Goal: Task Accomplishment & Management: Manage account settings

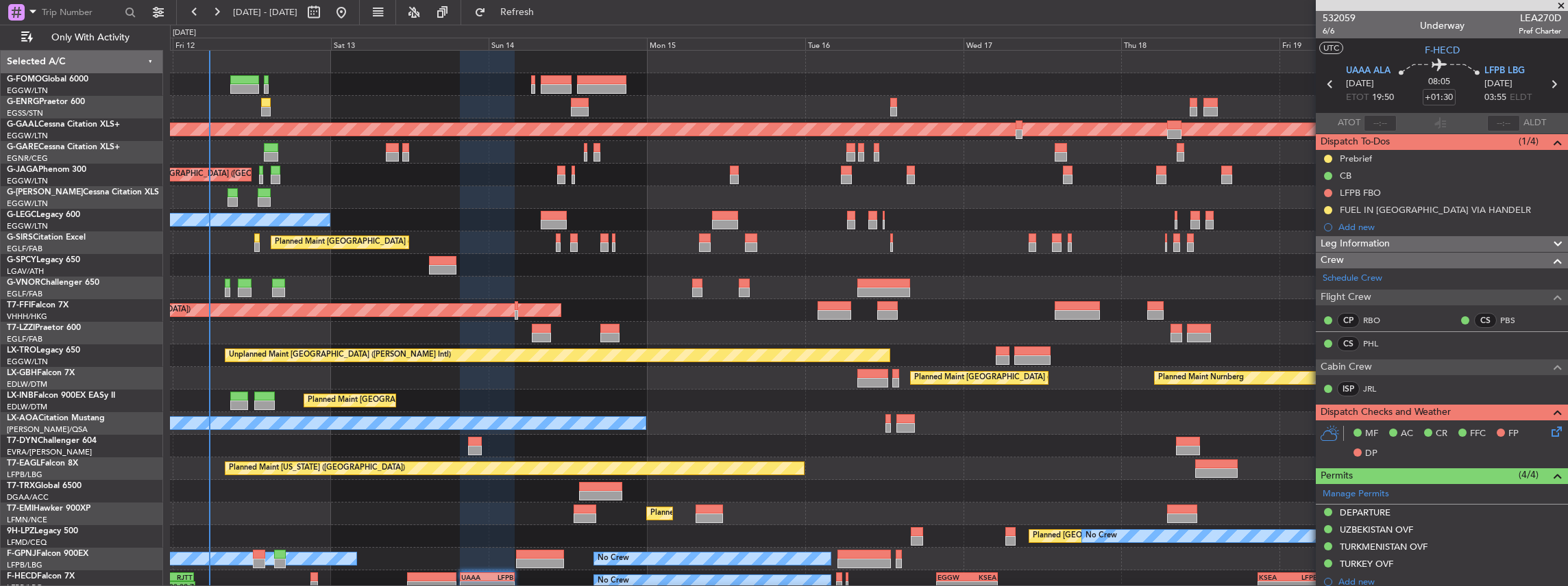
click at [602, 225] on div "Planned Maint London (Luton) Owner" at bounding box center [868, 220] width 1398 height 22
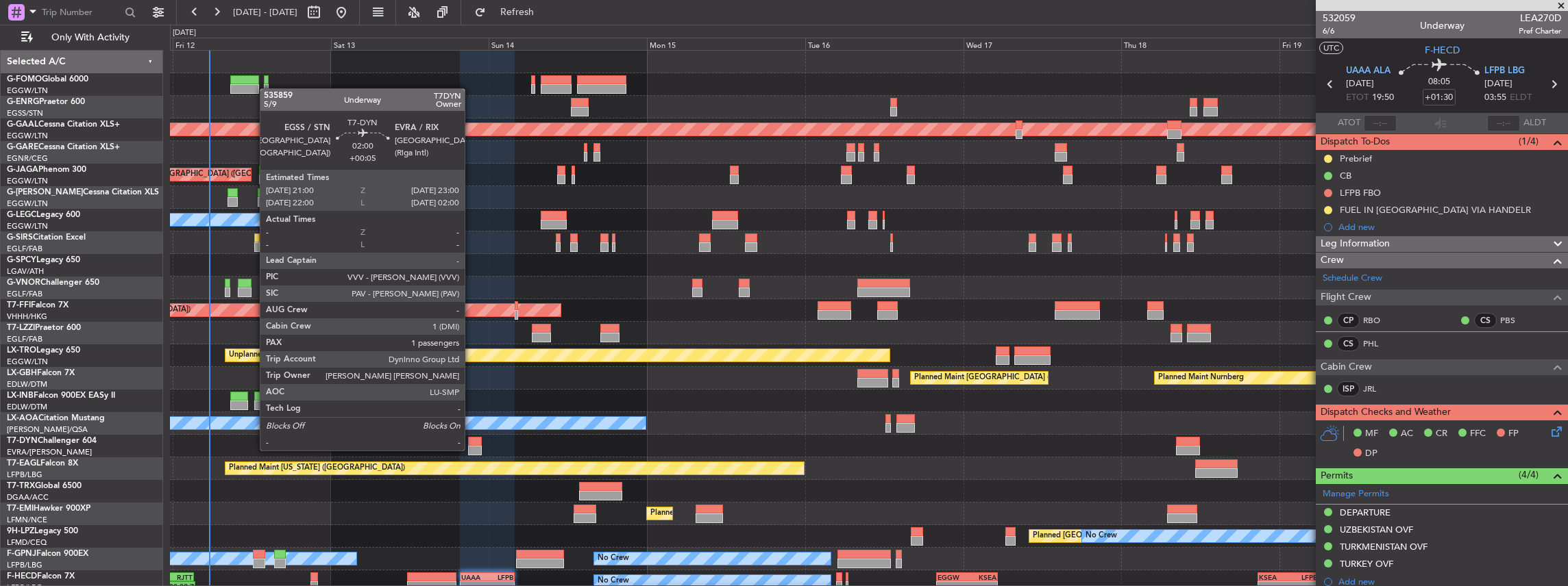
click at [471, 450] on div at bounding box center [475, 450] width 14 height 10
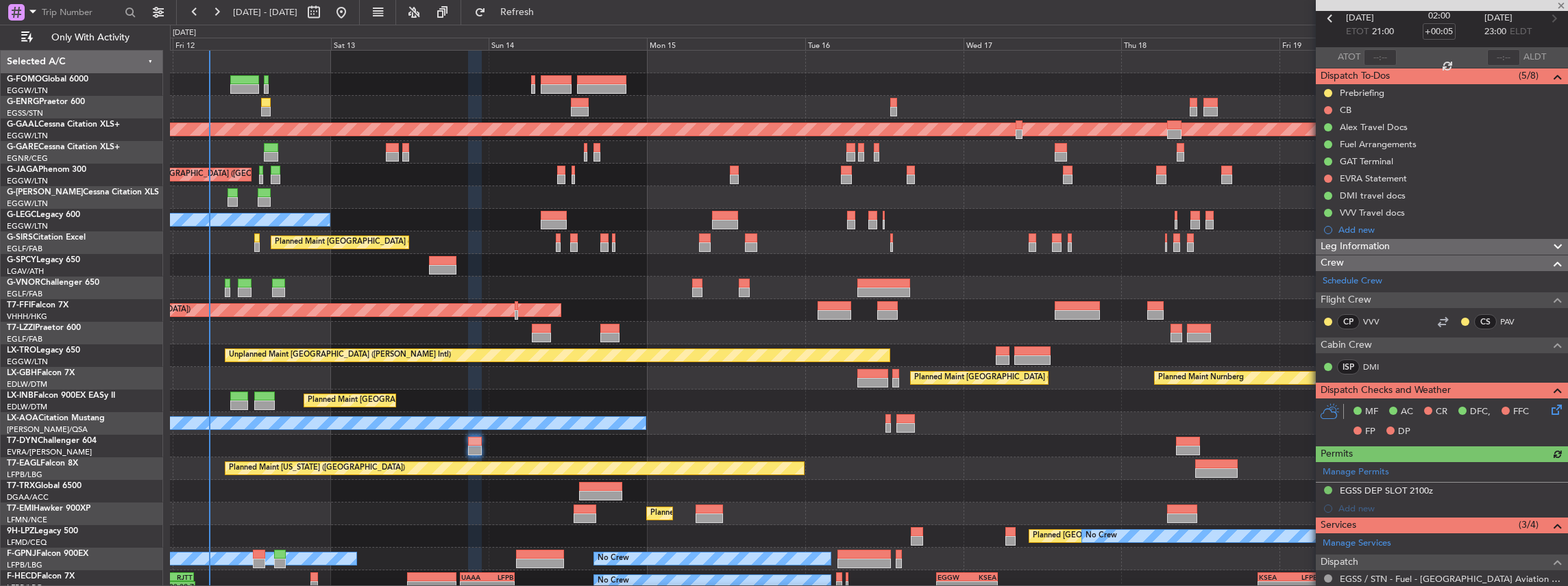
scroll to position [228, 0]
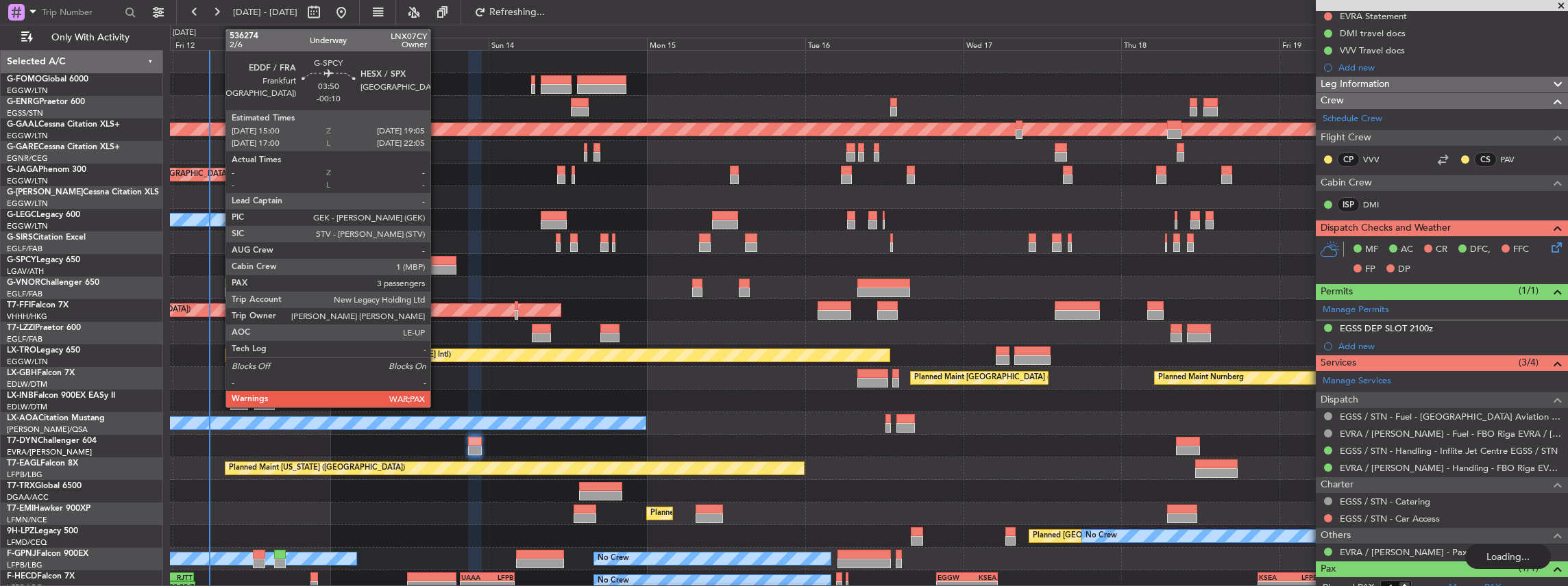
click at [440, 265] on div at bounding box center [442, 270] width 27 height 10
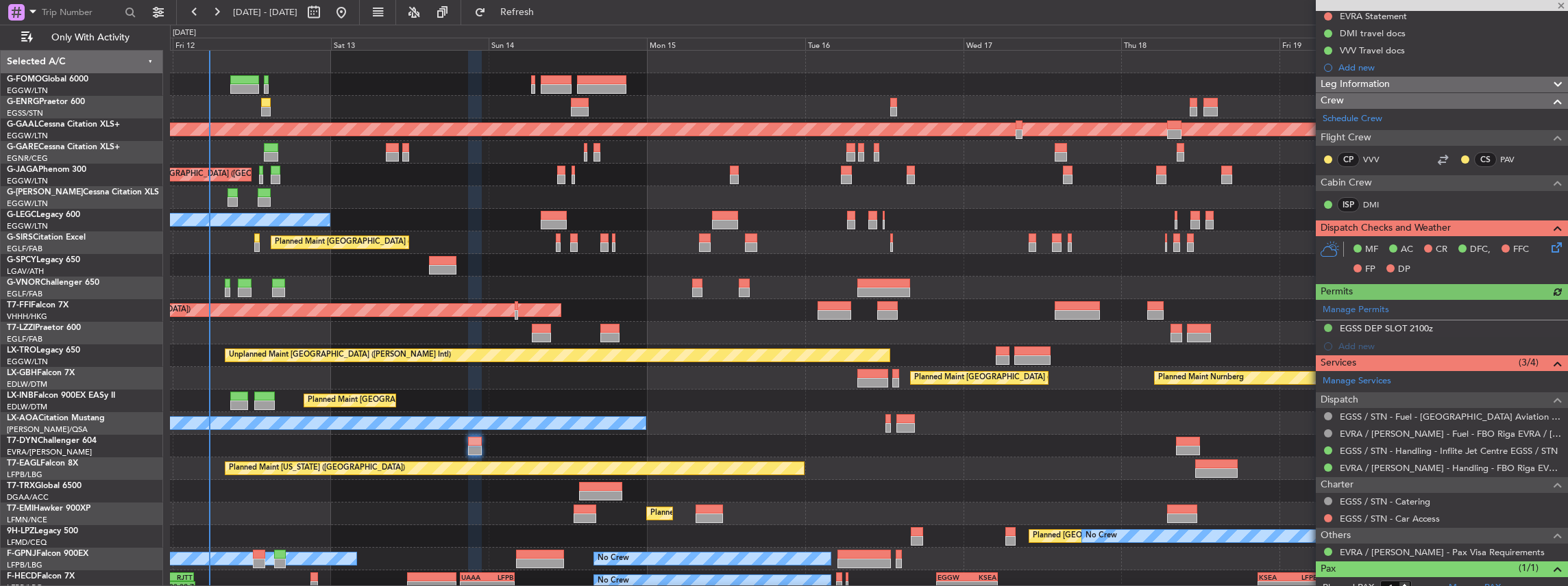
type input "-00:10"
type input "3"
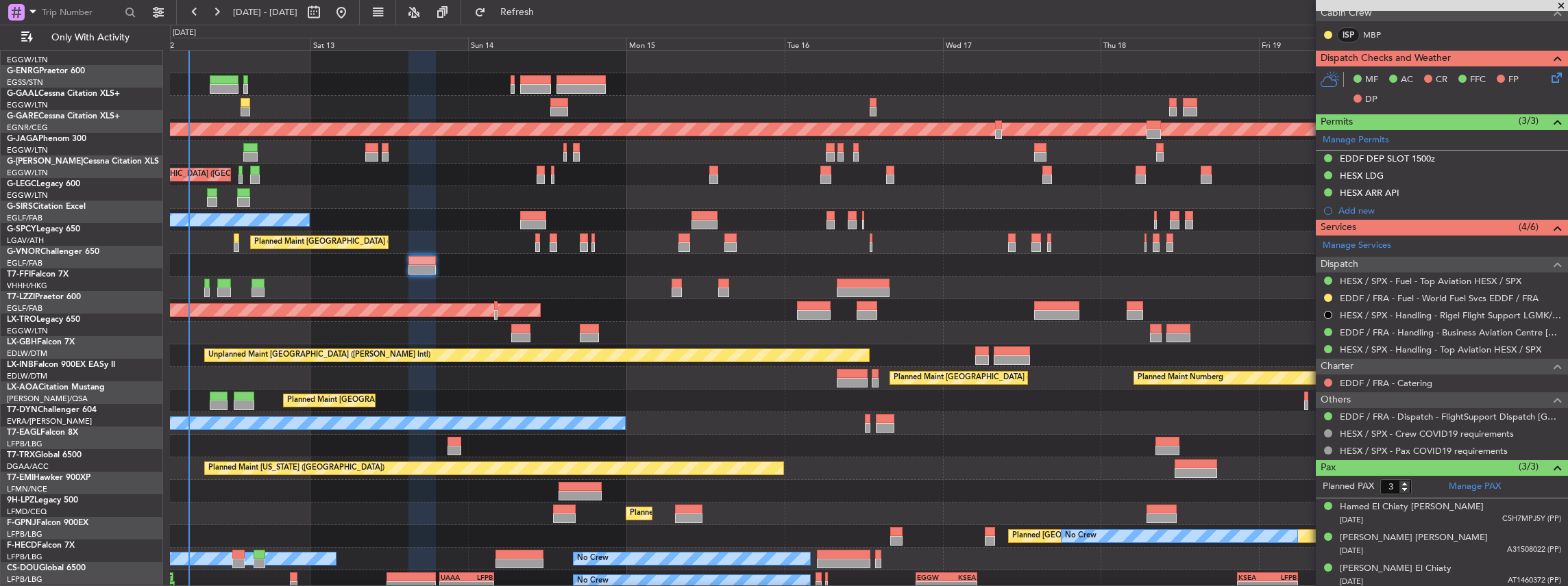
scroll to position [0, 0]
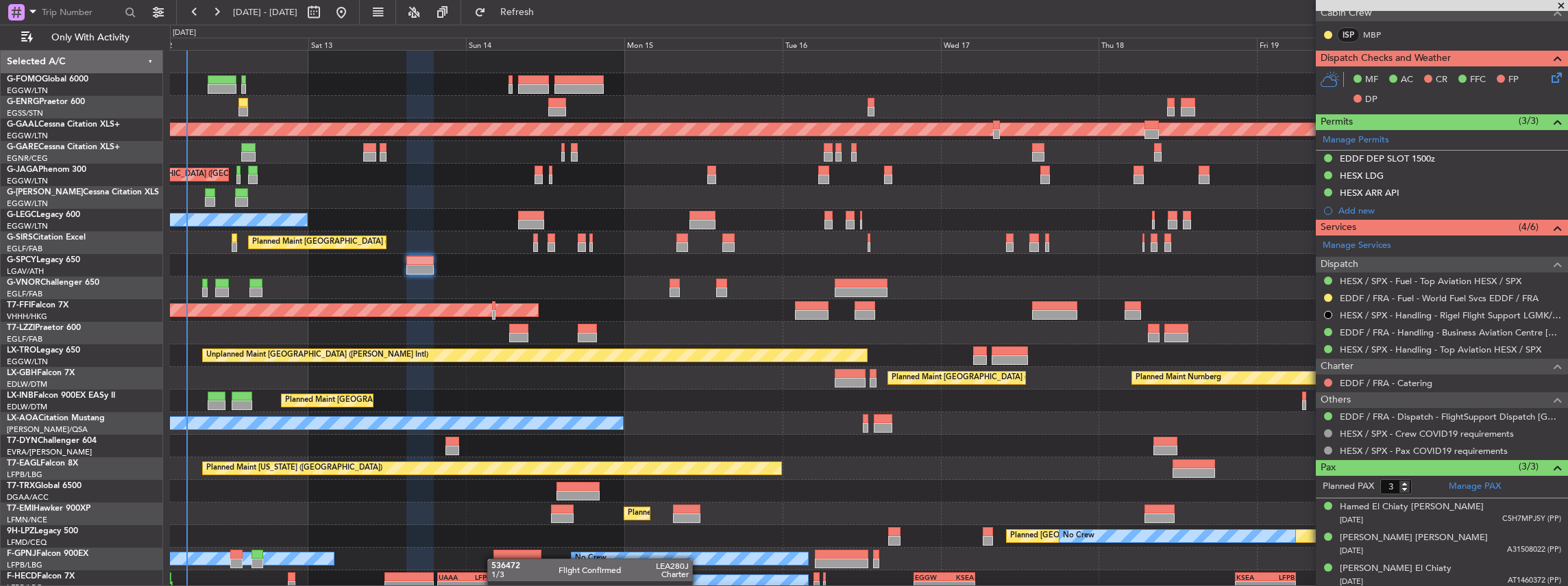
click at [495, 560] on div "Planned Maint London (Luton) No Crew Planned Maint Dusseldorf Planned Maint Lon…" at bounding box center [868, 344] width 1398 height 588
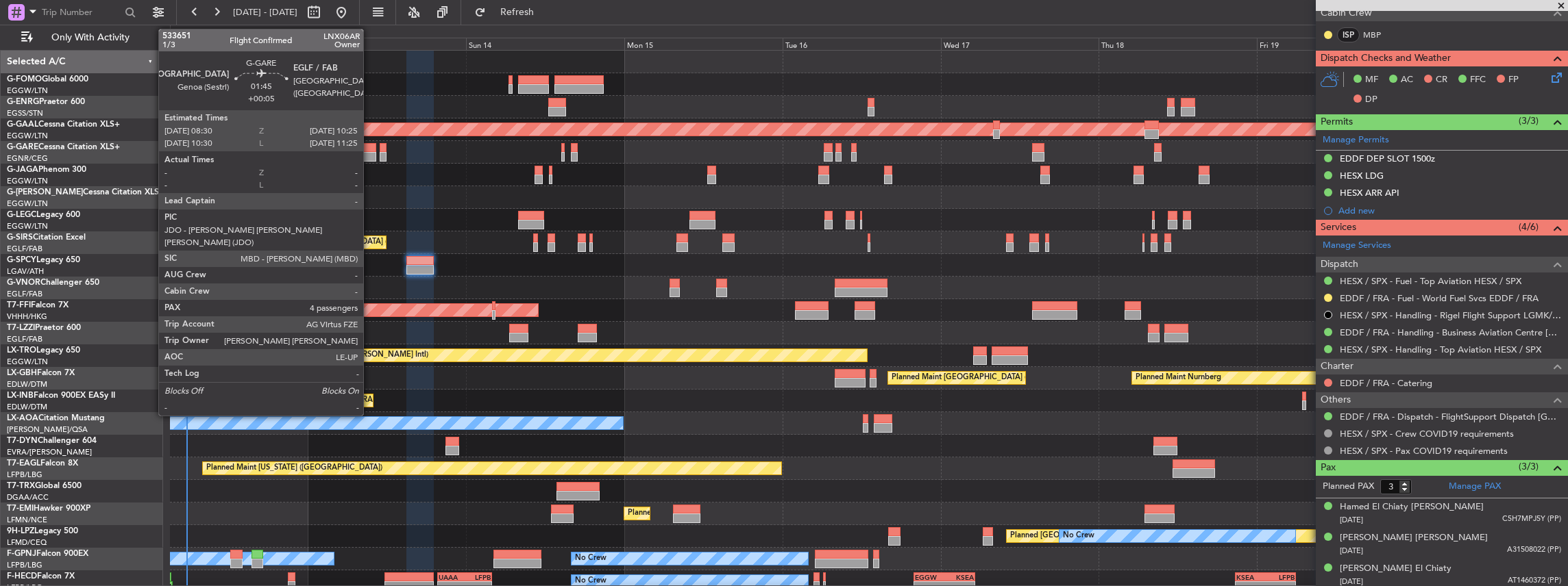
click at [369, 152] on div at bounding box center [370, 157] width 13 height 10
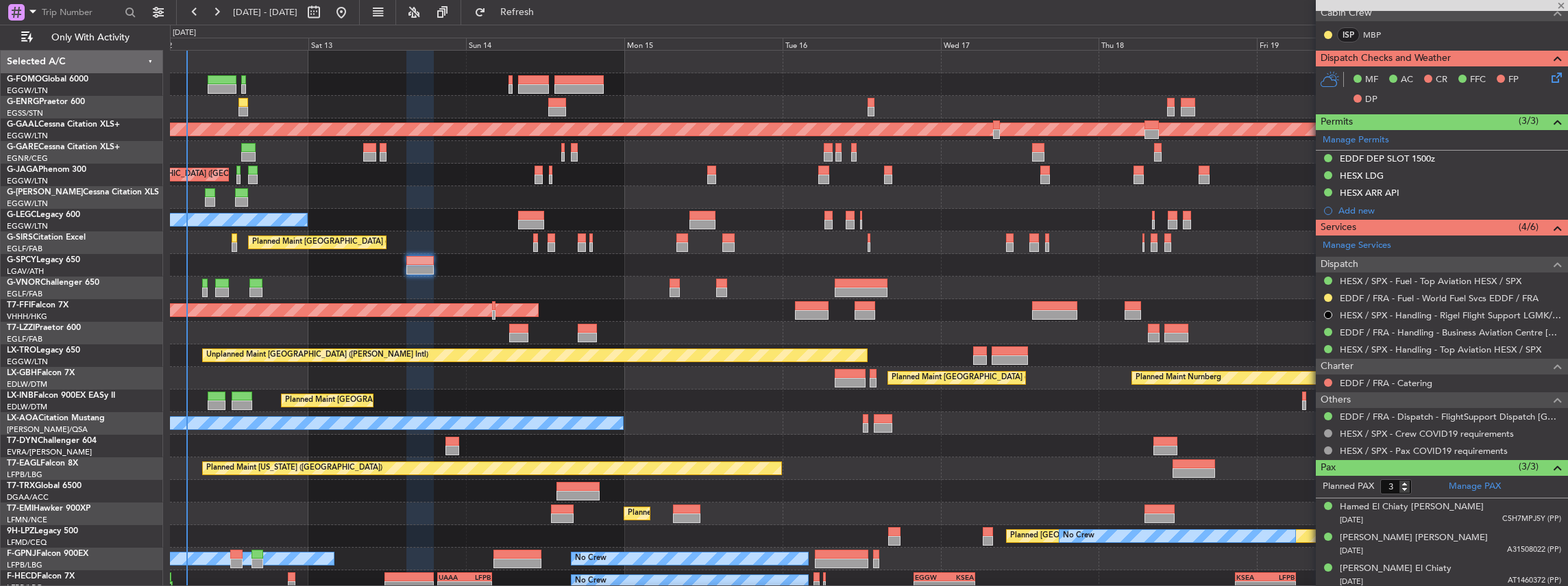
type input "+00:05"
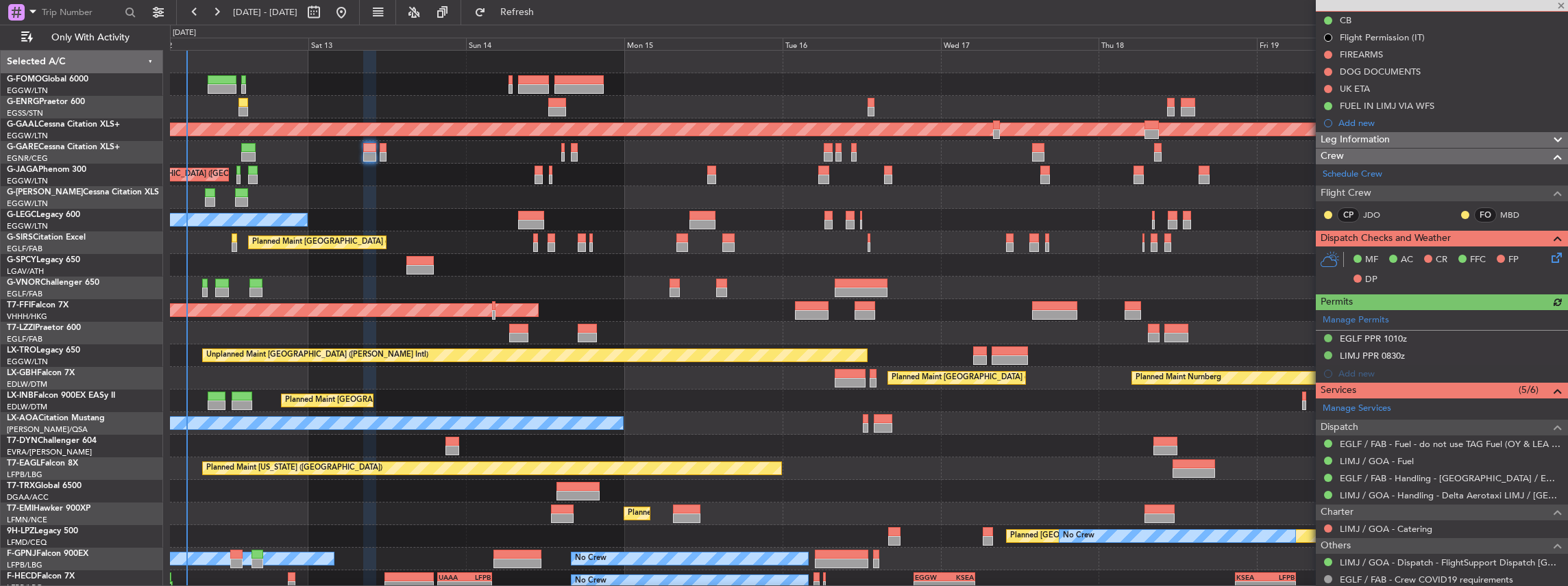
scroll to position [228, 0]
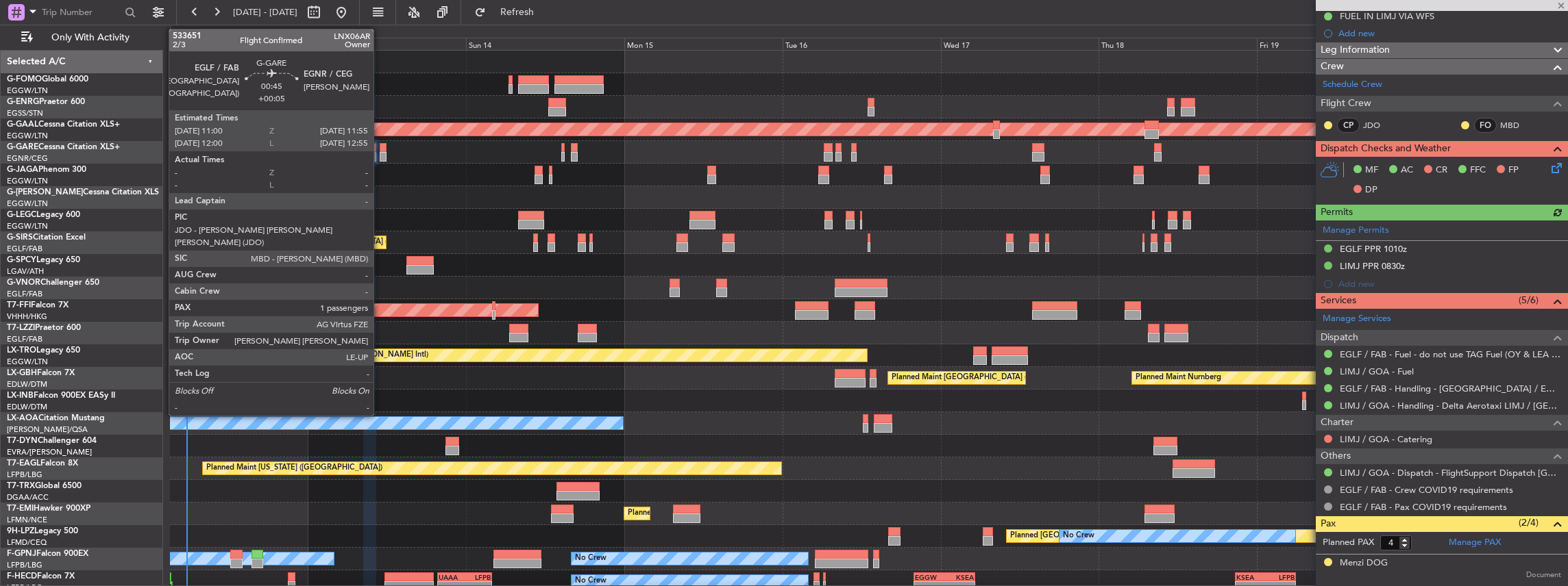
click at [380, 150] on div at bounding box center [382, 148] width 6 height 10
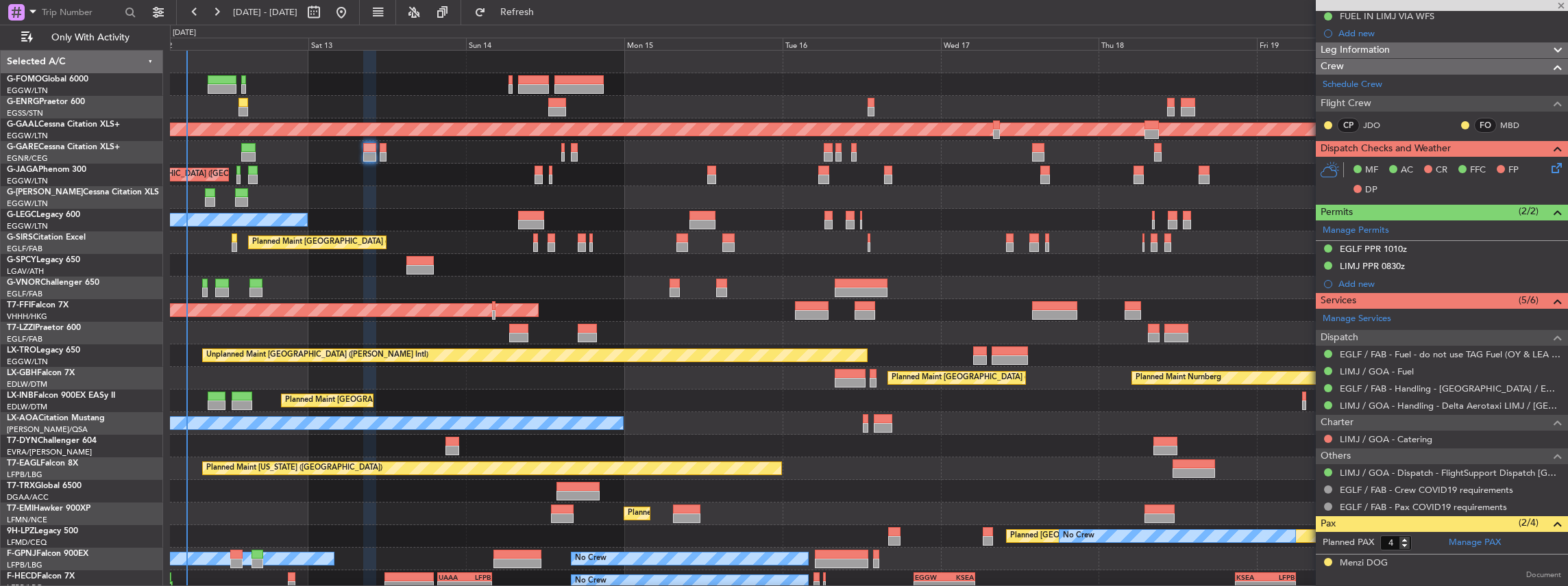
type input "1"
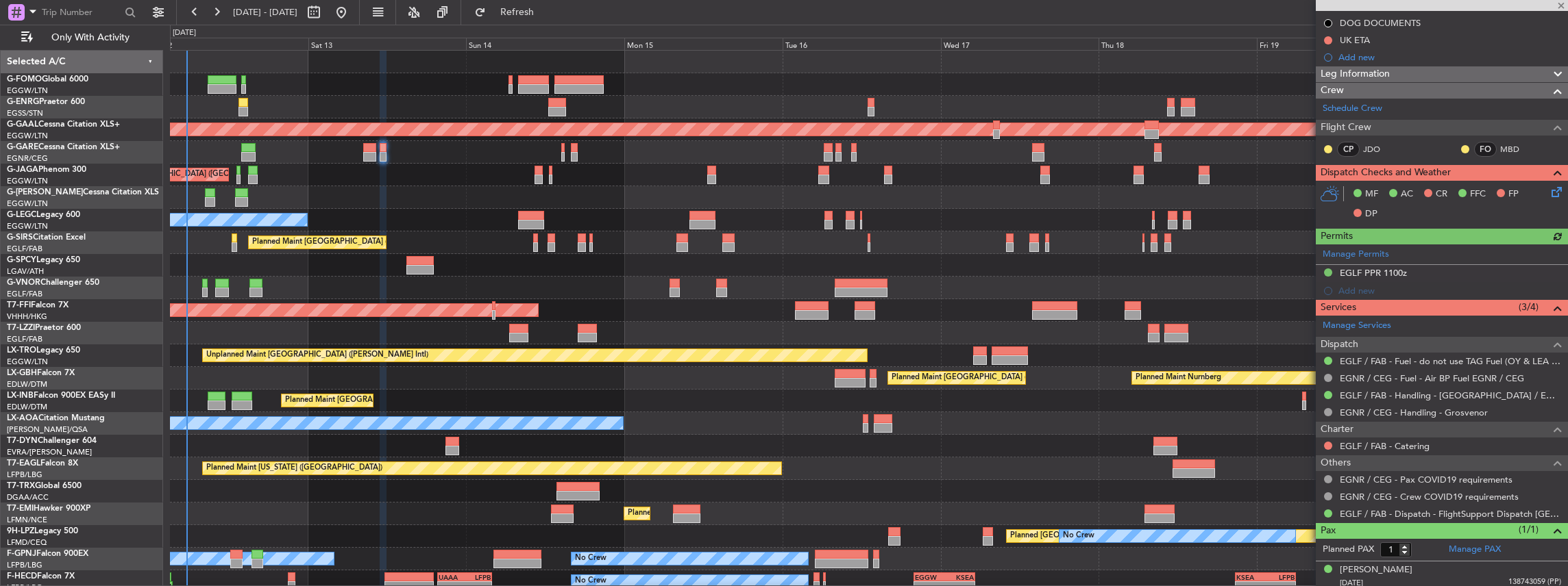
scroll to position [172, 0]
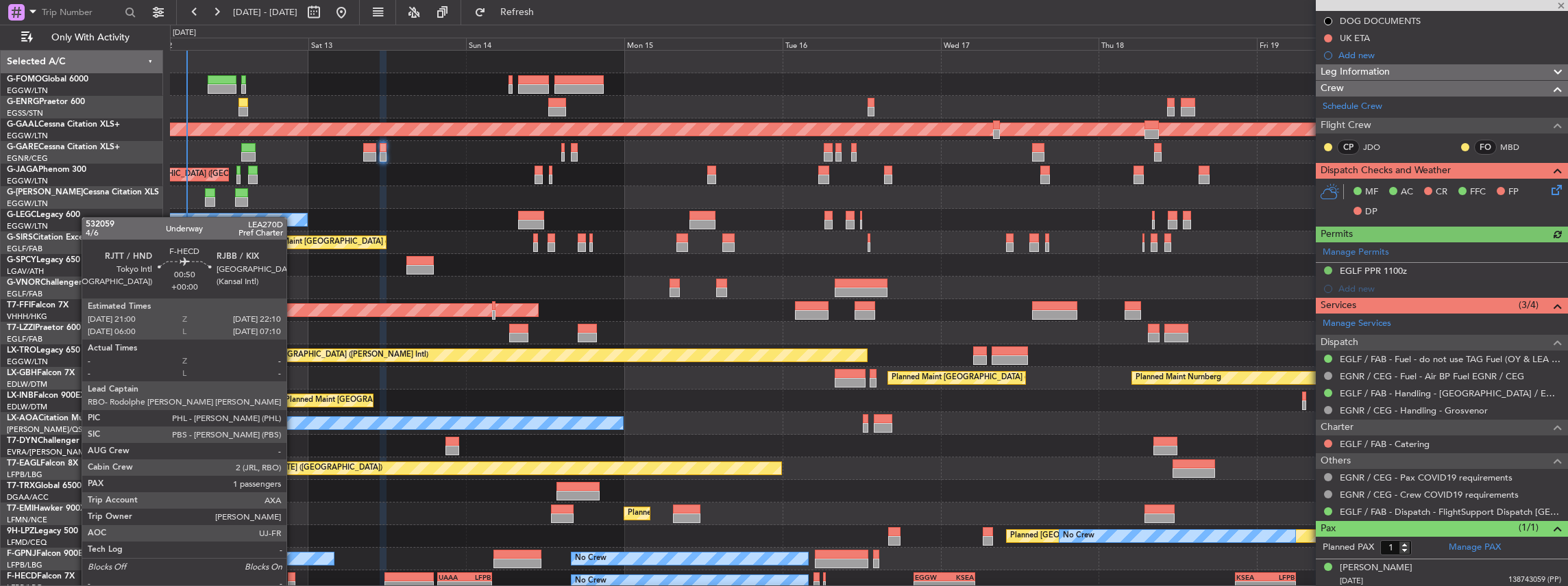
click at [294, 578] on div at bounding box center [292, 578] width 8 height 10
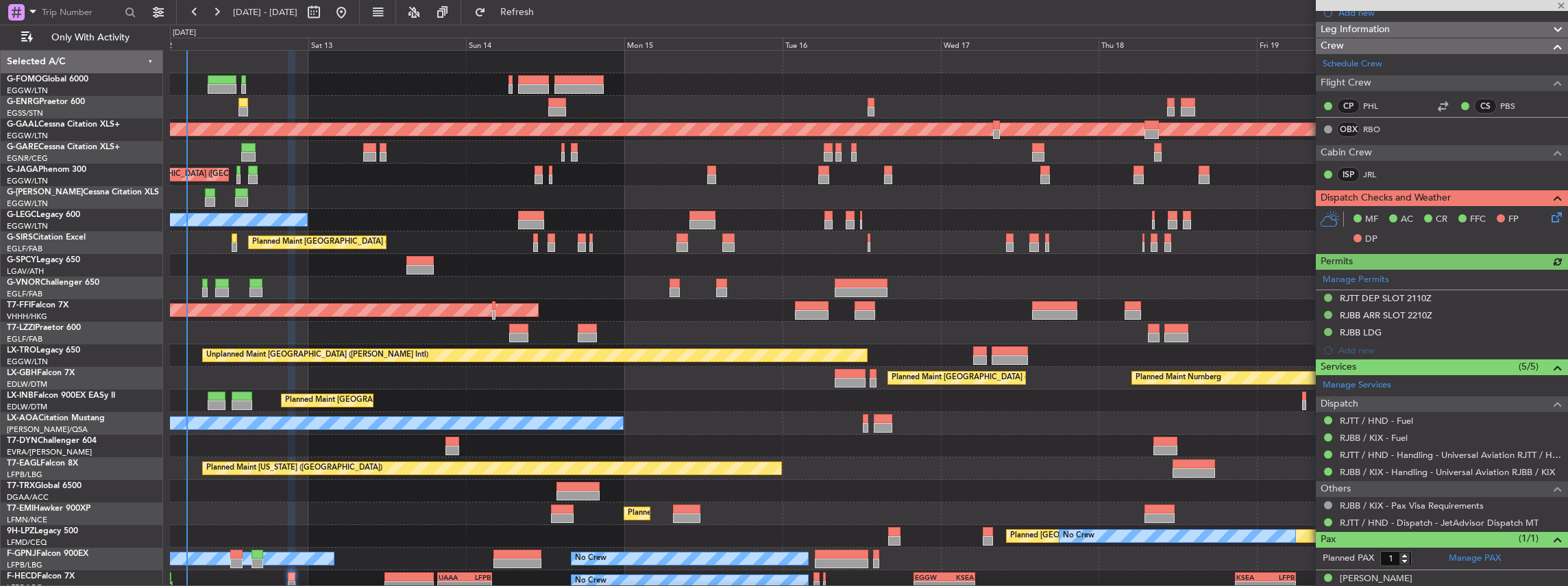
scroll to position [208, 0]
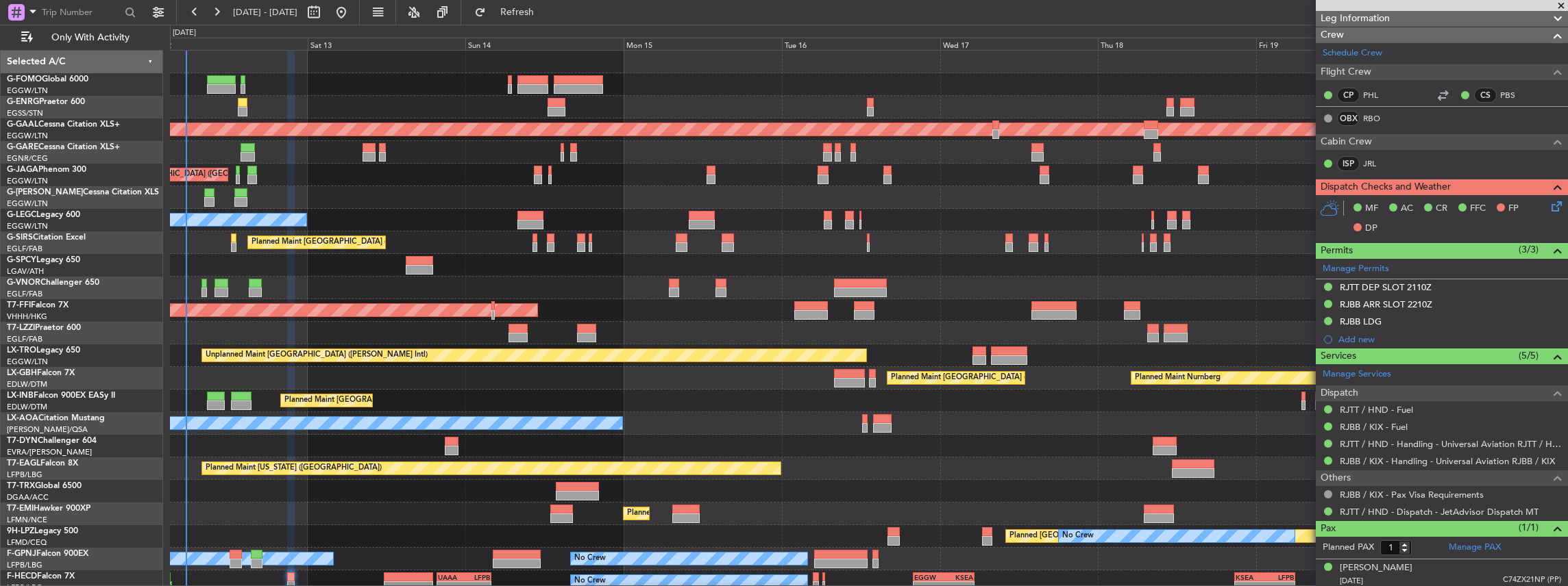
click at [497, 106] on div "Planned Maint London (Luton) No Crew Planned Maint Dusseldorf Planned Maint Lon…" at bounding box center [868, 344] width 1398 height 588
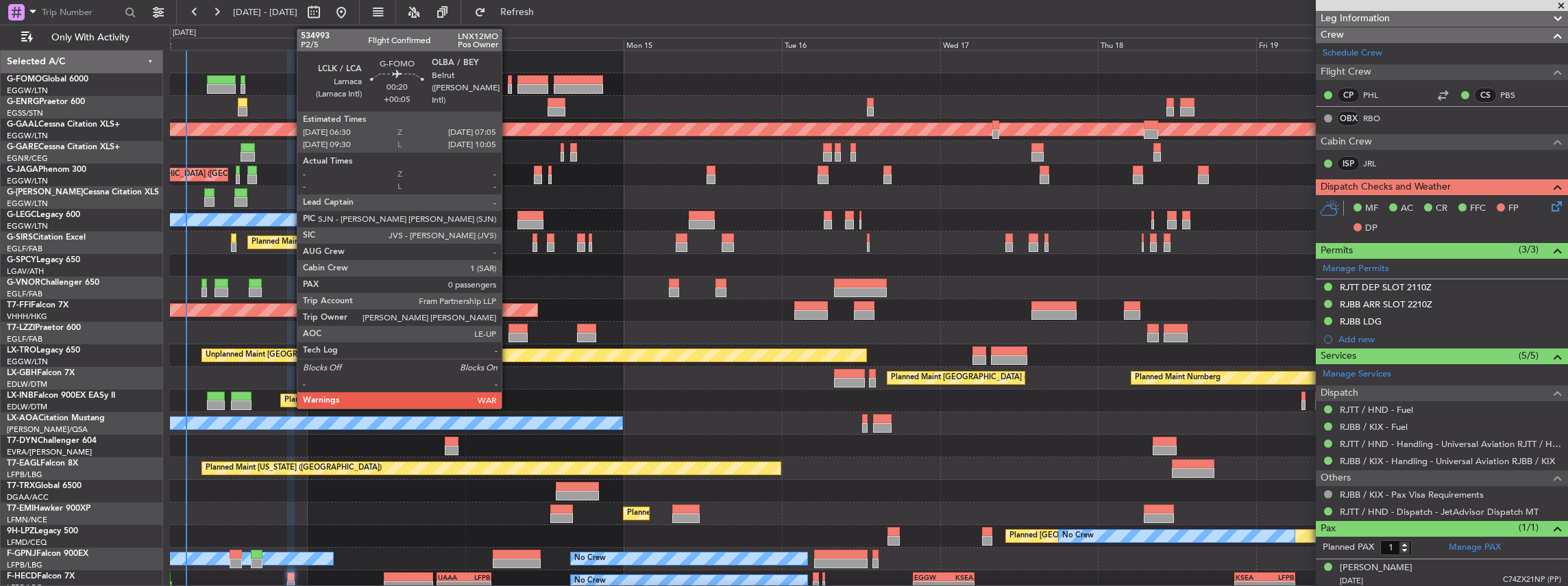
click at [509, 86] on div at bounding box center [509, 89] width 4 height 10
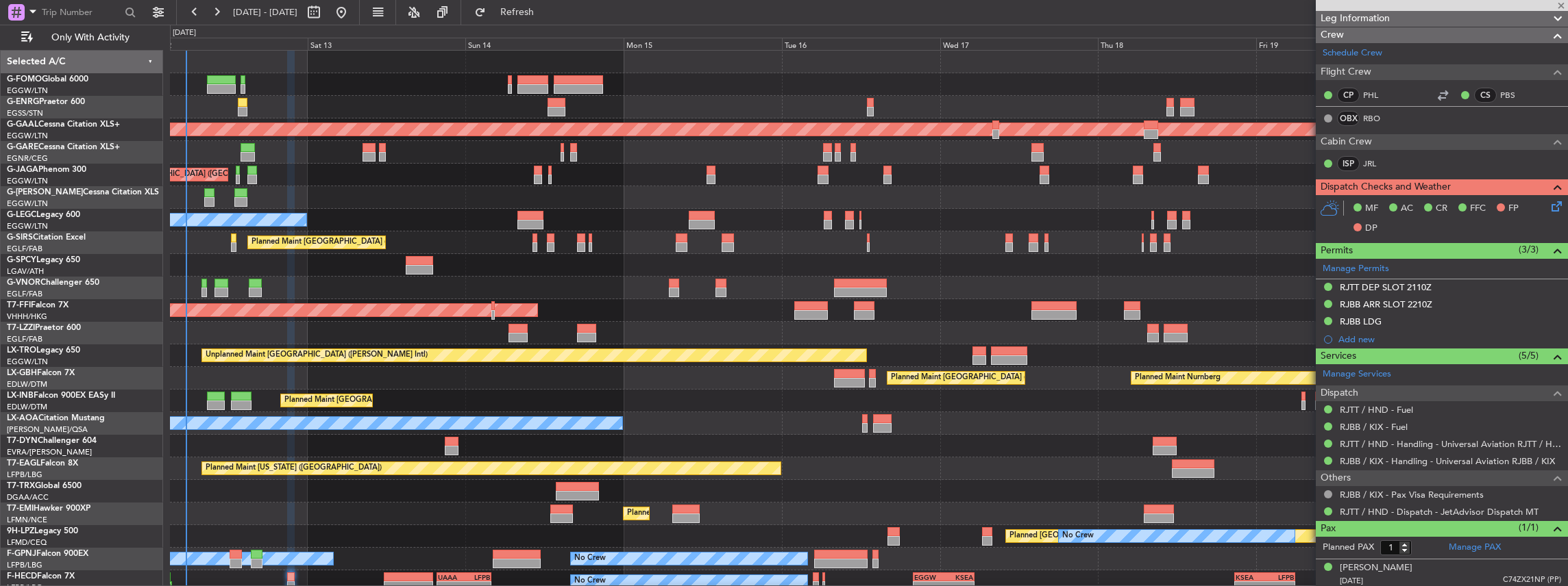
type input "+00:05"
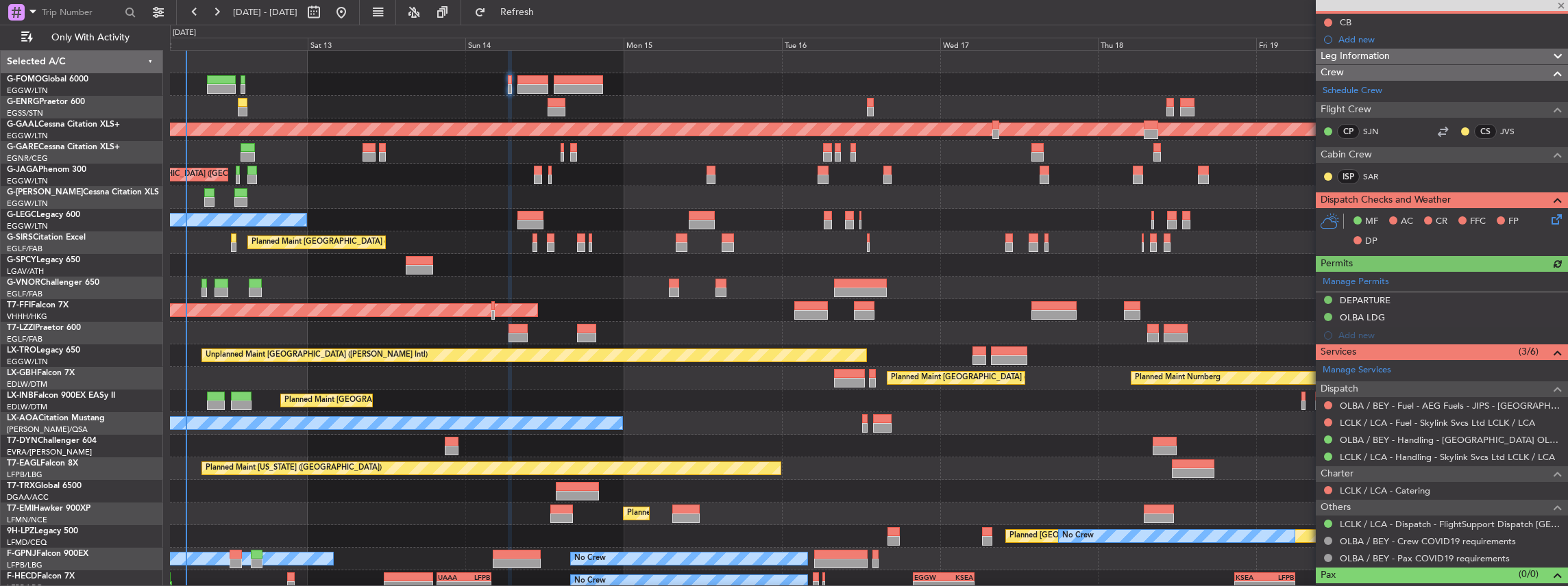
scroll to position [137, 0]
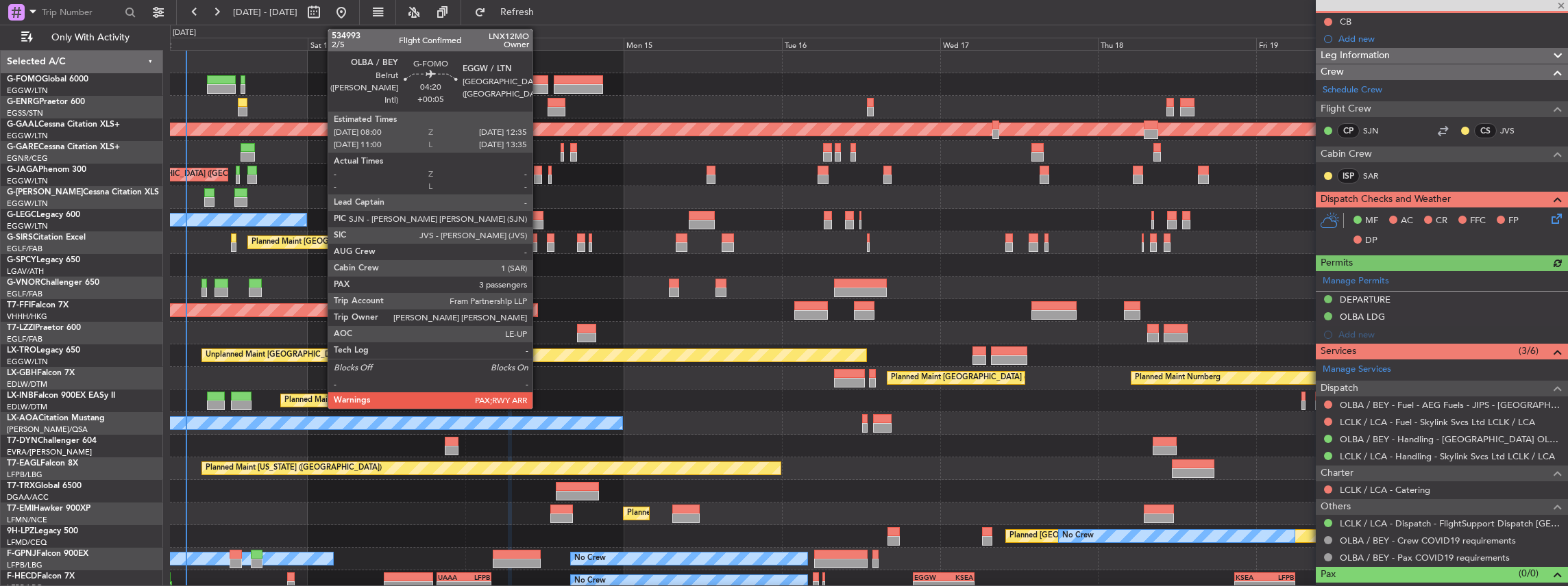
click at [539, 82] on div at bounding box center [533, 80] width 31 height 10
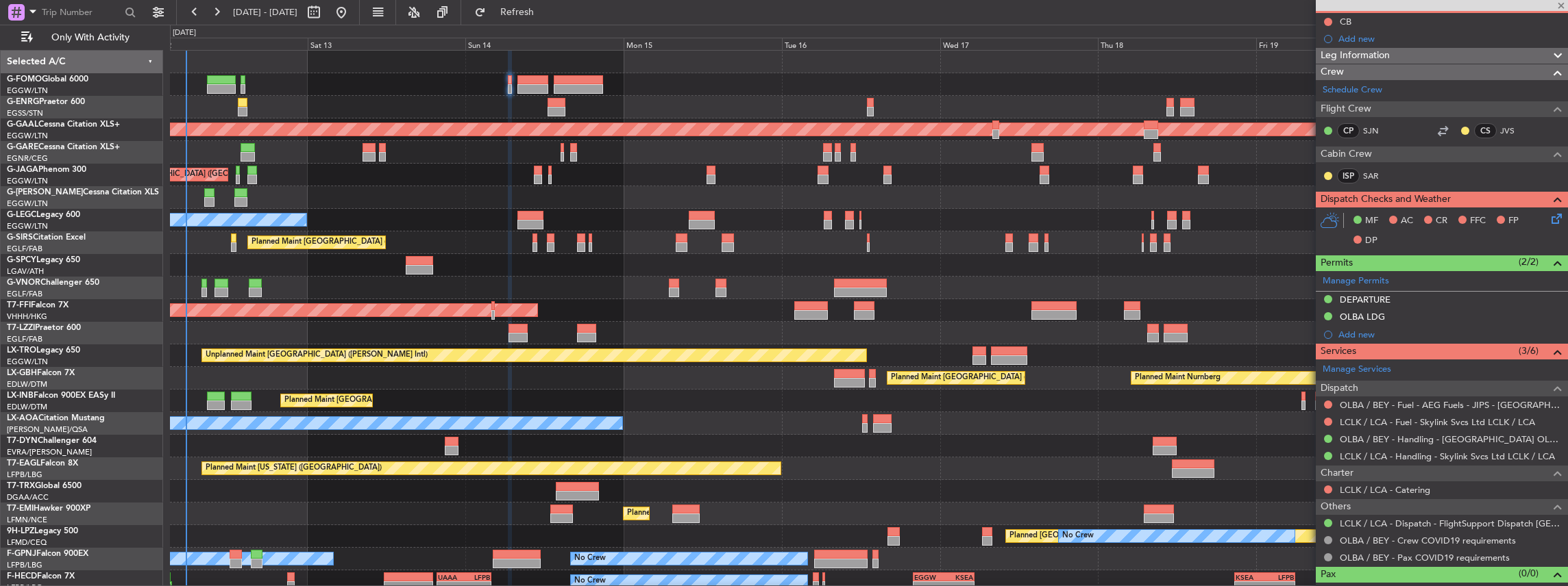
type input "3"
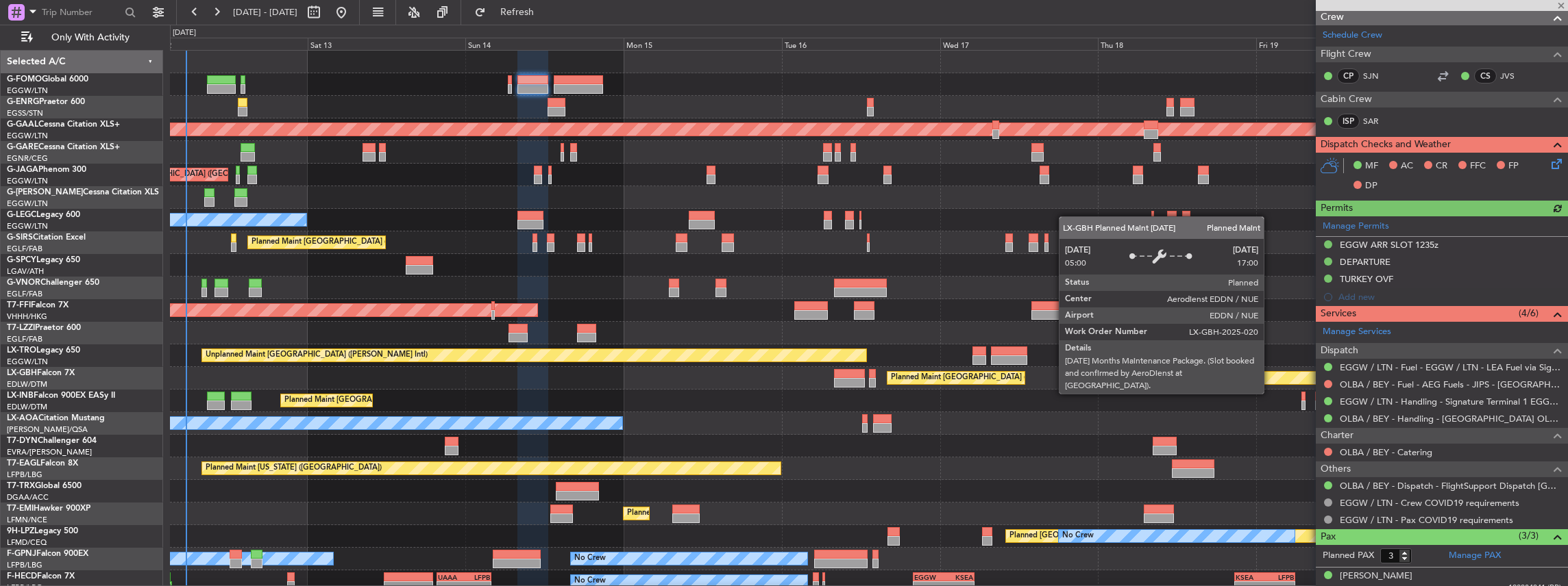
scroll to position [228, 0]
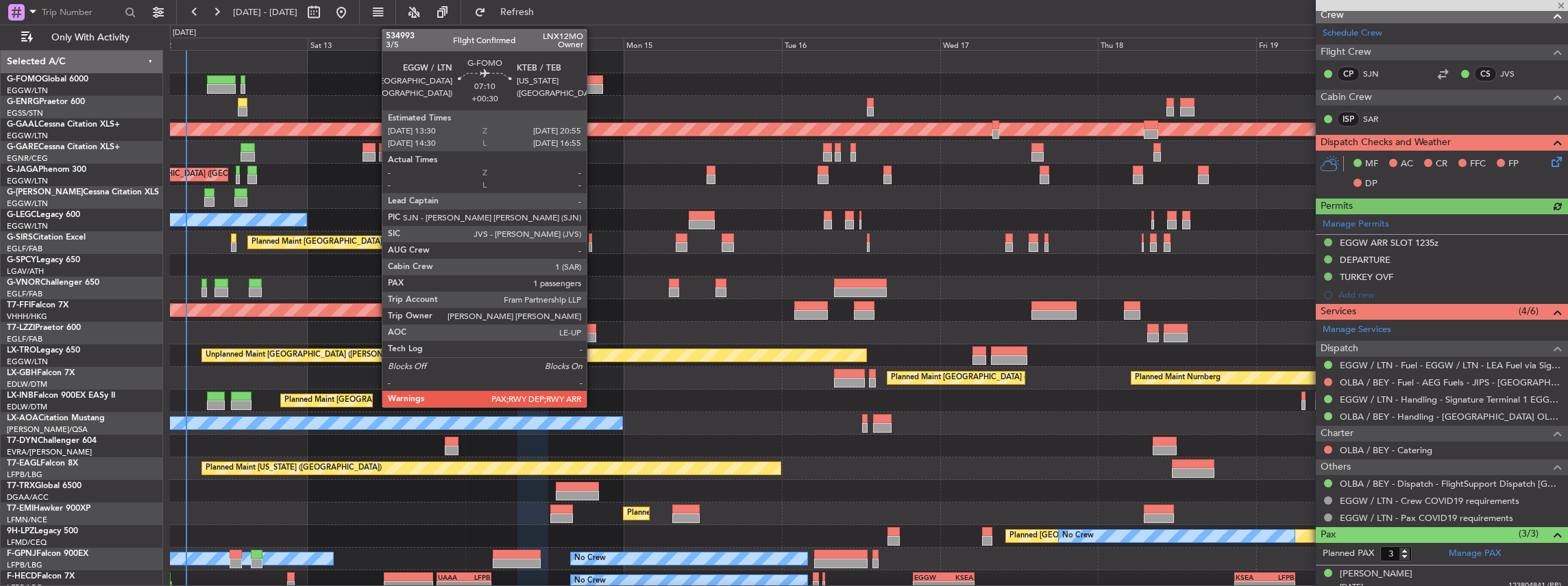
click at [594, 78] on div at bounding box center [579, 80] width 50 height 10
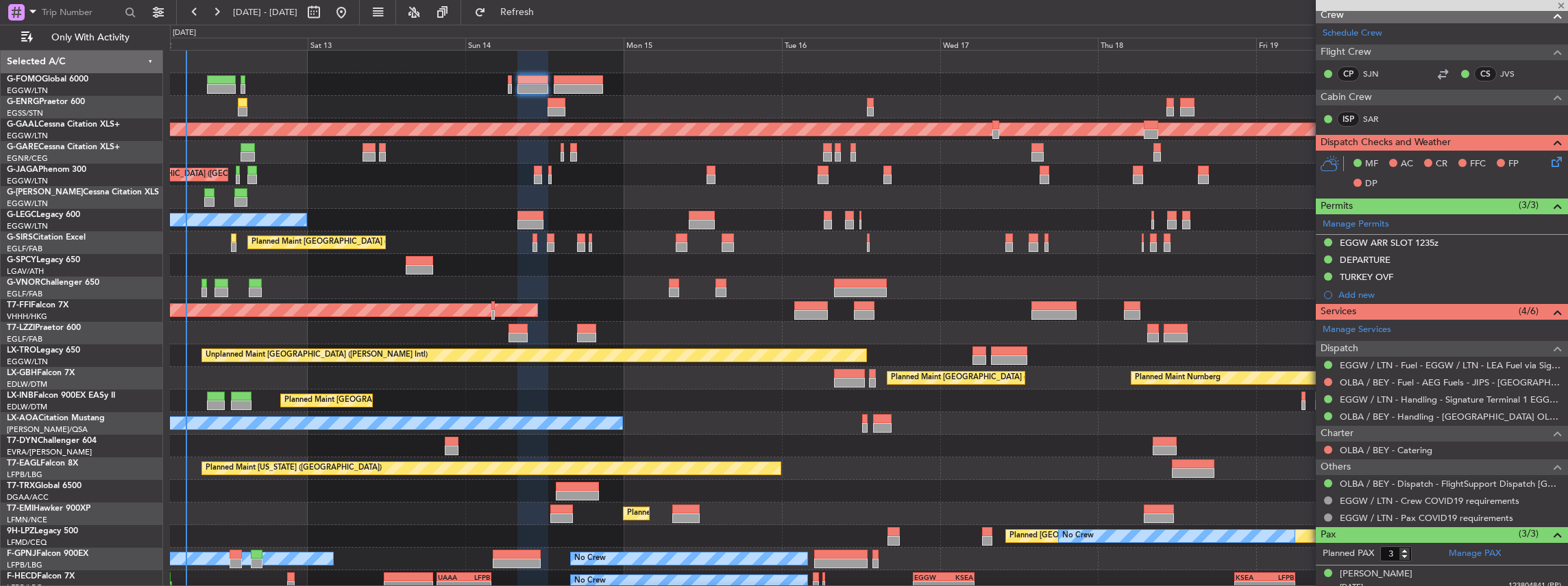
type input "+00:30"
type input "1"
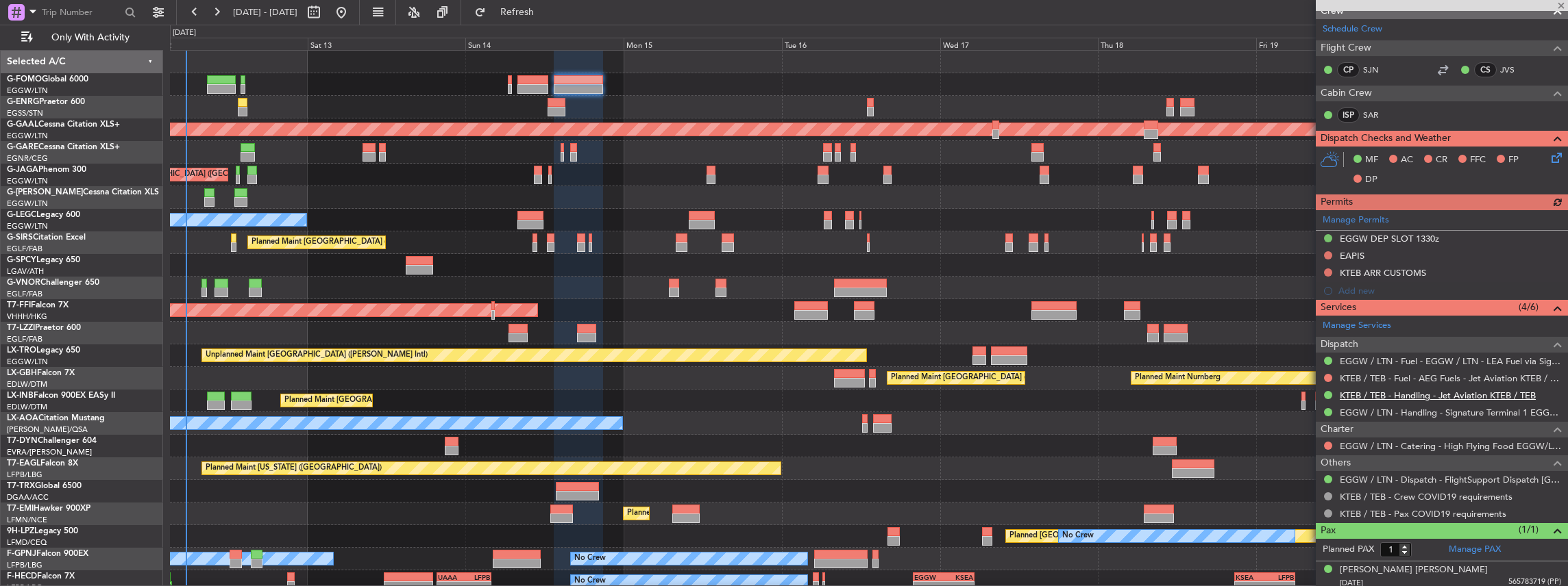
scroll to position [217, 0]
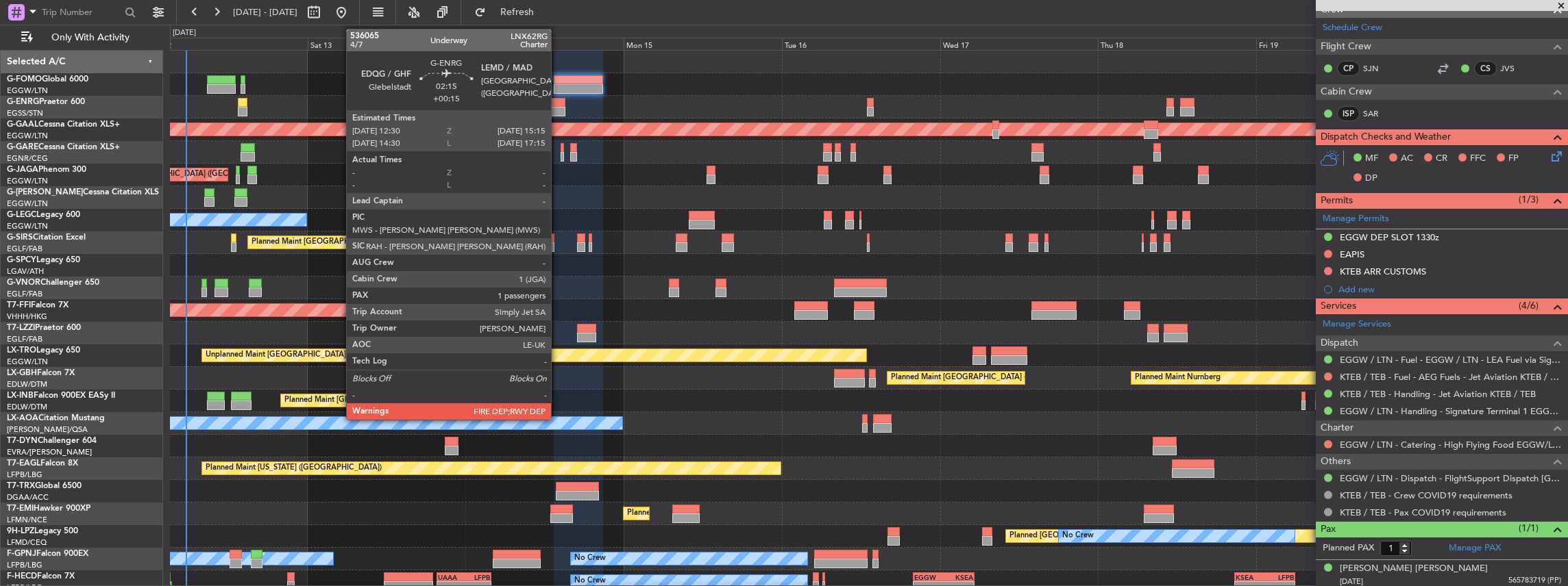
click at [557, 107] on div at bounding box center [557, 112] width 18 height 10
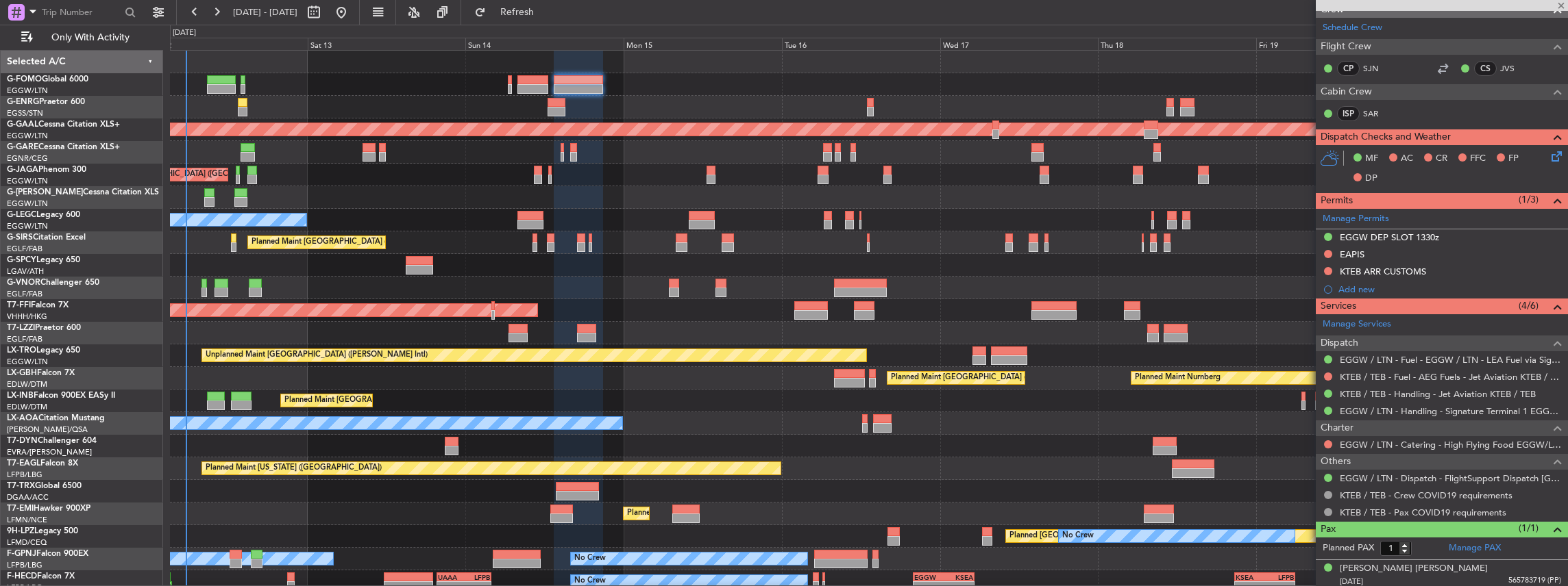
type input "+00:15"
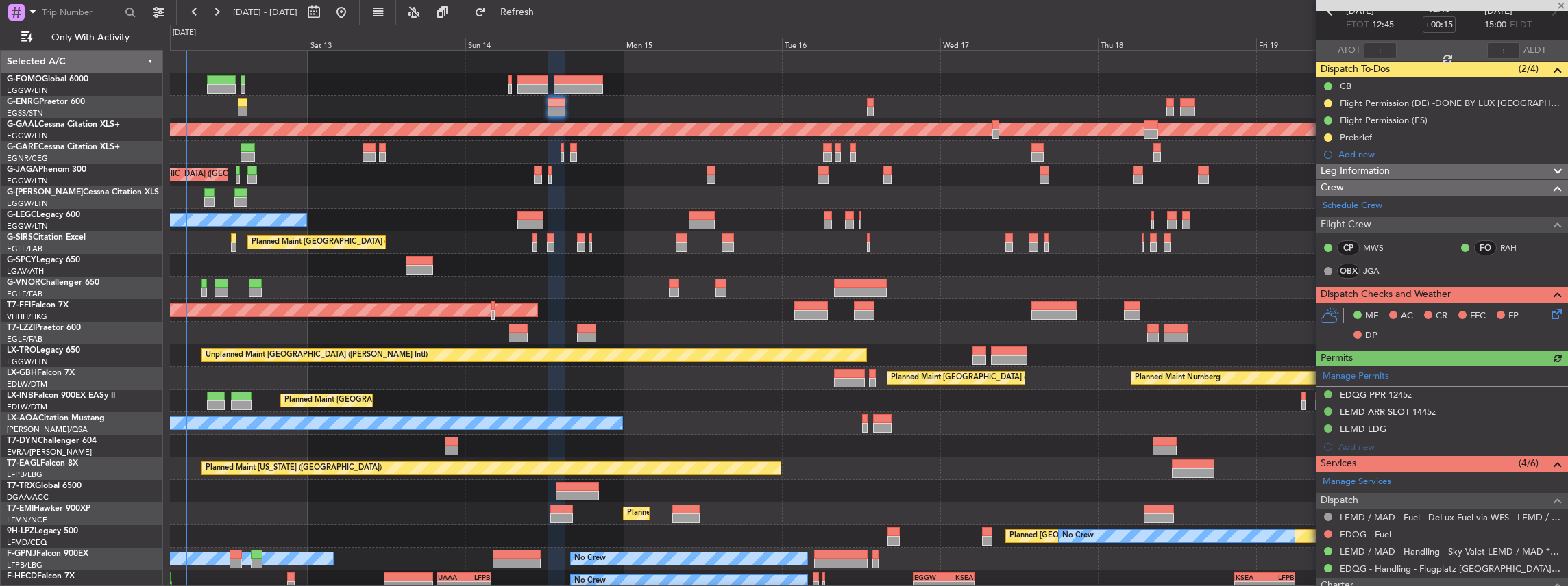
scroll to position [182, 0]
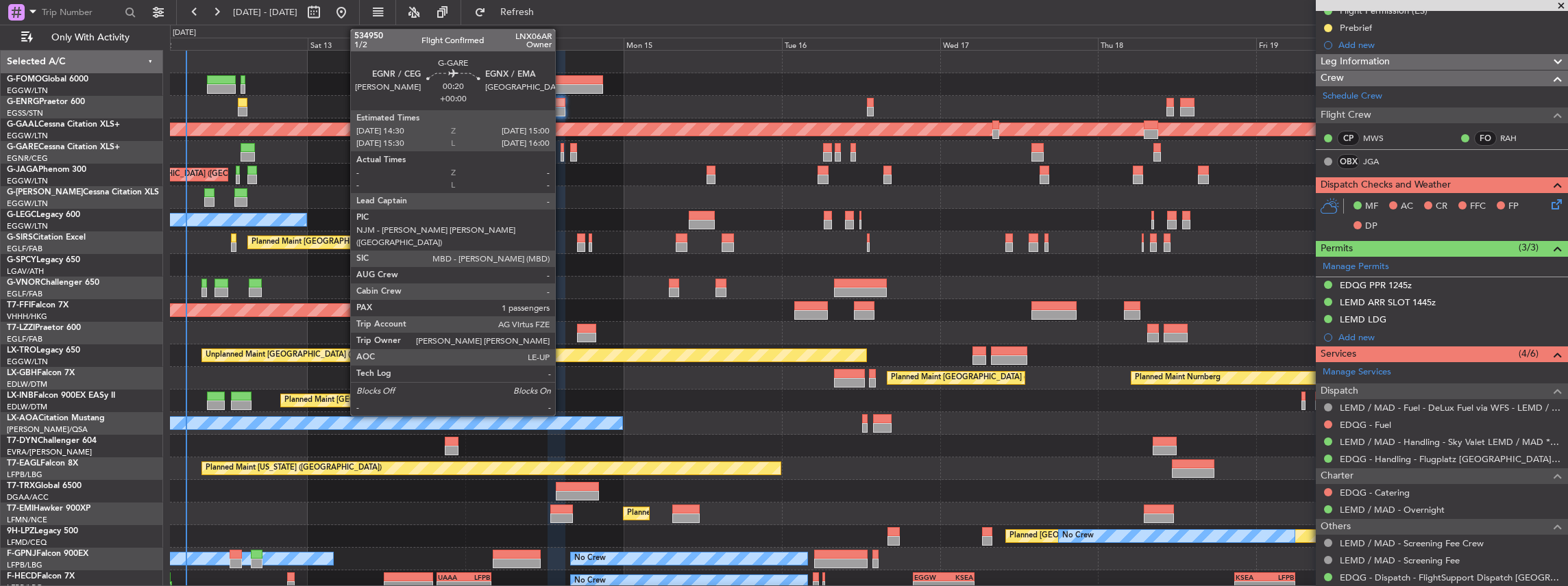
click at [562, 154] on div at bounding box center [562, 157] width 3 height 10
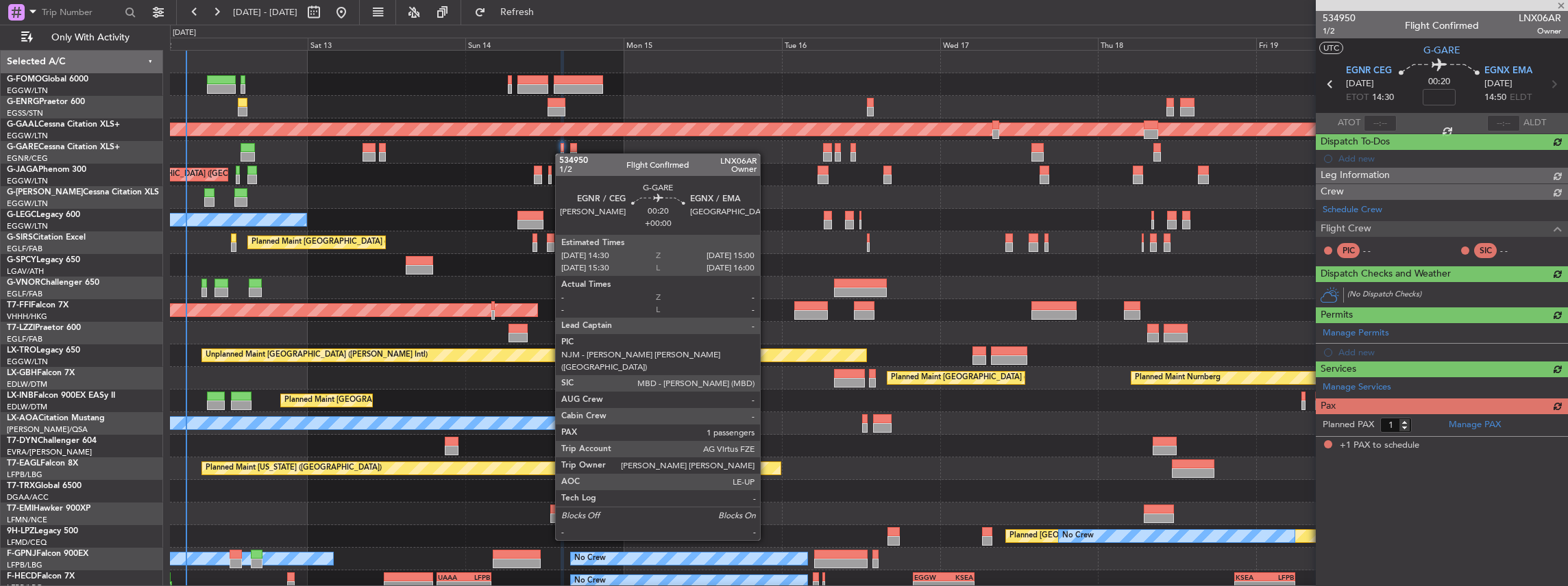
scroll to position [0, 0]
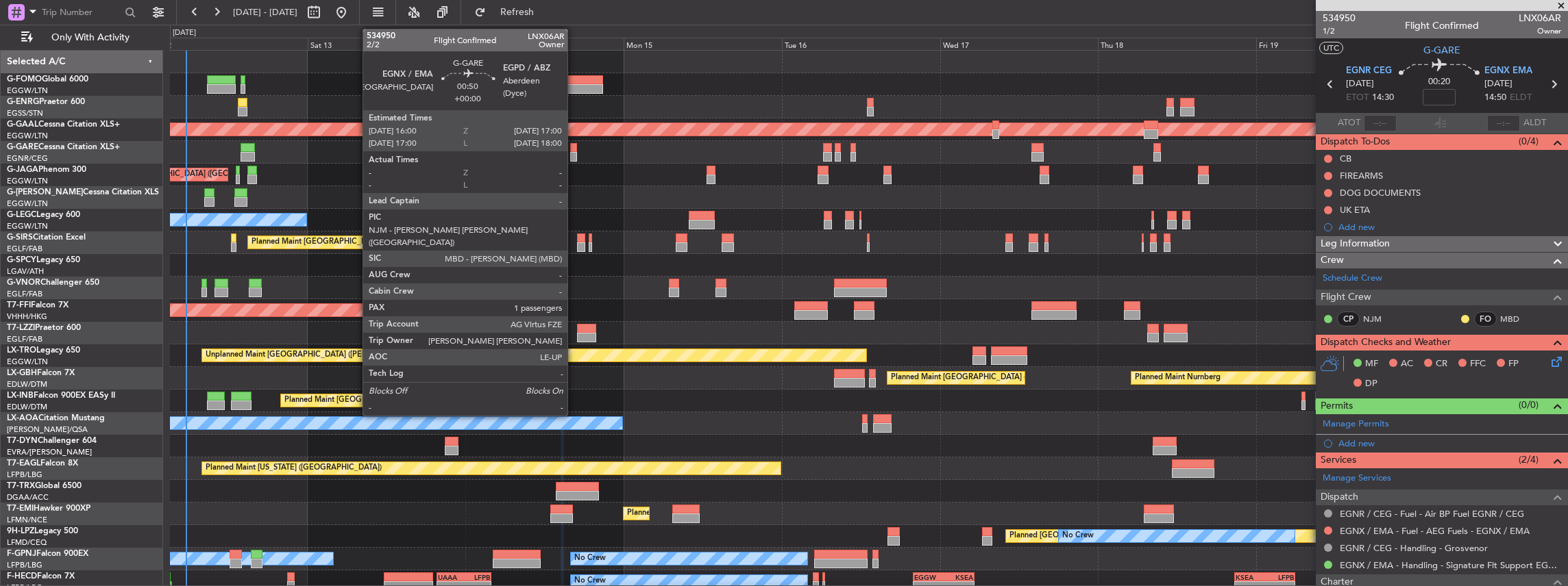
click at [574, 155] on div at bounding box center [573, 157] width 7 height 10
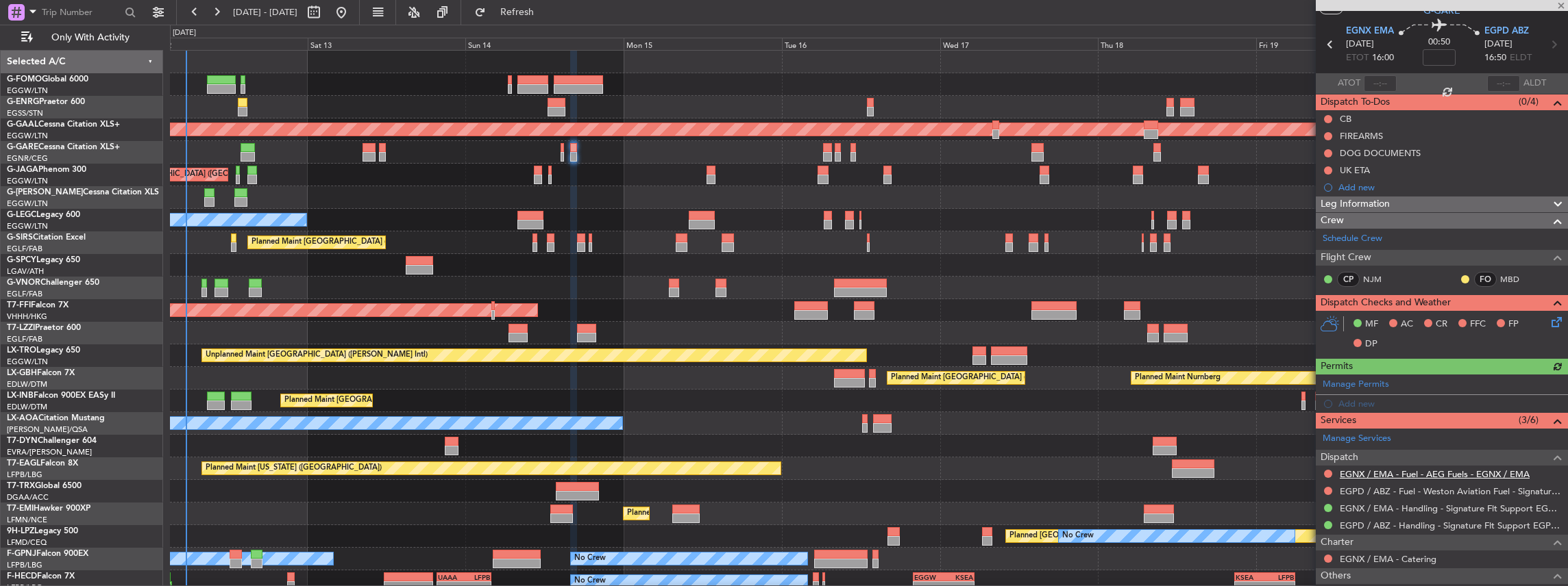
scroll to position [91, 0]
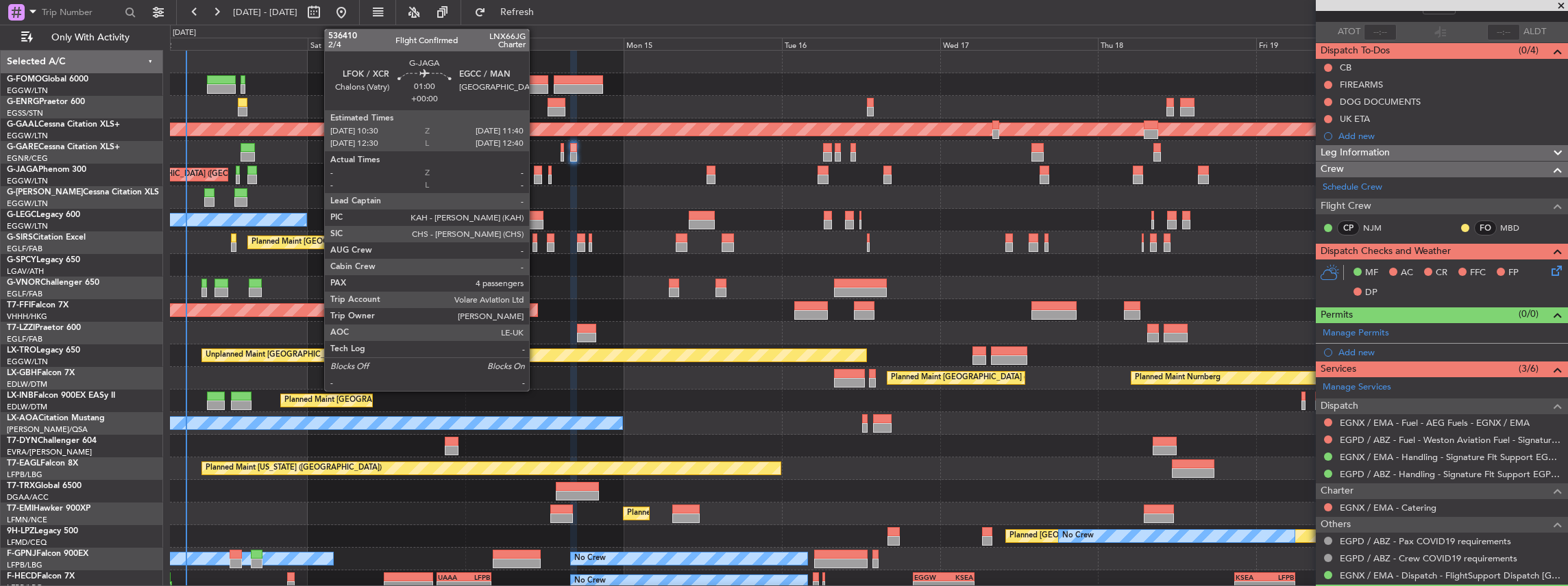
click at [536, 179] on div at bounding box center [538, 179] width 8 height 10
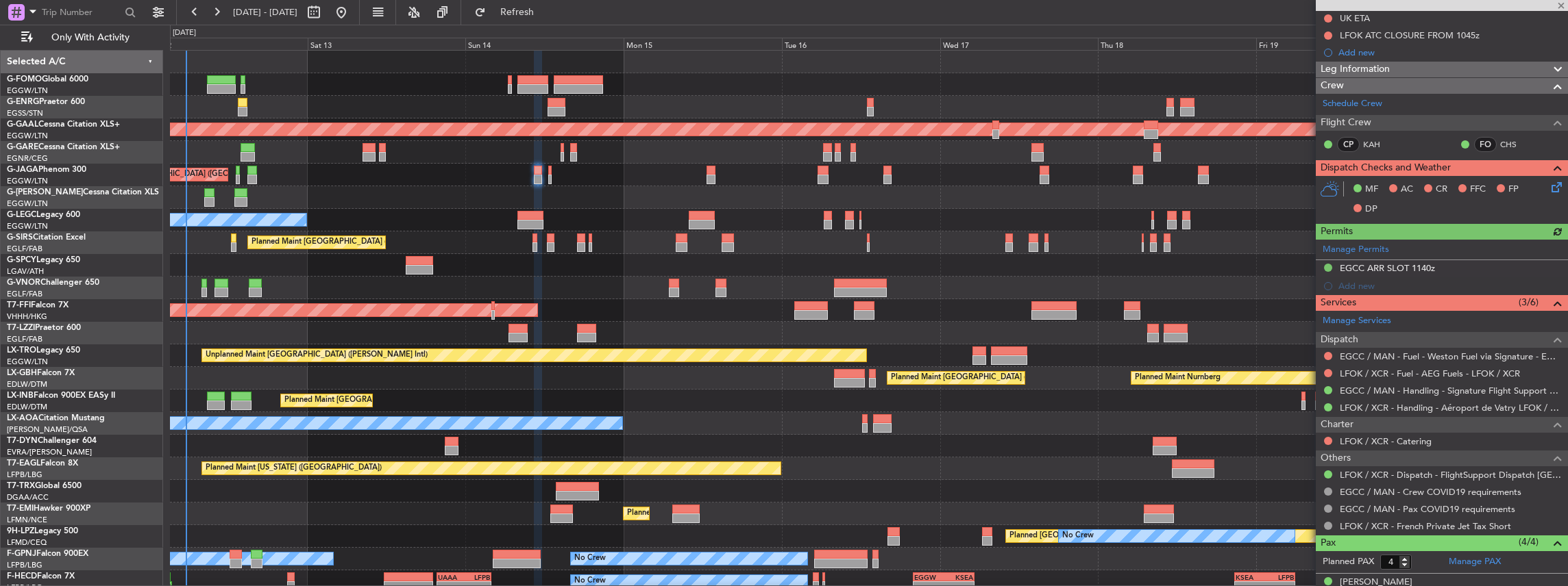
scroll to position [182, 0]
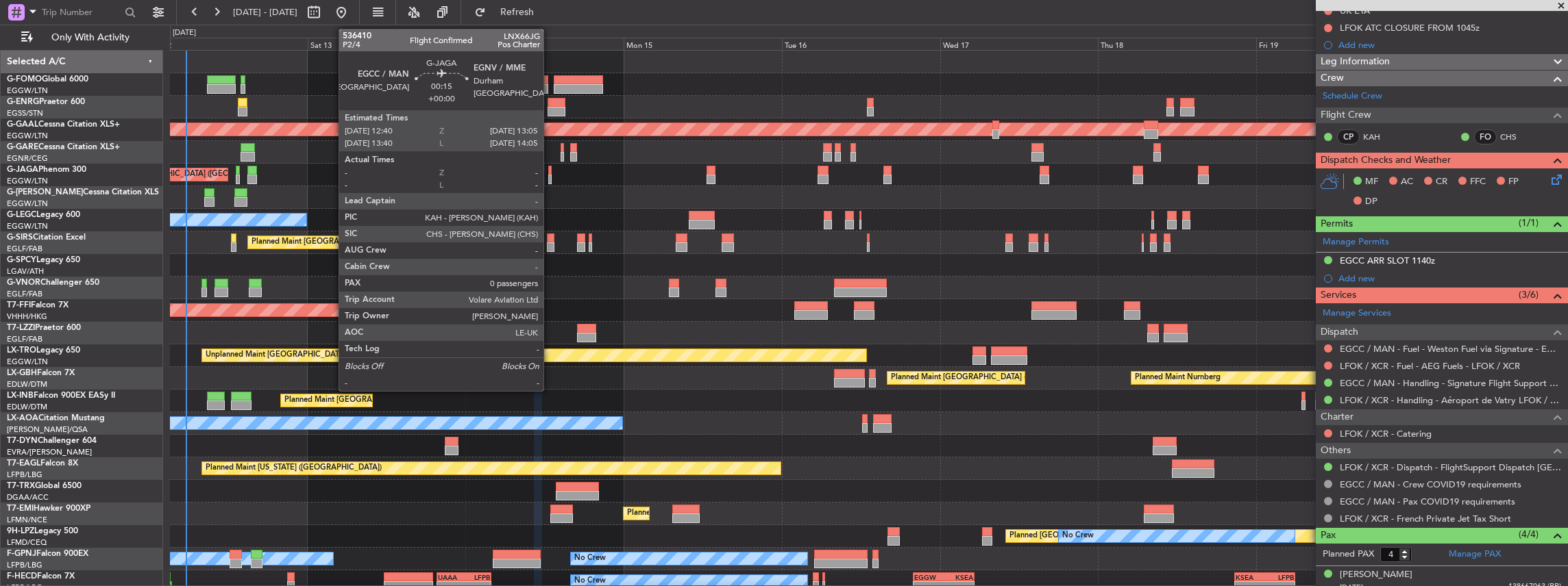
click at [550, 175] on div at bounding box center [550, 179] width 3 height 10
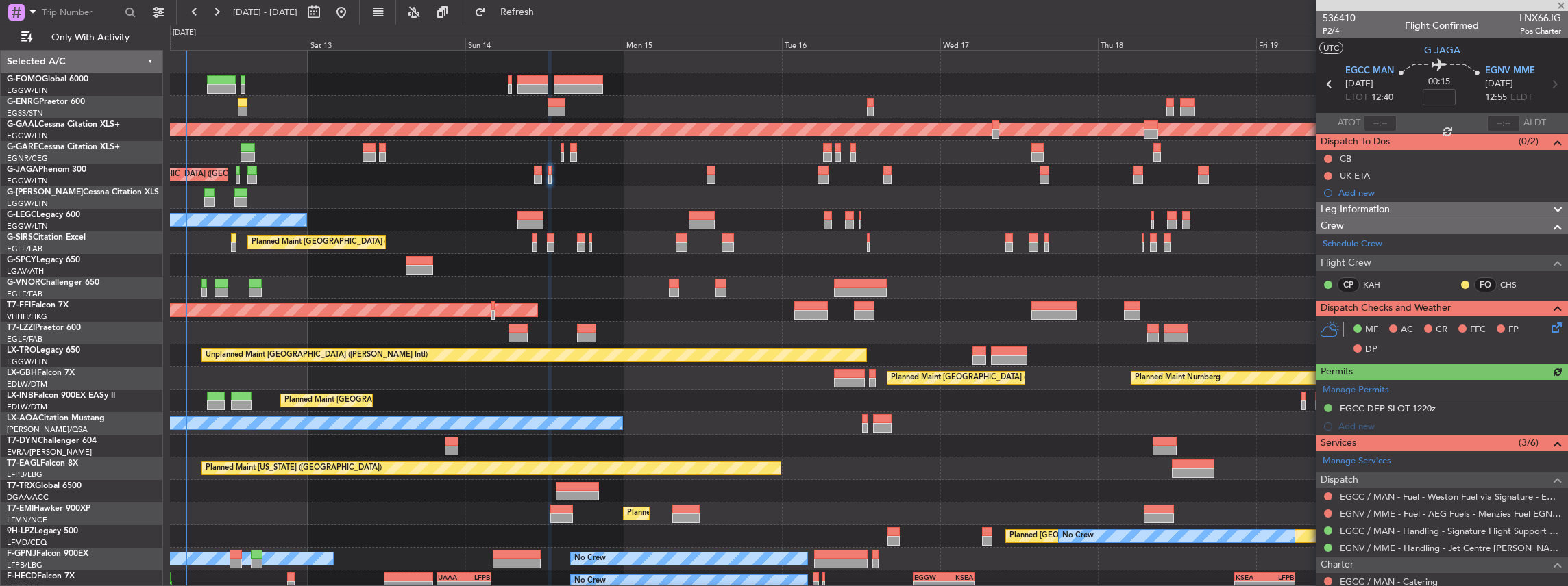
scroll to position [91, 0]
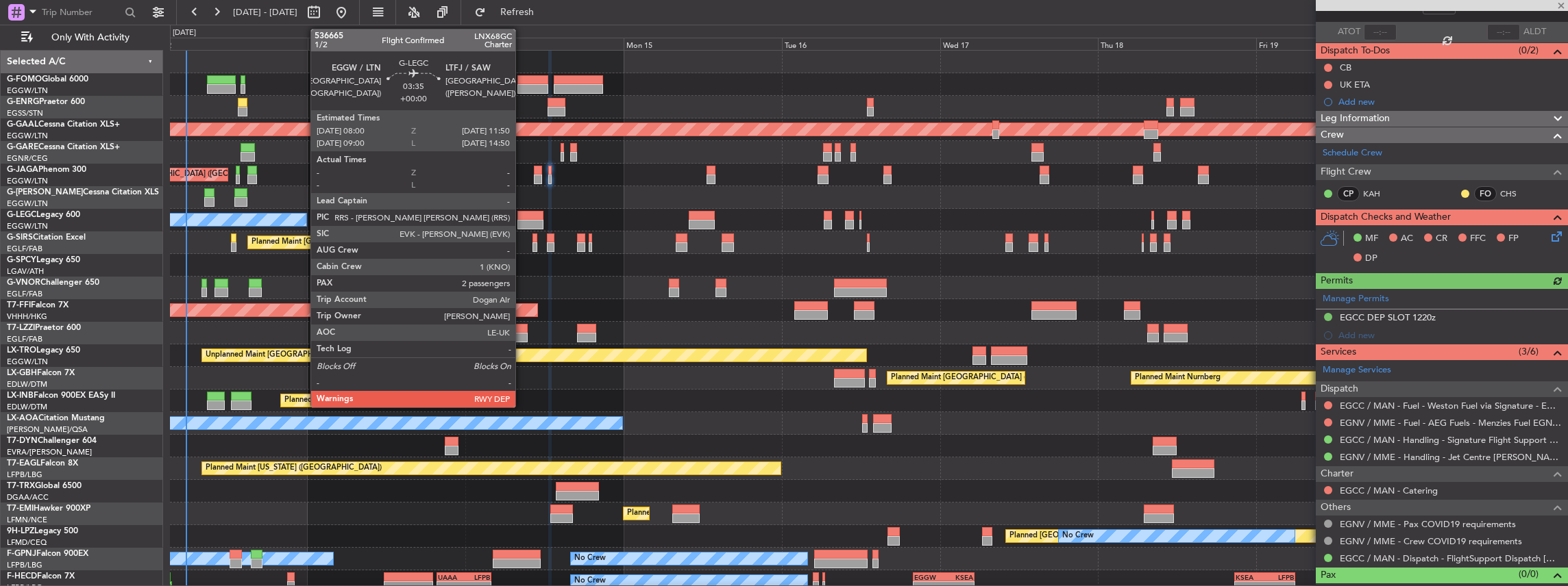
click at [522, 217] on div at bounding box center [530, 216] width 26 height 10
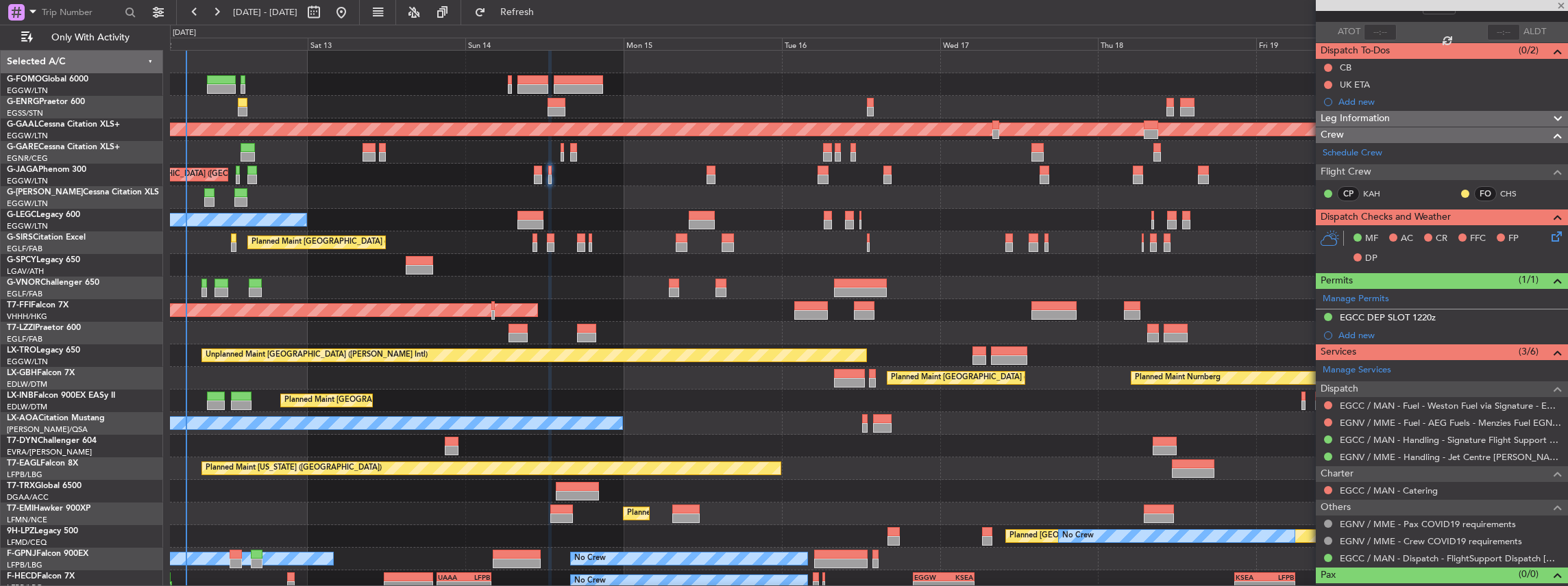
type input "2"
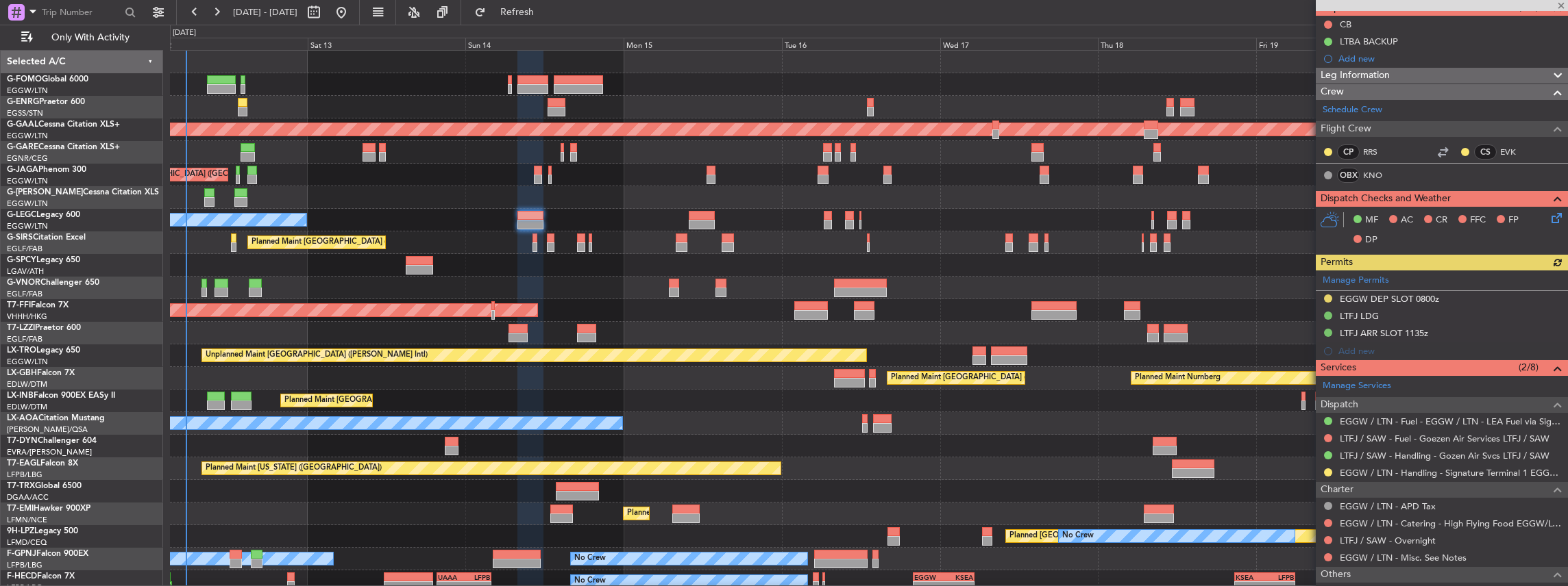
scroll to position [137, 0]
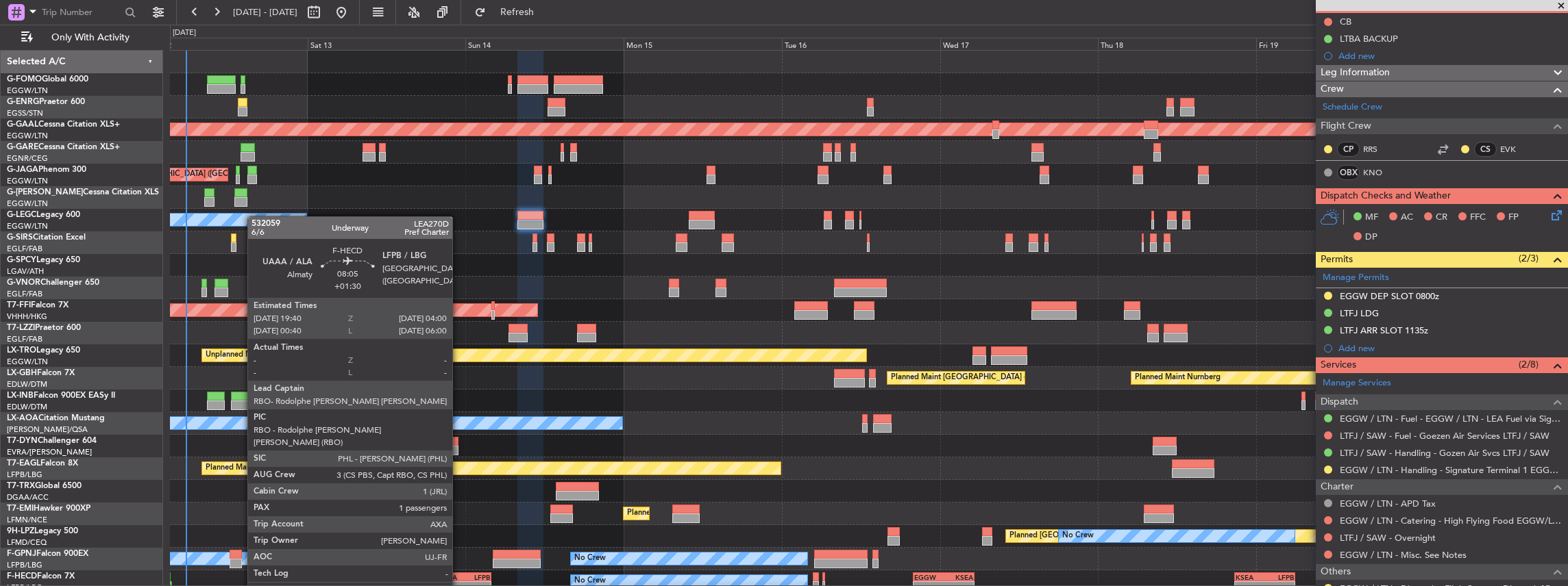
click at [459, 578] on div "UAAA" at bounding box center [450, 578] width 26 height 8
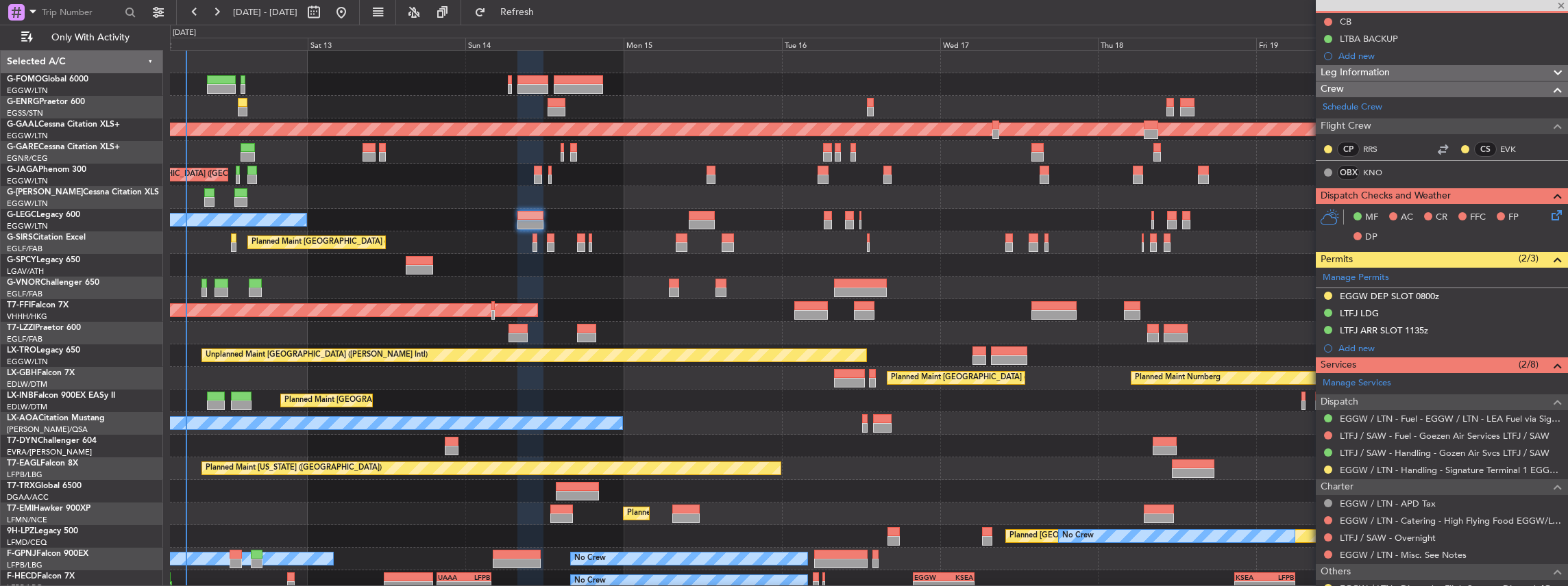
type input "+01:30"
type input "1"
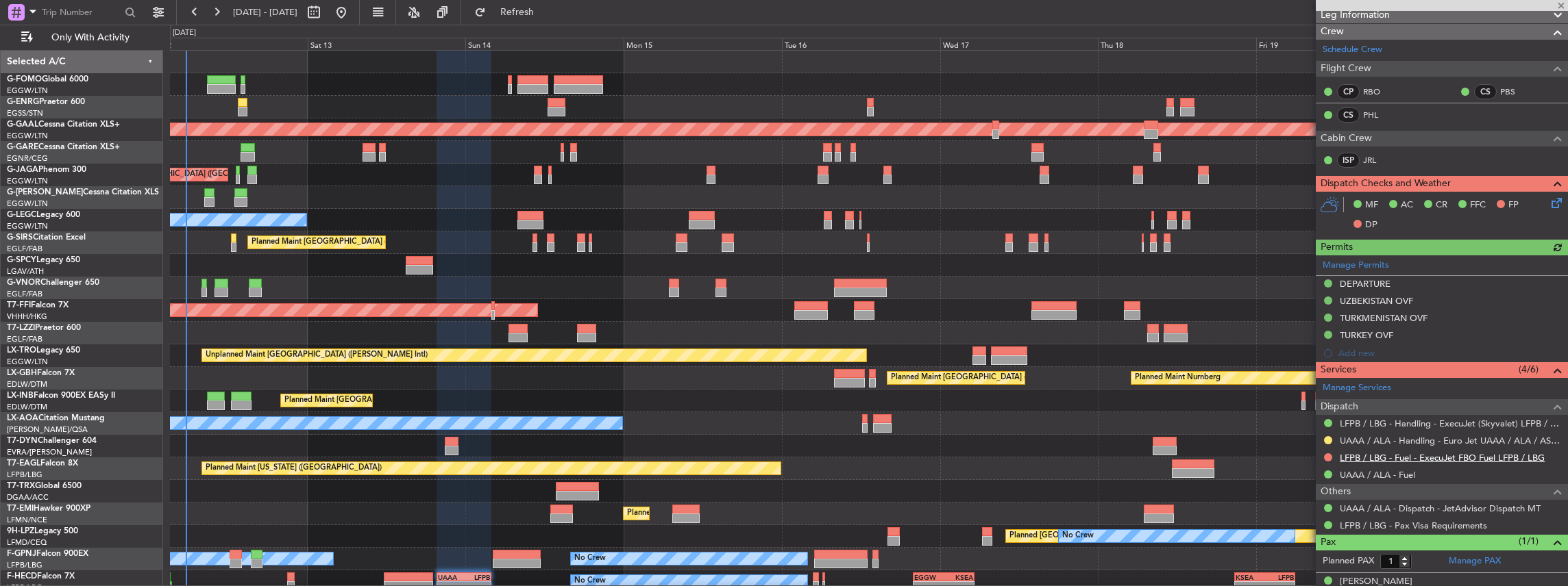
scroll to position [242, 0]
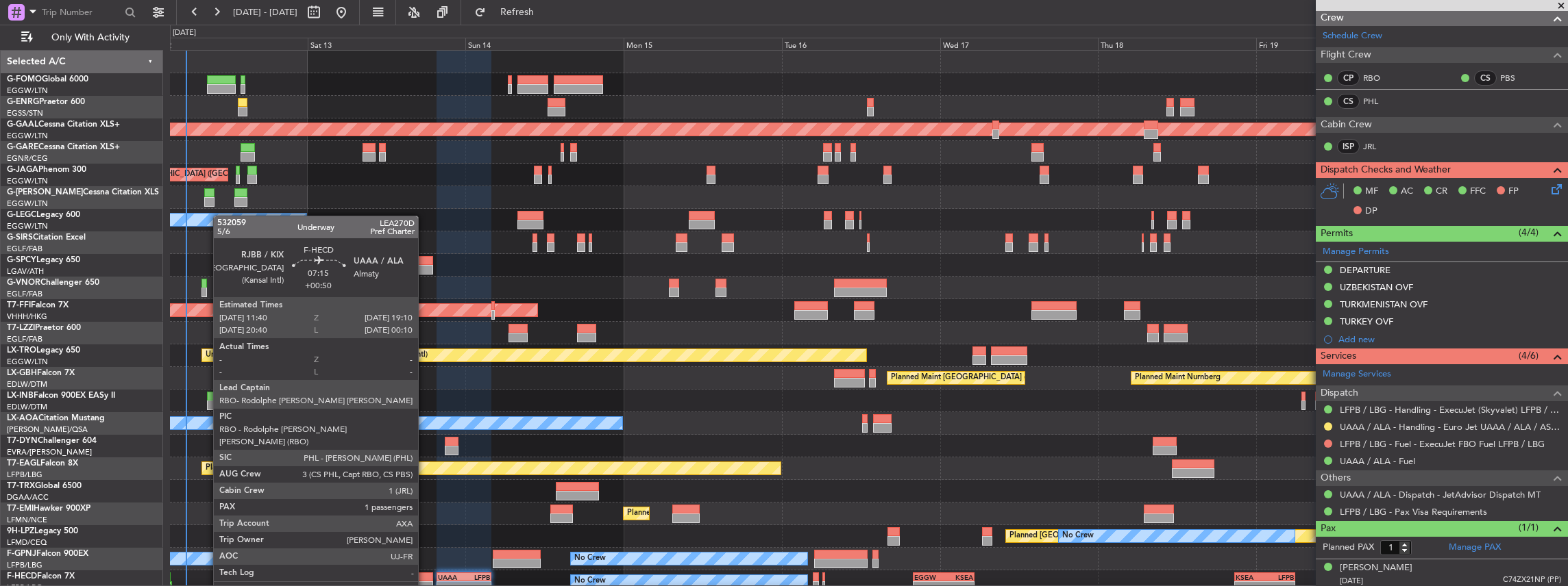
click at [425, 577] on div at bounding box center [409, 578] width 50 height 10
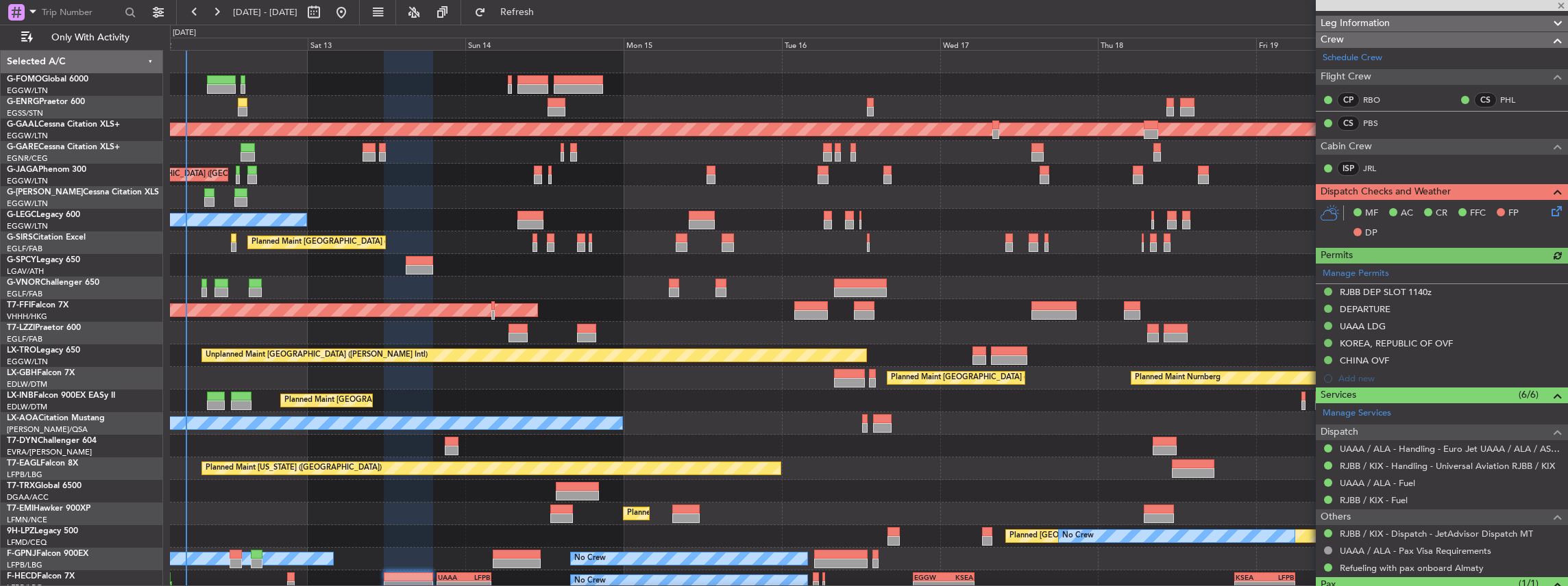
scroll to position [228, 0]
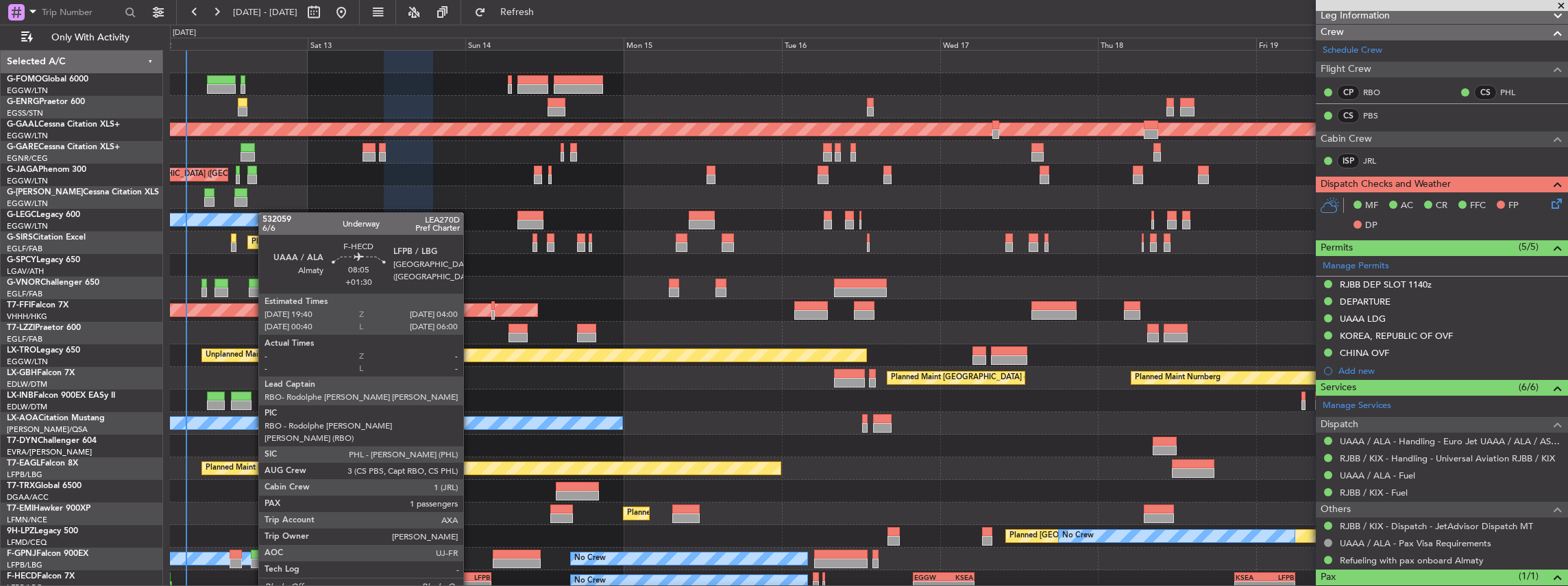
click at [470, 574] on div "LFPB" at bounding box center [476, 578] width 26 height 8
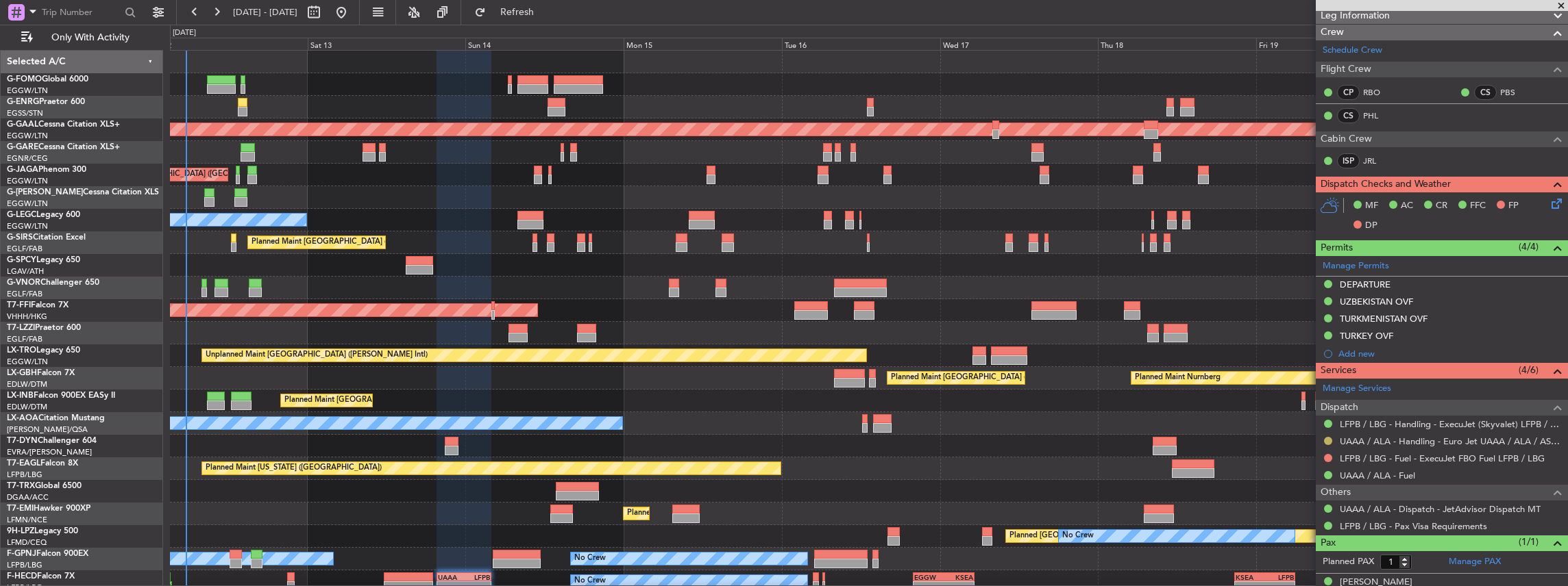
click at [1328, 438] on button at bounding box center [1328, 441] width 8 height 8
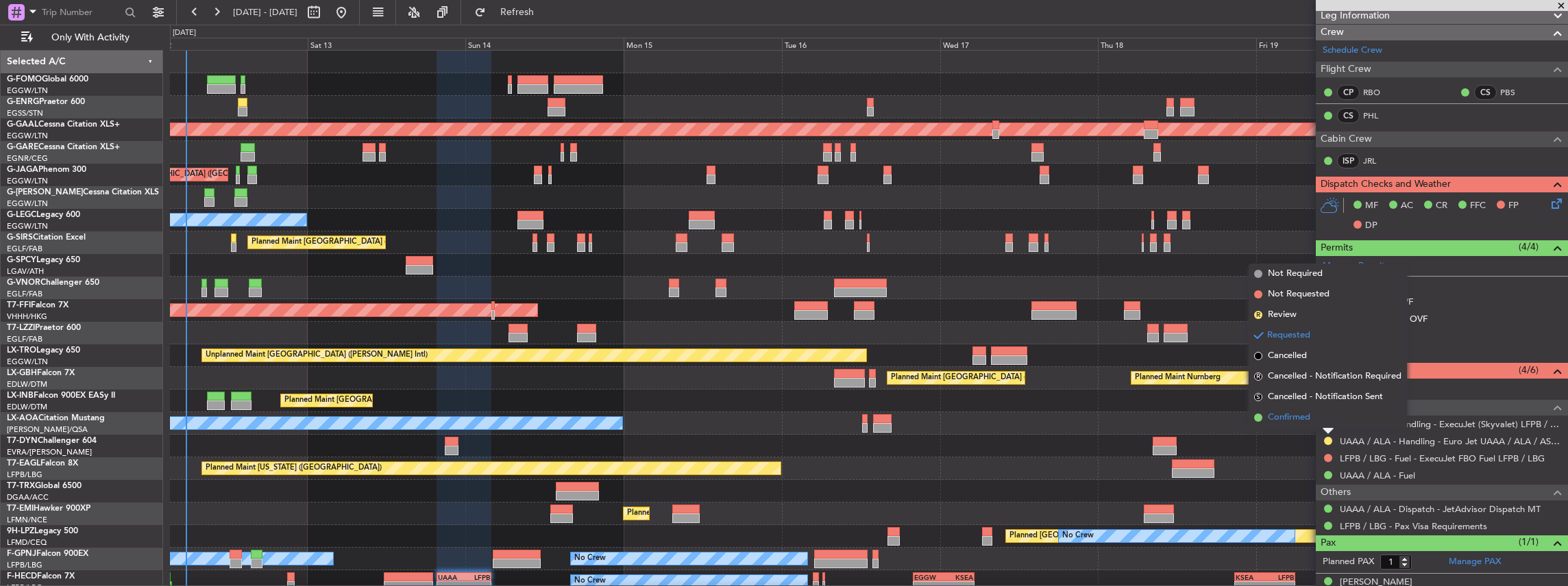
click at [1310, 417] on span "Confirmed" at bounding box center [1288, 417] width 42 height 14
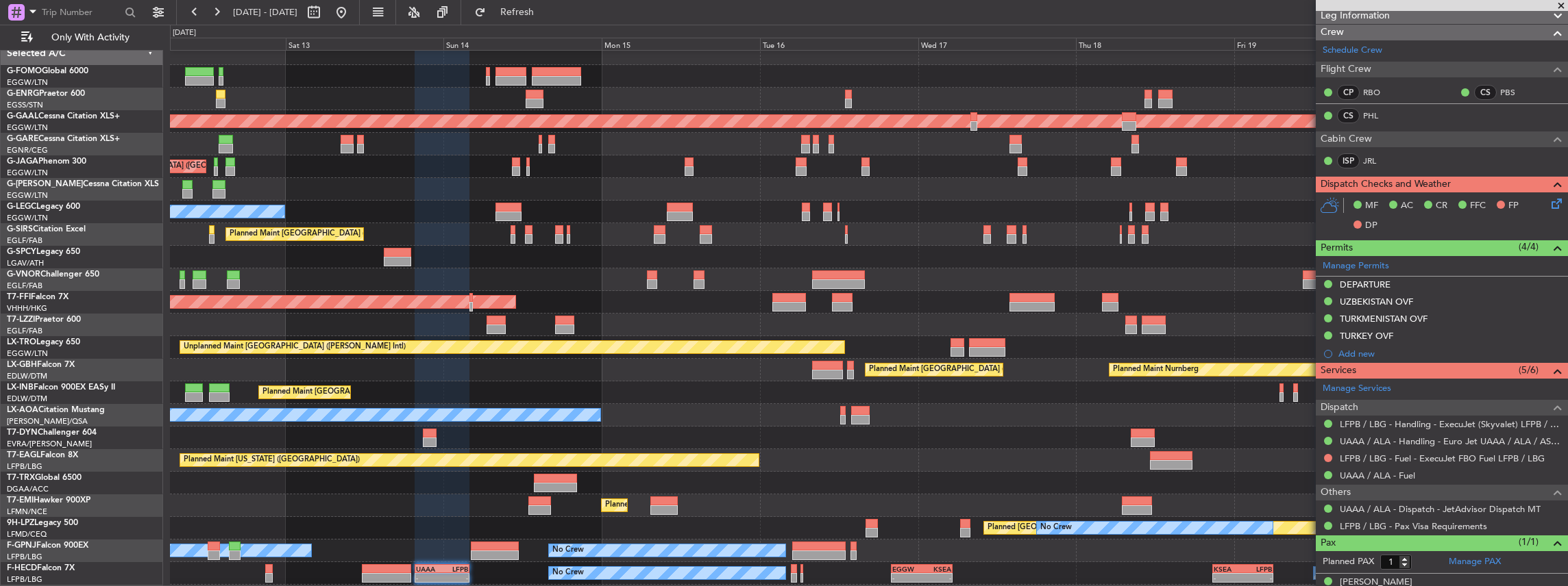
scroll to position [9, 0]
click at [825, 422] on div "No Crew [PERSON_NAME]" at bounding box center [868, 414] width 1398 height 22
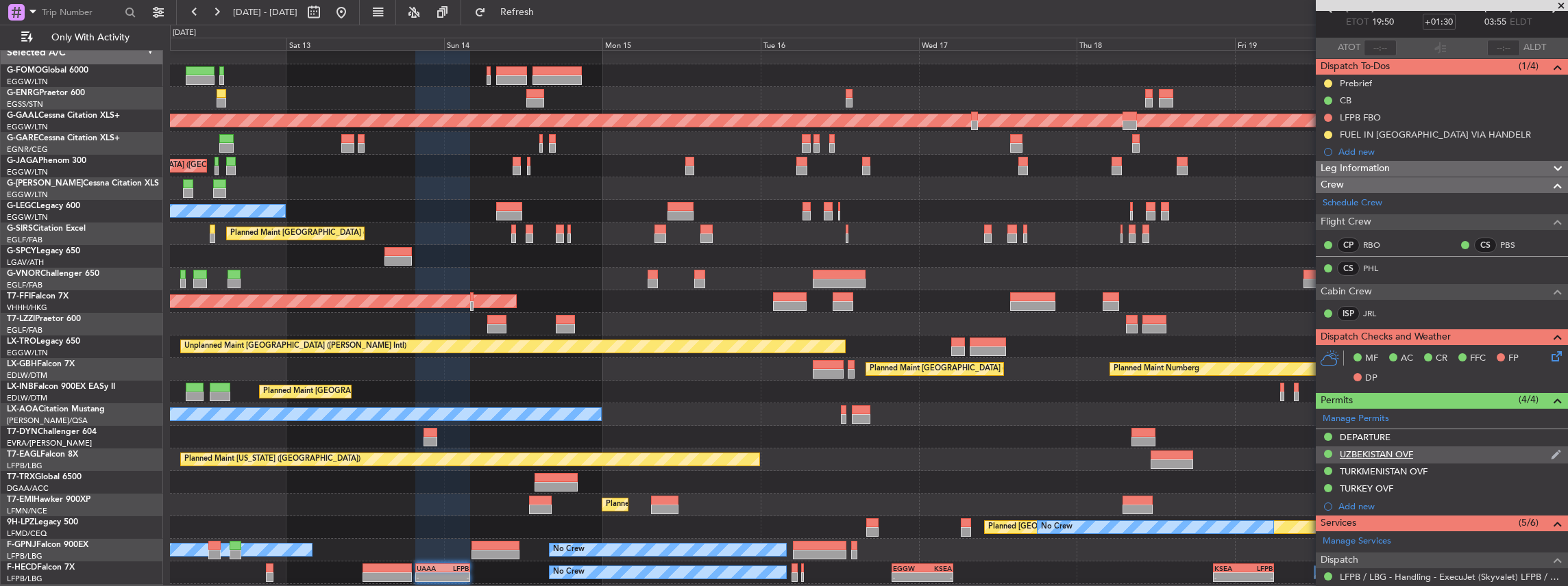
scroll to position [0, 0]
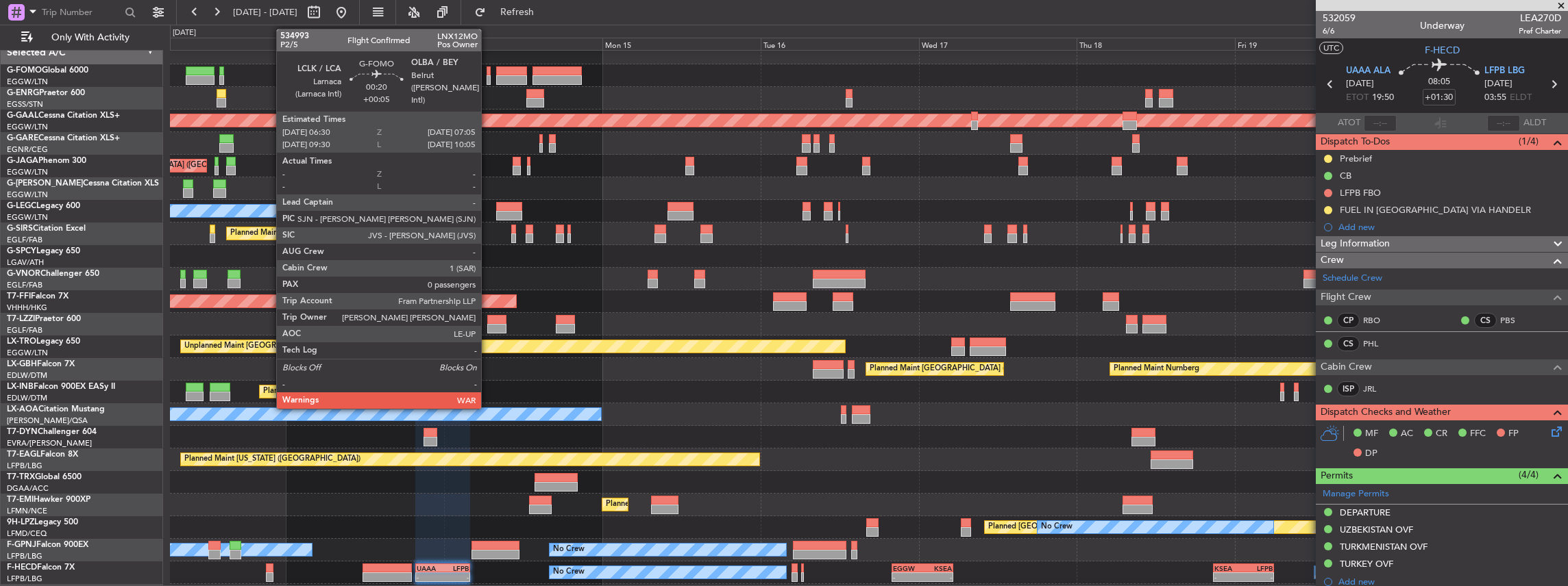
click at [488, 74] on div at bounding box center [488, 71] width 4 height 10
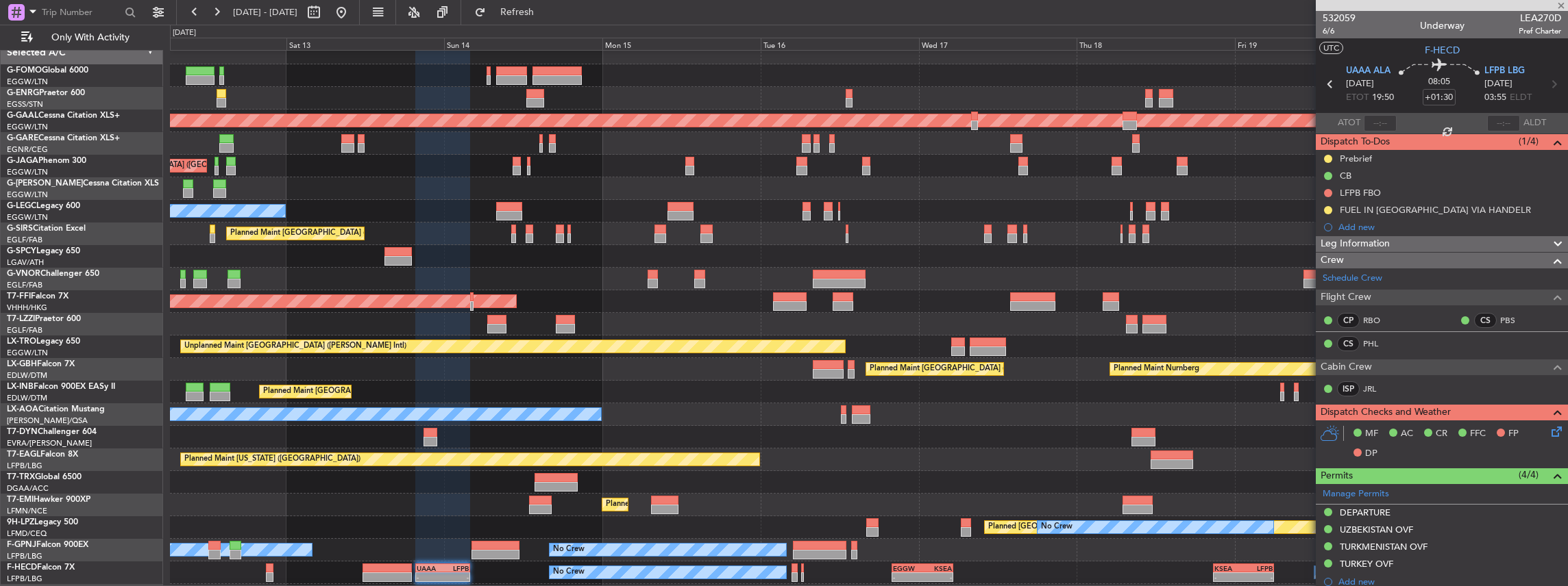
type input "+00:05"
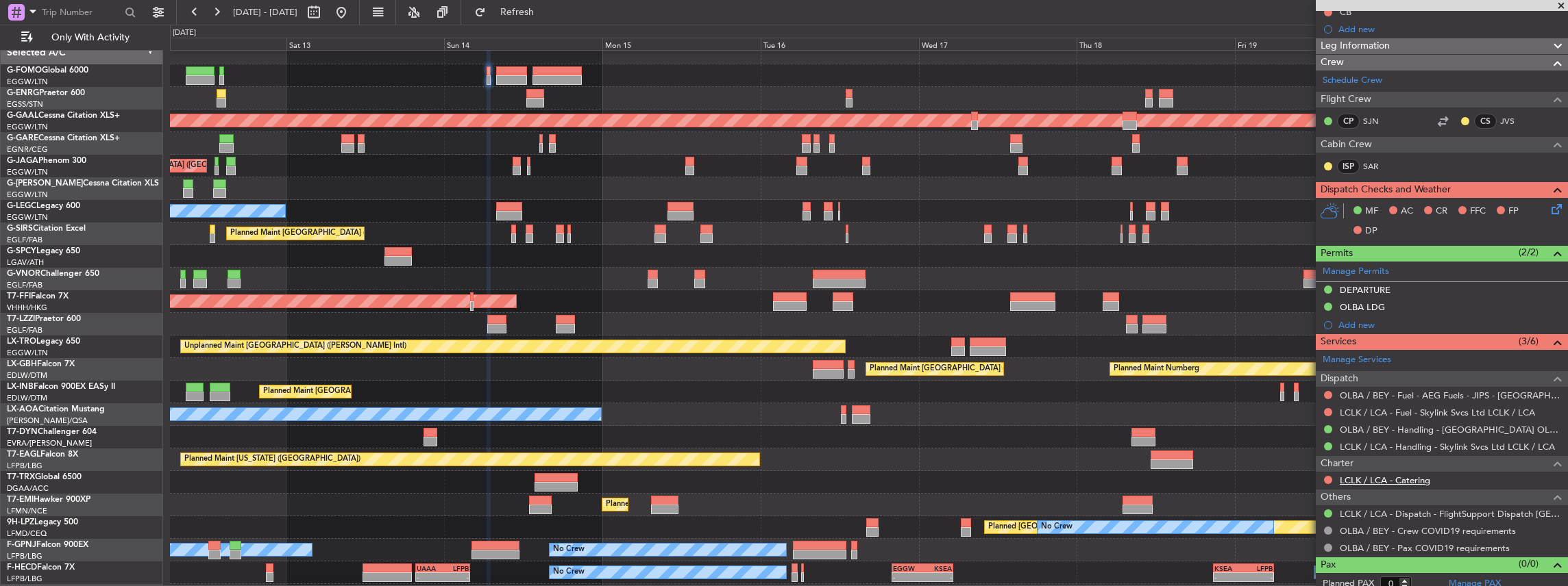
scroll to position [152, 0]
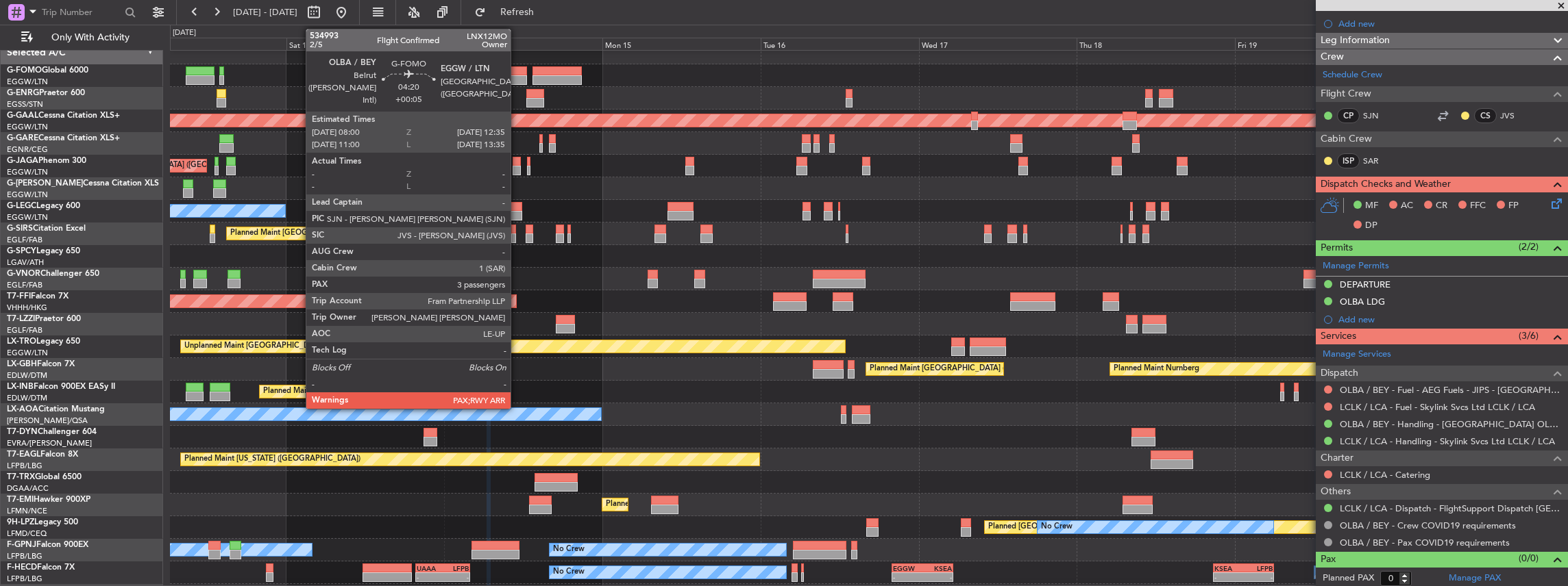
click at [518, 72] on div at bounding box center [511, 71] width 31 height 10
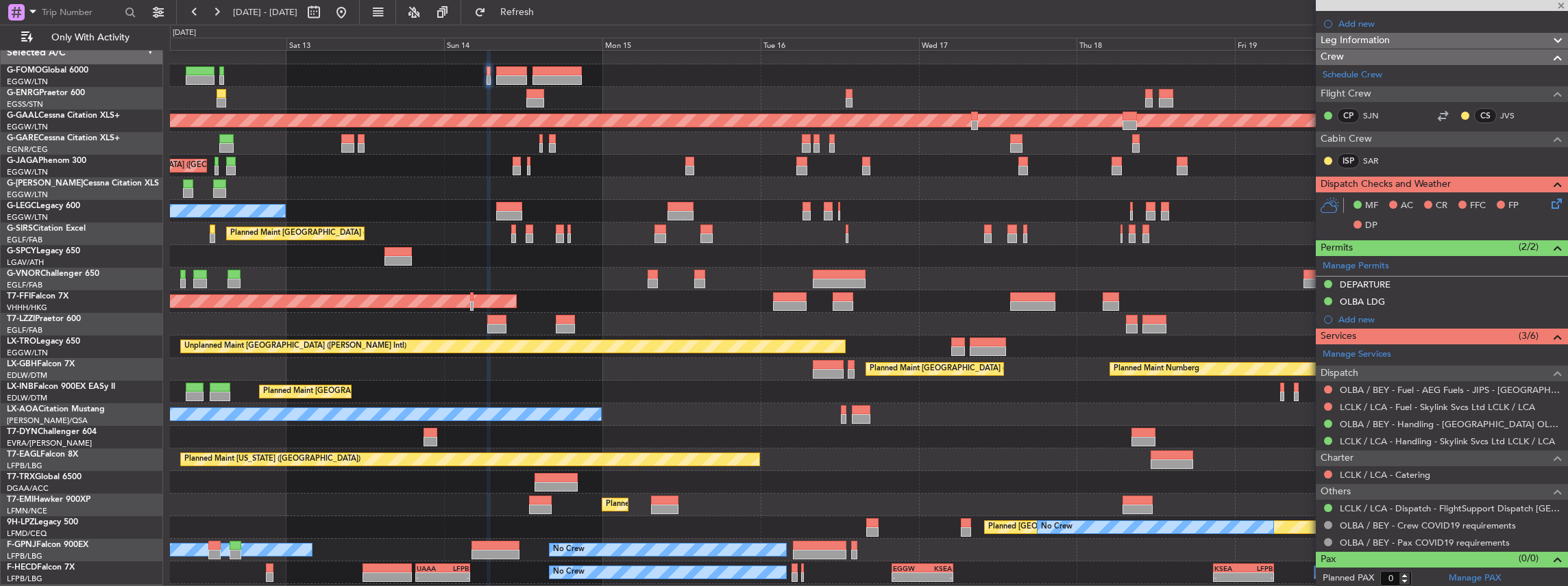
type input "3"
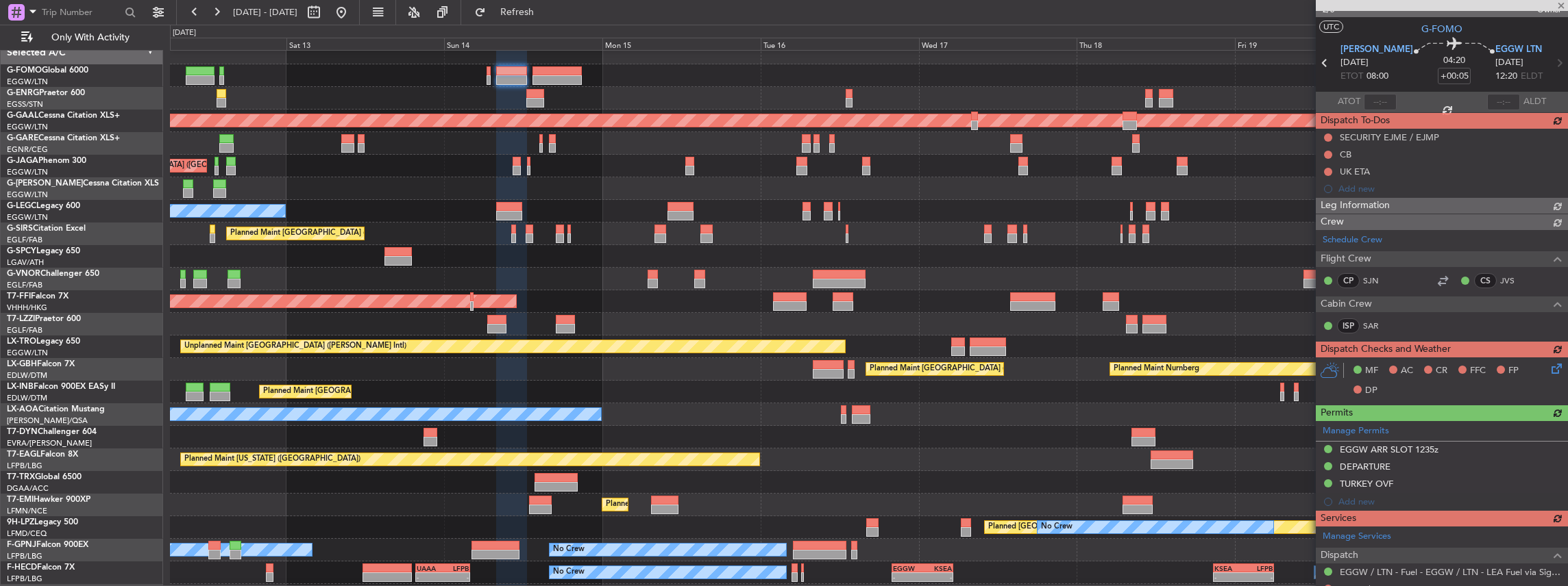
scroll to position [0, 0]
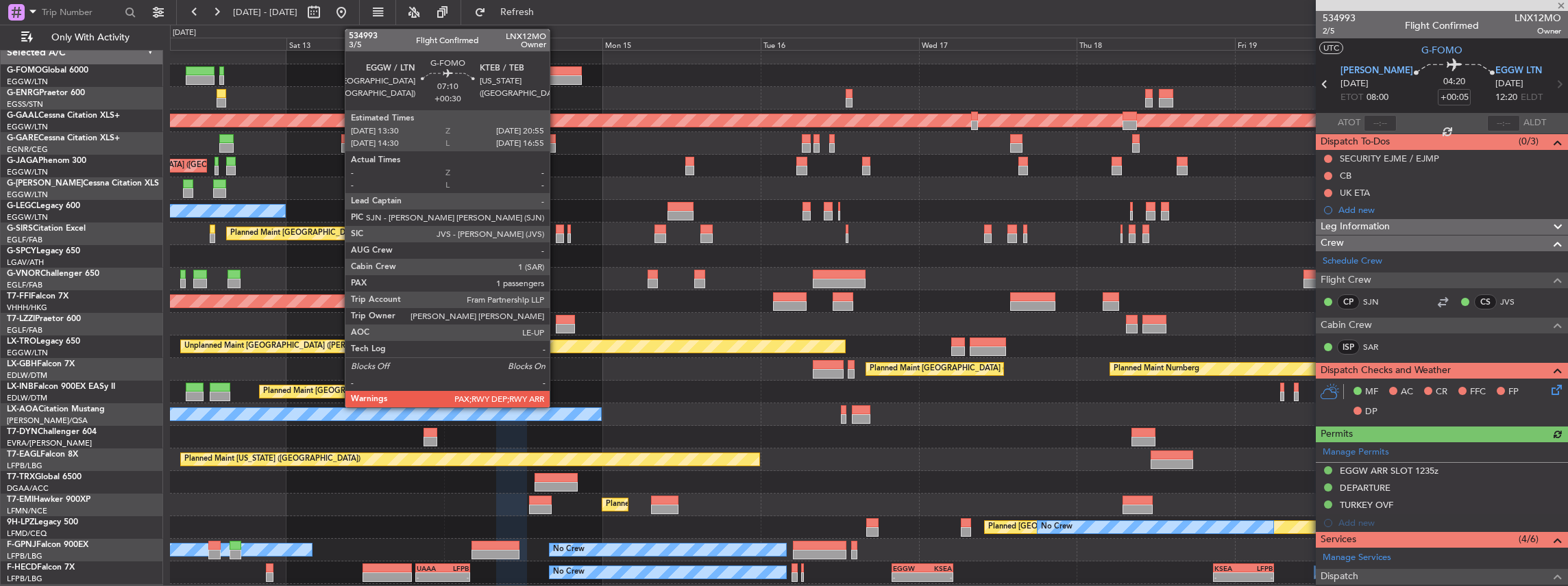
click at [557, 78] on div at bounding box center [557, 80] width 50 height 10
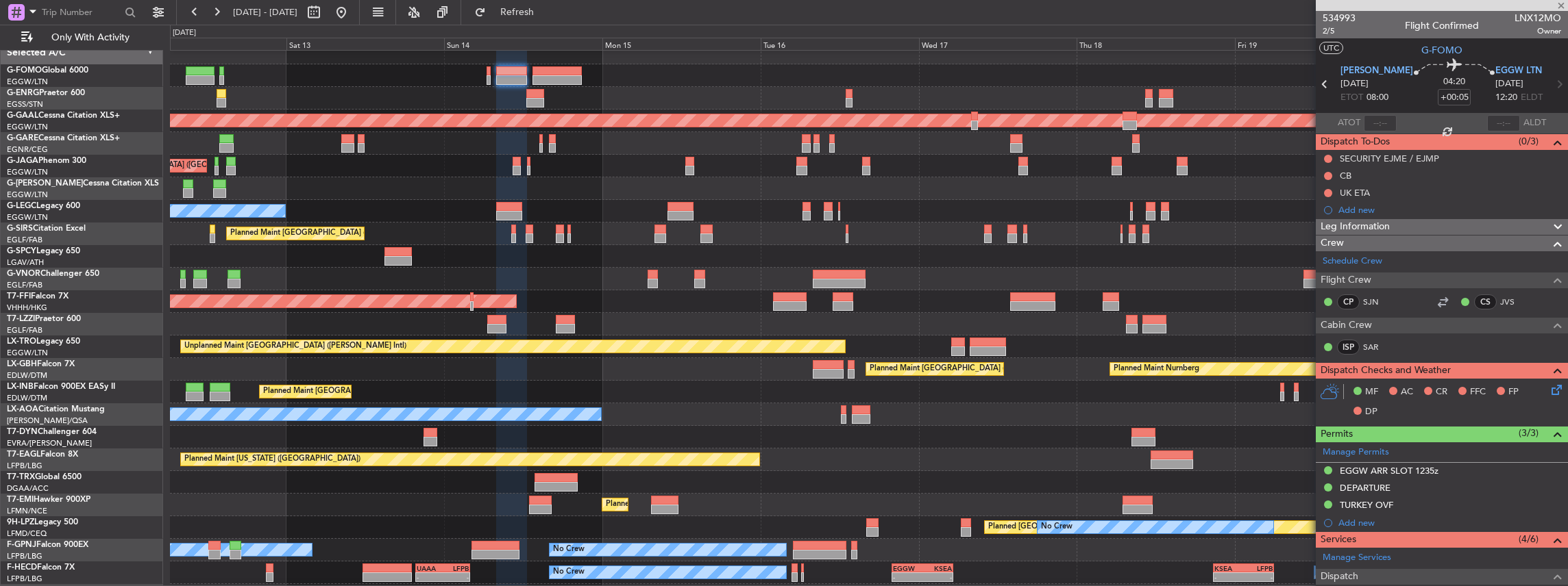
type input "+00:30"
type input "1"
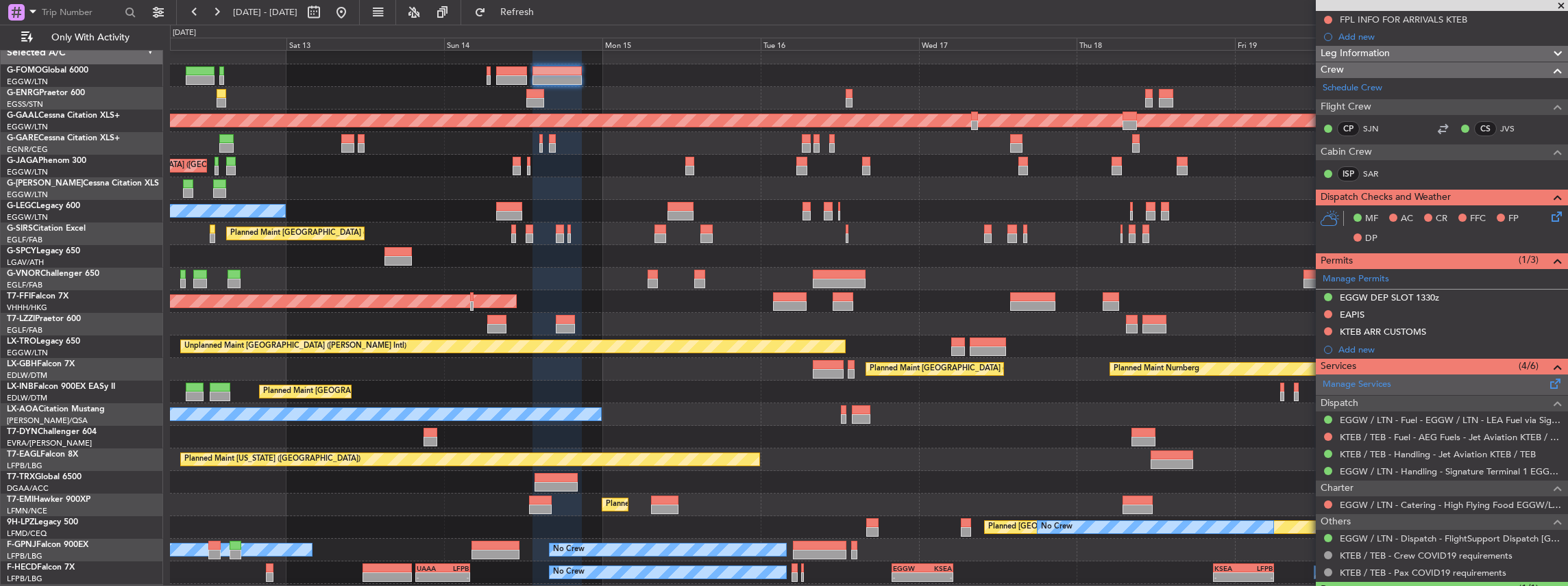
scroll to position [182, 0]
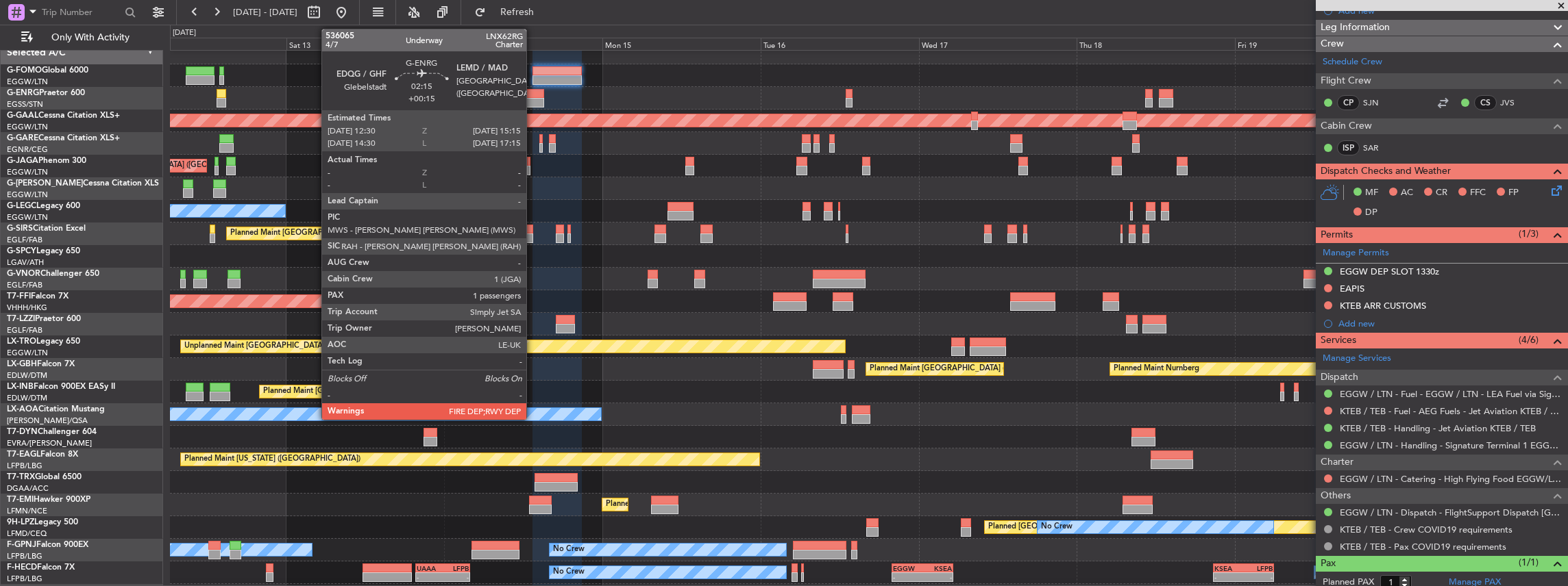
click at [533, 94] on div at bounding box center [535, 94] width 18 height 10
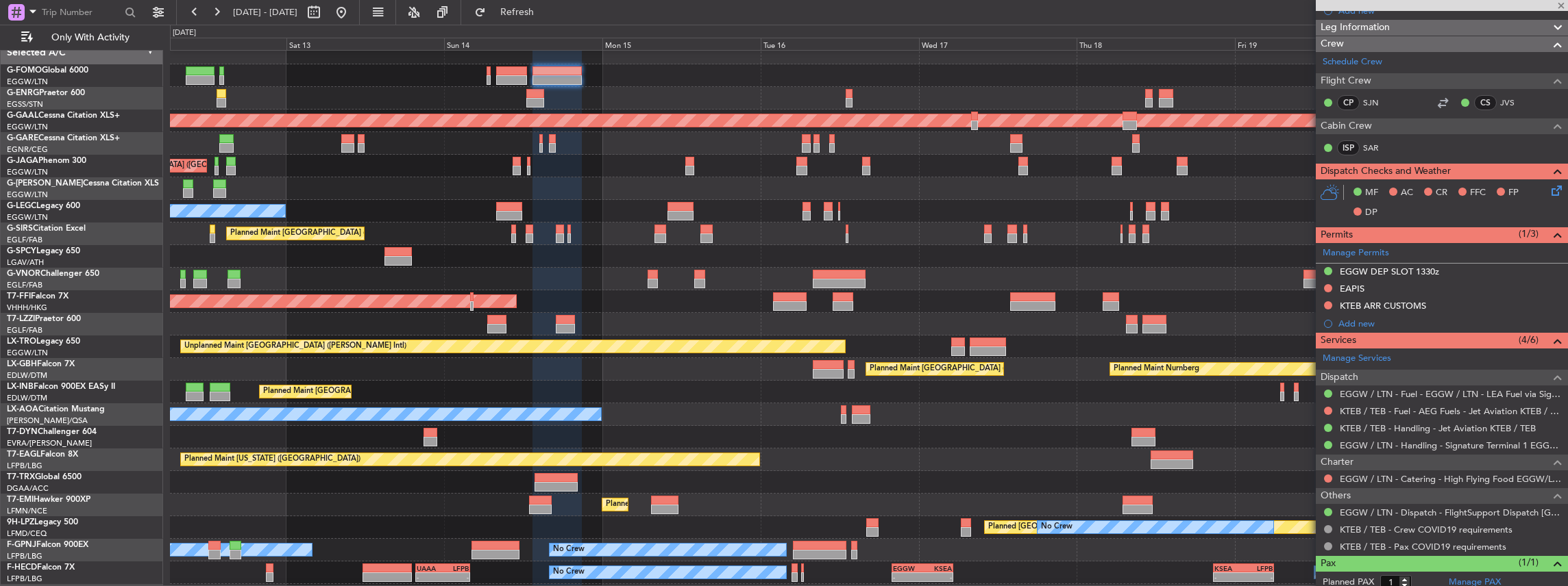
type input "+00:15"
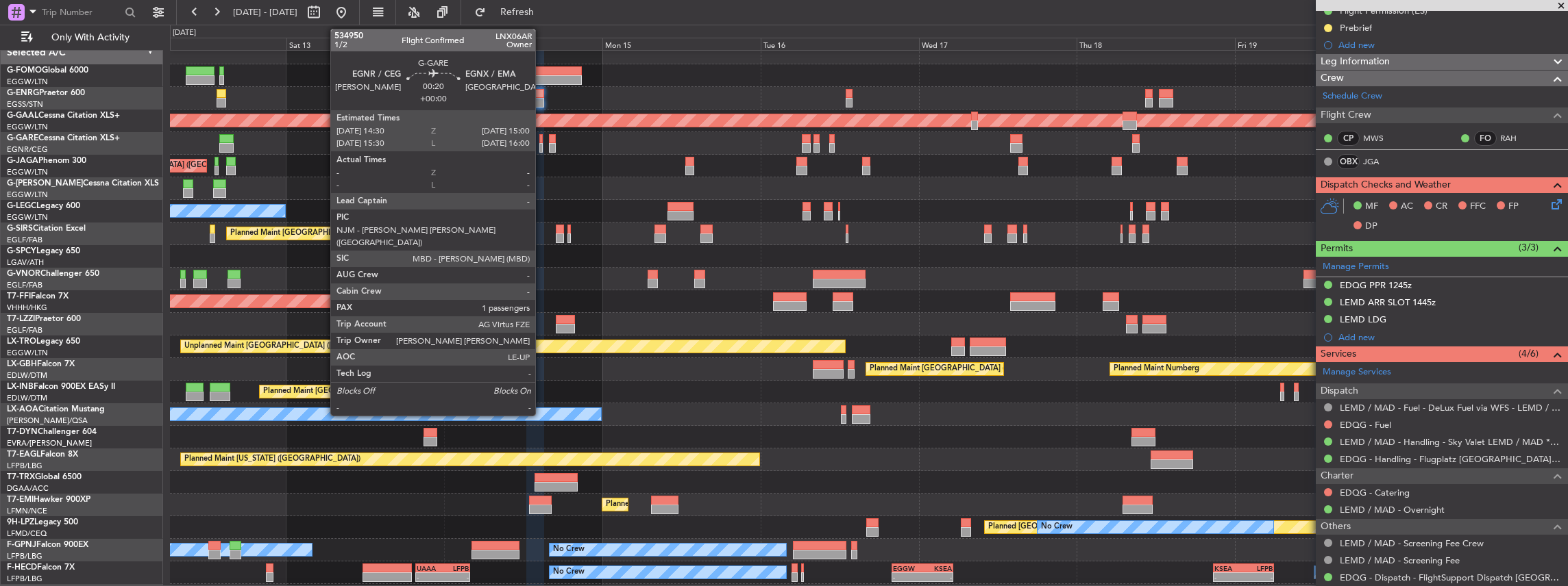
click at [542, 140] on div at bounding box center [541, 139] width 3 height 10
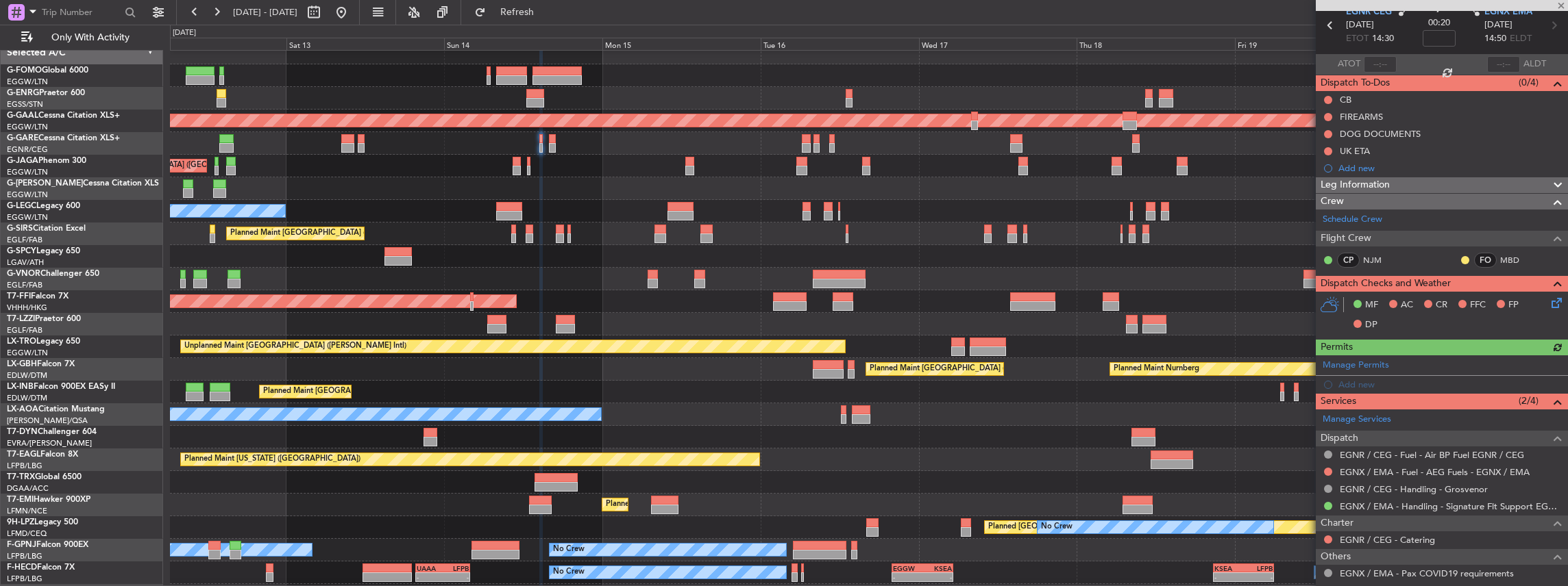
scroll to position [137, 0]
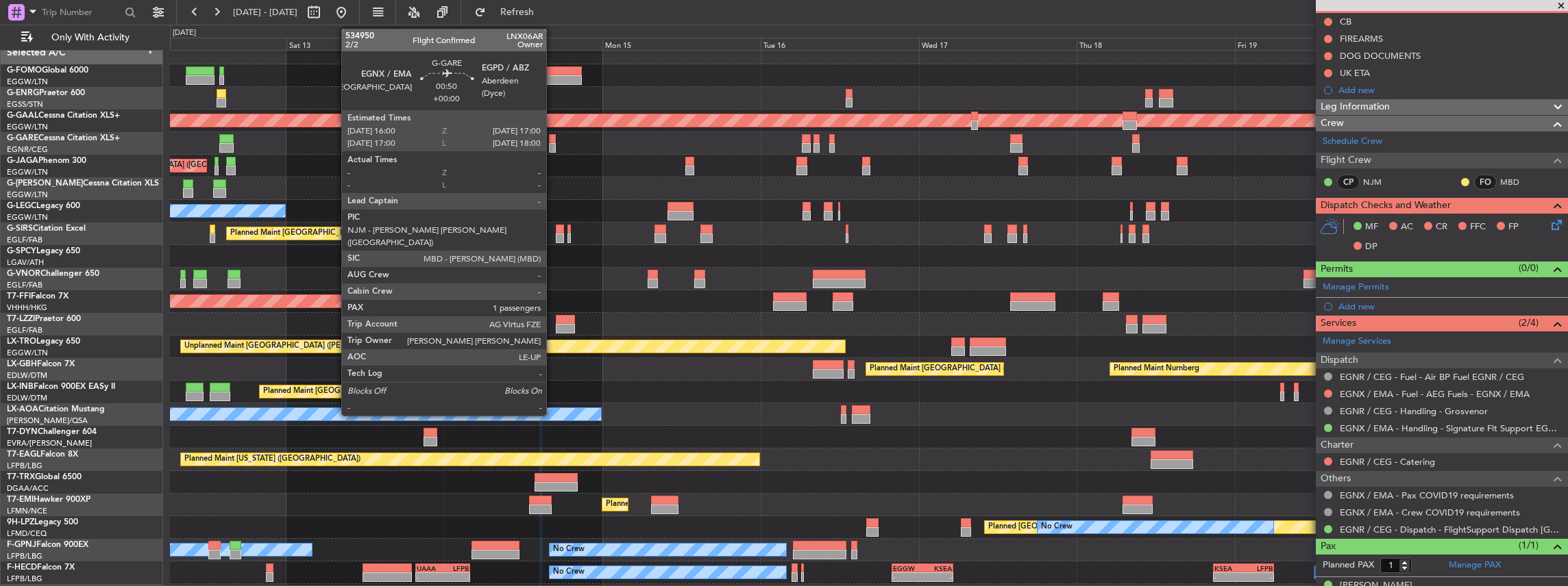
click at [552, 145] on div at bounding box center [552, 148] width 7 height 10
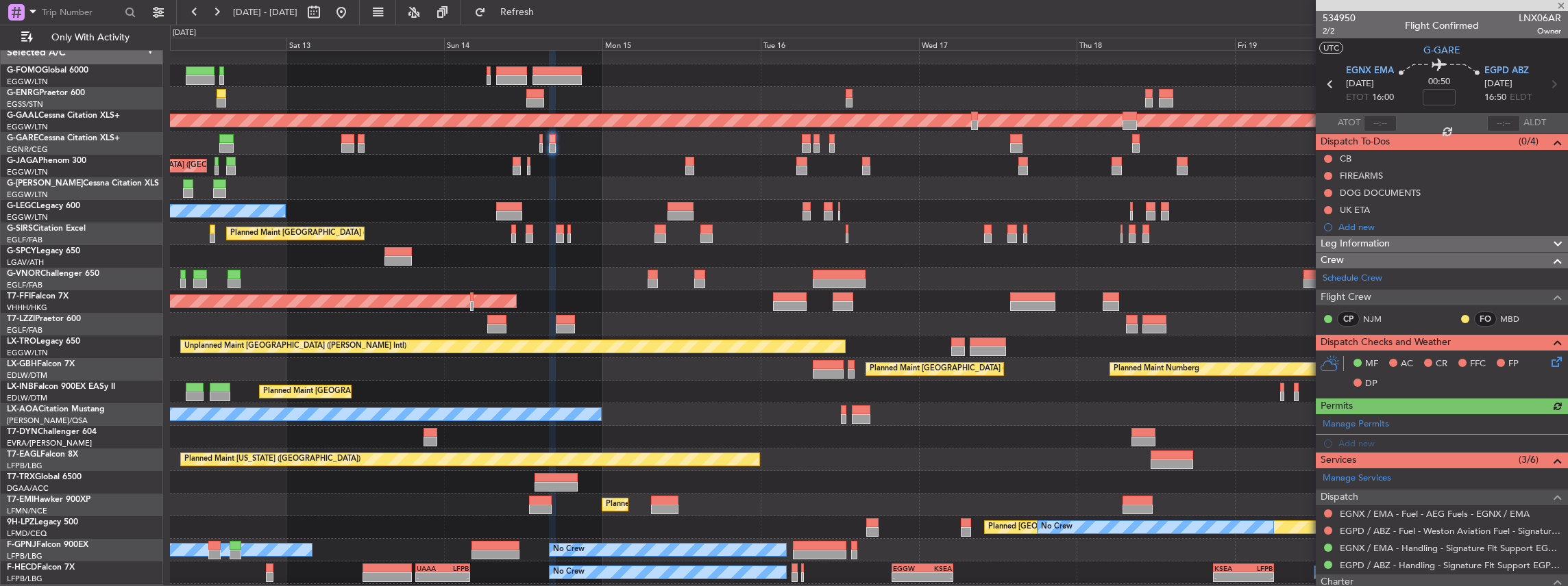
scroll to position [91, 0]
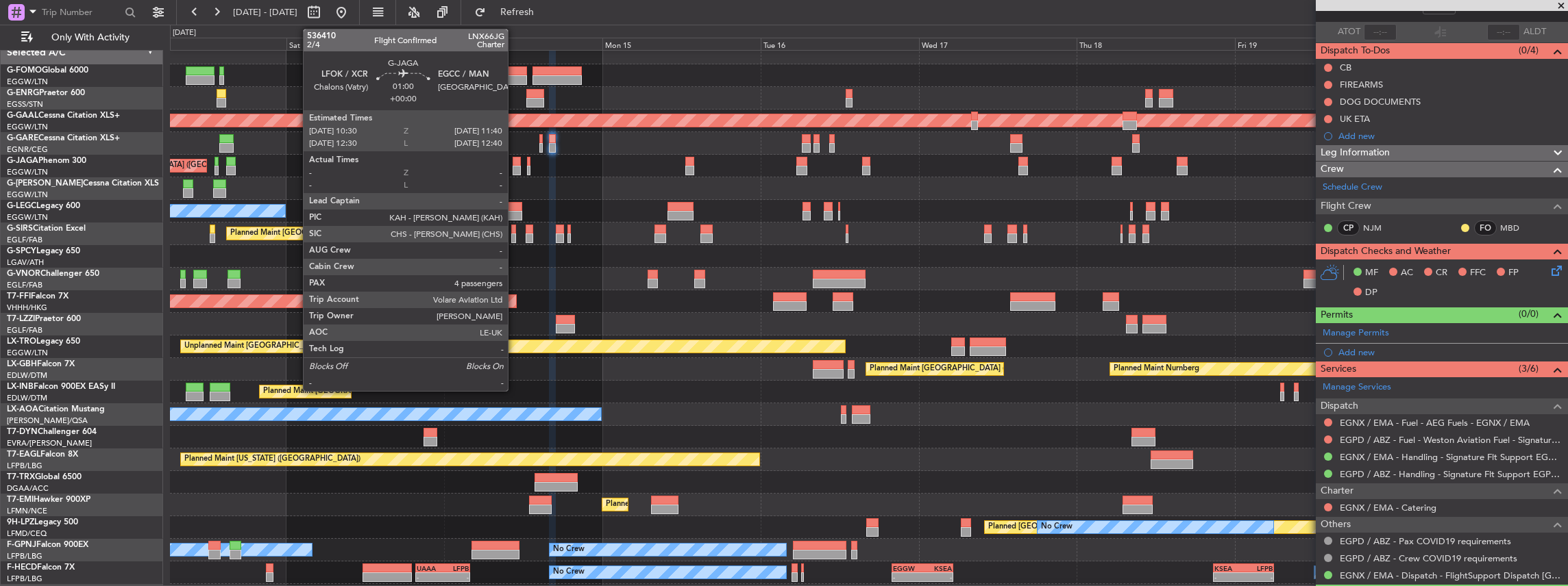
click at [514, 166] on div at bounding box center [517, 171] width 8 height 10
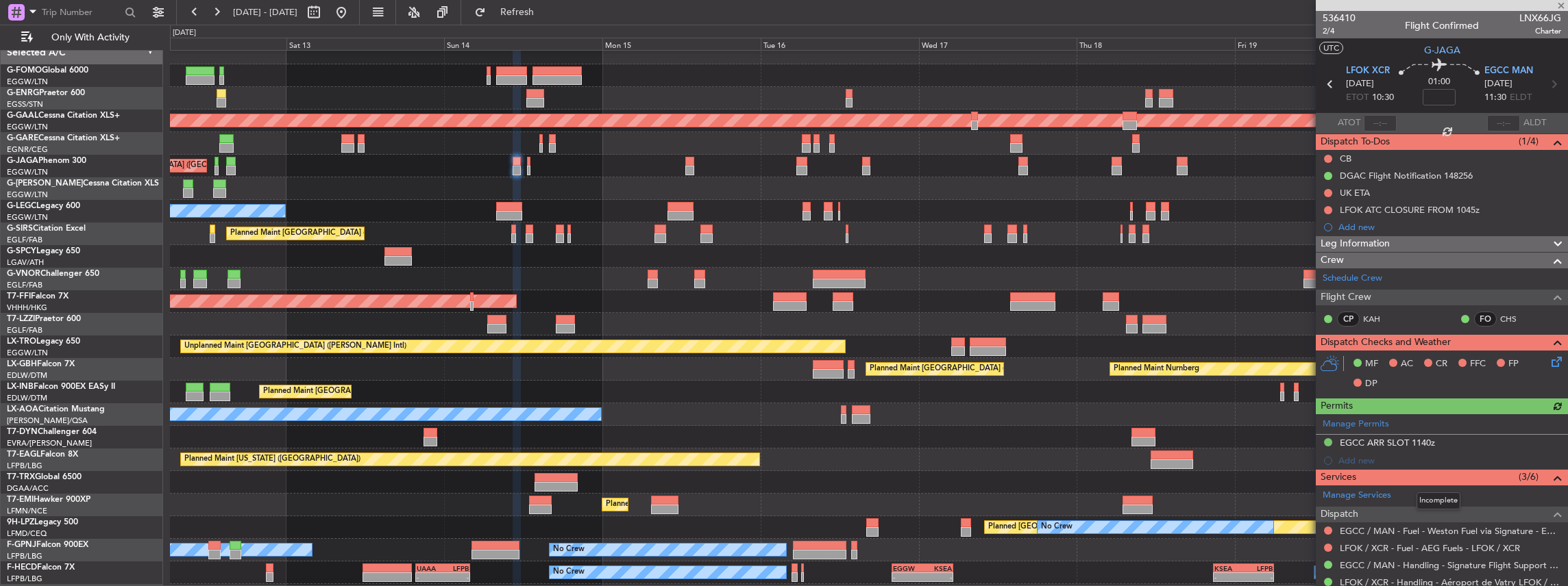
scroll to position [45, 0]
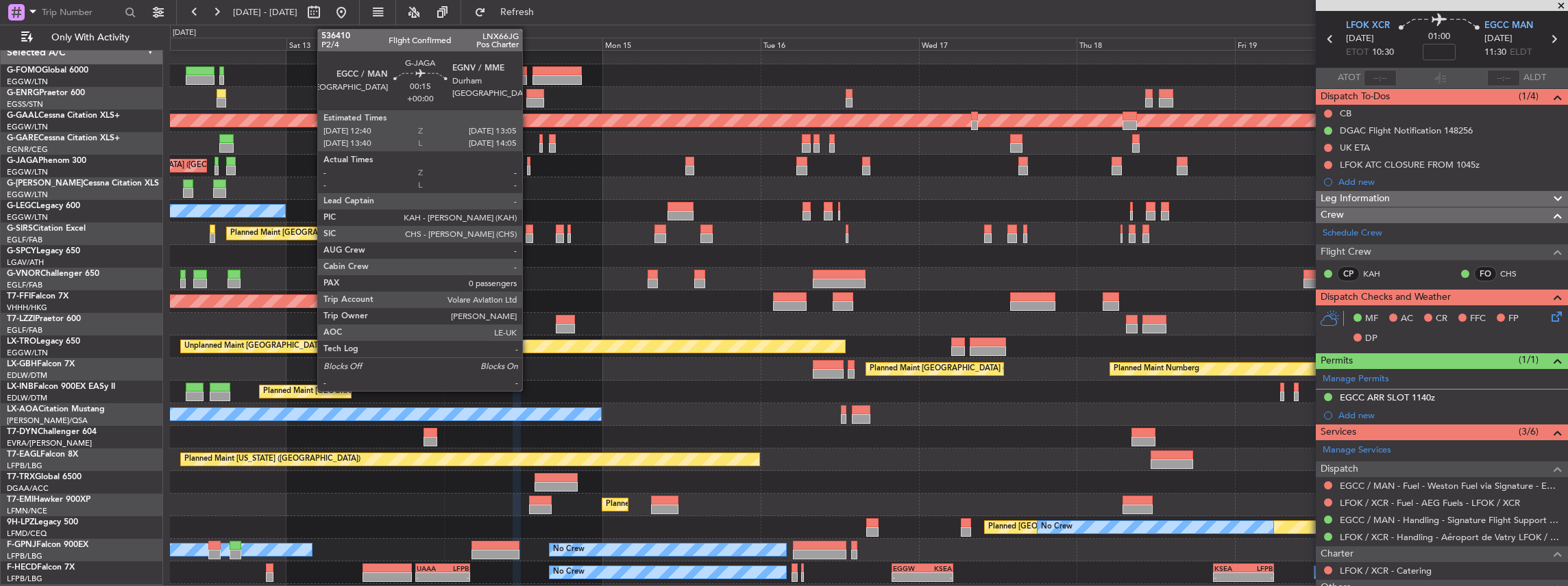
click at [529, 169] on div at bounding box center [528, 171] width 3 height 10
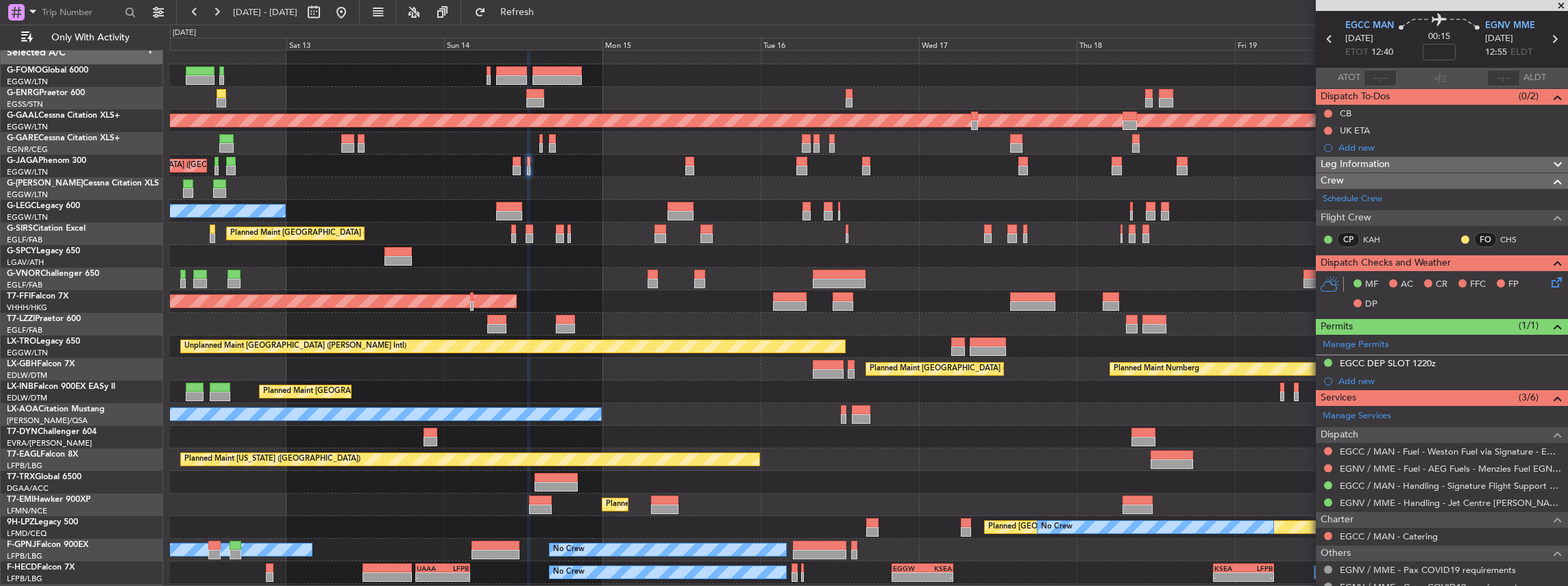
scroll to position [0, 0]
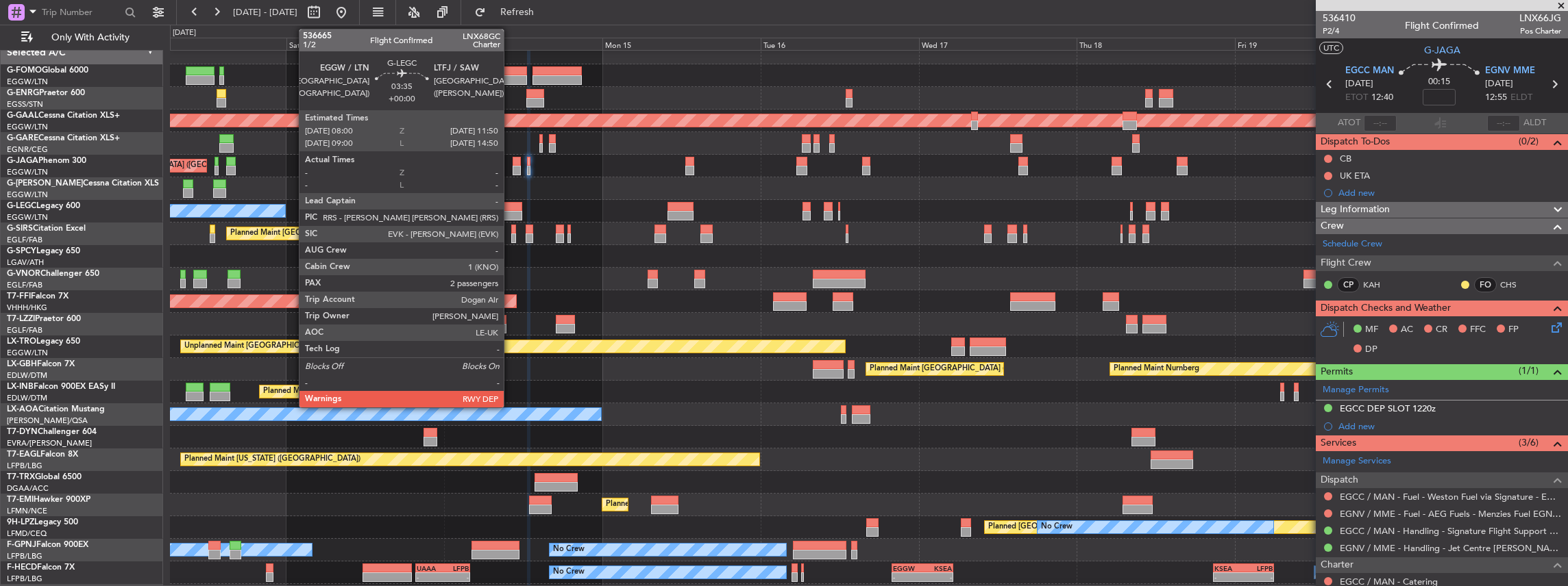
click at [510, 210] on div "Planned Maint London (Luton) Owner" at bounding box center [868, 211] width 1398 height 22
click at [512, 207] on div at bounding box center [509, 207] width 26 height 10
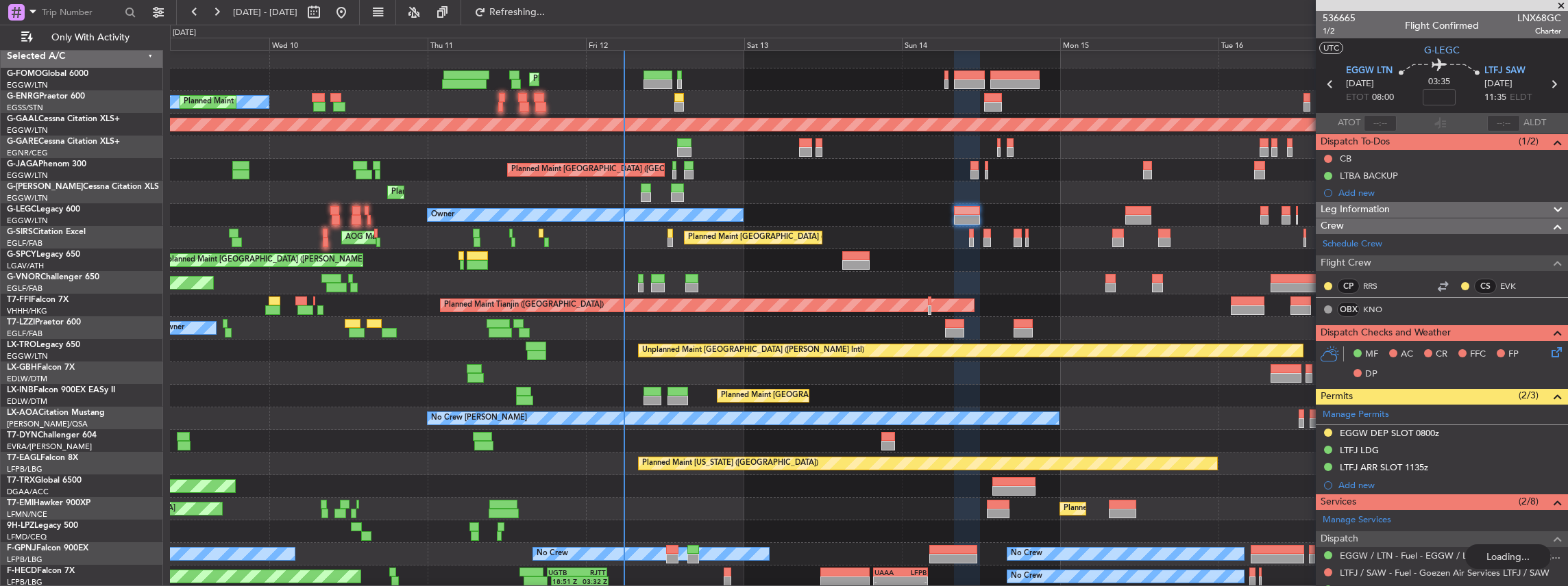
scroll to position [5, 0]
click at [1221, 283] on div "Planned Maint [GEOGRAPHIC_DATA] ([GEOGRAPHIC_DATA])" at bounding box center [868, 283] width 1398 height 22
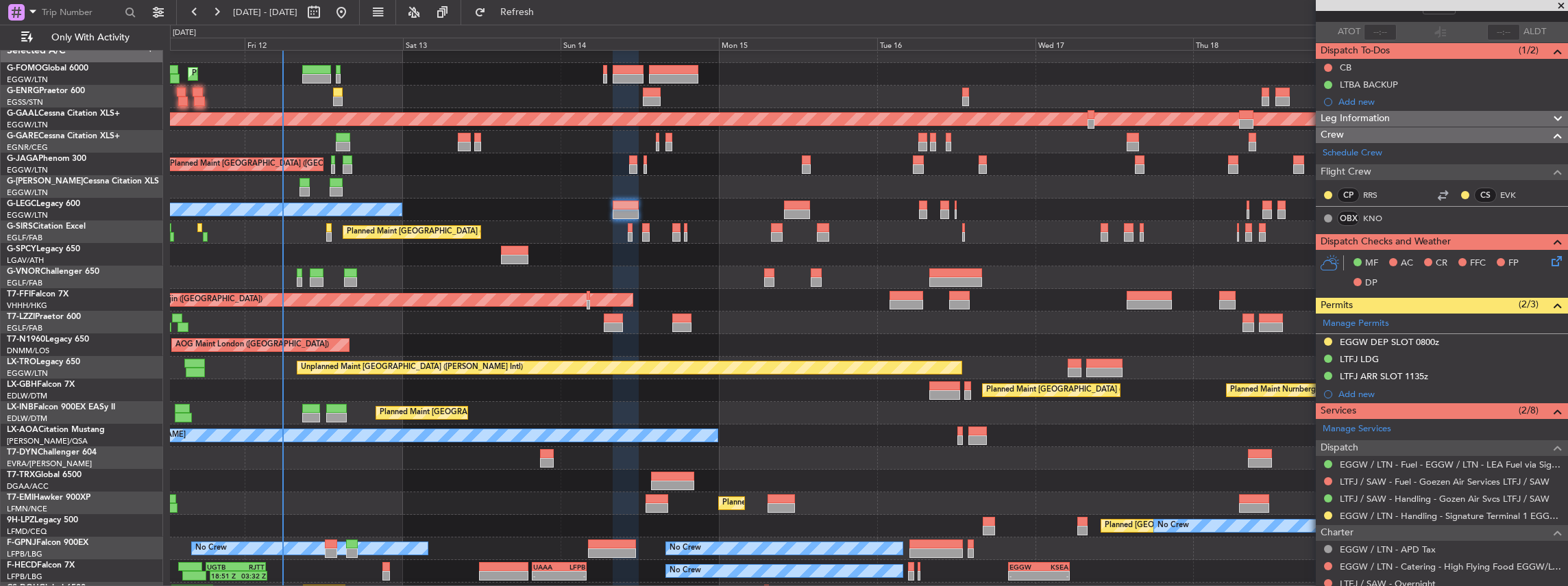
scroll to position [10, 0]
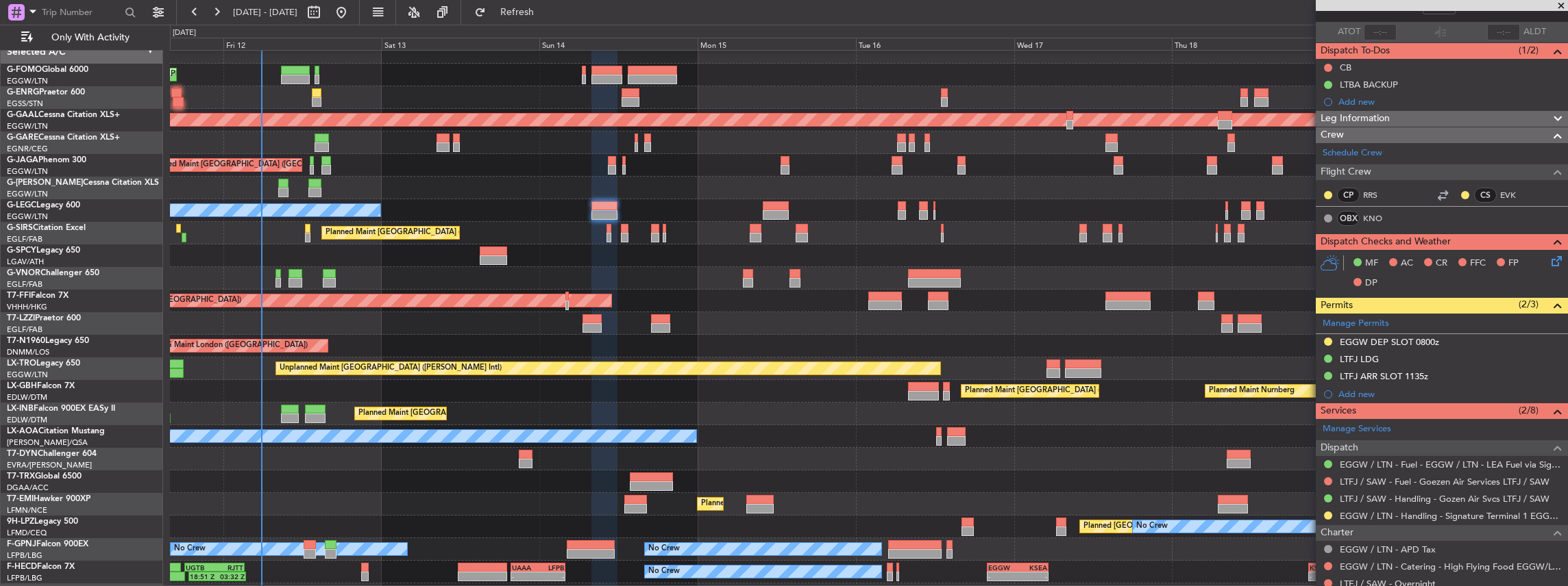
click at [772, 383] on div "Planned Maint Nurnberg Planned Maint Paris (Le Bourget)" at bounding box center [868, 391] width 1398 height 22
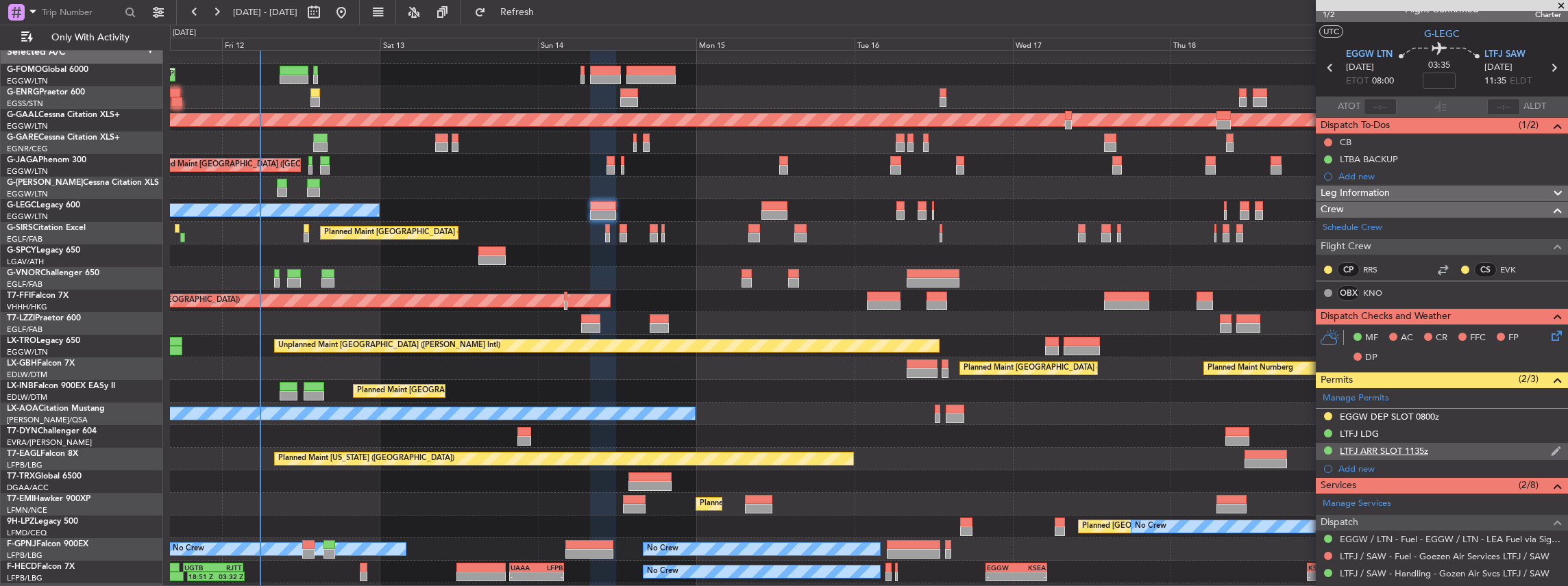
scroll to position [0, 0]
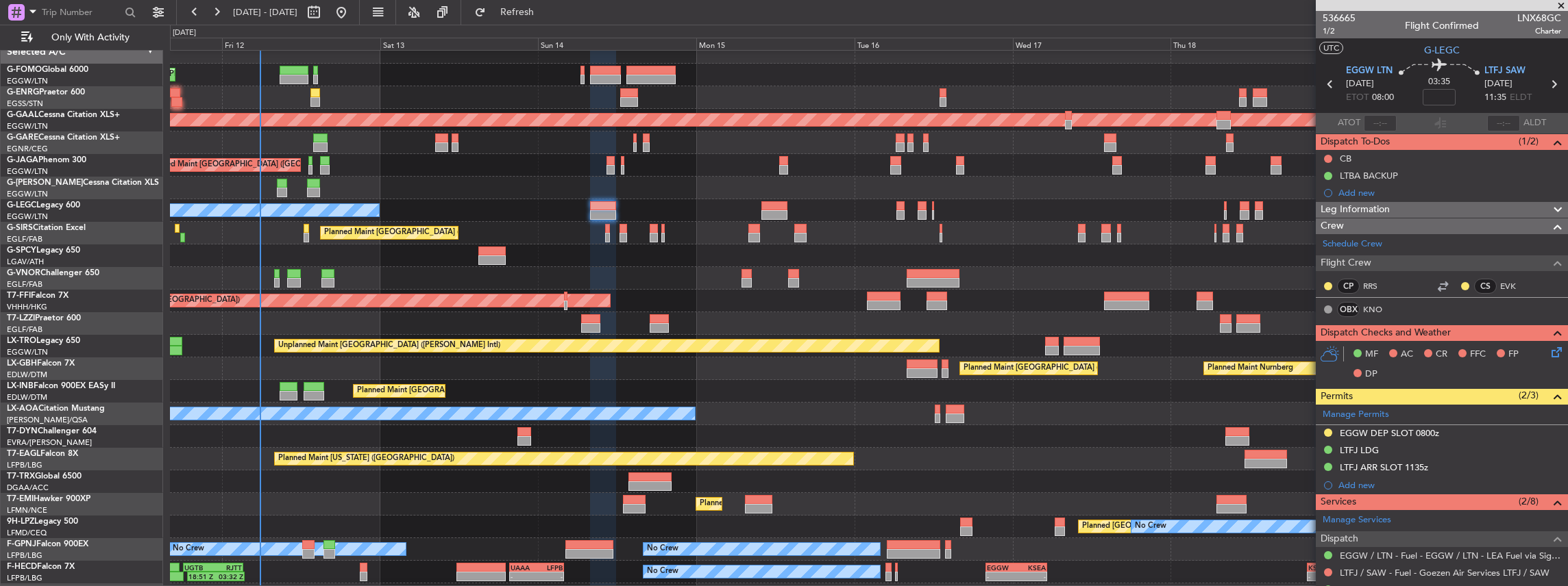
click at [1117, 74] on div "Planned Maint [GEOGRAPHIC_DATA] ([GEOGRAPHIC_DATA])" at bounding box center [868, 74] width 1398 height 22
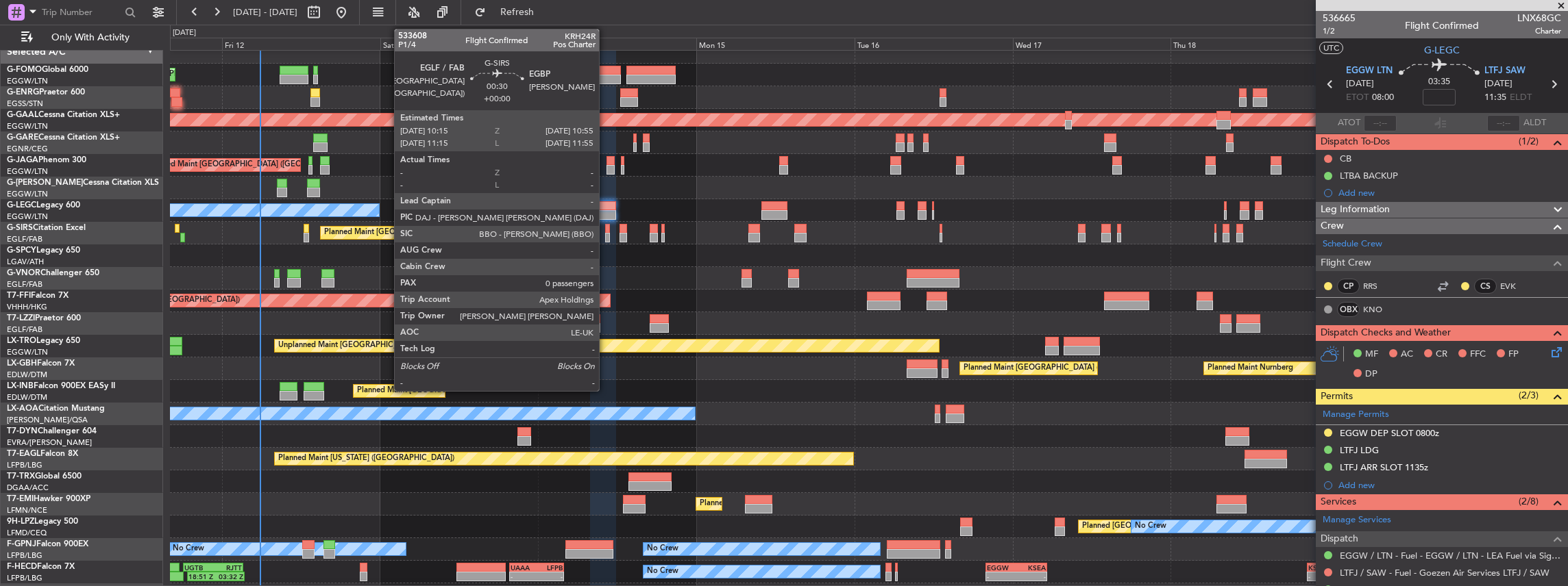
click at [605, 231] on div at bounding box center [608, 229] width 5 height 10
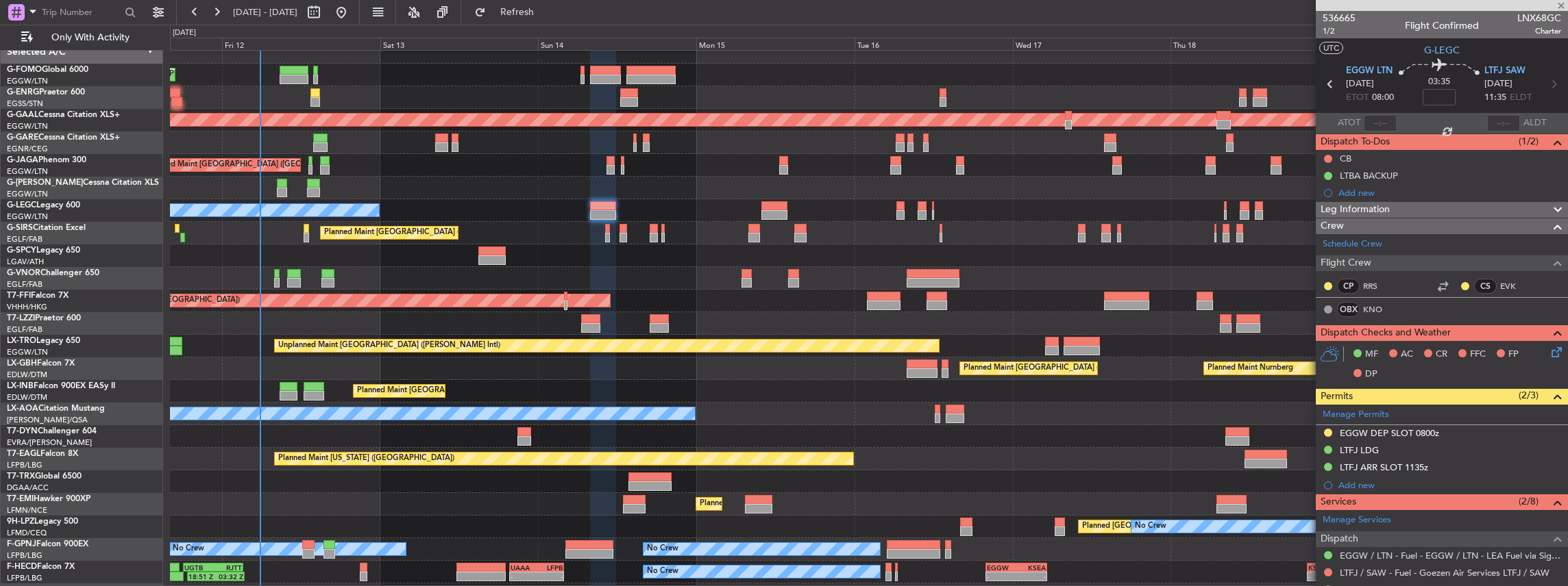
type input "0"
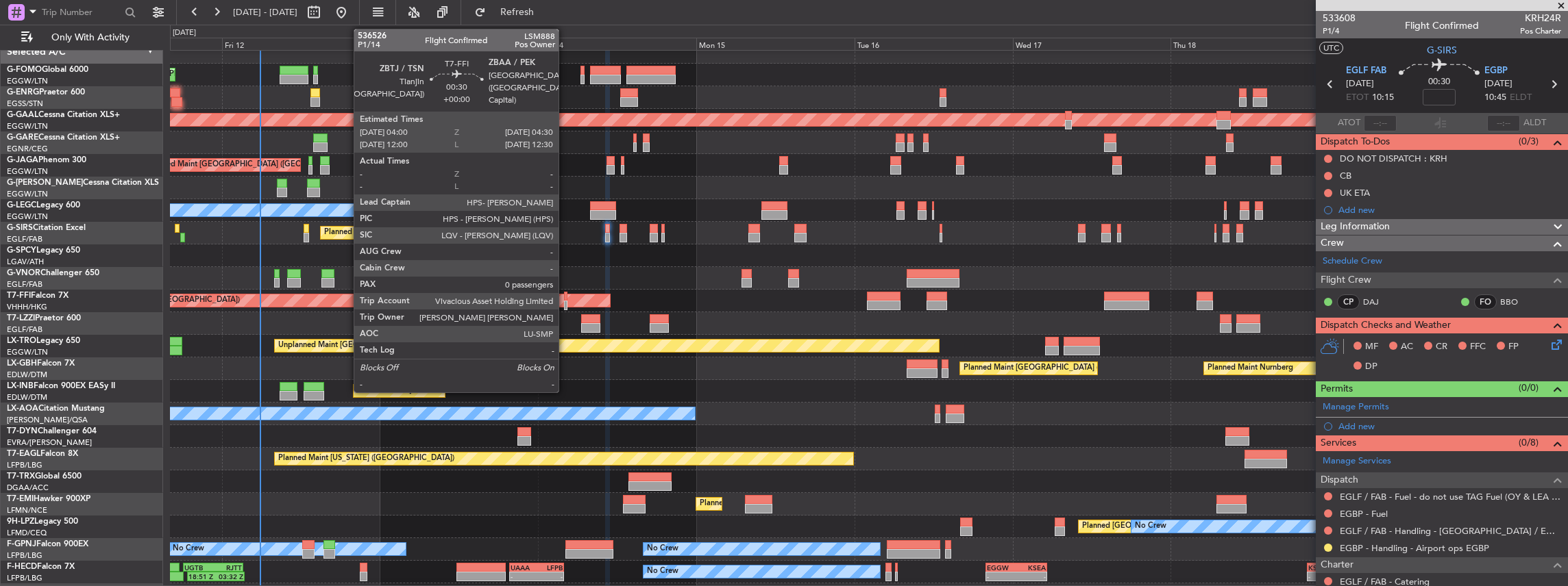
click at [566, 306] on div at bounding box center [566, 306] width 3 height 10
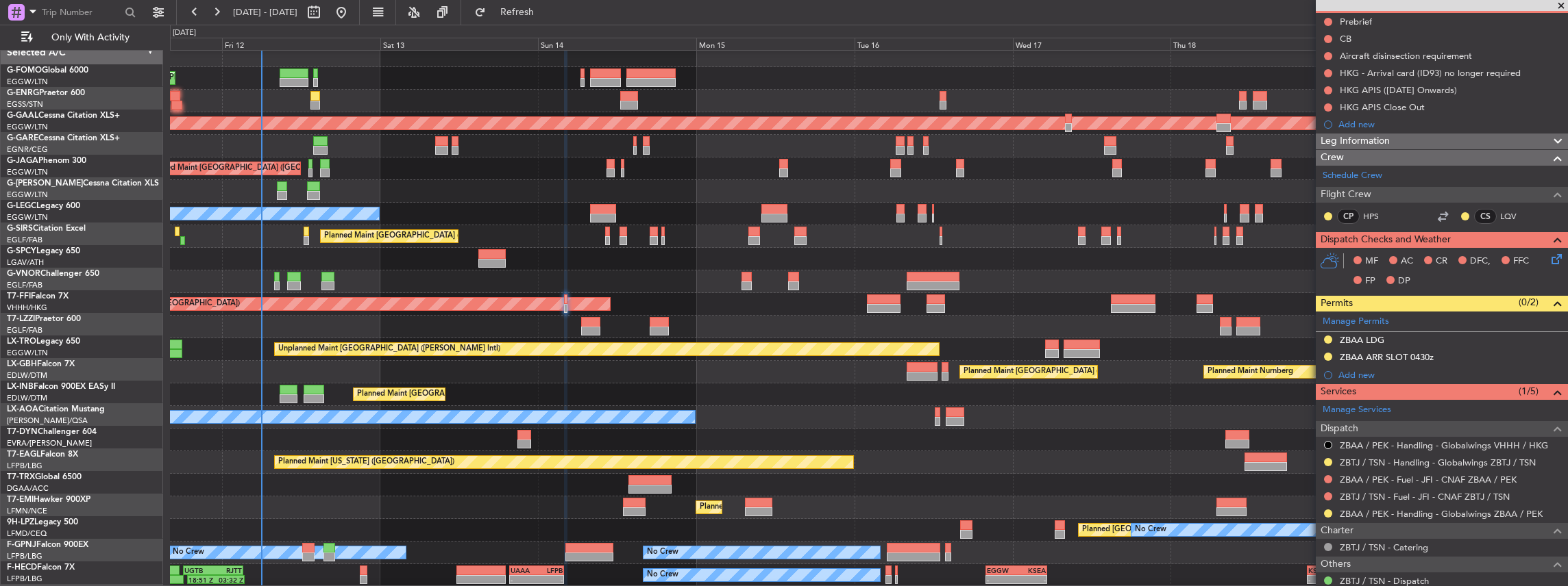
scroll to position [6, 0]
click at [791, 445] on div at bounding box center [868, 440] width 1398 height 22
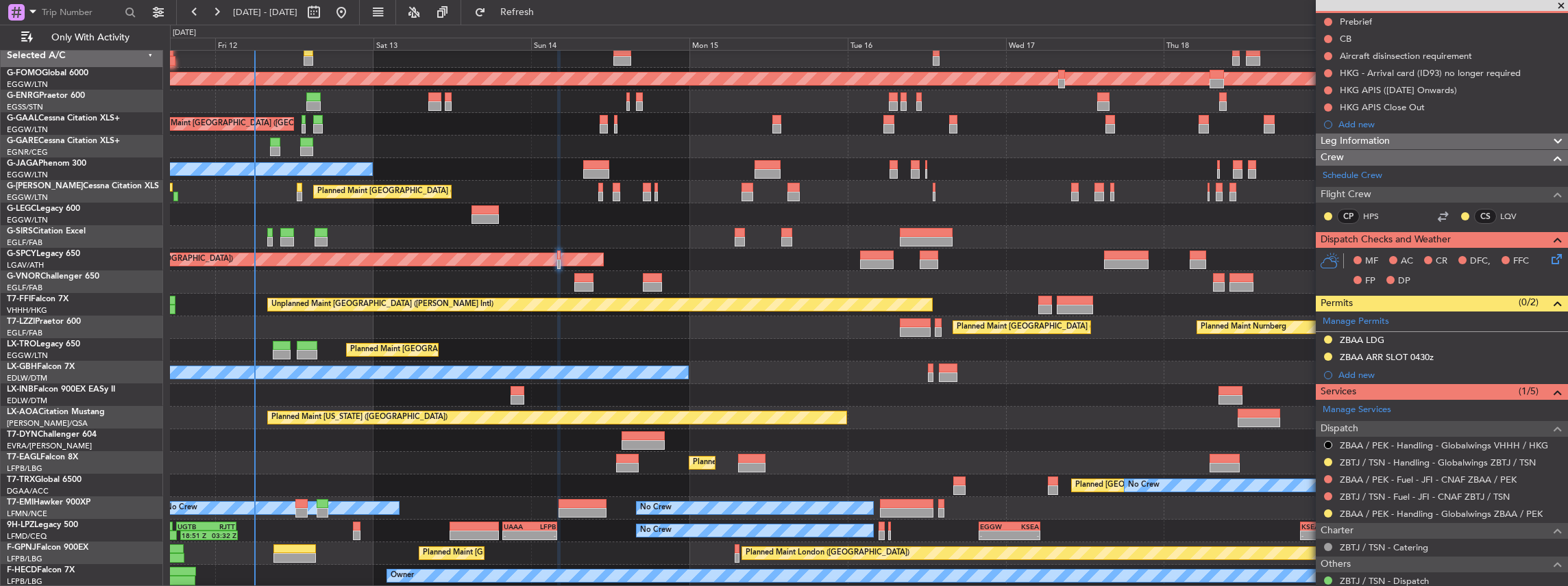
scroll to position [50, 0]
click at [525, 422] on div "Planned Maint London (Luton) No Crew Planned Maint London (Stansted) Planned Ma…" at bounding box center [868, 293] width 1398 height 588
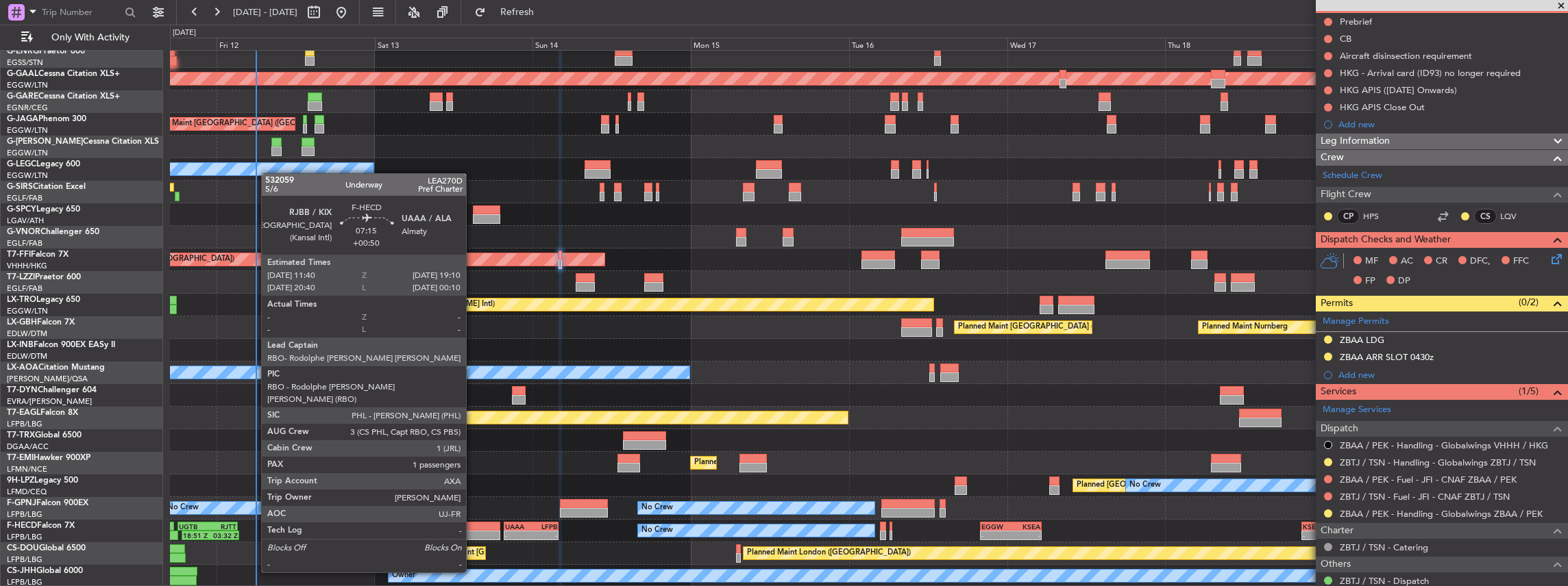
click at [473, 534] on div at bounding box center [476, 536] width 50 height 10
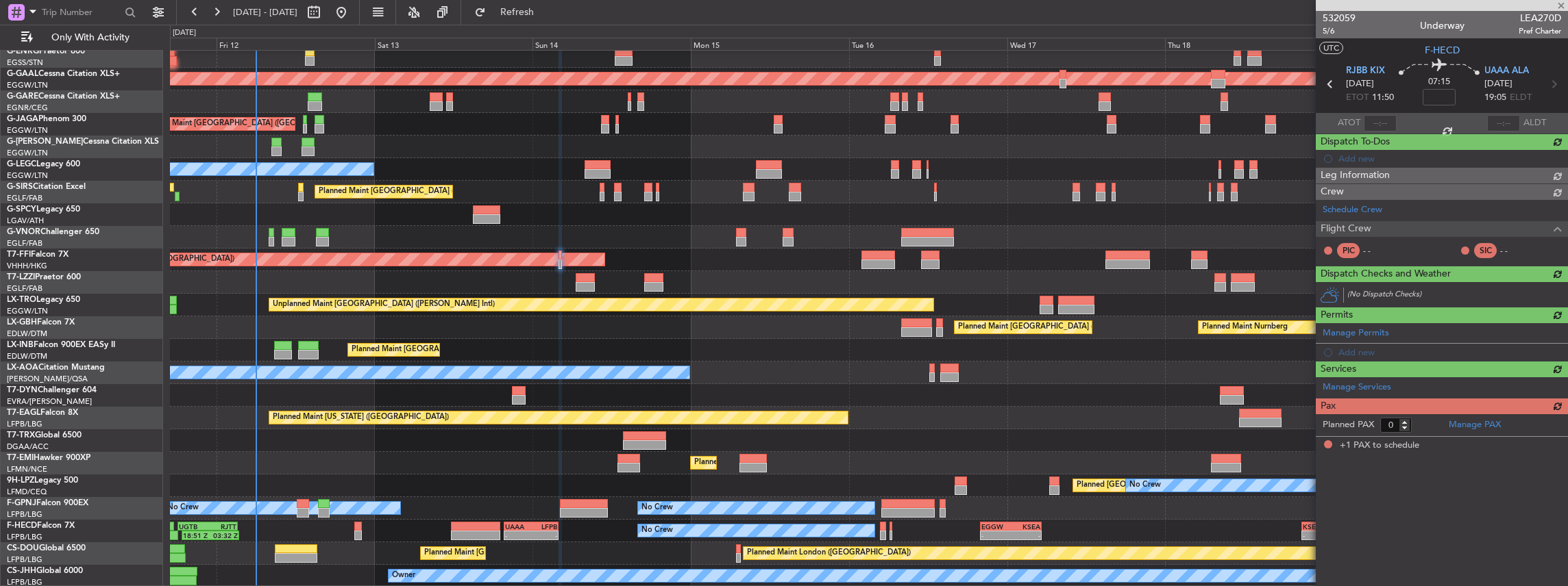
type input "+00:50"
type input "1"
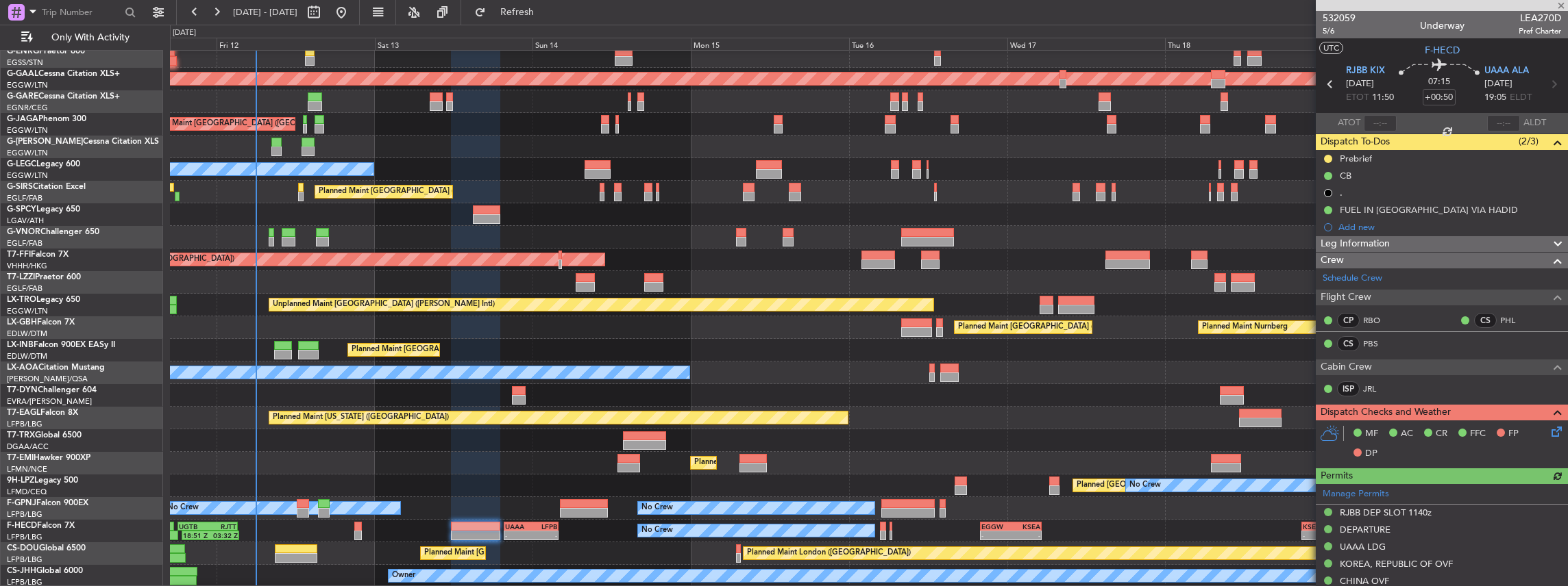
scroll to position [70, 0]
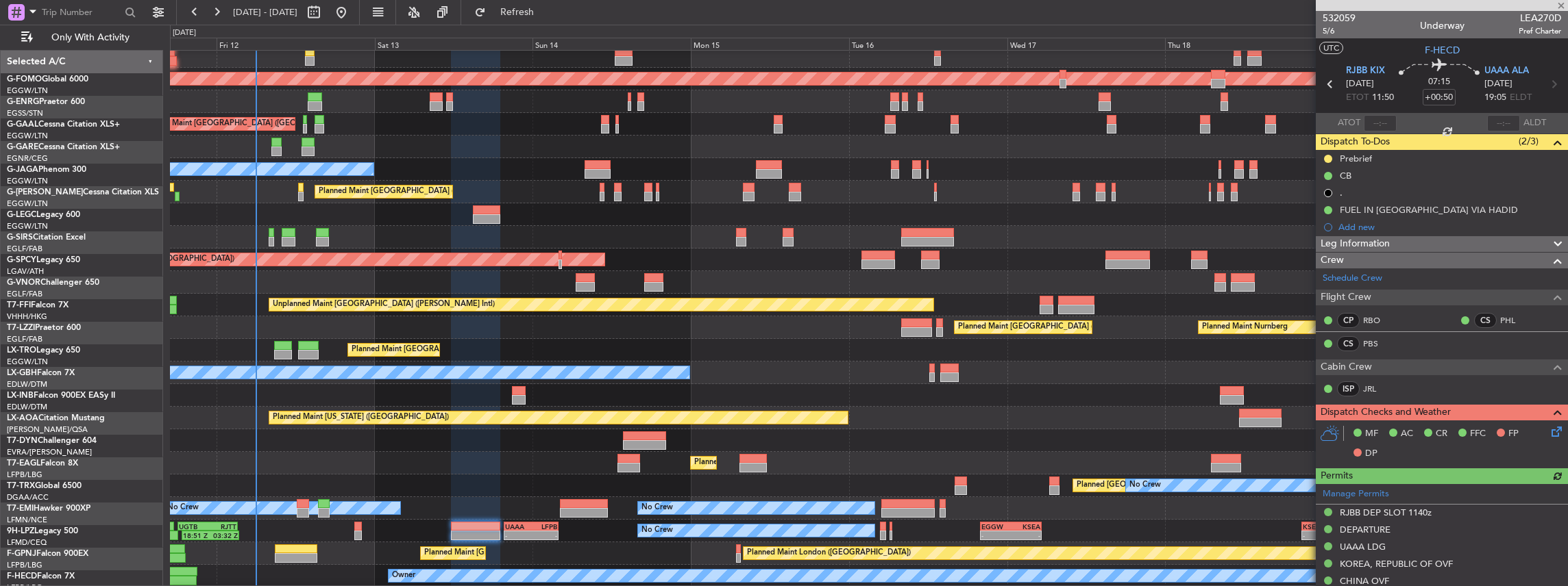
scroll to position [274, 0]
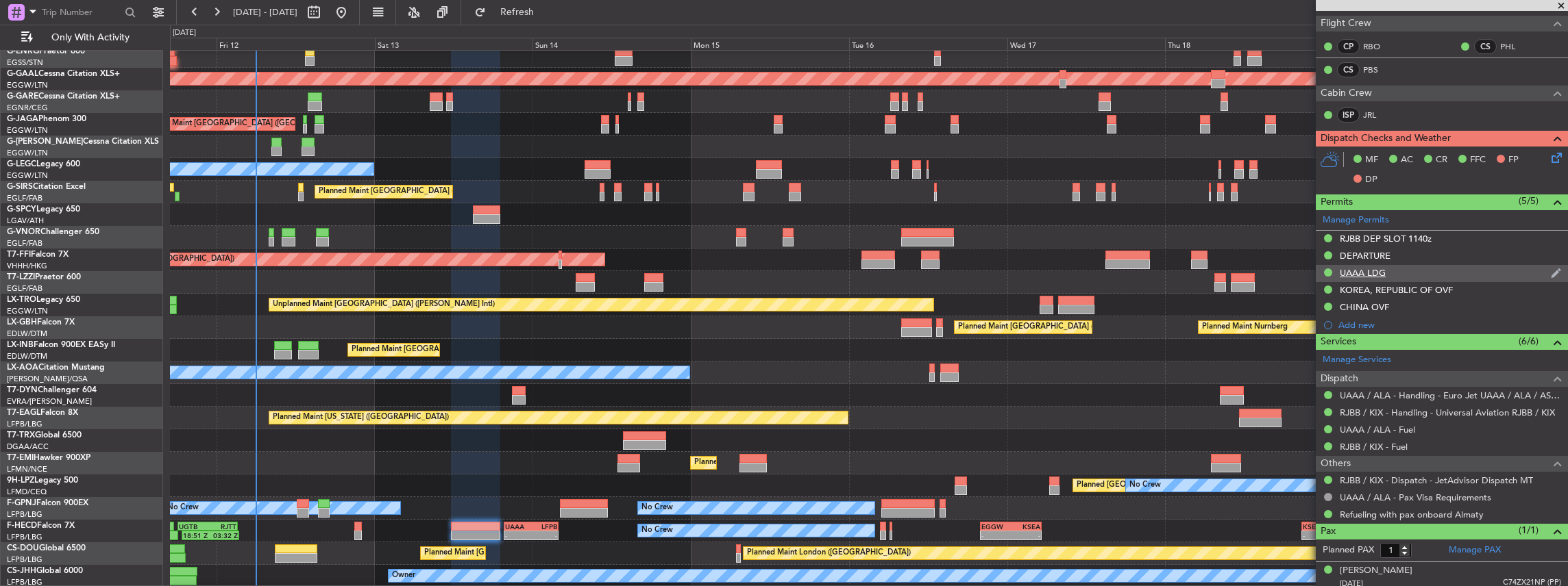
click at [1408, 269] on div "UAAA LDG" at bounding box center [1441, 274] width 252 height 17
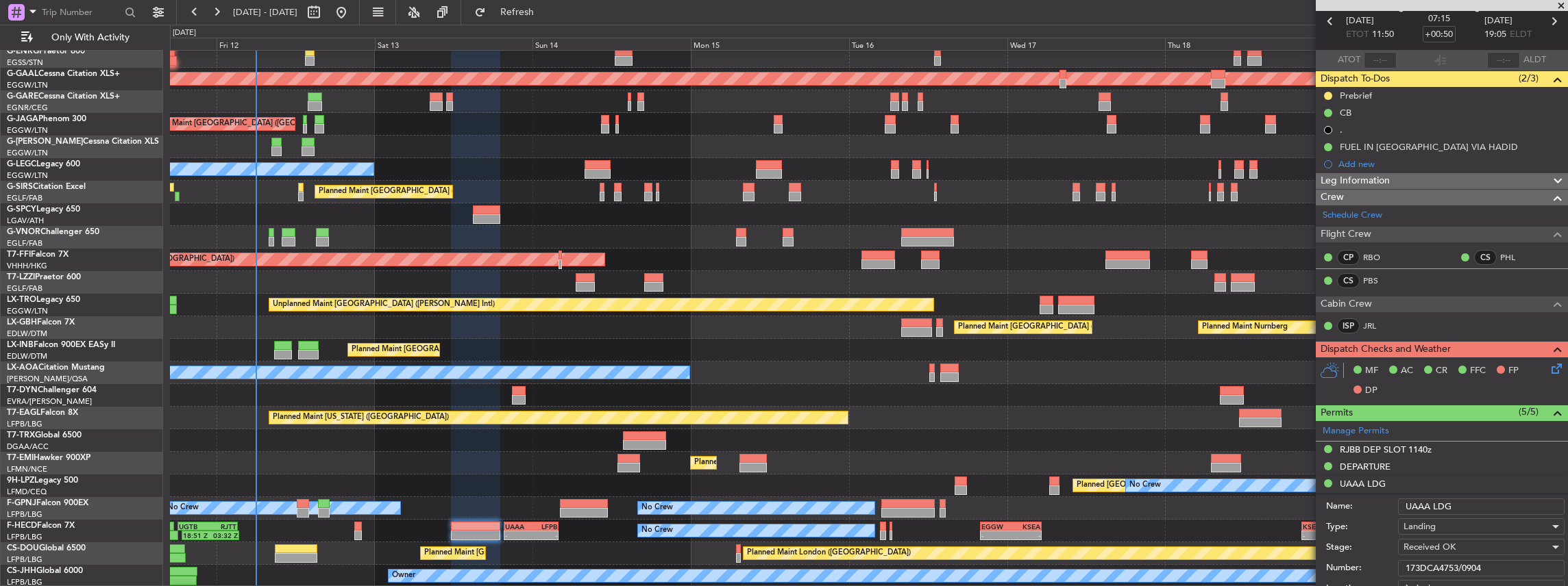
scroll to position [182, 0]
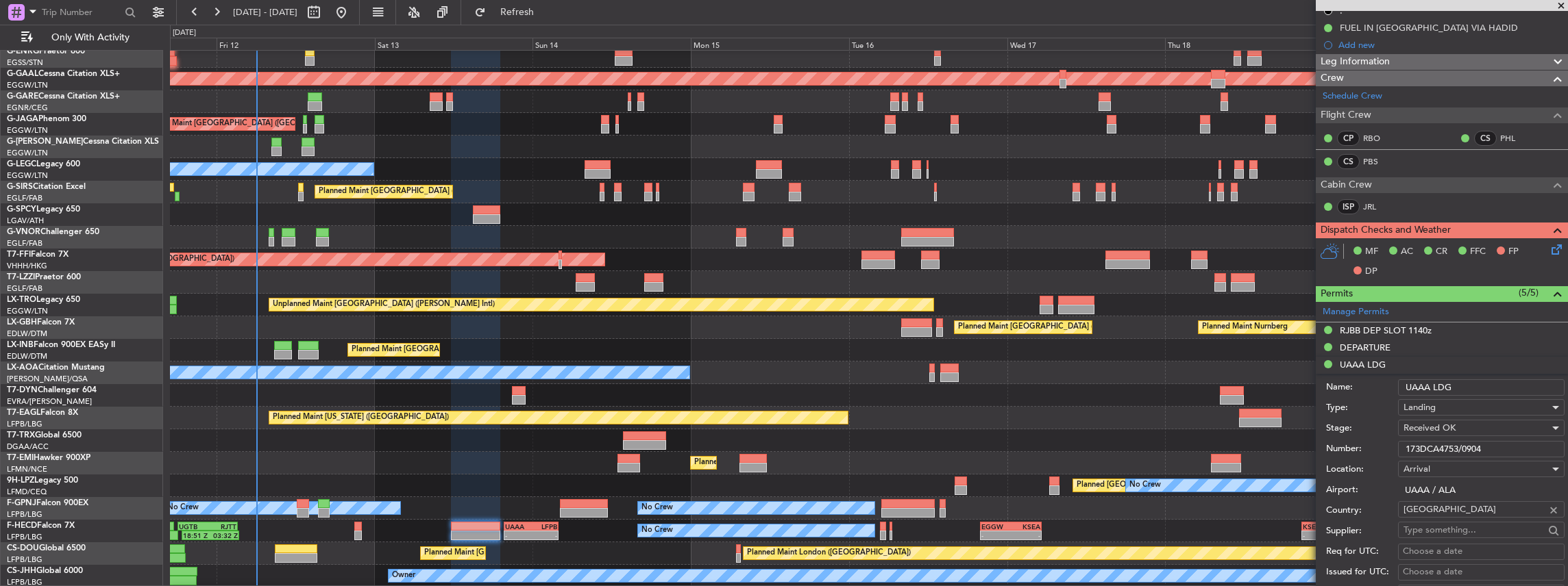
drag, startPoint x: 1490, startPoint y: 443, endPoint x: 1383, endPoint y: 446, distance: 107.0
click at [1383, 446] on div "Number: 173DCA4753/0904" at bounding box center [1445, 449] width 238 height 21
paste input "922/0912"
type input "173DCA4922/0912"
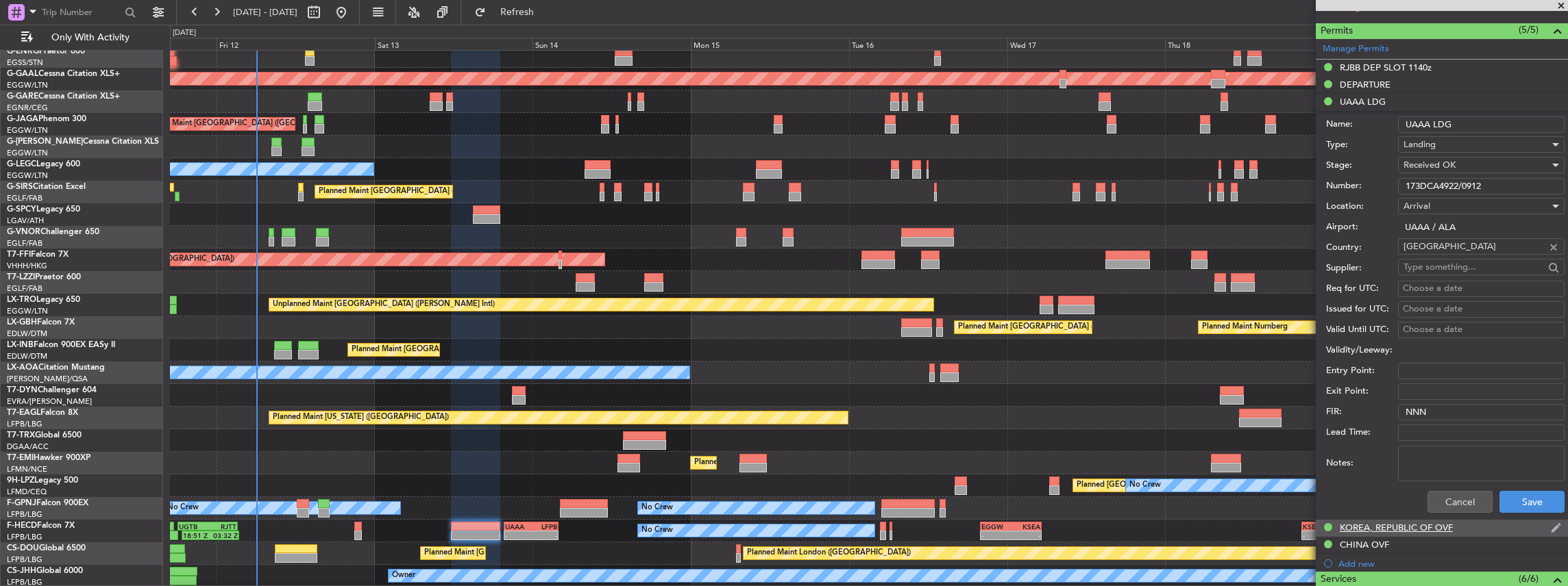
scroll to position [456, 0]
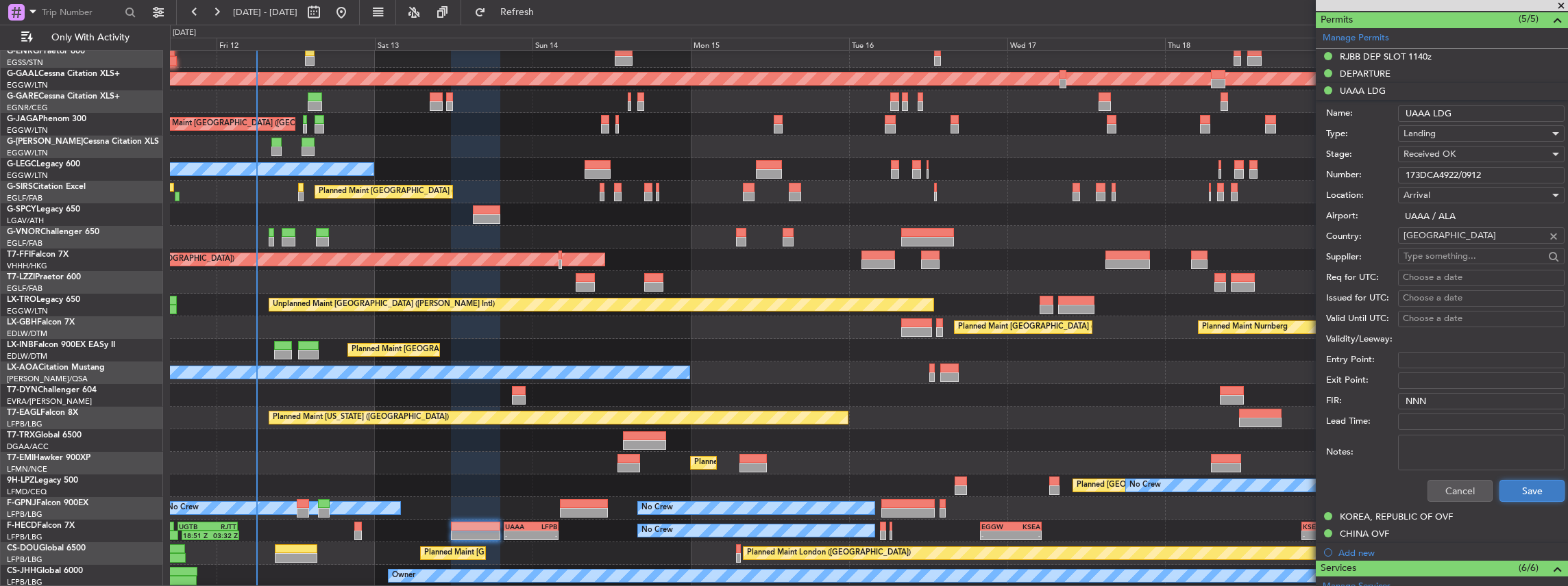
click at [1531, 482] on button "Save" at bounding box center [1532, 491] width 65 height 22
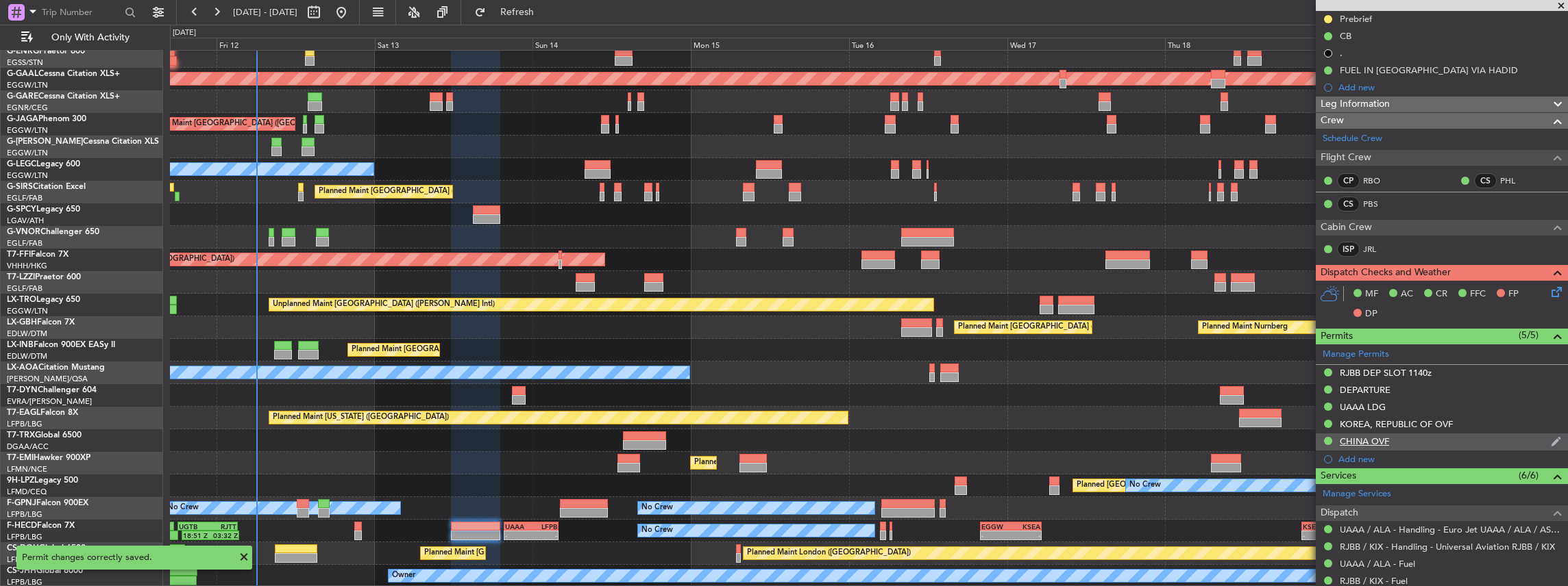
scroll to position [94, 0]
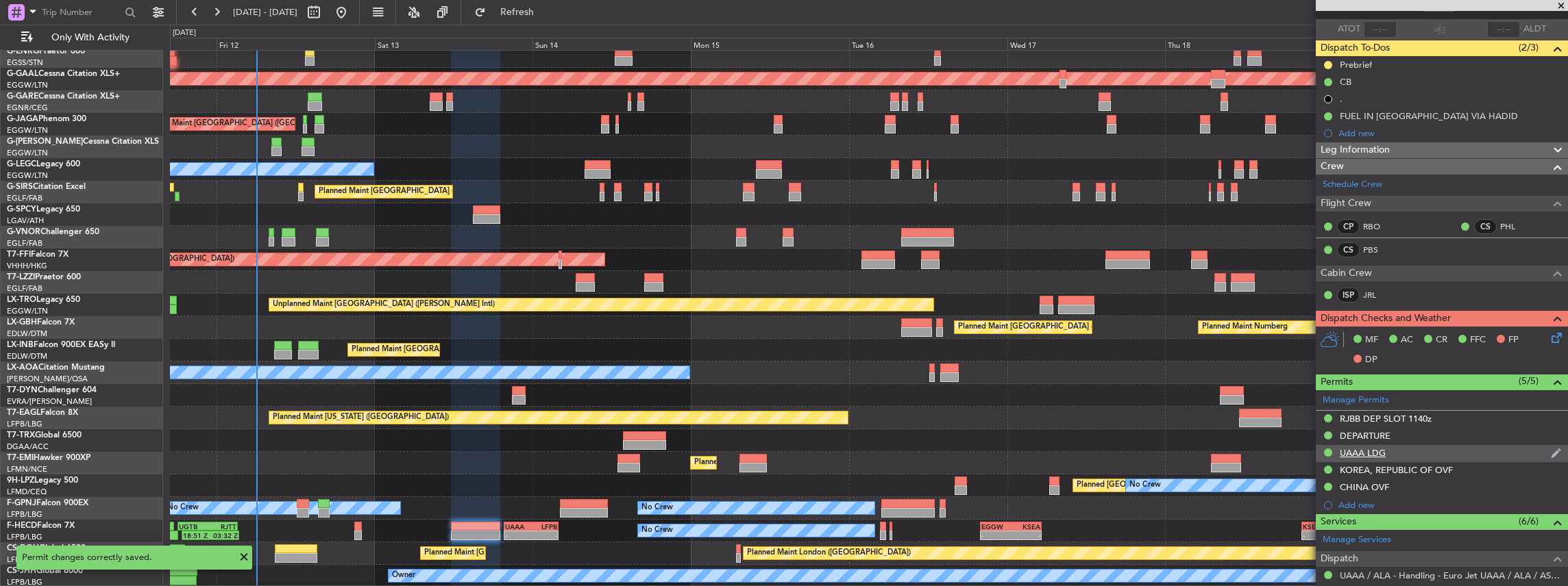
click at [1429, 445] on div "UAAA LDG" at bounding box center [1441, 454] width 252 height 17
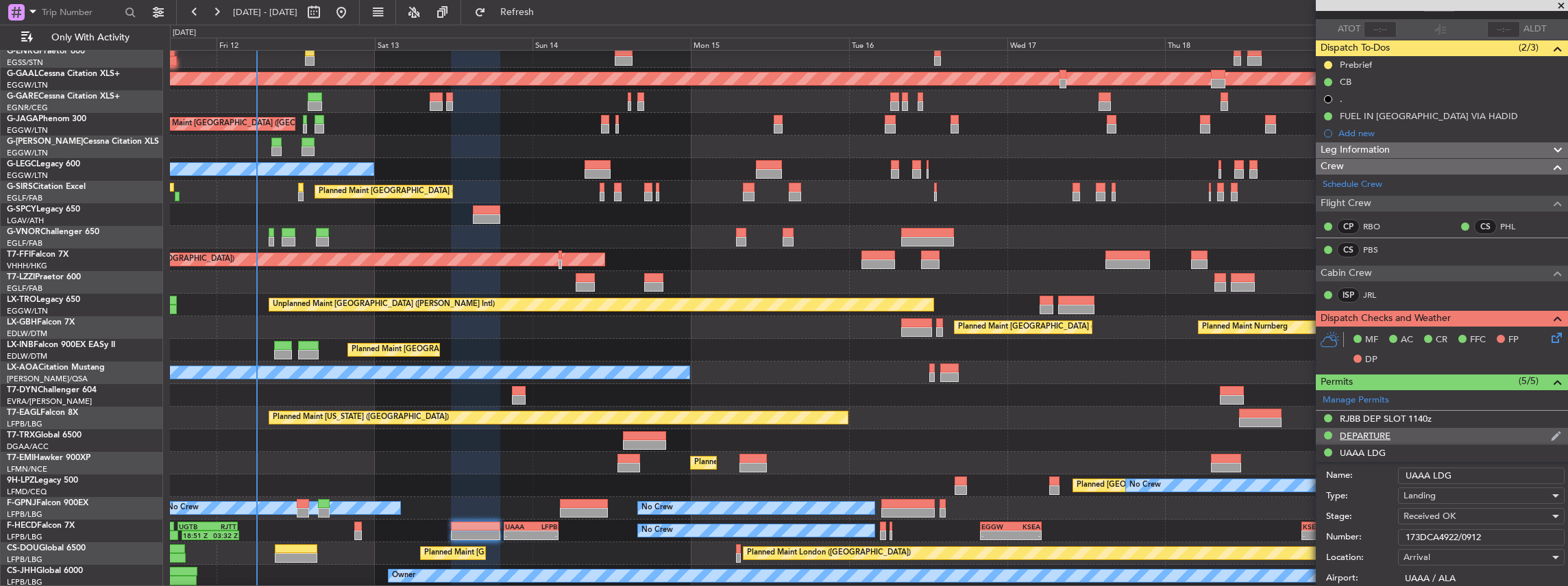
click at [1422, 437] on div "DEPARTURE" at bounding box center [1441, 436] width 252 height 17
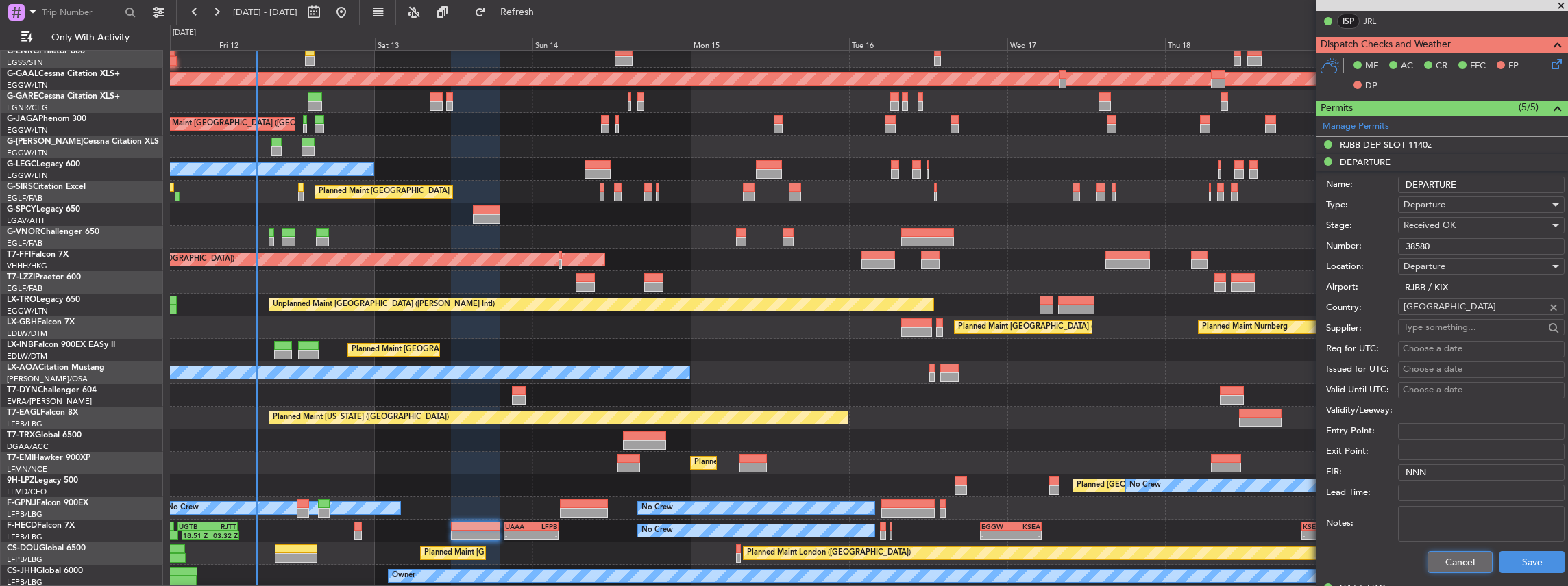
click at [1449, 555] on button "Cancel" at bounding box center [1460, 562] width 65 height 22
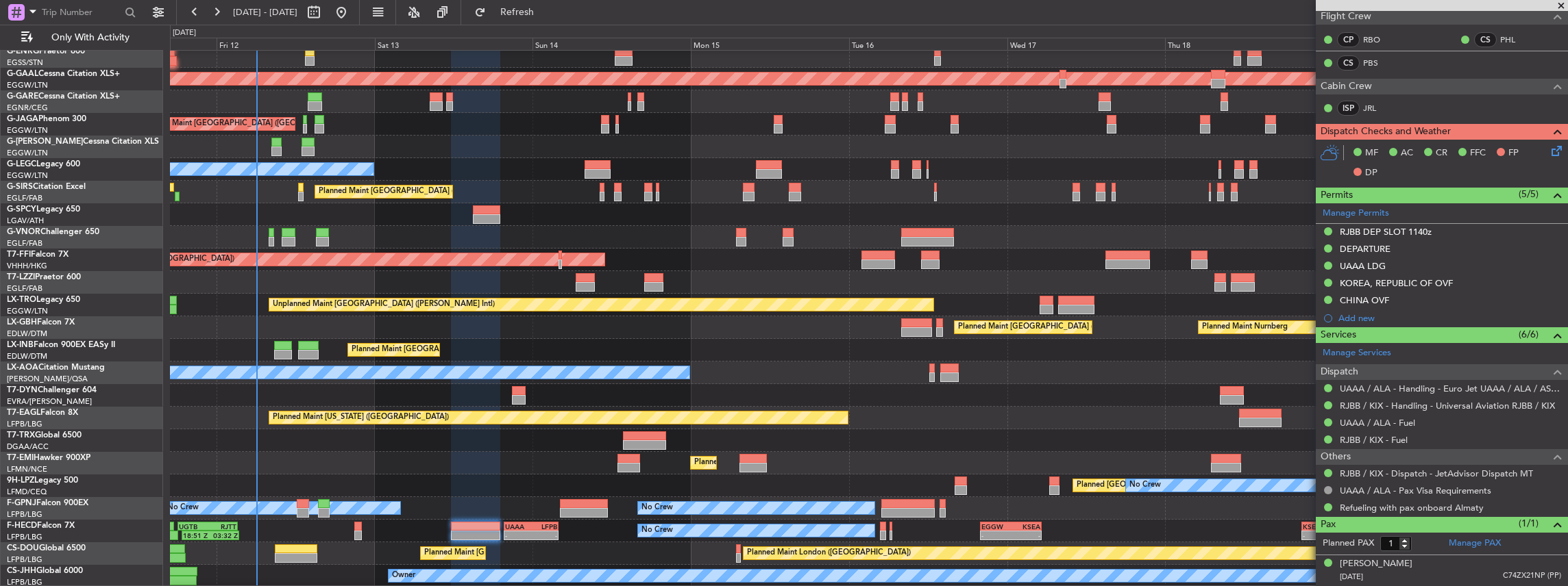
scroll to position [277, 0]
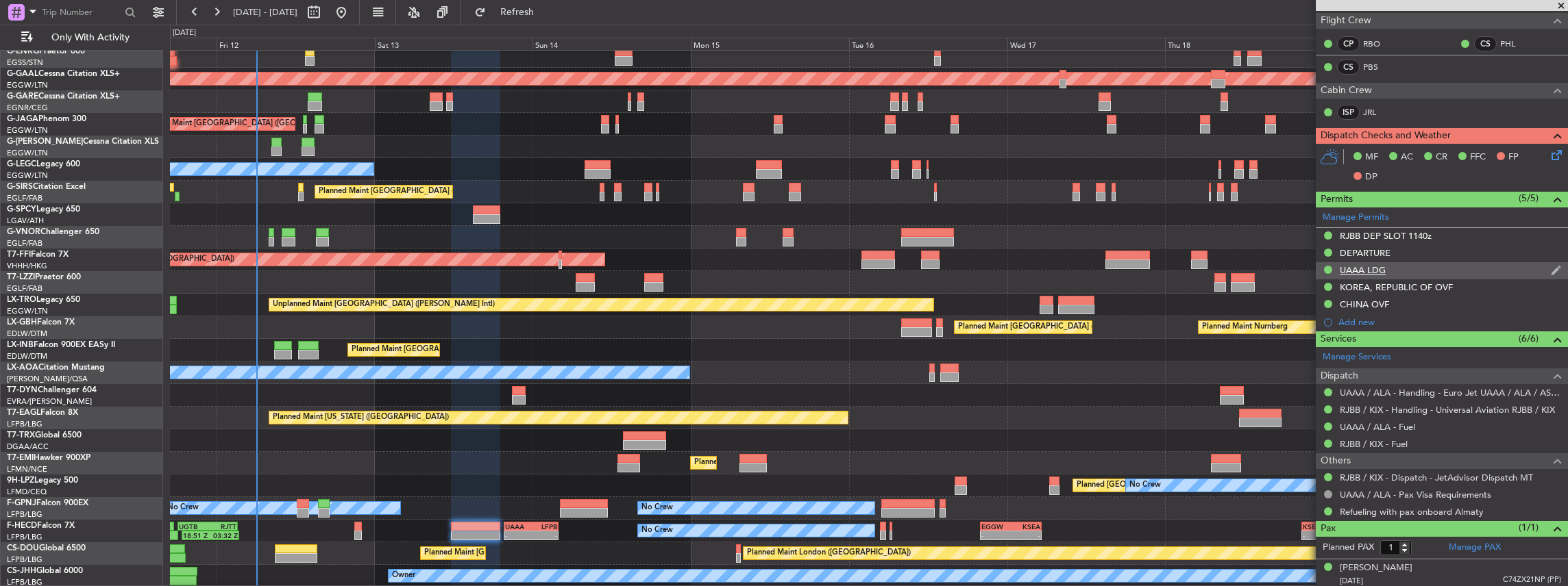
click at [1405, 262] on div "UAAA LDG" at bounding box center [1441, 270] width 252 height 17
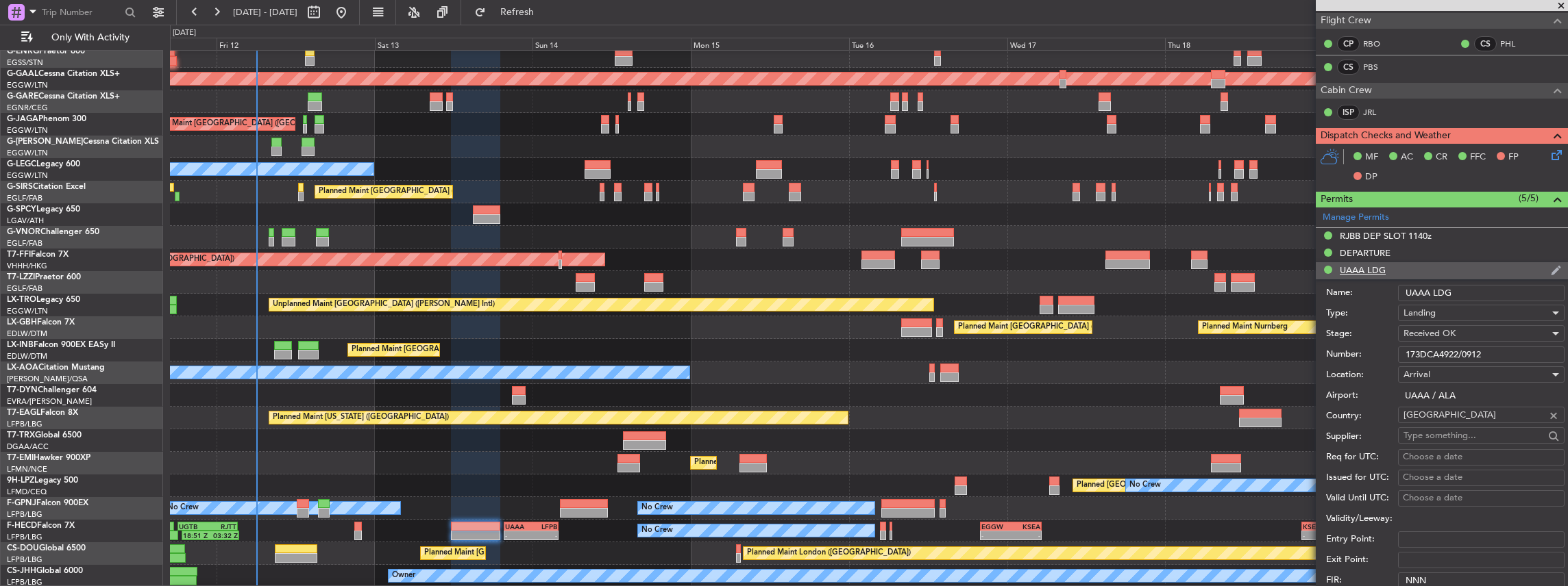
scroll to position [368, 0]
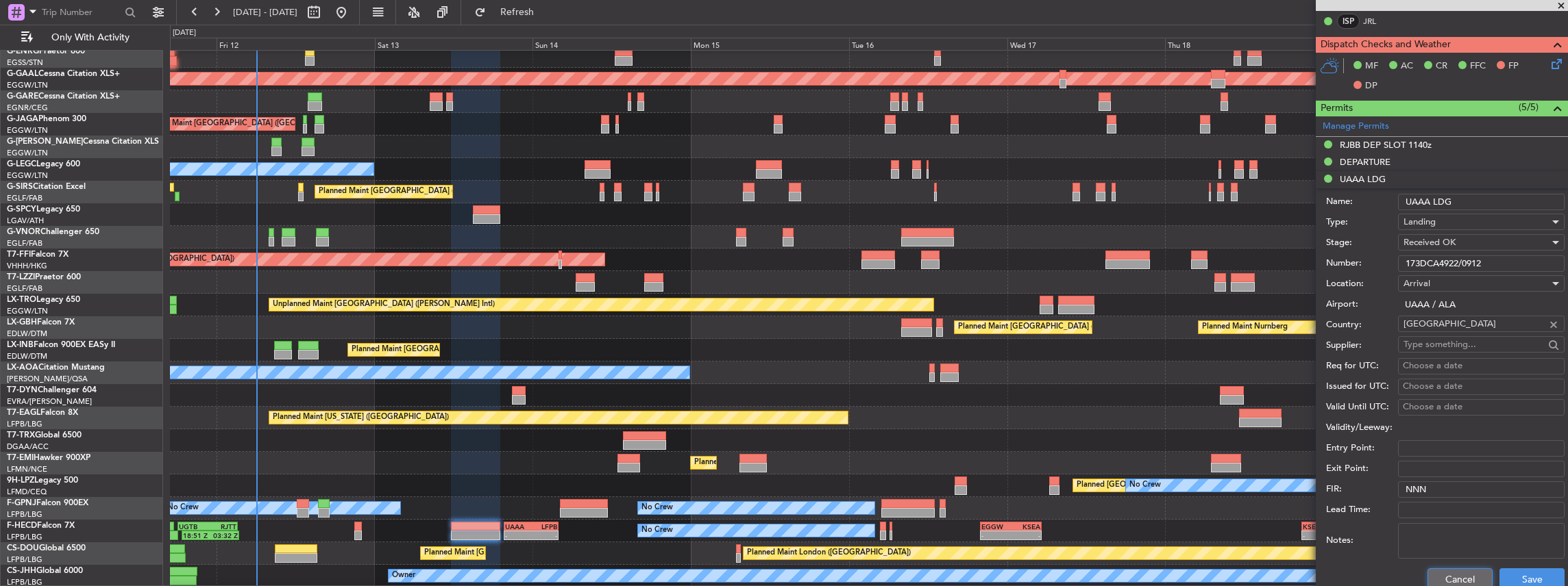
click at [1441, 574] on button "Cancel" at bounding box center [1460, 579] width 65 height 22
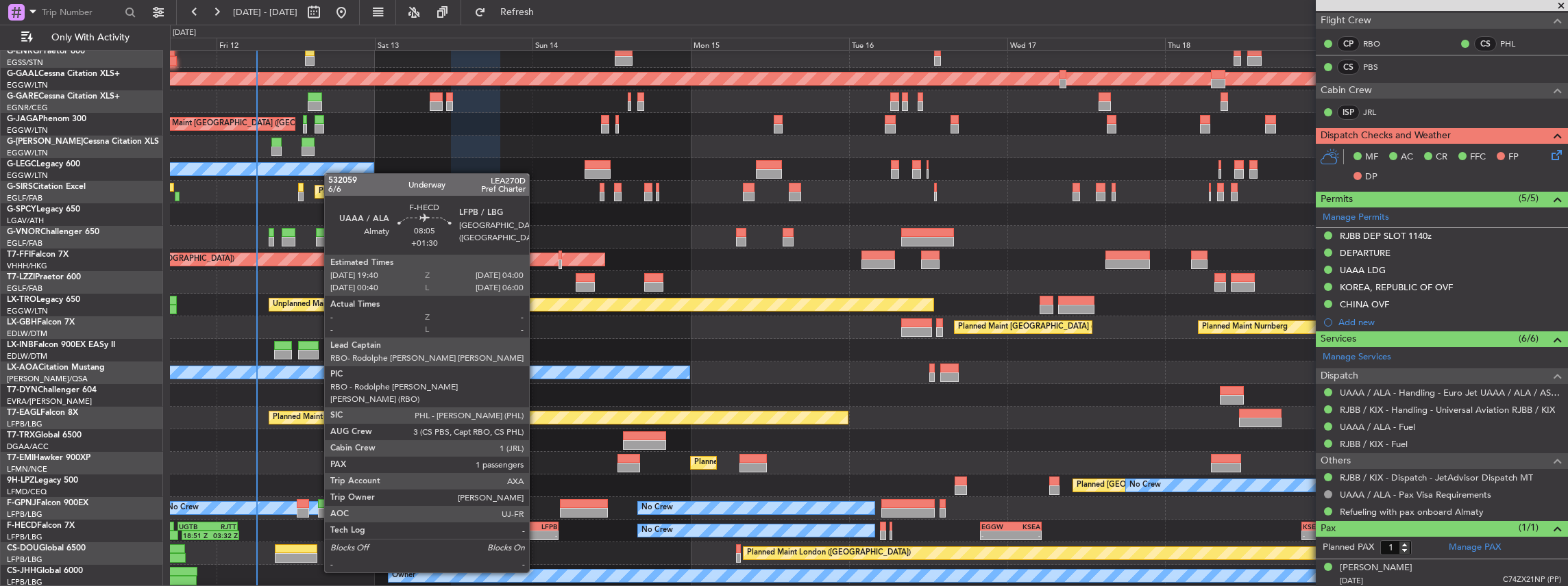
click at [536, 534] on div "-" at bounding box center [543, 536] width 26 height 8
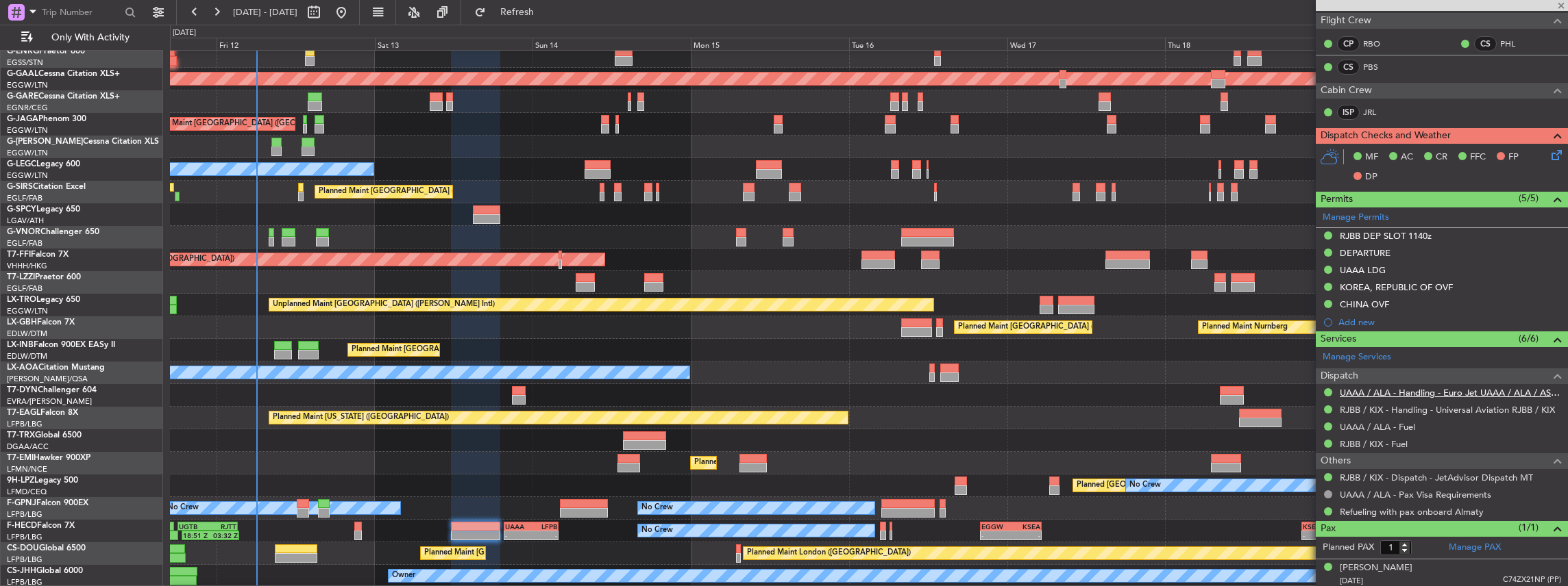
type input "+01:30"
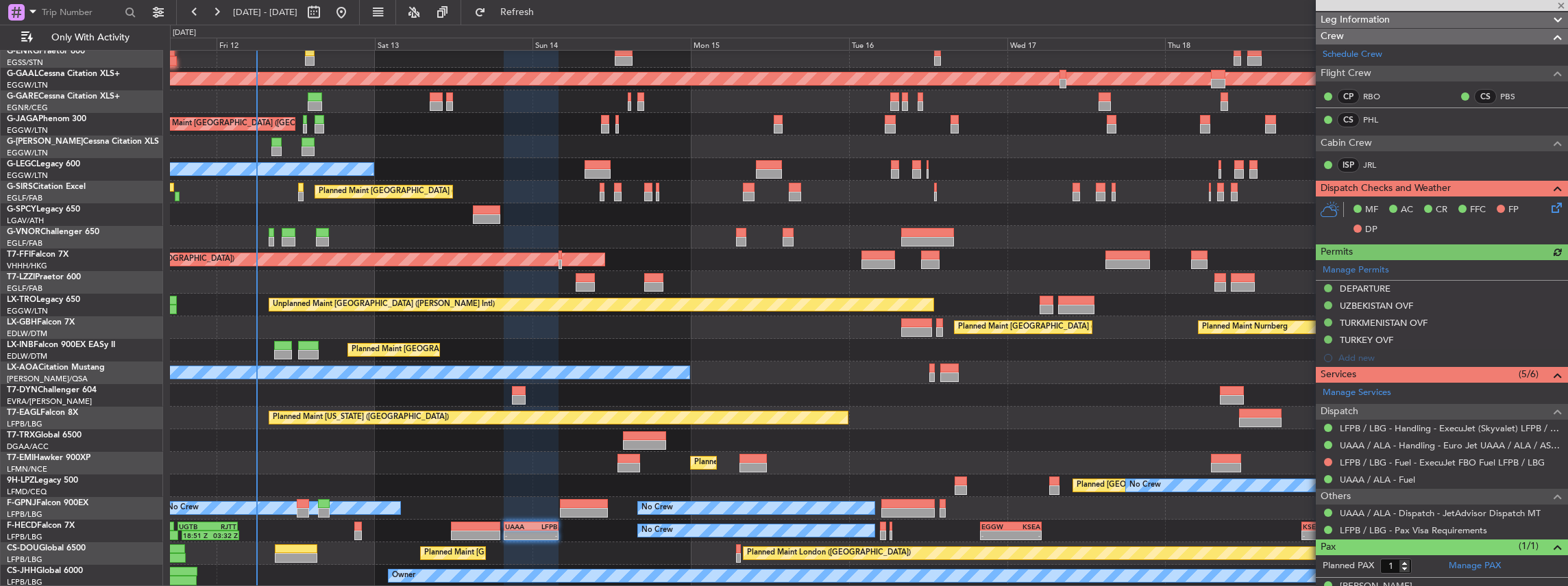
scroll to position [228, 0]
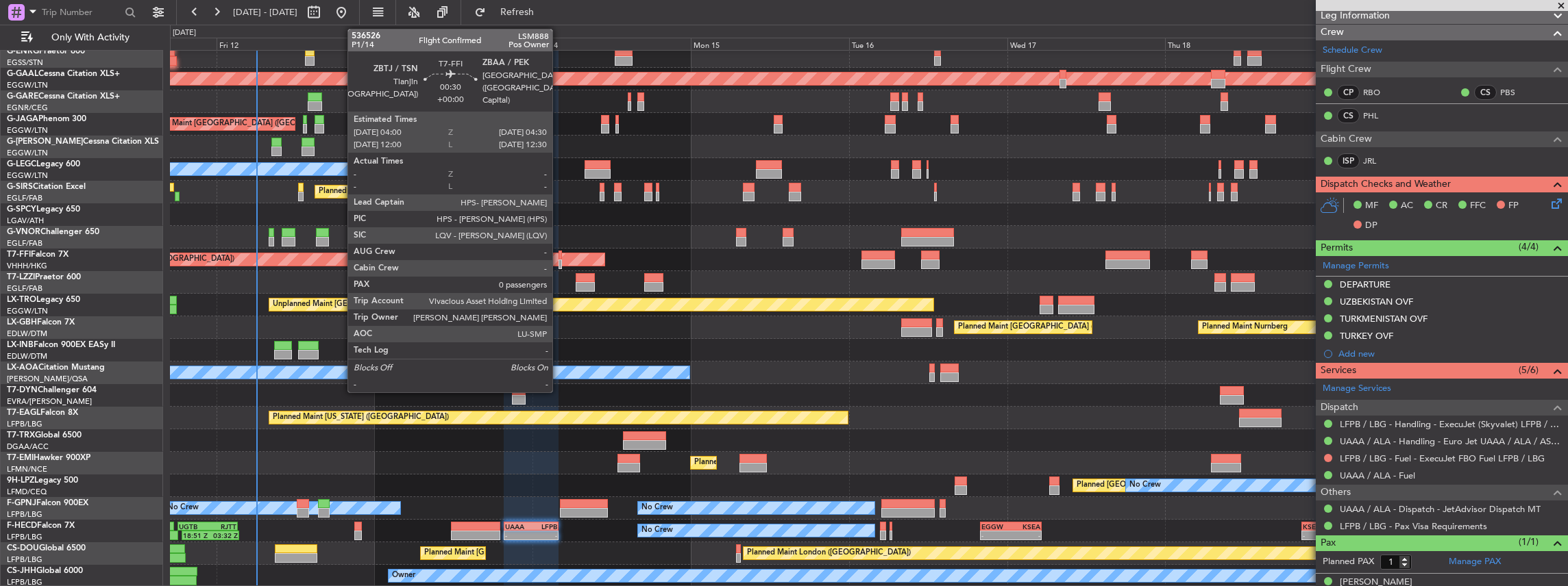
click at [559, 261] on div at bounding box center [560, 264] width 3 height 10
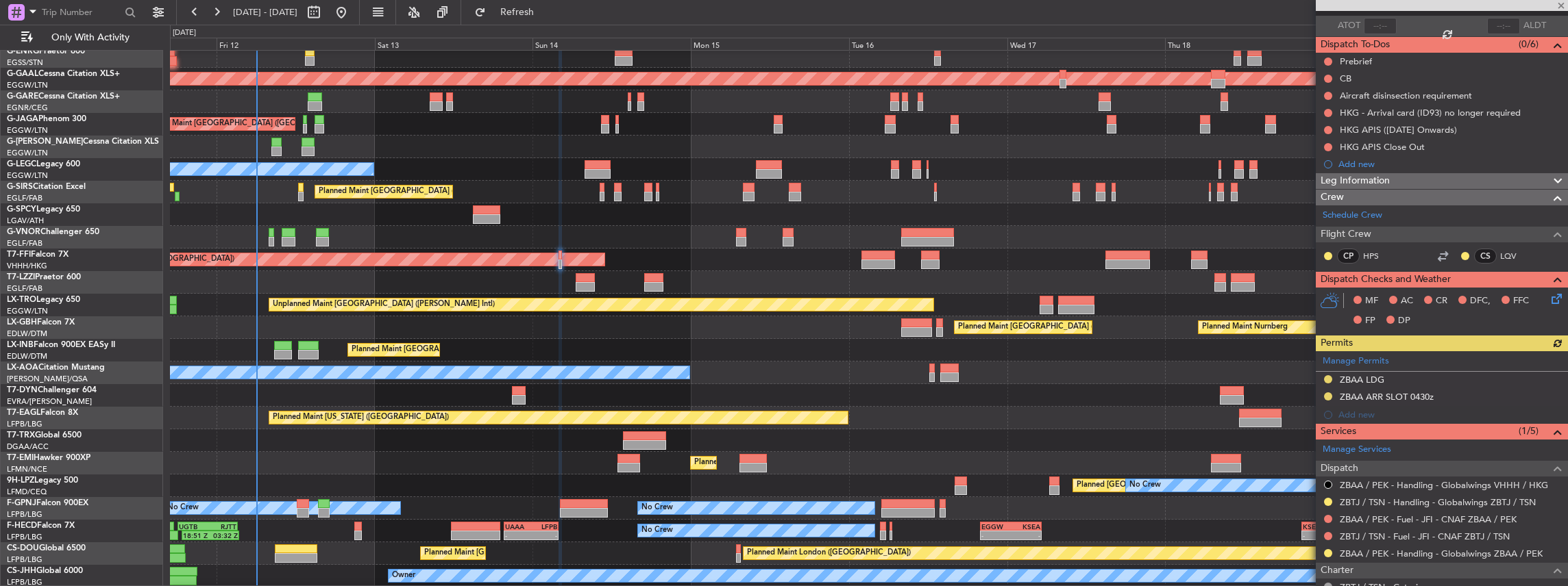
scroll to position [137, 0]
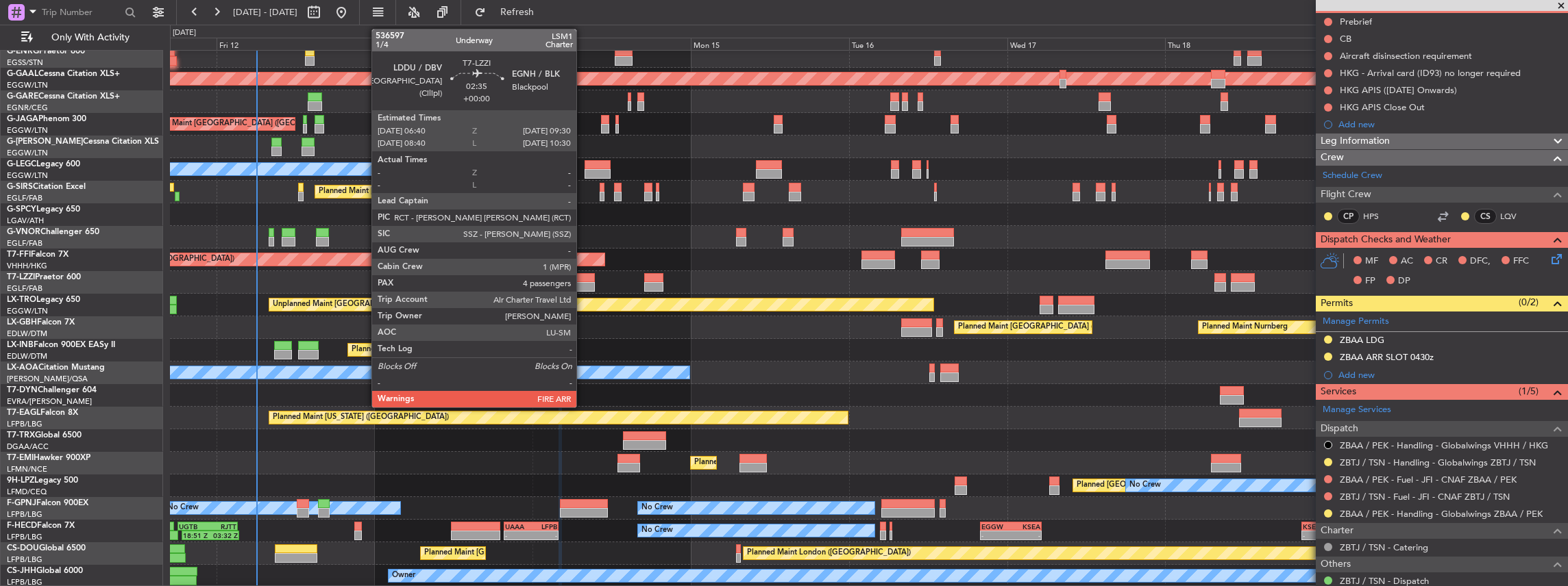
click at [582, 282] on div at bounding box center [585, 287] width 19 height 10
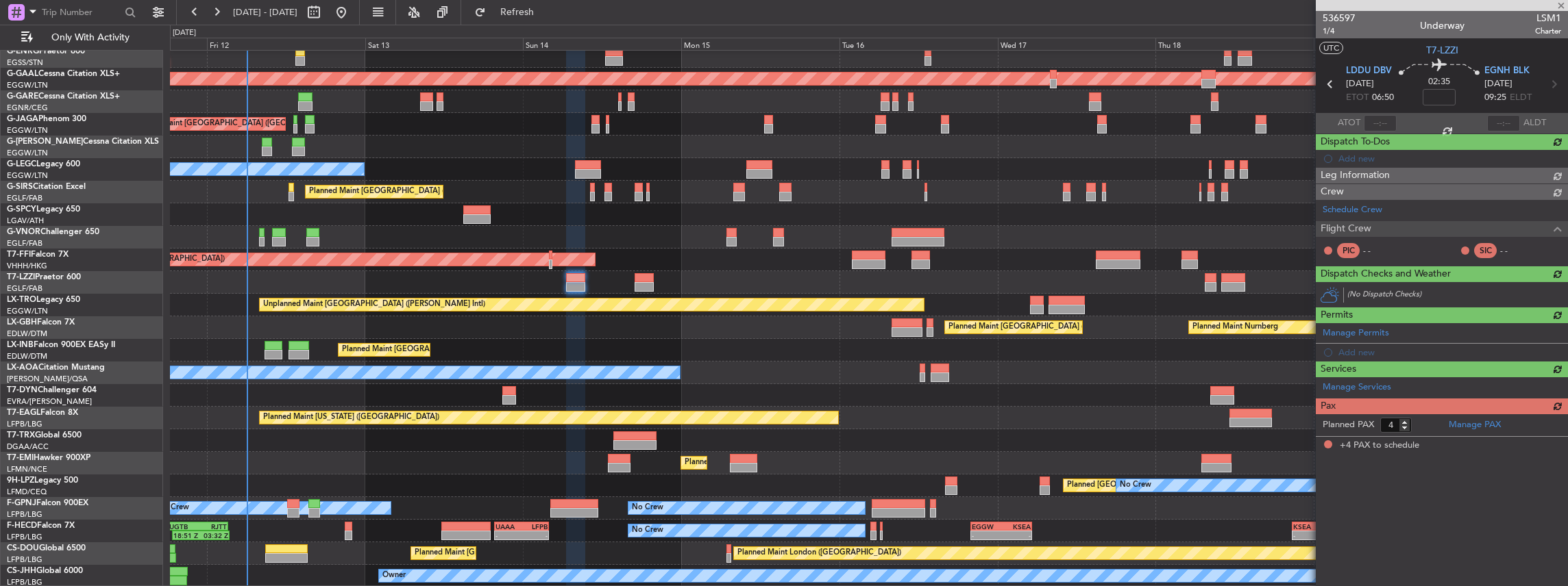
scroll to position [50, 0]
click at [834, 358] on div "Planned Maint London (Luton) No Crew Planned Maint London (Stansted) Planned Ma…" at bounding box center [868, 293] width 1398 height 588
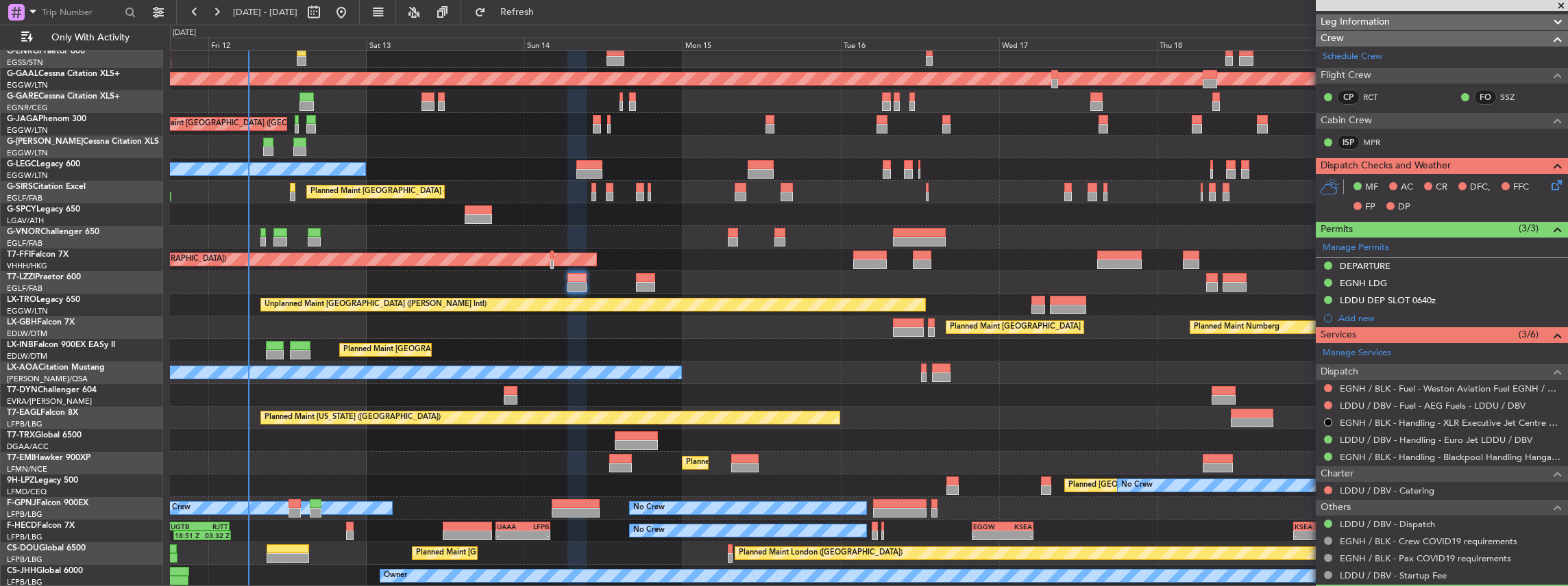
scroll to position [228, 0]
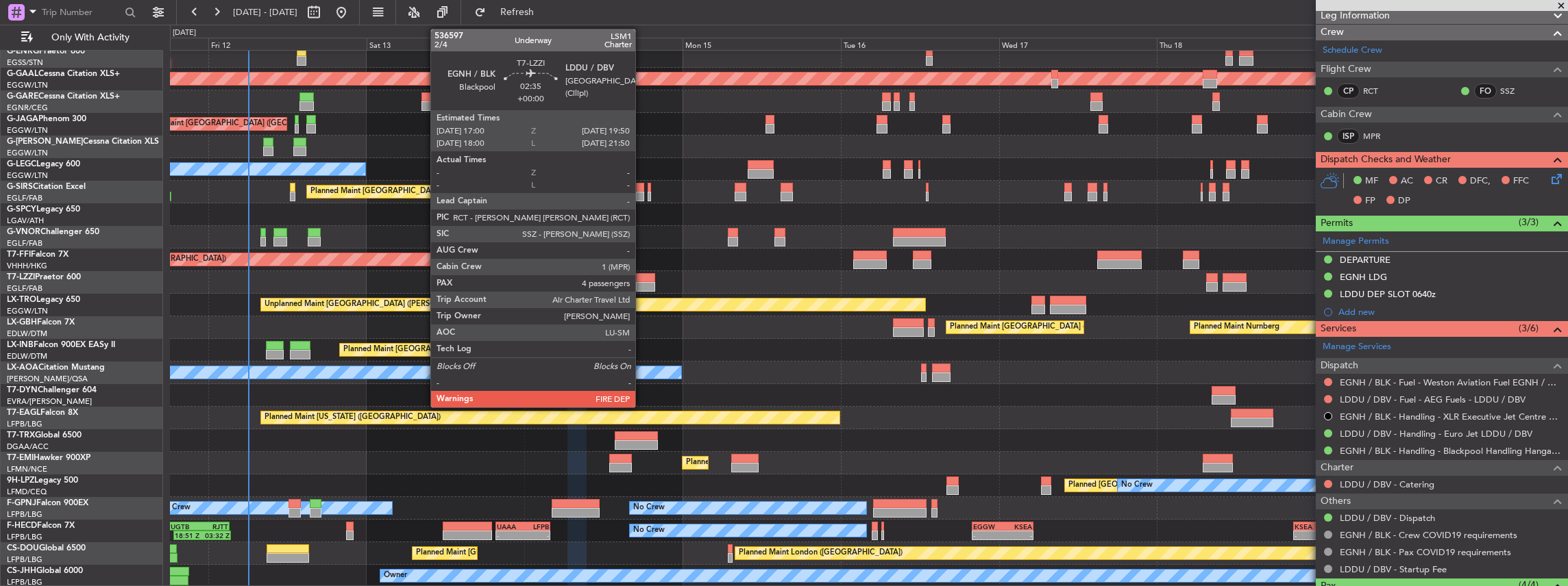
click at [642, 279] on div at bounding box center [645, 279] width 19 height 10
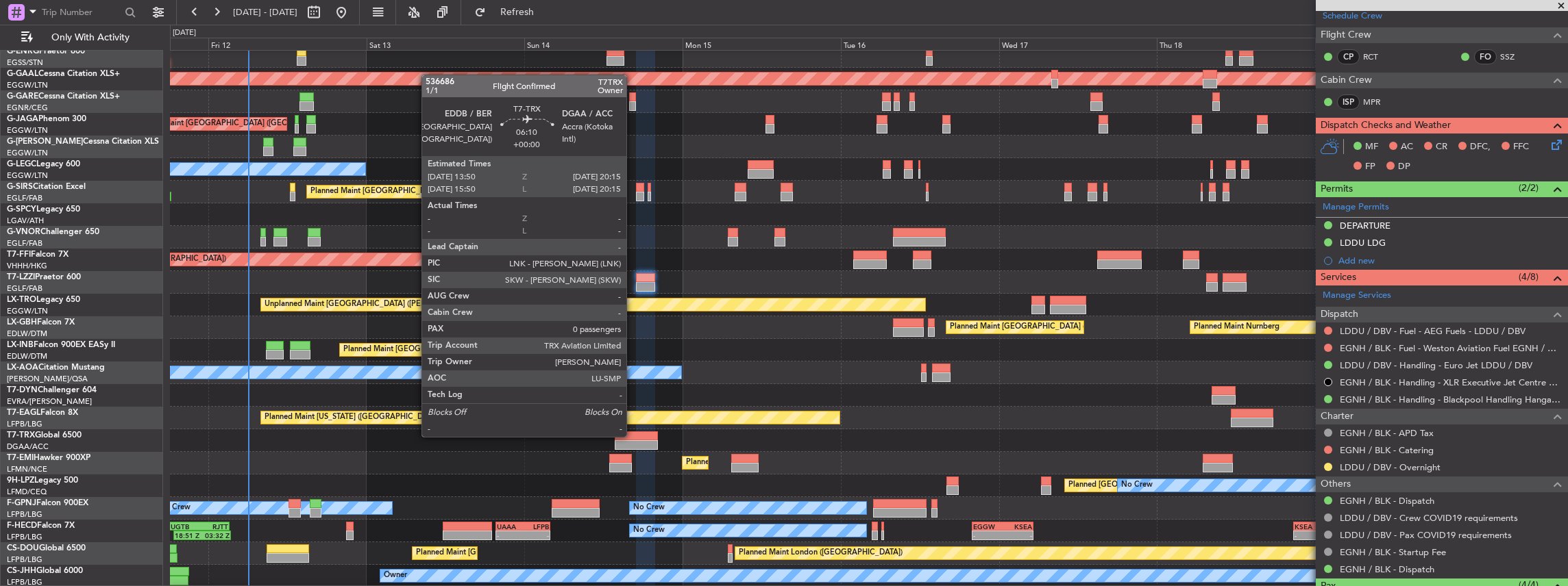
click at [633, 436] on div at bounding box center [635, 436] width 42 height 10
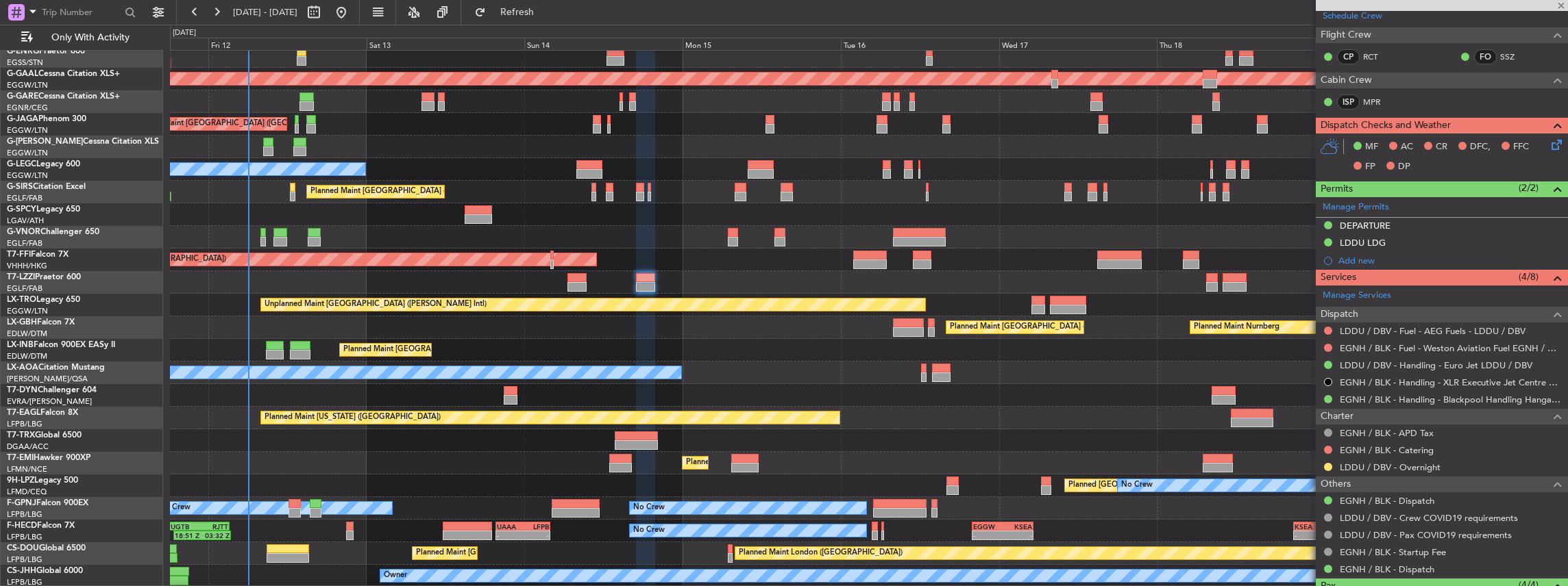
type input "0"
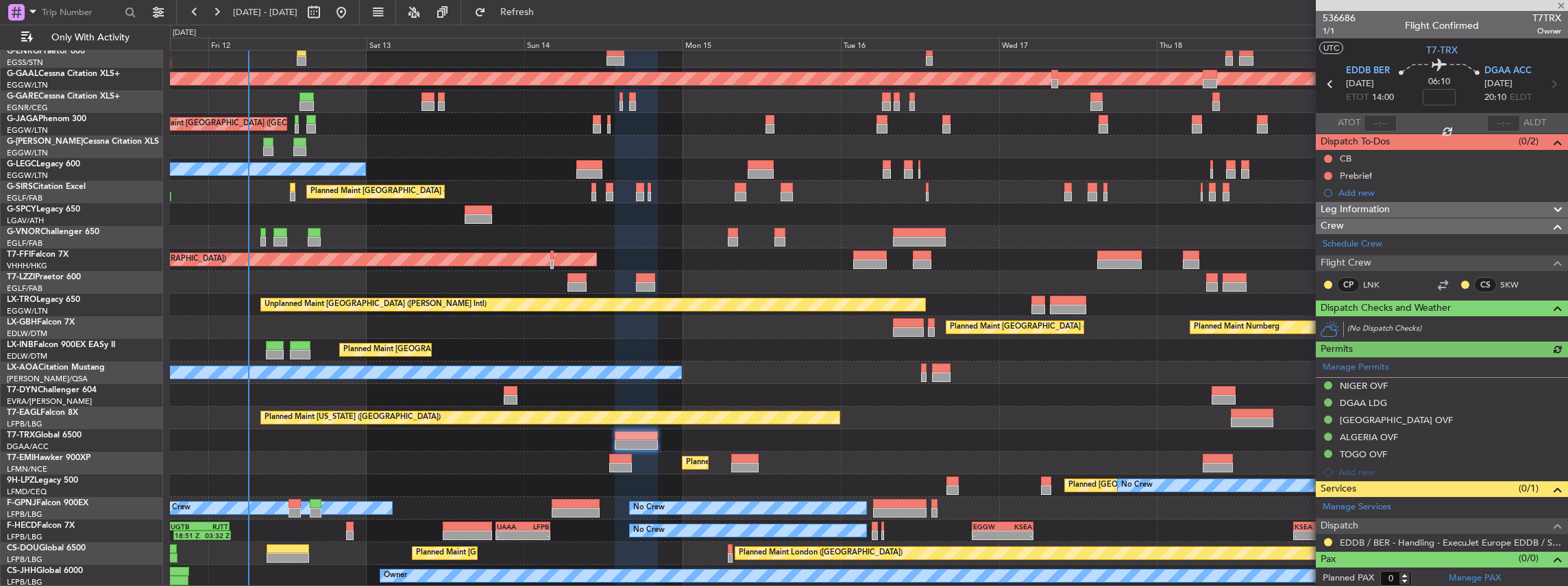
scroll to position [0, 0]
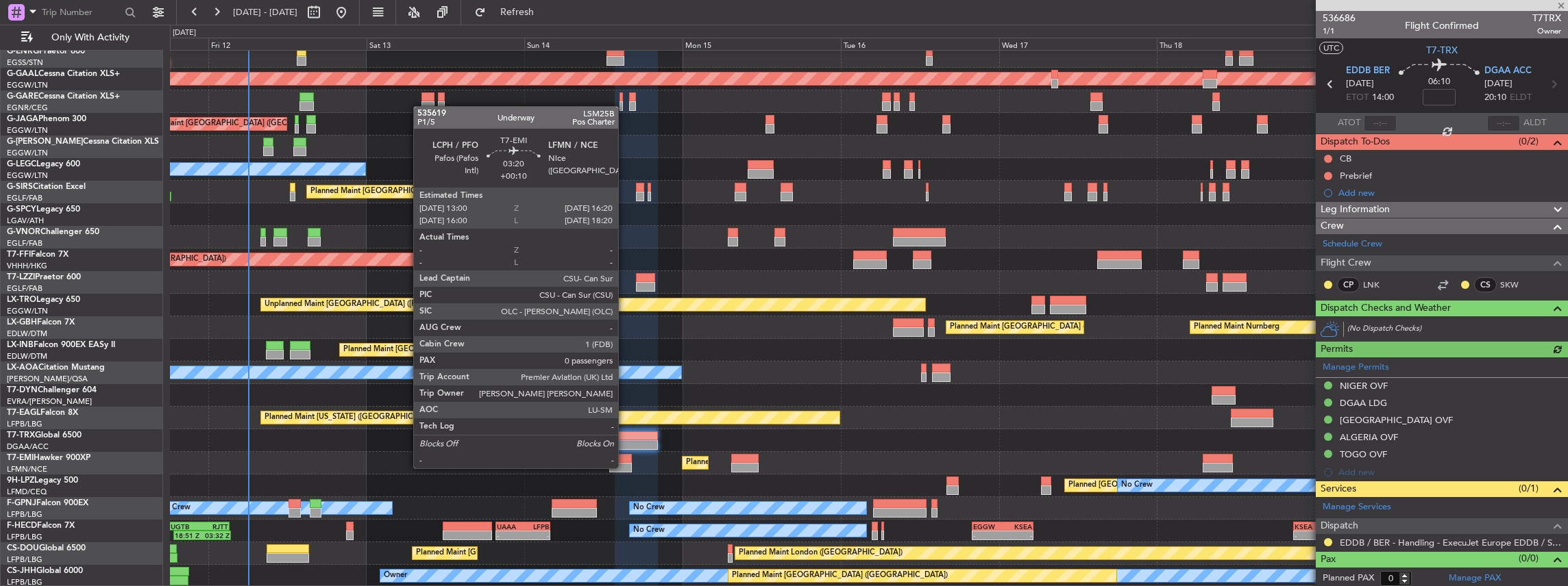
click at [625, 467] on div at bounding box center [620, 468] width 22 height 10
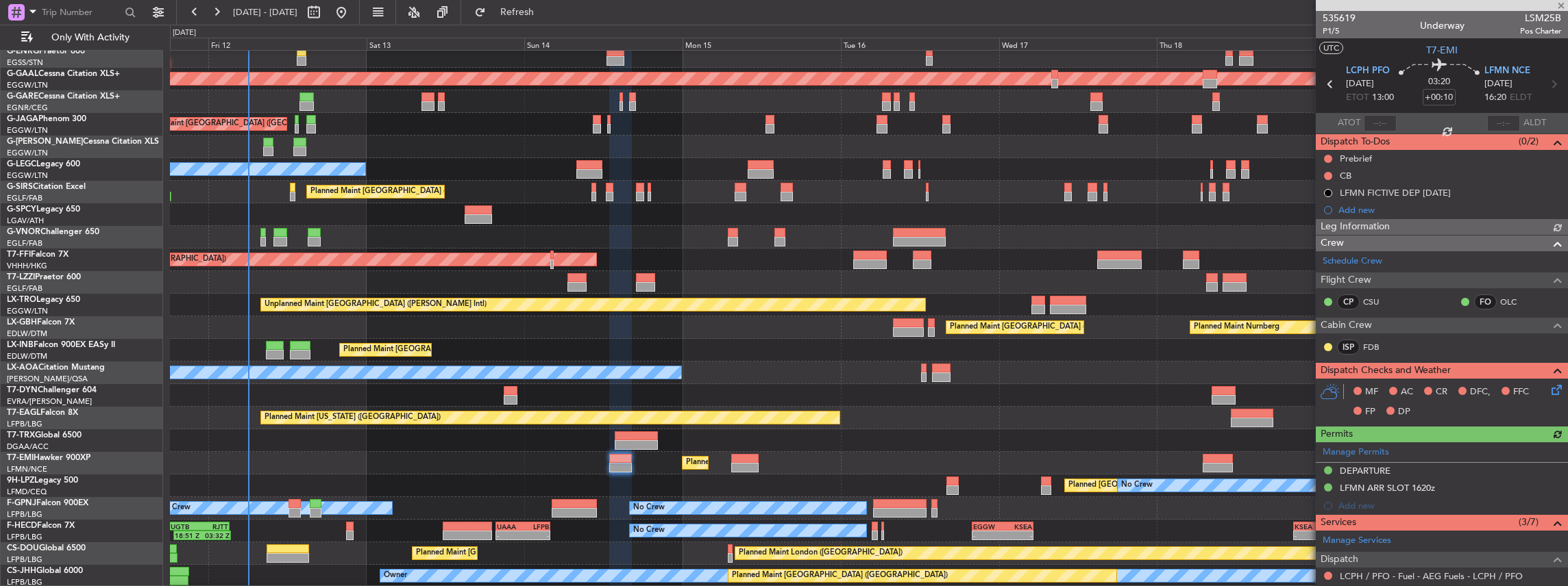
scroll to position [137, 0]
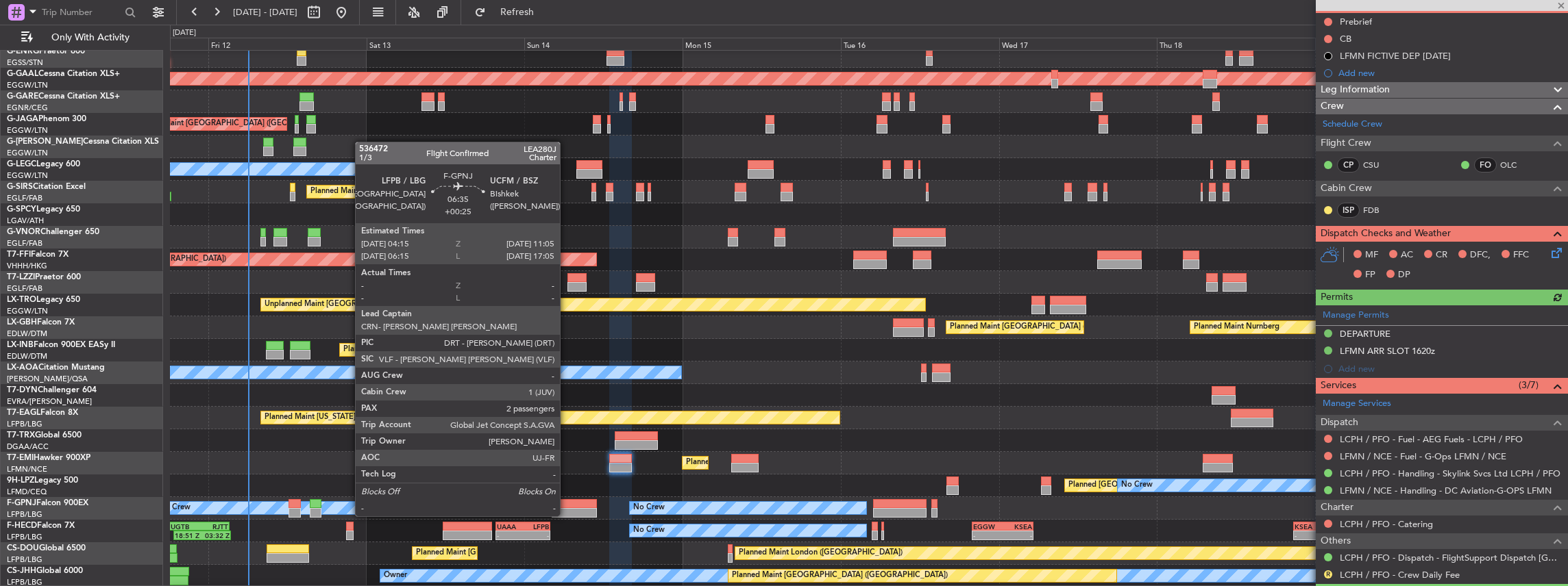
click at [566, 503] on div at bounding box center [574, 504] width 45 height 10
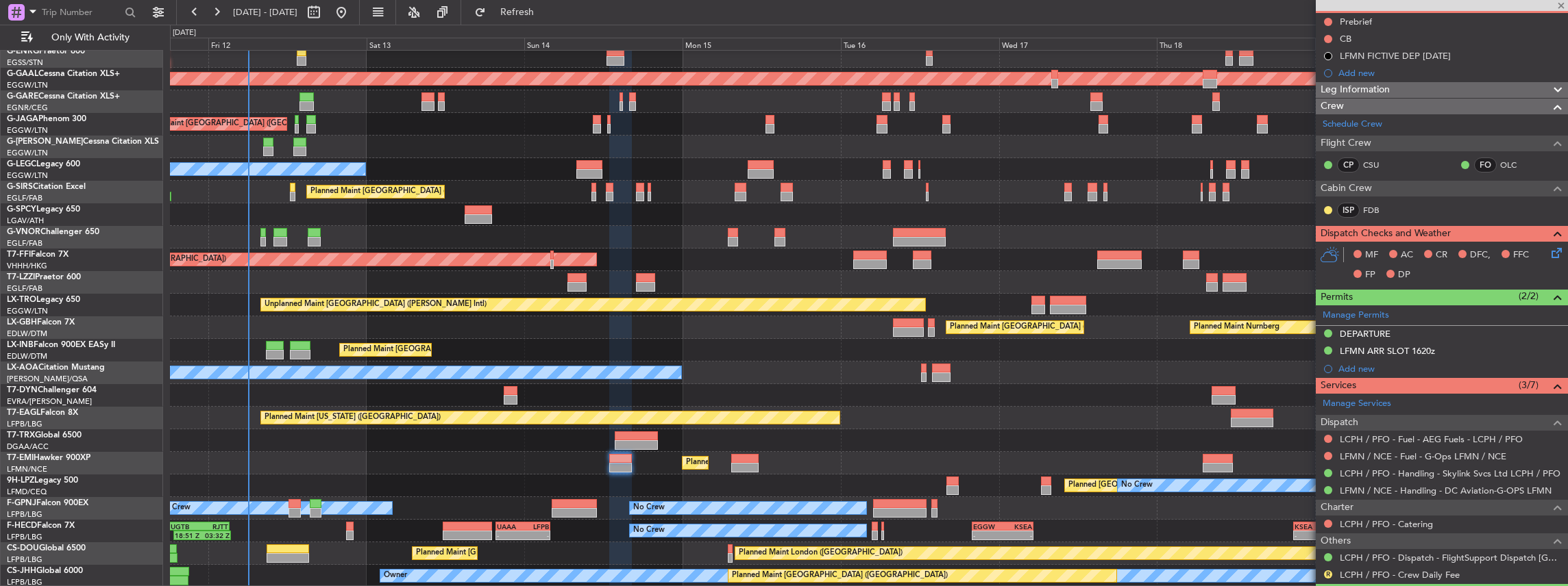
scroll to position [50, 0]
click at [623, 514] on div "Planned Maint London (Luton) No Crew Planned Maint London (Stansted) Planned Ma…" at bounding box center [868, 293] width 1398 height 588
type input "+00:25"
type input "2"
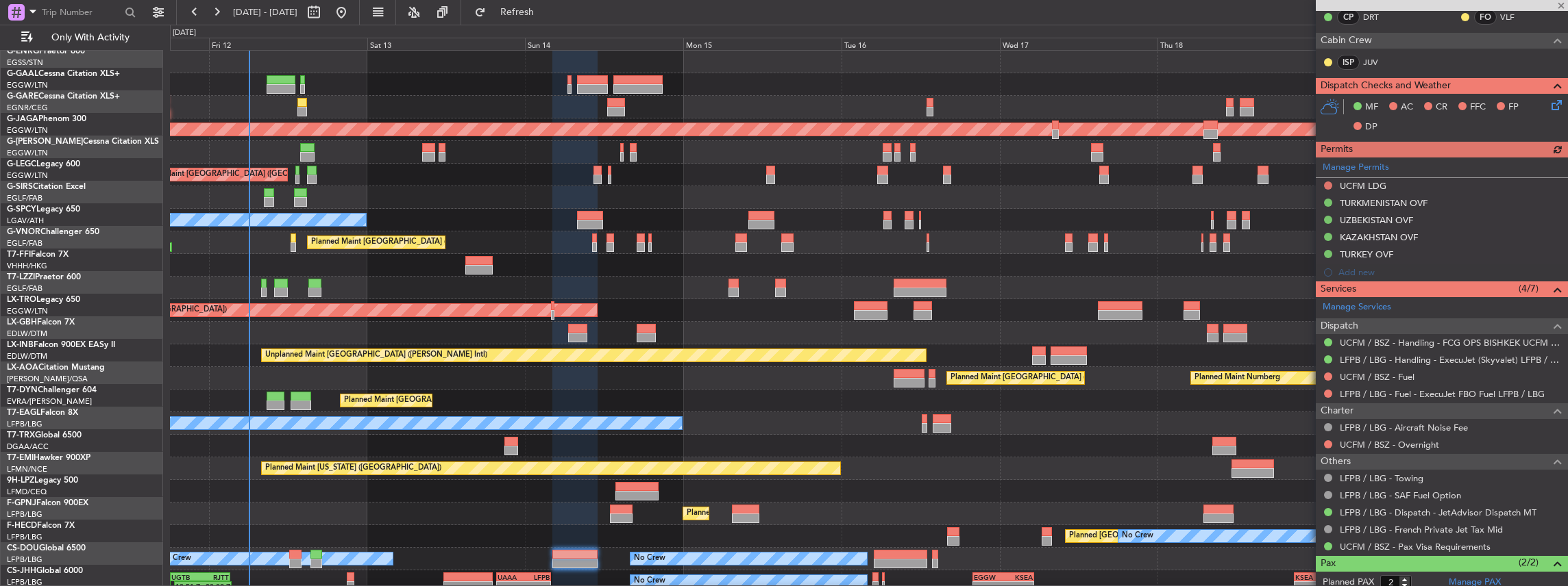
scroll to position [0, 0]
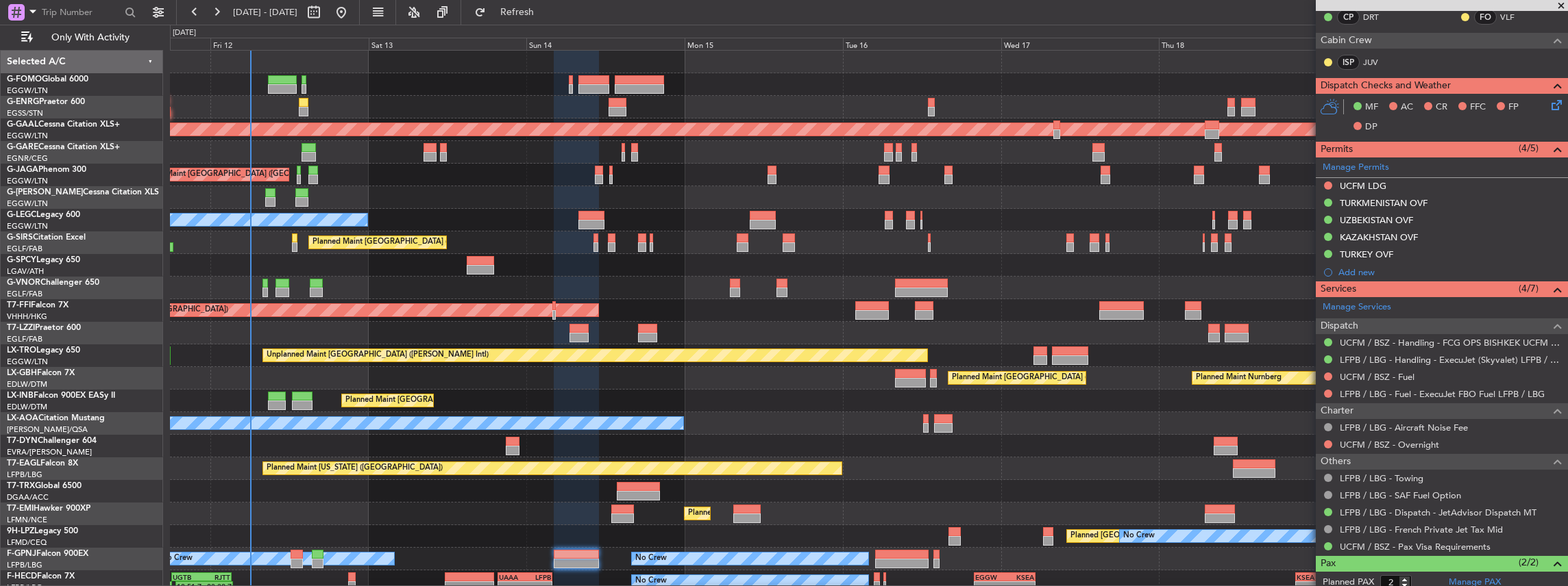
click at [896, 230] on div "Planned Maint London (Luton) No Crew Planned Maint London (Stansted) Planned Ma…" at bounding box center [868, 344] width 1398 height 588
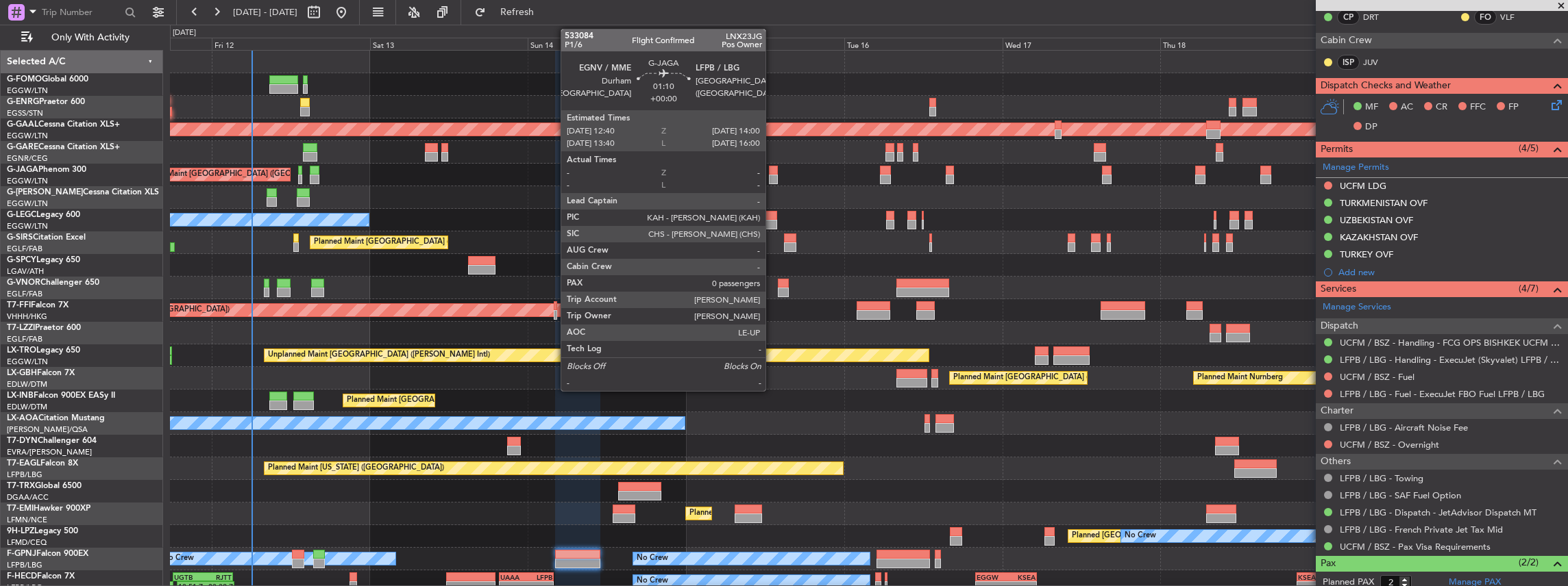
click at [772, 170] on div at bounding box center [773, 171] width 9 height 10
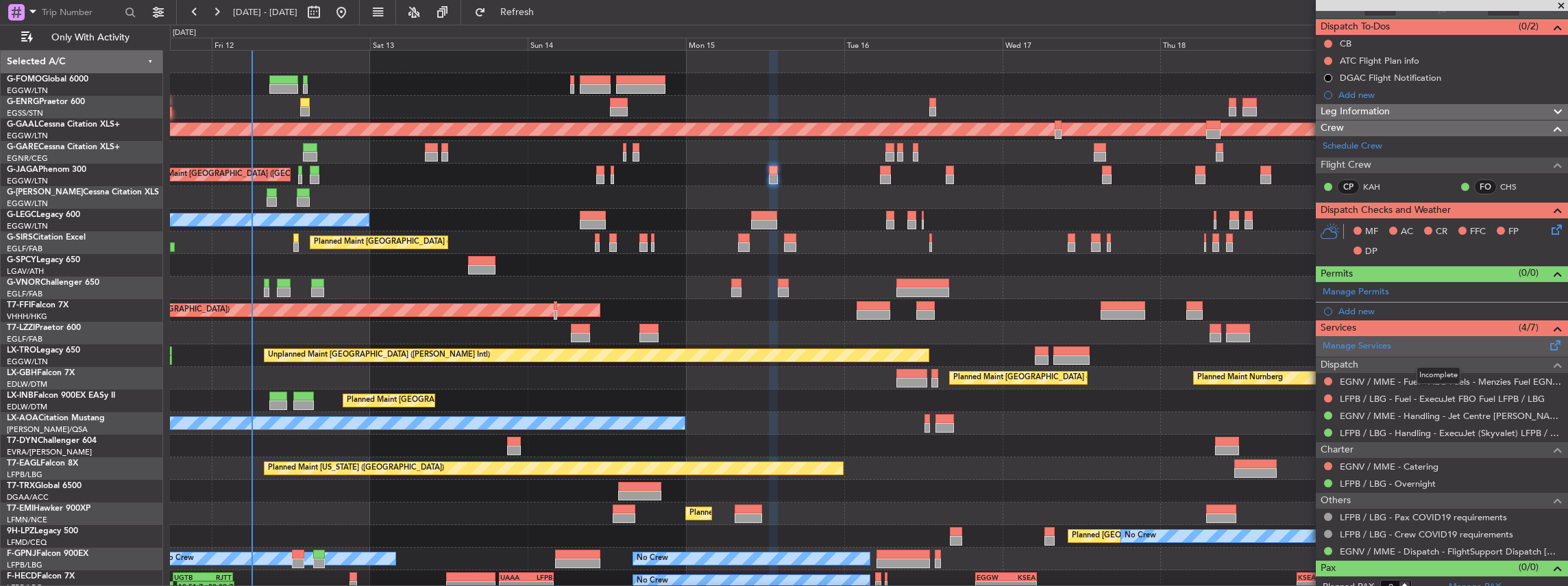
scroll to position [124, 0]
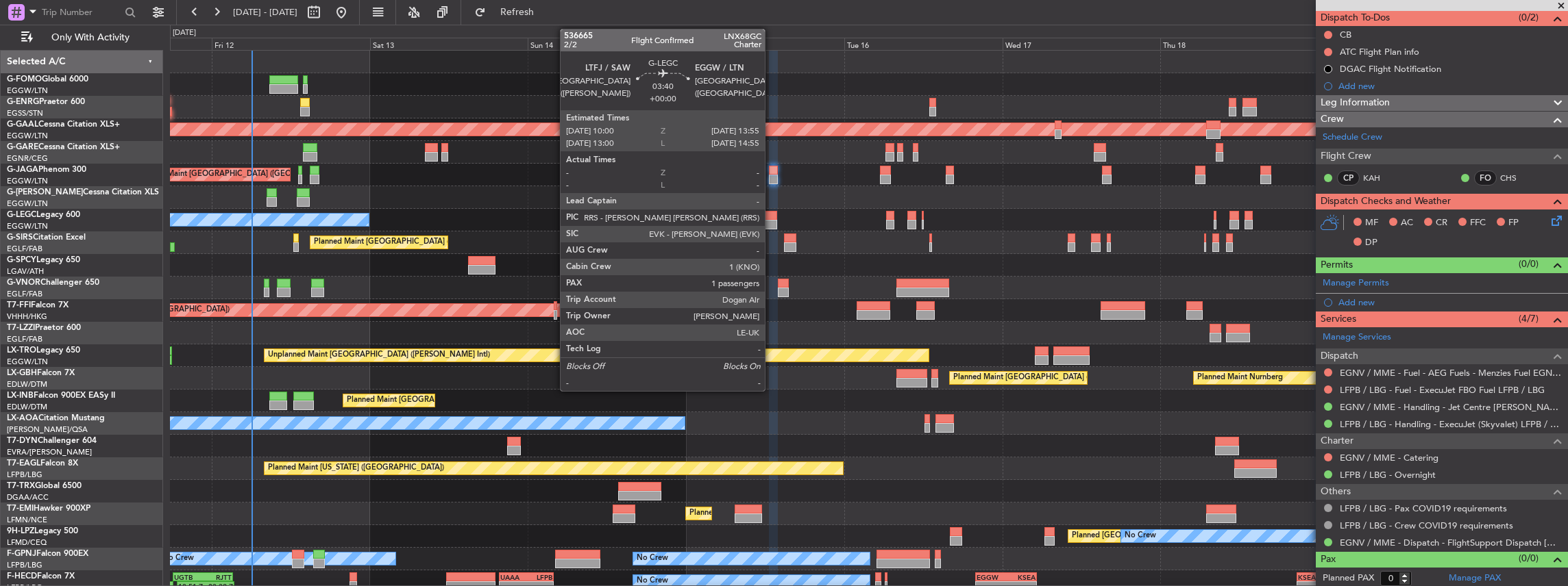
click at [772, 220] on div at bounding box center [763, 225] width 26 height 10
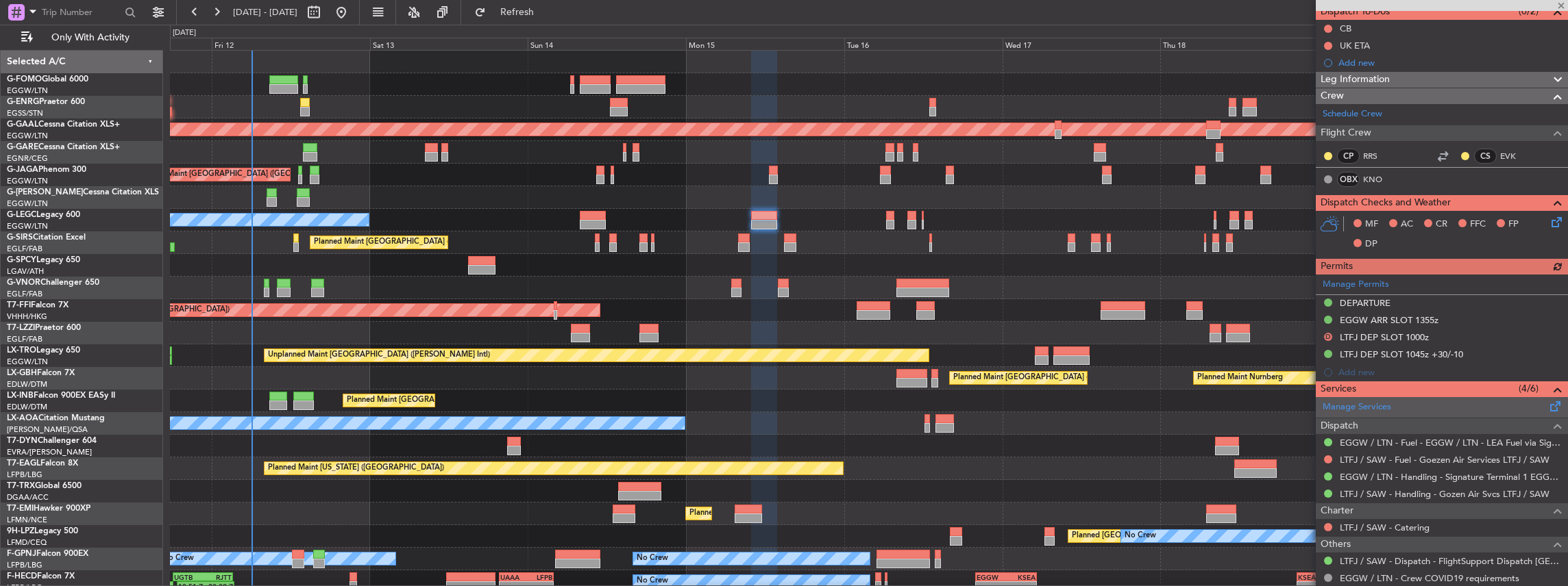
scroll to position [137, 0]
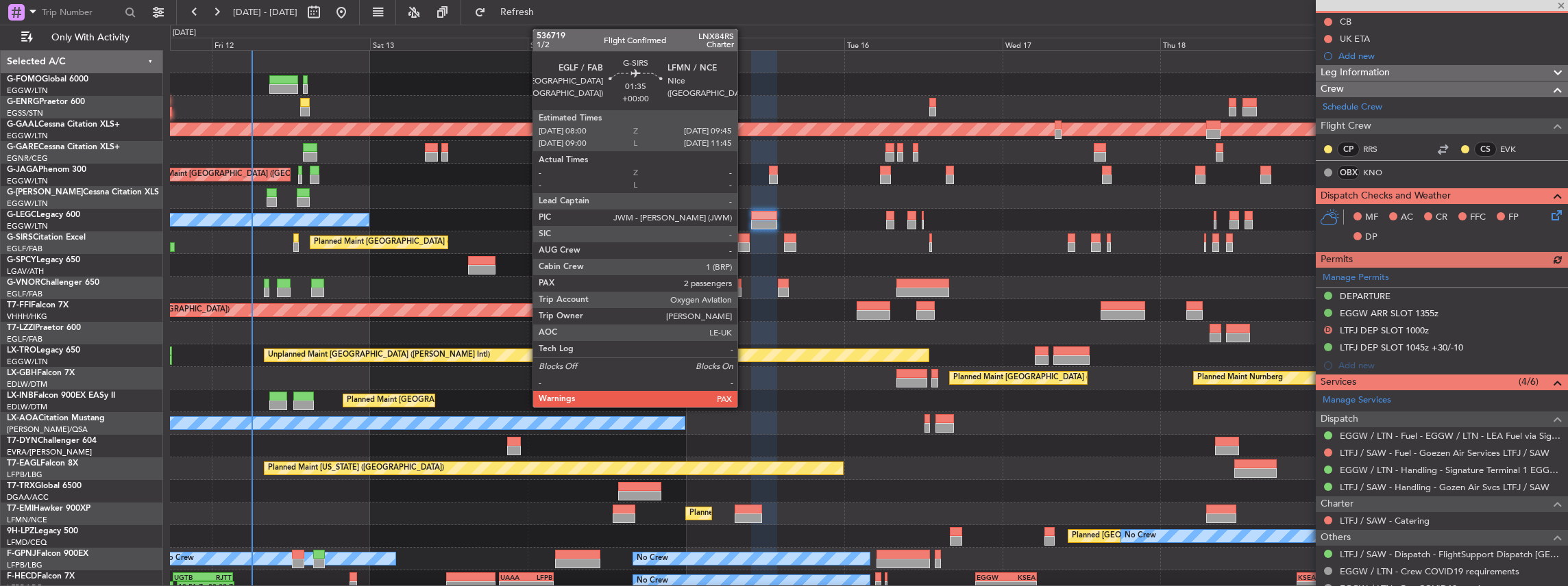
click at [744, 238] on div at bounding box center [743, 239] width 12 height 10
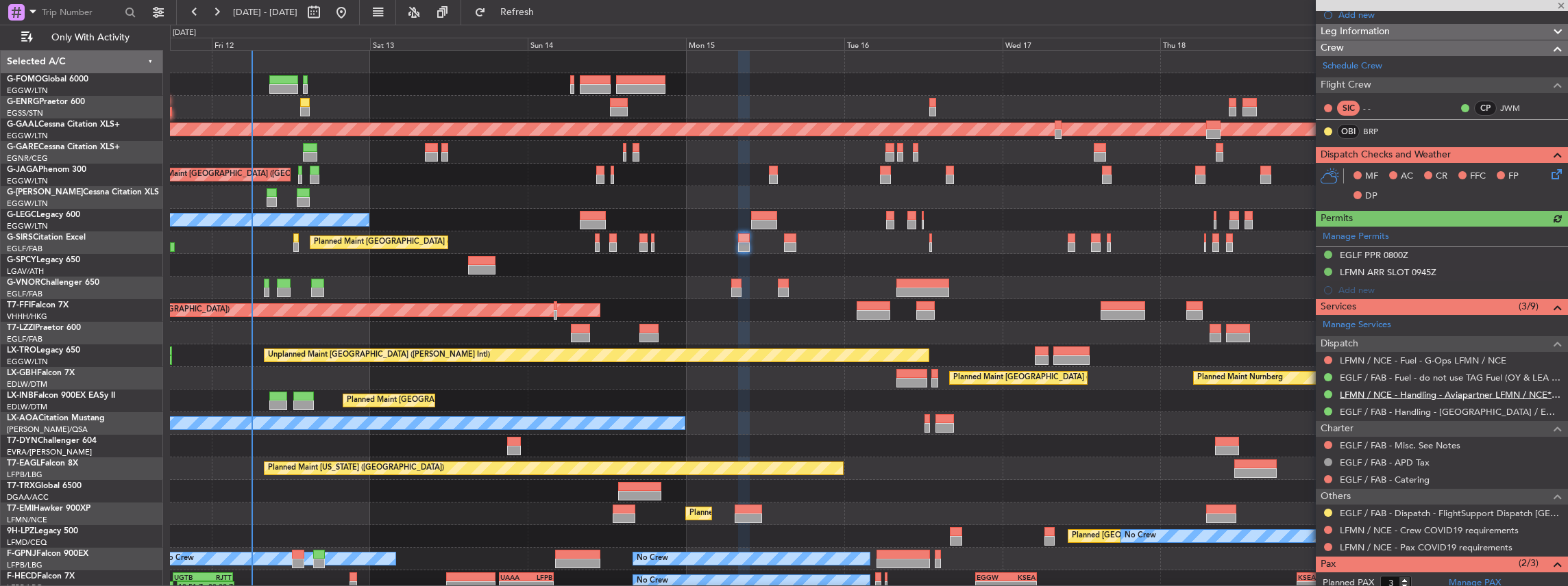
scroll to position [182, 0]
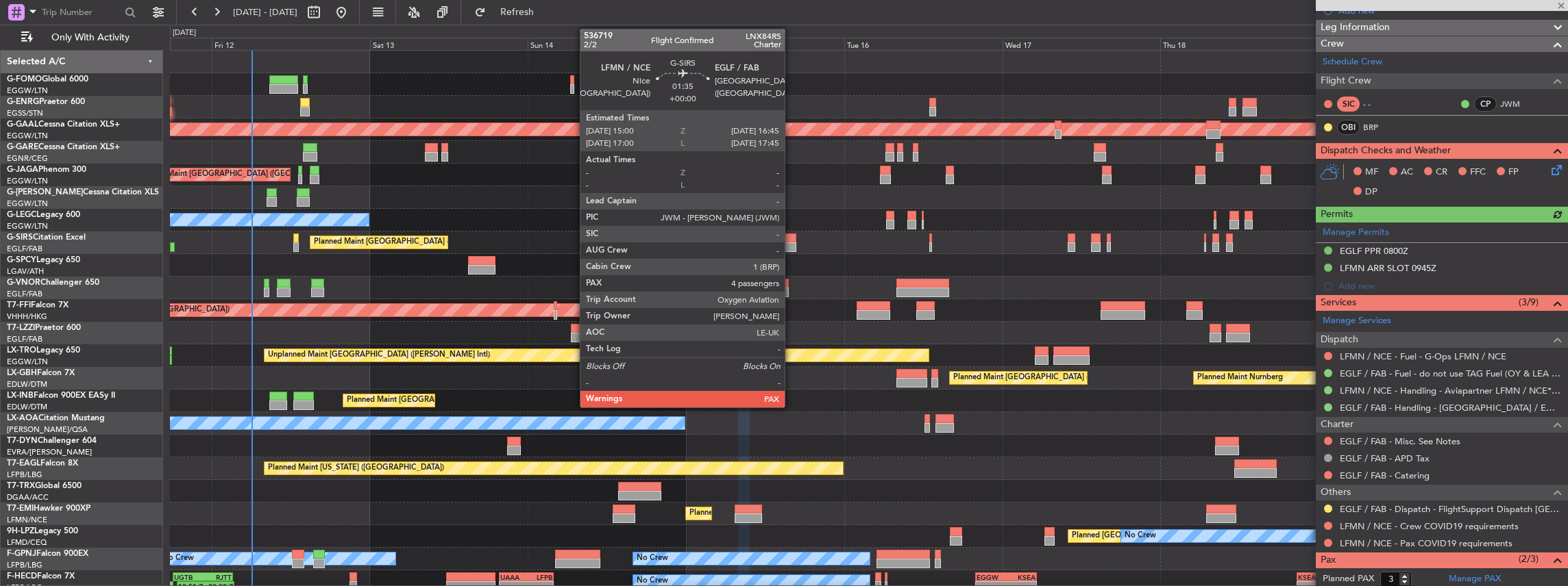
click at [791, 241] on div at bounding box center [790, 239] width 12 height 10
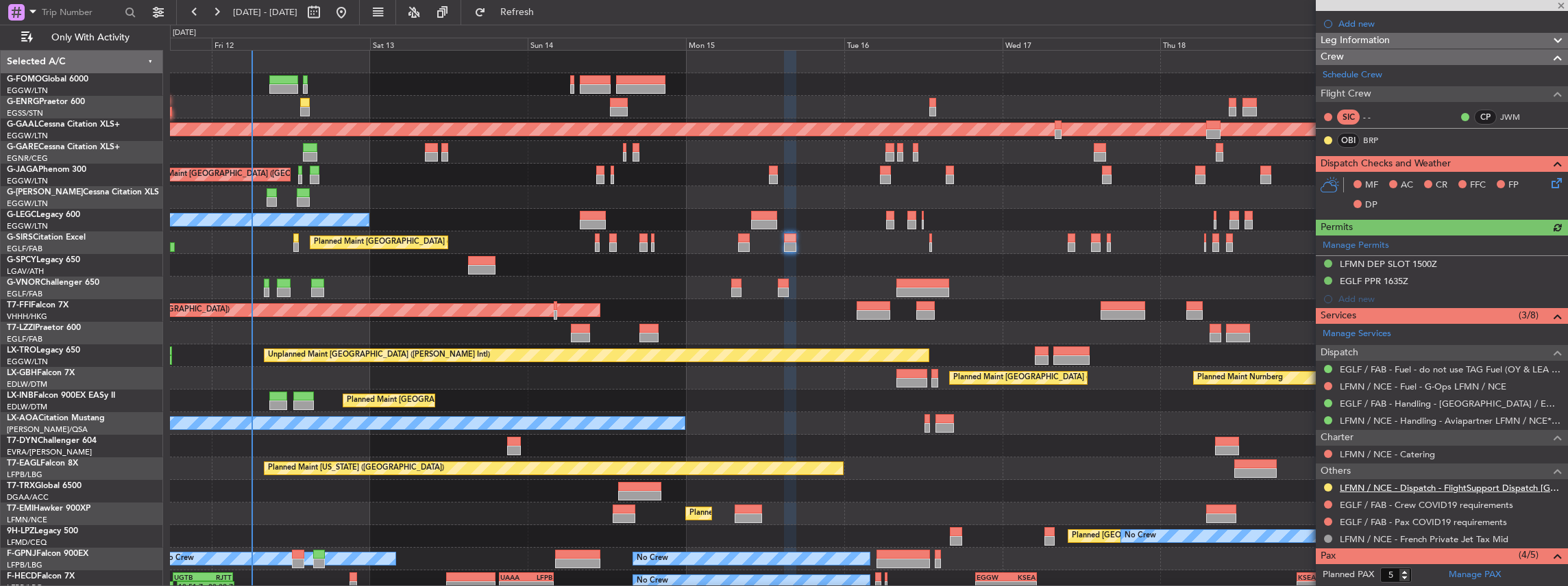
scroll to position [228, 0]
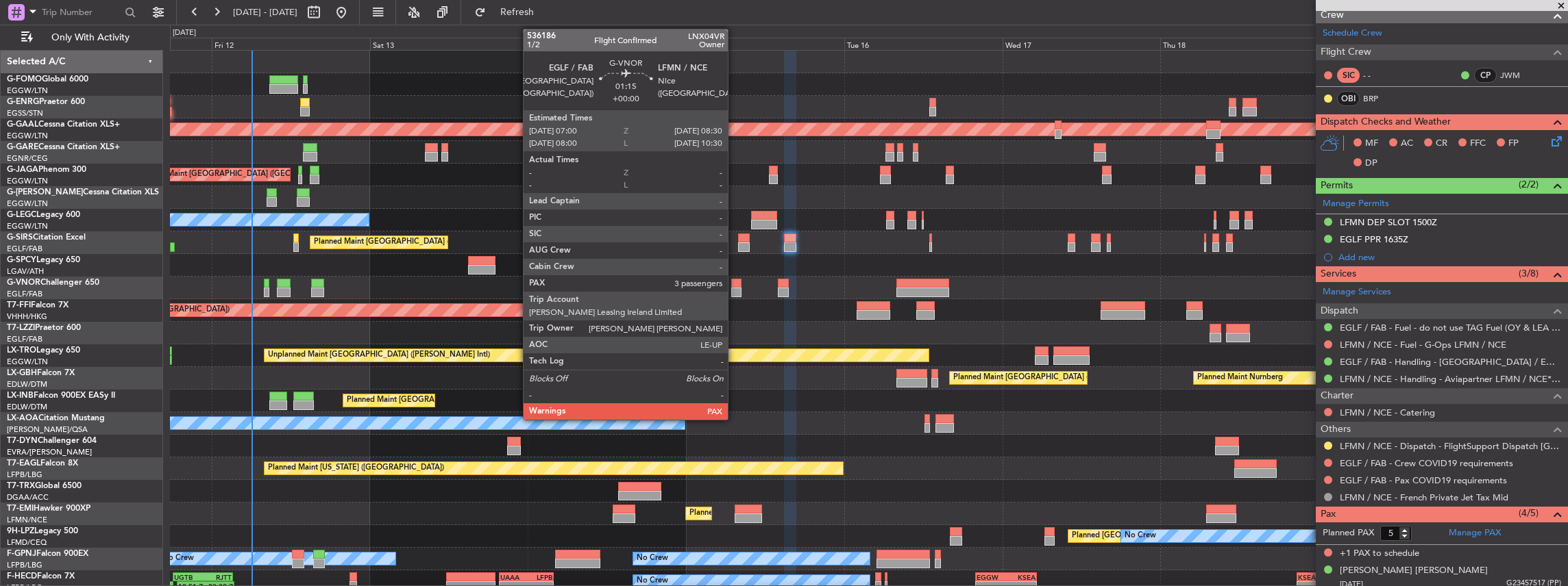
click at [734, 286] on div at bounding box center [736, 283] width 10 height 10
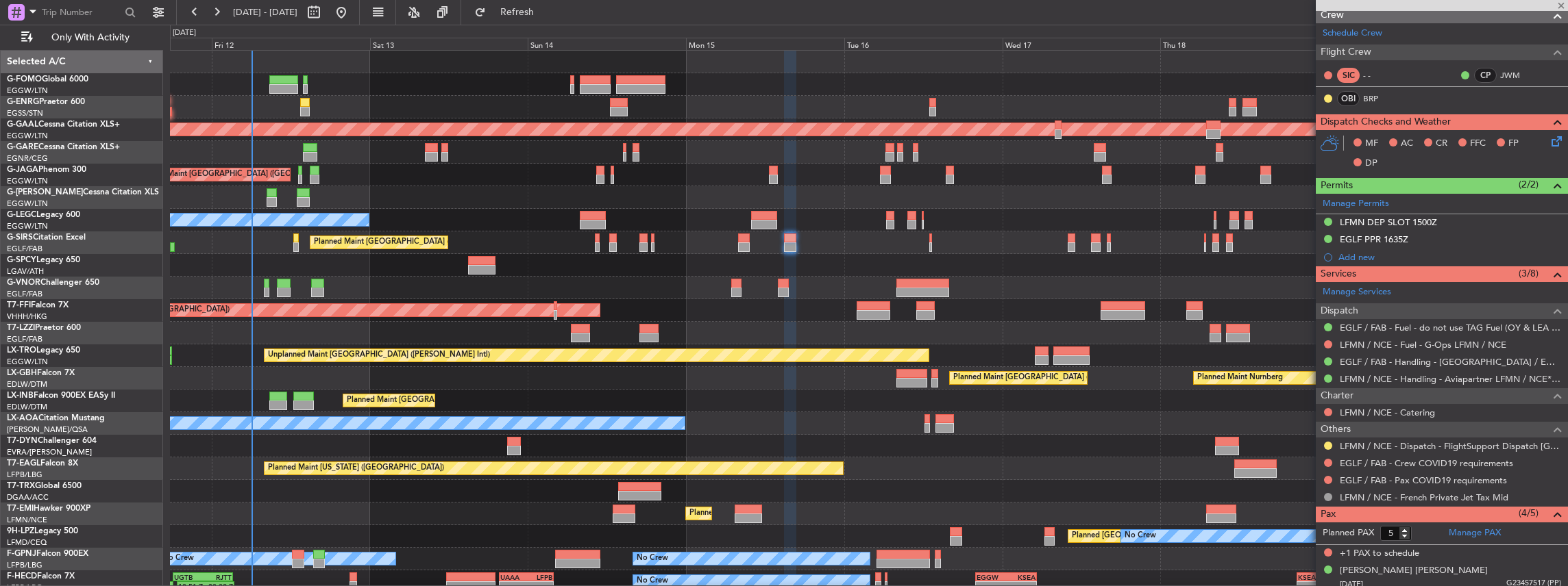
type input "3"
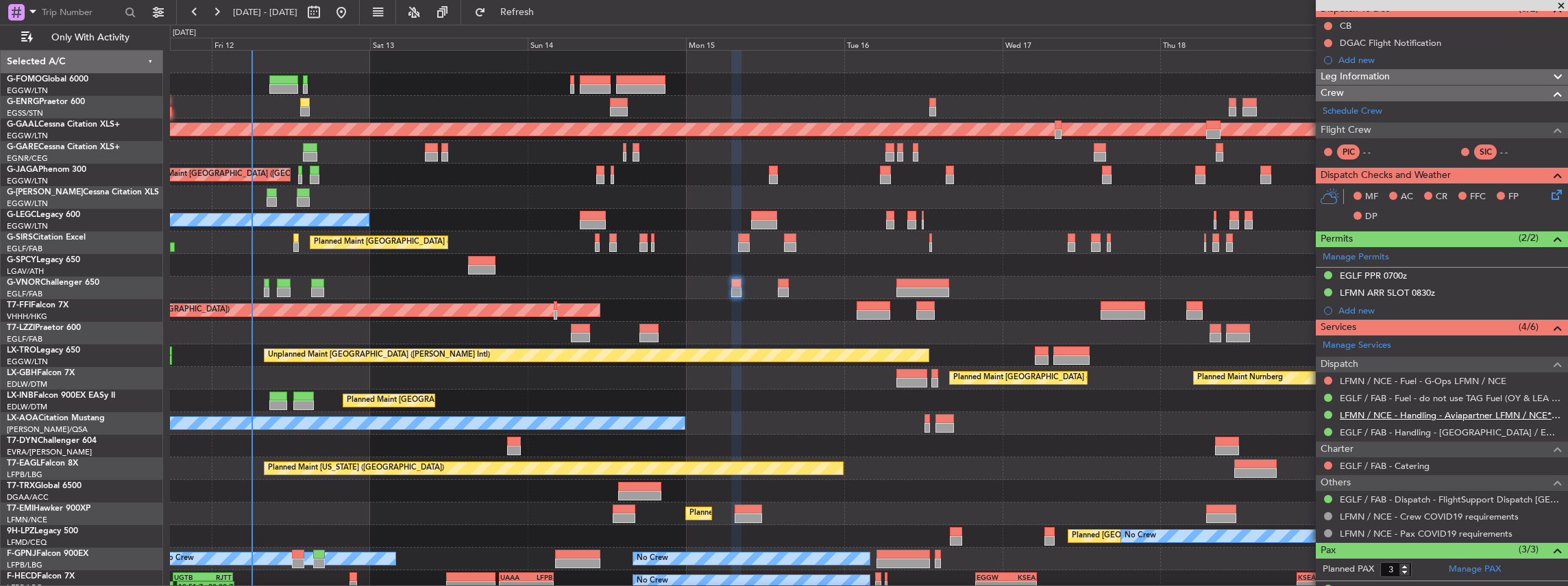
scroll to position [182, 0]
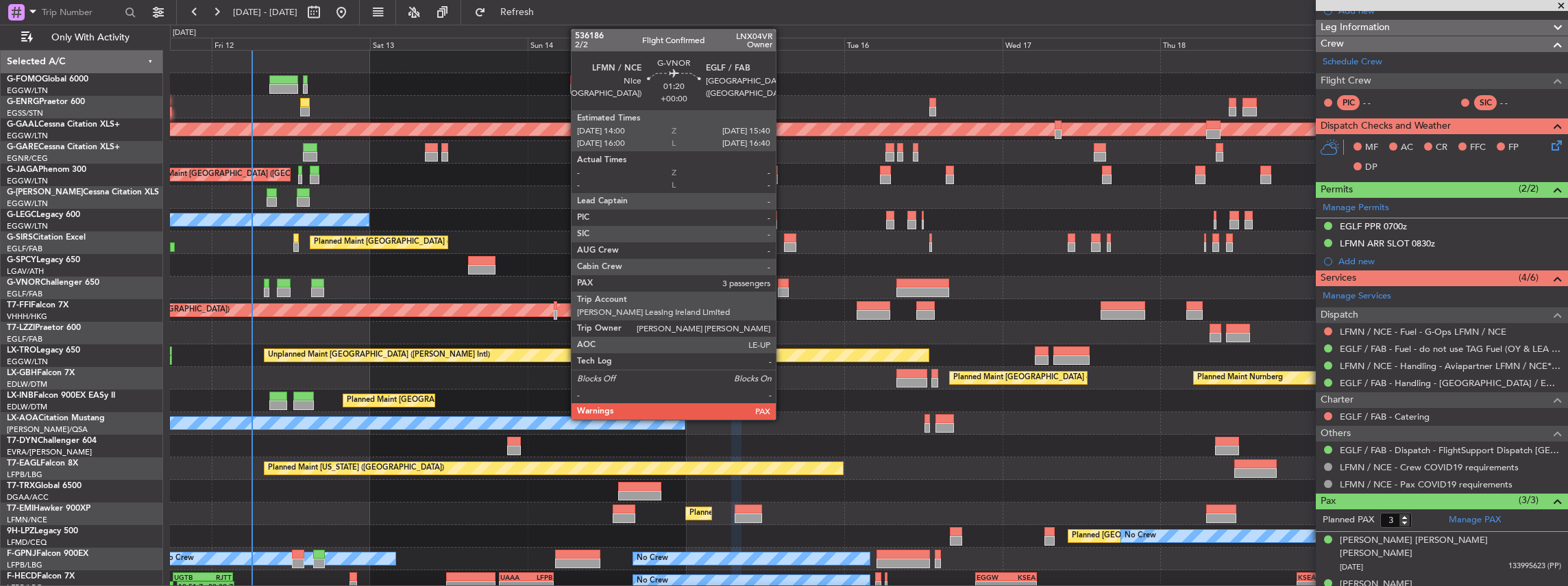
click at [782, 285] on div at bounding box center [783, 283] width 12 height 10
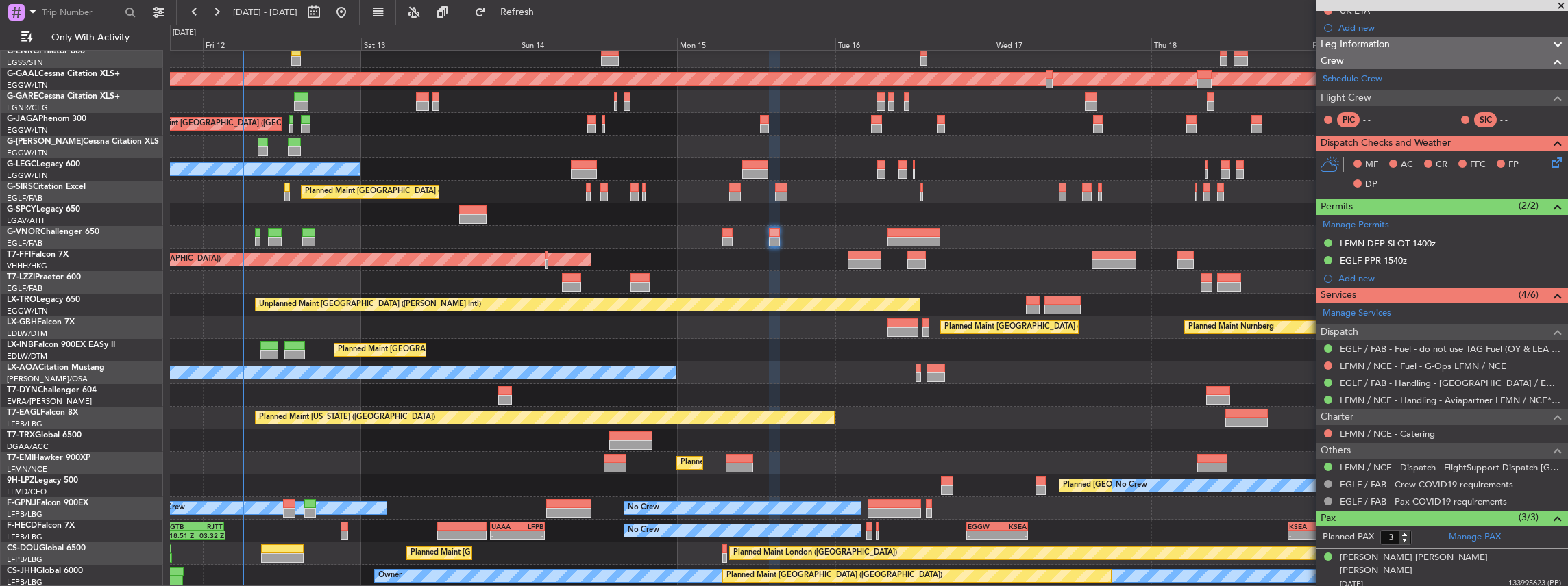
scroll to position [50, 0]
click at [896, 446] on div "Planned Maint London (Luton) No Crew Planned Maint London (Stansted) Planned Ma…" at bounding box center [868, 293] width 1398 height 588
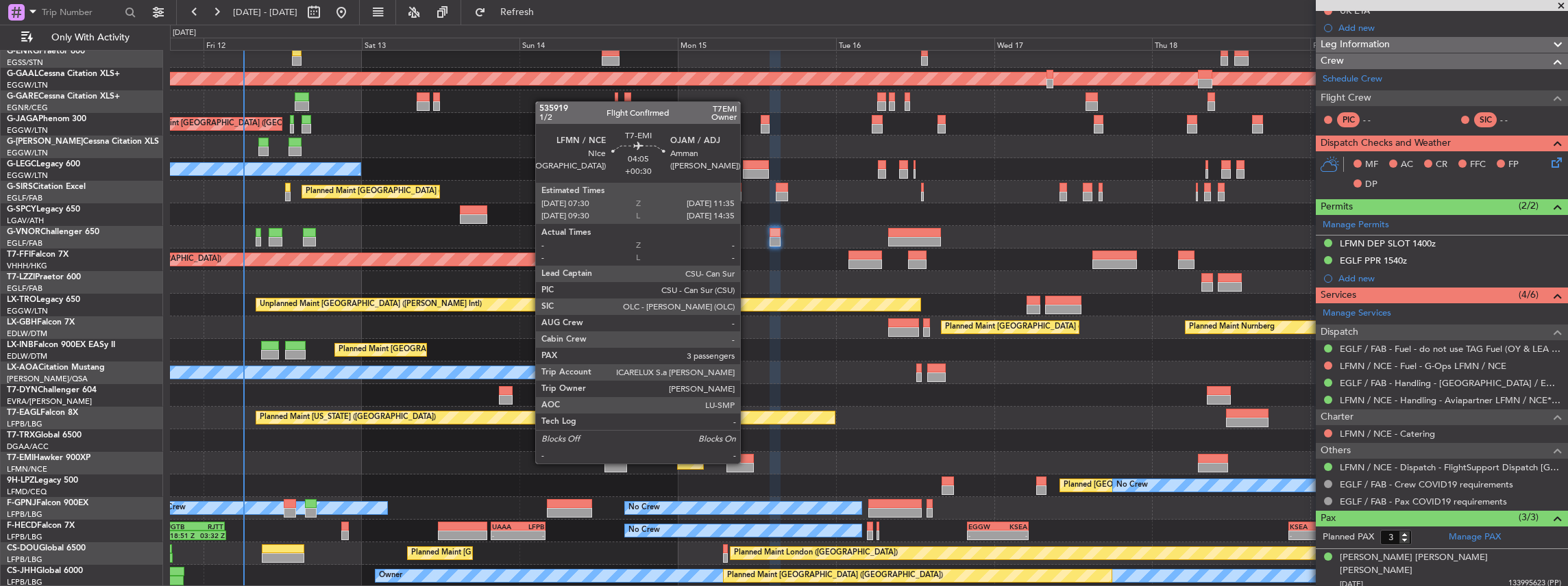
click at [747, 463] on div at bounding box center [739, 468] width 27 height 10
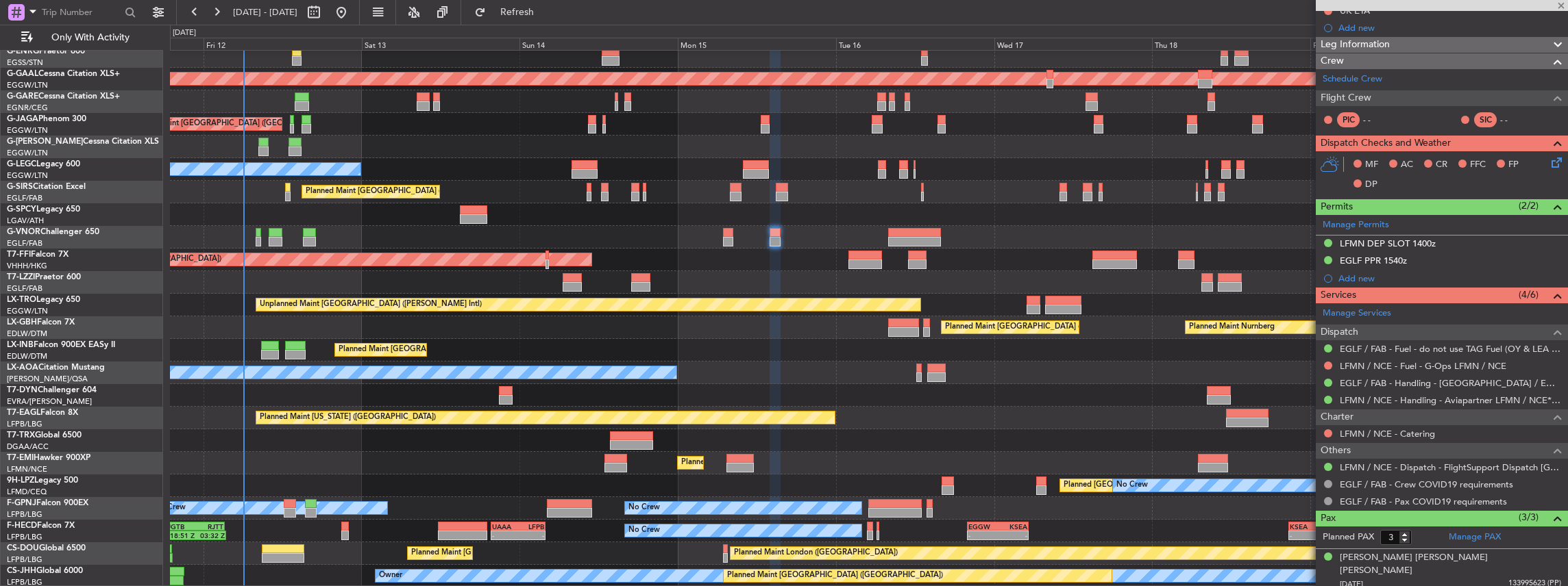
type input "+00:30"
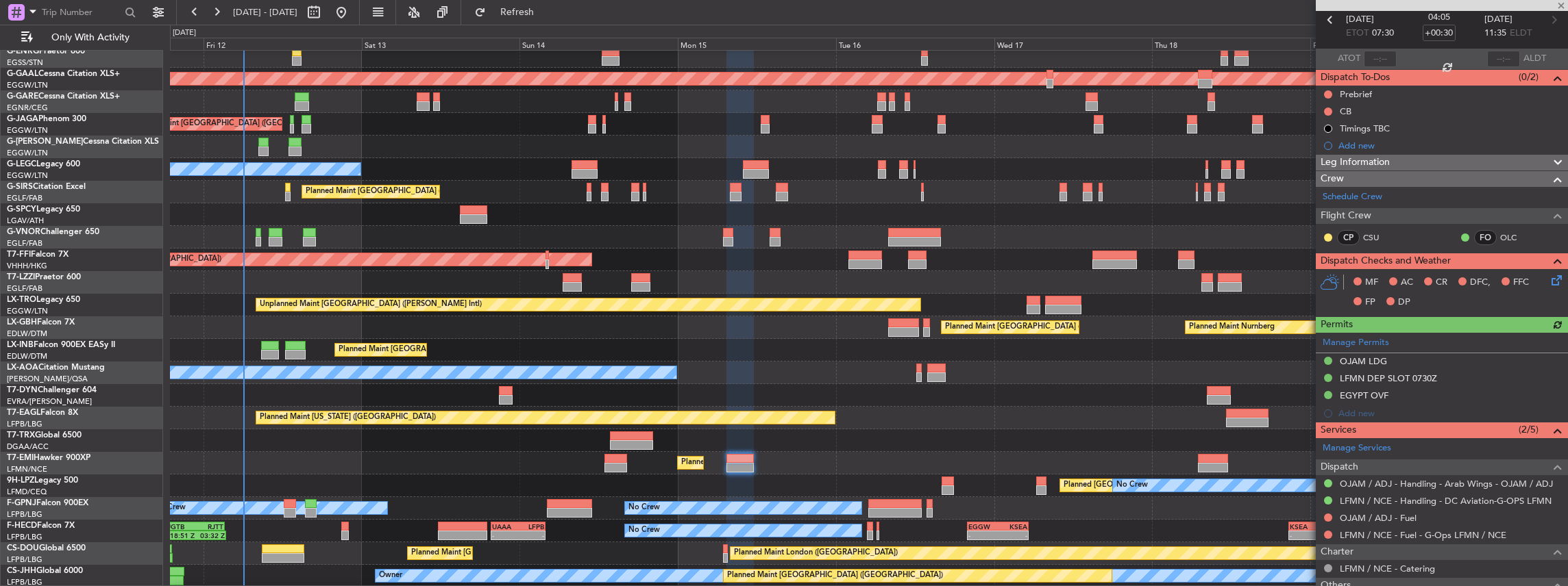
scroll to position [182, 0]
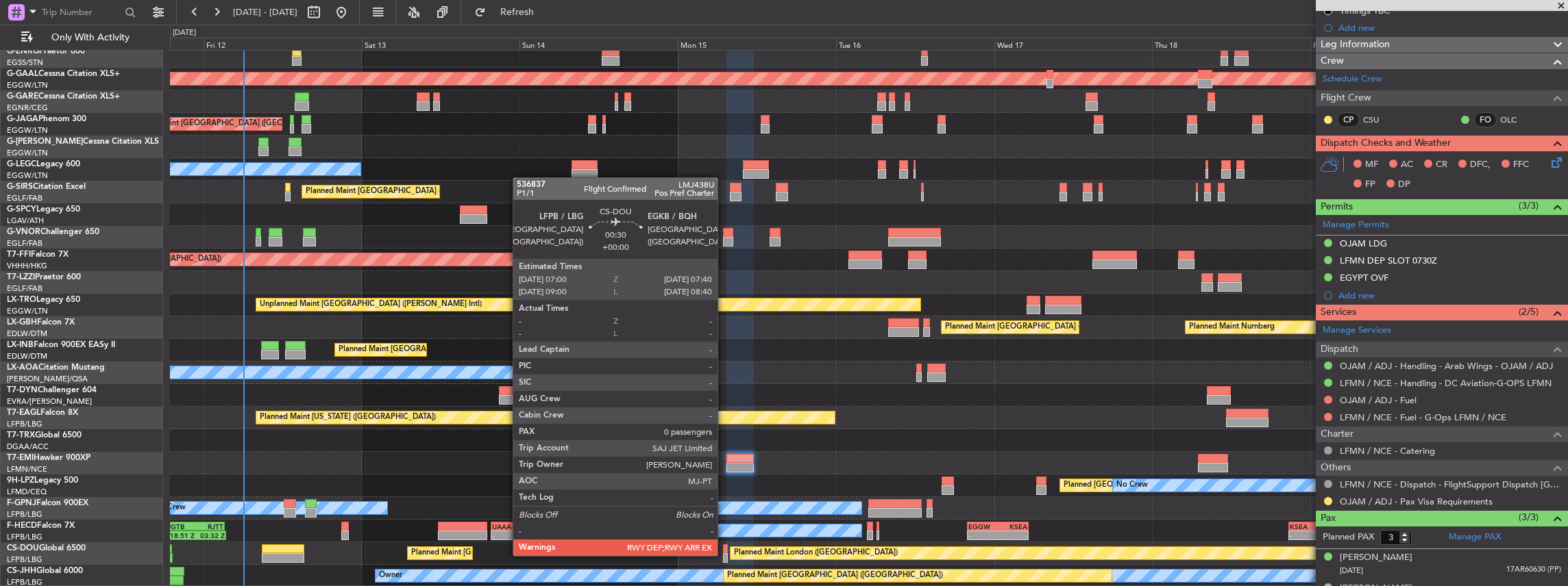
click at [724, 555] on div at bounding box center [725, 559] width 5 height 10
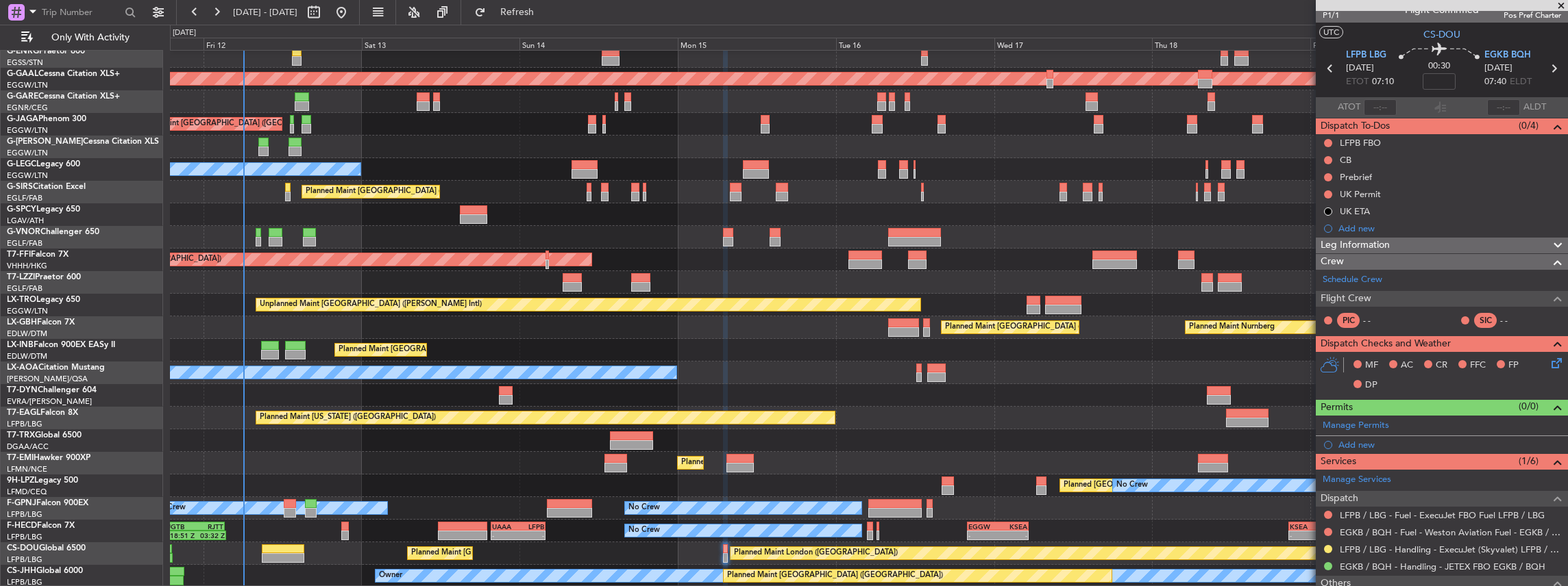
scroll to position [0, 0]
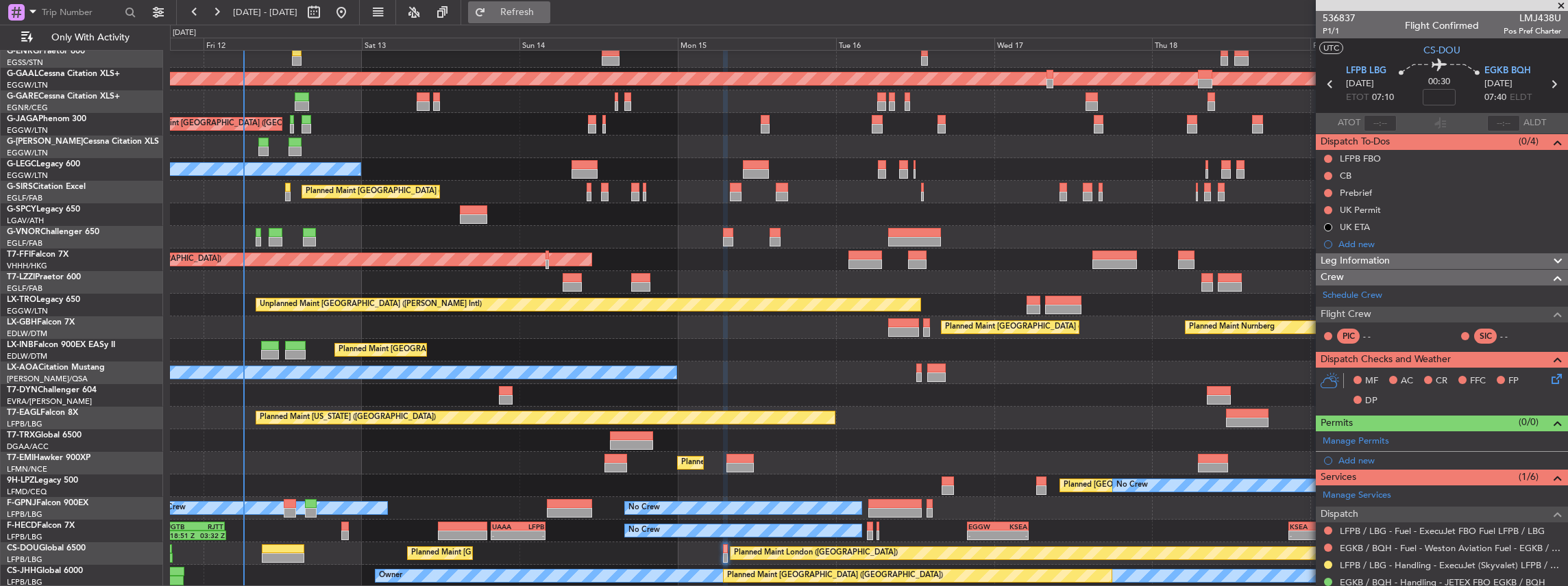
click at [546, 15] on span "Refresh" at bounding box center [518, 12] width 58 height 10
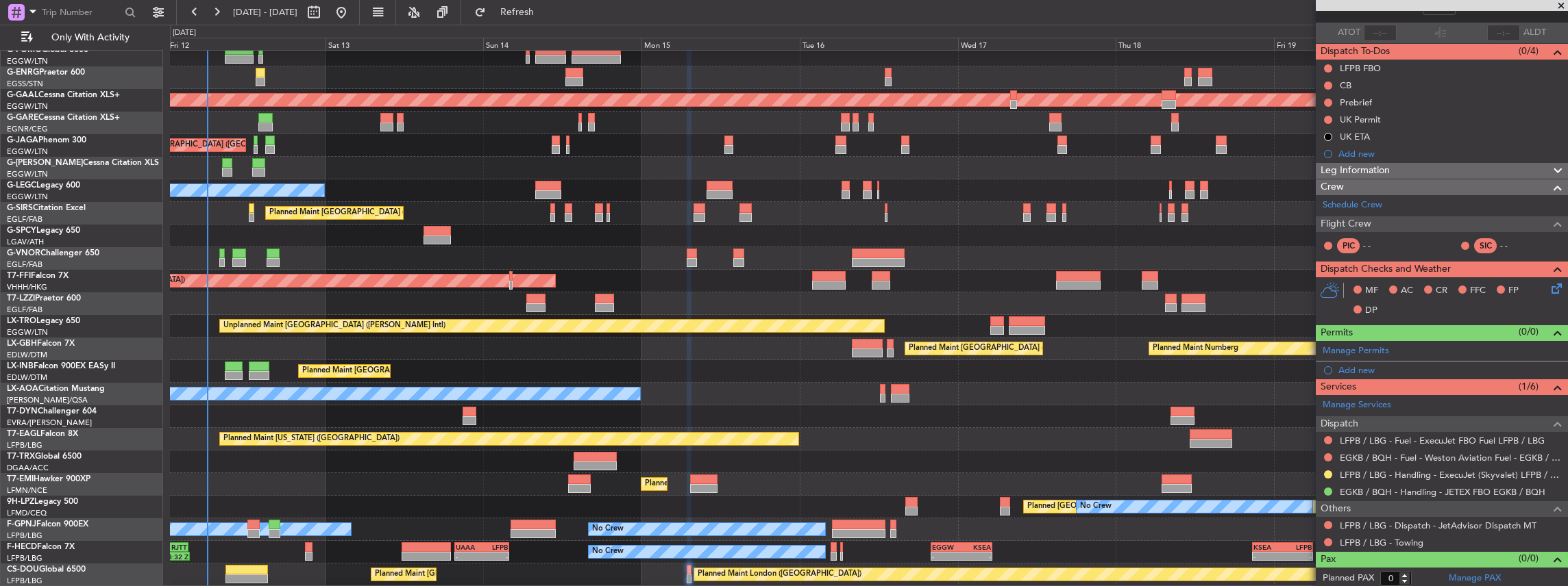
scroll to position [34, 0]
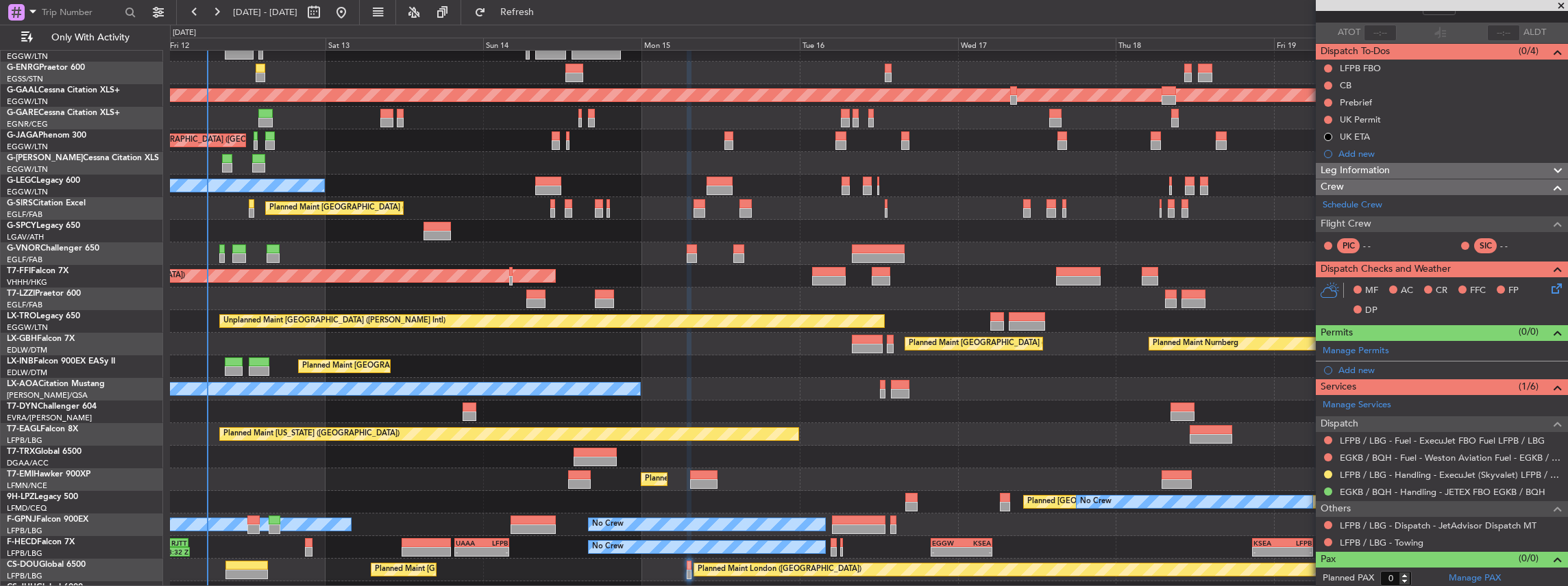
click at [913, 302] on div at bounding box center [868, 298] width 1398 height 22
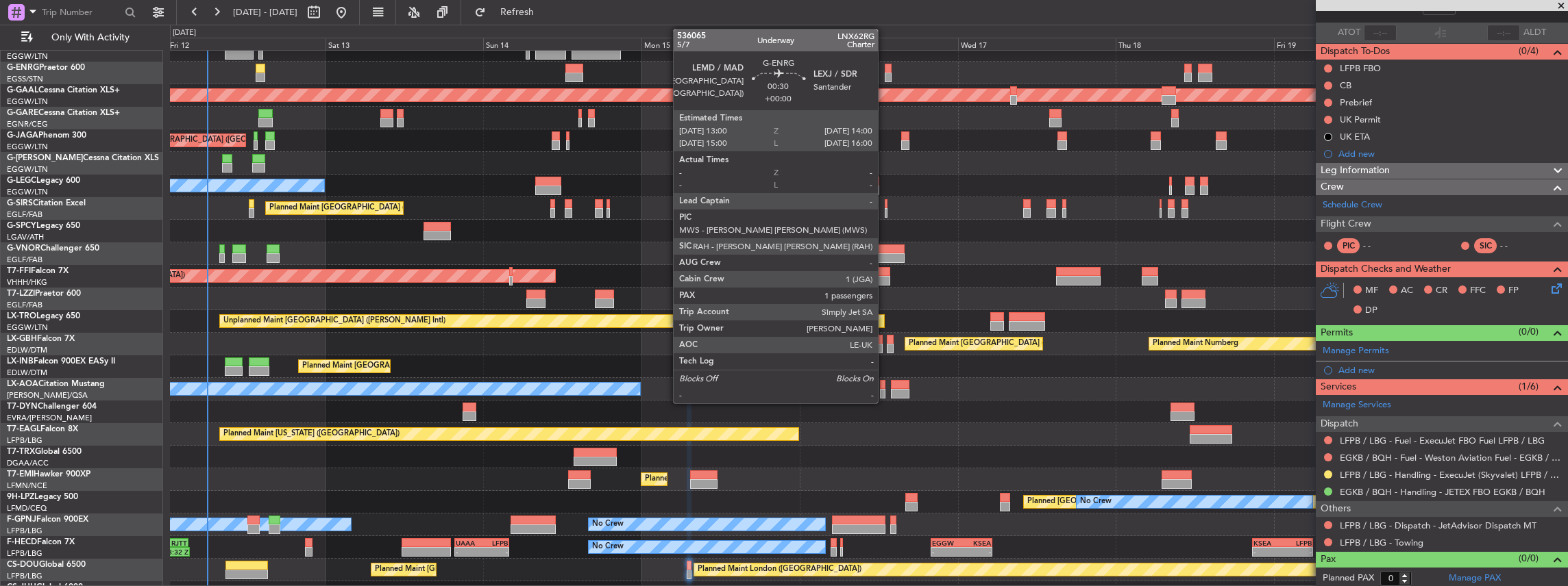
click at [886, 74] on div at bounding box center [888, 78] width 7 height 10
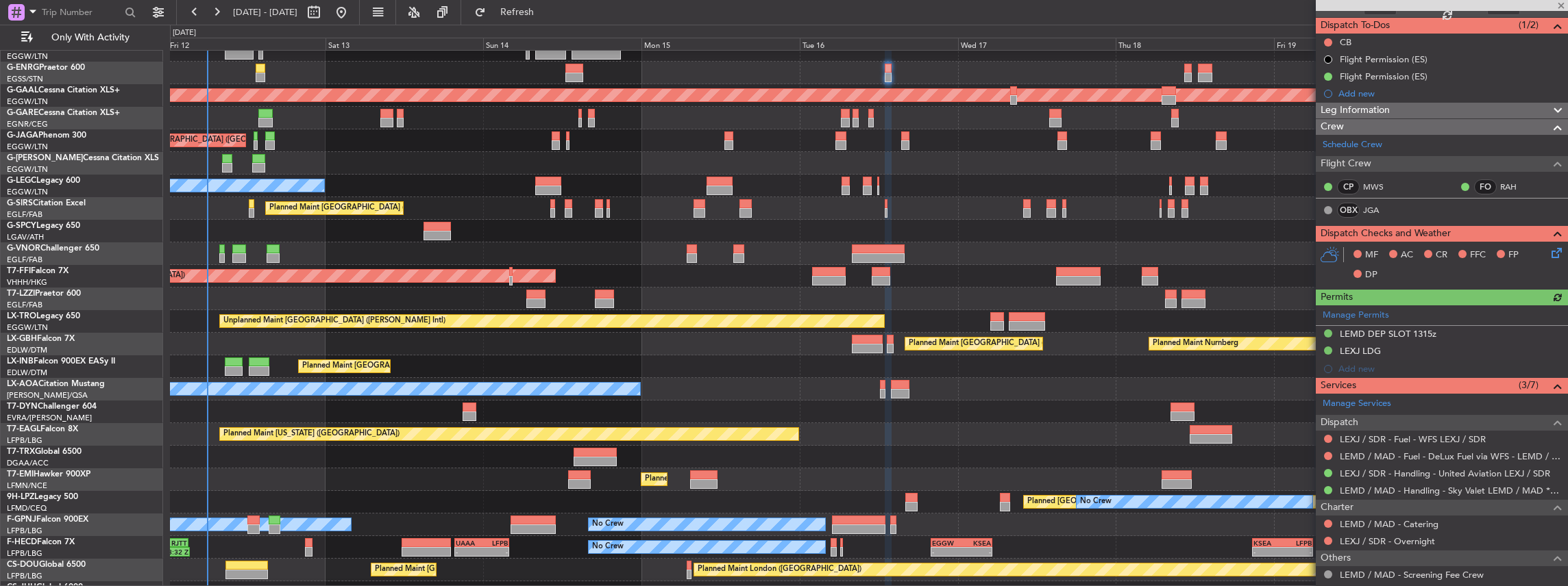
scroll to position [137, 0]
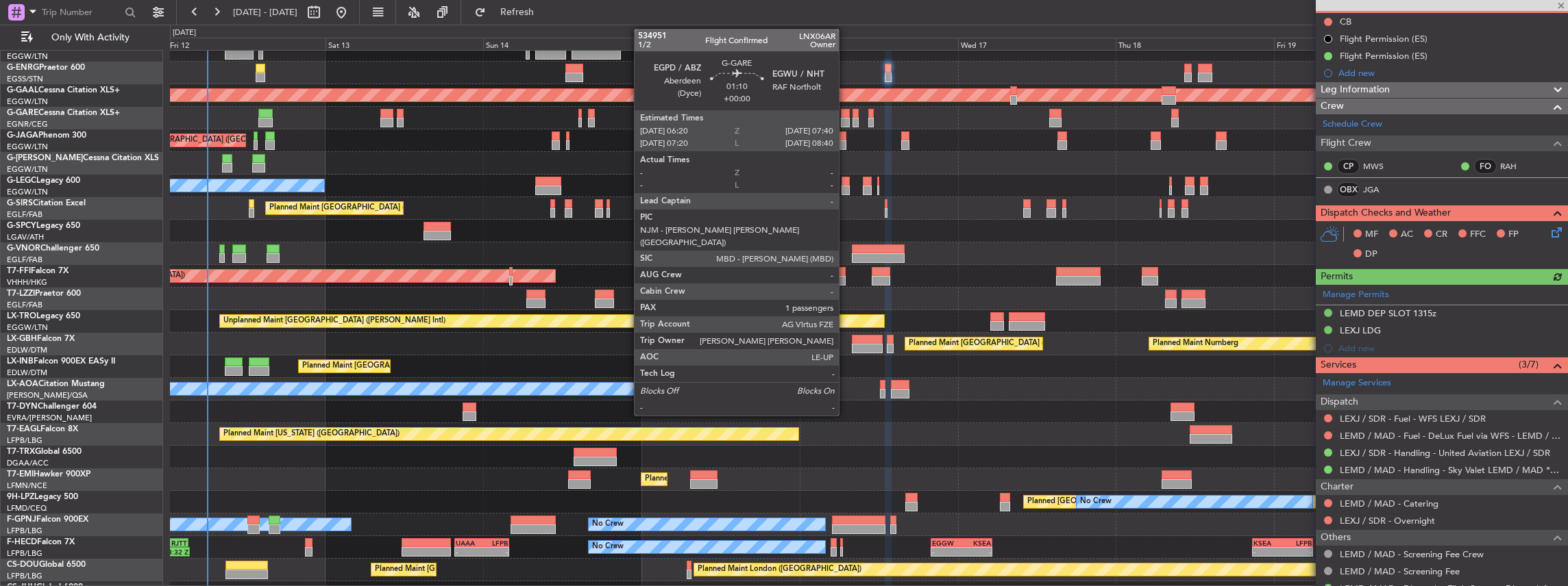
click at [845, 117] on div at bounding box center [845, 114] width 9 height 10
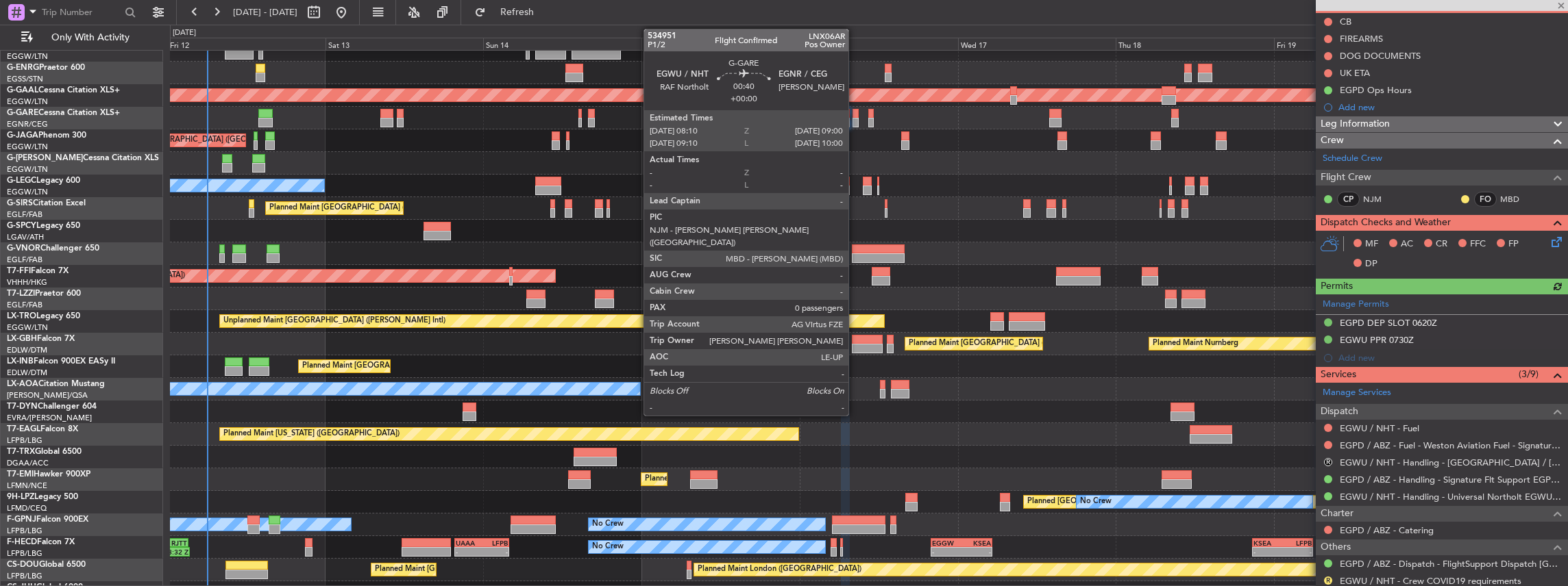
click at [855, 114] on div at bounding box center [855, 114] width 6 height 10
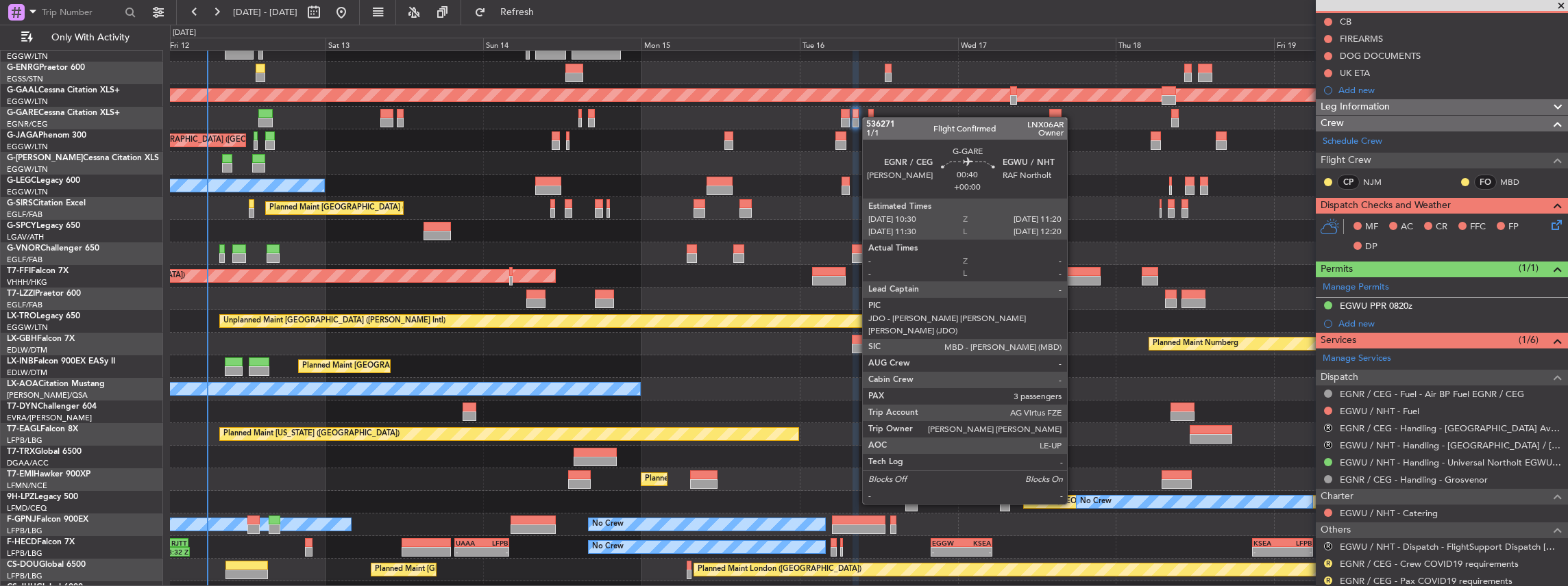
click at [869, 117] on div at bounding box center [868, 117] width 1398 height 22
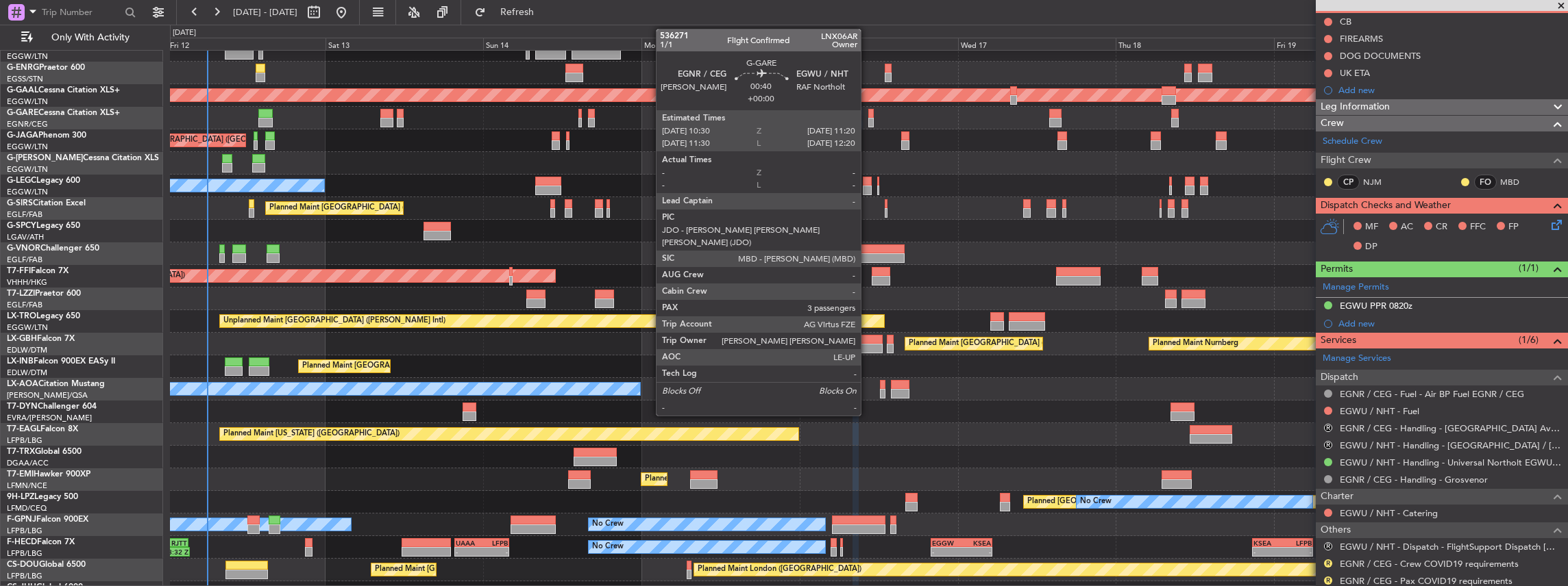
click at [868, 117] on div at bounding box center [871, 114] width 6 height 10
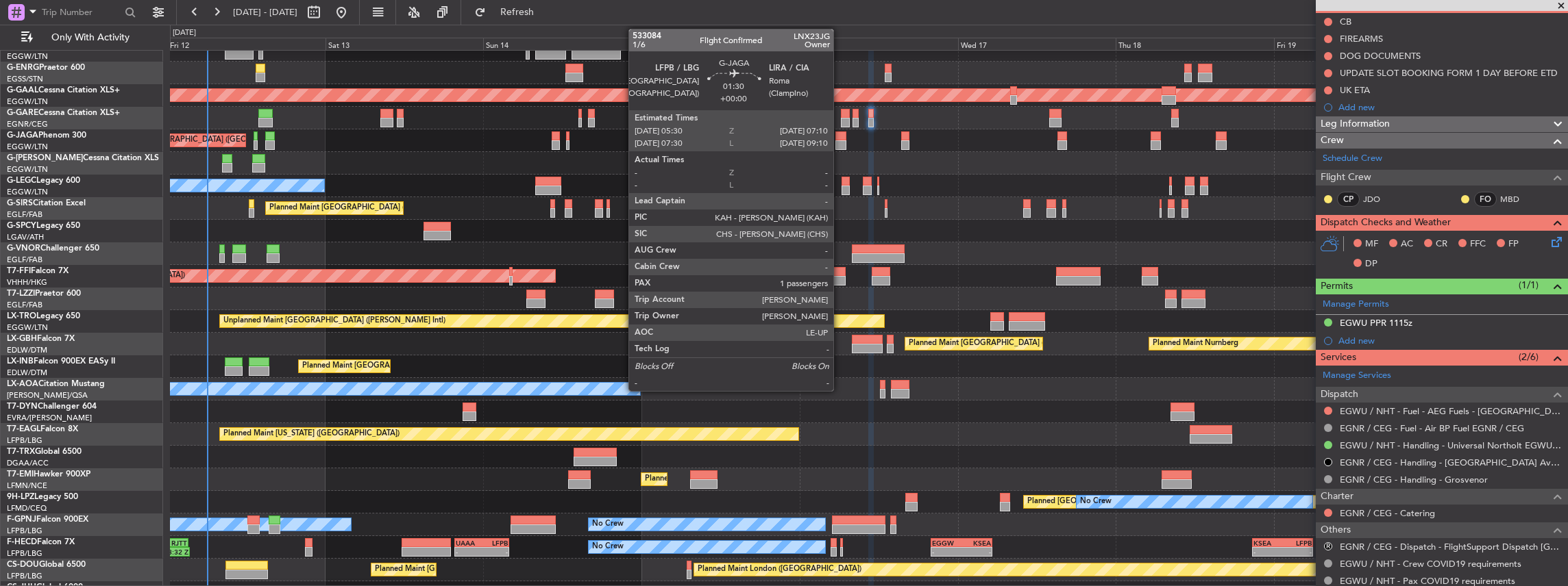
click at [840, 144] on div at bounding box center [841, 145] width 12 height 10
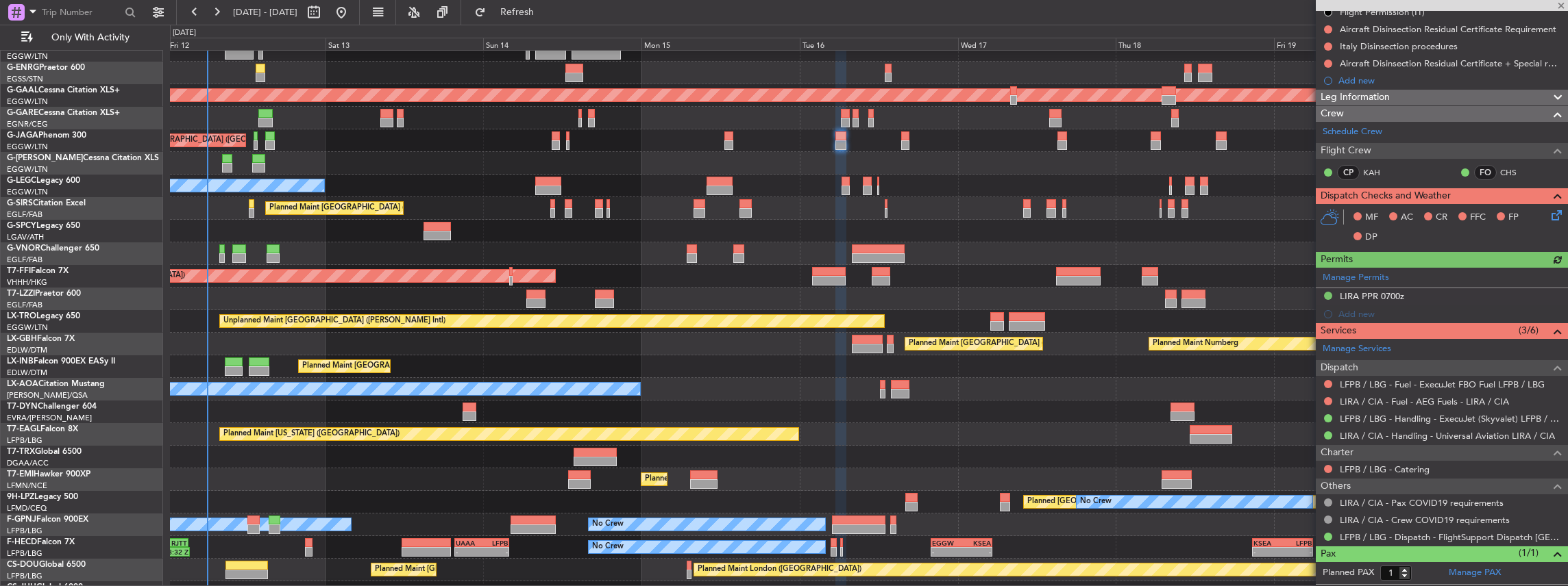
scroll to position [182, 0]
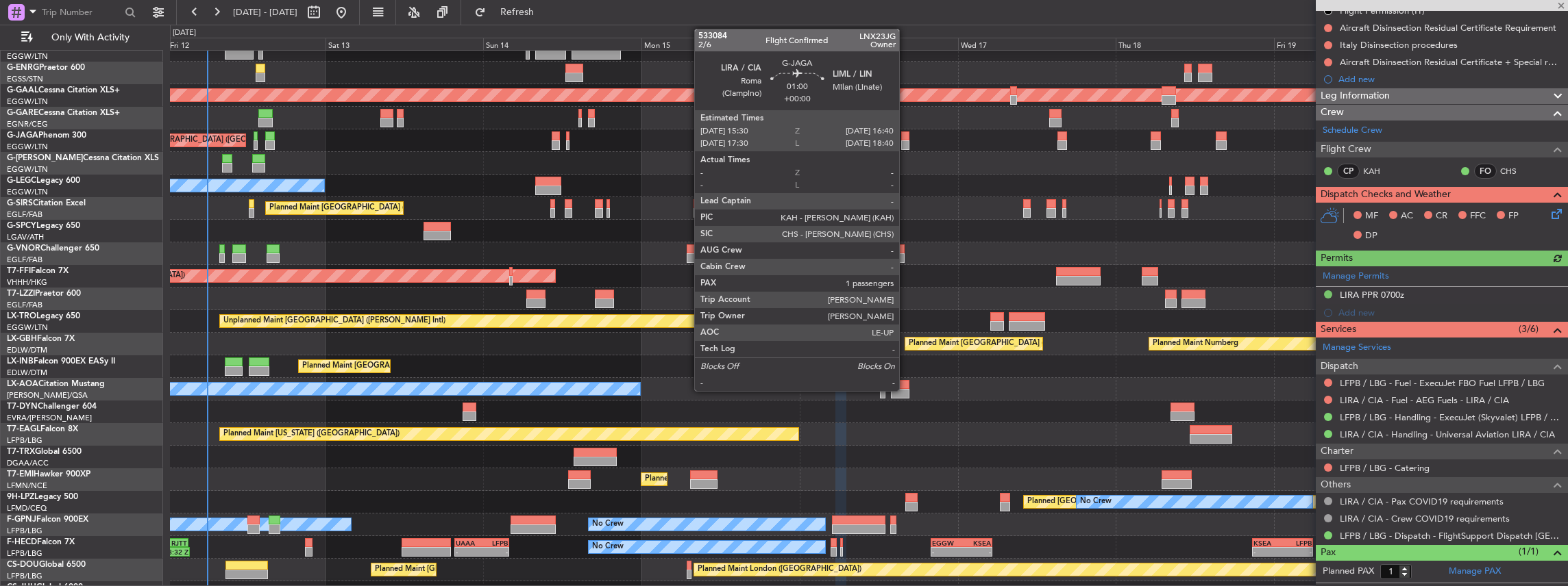
click at [906, 142] on div at bounding box center [906, 145] width 8 height 10
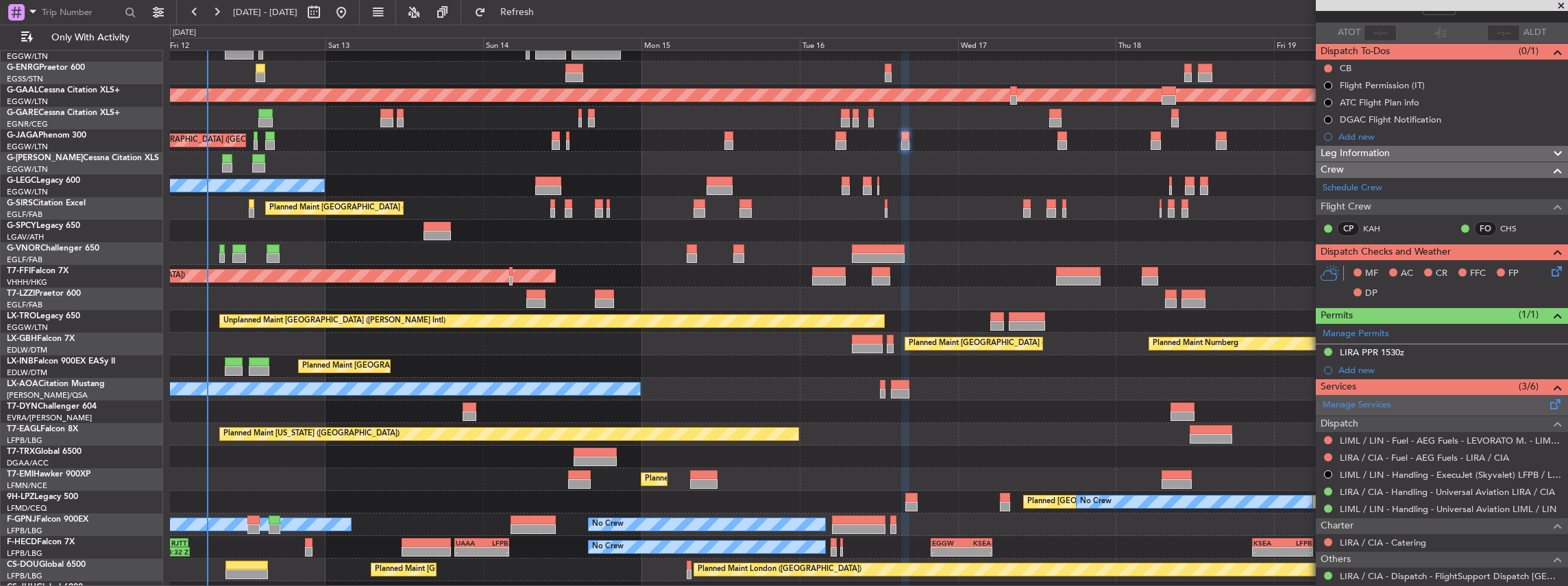
scroll to position [91, 0]
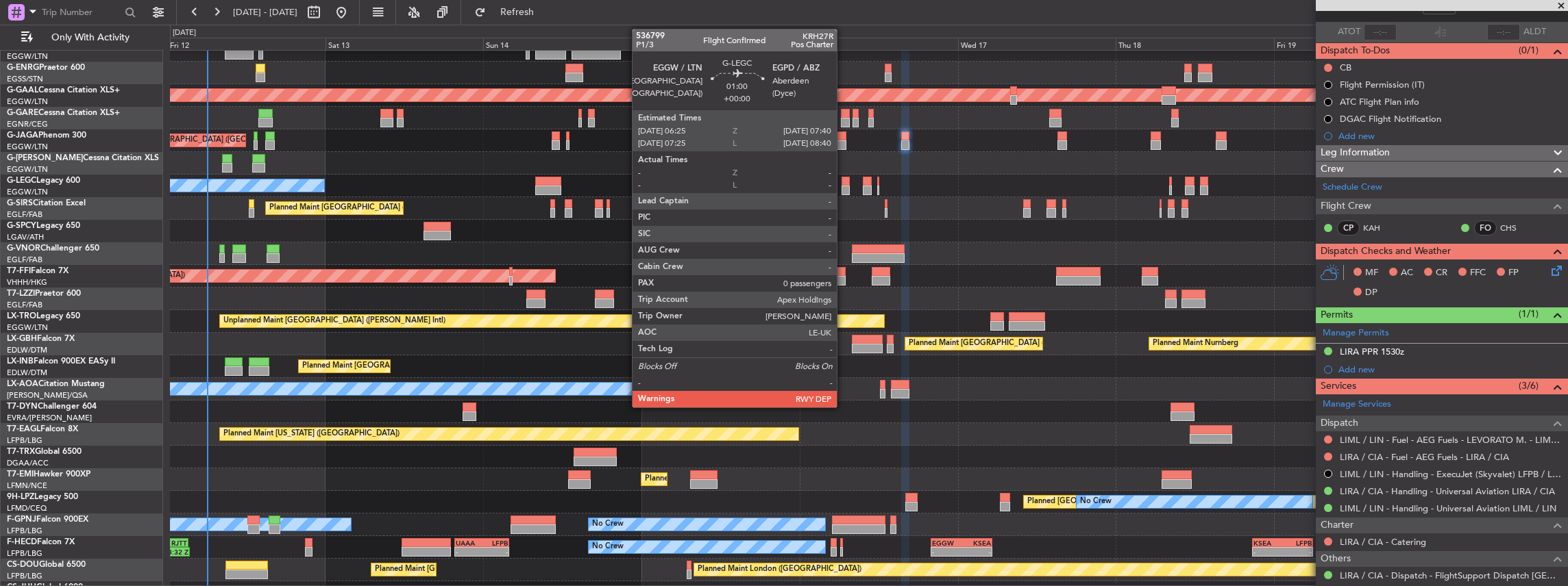
click at [844, 186] on div at bounding box center [846, 191] width 9 height 10
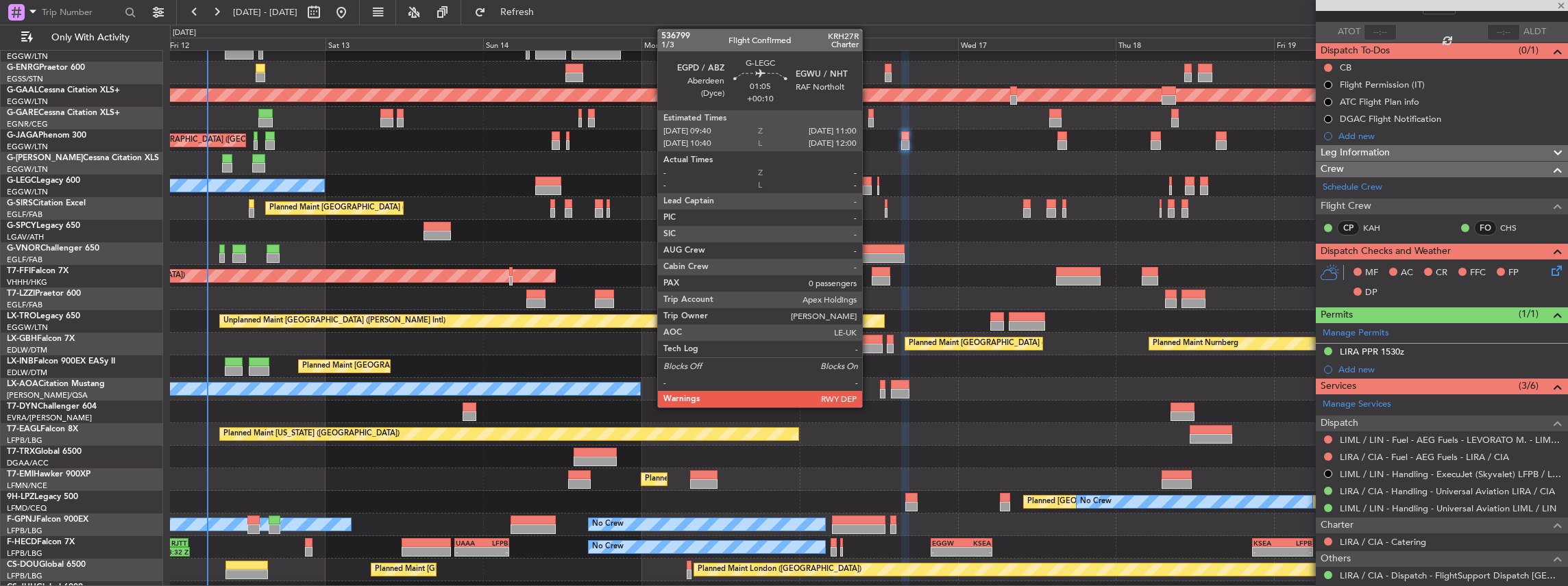
type input "0"
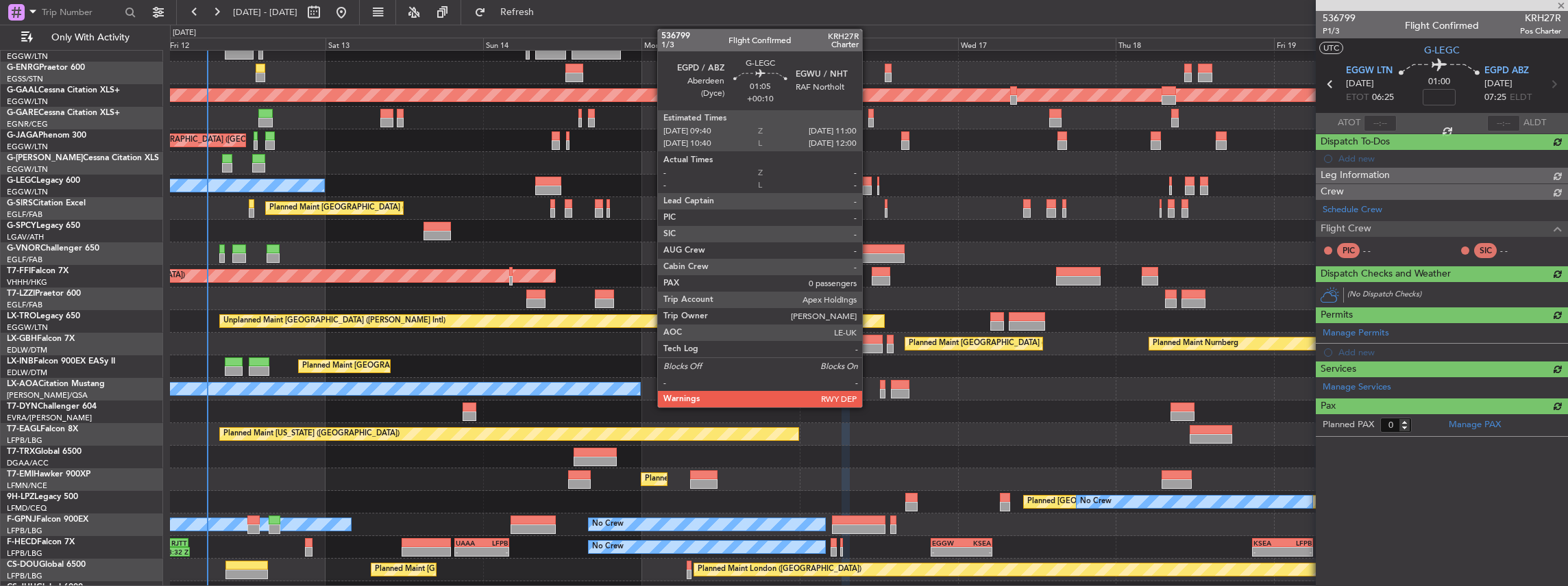
scroll to position [0, 0]
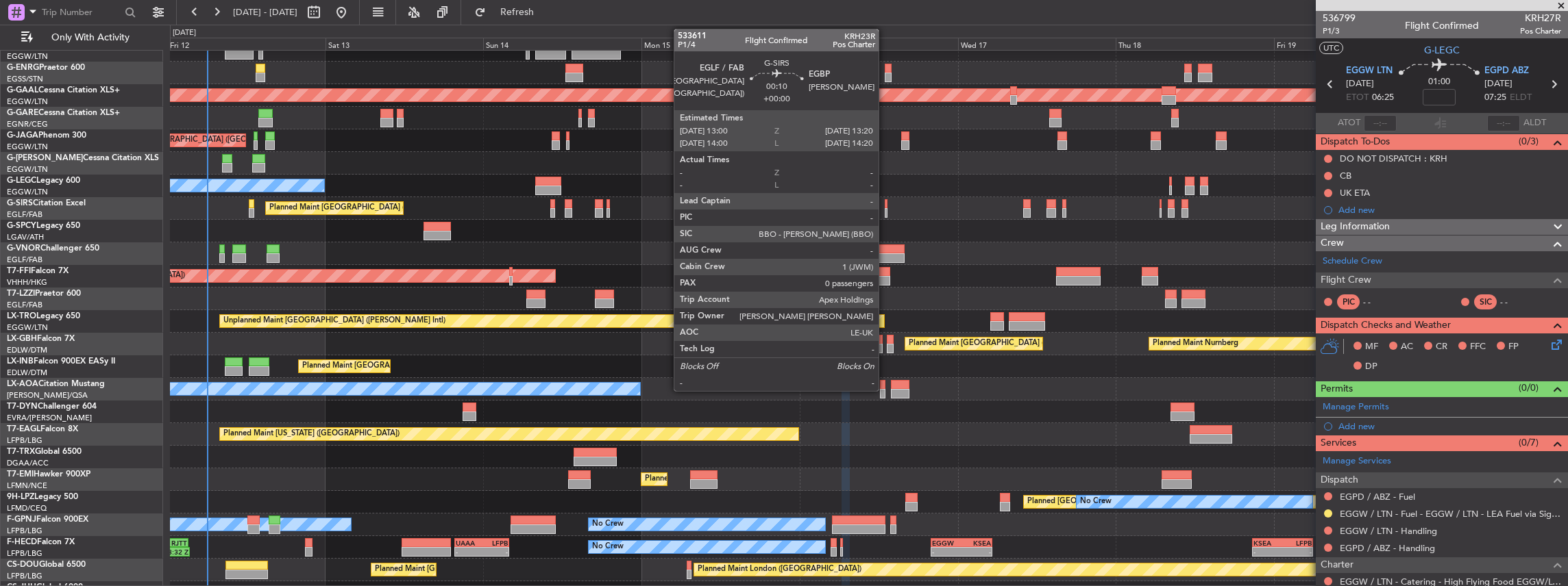
click at [886, 201] on div at bounding box center [886, 204] width 2 height 10
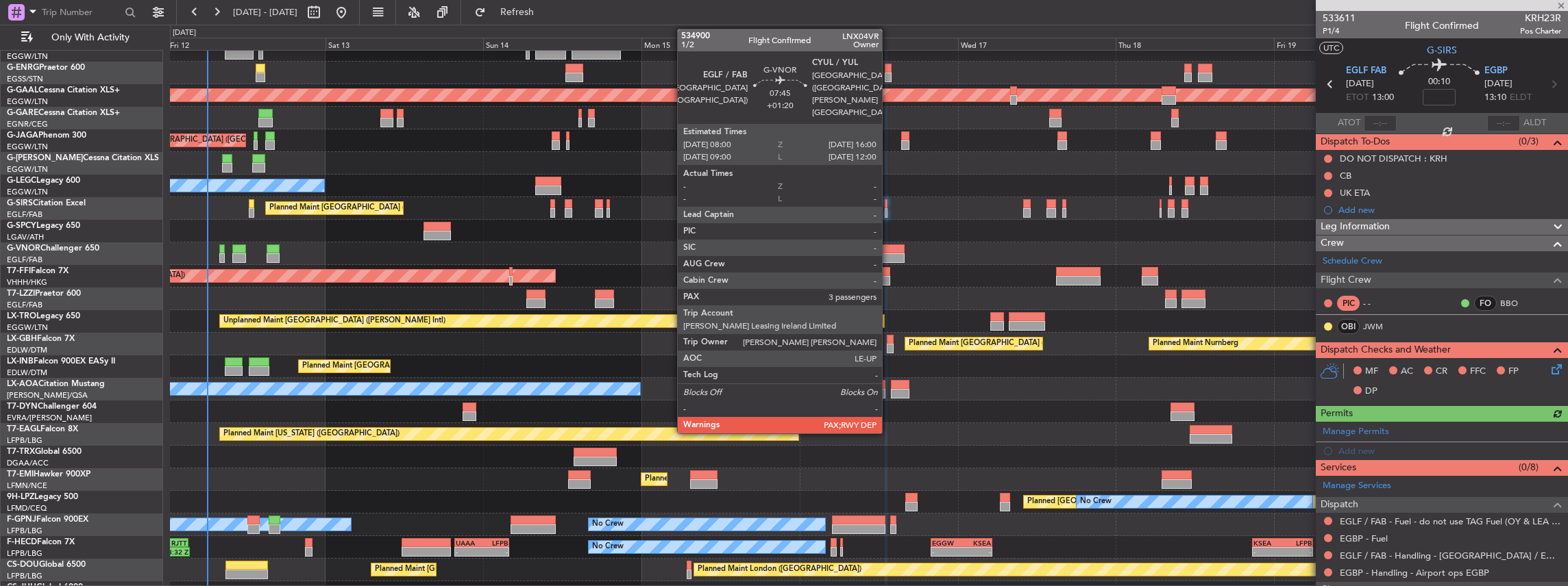
click at [888, 256] on div at bounding box center [878, 259] width 53 height 10
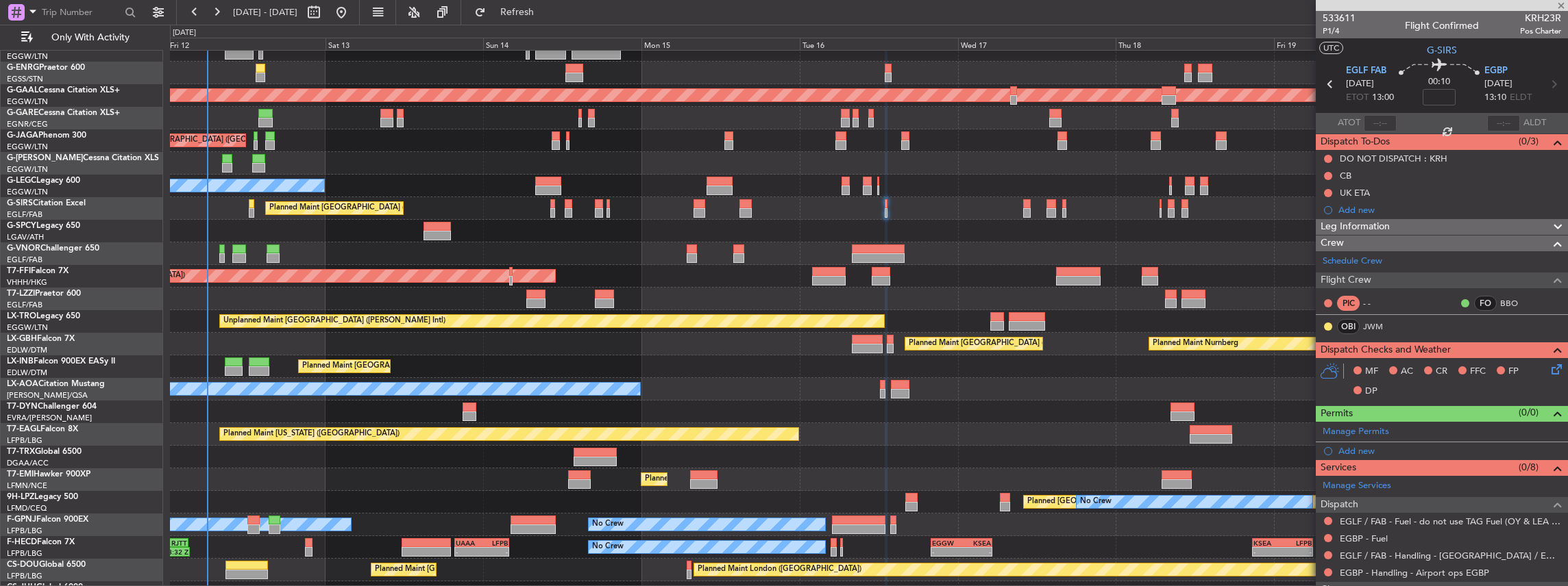
type input "+01:20"
type input "3"
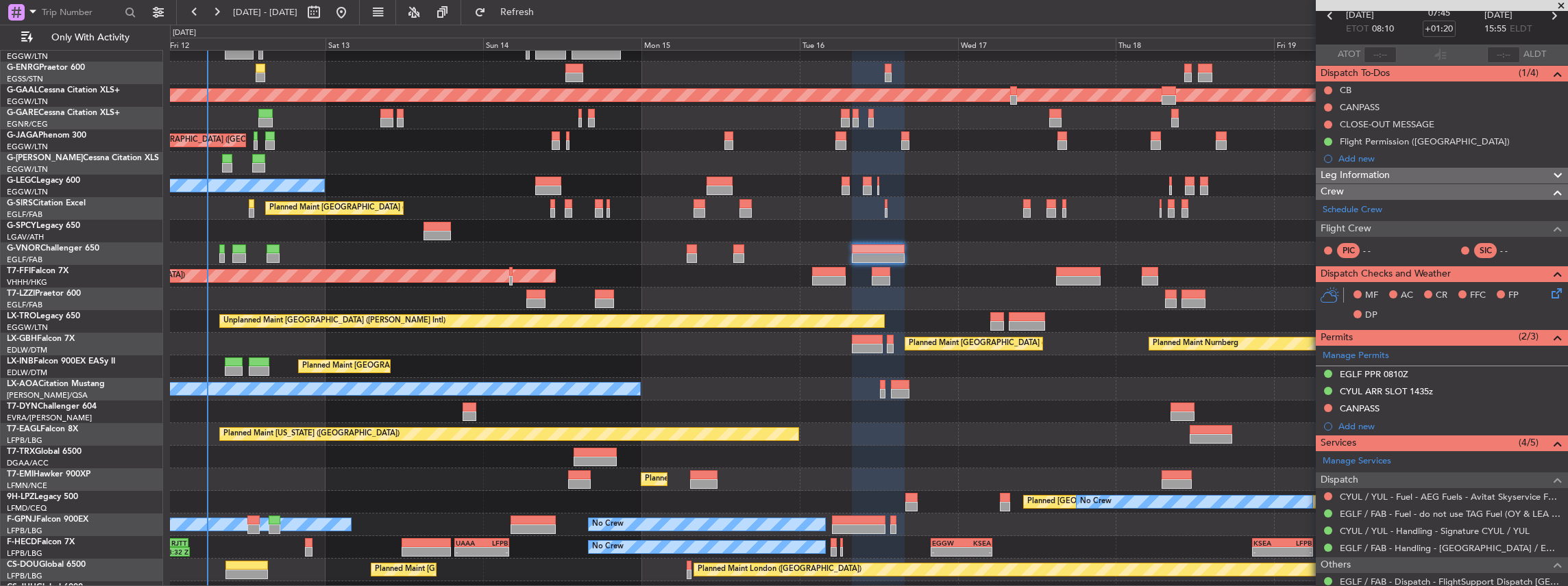
scroll to position [137, 0]
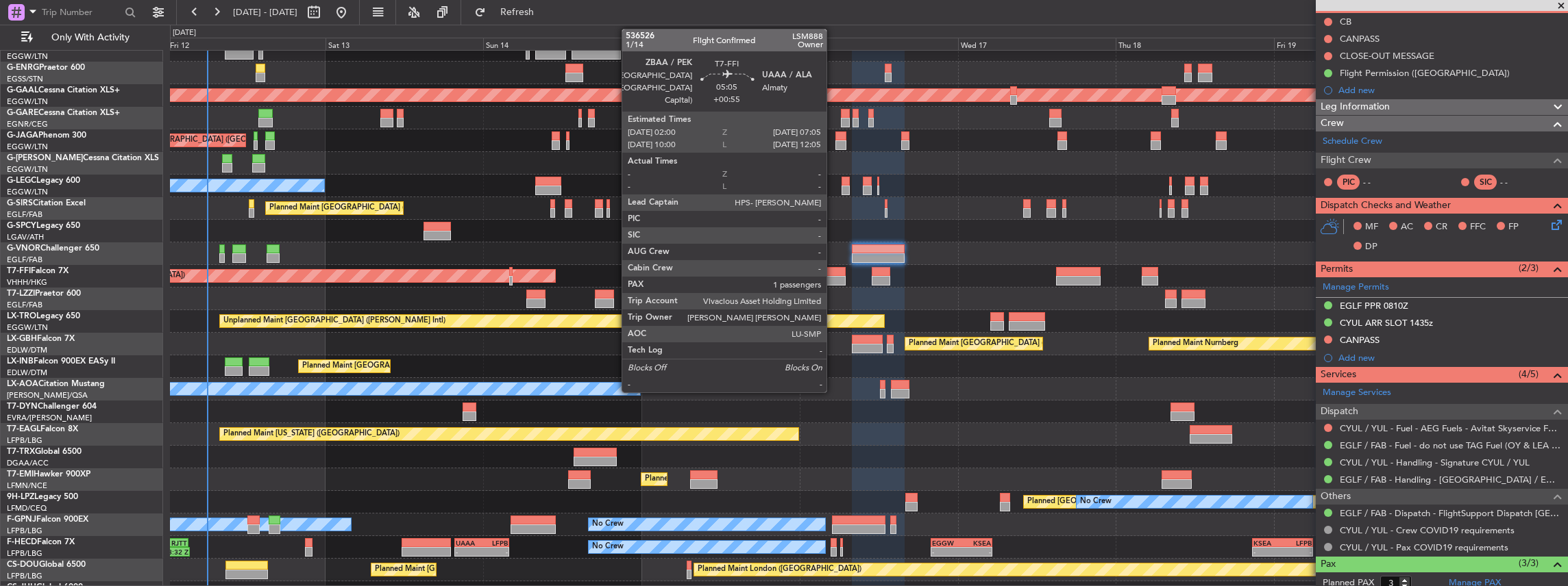
click at [834, 277] on div at bounding box center [829, 281] width 34 height 10
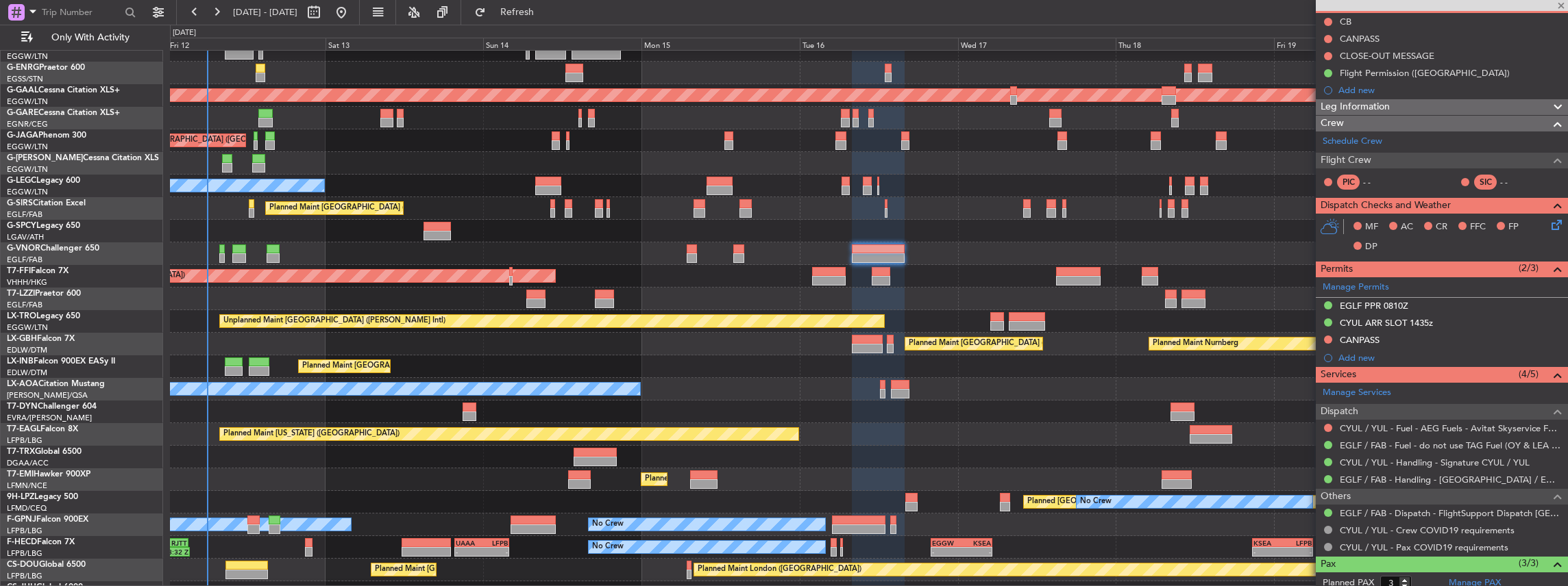
type input "+00:55"
type input "1"
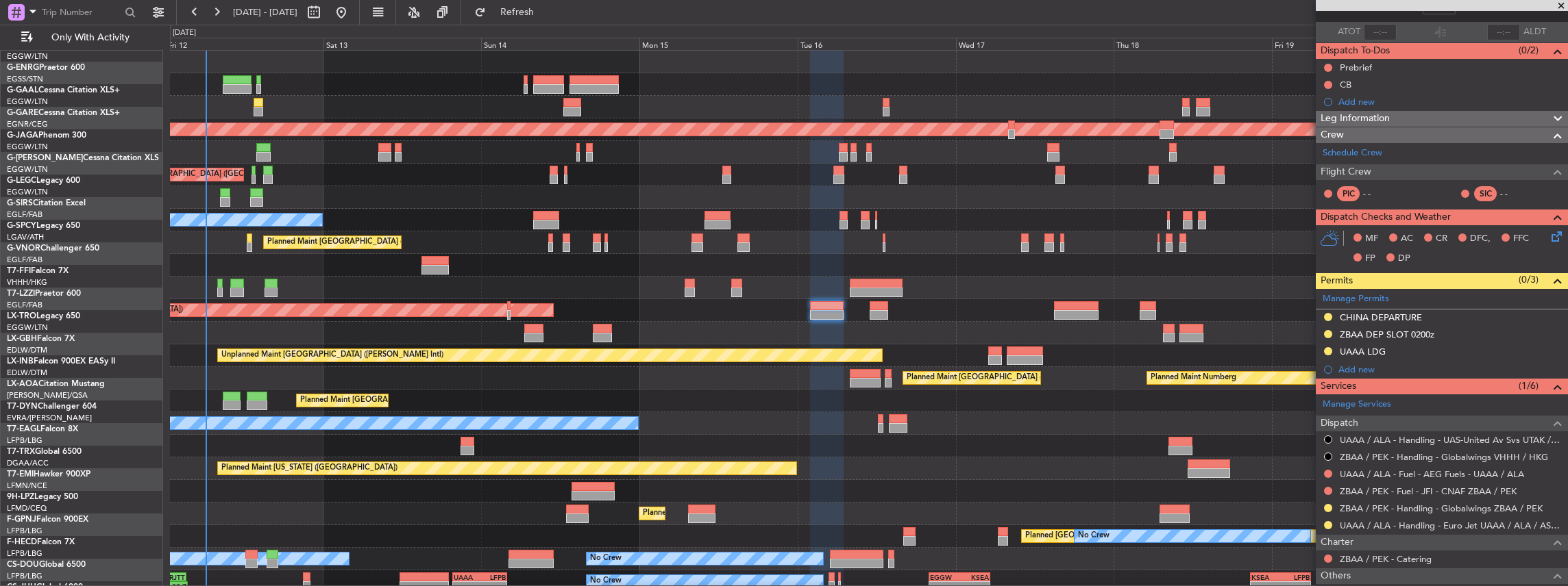
scroll to position [0, 0]
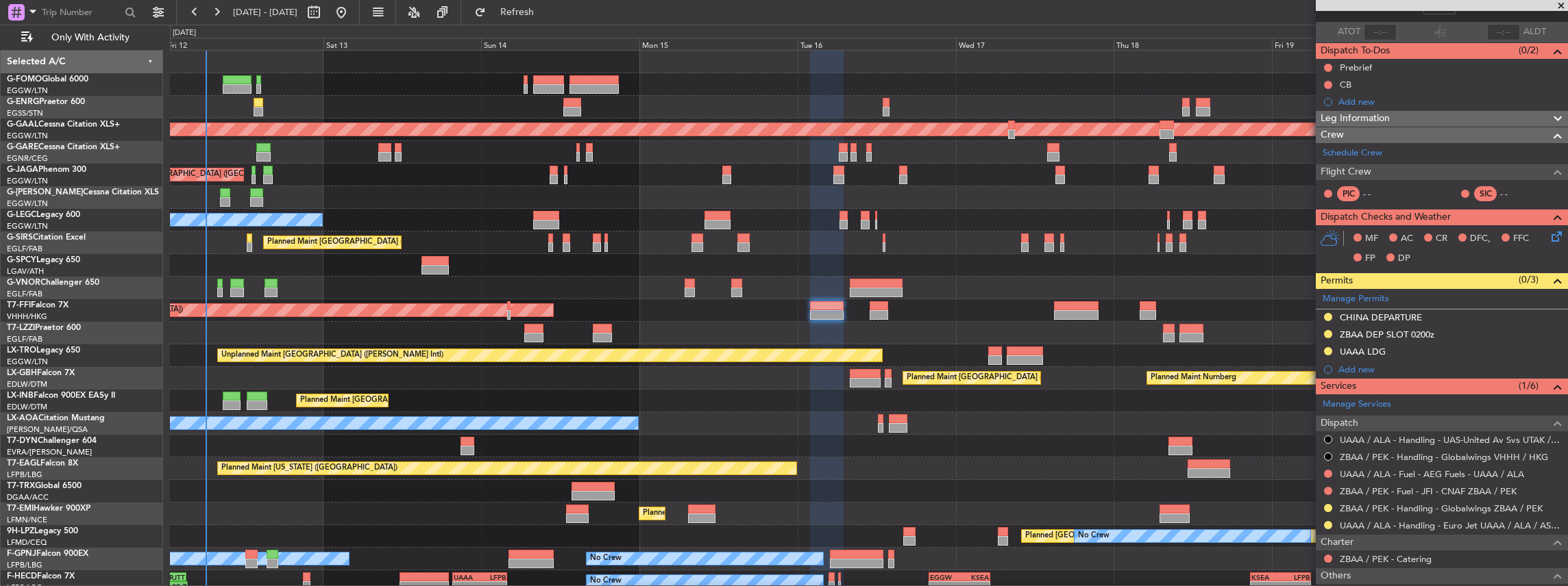
click at [358, 154] on div at bounding box center [868, 152] width 1398 height 22
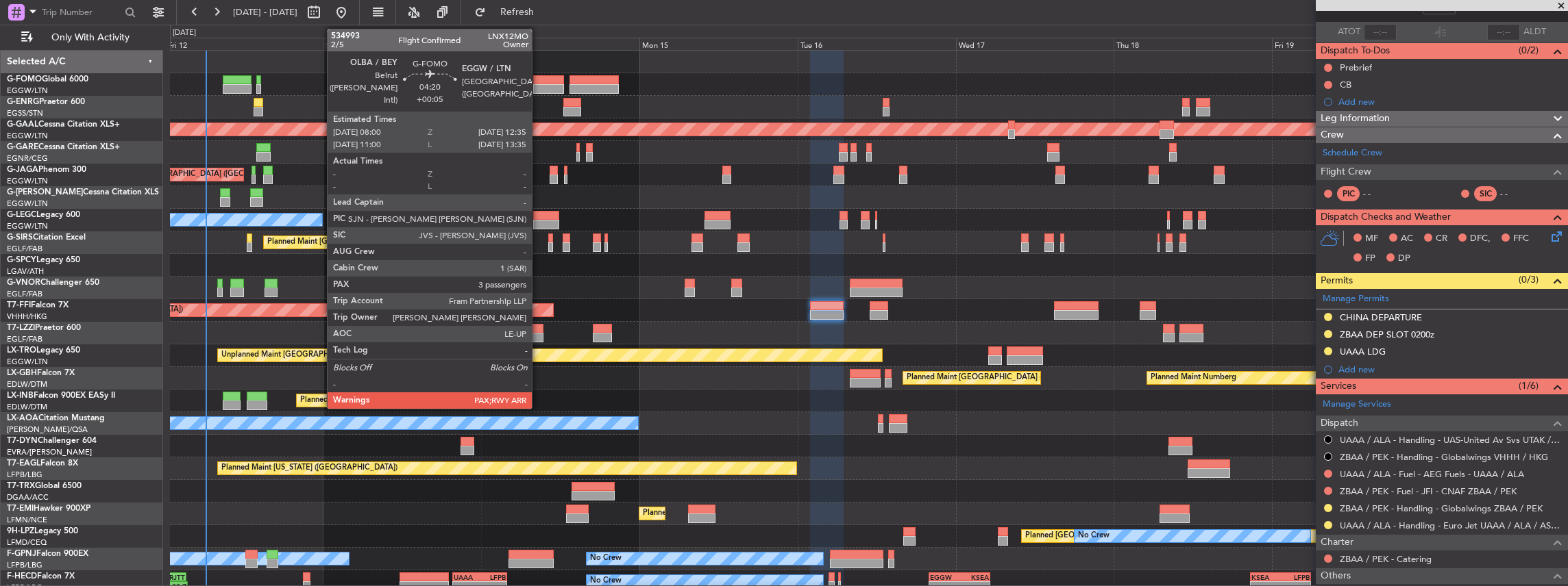
click at [538, 82] on div at bounding box center [548, 80] width 31 height 10
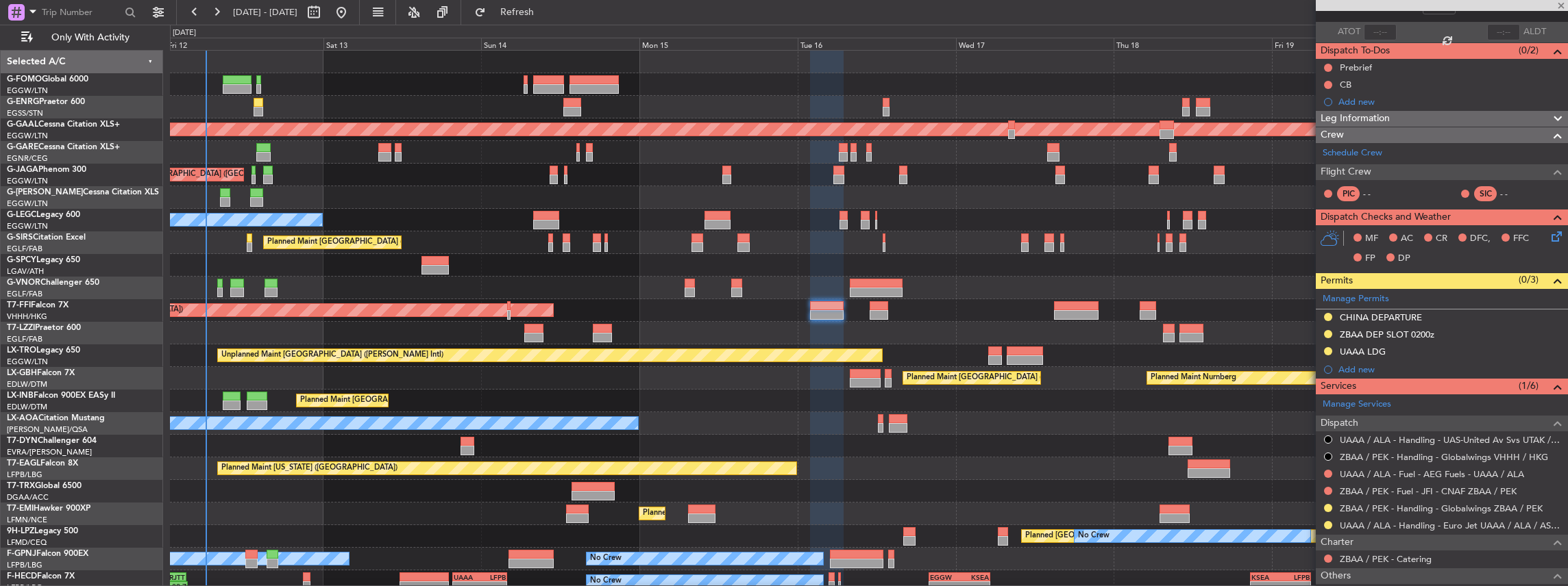
type input "+00:05"
type input "3"
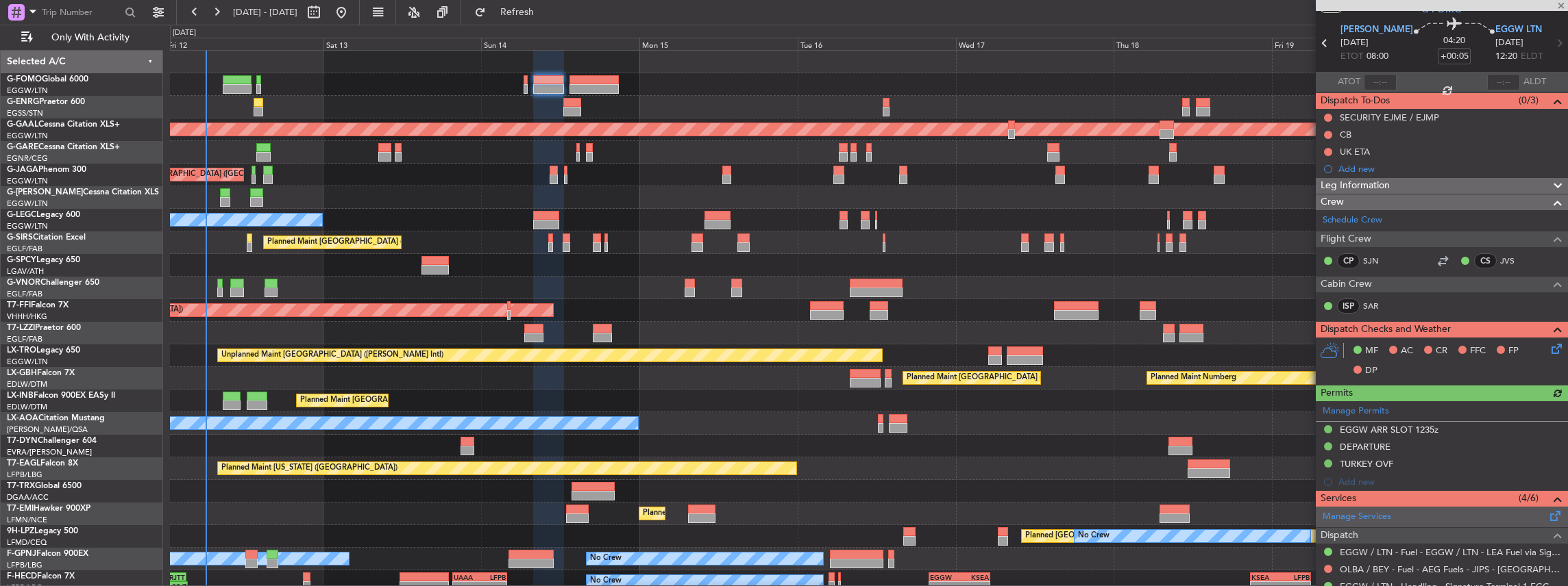
scroll to position [137, 0]
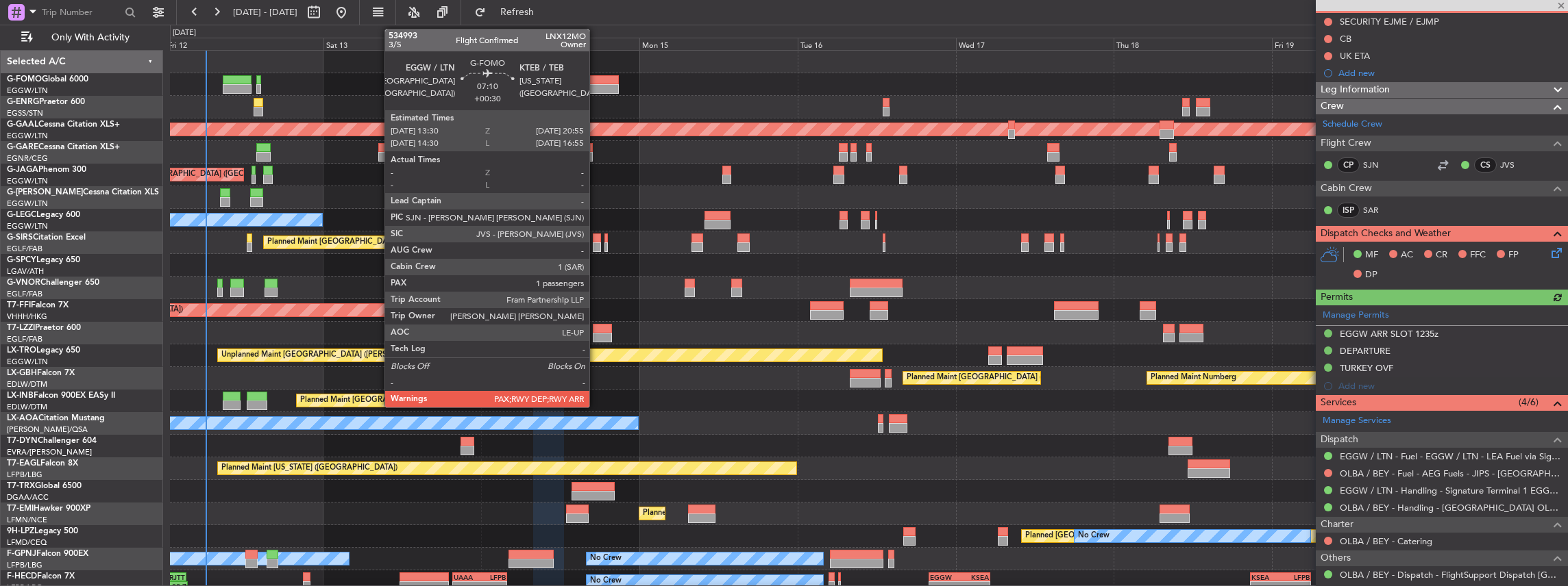
click at [596, 88] on div at bounding box center [595, 89] width 50 height 10
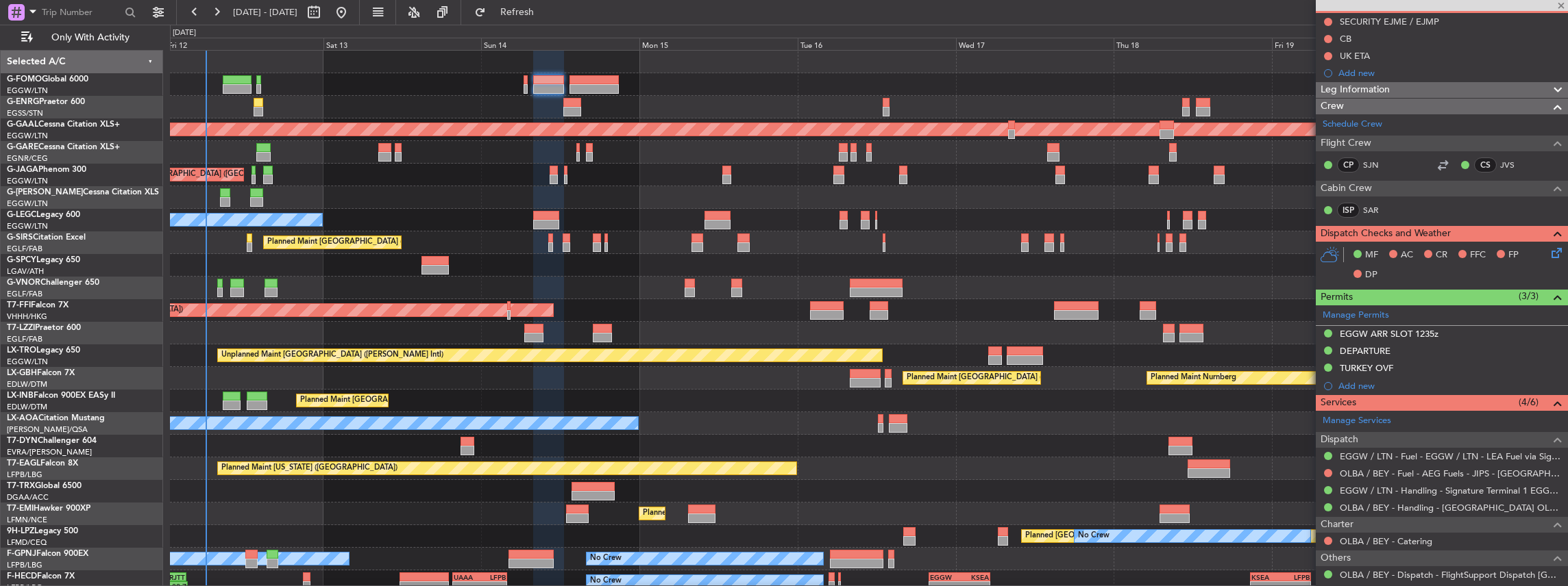
type input "+00:30"
type input "1"
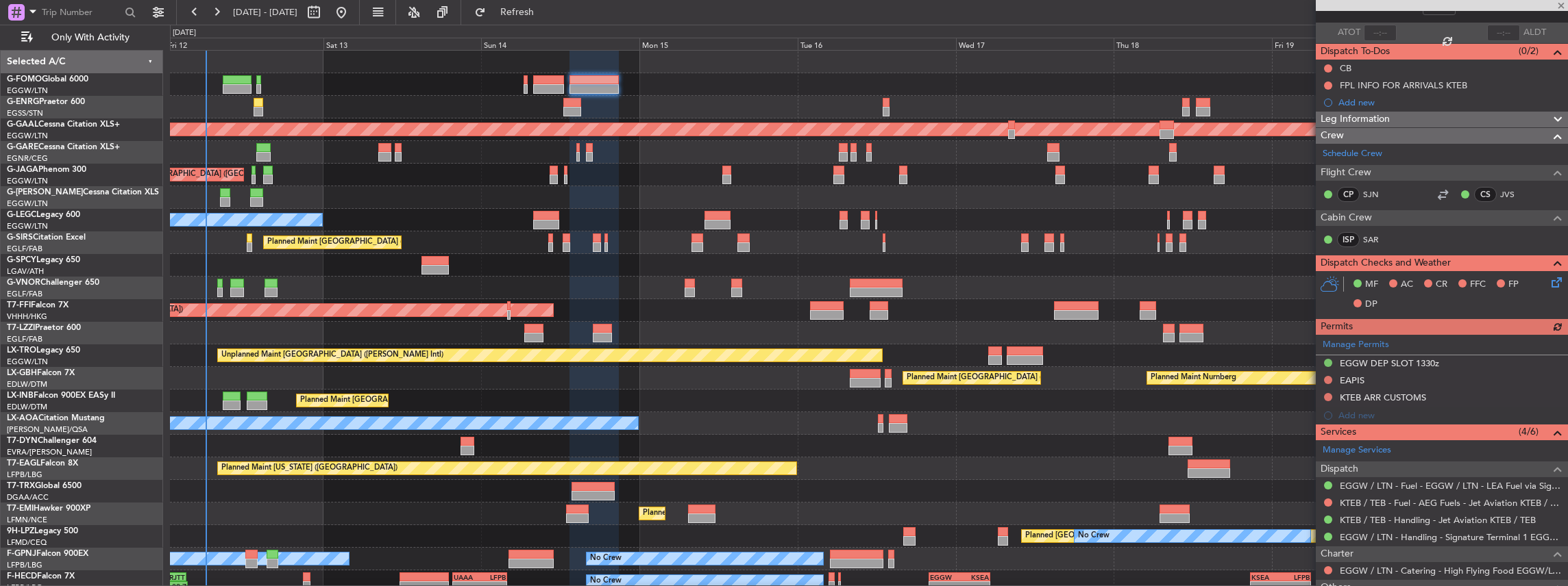
scroll to position [91, 0]
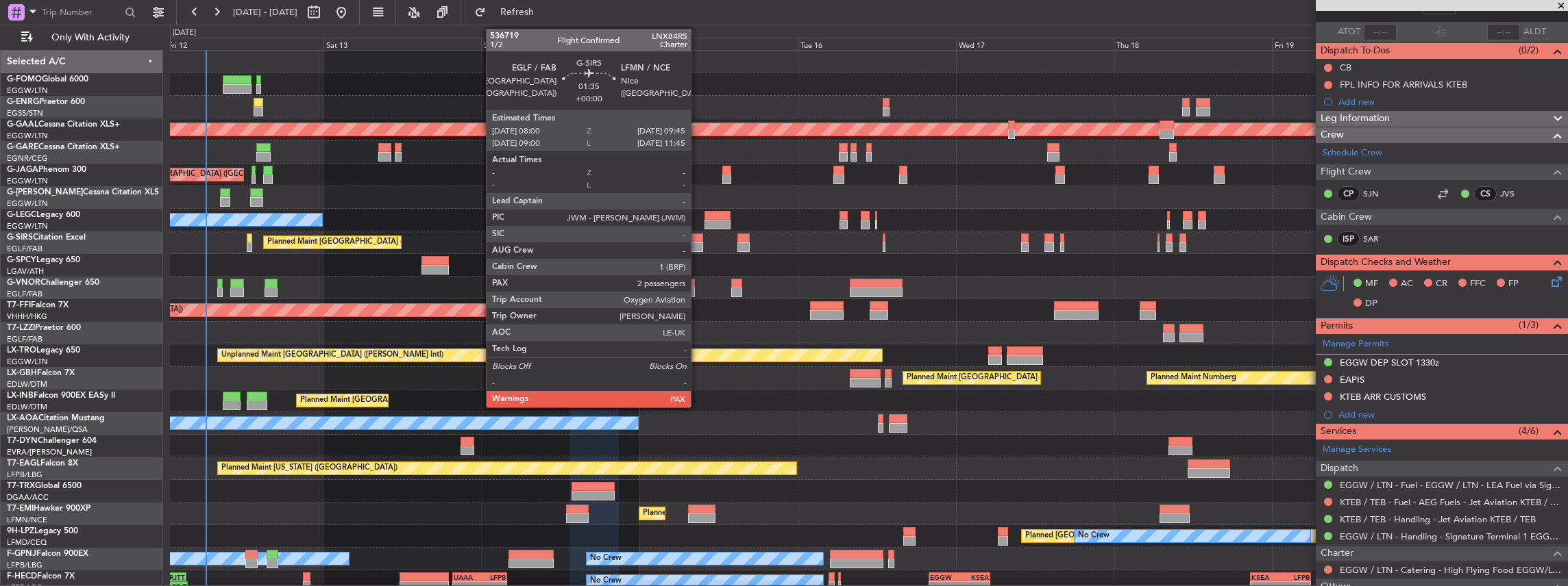
click at [698, 240] on div at bounding box center [697, 239] width 12 height 10
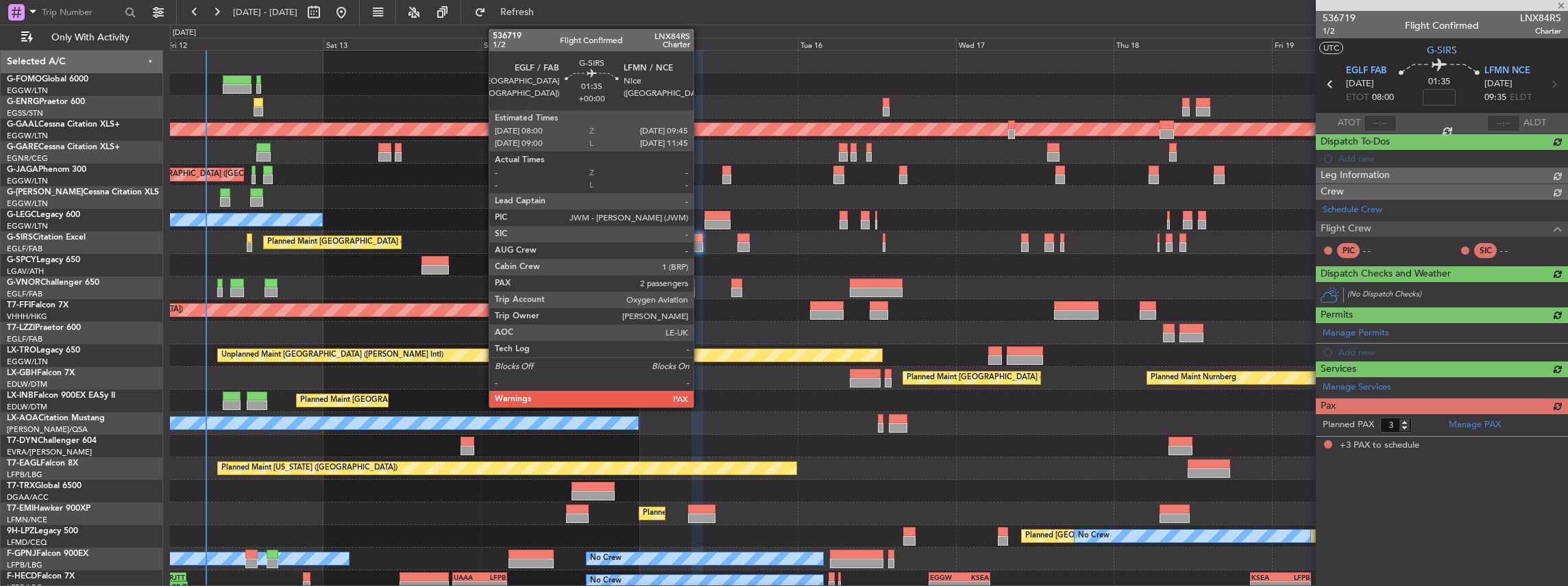
scroll to position [0, 0]
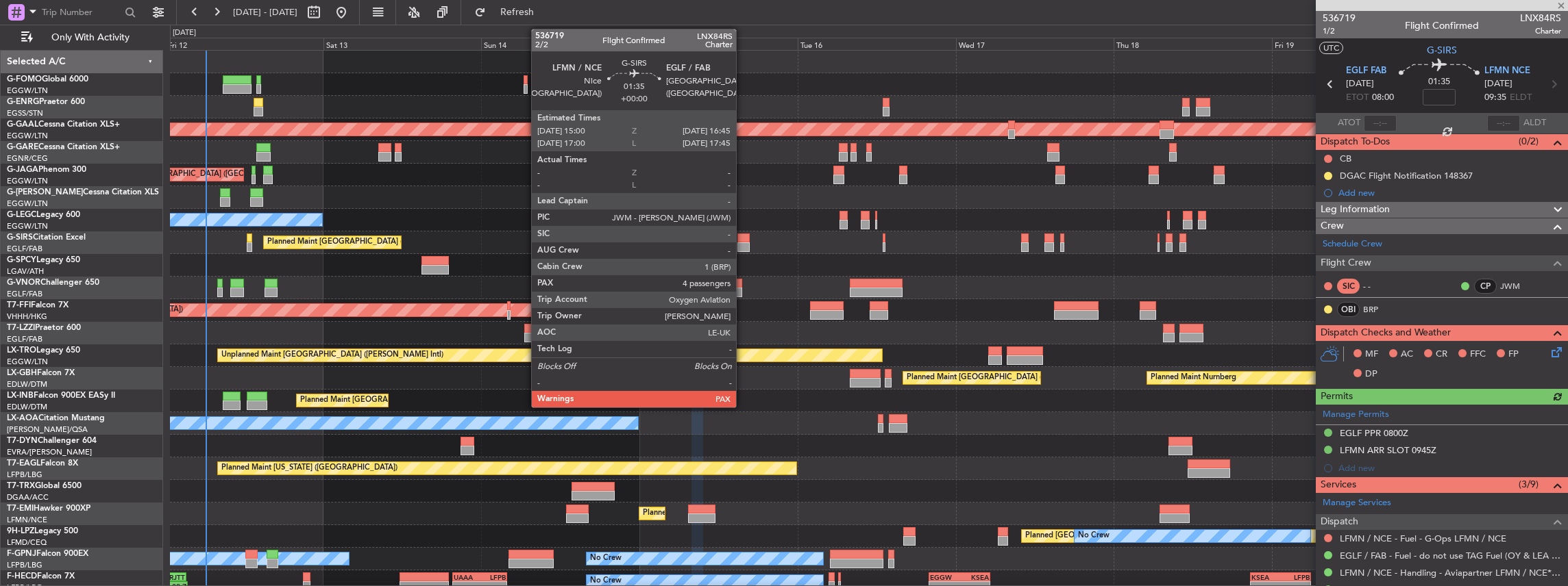
click at [743, 240] on div at bounding box center [743, 239] width 12 height 10
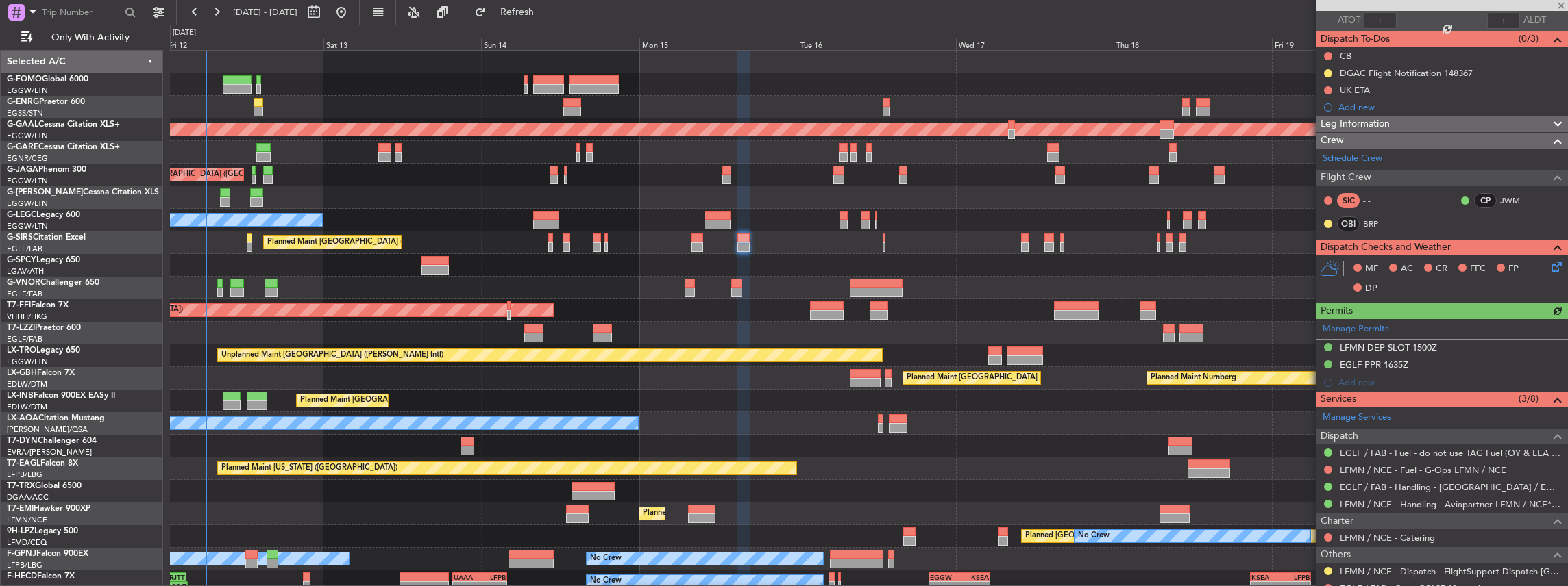
scroll to position [182, 0]
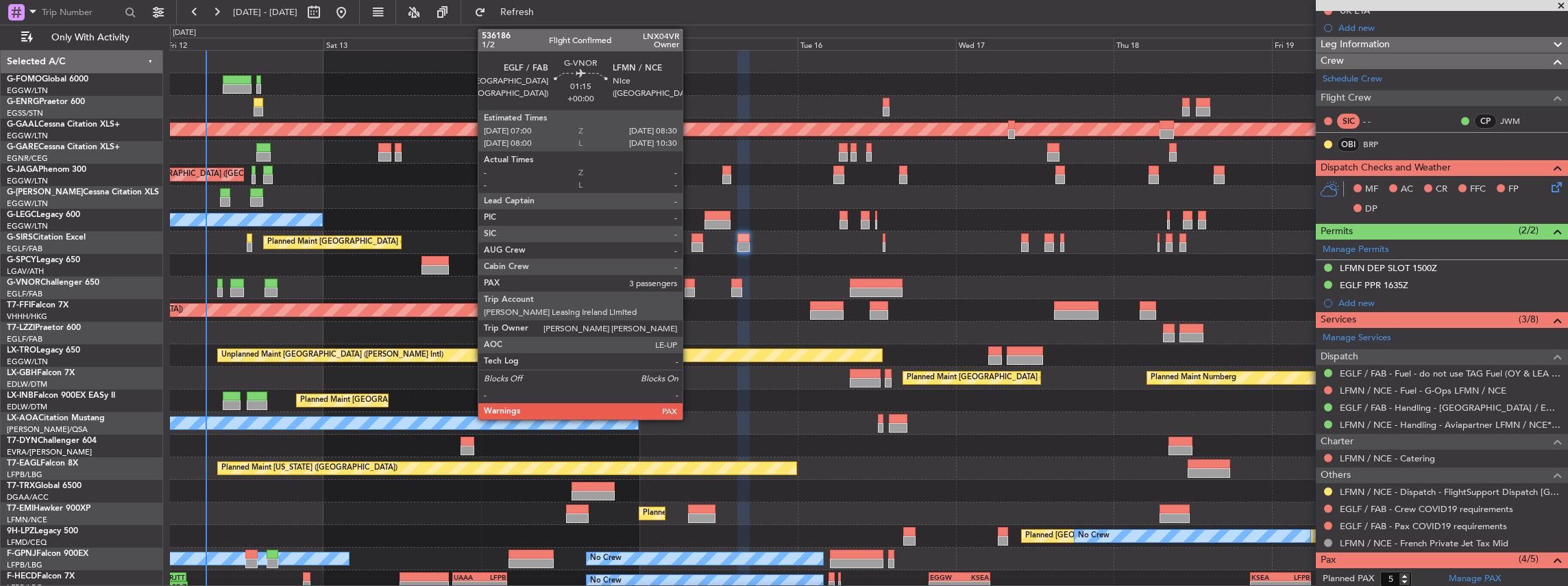
click at [690, 286] on div at bounding box center [690, 283] width 10 height 10
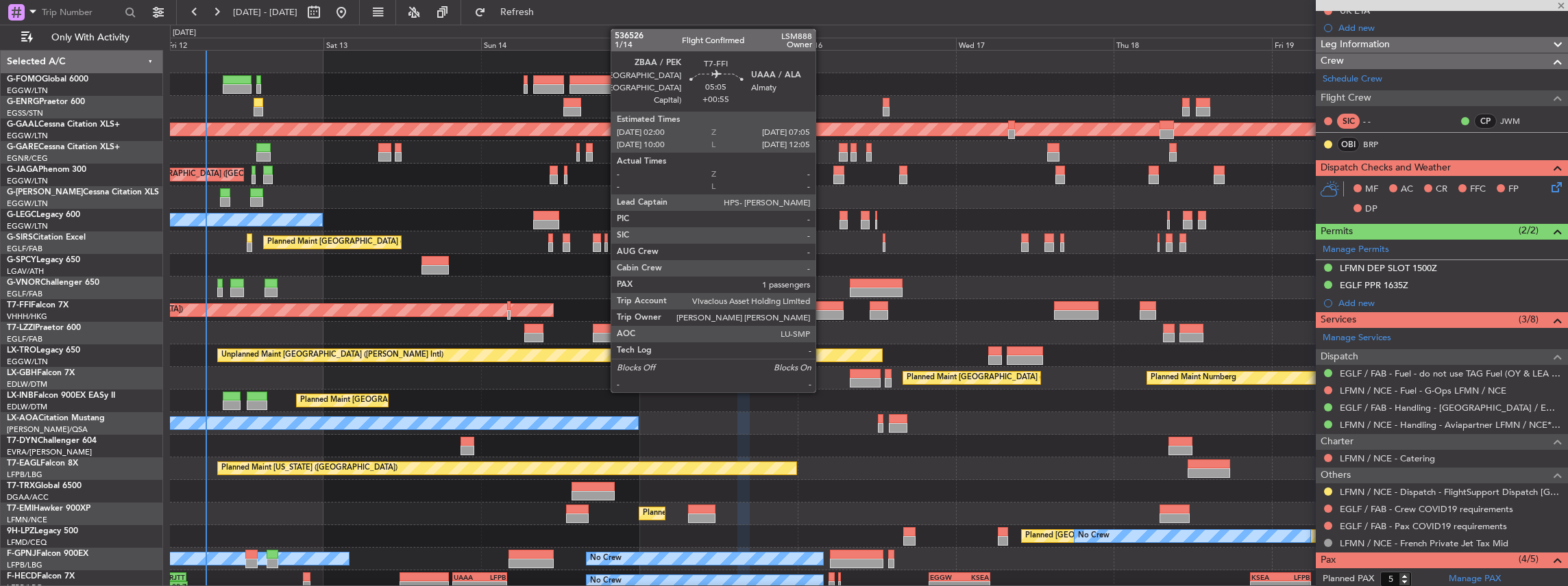
type input "3"
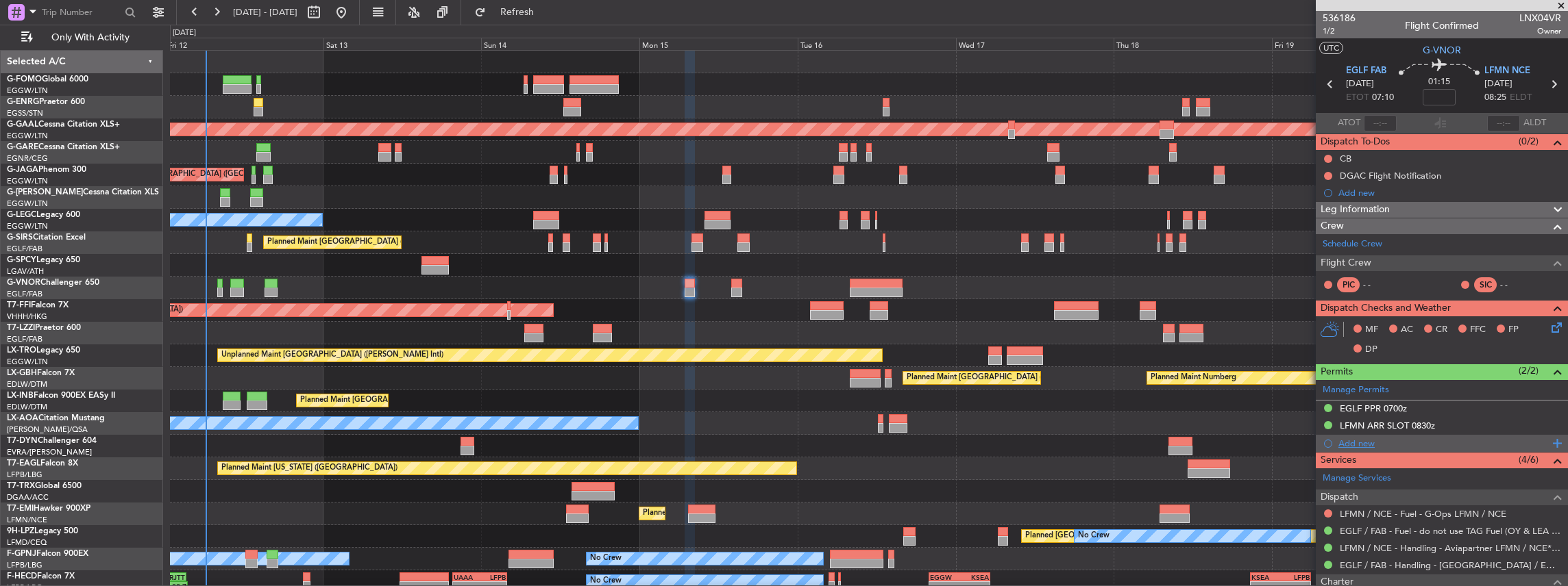
scroll to position [91, 0]
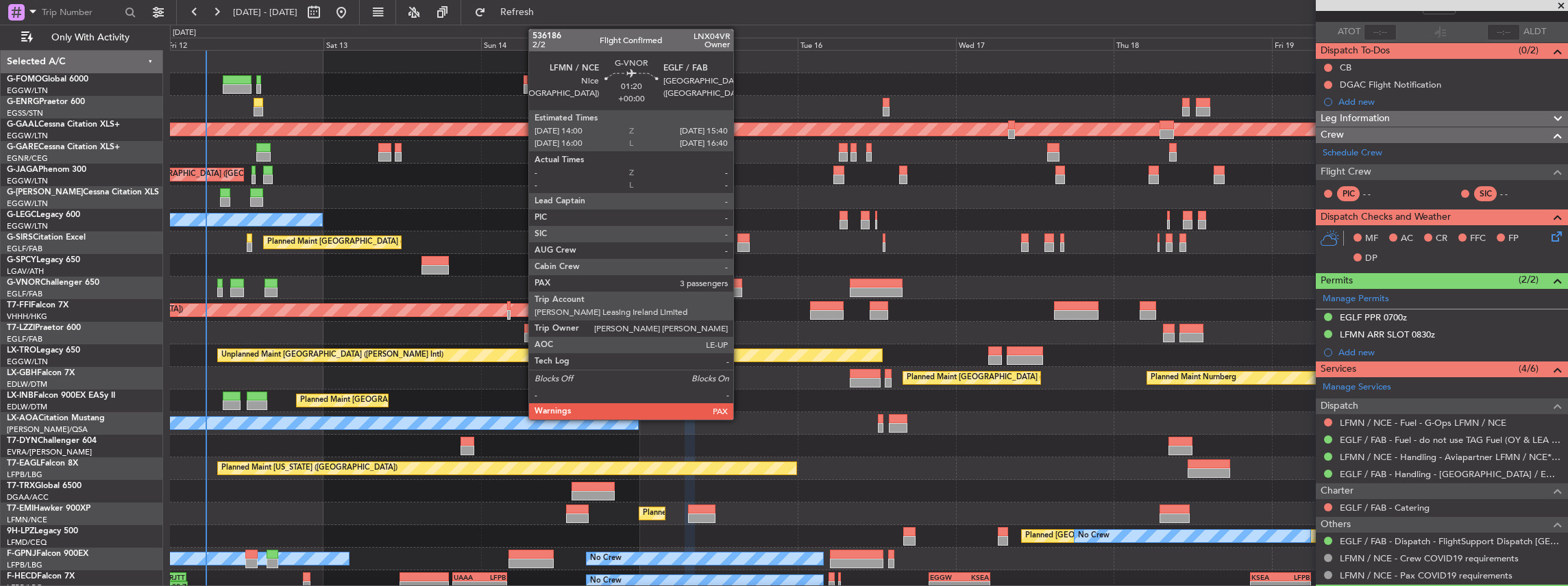
click at [740, 281] on div at bounding box center [737, 283] width 12 height 10
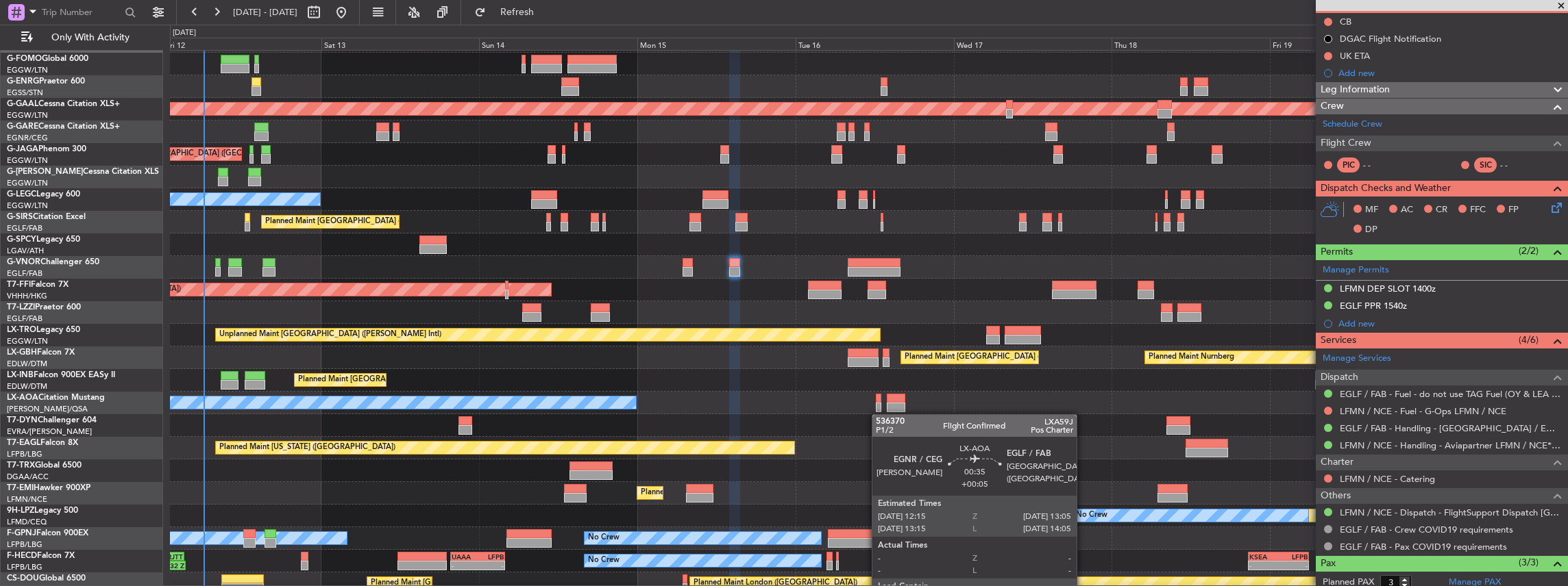
scroll to position [18, 0]
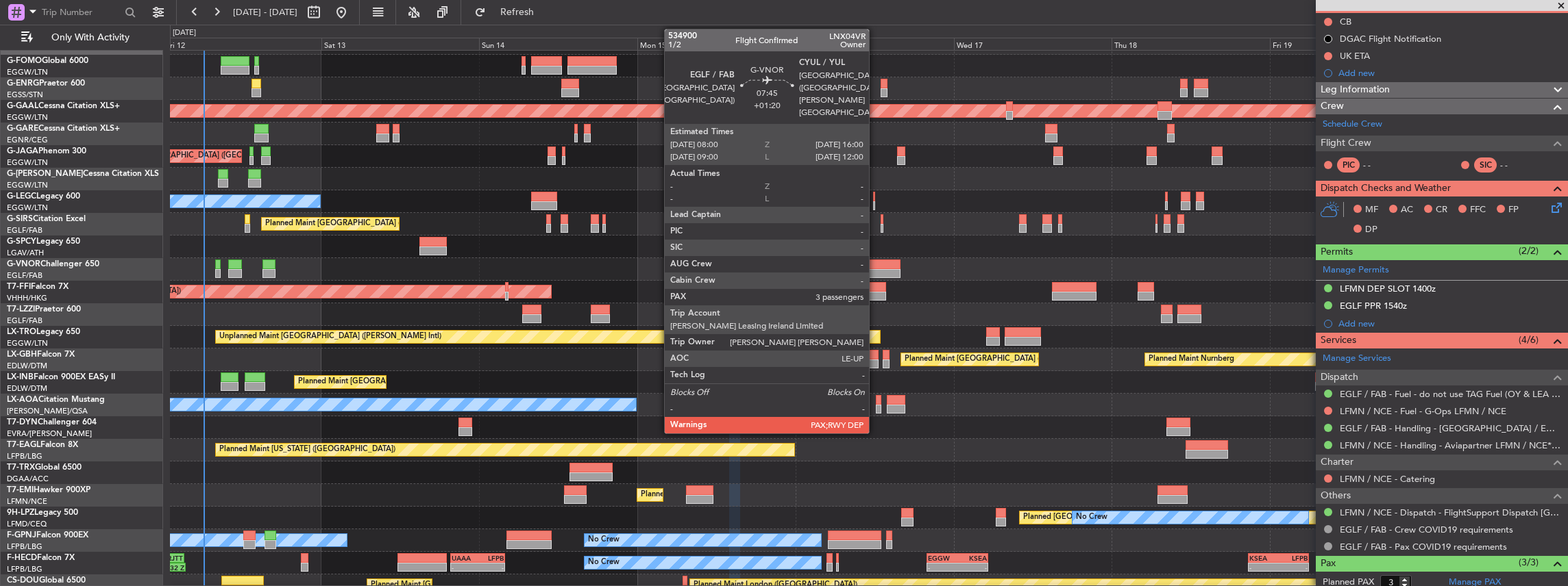
click at [876, 269] on div at bounding box center [874, 274] width 53 height 10
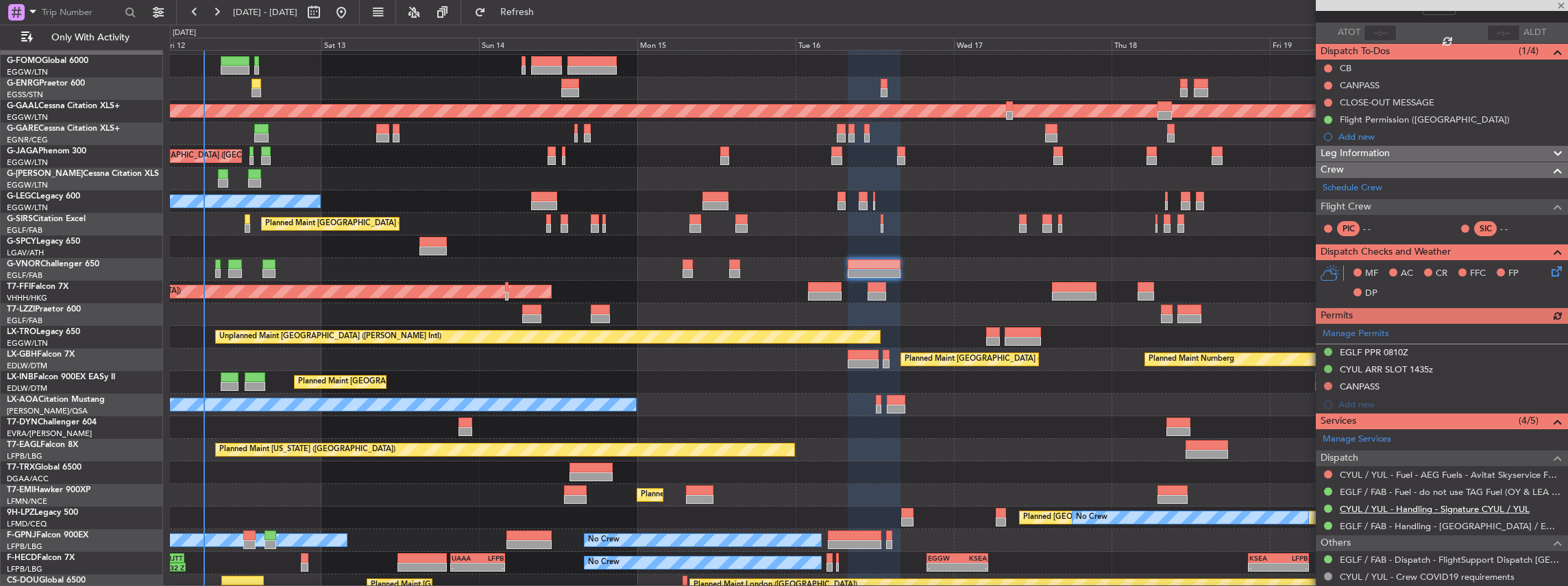
scroll to position [137, 0]
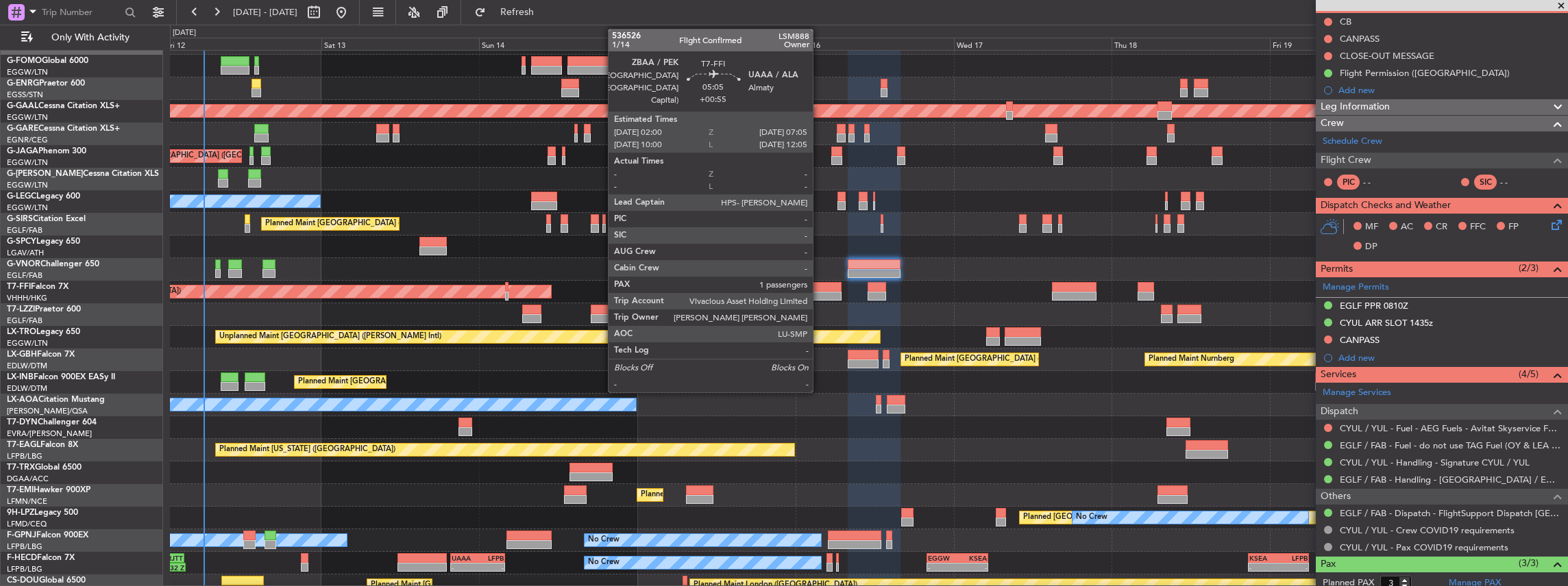
click at [820, 288] on div at bounding box center [825, 287] width 34 height 10
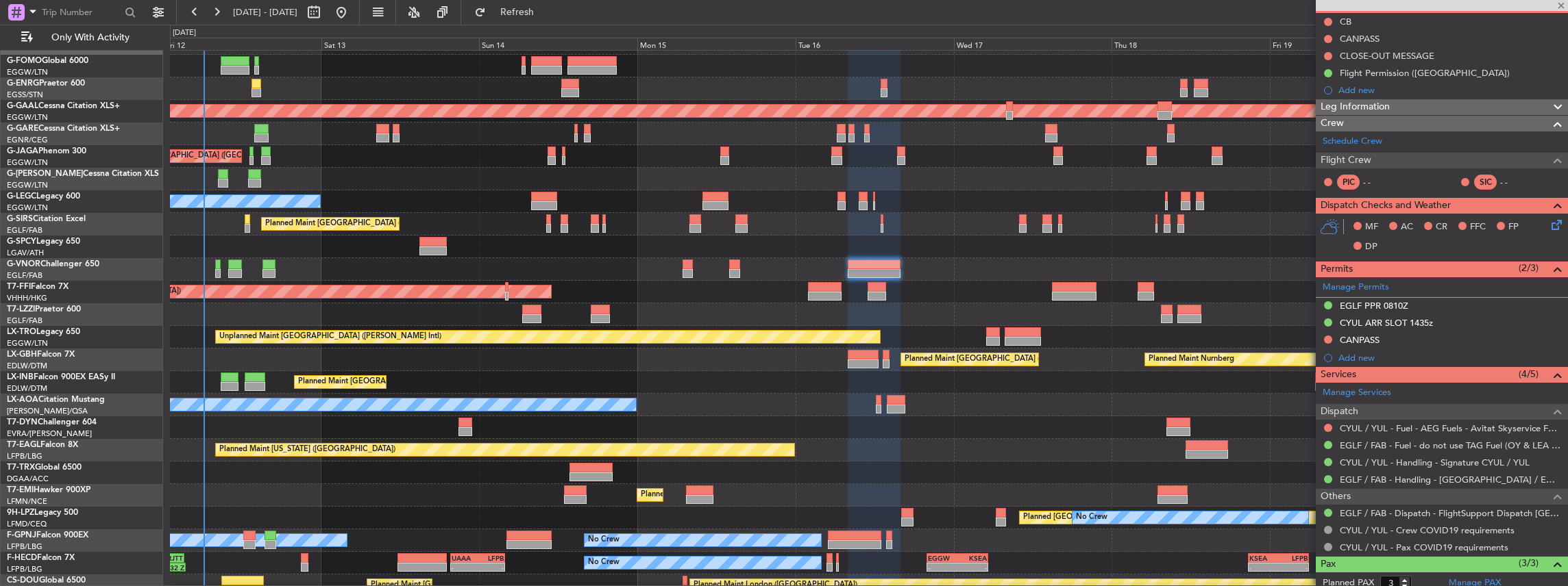
type input "+00:55"
type input "1"
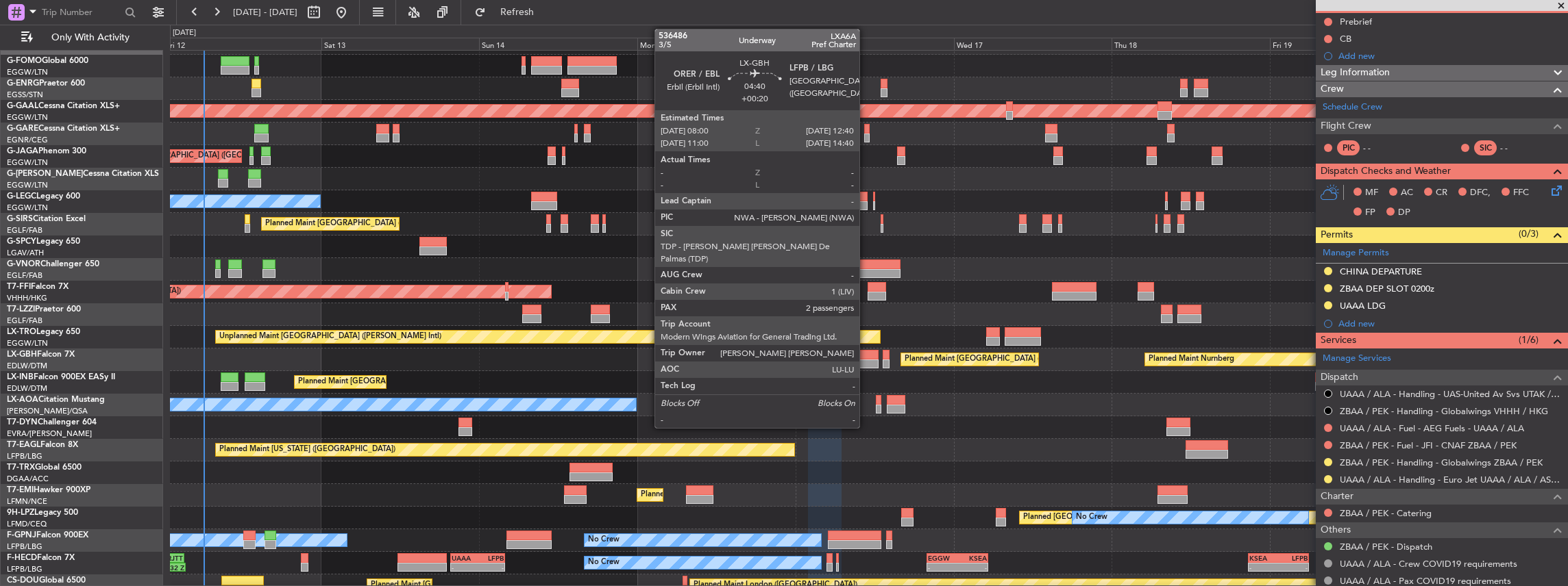
click at [866, 356] on div at bounding box center [863, 355] width 31 height 10
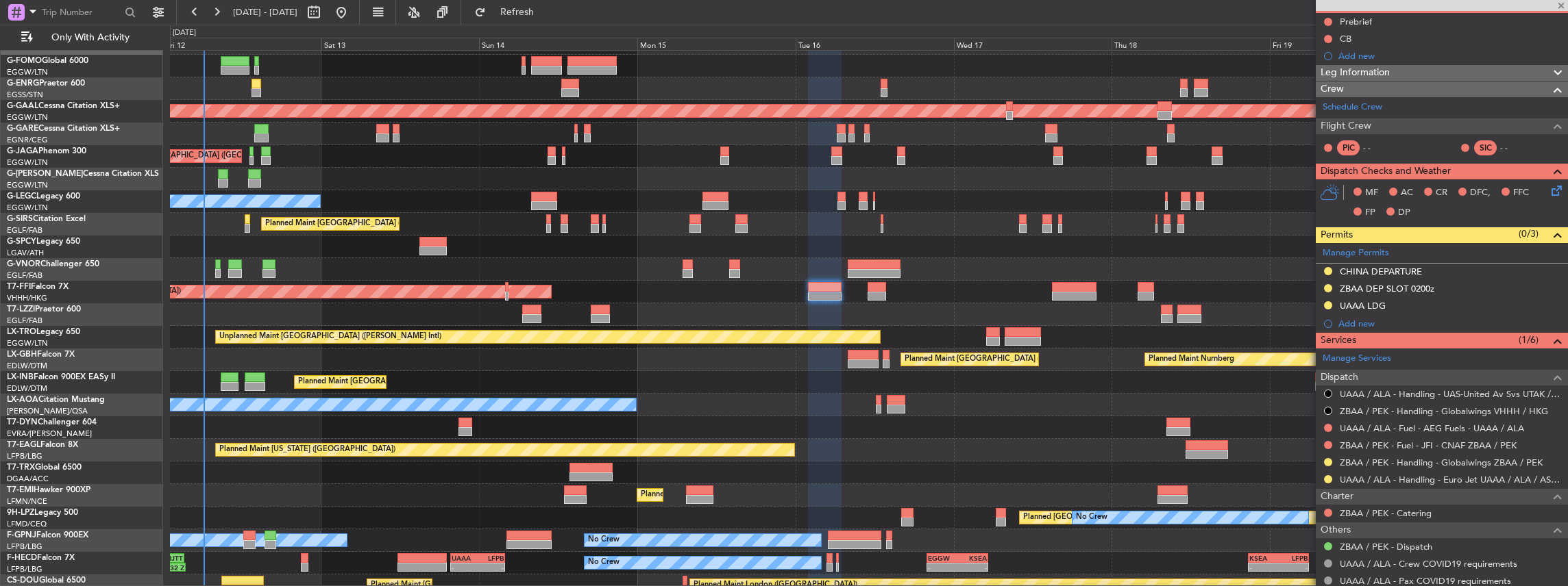
type input "+00:20"
type input "2"
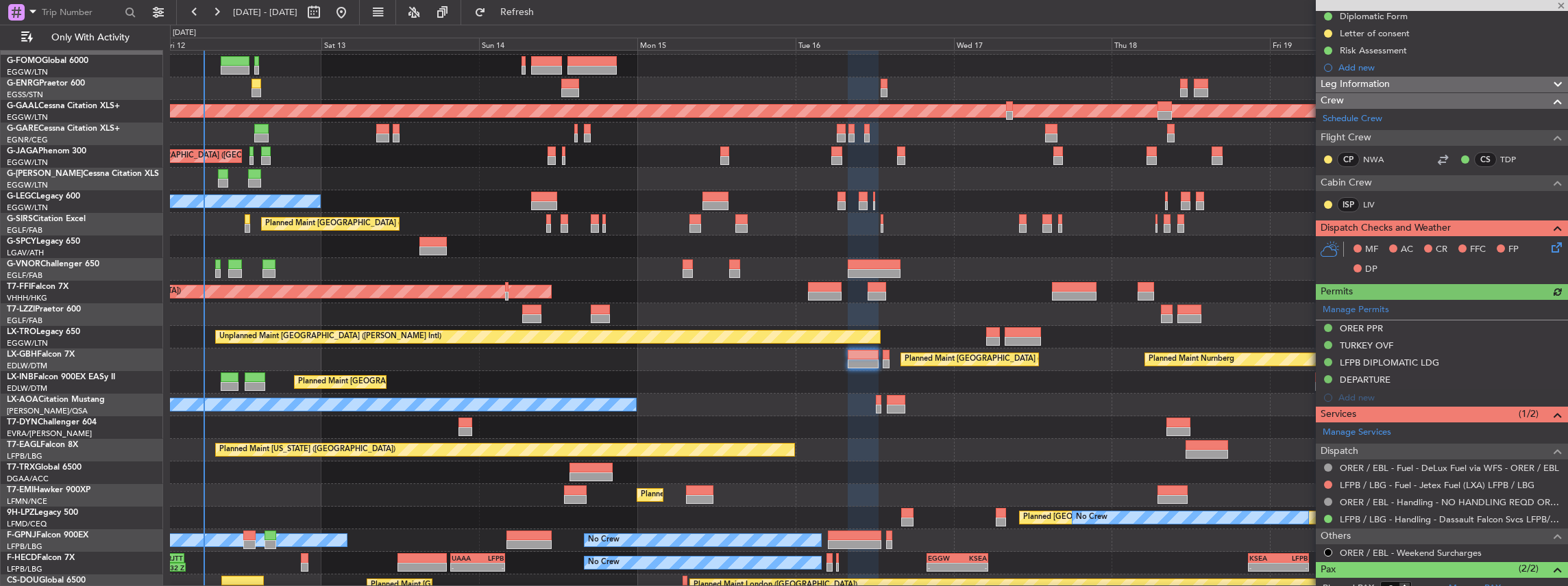
scroll to position [300, 0]
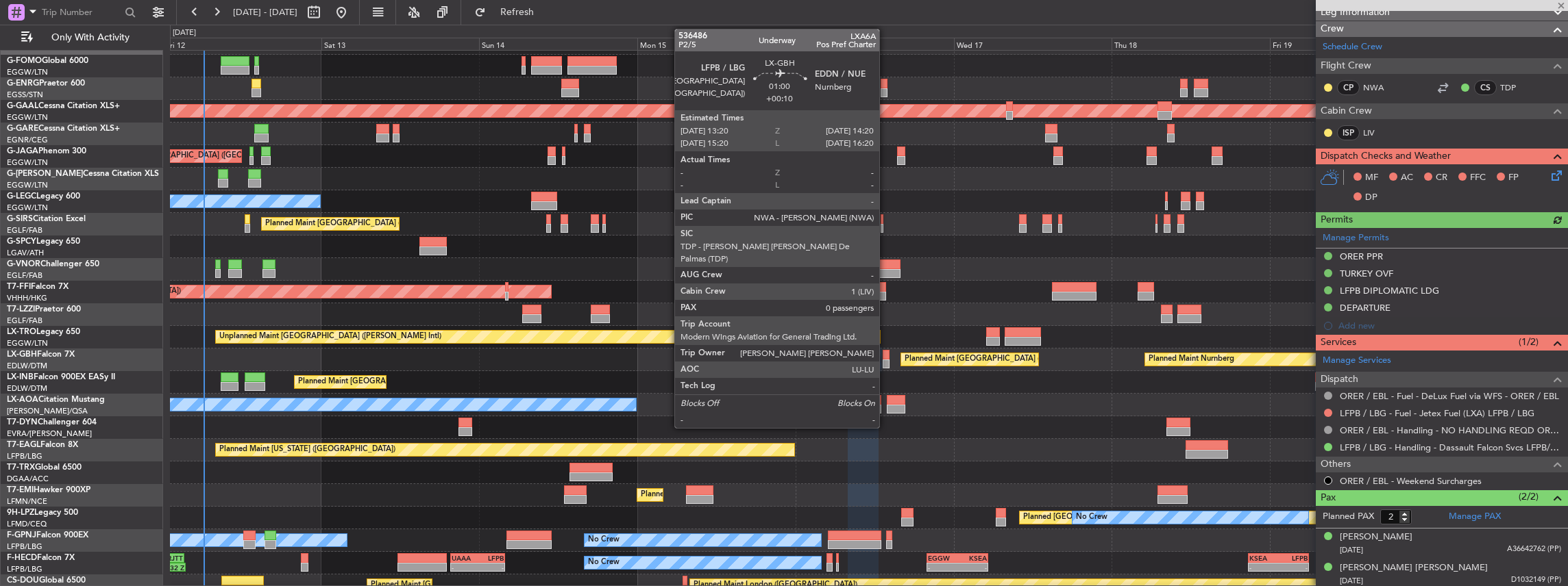
click at [886, 358] on div at bounding box center [886, 355] width 7 height 10
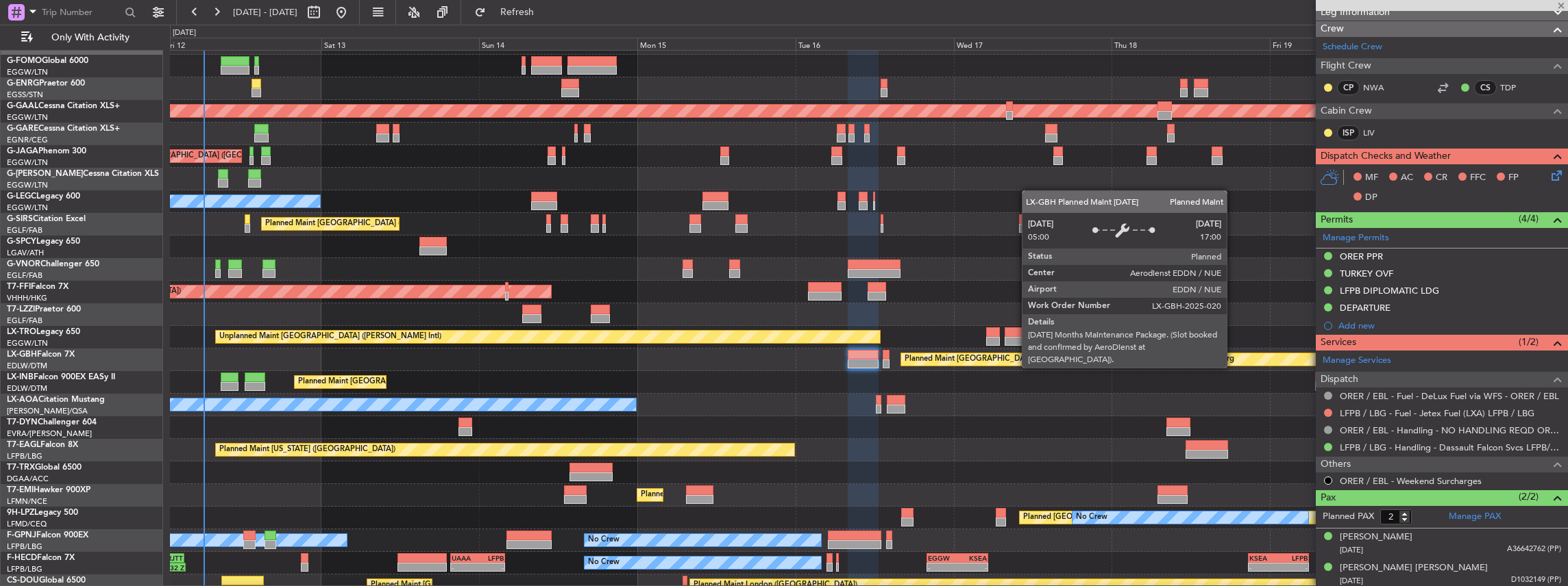
type input "+00:10"
type input "0"
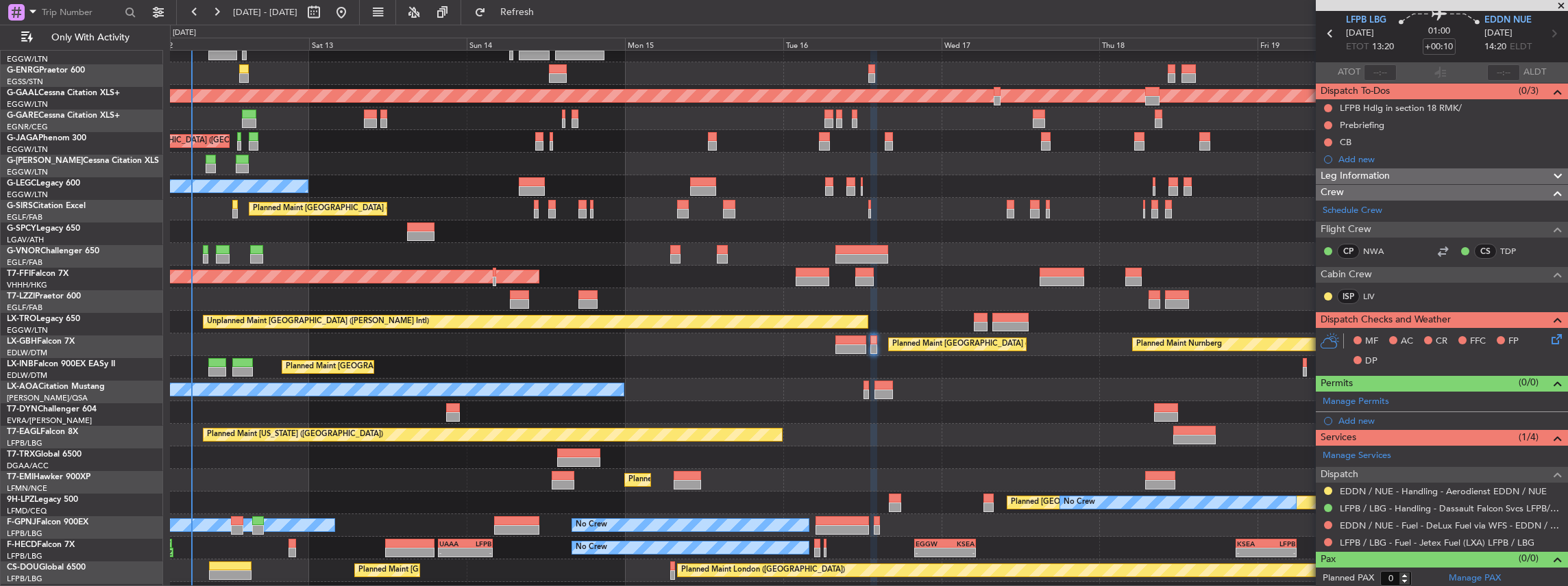
scroll to position [33, 0]
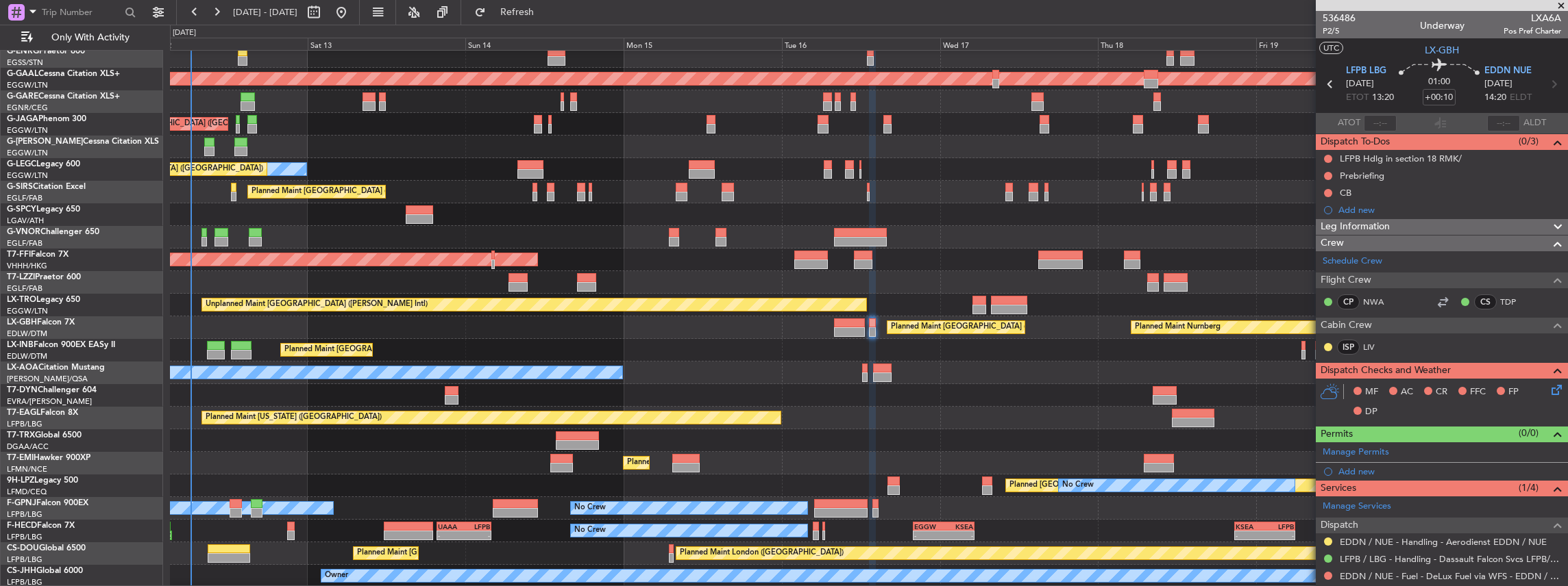
scroll to position [50, 0]
click at [1211, 358] on div "Planned Maint [GEOGRAPHIC_DATA] ([GEOGRAPHIC_DATA]) No Crew Planned [GEOGRAPHIC…" at bounding box center [868, 293] width 1398 height 588
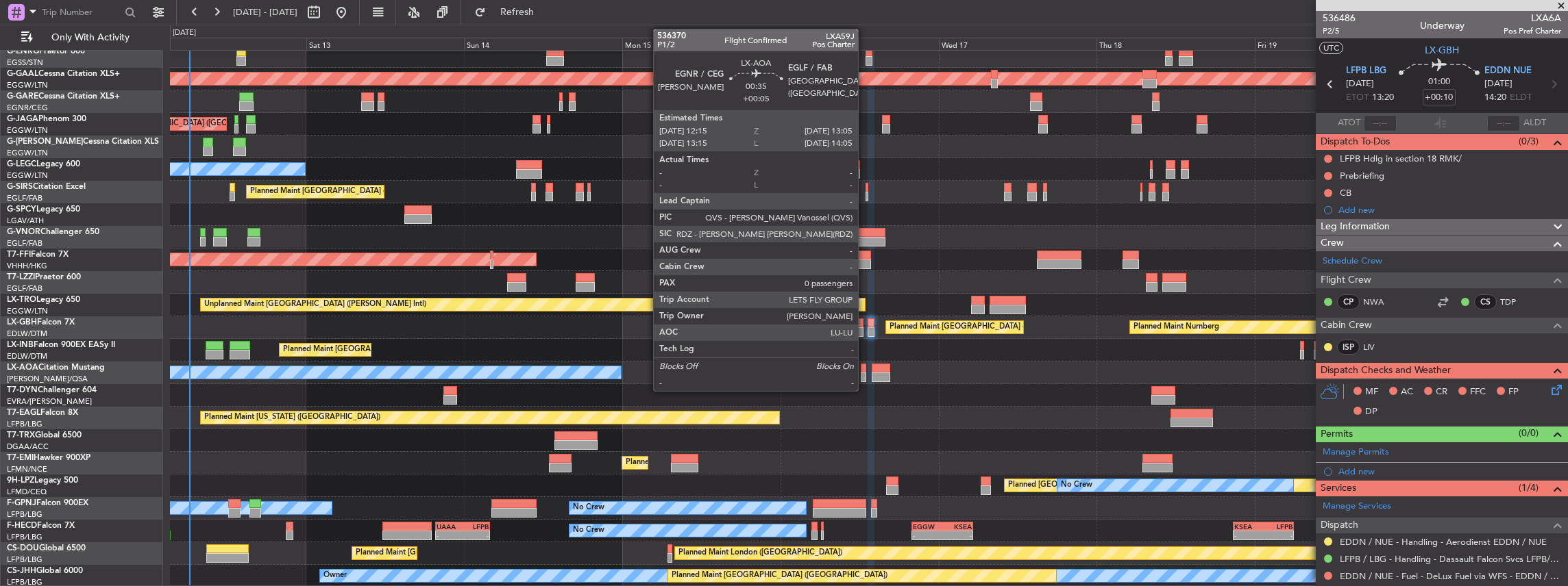
click at [865, 373] on div at bounding box center [863, 378] width 6 height 10
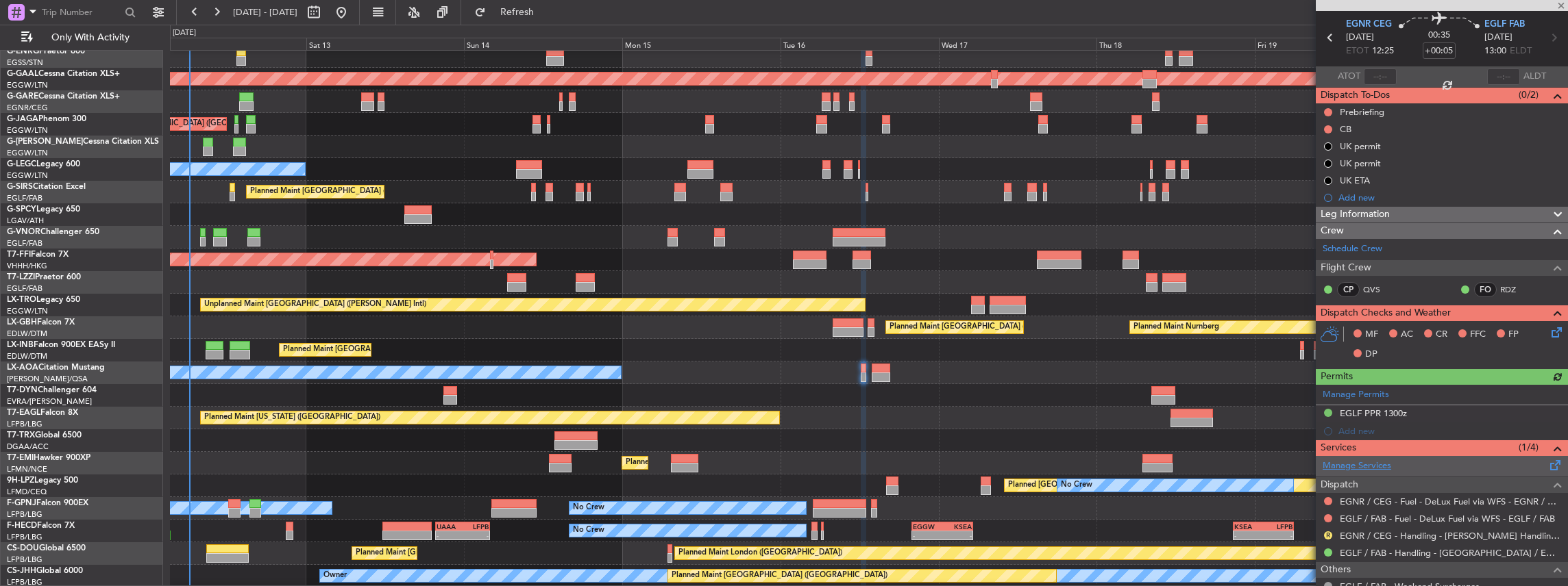
scroll to position [90, 0]
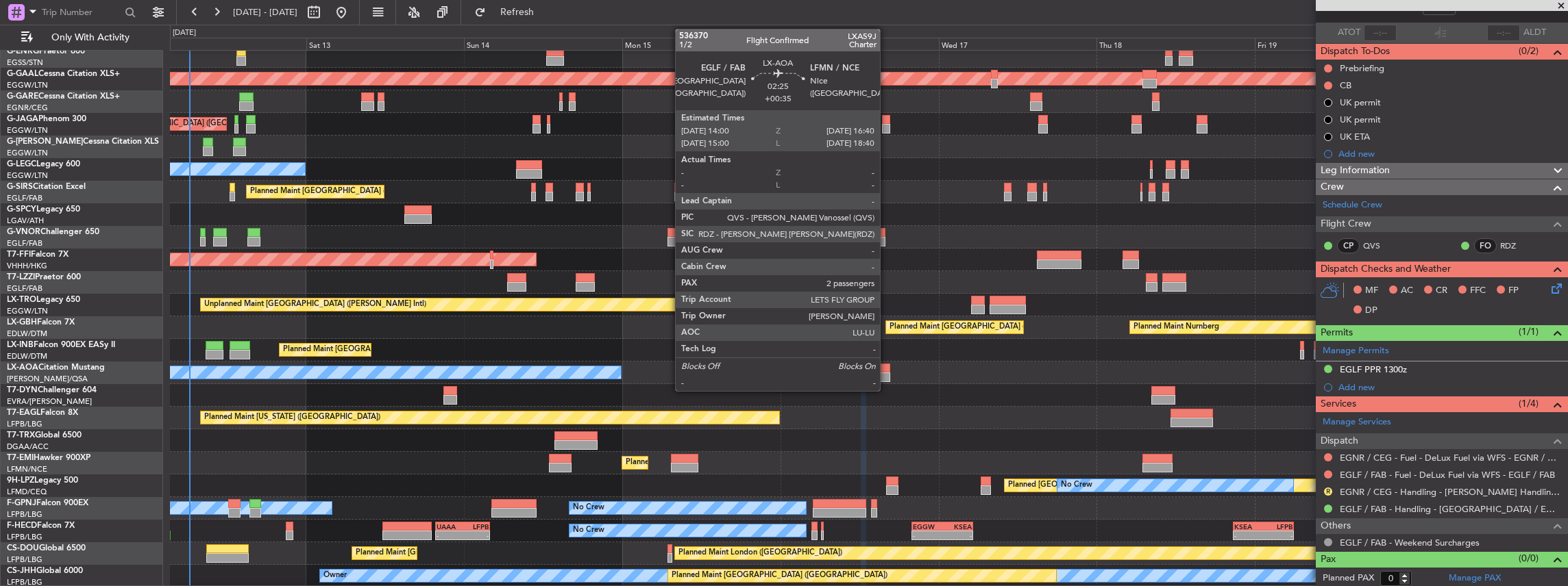
click at [887, 374] on div at bounding box center [881, 378] width 18 height 10
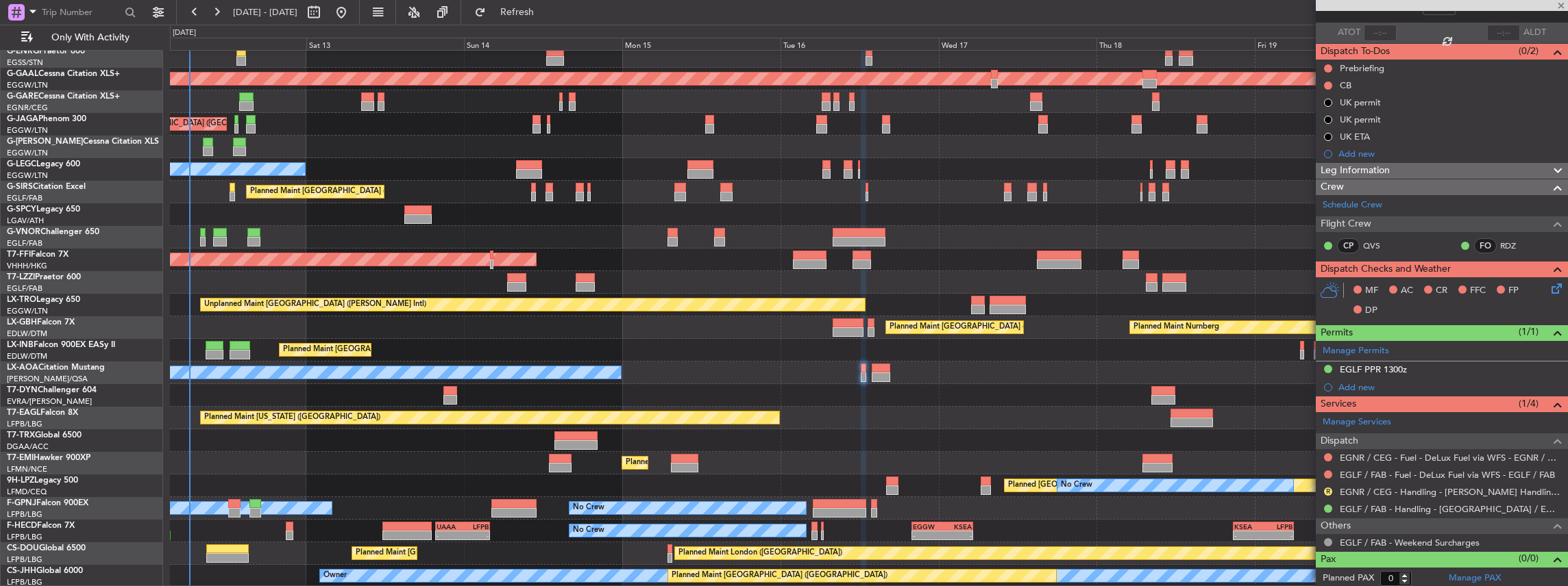
type input "+00:35"
type input "2"
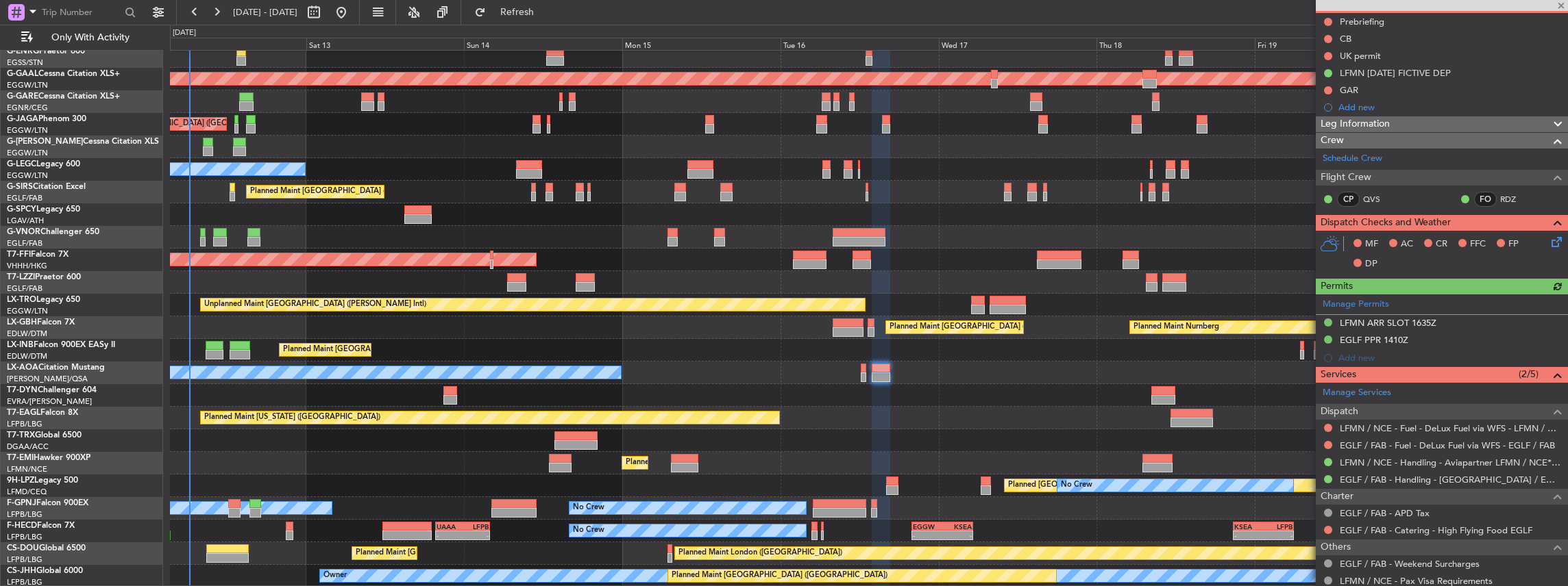
scroll to position [0, 0]
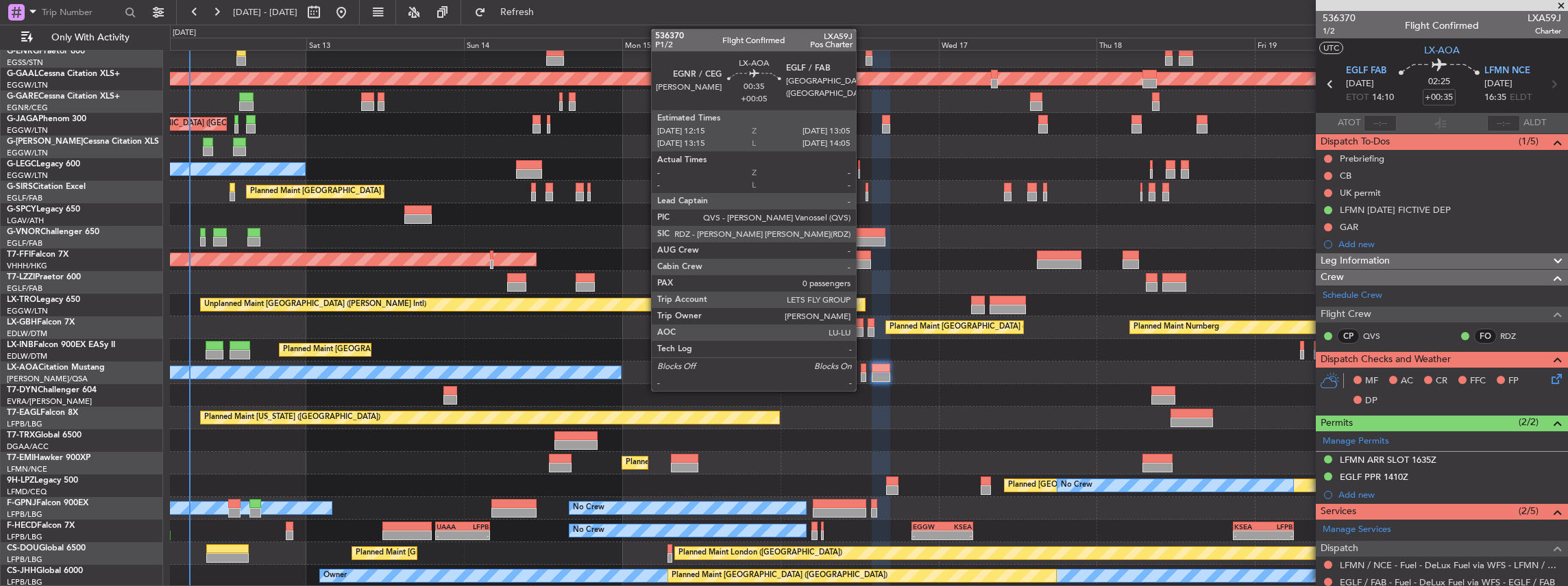
click at [863, 374] on div at bounding box center [863, 378] width 6 height 10
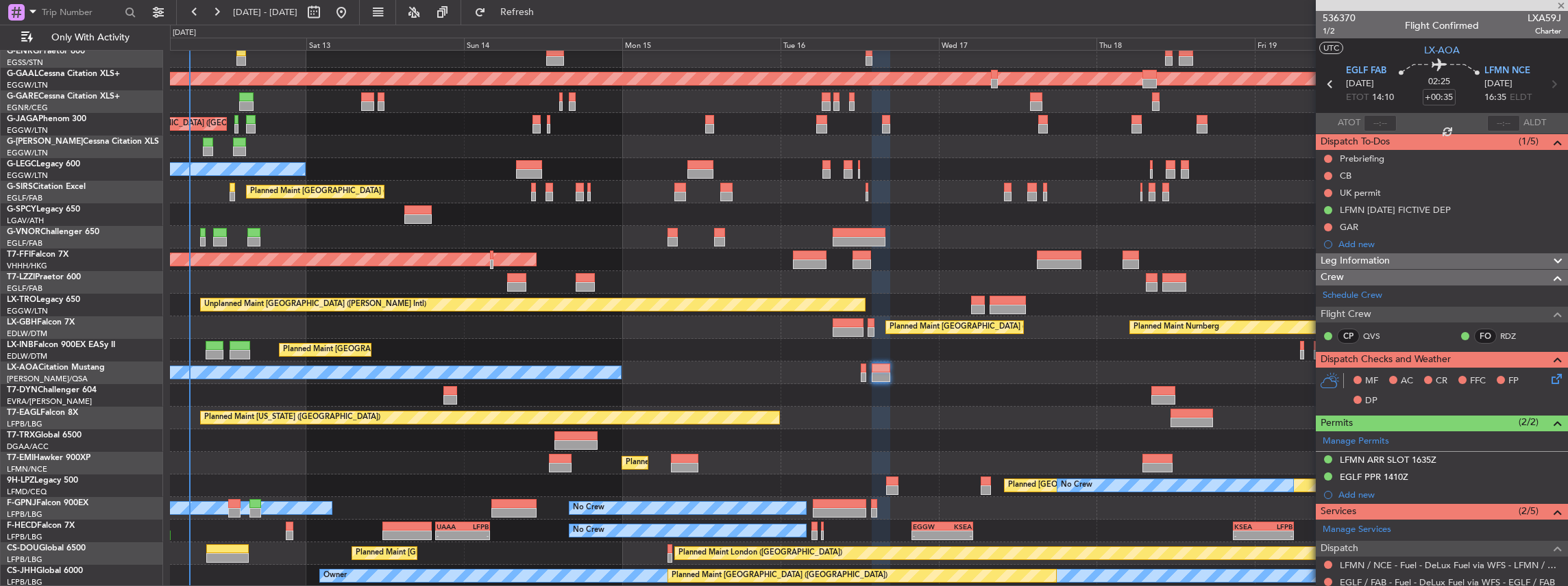
type input "+00:05"
type input "0"
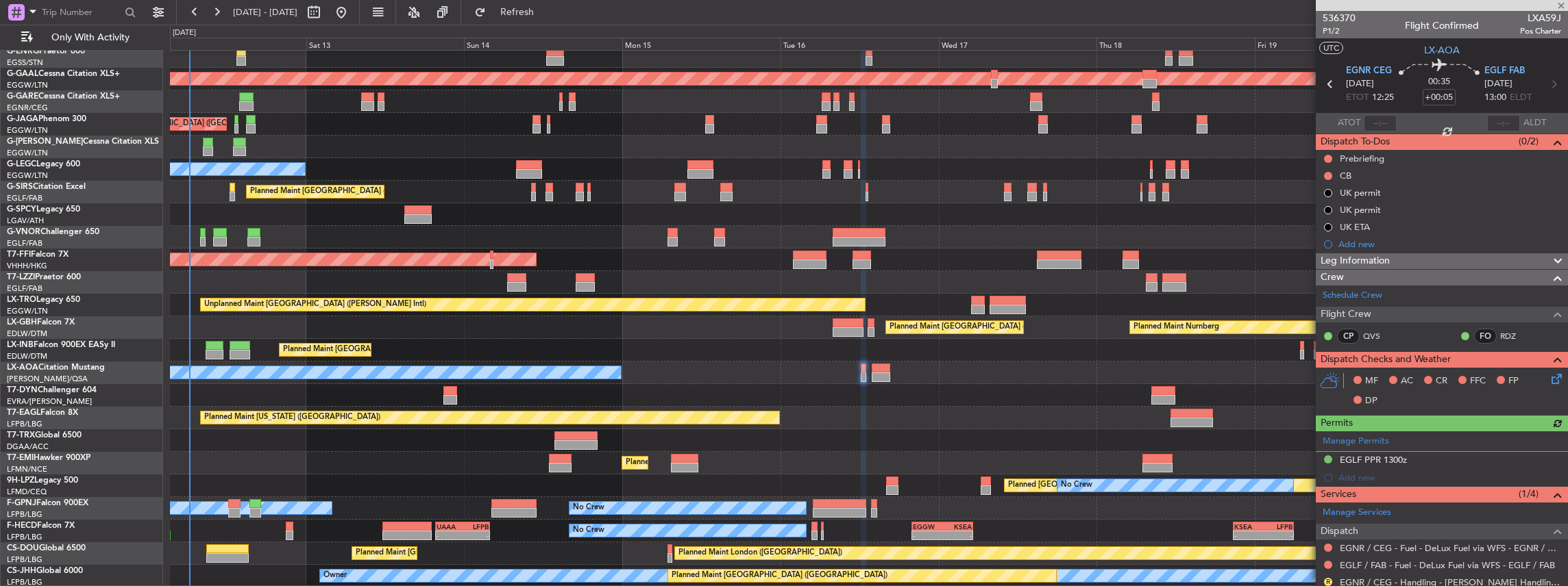
scroll to position [50, 0]
click at [963, 419] on div "Planned Maint London (Luton) No Crew Planned Maint Dusseldorf Planned Maint Lon…" at bounding box center [868, 293] width 1398 height 588
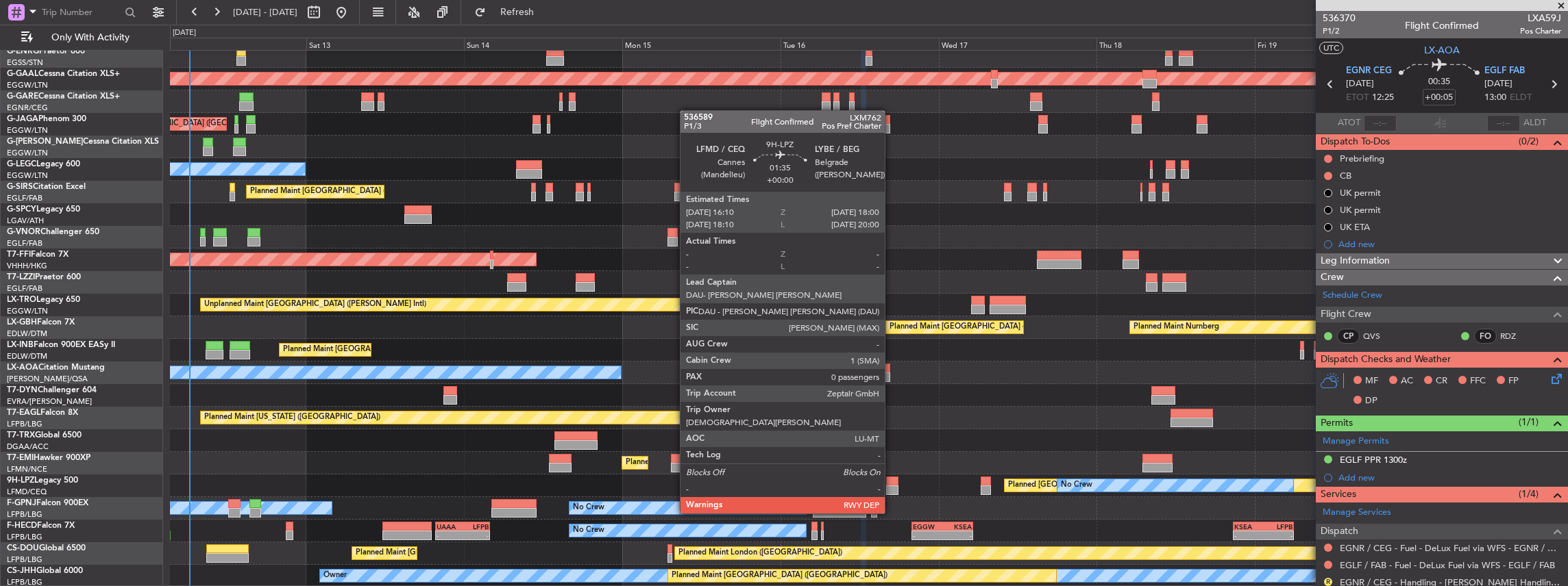
click at [892, 488] on div at bounding box center [892, 490] width 12 height 10
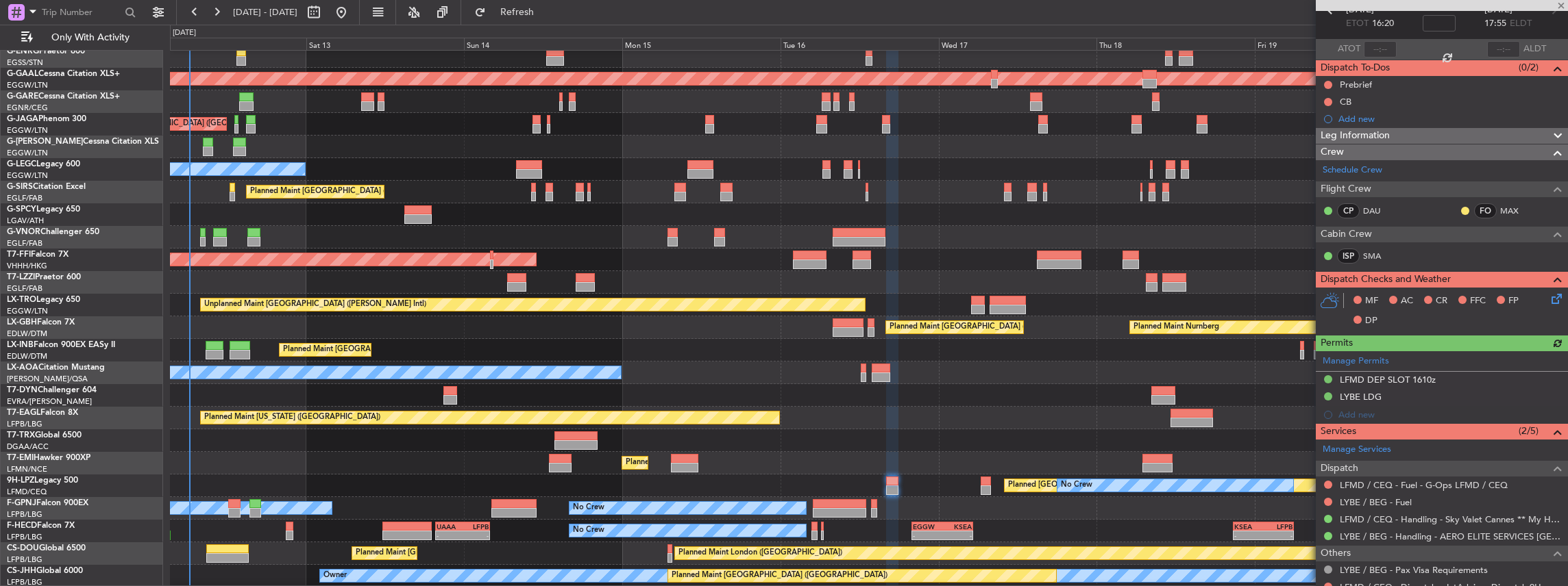
scroll to position [91, 0]
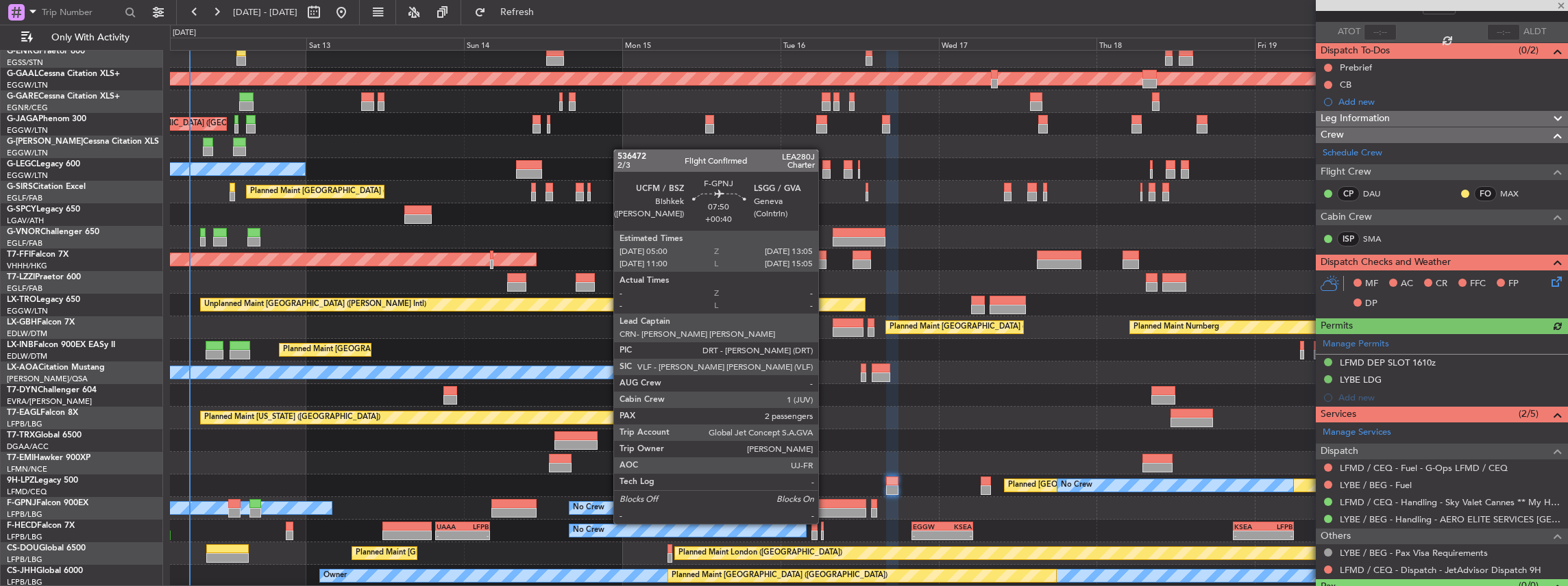
click at [825, 510] on div at bounding box center [839, 513] width 54 height 10
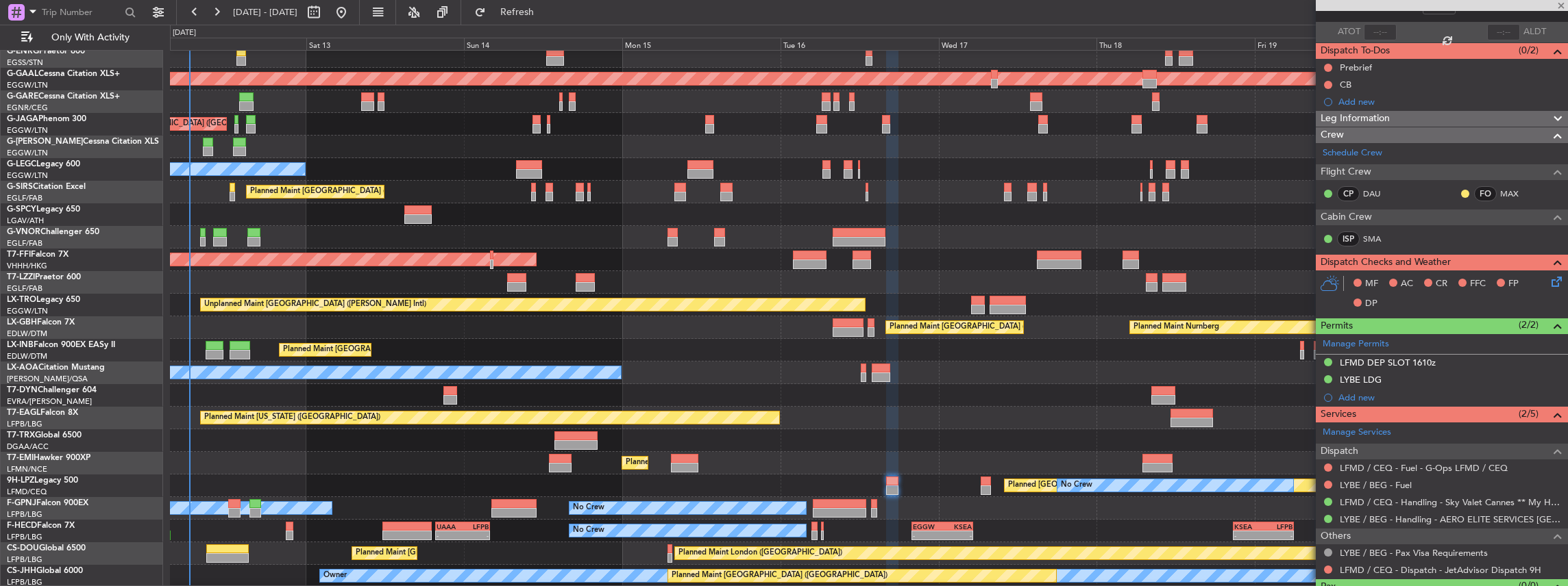
type input "+00:40"
type input "2"
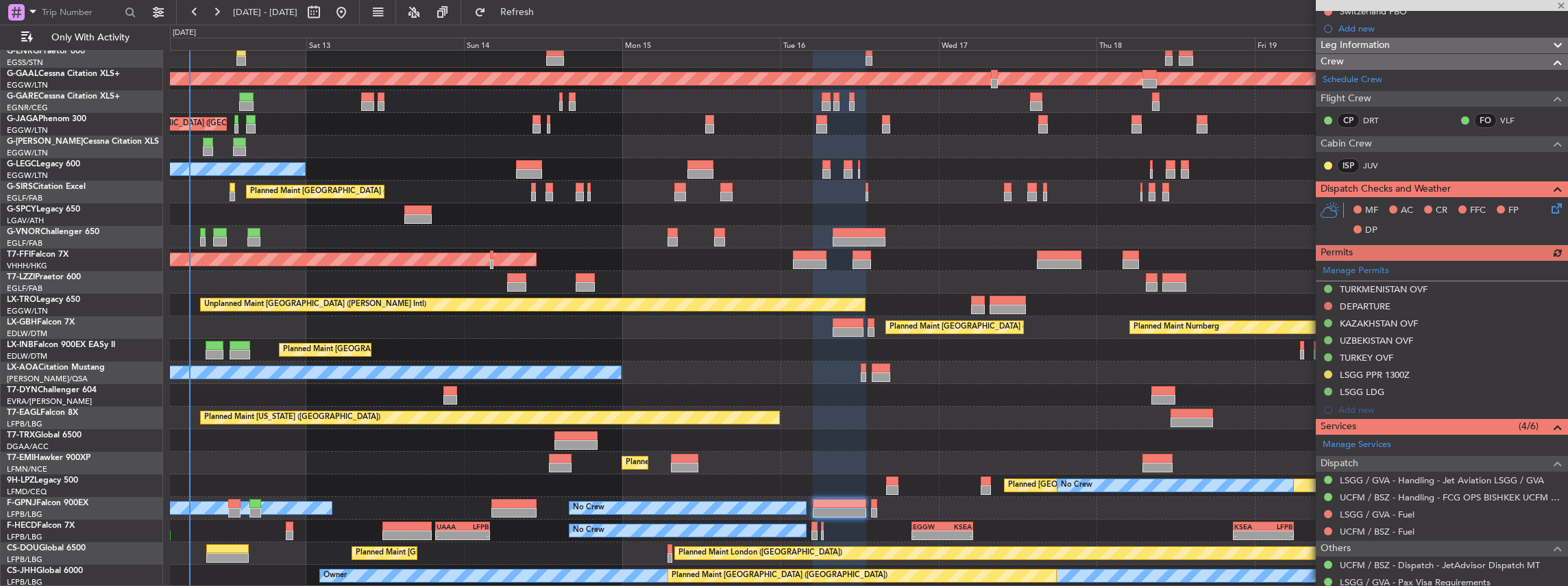
scroll to position [182, 0]
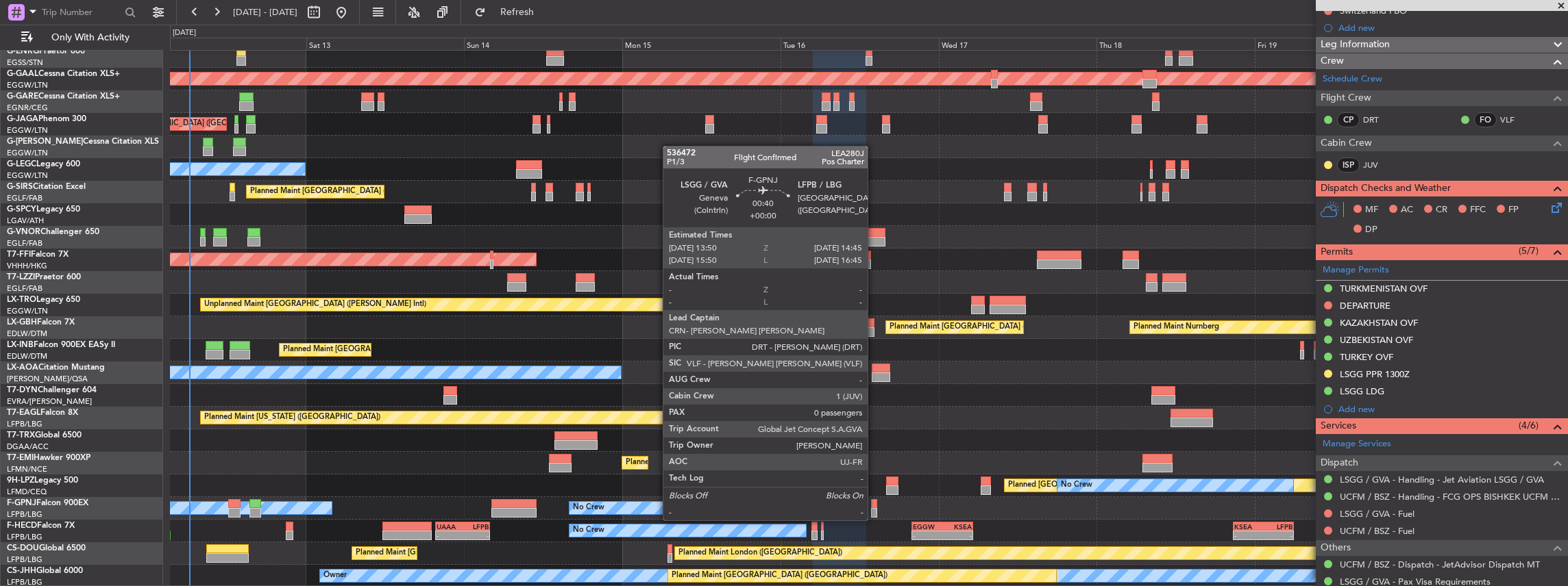
click at [875, 506] on div at bounding box center [873, 504] width 6 height 10
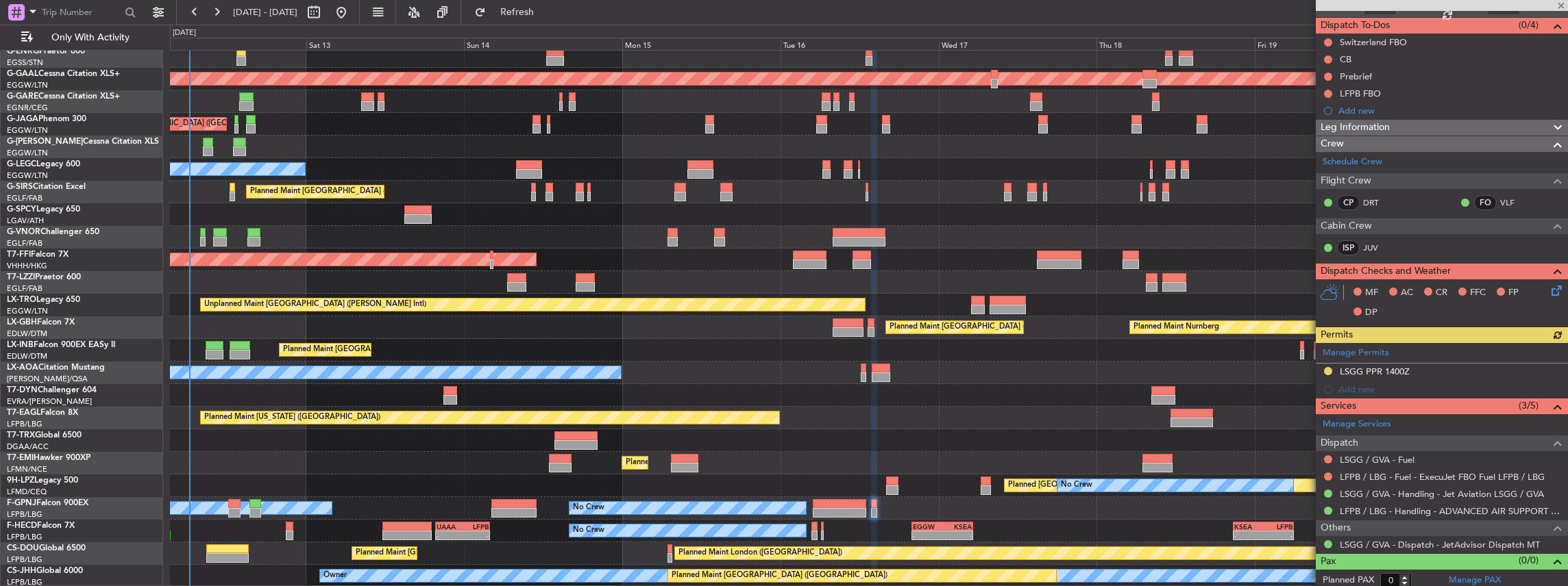
scroll to position [118, 0]
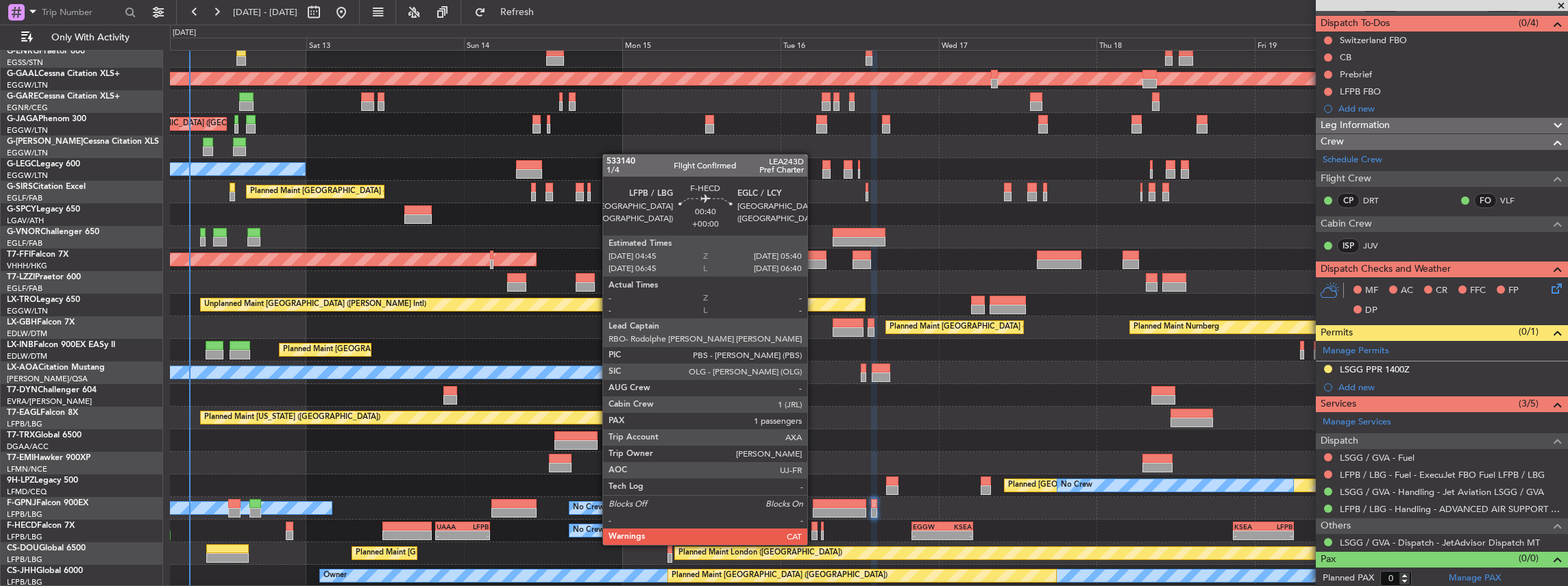
click at [814, 531] on div at bounding box center [814, 536] width 6 height 10
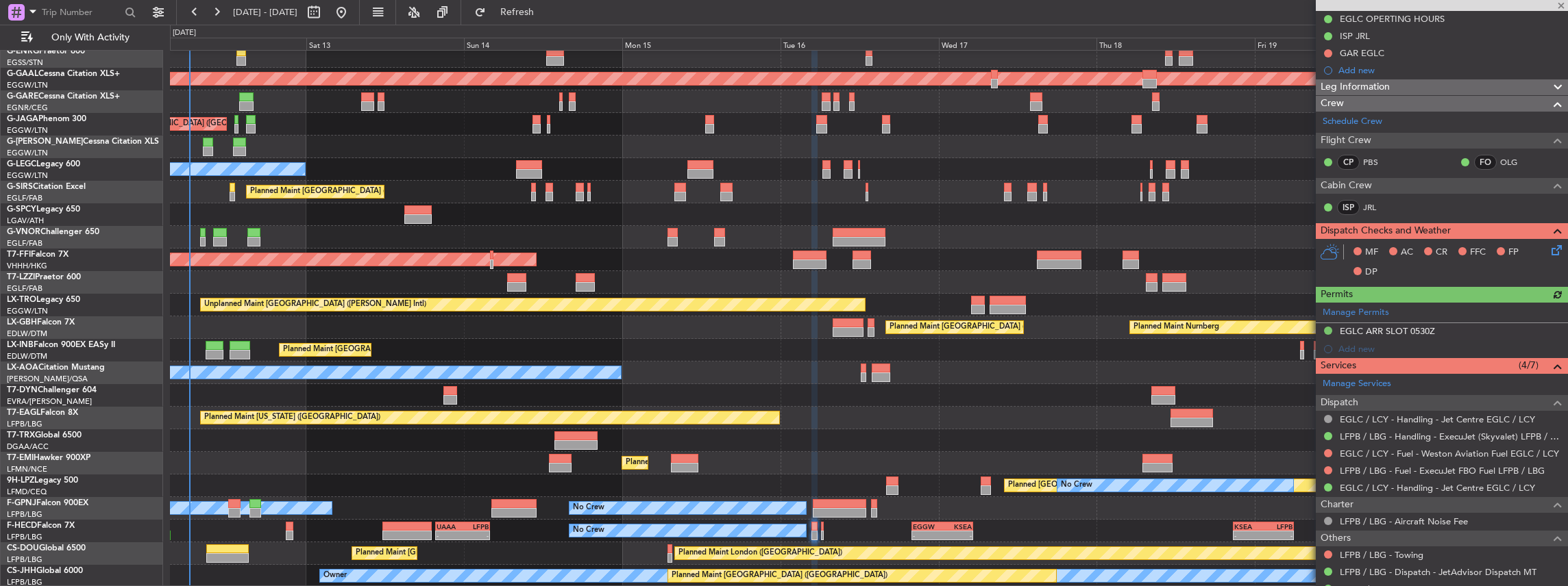
scroll to position [274, 0]
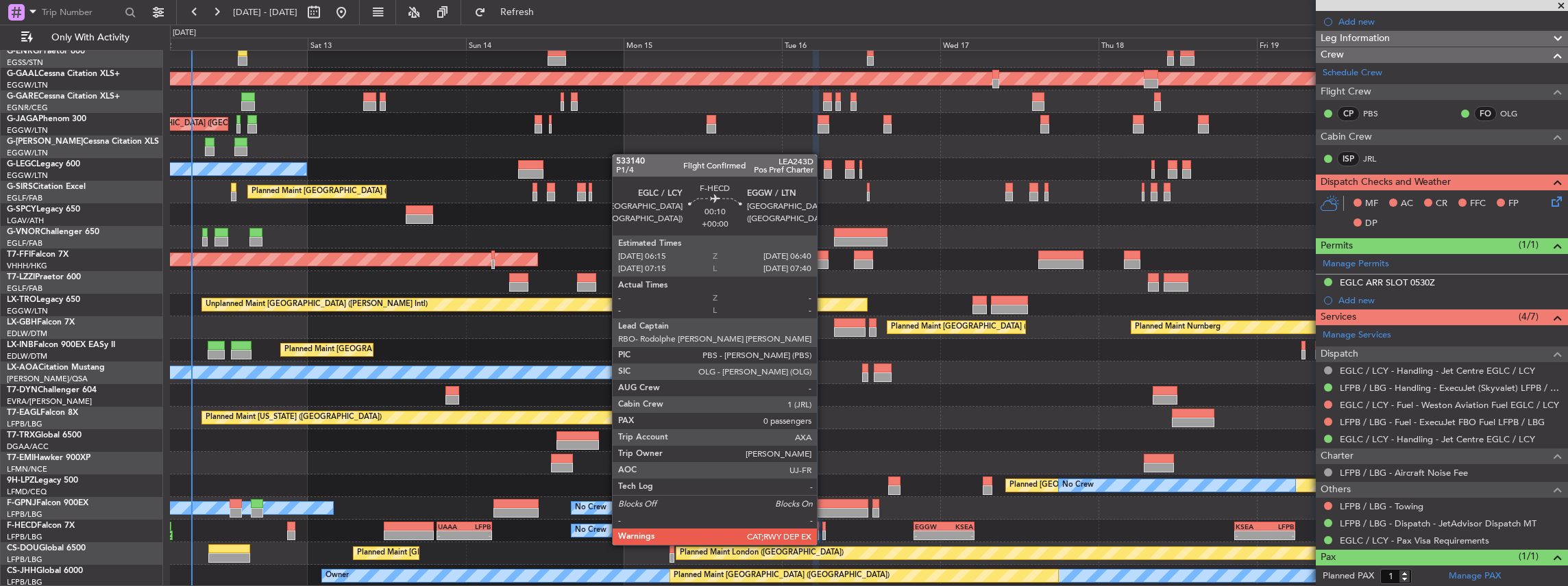
click at [824, 531] on div at bounding box center [824, 536] width 3 height 10
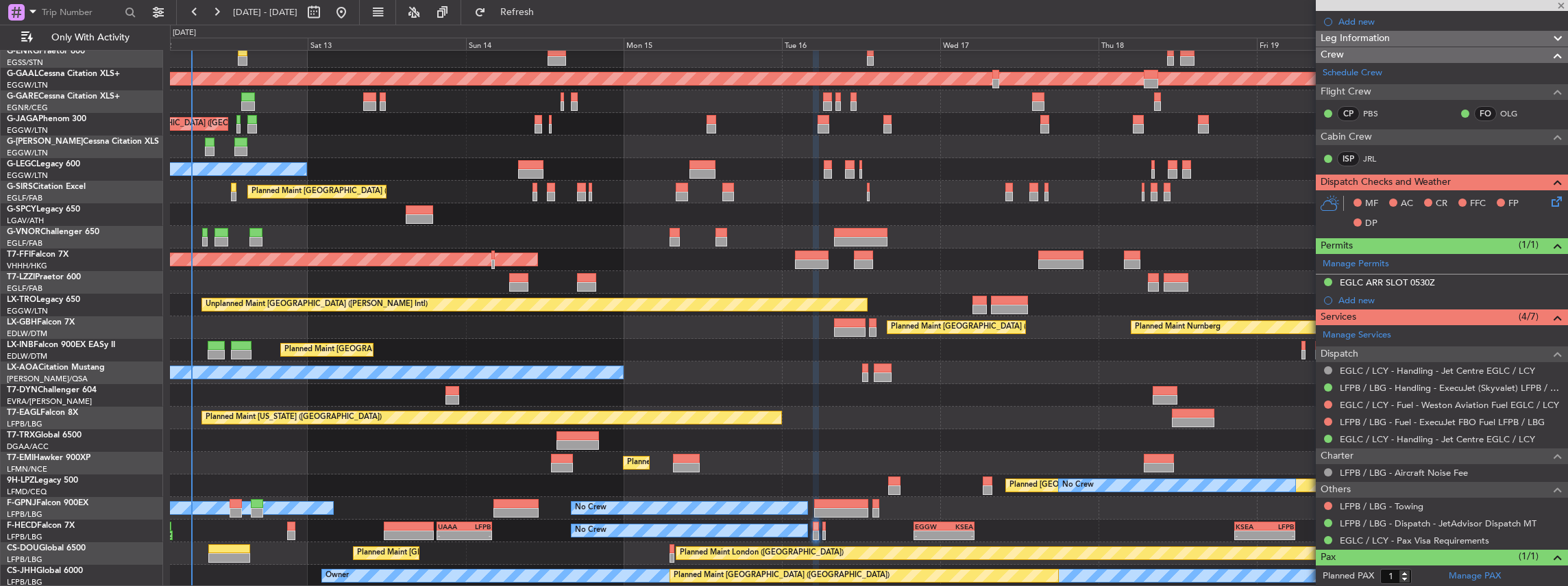
type input "0"
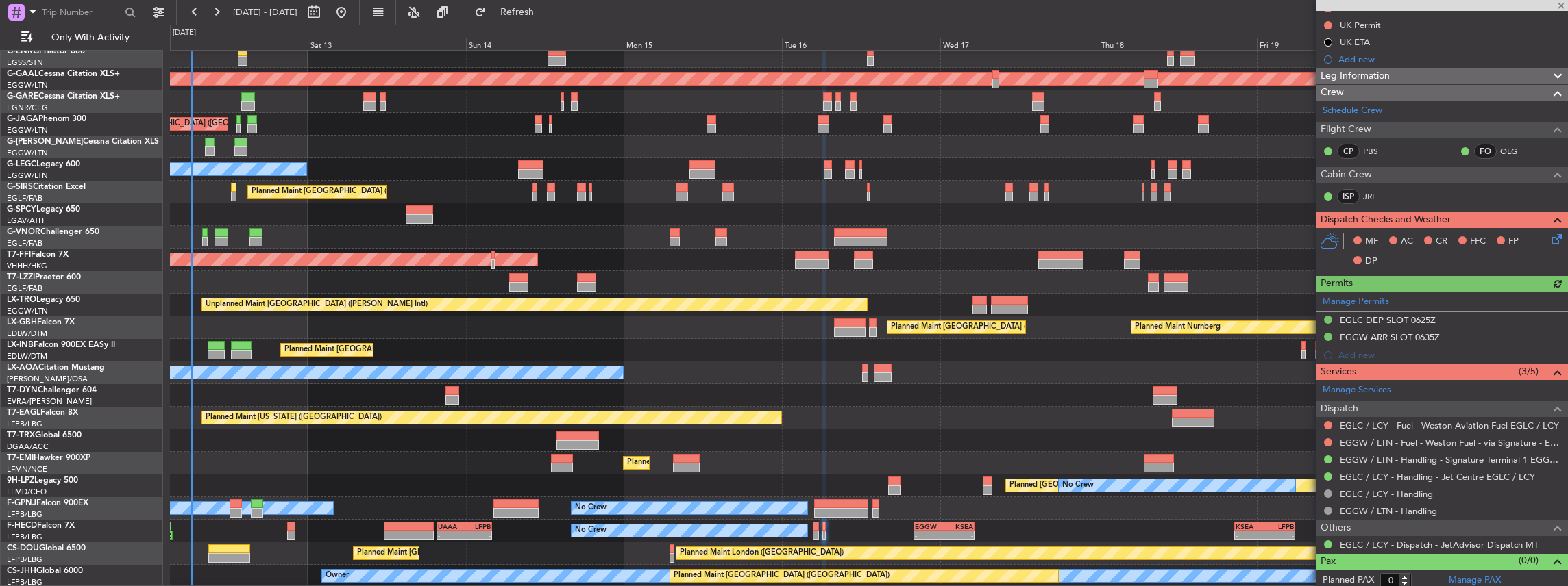
scroll to position [187, 0]
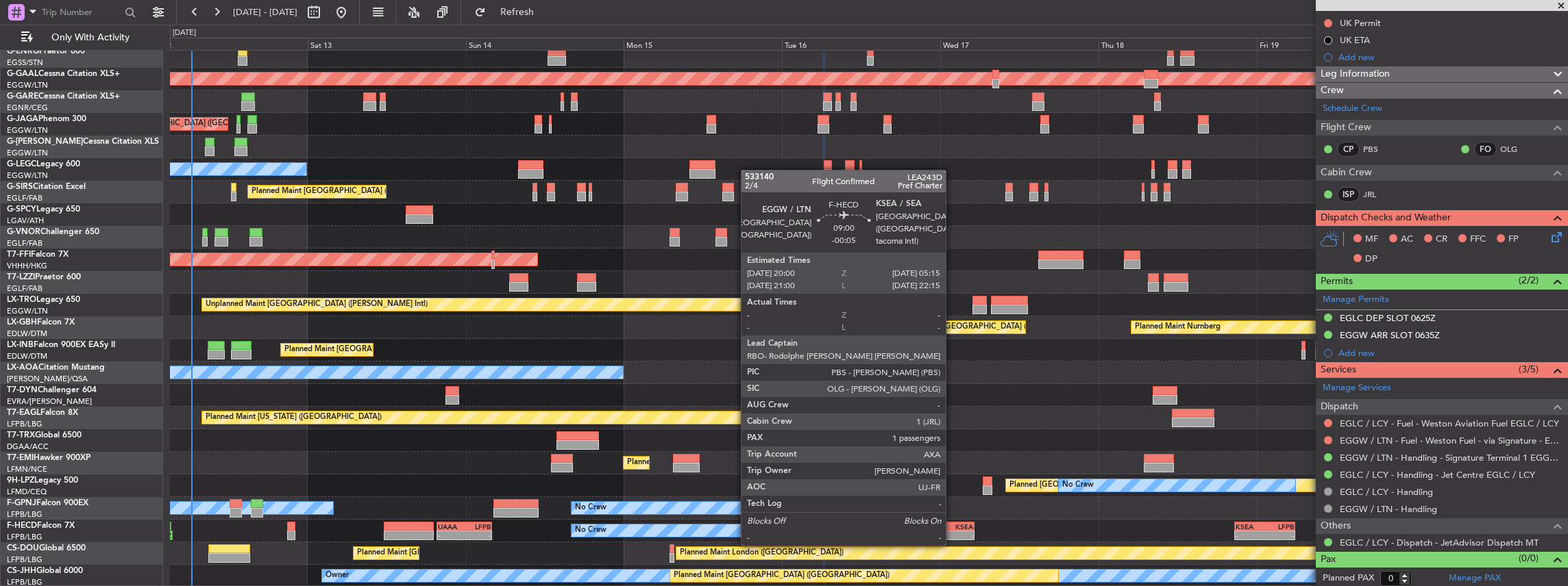
click at [953, 531] on div "-" at bounding box center [958, 536] width 30 height 8
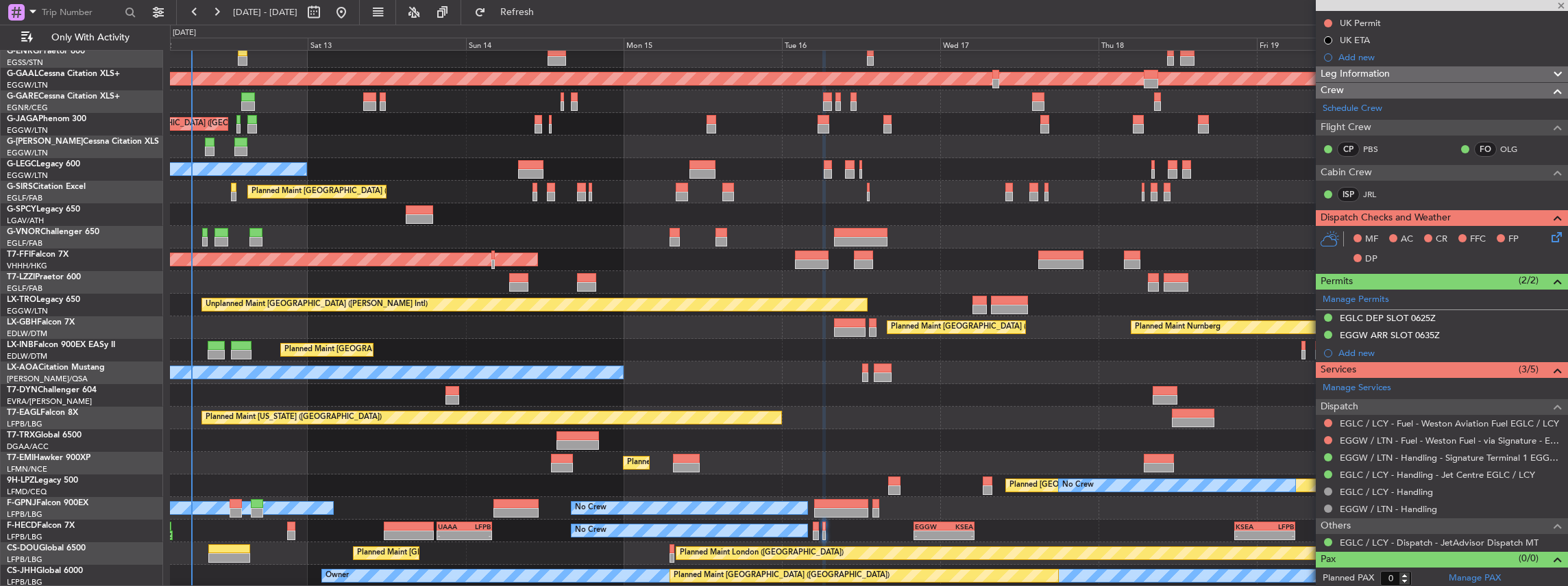
type input "-00:05"
type input "1"
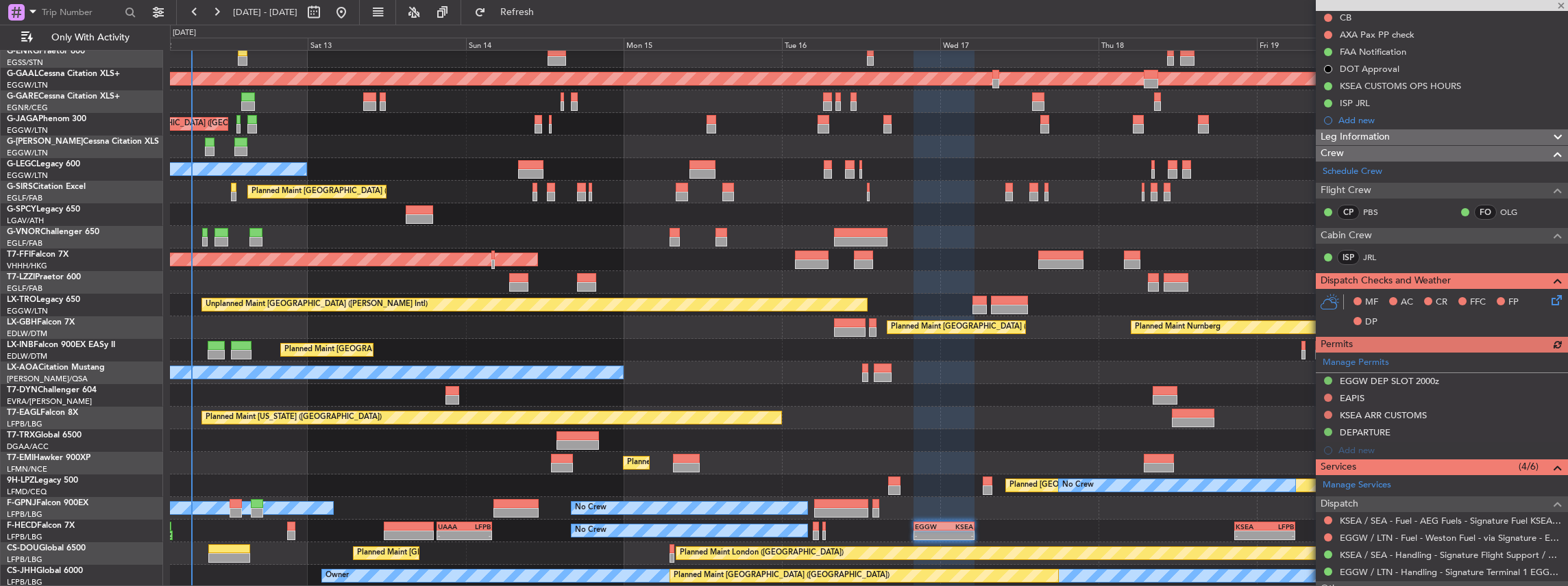
scroll to position [182, 0]
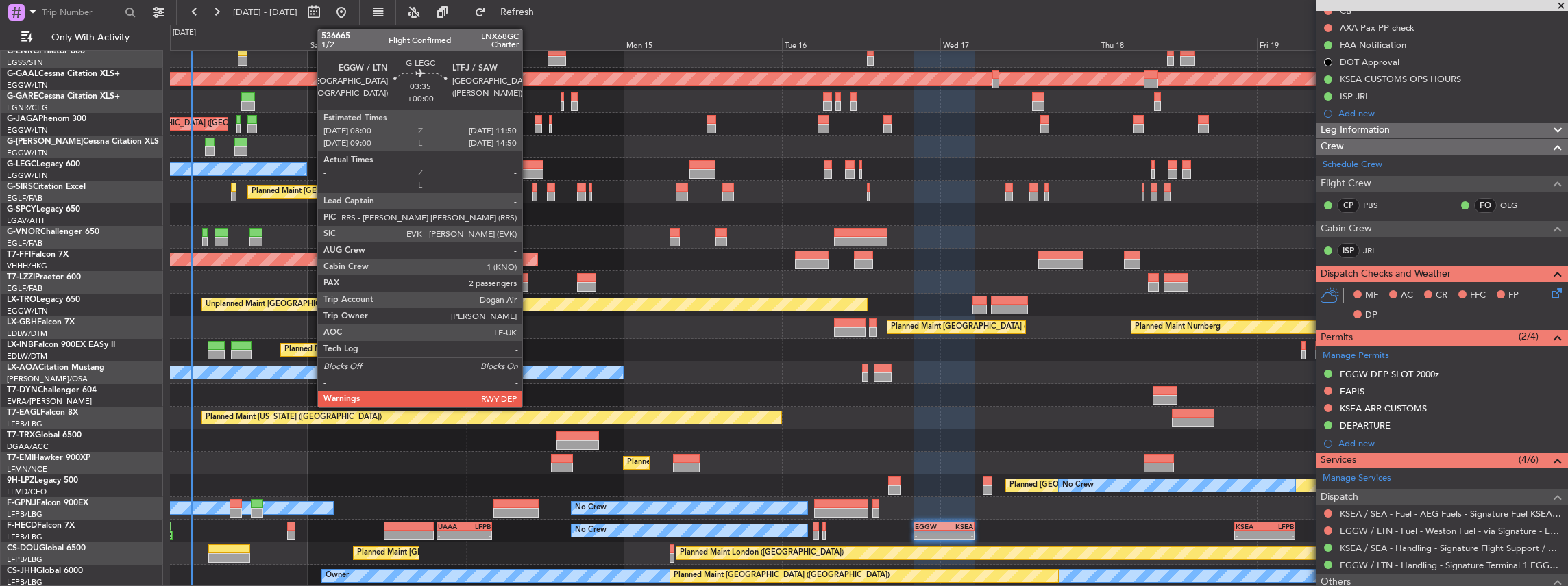
click at [529, 166] on div at bounding box center [530, 165] width 26 height 10
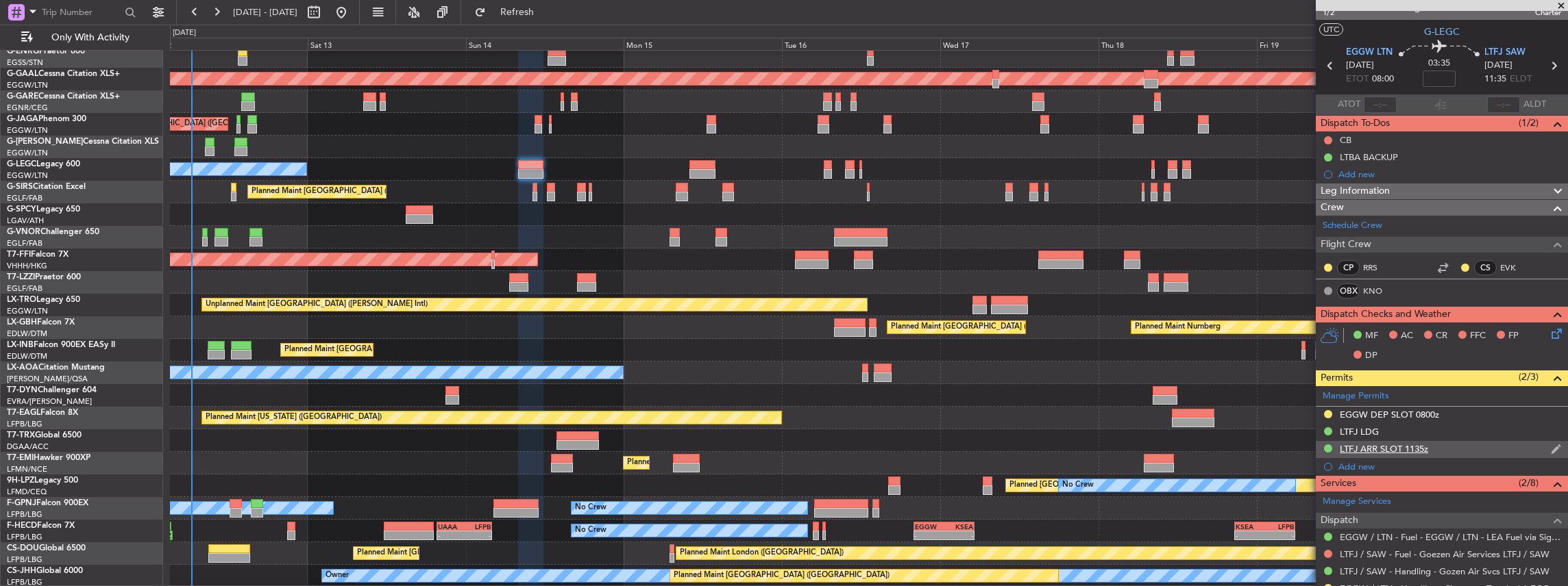
scroll to position [0, 0]
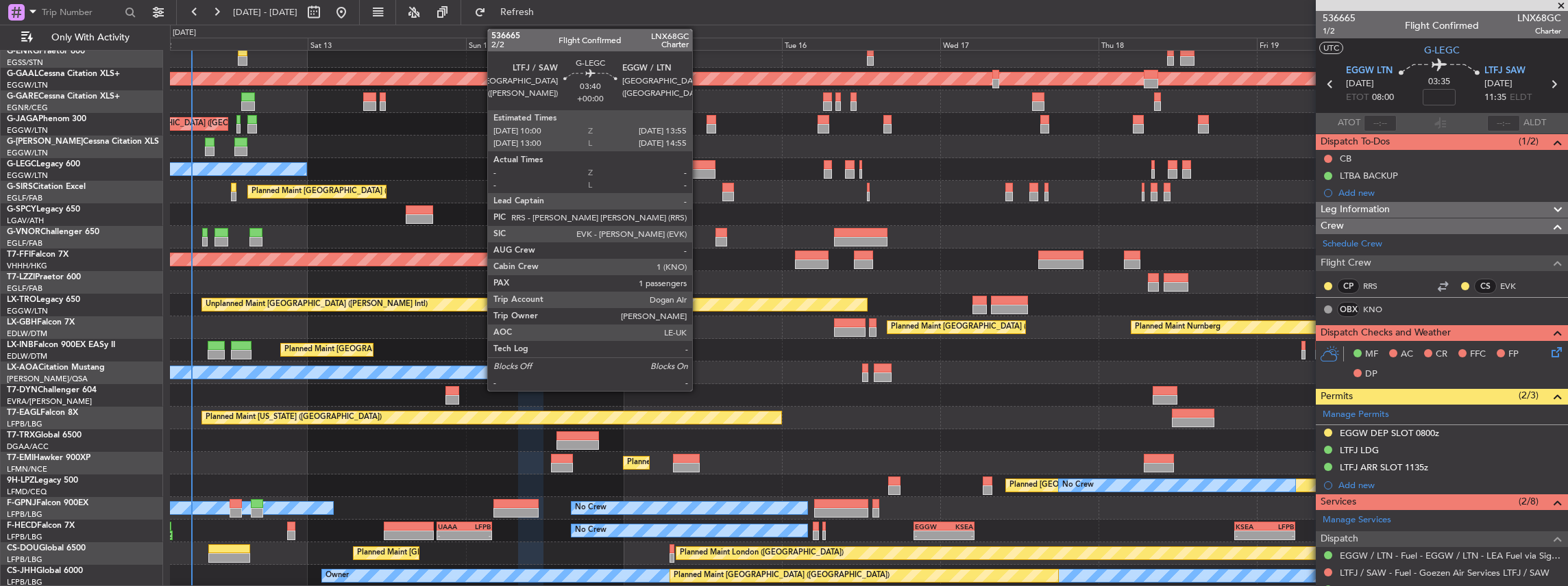
click at [699, 169] on div at bounding box center [702, 174] width 26 height 10
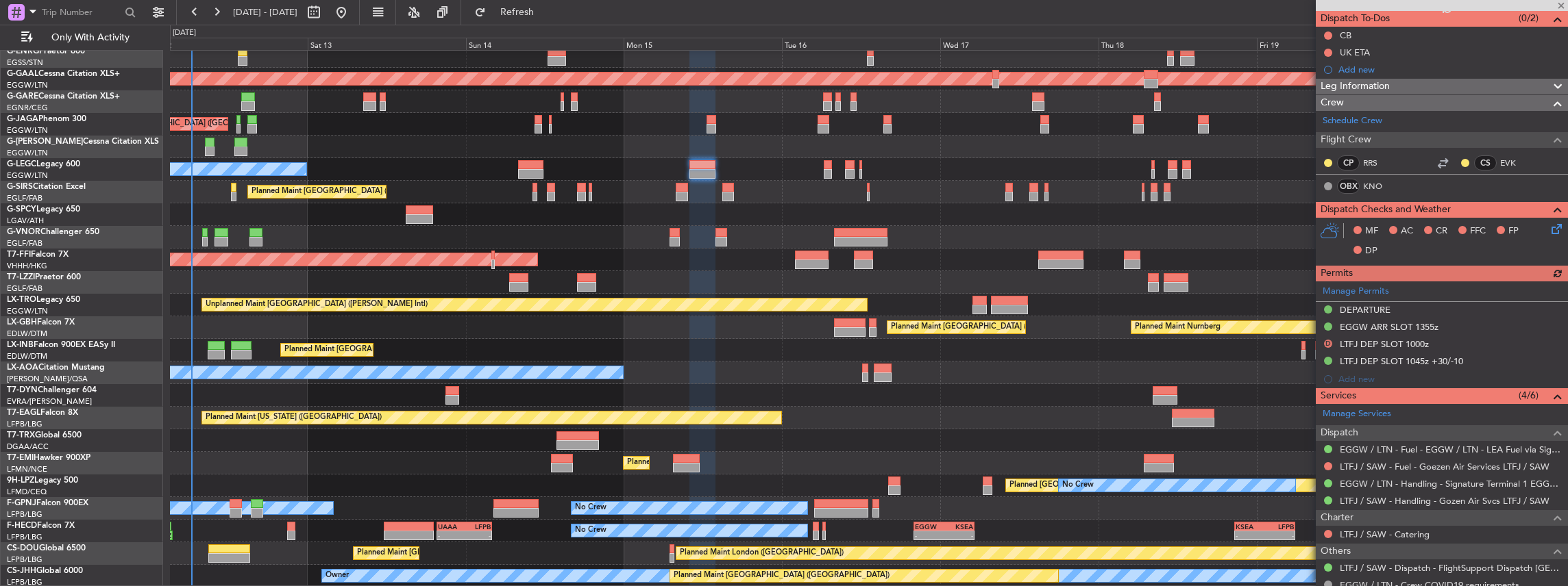
scroll to position [137, 0]
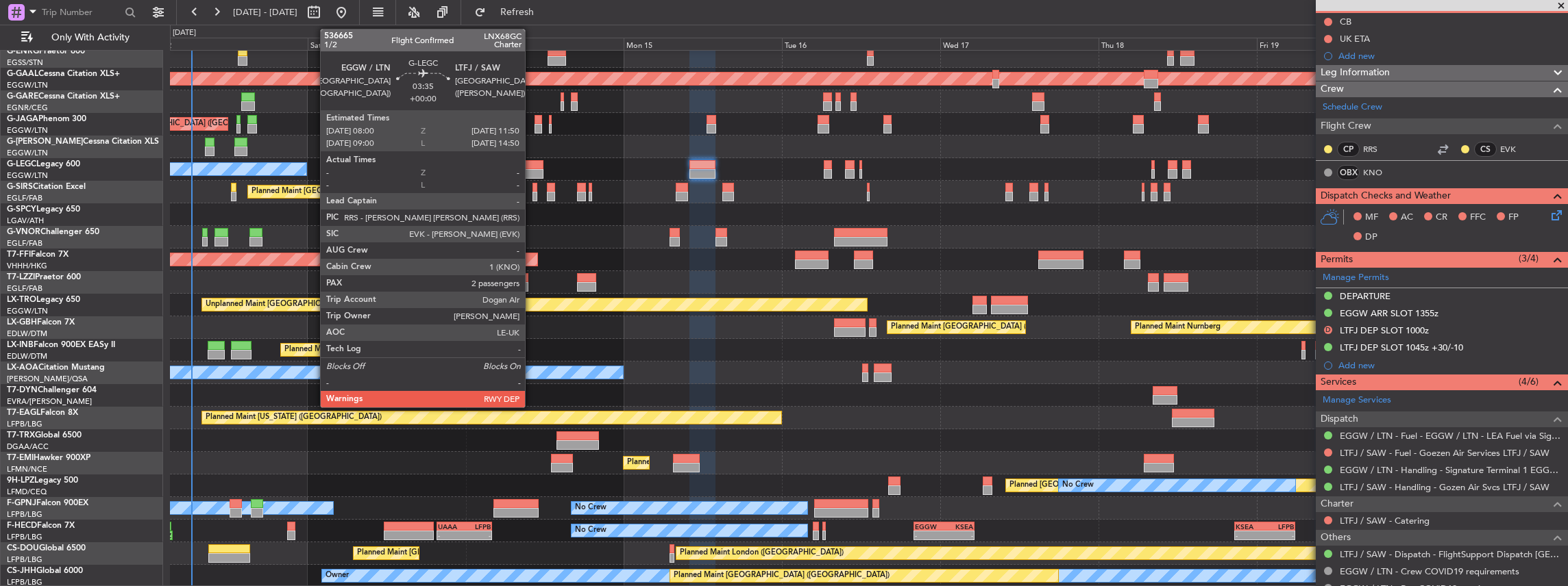
click at [532, 170] on div at bounding box center [530, 174] width 26 height 10
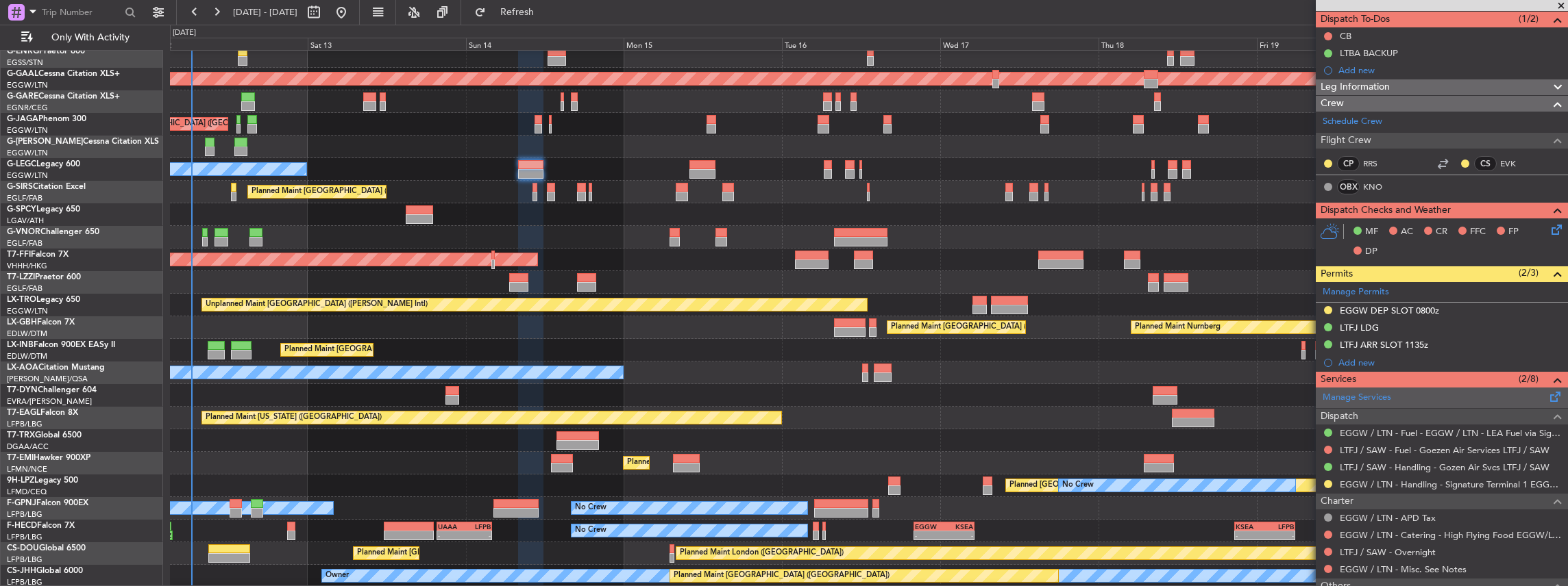
scroll to position [182, 0]
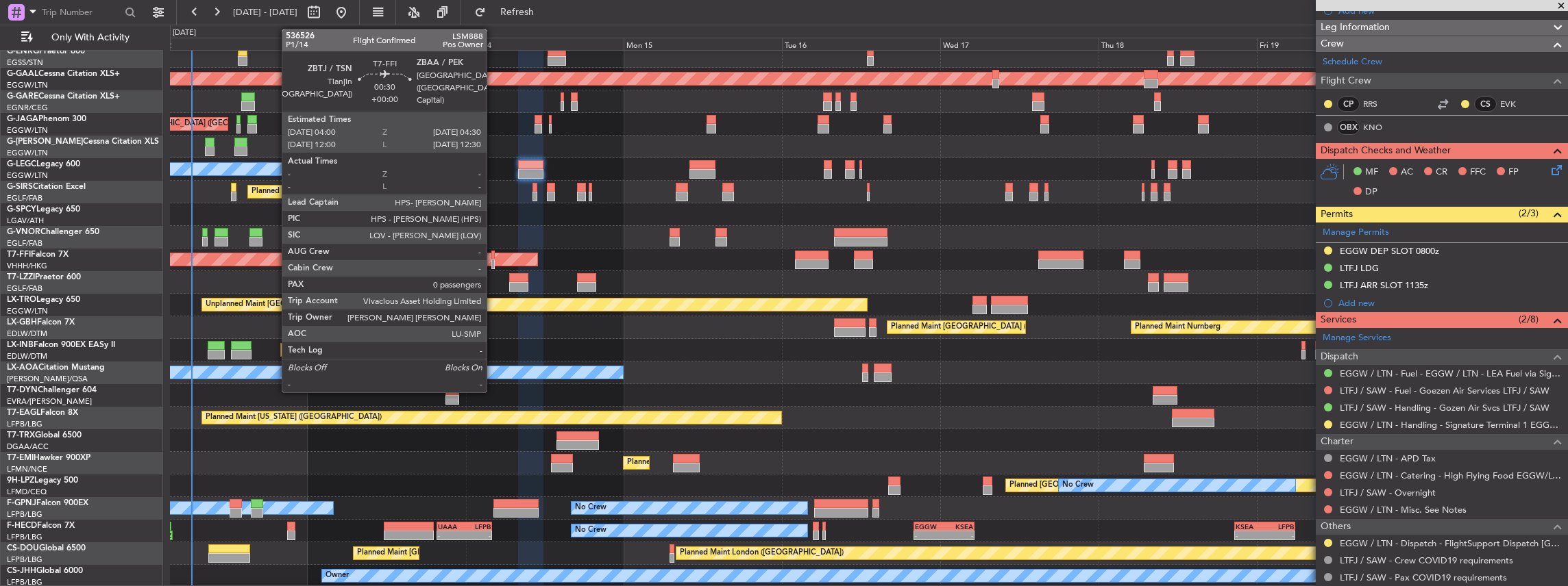
click at [494, 260] on div at bounding box center [493, 264] width 3 height 10
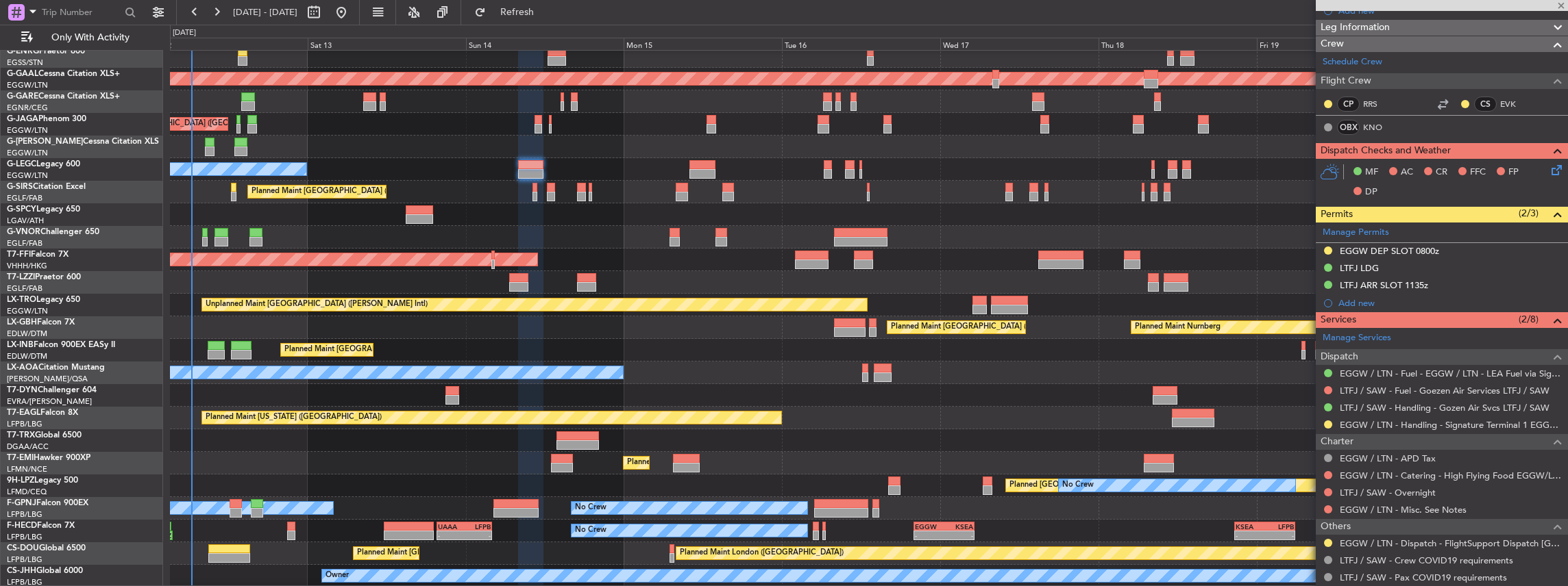
type input "0"
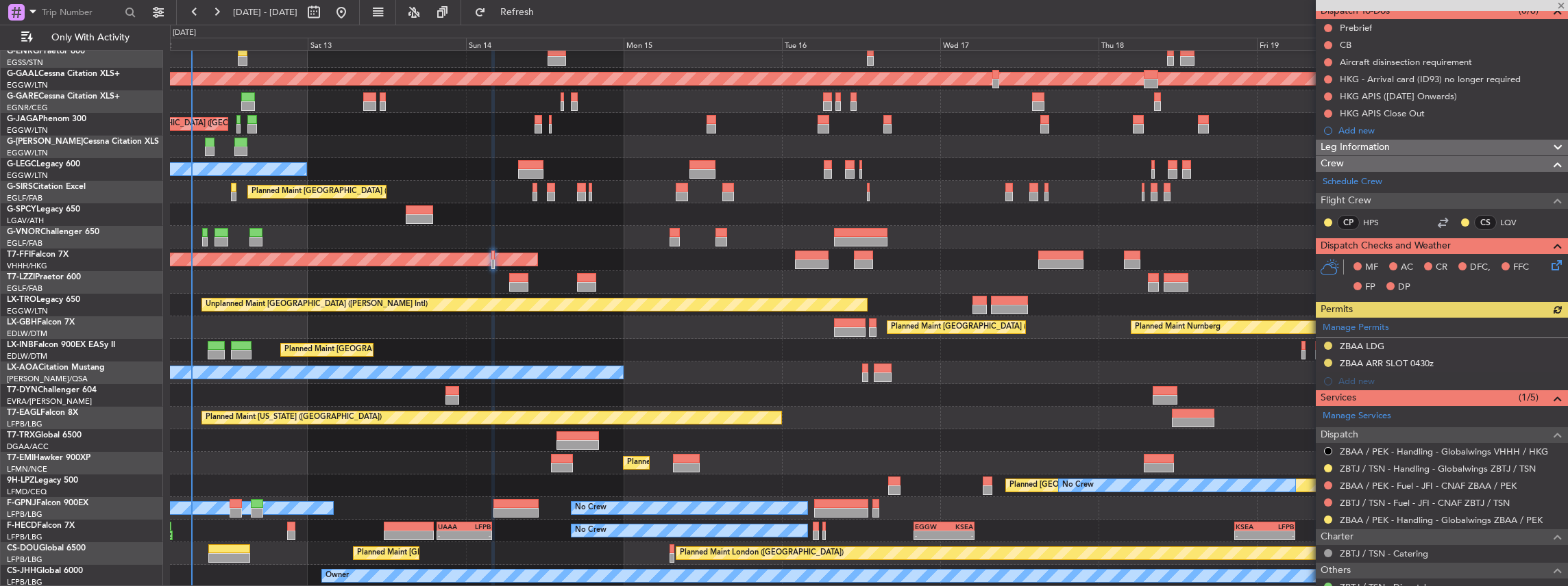
scroll to position [137, 0]
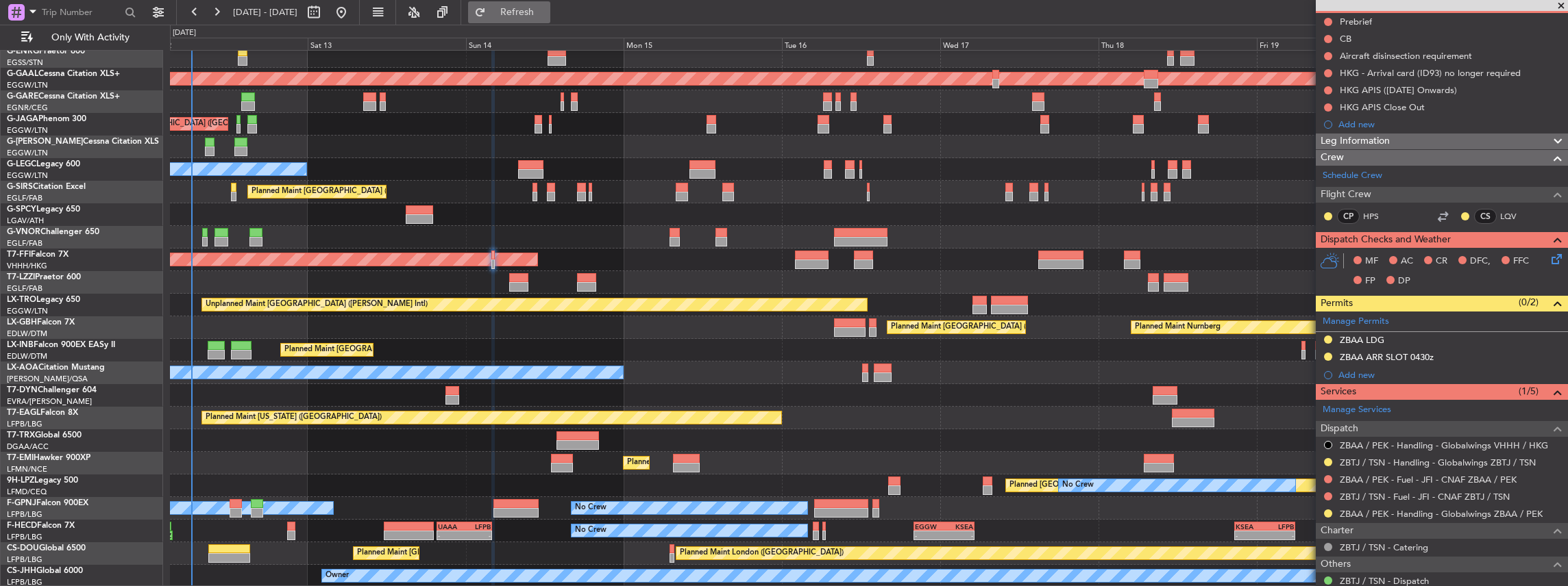
click at [546, 13] on span "Refresh" at bounding box center [518, 12] width 58 height 10
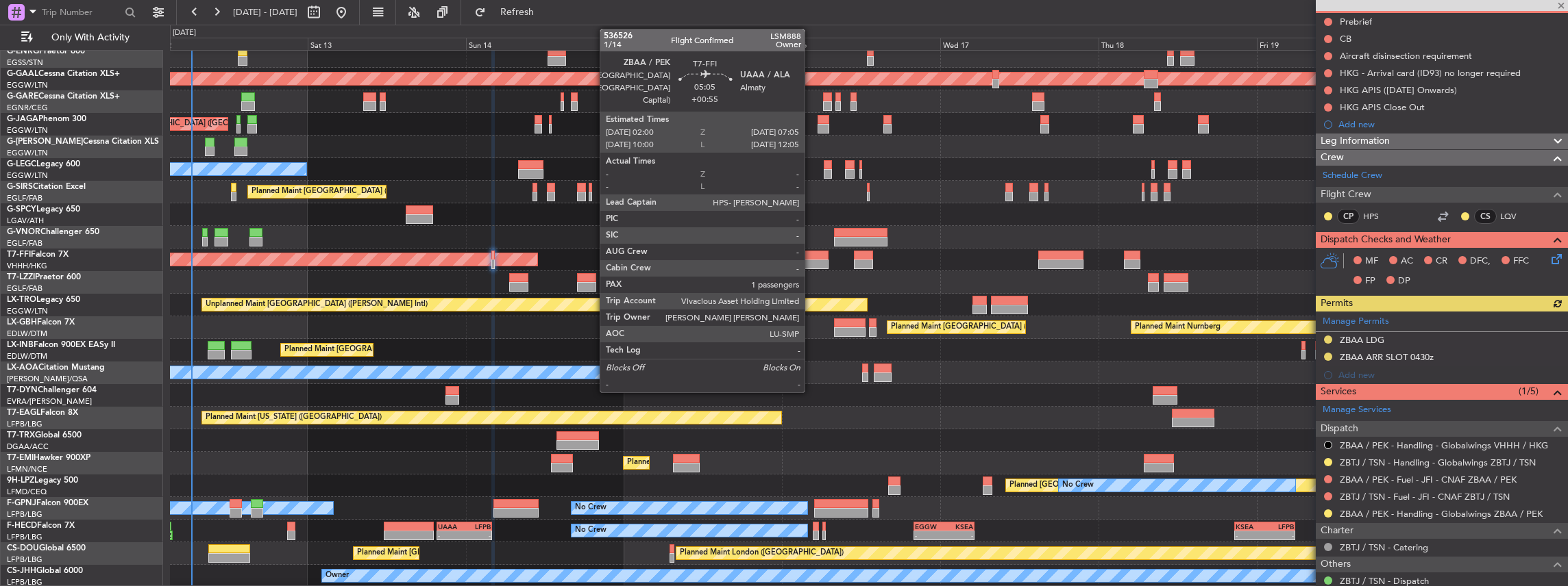
click at [811, 262] on div at bounding box center [811, 264] width 34 height 10
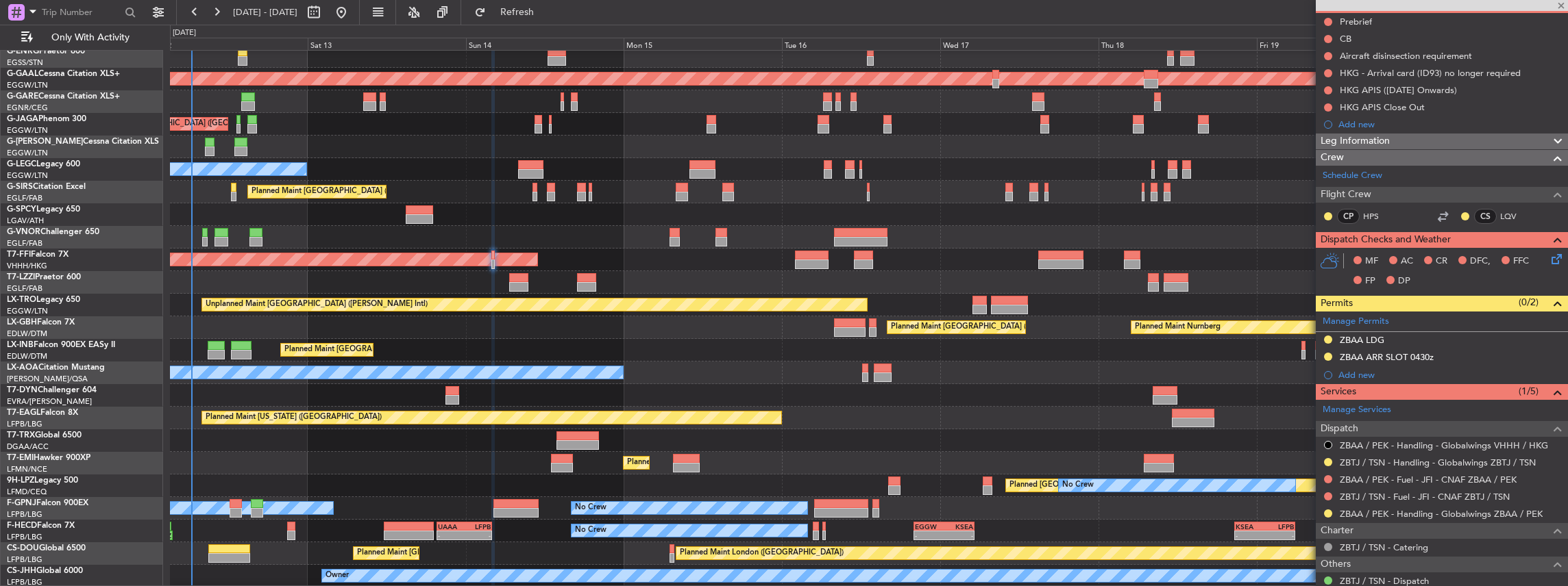
type input "+00:55"
type input "1"
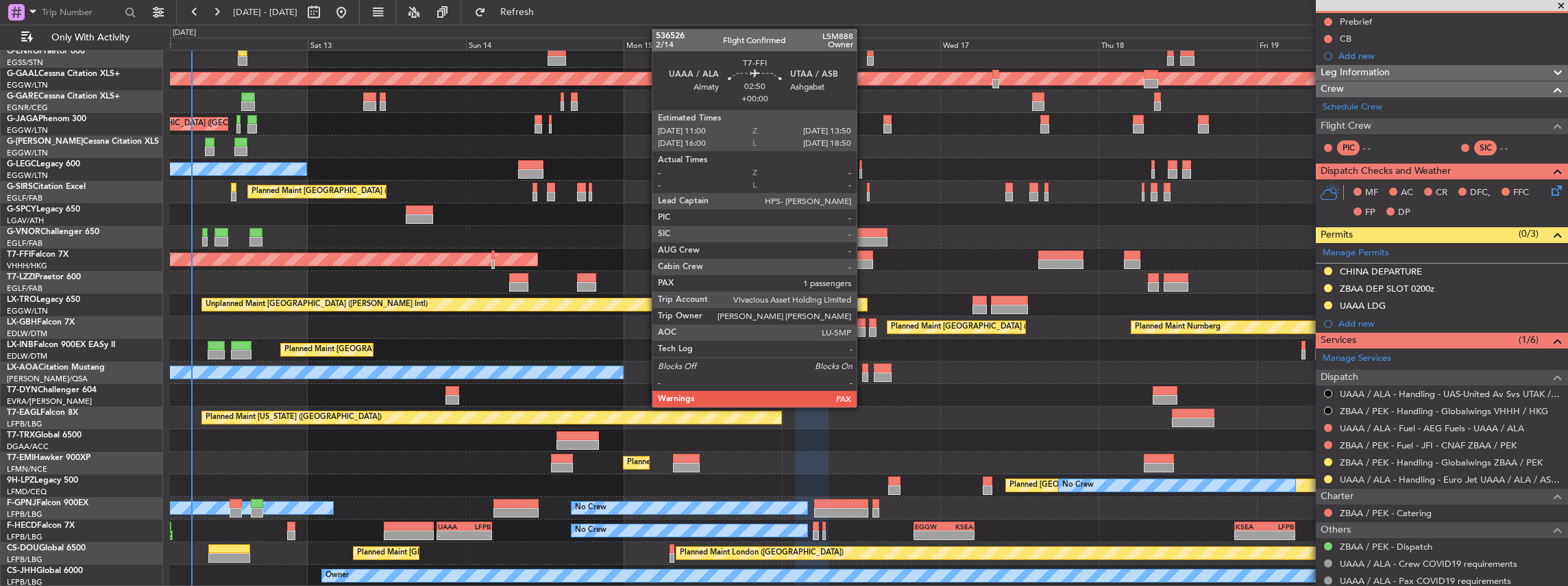
click at [863, 254] on div at bounding box center [863, 255] width 19 height 10
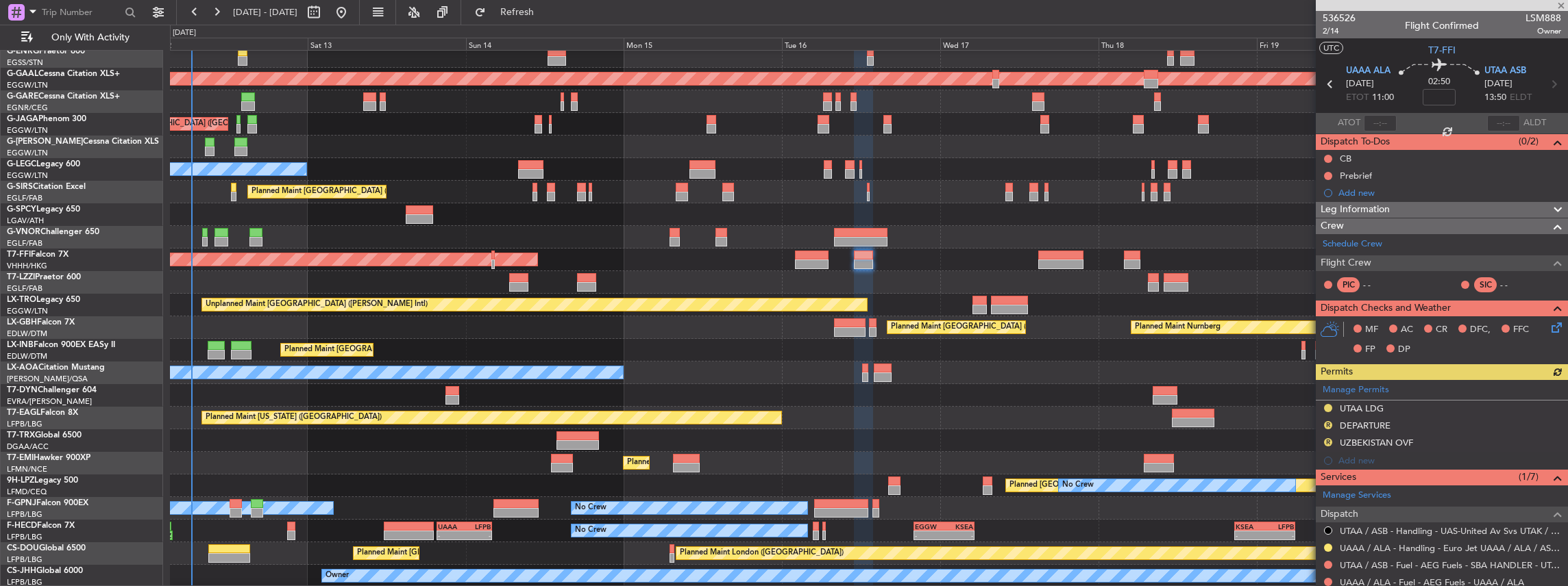
scroll to position [193, 0]
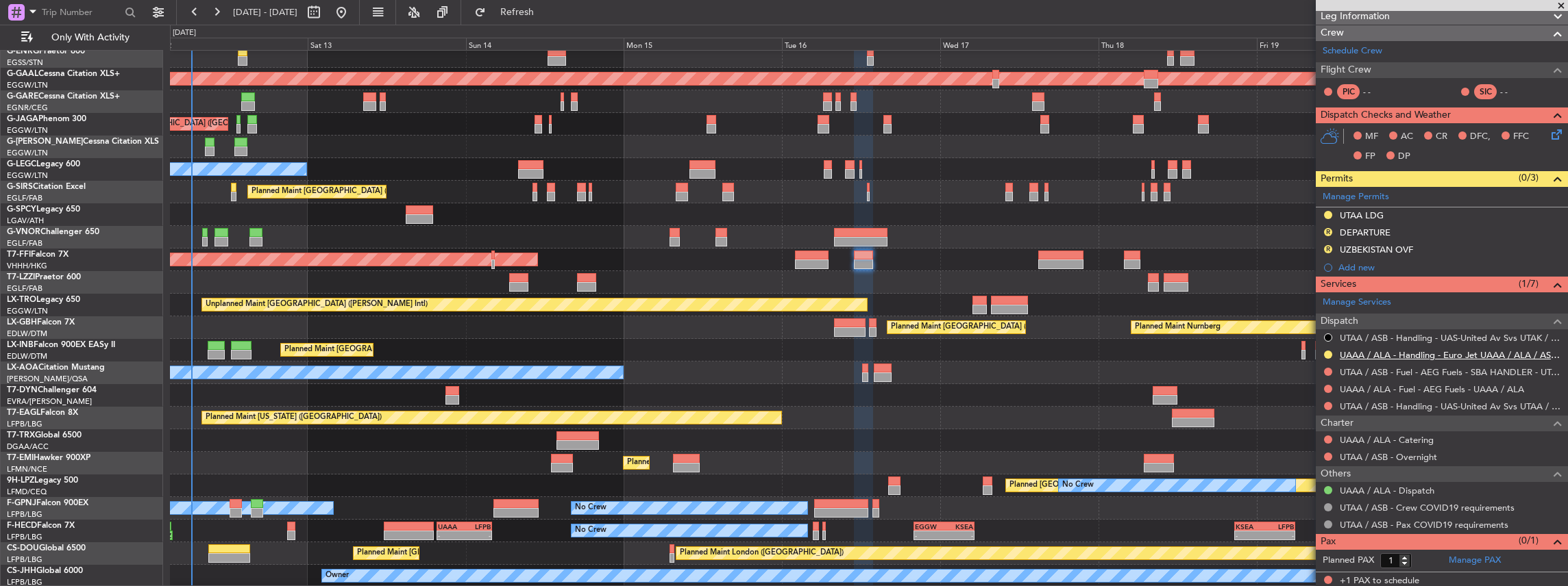
click at [1401, 358] on mat-tooltip-component "UAAA / ALA - Handling - Euro Jet UAAA / ALA / ASTER AVIATION SERVICES" at bounding box center [1415, 376] width 291 height 36
click at [1397, 355] on link "UAAA / ALA - Handling - Euro Jet UAAA / ALA / ASTER AVIATION SERVICES" at bounding box center [1451, 355] width 222 height 12
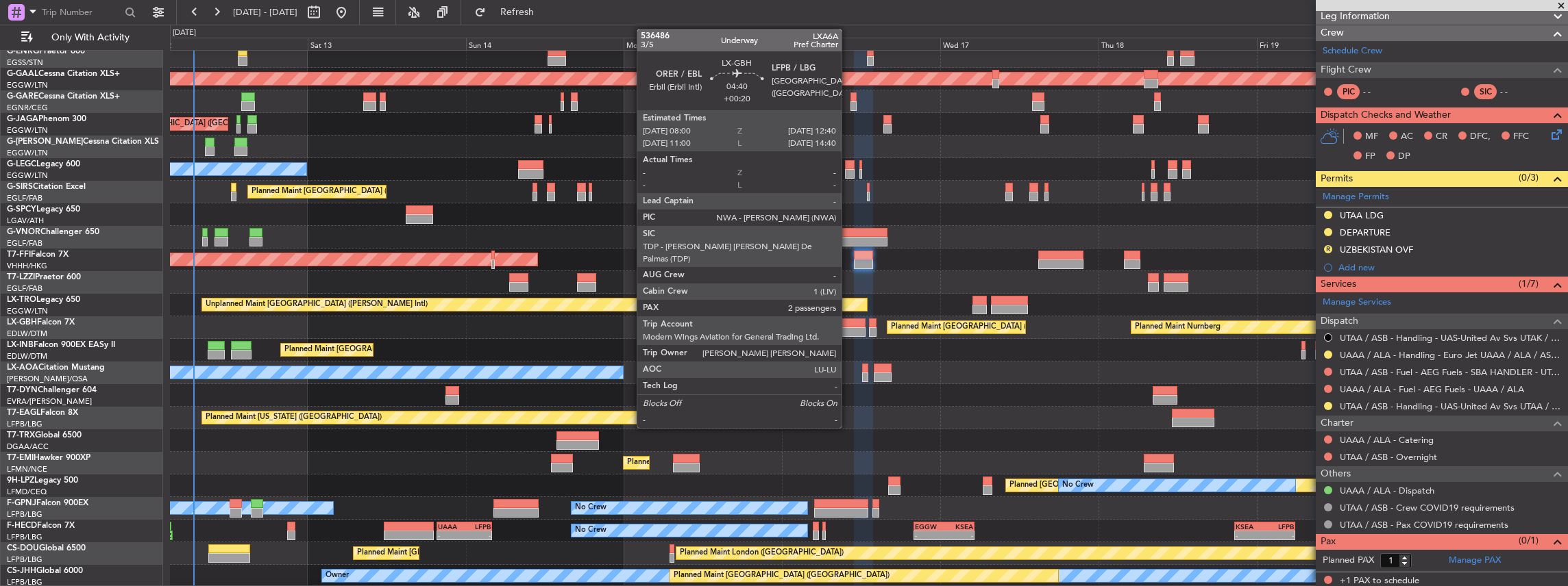
click at [849, 330] on div at bounding box center [849, 332] width 31 height 10
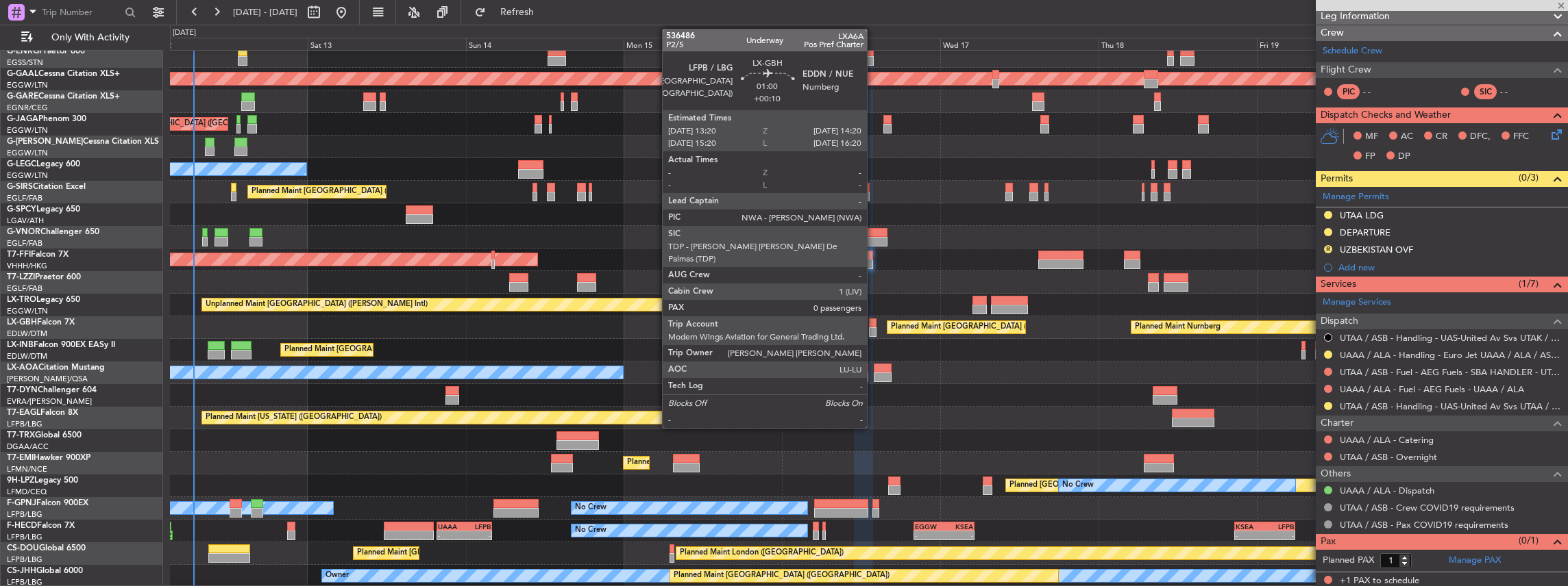
click at [873, 329] on div at bounding box center [872, 332] width 7 height 10
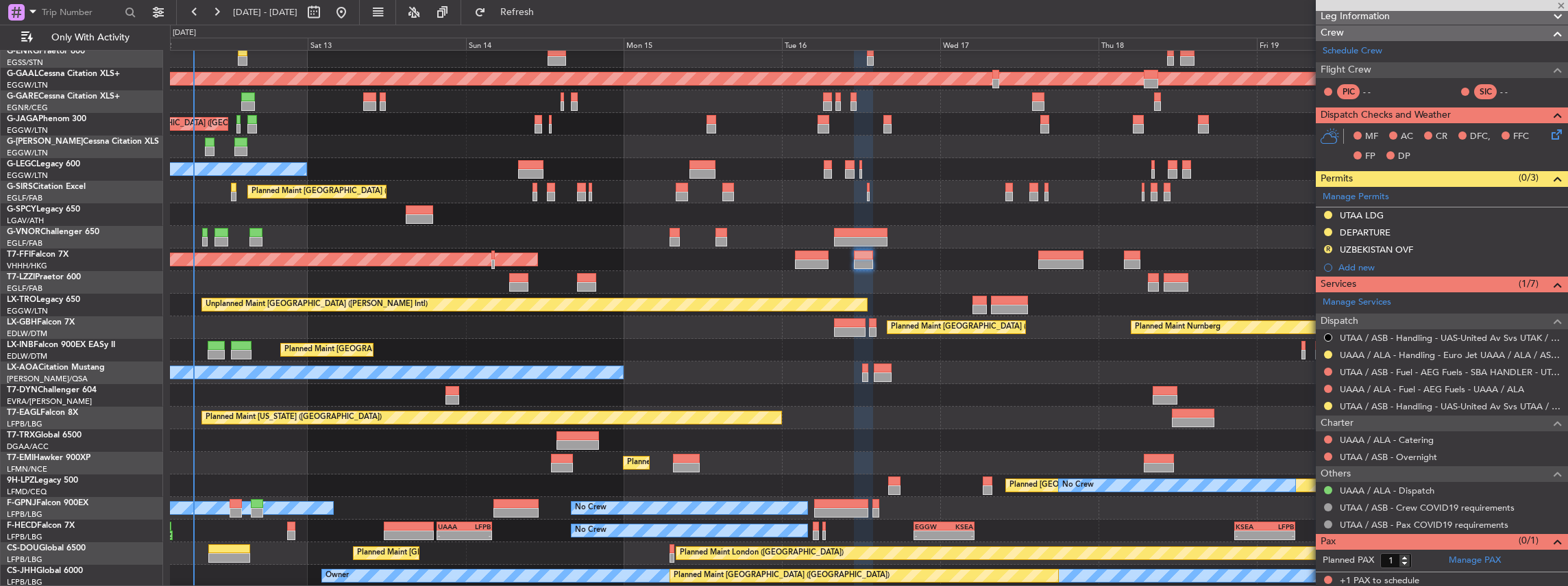
type input "+00:10"
type input "0"
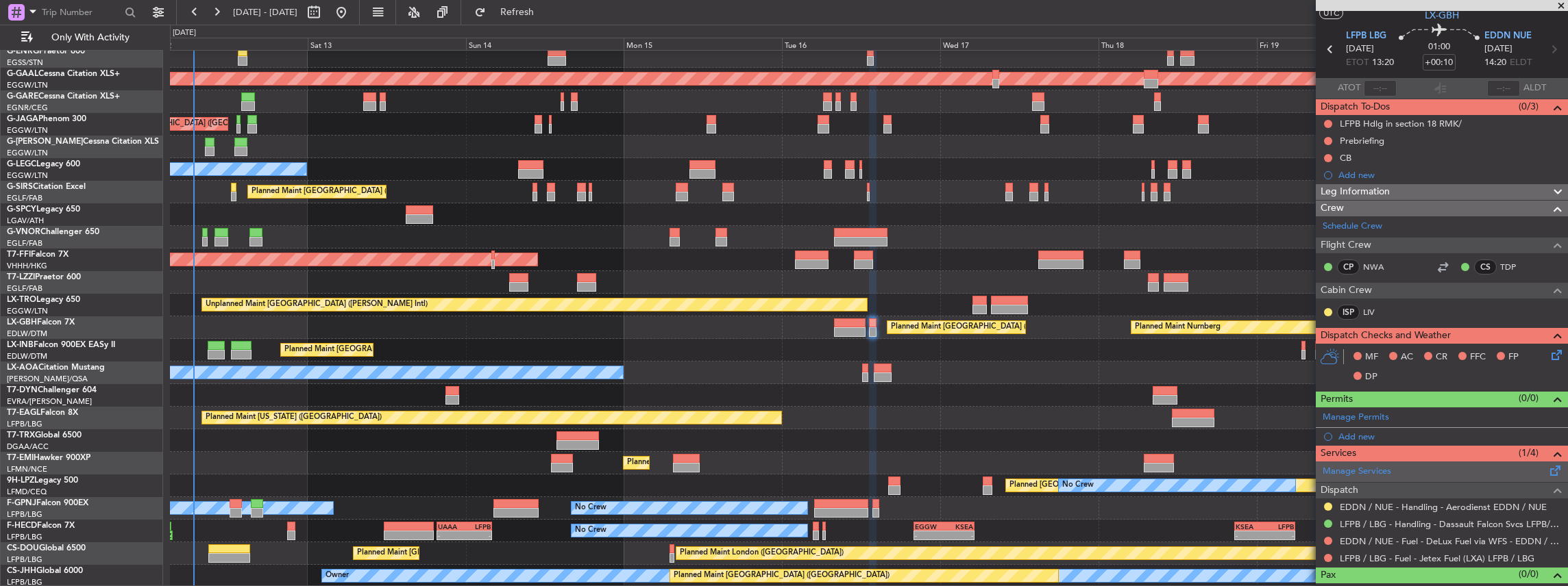
scroll to position [50, 0]
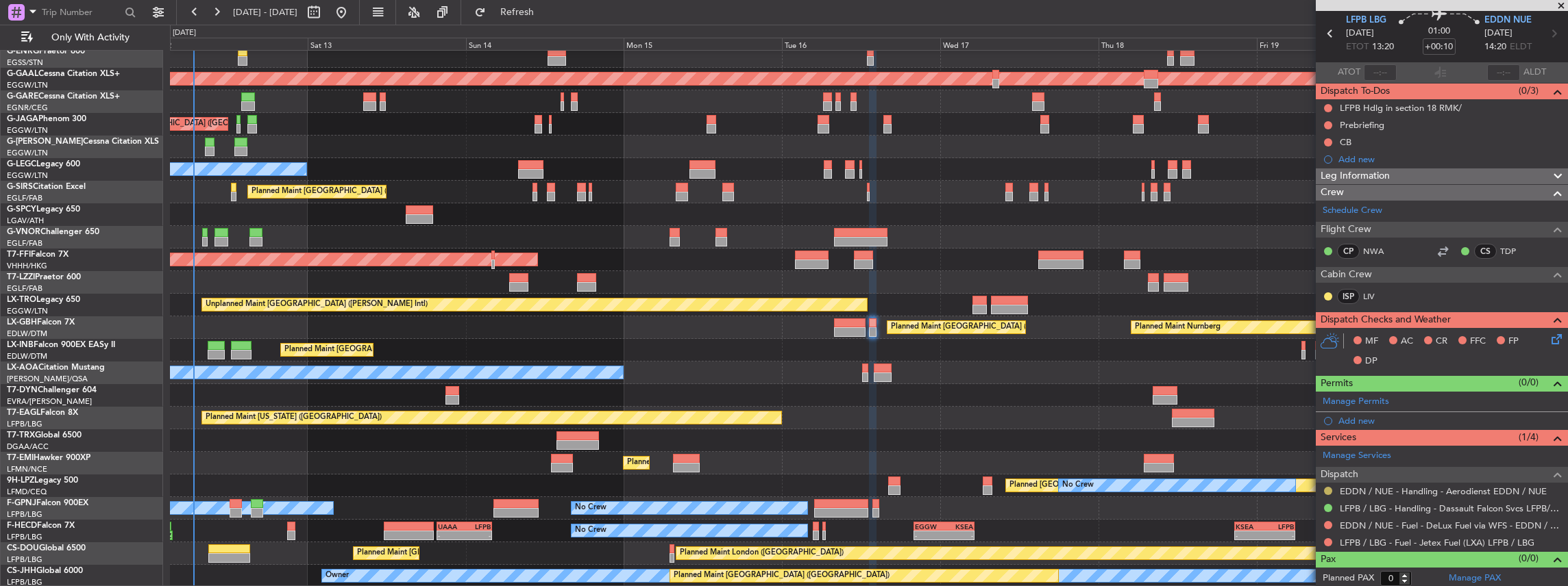
click at [1326, 487] on button at bounding box center [1328, 491] width 8 height 8
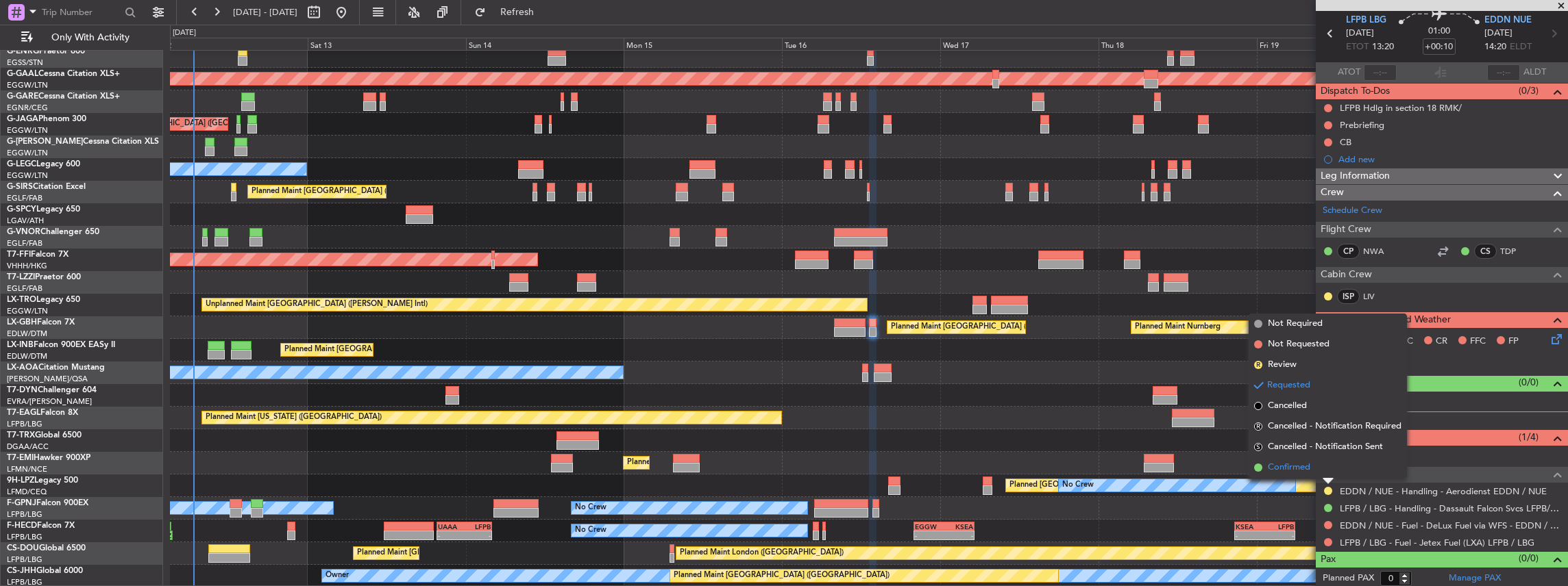
click at [1309, 461] on span "Confirmed" at bounding box center [1288, 468] width 42 height 14
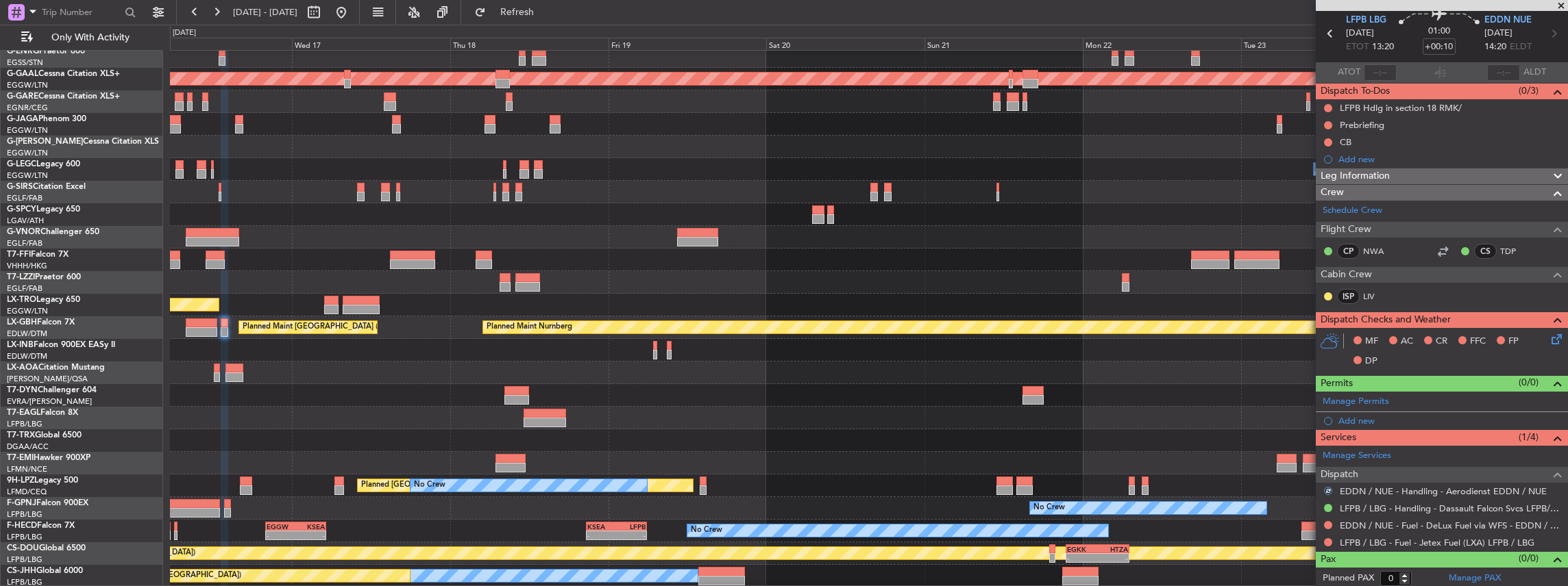
click at [598, 382] on div "No Crew Nice (Côte d'Azur Airport) No Crew Chester" at bounding box center [868, 373] width 1398 height 22
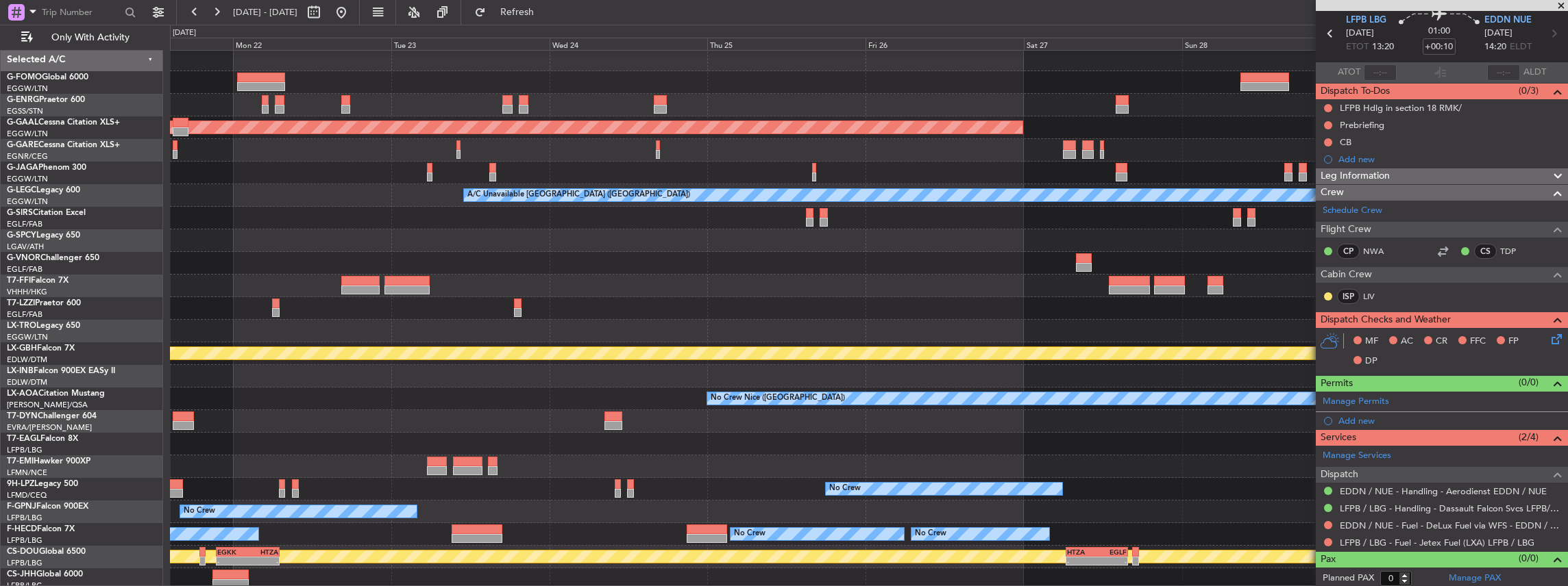
click at [554, 391] on div "No Crew Nice (Côte d'Azur Airport)" at bounding box center [868, 398] width 1398 height 22
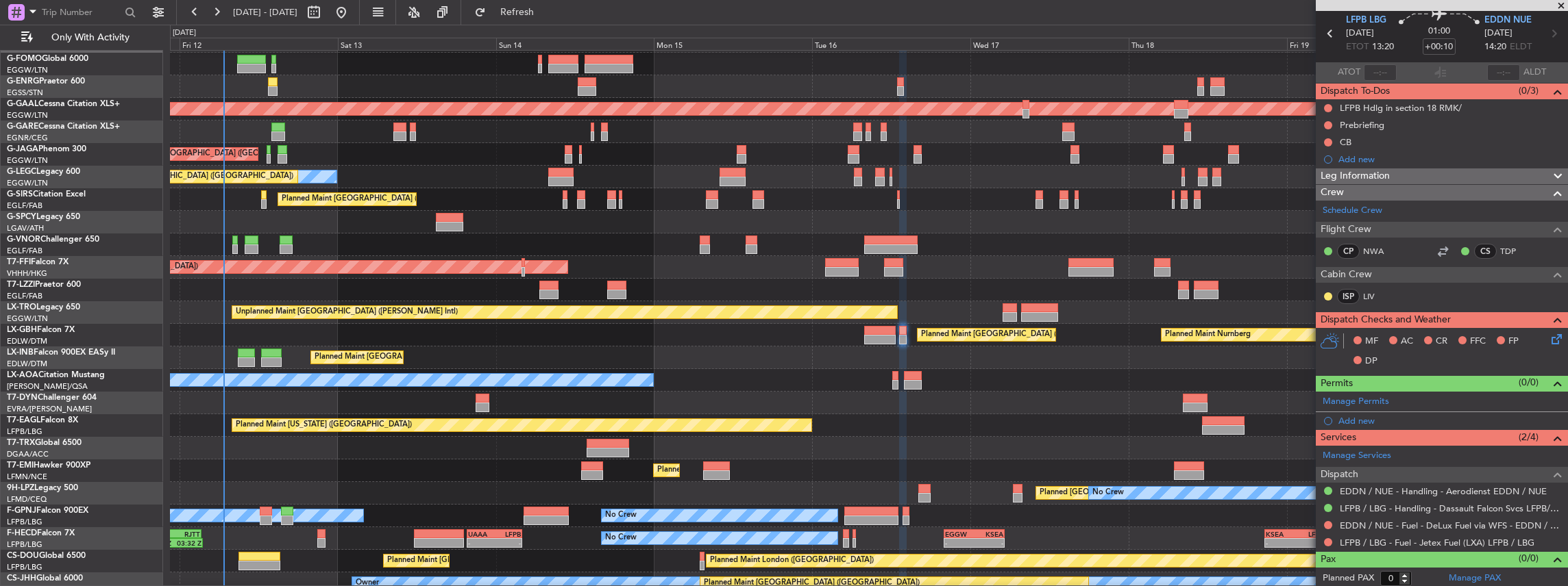
scroll to position [26, 0]
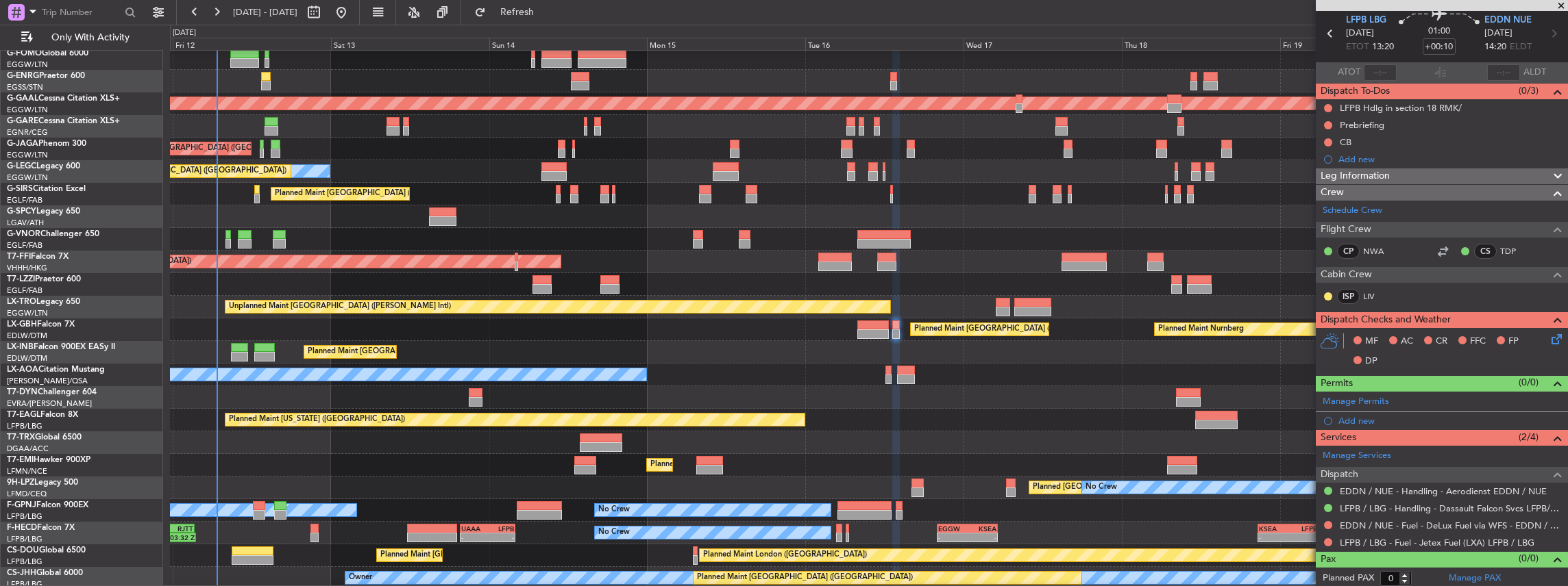
click at [1242, 347] on div "Planned Maint London (Farnborough)" at bounding box center [868, 352] width 1398 height 22
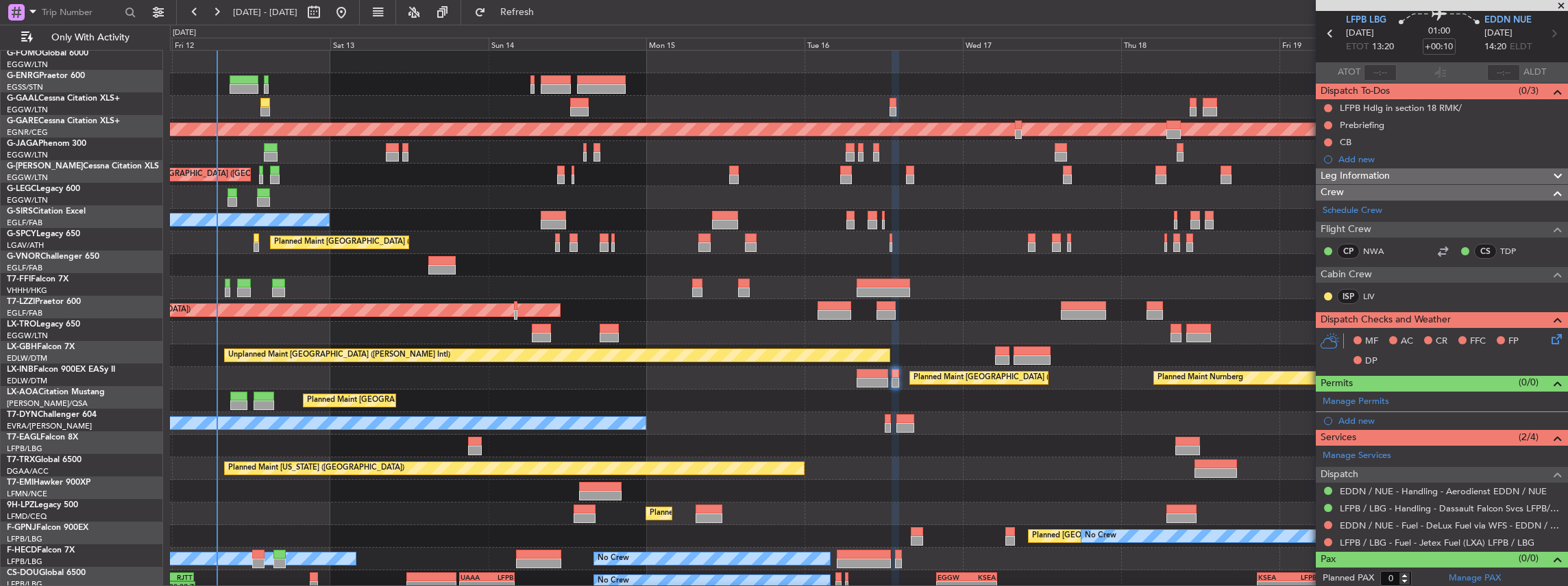
scroll to position [0, 0]
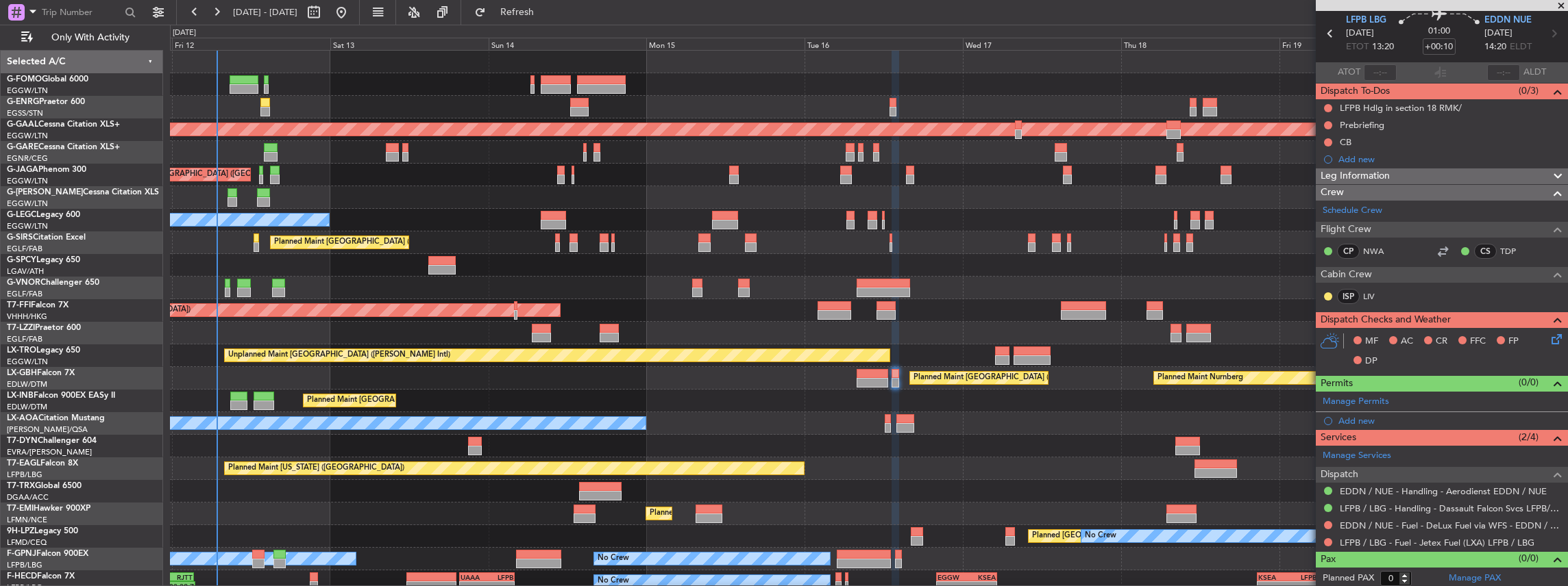
click at [516, 293] on div at bounding box center [868, 288] width 1398 height 22
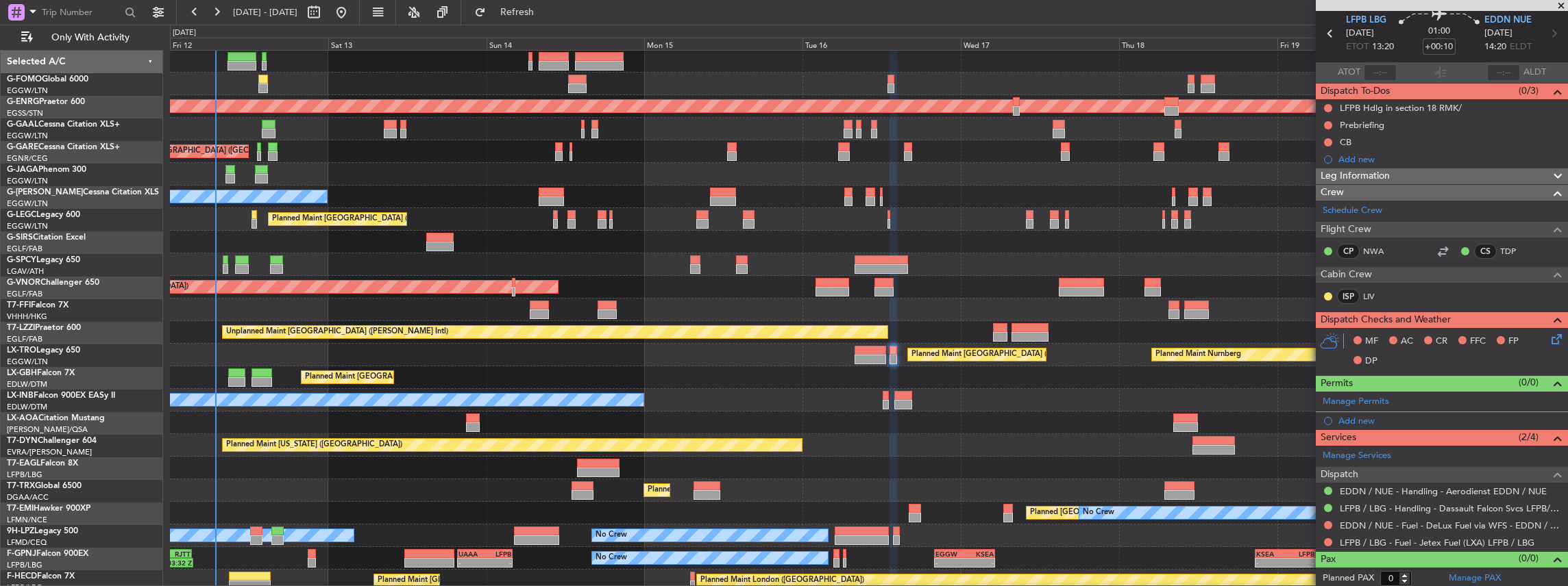
scroll to position [23, 0]
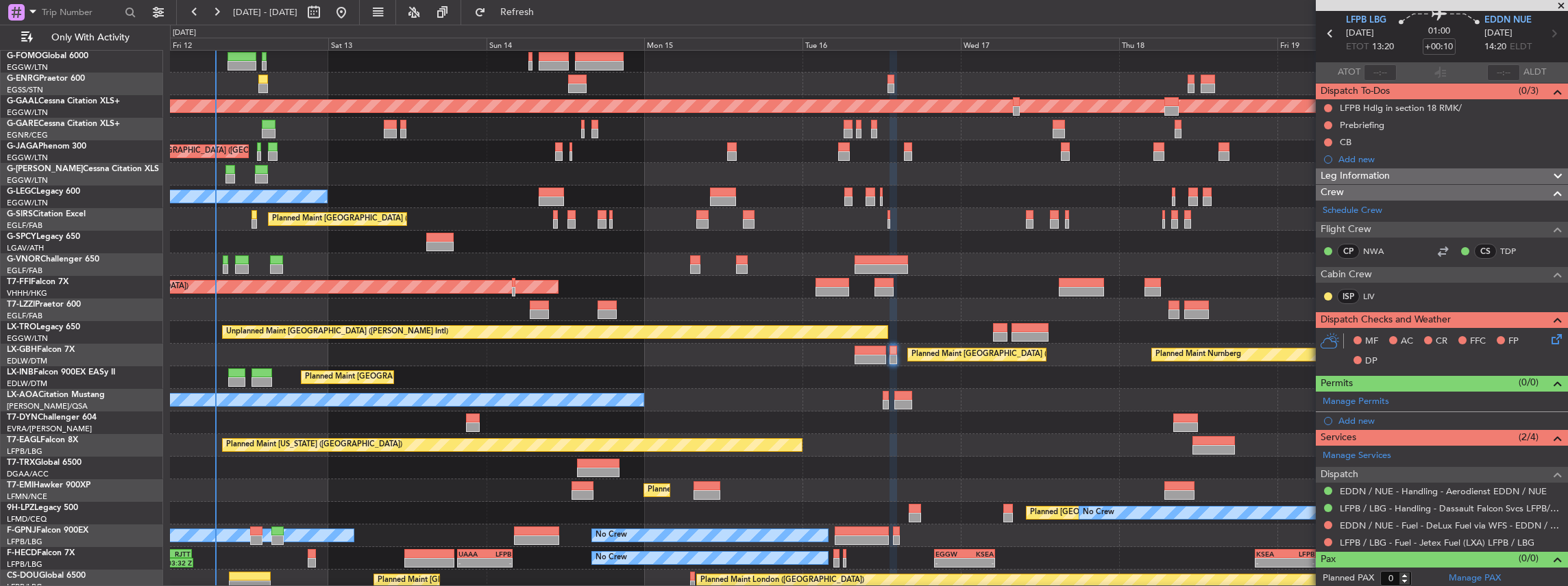
click at [323, 465] on div at bounding box center [868, 468] width 1398 height 22
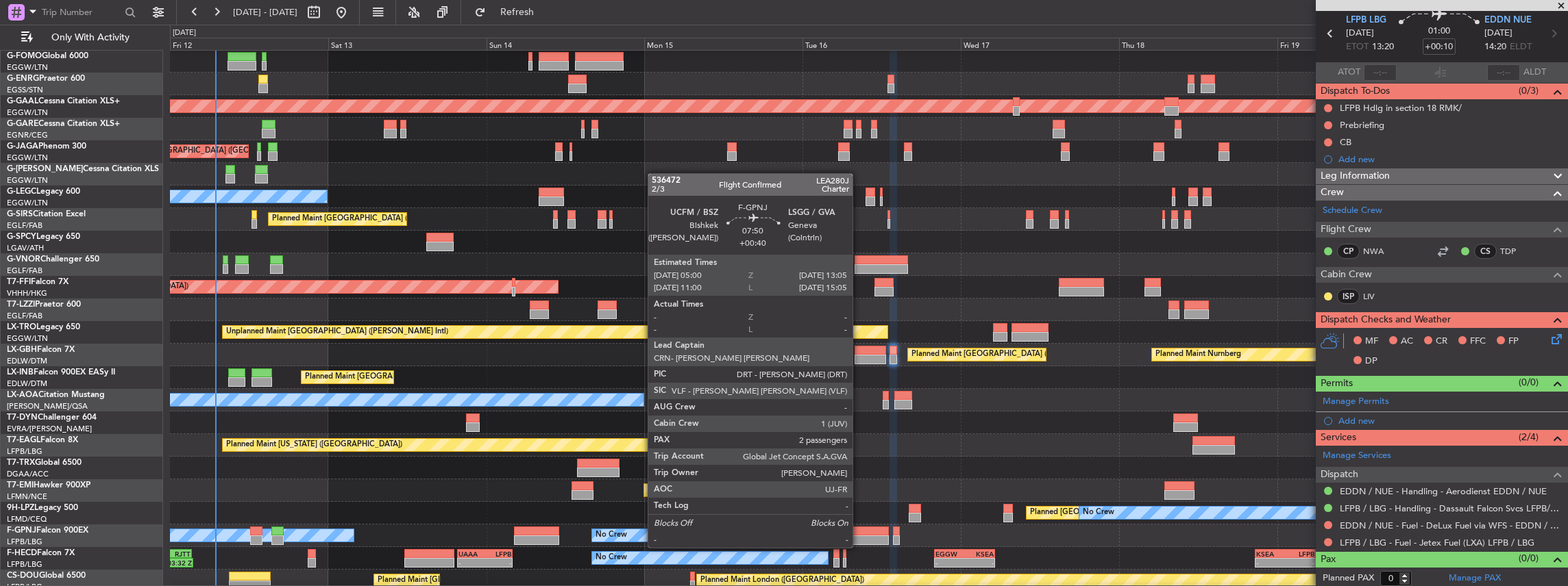
click at [859, 534] on div at bounding box center [861, 531] width 54 height 10
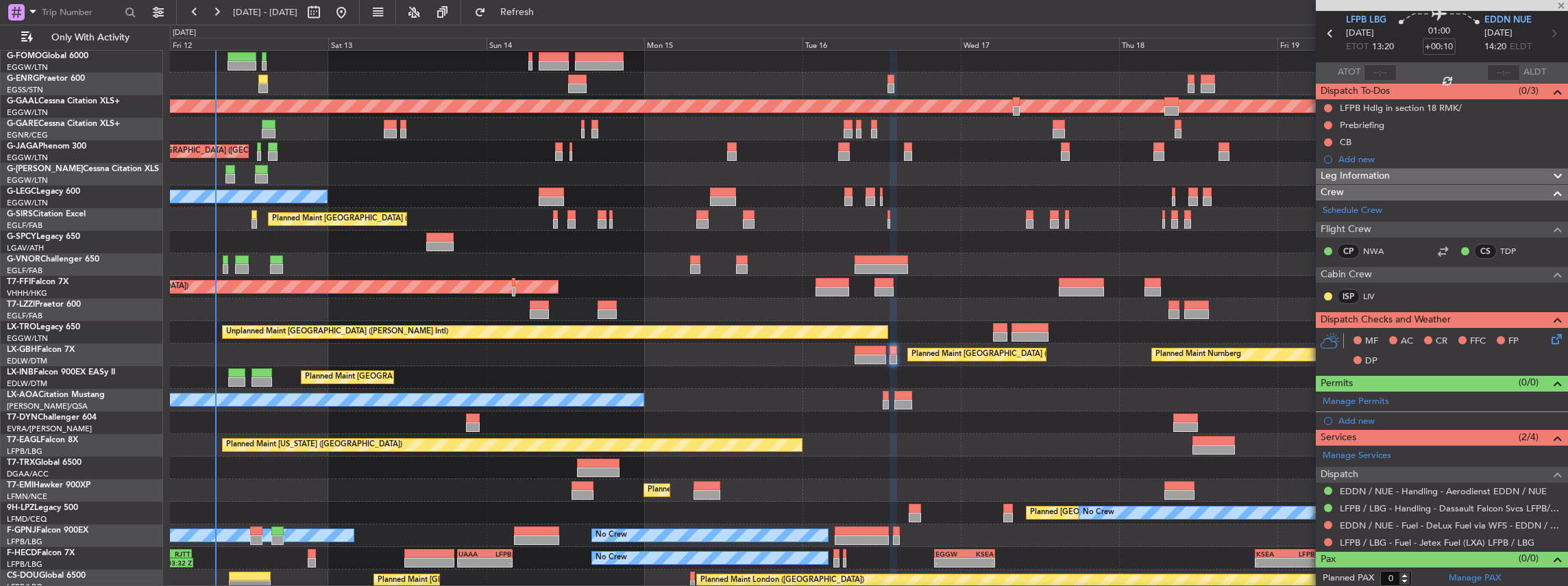
type input "+00:40"
type input "2"
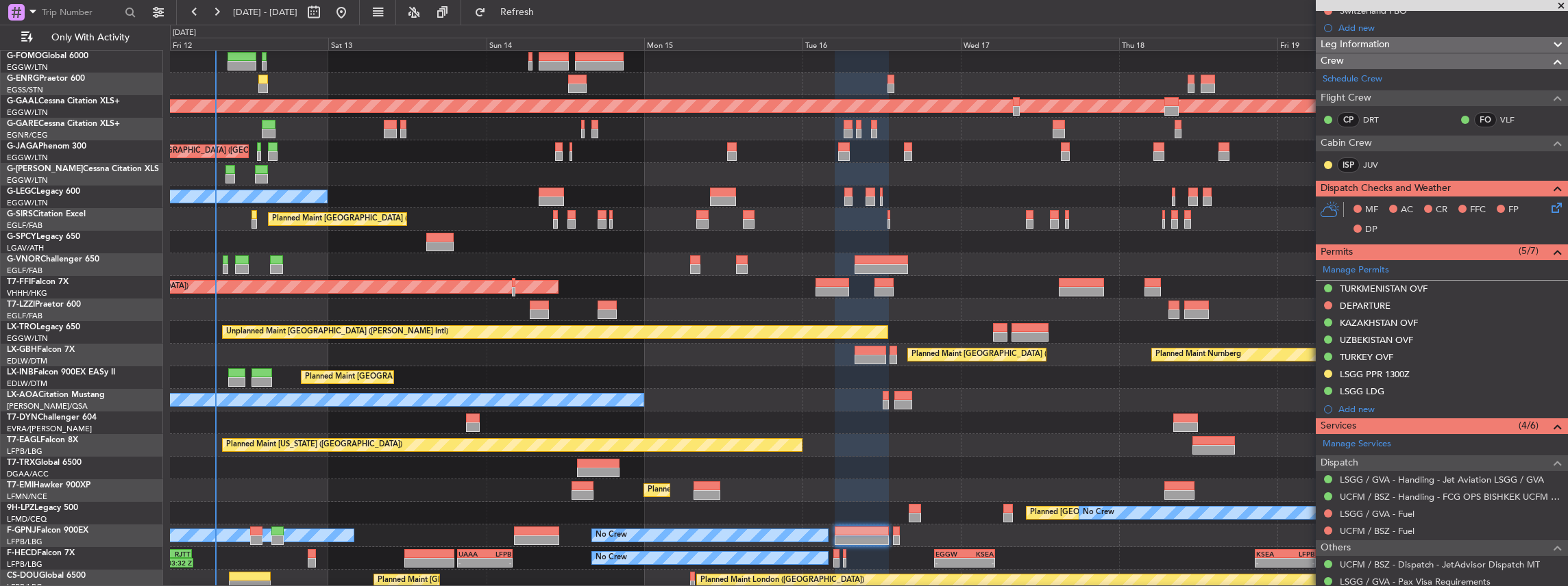
scroll to position [228, 0]
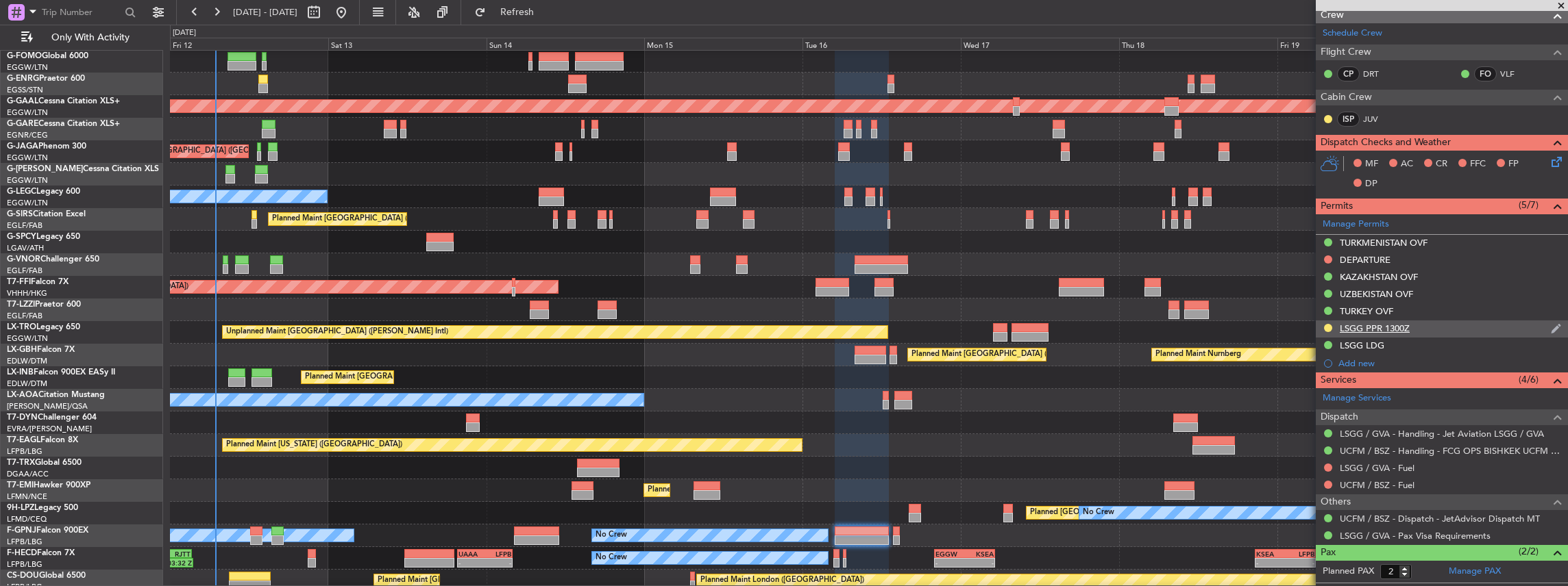
click at [1426, 330] on div "LSGG PPR 1300Z" at bounding box center [1441, 329] width 252 height 17
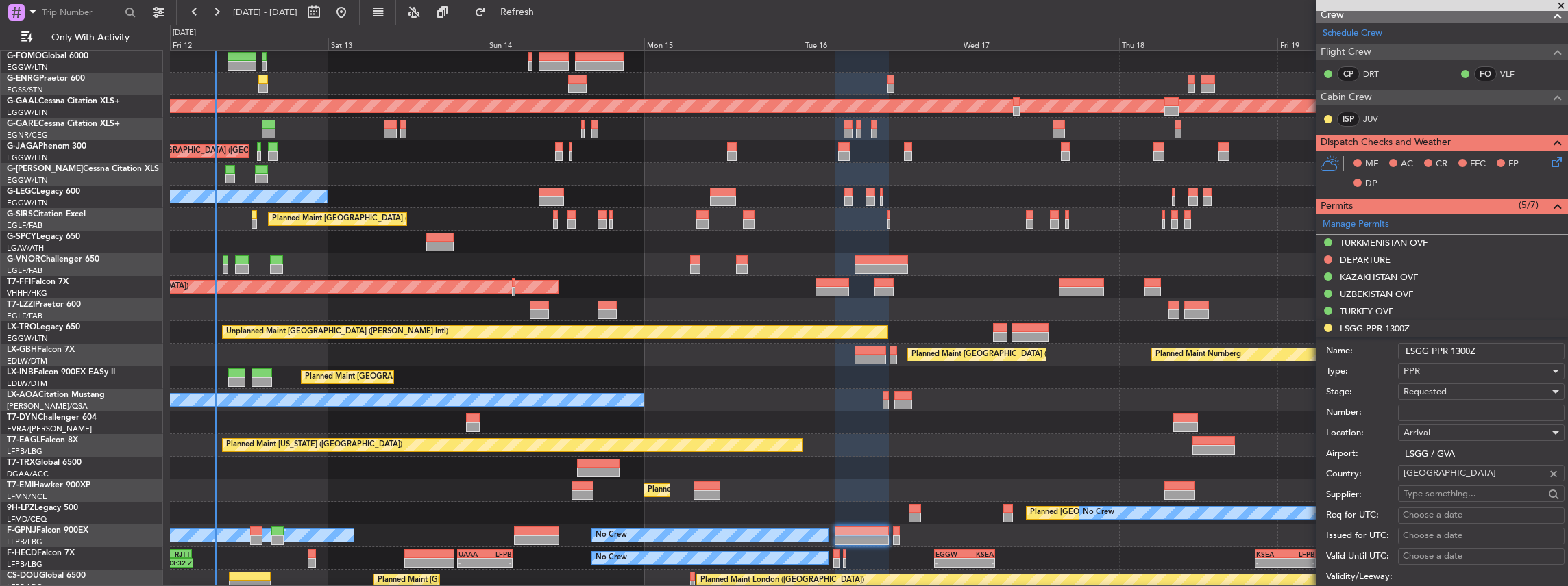
click at [1470, 348] on input "LSGG PPR 1300Z" at bounding box center [1480, 351] width 166 height 17
click at [1437, 387] on span "Requested" at bounding box center [1425, 392] width 43 height 12
click at [1447, 490] on span "Received OK" at bounding box center [1478, 494] width 148 height 21
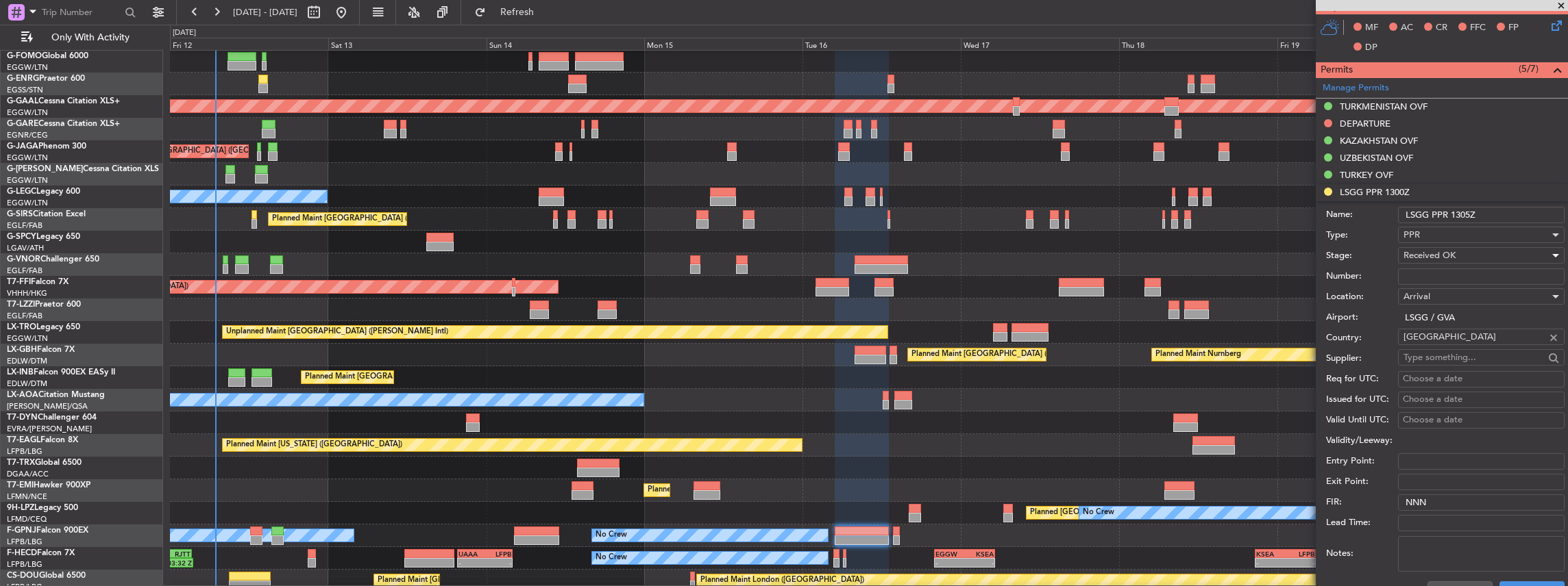
scroll to position [365, 0]
click at [1454, 231] on div "PPR" at bounding box center [1476, 234] width 146 height 21
click at [1427, 364] on span "Slot" at bounding box center [1478, 362] width 148 height 21
drag, startPoint x: 1446, startPoint y: 210, endPoint x: 1432, endPoint y: 213, distance: 14.3
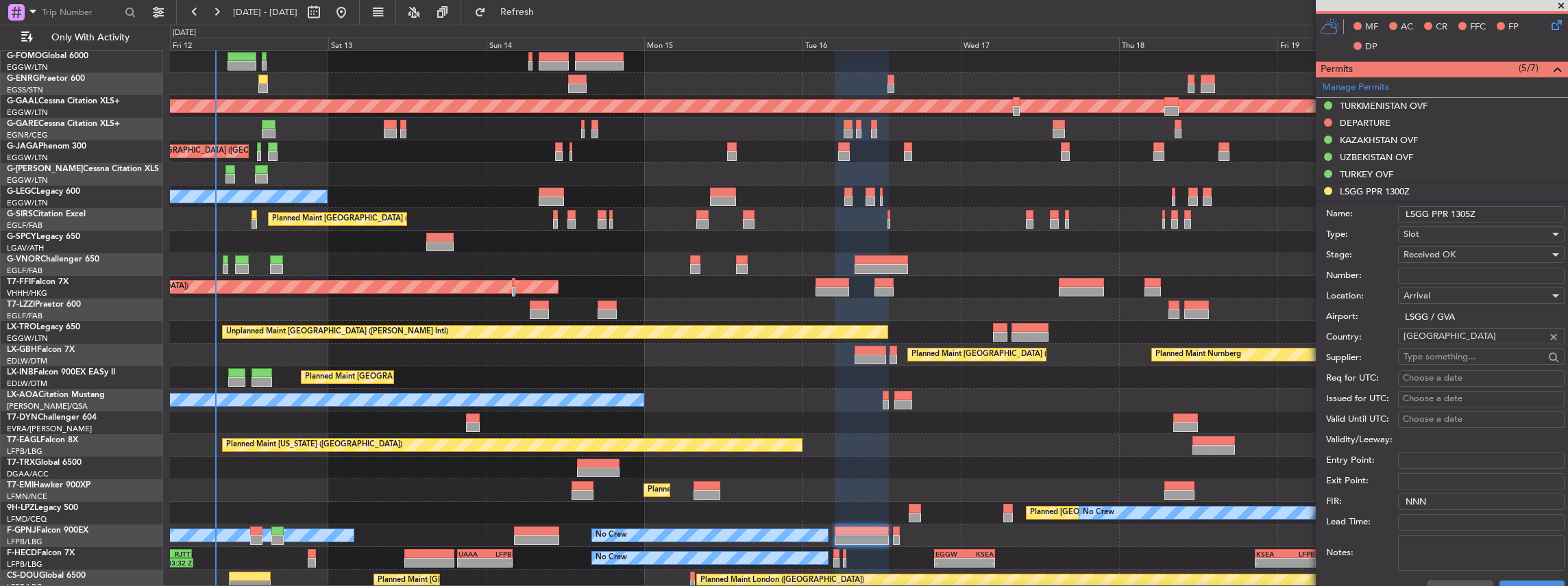
click at [1432, 213] on input "LSGG PPR 1305Z" at bounding box center [1480, 214] width 166 height 17
type input "LSGG ARR SLOT 1305Z"
click at [1441, 270] on input "Number:" at bounding box center [1480, 276] width 166 height 17
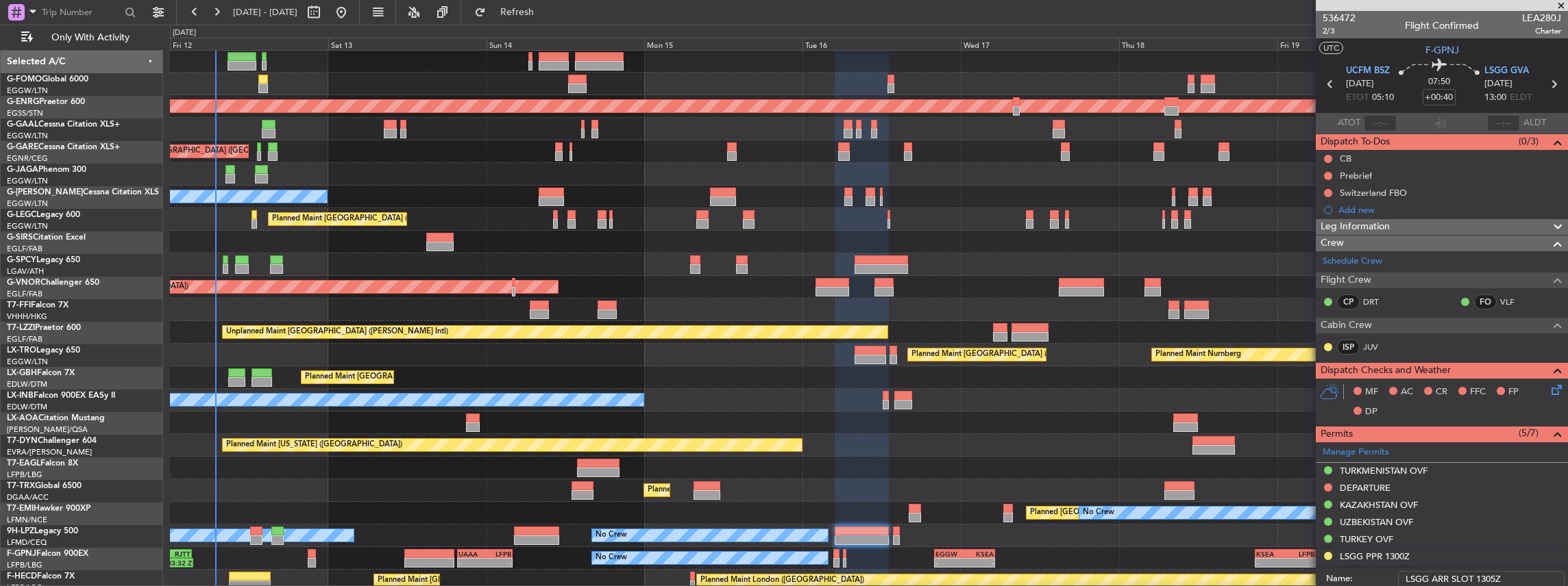
scroll to position [365, 0]
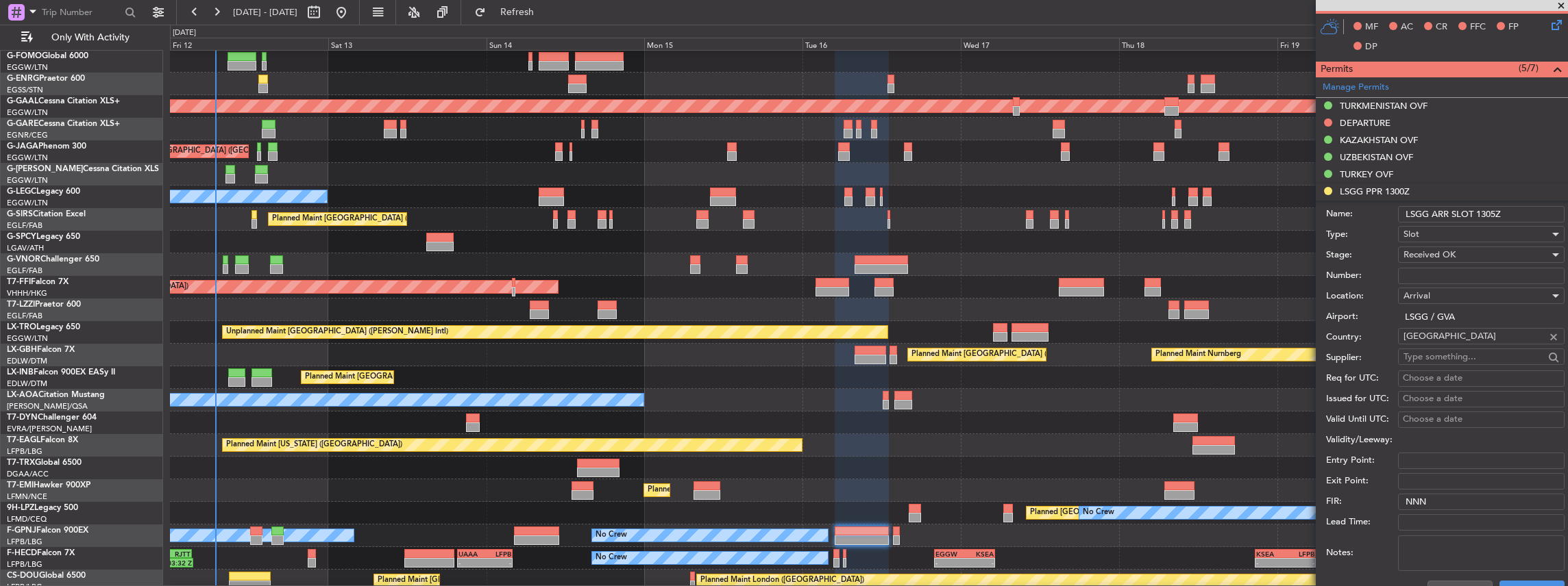
drag, startPoint x: 0, startPoint y: 0, endPoint x: 1449, endPoint y: 267, distance: 1473.4
click at [1449, 268] on input "Number:" at bounding box center [1480, 276] width 166 height 17
paste input "091613103A"
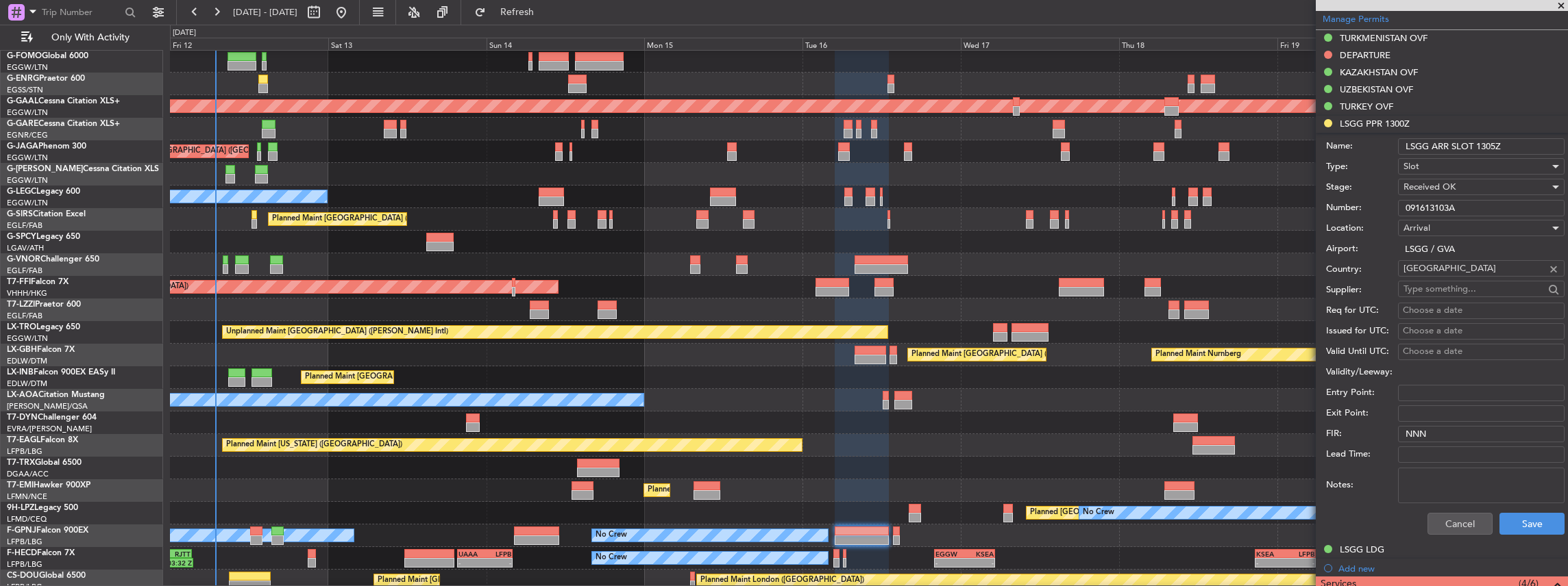
scroll to position [502, 0]
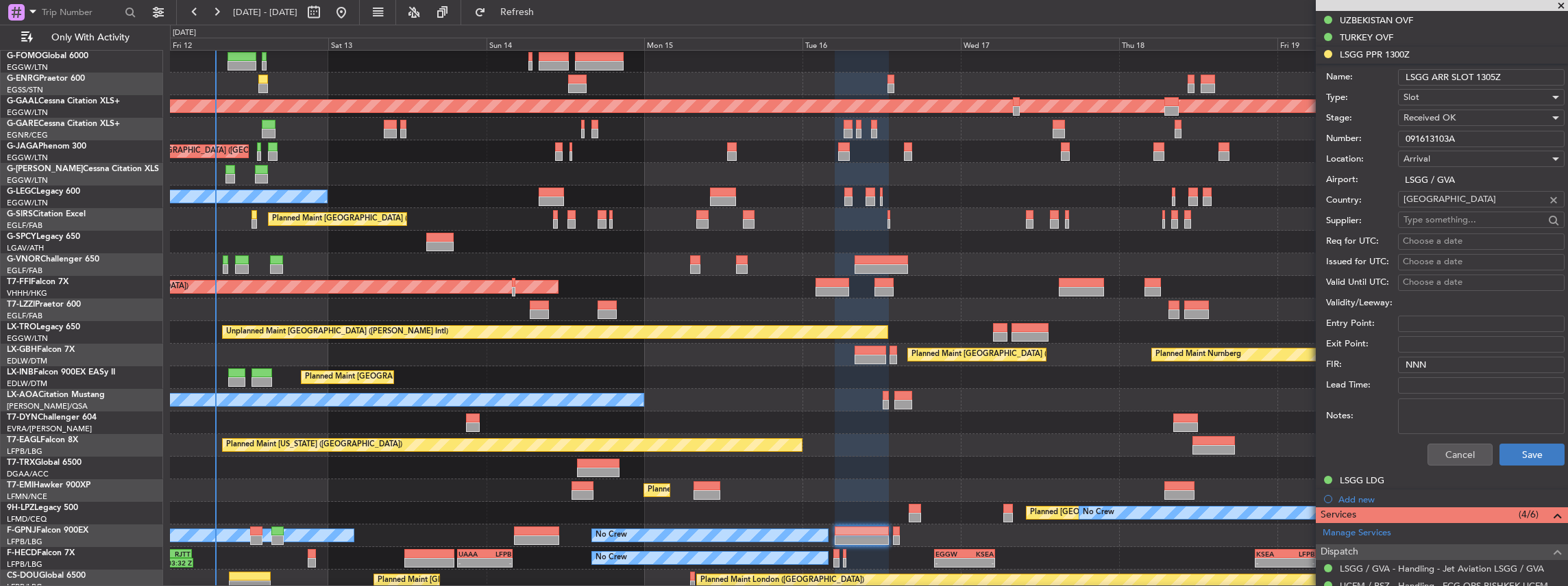
type input "091613103A"
click at [1525, 452] on button "Save" at bounding box center [1532, 455] width 65 height 22
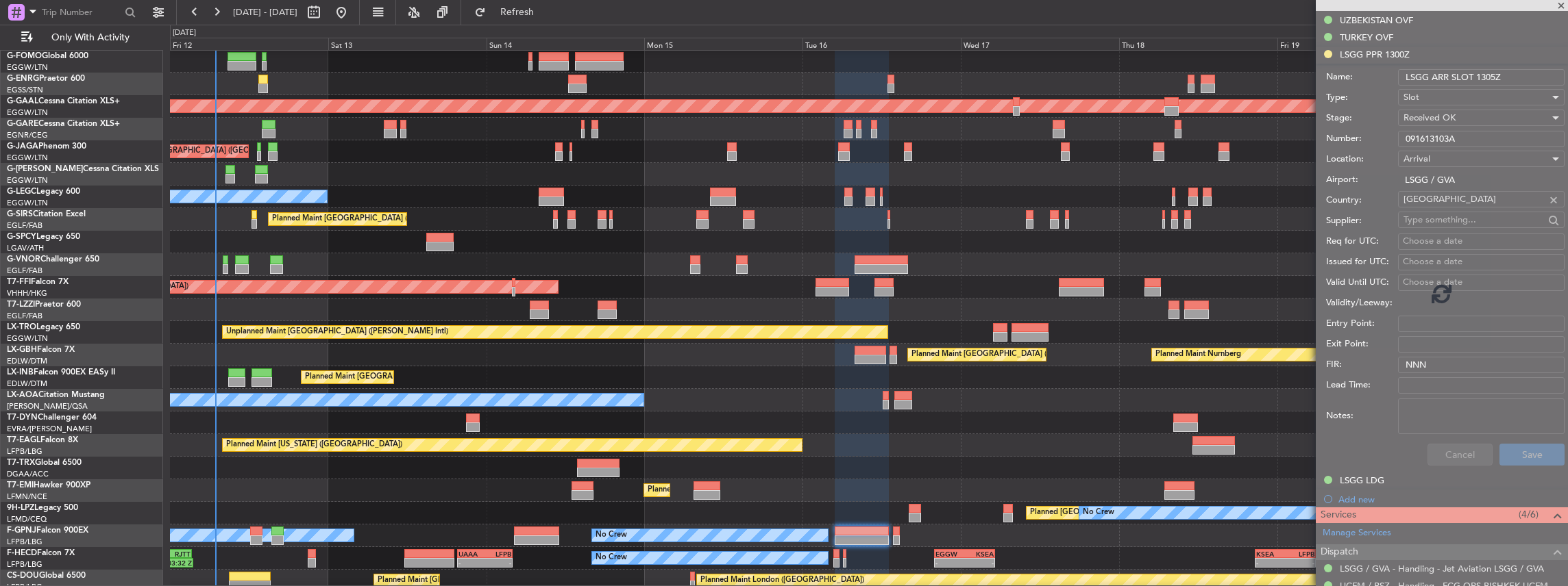
scroll to position [283, 0]
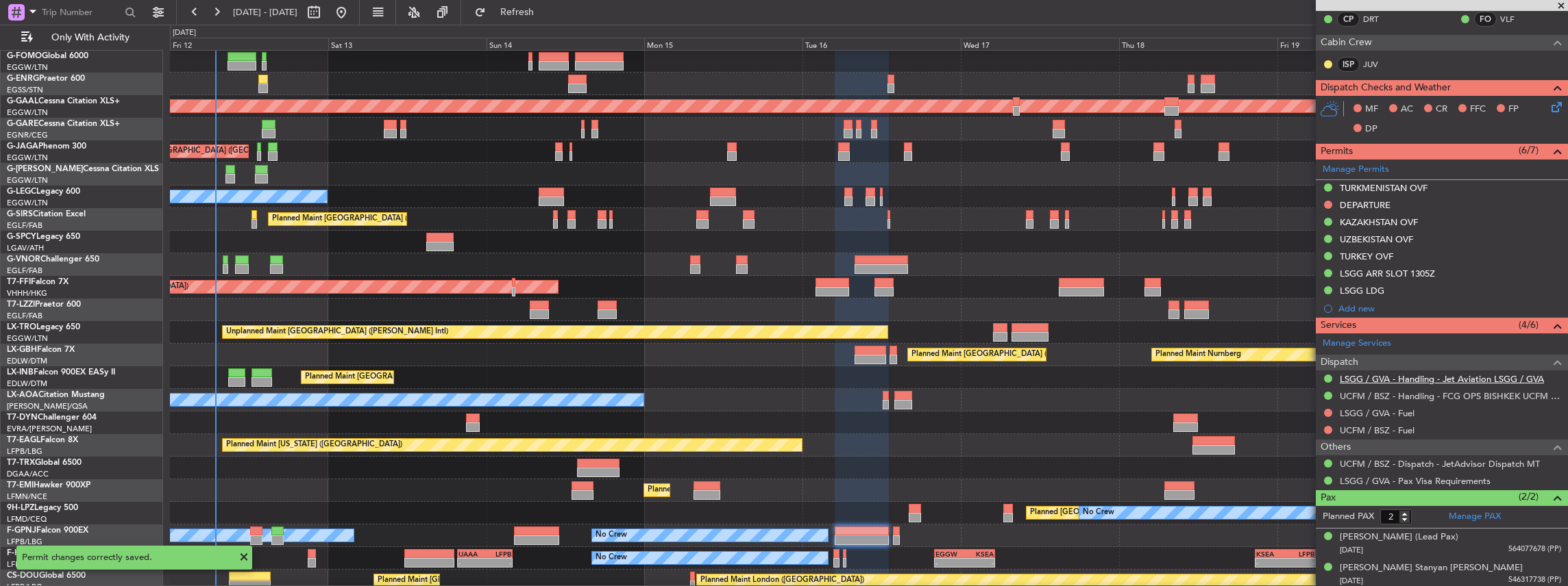
click at [1412, 379] on link "LSGG / GVA - Handling - Jet Aviation LSGG / GVA" at bounding box center [1441, 379] width 204 height 12
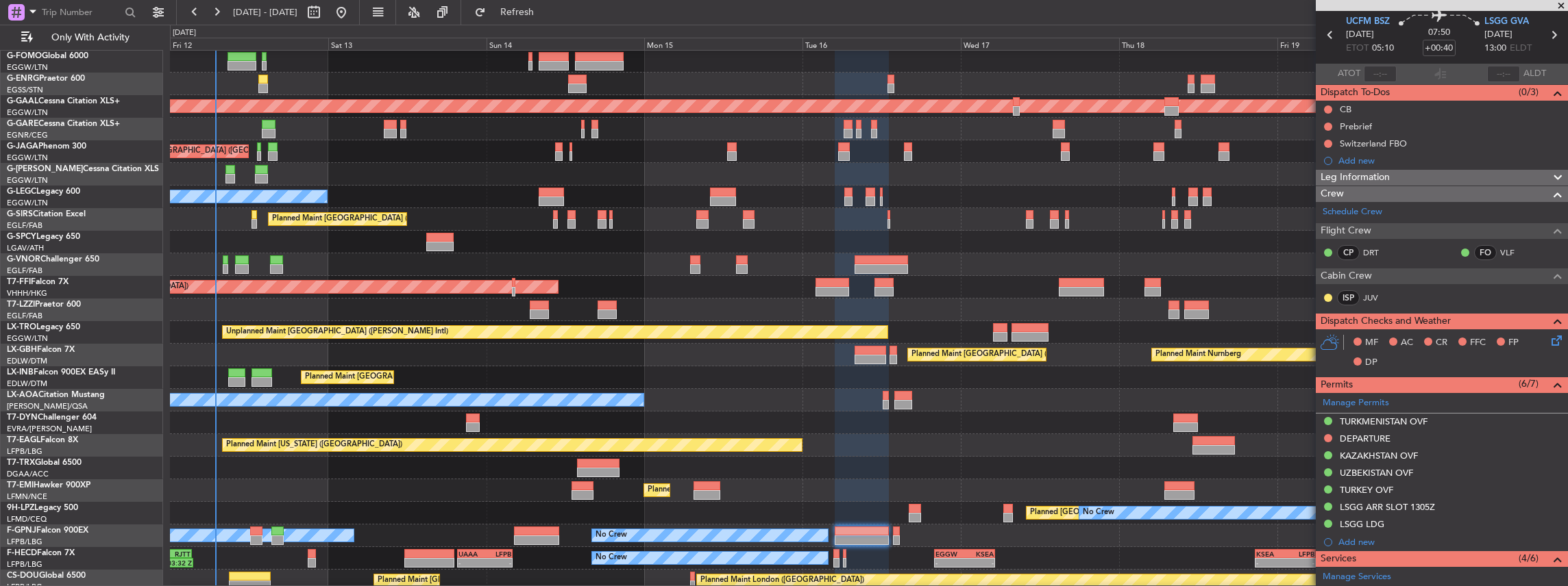
scroll to position [0, 0]
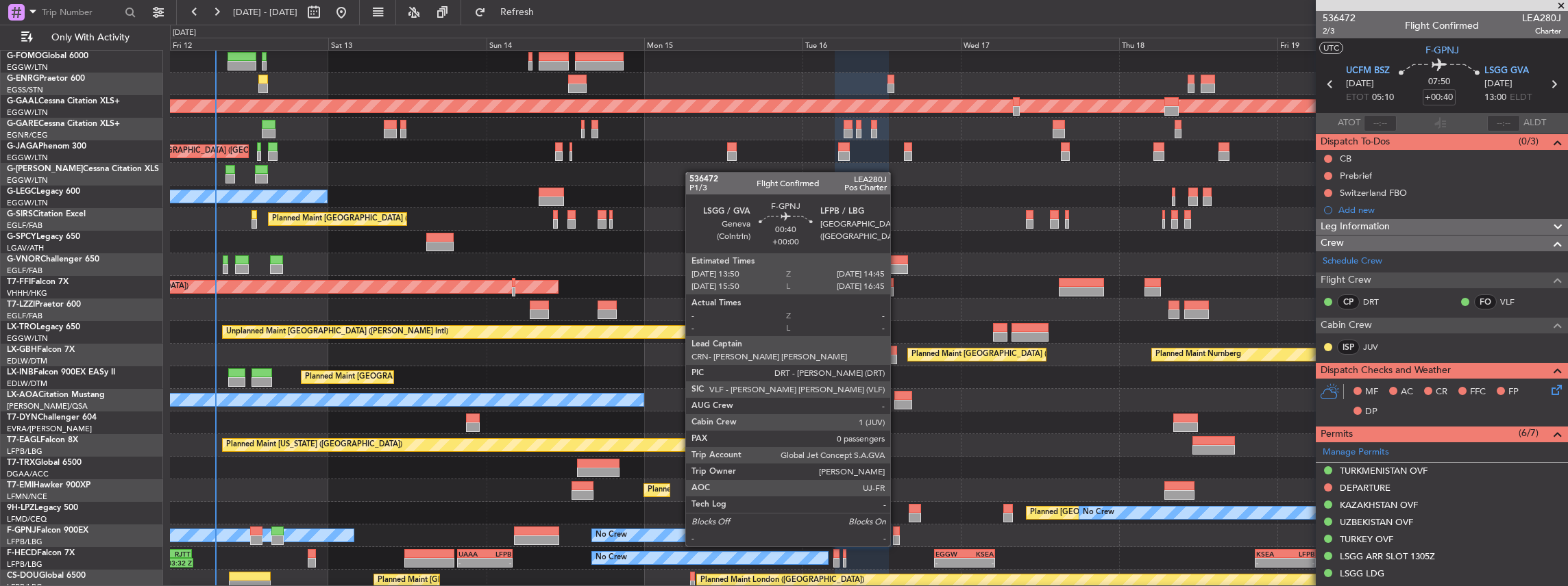
click at [897, 533] on div at bounding box center [896, 531] width 6 height 10
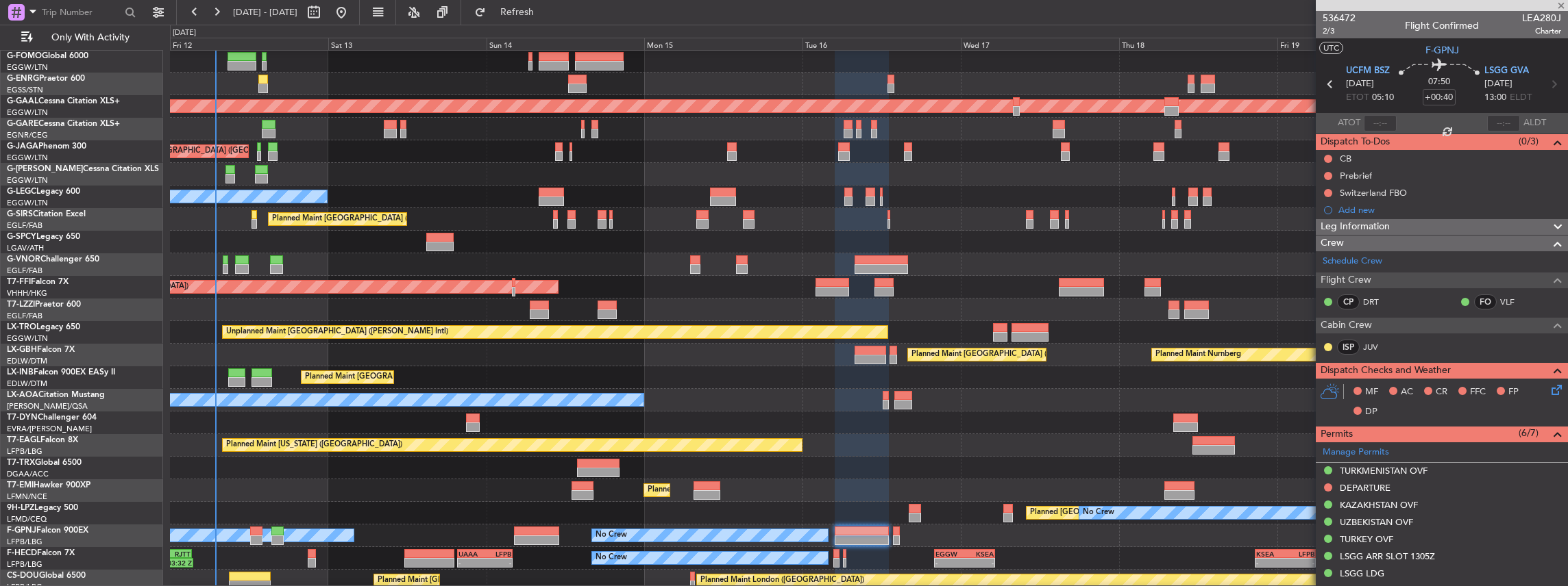
type input "0"
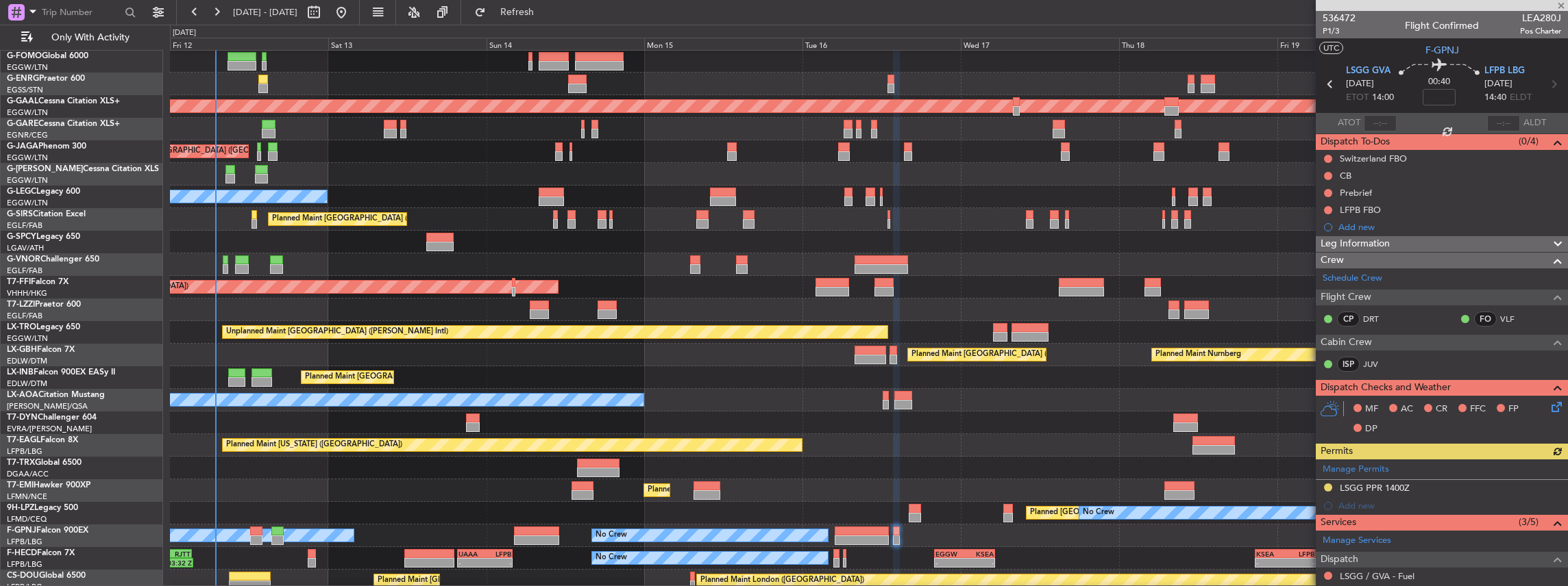
scroll to position [118, 0]
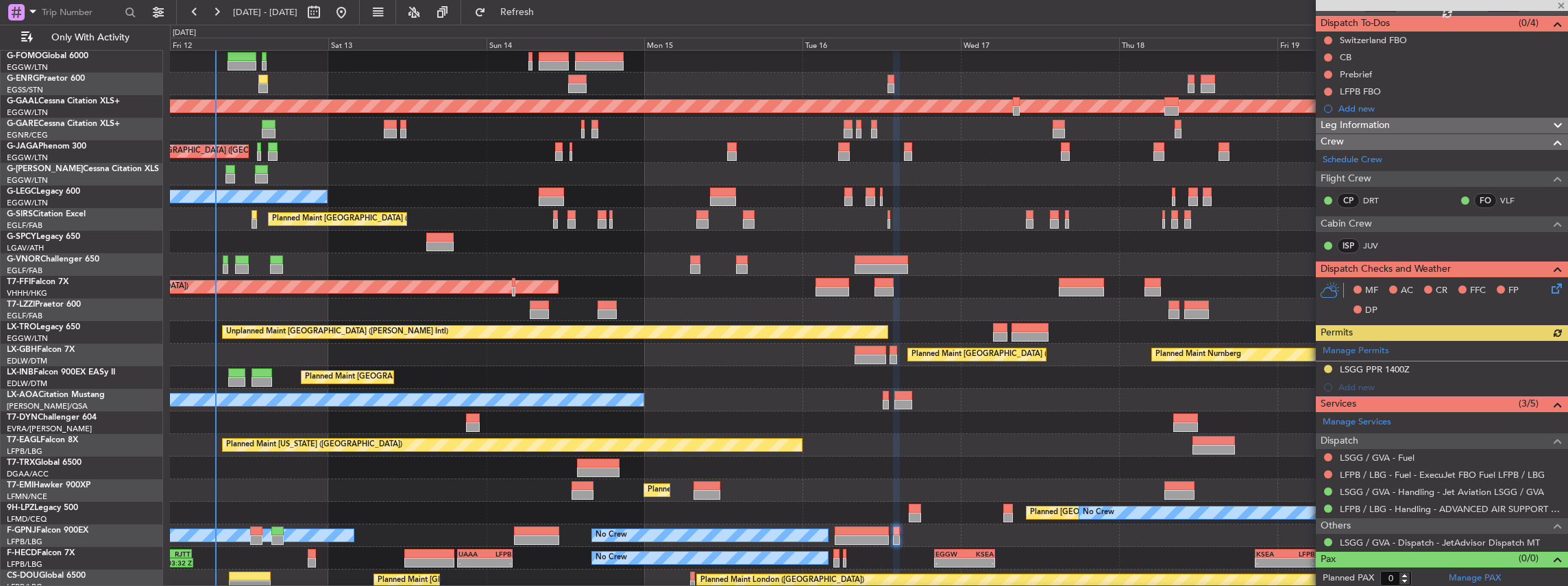
click at [1437, 362] on div "Manage Permits LSGG PPR 1400Z Add new" at bounding box center [1441, 369] width 252 height 55
click at [1445, 365] on div "LSGG PPR 1400Z" at bounding box center [1441, 370] width 252 height 17
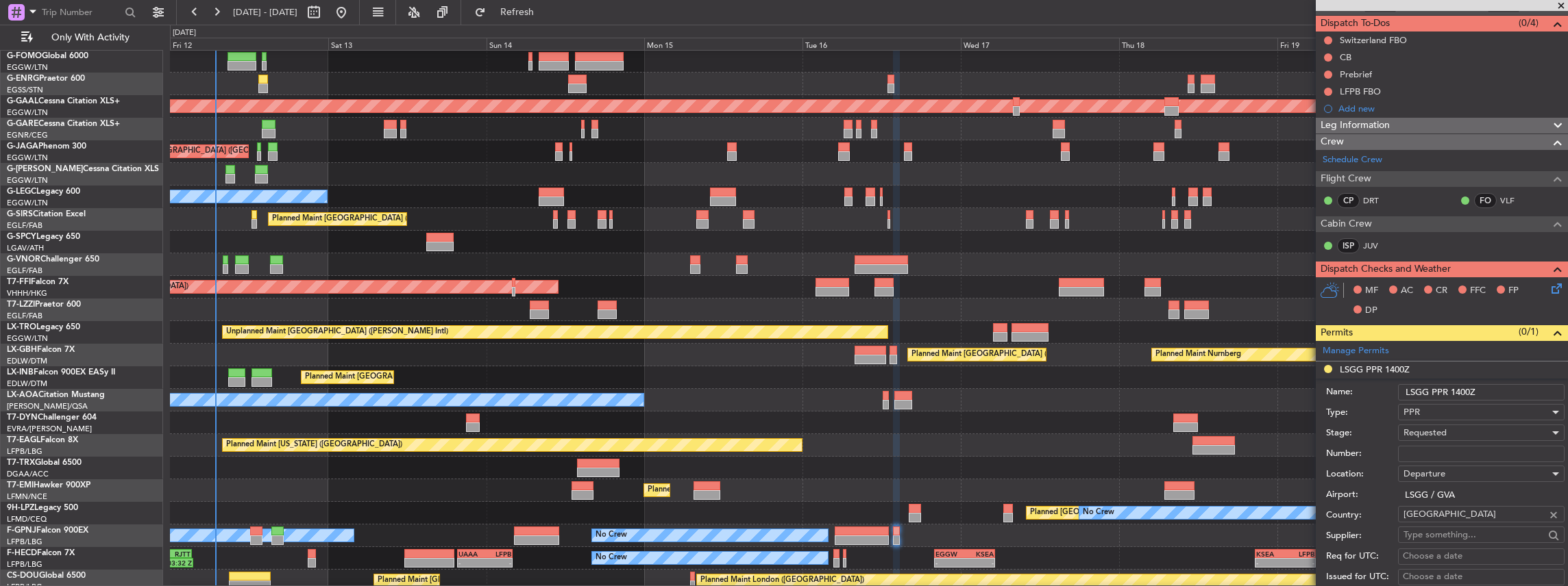
click at [1441, 389] on input "LSGG PPR 1400Z" at bounding box center [1480, 393] width 166 height 17
type input "LSGG SLOT 1400Z"
click at [1420, 426] on span "Requested" at bounding box center [1425, 432] width 43 height 12
click at [1450, 541] on span "Received OK" at bounding box center [1478, 541] width 148 height 21
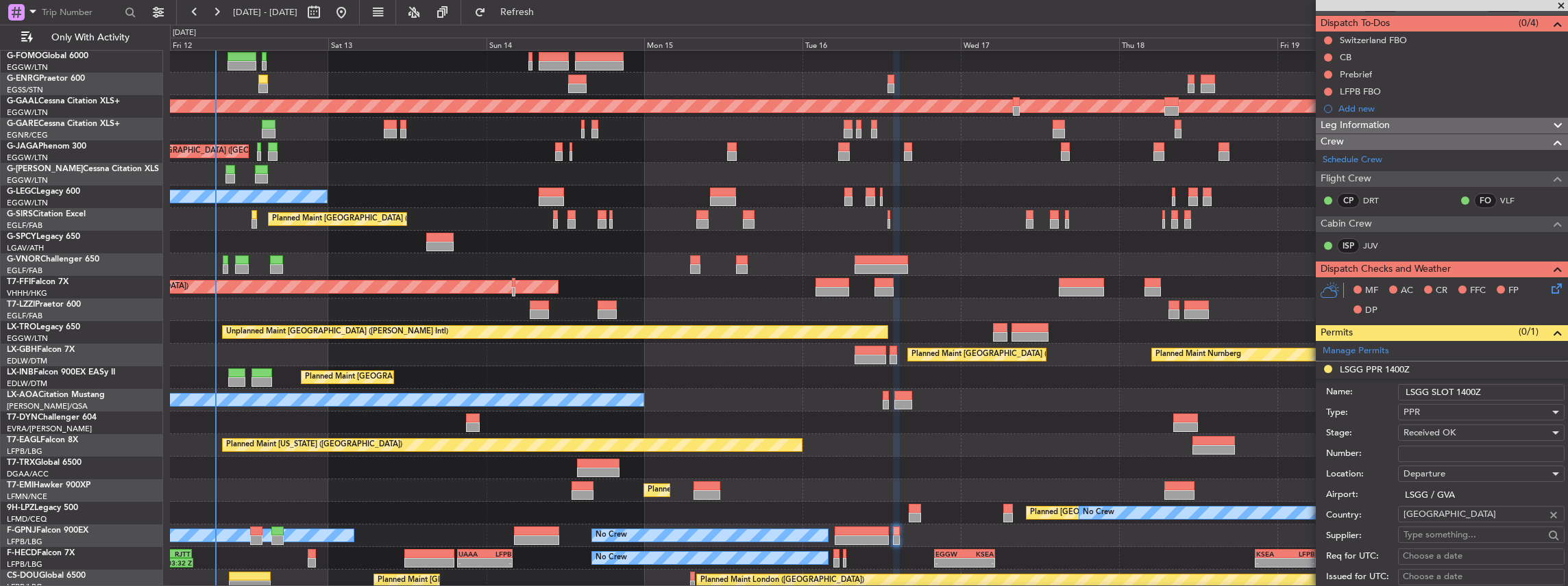
click at [1439, 450] on input "Number:" at bounding box center [1480, 454] width 166 height 17
paste input "091613302D"
type input "091613302D"
drag, startPoint x: 1470, startPoint y: 389, endPoint x: 1462, endPoint y: 391, distance: 8.2
click at [1462, 391] on input "LSGG SLOT 1400Z" at bounding box center [1480, 393] width 166 height 17
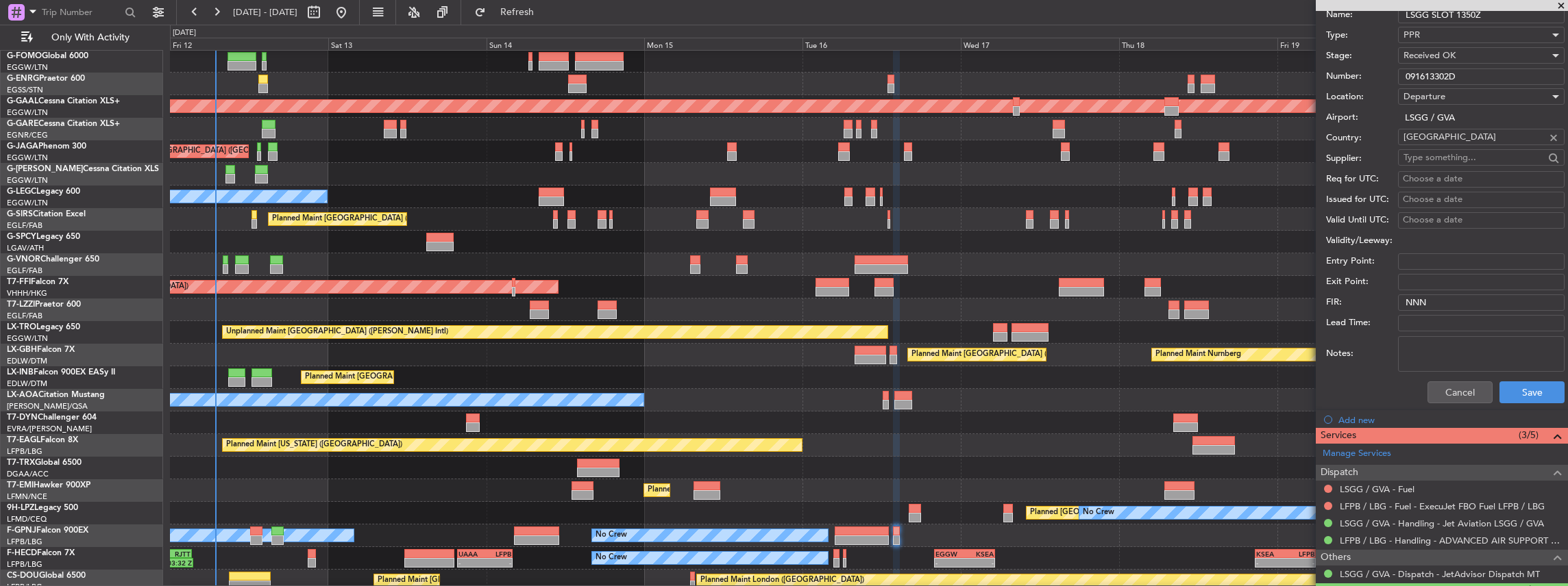
scroll to position [502, 0]
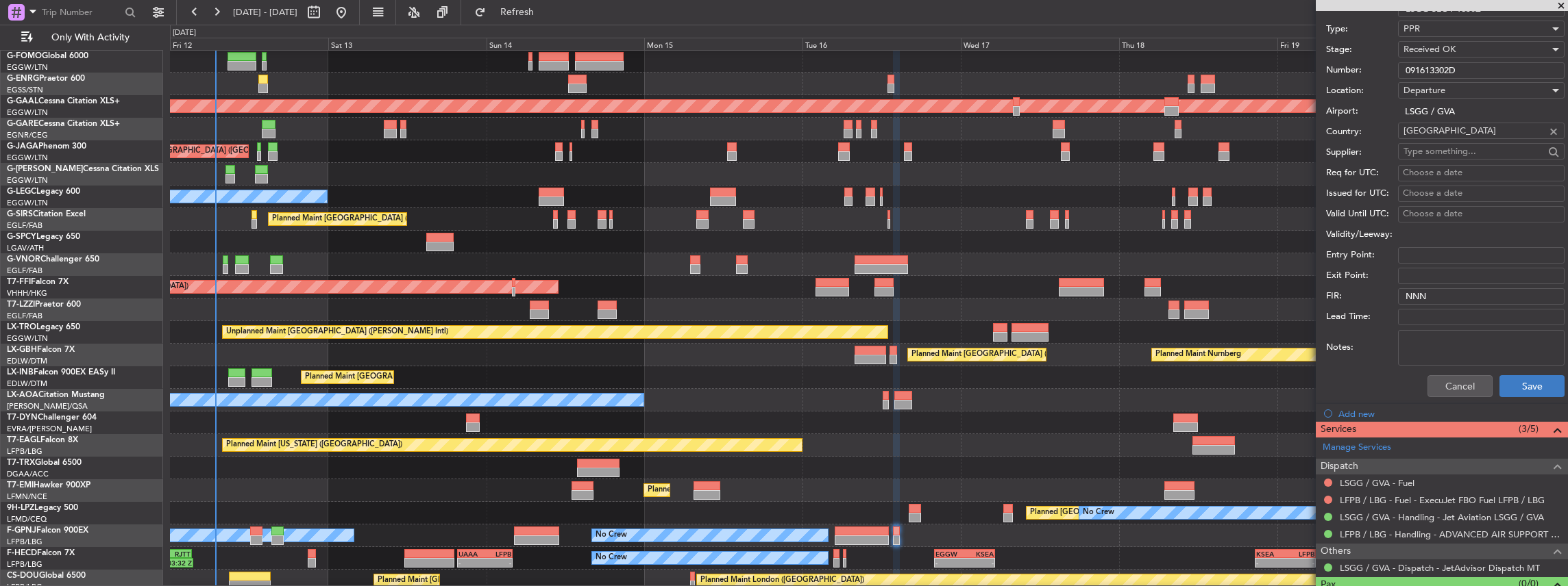
type input "LSGG SLOT 1350Z"
click at [1532, 382] on button "Save" at bounding box center [1532, 386] width 65 height 22
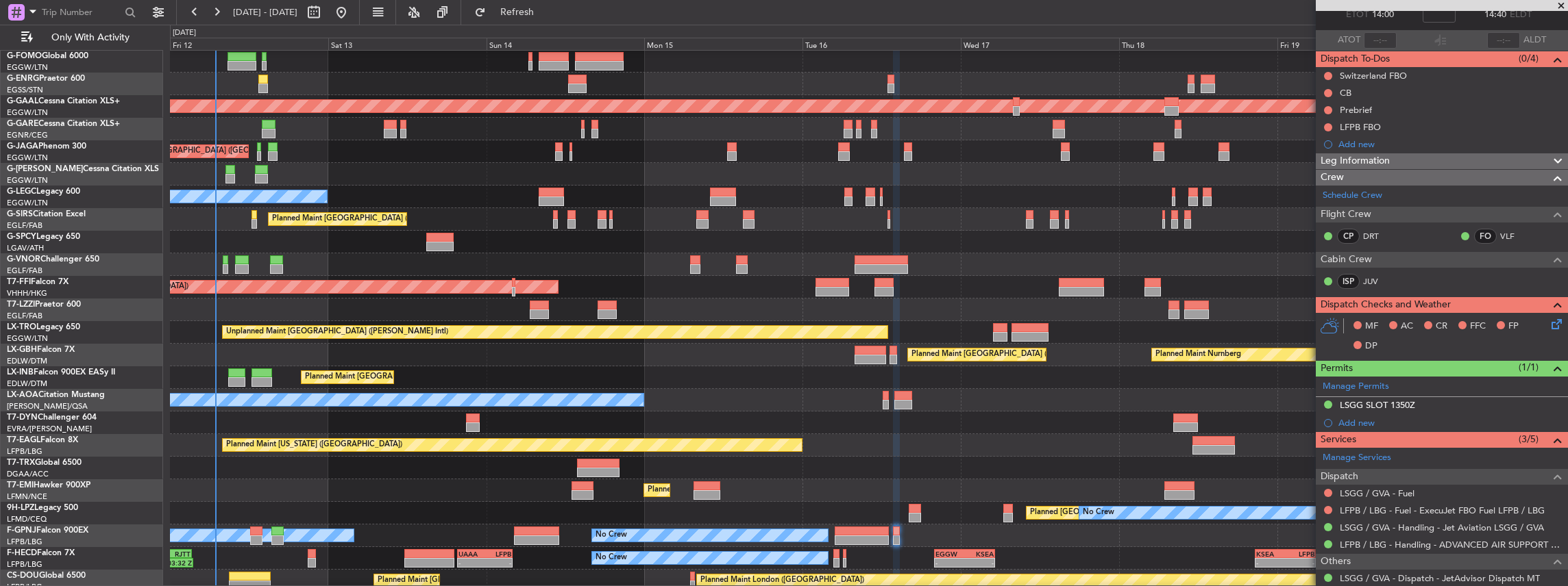
scroll to position [118, 0]
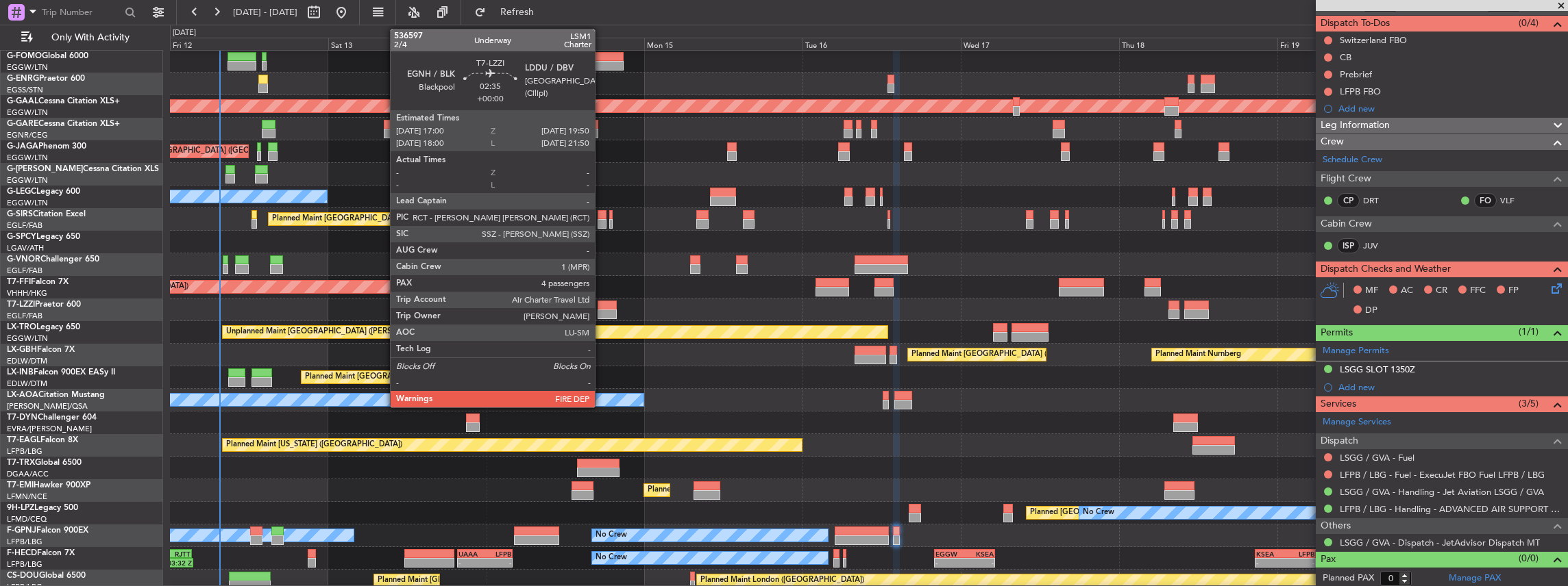
click at [602, 308] on div at bounding box center [607, 306] width 19 height 10
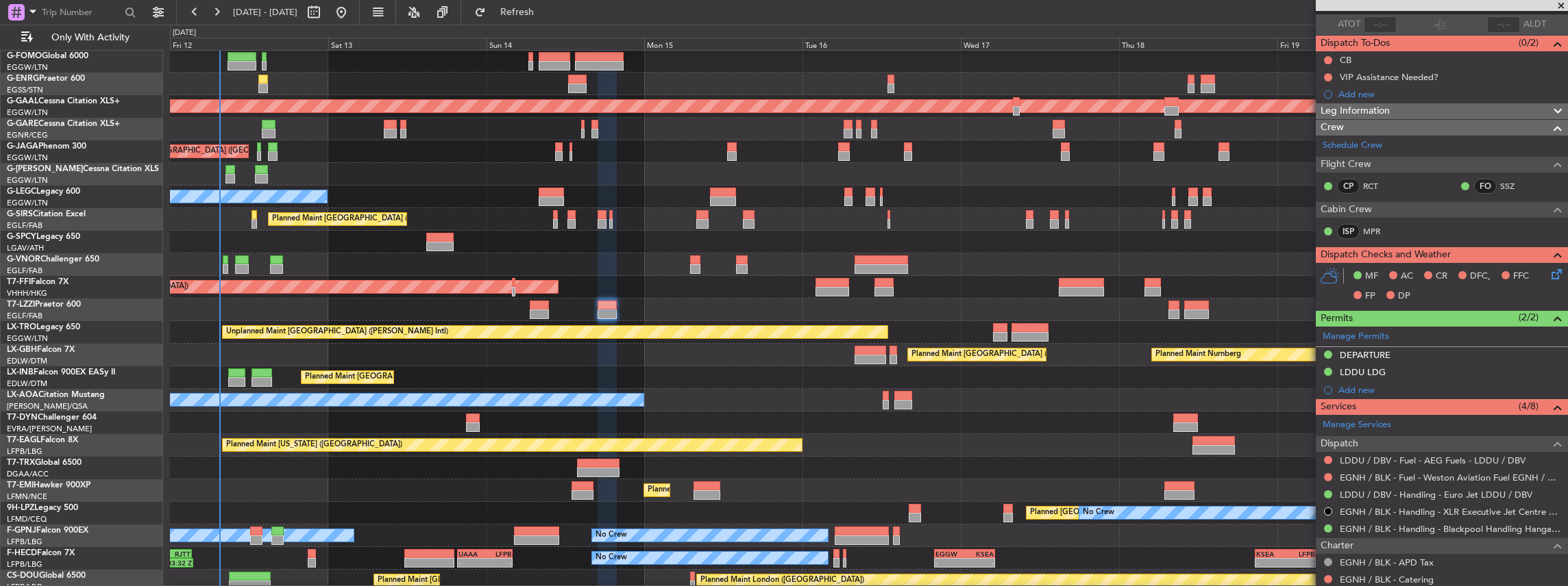
scroll to position [137, 0]
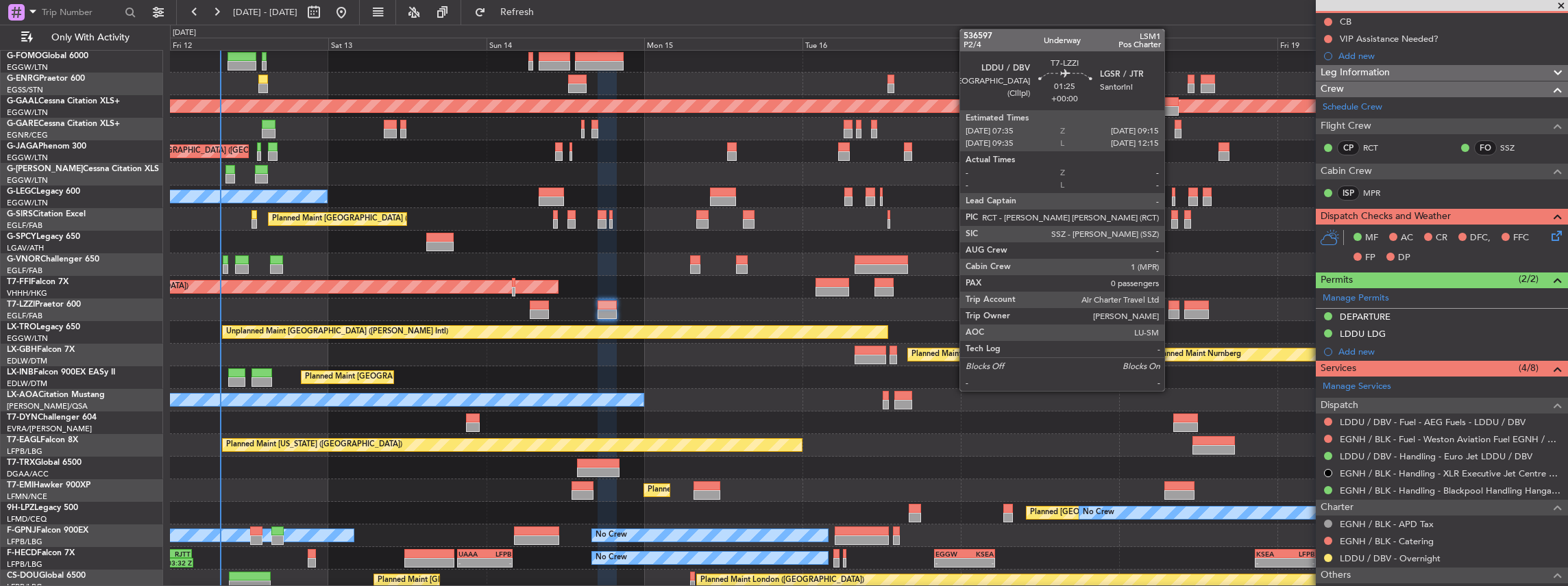
click at [1171, 310] on div at bounding box center [1174, 315] width 12 height 10
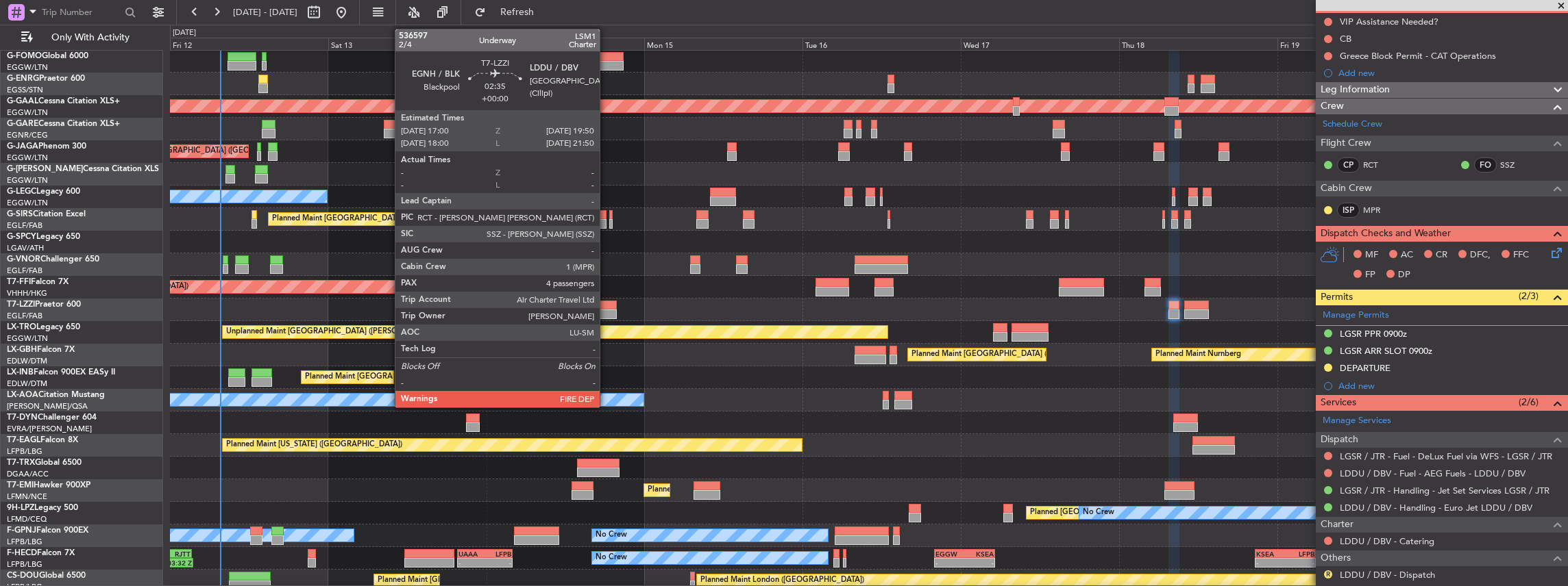
click at [606, 312] on div at bounding box center [607, 315] width 19 height 10
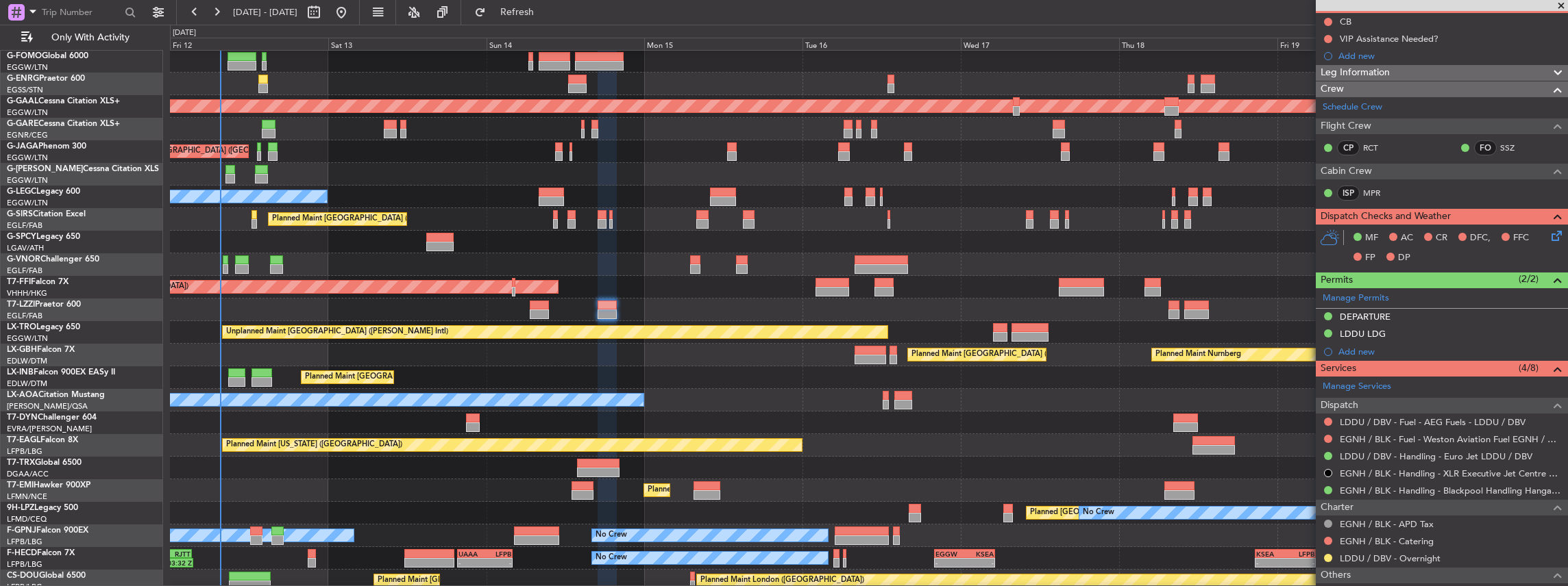
click at [1397, 328] on mat-tooltip-component "DEPARTURE" at bounding box center [1365, 338] width 69 height 36
click at [1455, 338] on div "LDDU LDG" at bounding box center [1441, 334] width 252 height 17
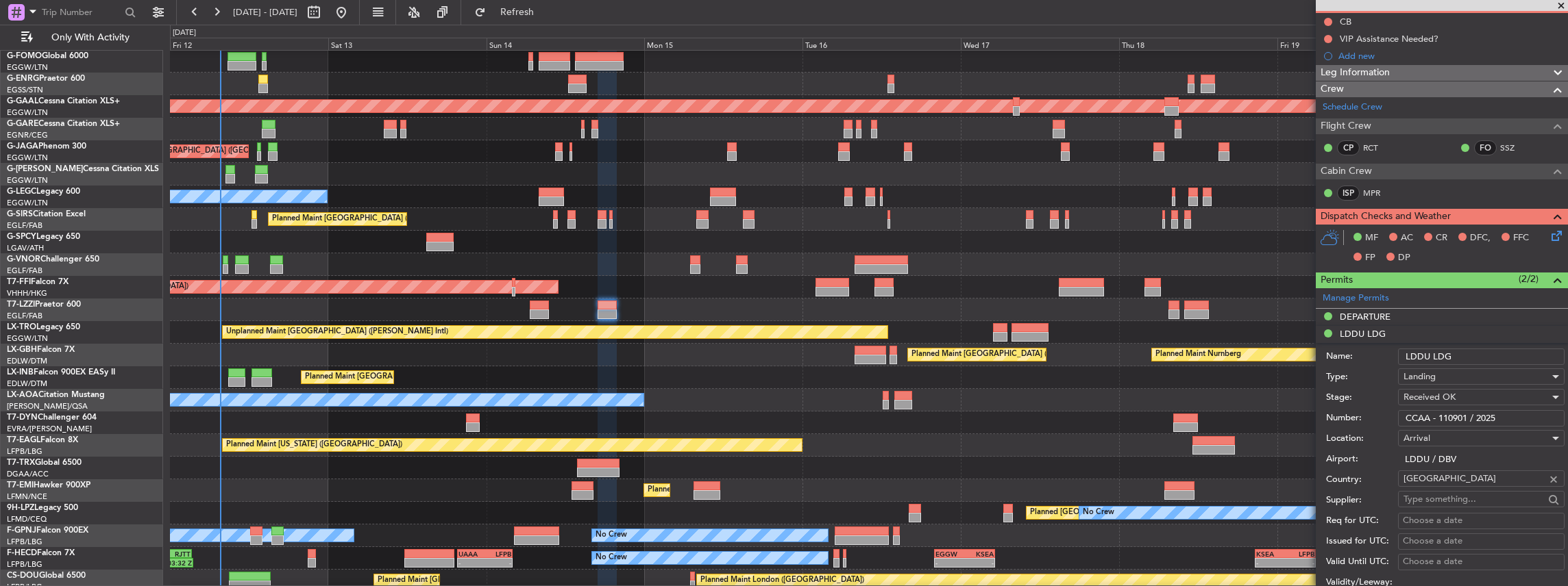
scroll to position [411, 0]
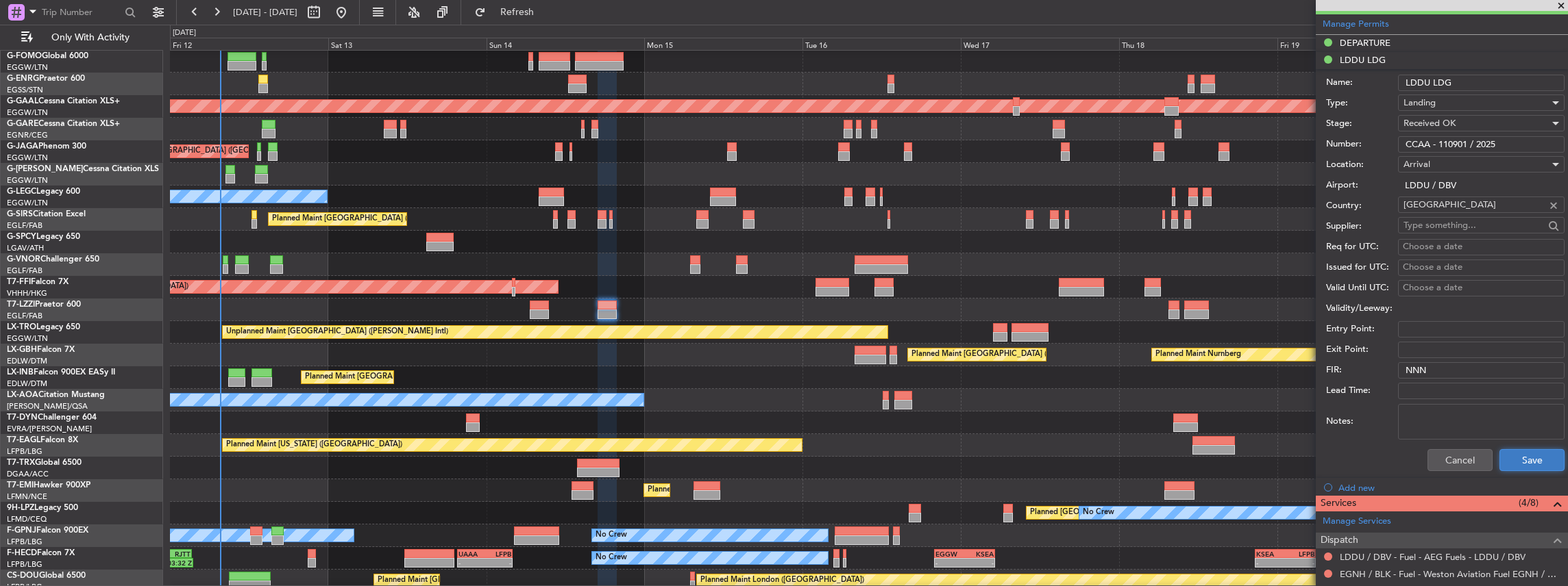
click at [1512, 455] on button "Save" at bounding box center [1532, 460] width 65 height 22
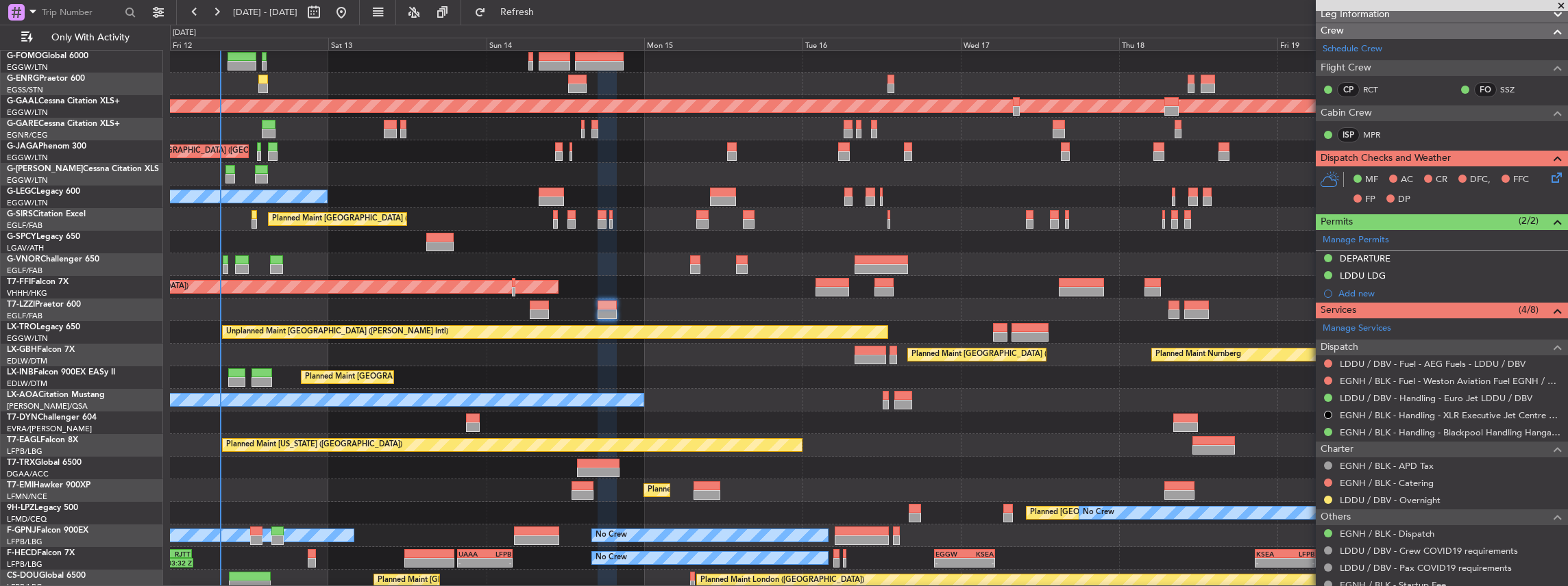
scroll to position [150, 0]
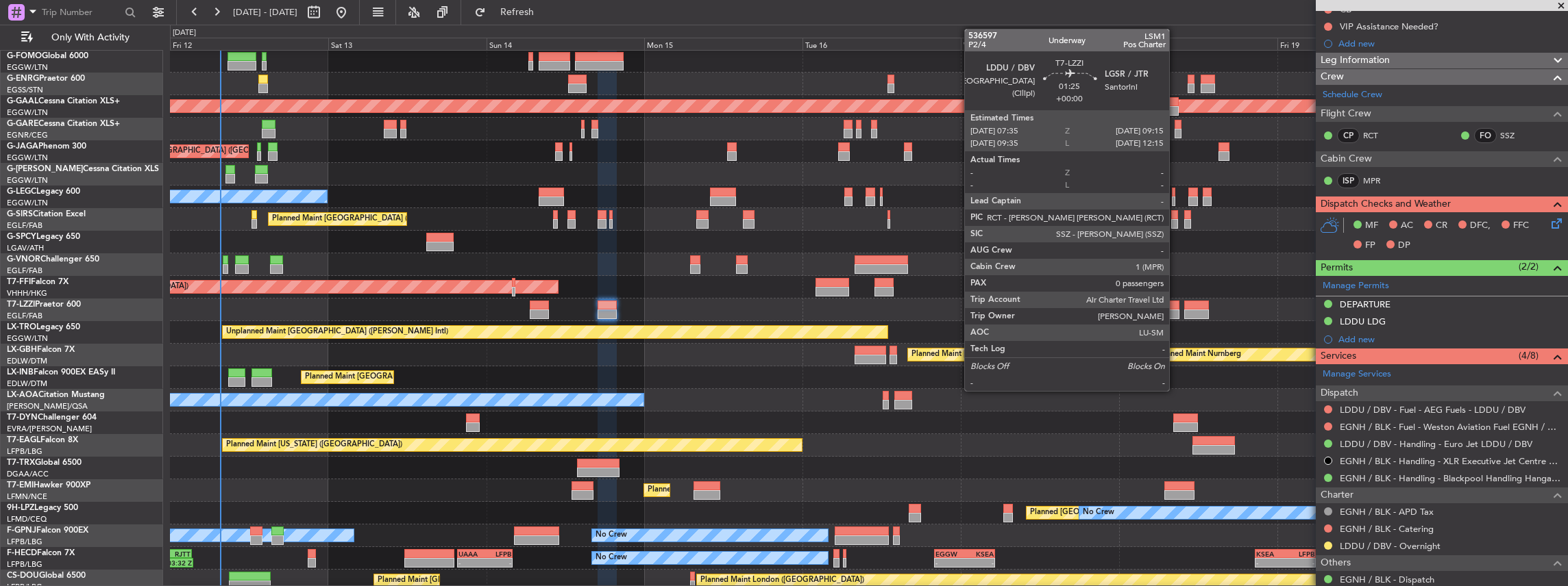
click at [1176, 313] on div at bounding box center [1174, 315] width 12 height 10
type input "0"
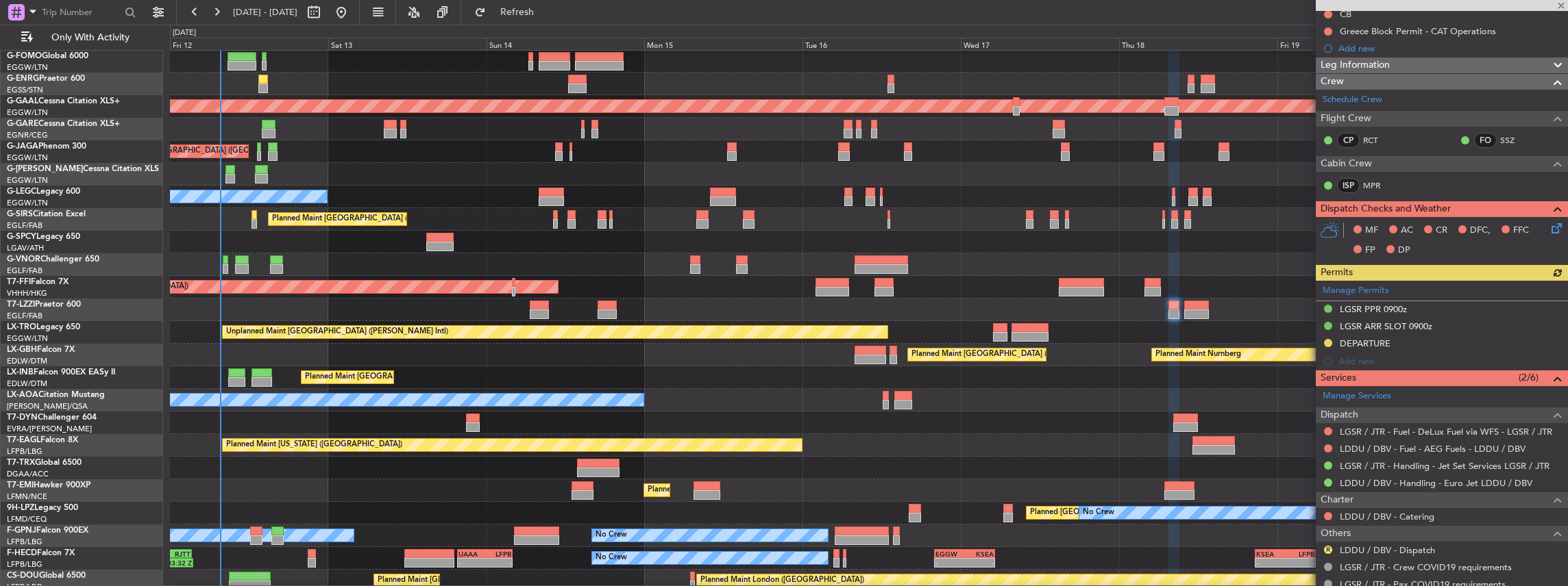
scroll to position [182, 0]
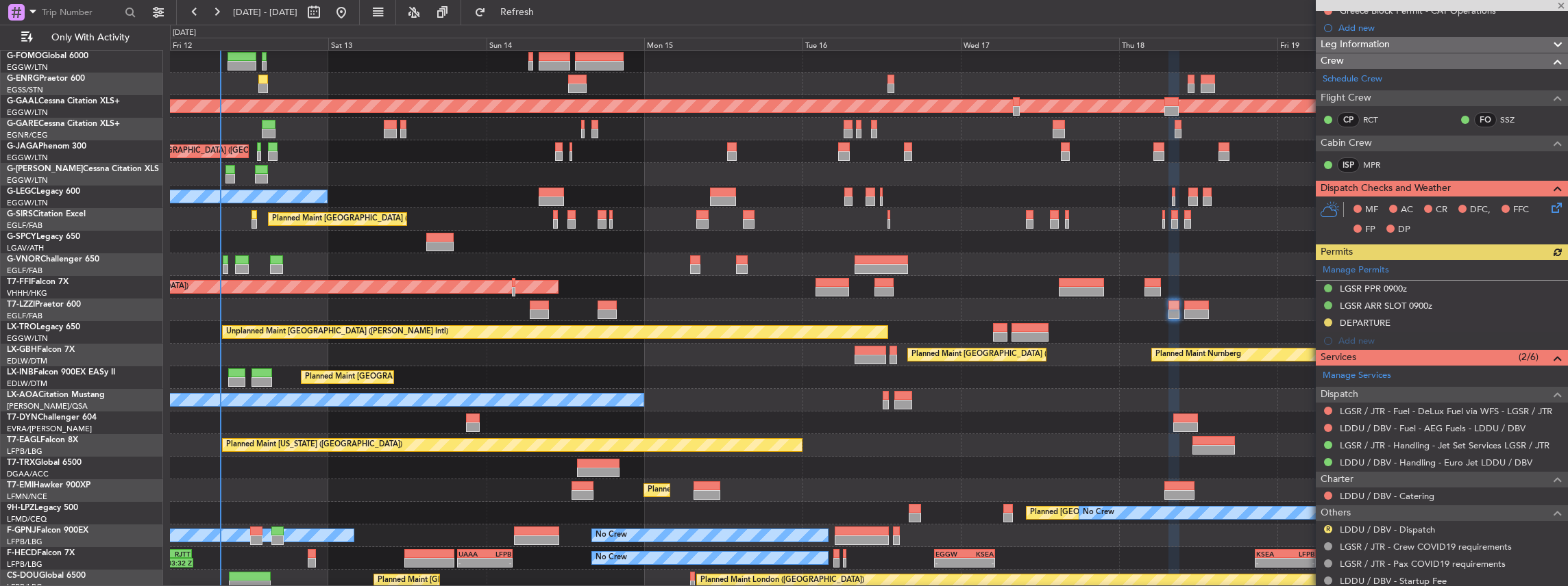
click at [1326, 319] on div "Manage Permits LGSR PPR 0900z LGSR ARR SLOT 0900z DEPARTURE Add new" at bounding box center [1441, 305] width 252 height 90
click at [1328, 321] on button at bounding box center [1328, 322] width 8 height 8
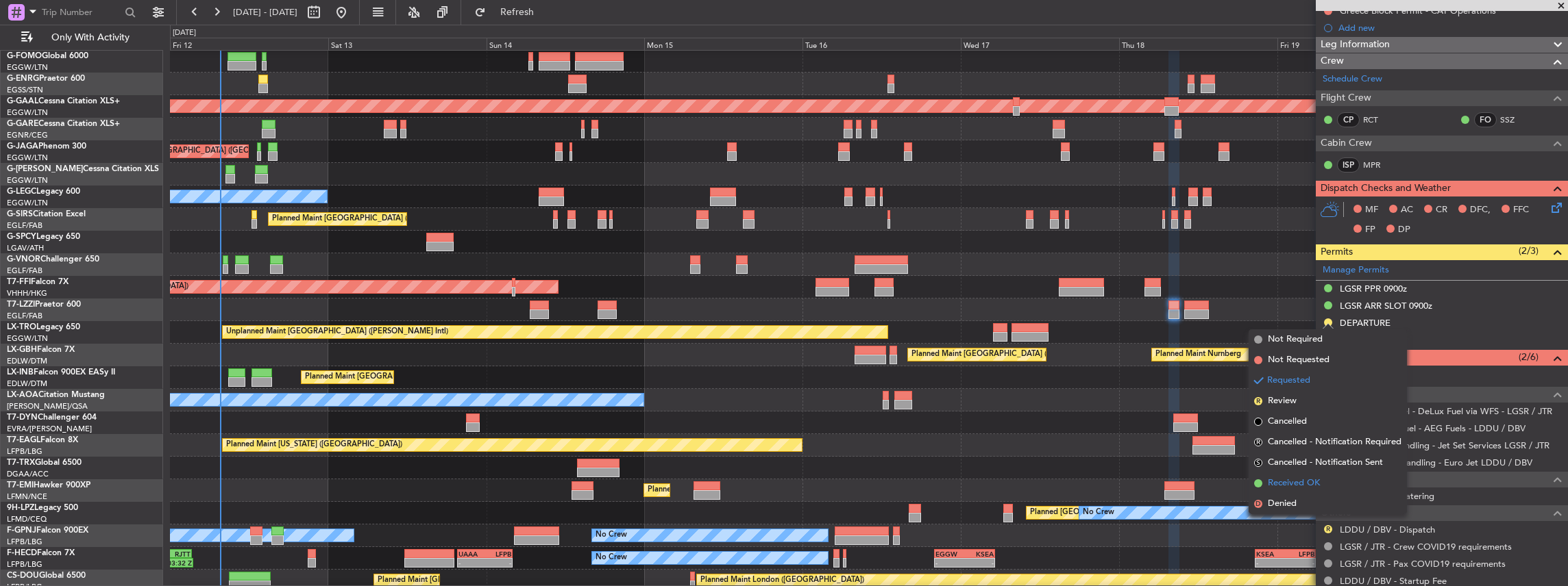
click at [1308, 479] on span "Received OK" at bounding box center [1293, 484] width 52 height 14
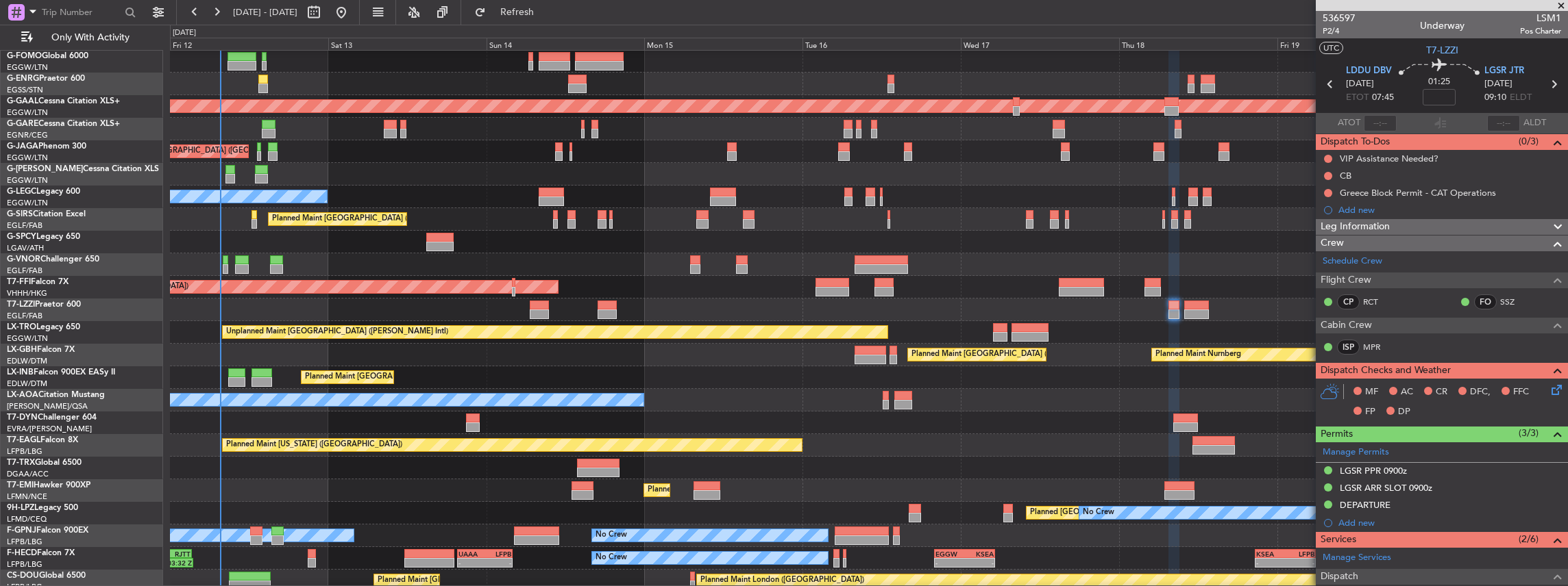
scroll to position [0, 0]
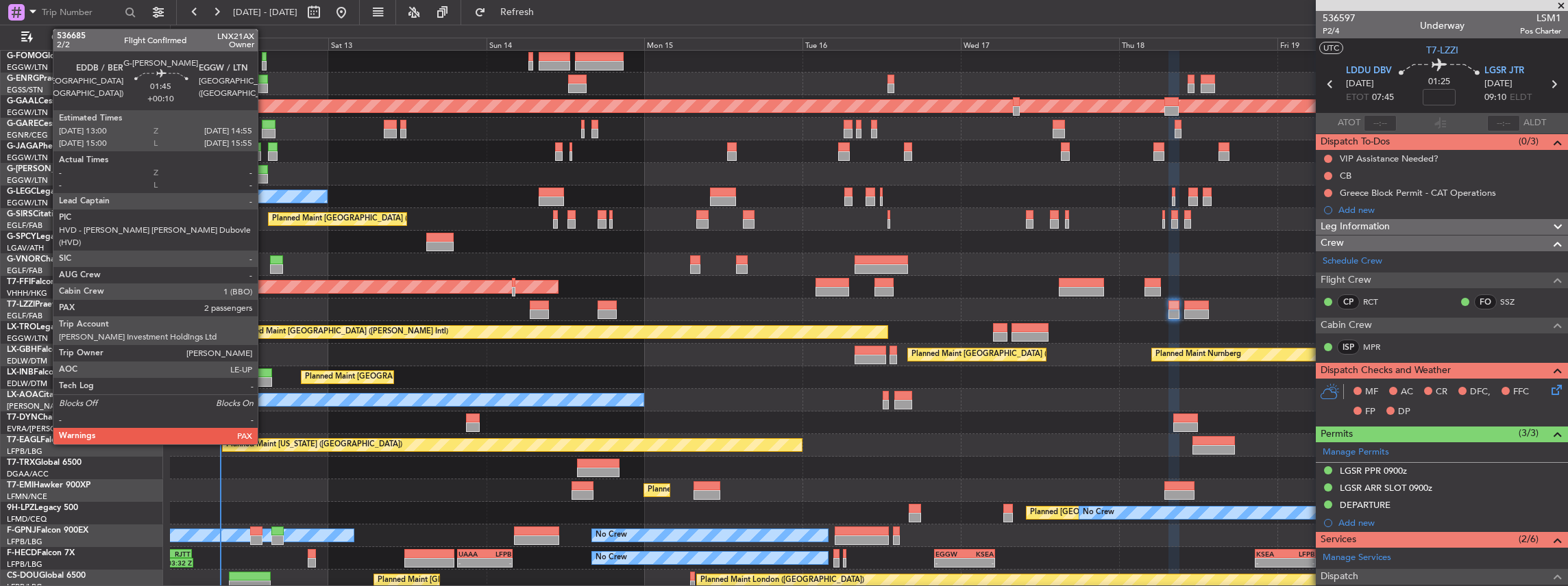
click at [265, 171] on div at bounding box center [261, 170] width 13 height 10
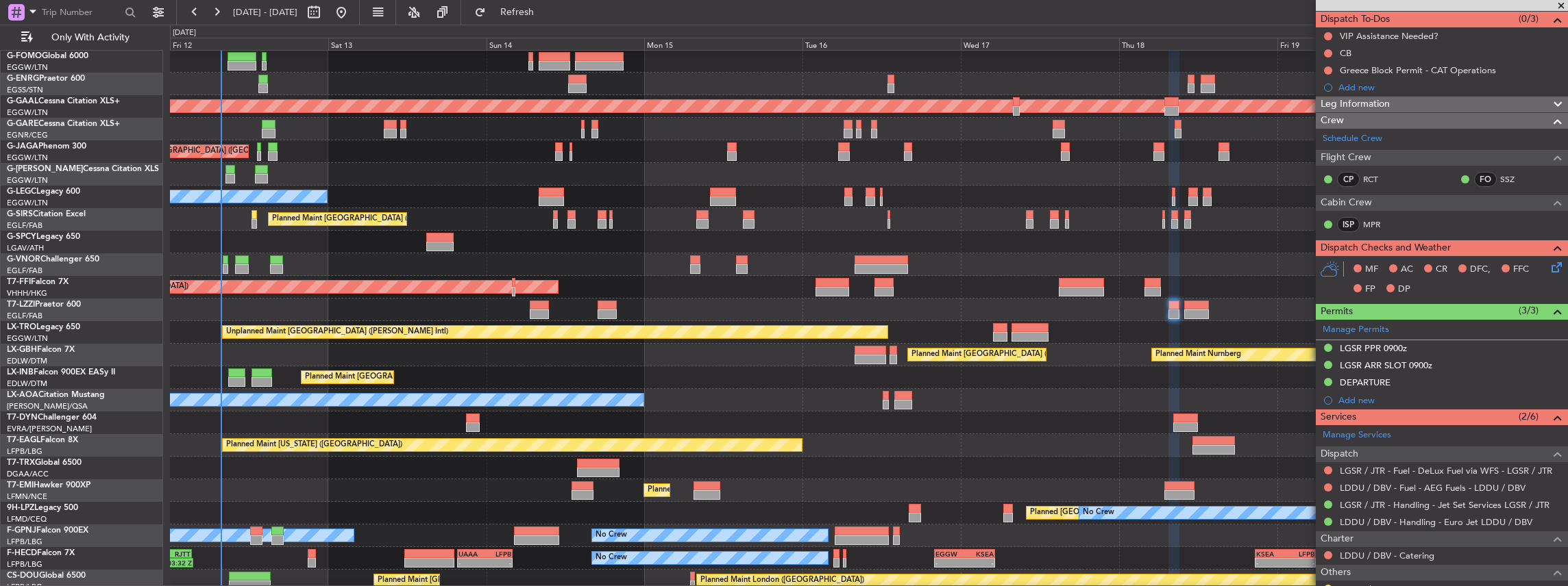
scroll to position [221, 0]
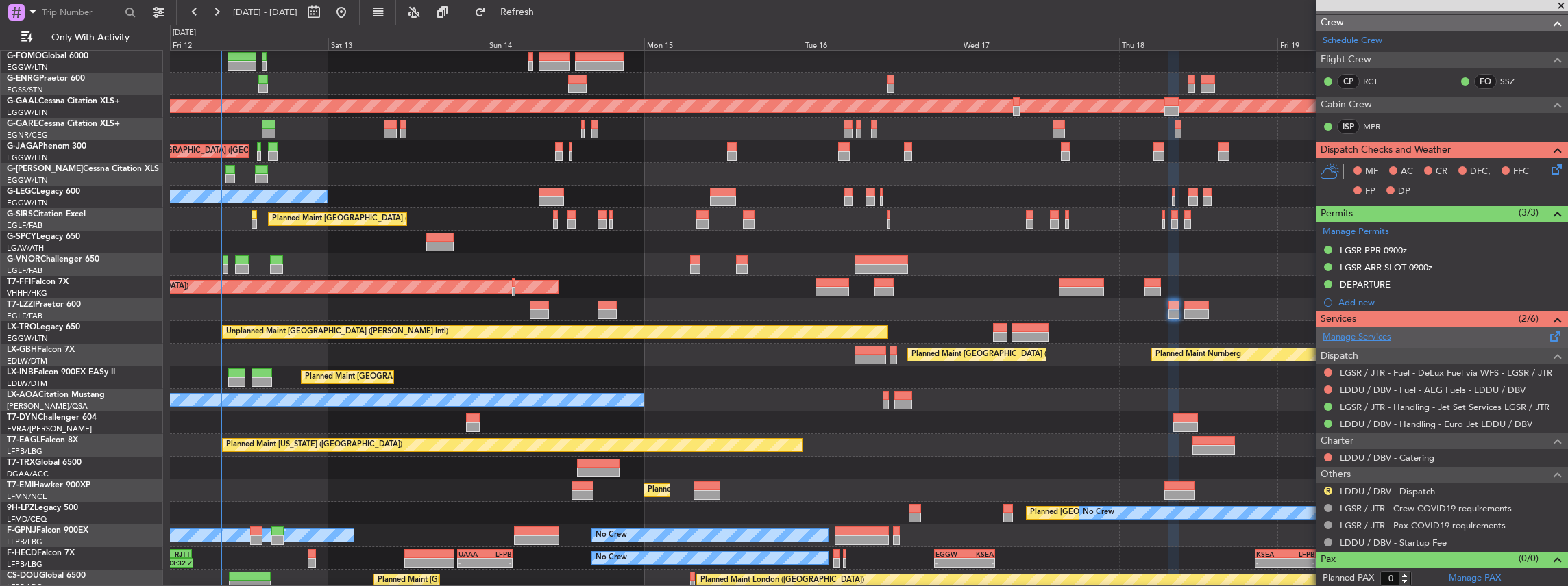
click at [1377, 336] on link "Manage Services" at bounding box center [1356, 337] width 69 height 14
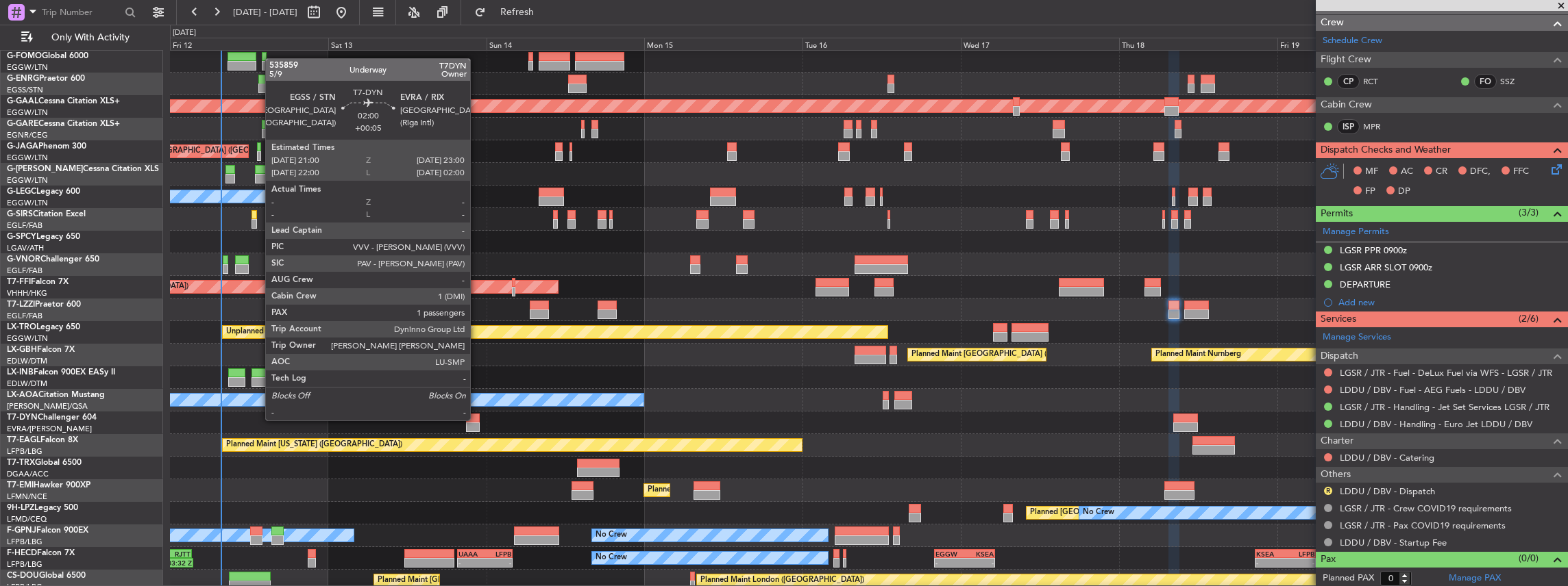
click at [476, 420] on div at bounding box center [472, 418] width 14 height 10
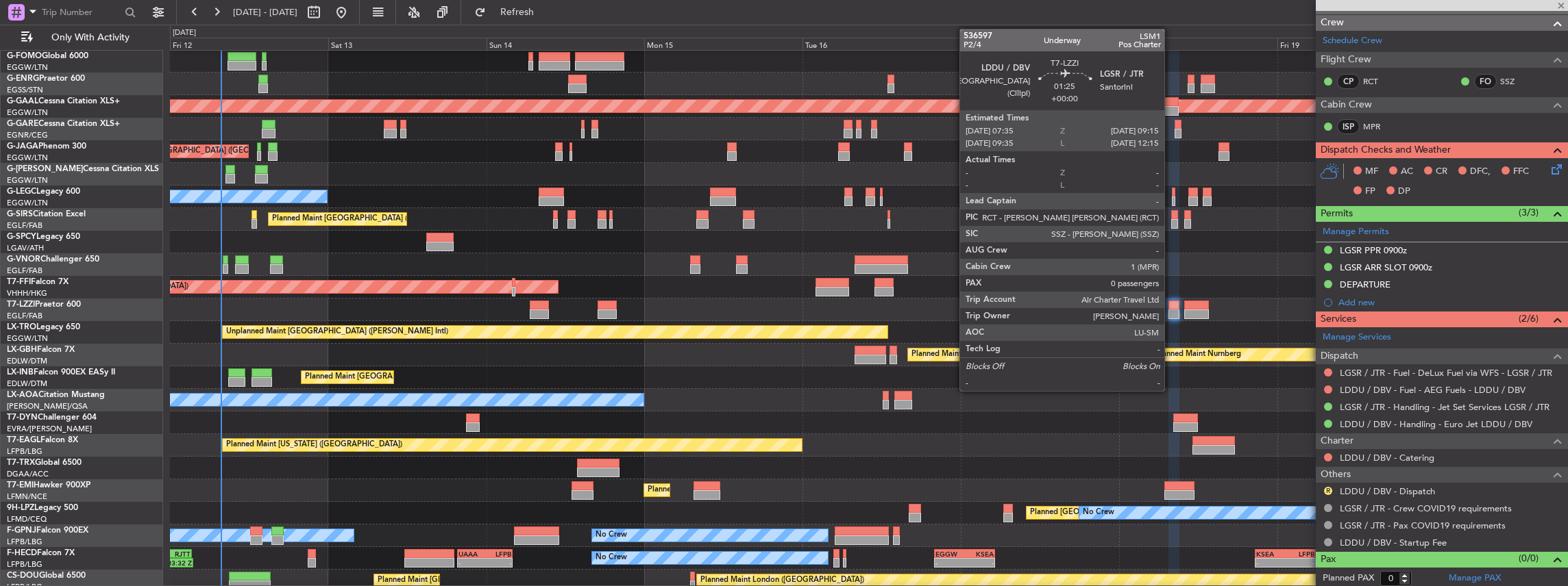
type input "+00:05"
type input "1"
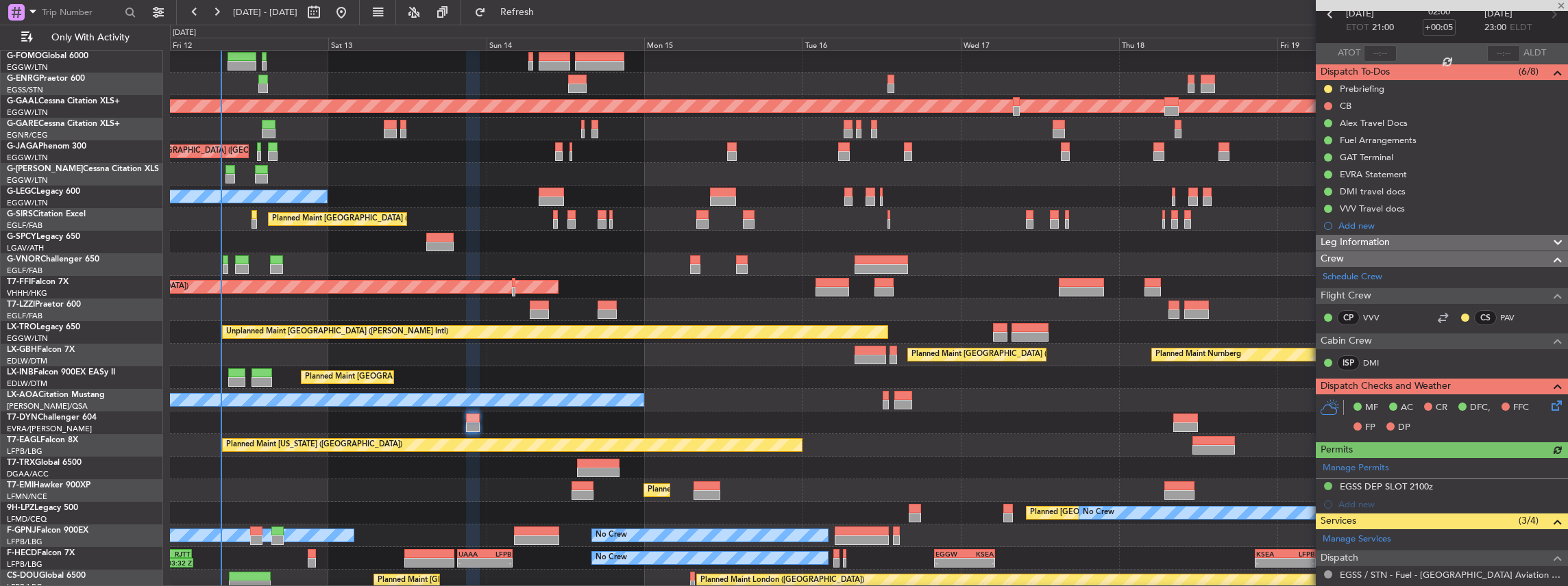
scroll to position [182, 0]
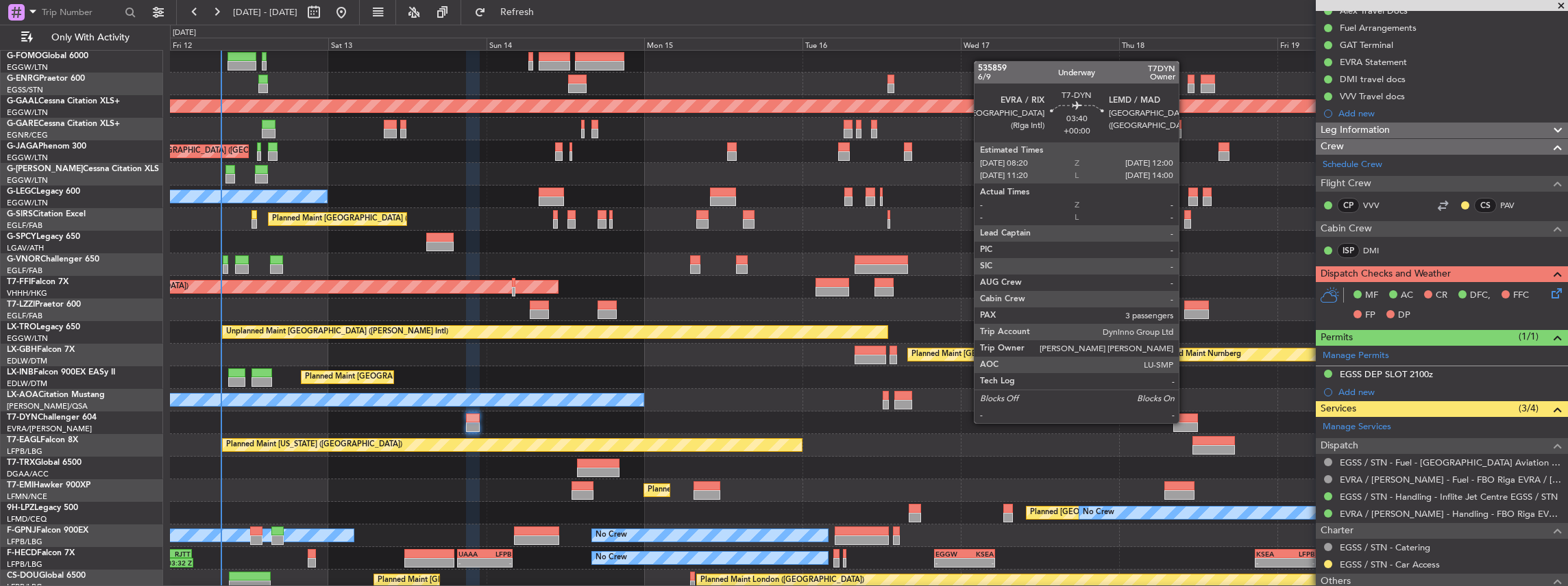
click at [1185, 422] on div at bounding box center [1186, 427] width 25 height 10
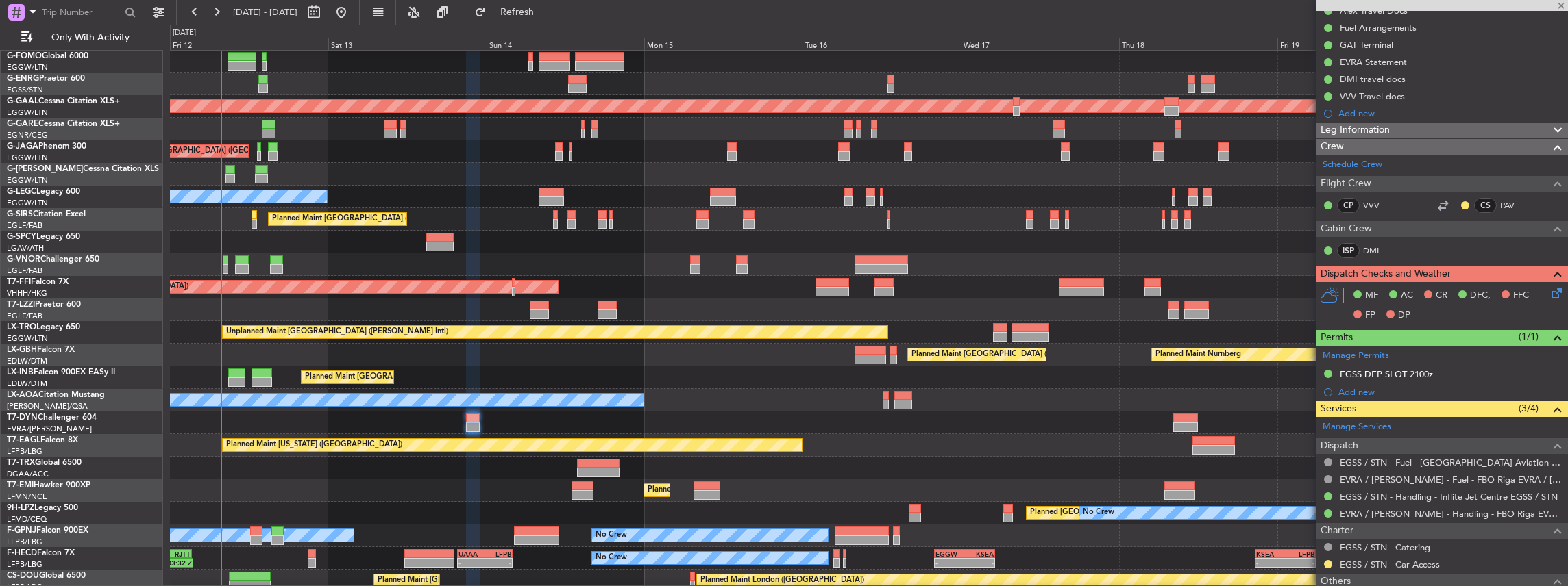
type input "3"
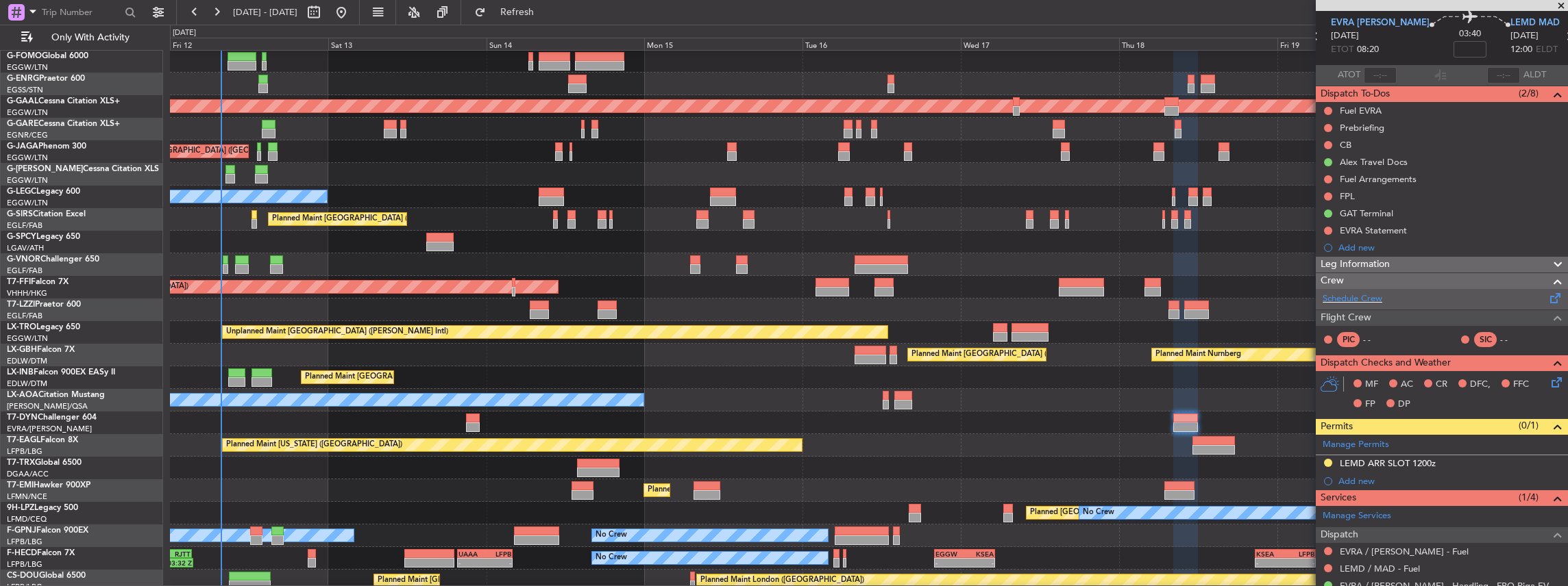
scroll to position [0, 0]
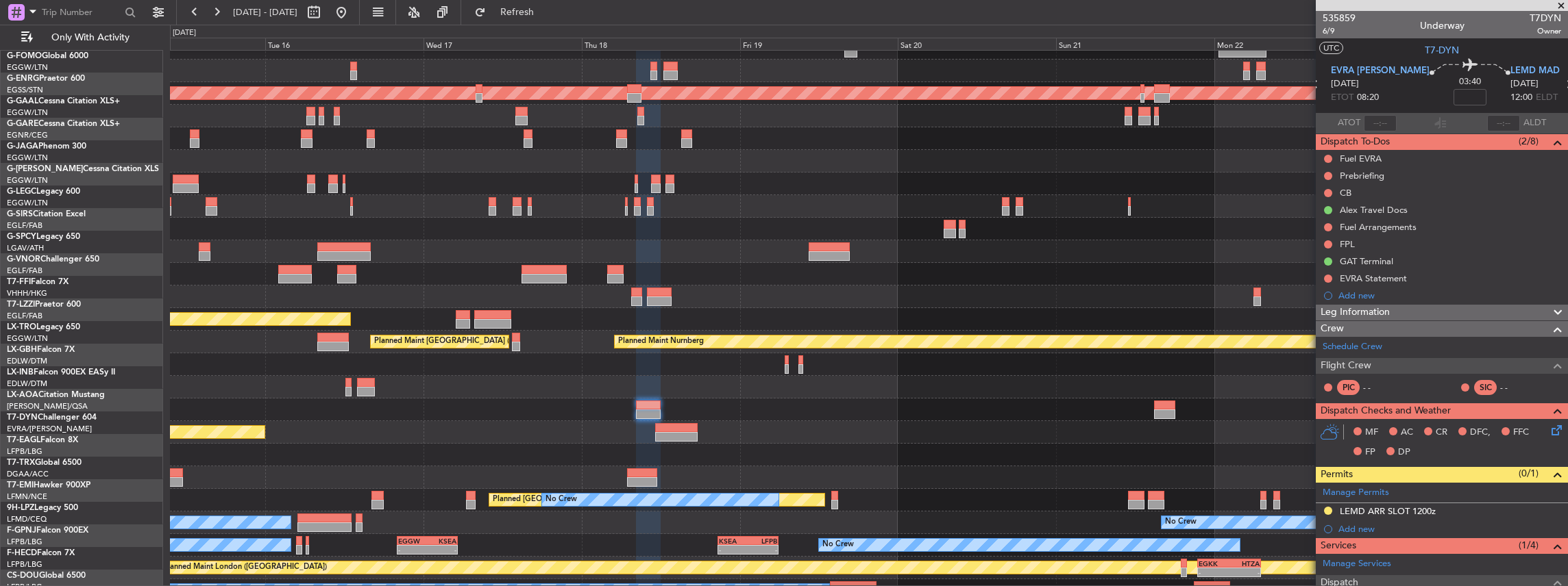
click at [524, 370] on div "Planned Maint [GEOGRAPHIC_DATA] ([GEOGRAPHIC_DATA])" at bounding box center [868, 364] width 1398 height 22
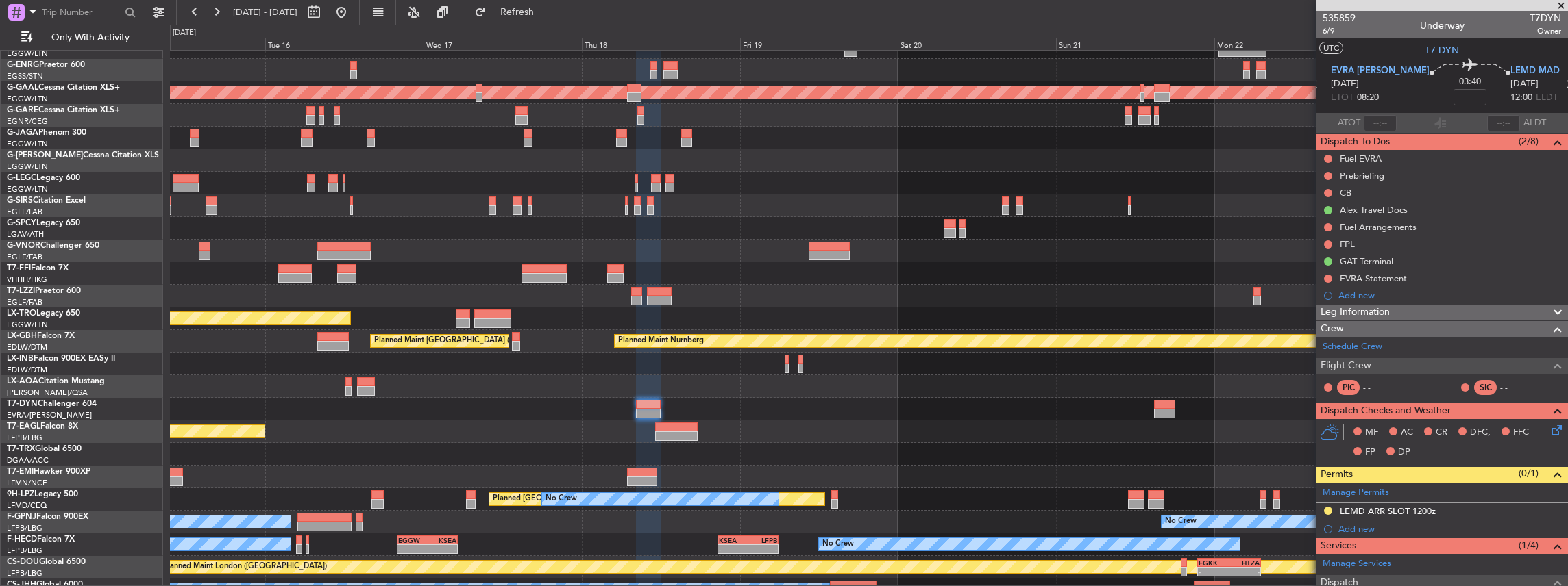
click at [465, 362] on div "Planned Maint [GEOGRAPHIC_DATA] ([GEOGRAPHIC_DATA])" at bounding box center [868, 364] width 1398 height 22
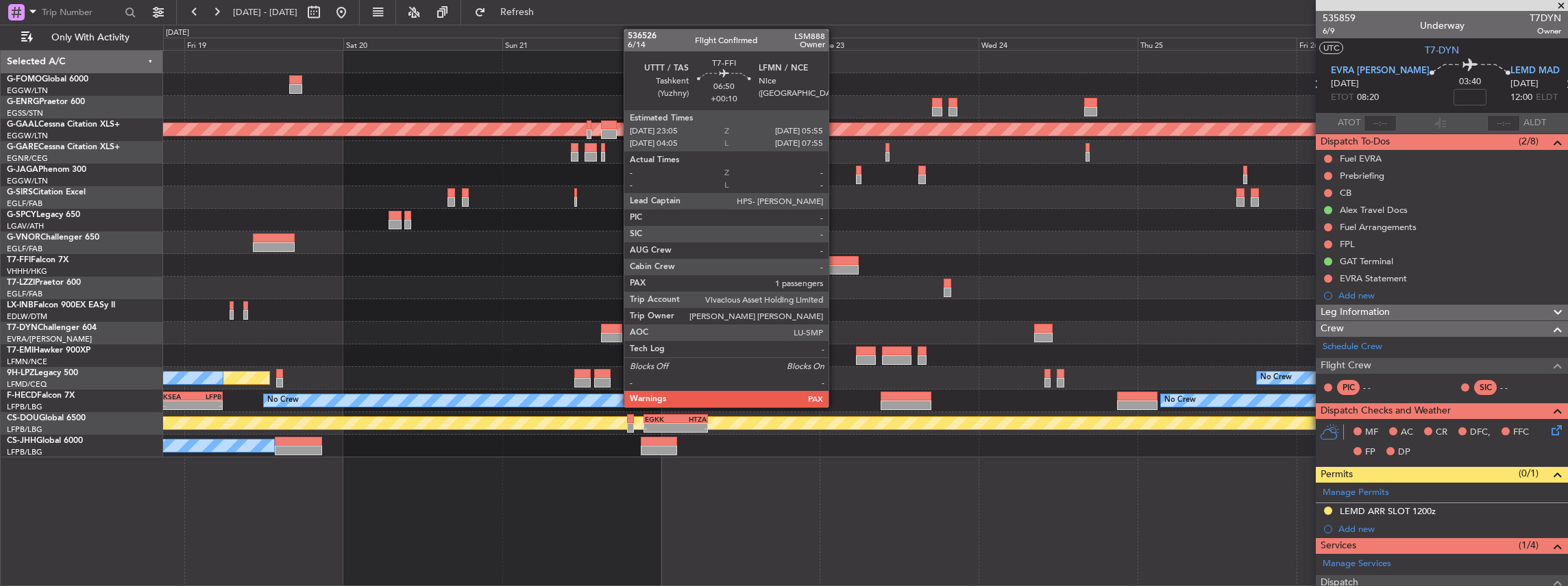
click at [835, 265] on div at bounding box center [837, 270] width 46 height 10
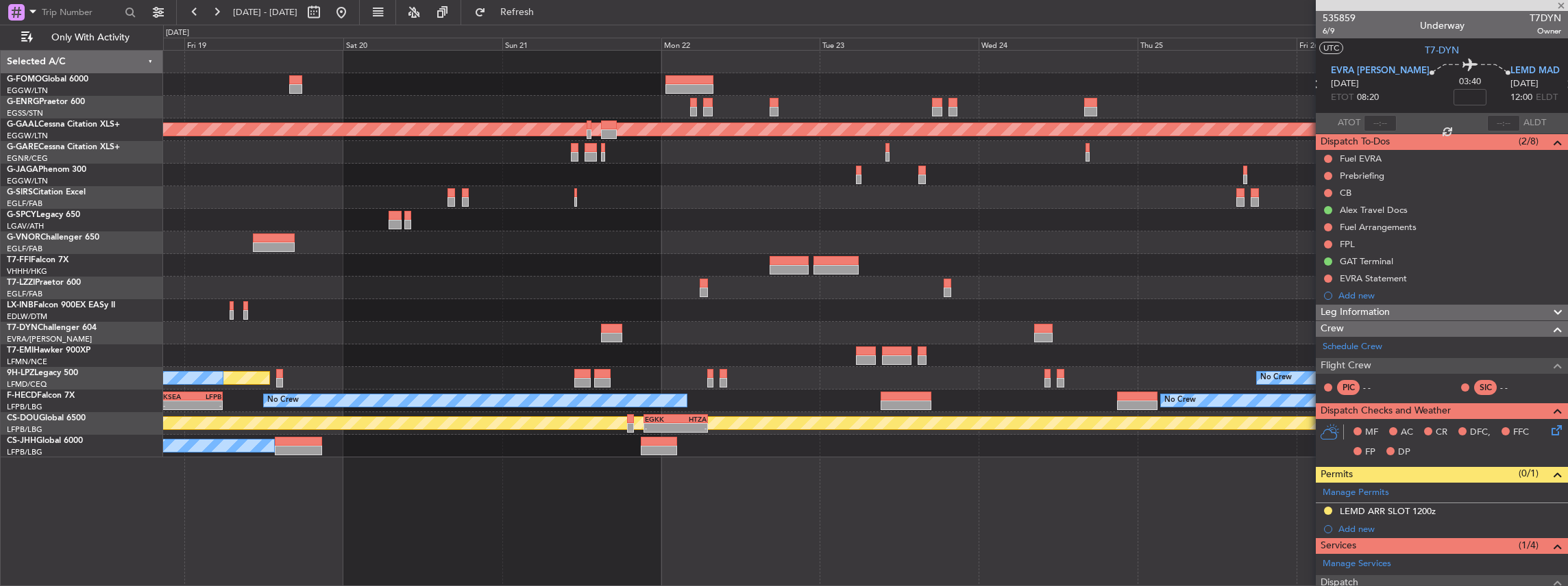
type input "+00:10"
type input "1"
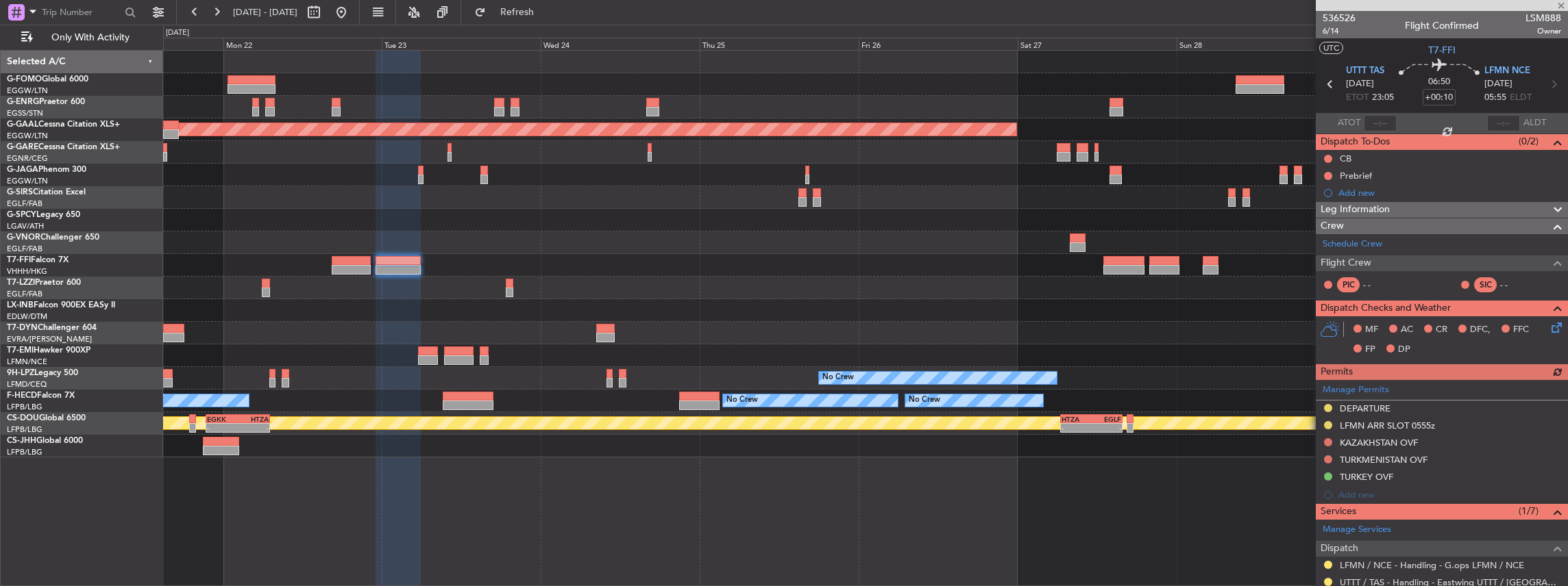
click at [715, 248] on div "Planned Maint Dusseldorf No Crew Planned Maint St Gallen (Altenrhein) No Crew N…" at bounding box center [865, 254] width 1405 height 407
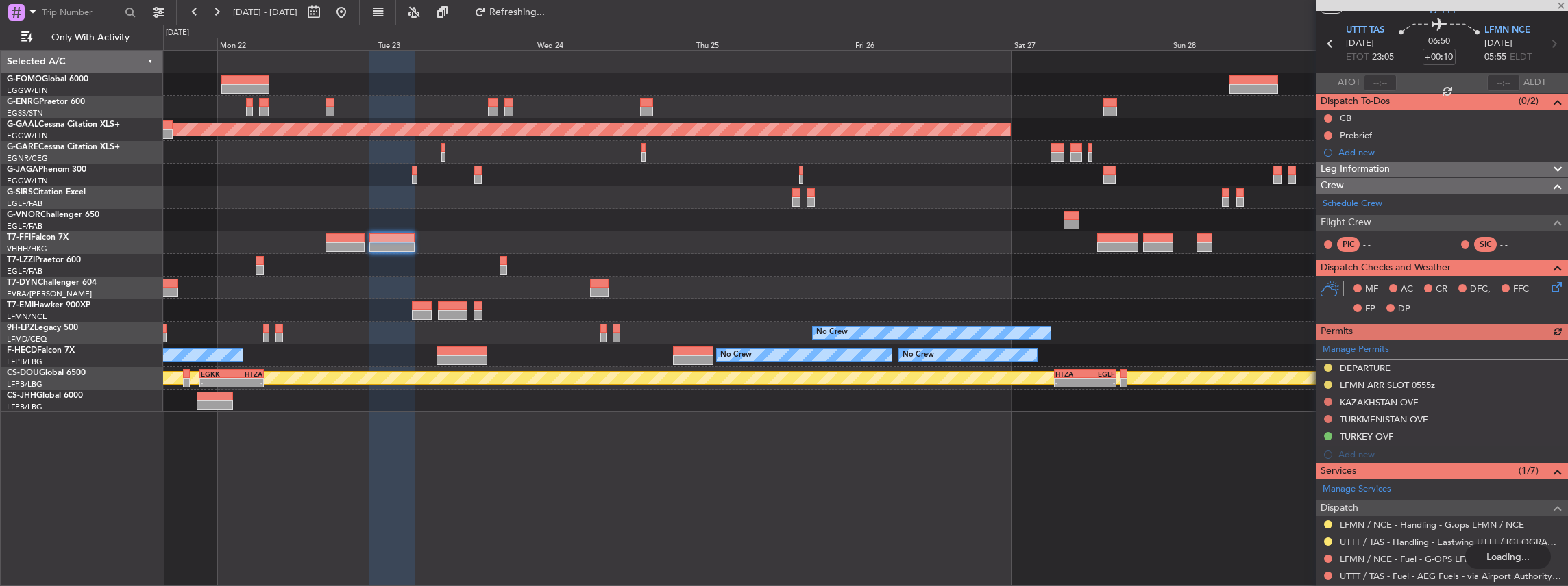
scroll to position [91, 0]
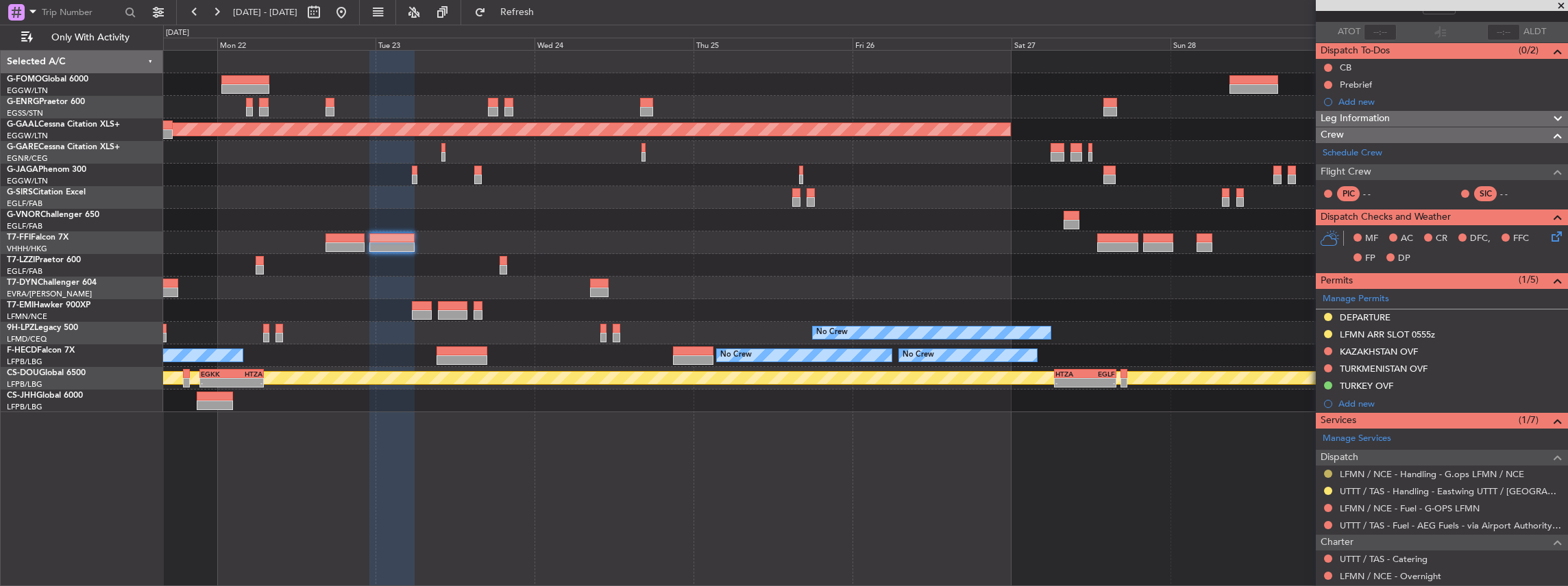
click at [1327, 469] on button at bounding box center [1328, 474] width 8 height 8
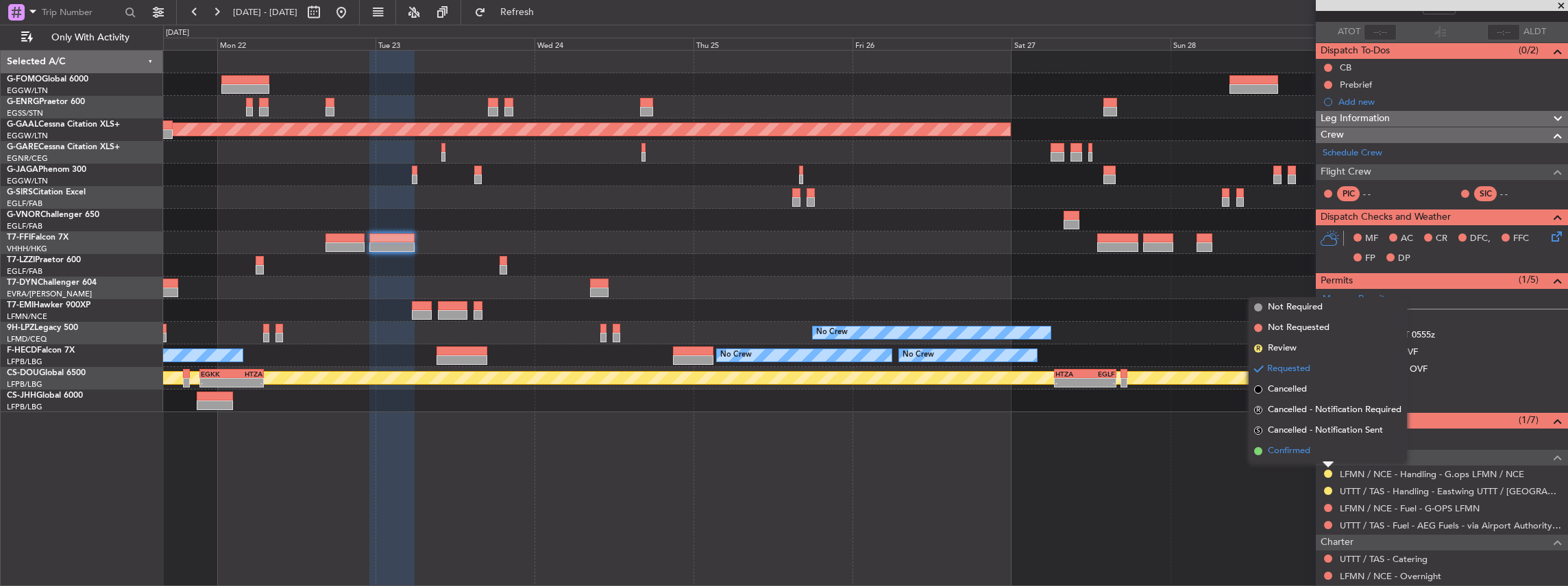
click at [1310, 455] on span "Confirmed" at bounding box center [1288, 451] width 42 height 14
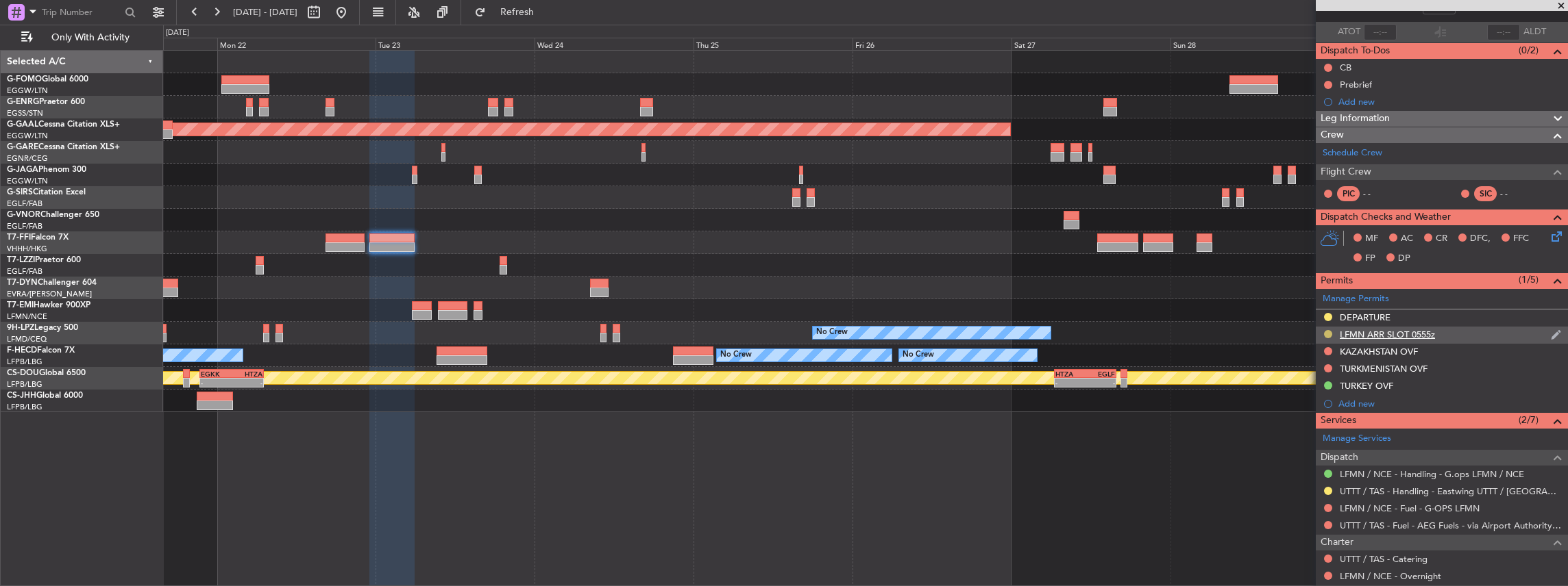
click at [1329, 332] on button at bounding box center [1328, 334] width 8 height 8
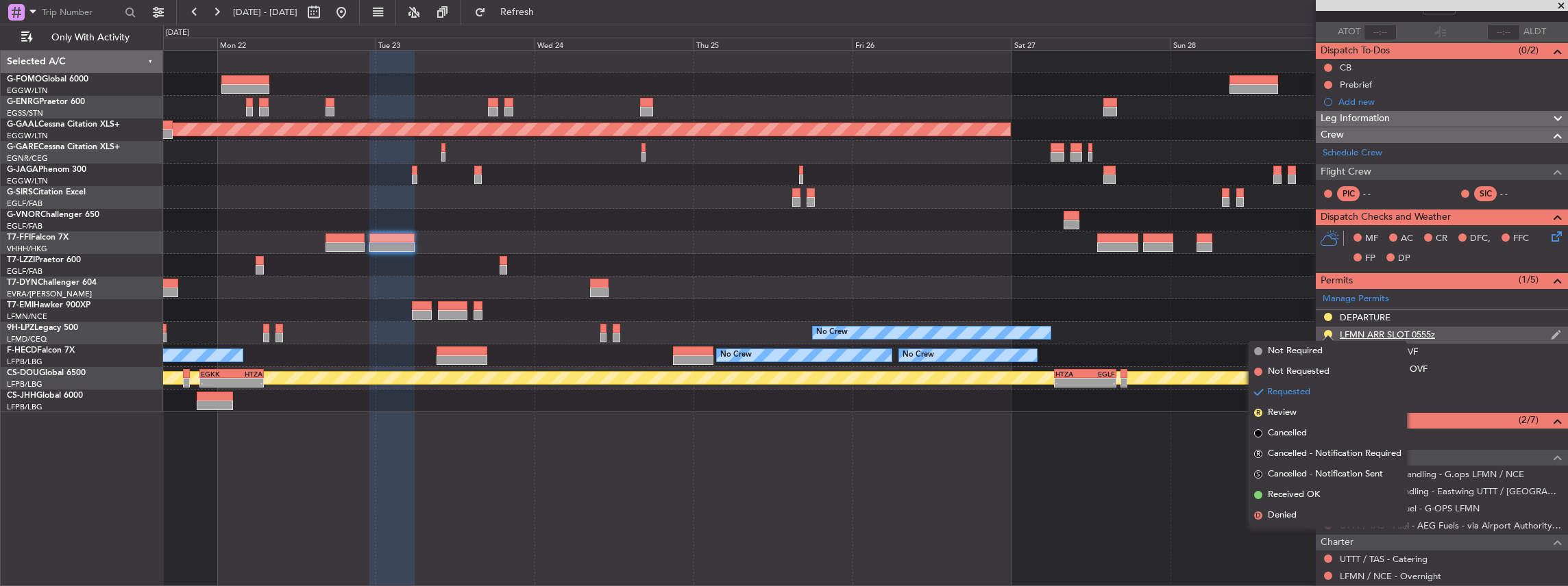
click at [1494, 339] on div "LFMN ARR SLOT 0555z" at bounding box center [1441, 335] width 252 height 17
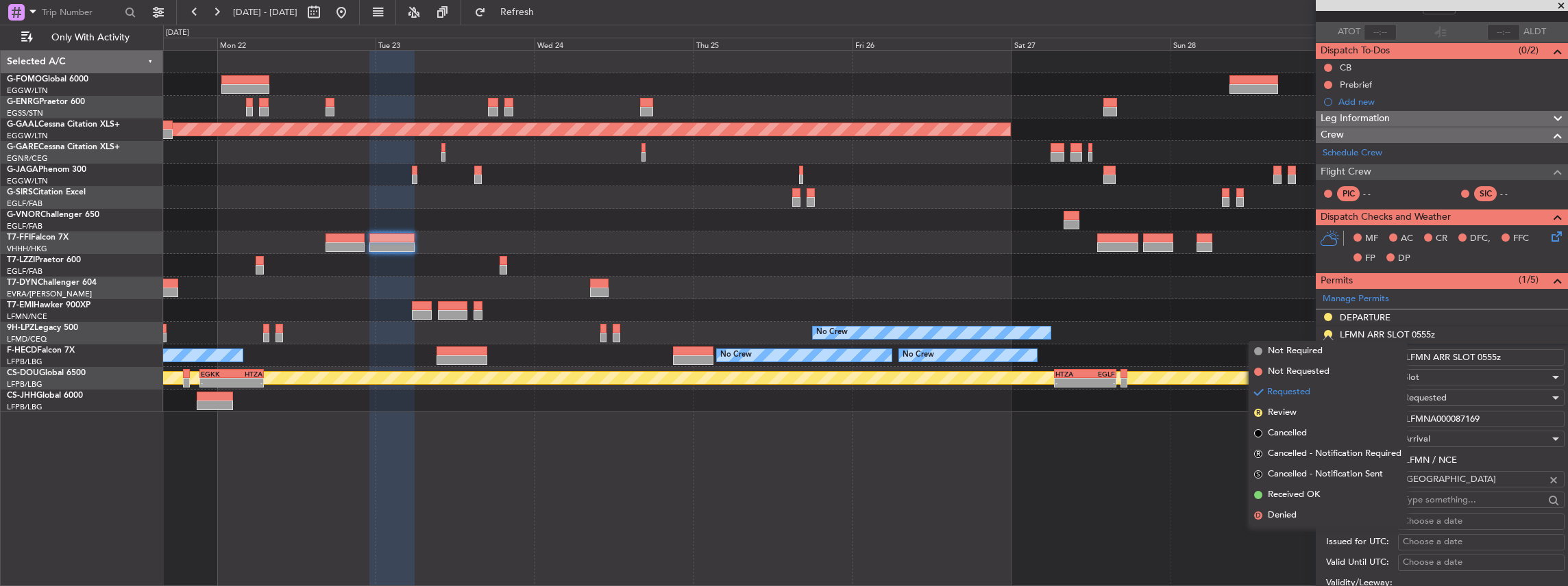
click at [1489, 354] on input "LFMN ARR SLOT 0555z" at bounding box center [1480, 358] width 166 height 17
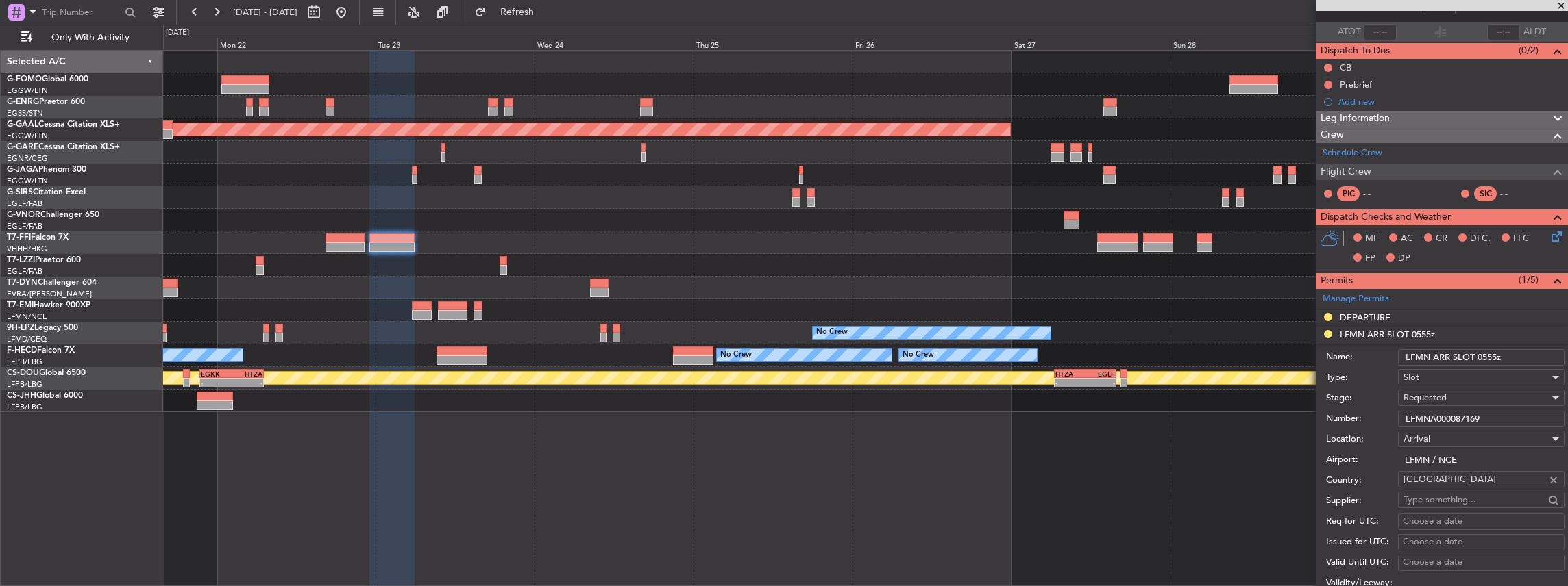
click at [1493, 355] on input "LFMN ARR SLOT 0555z" at bounding box center [1480, 358] width 166 height 17
type input "LFMN ARR SLOT 0550z"
click at [1437, 392] on span "Requested" at bounding box center [1425, 398] width 43 height 12
click at [1437, 493] on span "Received OK" at bounding box center [1478, 500] width 148 height 21
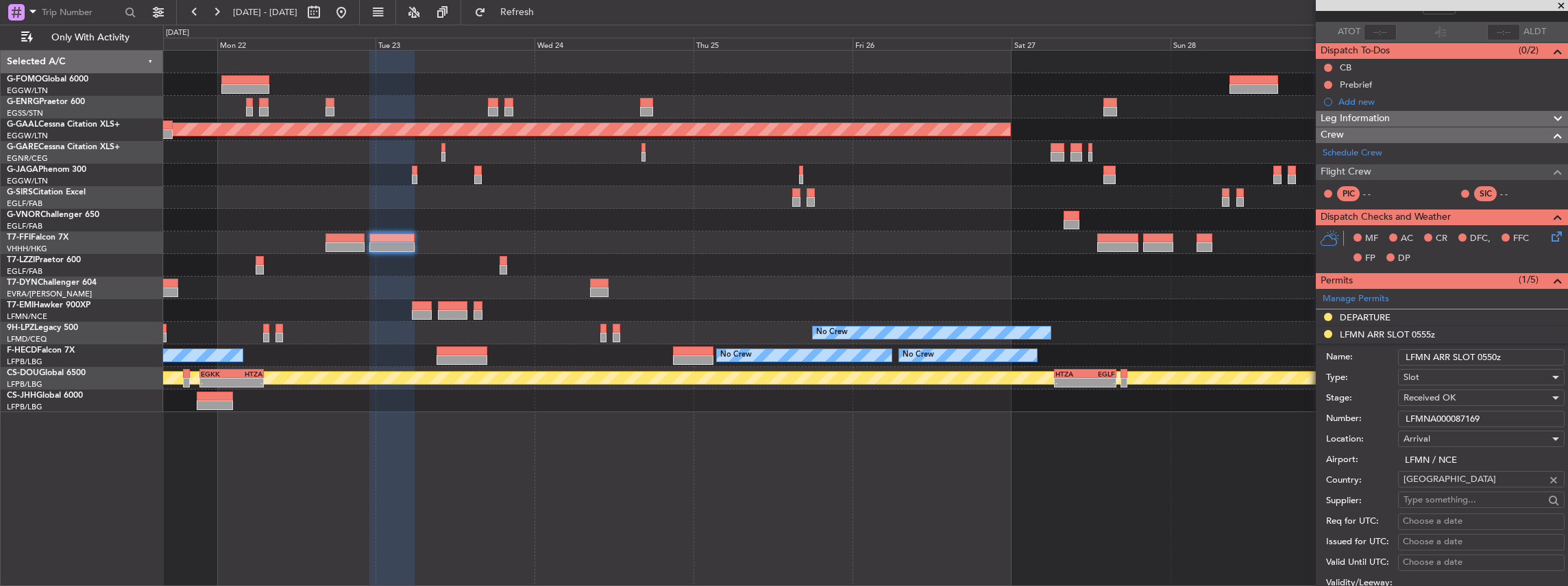
click at [1450, 411] on input "LFMNA000087169" at bounding box center [1480, 419] width 166 height 17
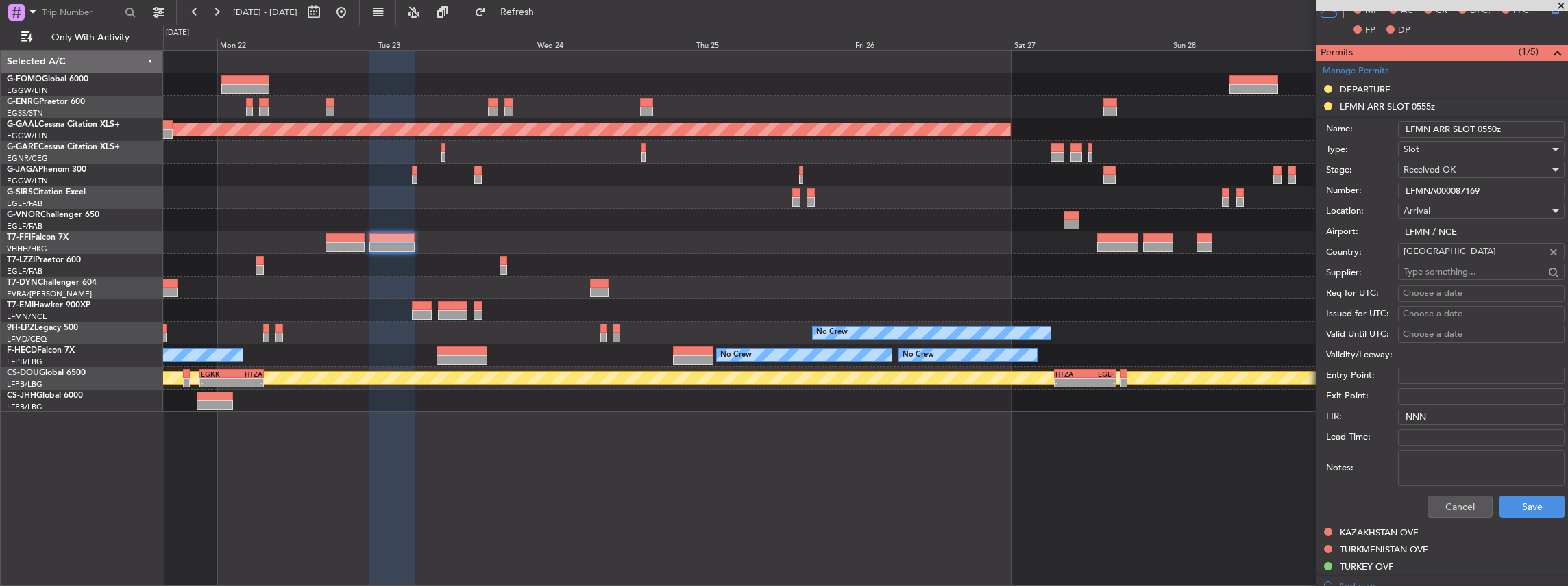
scroll to position [319, 0]
click at [1524, 498] on button "Save" at bounding box center [1532, 507] width 65 height 22
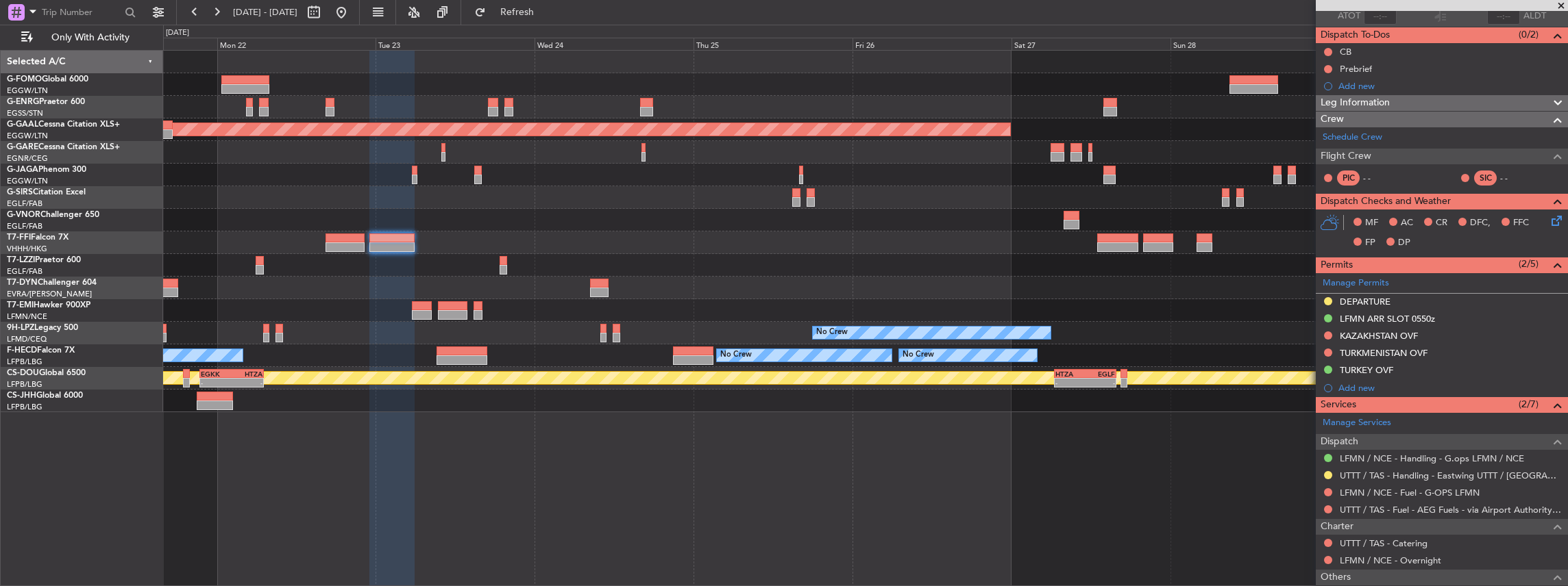
scroll to position [0, 0]
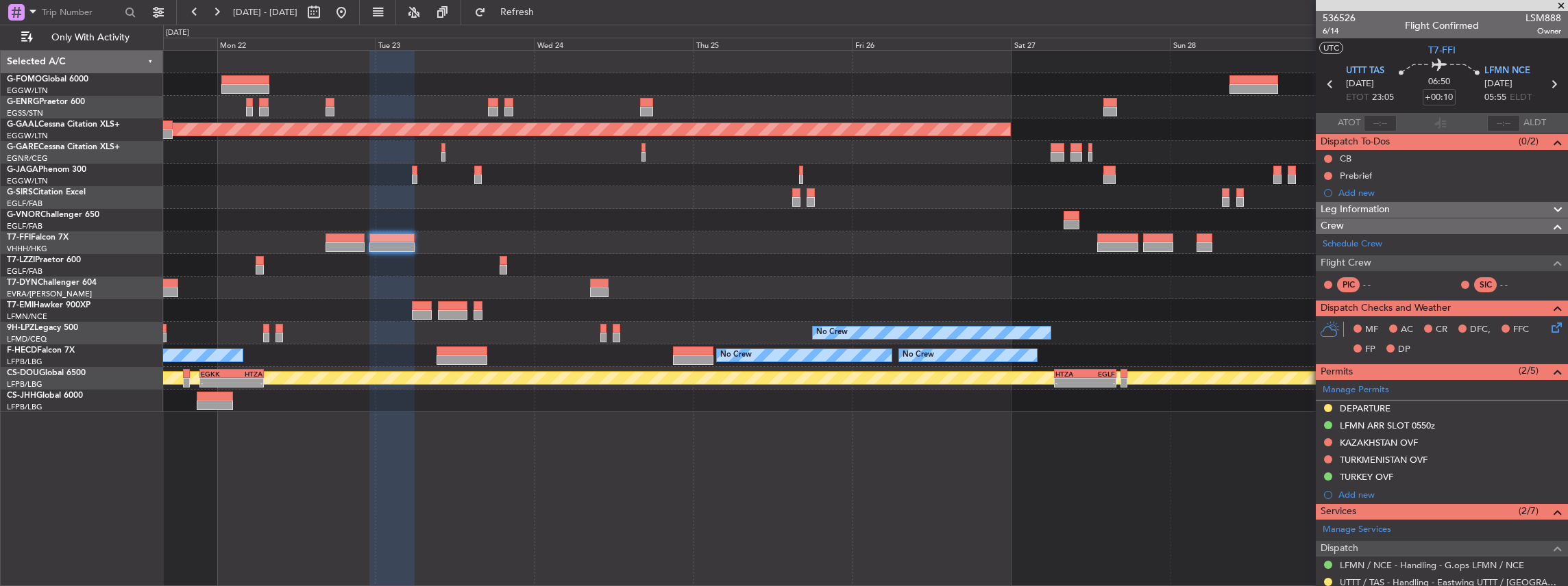
click at [1548, 83] on icon at bounding box center [1554, 84] width 18 height 18
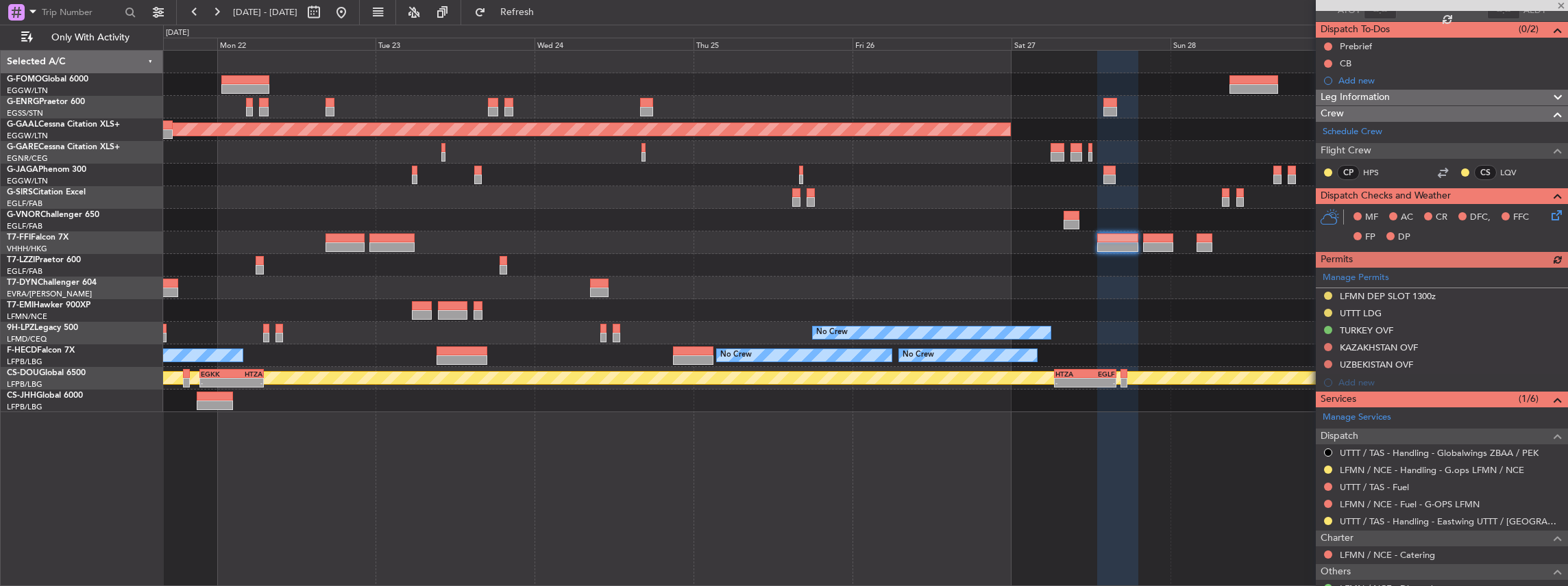
scroll to position [137, 0]
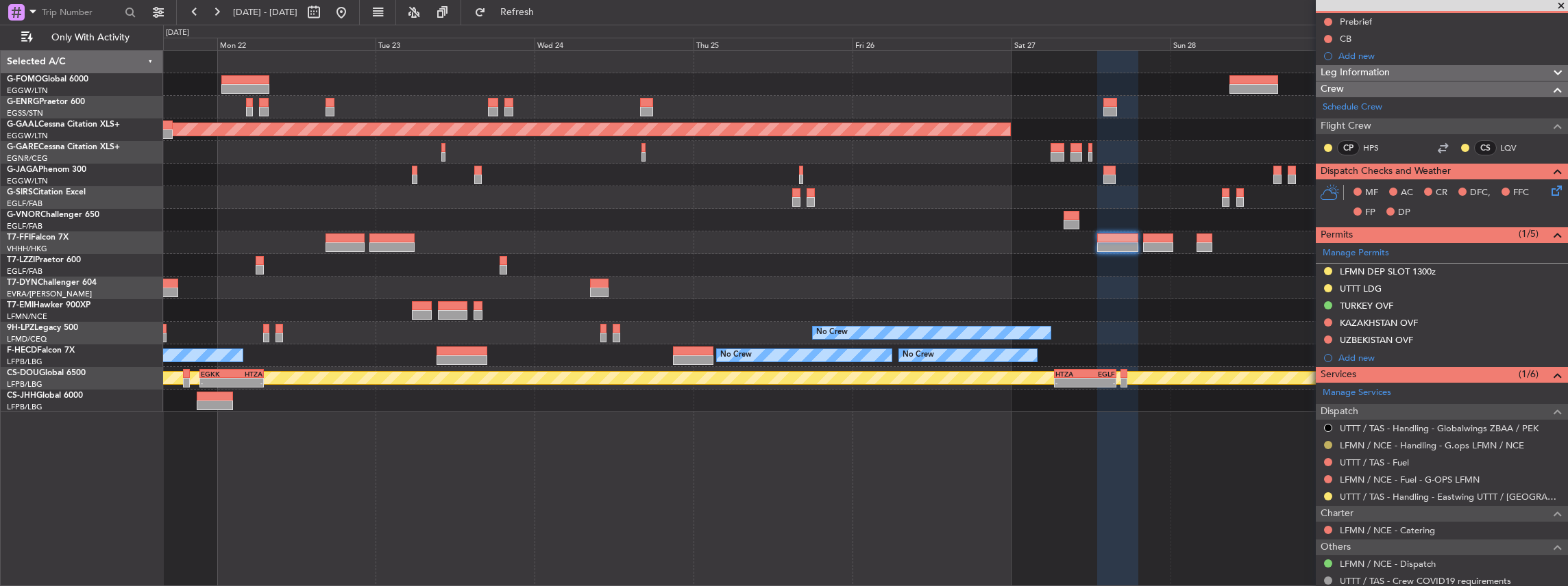
click at [1327, 444] on button at bounding box center [1328, 445] width 8 height 8
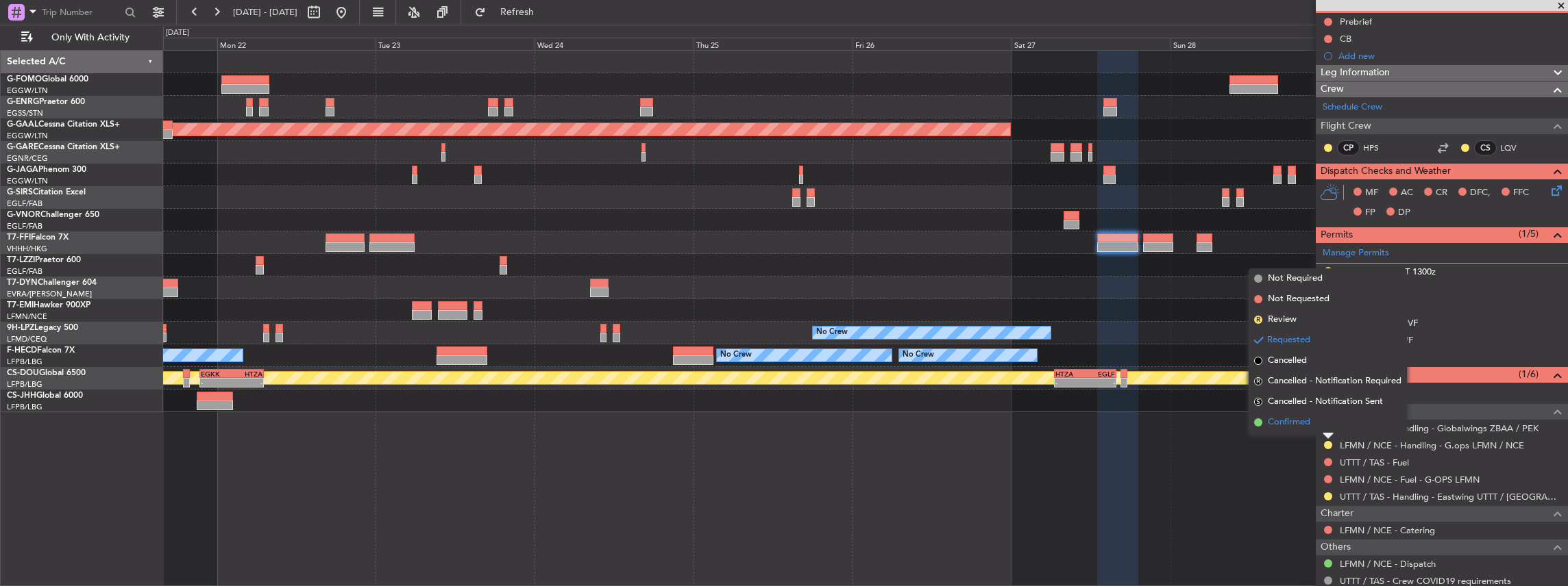
click at [1301, 421] on span "Confirmed" at bounding box center [1288, 422] width 42 height 14
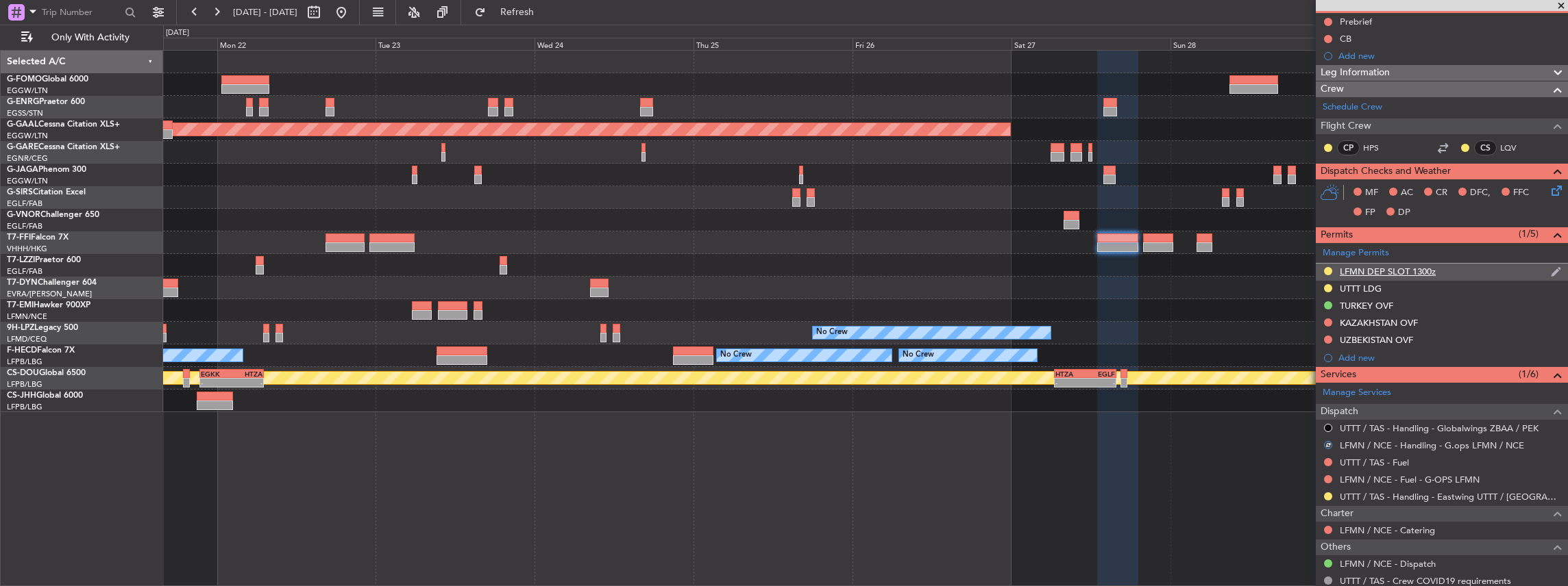
click at [1466, 274] on div "LFMN DEP SLOT 1300z" at bounding box center [1441, 272] width 252 height 17
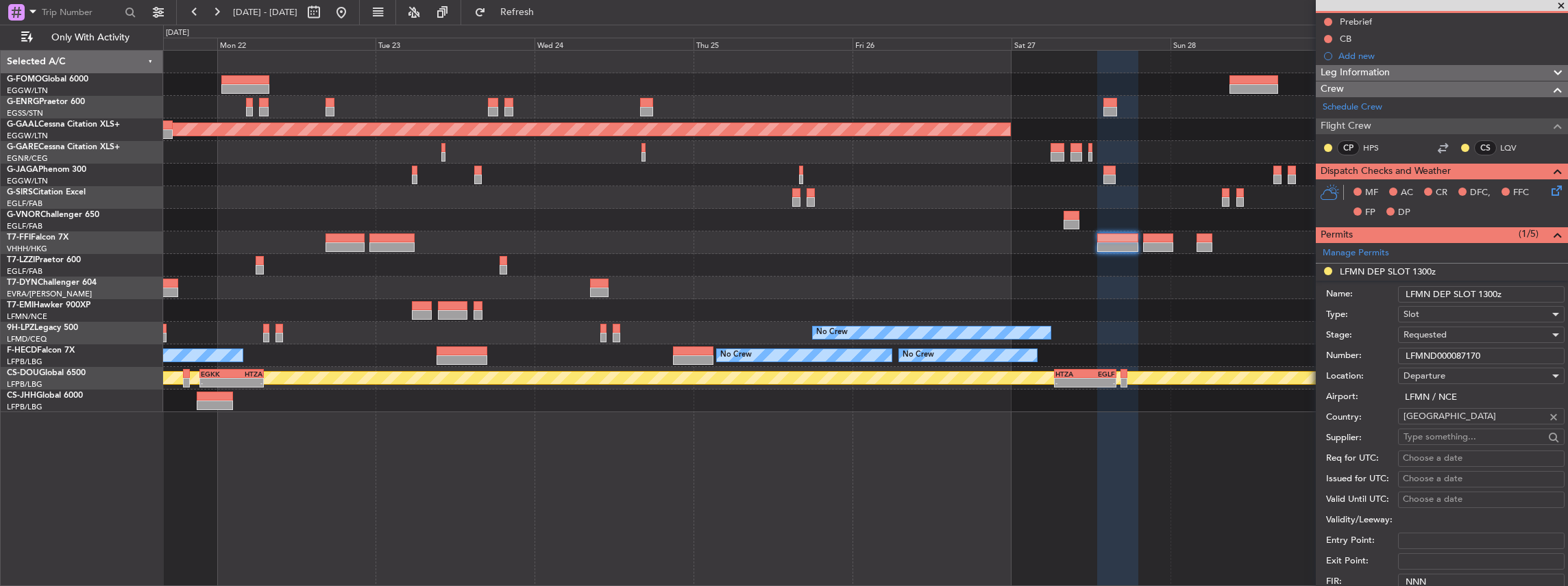
click at [1457, 355] on input "LFMND000087170" at bounding box center [1480, 356] width 166 height 17
click at [1457, 333] on div "Requested" at bounding box center [1476, 335] width 146 height 21
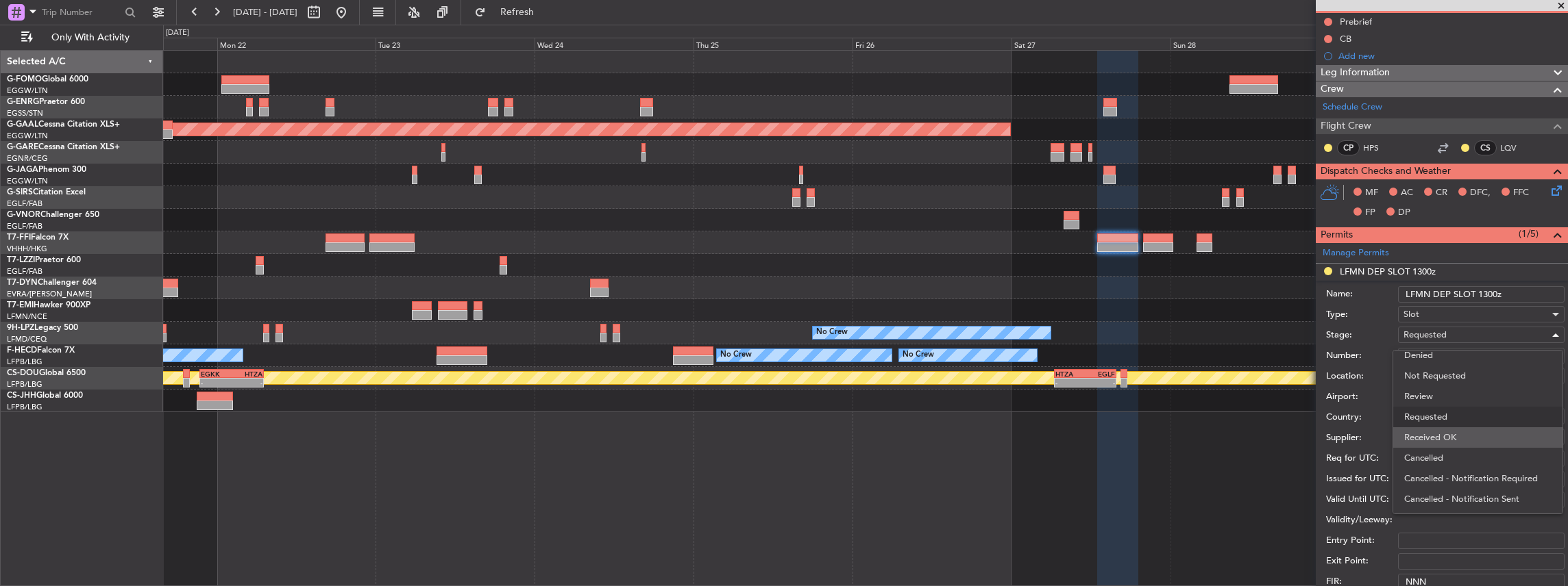
click at [1465, 436] on span "Received OK" at bounding box center [1478, 437] width 148 height 21
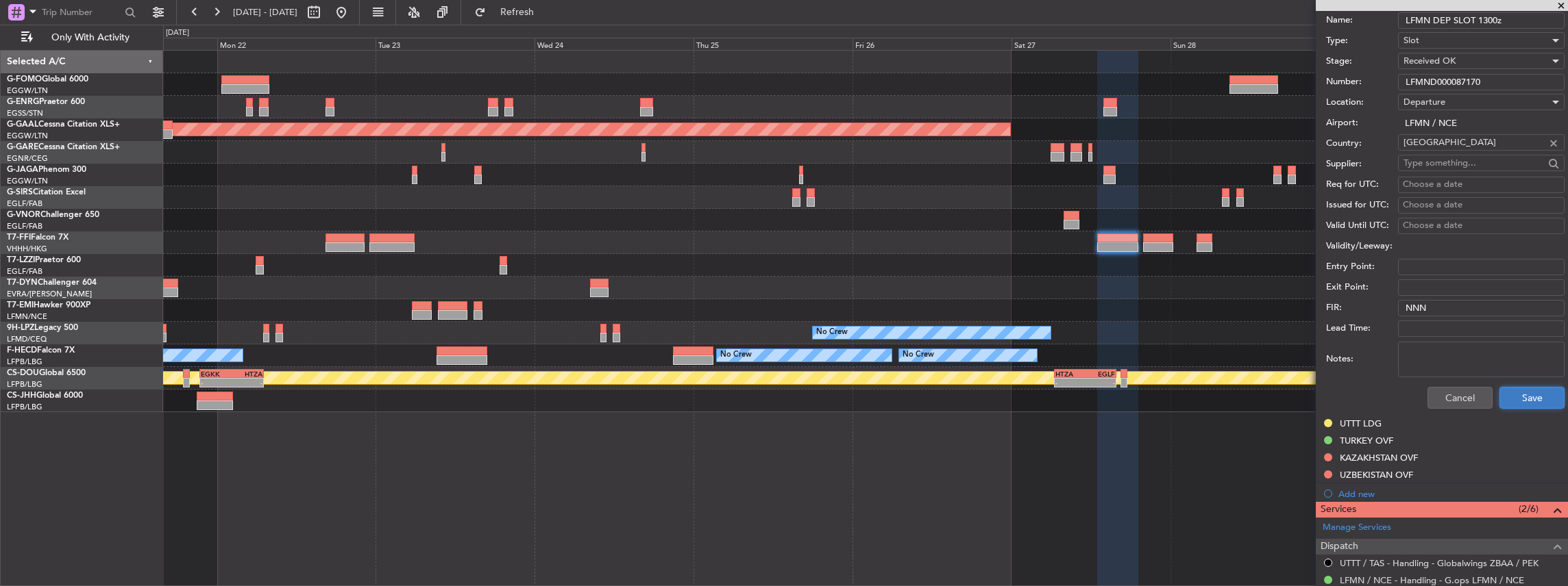
click at [1525, 390] on button "Save" at bounding box center [1532, 398] width 65 height 22
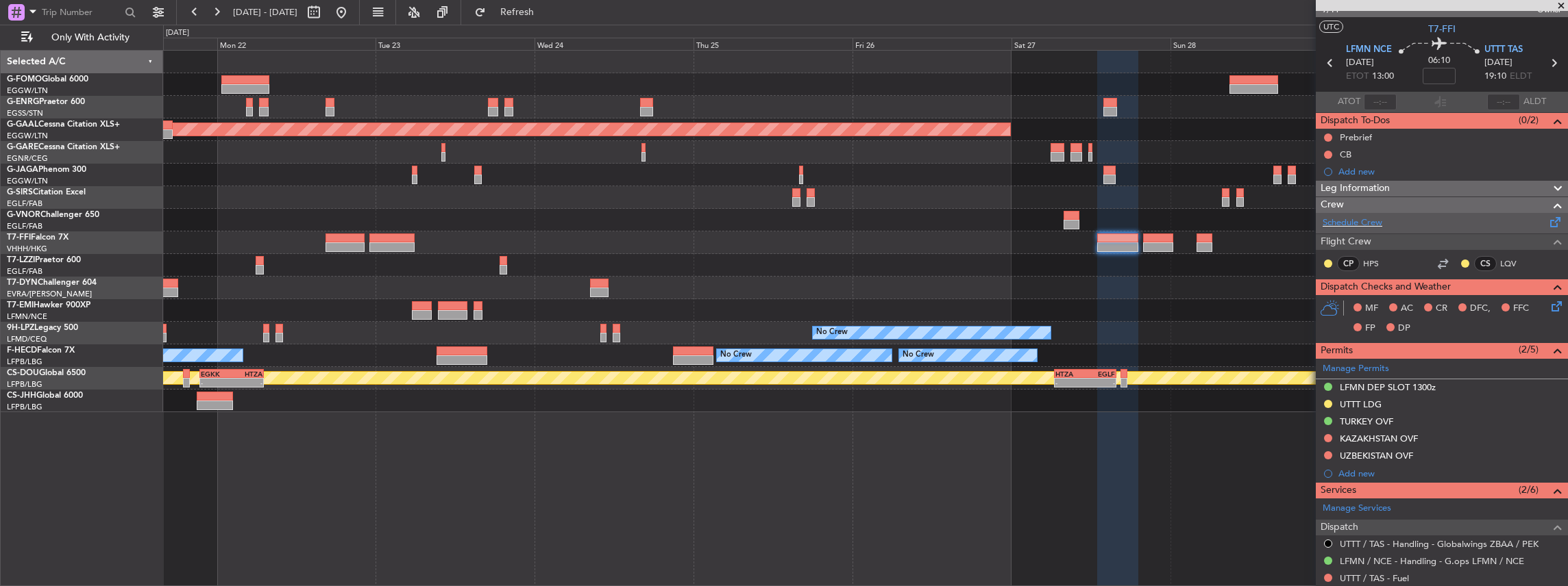
scroll to position [0, 0]
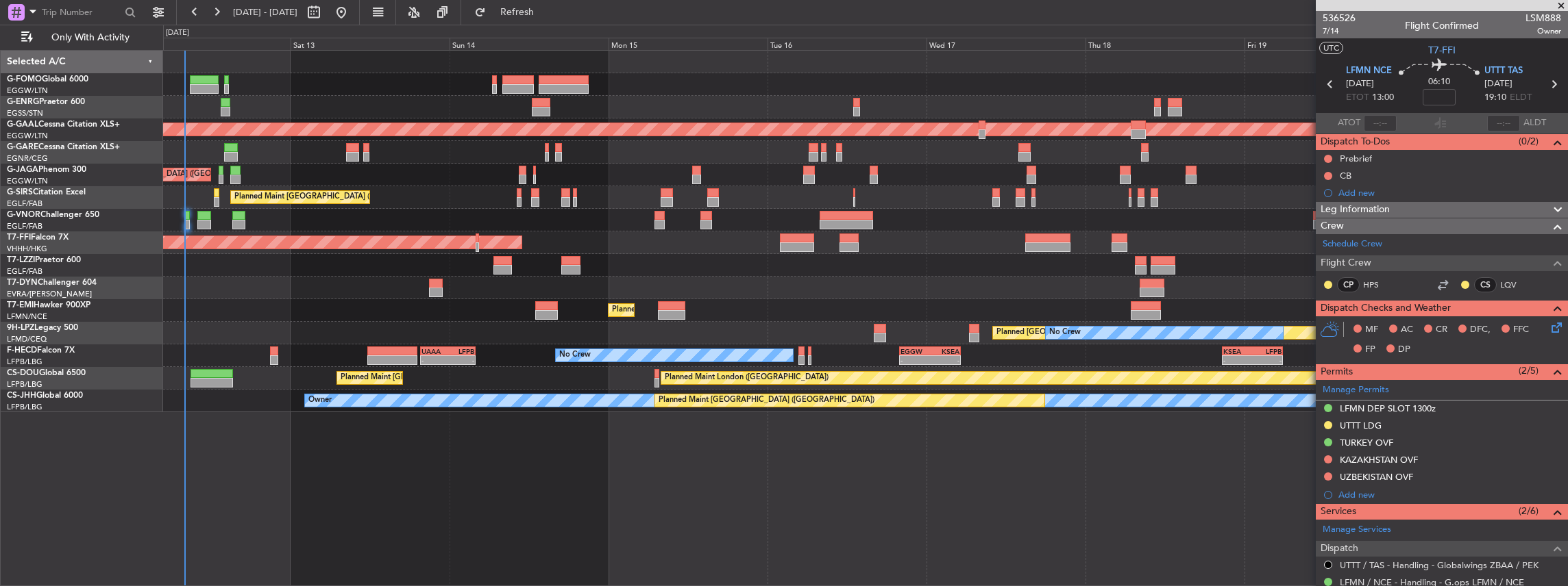
click at [1567, 292] on html "21 Sep 2025 - 30 Sep 2025 Refresh Quick Links Only With Activity Planned Maint …" at bounding box center [784, 293] width 1568 height 586
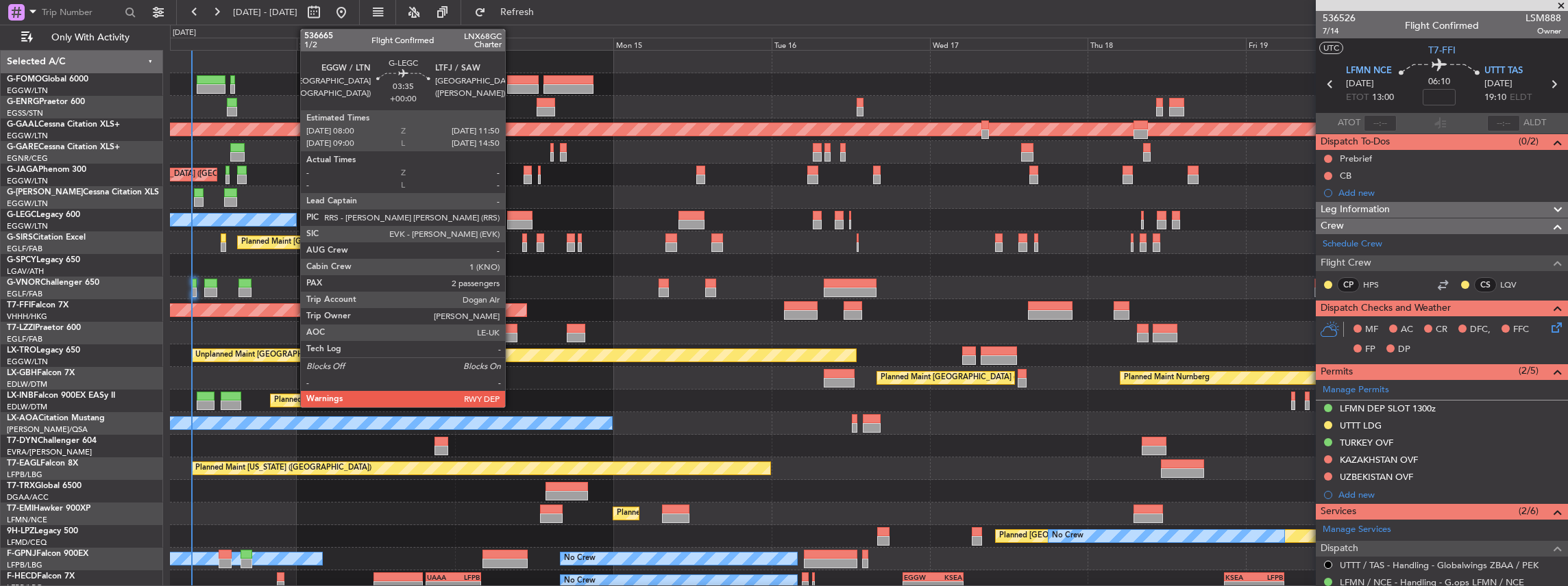
click at [512, 217] on div at bounding box center [519, 216] width 26 height 10
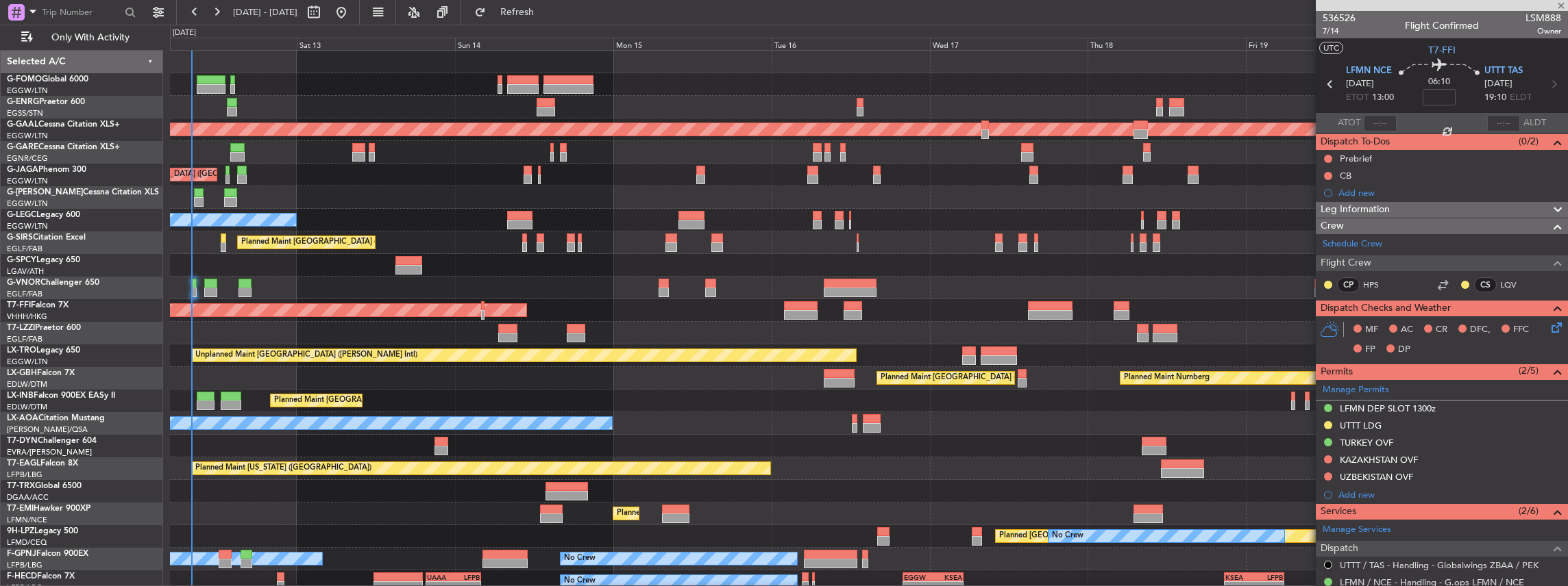
type input "2"
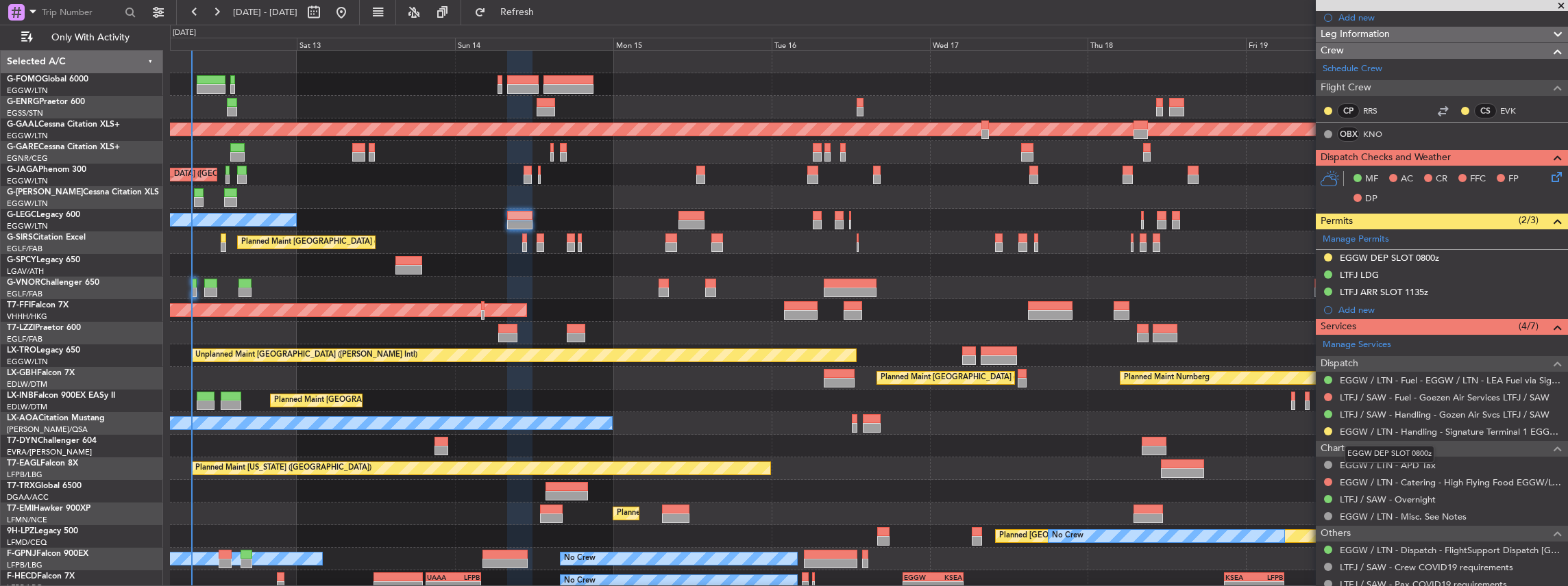
scroll to position [182, 0]
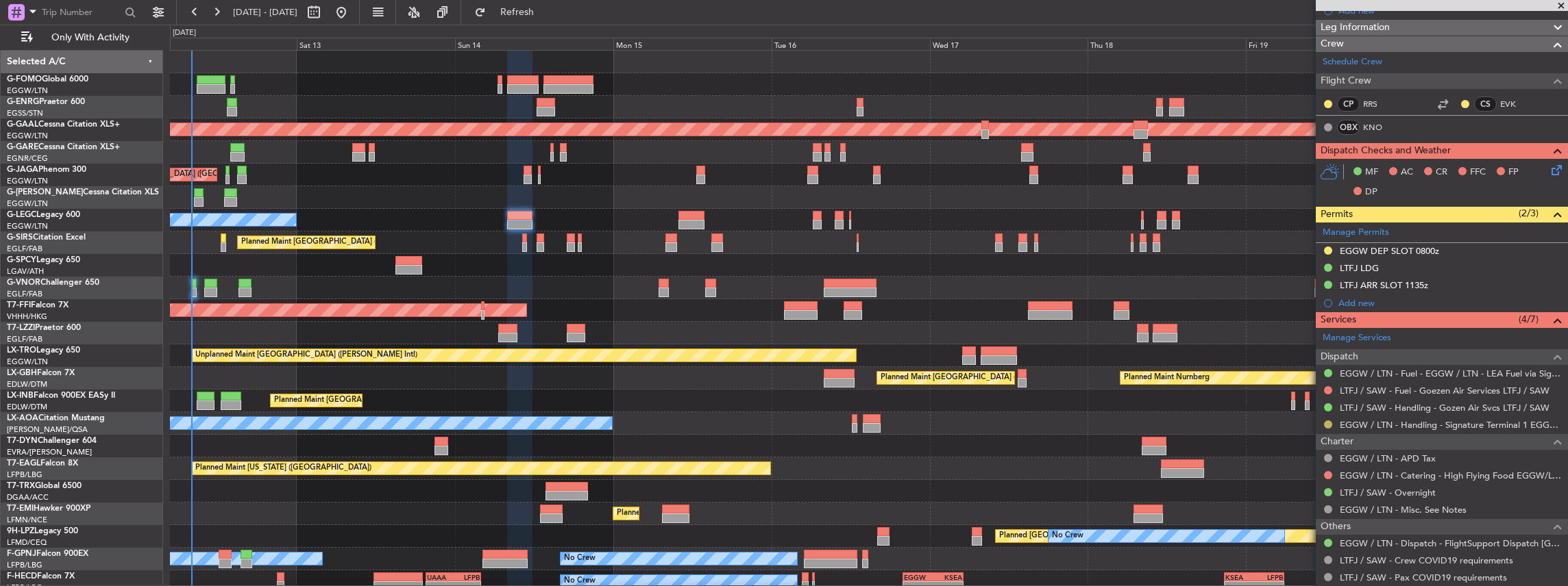
click at [1327, 422] on button at bounding box center [1328, 425] width 8 height 8
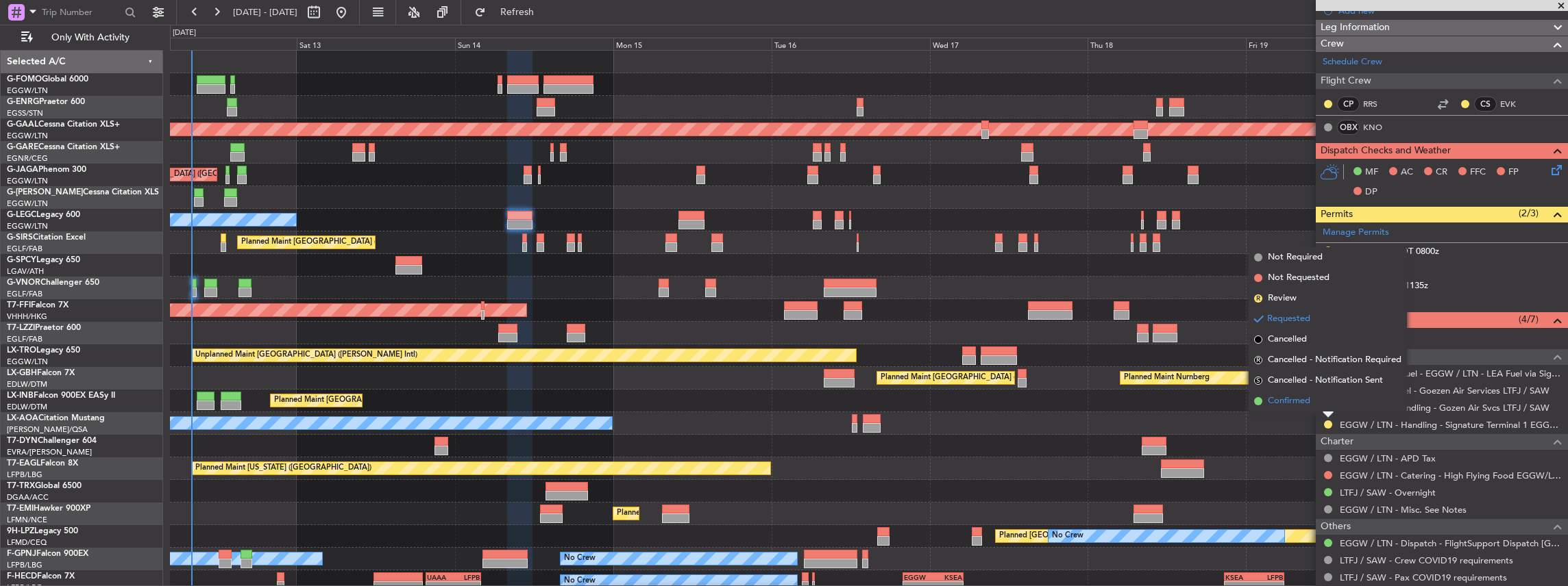
click at [1327, 410] on li "Confirmed" at bounding box center [1327, 401] width 158 height 21
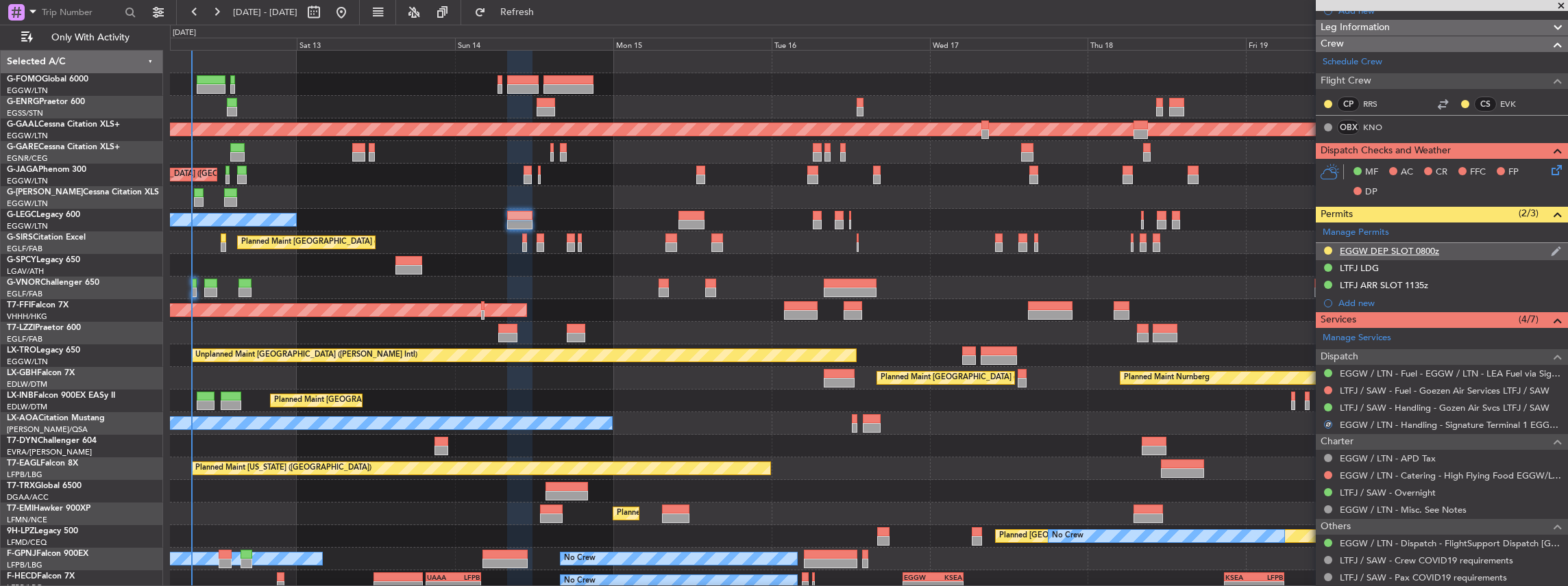
click at [1476, 250] on div "EGGW DEP SLOT 0800z" at bounding box center [1441, 251] width 252 height 17
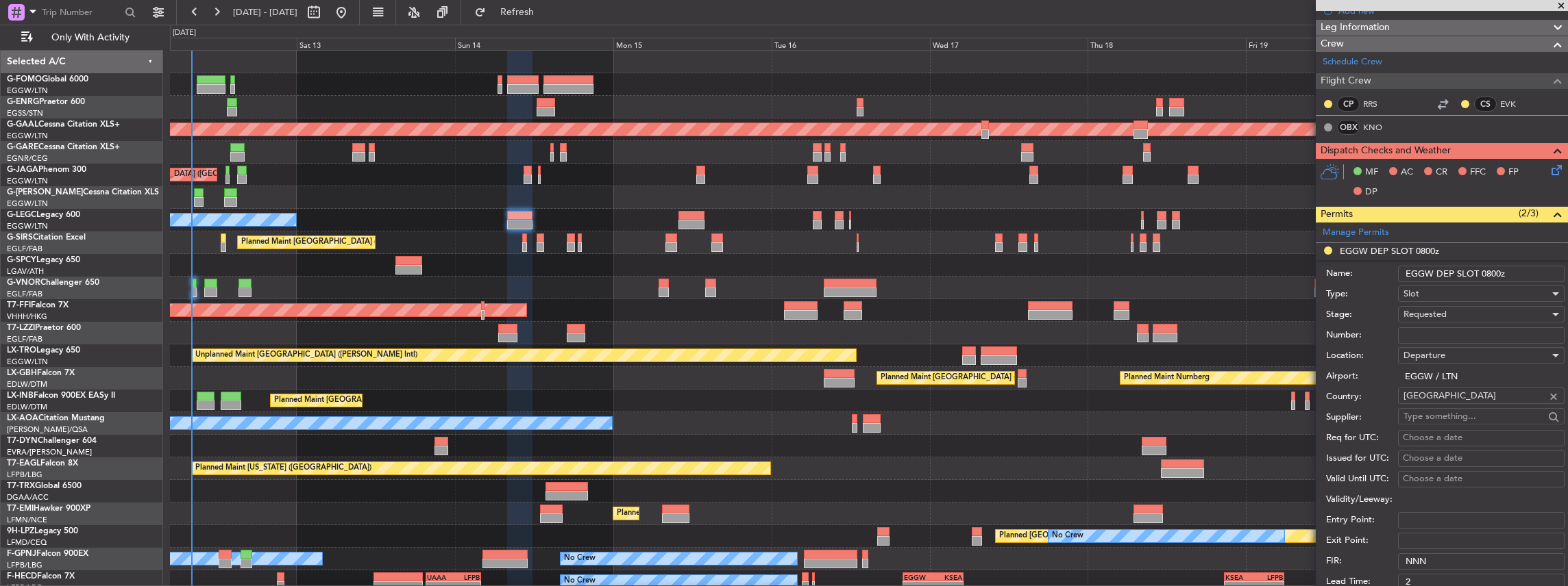
click at [1494, 269] on input "EGGW DEP SLOT 0800z" at bounding box center [1480, 274] width 166 height 17
click at [1498, 269] on input "EGGW DEP SLOT 0800z" at bounding box center [1480, 274] width 166 height 17
type input "EGGW DEP SLOT 0815z"
click at [1438, 334] on input "Number:" at bounding box center [1480, 336] width 166 height 17
paste input "9355"
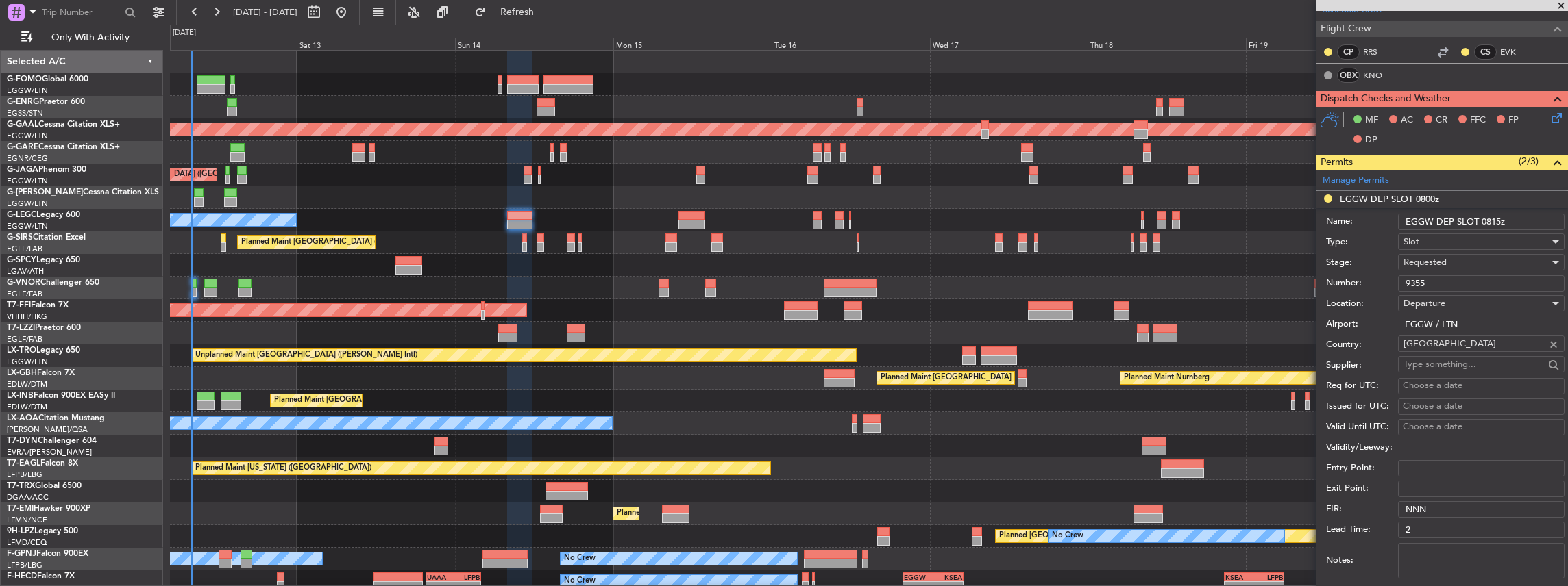
scroll to position [365, 0]
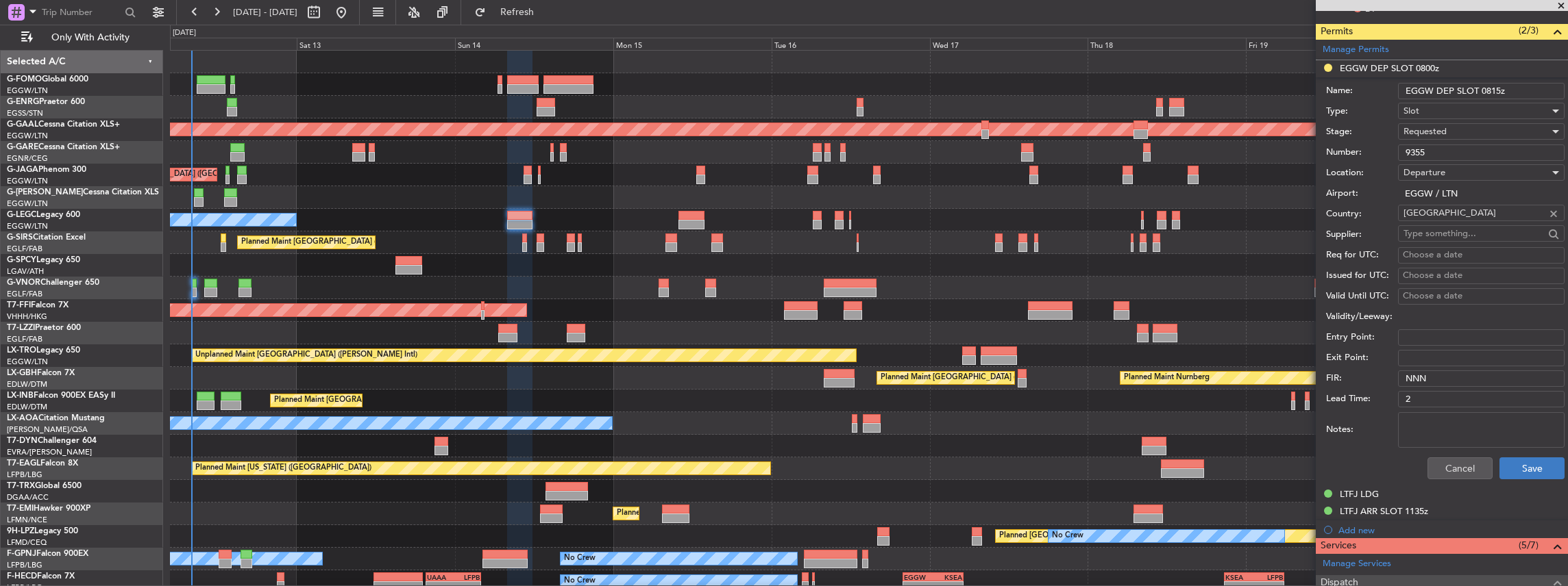
type input "9355"
click at [1522, 475] on button "Save" at bounding box center [1532, 469] width 65 height 22
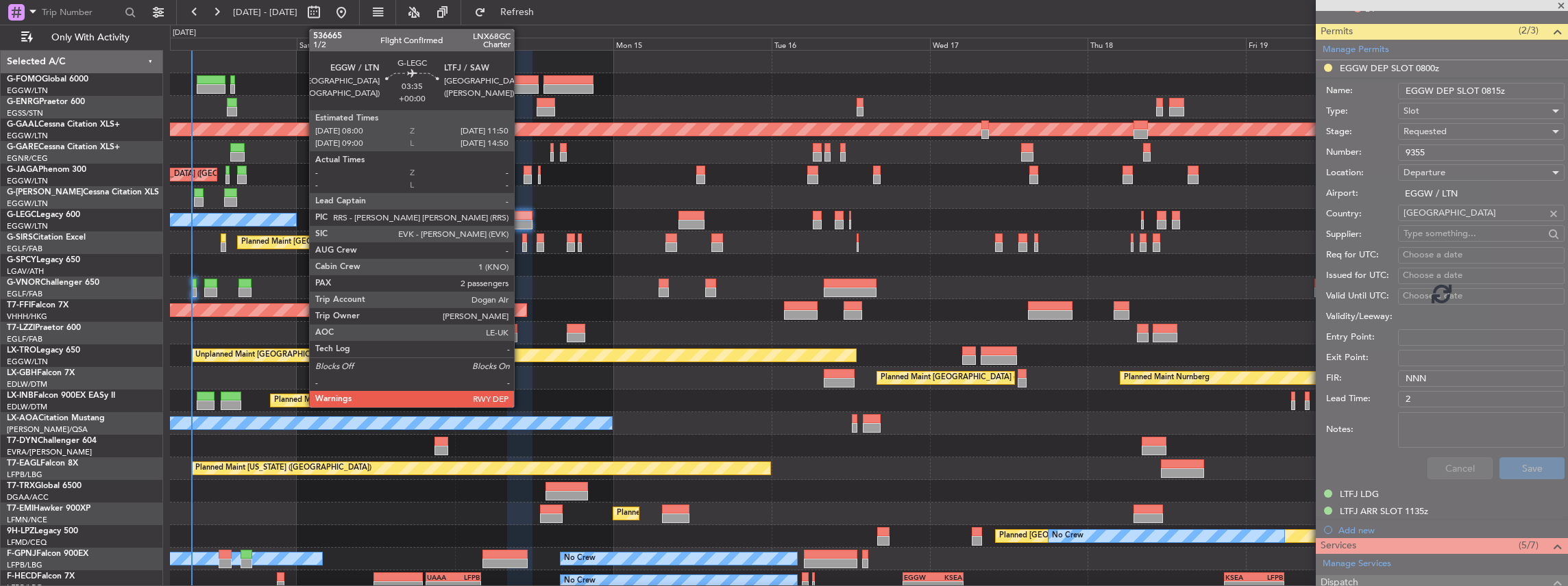
scroll to position [278, 0]
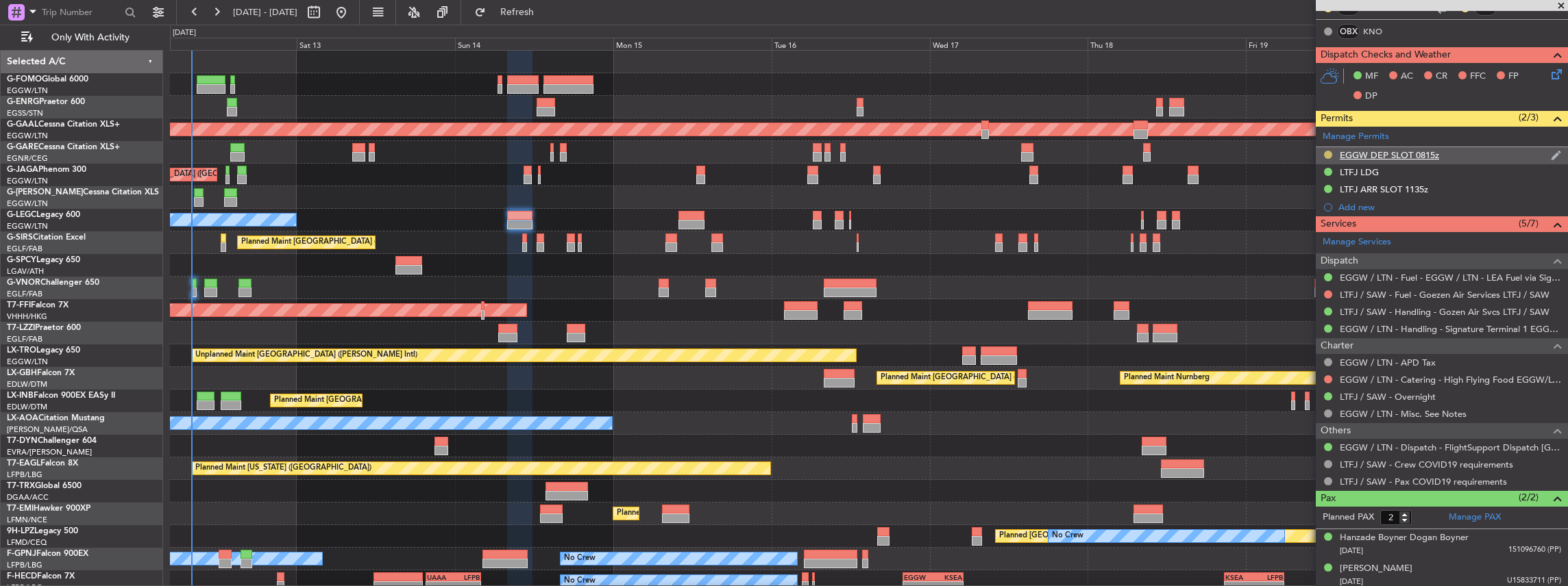
click at [1327, 150] on button at bounding box center [1328, 155] width 8 height 8
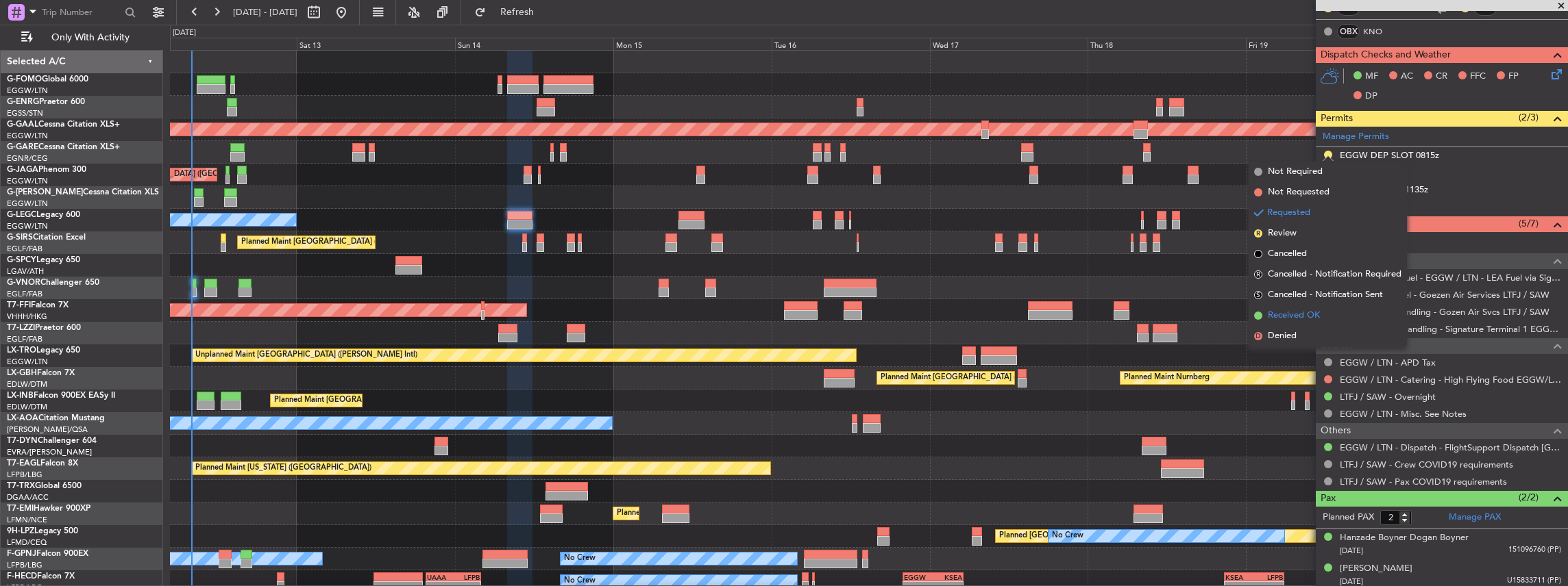
click at [1312, 309] on li "Received OK" at bounding box center [1327, 316] width 158 height 21
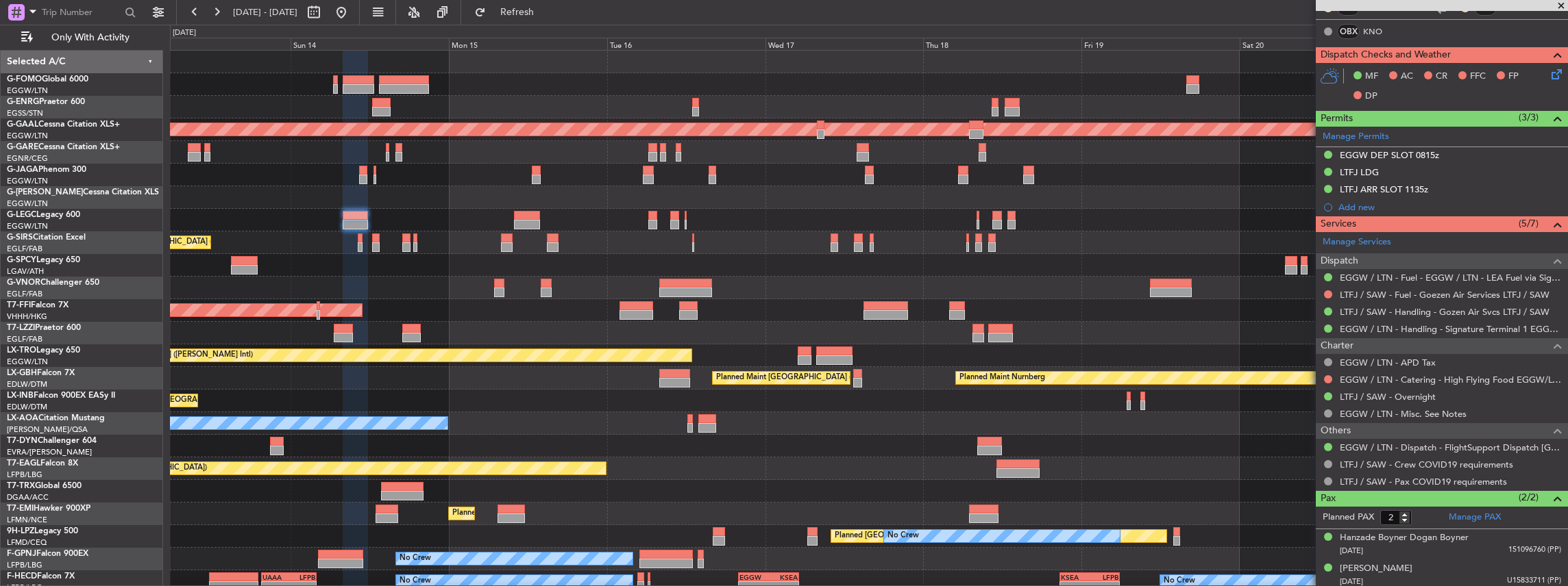
click at [969, 101] on div "Planned Maint London (Luton) Planned Maint Dusseldorf Planned Maint London (Lut…" at bounding box center [868, 344] width 1398 height 588
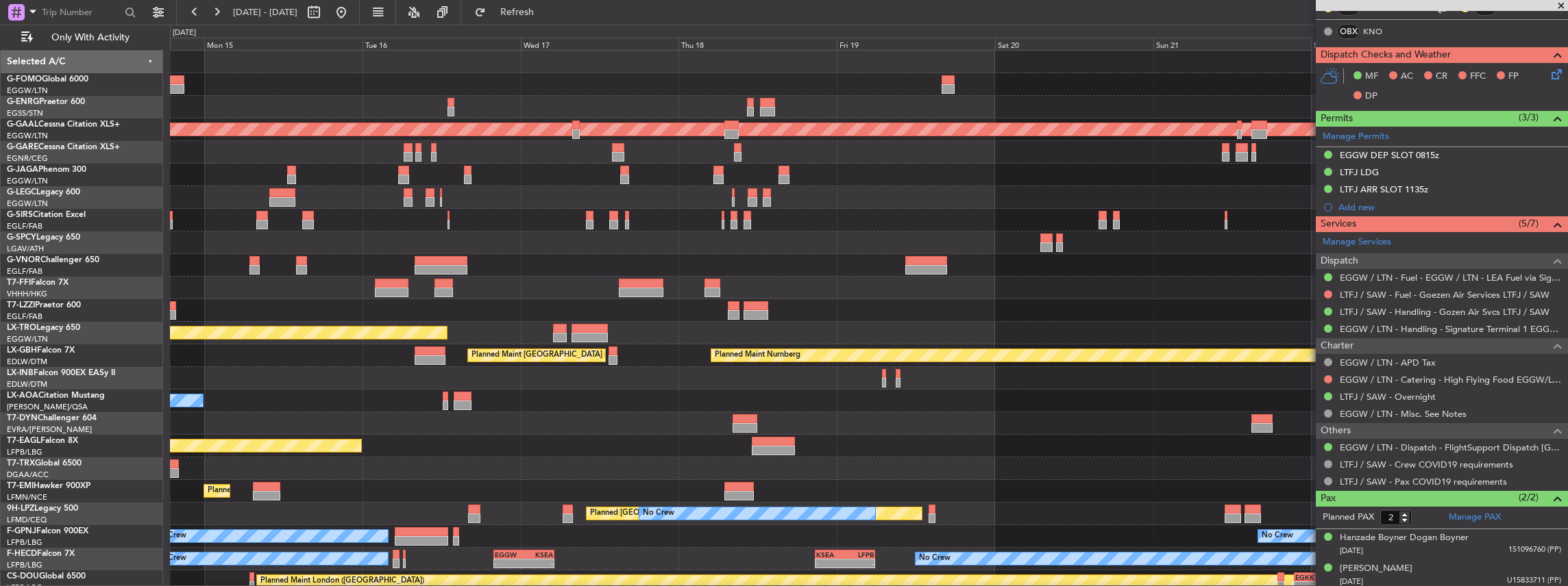
click at [769, 192] on div "Planned Maint Dusseldorf A/C Unavailable London (Luton) Owner Planned Maint Lon…" at bounding box center [868, 333] width 1398 height 565
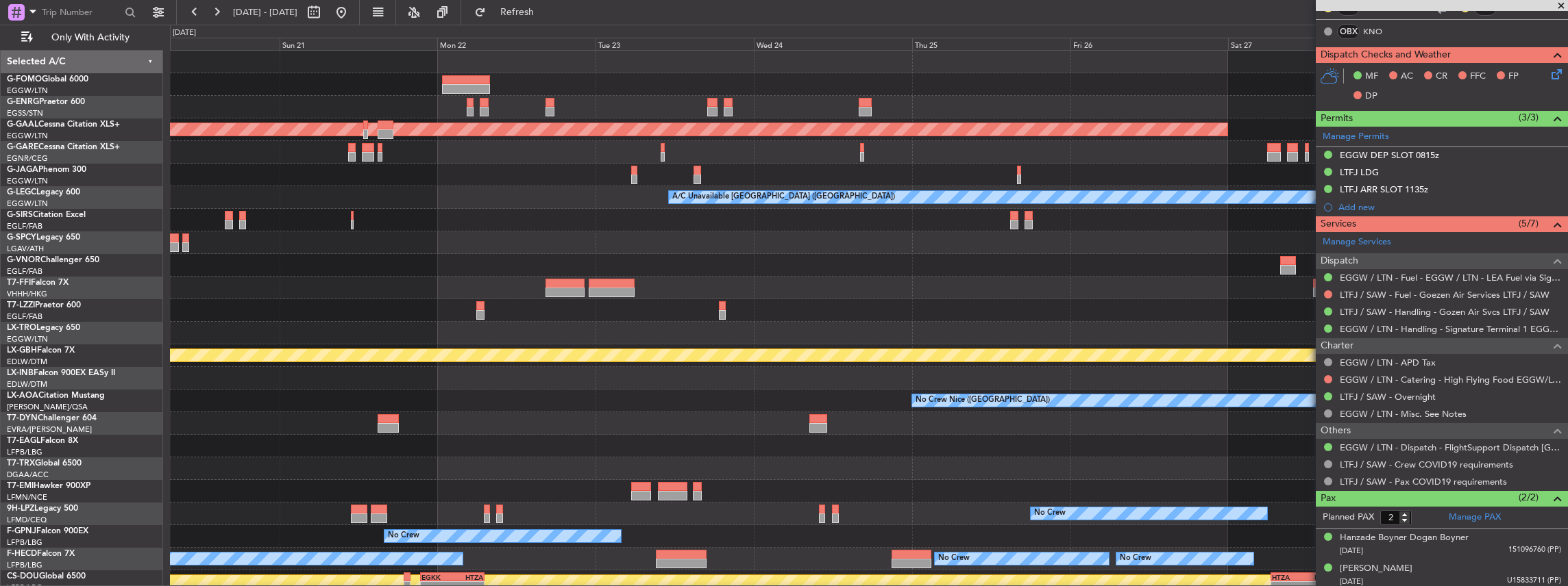
click at [615, 190] on div "Planned Maint Dusseldorf A/C Unavailable London (Luton) Planned Maint Nurnberg …" at bounding box center [868, 333] width 1398 height 565
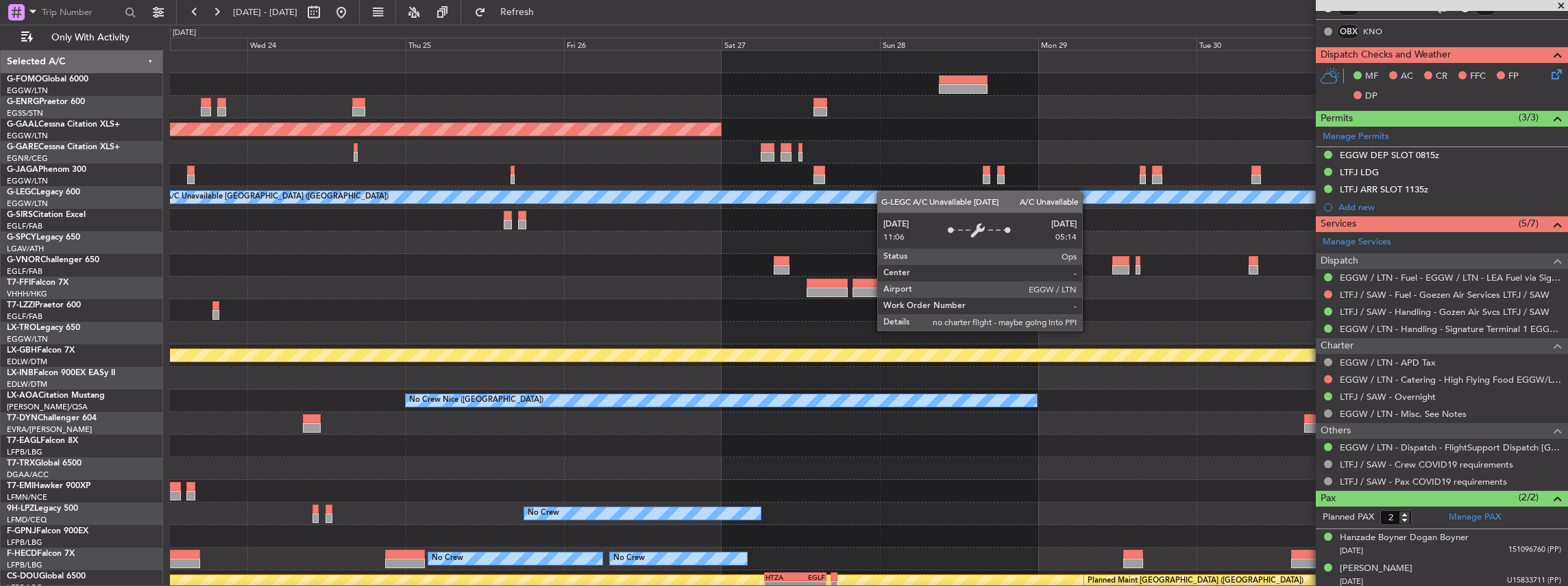
click at [394, 198] on div "Planned Maint Dusseldorf A/C Unavailable London (Luton) Planned Maint Nurnberg …" at bounding box center [868, 333] width 1398 height 565
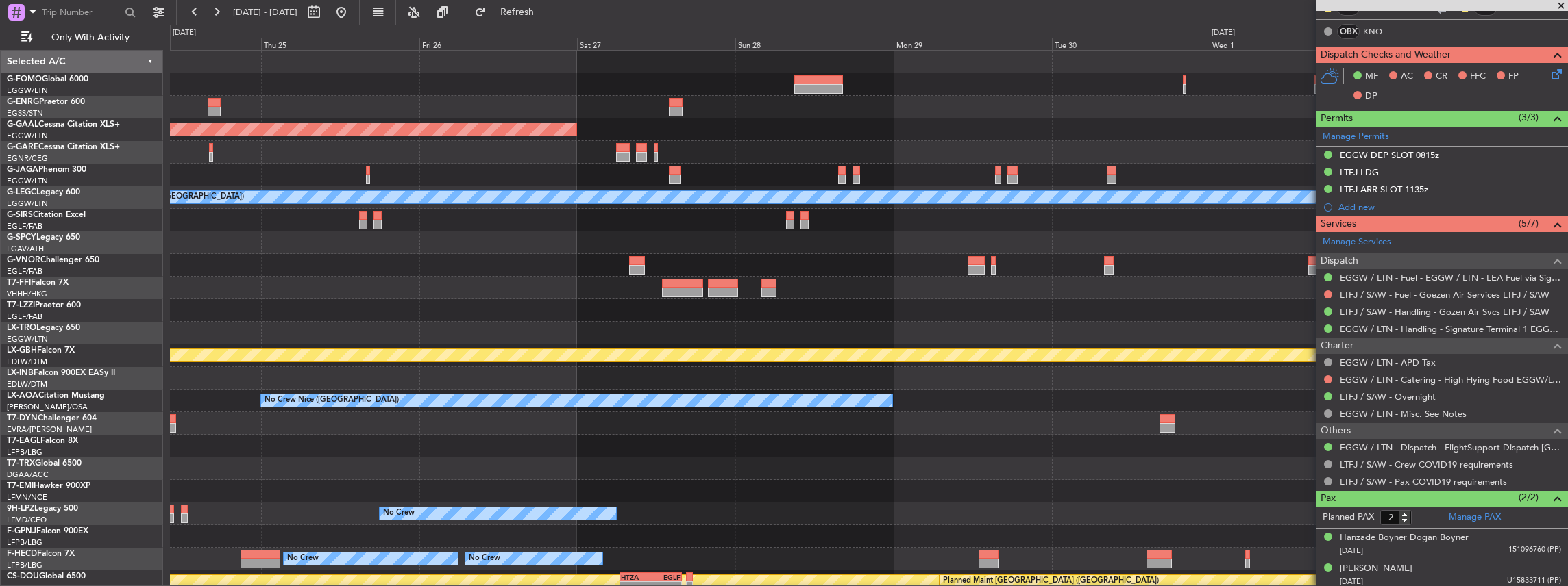
click at [604, 198] on div "Planned Maint Dusseldorf A/C Unavailable London (Luton) Planned Maint Nurnberg …" at bounding box center [868, 333] width 1398 height 565
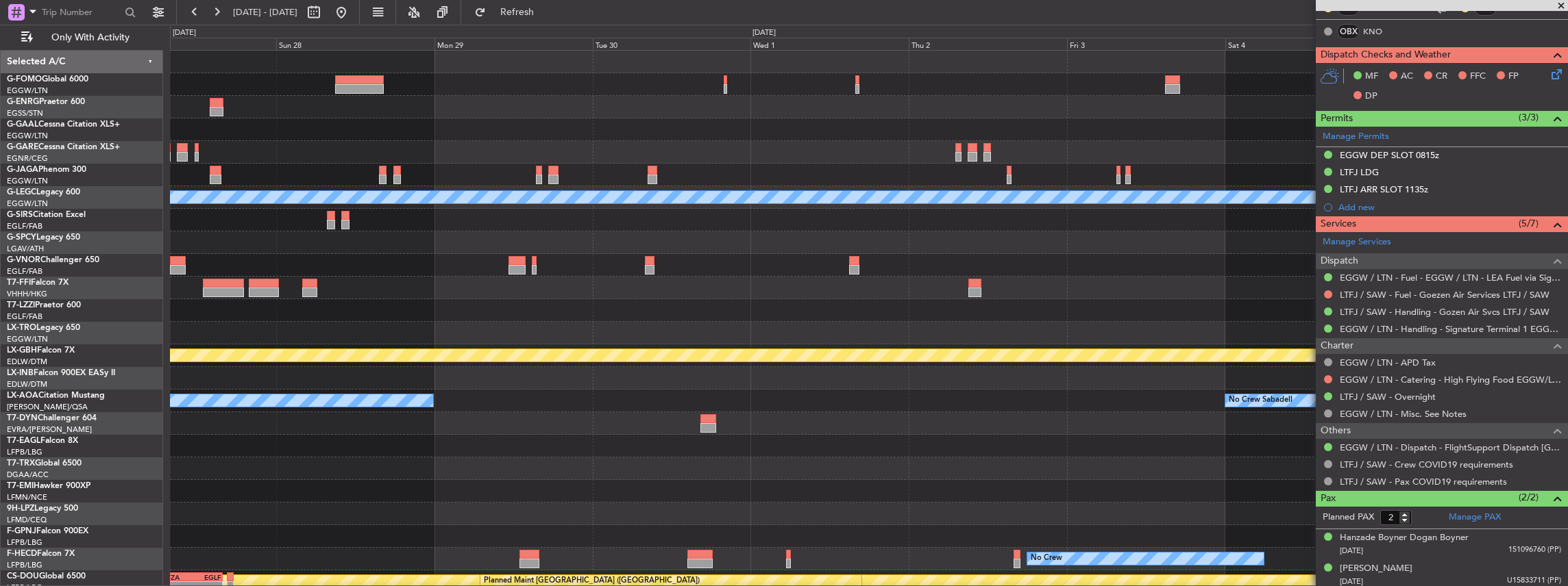
click at [712, 229] on div "Planned Maint Dusseldorf A/C Unavailable London (Luton) Planned Maint Nurnberg …" at bounding box center [868, 333] width 1398 height 565
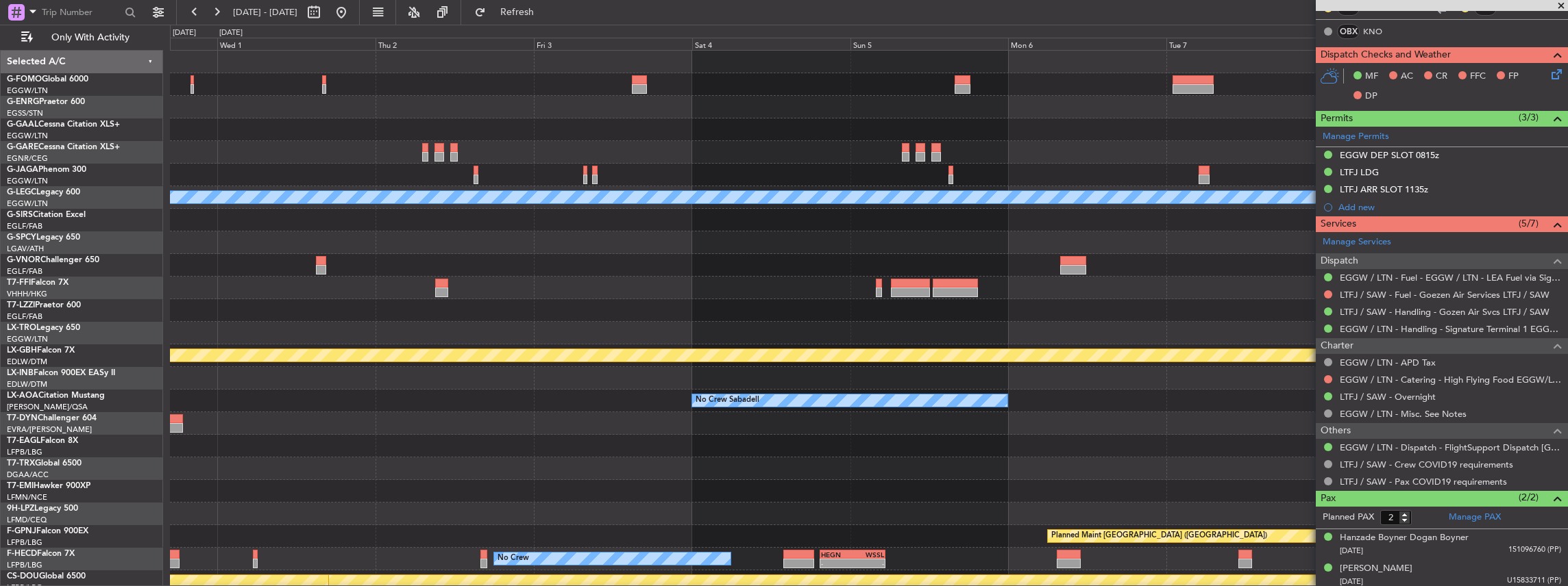
click at [763, 243] on div at bounding box center [868, 242] width 1398 height 22
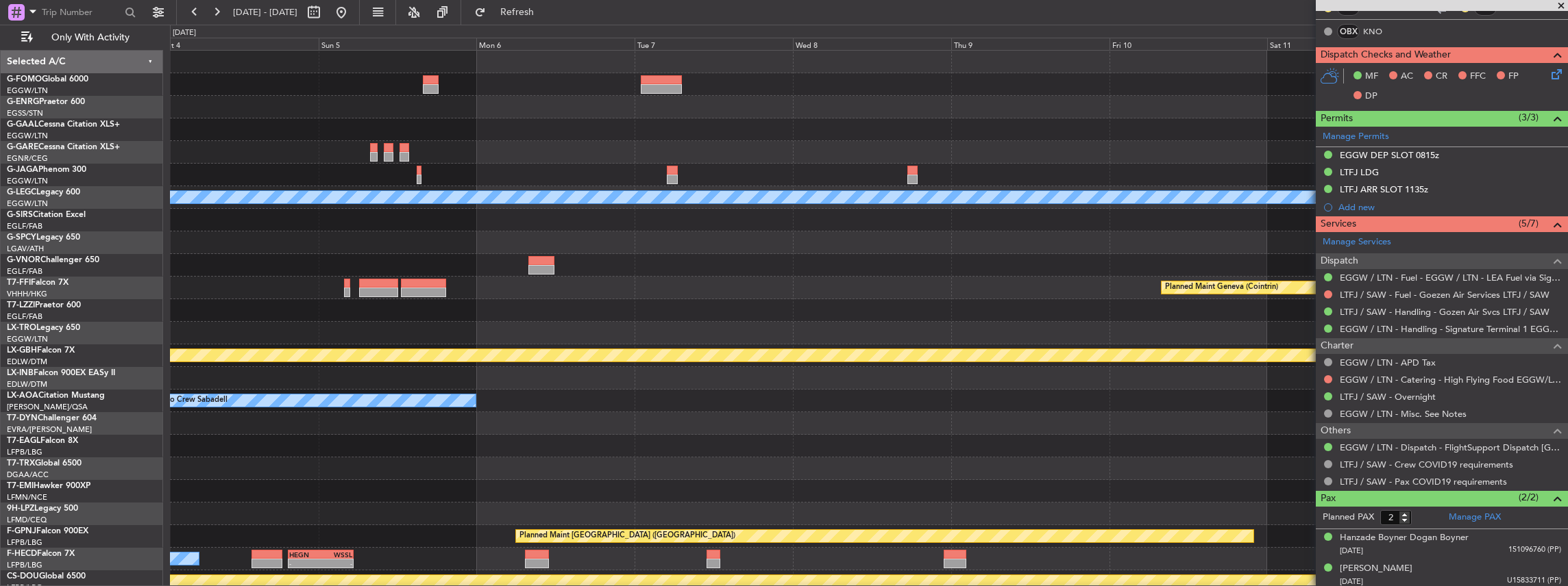
click at [753, 269] on div "A/C Unavailable London (Luton) Planned Maint Geneva (Cointrin) Planned Maint Nu…" at bounding box center [868, 333] width 1398 height 565
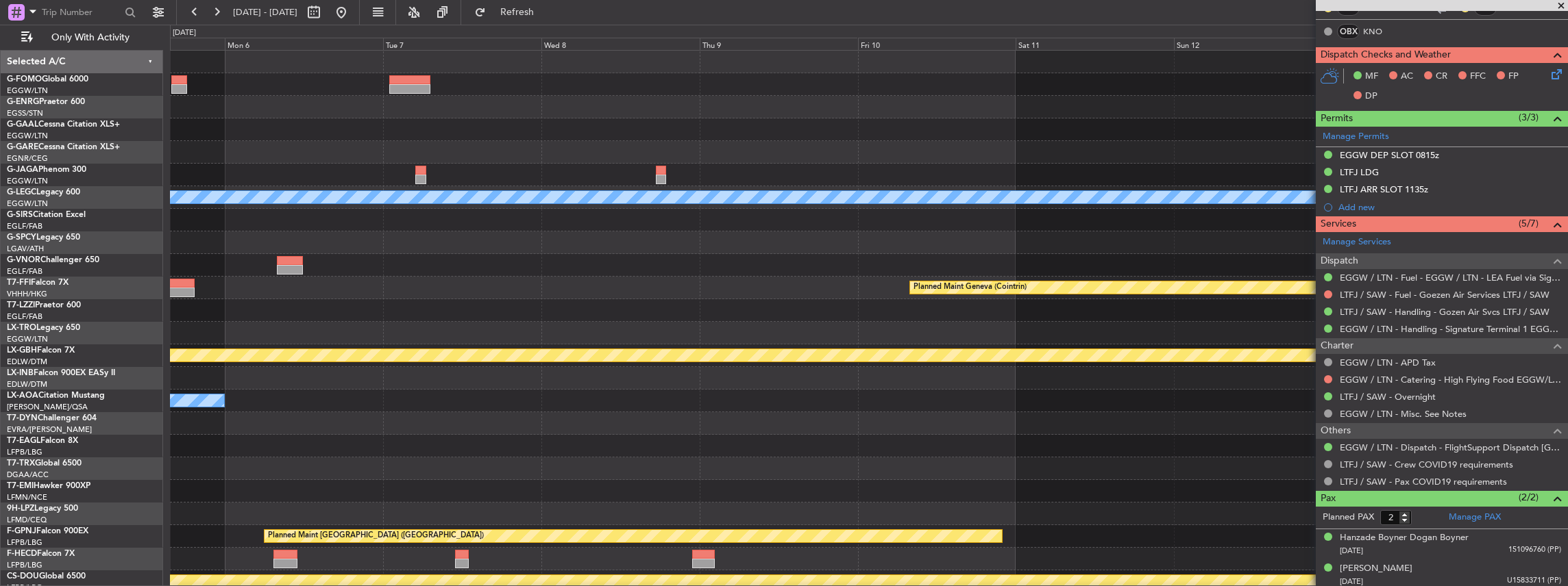
click at [758, 259] on div "A/C Unavailable London (Luton) Planned Maint Geneva (Cointrin) Planned Maint Nu…" at bounding box center [868, 333] width 1398 height 565
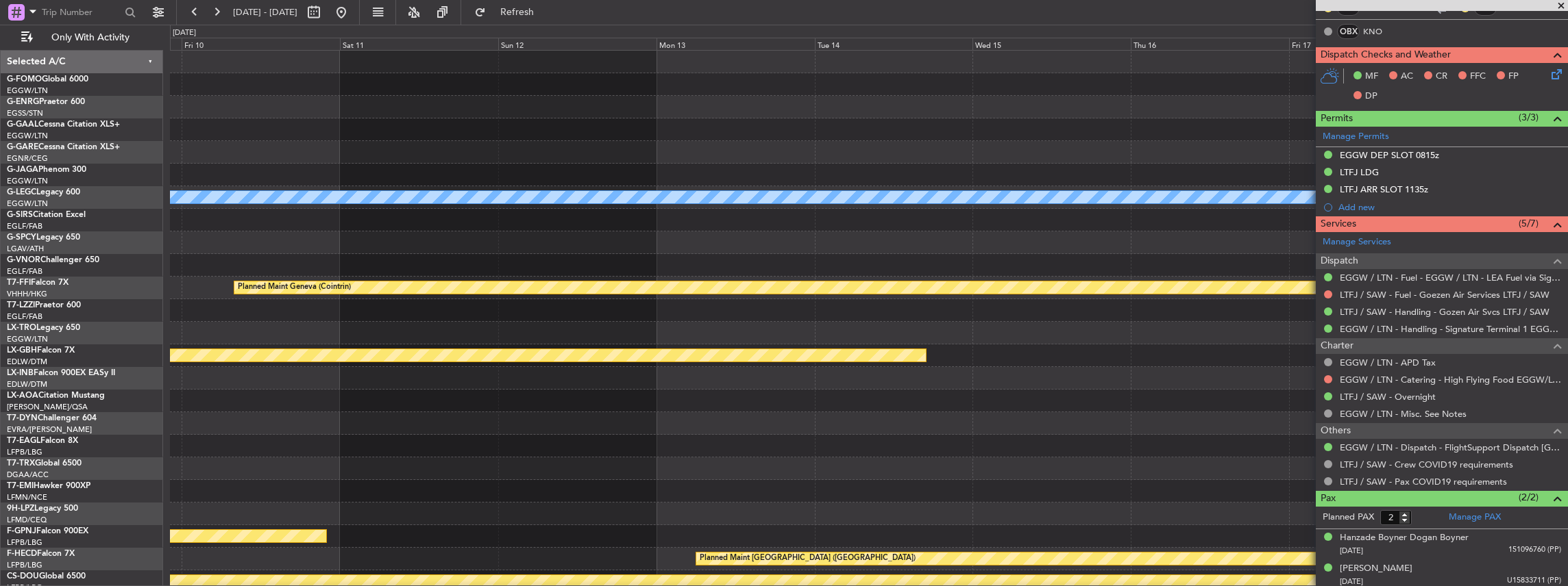
click at [875, 262] on div "A/C Unavailable London (Luton) Planned Maint Geneva (Cointrin) Planned Maint Nu…" at bounding box center [868, 333] width 1398 height 565
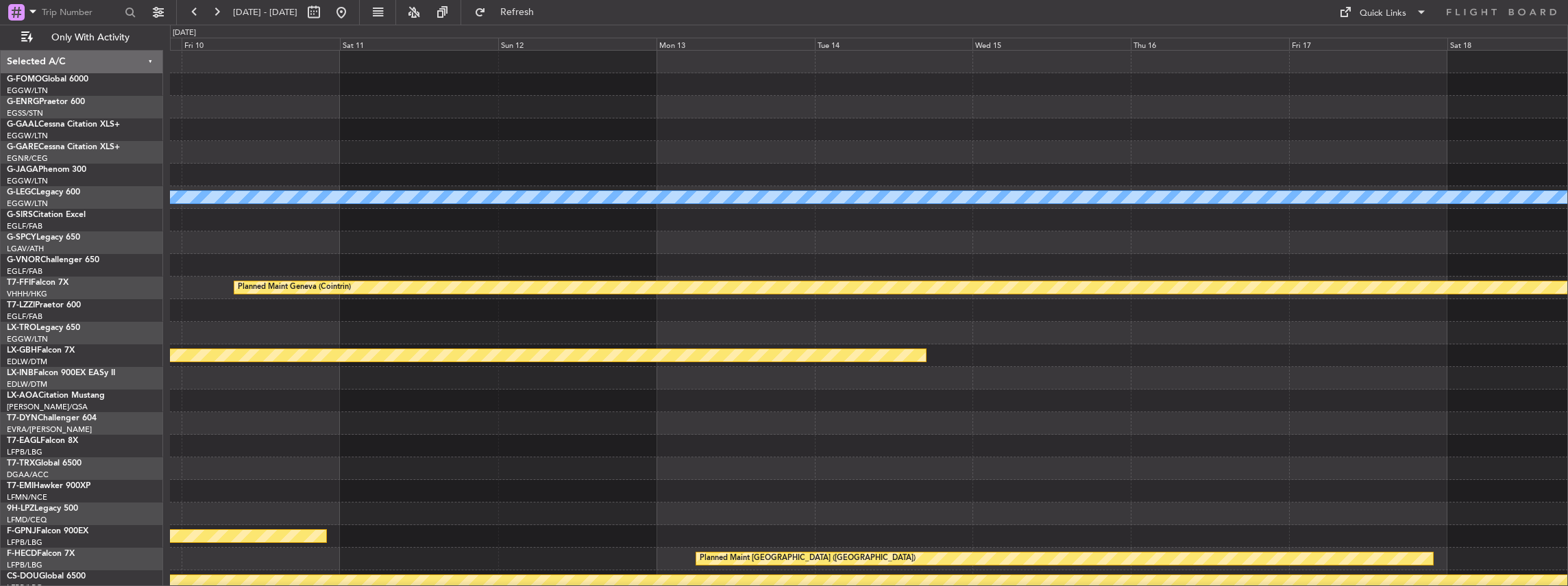
scroll to position [0, 0]
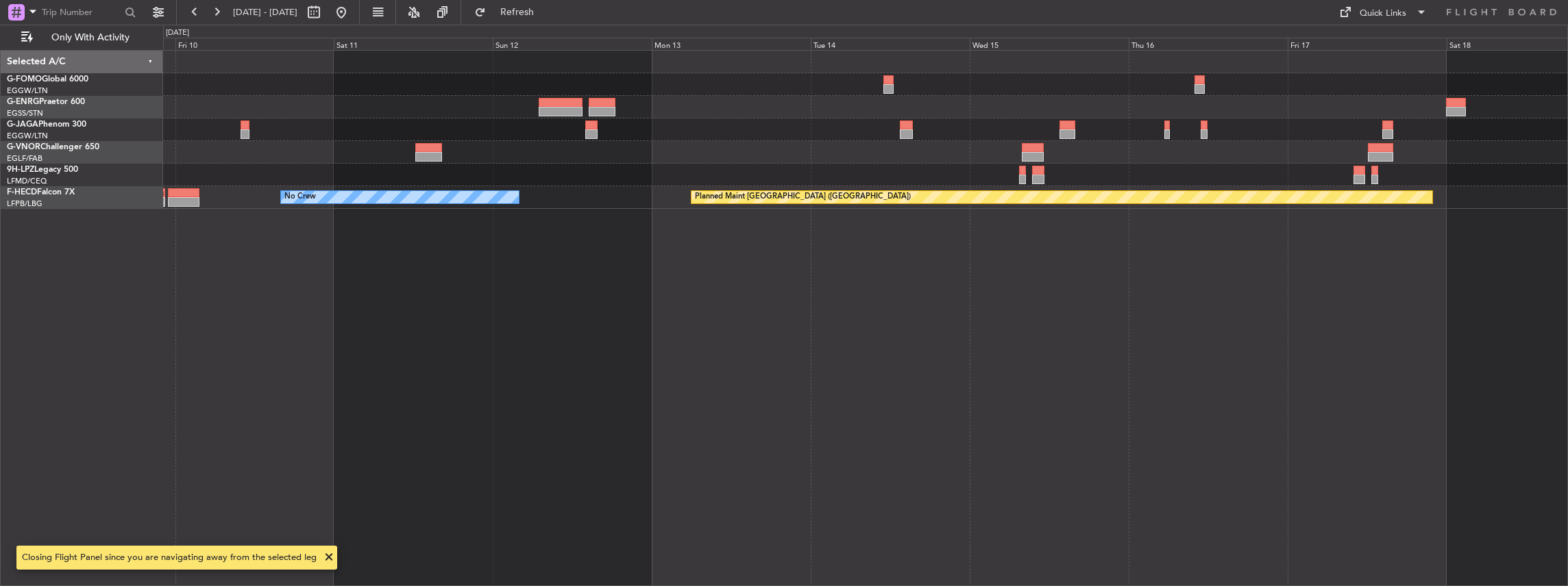
click at [1164, 269] on div "Planned Maint Paris (Le Bourget) No Crew - - ZBAA 14:00 Z UGTB 22:30 Z" at bounding box center [865, 318] width 1405 height 537
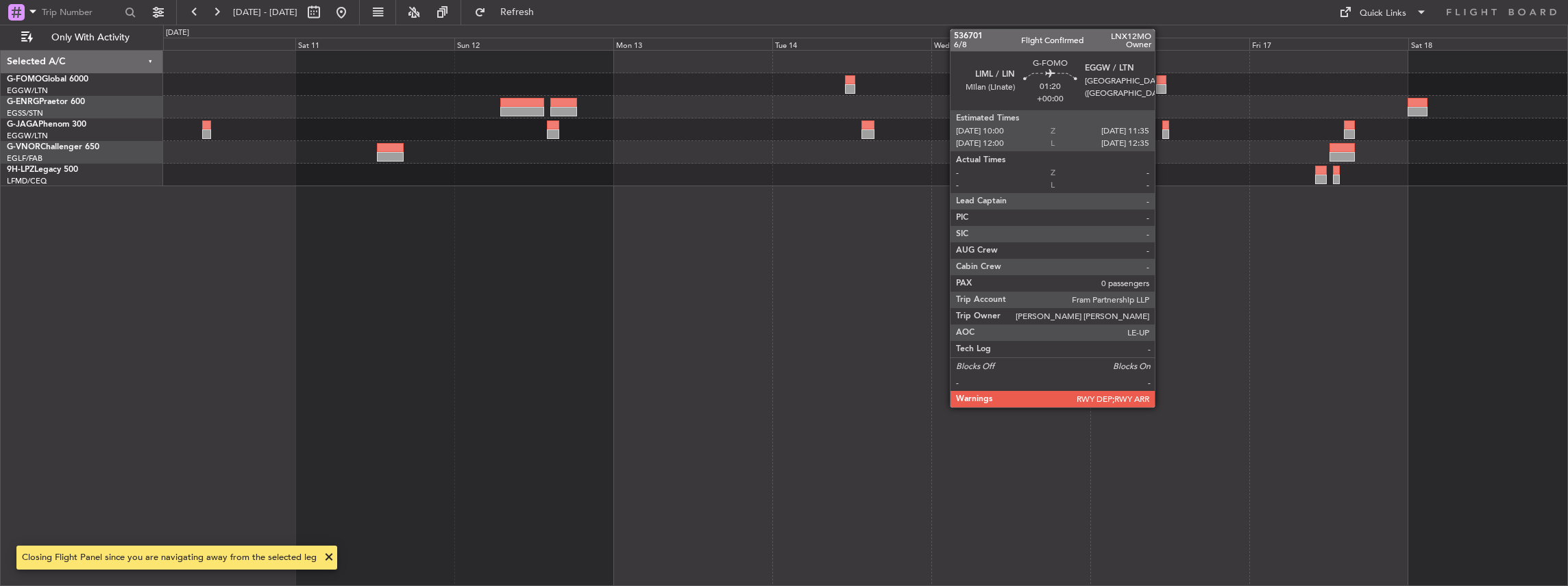
click at [1161, 79] on div at bounding box center [1161, 80] width 11 height 10
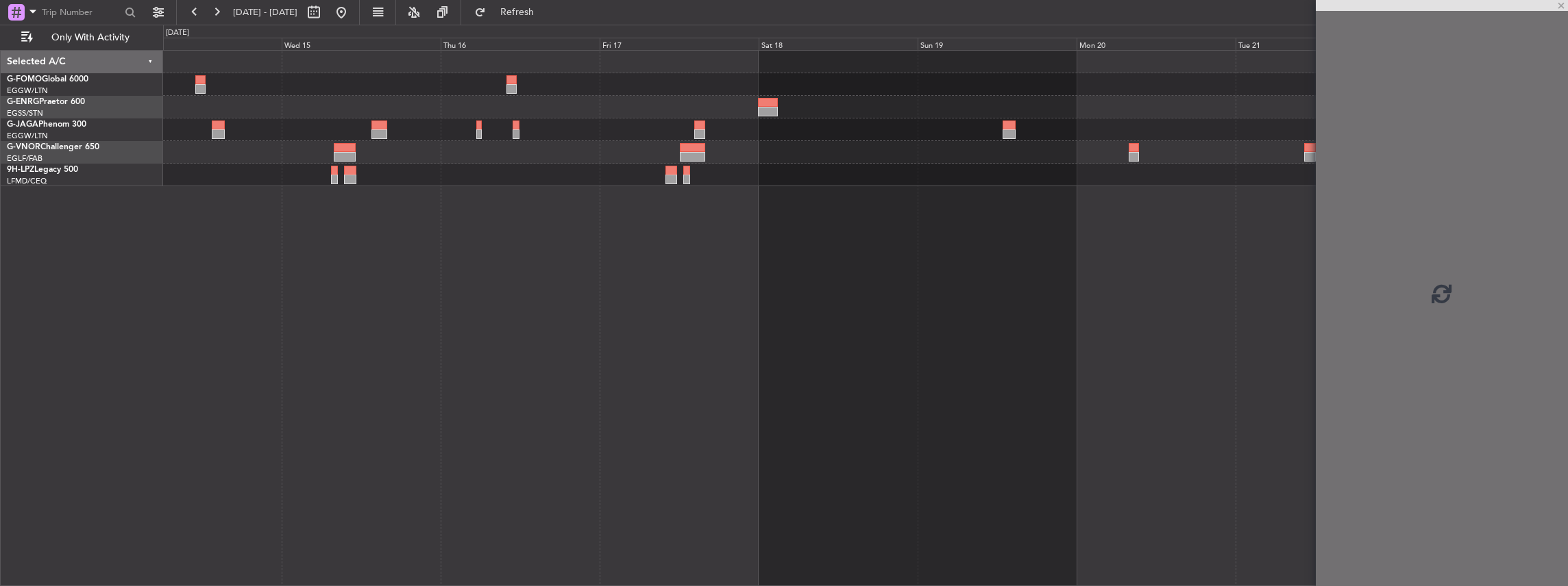
click at [602, 162] on div at bounding box center [865, 152] width 1405 height 22
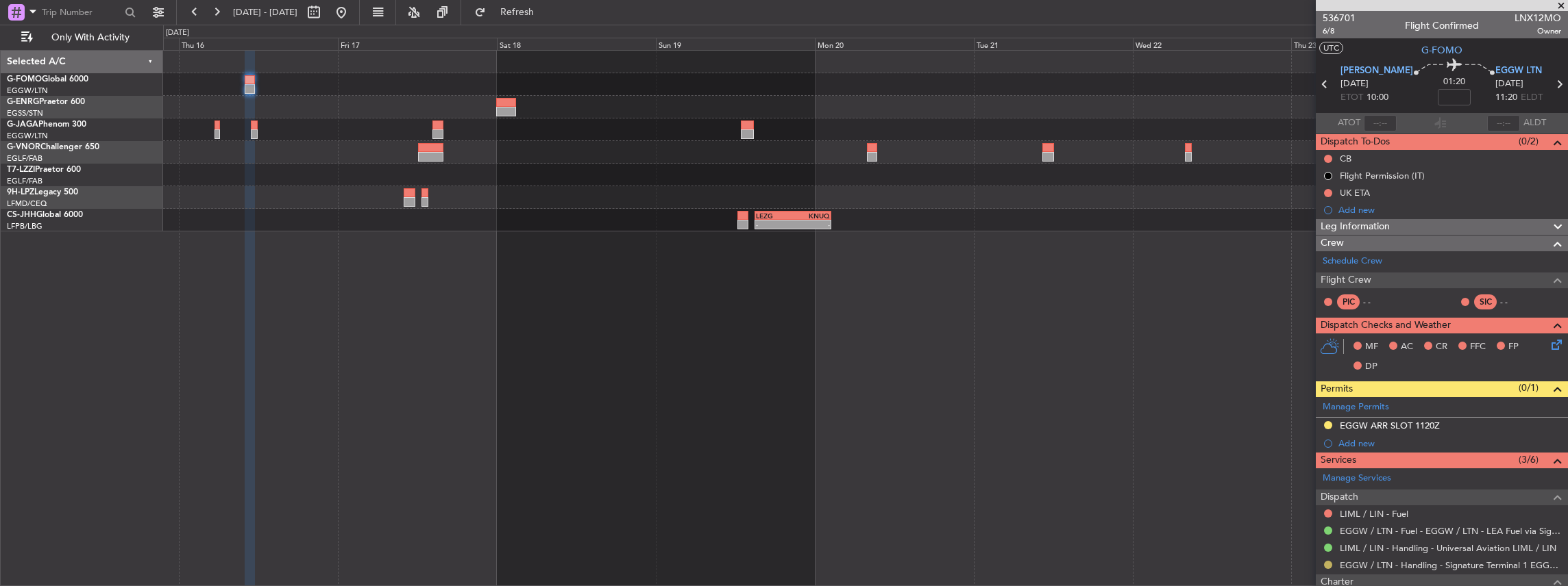
click at [1328, 561] on button at bounding box center [1328, 565] width 8 height 8
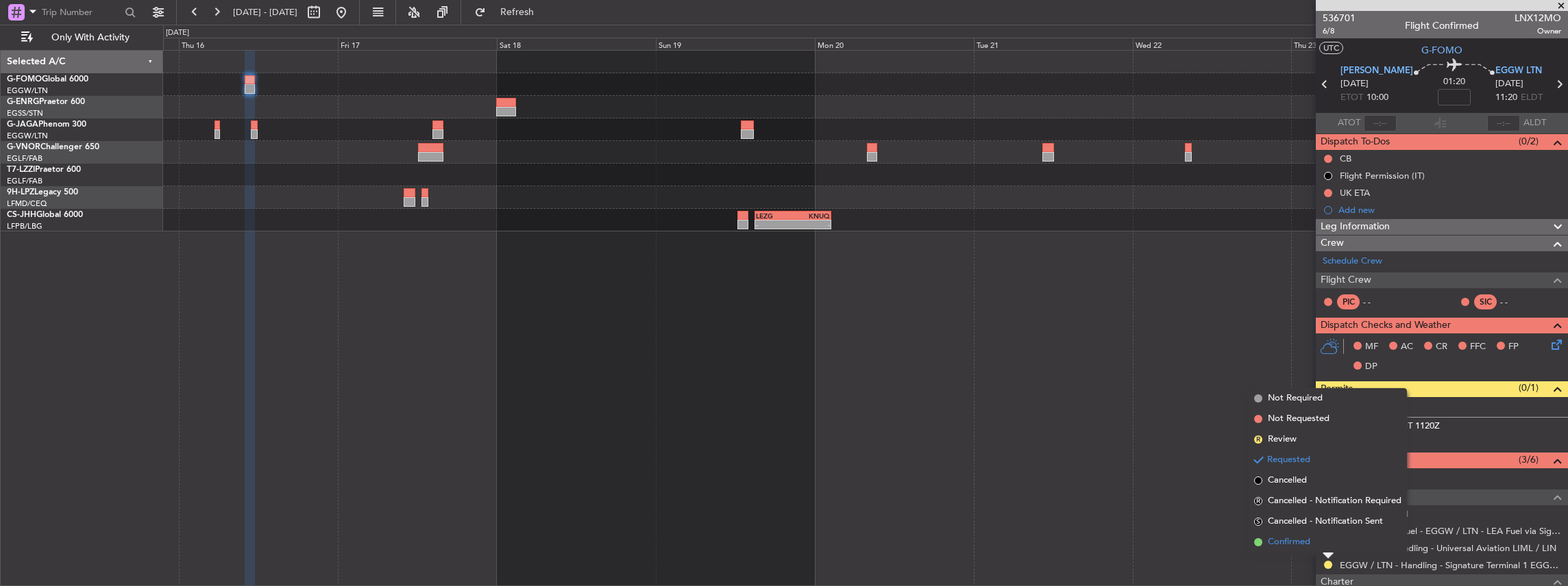
click at [1279, 537] on span "Confirmed" at bounding box center [1288, 542] width 42 height 14
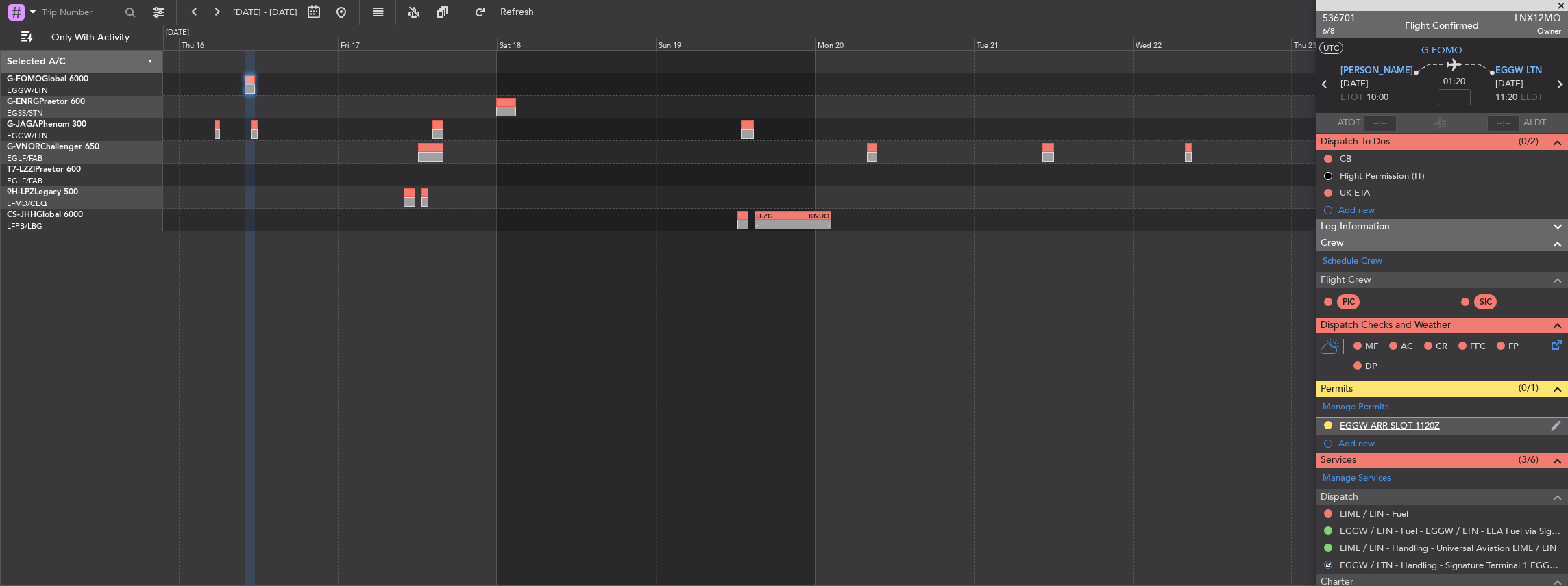
click at [1474, 425] on div "EGGW ARR SLOT 1120Z" at bounding box center [1441, 426] width 252 height 17
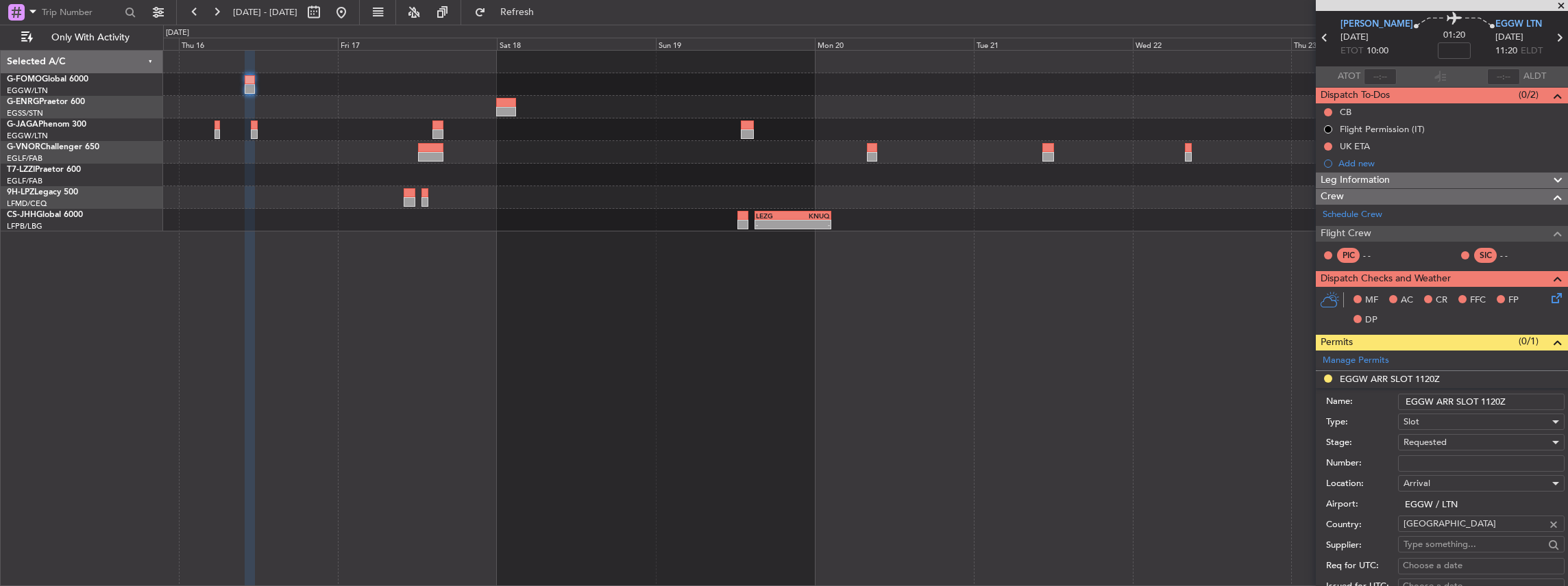
scroll to position [91, 0]
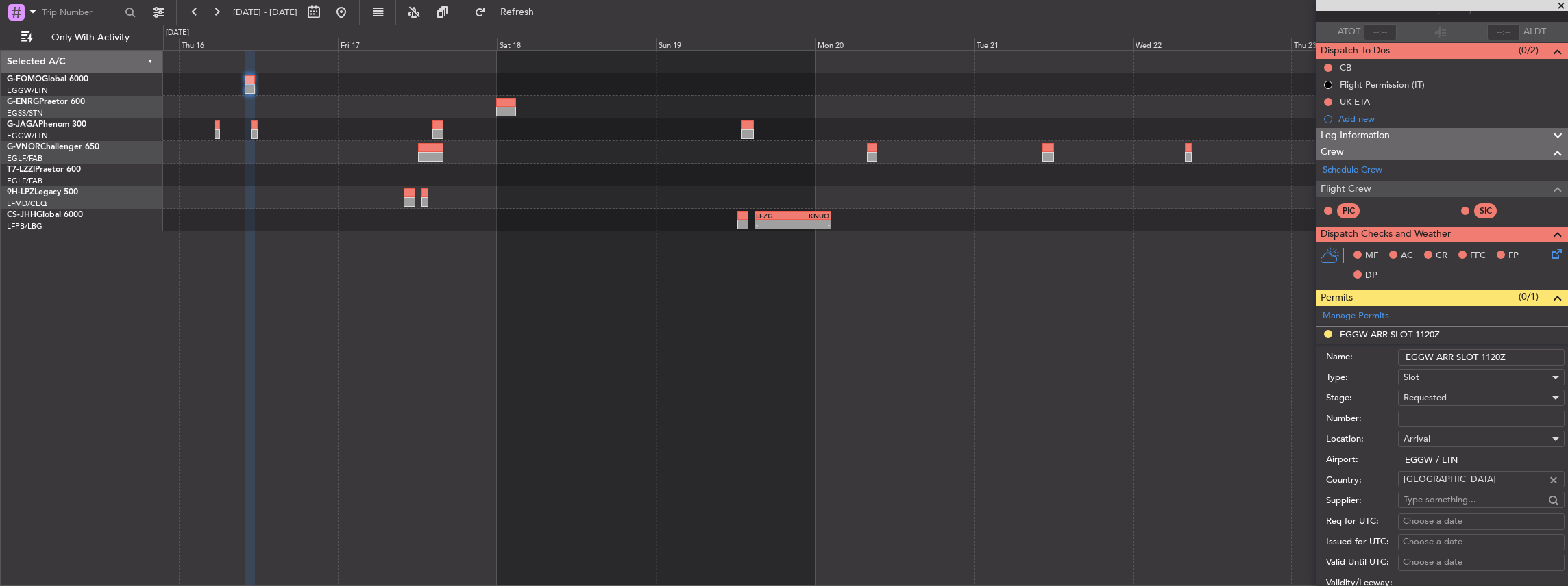
click at [1432, 398] on span "Requested" at bounding box center [1425, 398] width 43 height 12
click at [1451, 504] on span "Received OK" at bounding box center [1478, 500] width 148 height 21
drag, startPoint x: 1499, startPoint y: 352, endPoint x: 1491, endPoint y: 354, distance: 8.2
click at [1491, 354] on input "EGGW ARR SLOT 1120Z" at bounding box center [1480, 358] width 166 height 17
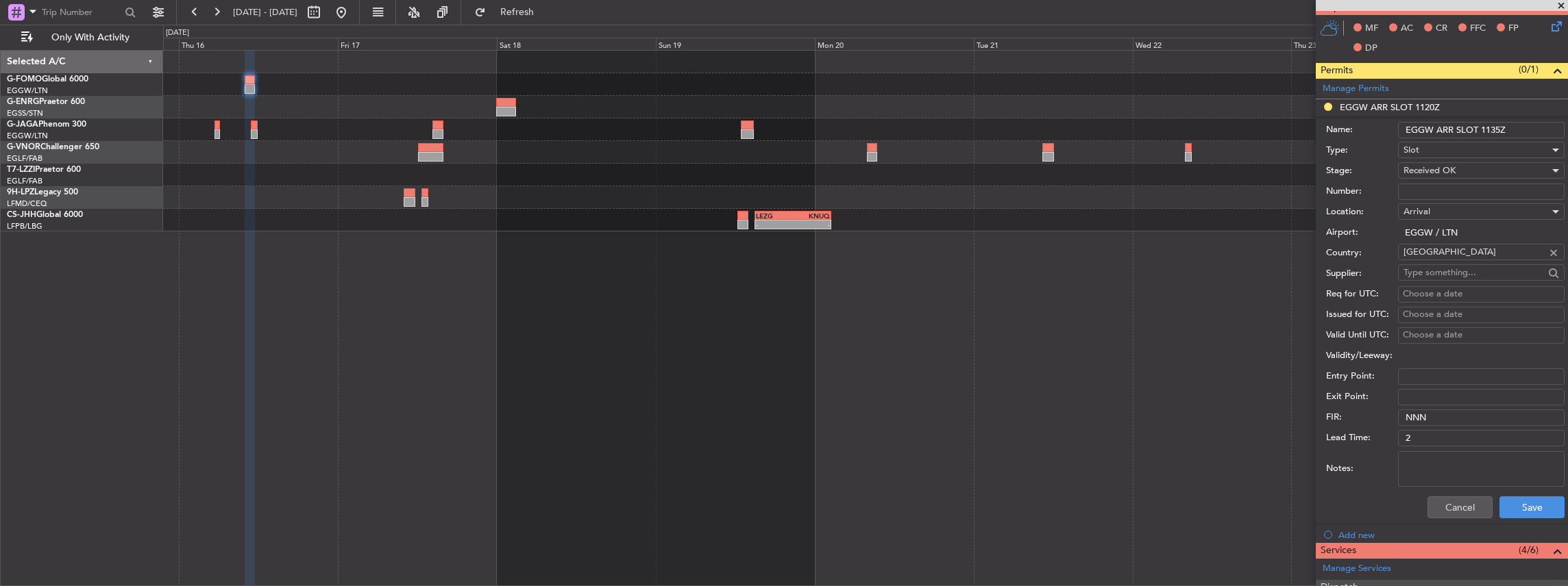
scroll to position [319, 0]
type input "EGGW ARR SLOT 1135Z"
click at [1518, 506] on button "Save" at bounding box center [1532, 507] width 65 height 22
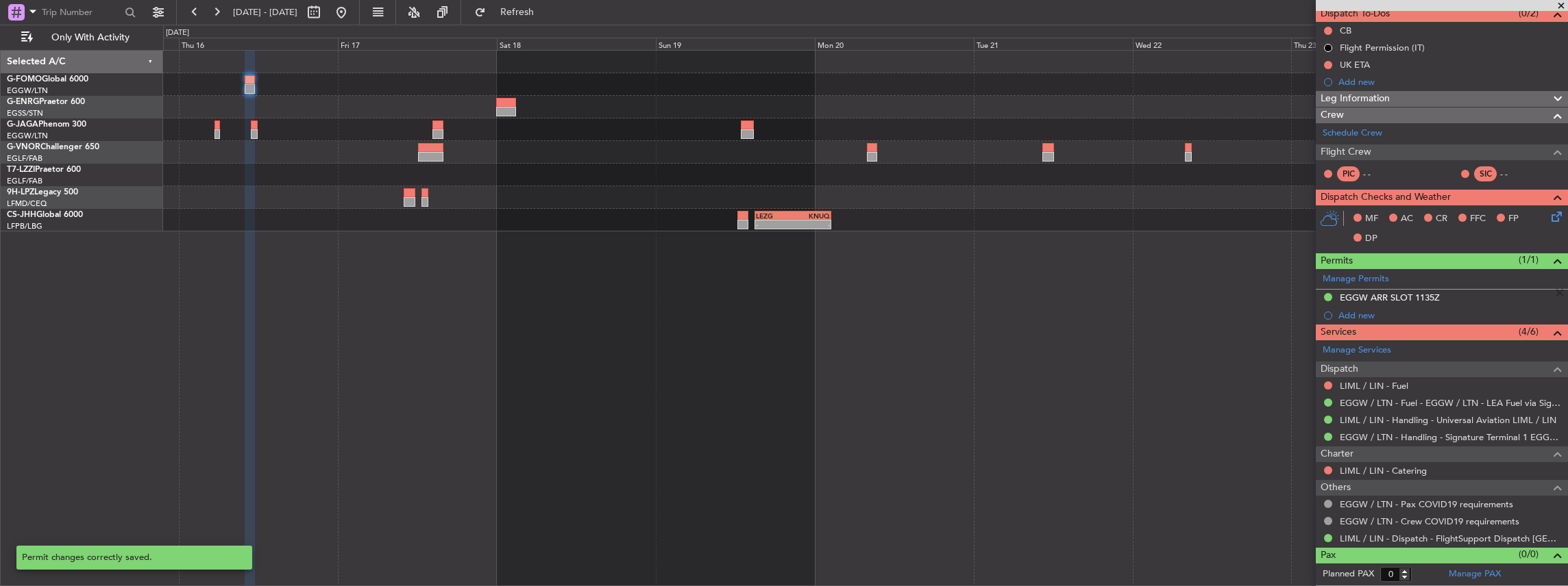
scroll to position [124, 0]
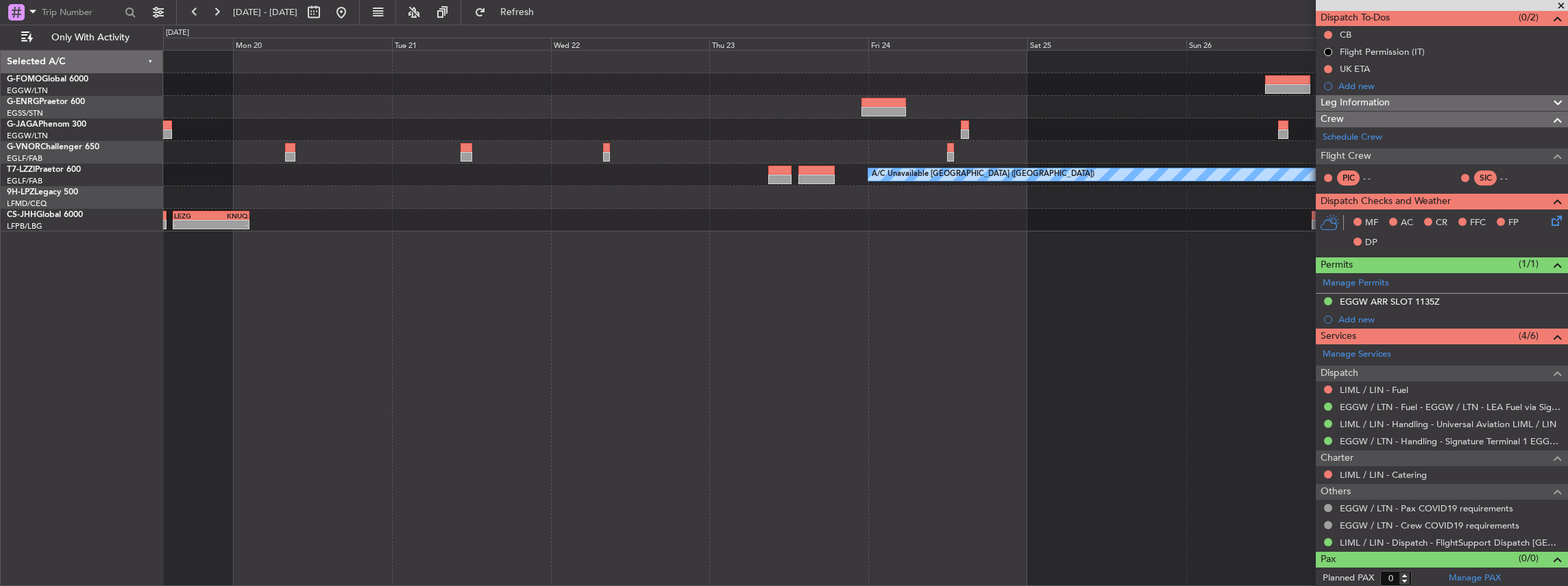
click at [590, 363] on div "A/C Unavailable London (Luton) - - LEZG 15:00 Z KNUQ 02:35 Z" at bounding box center [865, 318] width 1405 height 537
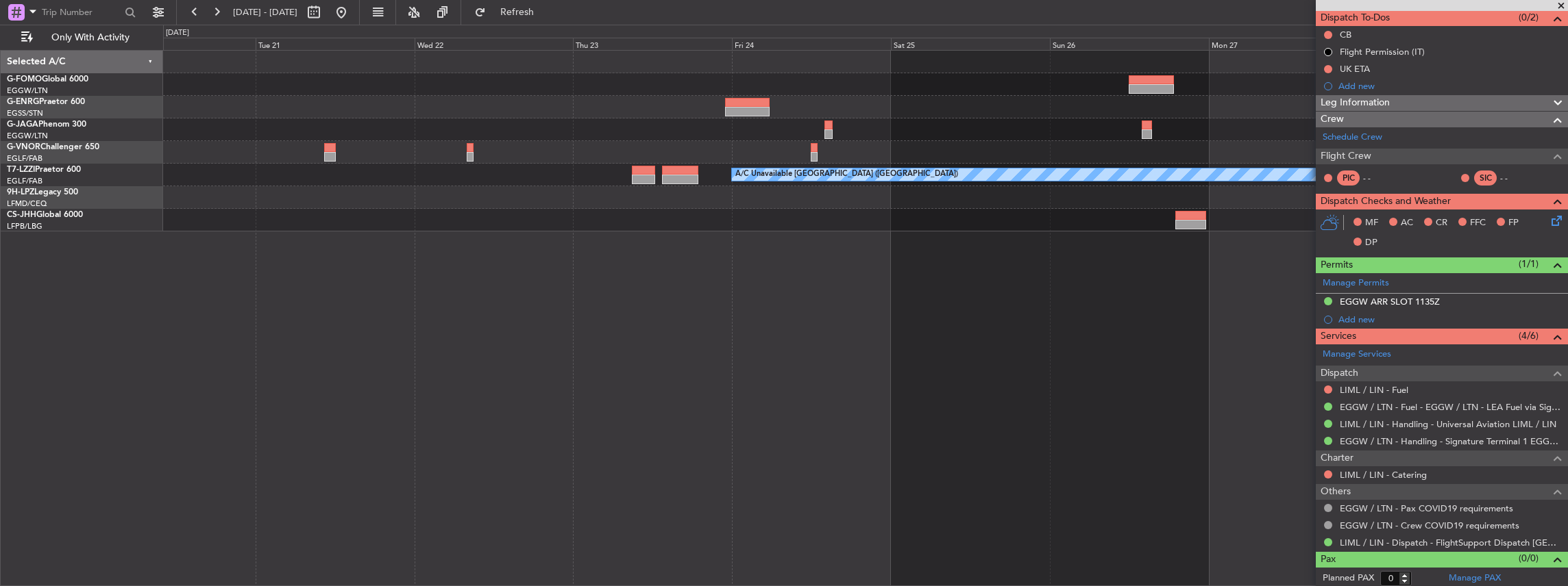
click at [973, 350] on div "A/C Unavailable London (Luton) LEZG 15:00 Z KNUQ 02:35 Z - -" at bounding box center [865, 318] width 1405 height 537
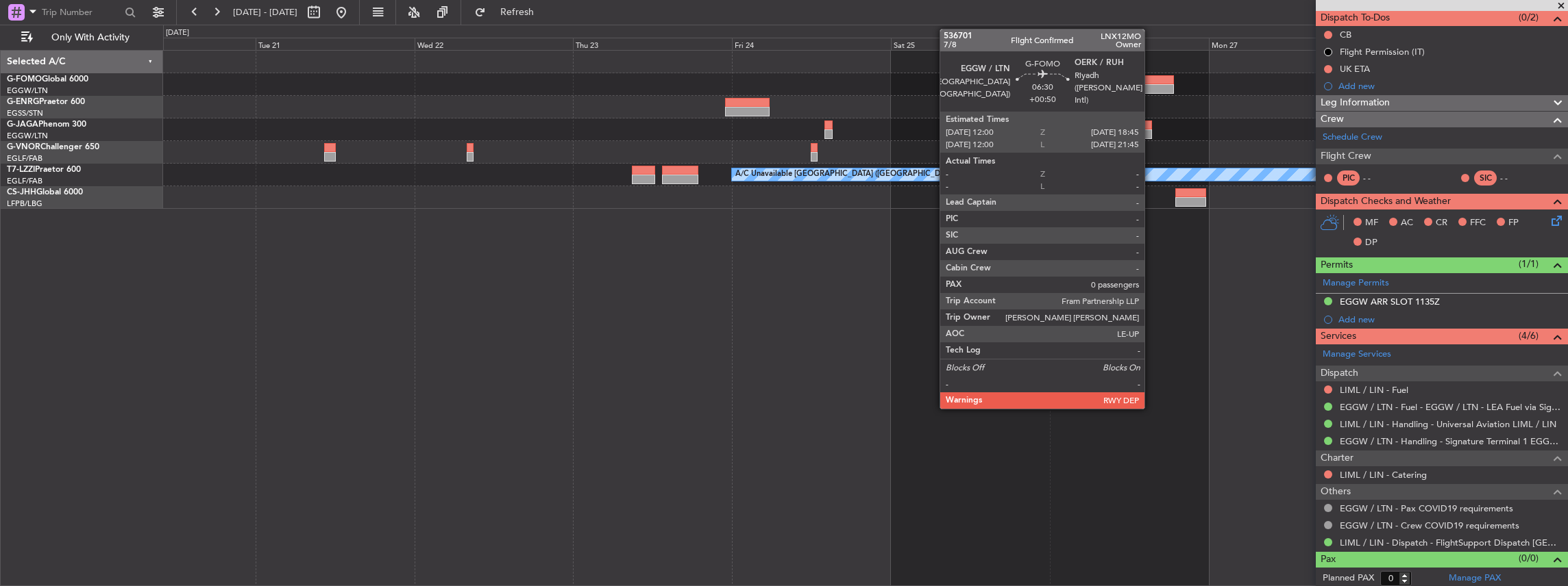
click at [1151, 81] on div at bounding box center [1151, 80] width 45 height 10
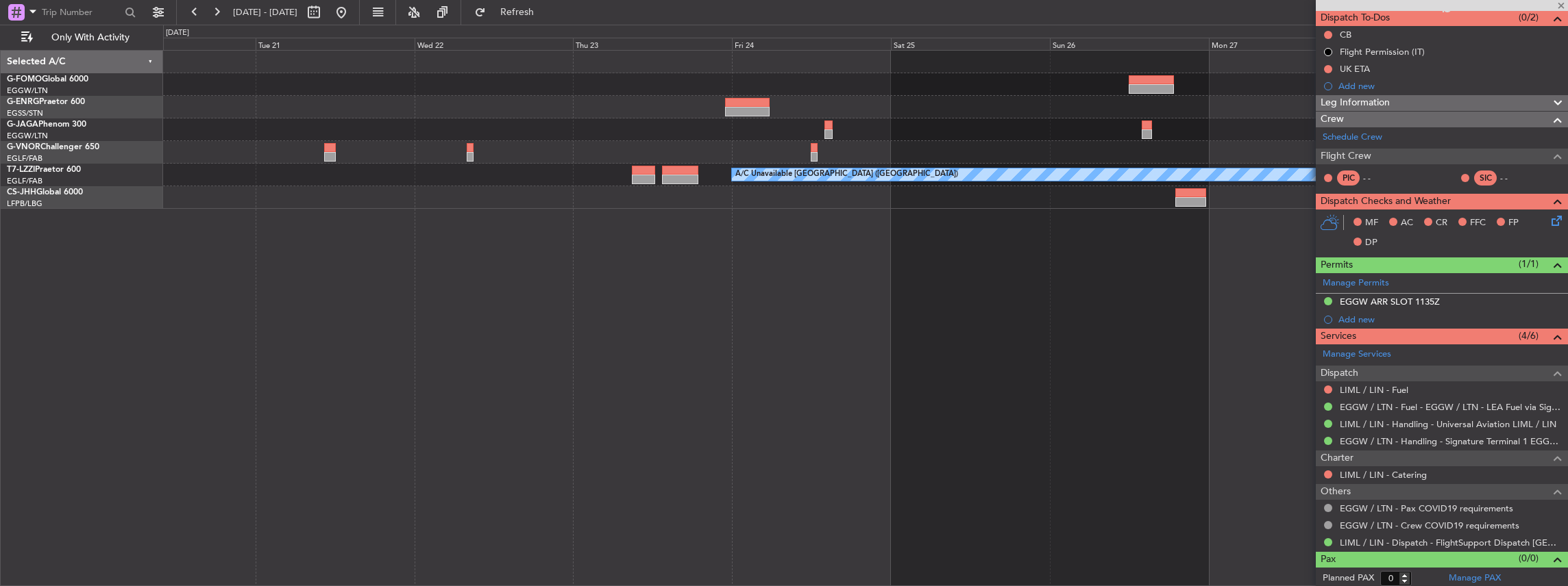
type input "+00:50"
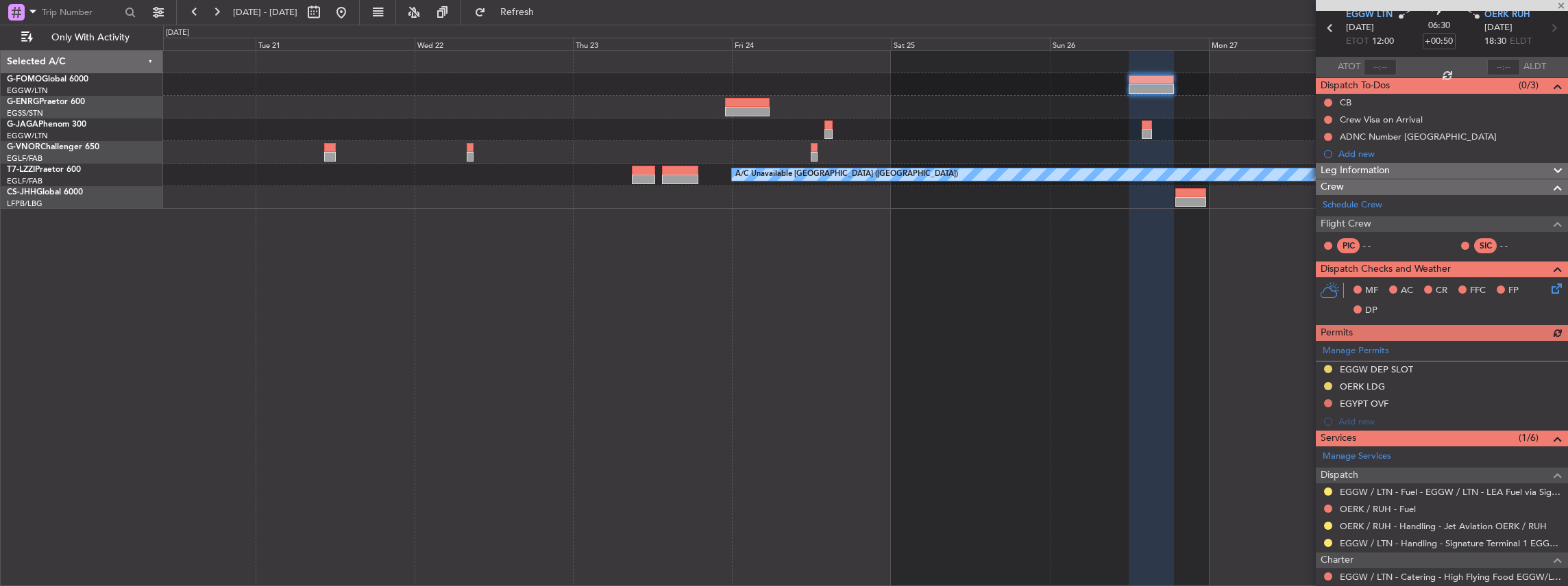
scroll to position [91, 0]
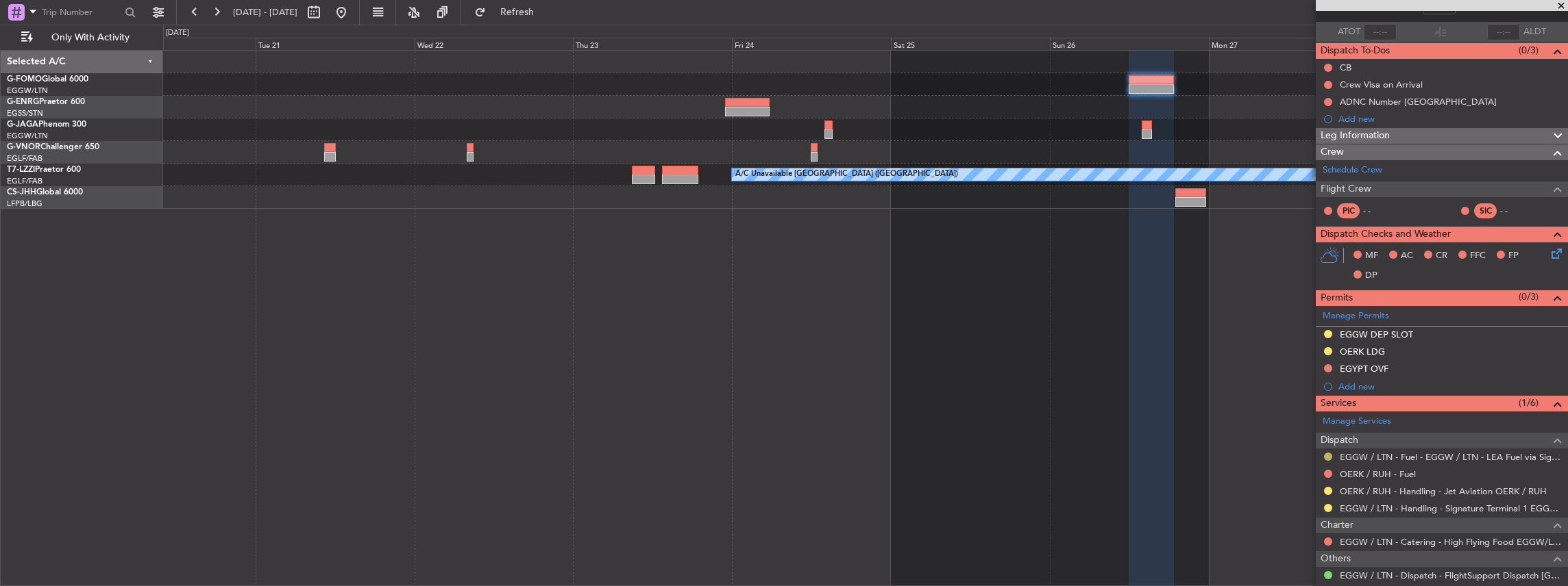
click at [1327, 453] on button at bounding box center [1328, 457] width 8 height 8
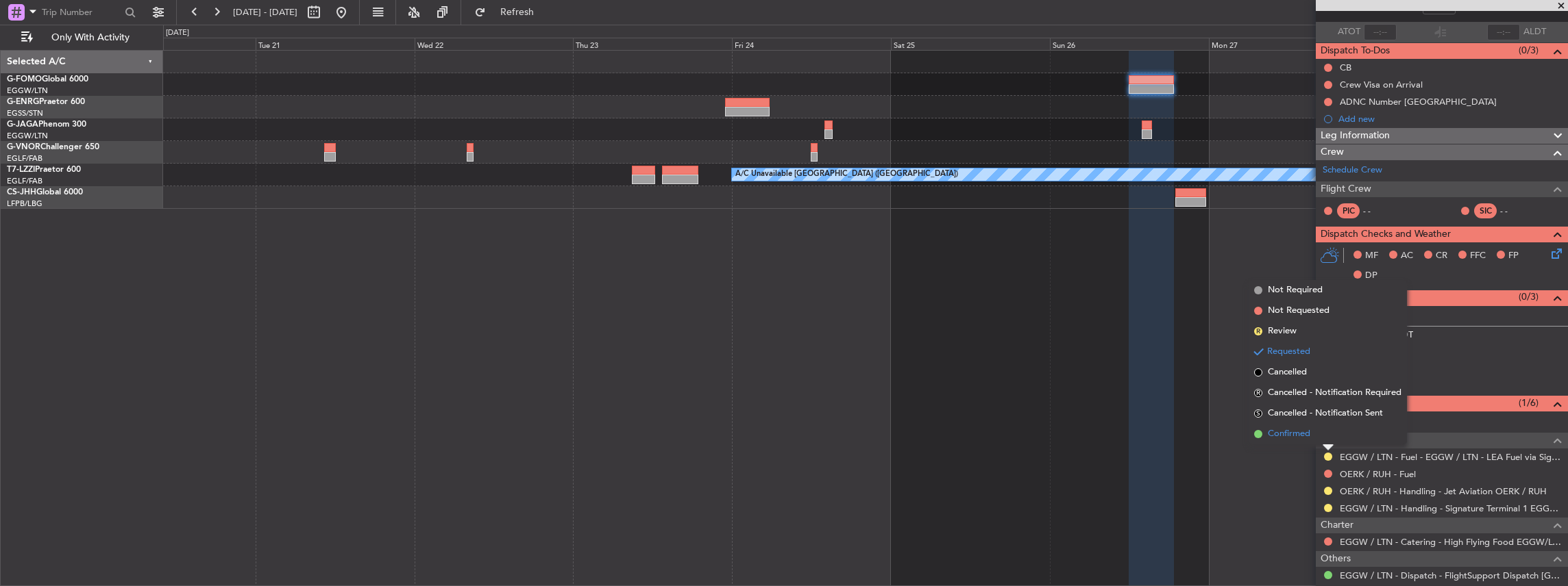
click at [1305, 425] on li "Confirmed" at bounding box center [1327, 434] width 158 height 21
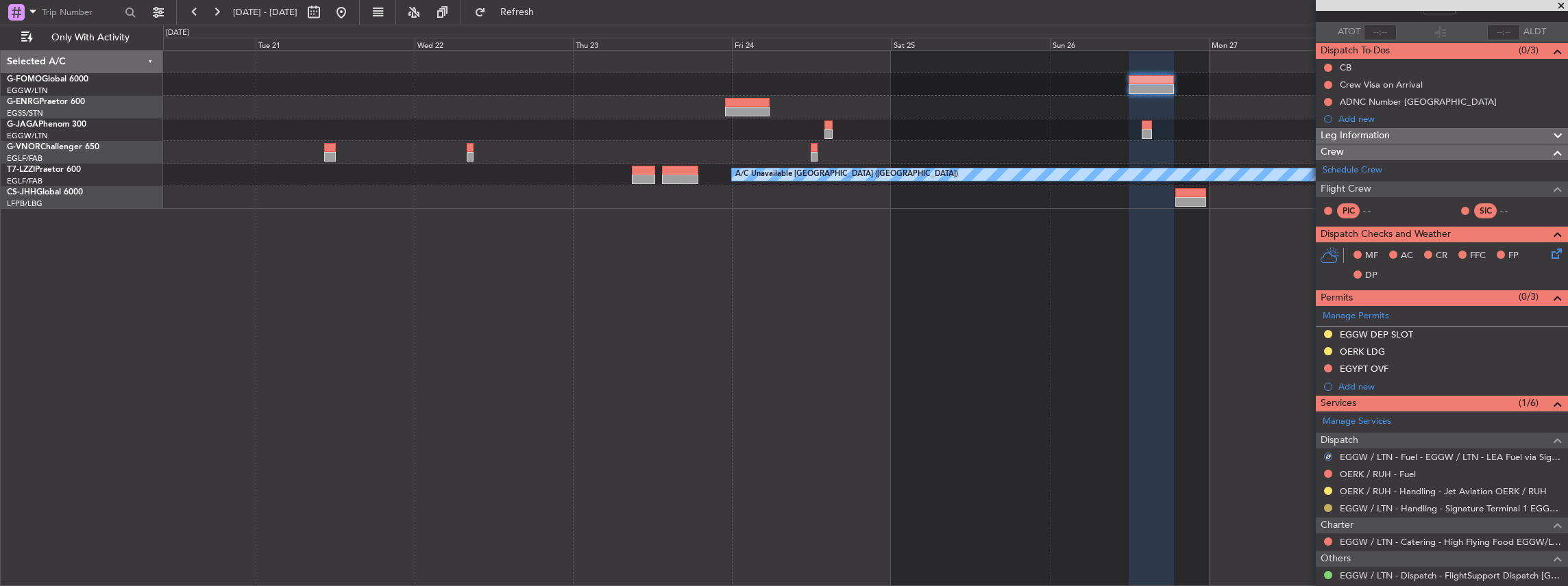
click at [1327, 504] on button at bounding box center [1328, 508] width 8 height 8
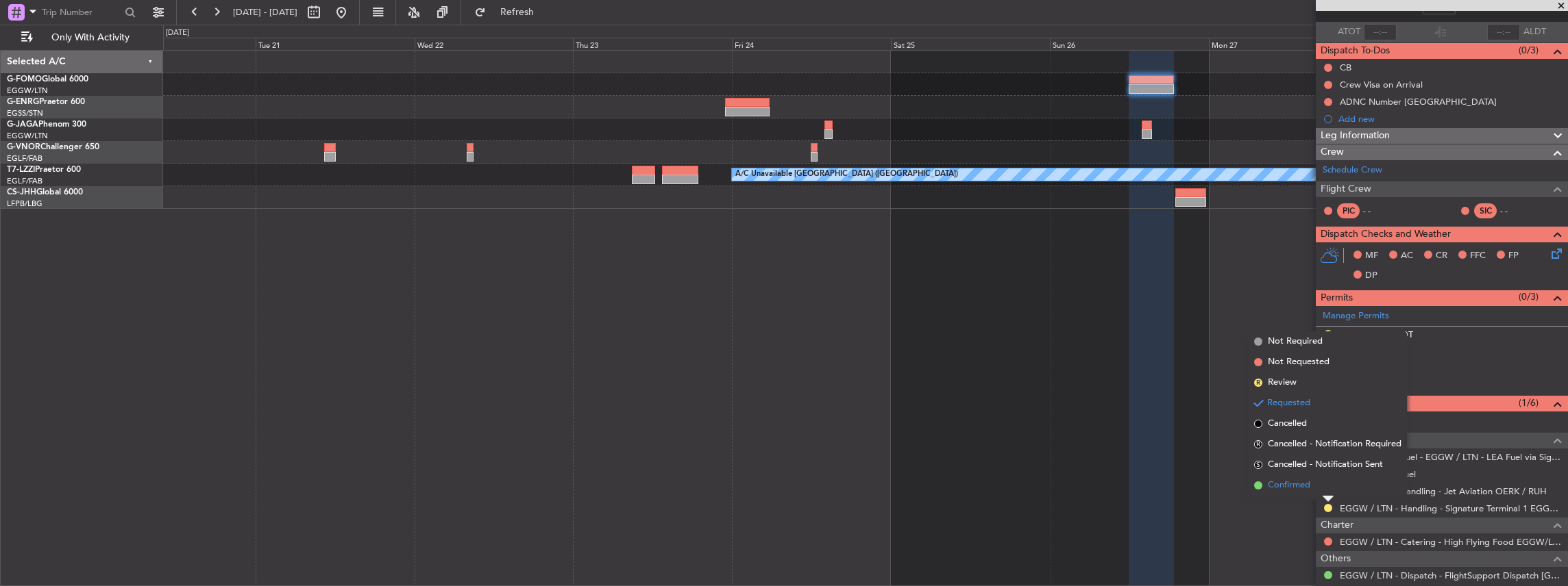
click at [1300, 475] on li "Confirmed" at bounding box center [1327, 485] width 158 height 21
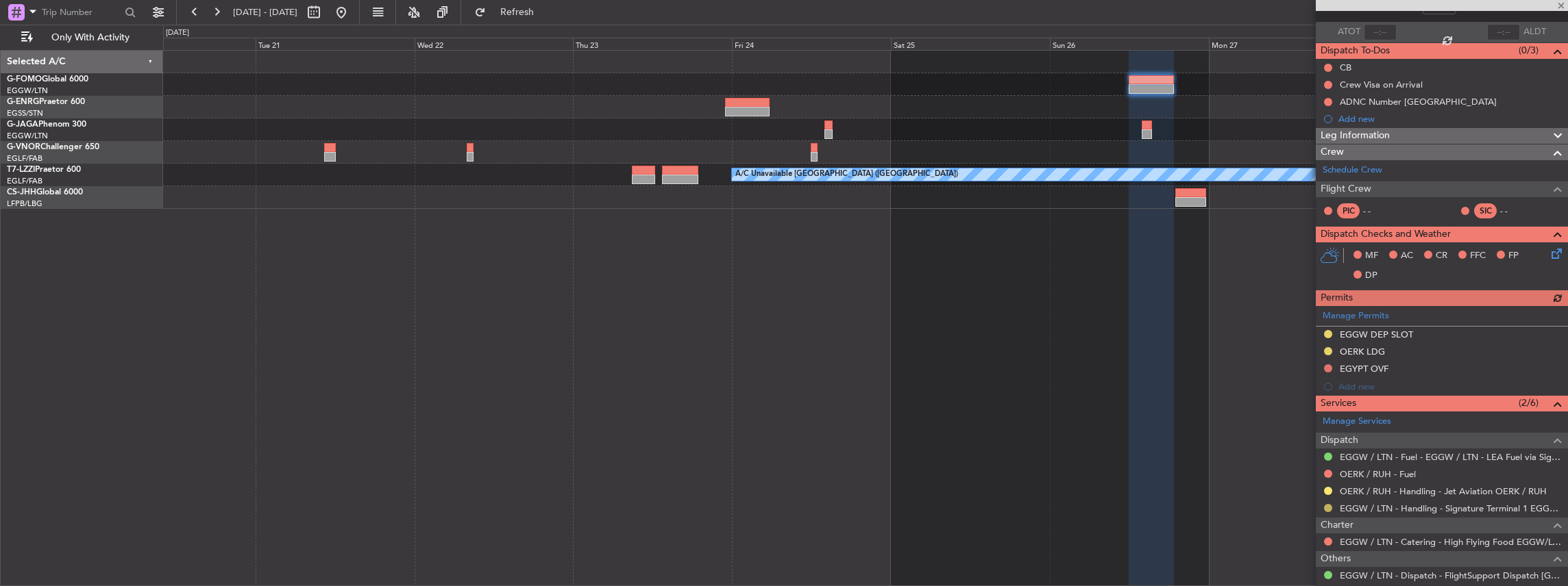
click at [1331, 506] on button at bounding box center [1328, 508] width 8 height 8
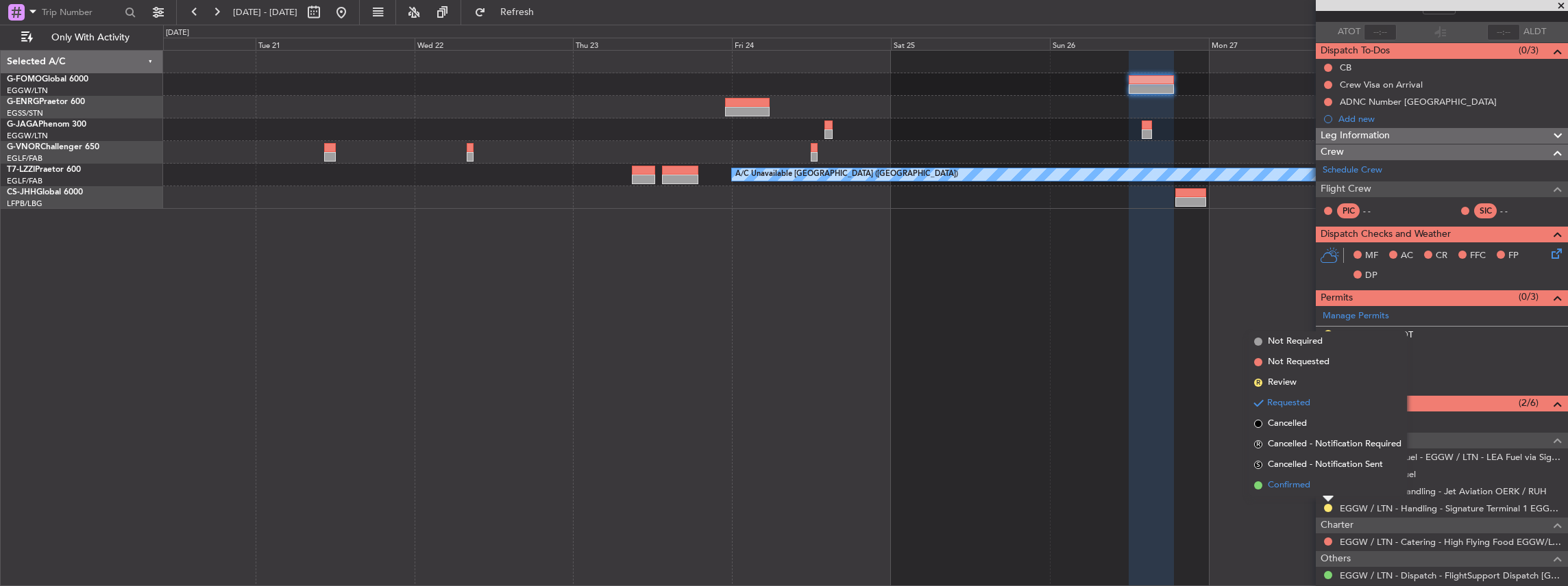
click at [1322, 493] on li "Confirmed" at bounding box center [1327, 485] width 158 height 21
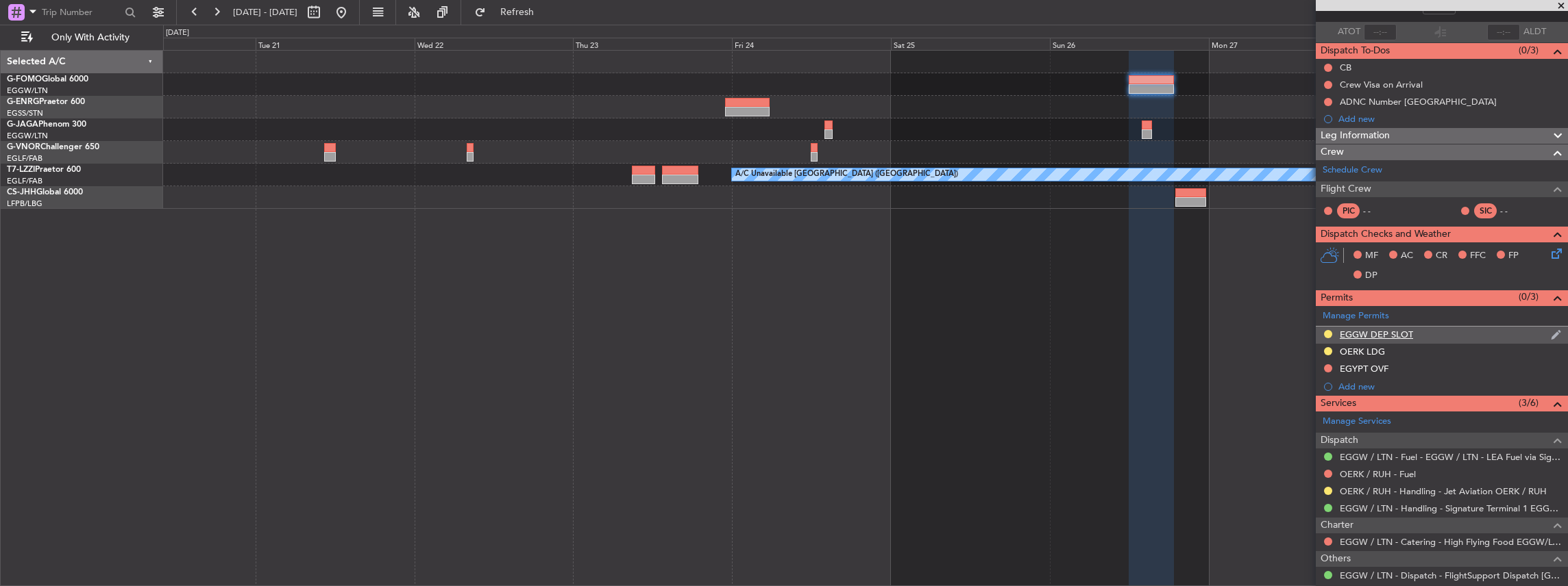
click at [1474, 333] on div "EGGW DEP SLOT" at bounding box center [1441, 335] width 252 height 17
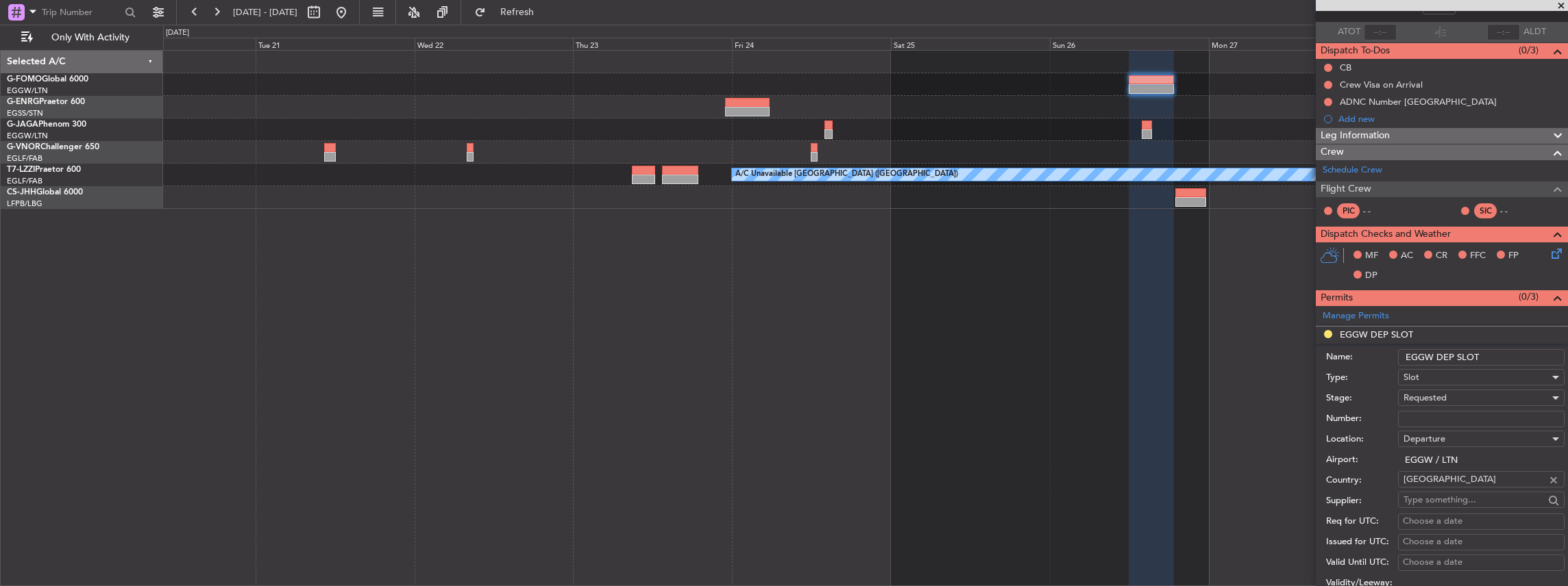
click at [1489, 350] on input "EGGW DEP SLOT" at bounding box center [1480, 358] width 166 height 17
click at [1475, 390] on div "Requested" at bounding box center [1476, 398] width 146 height 21
click at [1469, 506] on span "Received OK" at bounding box center [1478, 500] width 148 height 21
click at [1489, 358] on input "EGGW DEP SLOT" at bounding box center [1480, 358] width 166 height 17
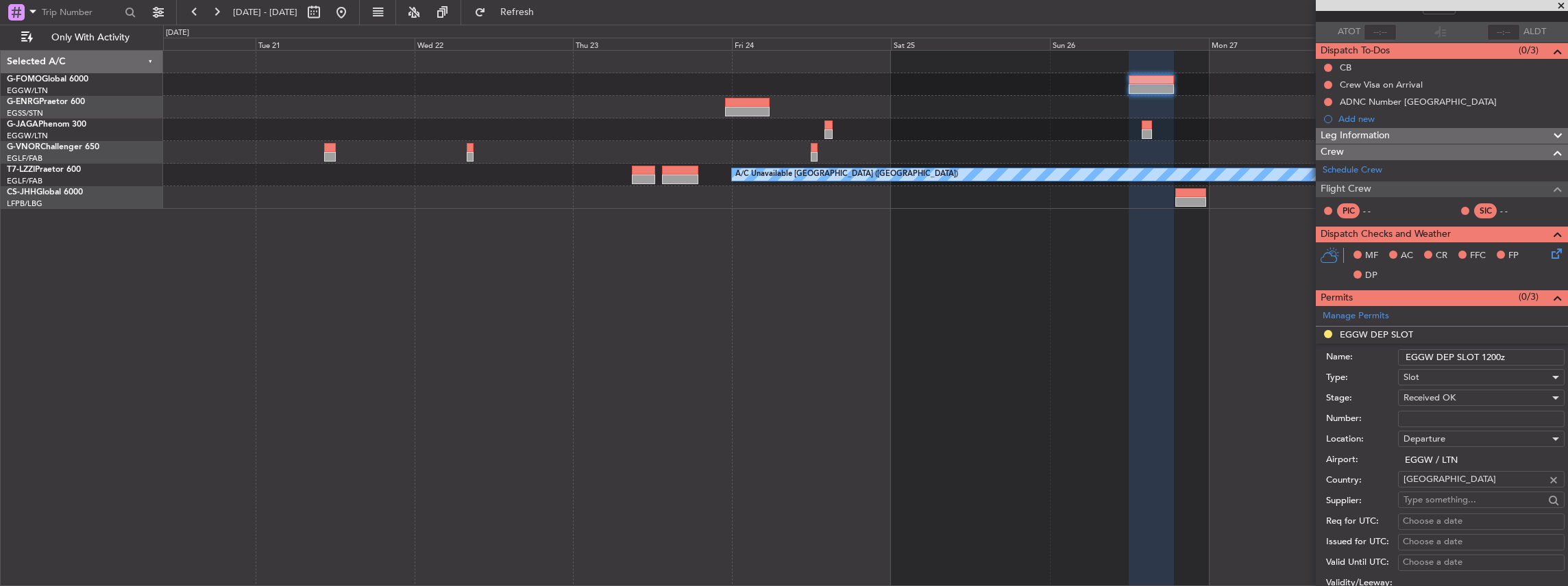
scroll to position [274, 0]
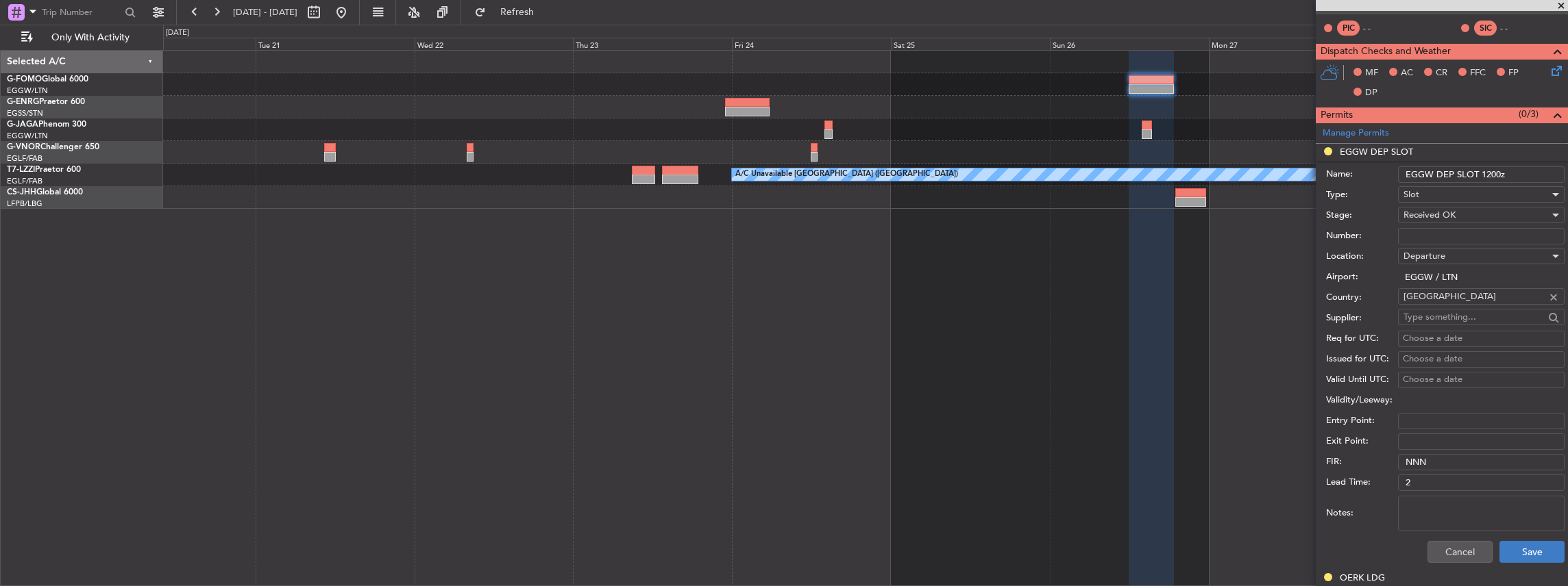
type input "EGGW DEP SLOT 1200z"
click at [1529, 546] on button "Save" at bounding box center [1532, 552] width 65 height 22
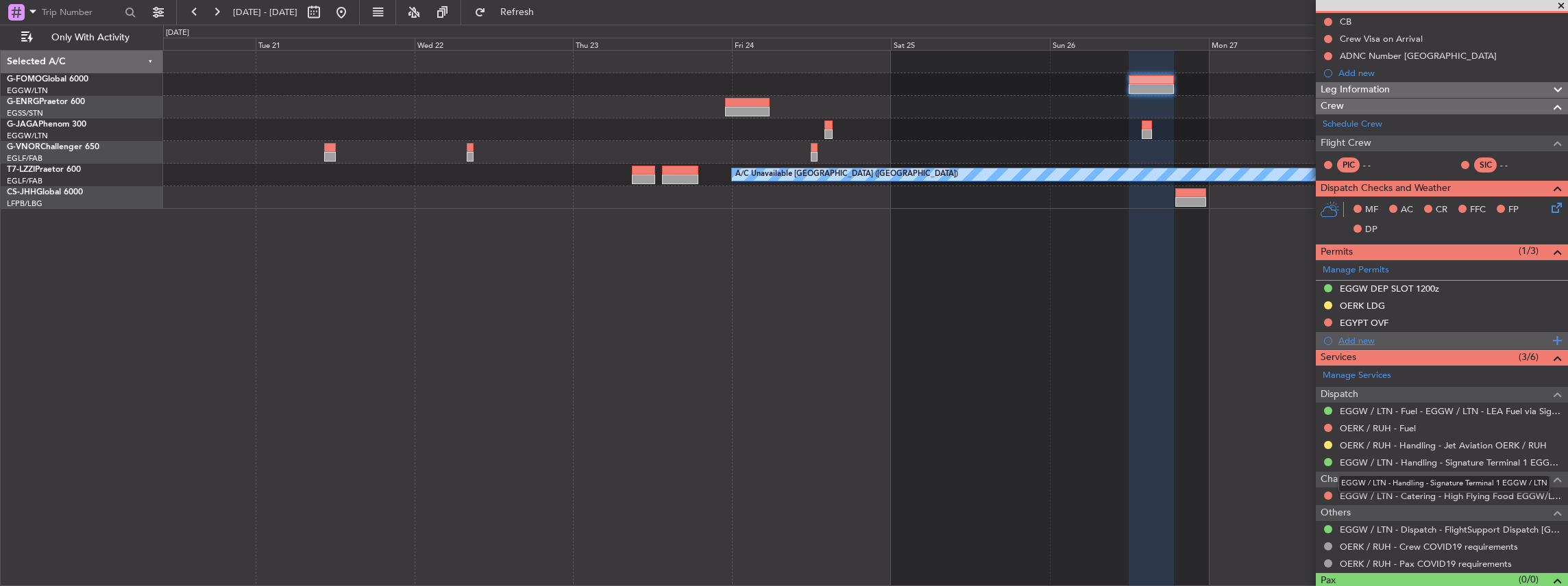
scroll to position [0, 0]
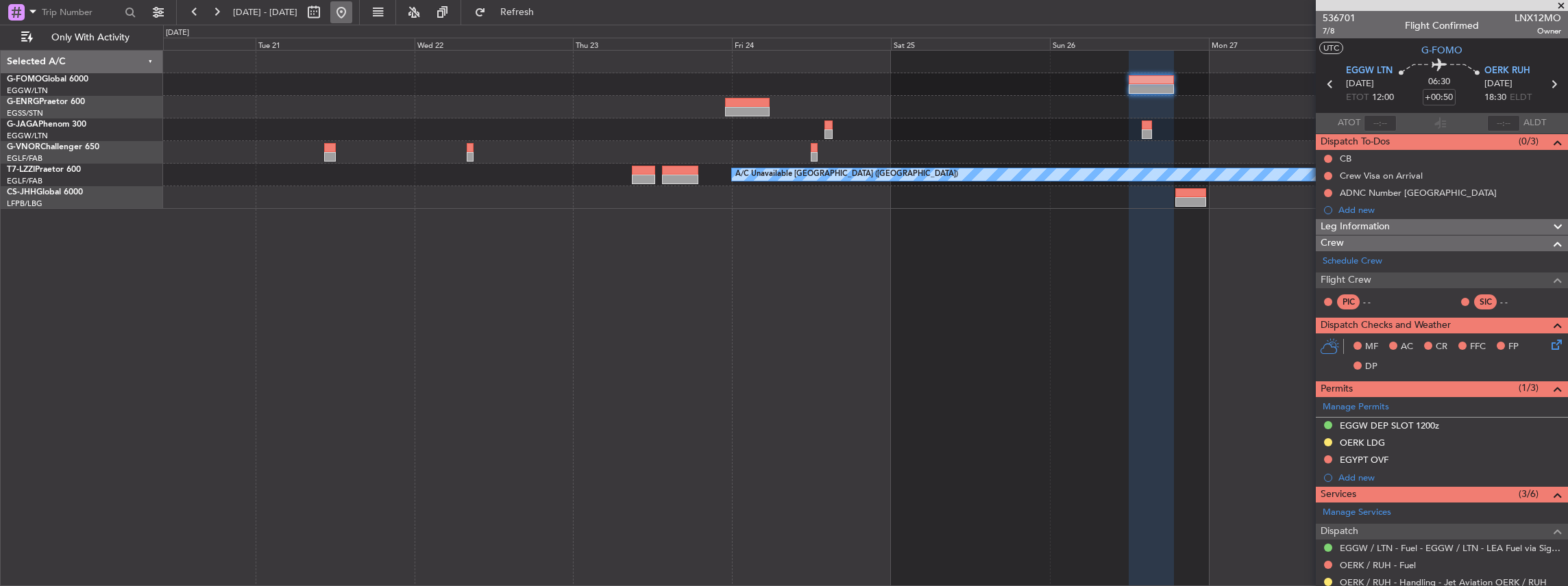
click at [352, 15] on button at bounding box center [341, 12] width 22 height 22
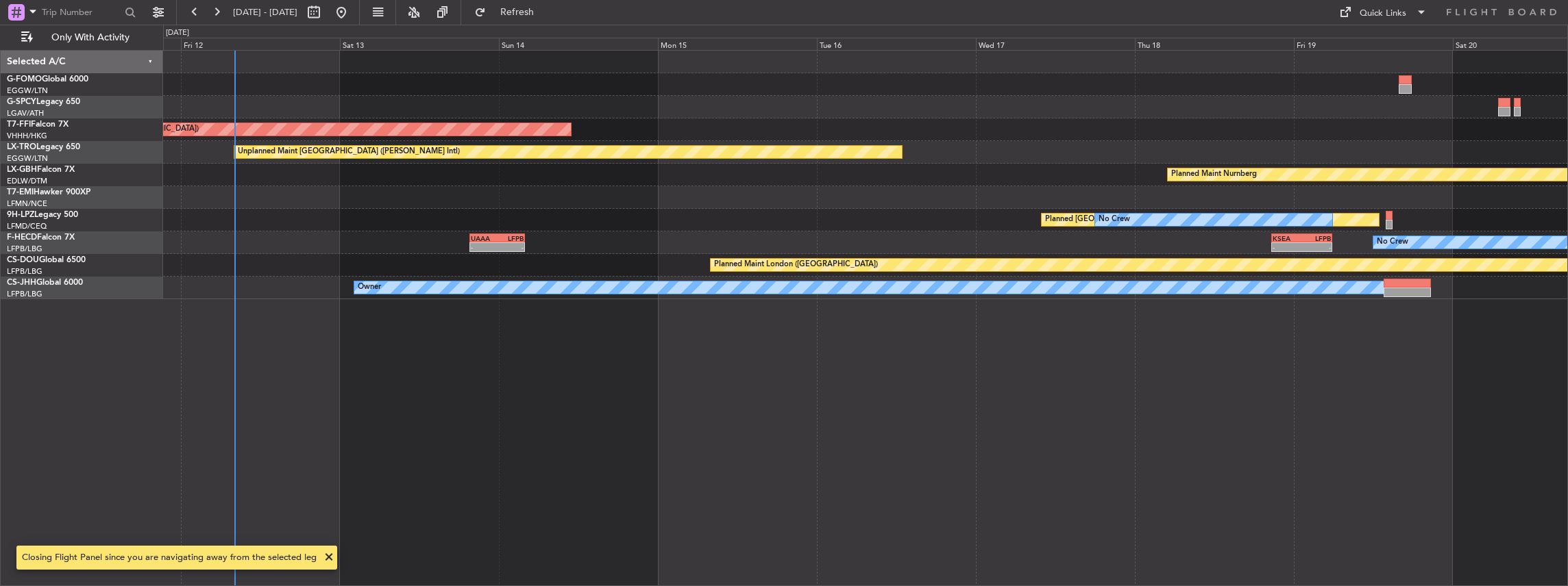
click at [481, 275] on div "Unplanned Maint Athens (Eleftherios Venizelos Intl) Planned Maint Tianjin (Binh…" at bounding box center [865, 318] width 1405 height 537
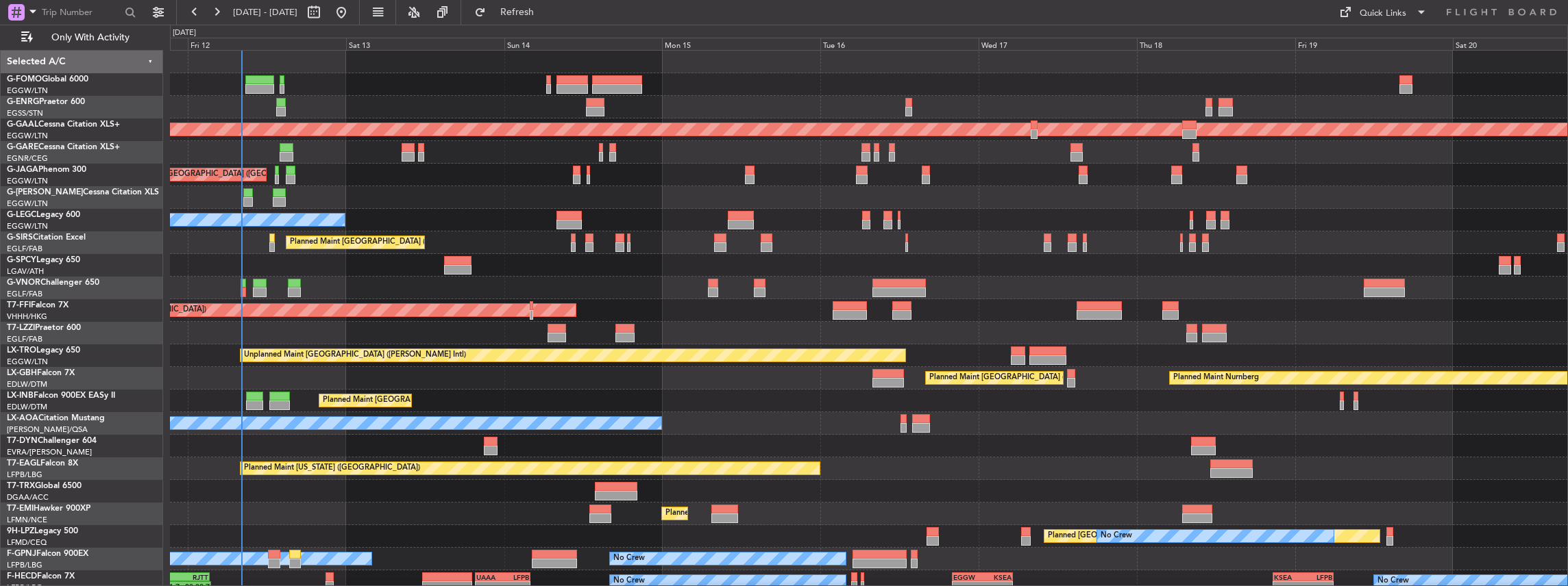
click at [355, 204] on div "Planned Maint [GEOGRAPHIC_DATA] ([GEOGRAPHIC_DATA])" at bounding box center [868, 197] width 1398 height 22
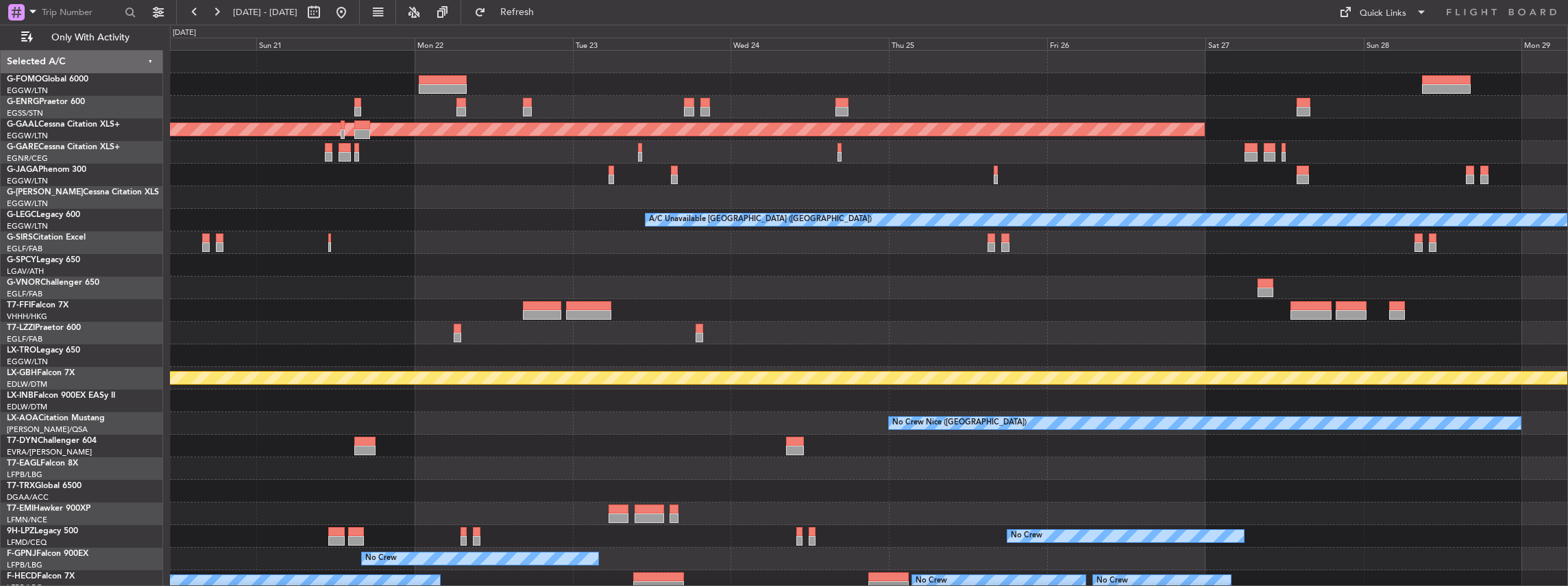
click at [722, 231] on div "Planned Maint Dusseldorf A/C Unavailable [GEOGRAPHIC_DATA] ([GEOGRAPHIC_DATA]) …" at bounding box center [868, 344] width 1398 height 588
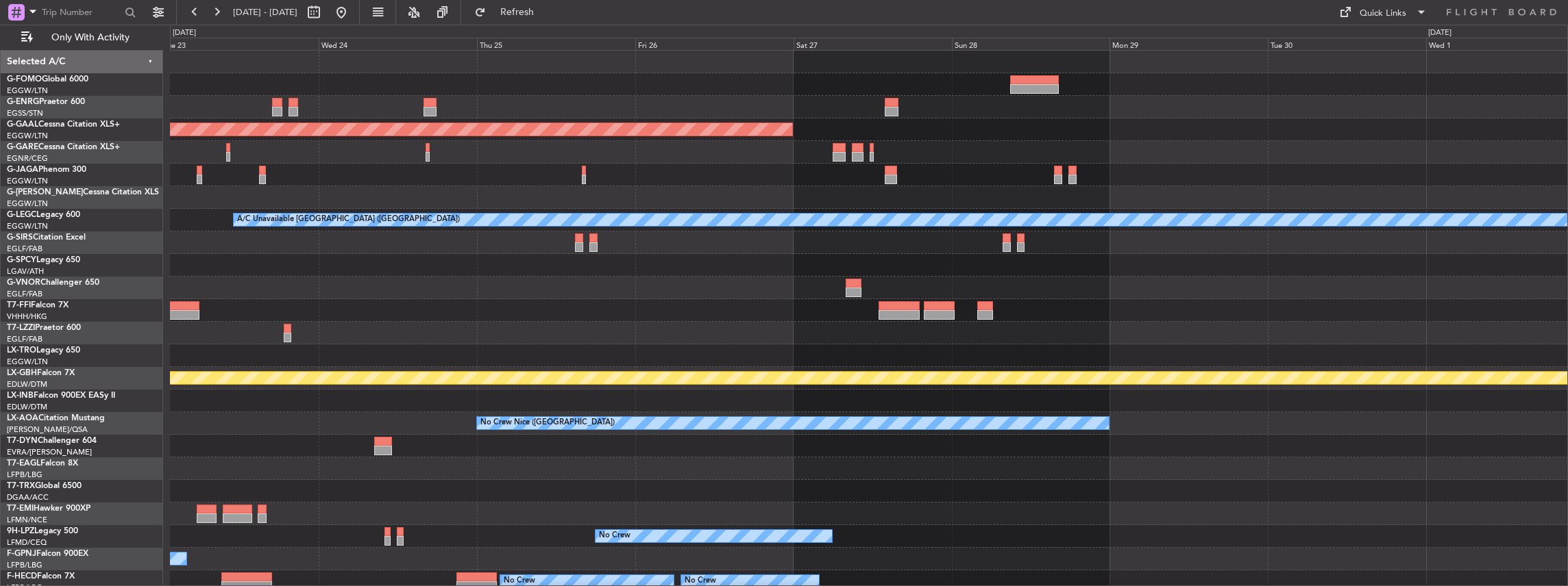
click at [742, 252] on div "Planned Maint Dusseldorf A/C Unavailable [GEOGRAPHIC_DATA] ([GEOGRAPHIC_DATA]) …" at bounding box center [868, 344] width 1398 height 588
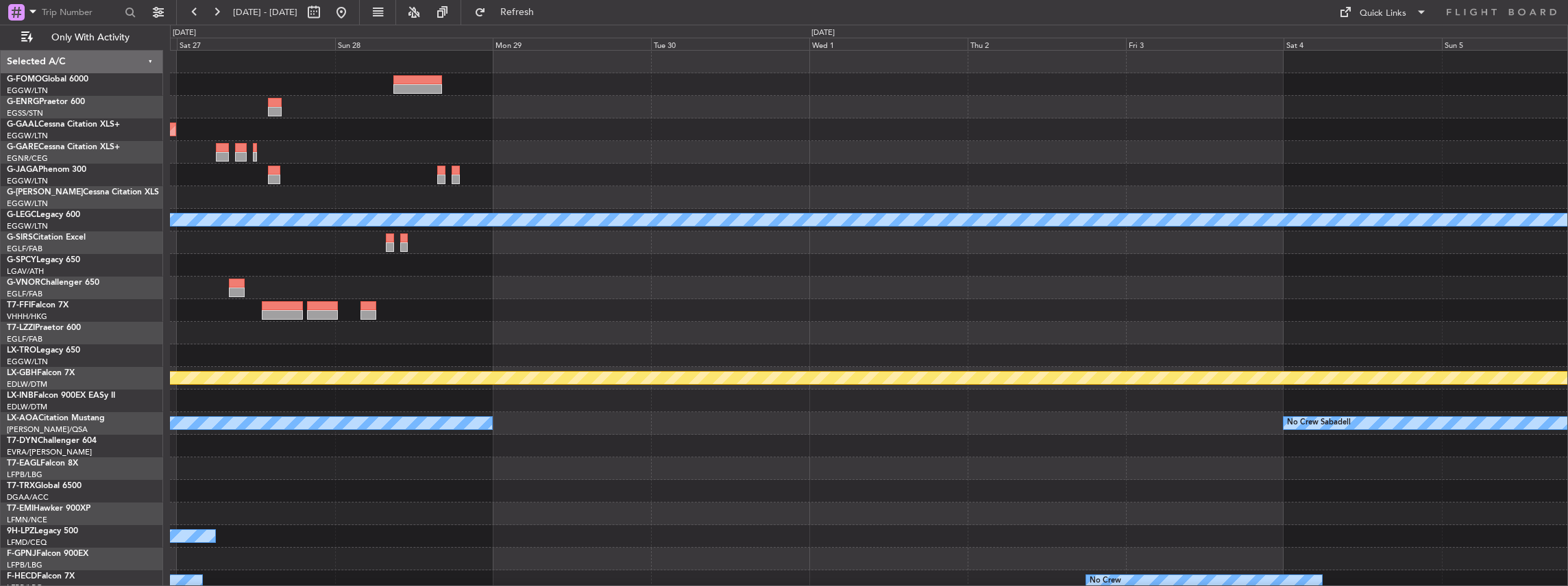
click at [789, 198] on div "Planned Maint Dusseldorf A/C Unavailable [GEOGRAPHIC_DATA] ([GEOGRAPHIC_DATA]) …" at bounding box center [868, 344] width 1398 height 588
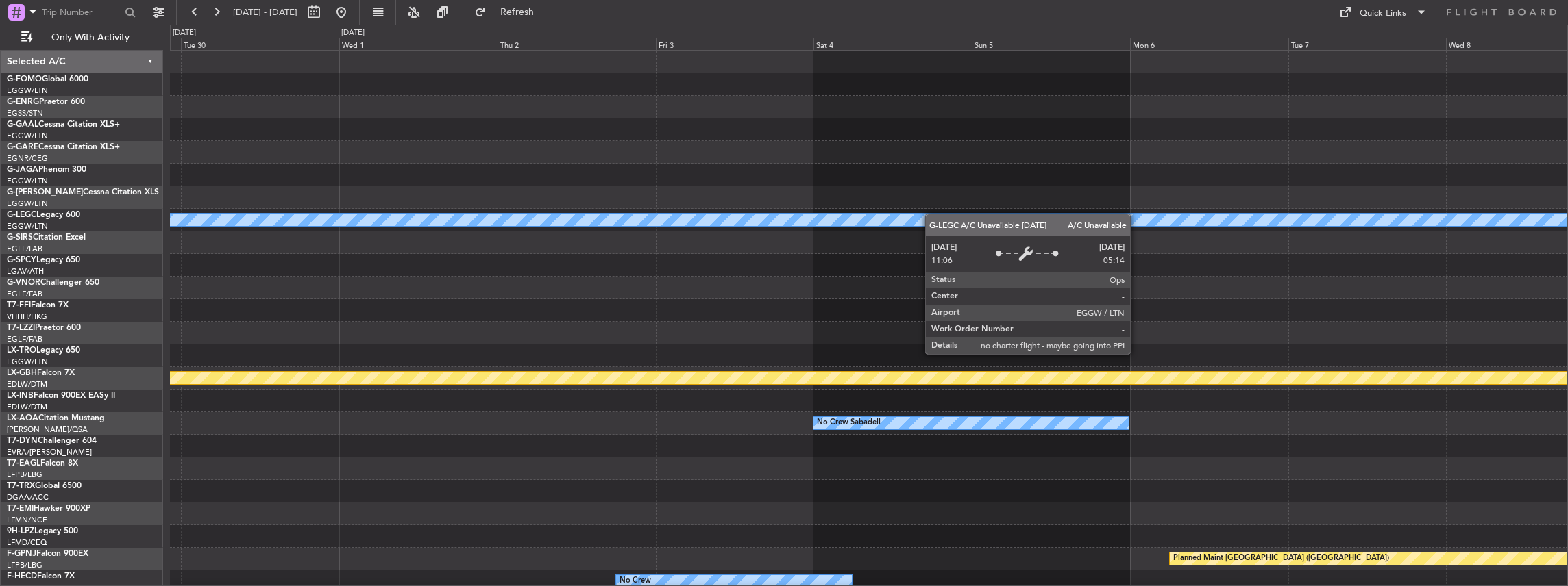
click at [942, 215] on div "A/C Unavailable [GEOGRAPHIC_DATA] ([GEOGRAPHIC_DATA]) Planned Maint Geneva ([GE…" at bounding box center [868, 344] width 1398 height 588
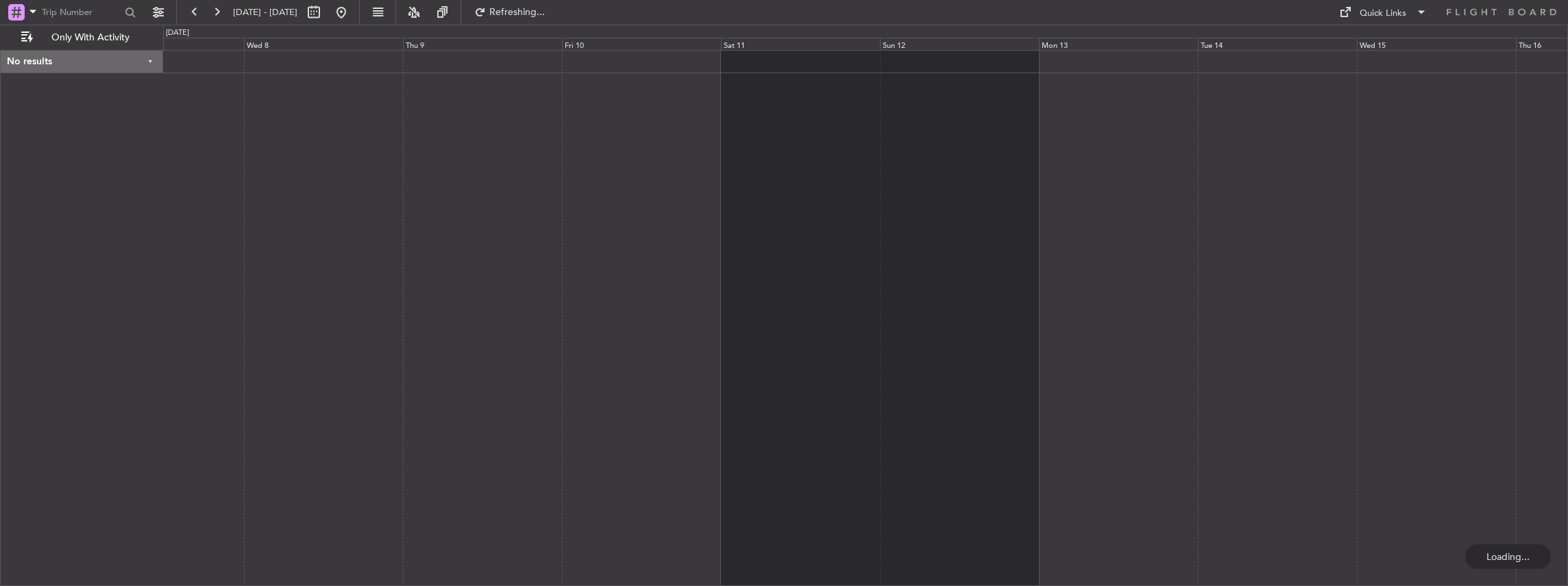
click at [571, 293] on div at bounding box center [865, 318] width 1405 height 537
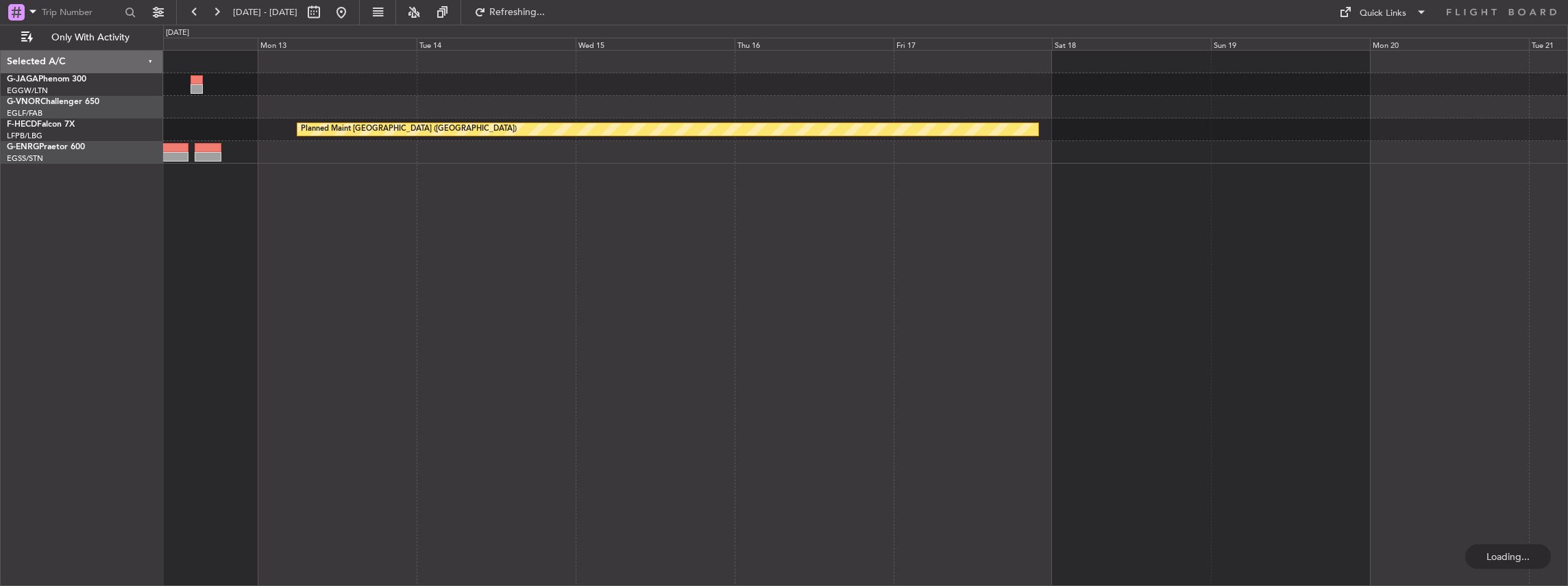
click at [446, 323] on div "Planned Maint [GEOGRAPHIC_DATA] ([GEOGRAPHIC_DATA]) No Crew" at bounding box center [865, 318] width 1405 height 537
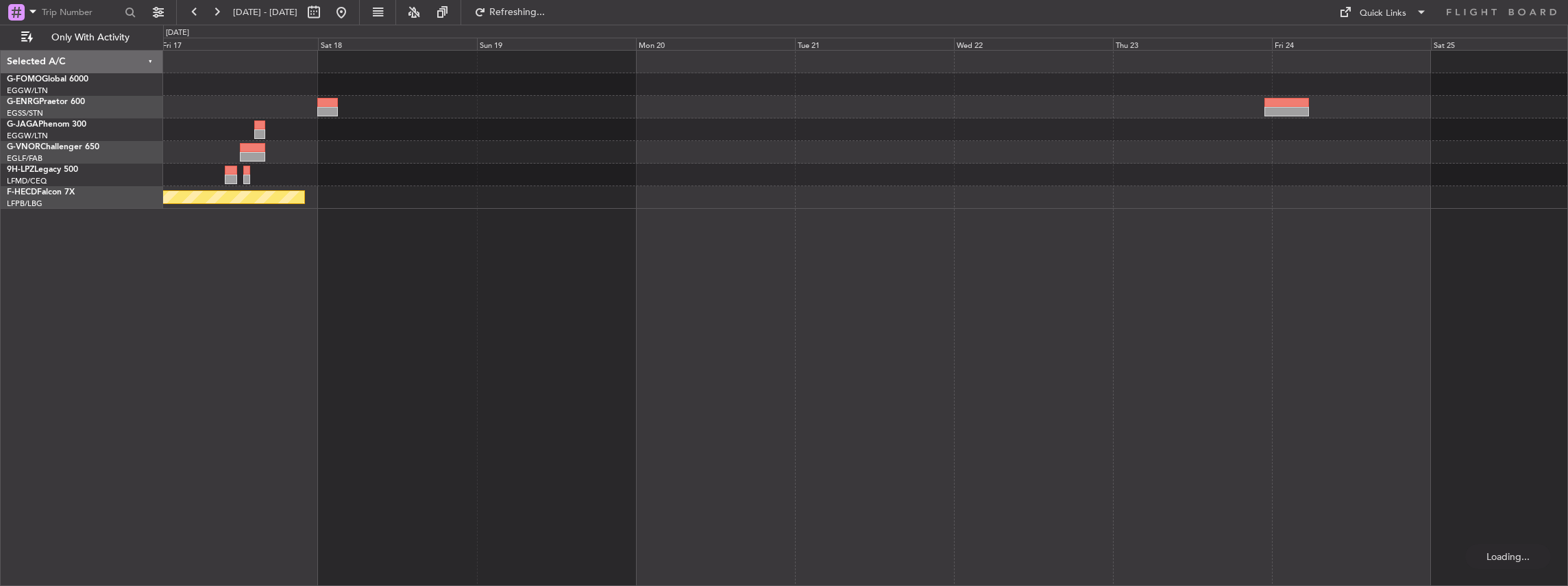
click at [561, 329] on div "Planned Maint [GEOGRAPHIC_DATA] ([GEOGRAPHIC_DATA])" at bounding box center [865, 318] width 1405 height 537
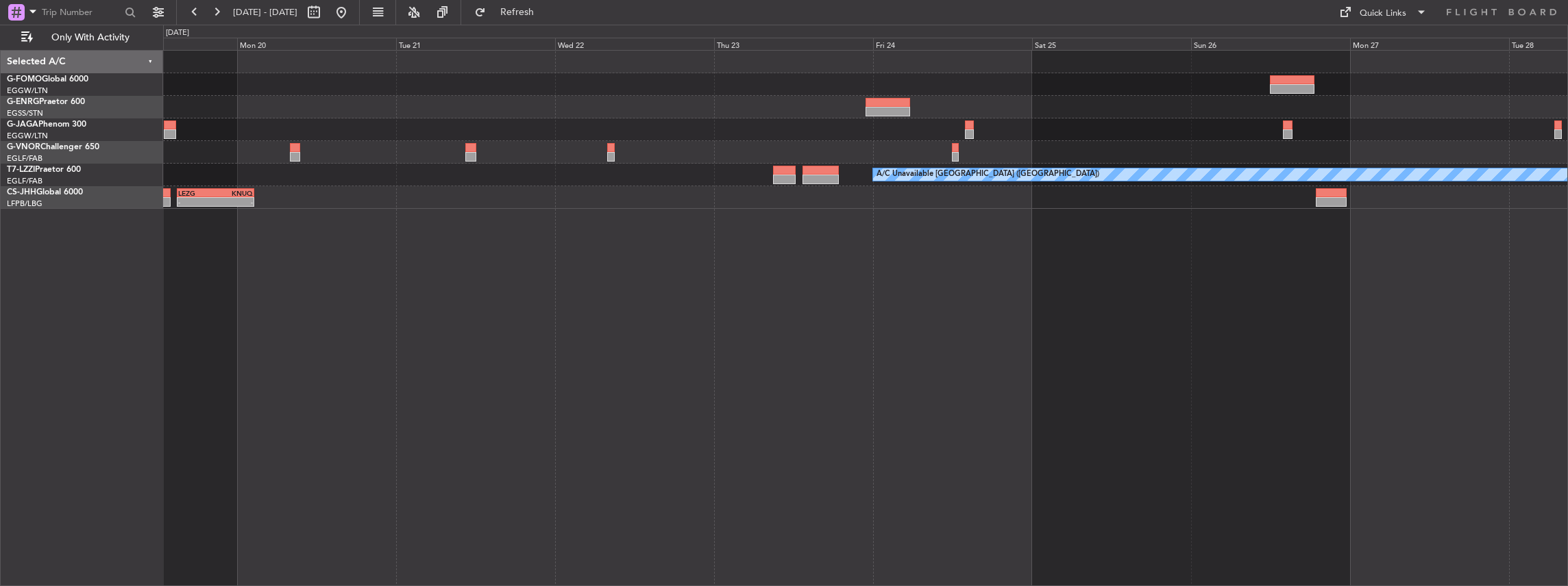
click at [693, 258] on div "A/C Unavailable [GEOGRAPHIC_DATA] ([GEOGRAPHIC_DATA]) - - LEZG 15:00 Z KNUQ 02:…" at bounding box center [865, 318] width 1405 height 537
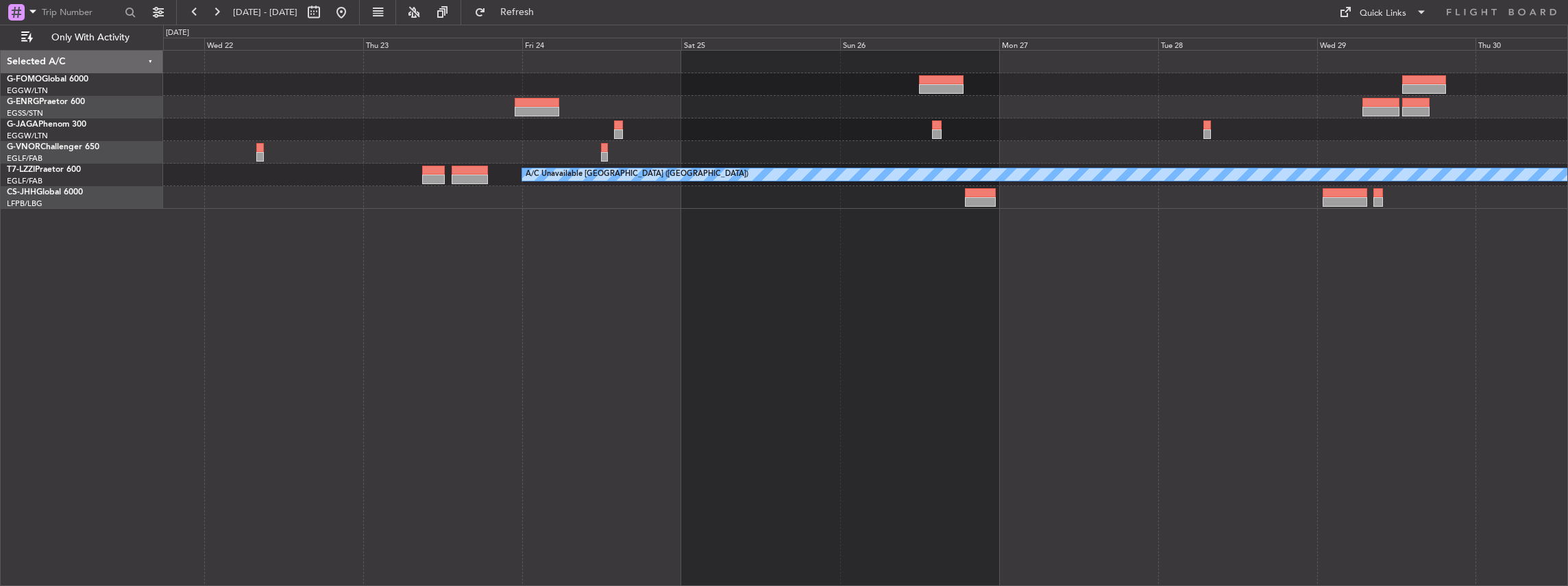
click at [761, 307] on div "A/C Unavailable [GEOGRAPHIC_DATA] ([GEOGRAPHIC_DATA]) LEZG 15:00 Z KNUQ 02:35 Z…" at bounding box center [865, 318] width 1405 height 537
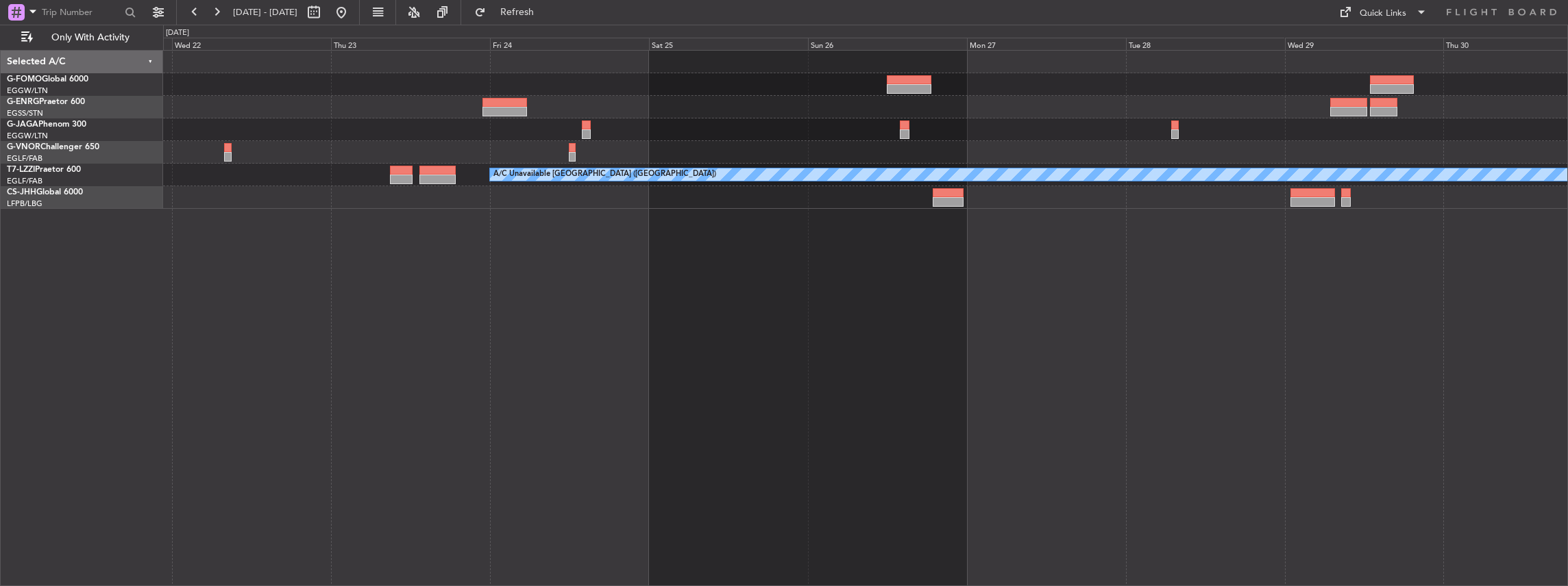
click at [1567, 234] on html "[DATE] - [DATE] Refresh Quick Links Only With Activity A/C Unavailable [GEOGRAP…" at bounding box center [784, 293] width 1568 height 586
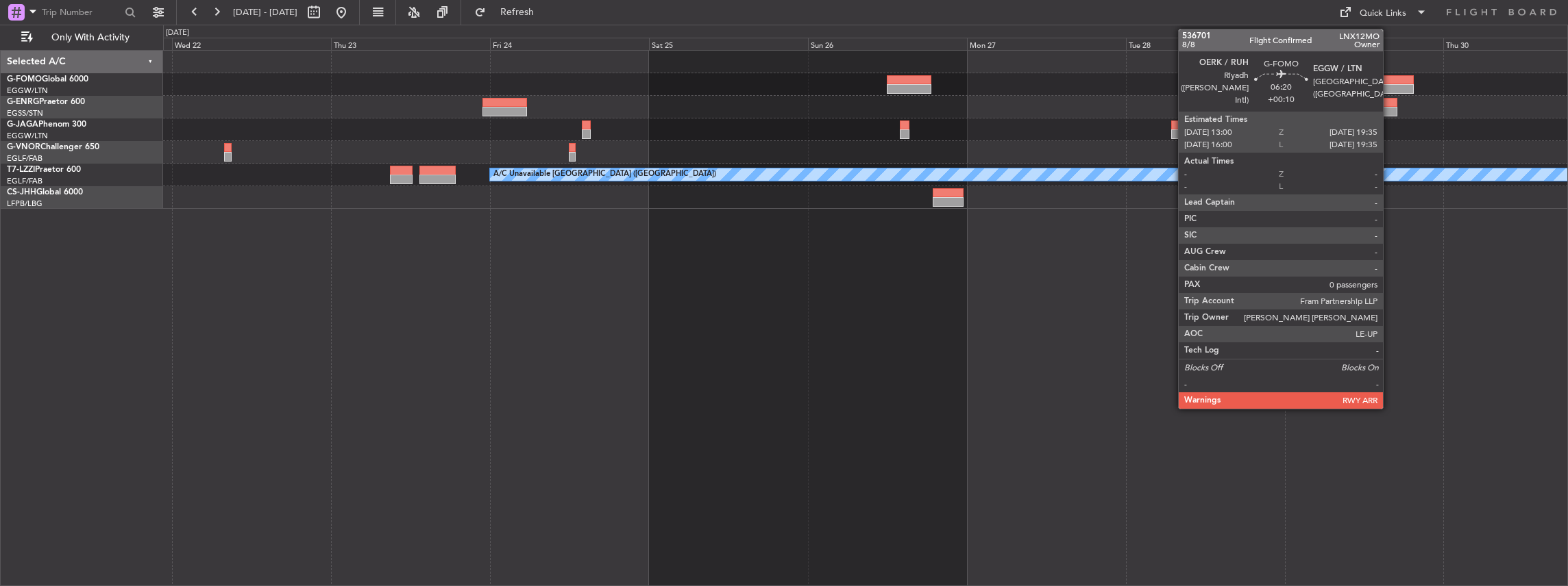
click at [1389, 78] on div at bounding box center [1391, 80] width 44 height 10
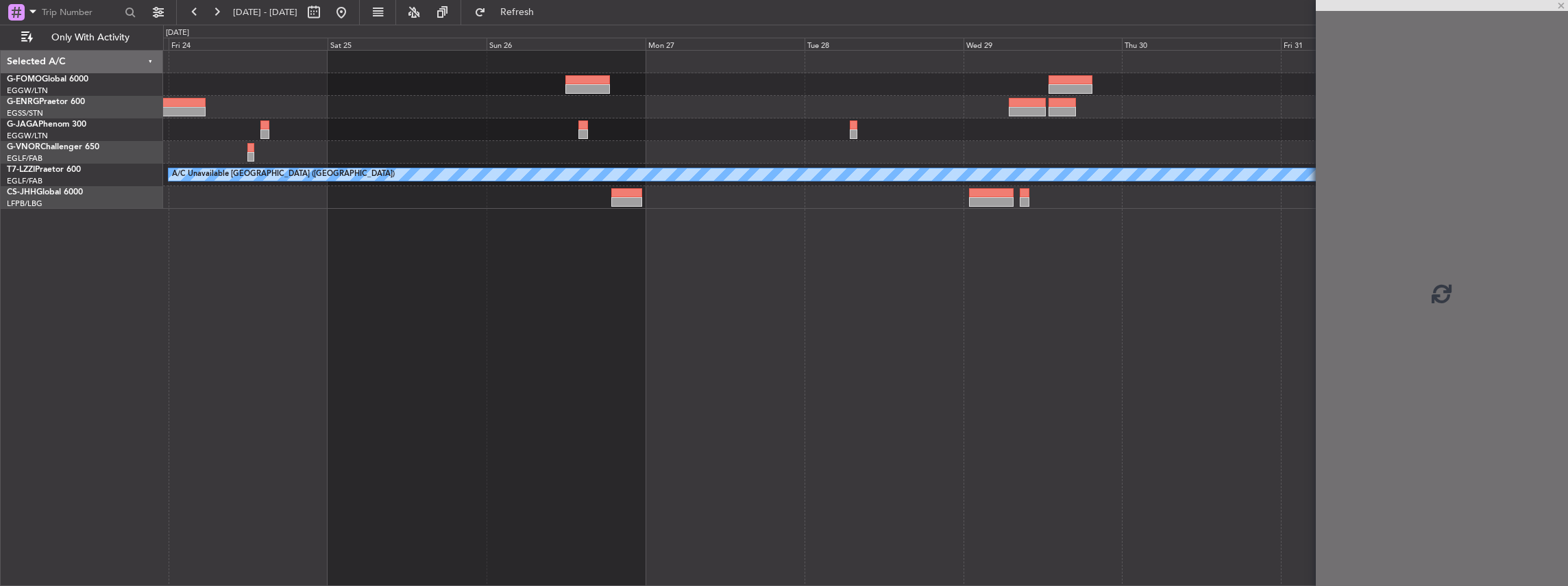
click at [865, 234] on div "A/C Unavailable [GEOGRAPHIC_DATA] ([GEOGRAPHIC_DATA])" at bounding box center [865, 318] width 1405 height 537
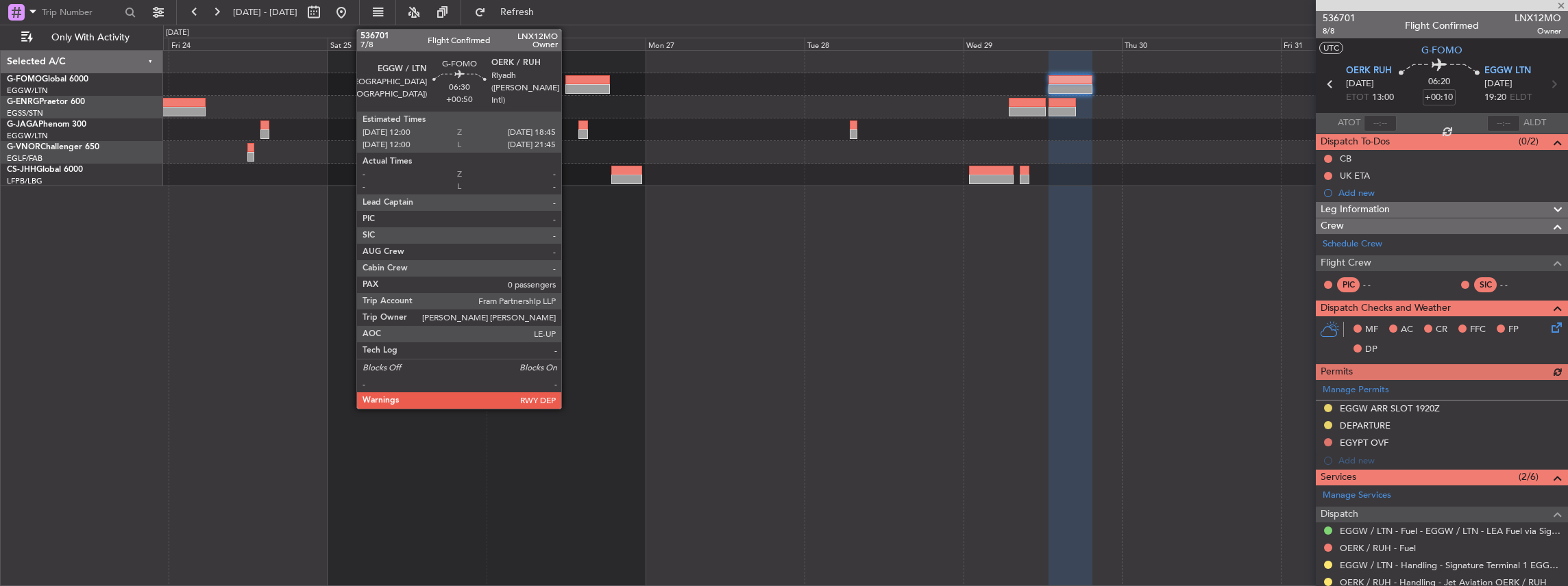
click at [568, 86] on div at bounding box center [588, 89] width 45 height 10
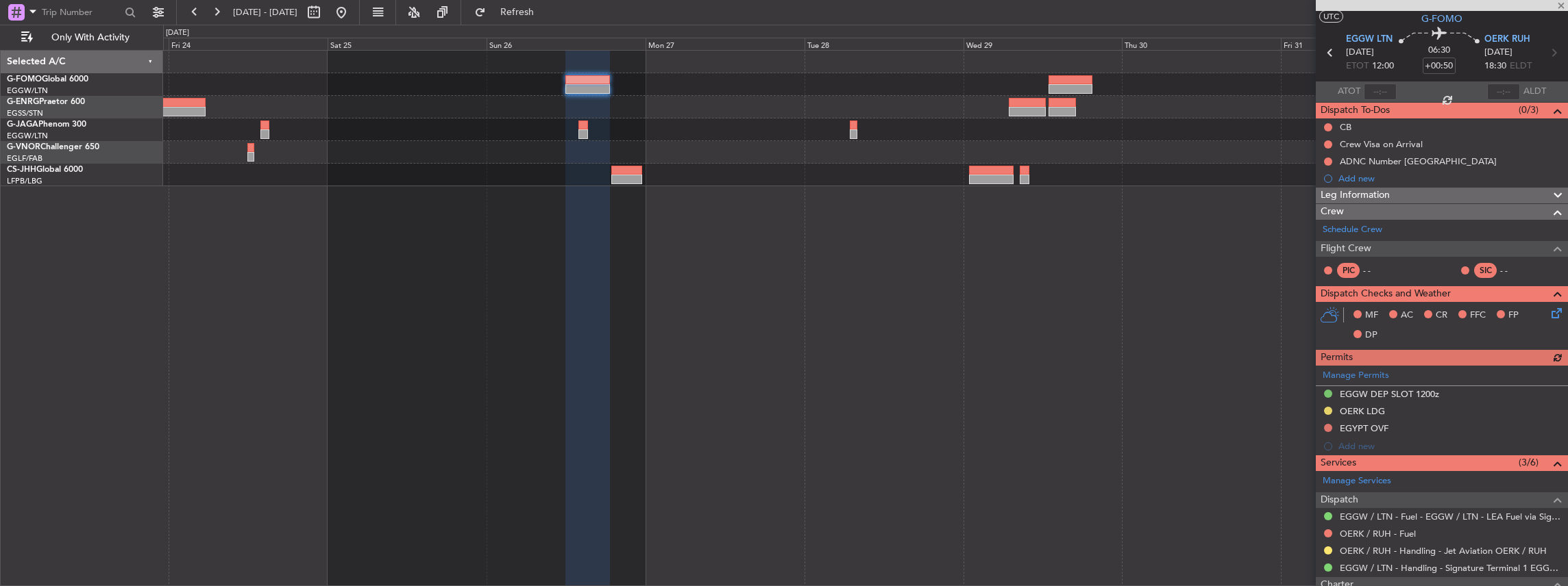
scroll to position [45, 0]
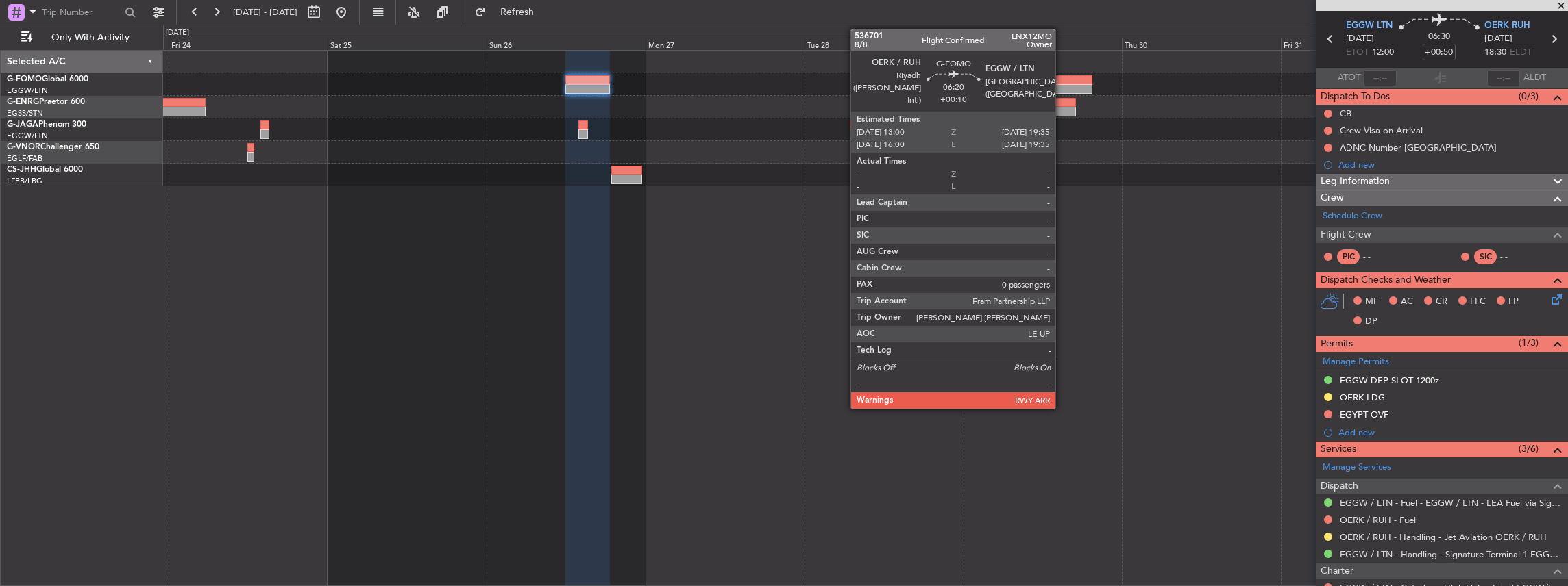
click at [1062, 75] on div at bounding box center [1070, 80] width 44 height 10
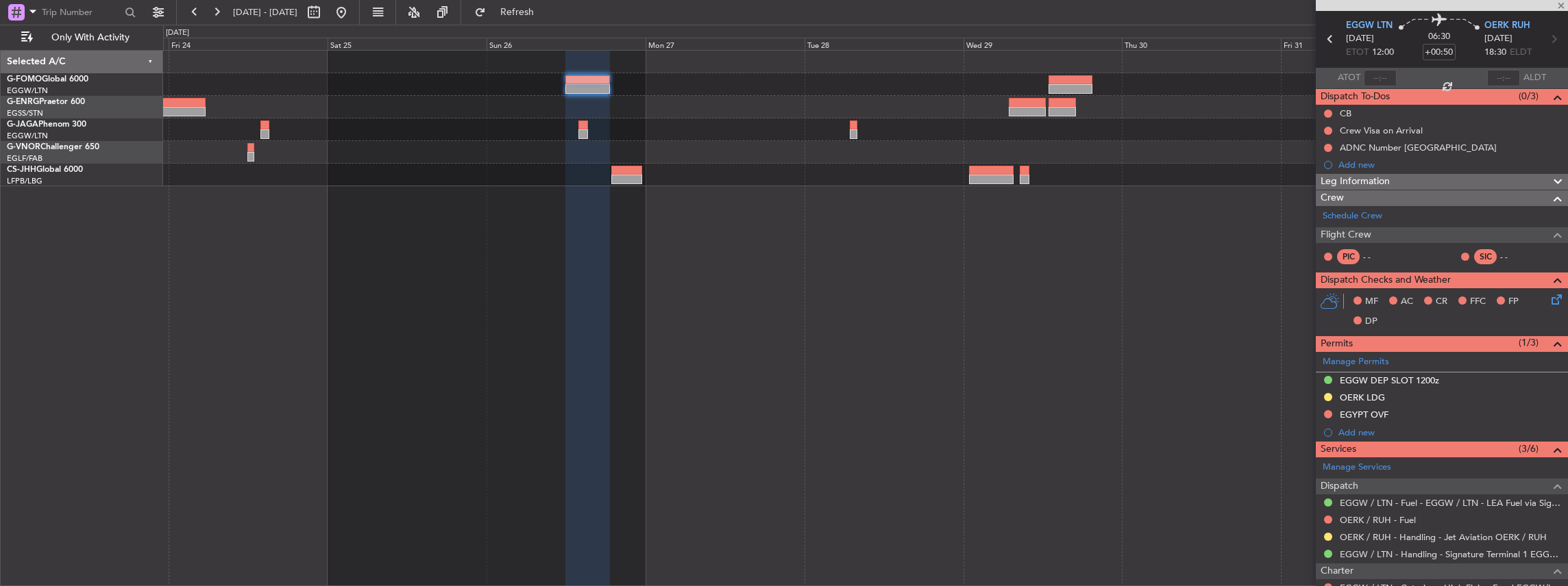
type input "+00:10"
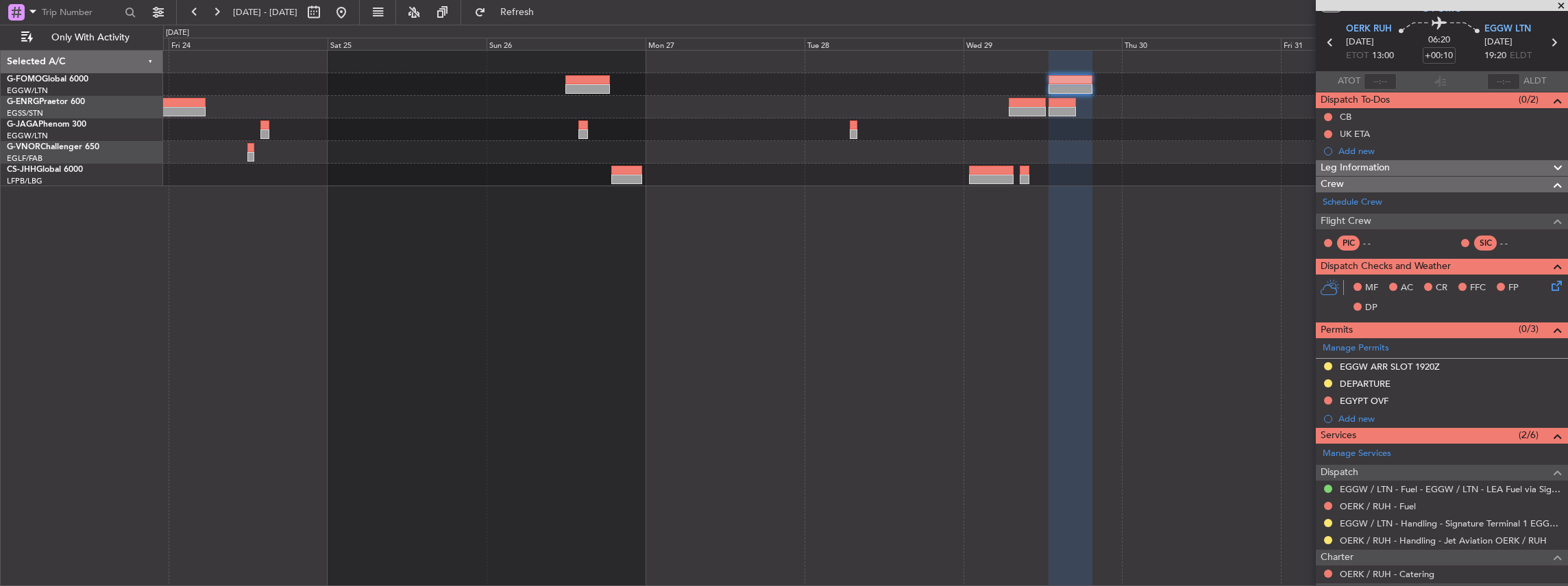
scroll to position [91, 0]
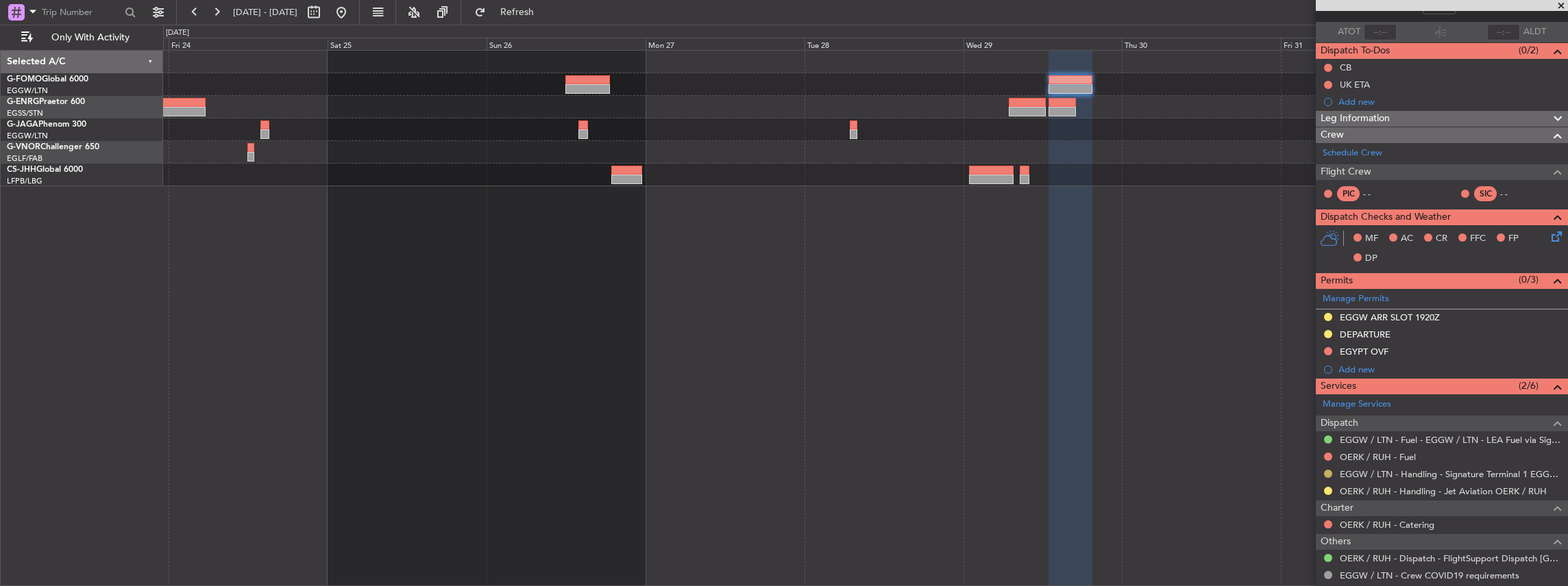
click at [1327, 471] on button at bounding box center [1328, 474] width 8 height 8
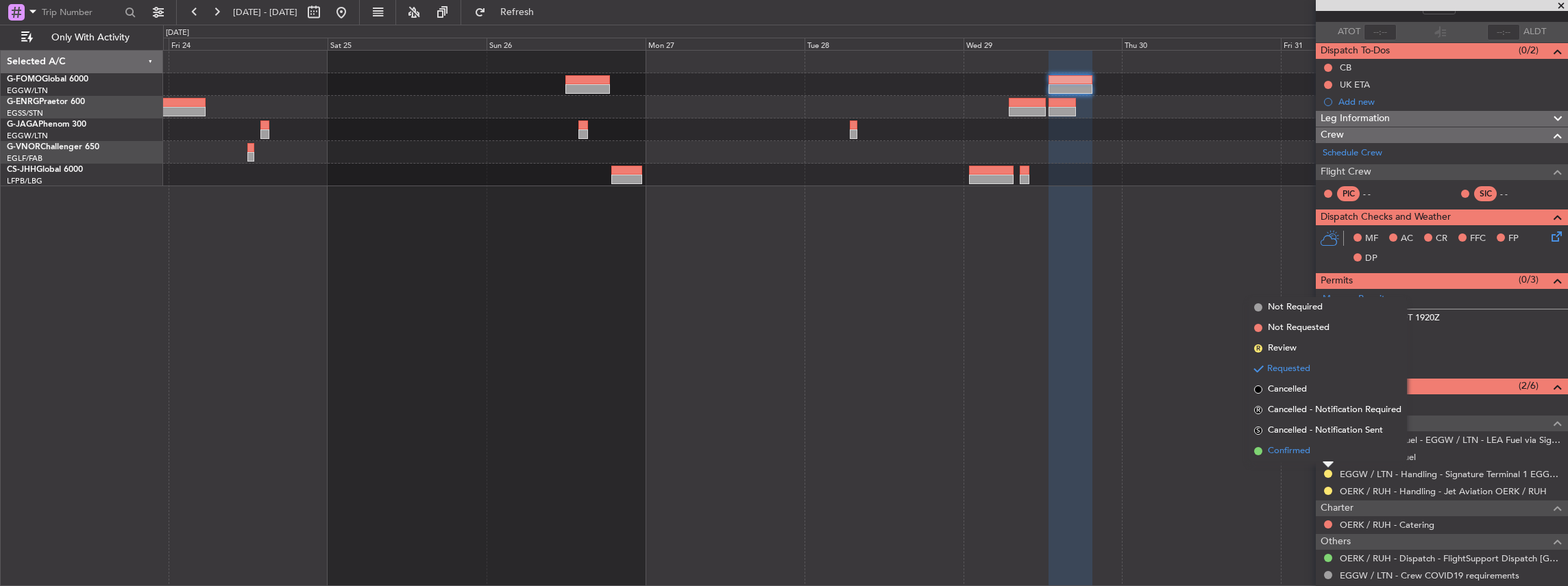
click at [1314, 453] on li "Confirmed" at bounding box center [1327, 451] width 158 height 21
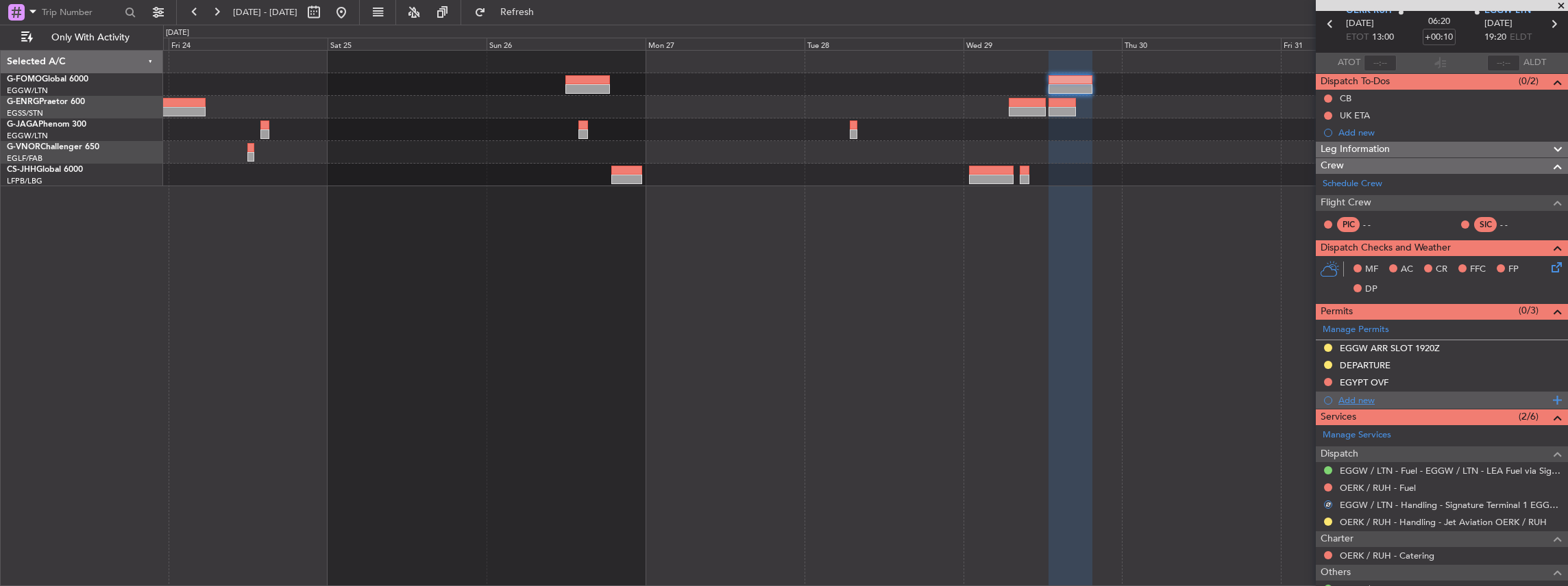
scroll to position [45, 0]
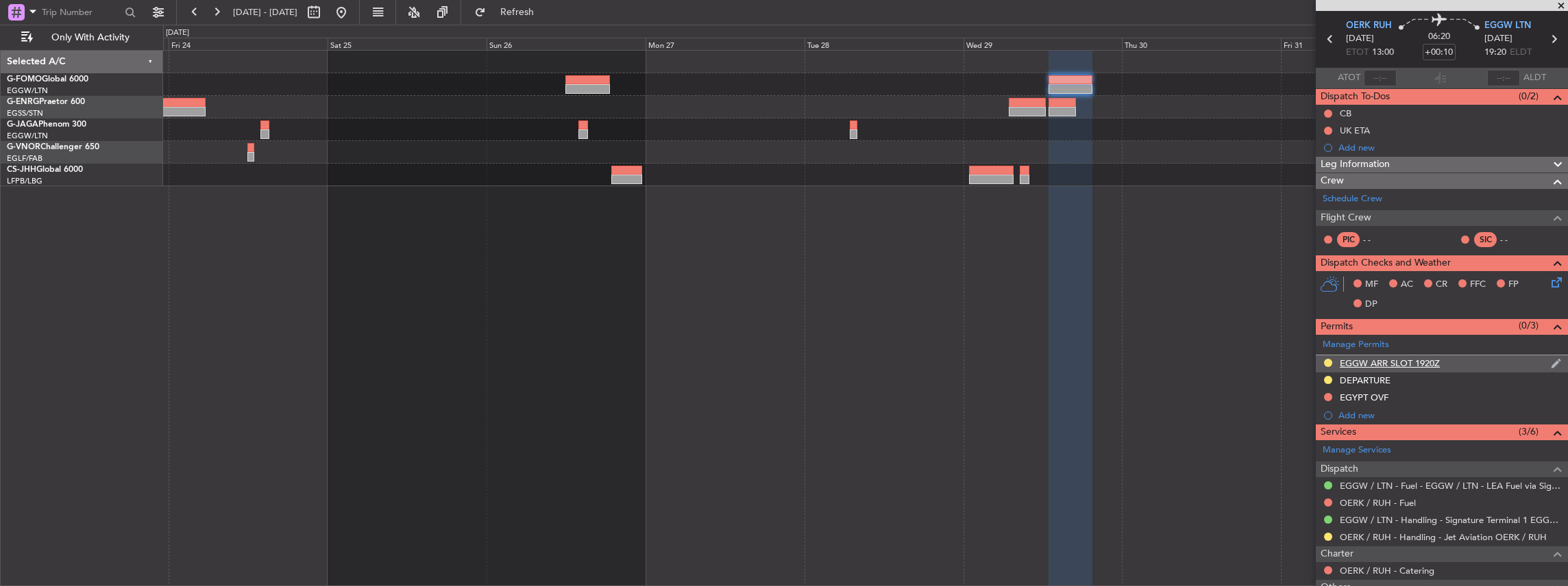
click at [1459, 369] on div "EGGW ARR SLOT 1920Z" at bounding box center [1441, 364] width 252 height 17
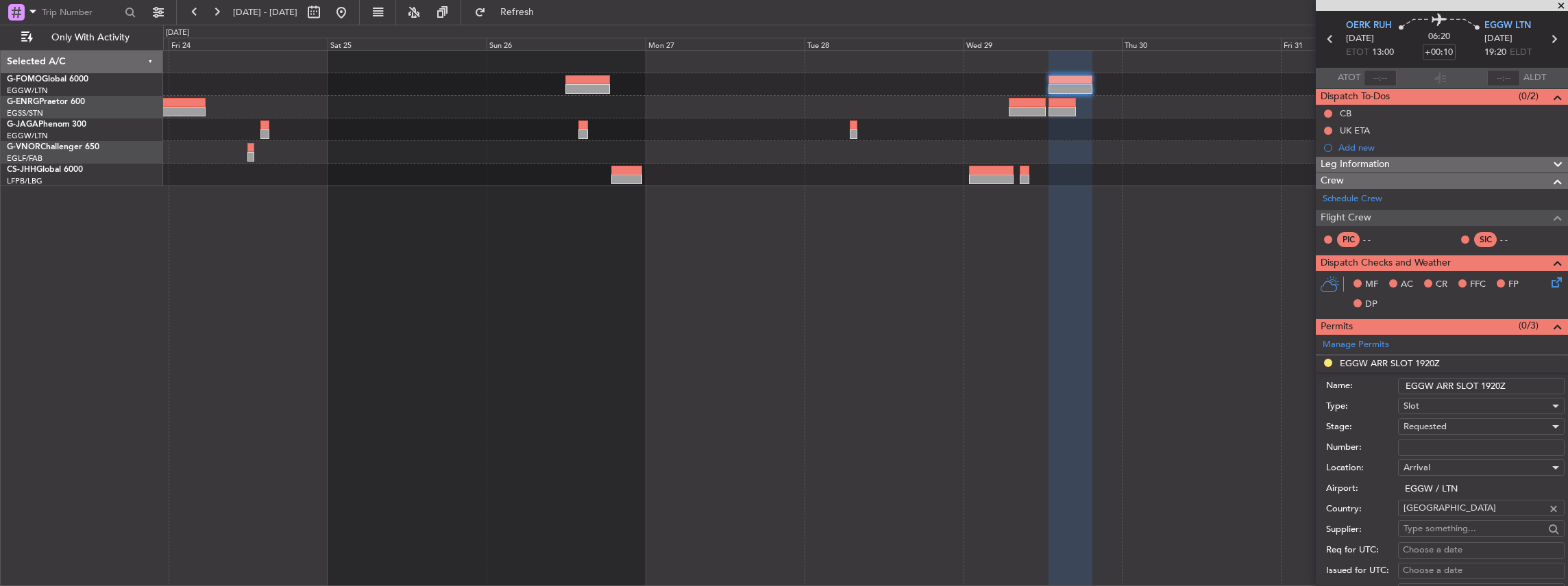
click at [1498, 384] on input "EGGW ARR SLOT 1920Z" at bounding box center [1480, 386] width 166 height 17
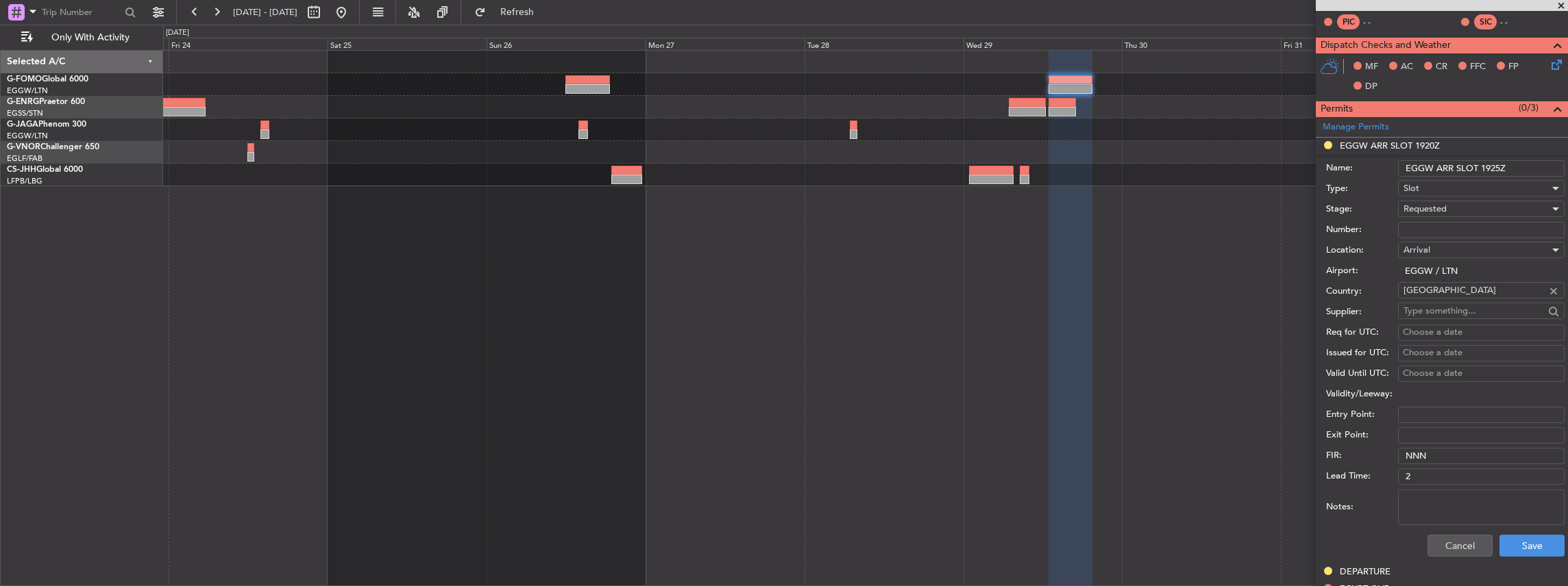
scroll to position [274, 0]
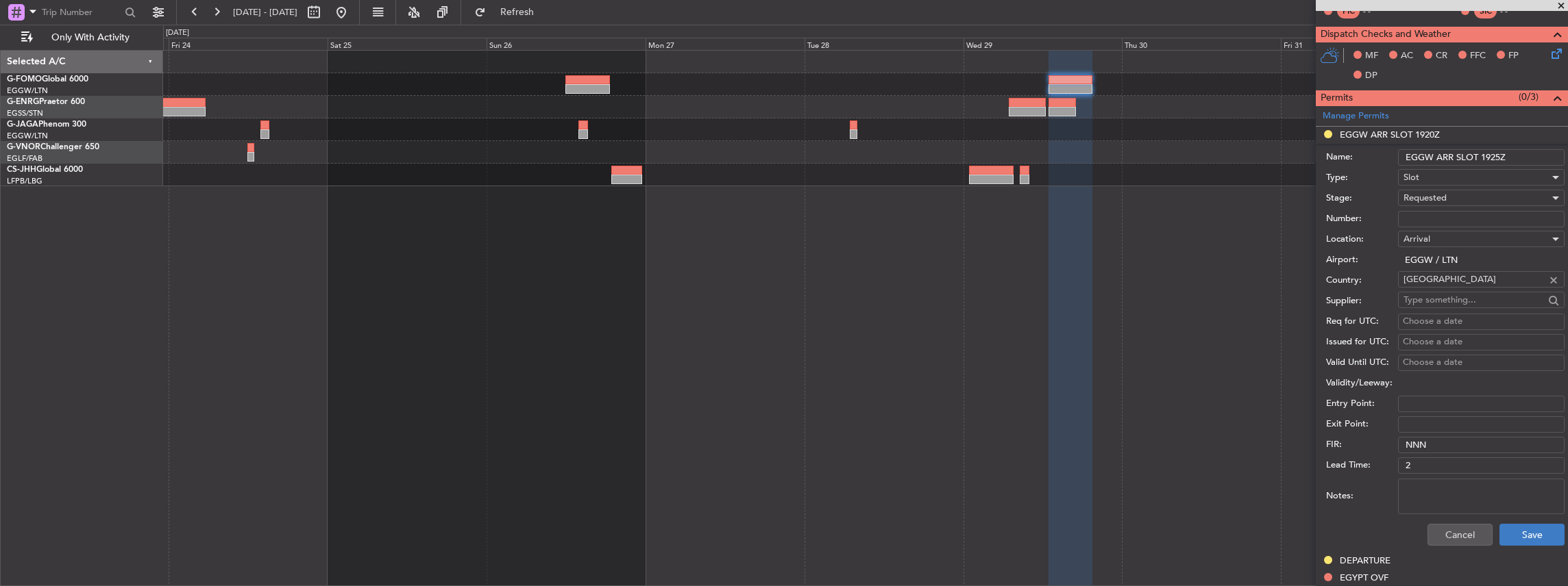
type input "EGGW ARR SLOT 1925Z"
click at [1518, 528] on button "Save" at bounding box center [1532, 535] width 65 height 22
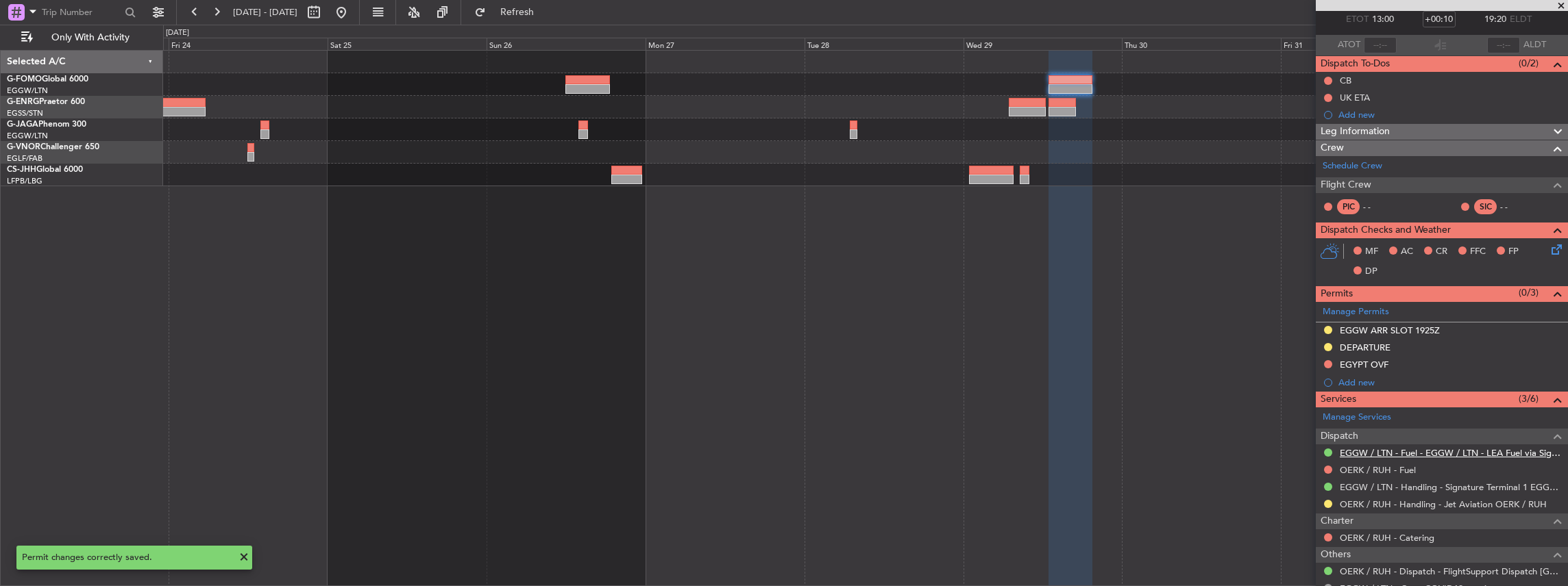
scroll to position [4, 0]
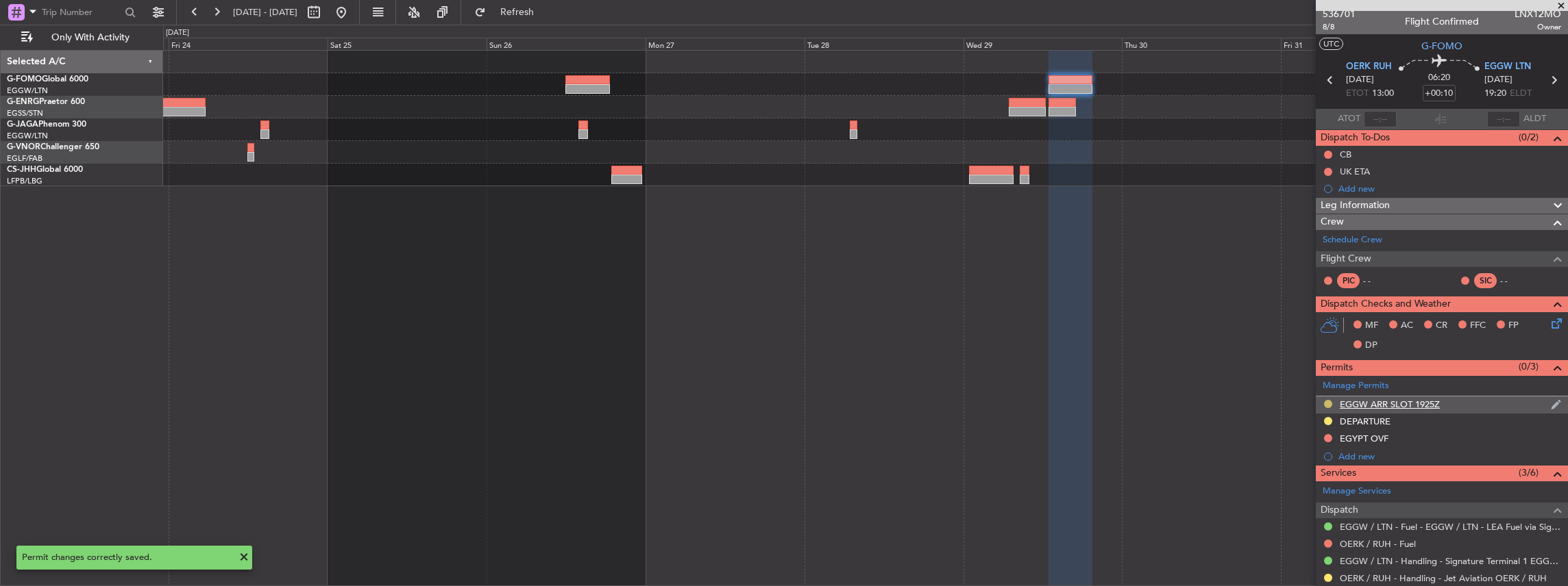
click at [1328, 400] on button at bounding box center [1328, 404] width 8 height 8
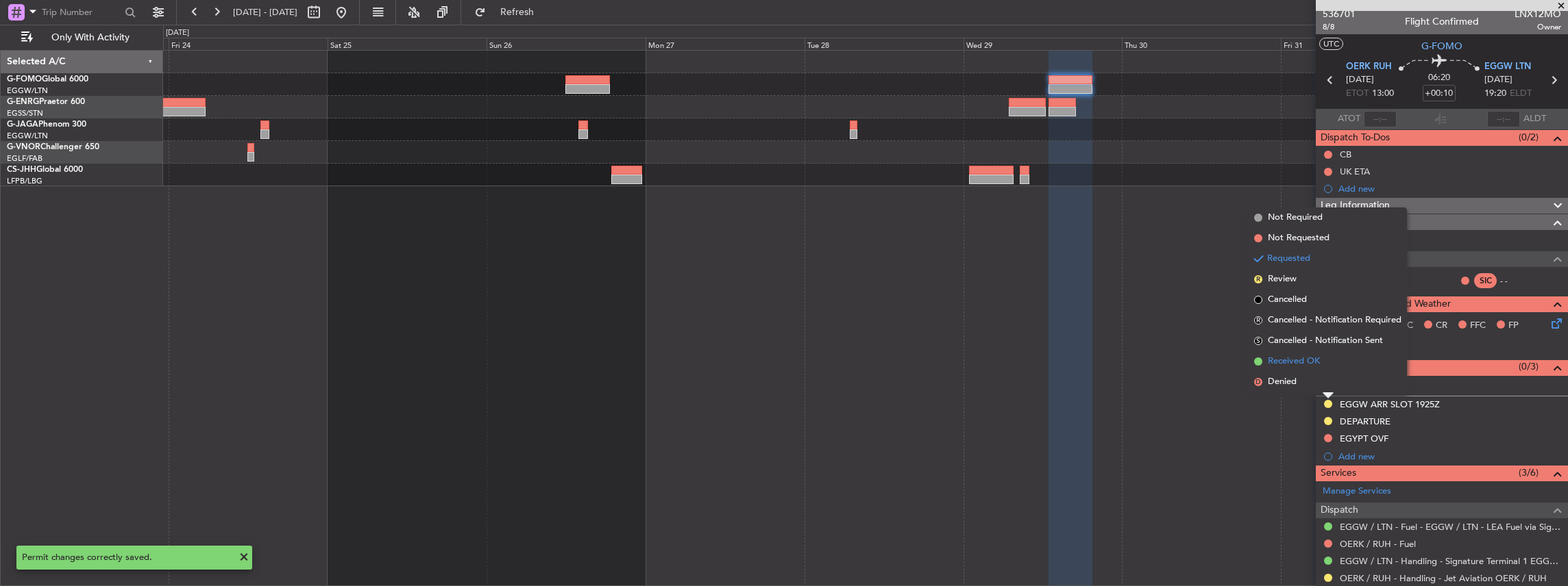
click at [1312, 354] on li "Received OK" at bounding box center [1327, 361] width 158 height 21
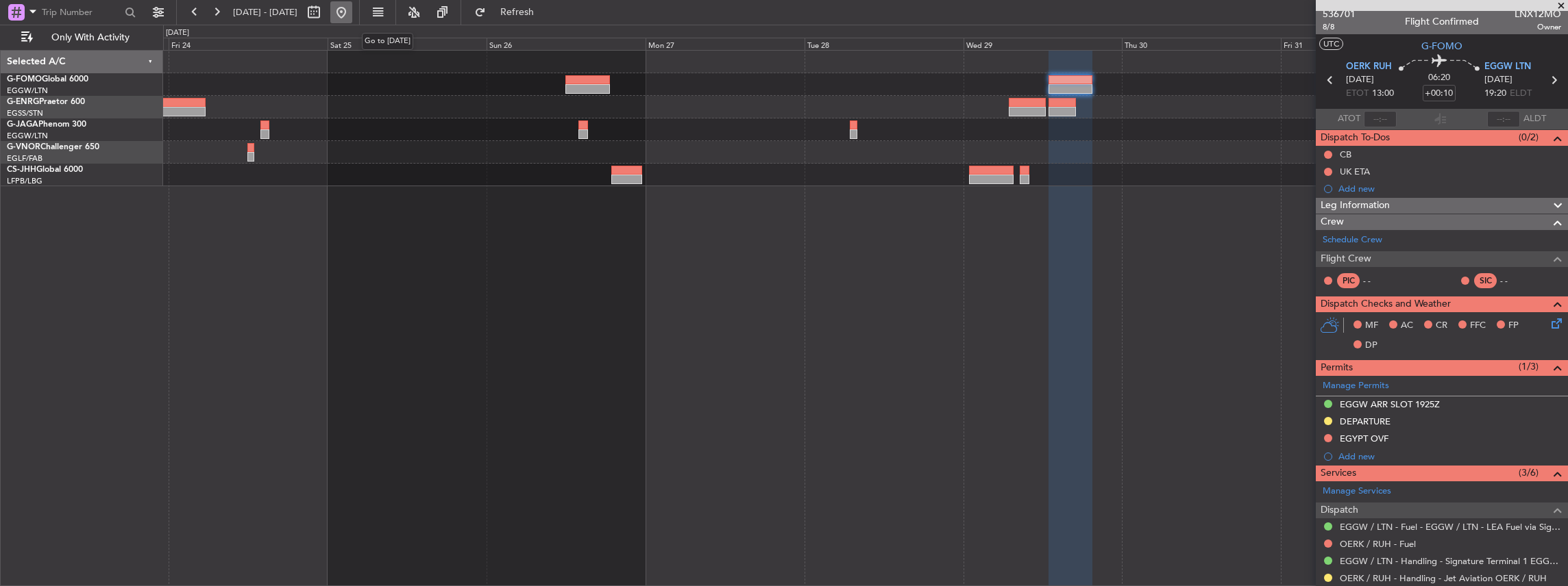
click at [352, 14] on button at bounding box center [341, 12] width 22 height 22
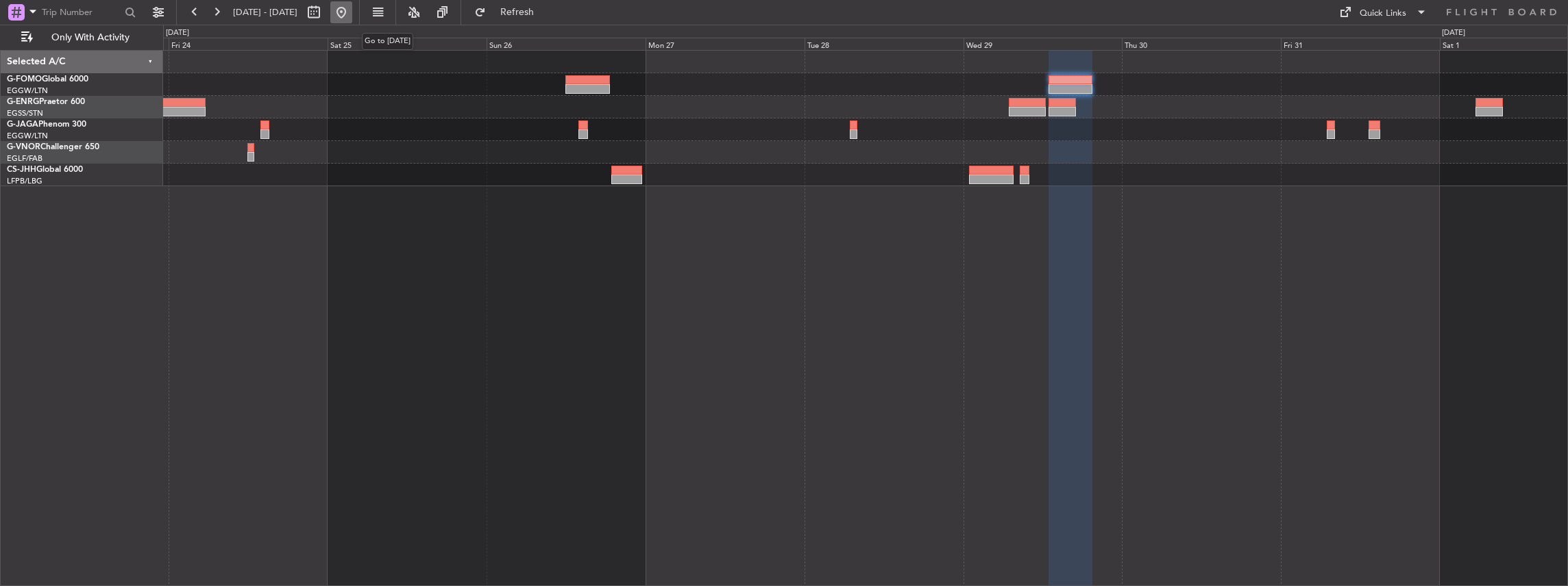
scroll to position [0, 0]
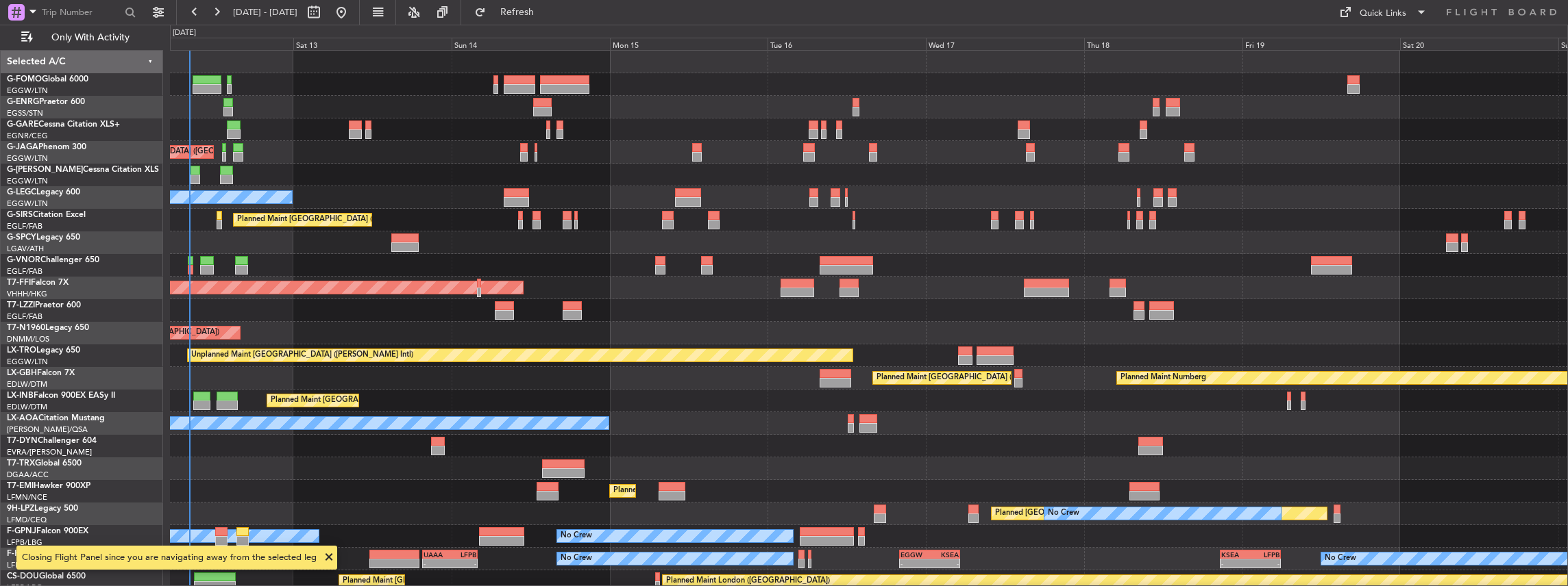
click at [294, 273] on div "Planned Maint [GEOGRAPHIC_DATA] ([GEOGRAPHIC_DATA]) Planned Maint [GEOGRAPHIC_D…" at bounding box center [868, 318] width 1398 height 537
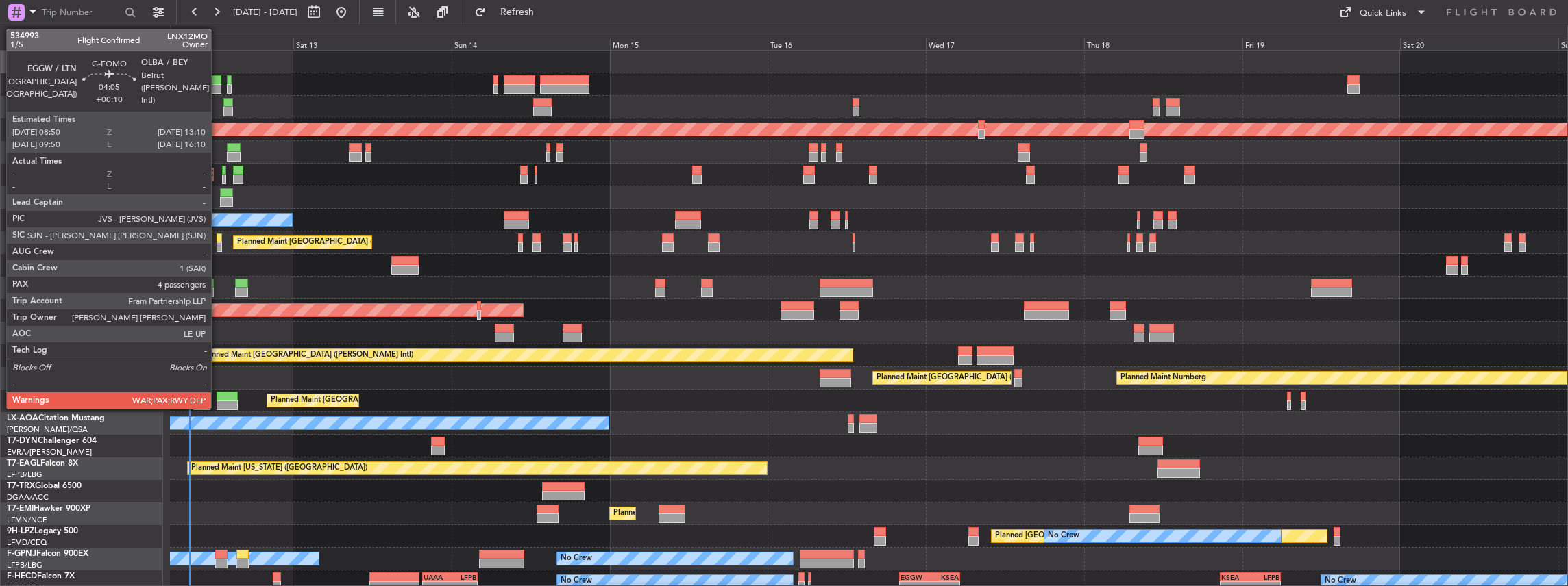
click at [218, 87] on div at bounding box center [207, 89] width 29 height 10
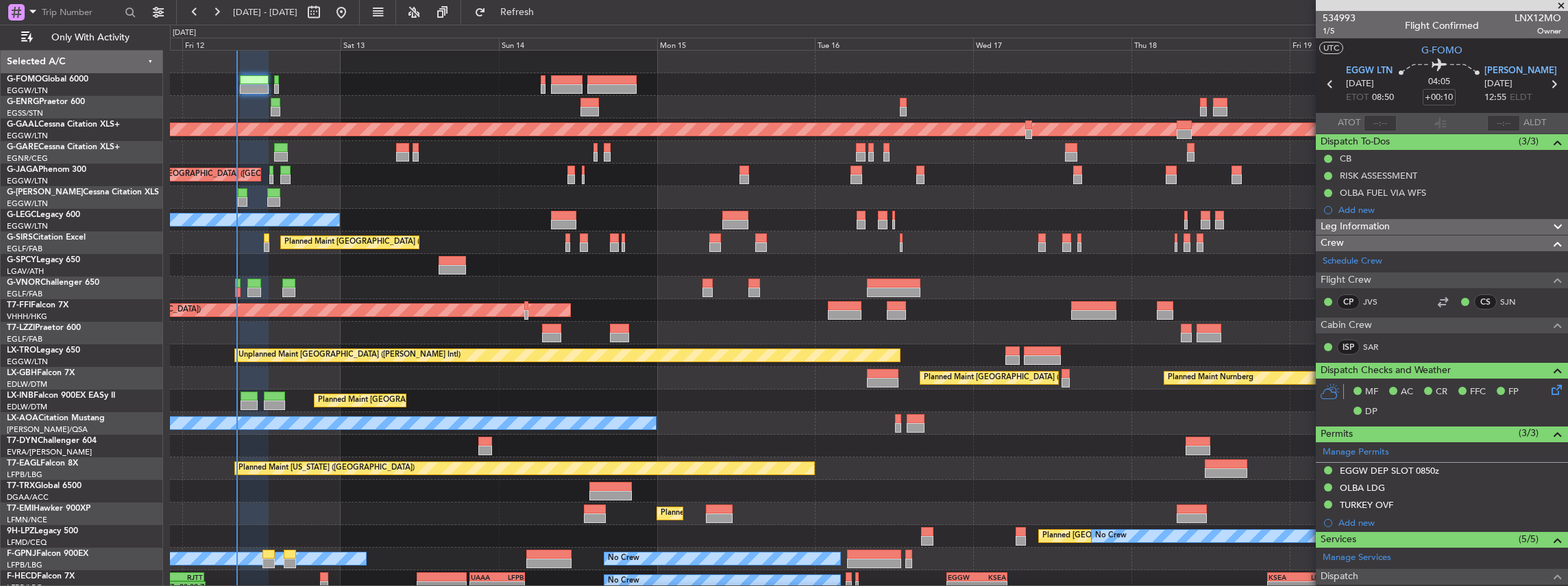
click at [382, 154] on div at bounding box center [868, 152] width 1398 height 22
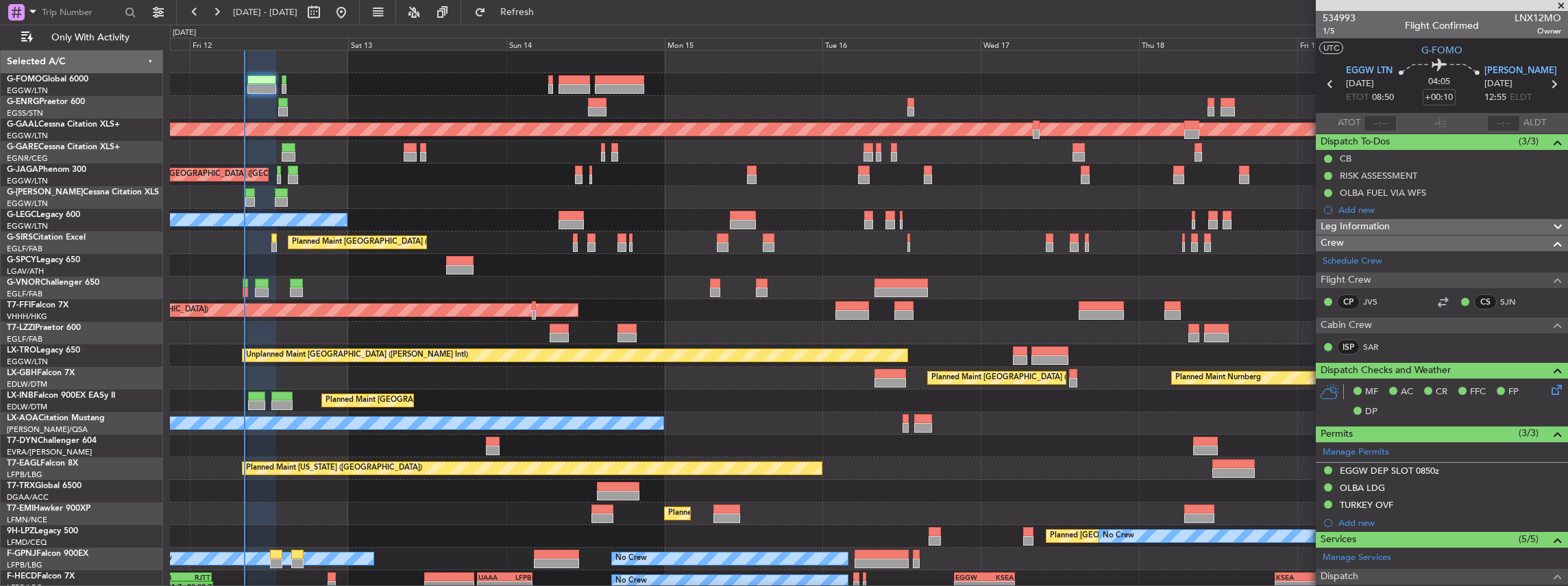
click at [599, 230] on div "Planned Maint [GEOGRAPHIC_DATA] ([GEOGRAPHIC_DATA]) No Crew Planned Maint [GEOG…" at bounding box center [868, 344] width 1398 height 588
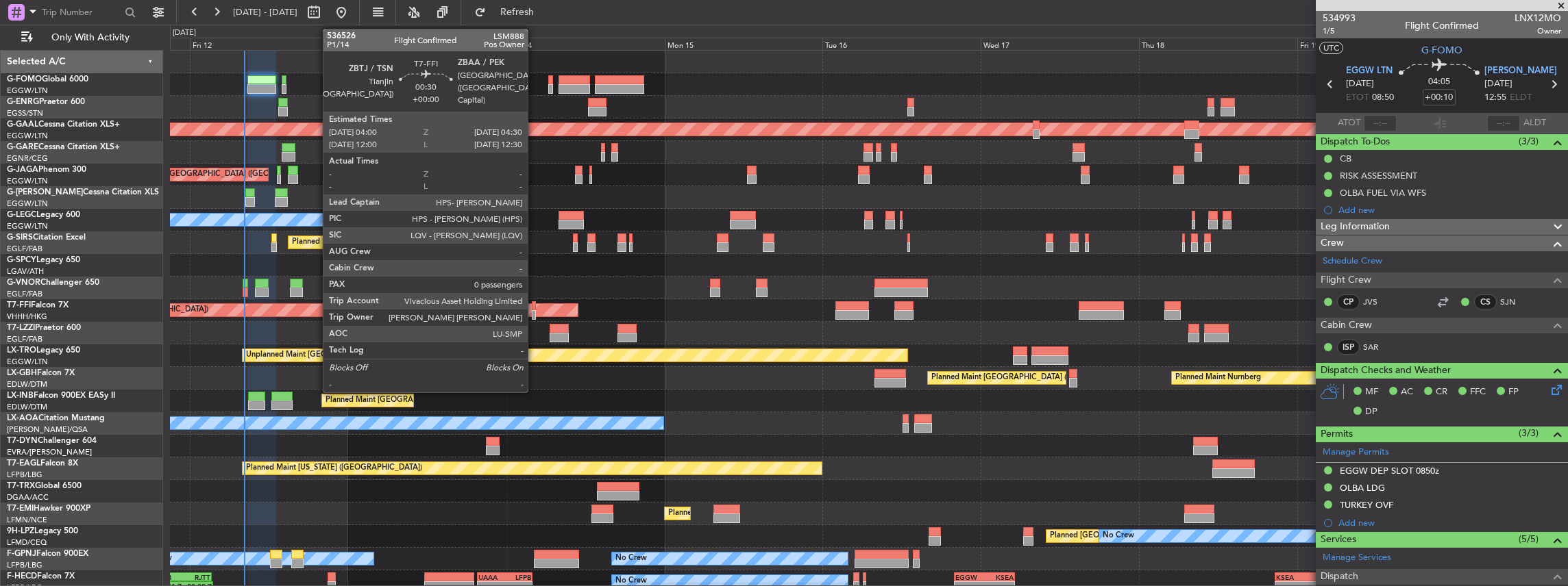
click at [534, 311] on div at bounding box center [533, 315] width 3 height 10
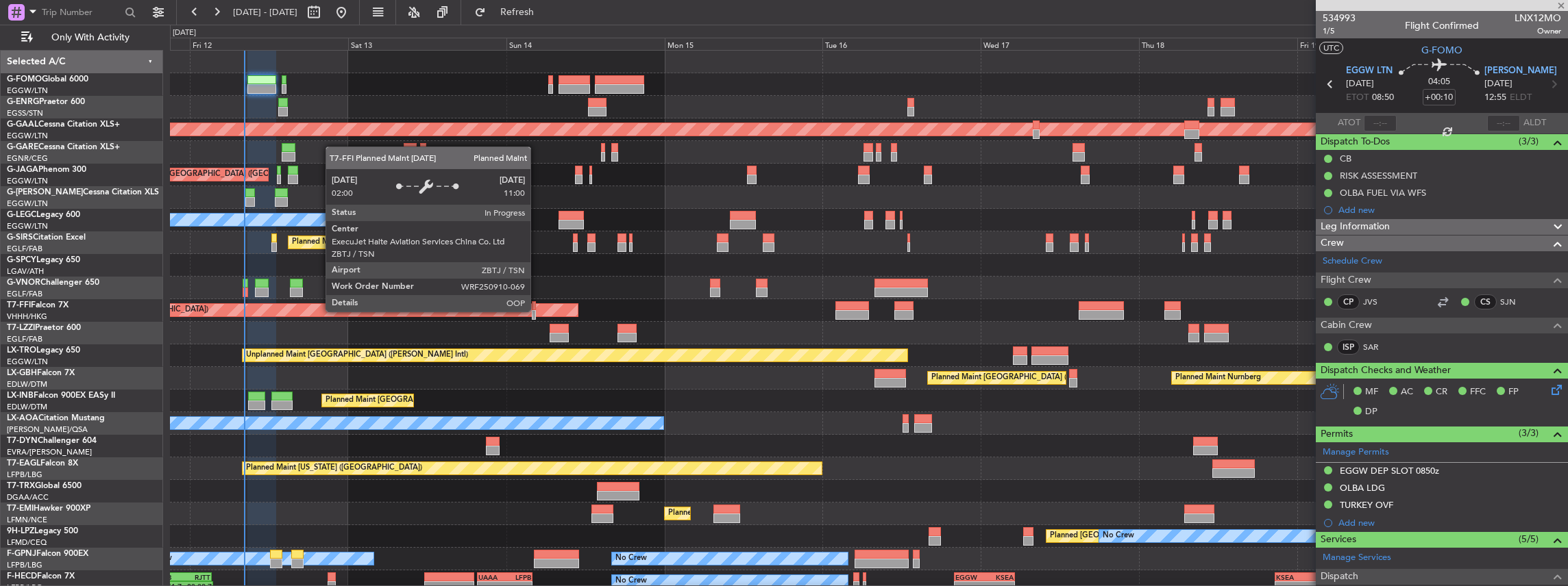
type input "0"
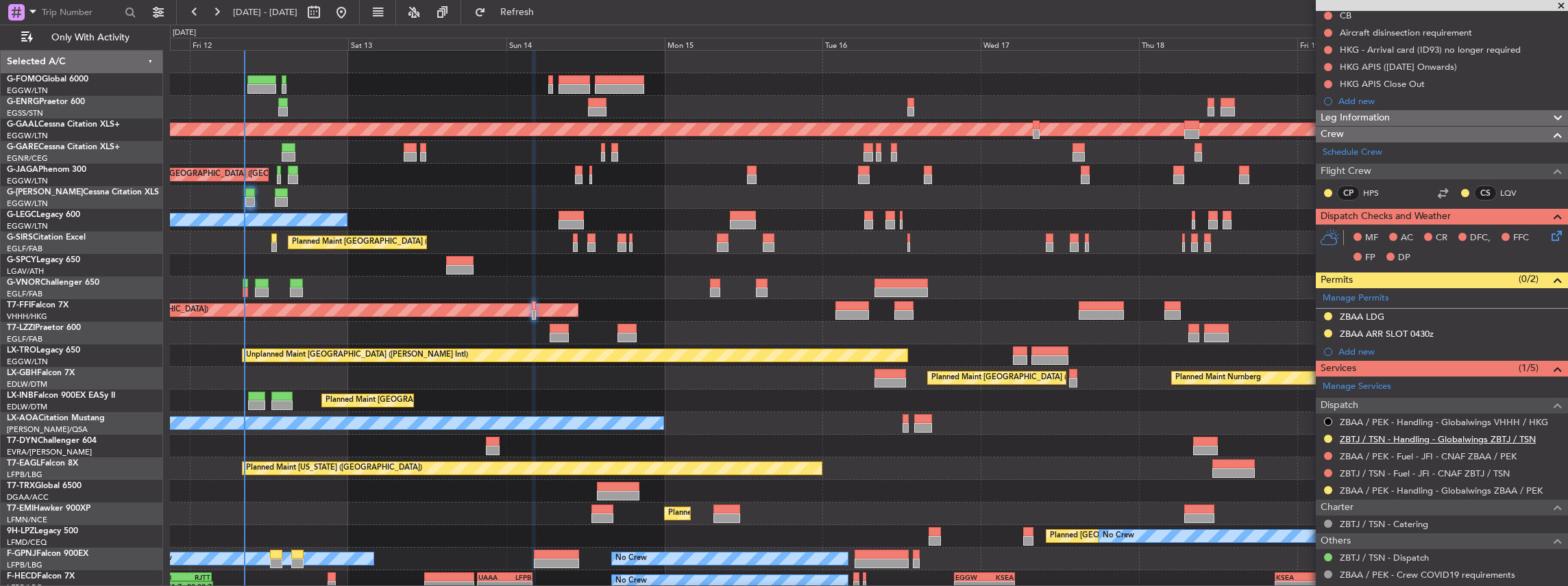
scroll to position [182, 0]
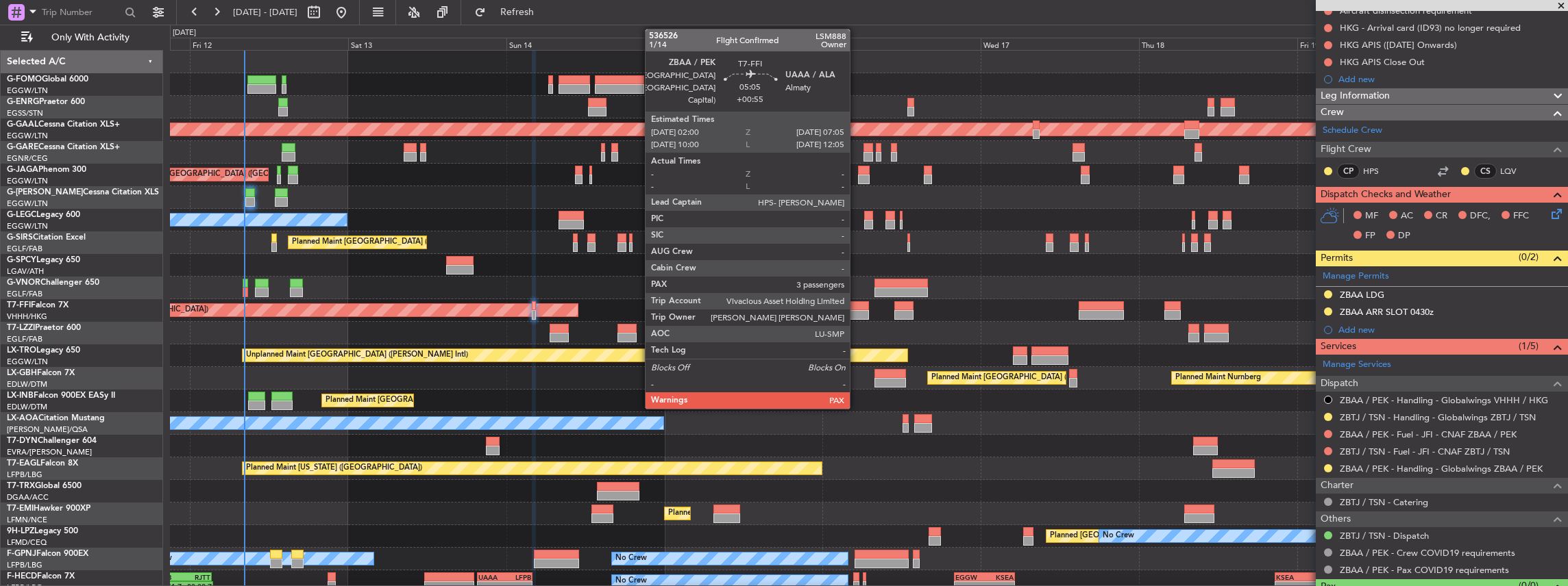
click at [857, 302] on div at bounding box center [852, 307] width 34 height 10
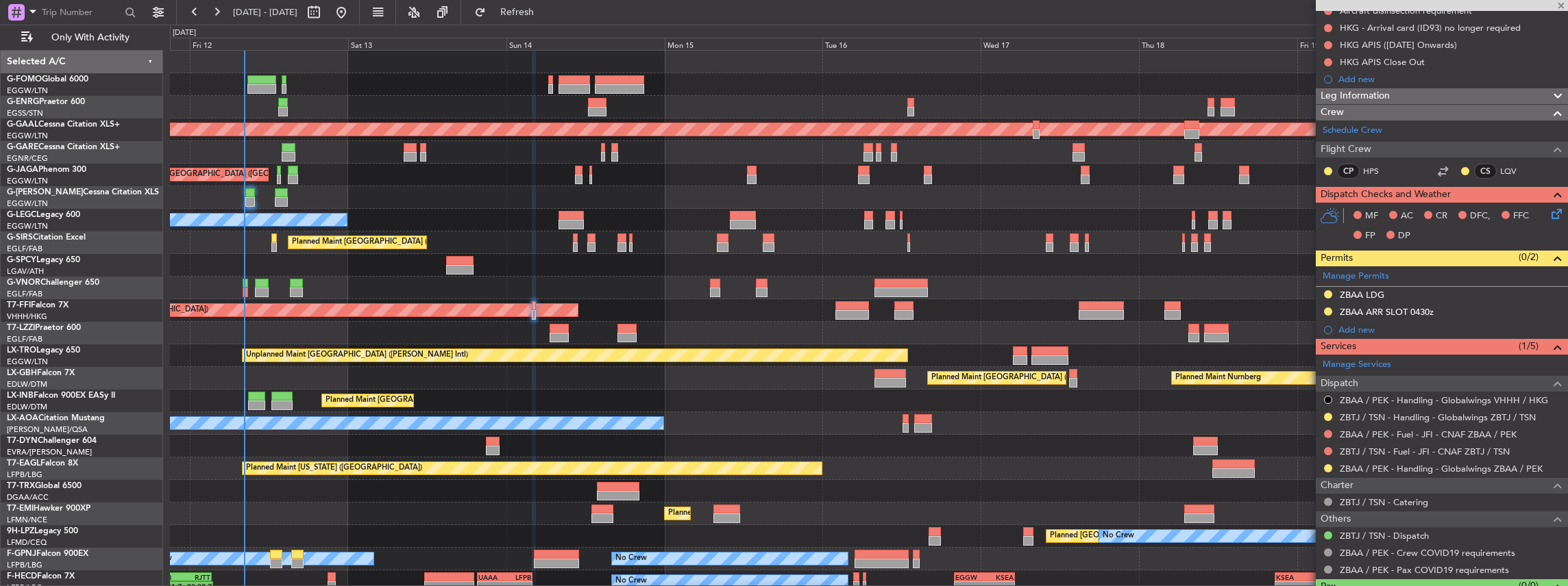
type input "+00:55"
type input "3"
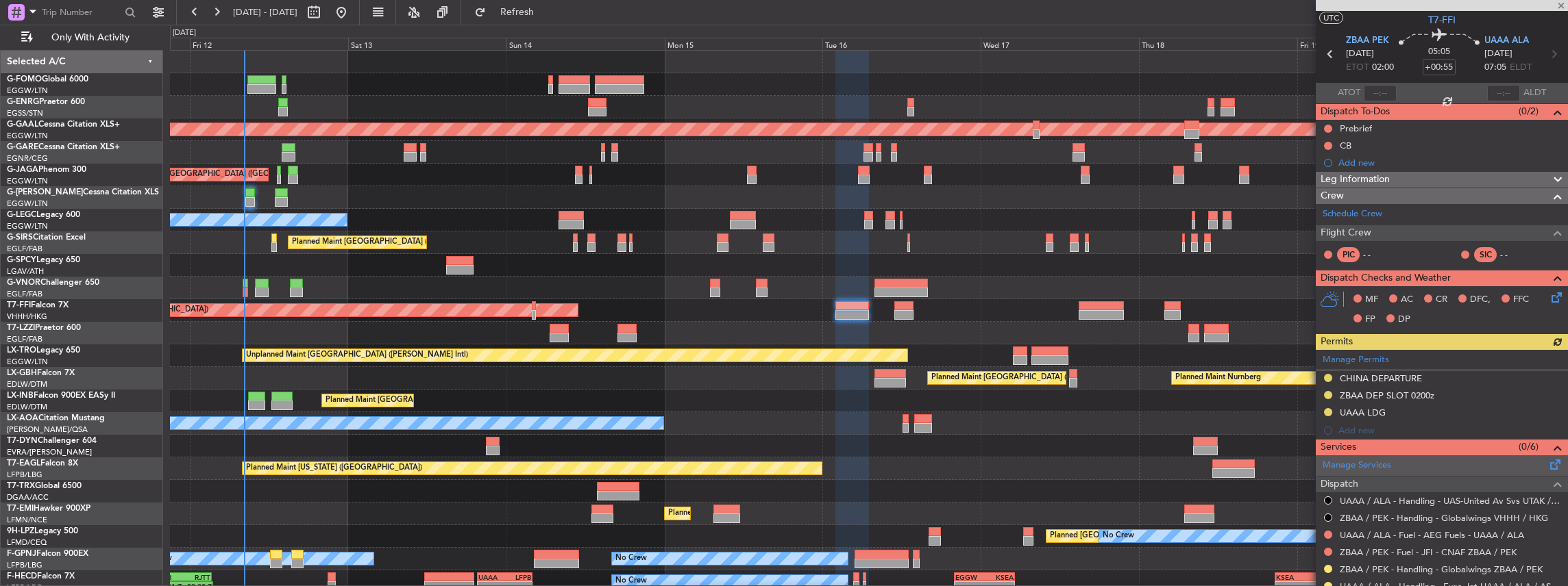
scroll to position [45, 0]
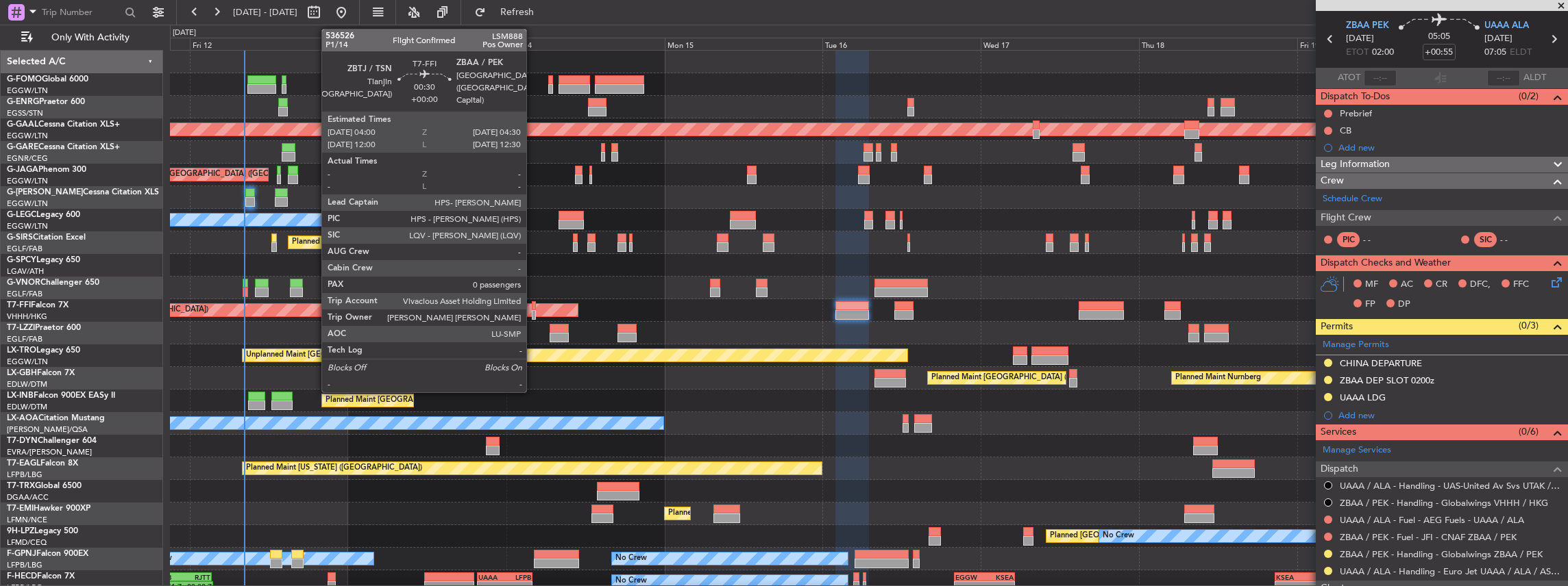
click at [533, 314] on div at bounding box center [533, 315] width 3 height 10
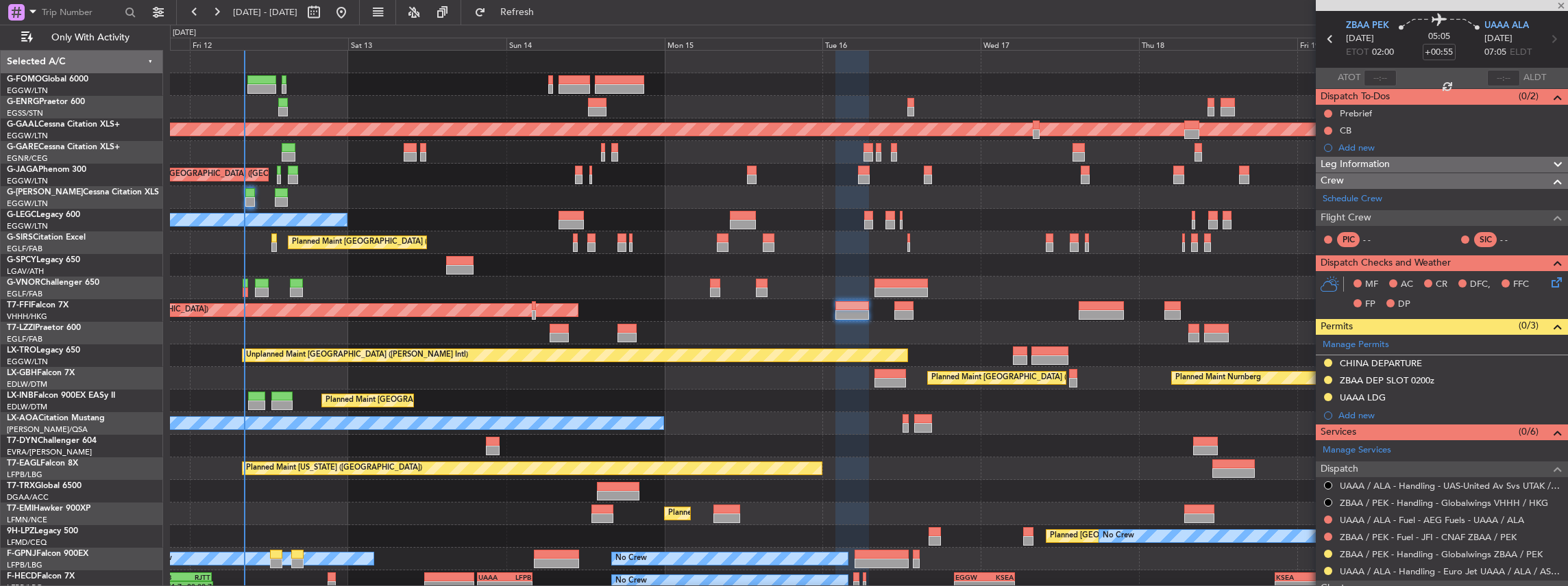
type input "0"
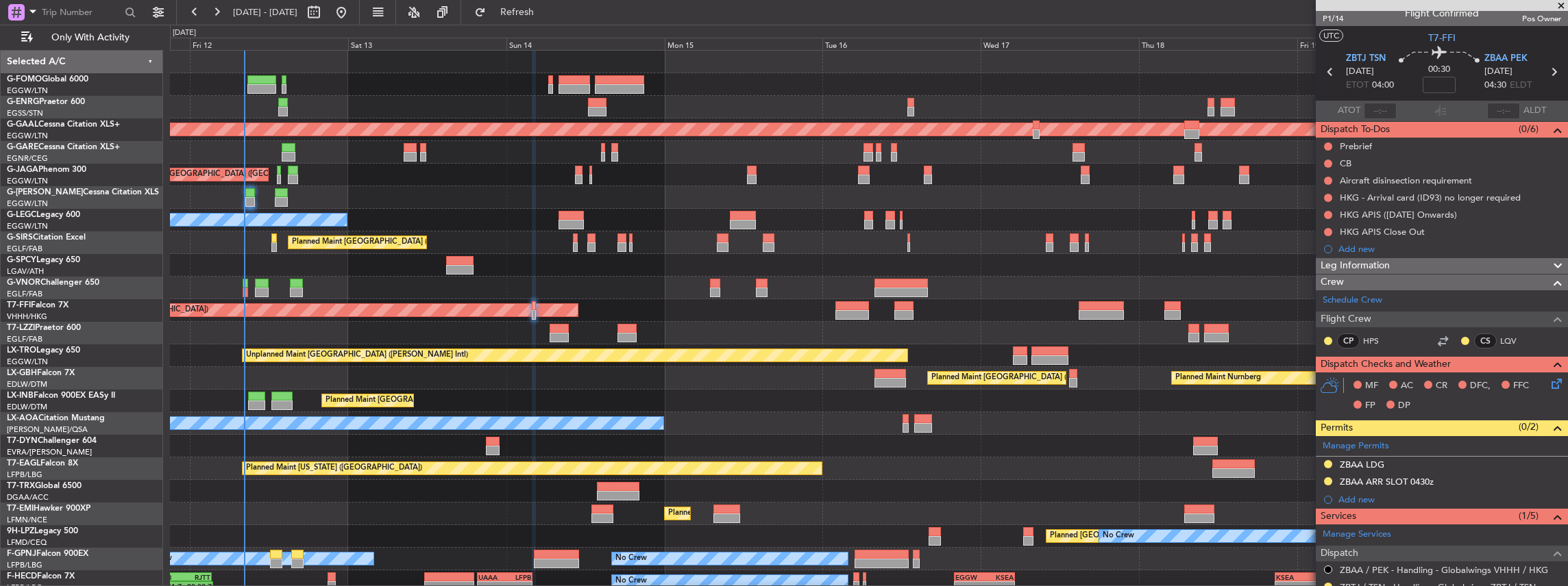
scroll to position [0, 0]
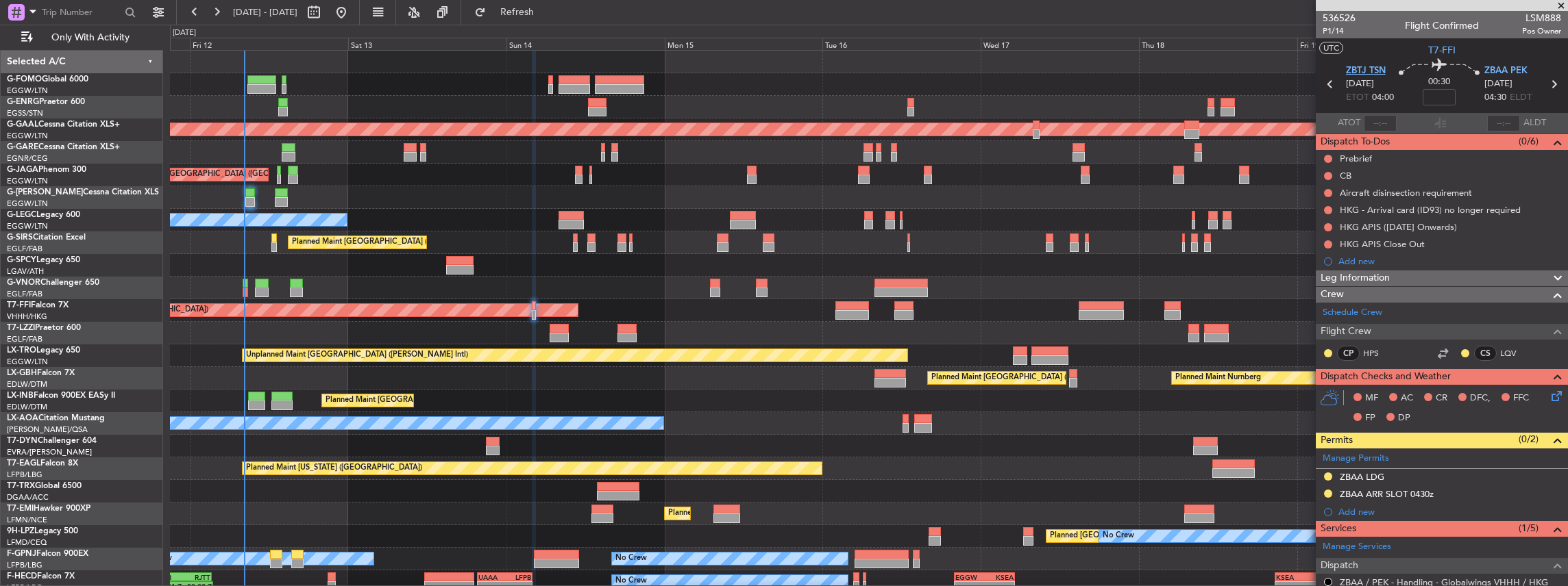
click at [1372, 69] on span "ZBTJ TSN" at bounding box center [1365, 71] width 40 height 14
click at [1499, 486] on div "ZBAA ARR SLOT 0430z" at bounding box center [1441, 494] width 252 height 17
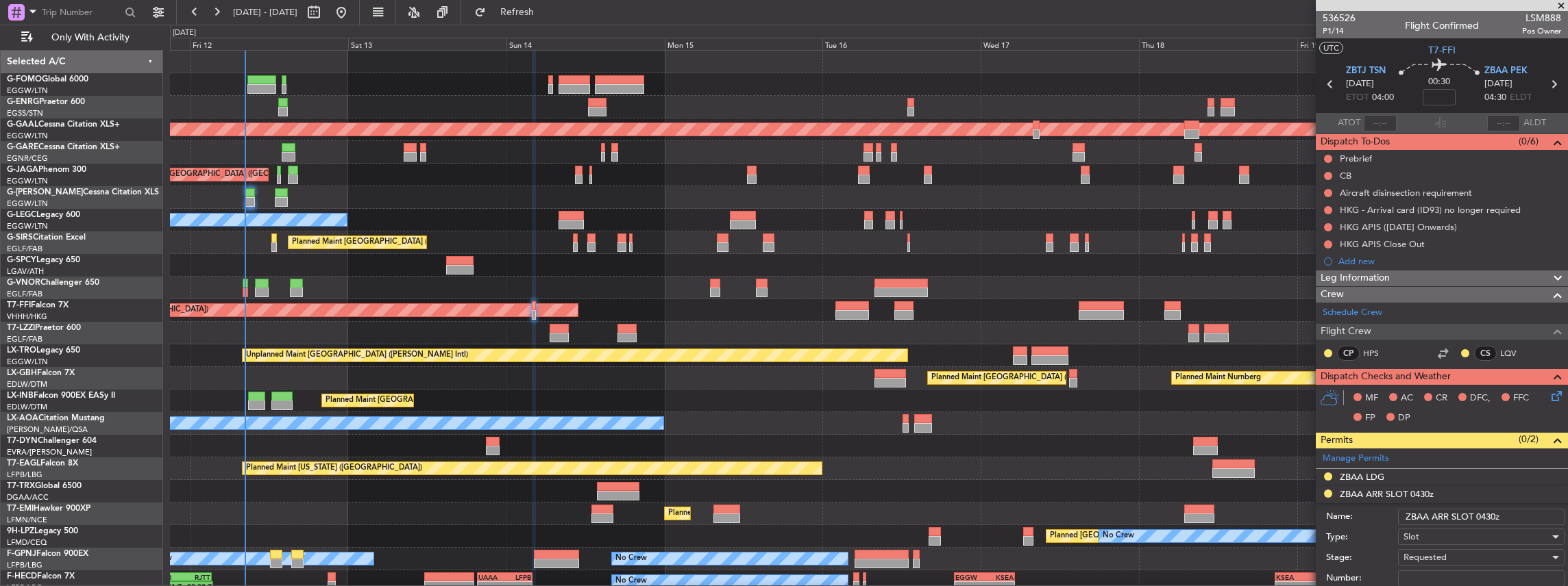
click at [1488, 512] on input "ZBAA ARR SLOT 0430z" at bounding box center [1480, 517] width 166 height 17
type input "ZBAA ARR SLOT 0440z"
click at [1421, 553] on span "Requested" at bounding box center [1425, 557] width 43 height 12
drag, startPoint x: 1377, startPoint y: 550, endPoint x: 1399, endPoint y: 522, distance: 35.6
click at [1377, 550] on div at bounding box center [784, 293] width 1568 height 586
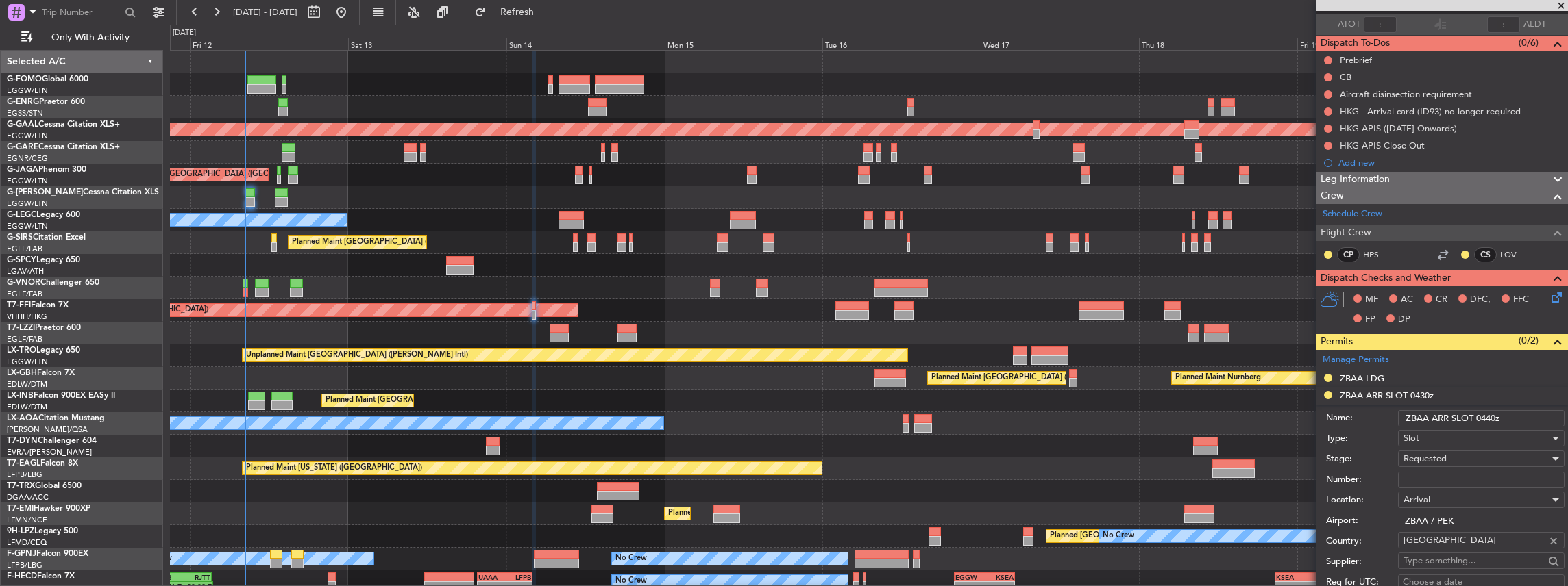
scroll to position [182, 0]
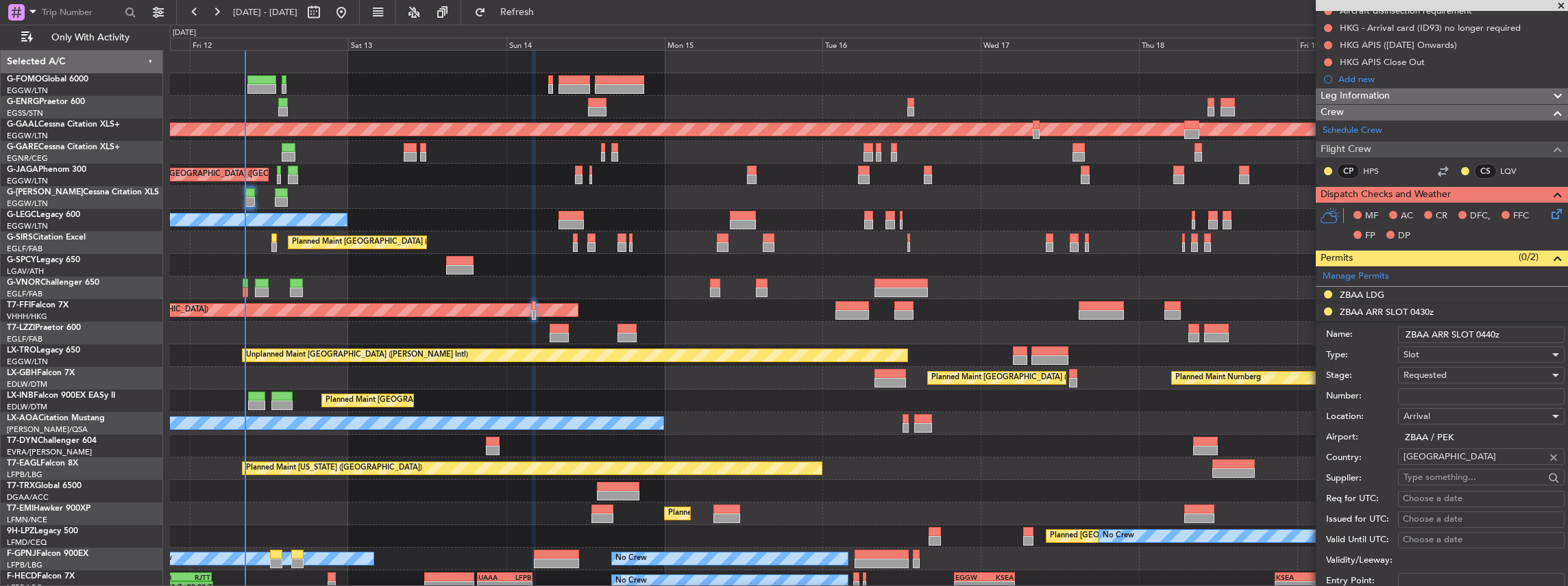
click at [1449, 374] on div "Requested" at bounding box center [1476, 375] width 146 height 21
click at [1460, 486] on span "Received OK" at bounding box center [1478, 478] width 148 height 21
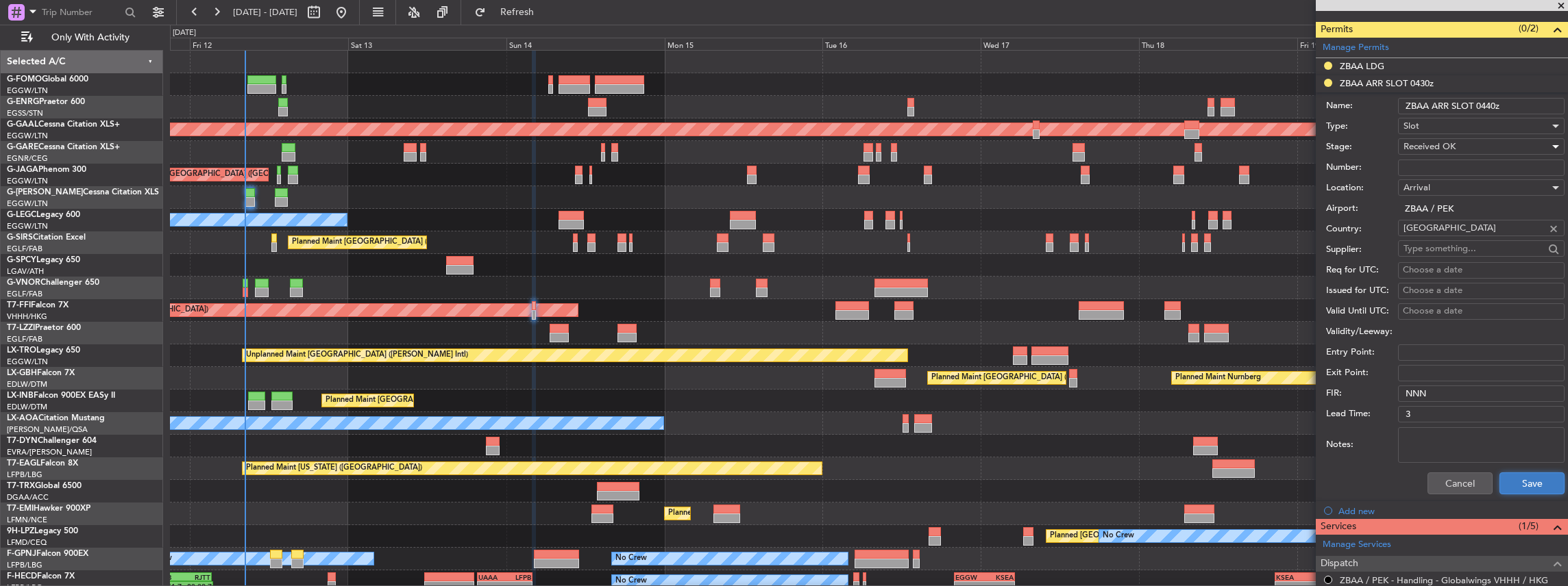
click at [1508, 481] on button "Save" at bounding box center [1532, 484] width 65 height 22
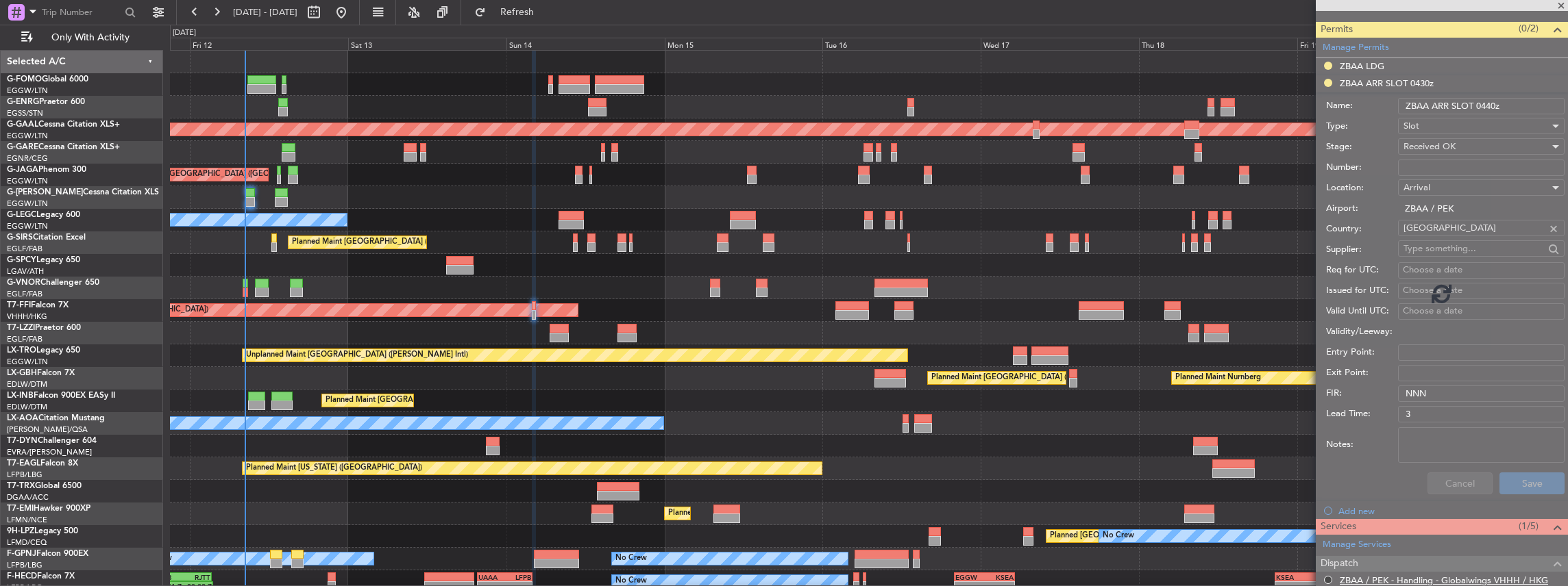
scroll to position [210, 0]
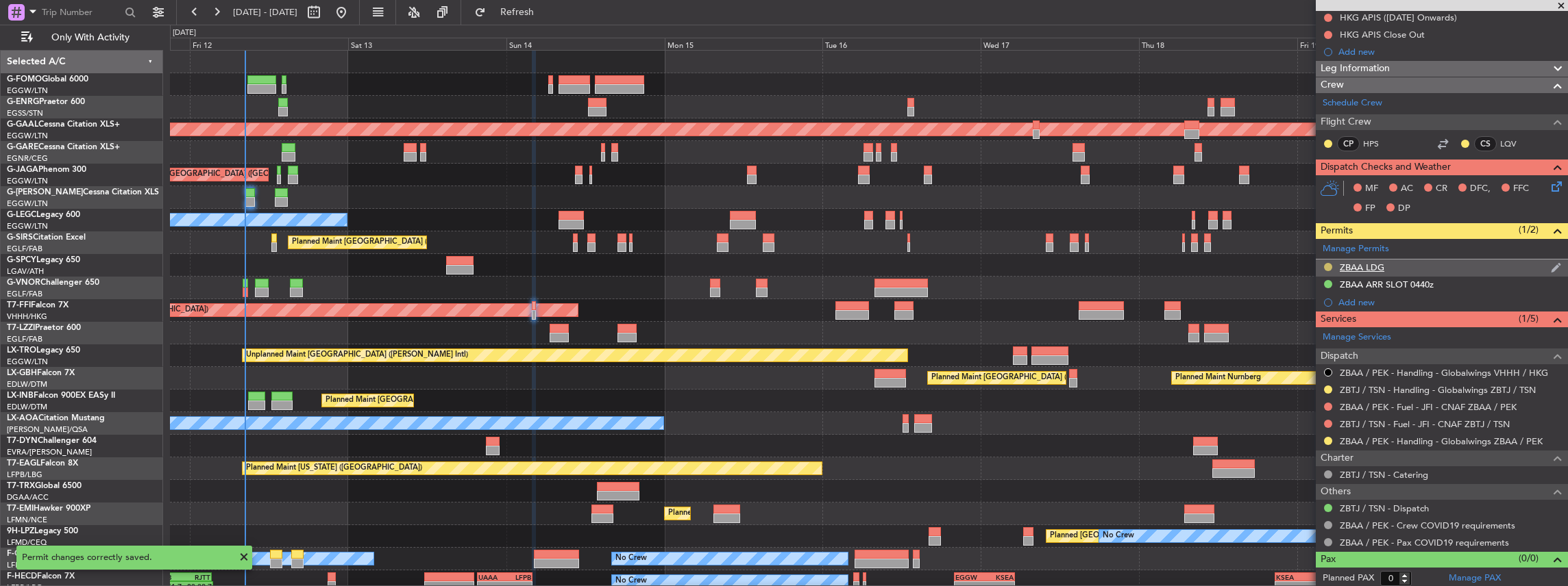
click at [1328, 263] on button at bounding box center [1328, 267] width 8 height 8
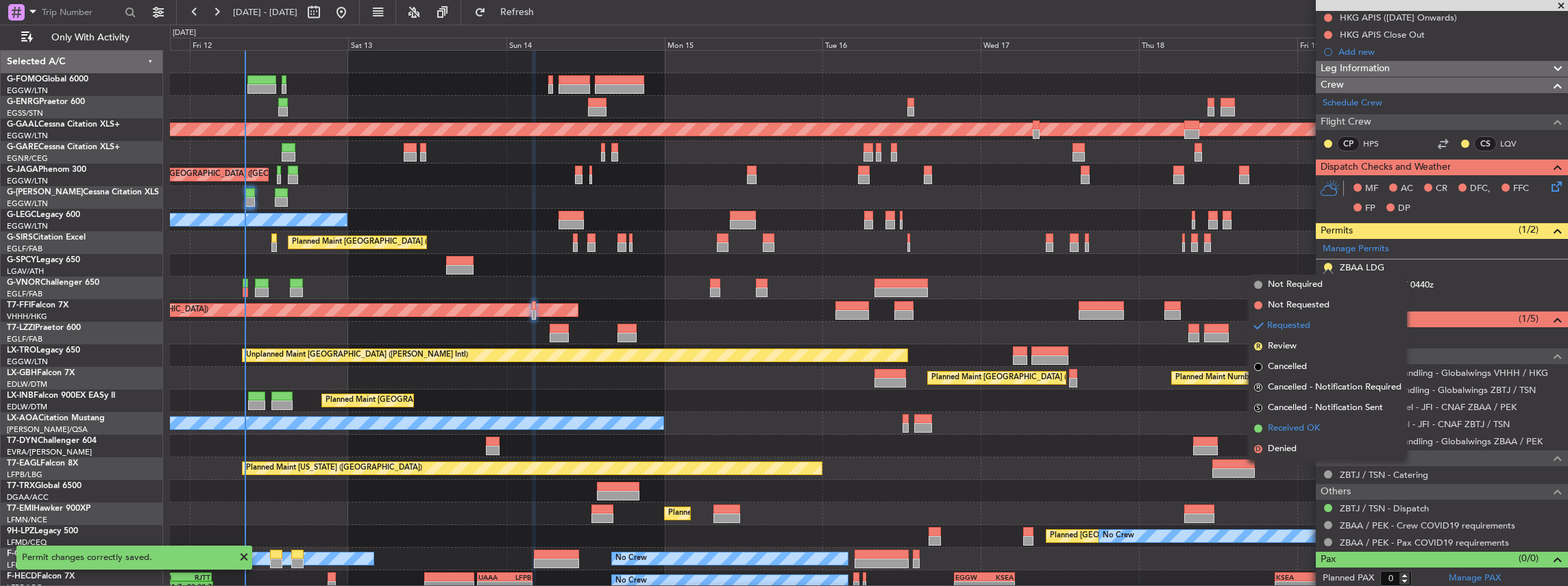
click at [1298, 426] on span "Received OK" at bounding box center [1293, 428] width 52 height 14
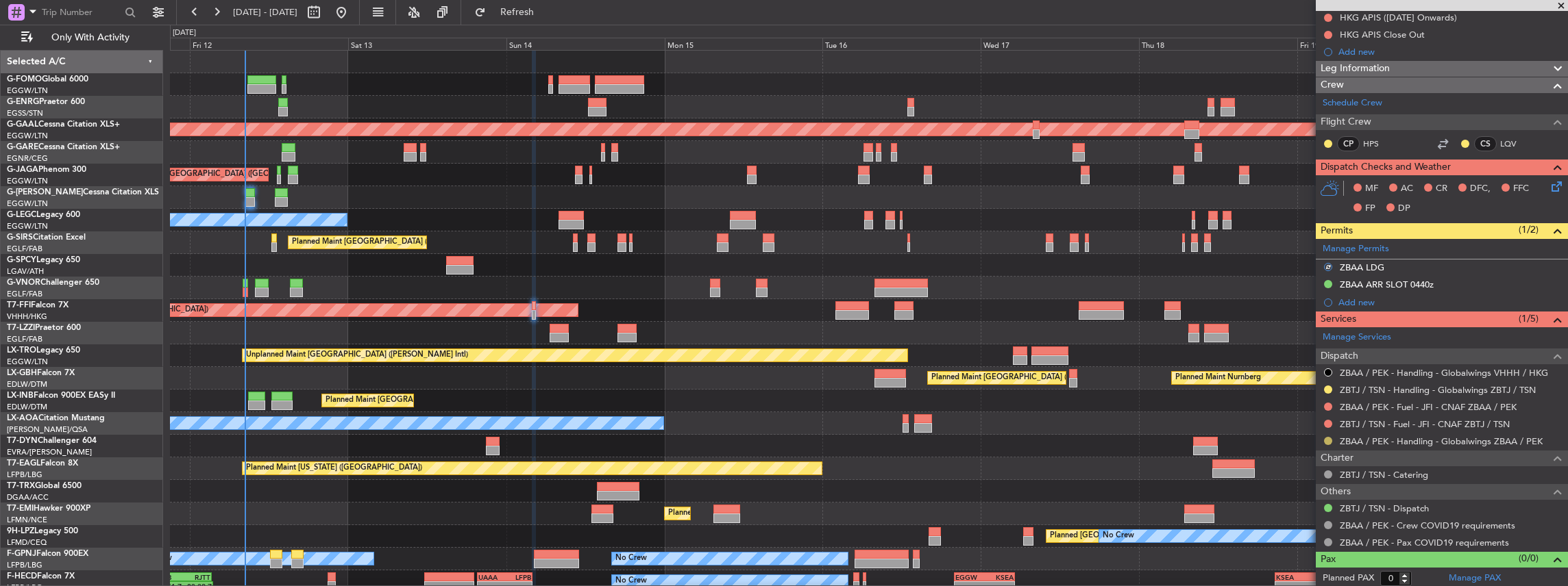
click at [1327, 437] on button at bounding box center [1328, 441] width 8 height 8
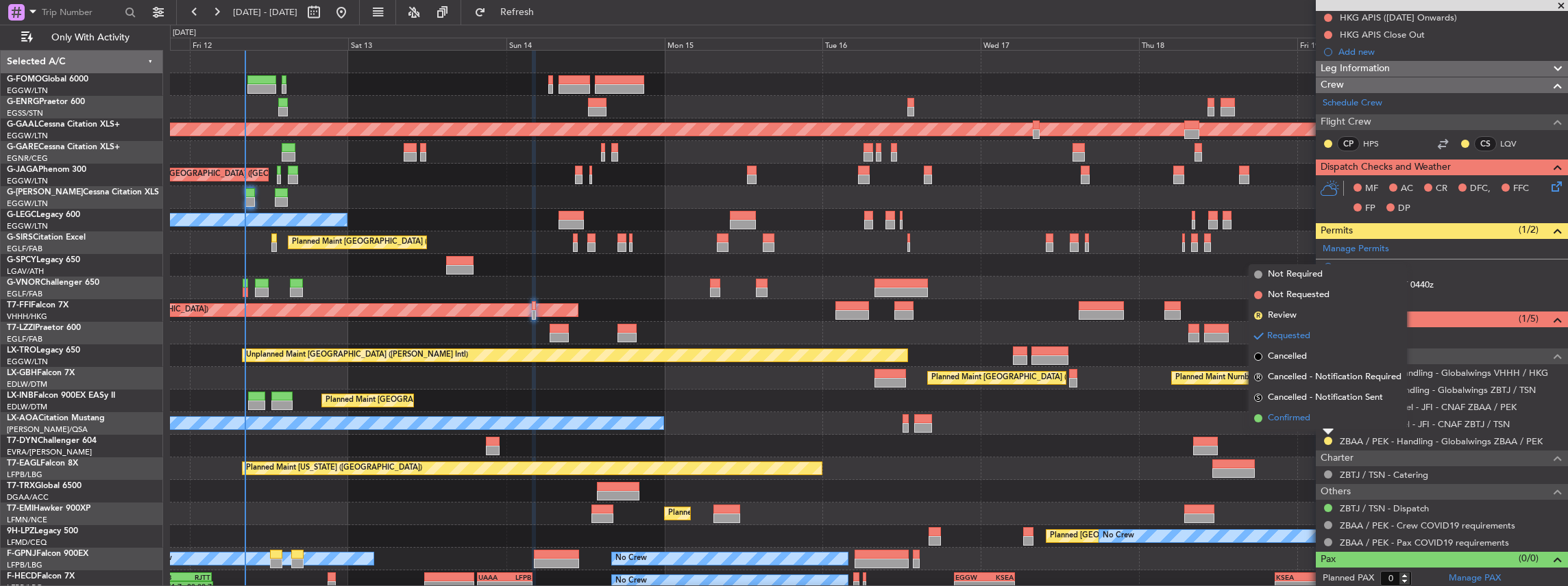
click at [1317, 421] on li "Confirmed" at bounding box center [1327, 418] width 158 height 21
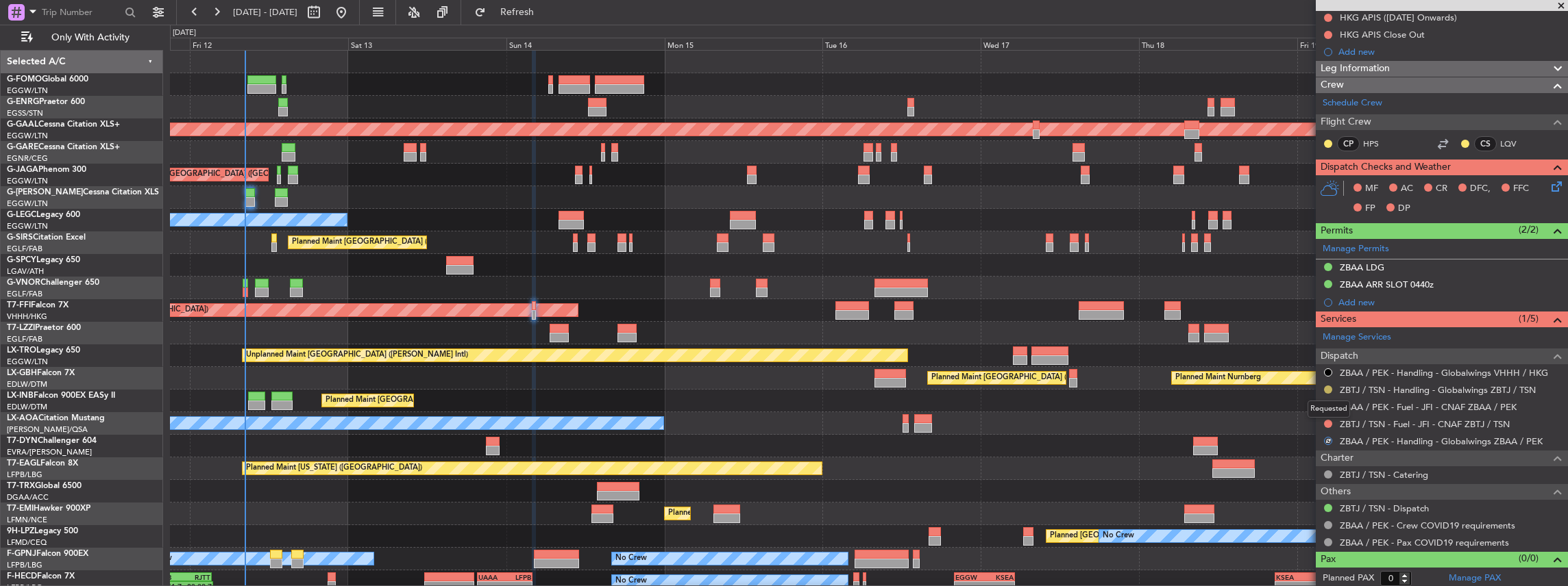
click at [1326, 387] on button at bounding box center [1328, 390] width 8 height 8
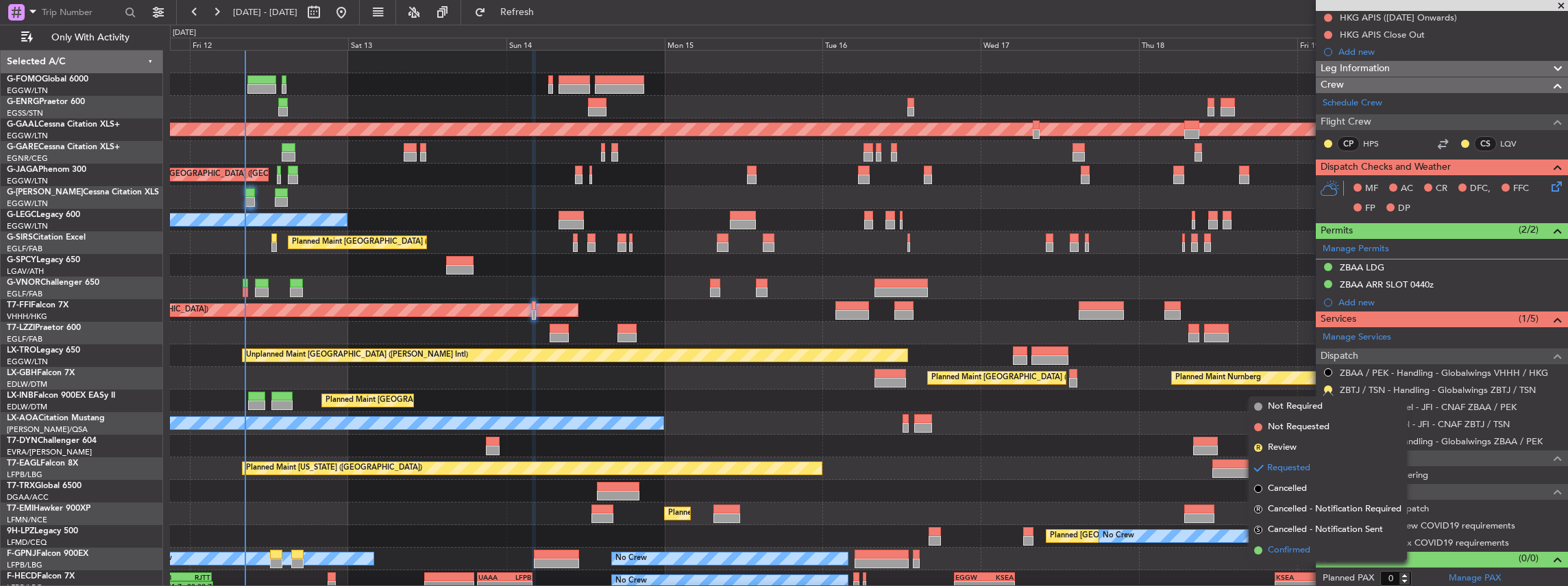
click at [1285, 554] on span "Confirmed" at bounding box center [1288, 550] width 42 height 14
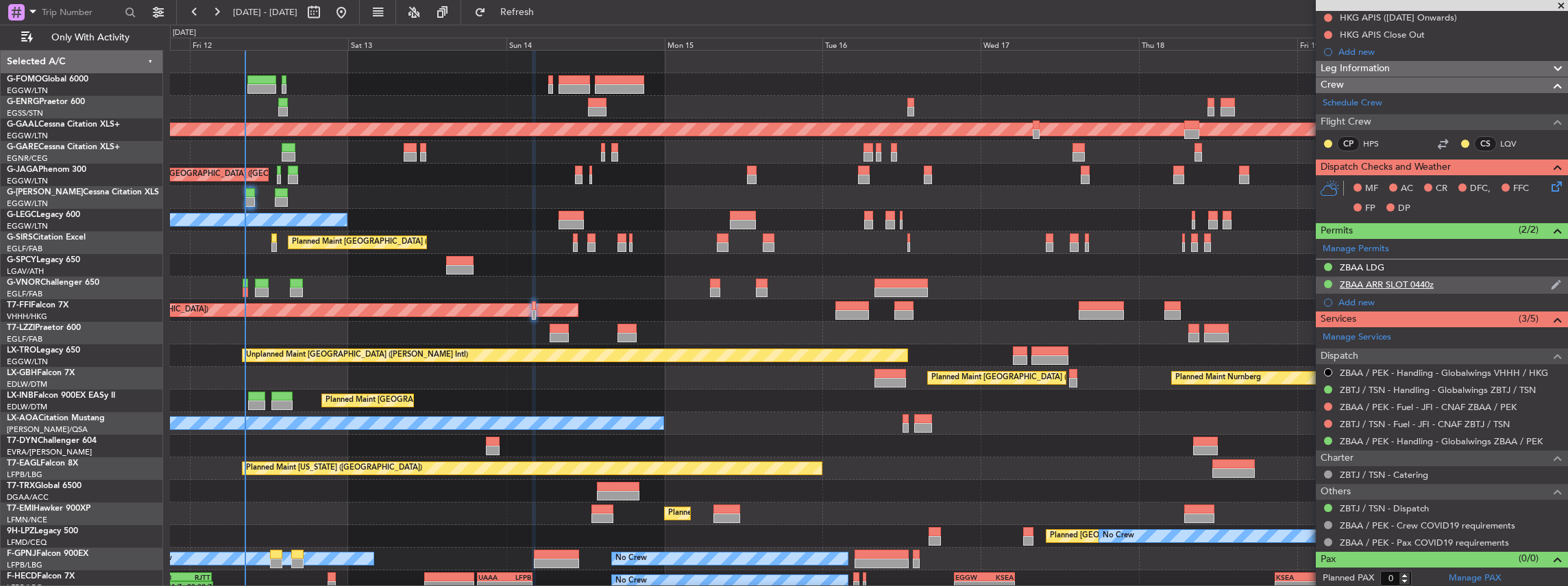
click at [1456, 281] on div "ZBAA ARR SLOT 0440z" at bounding box center [1441, 285] width 252 height 17
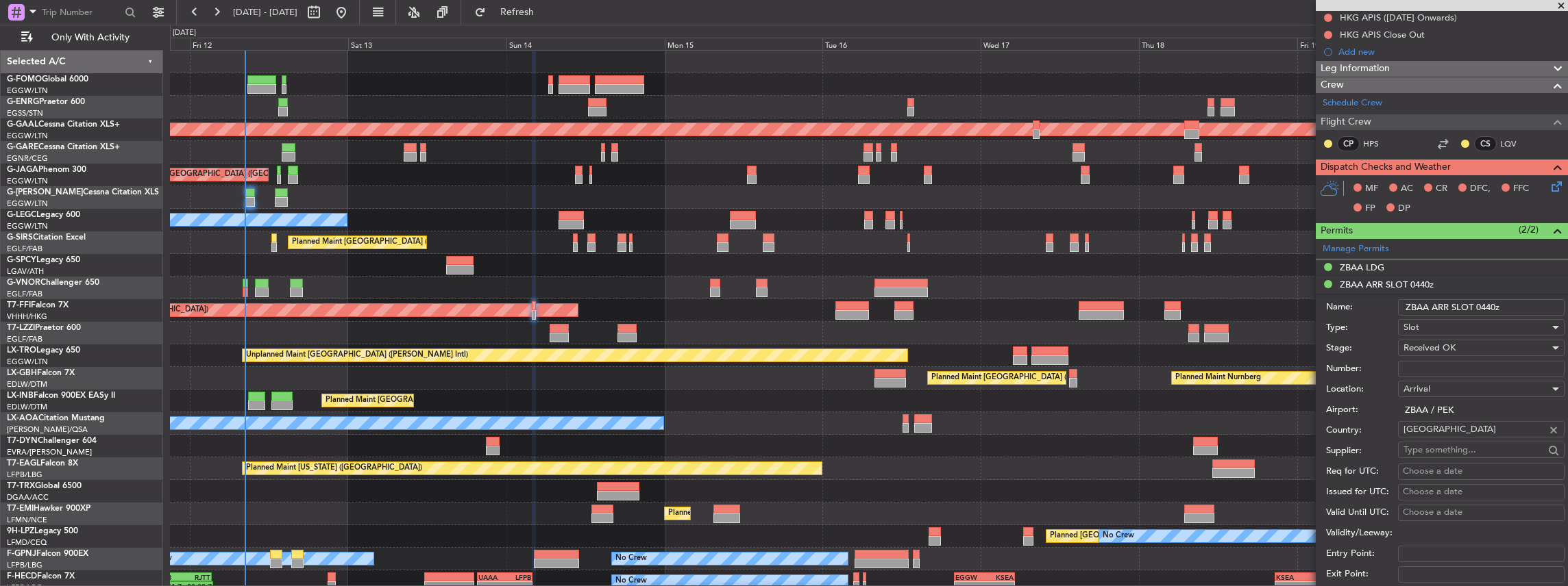
click at [1433, 364] on input "Number:" at bounding box center [1480, 369] width 166 height 17
paste input "CAD/B252339"
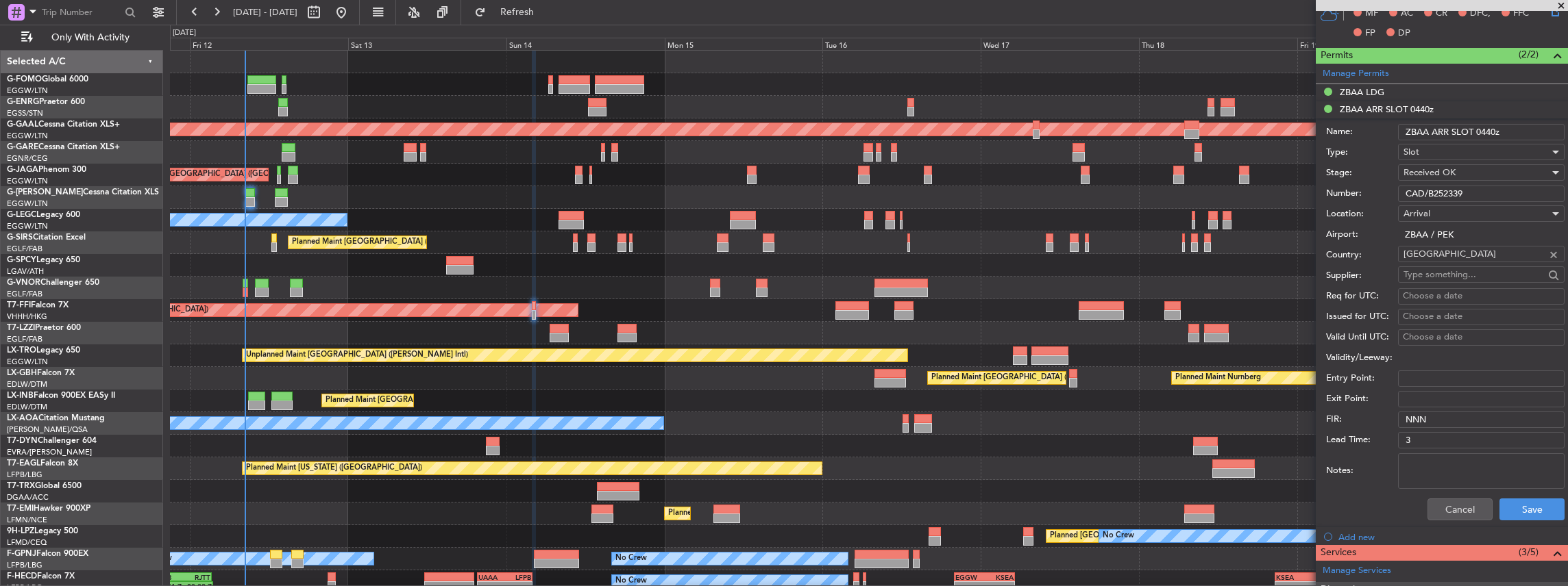
scroll to position [392, 0]
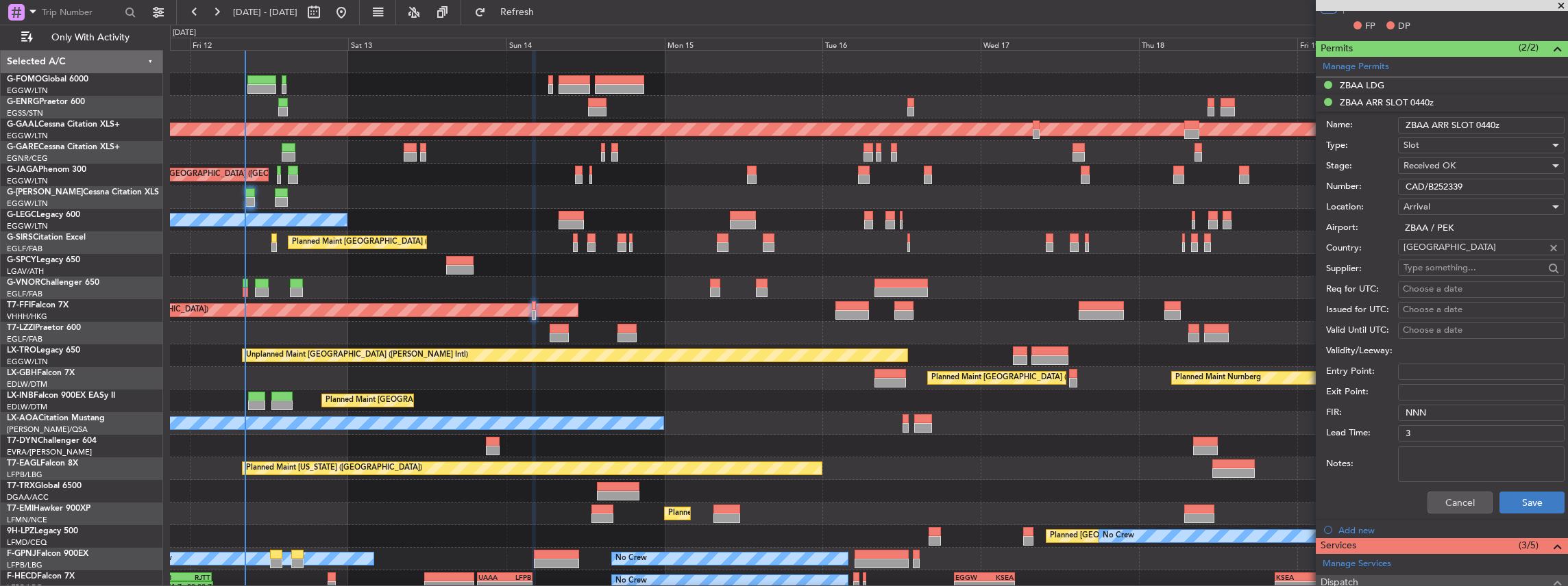
type input "CAD/B252339"
click at [1528, 500] on button "Save" at bounding box center [1532, 503] width 65 height 22
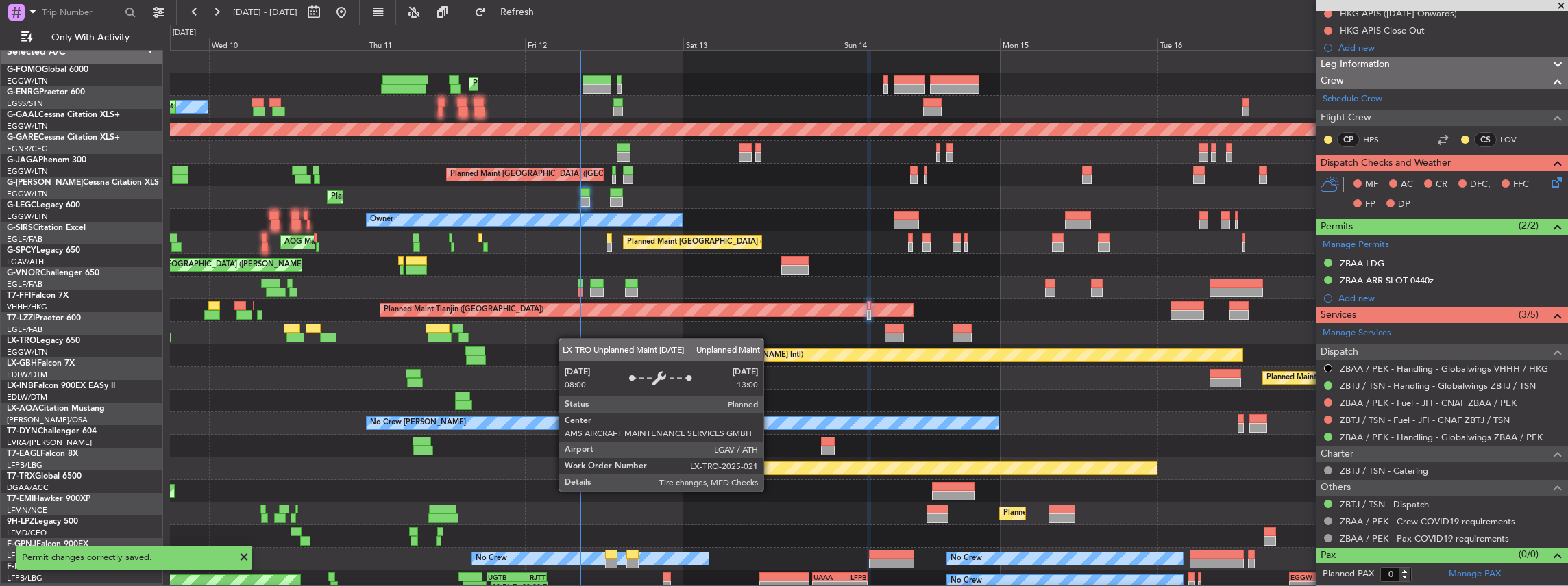
scroll to position [0, 0]
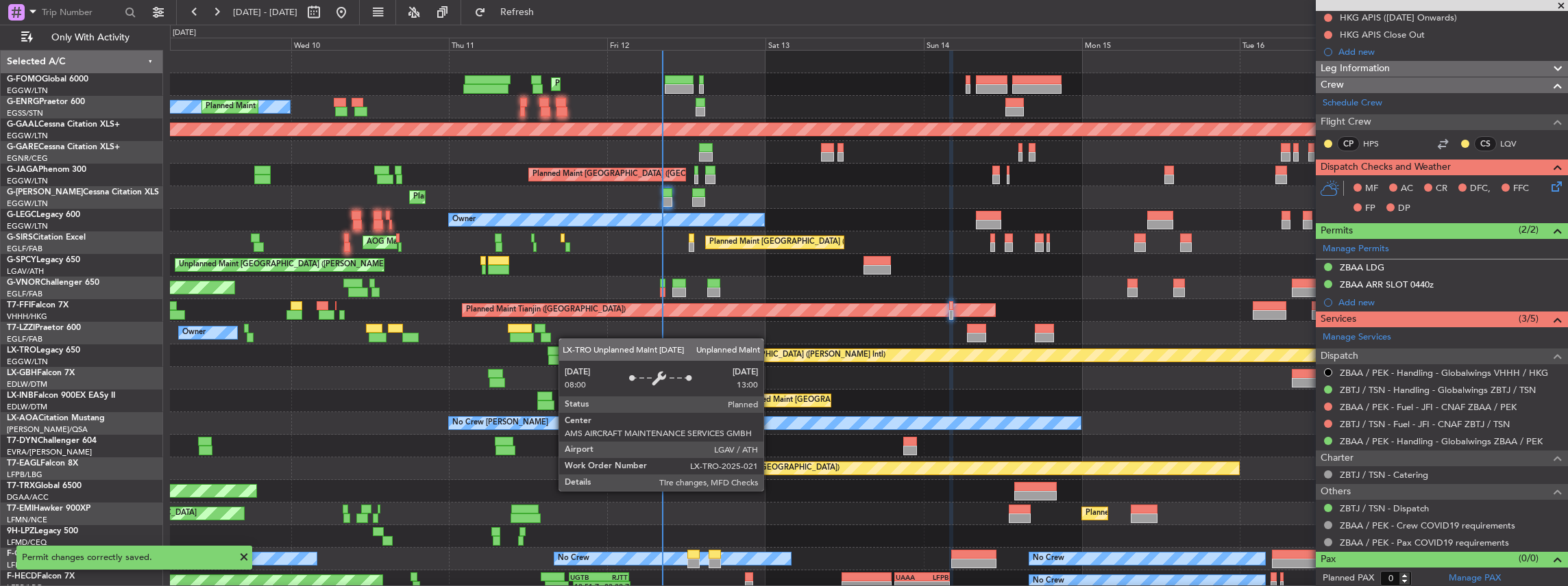
click at [763, 355] on div "Unplanned Maint [GEOGRAPHIC_DATA] ([PERSON_NAME] Intl)" at bounding box center [868, 355] width 1398 height 22
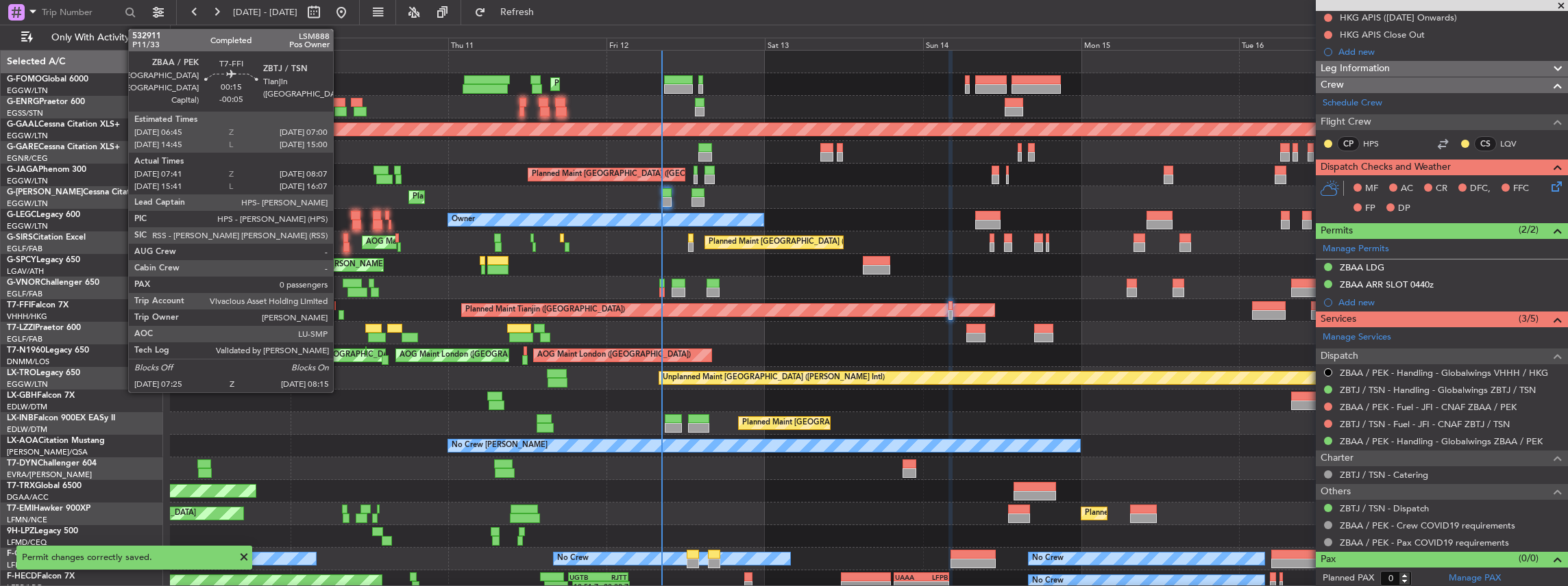
click at [340, 314] on div at bounding box center [341, 315] width 6 height 10
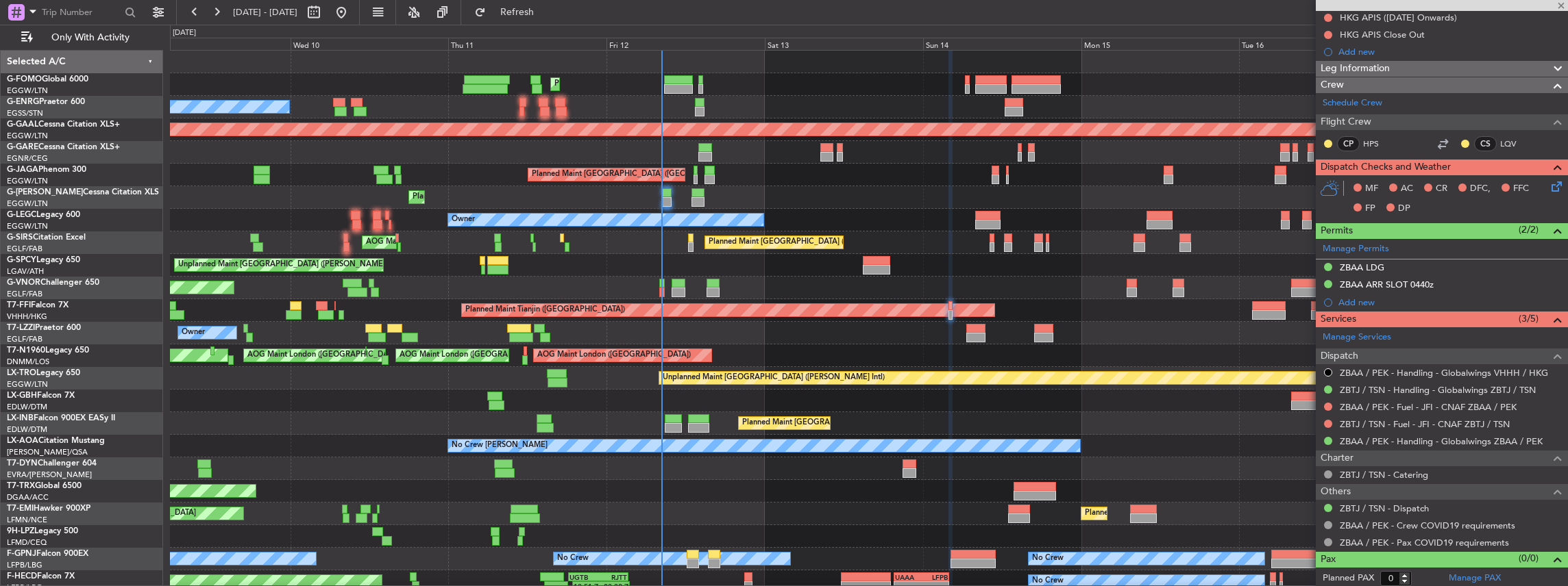
type input "-00:05"
type input "07:41"
type input "08:07"
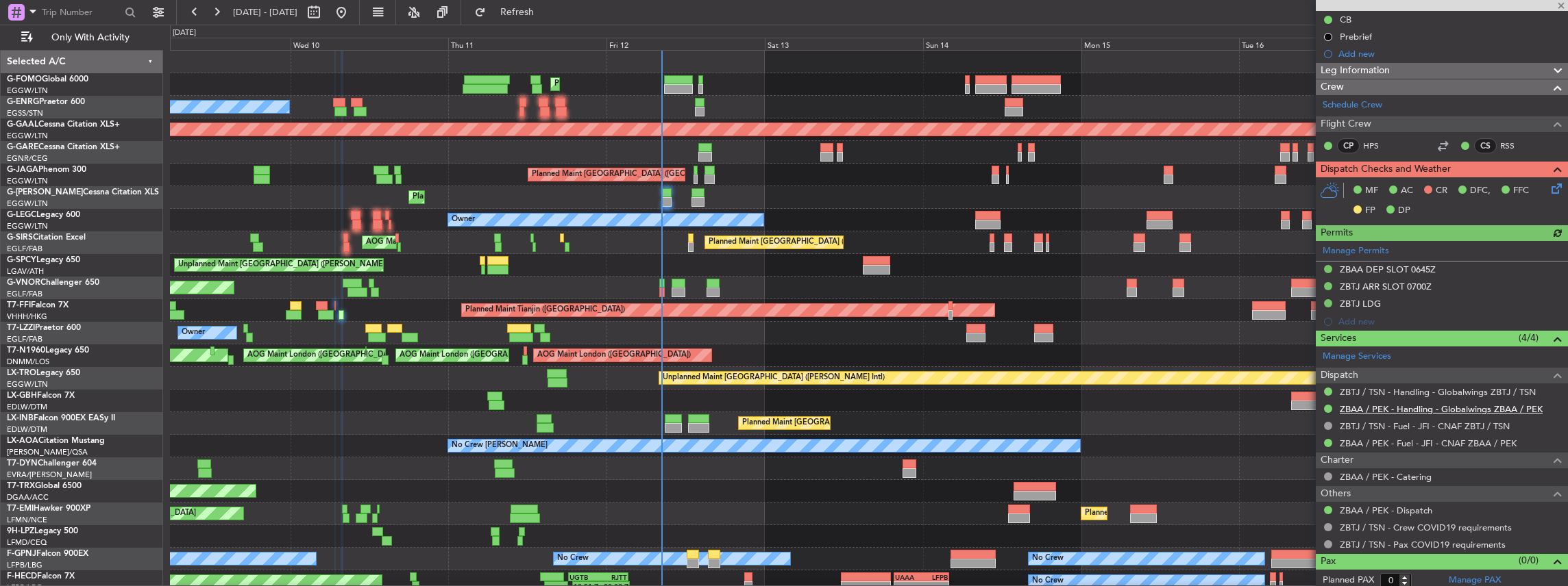
scroll to position [141, 0]
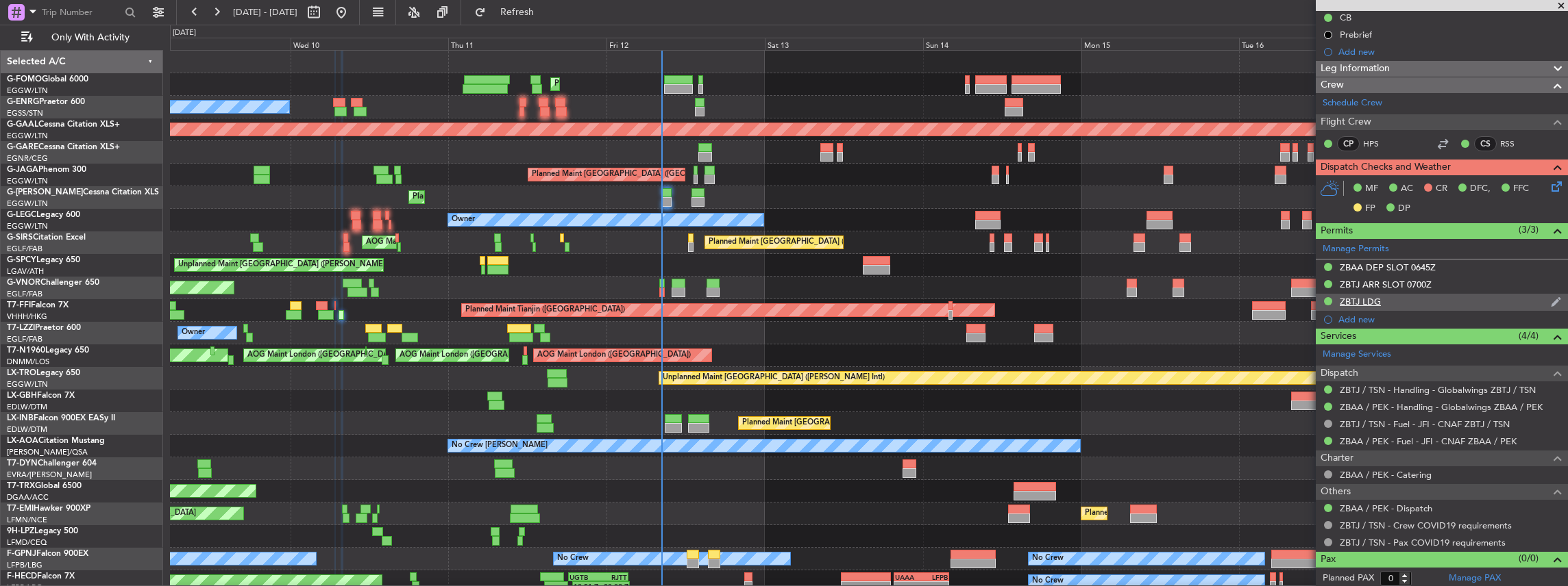
click at [1413, 301] on div "ZBTJ LDG" at bounding box center [1441, 302] width 252 height 17
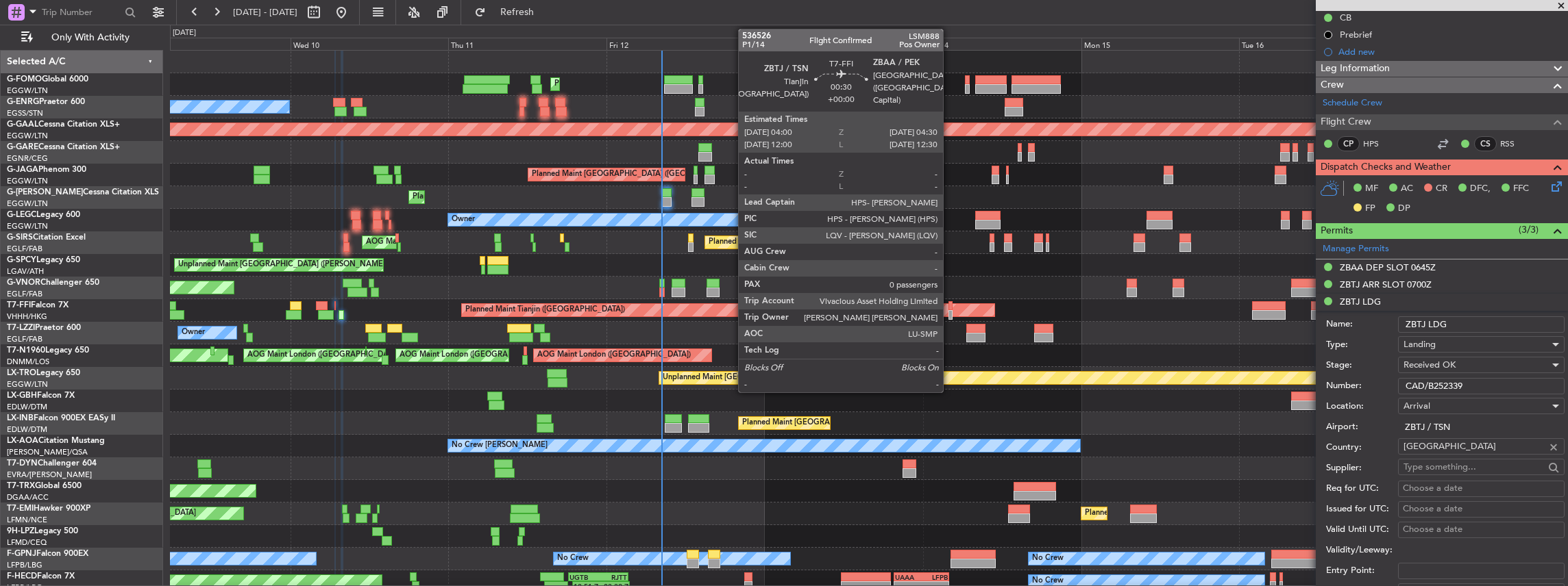
click at [949, 311] on div at bounding box center [950, 315] width 3 height 10
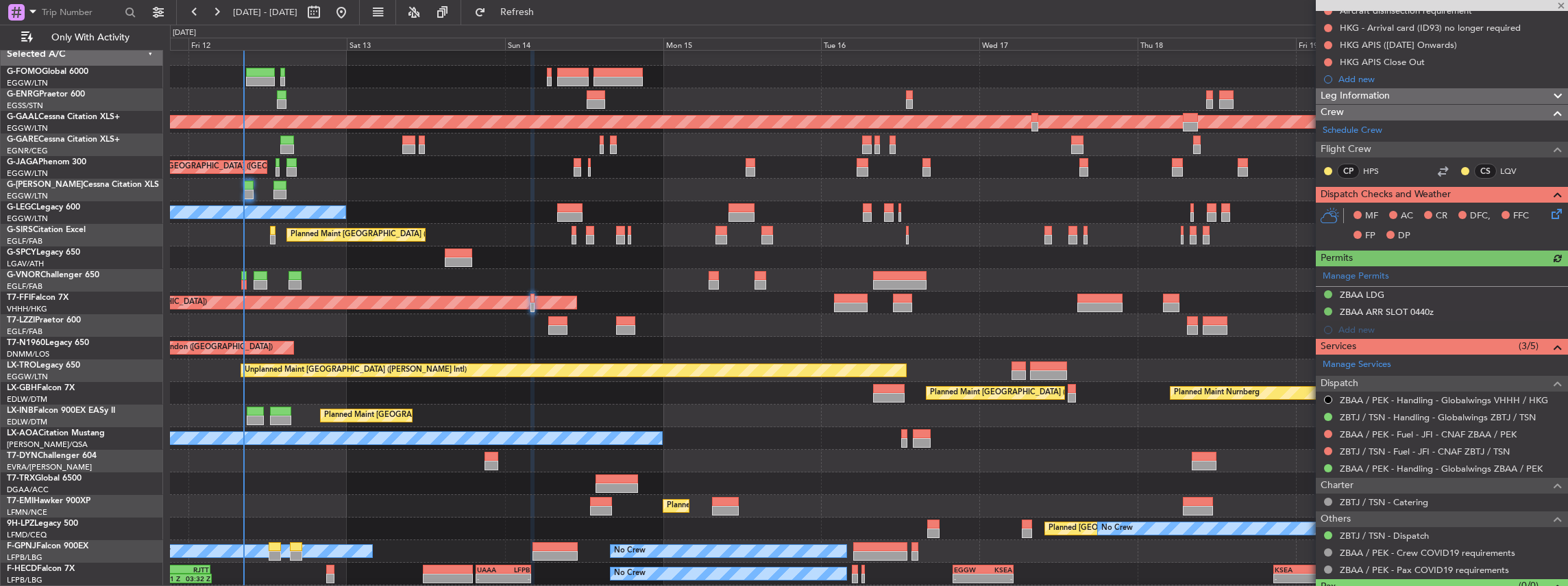
scroll to position [6, 0]
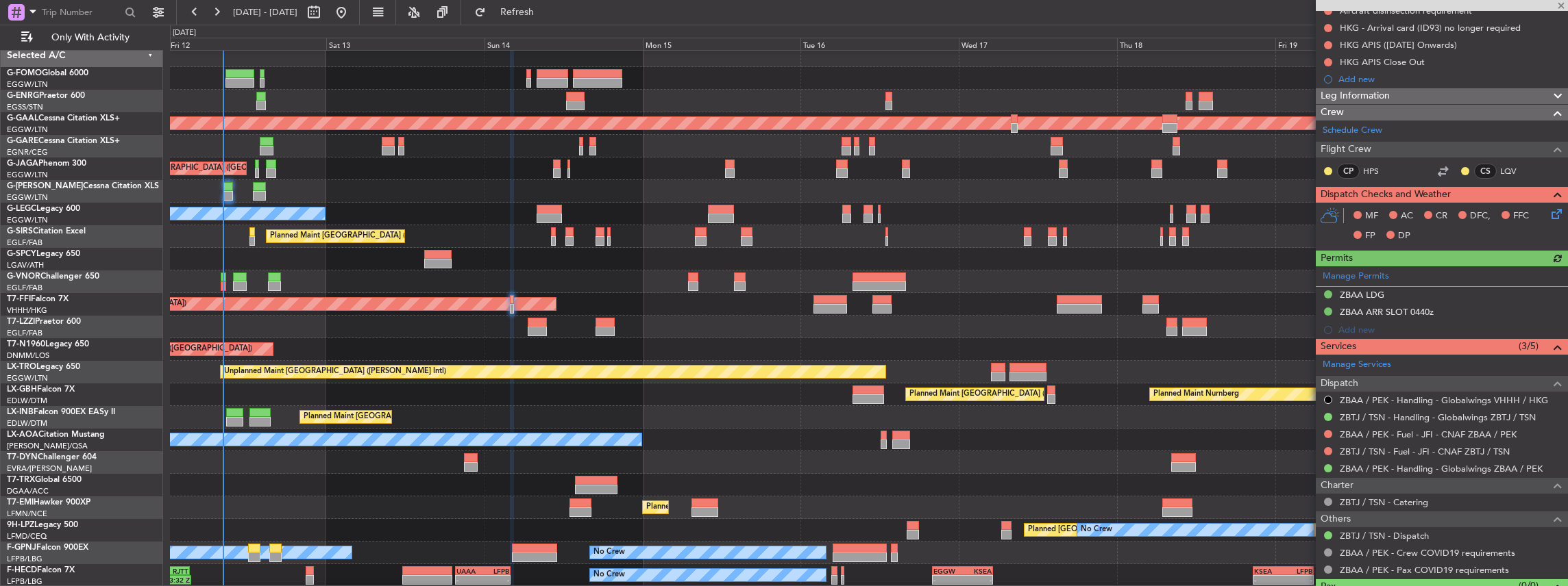
click at [629, 454] on div at bounding box center [868, 462] width 1398 height 22
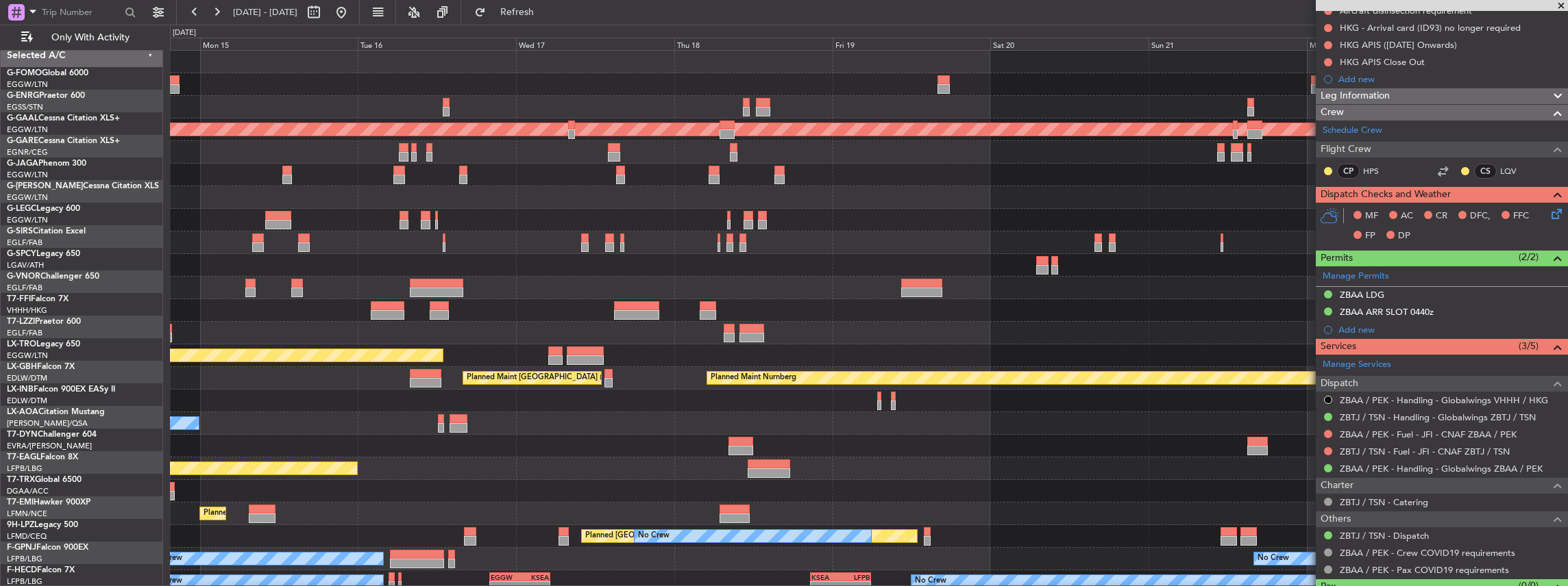
scroll to position [0, 0]
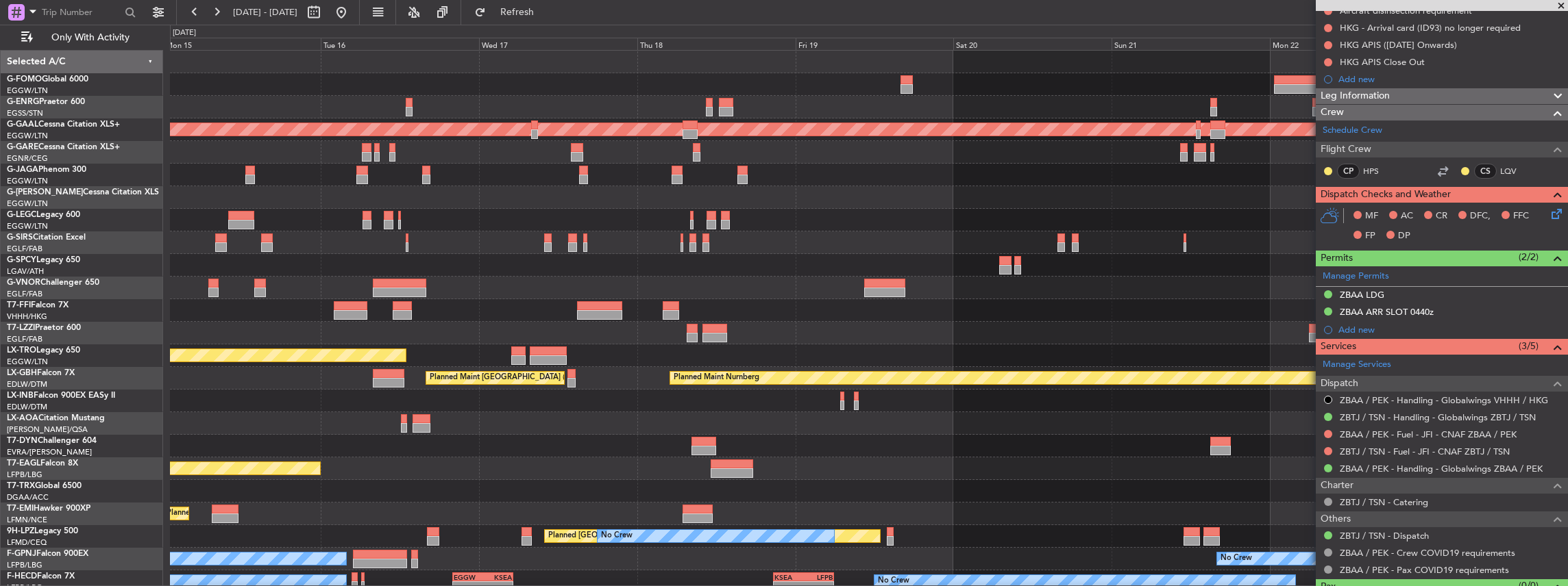
click at [549, 212] on div "Planned Maint Dusseldorf A/C Unavailable [GEOGRAPHIC_DATA] ([GEOGRAPHIC_DATA]) …" at bounding box center [868, 344] width 1398 height 588
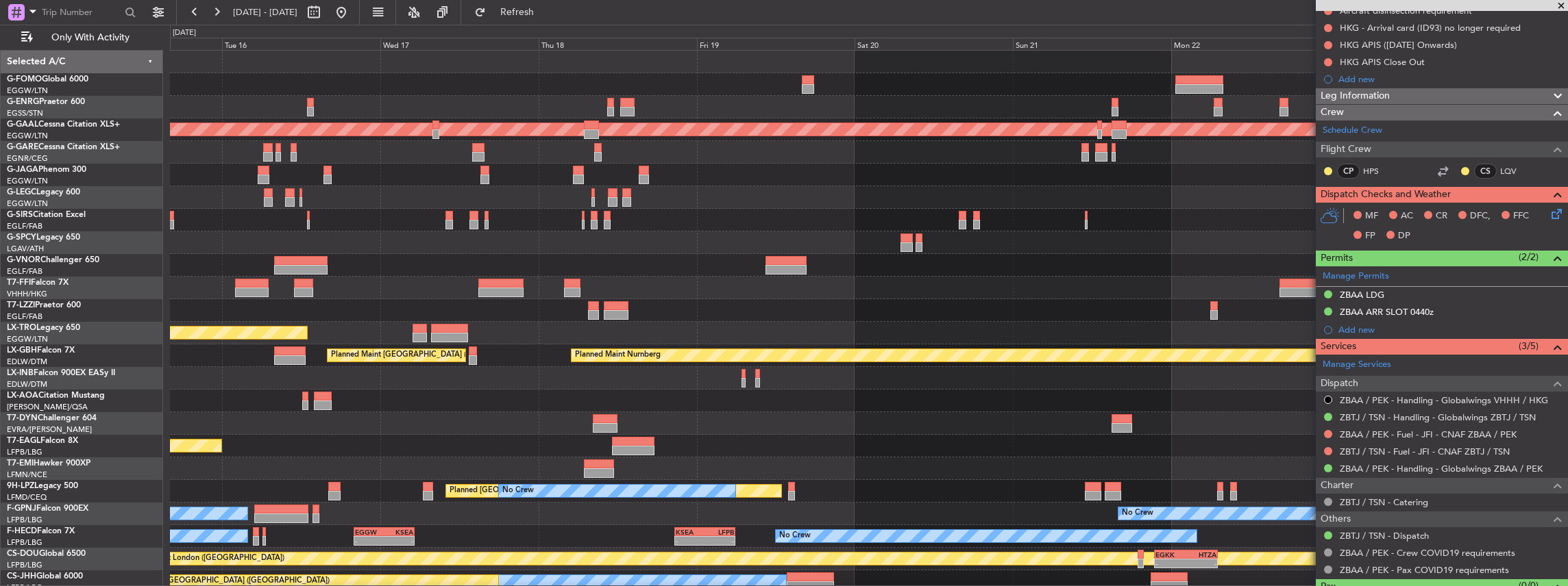
click at [1022, 204] on div "A/C Unavailable [GEOGRAPHIC_DATA] ([GEOGRAPHIC_DATA])" at bounding box center [868, 197] width 1398 height 22
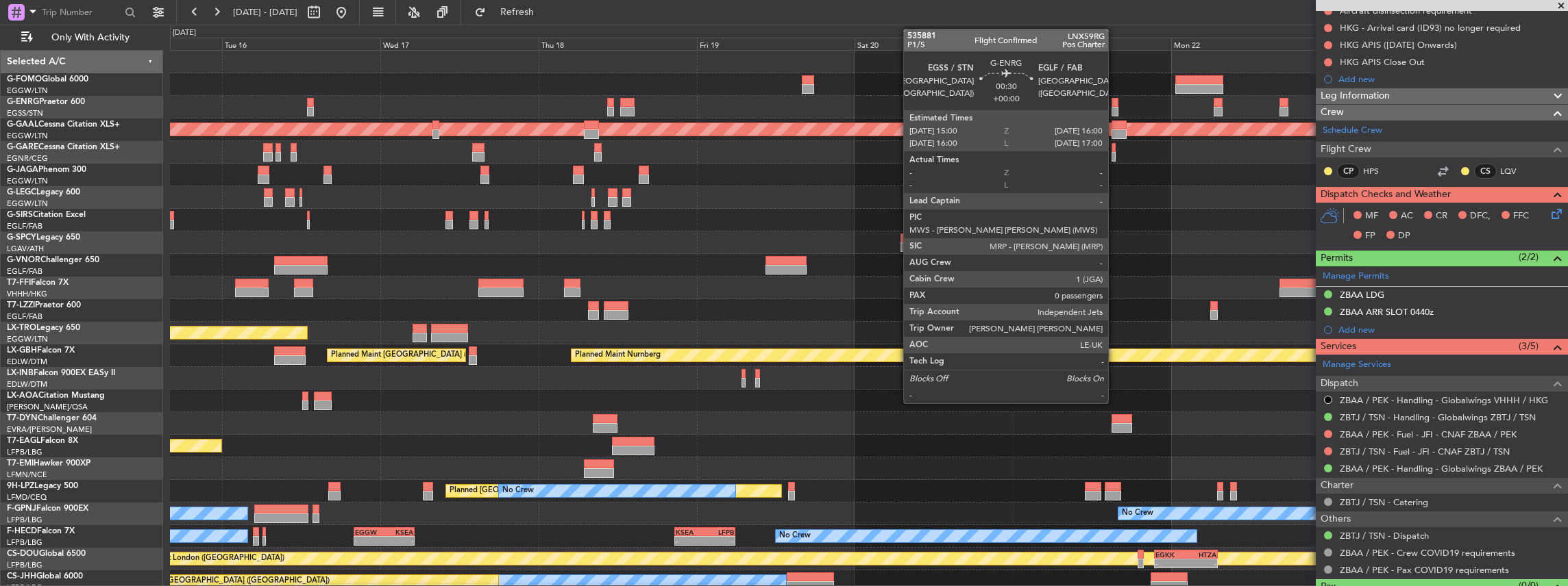
click at [1115, 107] on div at bounding box center [1115, 112] width 7 height 10
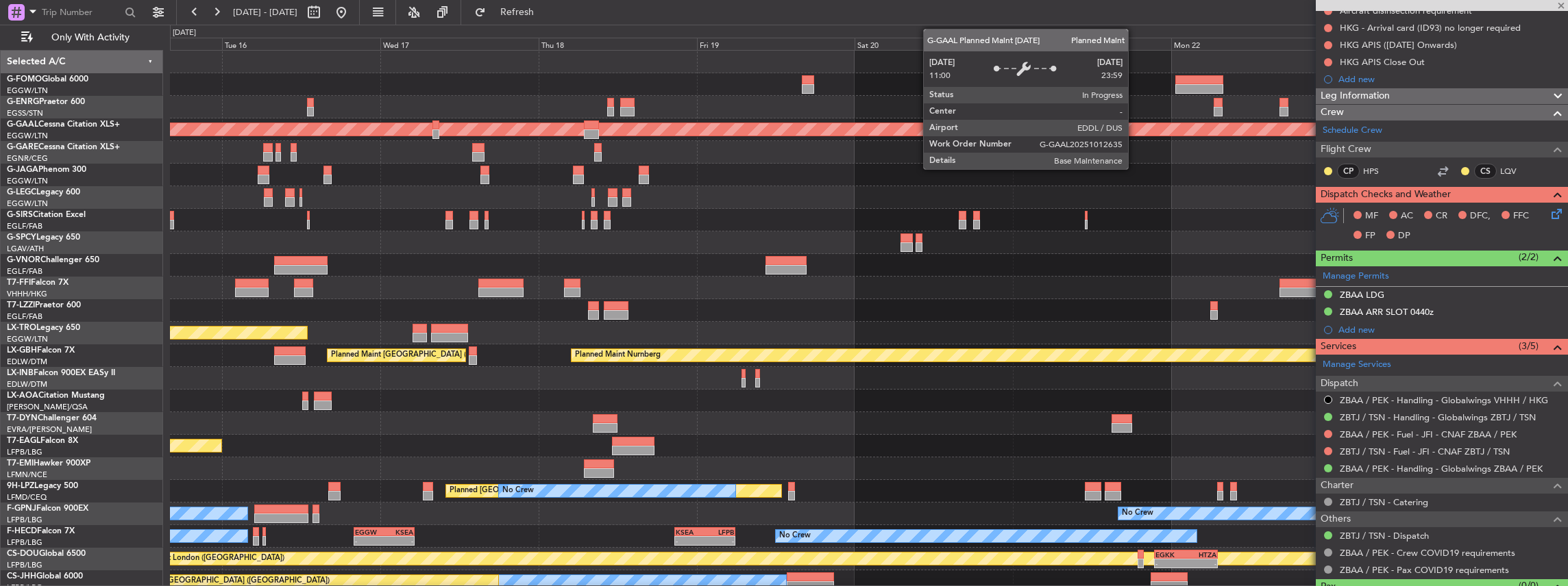
click at [1567, 585] on html "[DATE] - [DATE] Refresh Quick Links Only With Activity Planned [GEOGRAPHIC_DATA…" at bounding box center [784, 293] width 1568 height 586
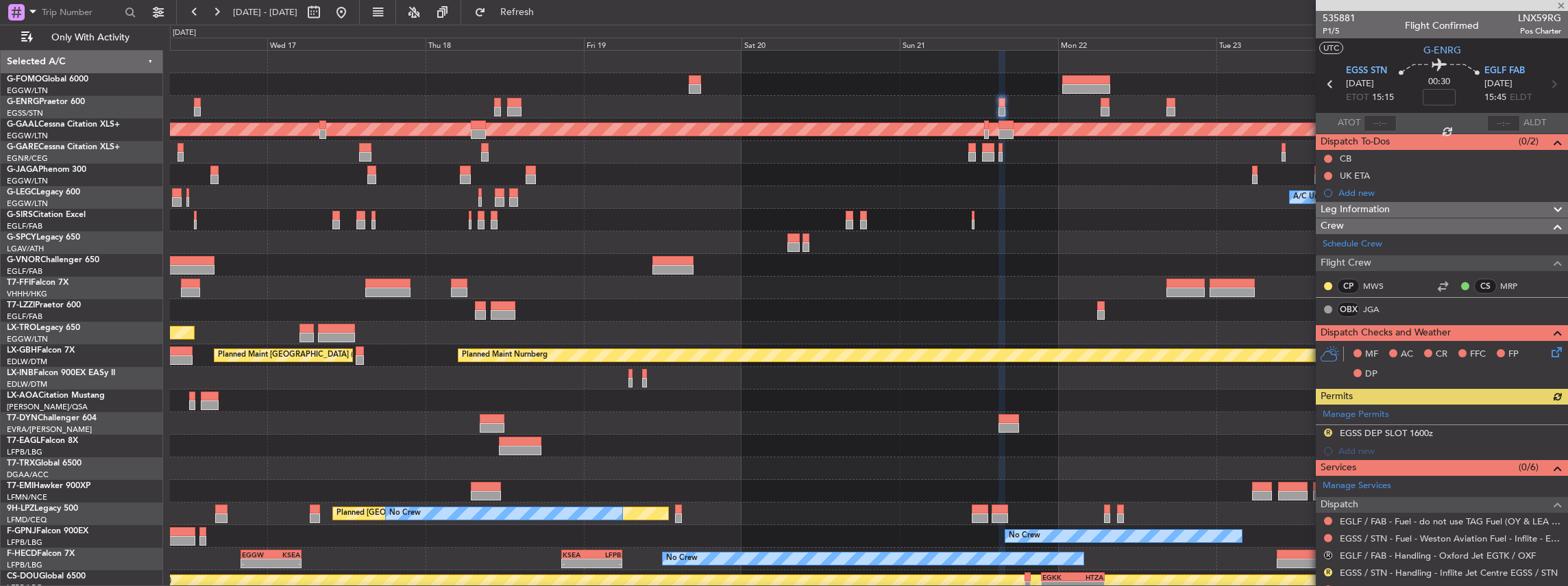
click at [549, 340] on div "Unplanned Maint [GEOGRAPHIC_DATA] ([PERSON_NAME] Intl)" at bounding box center [868, 332] width 1398 height 22
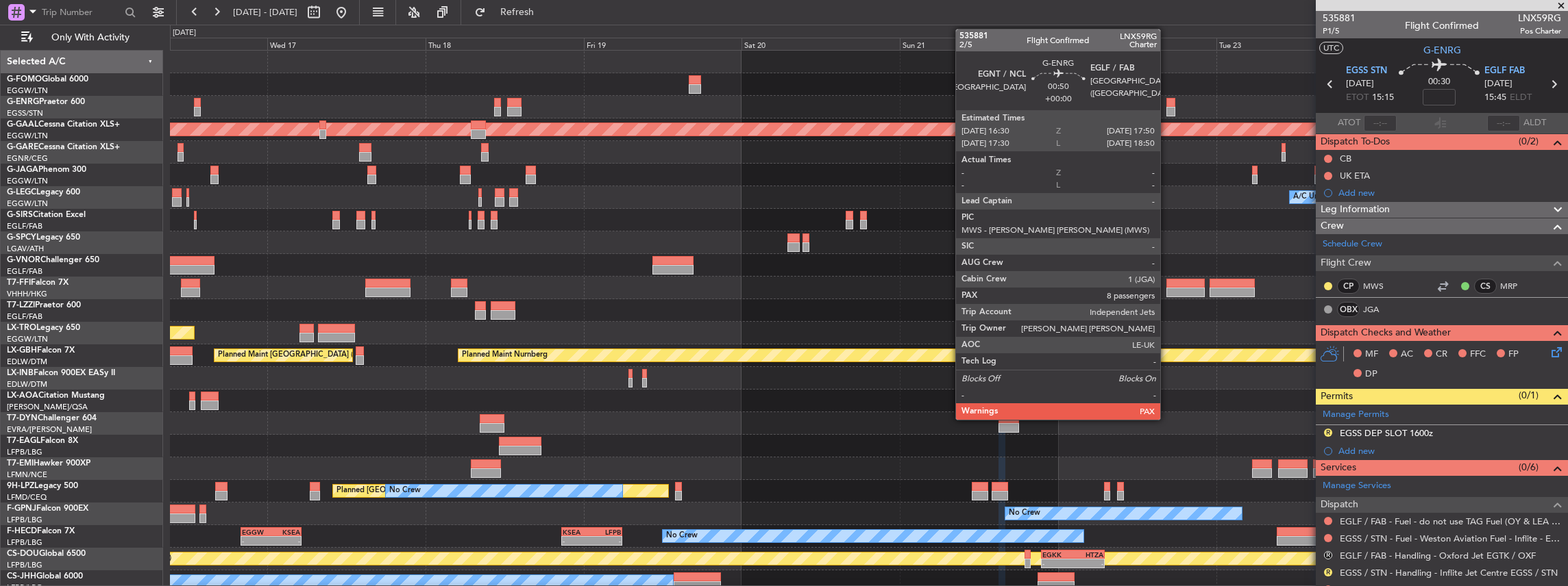
click at [1167, 104] on div at bounding box center [1170, 102] width 9 height 10
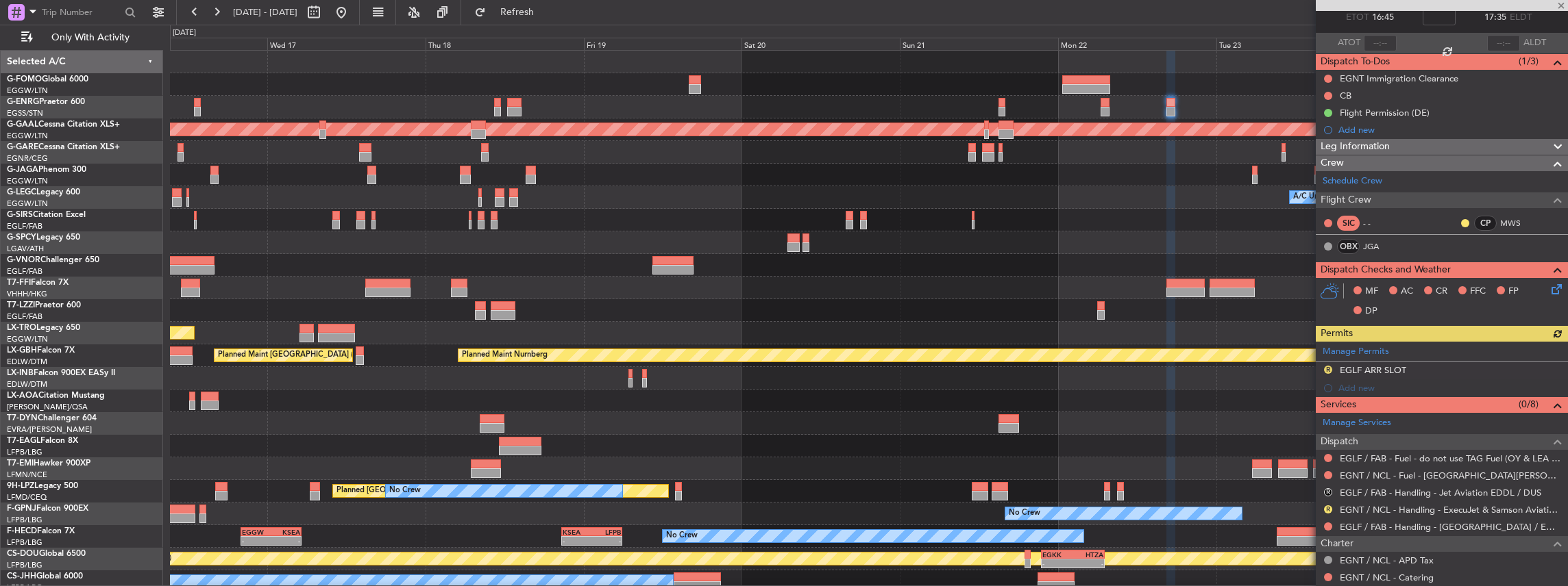
scroll to position [137, 0]
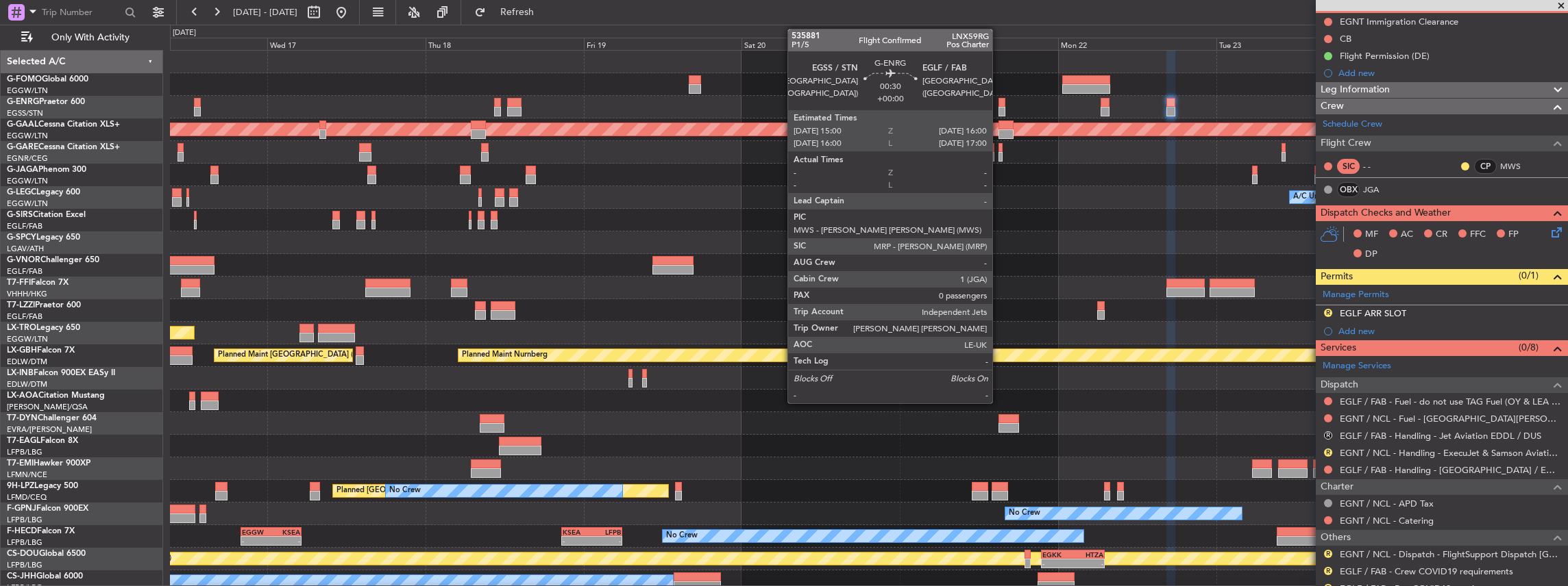
click at [999, 104] on div at bounding box center [1002, 102] width 7 height 10
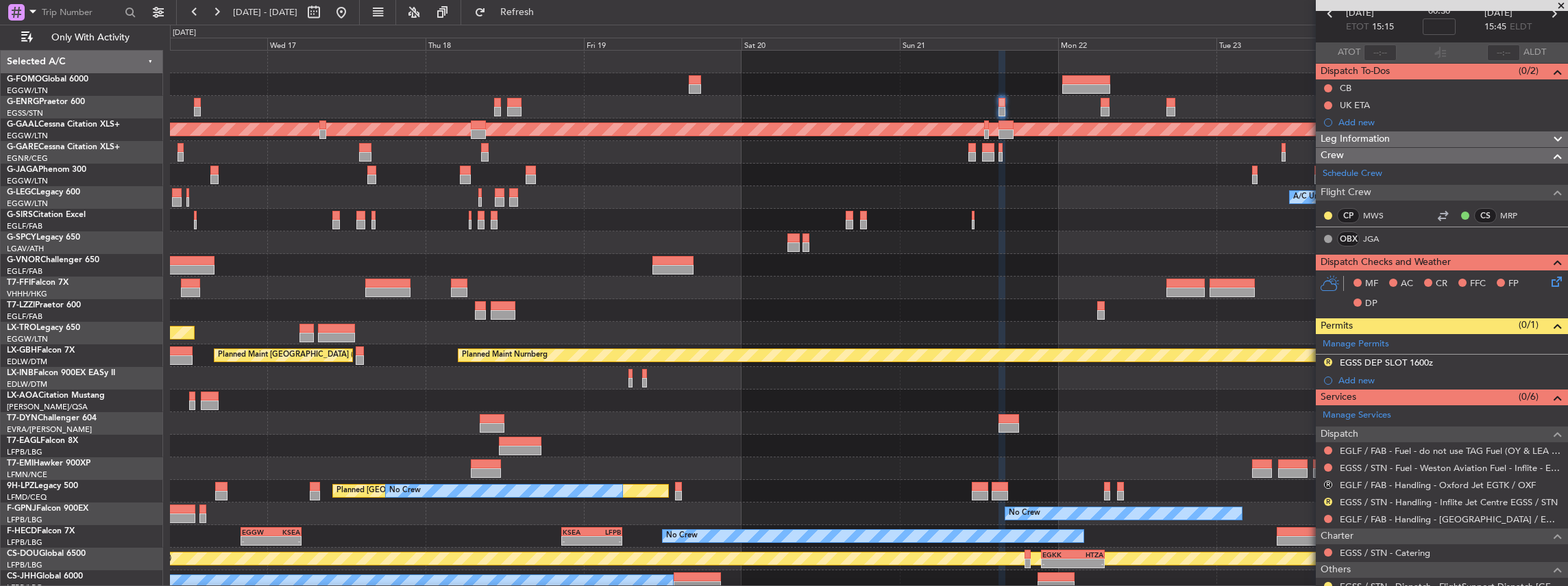
scroll to position [91, 0]
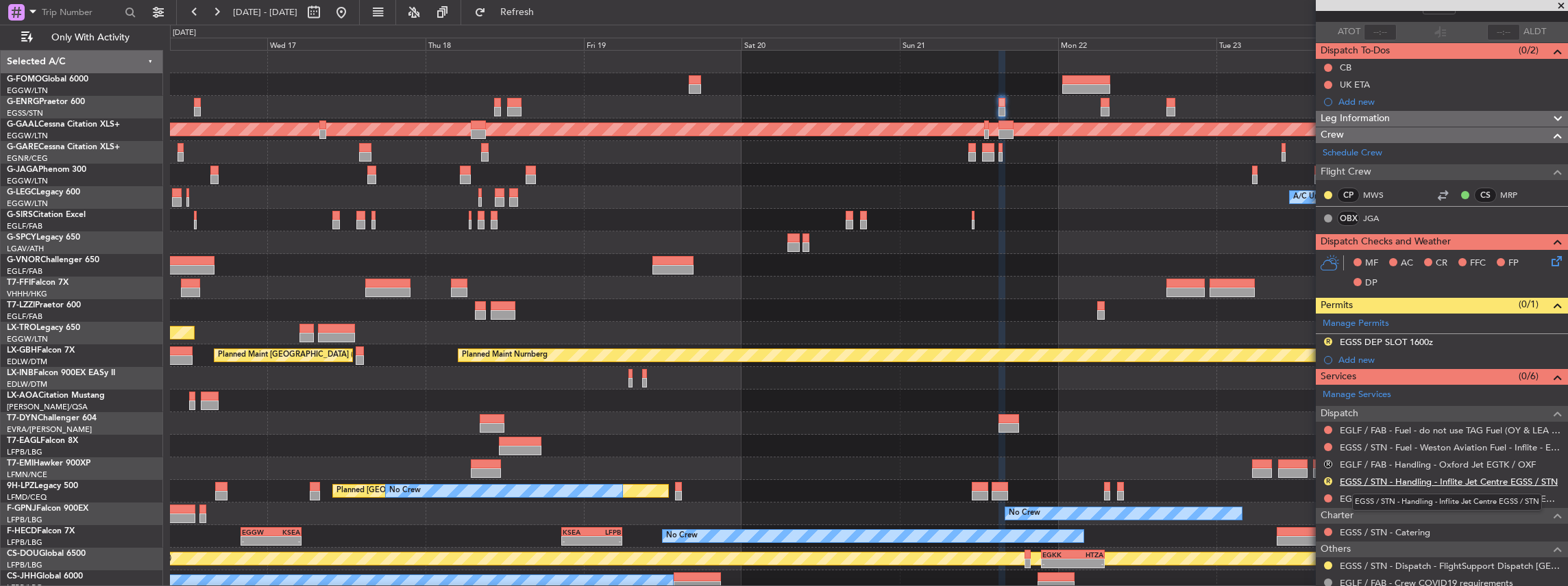
click at [1394, 478] on link "EGSS / STN - Handling - Inflite Jet Centre EGSS / STN" at bounding box center [1448, 482] width 218 height 12
click at [538, 17] on span "Refresh" at bounding box center [518, 12] width 58 height 10
click at [1384, 496] on link "EGLF / FAB - Handling - [GEOGRAPHIC_DATA] / EGLF / FAB" at bounding box center [1451, 499] width 222 height 12
click at [546, 10] on span "Refresh" at bounding box center [518, 12] width 58 height 10
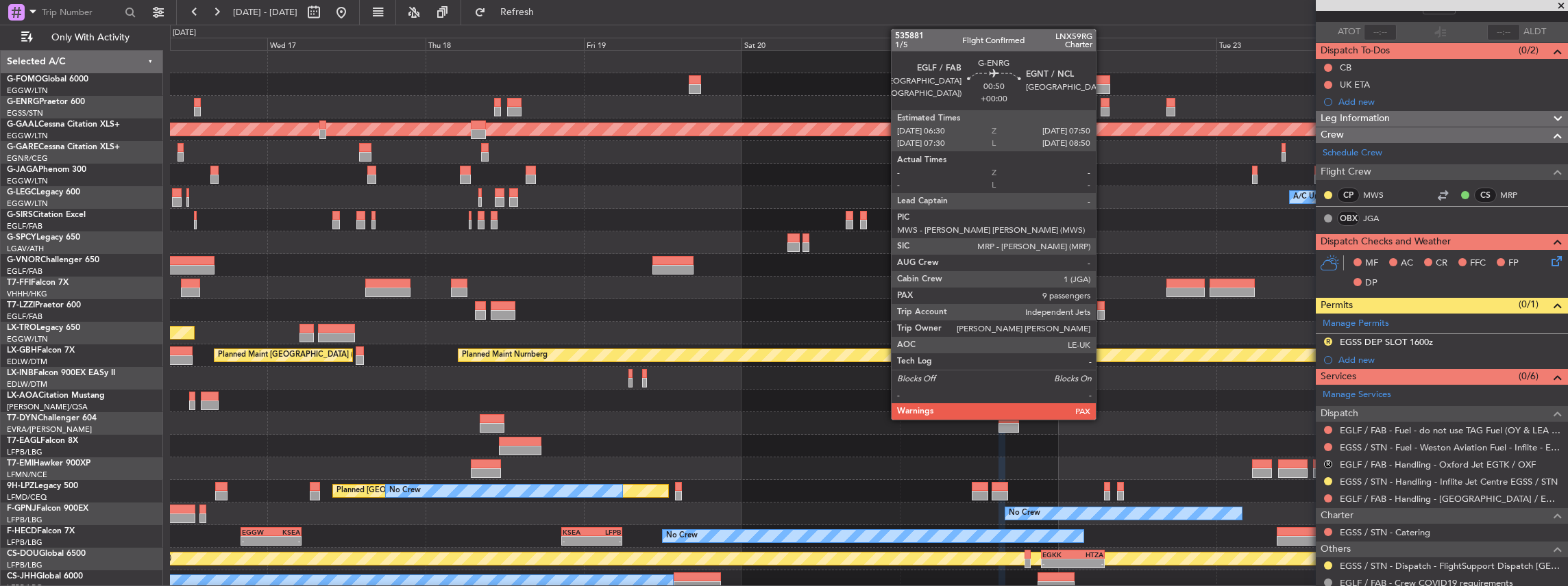
click at [1102, 107] on div at bounding box center [1105, 112] width 9 height 10
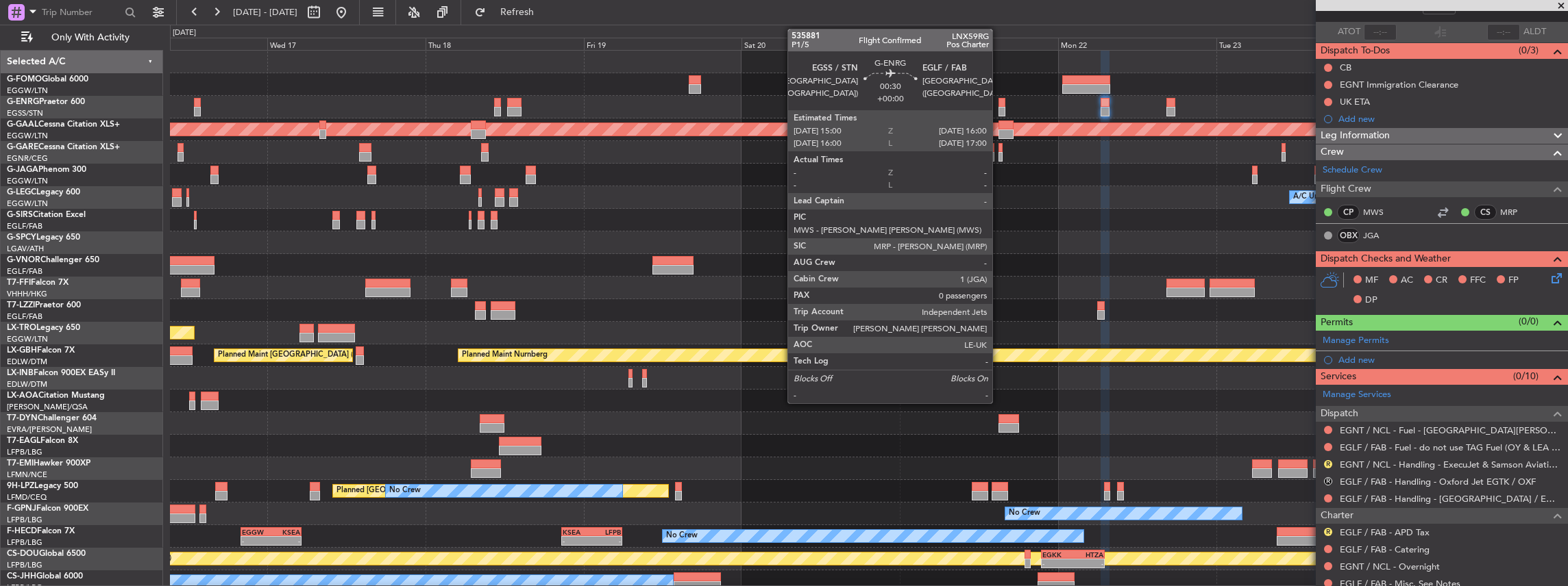
click at [999, 104] on div at bounding box center [1002, 102] width 7 height 10
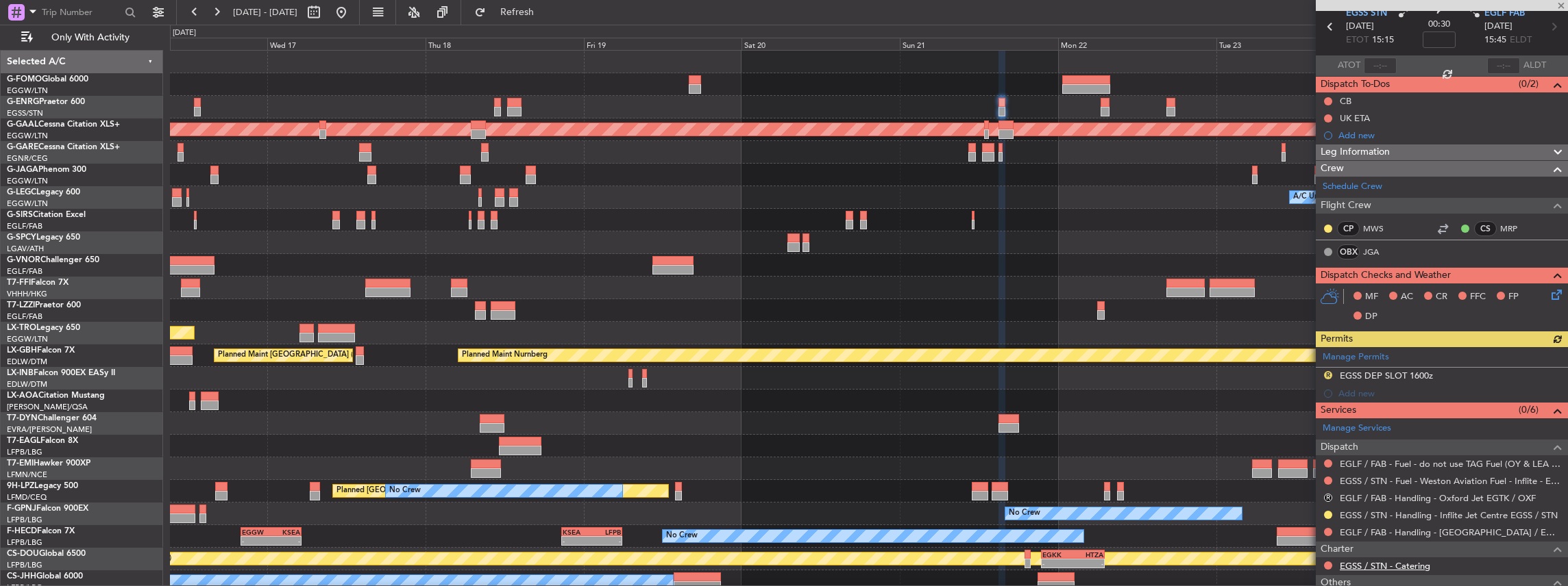
scroll to position [137, 0]
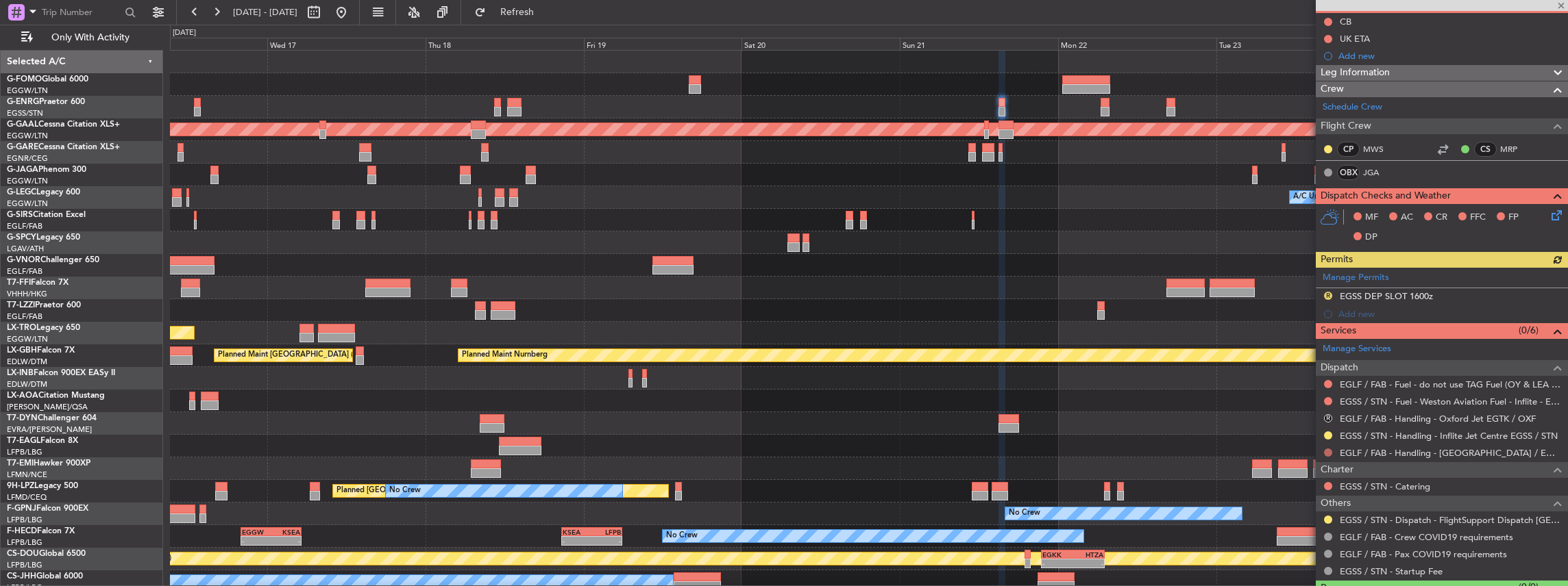
click at [1324, 450] on button at bounding box center [1328, 453] width 8 height 8
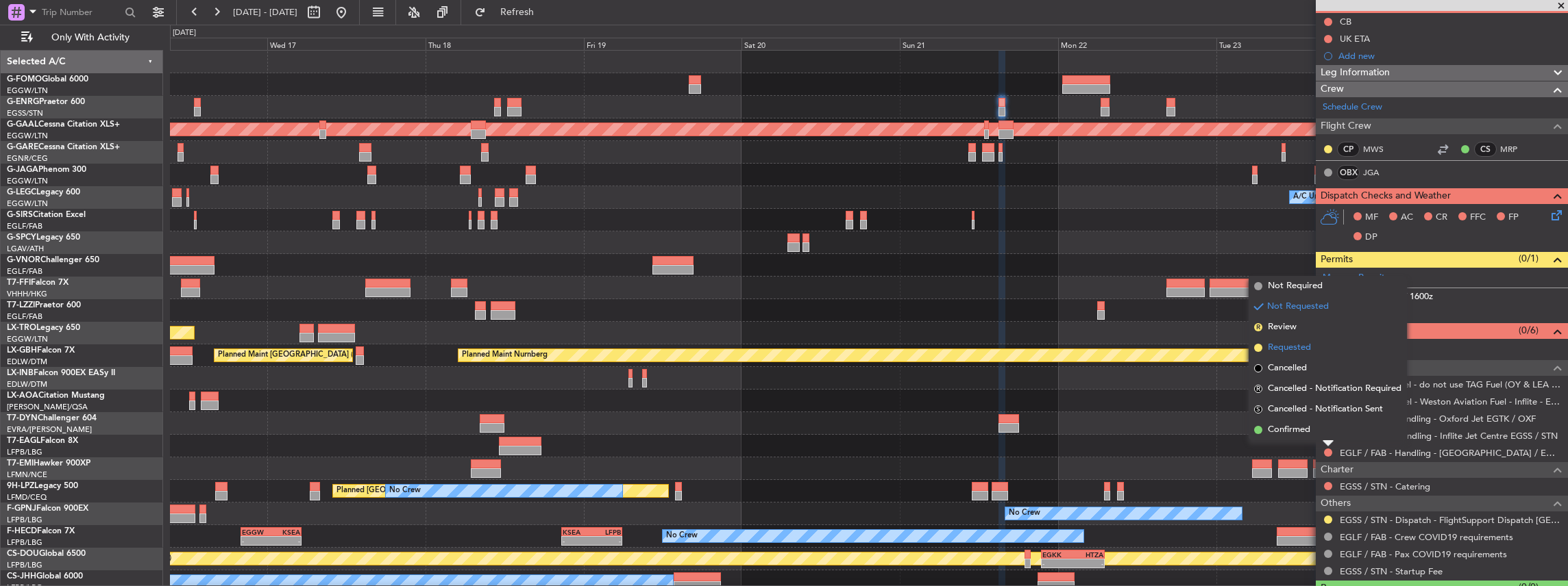
click at [1296, 343] on span "Requested" at bounding box center [1289, 348] width 43 height 14
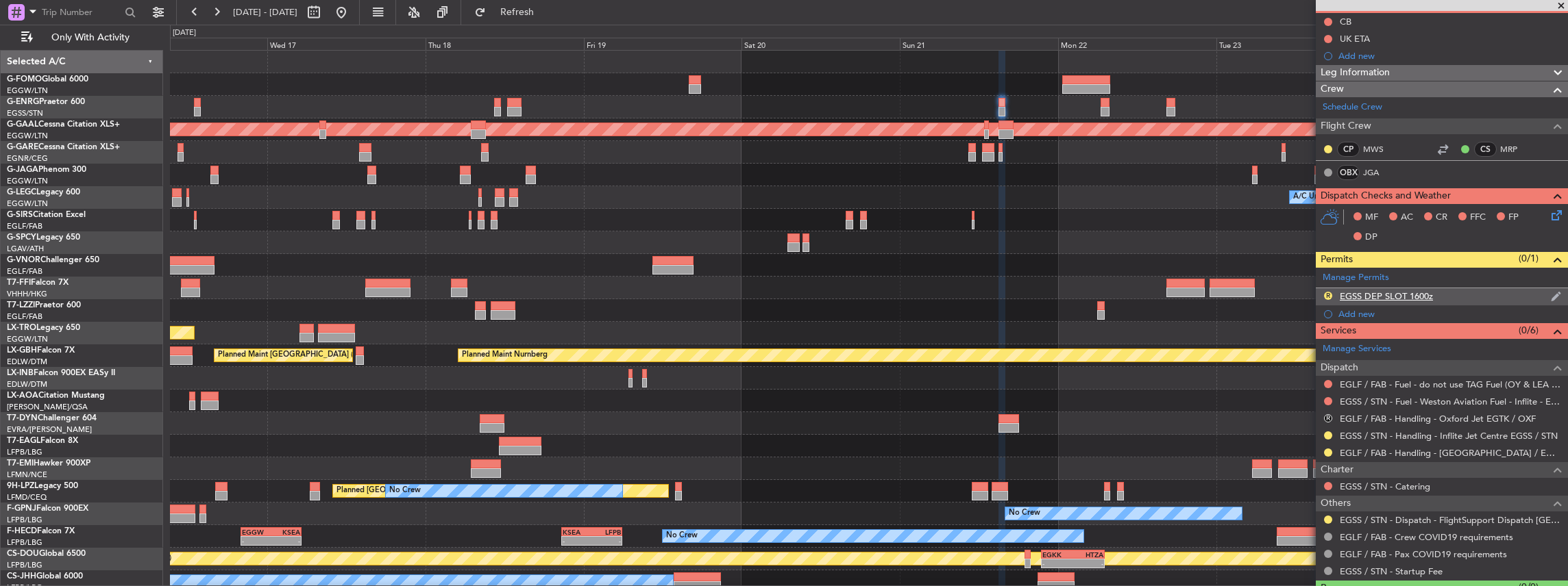
scroll to position [0, 0]
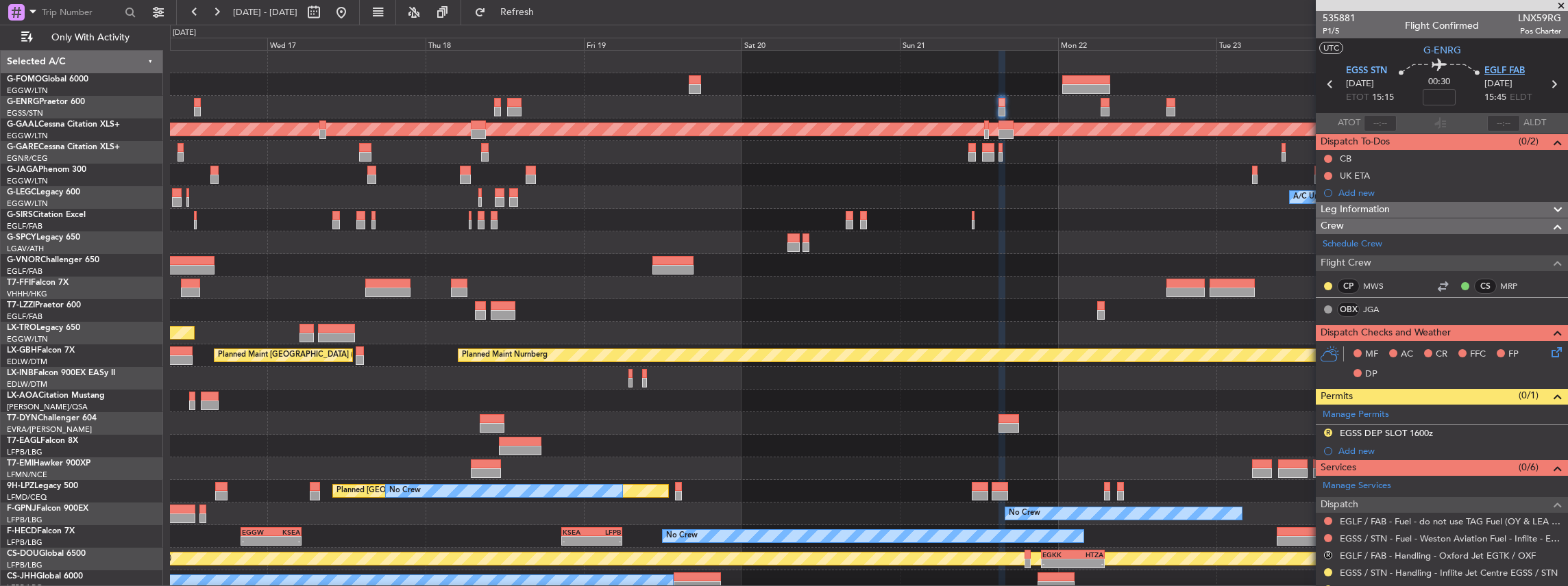
click at [1512, 71] on span "EGLF FAB" at bounding box center [1504, 71] width 41 height 14
click at [1549, 86] on icon at bounding box center [1554, 84] width 18 height 18
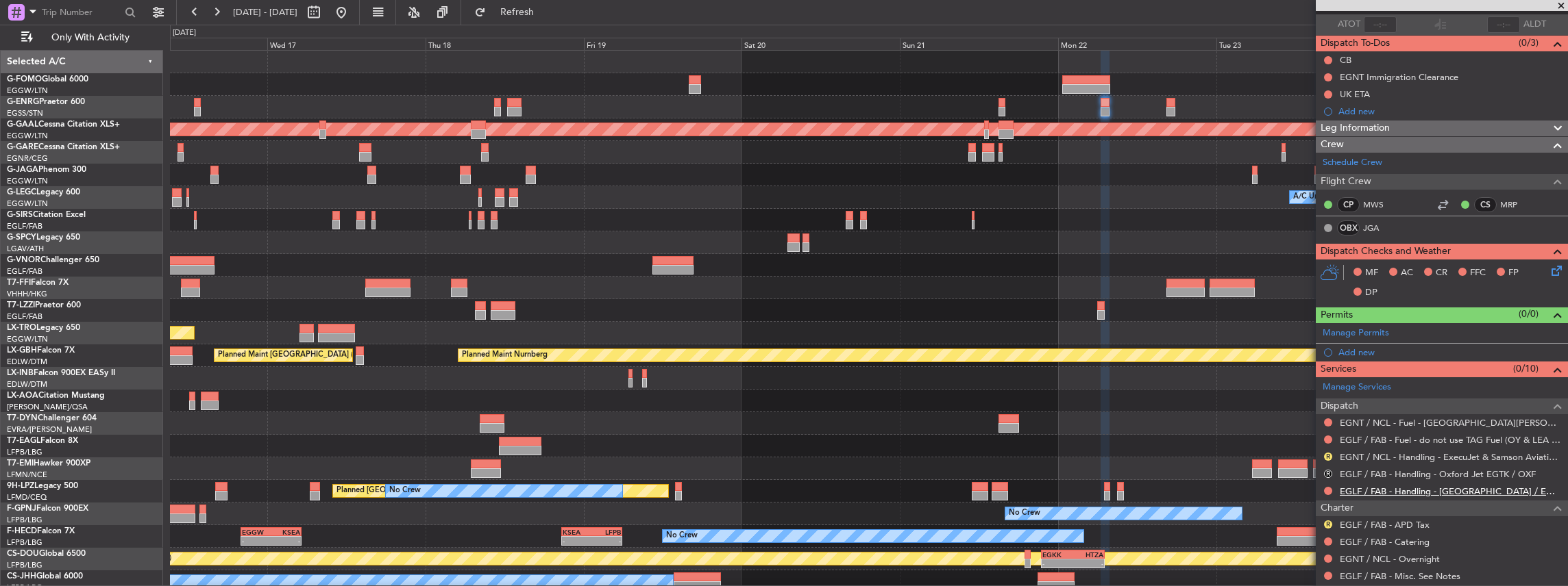
scroll to position [228, 0]
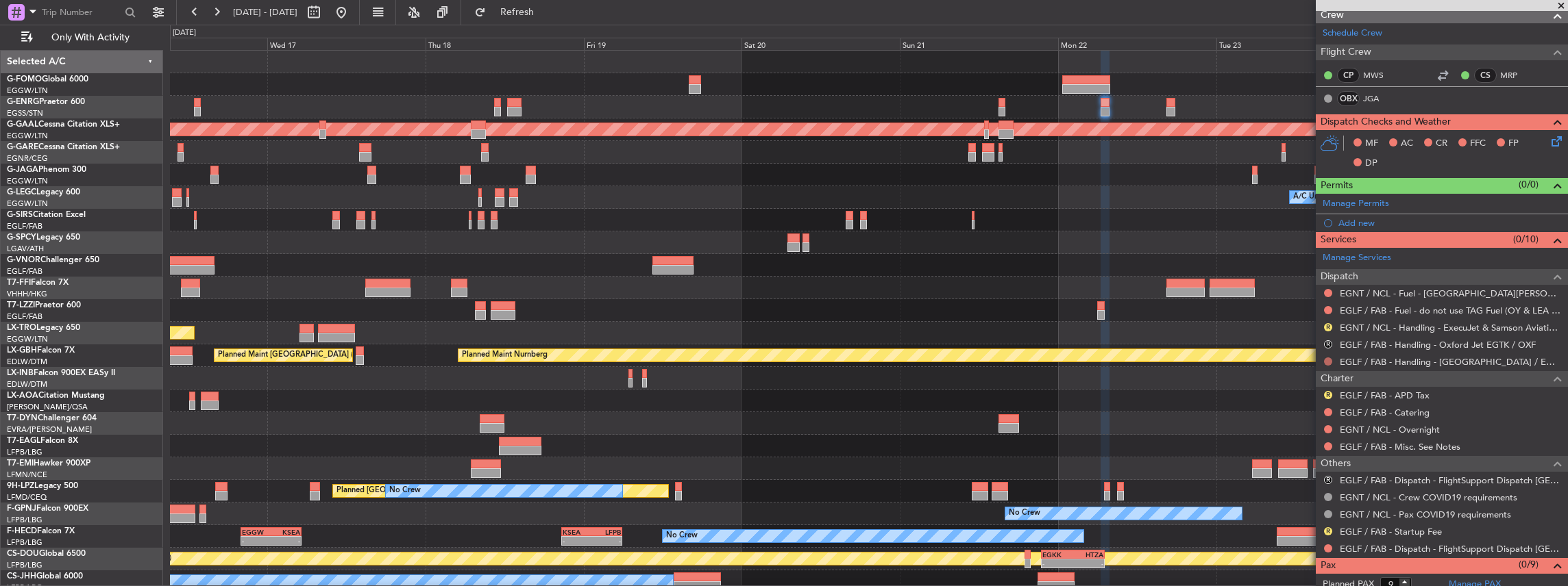
click at [1329, 358] on button at bounding box center [1328, 362] width 8 height 8
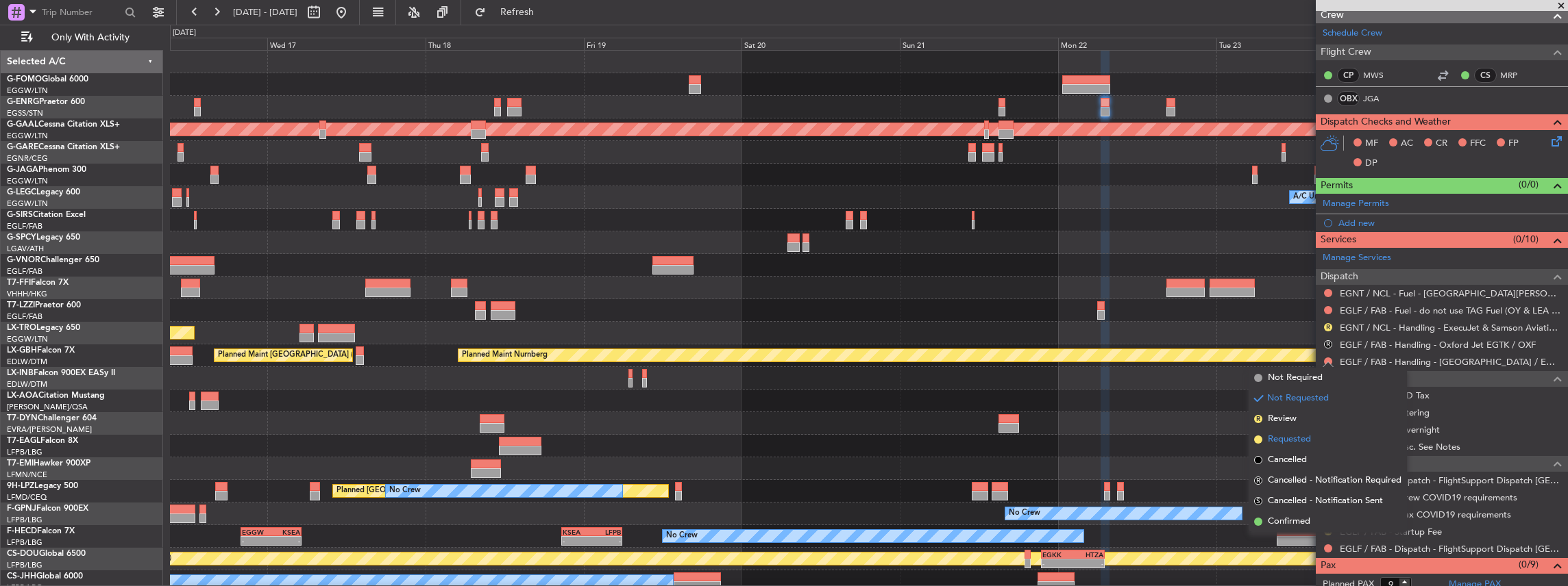
click at [1293, 442] on span "Requested" at bounding box center [1289, 440] width 43 height 14
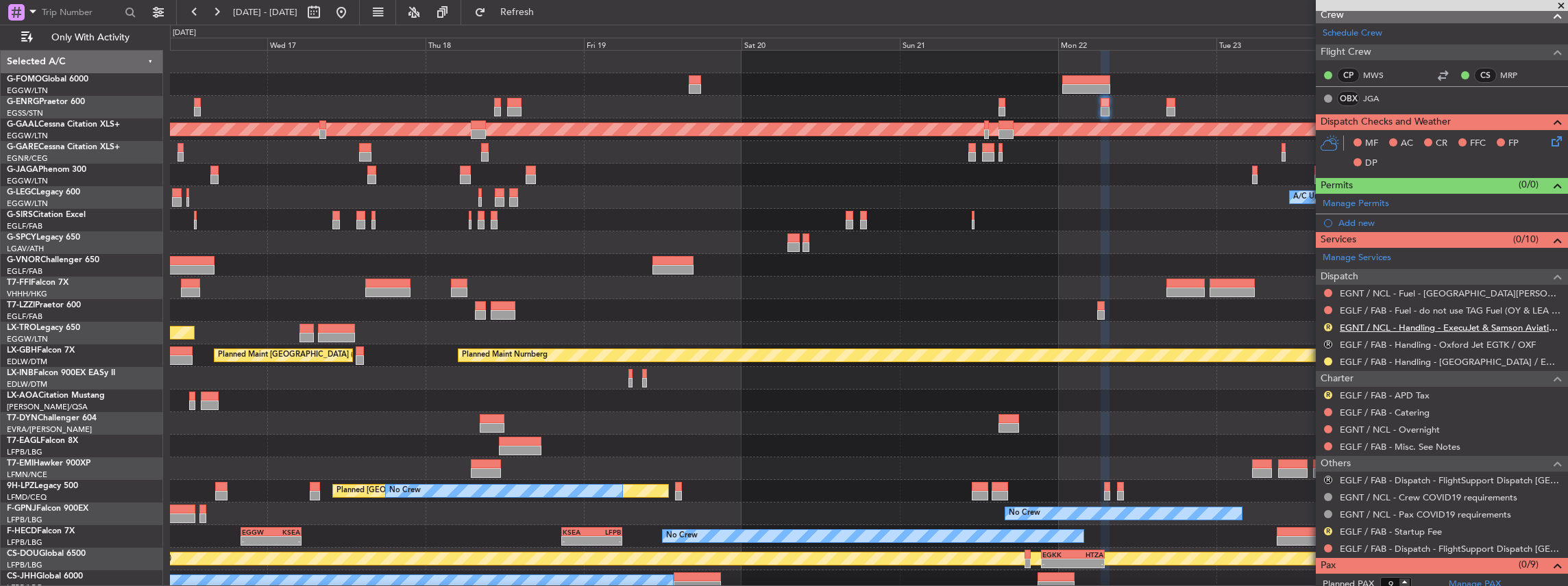
click at [1383, 322] on link "EGNT / NCL - Handling - ExecuJet & Samson Aviation Services [GEOGRAPHIC_DATA] /…" at bounding box center [1451, 327] width 222 height 12
click at [546, 8] on span "Refresh" at bounding box center [518, 12] width 58 height 10
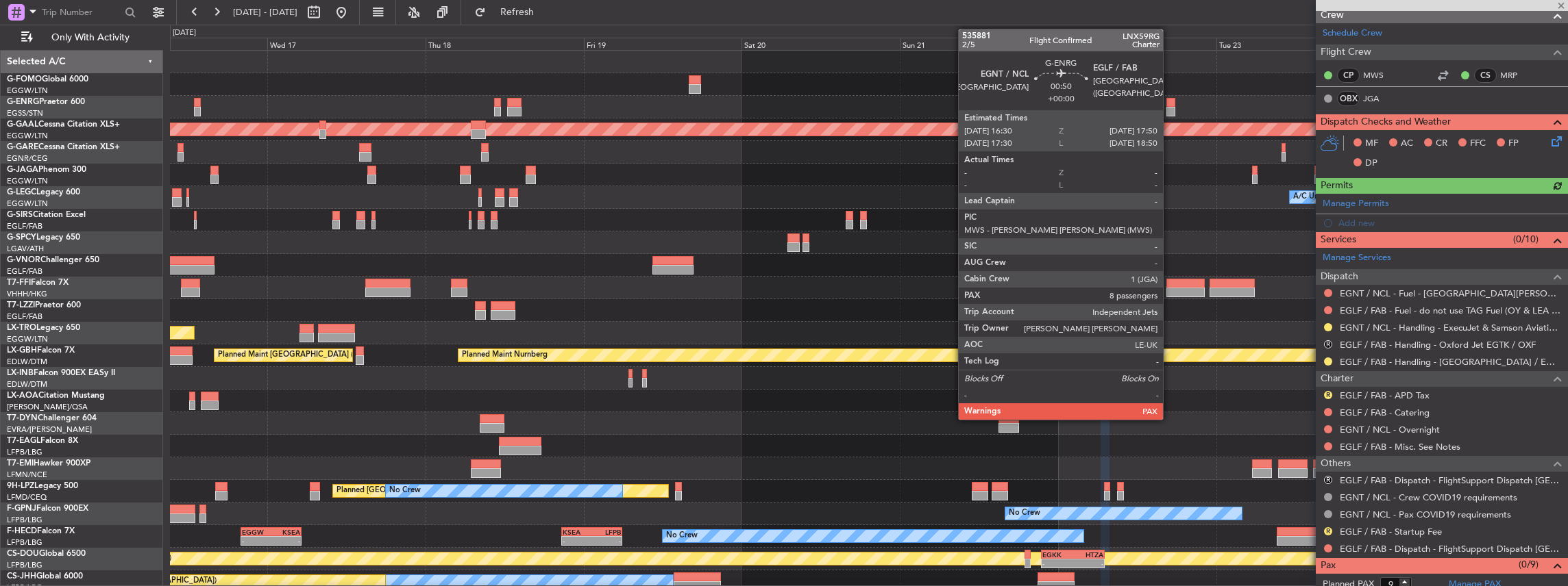
click at [1169, 103] on div at bounding box center [1170, 102] width 9 height 10
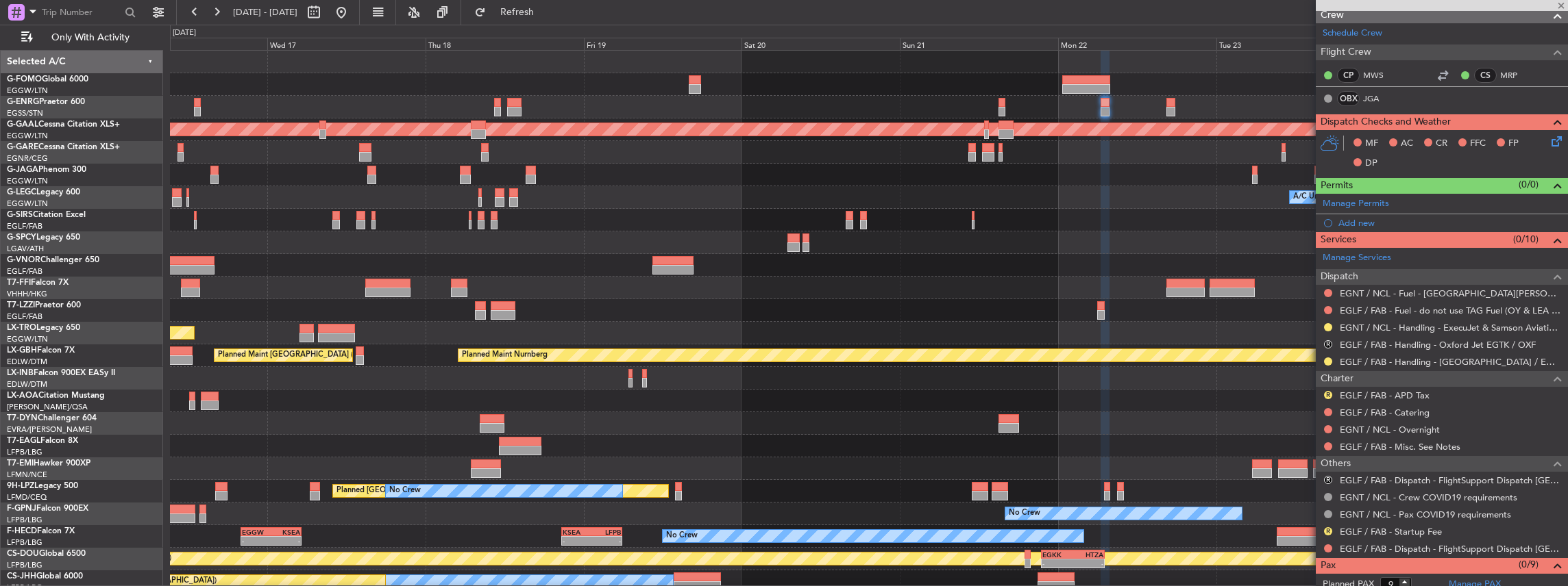
type input "8"
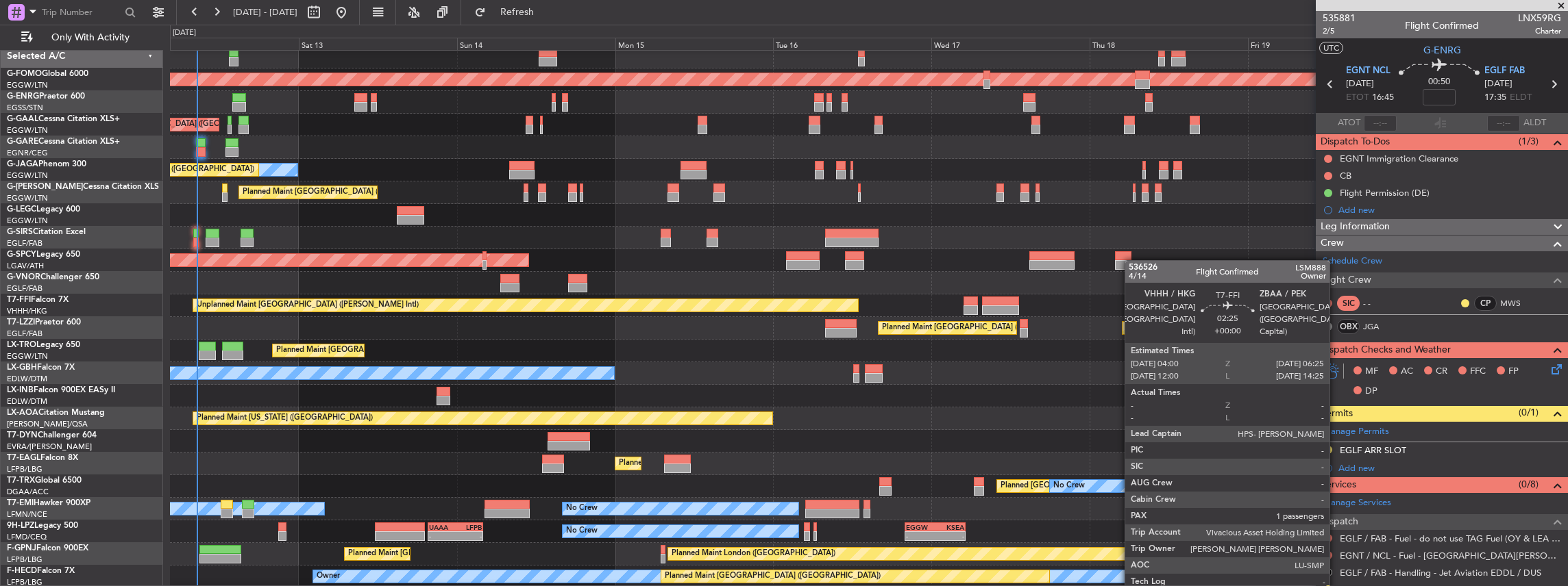
scroll to position [50, 0]
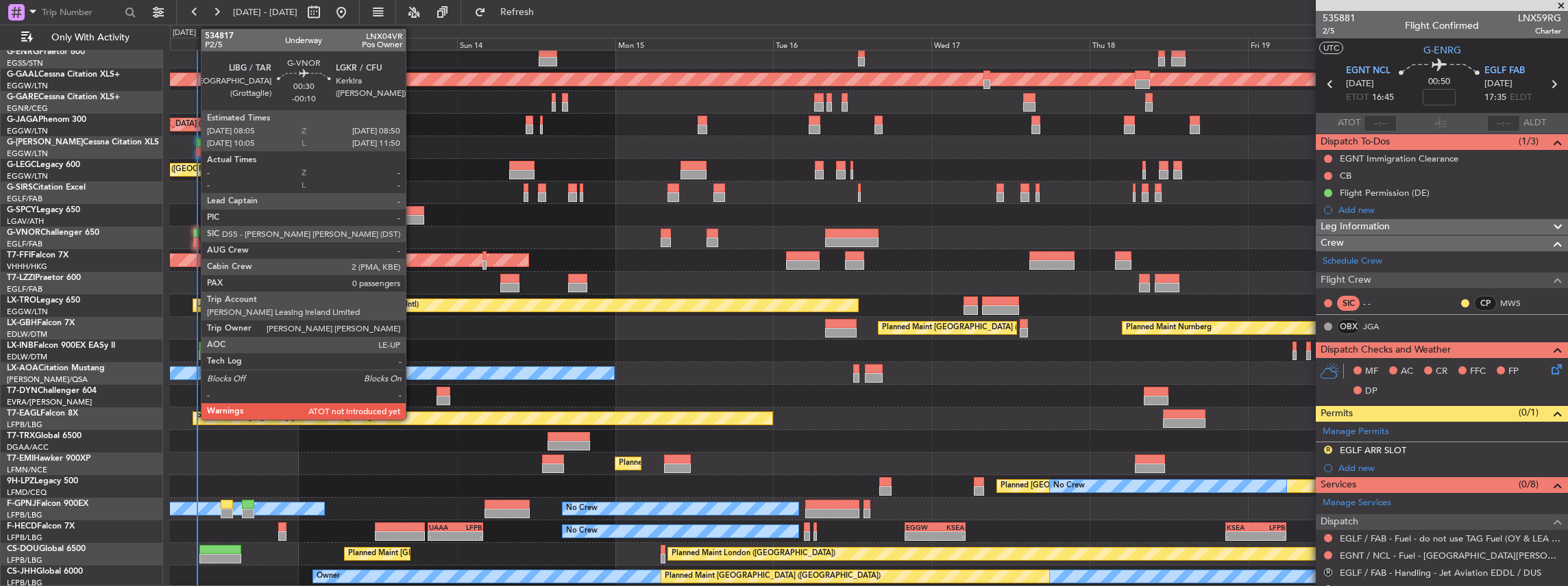
click at [194, 238] on div at bounding box center [196, 243] width 6 height 10
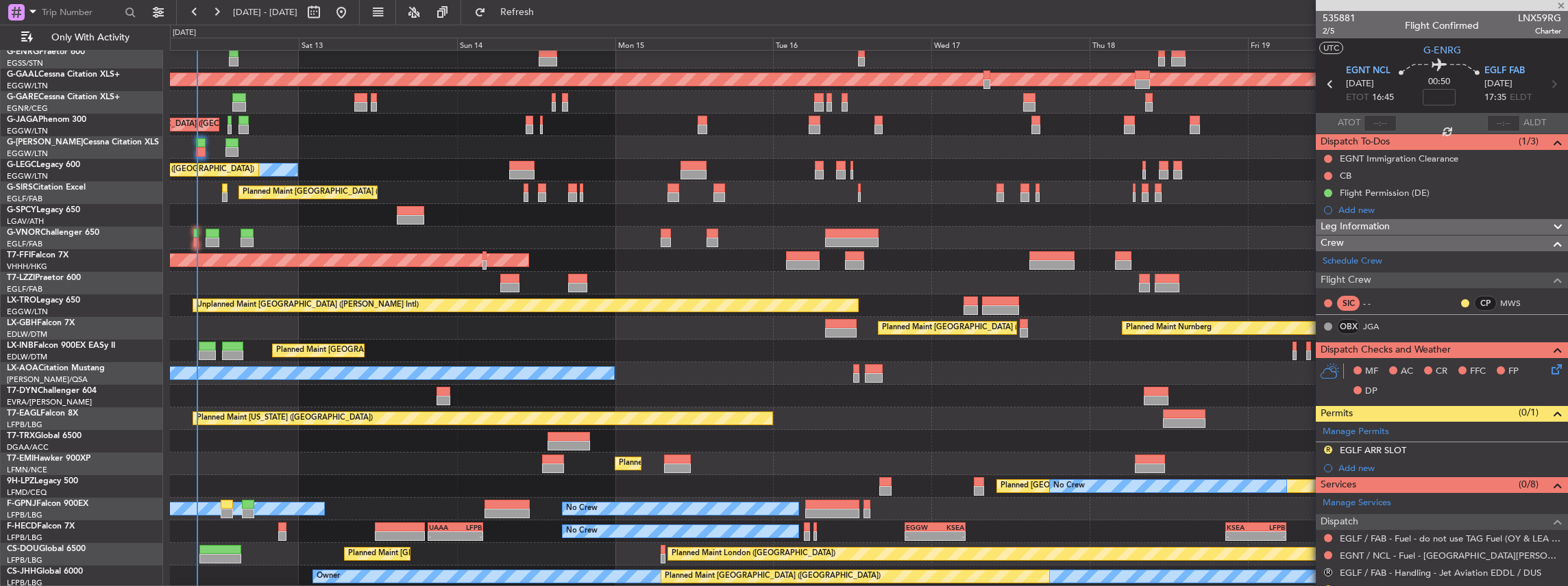
type input "-00:10"
type input "0"
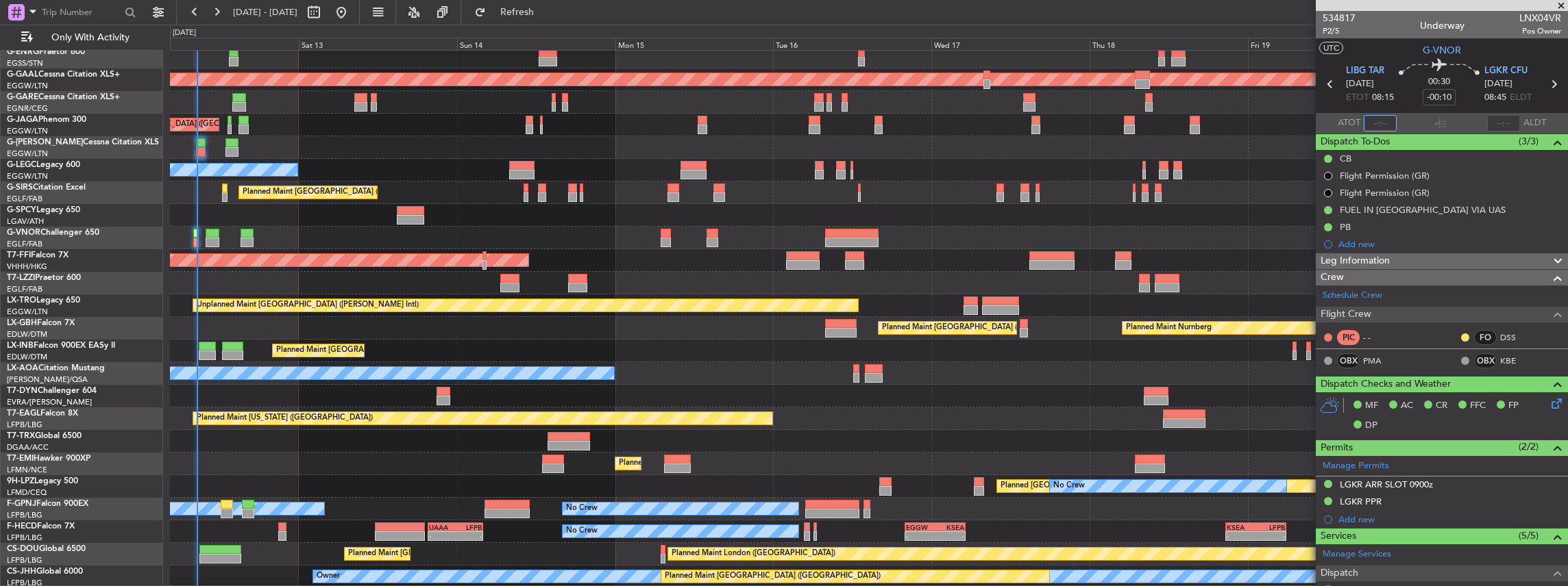
click at [1378, 117] on input "text" at bounding box center [1380, 123] width 33 height 17
click at [1384, 126] on input "text" at bounding box center [1380, 123] width 33 height 17
click at [1405, 121] on section "ATOT 0831 ALDT" at bounding box center [1441, 123] width 252 height 21
type input "08:31"
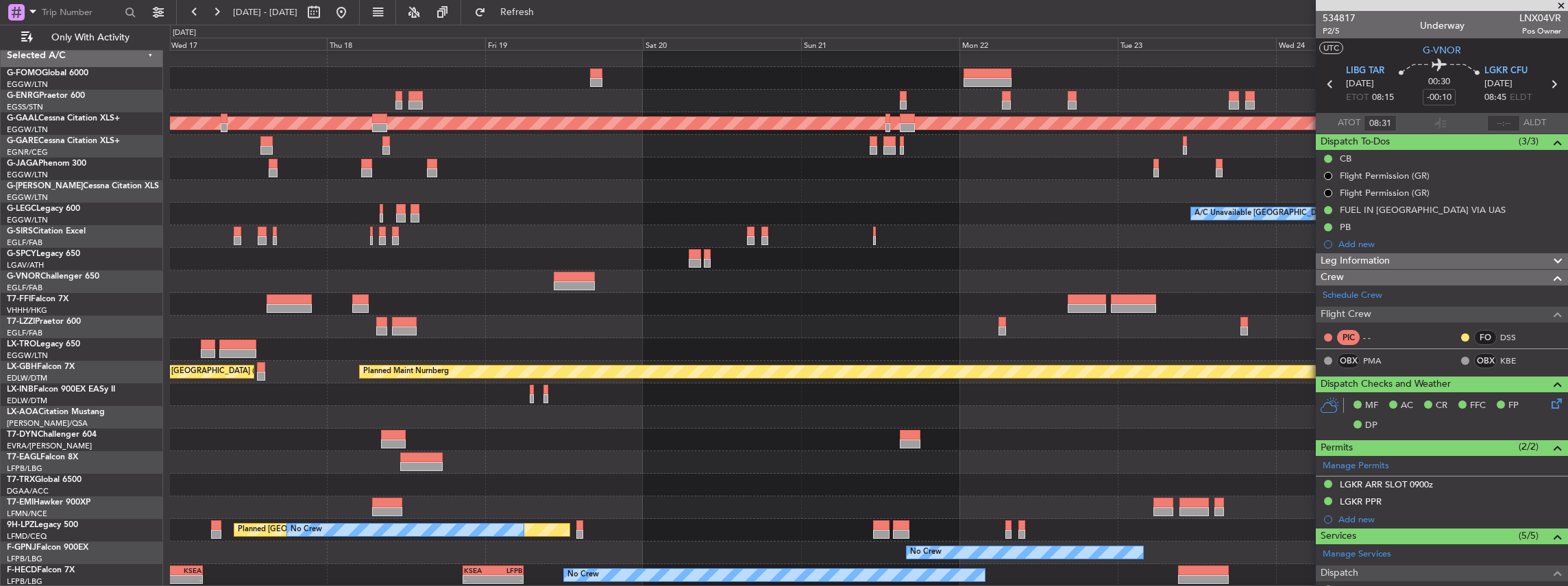
click at [311, 333] on div at bounding box center [868, 326] width 1398 height 22
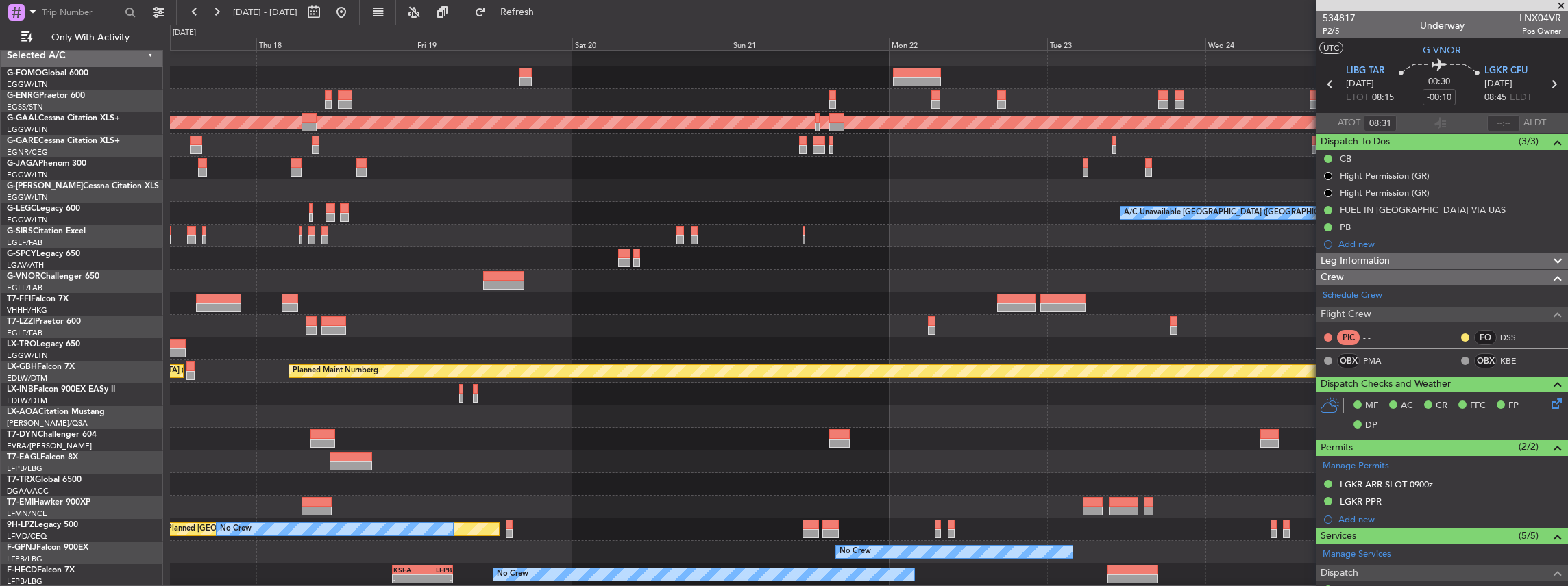
scroll to position [7, 0]
click at [853, 308] on div at bounding box center [868, 303] width 1398 height 22
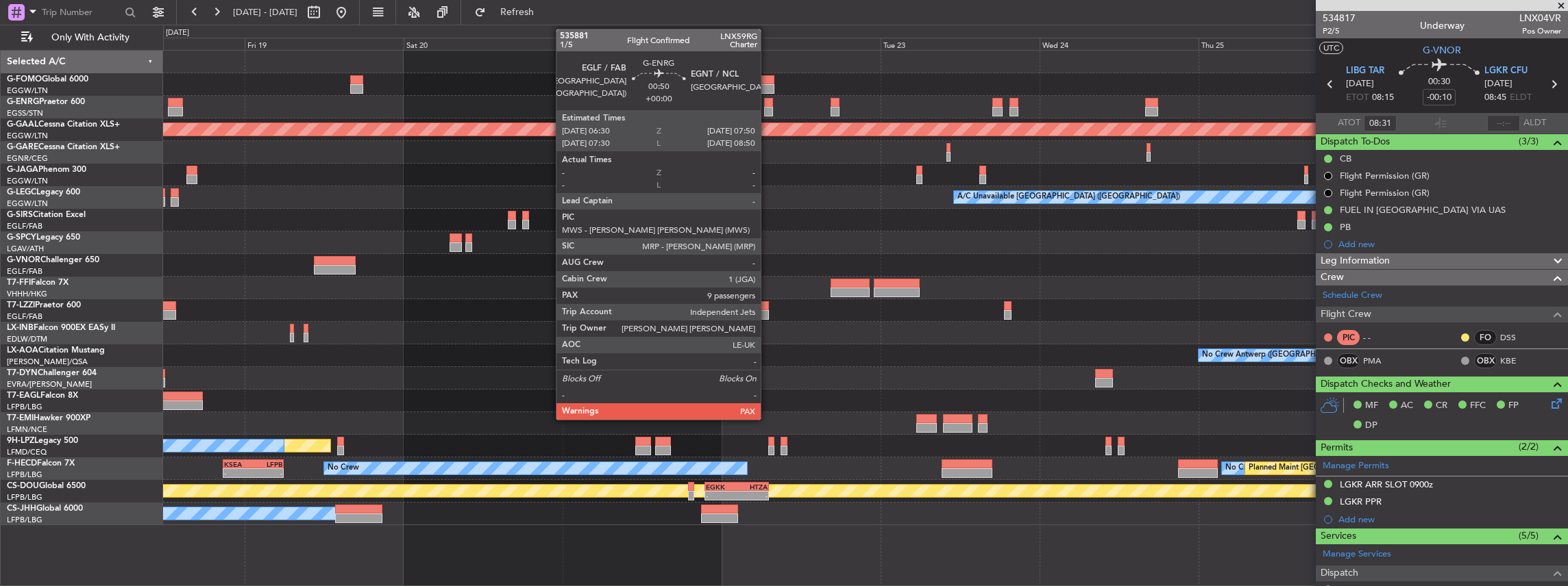
click at [767, 106] on div at bounding box center [768, 102] width 9 height 10
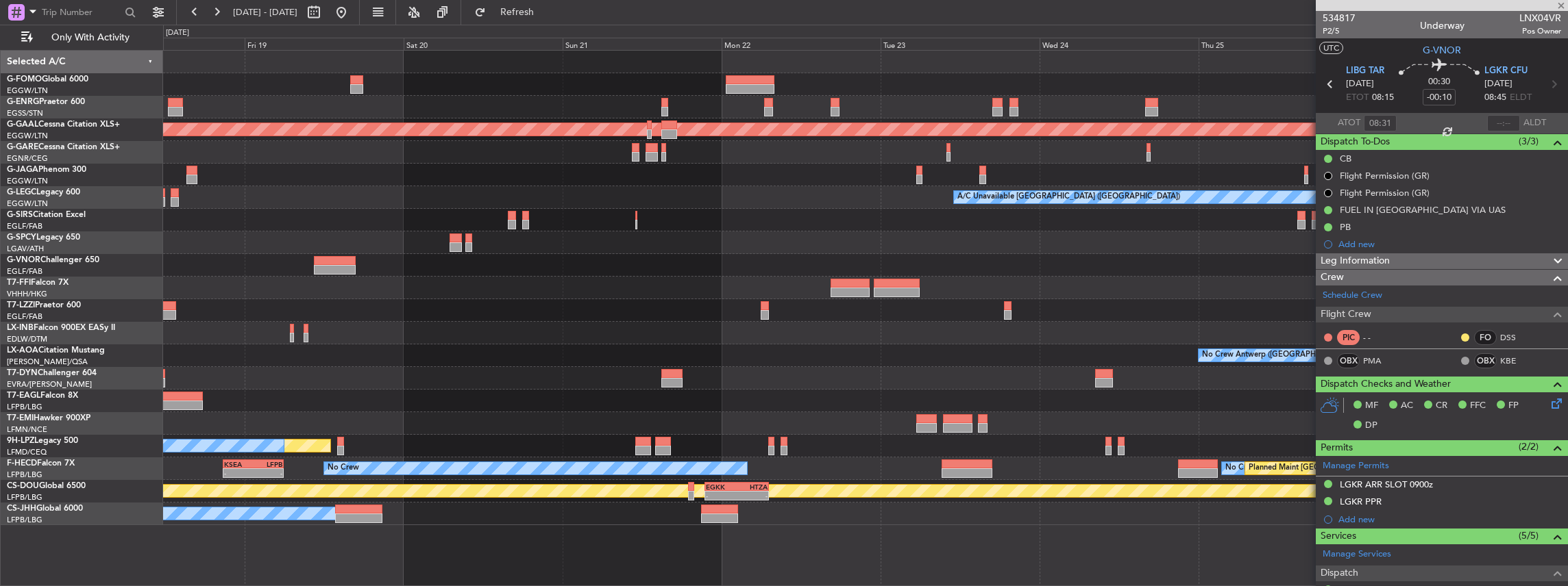
type input "9"
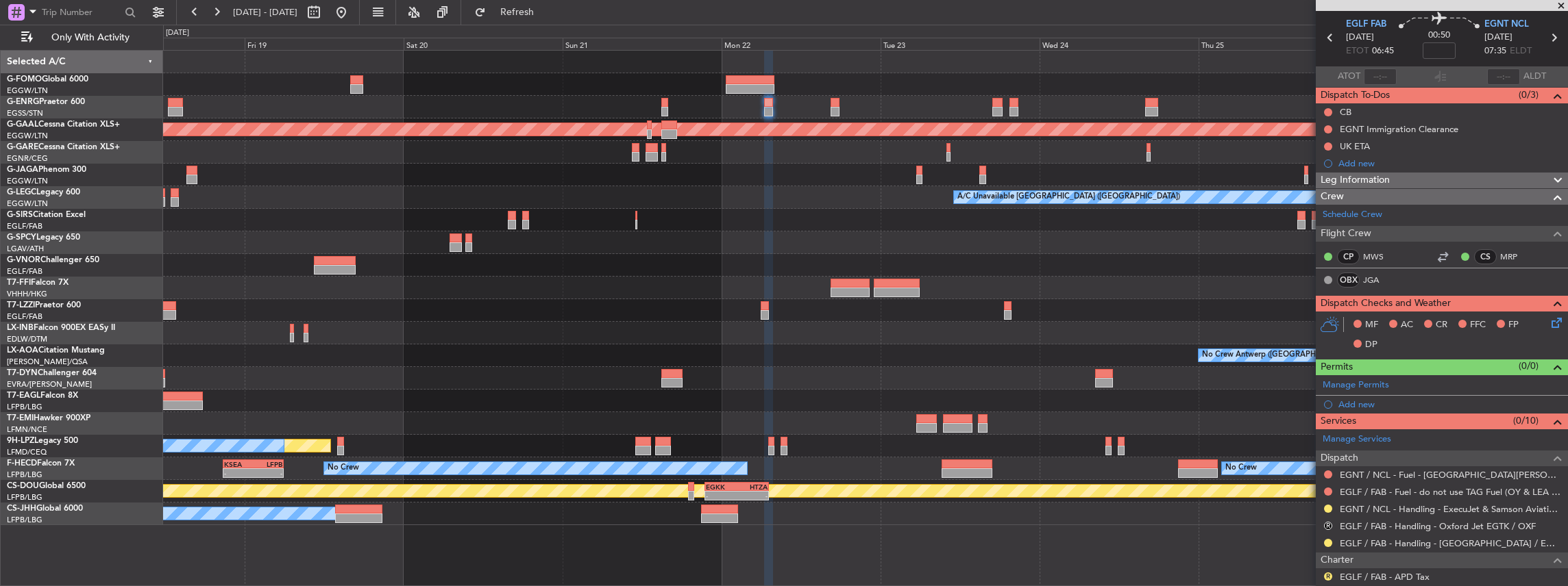
scroll to position [137, 0]
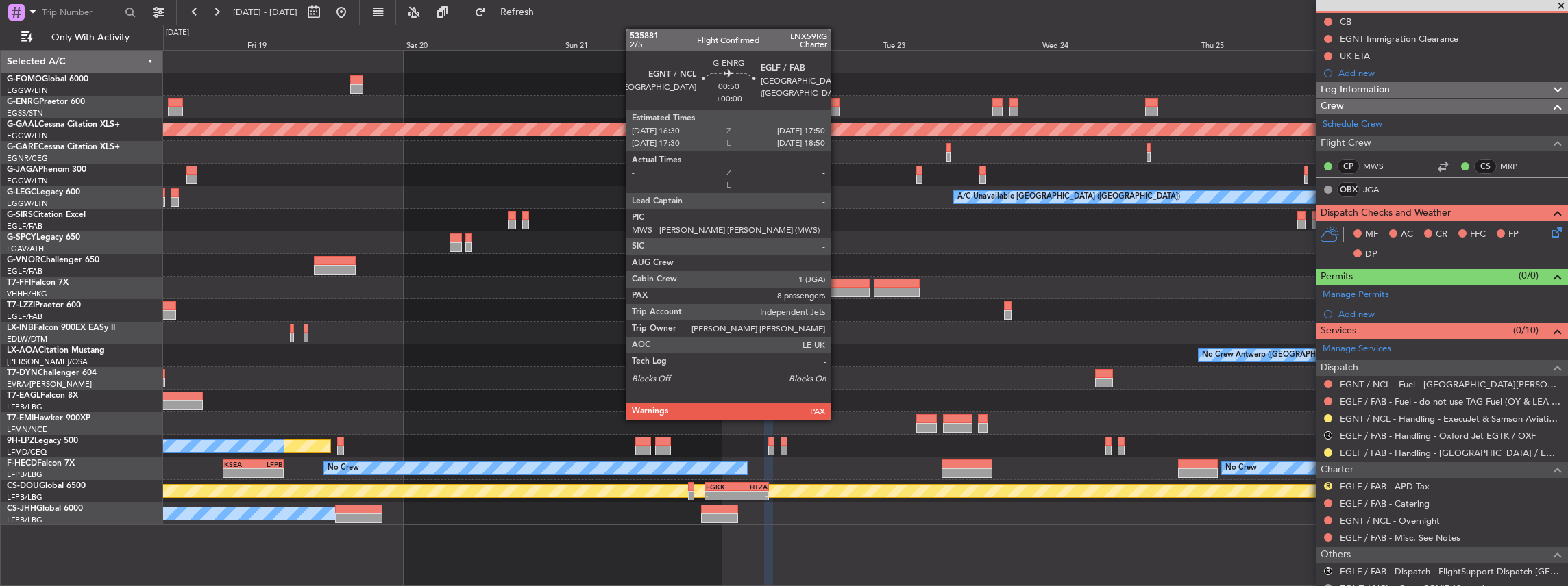
click at [838, 106] on div at bounding box center [834, 102] width 9 height 10
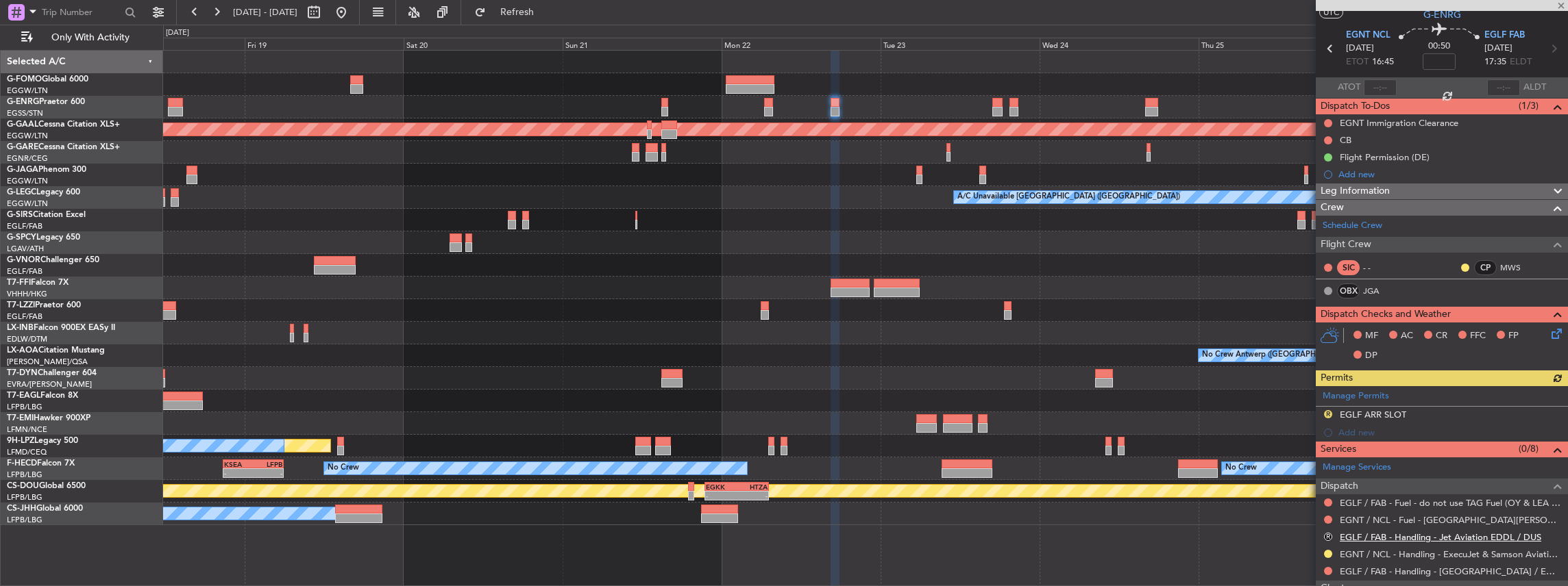
scroll to position [91, 0]
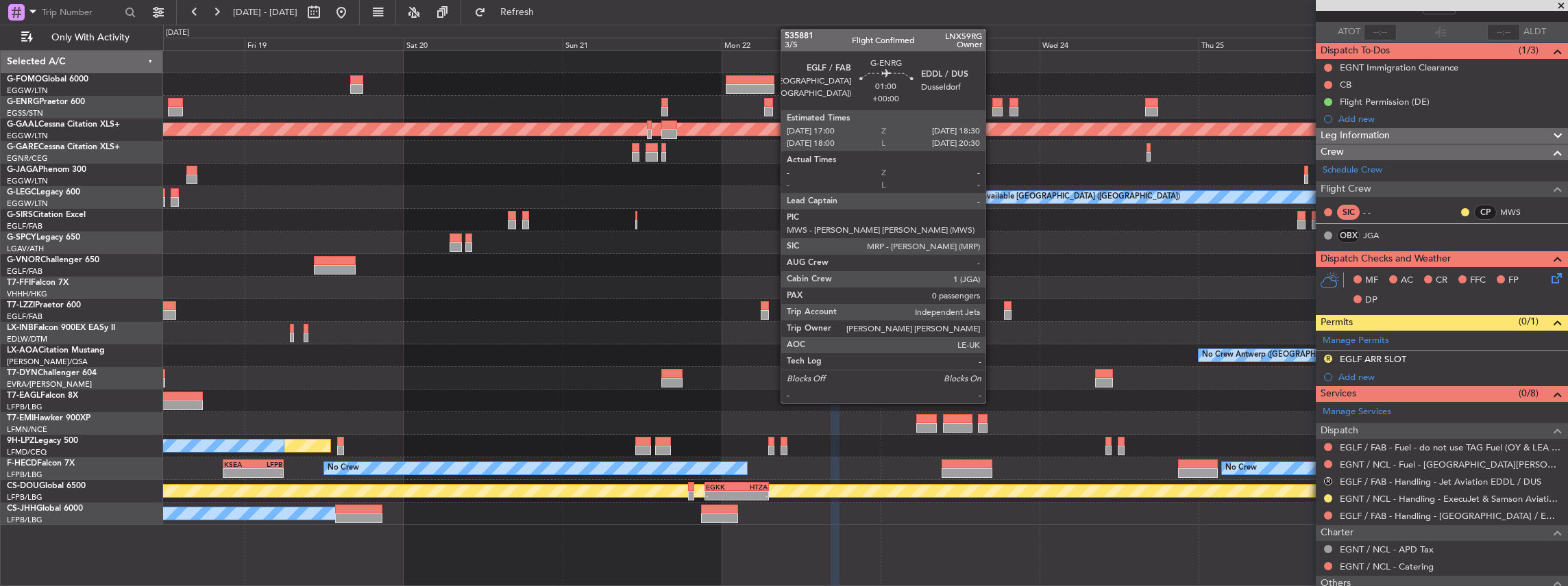
click at [992, 104] on div at bounding box center [997, 102] width 10 height 10
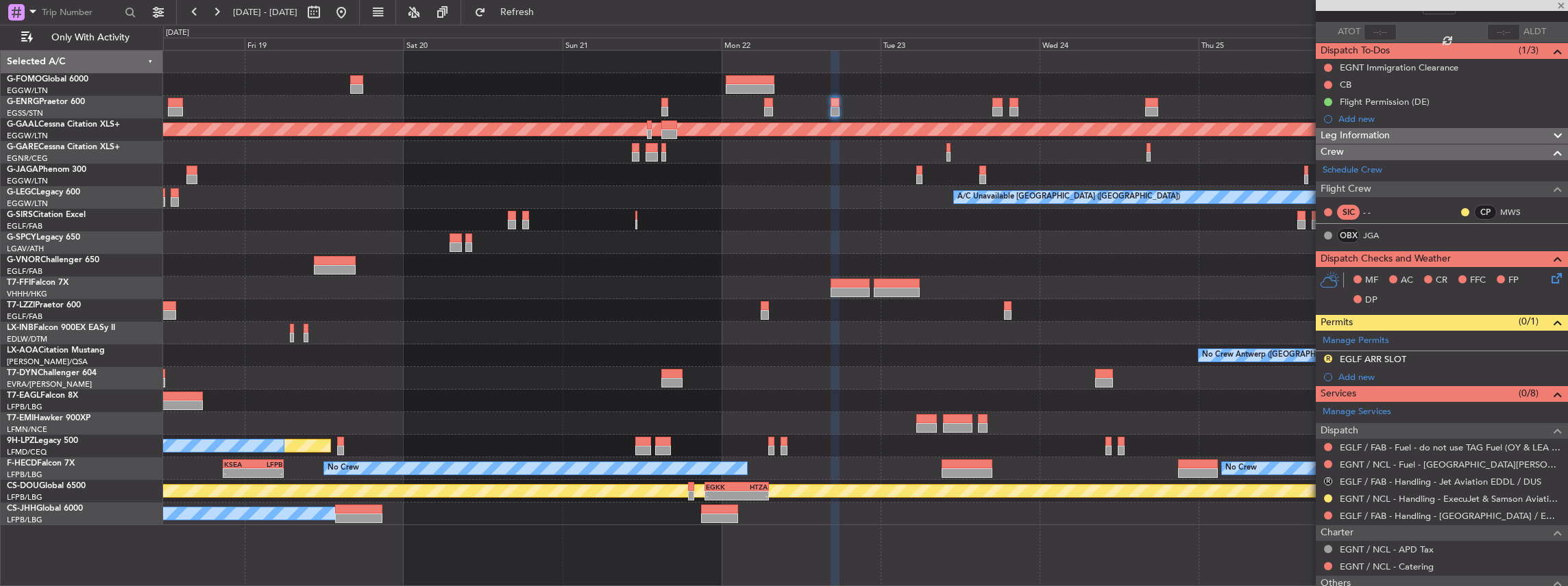
type input "0"
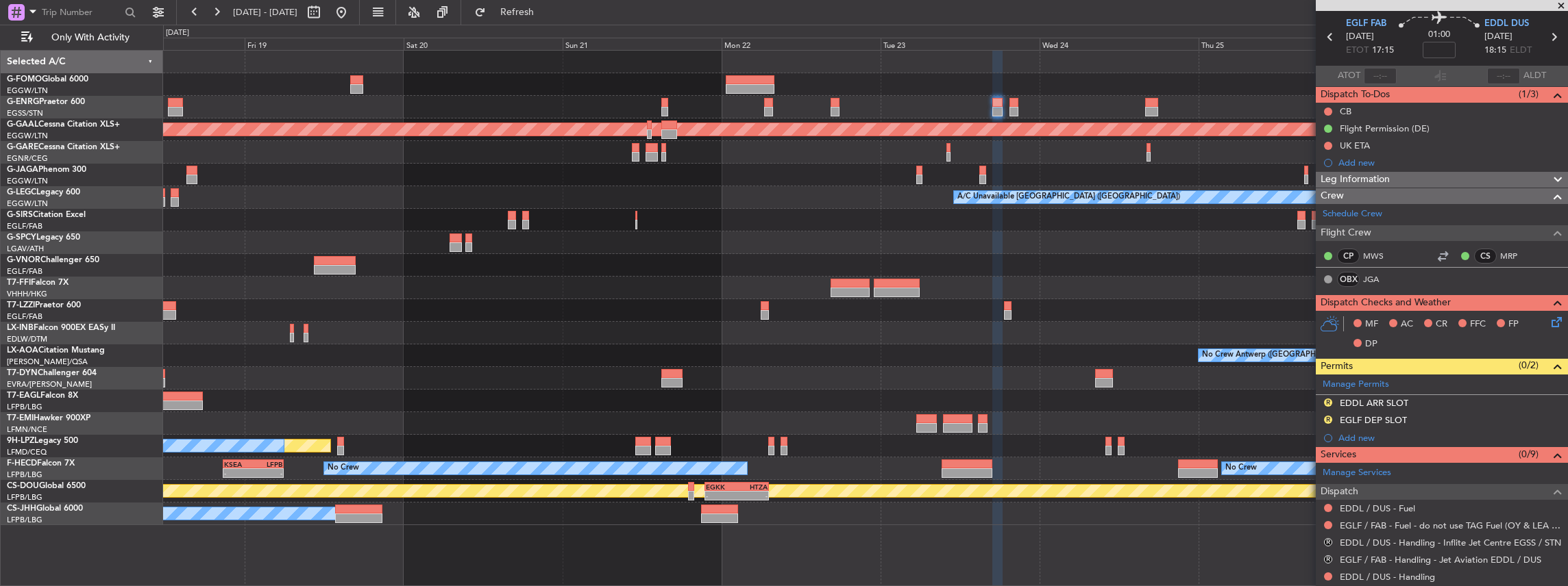
scroll to position [0, 0]
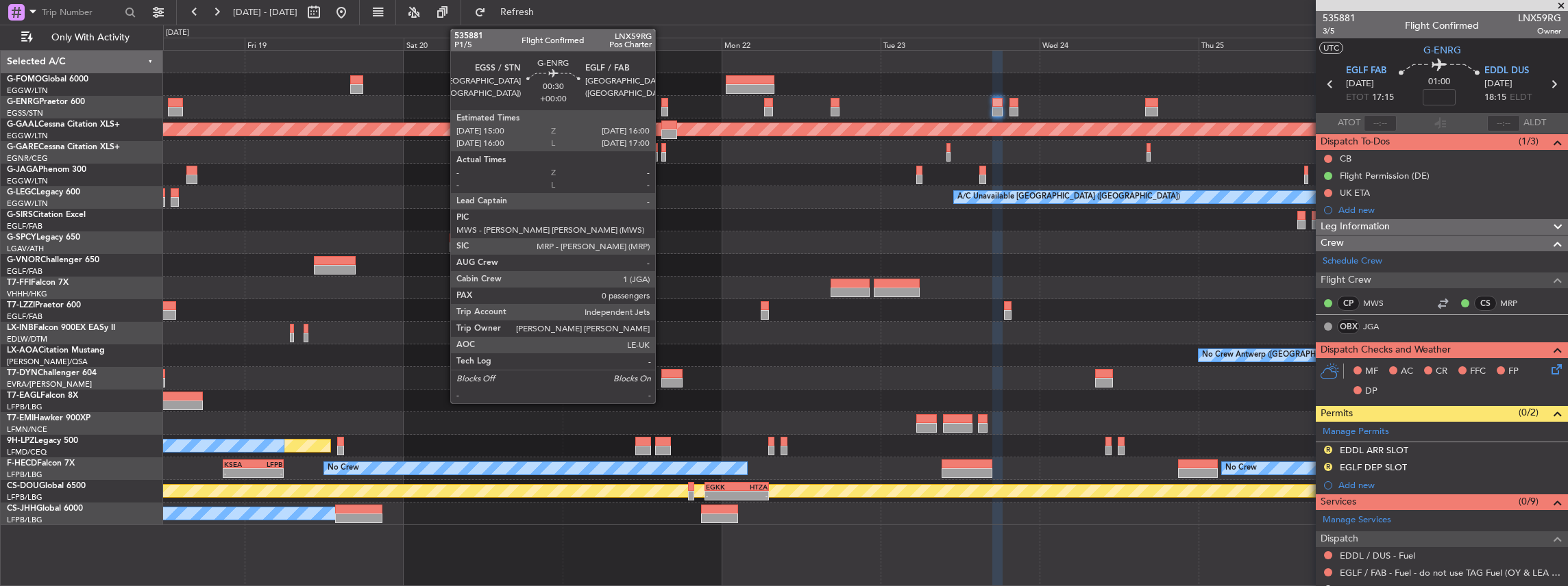
click at [662, 106] on div at bounding box center [665, 102] width 7 height 10
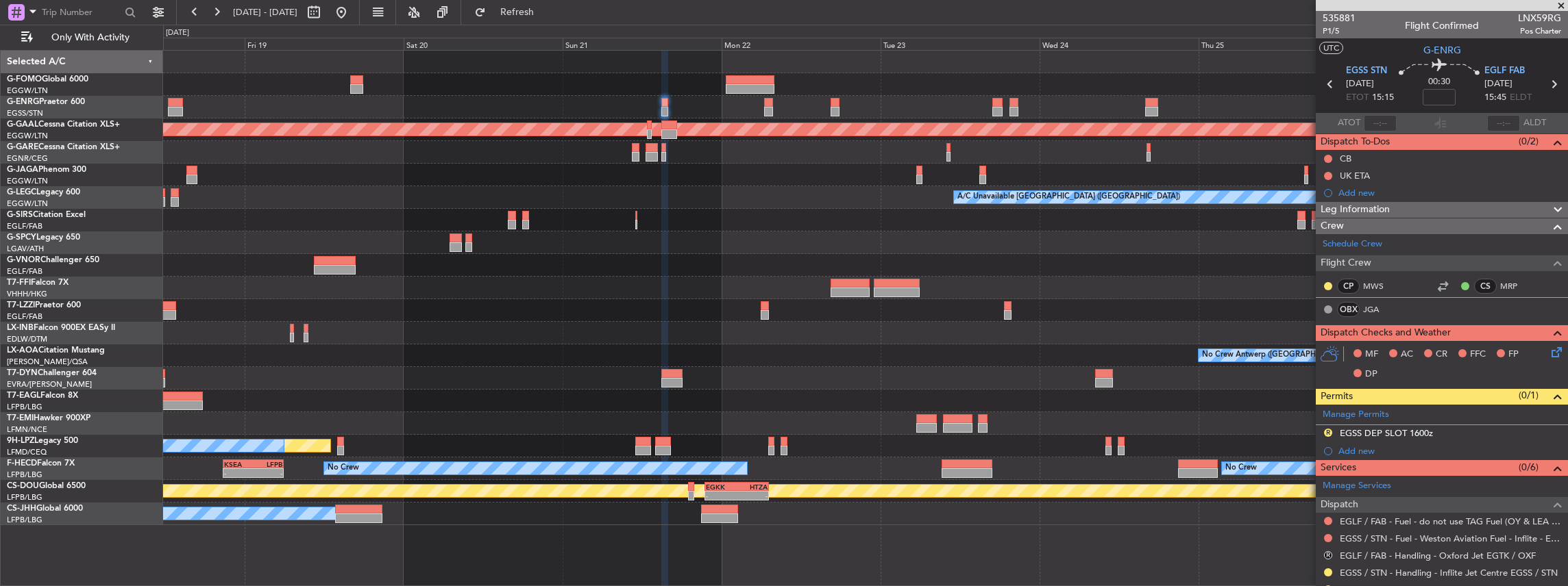
scroll to position [45, 0]
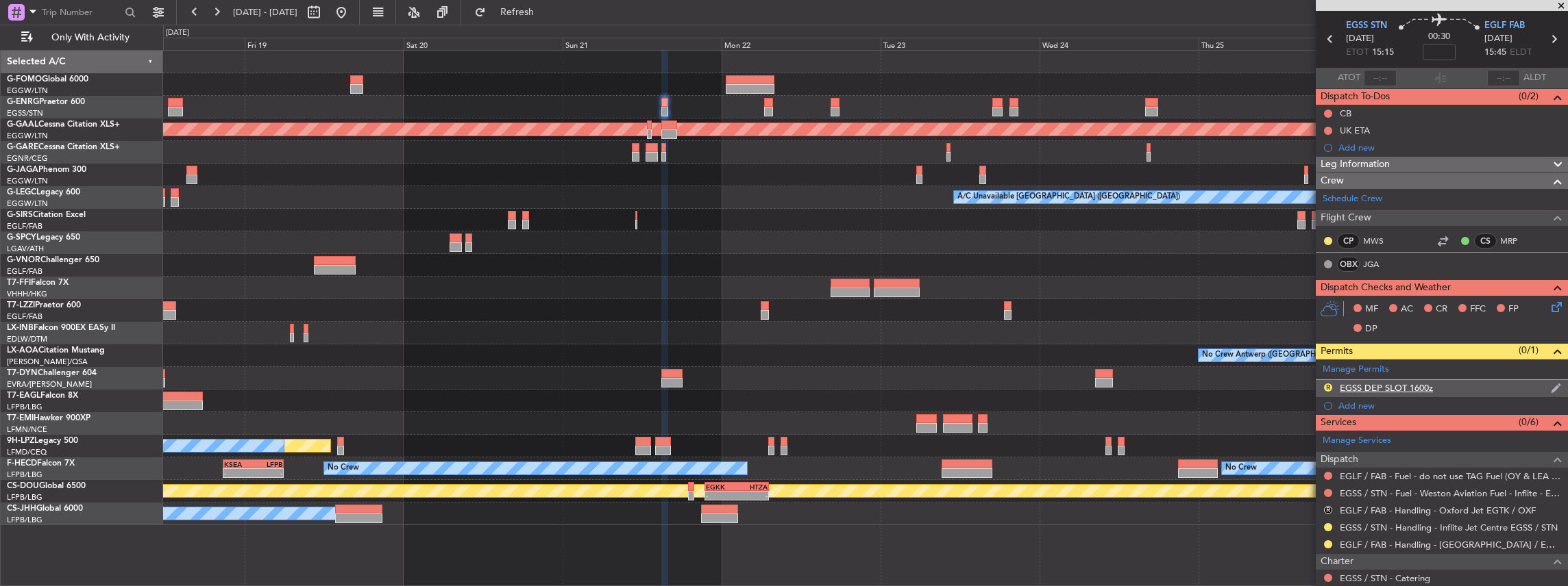
click at [1485, 386] on div "R EGSS DEP SLOT 1600z" at bounding box center [1441, 388] width 252 height 17
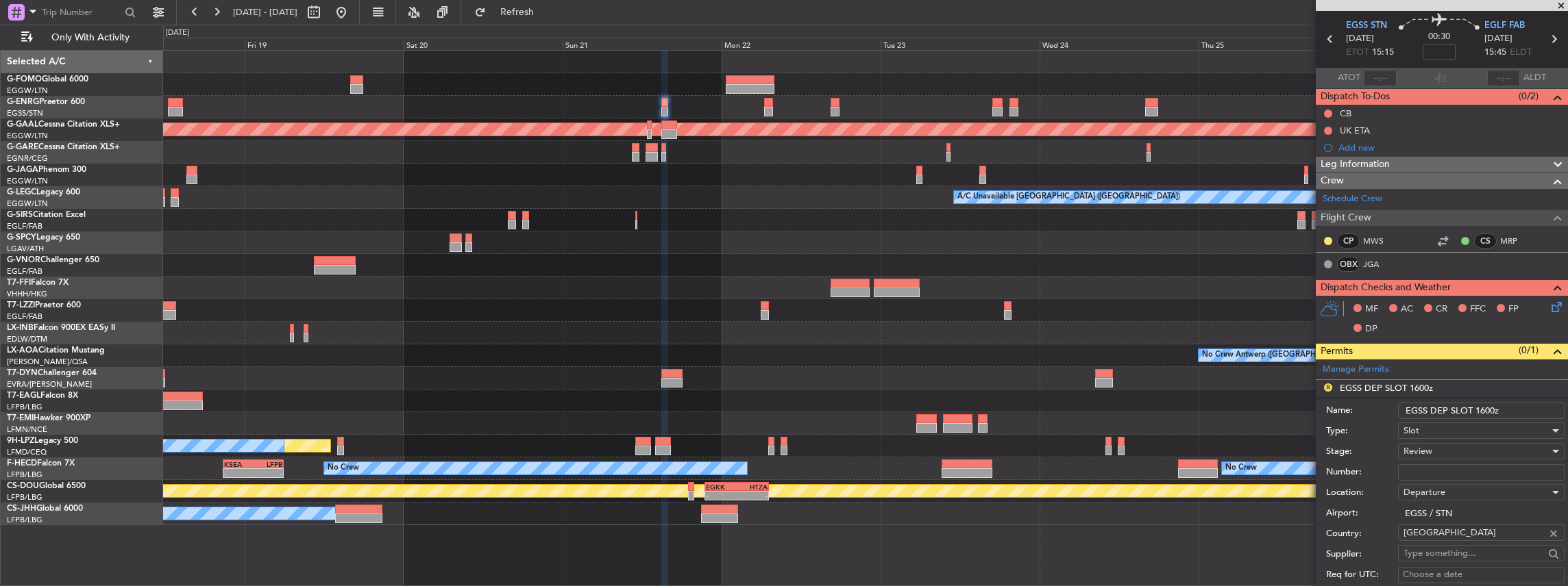
click at [1489, 408] on input "EGSS DEP SLOT 1600z" at bounding box center [1480, 411] width 166 height 17
click at [1484, 410] on input "EGSS DEP SLOT 1600z" at bounding box center [1480, 411] width 166 height 17
type input "EGSS DEP SLOT 1500z"
click at [1458, 447] on div "Review" at bounding box center [1476, 451] width 146 height 21
click at [1457, 541] on span "Requested" at bounding box center [1478, 538] width 148 height 21
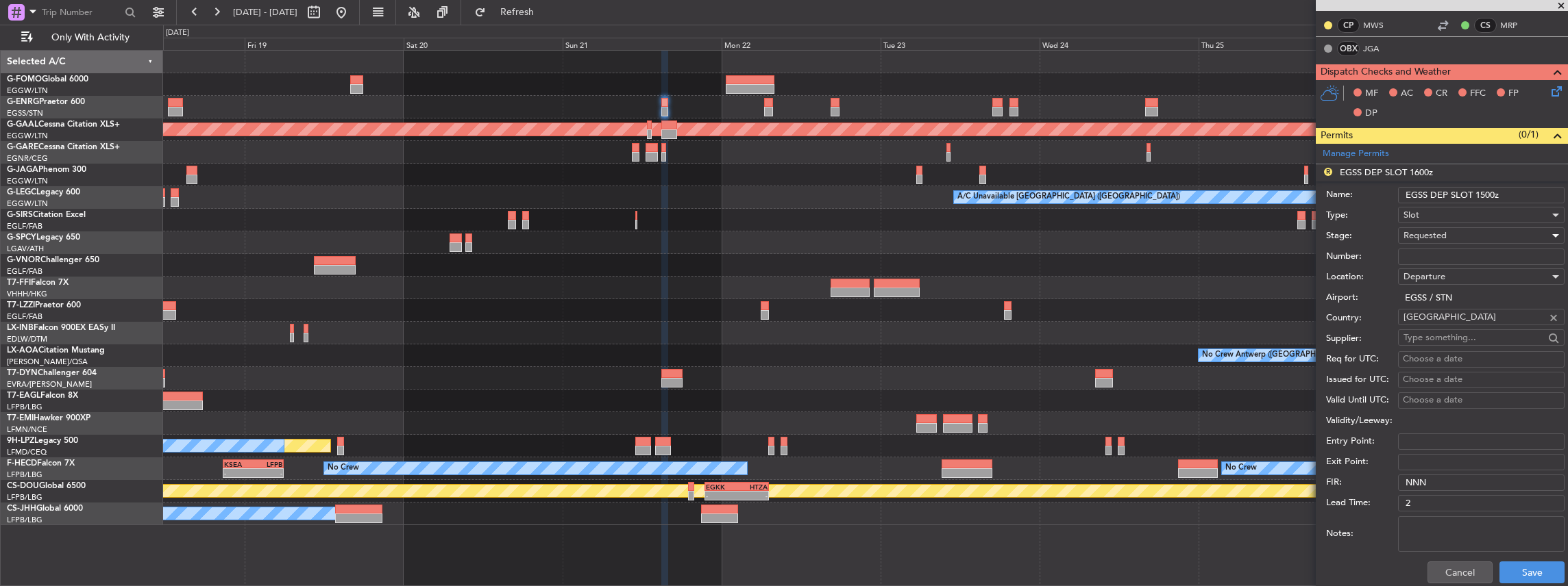
scroll to position [319, 0]
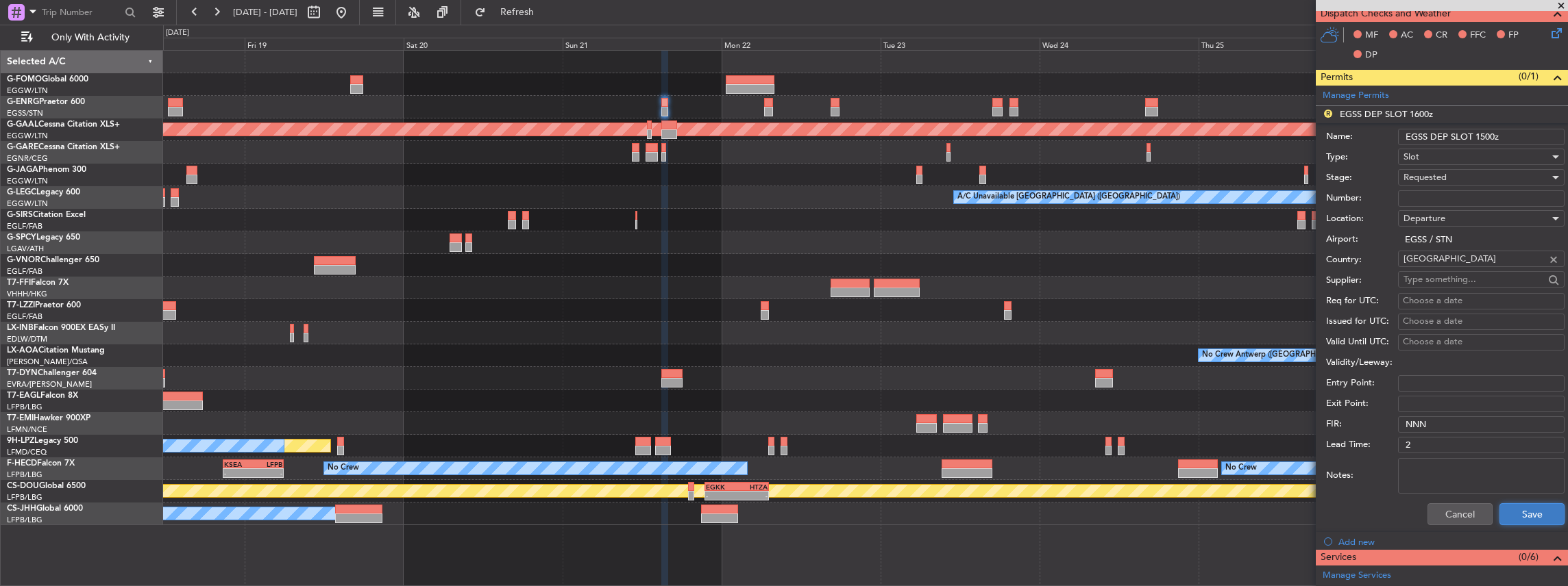
click at [1519, 514] on button "Save" at bounding box center [1532, 514] width 65 height 22
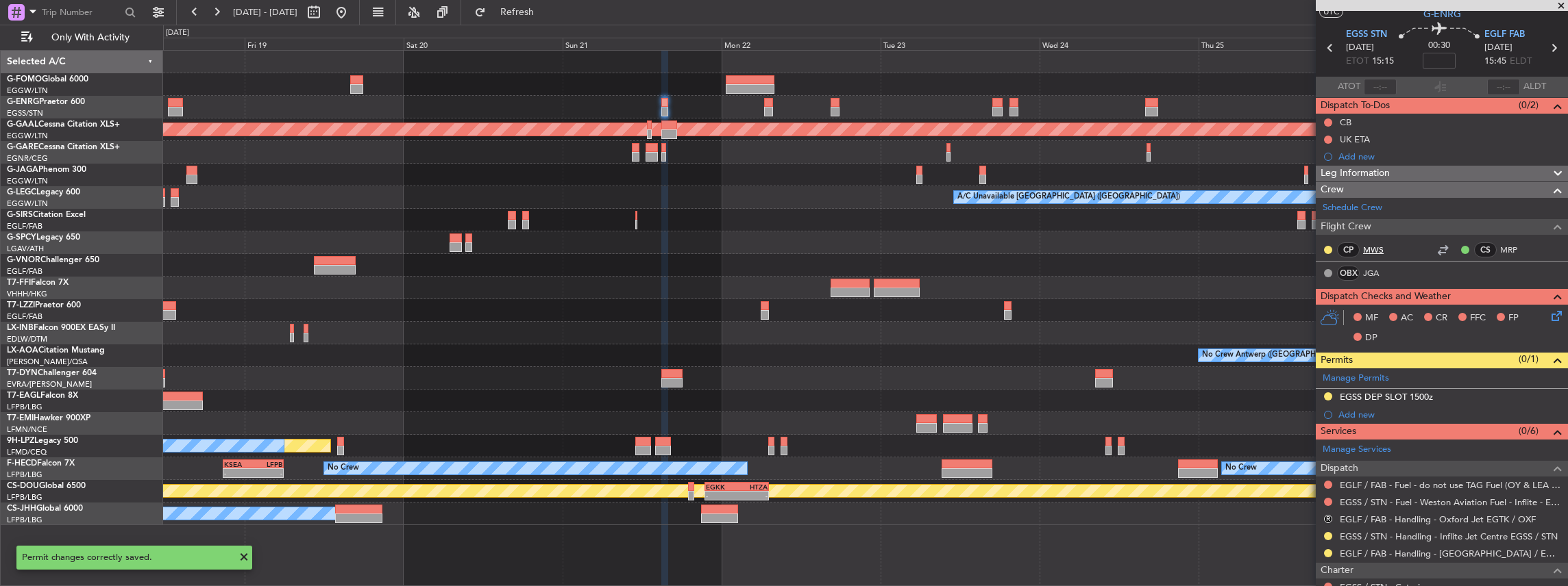
scroll to position [0, 0]
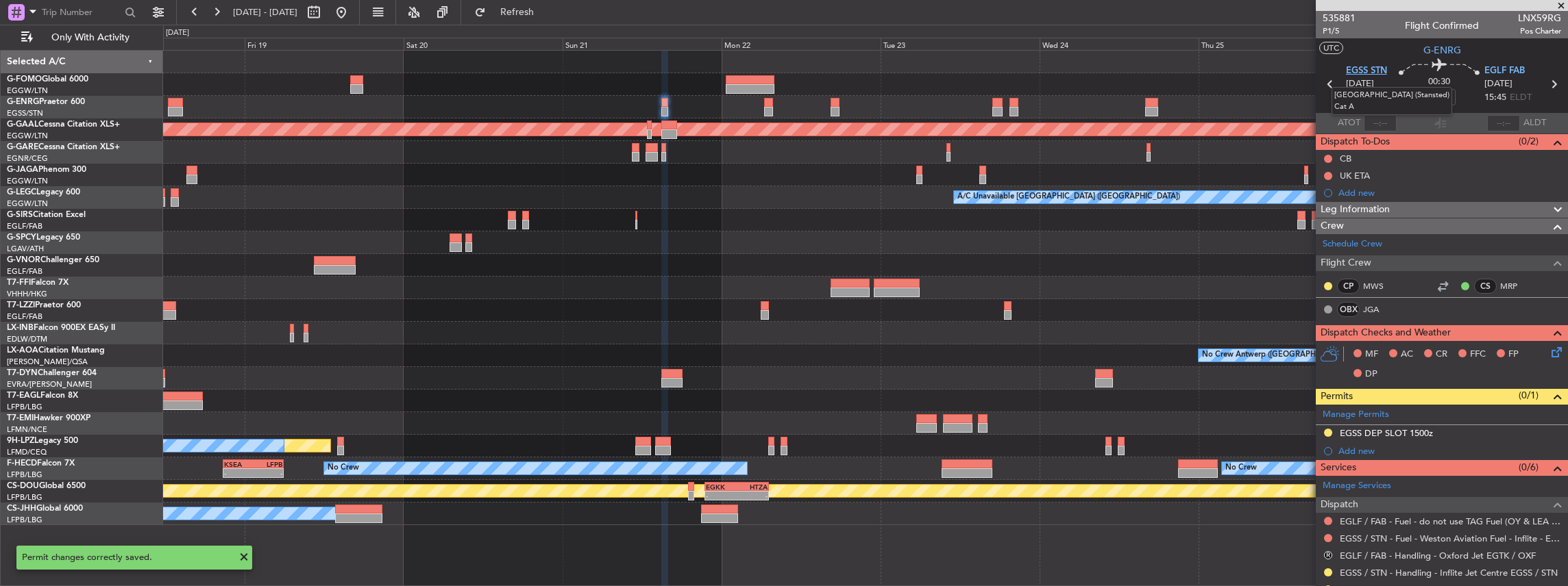
click at [1379, 69] on span "EGSS STN" at bounding box center [1366, 71] width 41 height 14
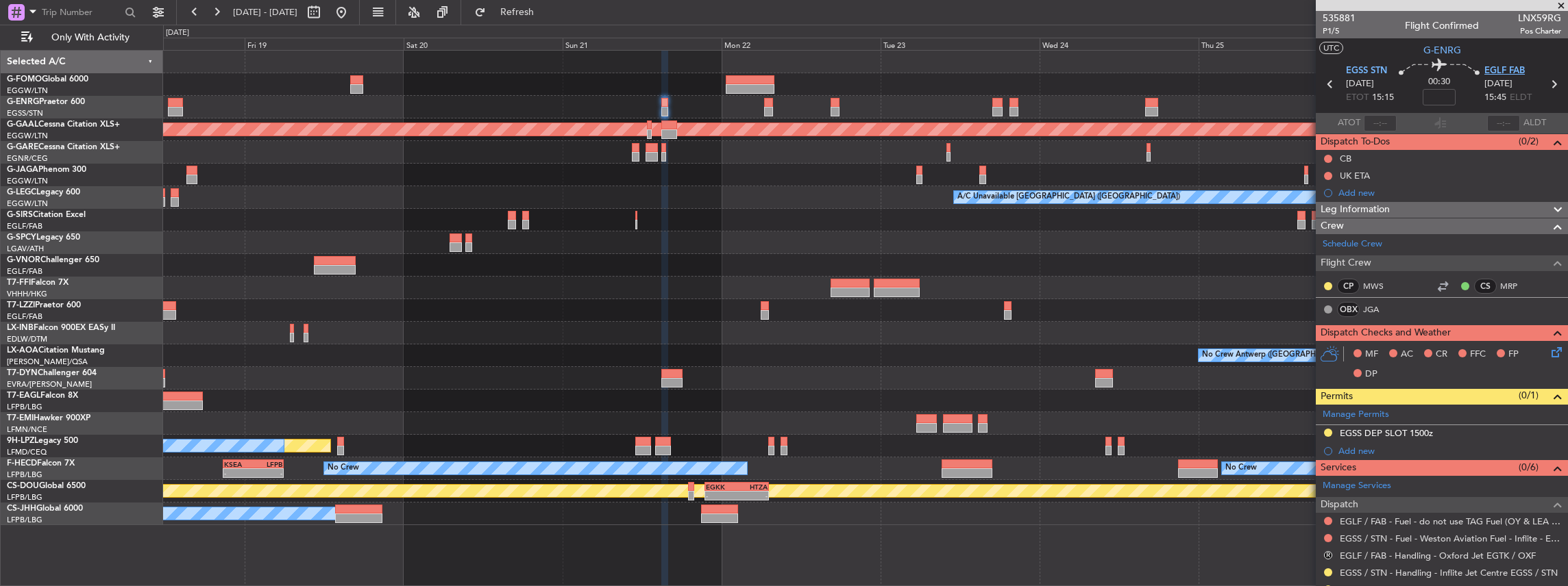
click at [1510, 70] on span "EGLF FAB" at bounding box center [1504, 71] width 41 height 14
click at [1557, 410] on div "Manage Permits" at bounding box center [1441, 415] width 252 height 21
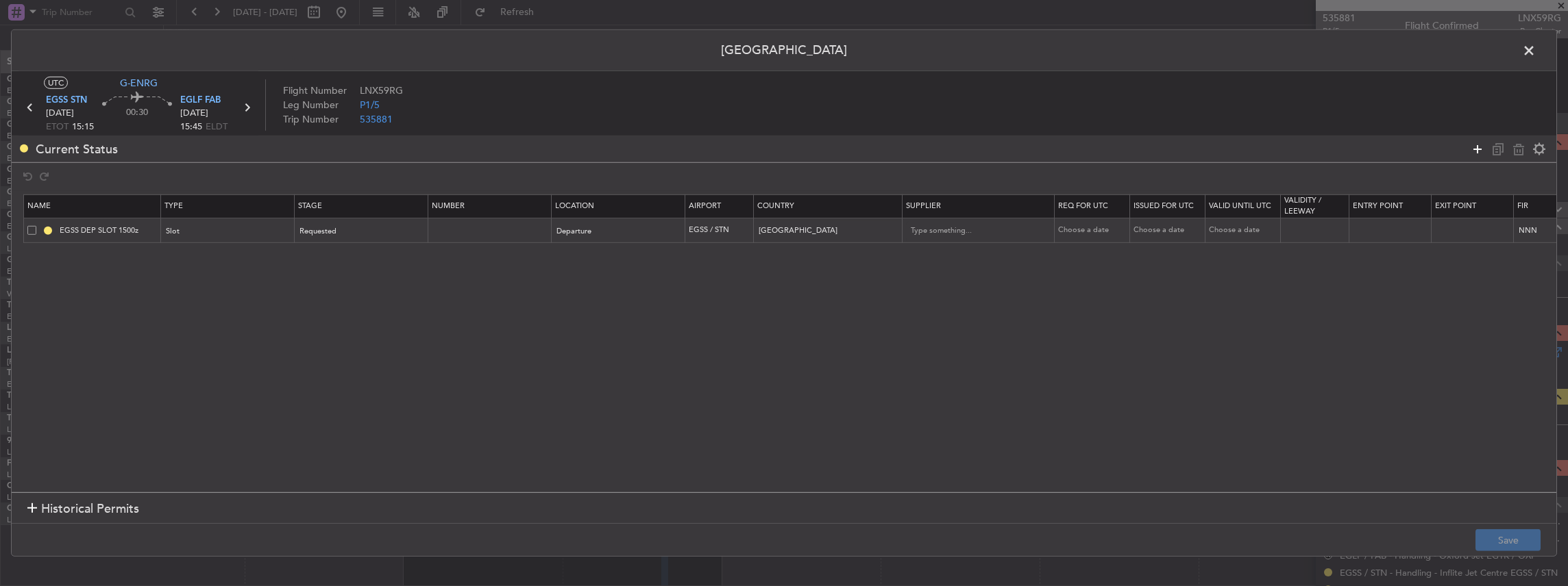
click at [1480, 149] on icon at bounding box center [1478, 149] width 17 height 17
click at [270, 253] on div "Type" at bounding box center [224, 256] width 114 height 21
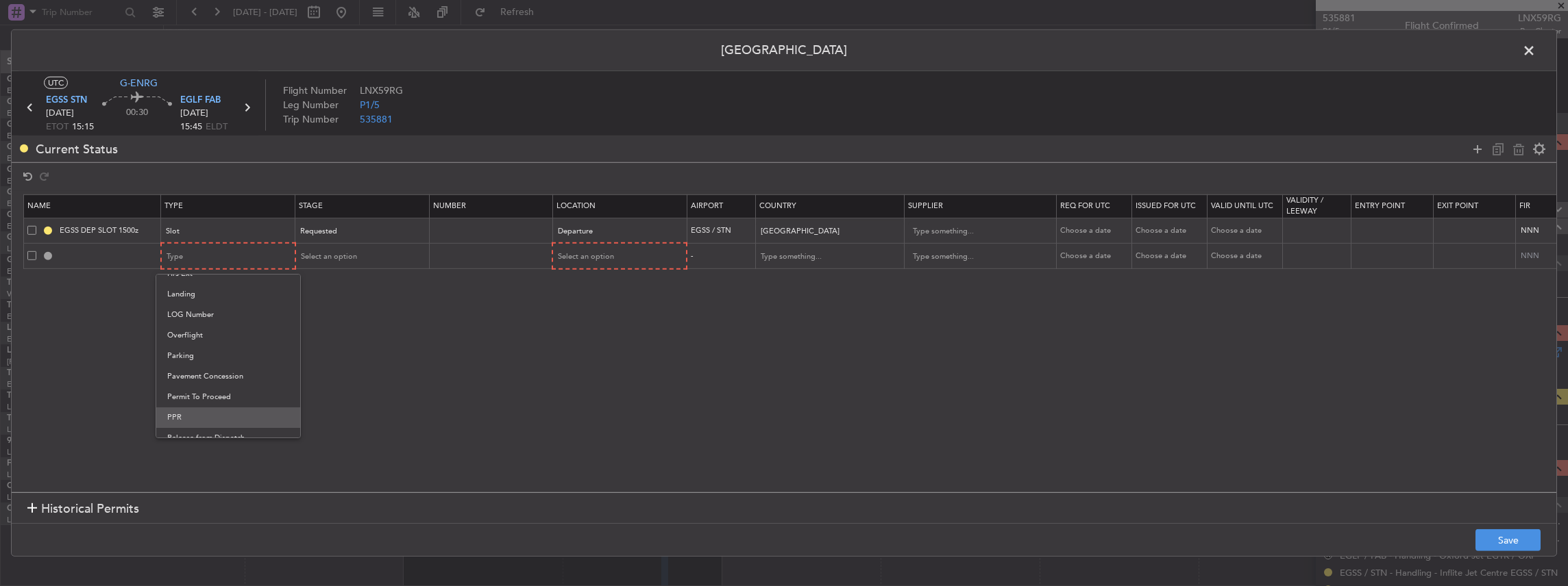
click at [181, 419] on span "PPR" at bounding box center [227, 417] width 122 height 21
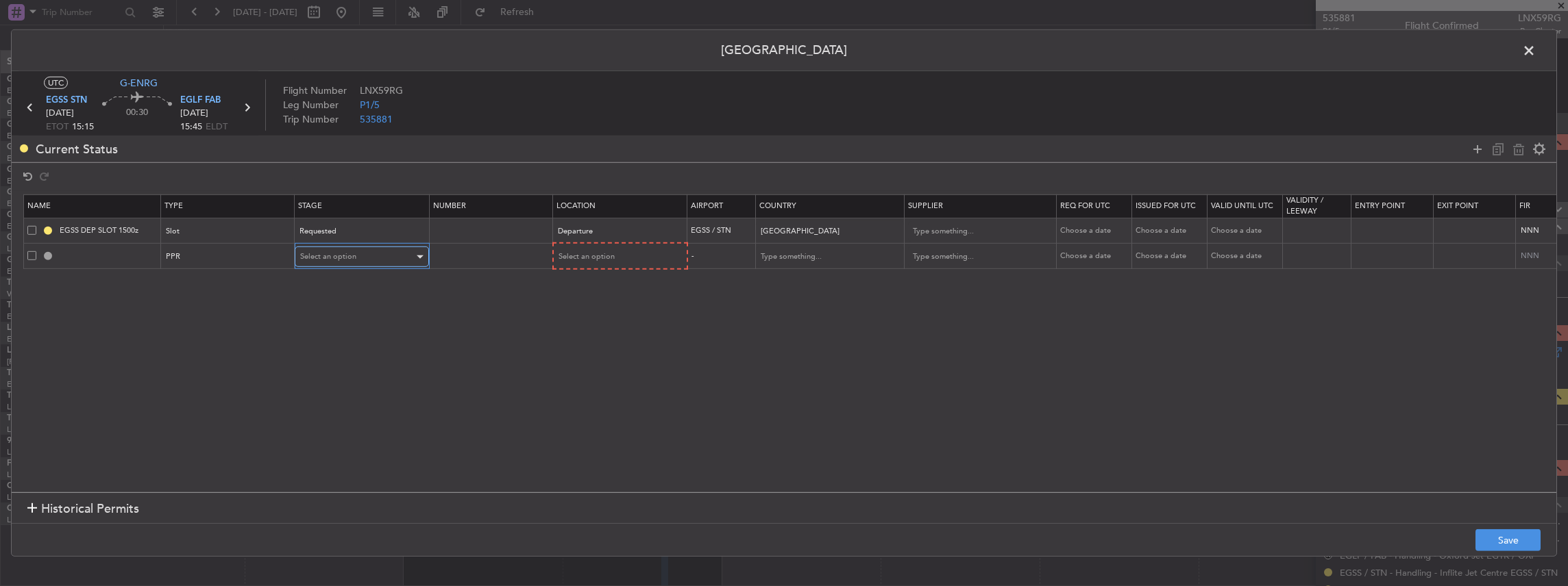
click at [362, 259] on div "Select an option" at bounding box center [357, 256] width 114 height 21
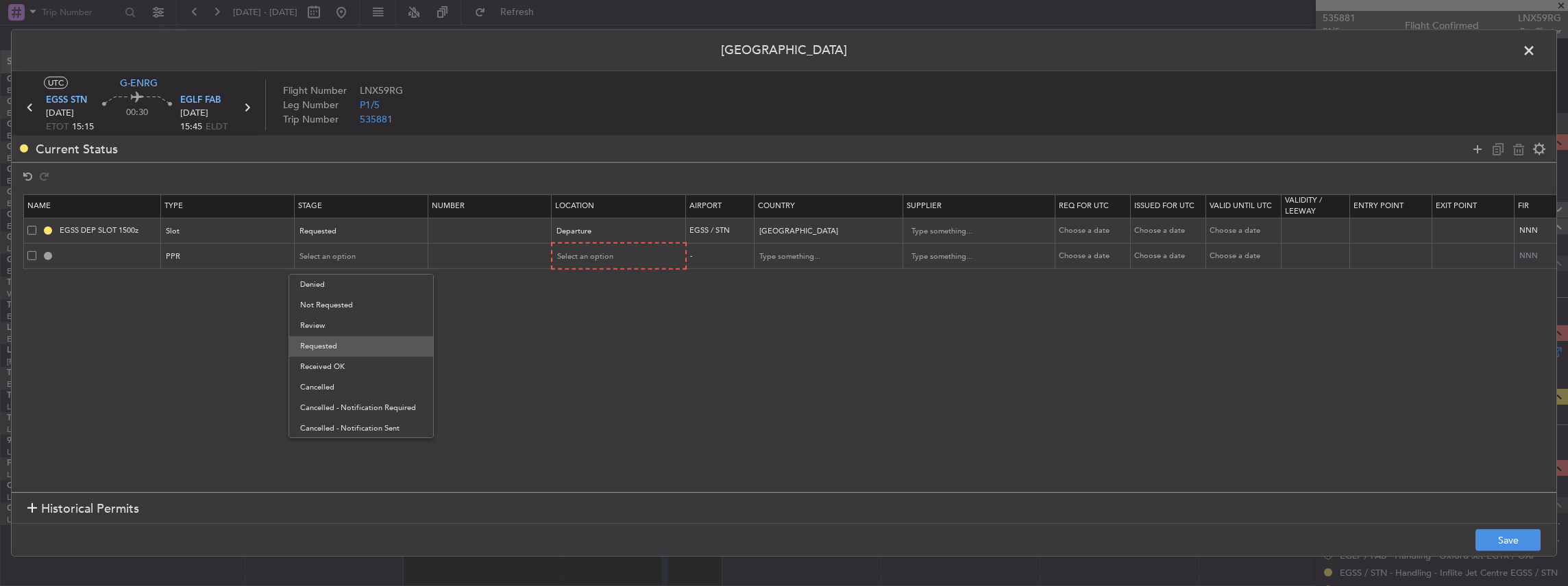
click at [339, 350] on span "Requested" at bounding box center [361, 346] width 122 height 21
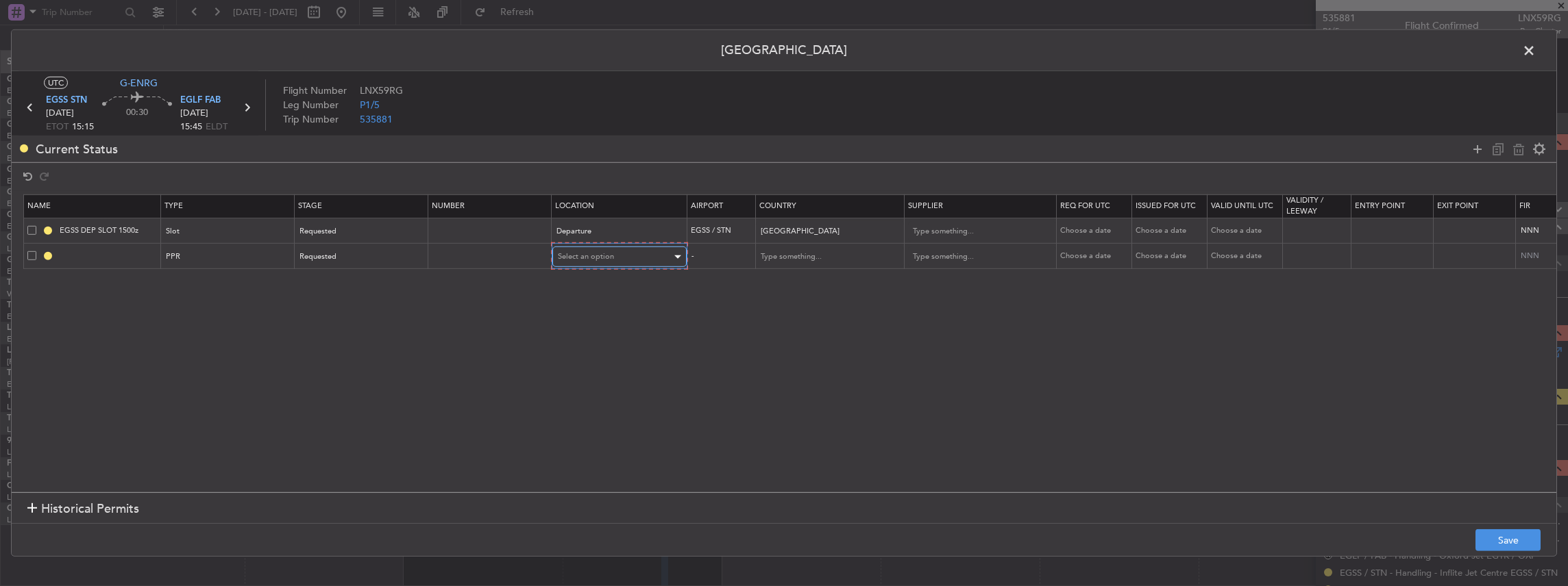
click at [578, 260] on span "Select an option" at bounding box center [586, 256] width 56 height 10
click at [586, 326] on span "Arrival" at bounding box center [618, 326] width 122 height 21
click at [1509, 544] on button "Save" at bounding box center [1508, 541] width 65 height 22
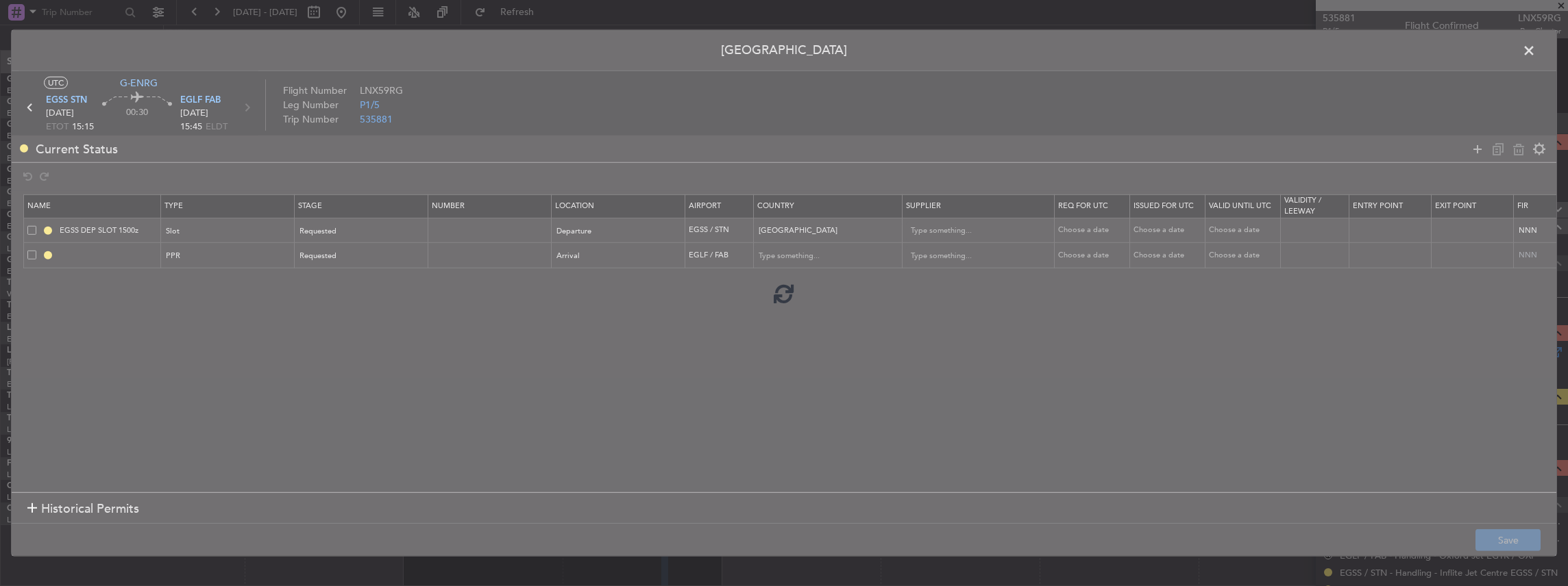
type input "EGLF PPR"
type input "[GEOGRAPHIC_DATA]"
type input "NNN"
type input "2"
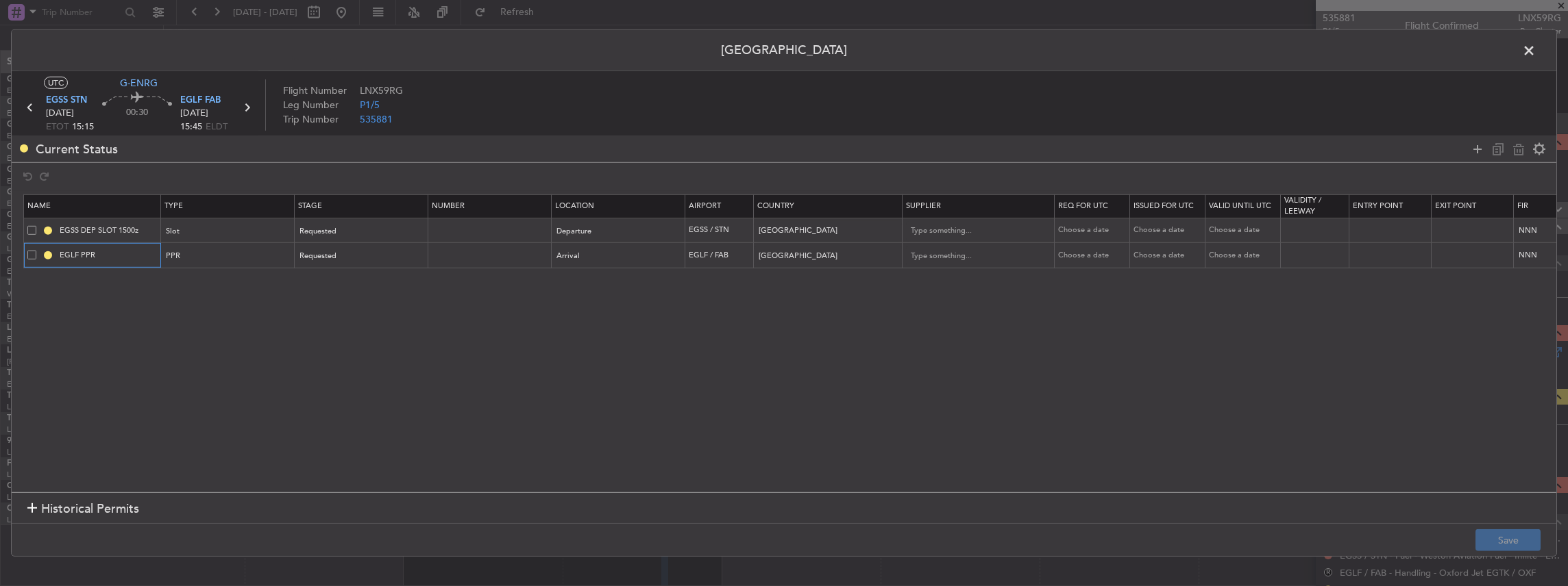
click at [132, 255] on input "EGLF PPR" at bounding box center [108, 255] width 103 height 12
type input "EGLF PPR 1545z"
click at [1495, 533] on button "Save" at bounding box center [1508, 541] width 65 height 22
click at [1536, 50] on span at bounding box center [1536, 54] width 0 height 27
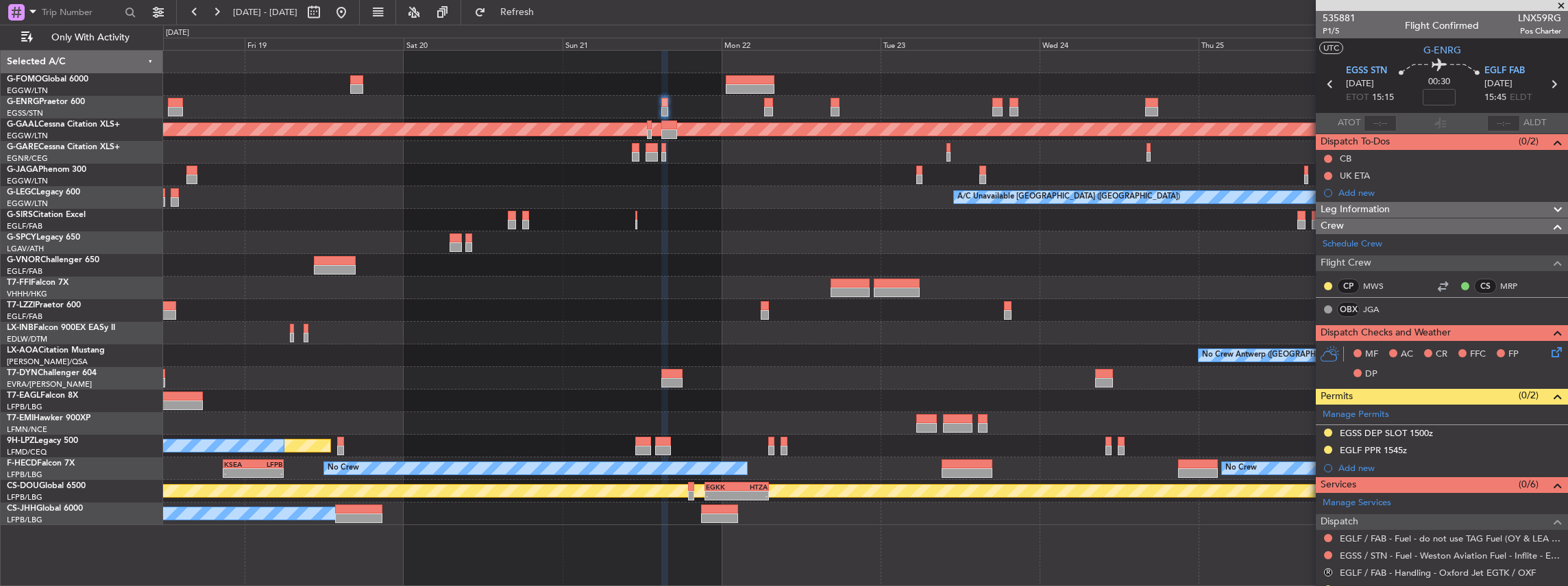
click at [1546, 83] on icon at bounding box center [1554, 84] width 18 height 18
type input "9"
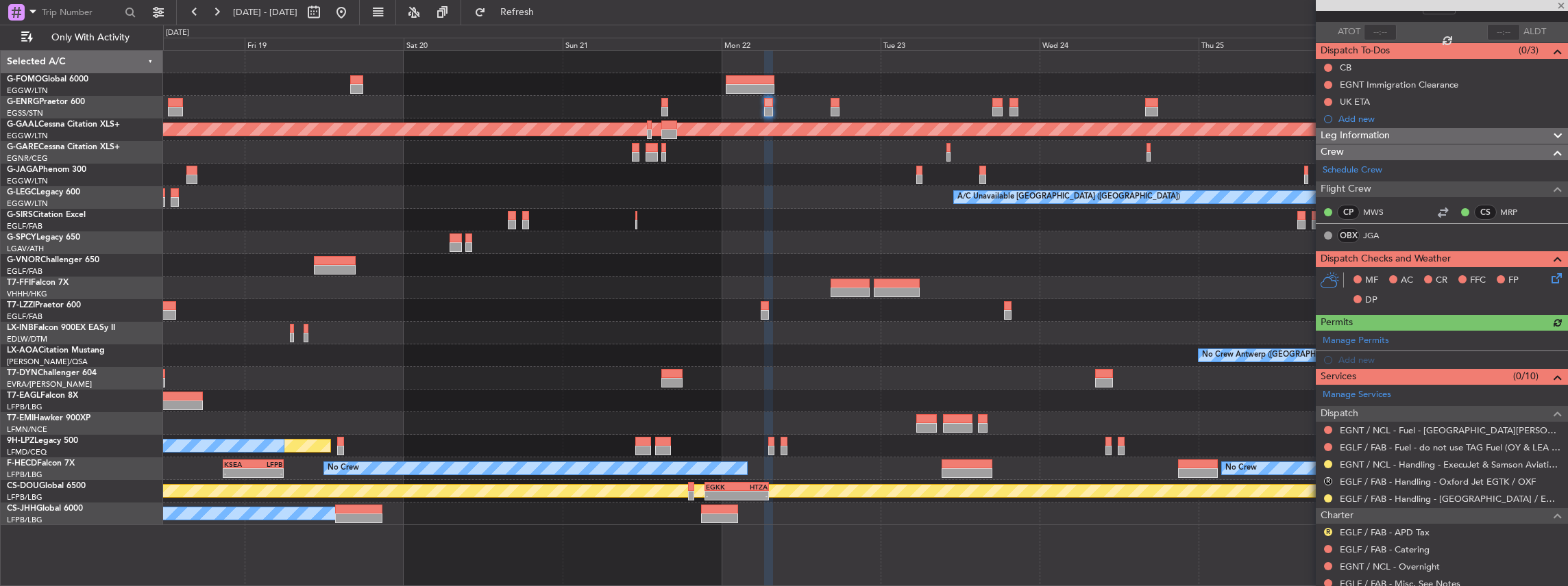
scroll to position [0, 0]
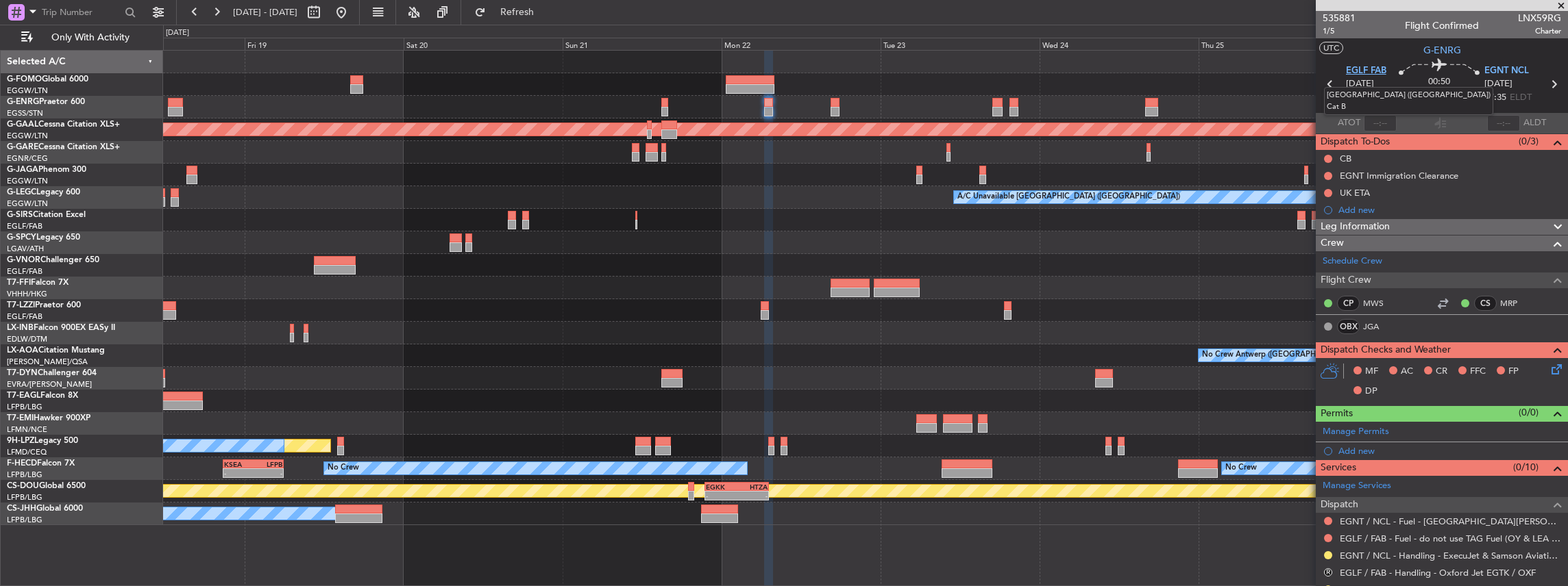
click at [1379, 66] on span "EGLF FAB" at bounding box center [1365, 71] width 41 height 14
click at [1499, 69] on span "EGNT NCL" at bounding box center [1507, 71] width 45 height 14
click at [1547, 426] on span at bounding box center [1556, 428] width 17 height 10
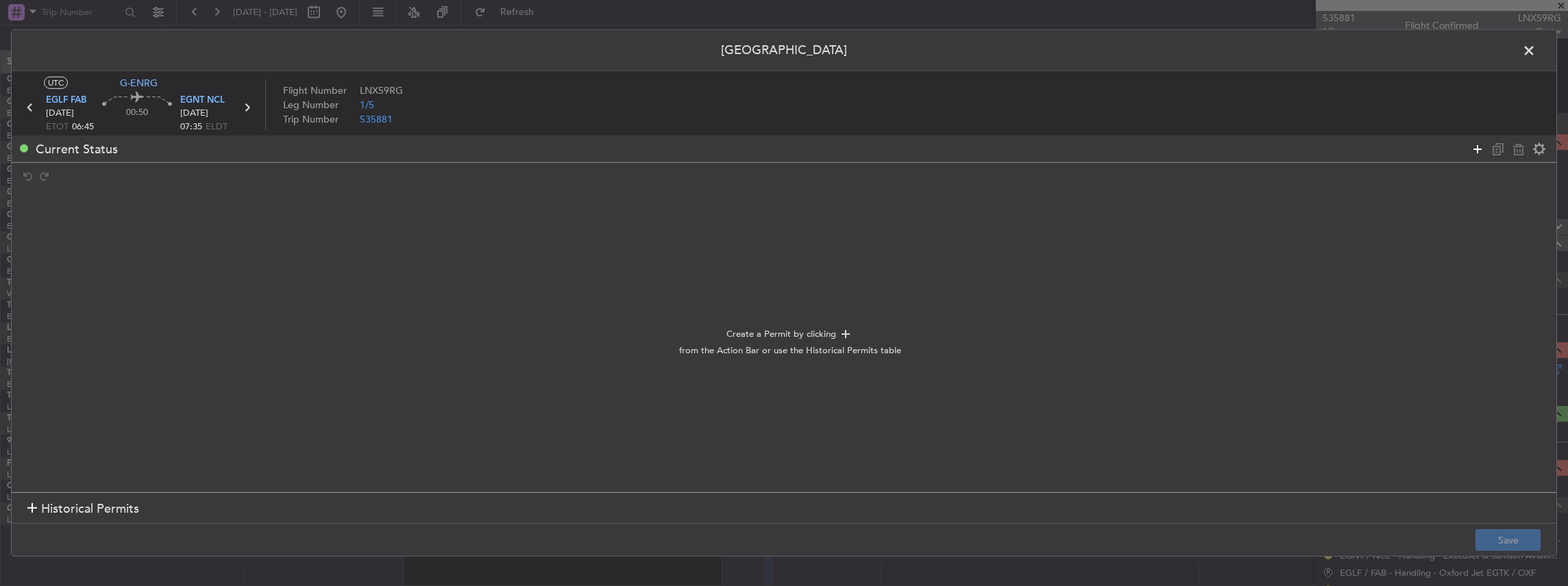
click at [1478, 150] on icon at bounding box center [1478, 149] width 17 height 17
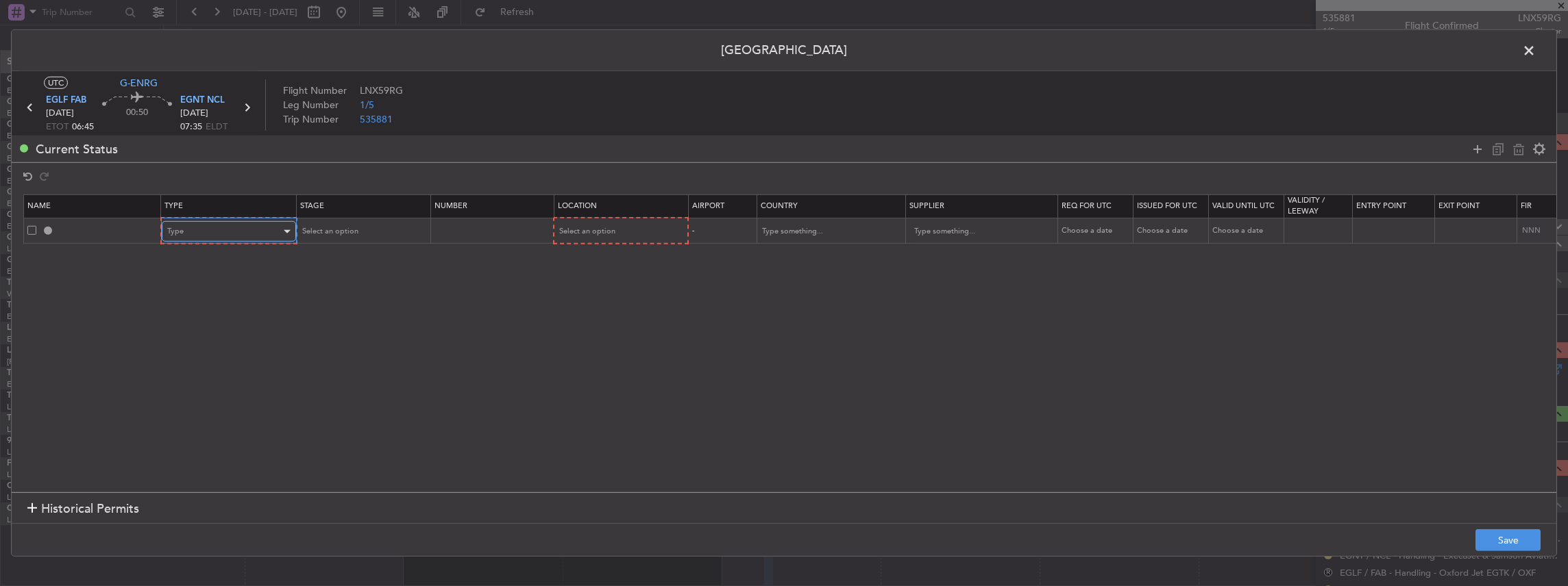
click at [255, 230] on div "Type" at bounding box center [224, 231] width 114 height 21
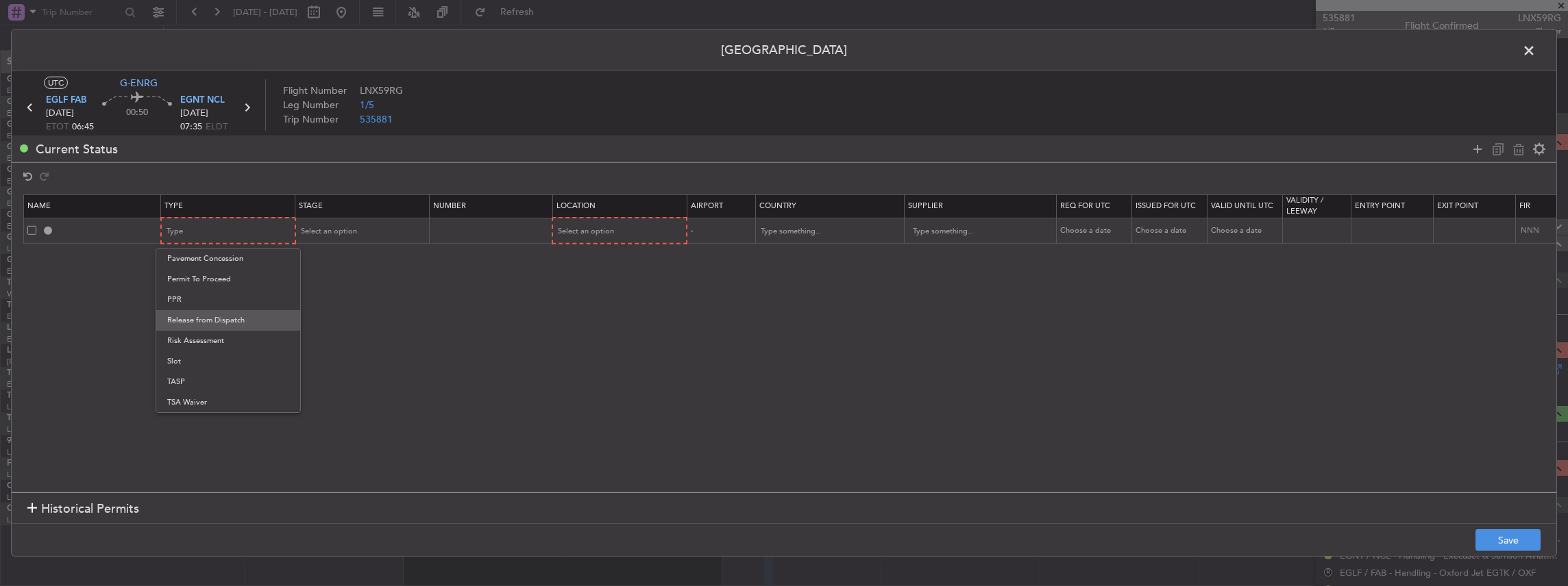
click at [209, 310] on span "Release from Dispatch" at bounding box center [227, 320] width 122 height 21
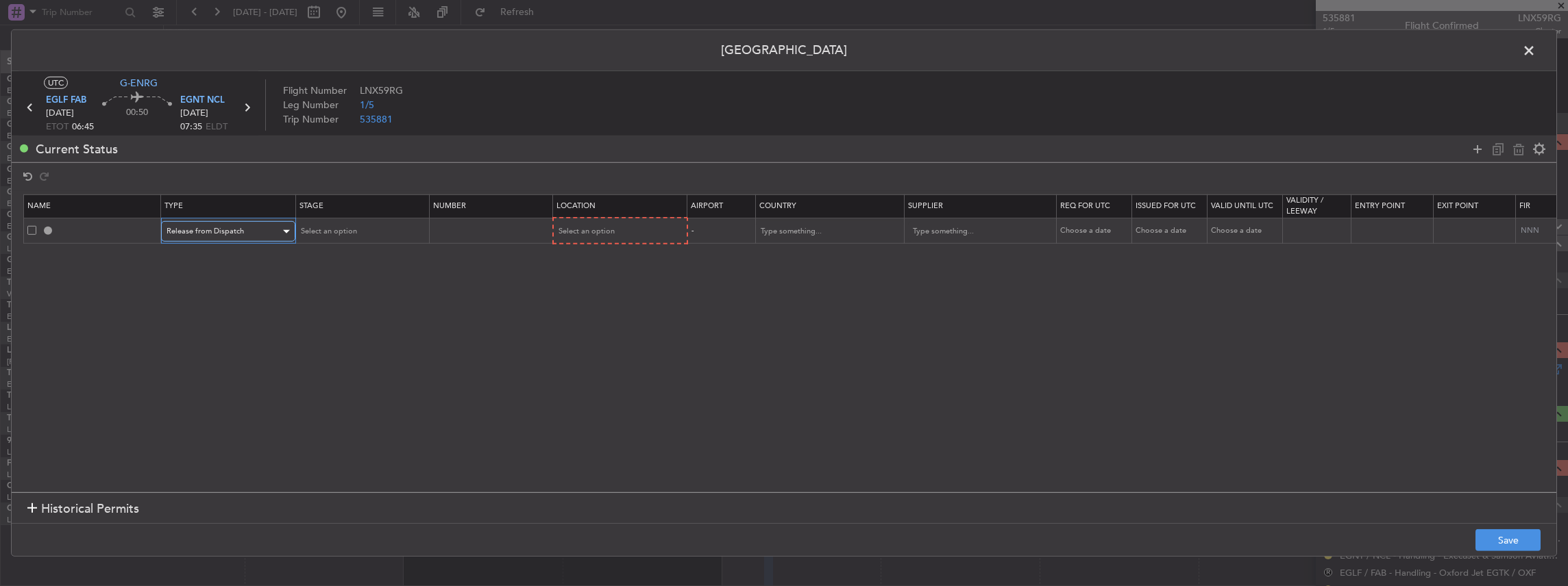
click at [214, 228] on span "Release from Dispatch" at bounding box center [205, 231] width 78 height 10
click at [206, 296] on span "PPR" at bounding box center [227, 300] width 122 height 21
click at [364, 215] on th "Stage" at bounding box center [361, 206] width 134 height 23
click at [354, 234] on div "Select an option" at bounding box center [357, 231] width 114 height 21
click at [333, 322] on span "Requested" at bounding box center [361, 321] width 122 height 21
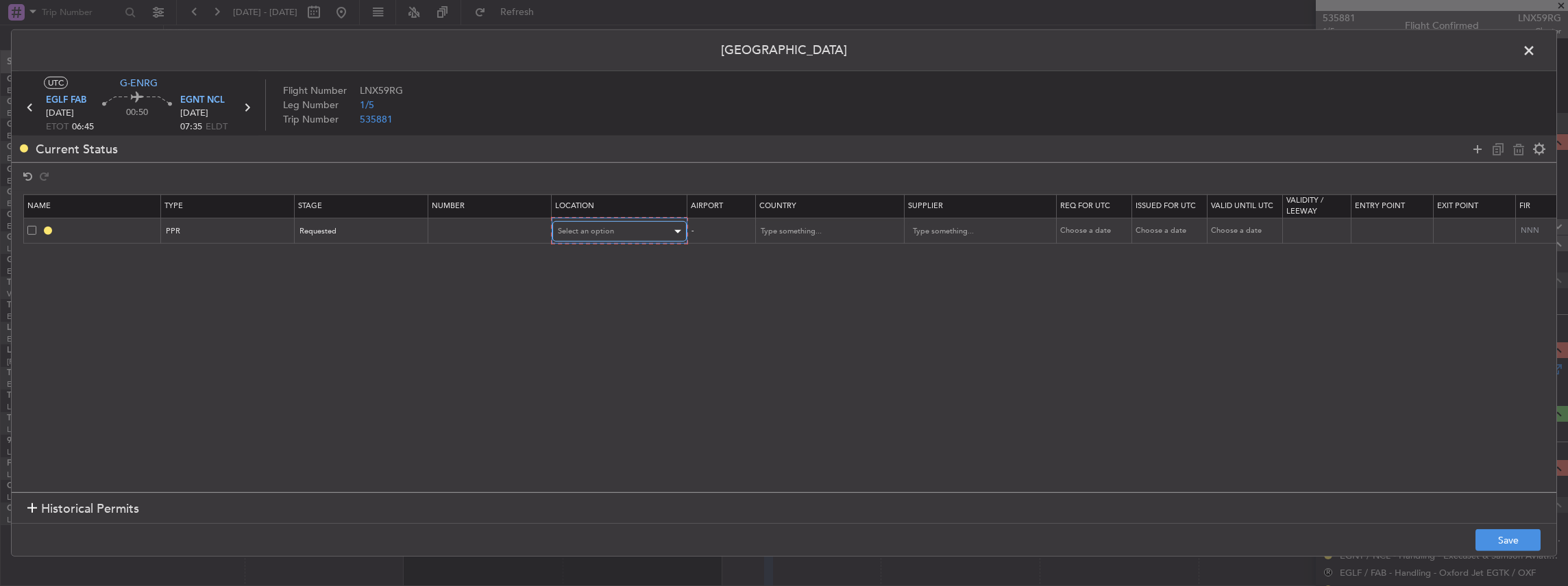
click at [596, 230] on span "Select an option" at bounding box center [586, 231] width 56 height 10
click at [595, 251] on span "Departure" at bounding box center [618, 260] width 122 height 21
click at [1508, 533] on button "Save" at bounding box center [1508, 541] width 65 height 22
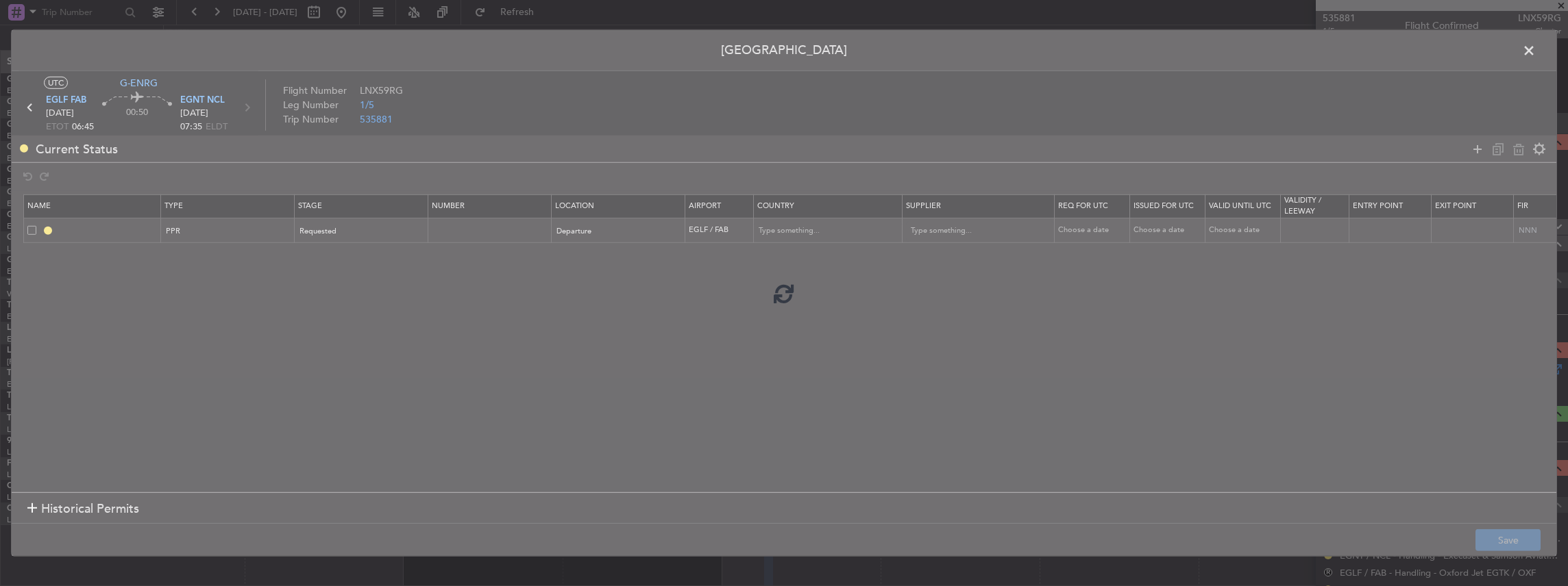
type input "EGLF PPR"
type input "[GEOGRAPHIC_DATA]"
type input "NNN"
type input "2"
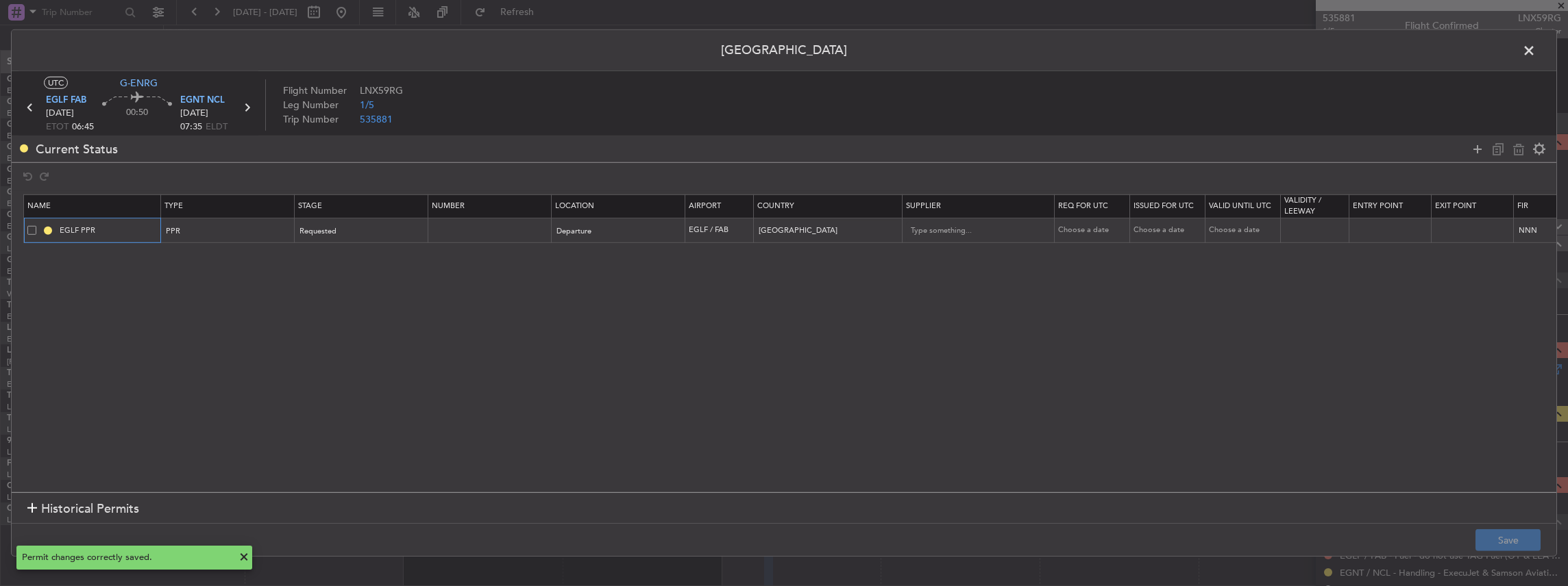
click at [118, 231] on input "EGLF PPR" at bounding box center [108, 231] width 103 height 12
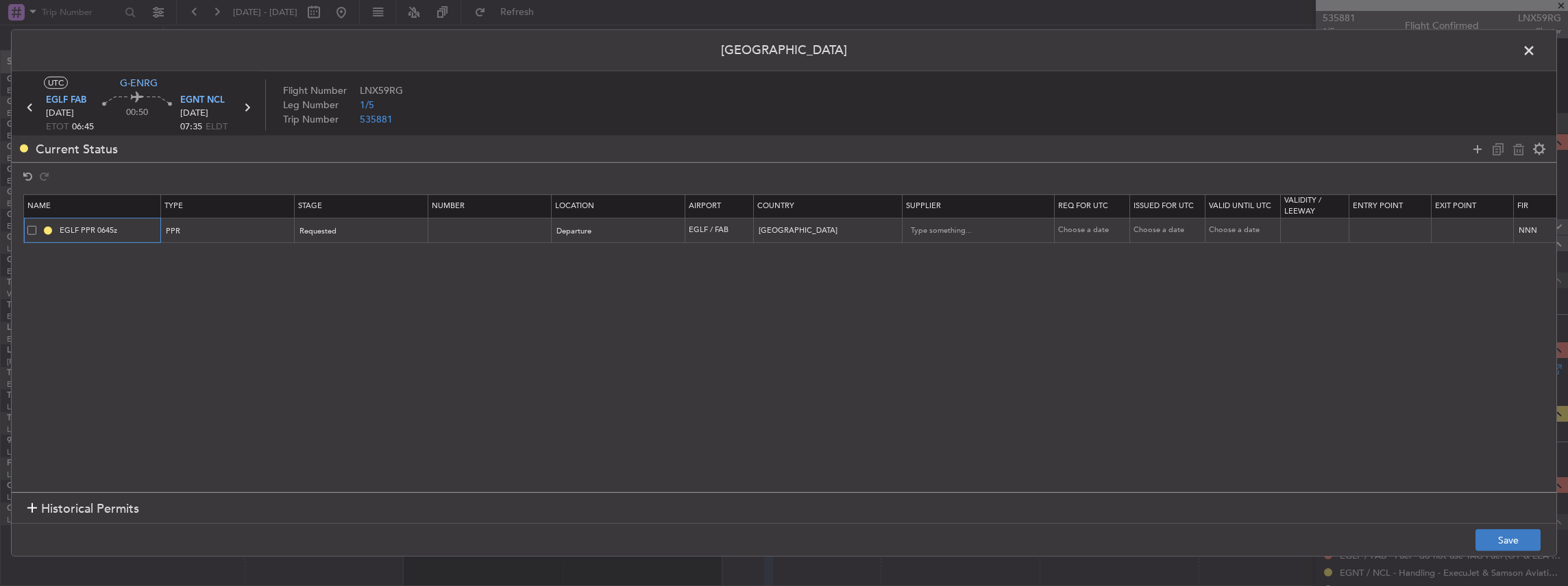
type input "EGLF PPR 0645z"
click at [1493, 543] on button "Save" at bounding box center [1508, 541] width 65 height 22
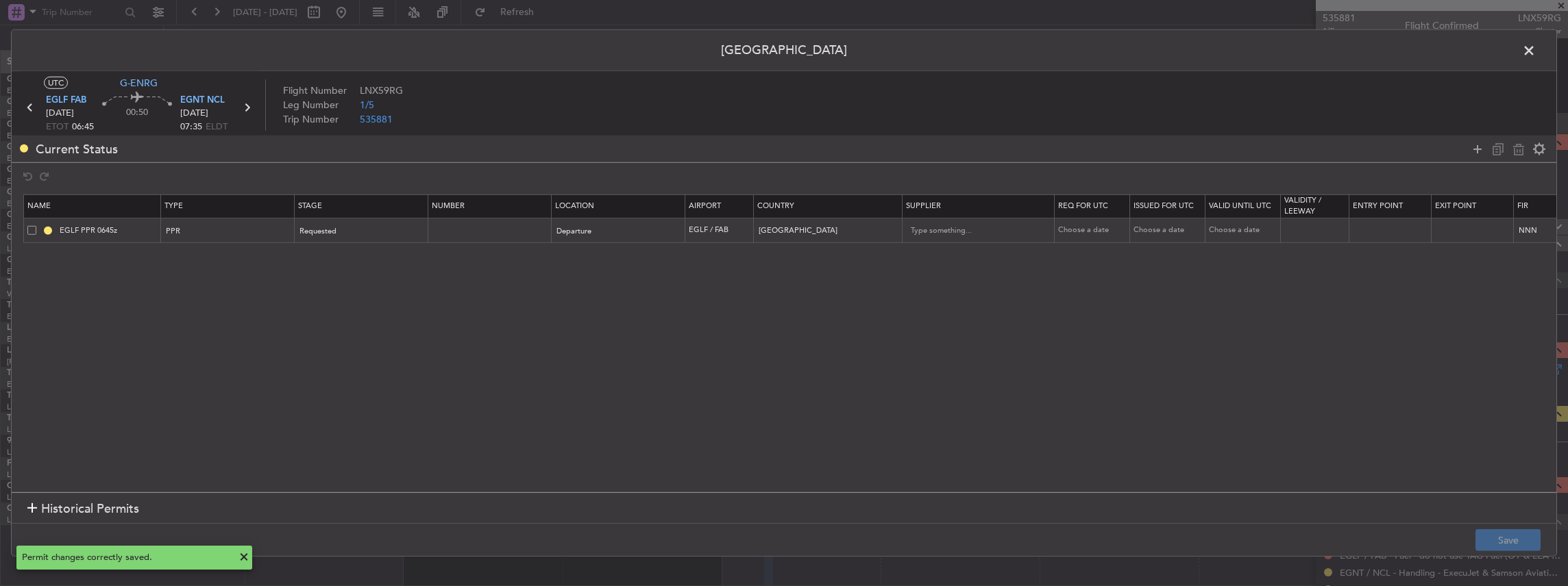
click at [1536, 50] on span at bounding box center [1536, 54] width 0 height 27
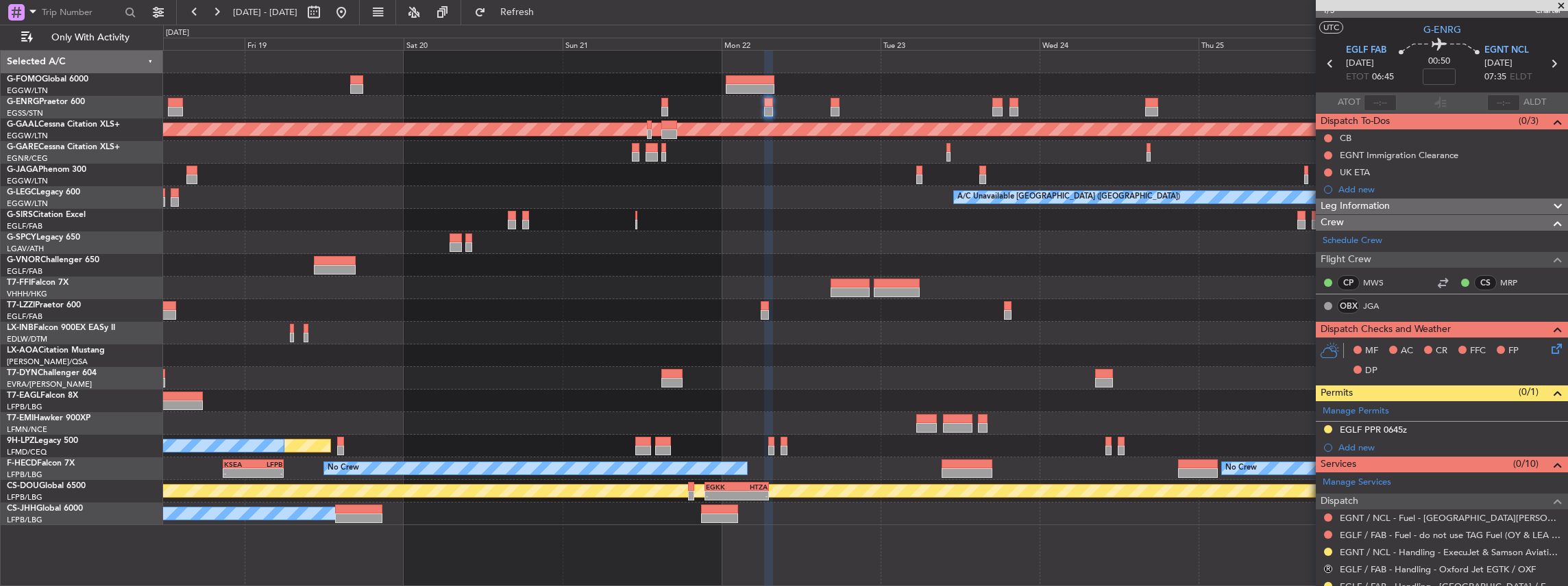
scroll to position [0, 0]
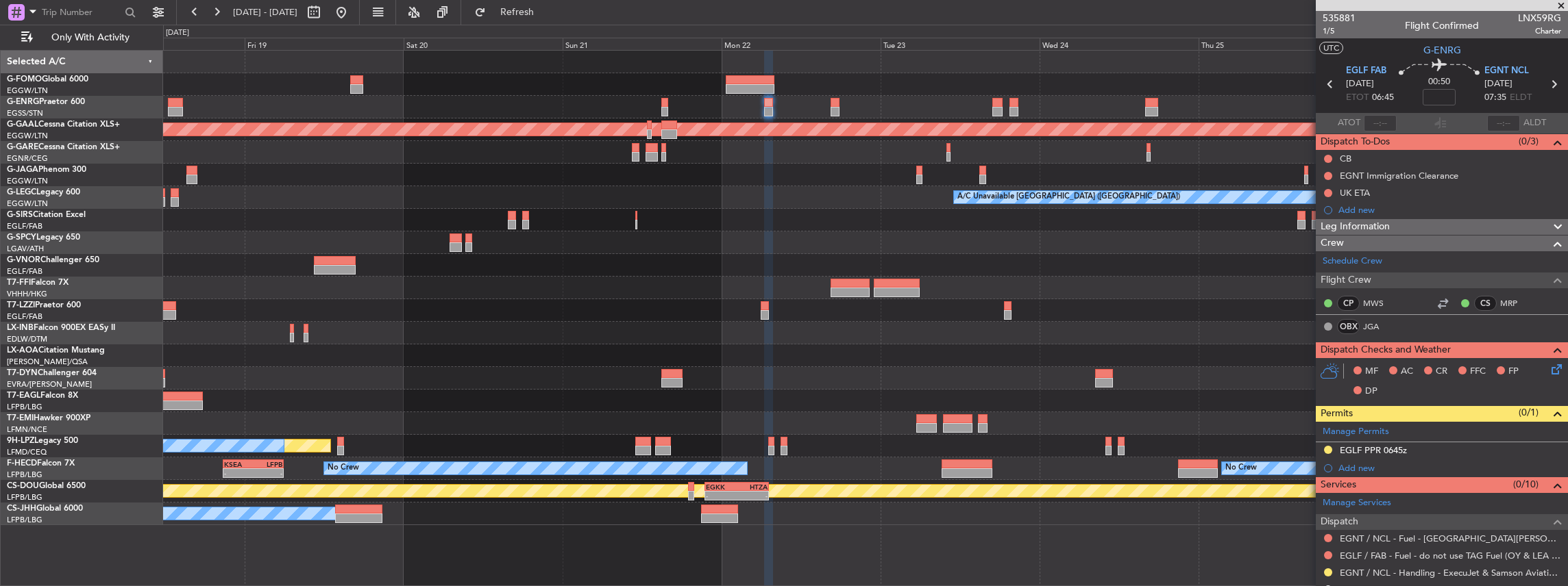
click at [1209, 77] on div at bounding box center [865, 84] width 1405 height 22
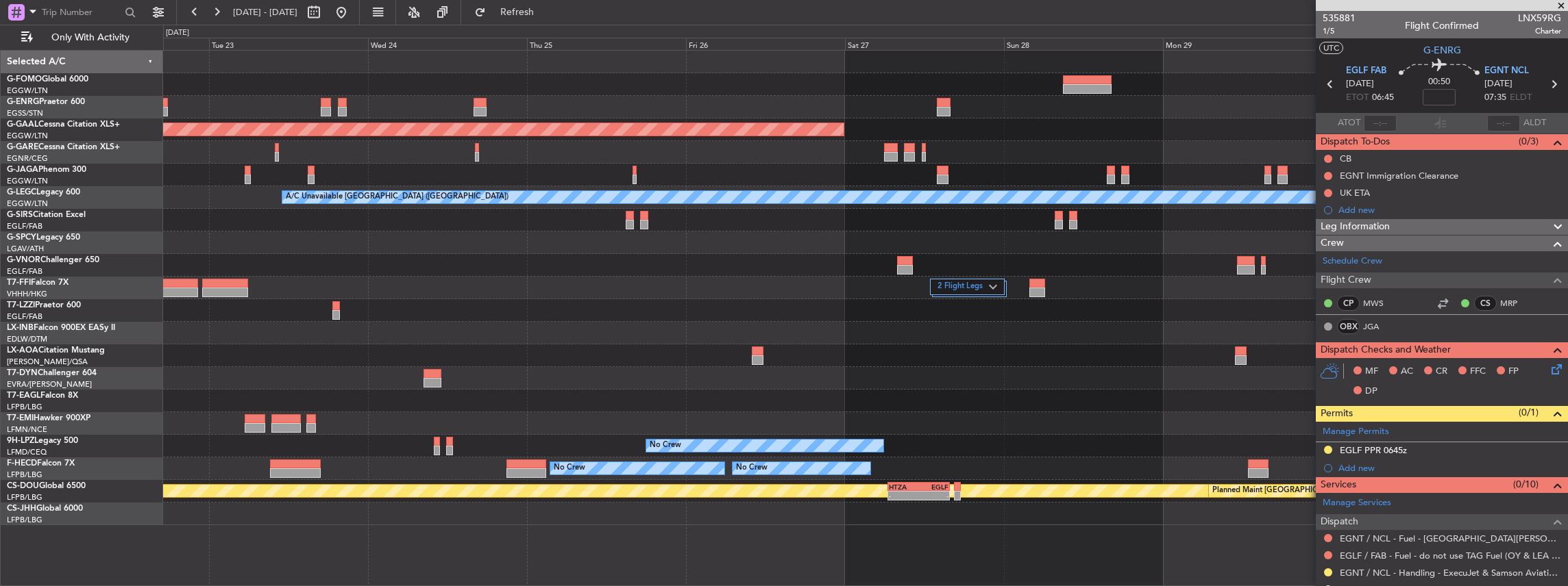
click at [634, 242] on div "Planned Maint Dusseldorf A/C Unavailable London (Luton) 2 Flight Legs No Crew P…" at bounding box center [865, 288] width 1405 height 474
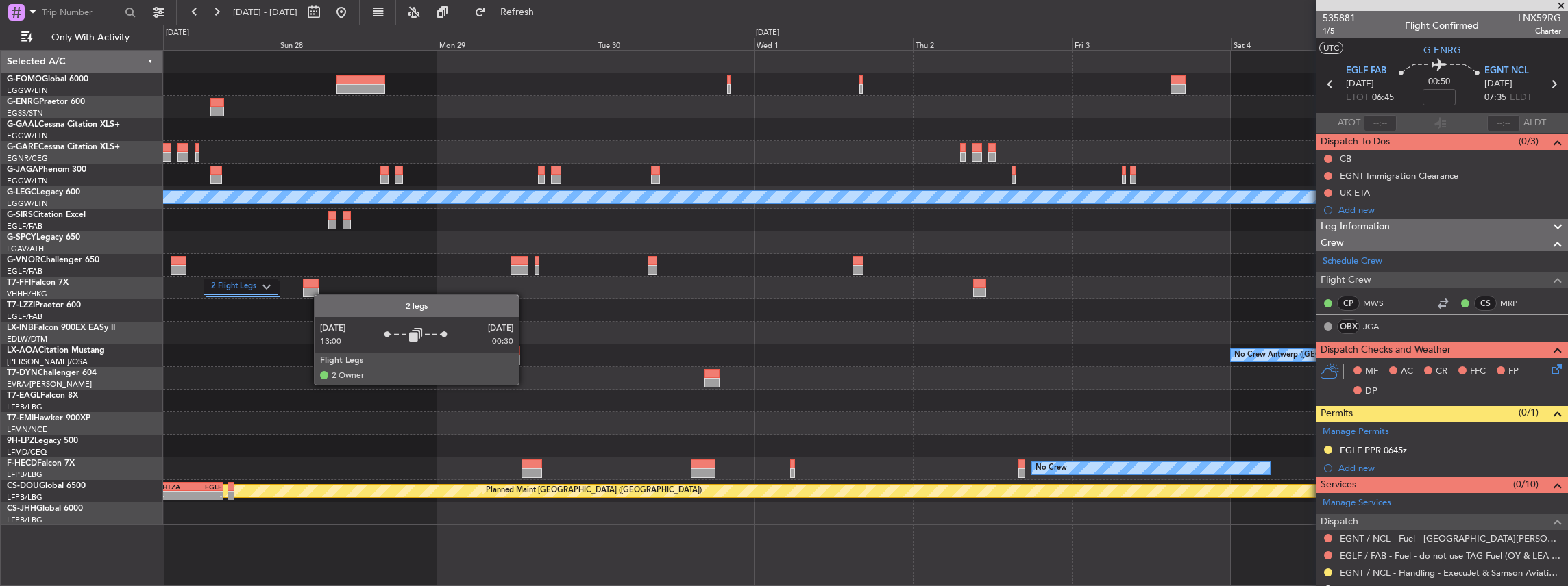
click at [242, 307] on div "Planned Maint Dusseldorf A/C Unavailable London (Luton) 2 Flight Legs No Crew A…" at bounding box center [865, 288] width 1405 height 474
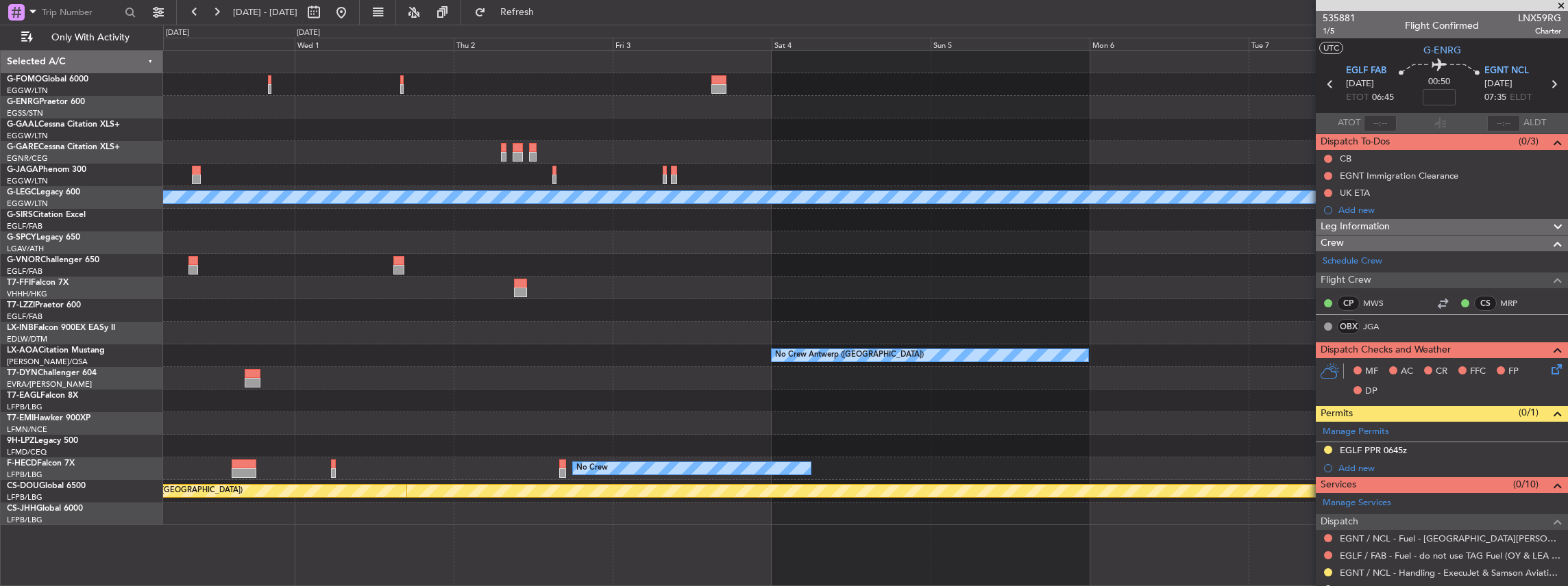
click at [292, 326] on div "A/C Unavailable London (Luton) Planned Maint Geneva (Cointrin) 2 Flight Legs No…" at bounding box center [865, 288] width 1405 height 474
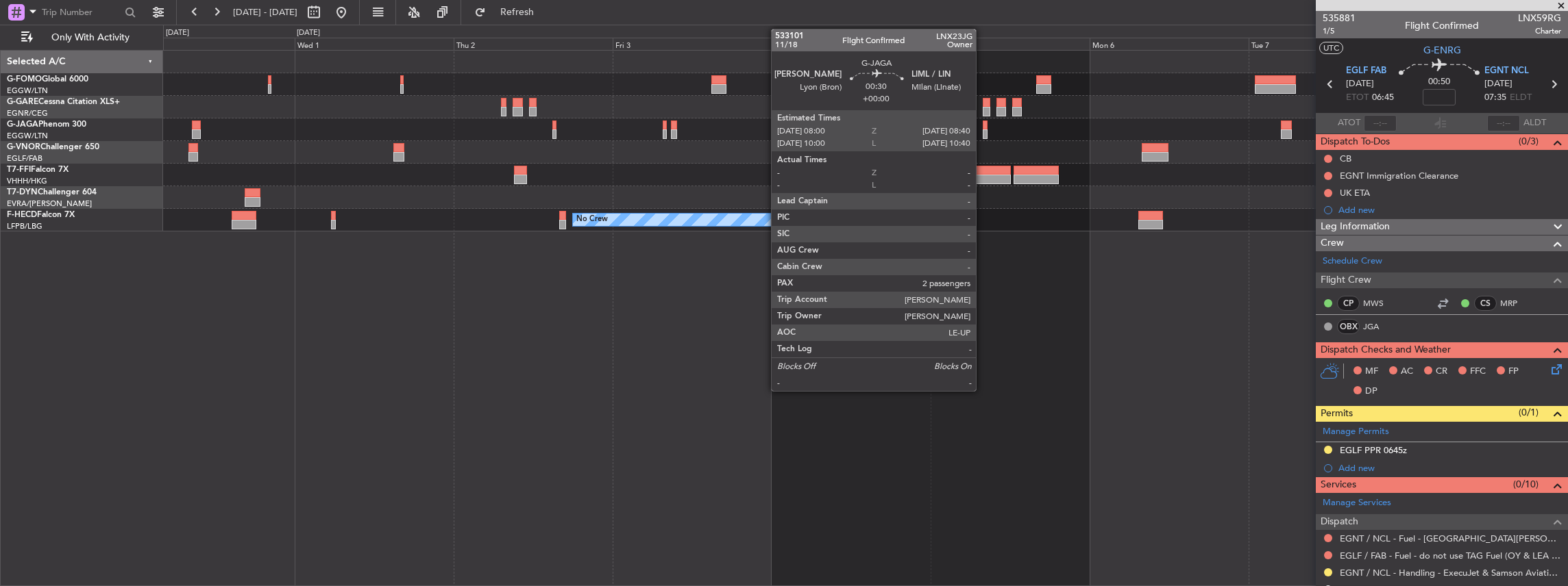
click at [982, 121] on div at bounding box center [985, 126] width 5 height 10
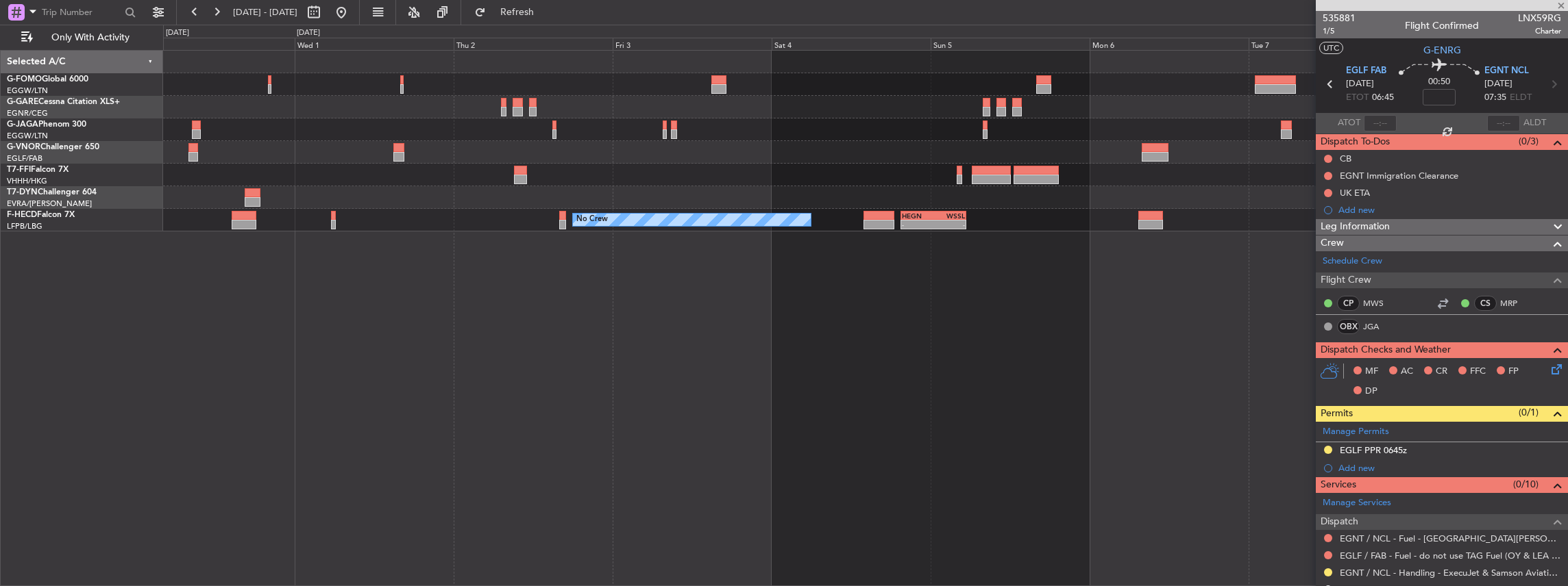
type input "2"
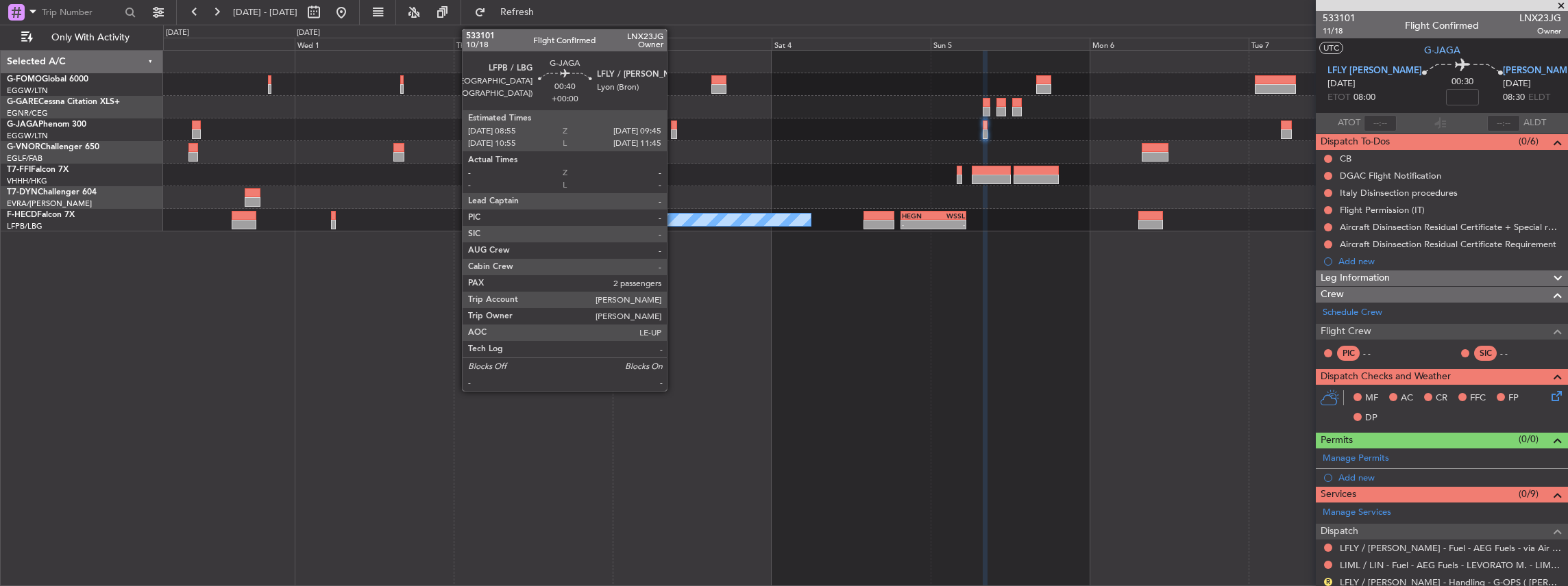
click at [674, 132] on div at bounding box center [673, 135] width 6 height 10
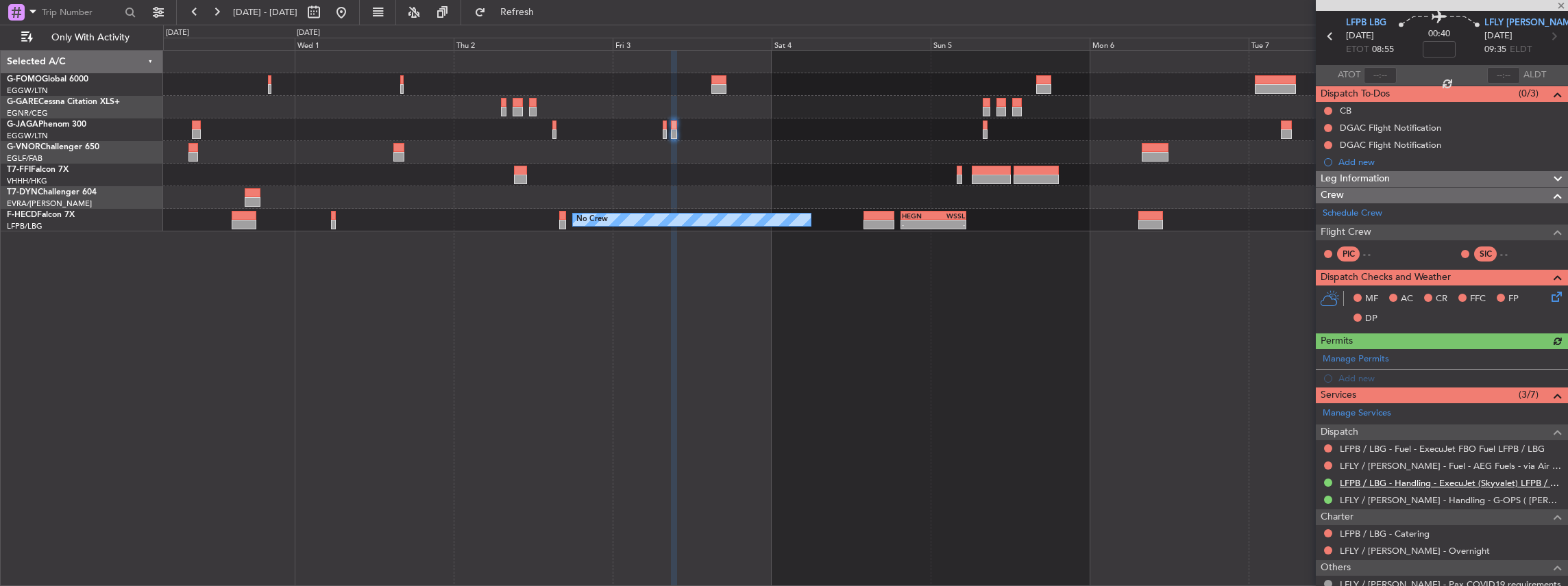
scroll to position [137, 0]
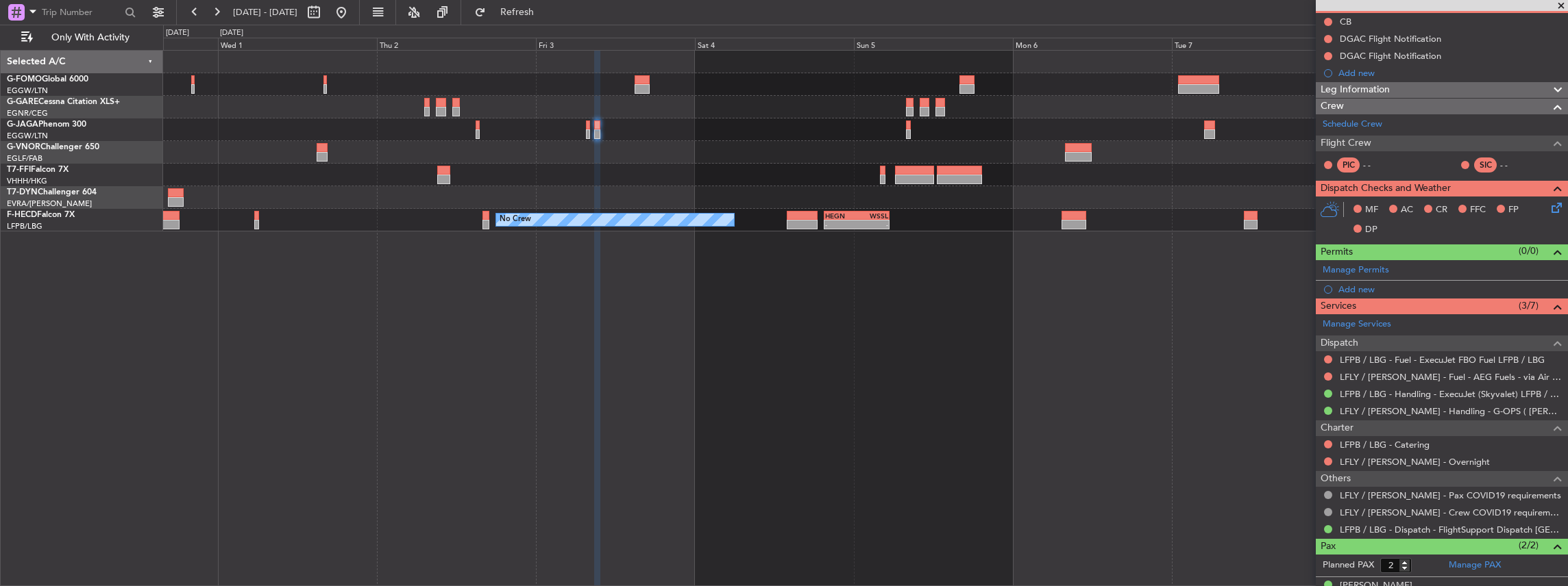
click at [1049, 158] on div at bounding box center [865, 152] width 1405 height 22
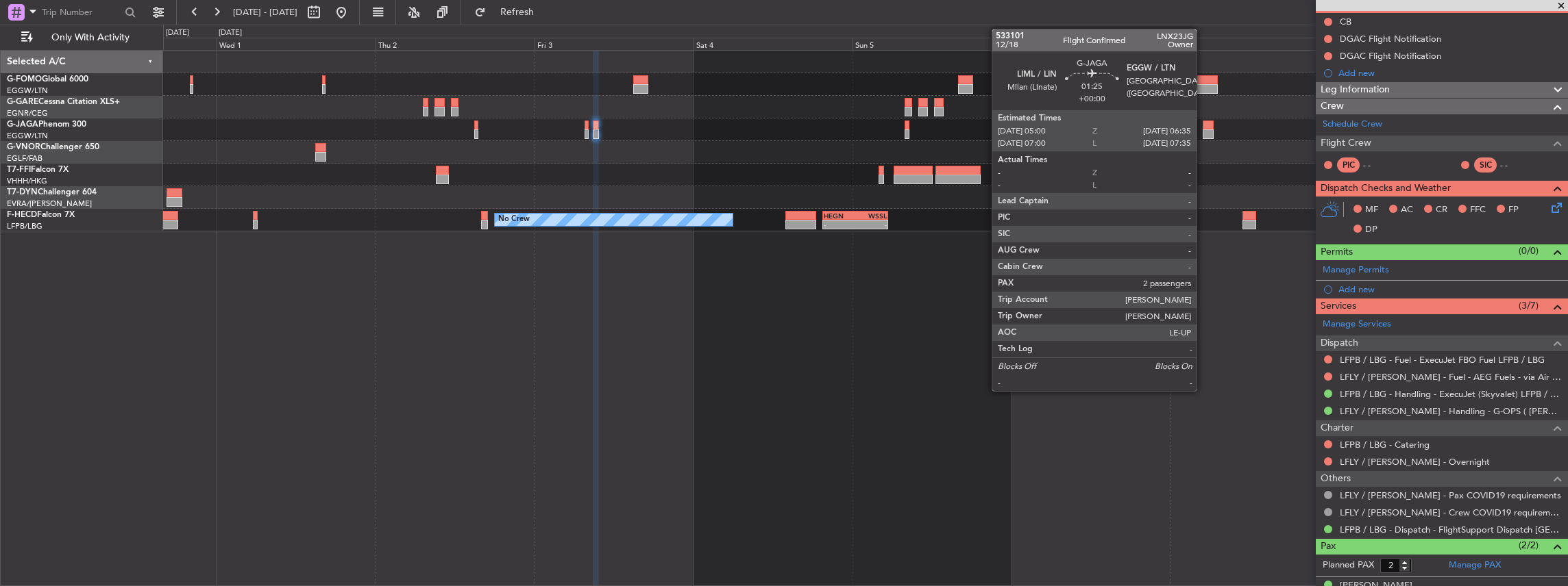
click at [1203, 121] on div at bounding box center [1207, 126] width 11 height 10
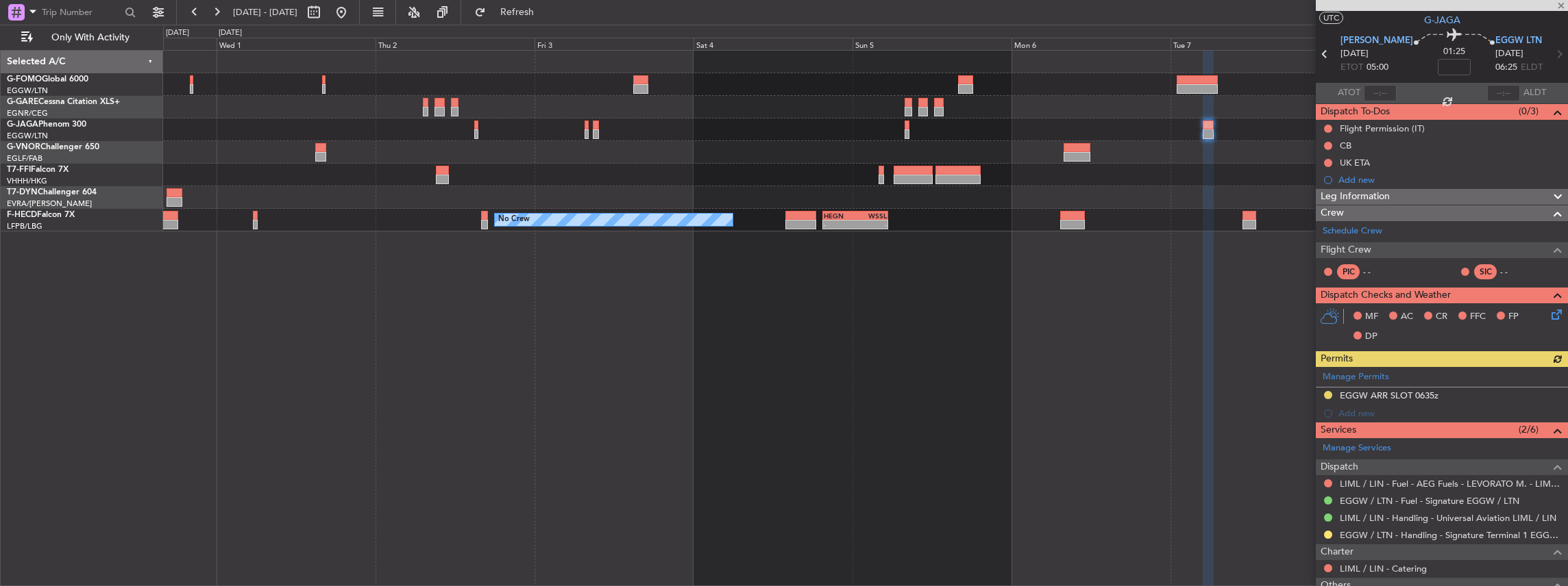
scroll to position [45, 0]
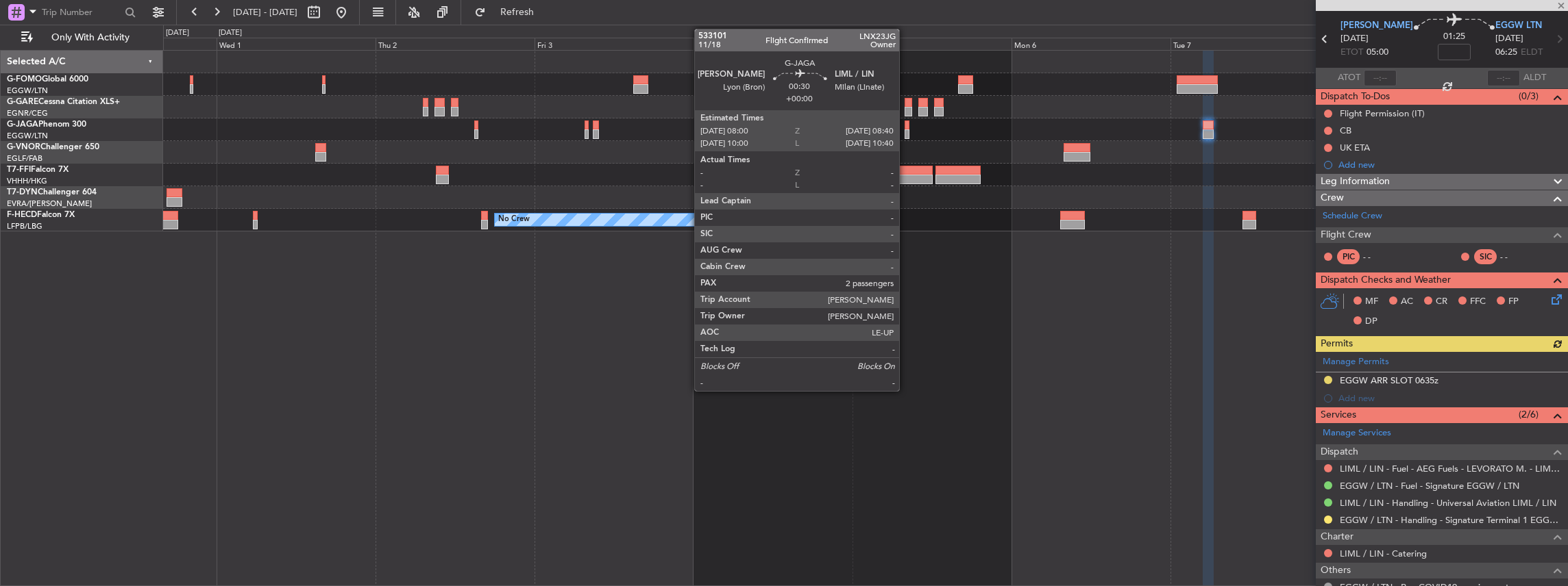
click at [906, 130] on div at bounding box center [907, 135] width 5 height 10
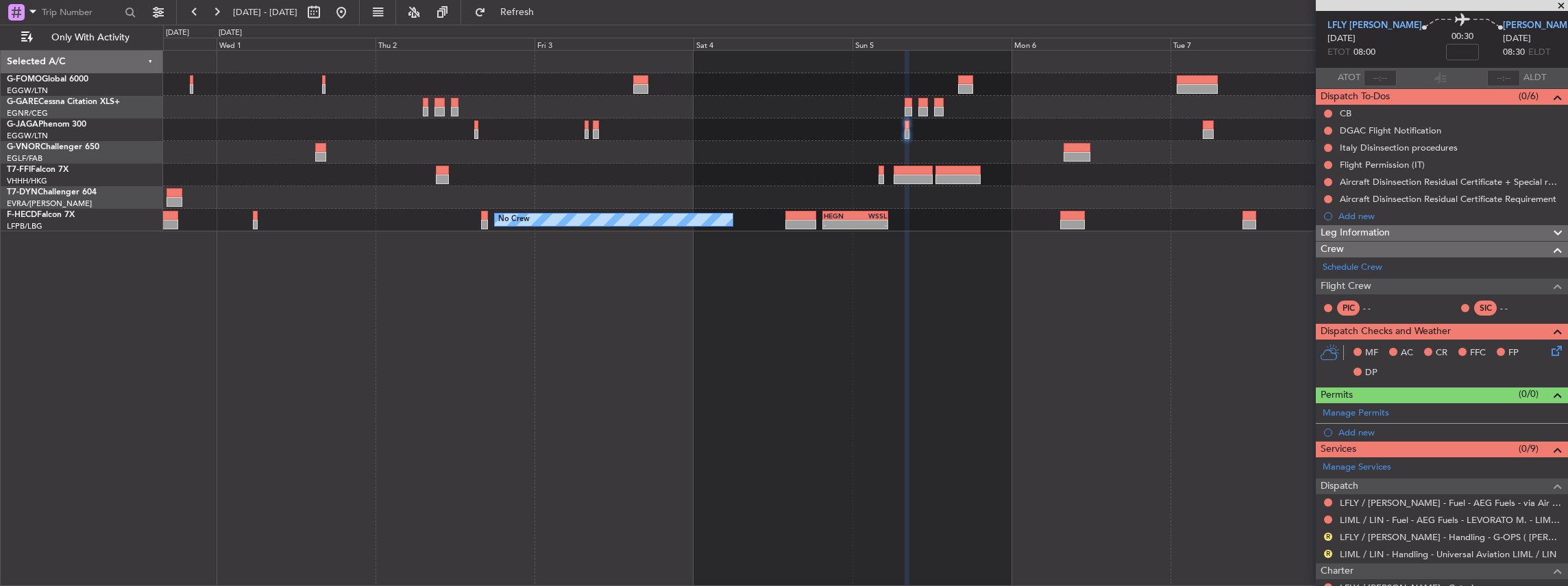
click at [1378, 541] on mat-tooltip-component "LFLY / LYN - Handling - G-OPS ( LYN / LFLY )" at bounding box center [1455, 563] width 227 height 47
click at [1376, 535] on link "LFLY / LYN - Handling - G-OPS ( LYN / LFLY )" at bounding box center [1451, 537] width 222 height 12
click at [546, 17] on span "Refresh" at bounding box center [518, 12] width 58 height 10
click at [1380, 550] on link "LIML / LIN - Handling - Universal Aviation LIML / LIN" at bounding box center [1448, 555] width 217 height 12
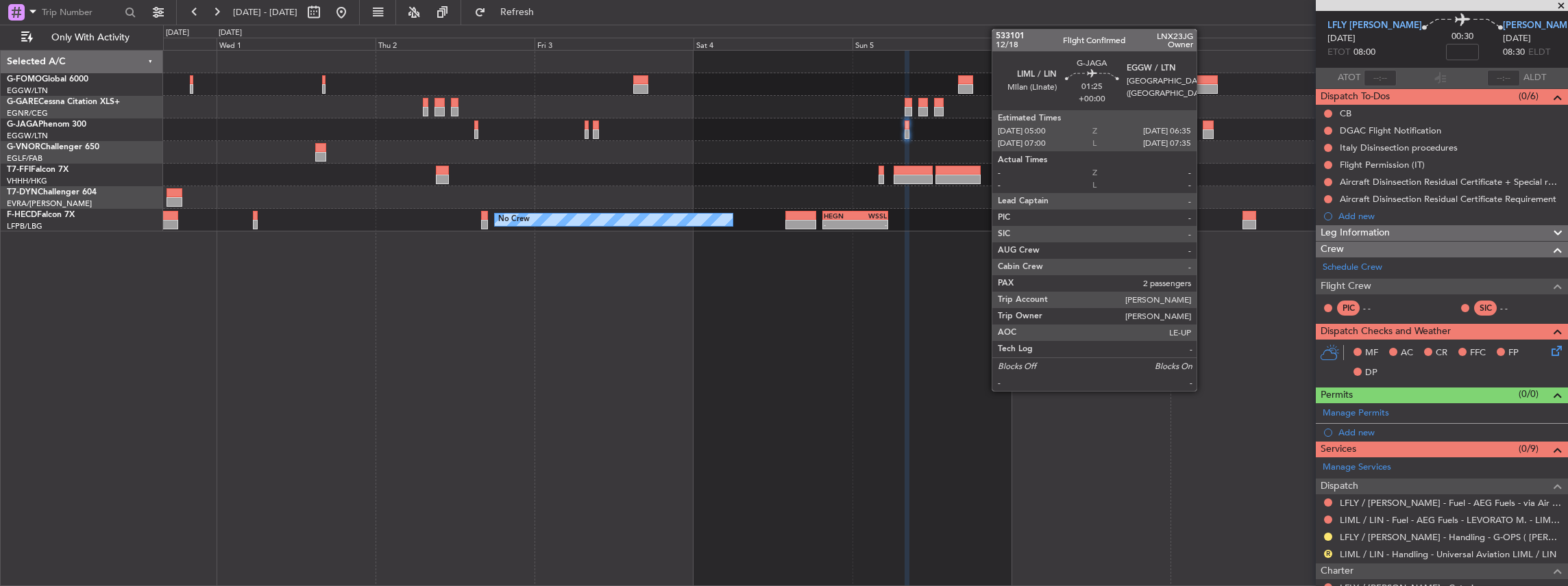
click at [1203, 126] on div at bounding box center [1207, 126] width 11 height 10
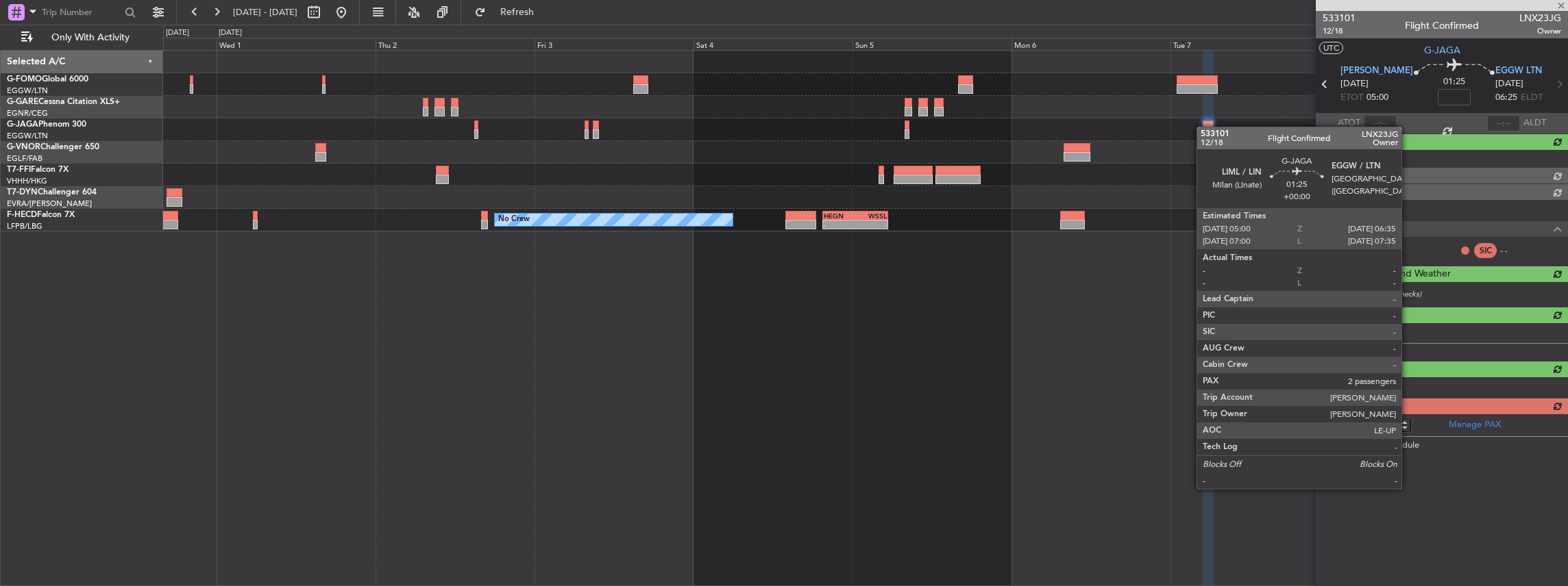
scroll to position [0, 0]
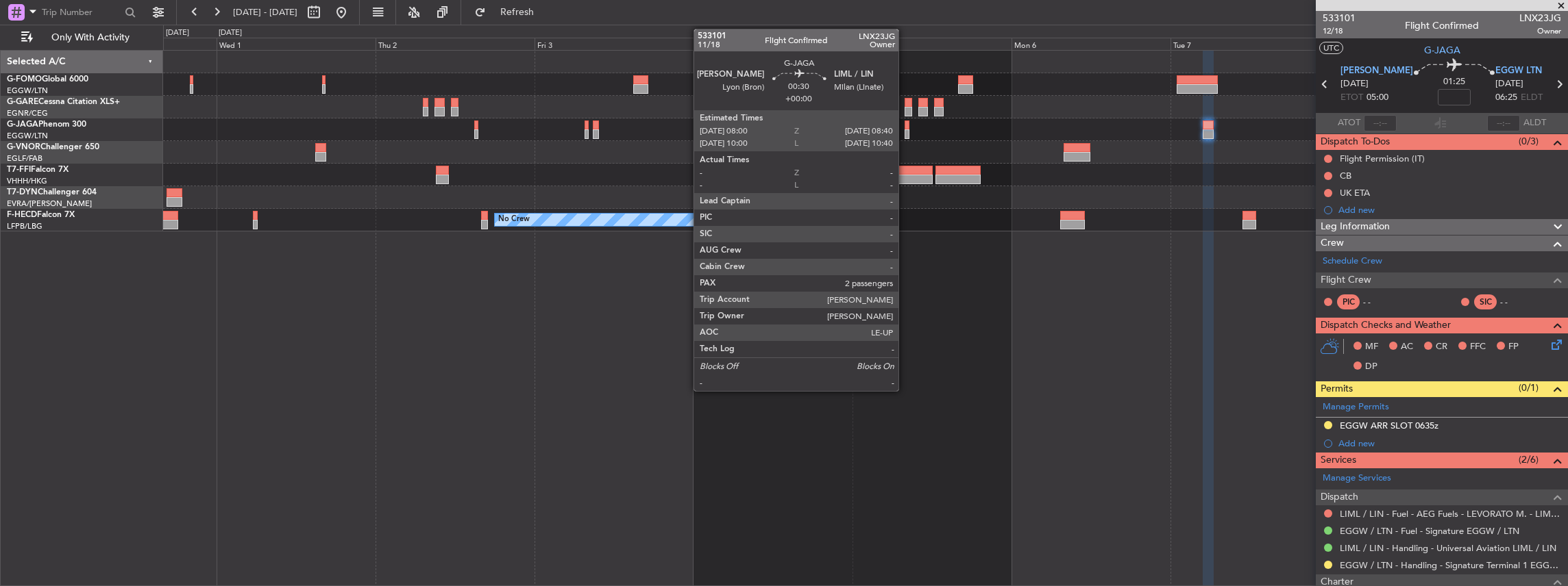
click at [906, 135] on div at bounding box center [907, 135] width 5 height 10
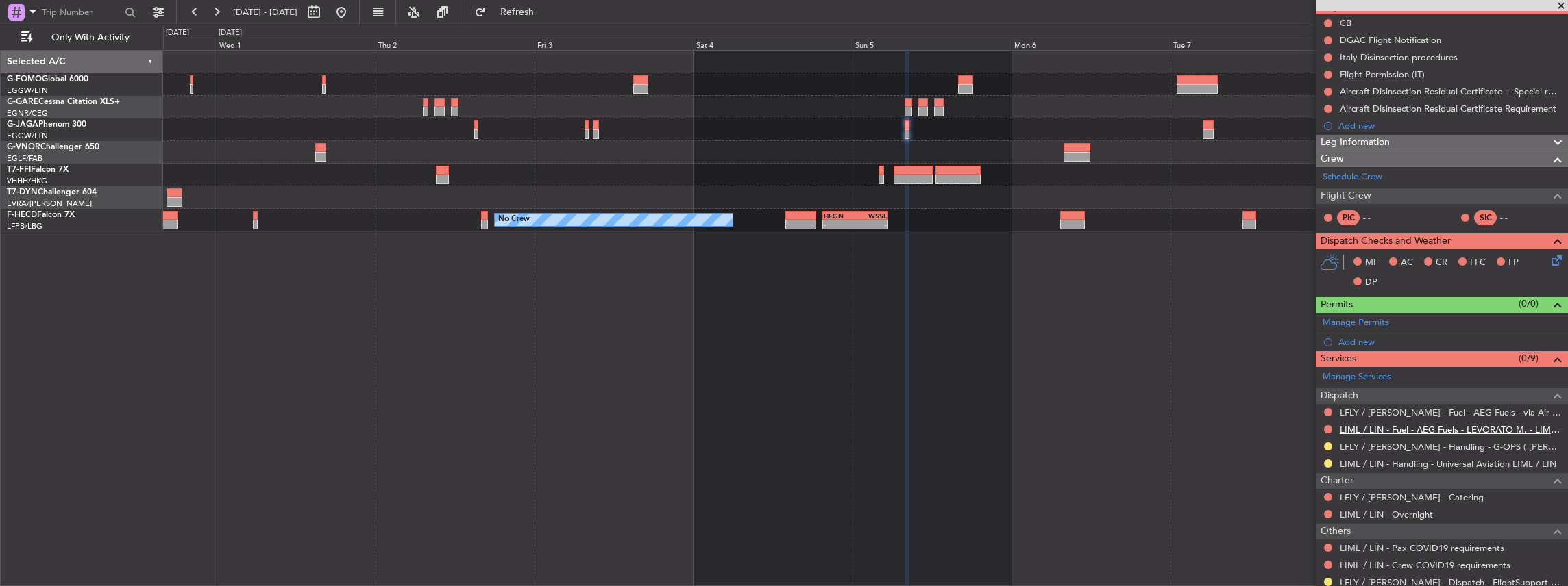
scroll to position [137, 0]
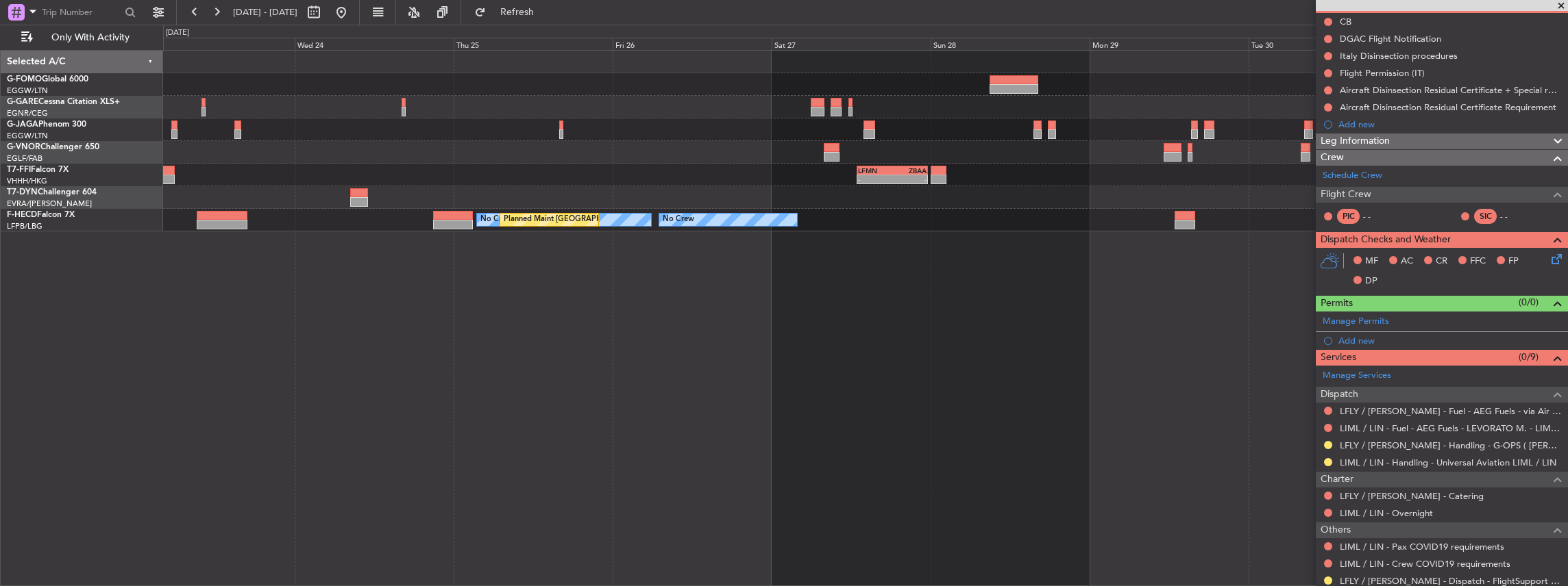
click at [1567, 327] on html "30 Sep 2025 - 09 Oct 2025 Refresh Quick Links Only With Activity LFMN 13:00 Z Z…" at bounding box center [784, 293] width 1568 height 586
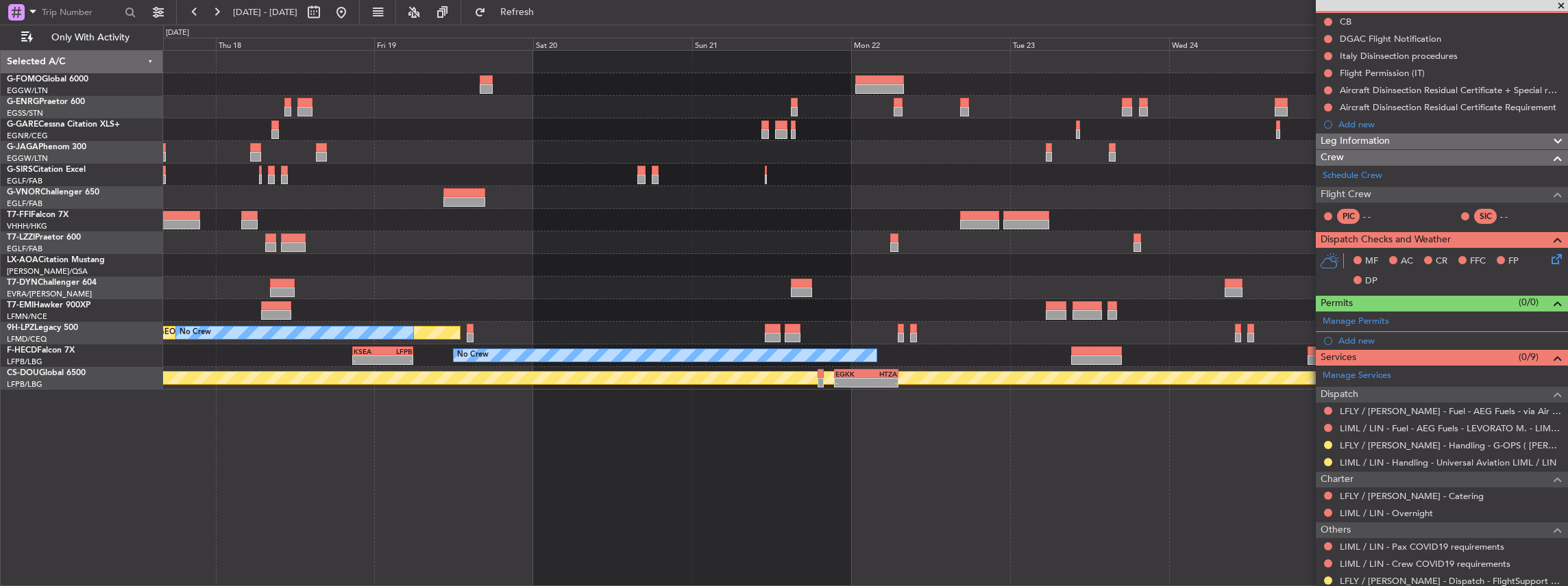
click at [1567, 429] on html "22 Sep 2025 - 01 Oct 2025 Refresh Quick Links Only With Activity - - LFMN 13:00…" at bounding box center [784, 293] width 1568 height 586
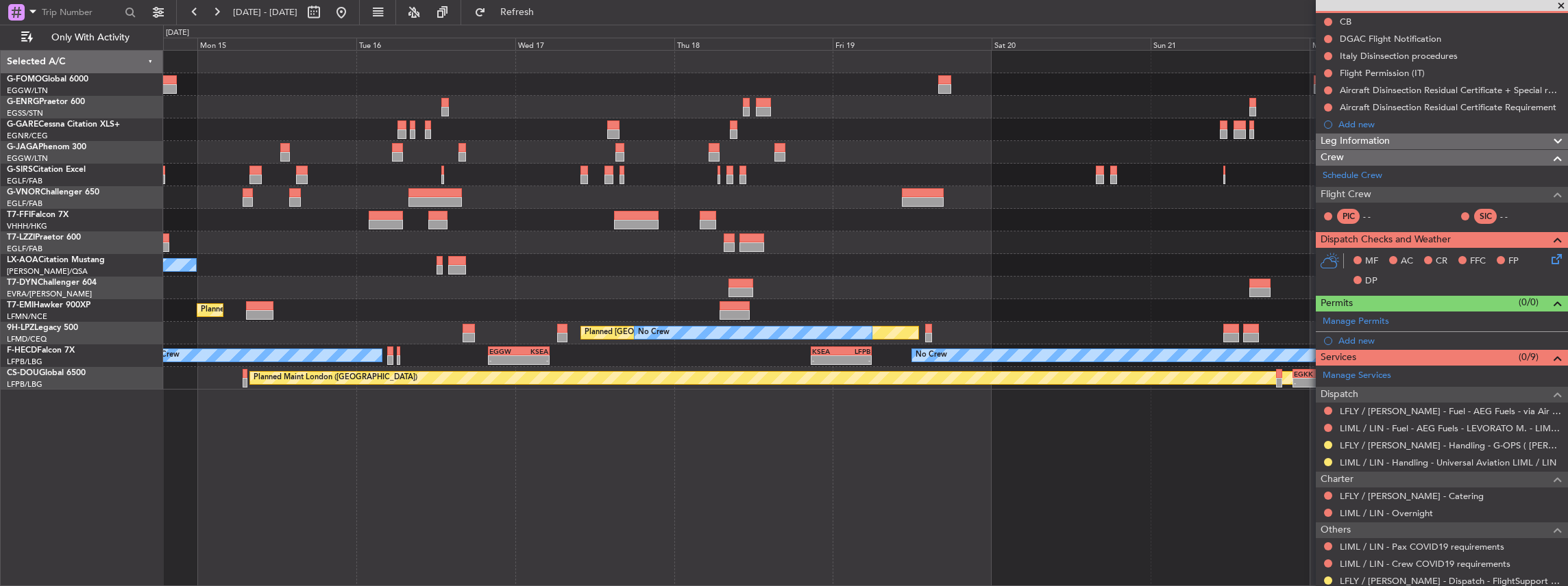
click at [1184, 419] on div "Planned Maint Tianjin (Binhai) No Crew Chester Planned Maint Zurich Planned Mai…" at bounding box center [865, 318] width 1405 height 537
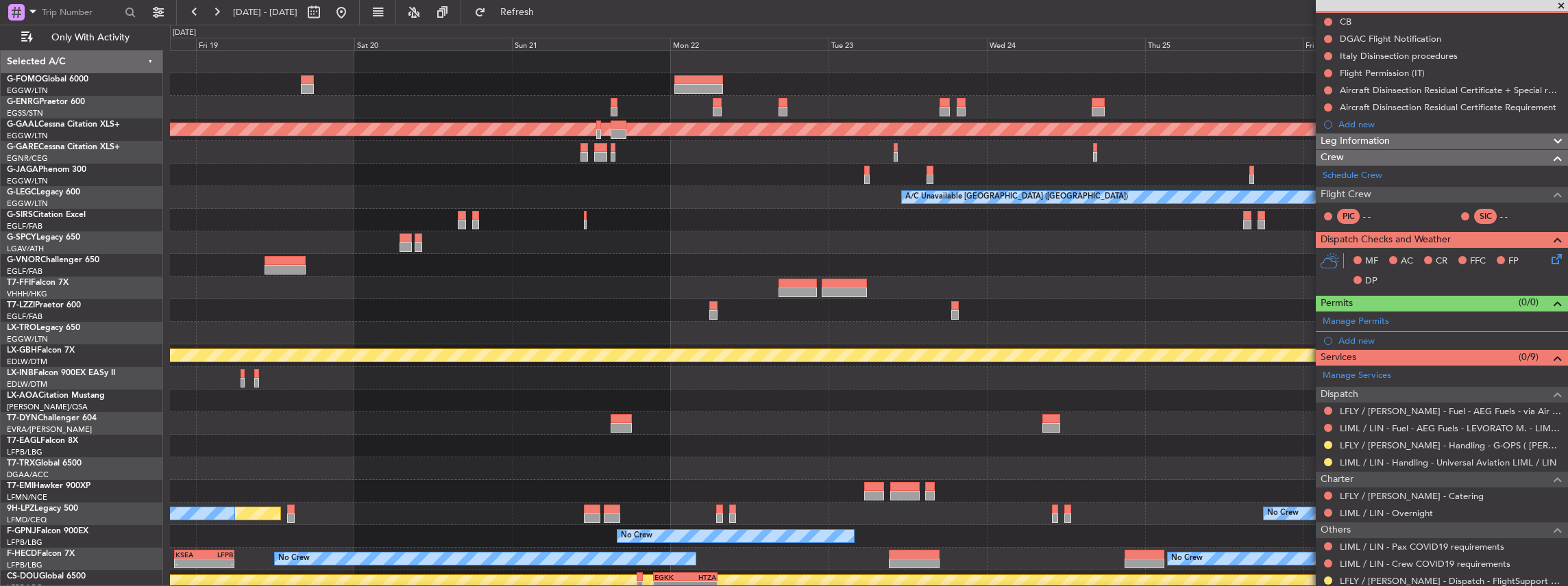
click at [278, 394] on div "Planned Maint Dusseldorf A/C Unavailable London (Luton) - - LFMN 13:00 Z ZBAA 2…" at bounding box center [868, 333] width 1398 height 565
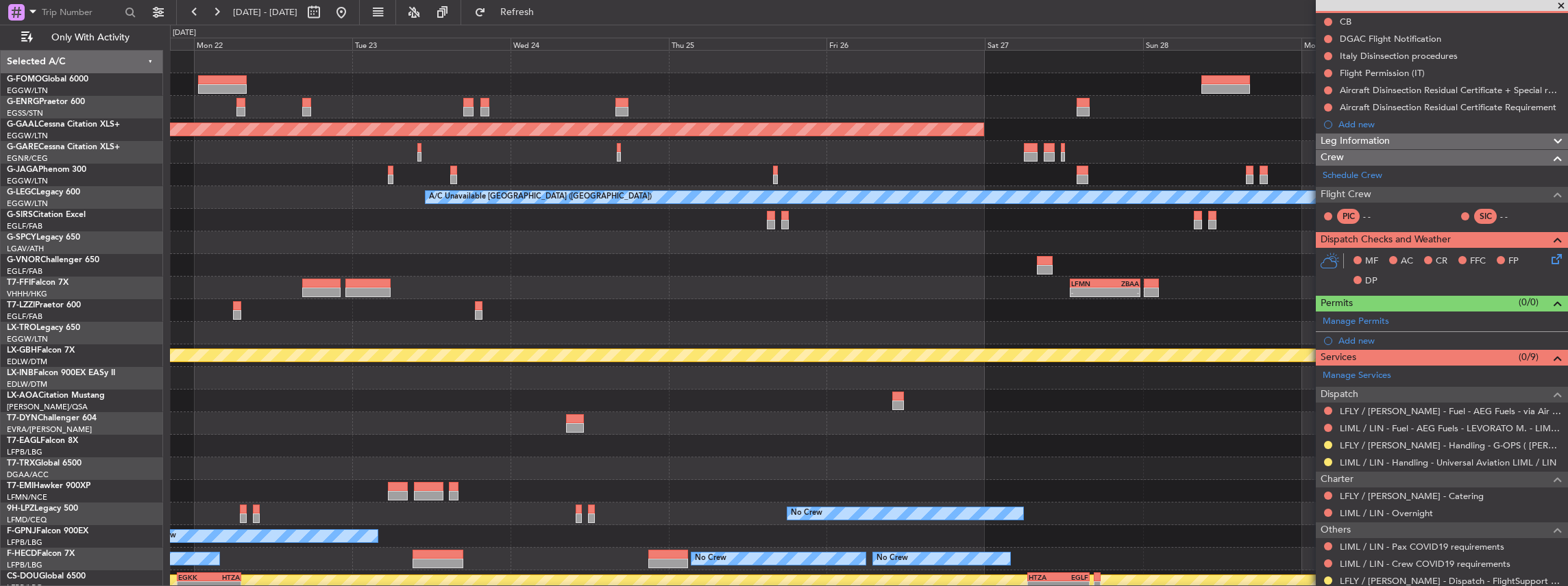
click at [406, 460] on div "Planned Maint Dusseldorf A/C Unavailable London (Luton) - - LFMN 13:00 Z ZBAA 2…" at bounding box center [868, 333] width 1398 height 565
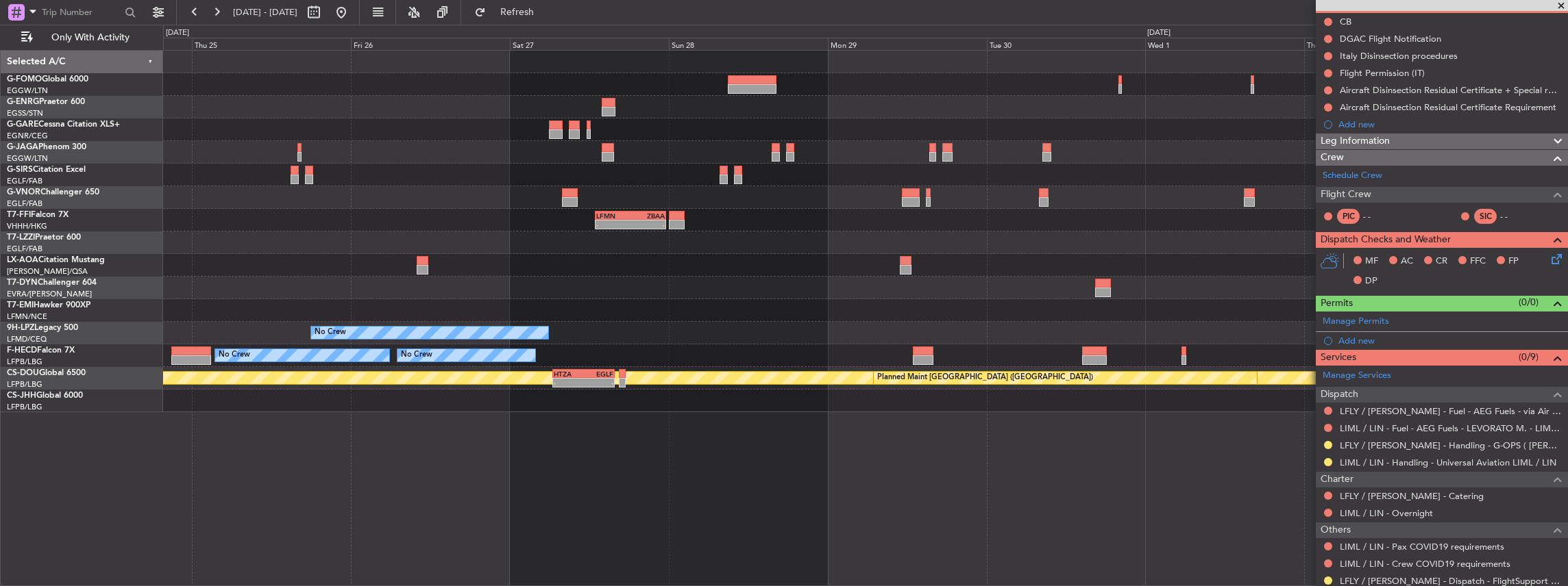
click at [674, 448] on div "- - LFMN 13:00 Z ZBAA 23:40 Z No Crew Antwerp (Deurne) No Crew Planned Maint Pa…" at bounding box center [865, 318] width 1405 height 537
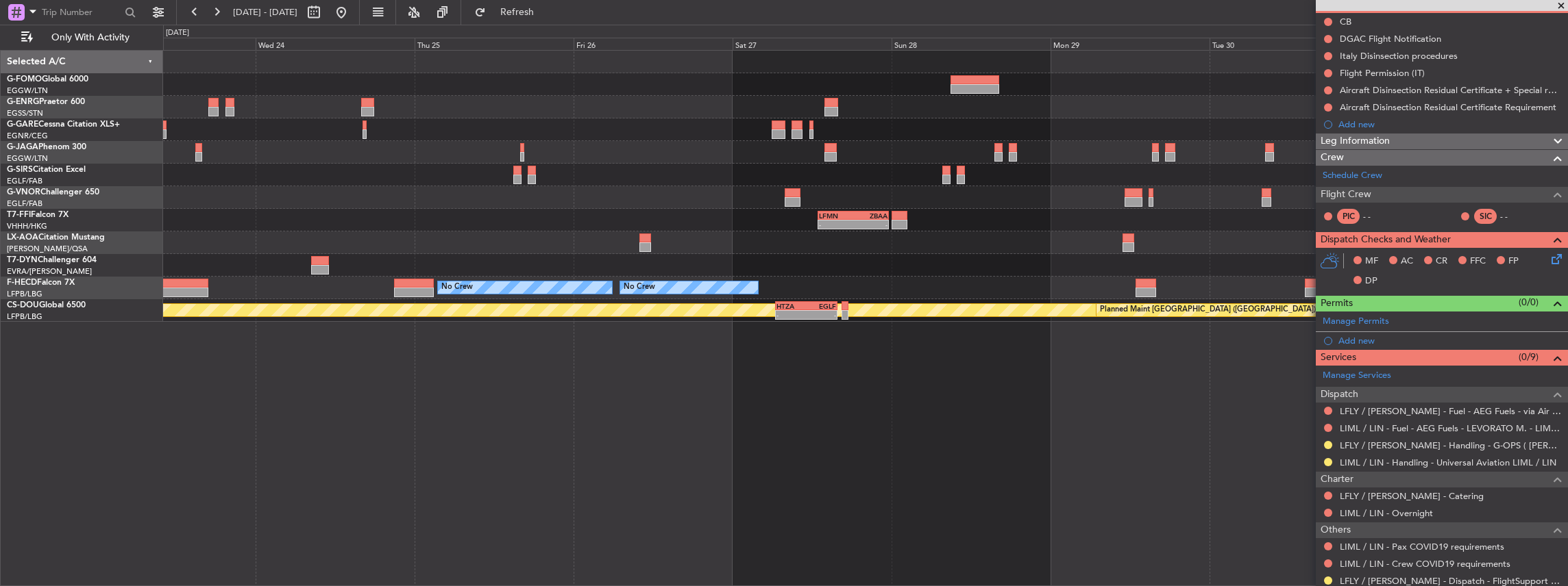
click at [1030, 426] on div "- - LFMN 13:00 Z ZBAA 23:40 Z No Crew Antwerp (Deurne) Planned Maint Paris (Le …" at bounding box center [865, 318] width 1405 height 537
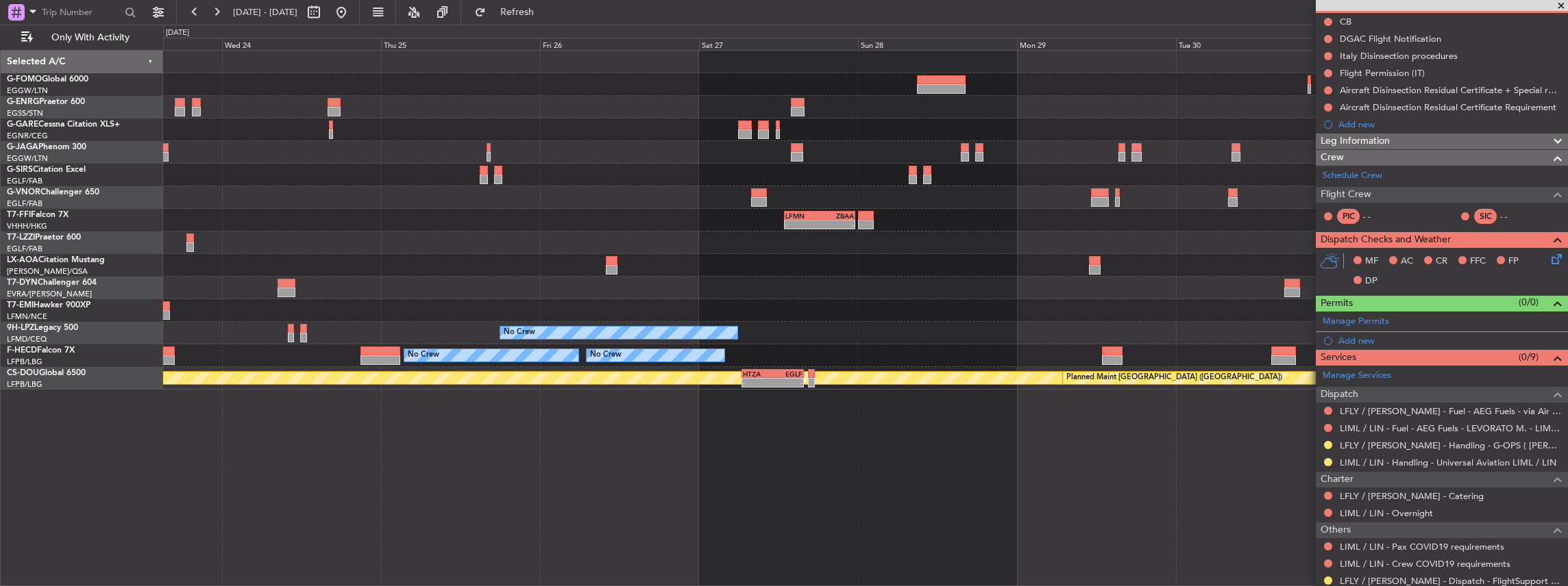
click at [953, 409] on div "- - LFMN 13:00 Z ZBAA 23:40 Z No Crew Antwerp (Deurne) No Crew Planned Maint Pa…" at bounding box center [865, 318] width 1405 height 537
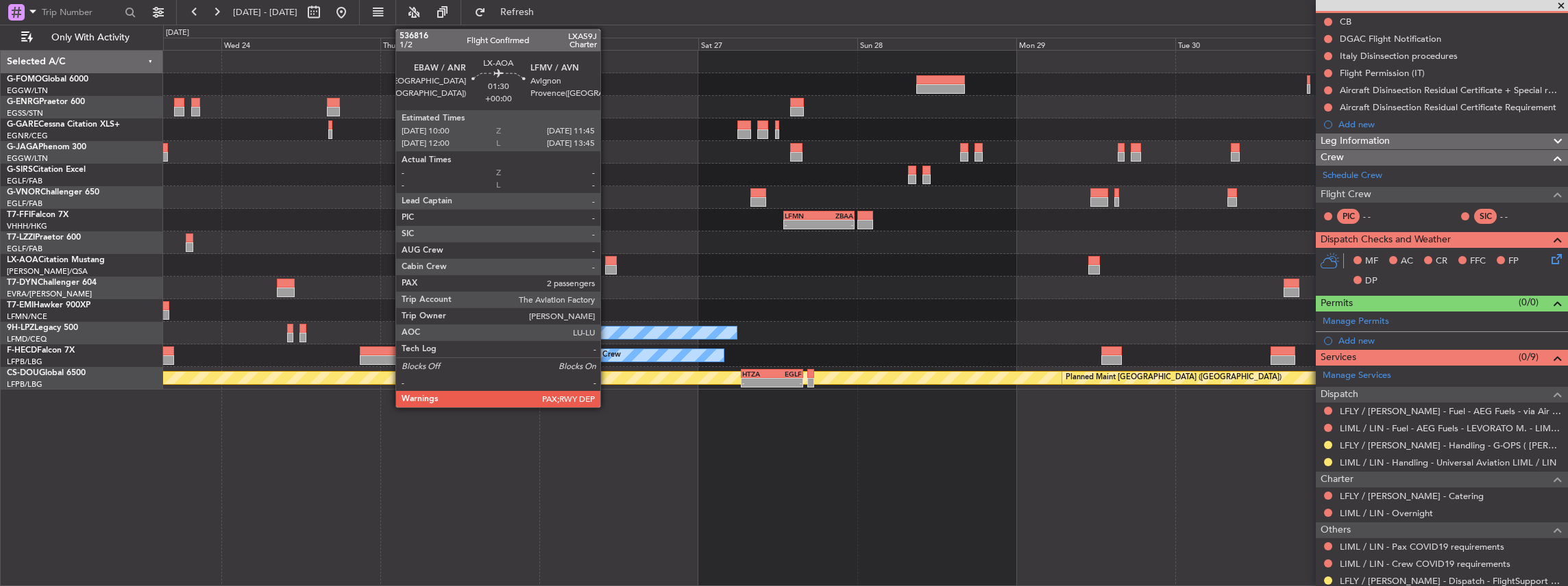
click at [607, 256] on div at bounding box center [611, 261] width 12 height 10
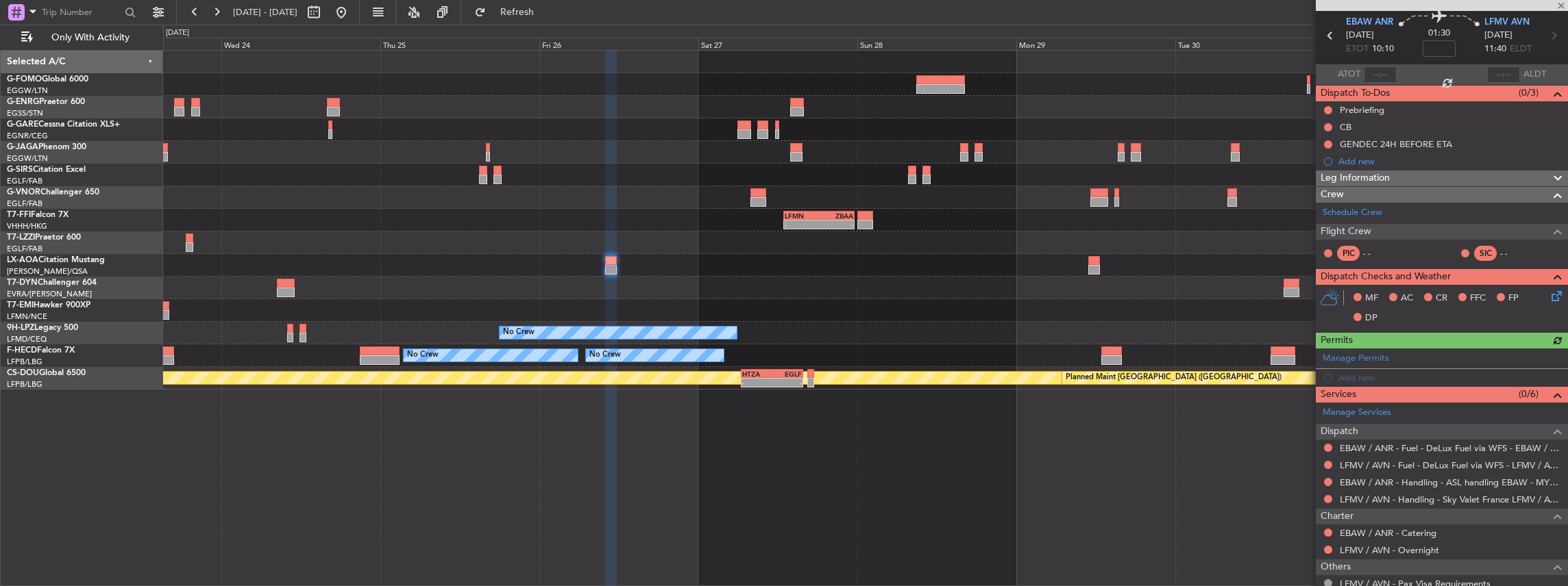
scroll to position [91, 0]
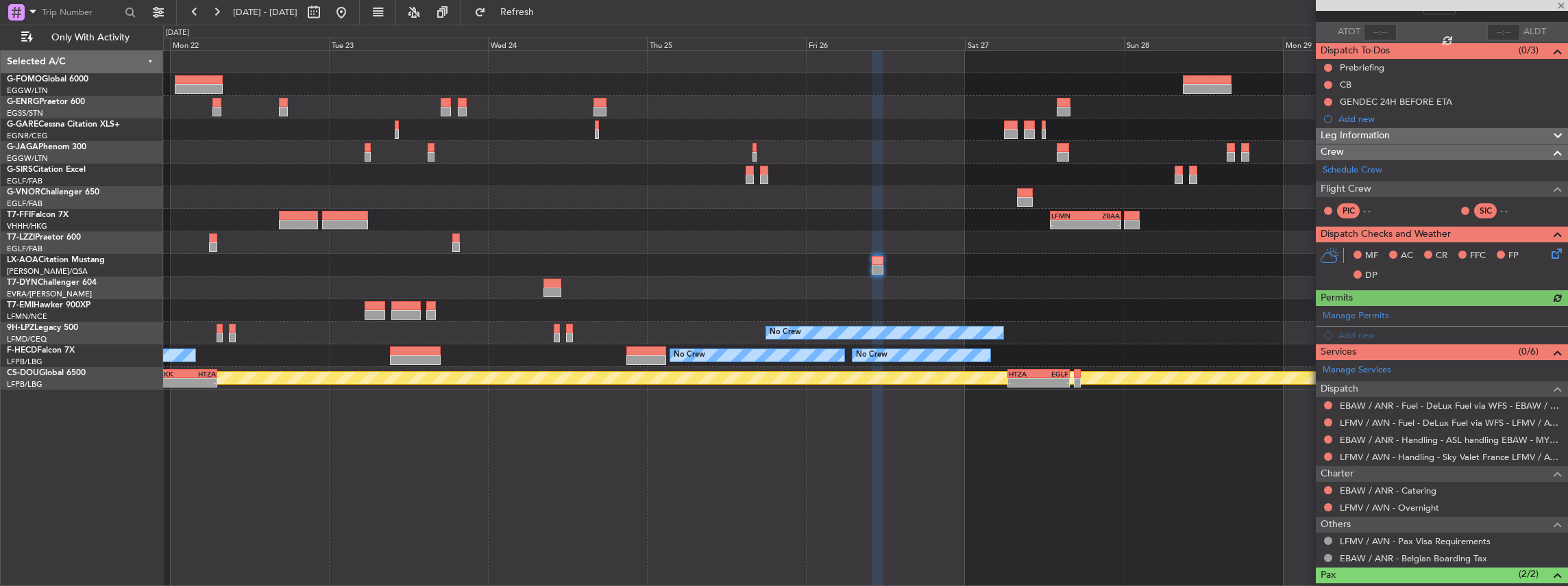
click at [868, 321] on div "- - LFMN 13:00 Z ZBAA 23:40 Z No Crew Planned Maint Paris (Le Bourget) No Crew …" at bounding box center [865, 220] width 1405 height 339
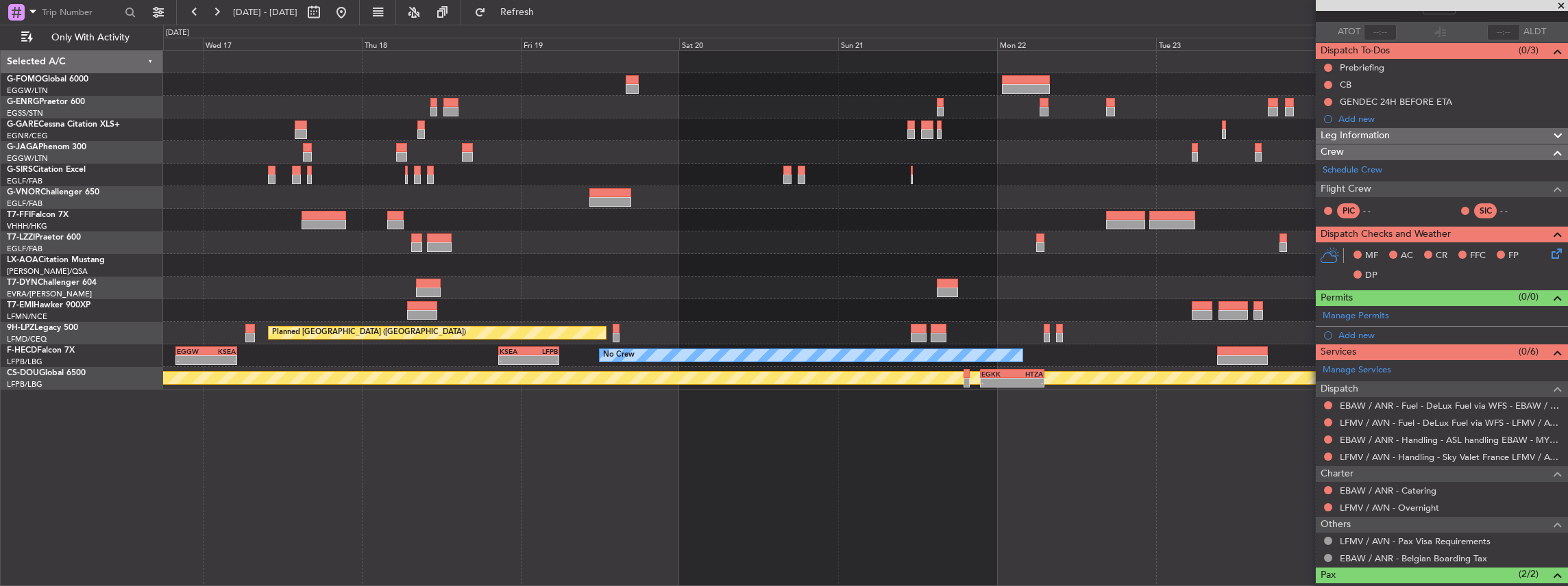
click at [1567, 302] on html "23 Sep 2025 - 02 Oct 2025 Refresh Quick Links Only With Activity - - LFMN 13:00…" at bounding box center [784, 293] width 1568 height 586
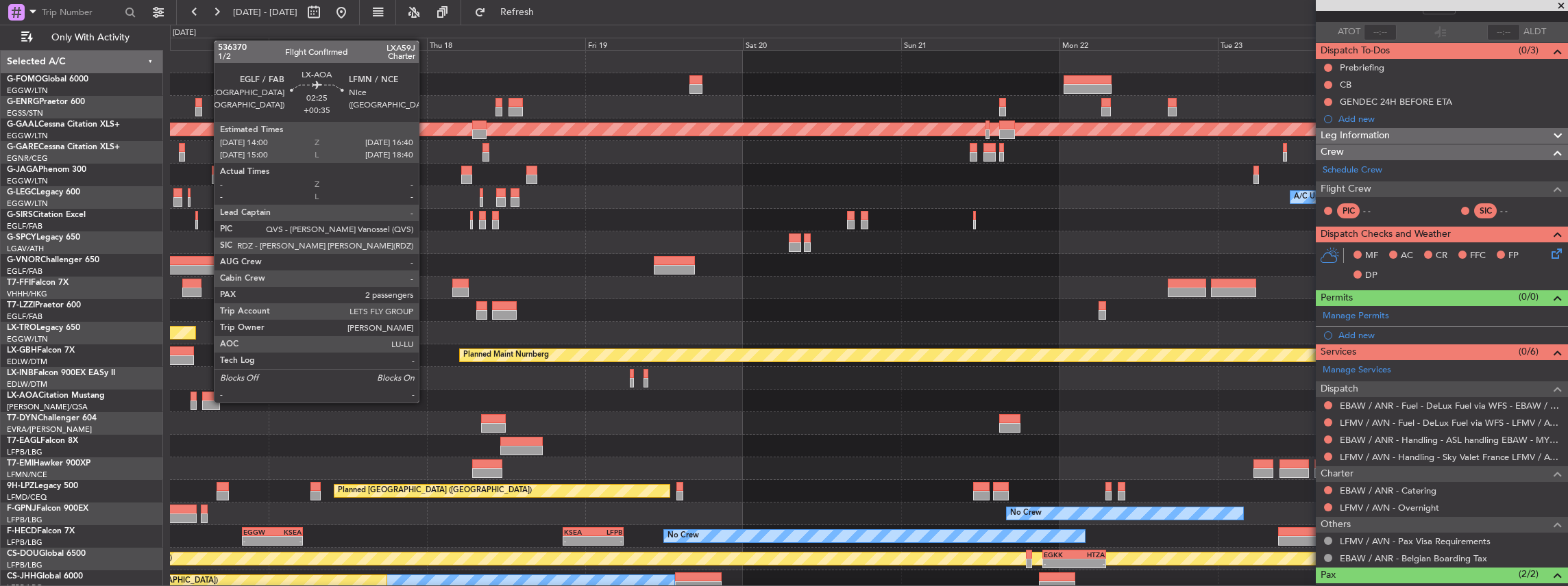
click at [207, 402] on div at bounding box center [211, 406] width 18 height 10
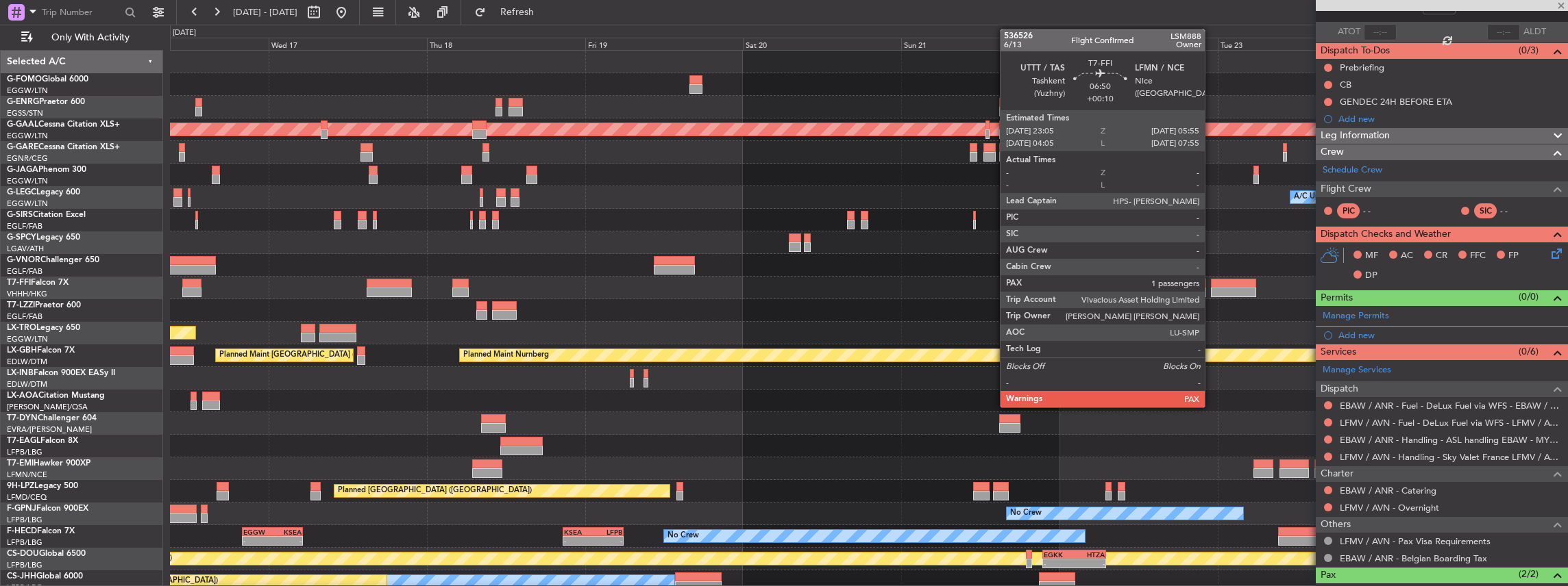
type input "+00:35"
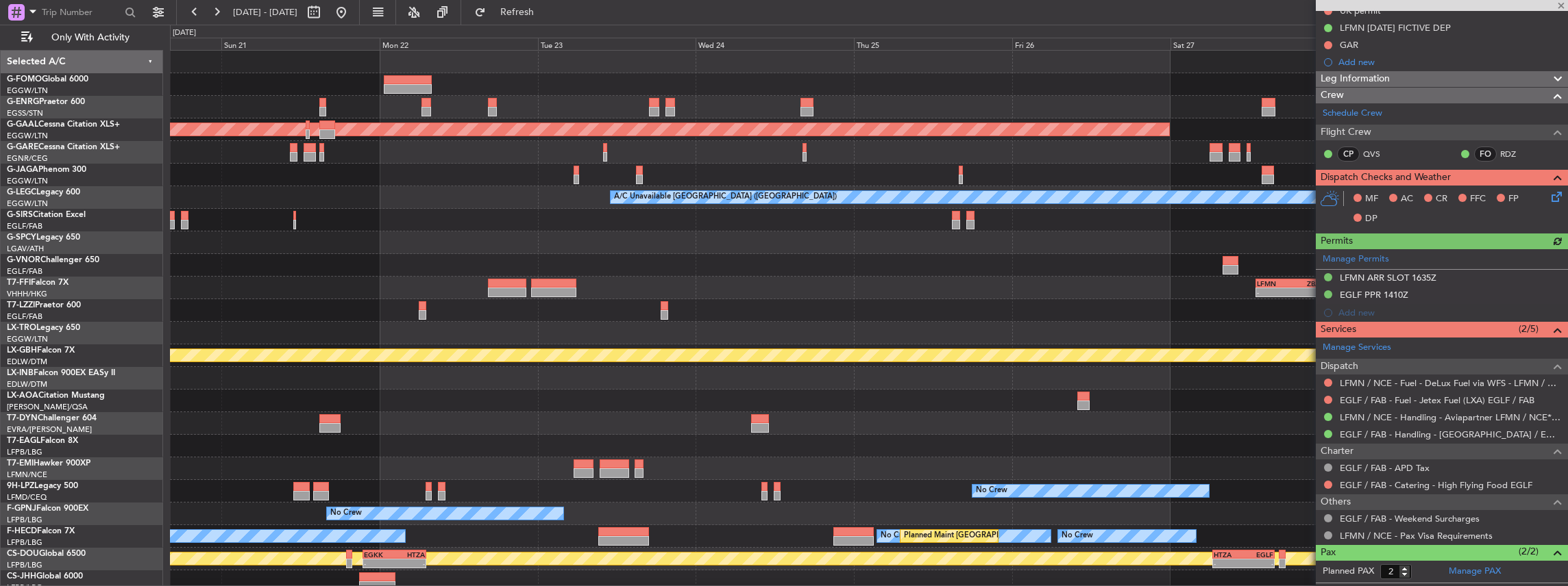
scroll to position [0, 0]
click at [175, 420] on div "Planned Maint Dusseldorf A/C Unavailable London (Luton) LFMN 13:00 Z ZBAA 23:40…" at bounding box center [868, 322] width 1398 height 542
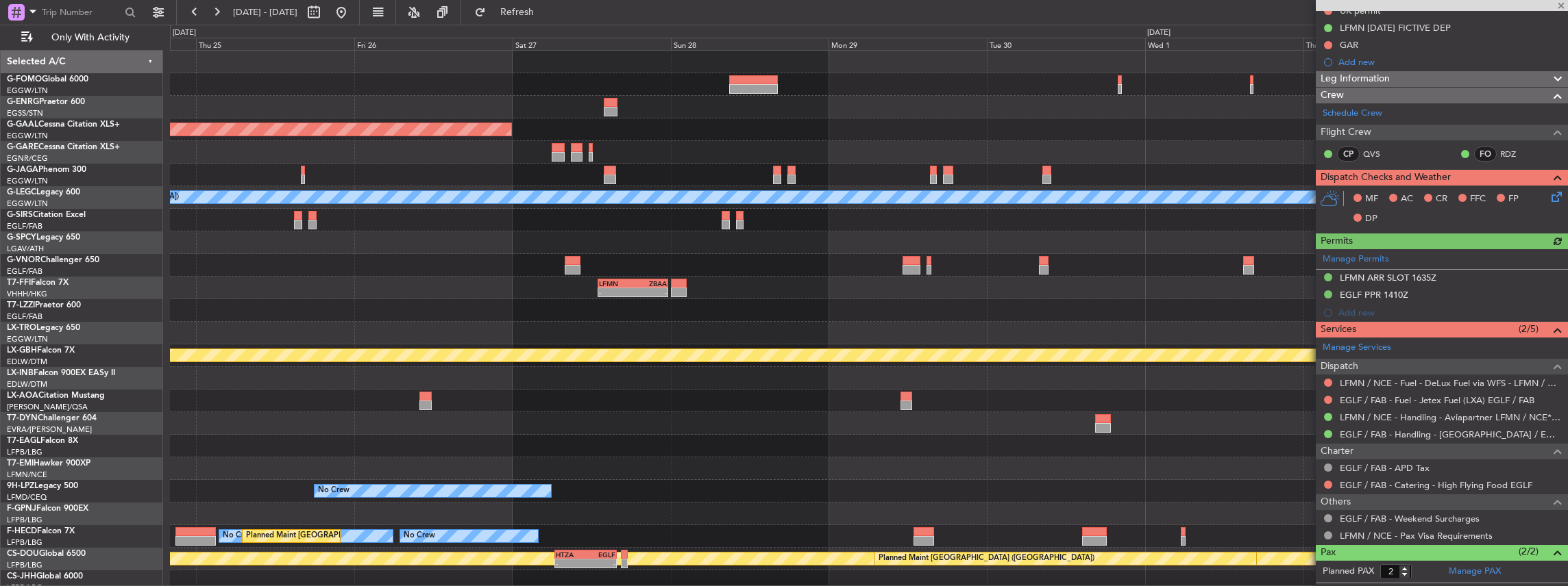
click at [410, 394] on div "No Crew Antwerp ([GEOGRAPHIC_DATA])" at bounding box center [868, 400] width 1398 height 22
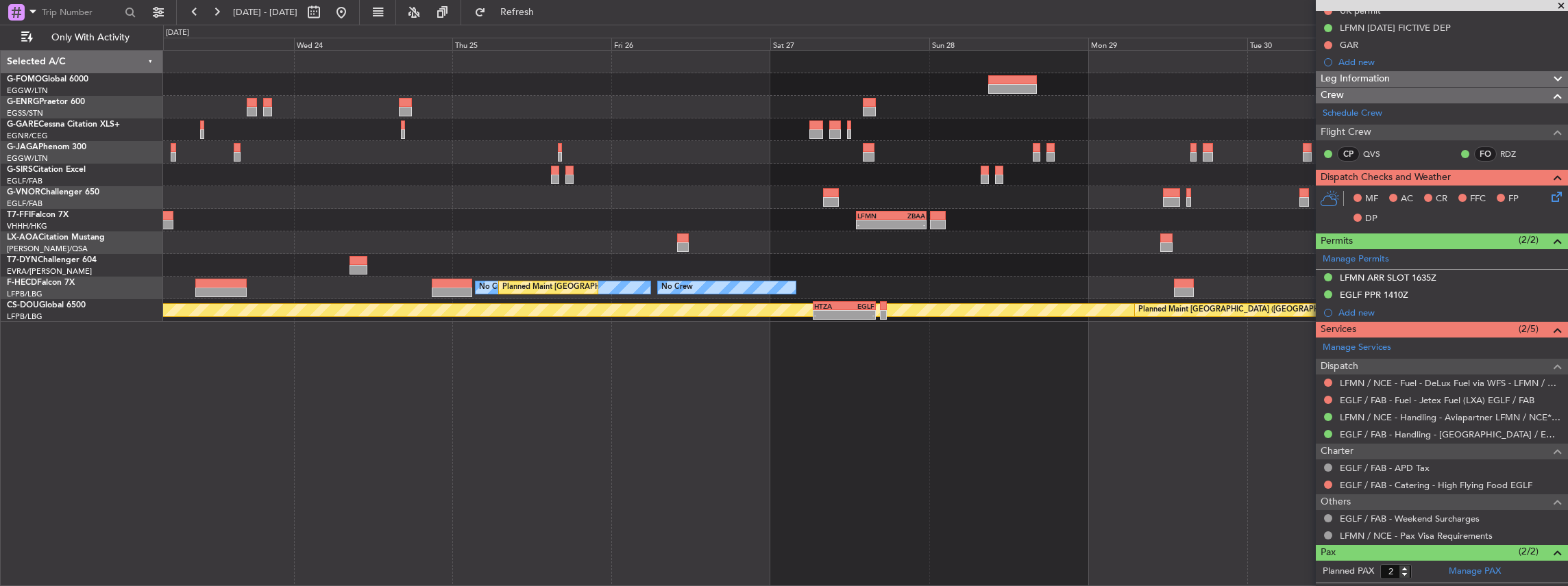
click at [938, 379] on div "LFMN 13:00 Z ZBAA 23:40 Z - - No Crew Antwerp (Deurne) No Crew Planned Maint Pa…" at bounding box center [865, 318] width 1405 height 537
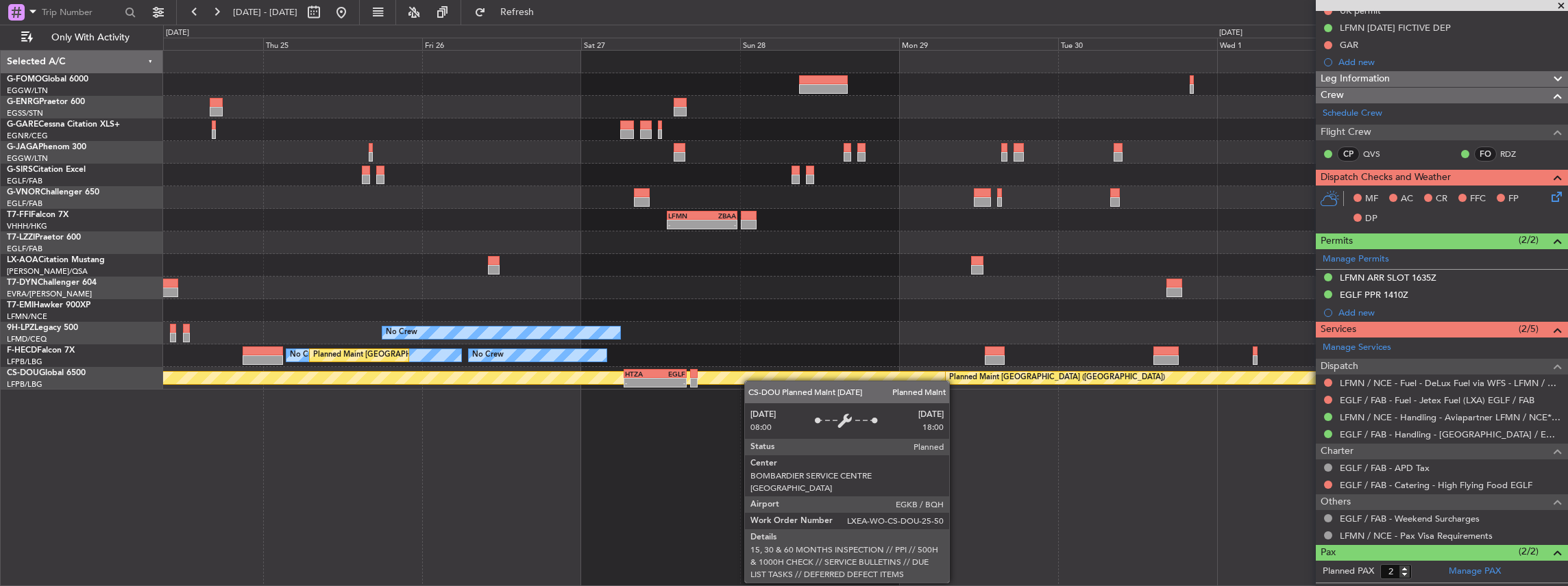
click at [739, 381] on div "LFMN 13:00 Z ZBAA 23:40 Z - - No Crew Antwerp (Deurne) No Crew No Crew Planned …" at bounding box center [865, 318] width 1405 height 537
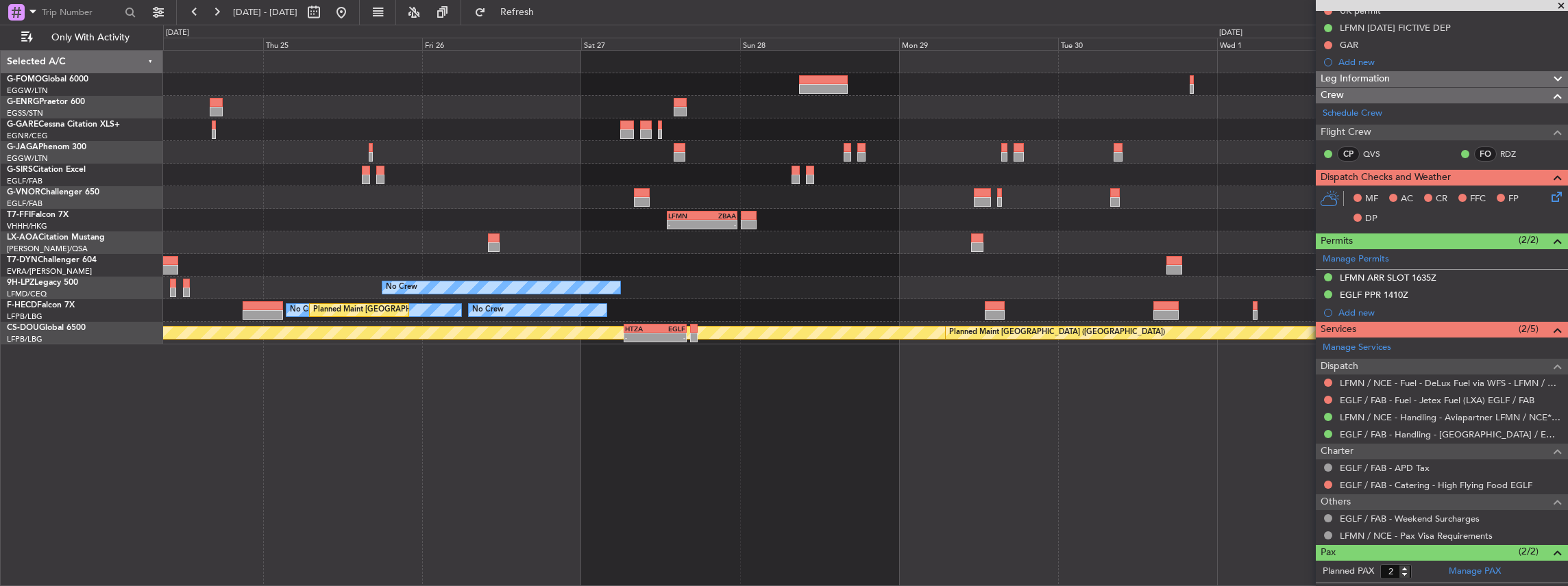
click at [975, 262] on div at bounding box center [865, 264] width 1405 height 22
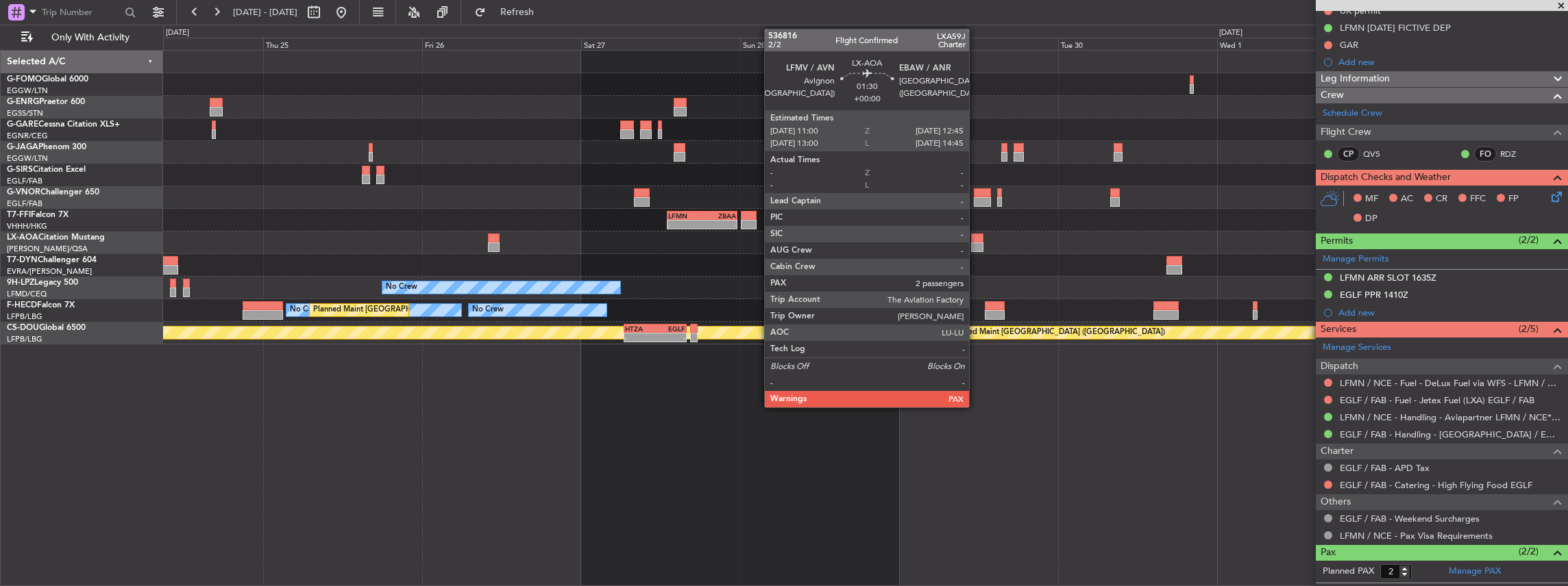
click at [976, 244] on div at bounding box center [977, 247] width 12 height 10
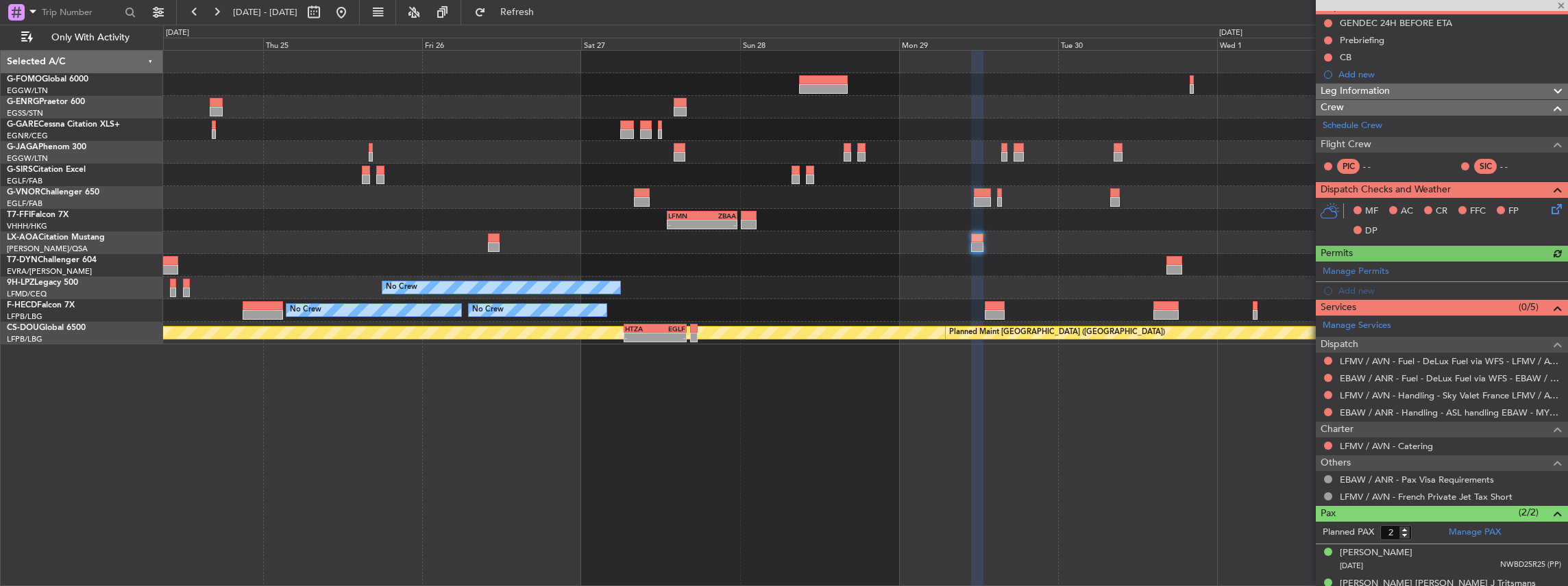
scroll to position [137, 0]
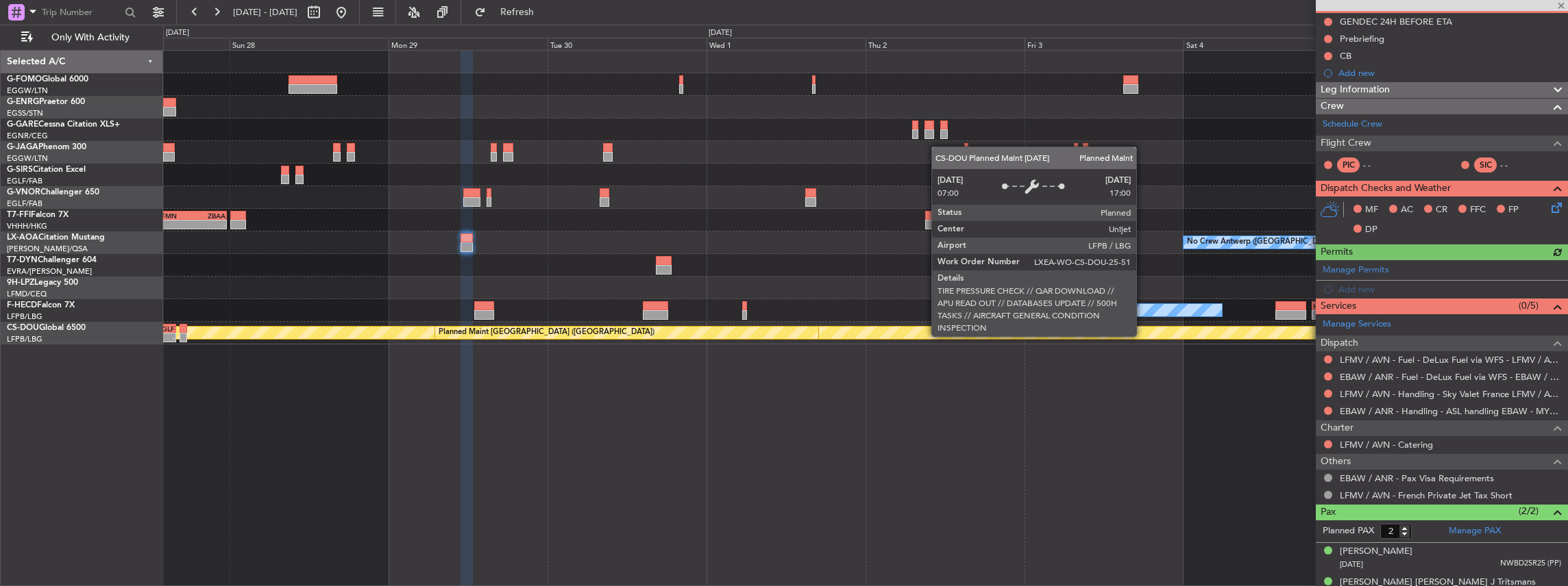
click at [625, 333] on div "Planned Maint [GEOGRAPHIC_DATA] ([GEOGRAPHIC_DATA])" at bounding box center [626, 332] width 383 height 12
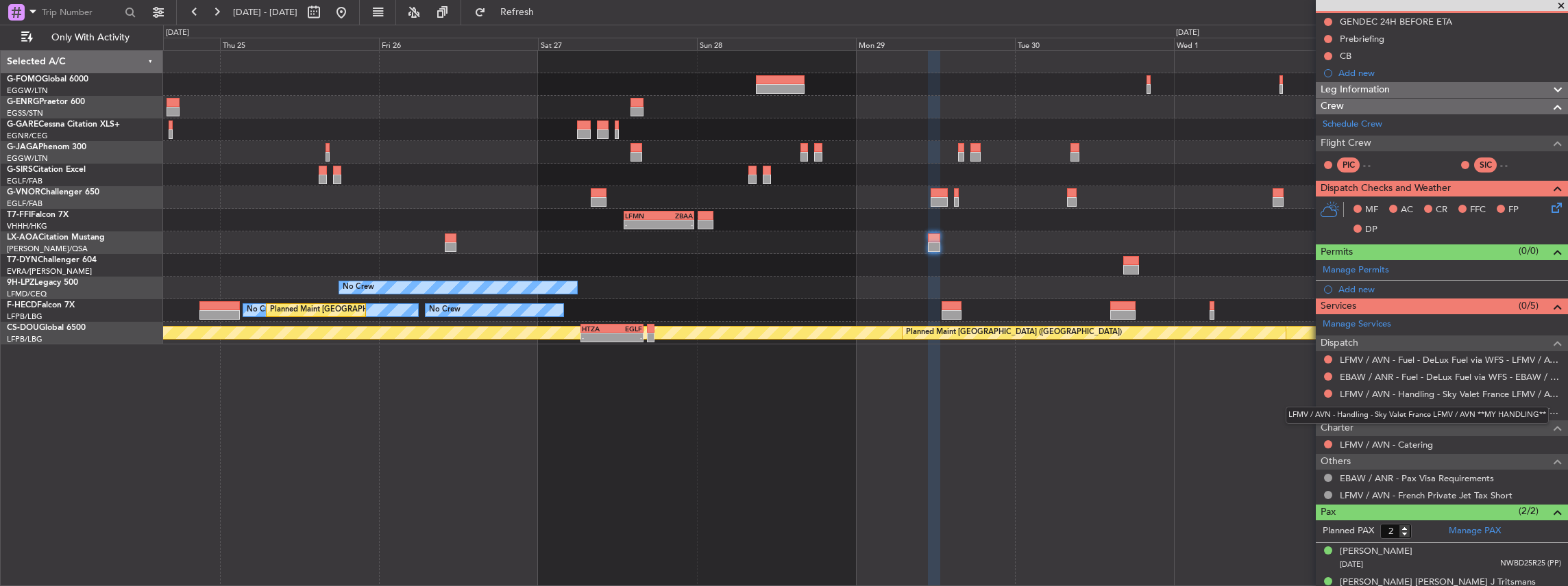
click at [1387, 398] on body "24 Sep 2025 - 03 Oct 2025 Refresh Quick Links Only With Activity LFMN 13:00 Z Z…" at bounding box center [784, 293] width 1568 height 586
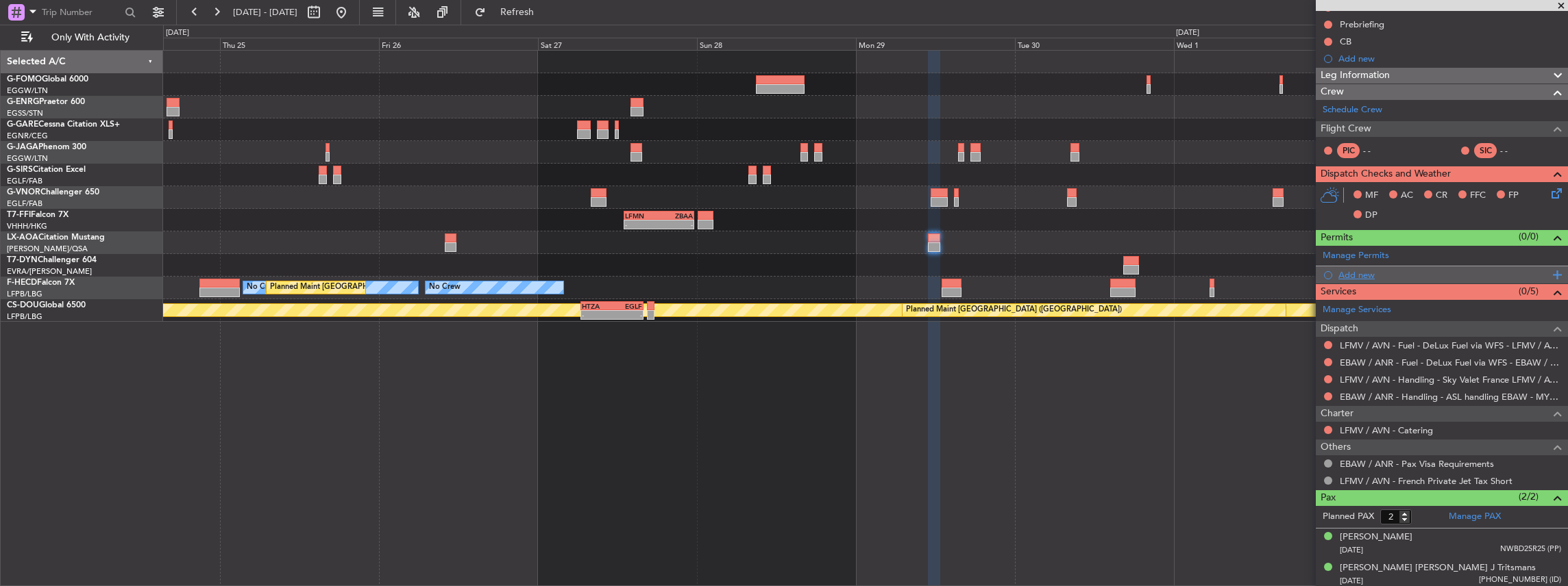
scroll to position [0, 0]
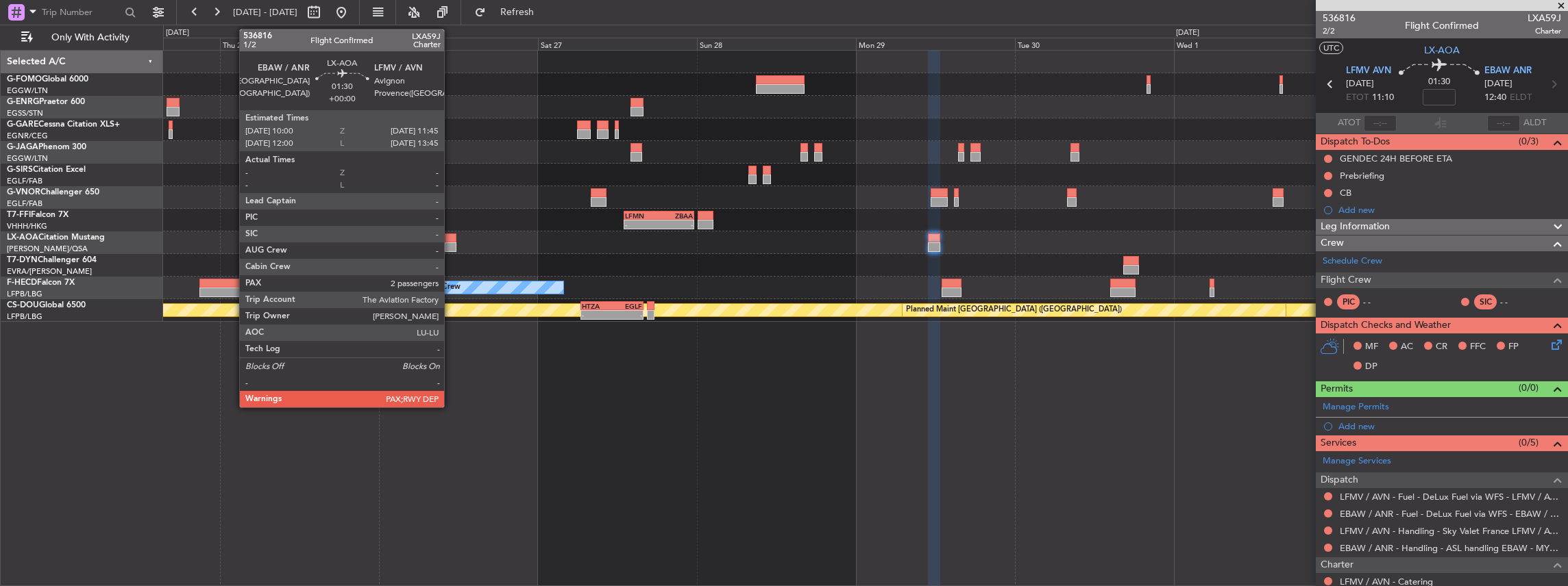
click at [451, 239] on div at bounding box center [451, 239] width 12 height 10
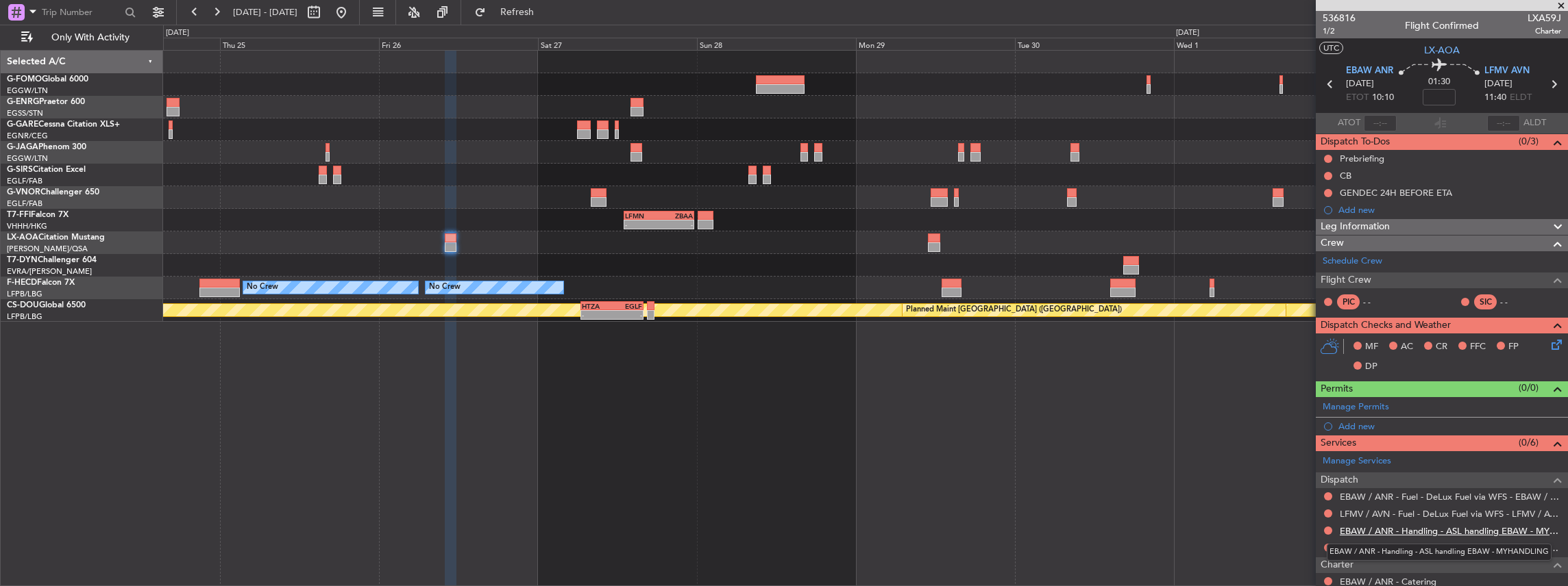
click at [1362, 528] on link "EBAW / ANR - Handling - ASL handling EBAW - MYHANDLING" at bounding box center [1451, 531] width 222 height 12
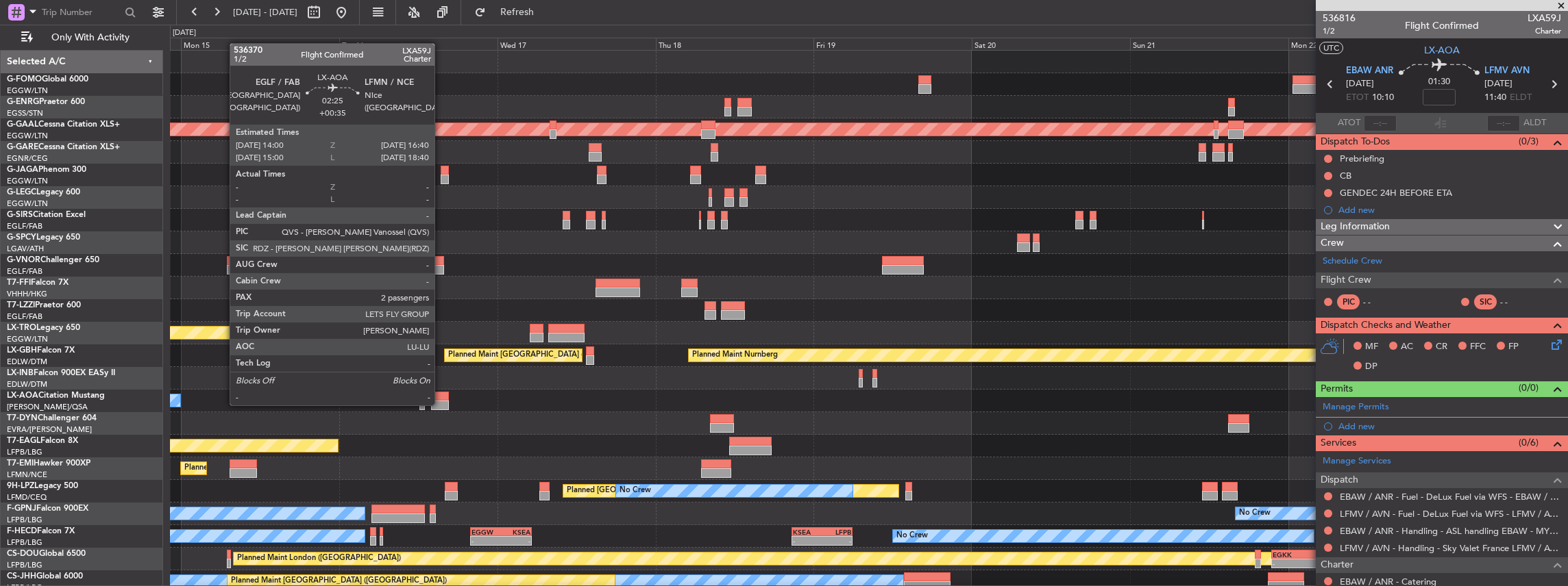
click at [441, 404] on div at bounding box center [440, 406] width 18 height 10
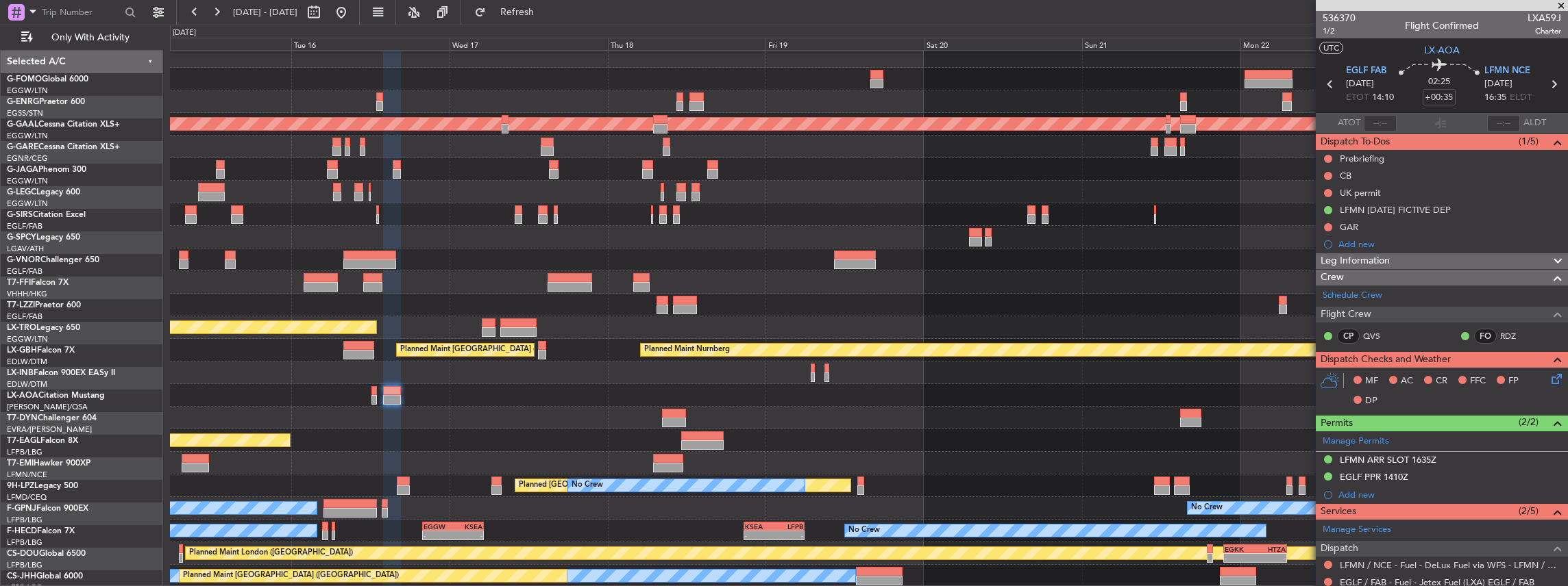
scroll to position [6, 0]
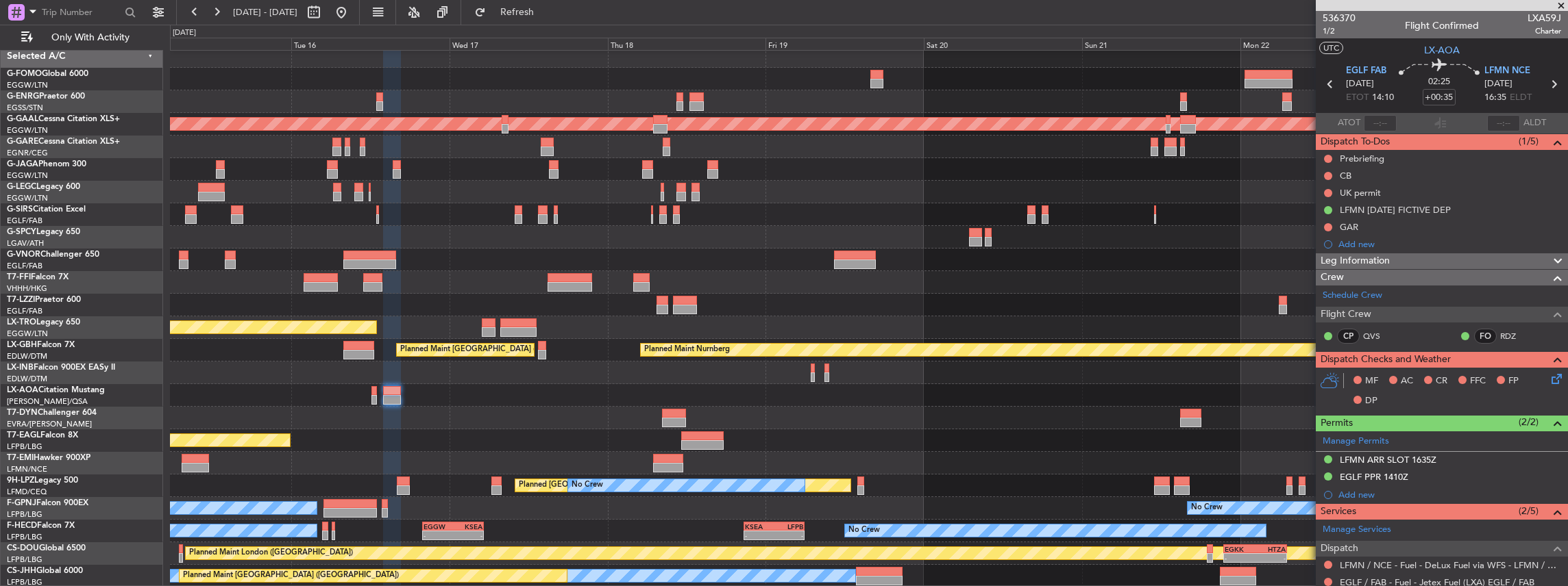
click at [1126, 439] on div "Planned Maint [US_STATE] ([GEOGRAPHIC_DATA])" at bounding box center [868, 441] width 1398 height 22
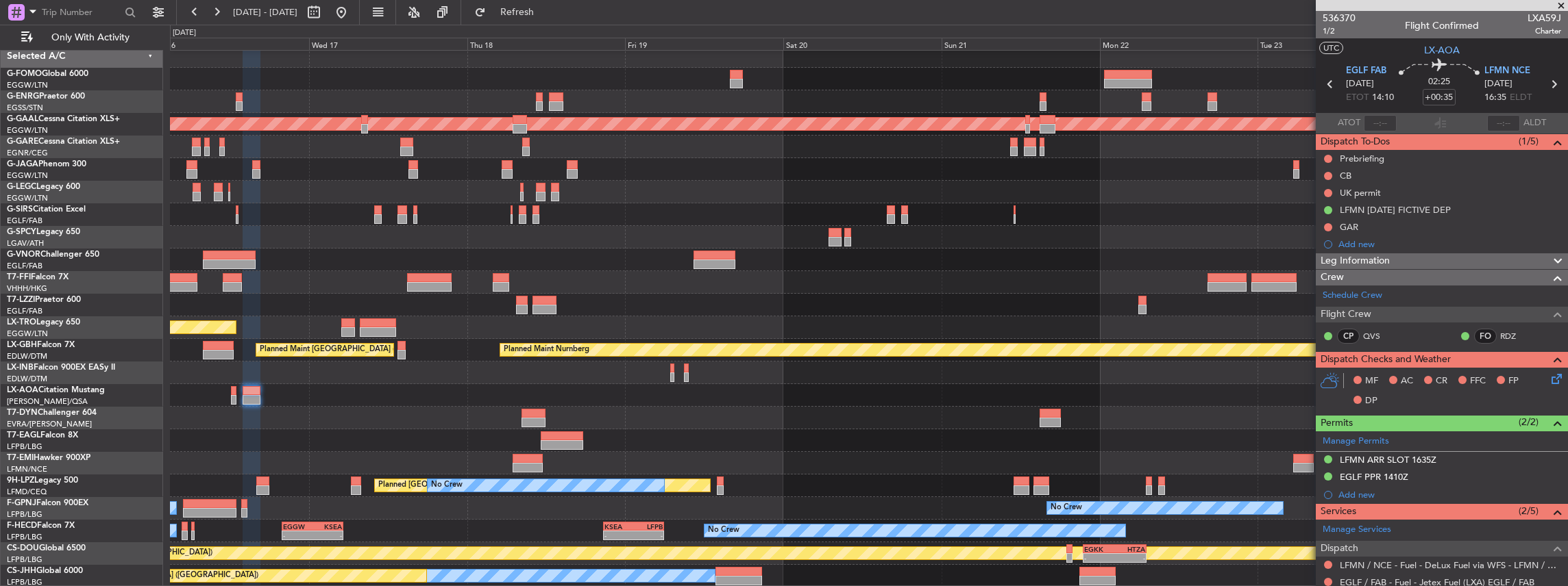
click at [1070, 445] on div "Planned Maint [US_STATE] ([GEOGRAPHIC_DATA])" at bounding box center [868, 441] width 1398 height 22
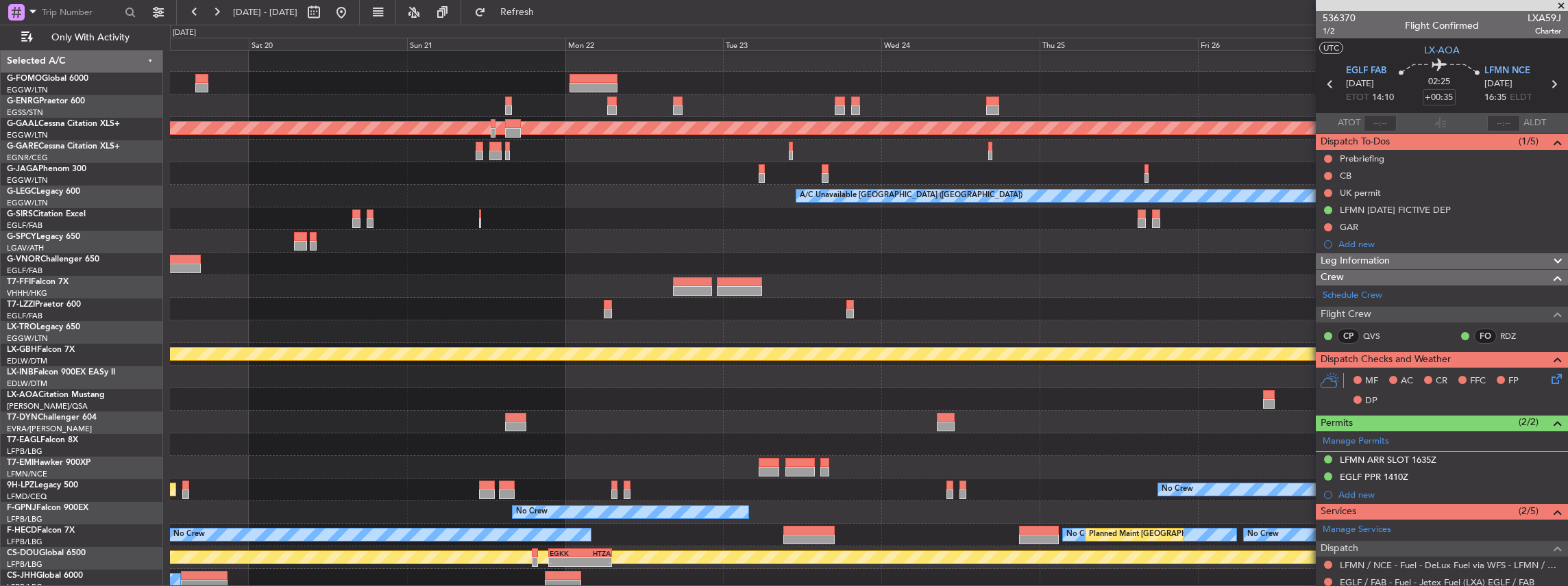
scroll to position [0, 0]
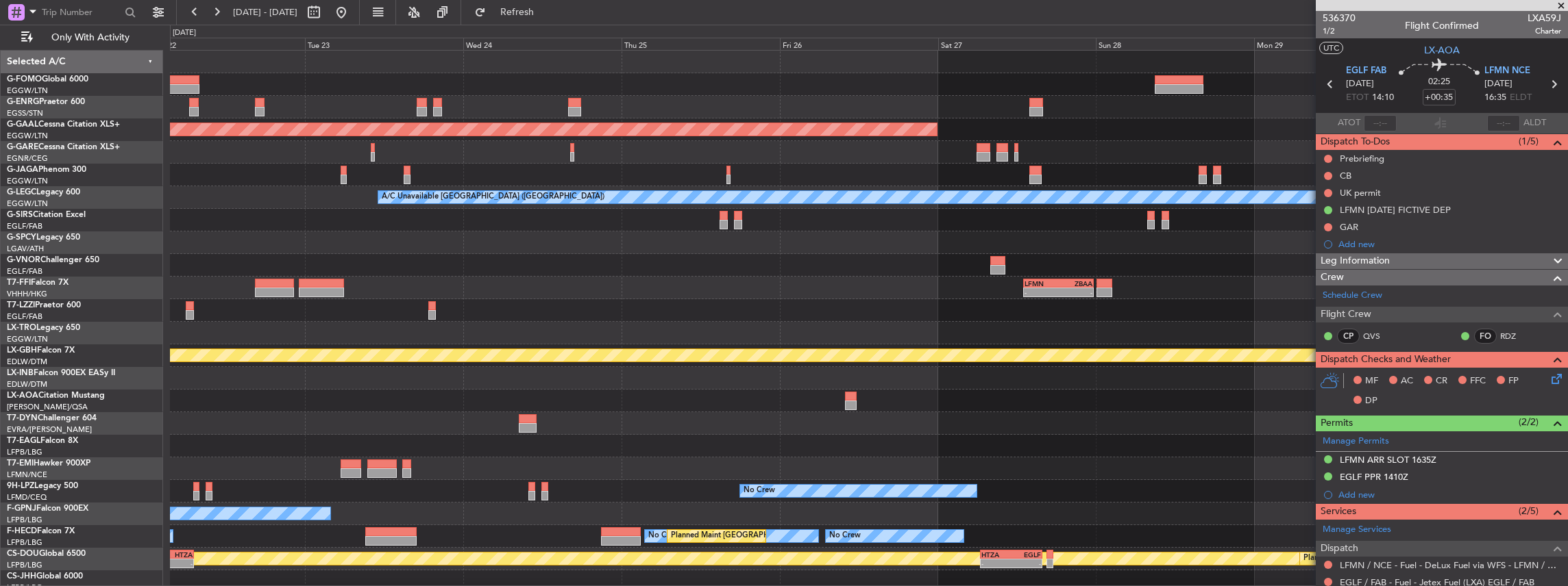
click at [691, 441] on div at bounding box center [868, 445] width 1398 height 22
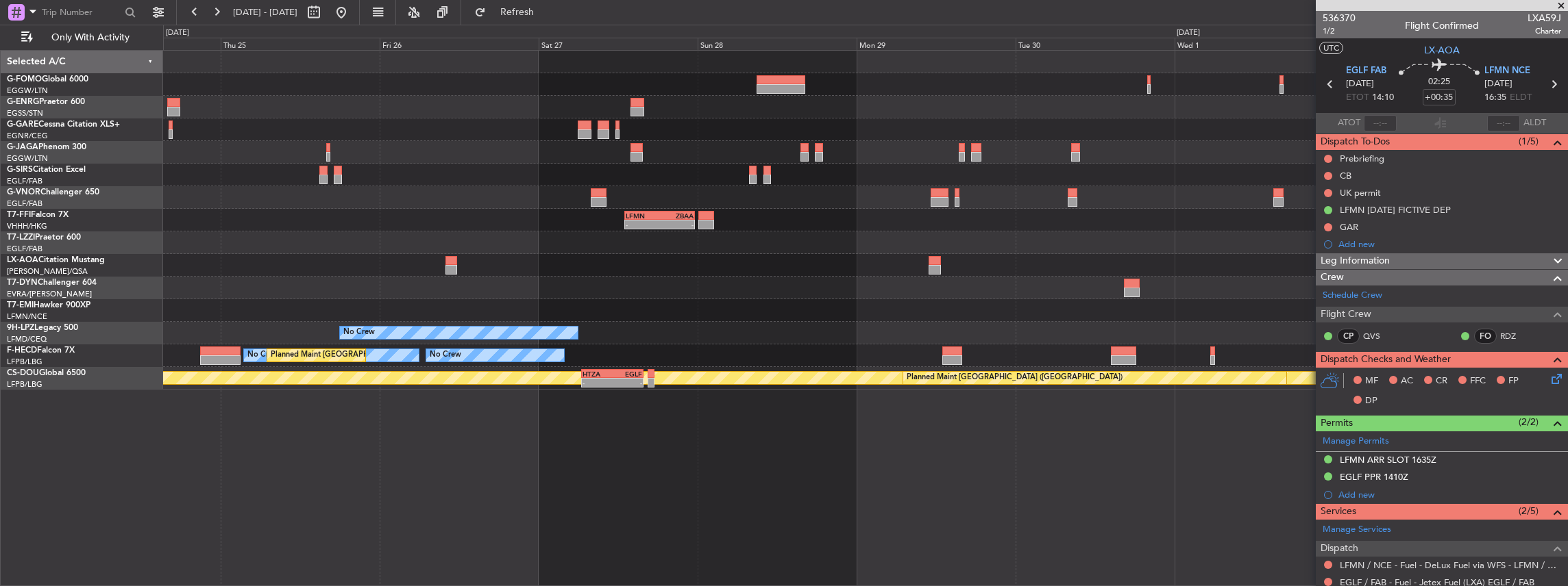
click at [644, 444] on div "LFMN 13:00 Z ZBAA 23:40 Z - - No Crew Antwerp (Deurne) No Crew No Crew Planned …" at bounding box center [865, 318] width 1405 height 537
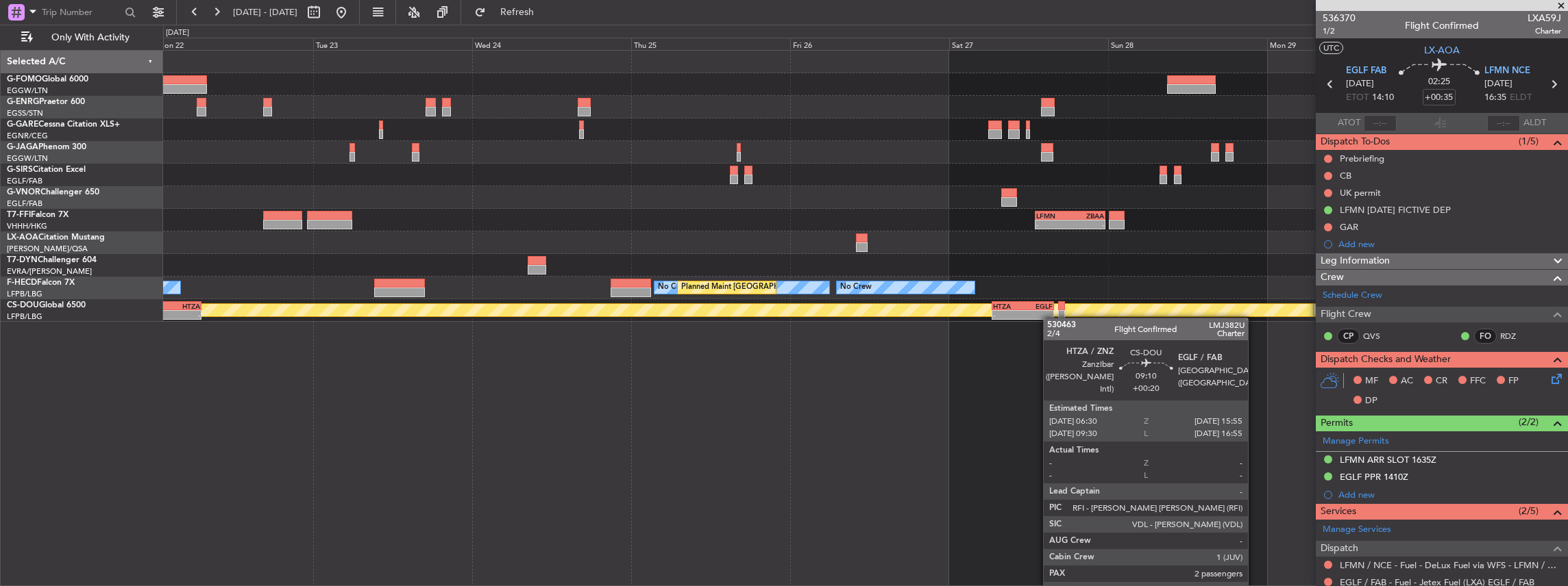
click at [1049, 317] on div "-" at bounding box center [1038, 315] width 30 height 8
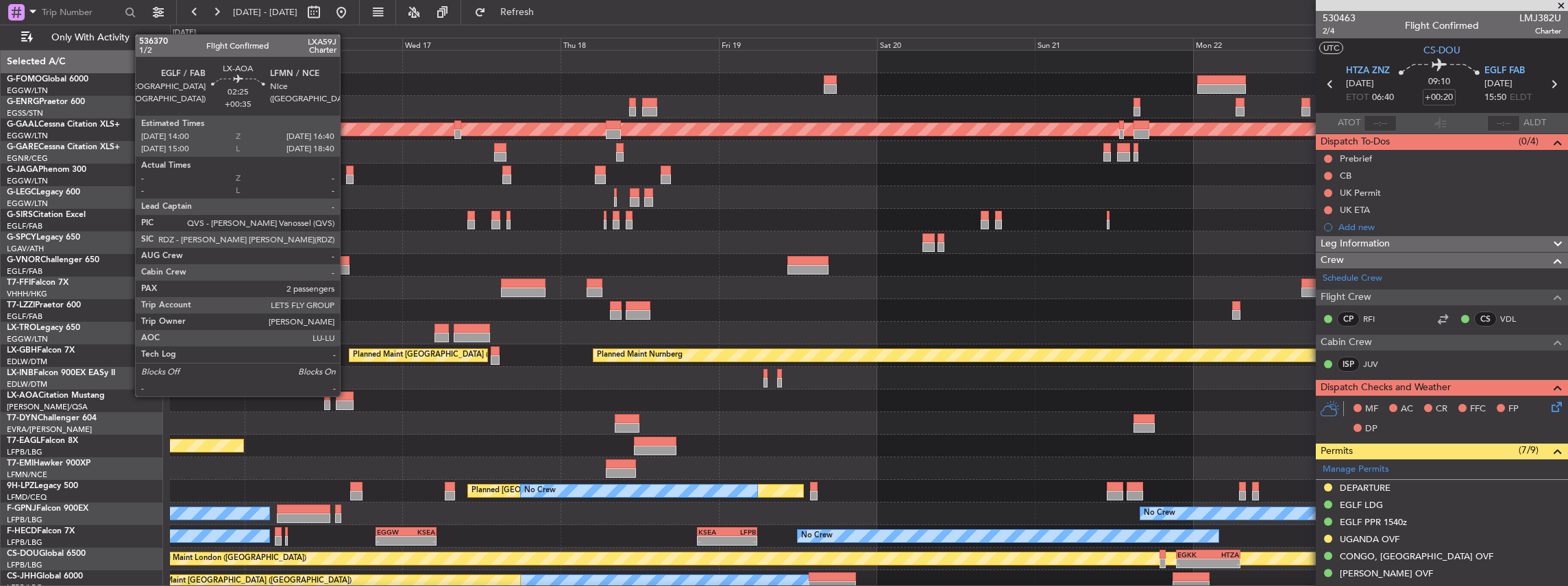
click at [347, 395] on div at bounding box center [345, 397] width 18 height 10
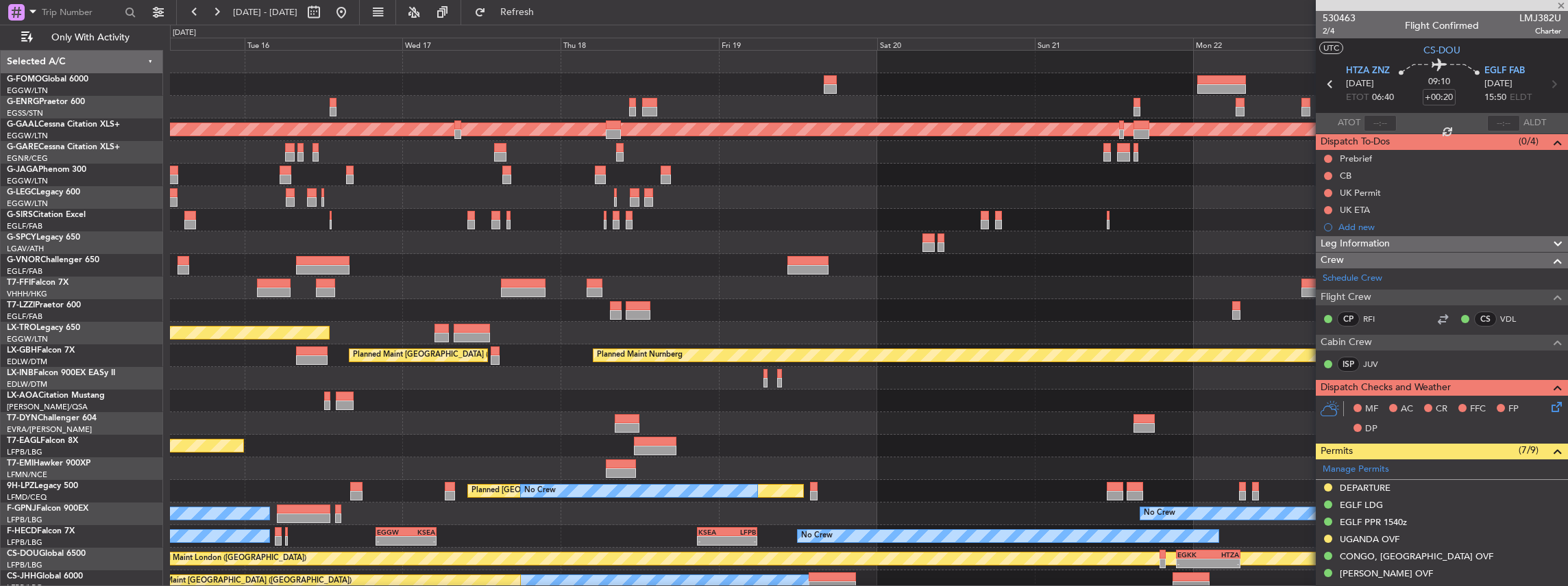
type input "+00:35"
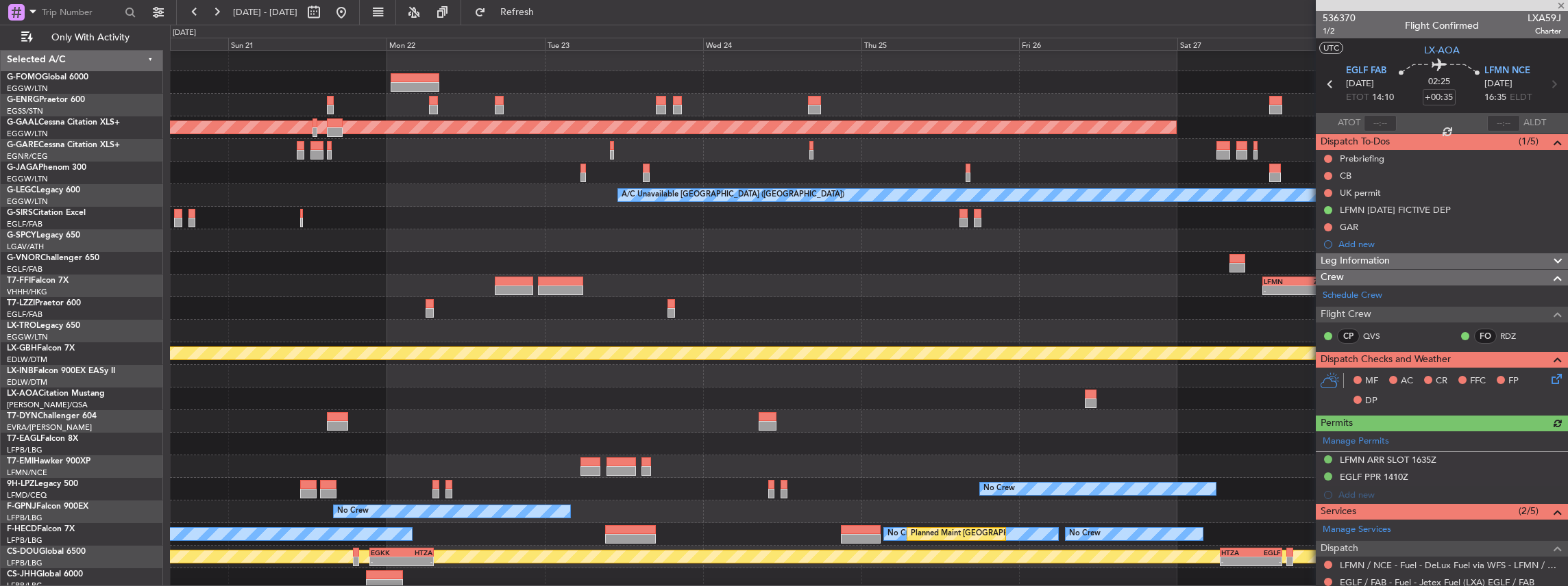
click at [195, 433] on div at bounding box center [868, 444] width 1398 height 22
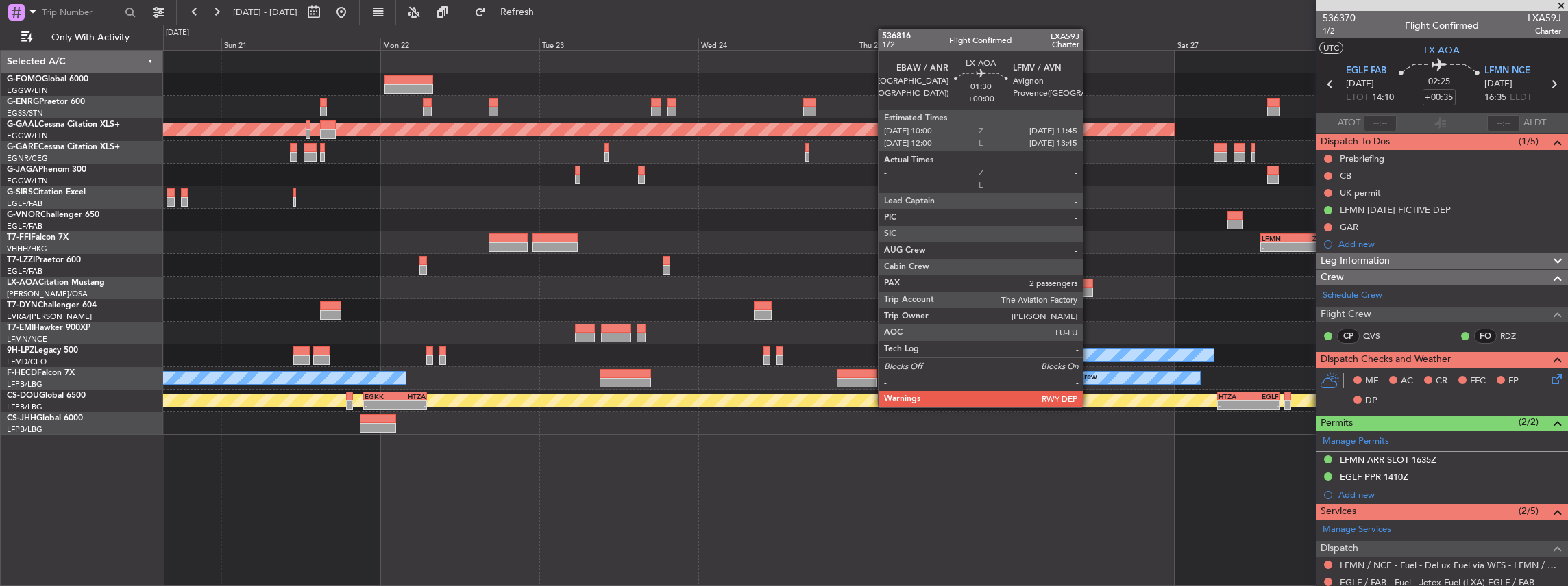
click at [1089, 289] on div at bounding box center [1088, 293] width 12 height 10
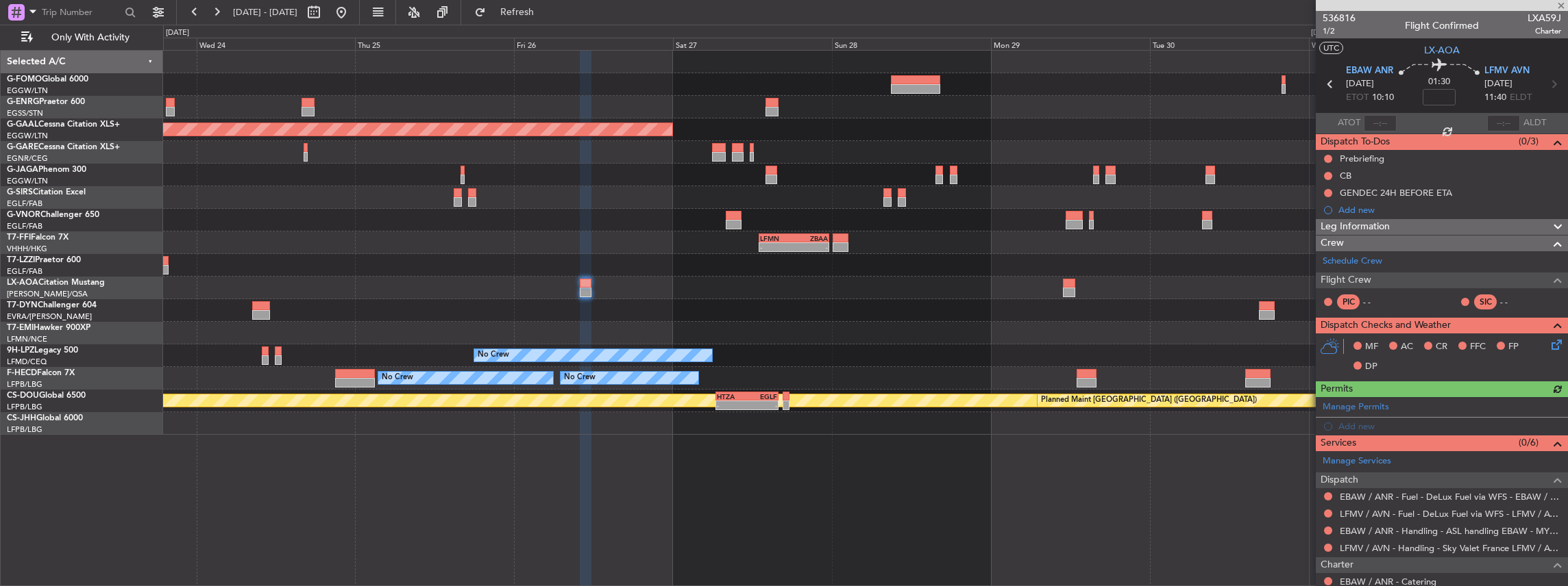
click at [710, 308] on div at bounding box center [865, 310] width 1405 height 22
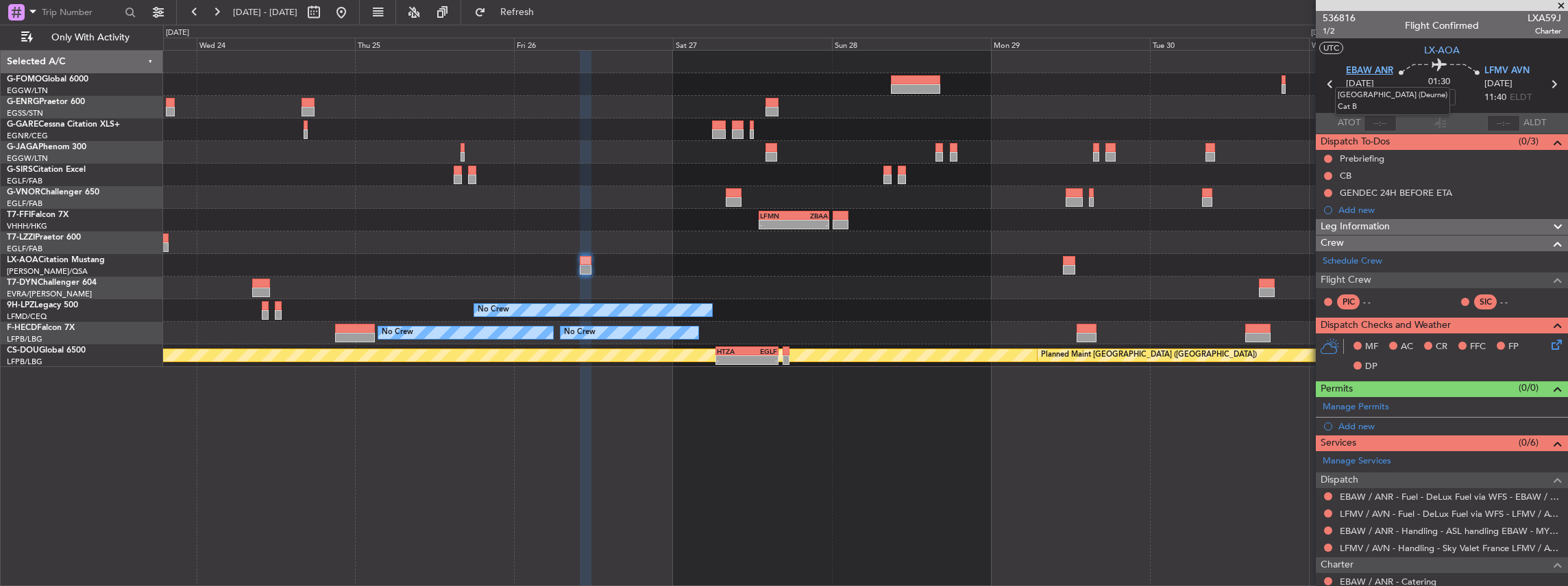
click at [1360, 71] on span "EBAW ANR" at bounding box center [1369, 71] width 47 height 14
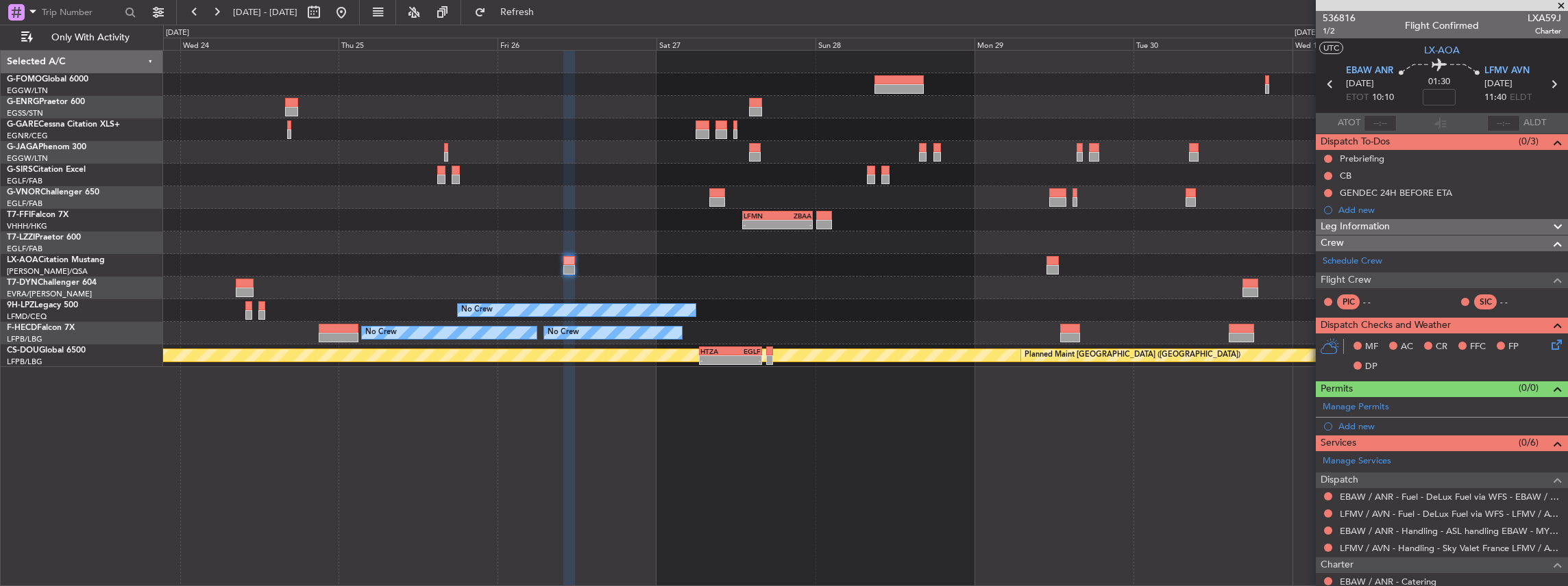
click at [1165, 317] on div "No Crew" at bounding box center [865, 310] width 1405 height 22
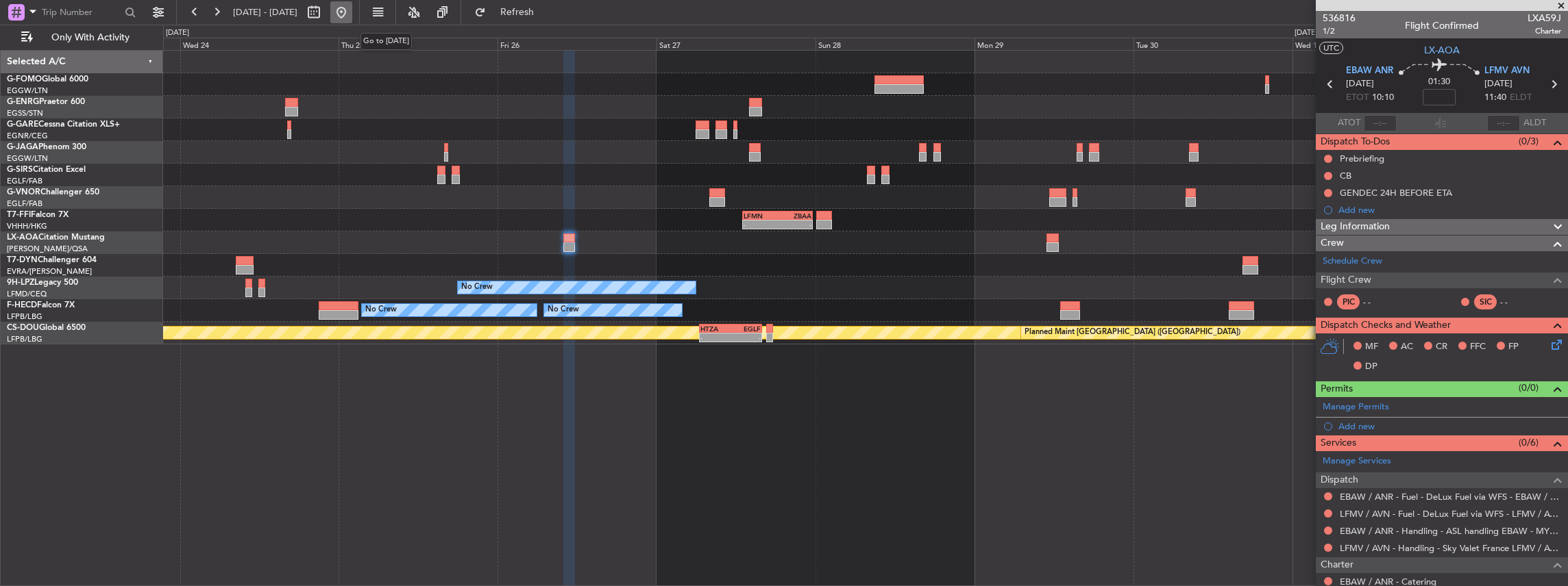
click at [352, 10] on button at bounding box center [341, 12] width 22 height 22
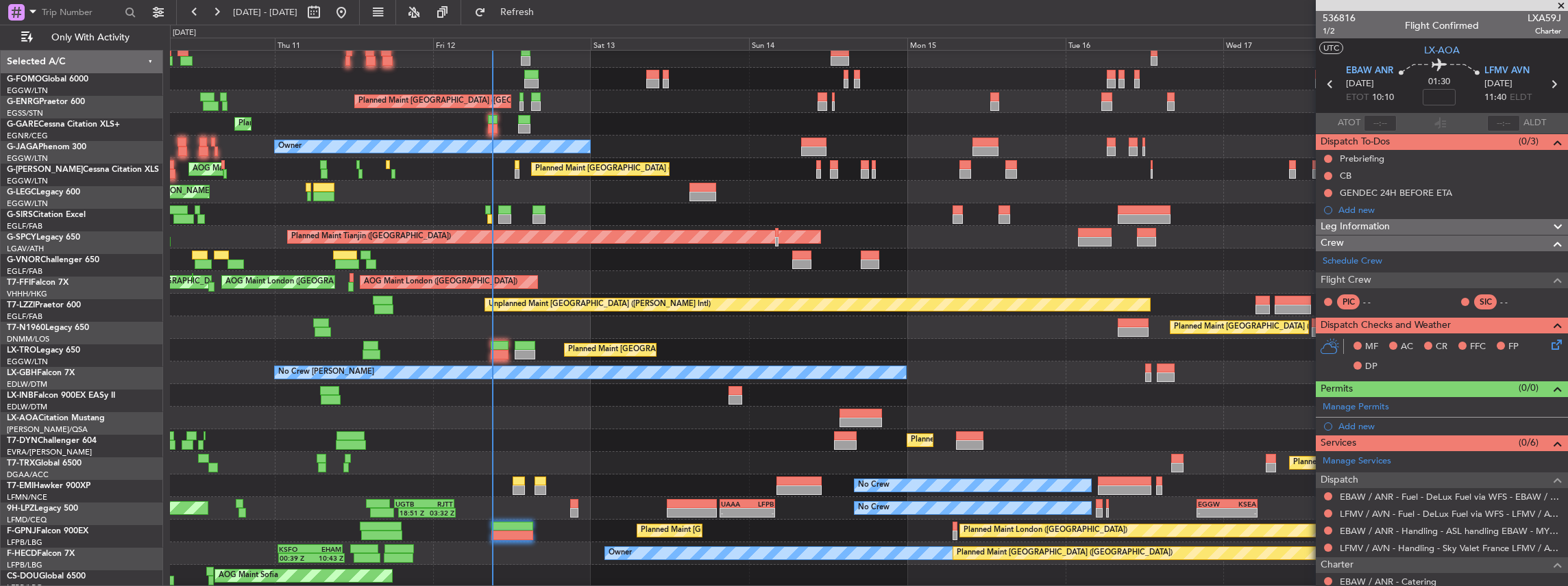
click at [796, 324] on div "Planned Maint London (Luton) Planned Maint London (Stansted) No Crew Unplanned …" at bounding box center [868, 293] width 1398 height 588
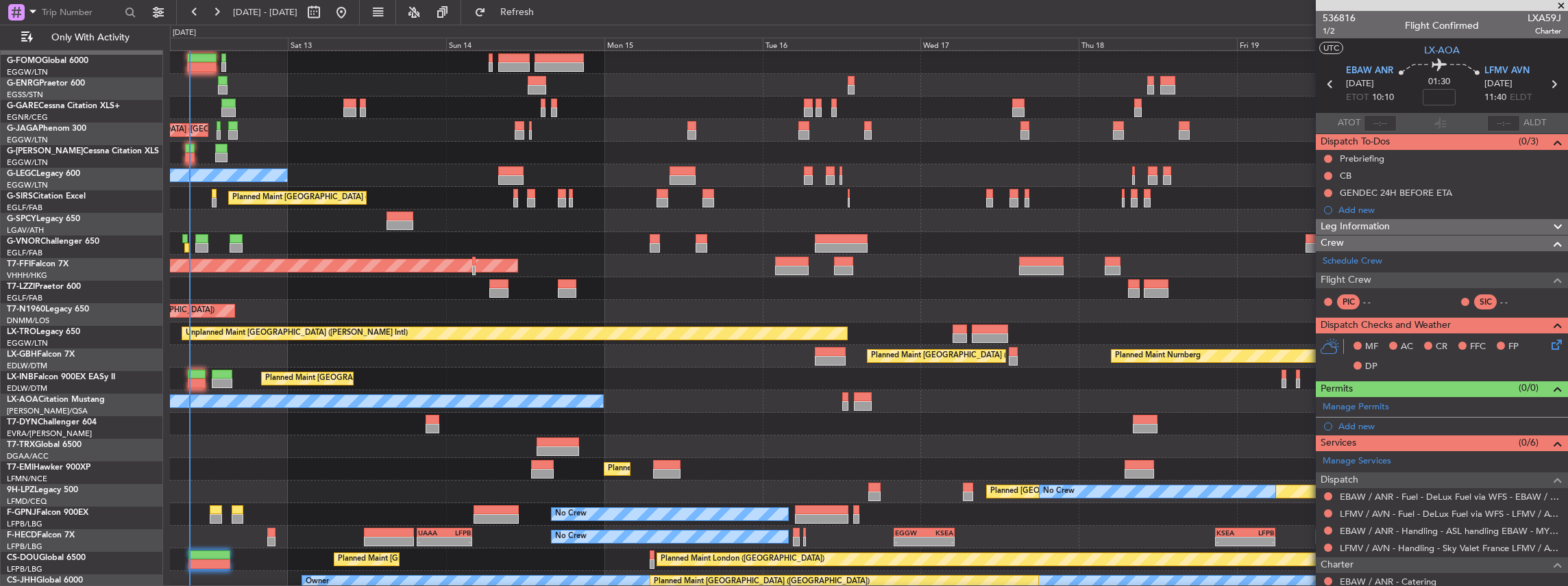
scroll to position [22, 0]
click at [422, 347] on div "Planned Maint Paris (Le Bourget) Planned Maint Nurnberg" at bounding box center [868, 356] width 1398 height 22
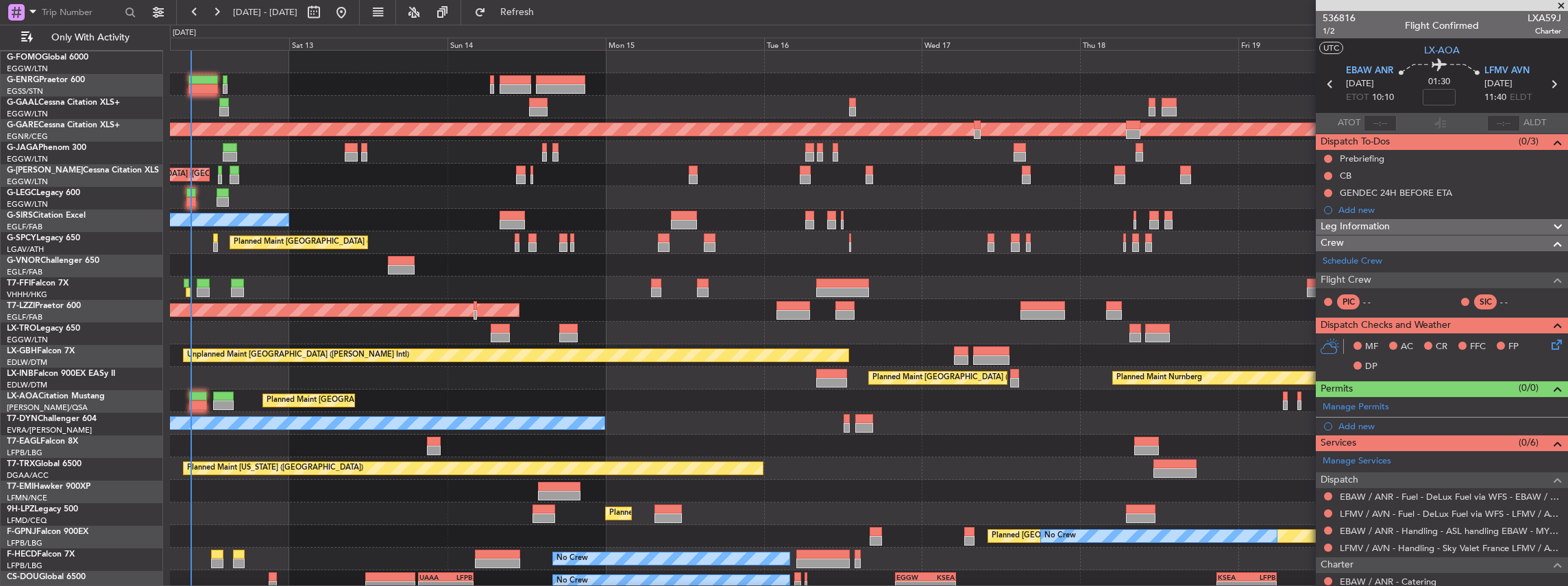
scroll to position [0, 0]
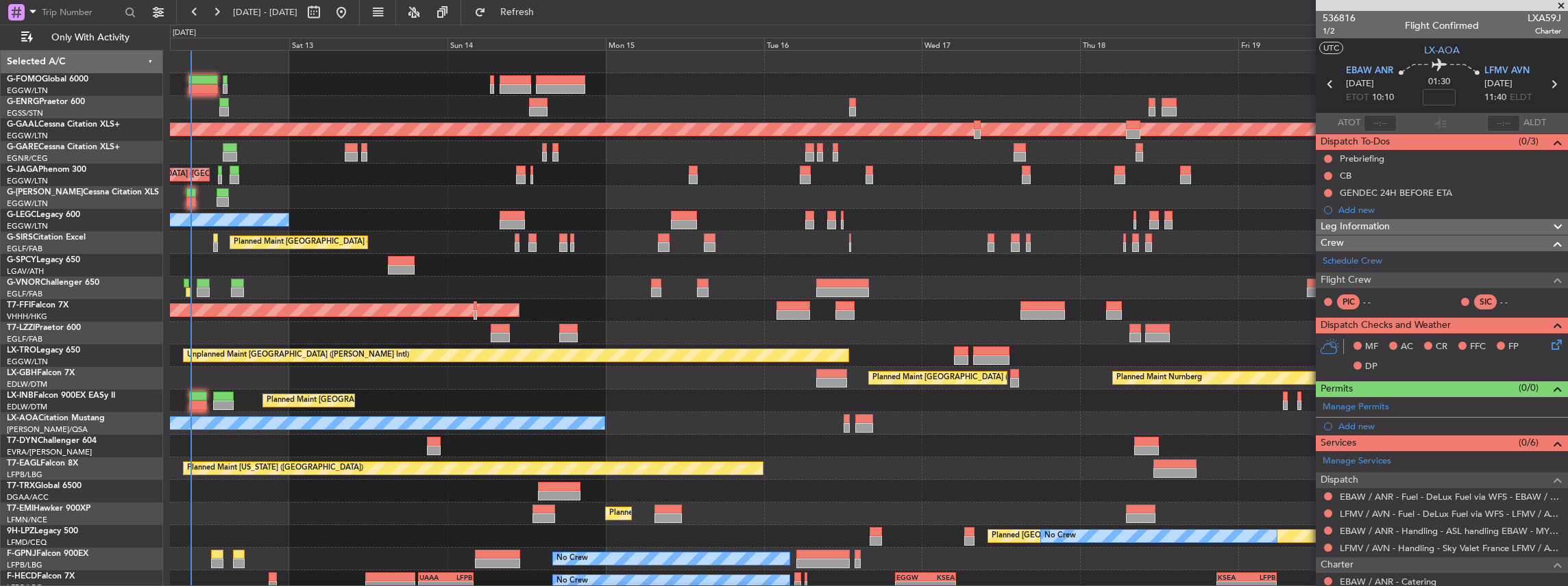
click at [522, 254] on div "Planned Maint London (Luton) Planned Maint Dusseldorf Planned Maint London (Lut…" at bounding box center [868, 344] width 1398 height 588
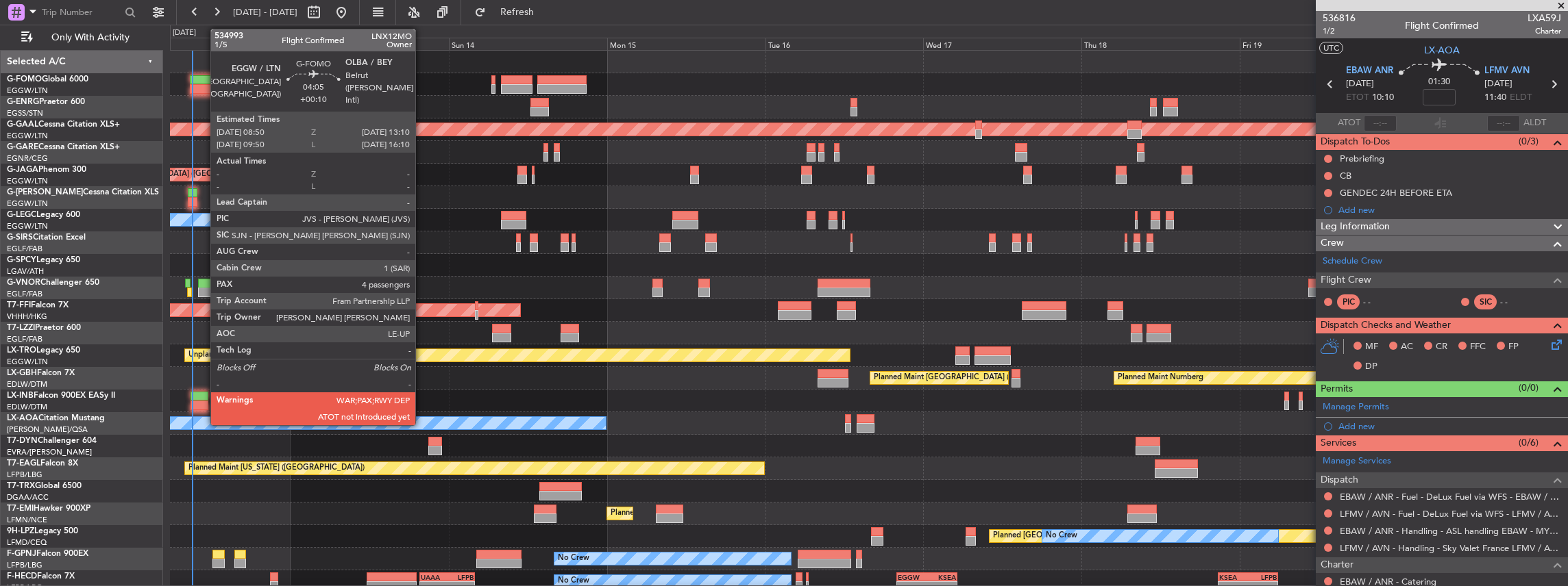
click at [203, 75] on div at bounding box center [204, 80] width 29 height 10
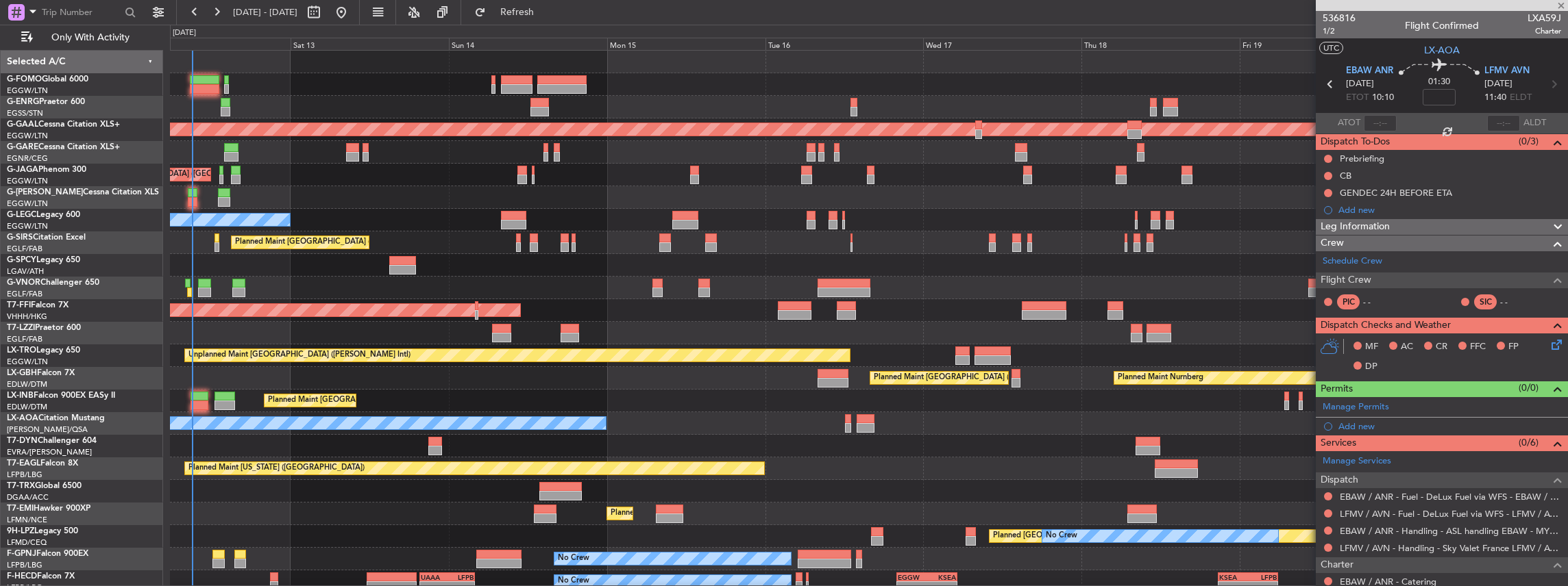
type input "+00:10"
type input "4"
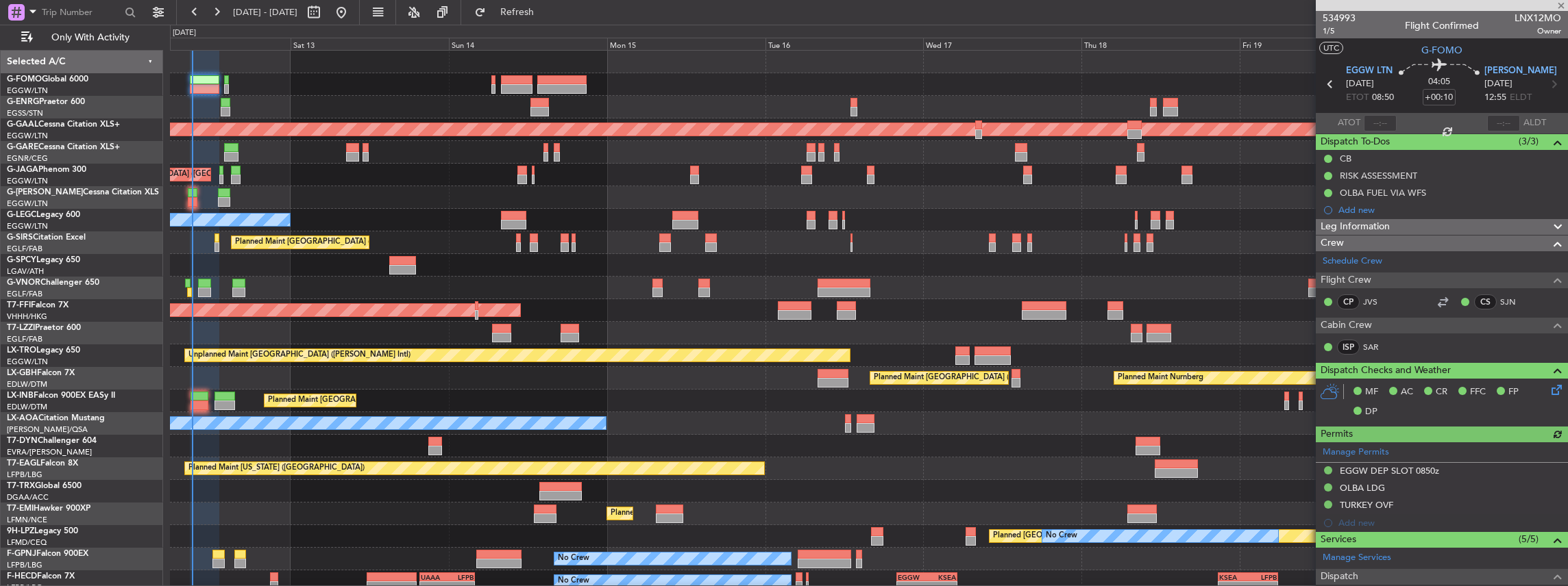
click at [1536, 19] on span "LNX12MO" at bounding box center [1537, 17] width 46 height 14
copy span "LNX12MO"
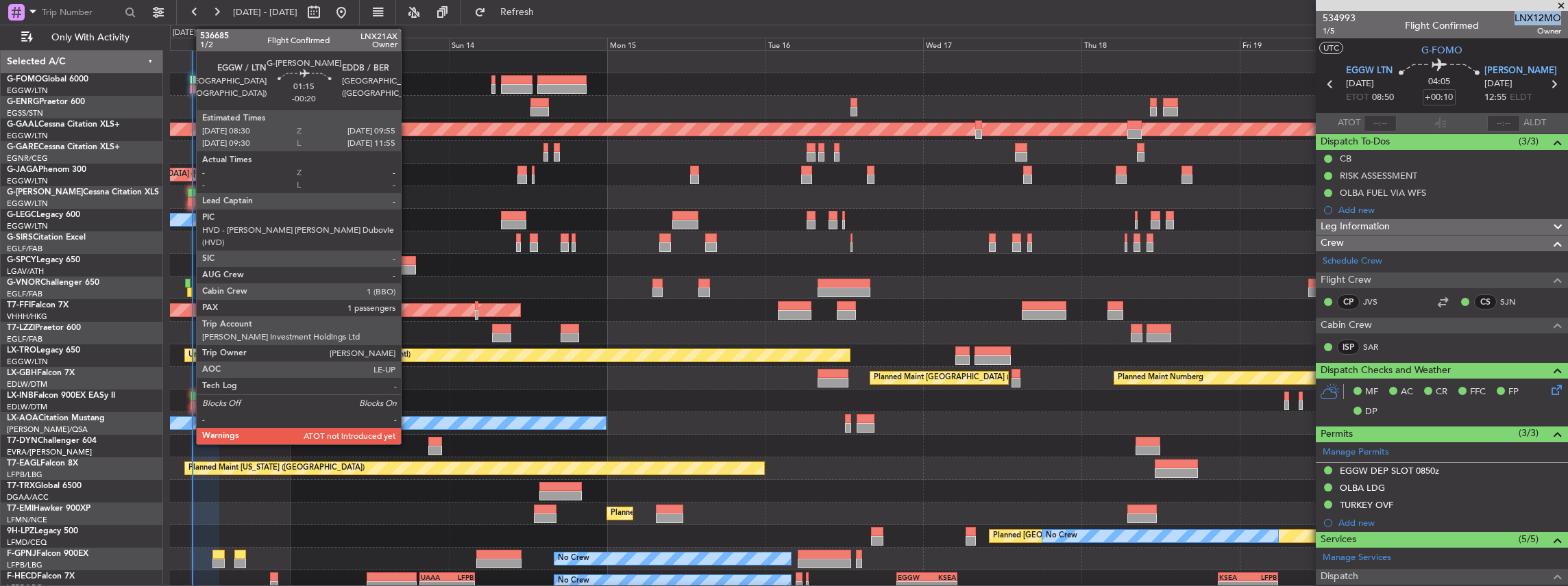
click at [190, 199] on div at bounding box center [193, 202] width 10 height 10
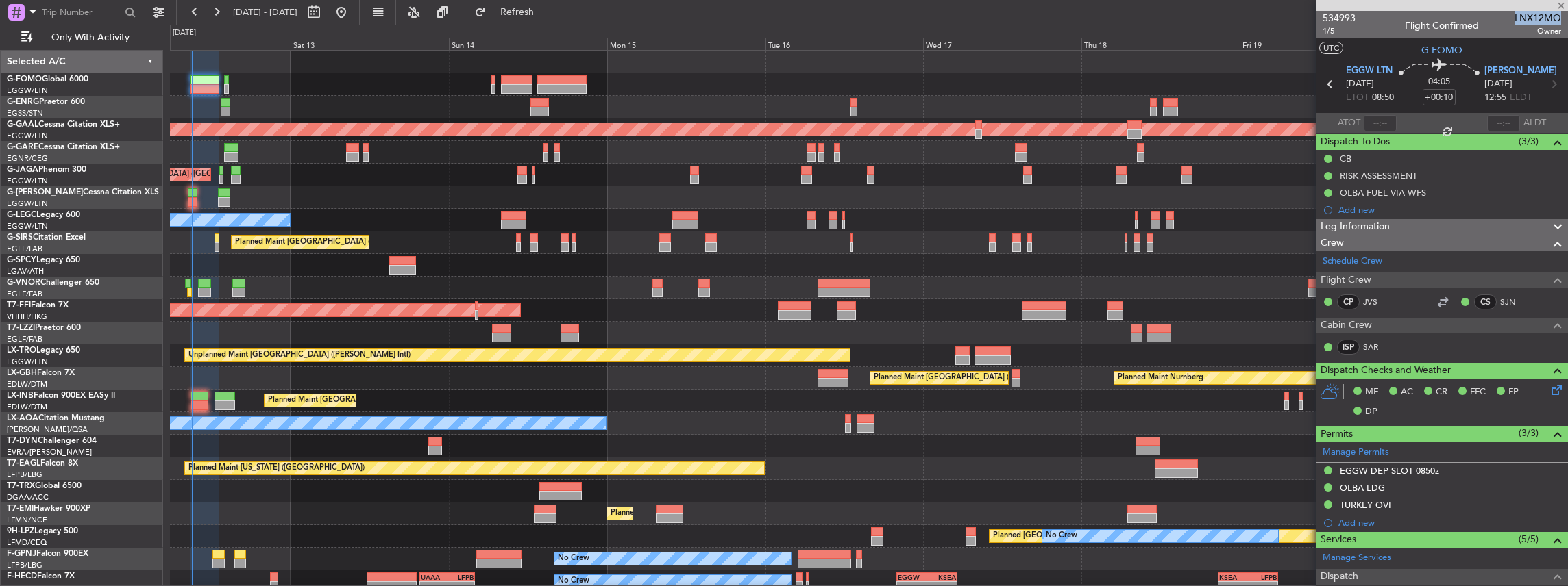
type input "-00:20"
type input "1"
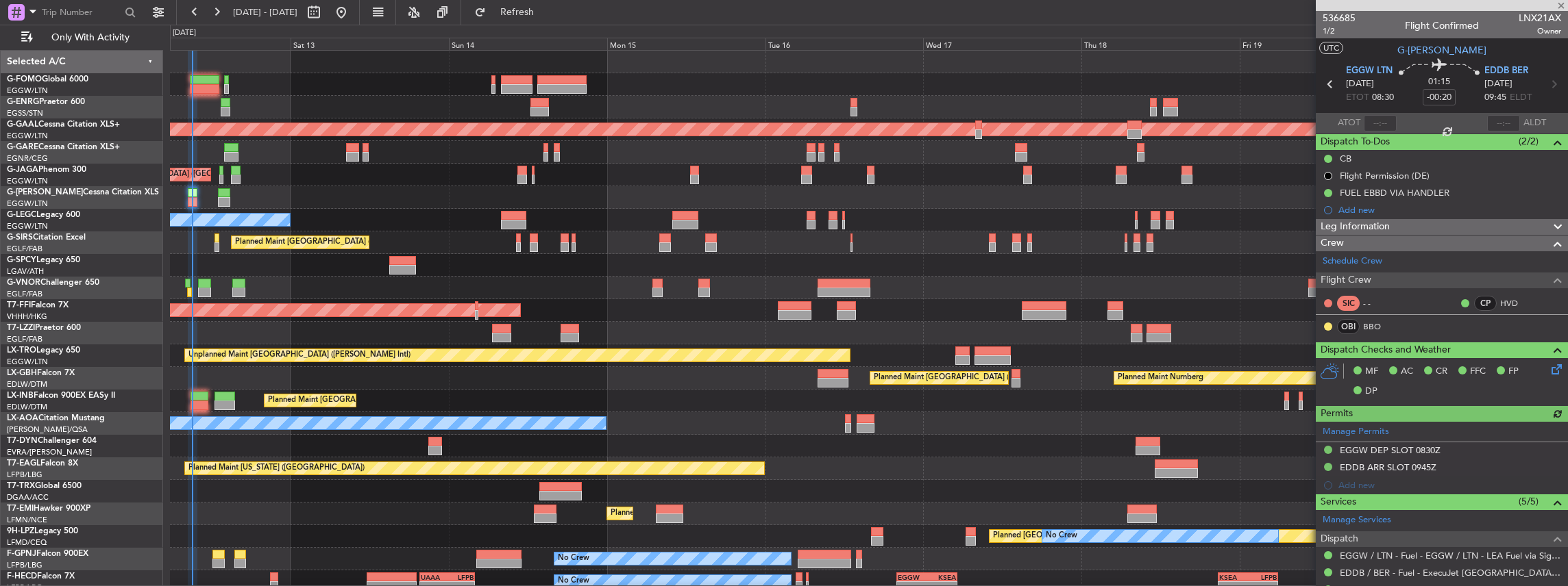
click at [1520, 18] on span "LNX21AX" at bounding box center [1539, 17] width 42 height 14
copy span "LNX21AX"
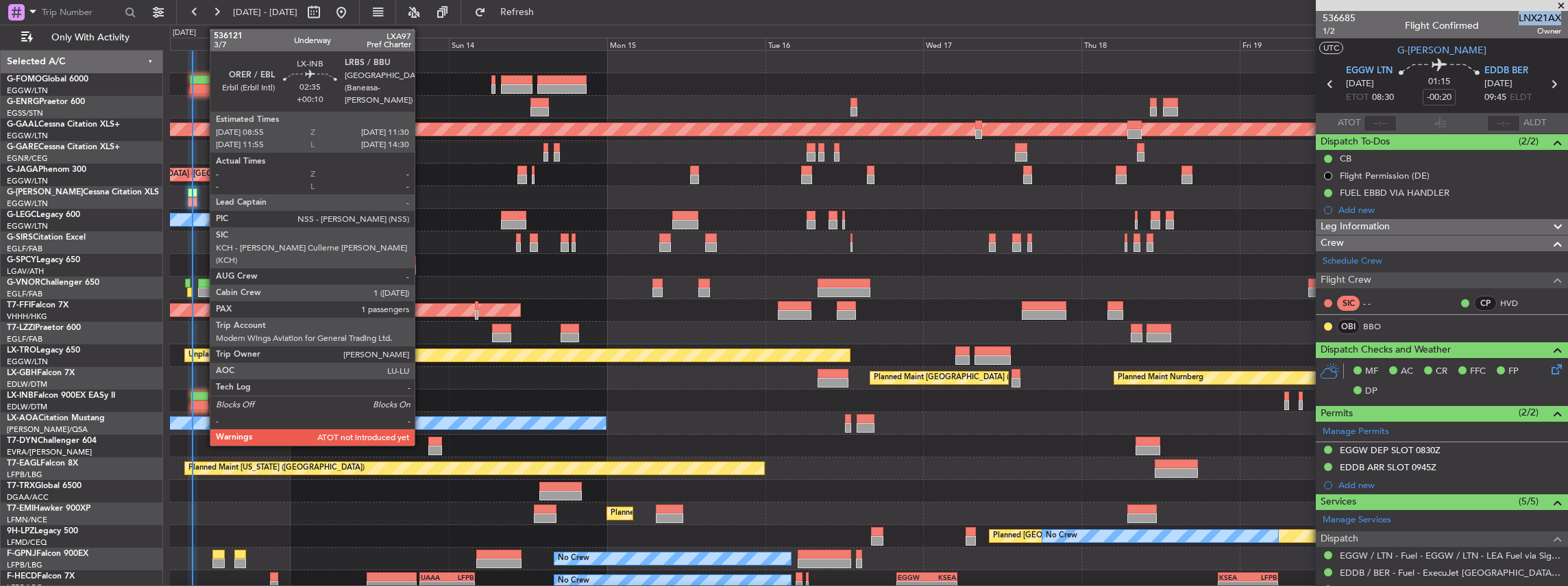
click at [203, 399] on div at bounding box center [198, 397] width 17 height 10
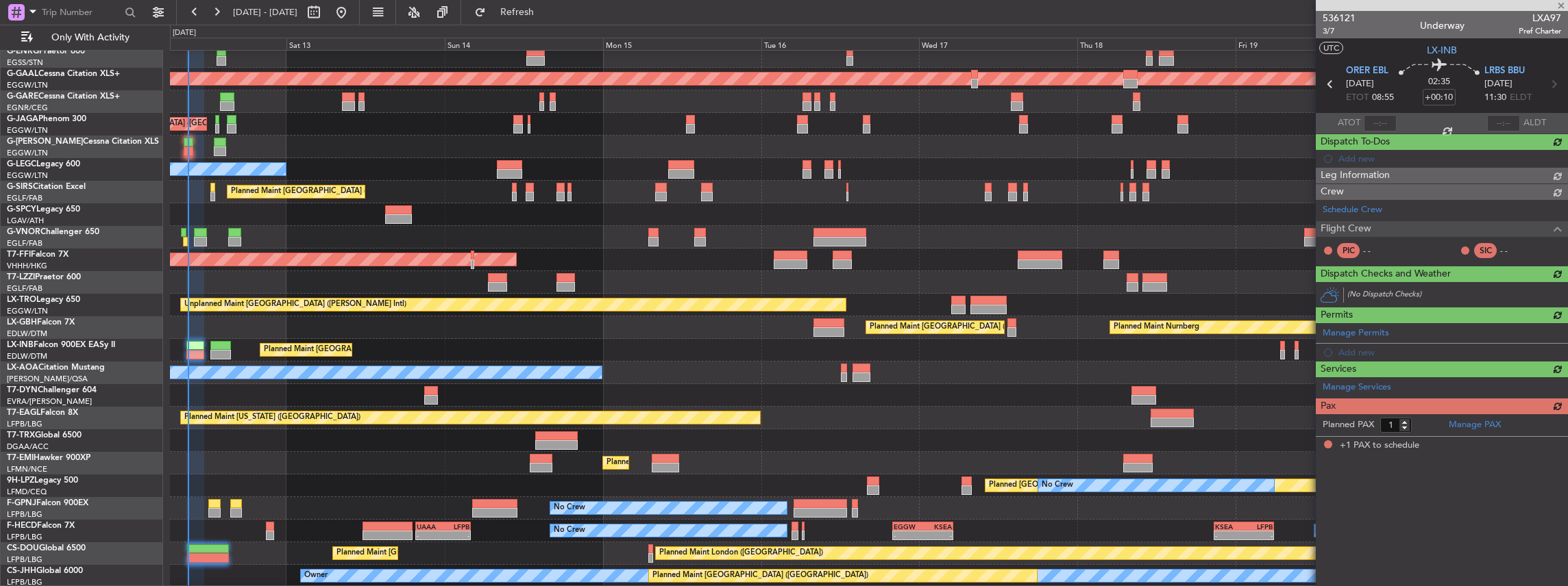
click at [280, 364] on div "Planned Maint Dusseldorf Planned Maint London (Luton) Planned Maint London (Lut…" at bounding box center [868, 293] width 1398 height 588
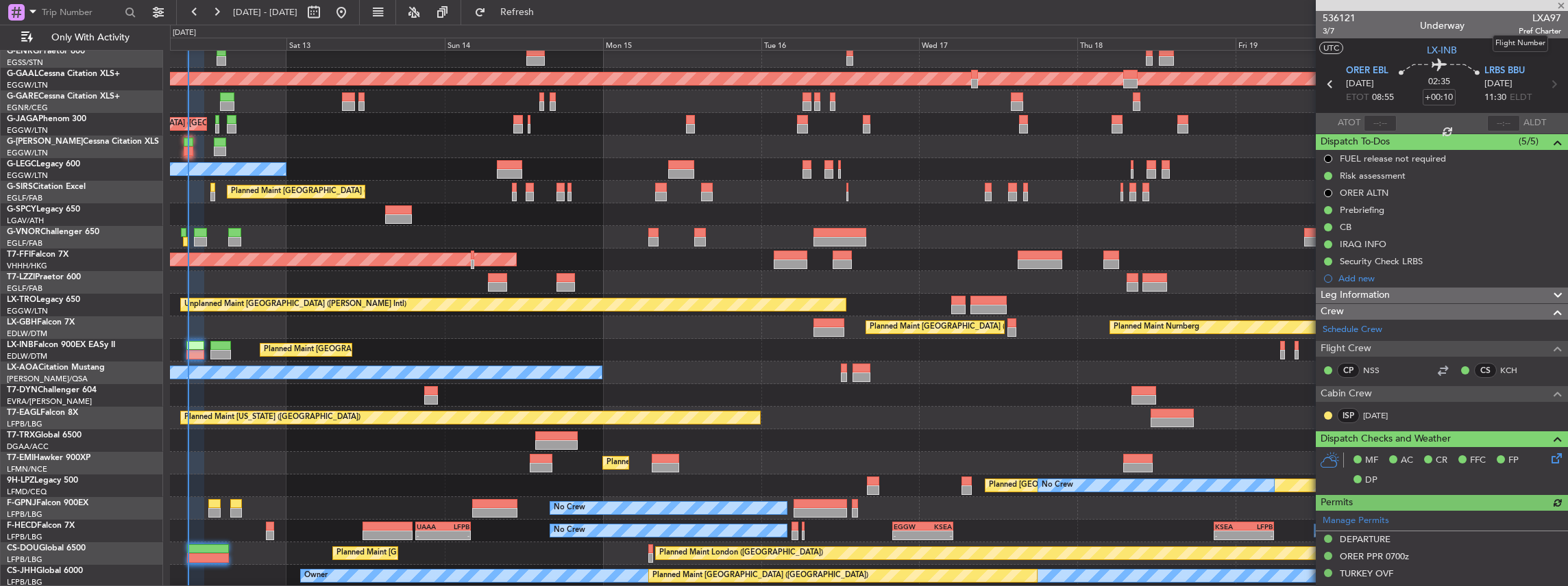
click at [1537, 14] on span "LXA97" at bounding box center [1539, 17] width 42 height 14
click at [1537, 15] on span "LXA97" at bounding box center [1539, 17] width 42 height 14
click at [1537, 17] on span "LXA97" at bounding box center [1539, 17] width 42 height 14
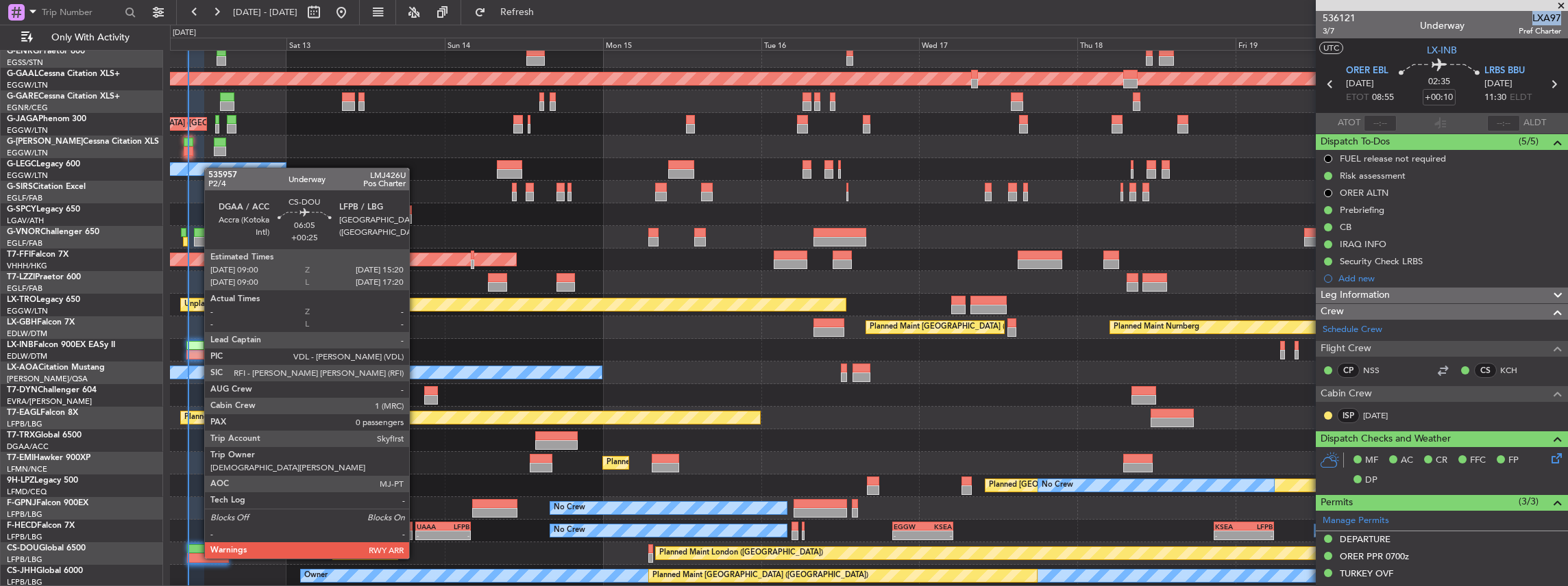
click at [198, 546] on div at bounding box center [208, 550] width 42 height 10
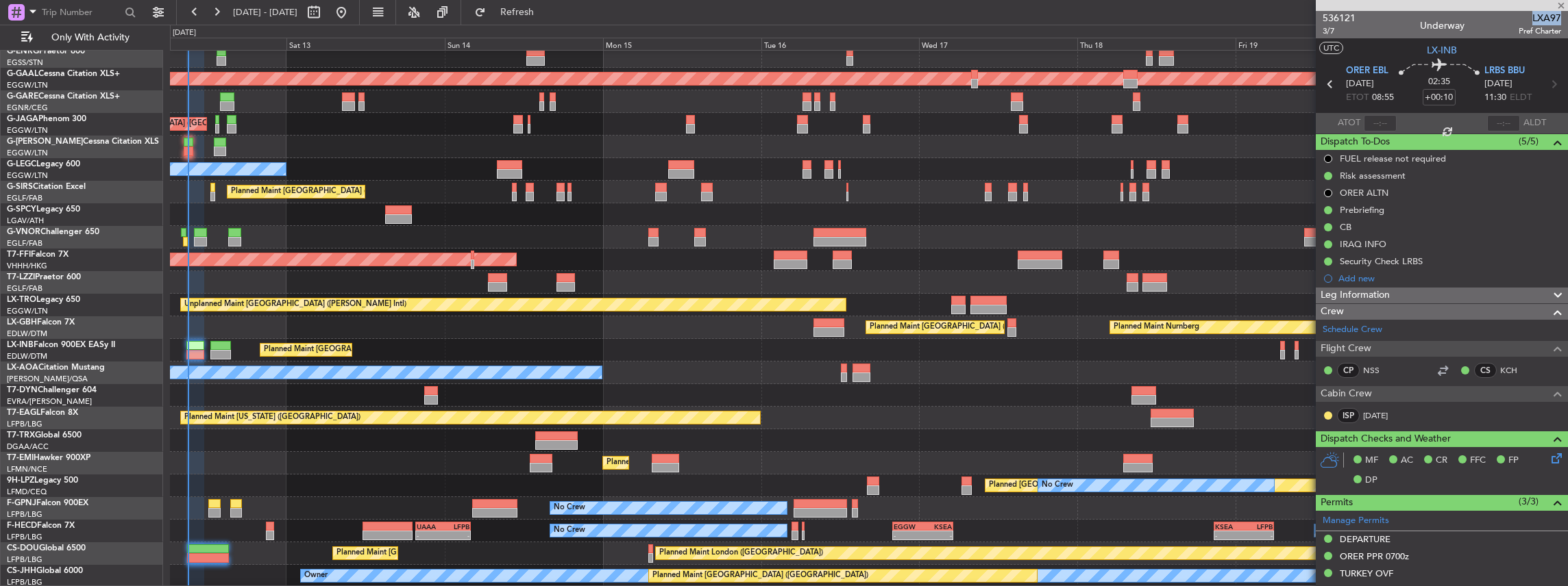
type input "+00:25"
type input "0"
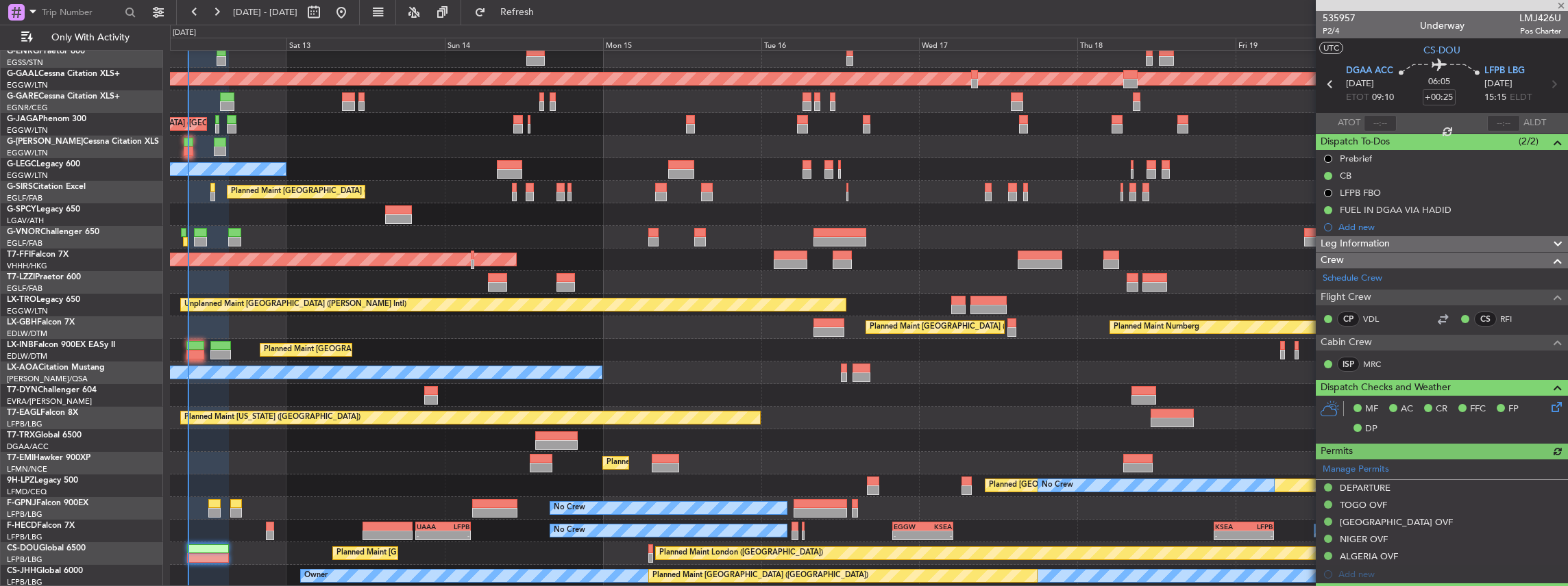
click at [1533, 17] on span "LMJ426U" at bounding box center [1540, 17] width 42 height 14
copy span "LMJ426U"
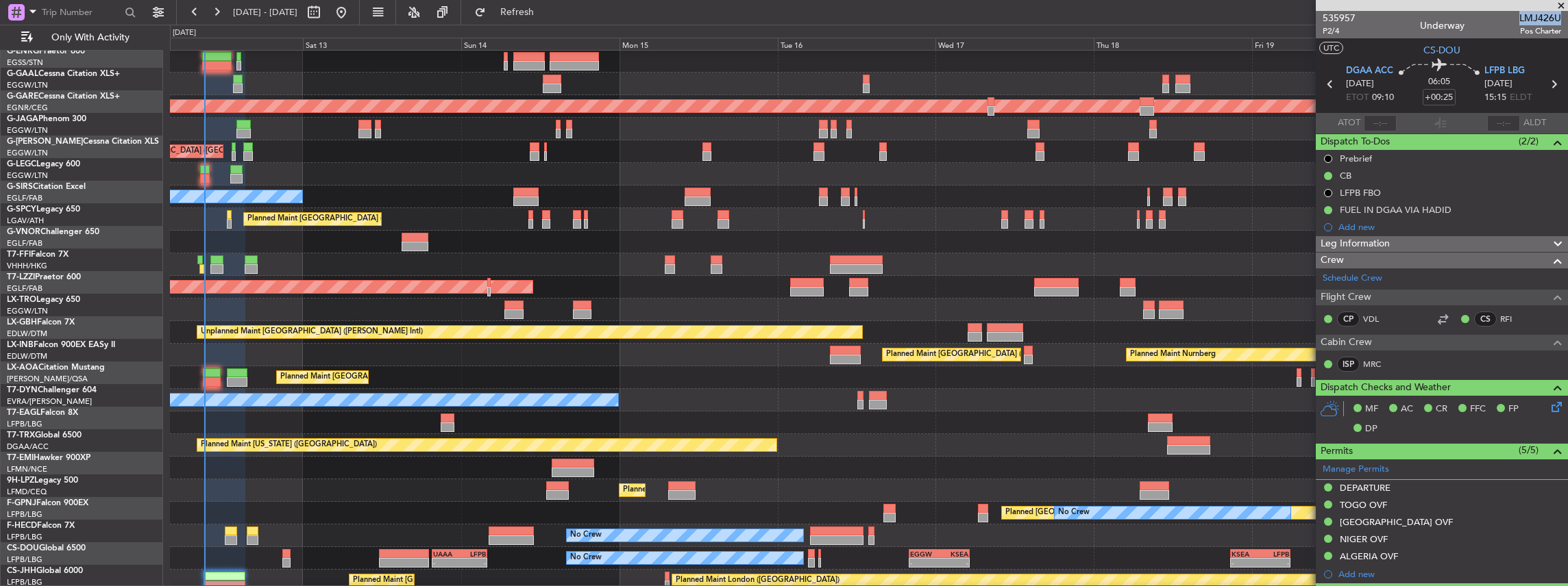
scroll to position [23, 0]
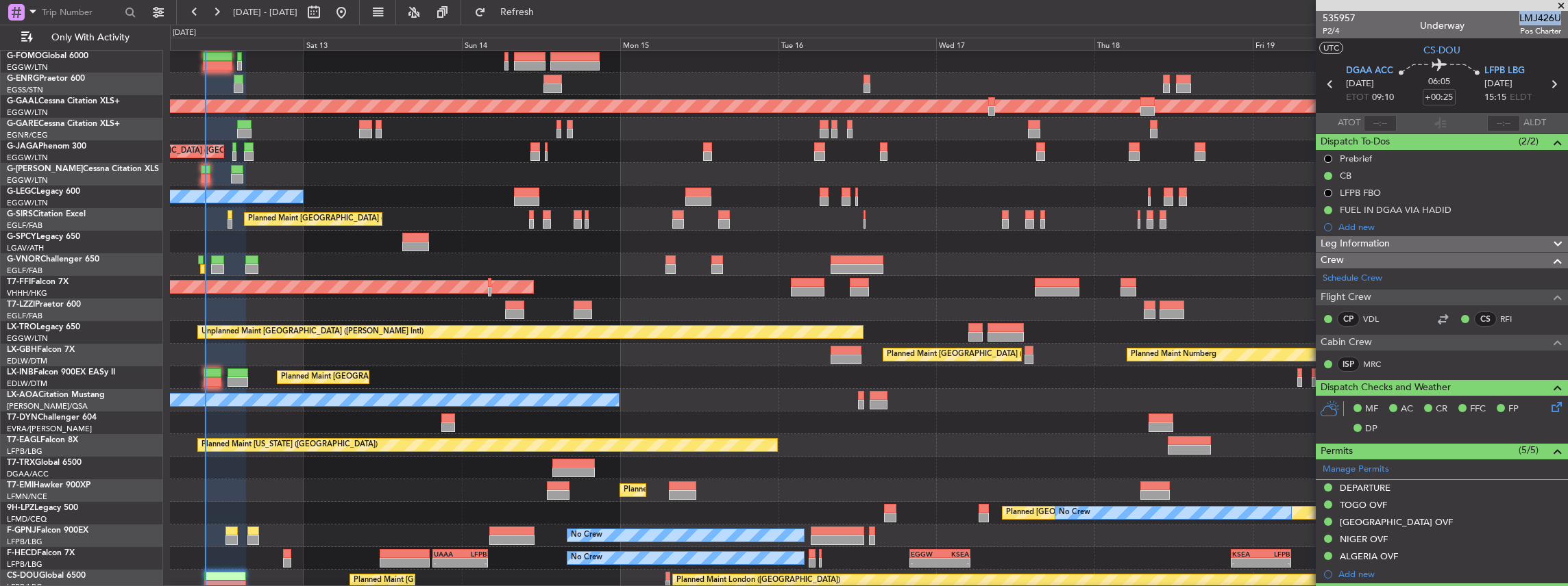
click at [348, 253] on div "Planned Maint London (Luton) No Crew Planned Maint Dusseldorf Planned Maint Lon…" at bounding box center [868, 321] width 1398 height 588
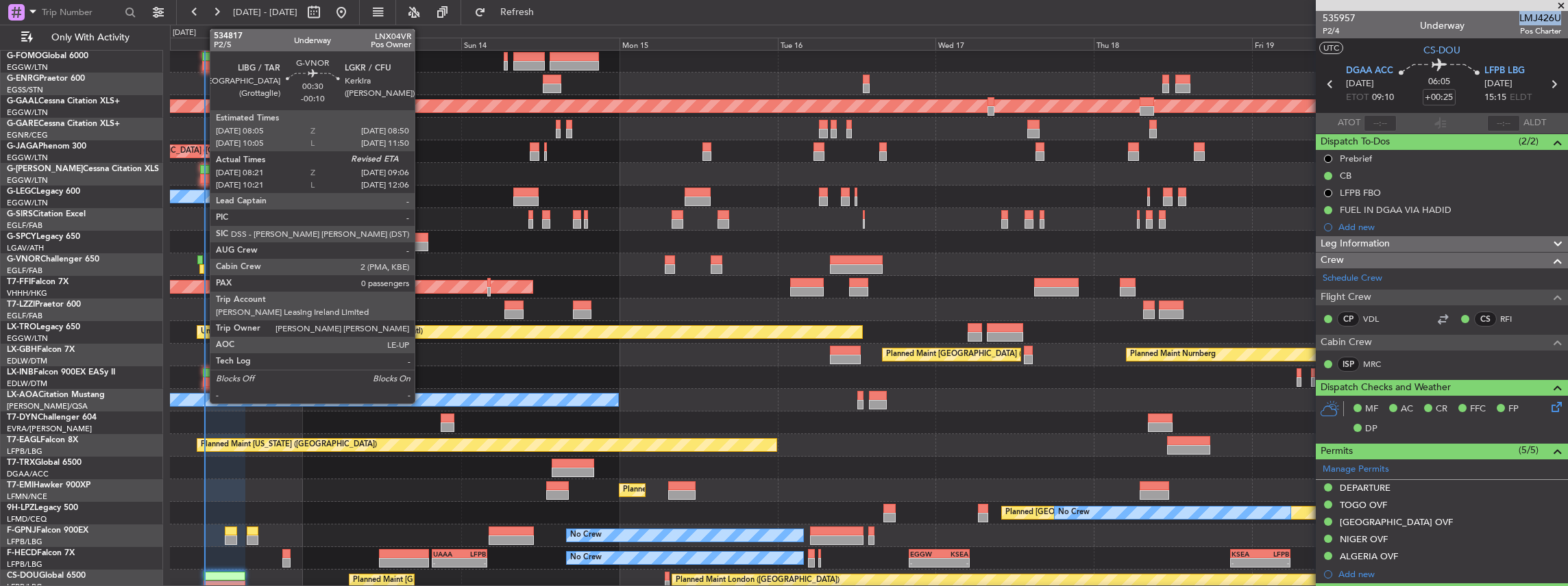
click at [203, 269] on div at bounding box center [202, 269] width 6 height 10
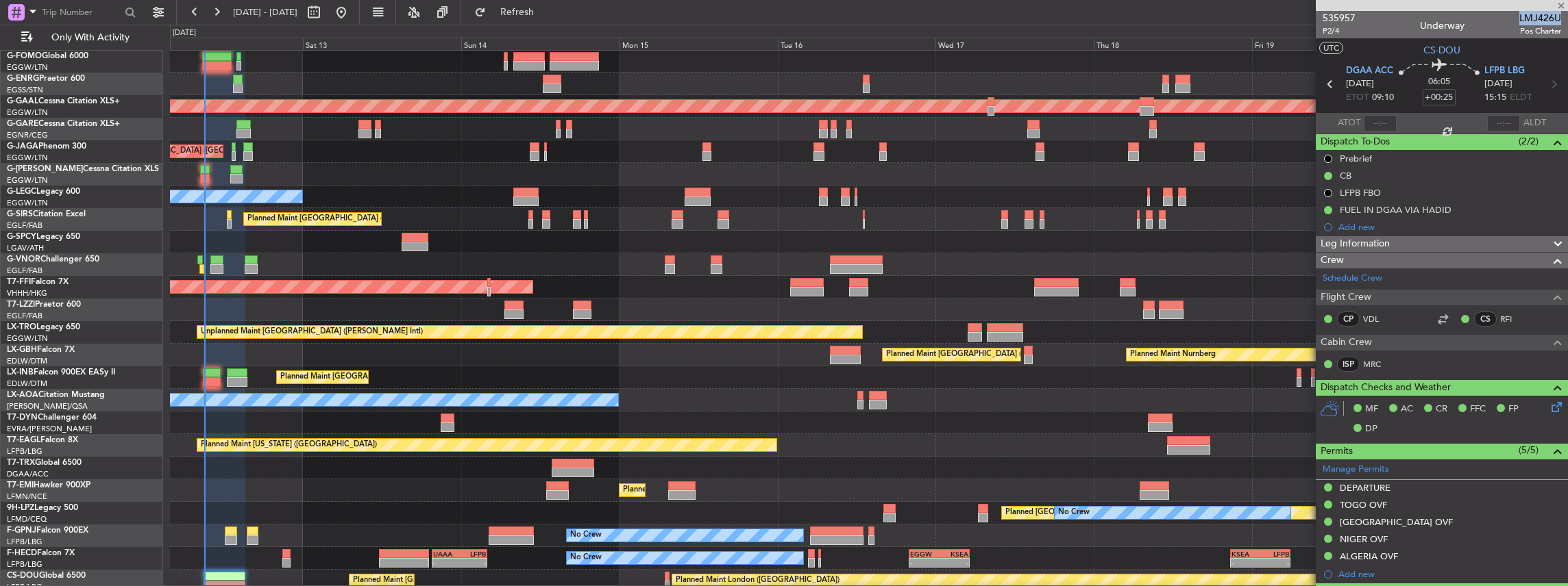
type input "-00:10"
type input "08:31"
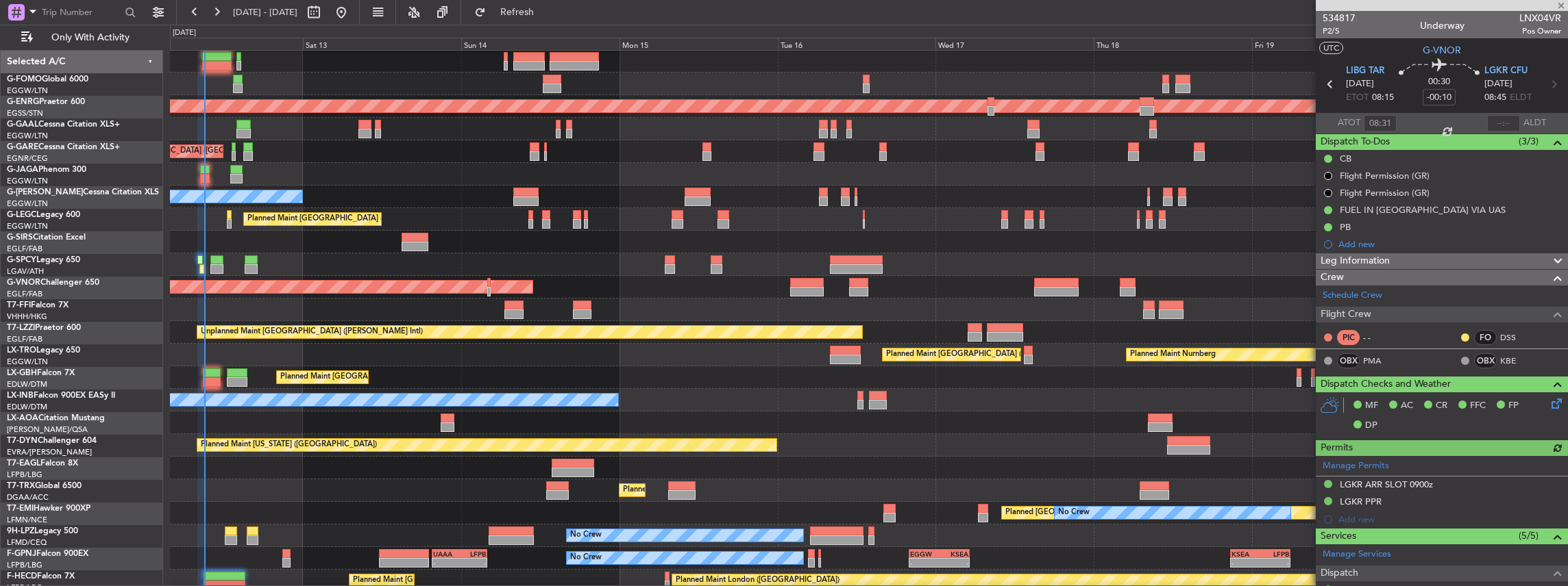
scroll to position [23, 0]
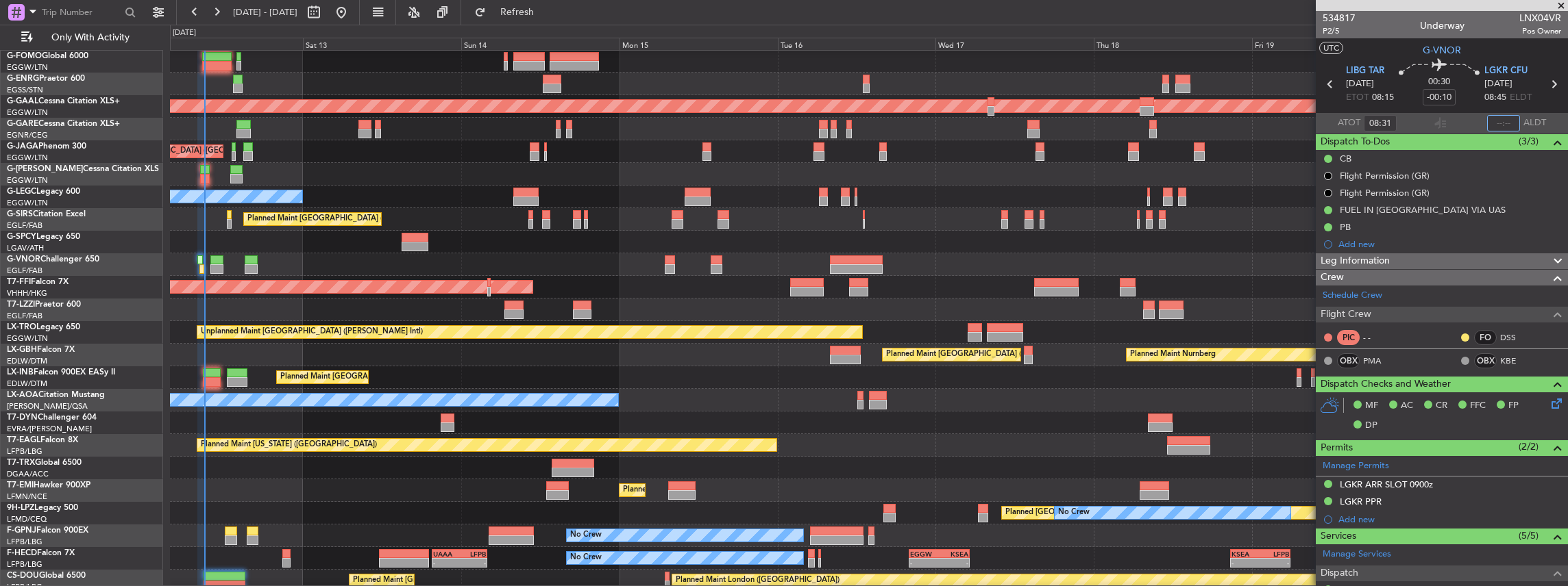
click at [1497, 124] on input "text" at bounding box center [1503, 123] width 33 height 17
click at [1451, 124] on section "ATOT 08:31 0903 ALDT" at bounding box center [1441, 123] width 252 height 21
type input "09:03"
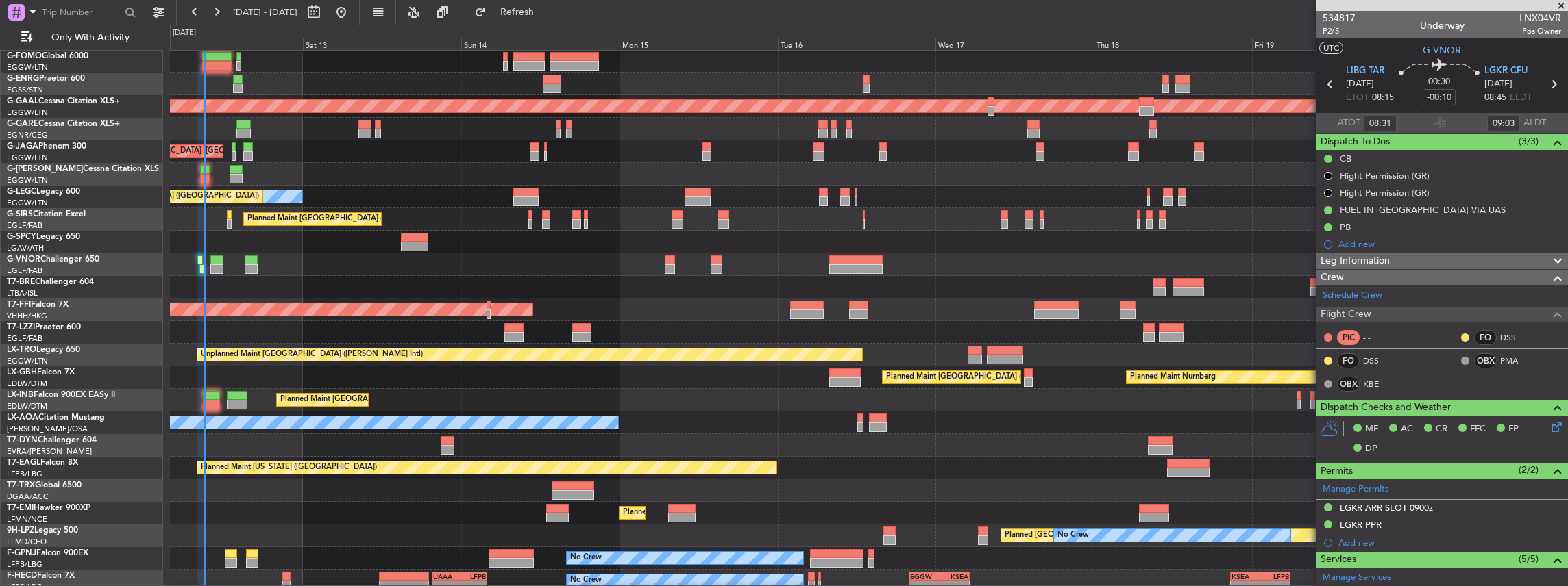
click at [381, 208] on div "Planned Maint [GEOGRAPHIC_DATA] ([GEOGRAPHIC_DATA]) AOG Maint [PERSON_NAME]" at bounding box center [868, 219] width 1398 height 22
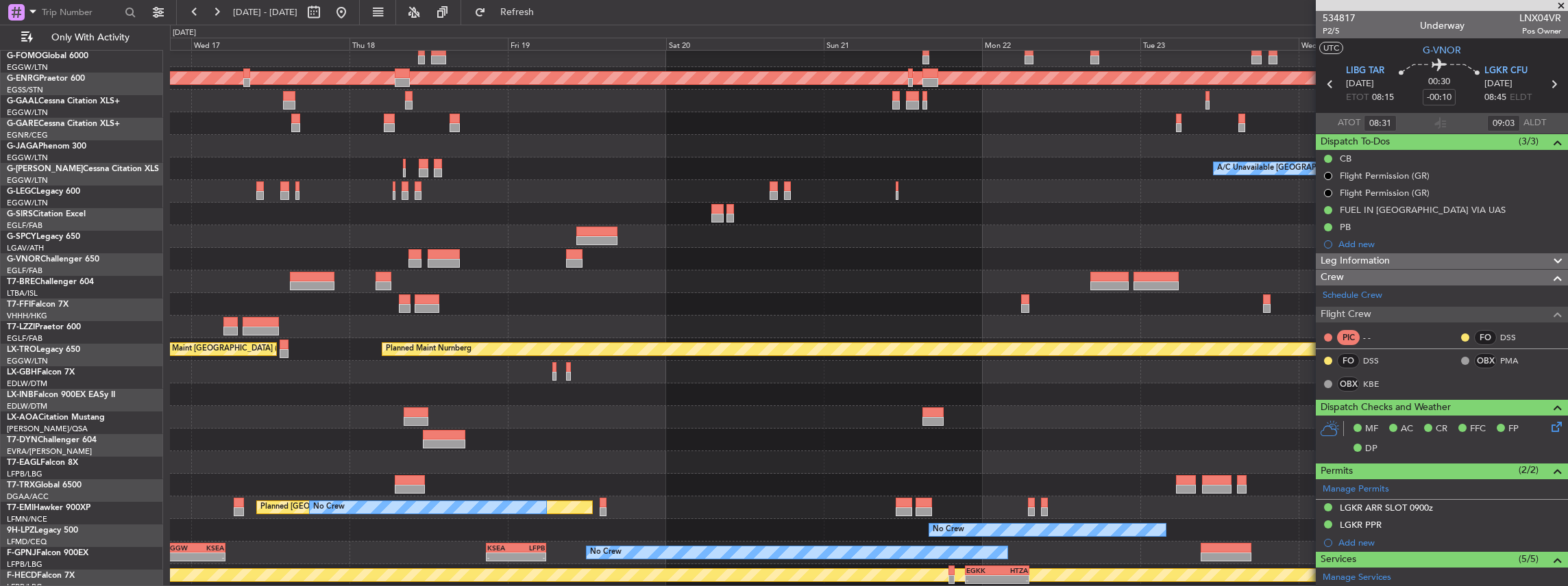
scroll to position [51, 0]
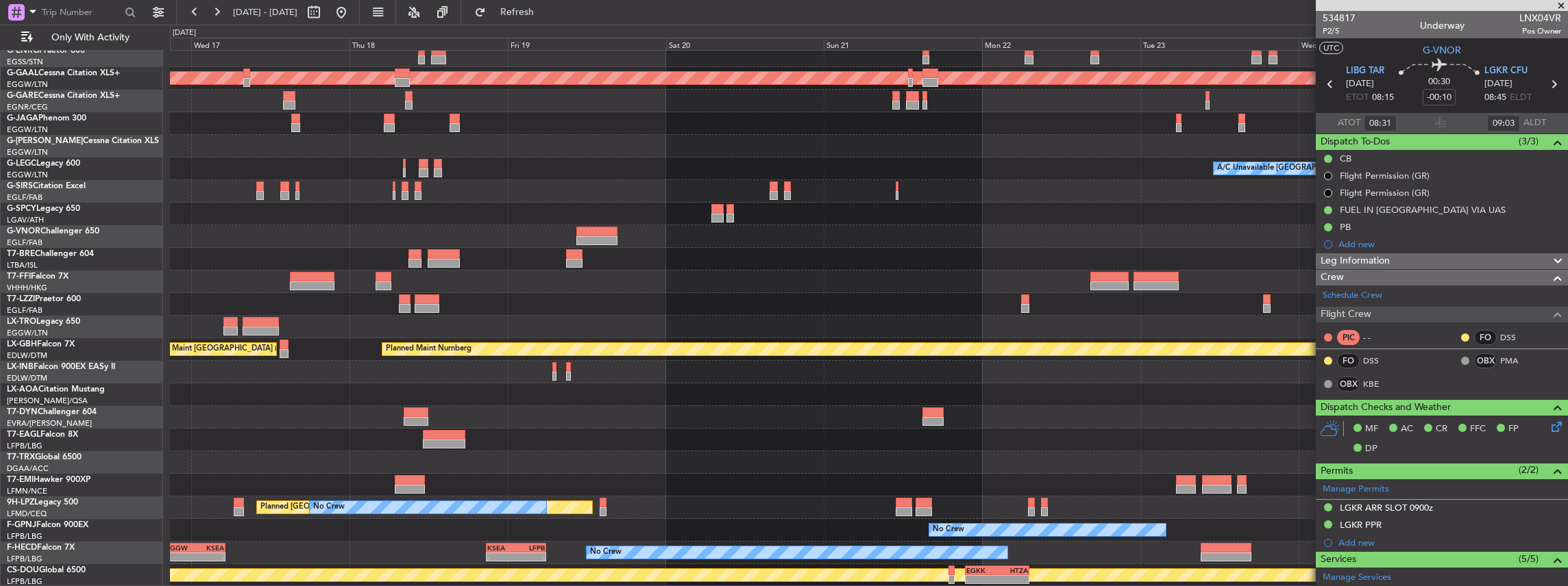
click at [358, 278] on div "Planned Maint Dusseldorf A/C Unavailable [GEOGRAPHIC_DATA] ([GEOGRAPHIC_DATA]) …" at bounding box center [868, 304] width 1398 height 610
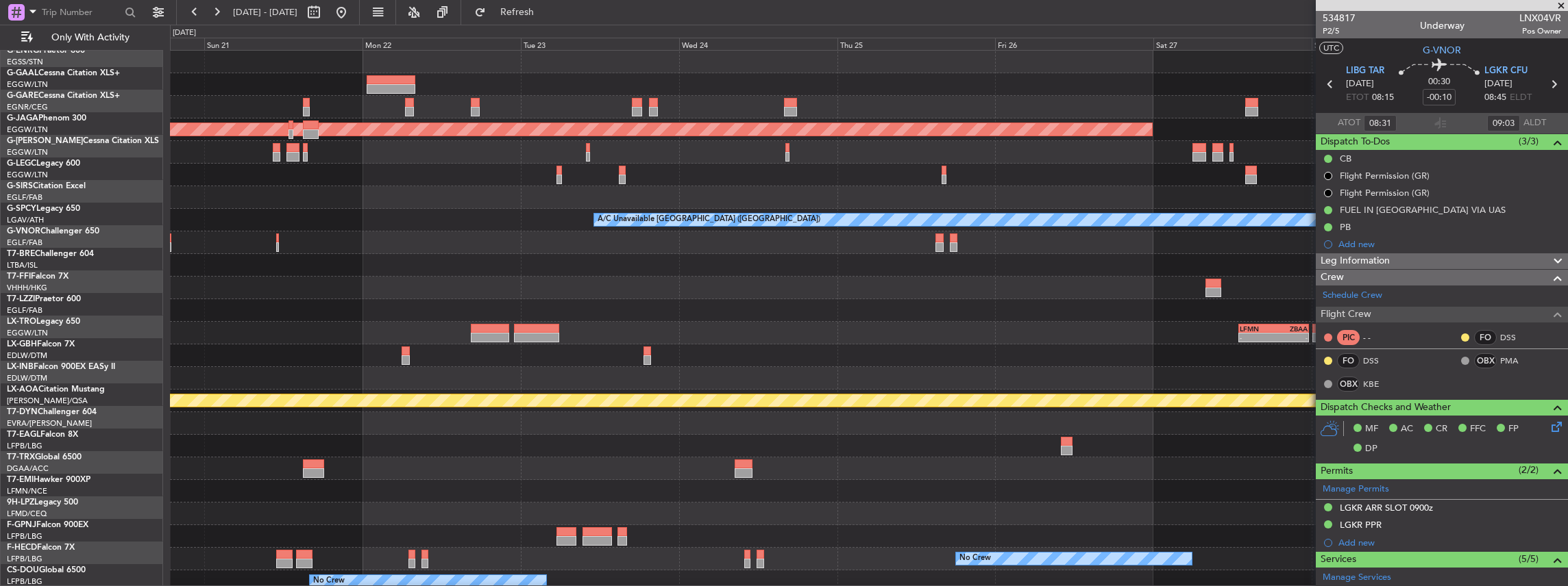
scroll to position [0, 0]
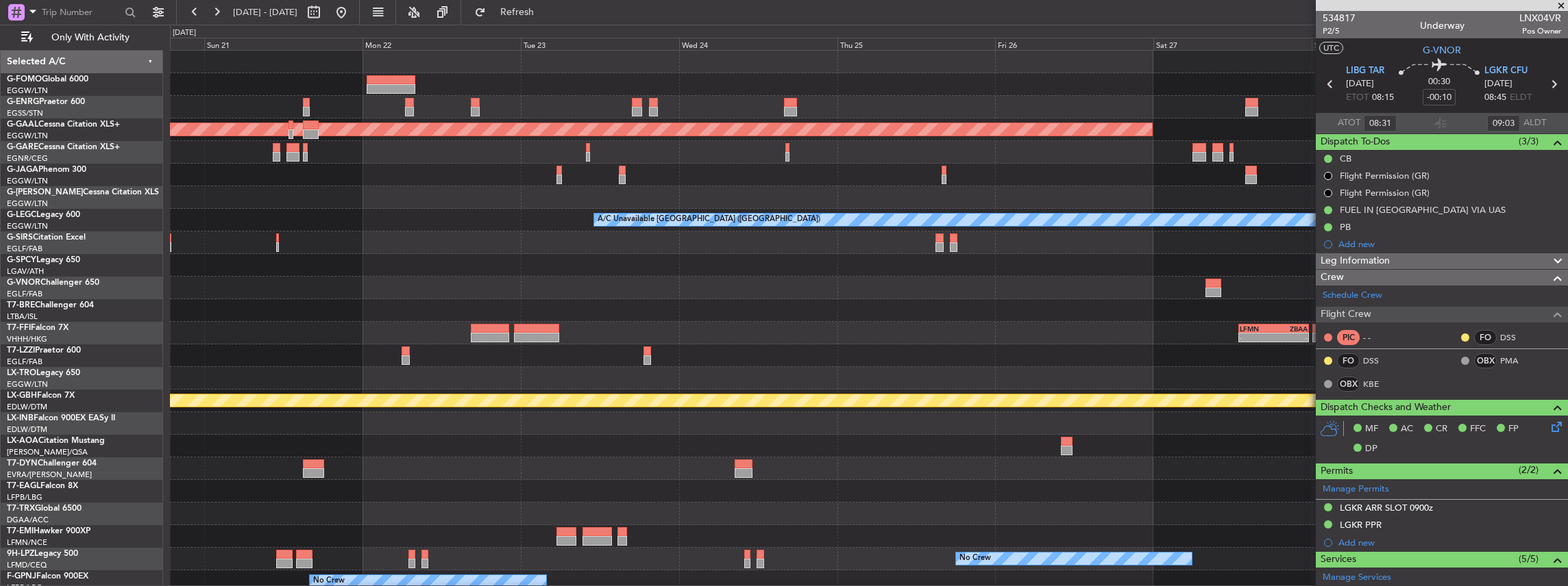
click at [742, 289] on div "Planned Maint Dusseldorf A/C Unavailable [GEOGRAPHIC_DATA] ([GEOGRAPHIC_DATA]) …" at bounding box center [868, 355] width 1398 height 610
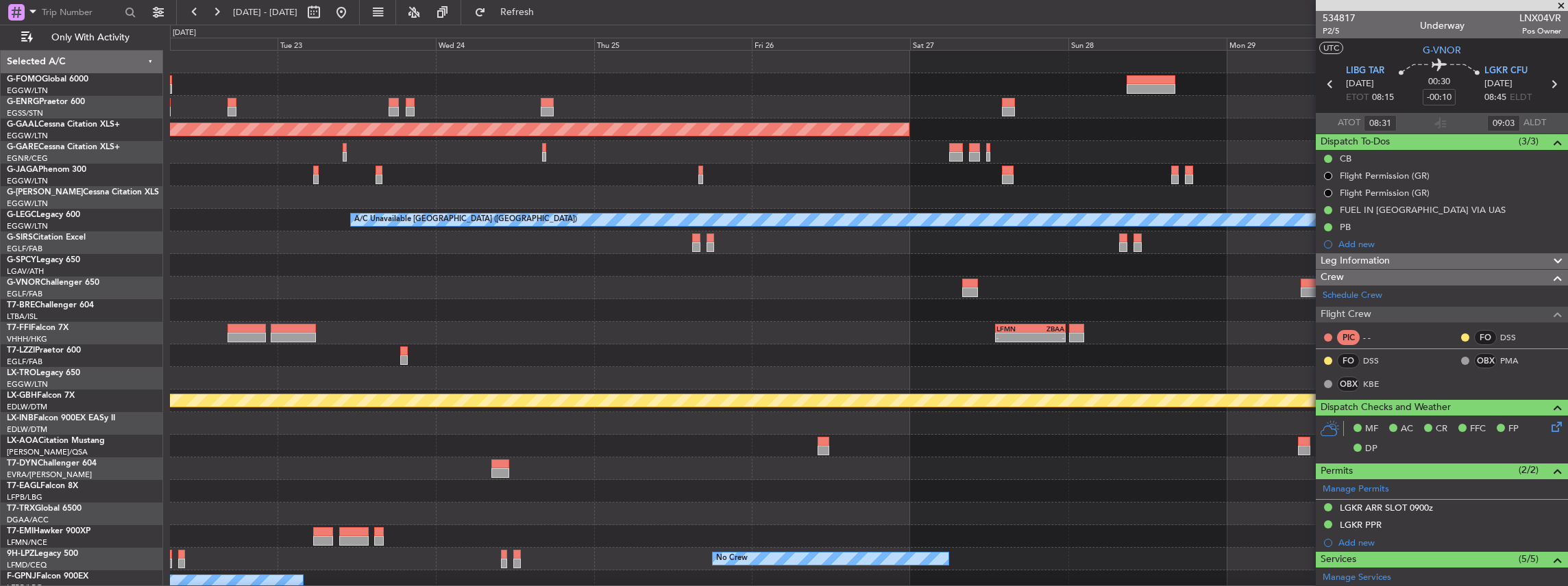
click at [705, 346] on div "Planned Maint Dusseldorf A/C Unavailable [GEOGRAPHIC_DATA] ([GEOGRAPHIC_DATA]) …" at bounding box center [868, 355] width 1398 height 610
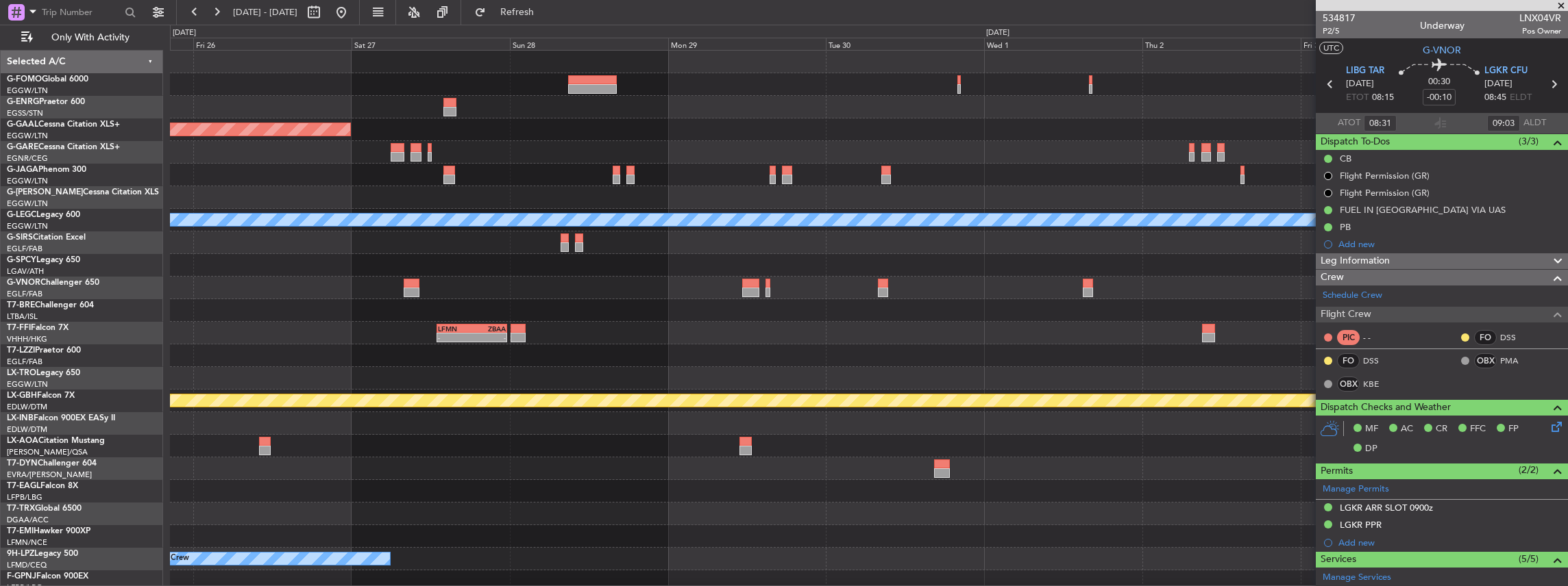
click at [624, 386] on div "Planned Maint Dusseldorf A/C Unavailable [GEOGRAPHIC_DATA] ([GEOGRAPHIC_DATA]) …" at bounding box center [868, 355] width 1398 height 610
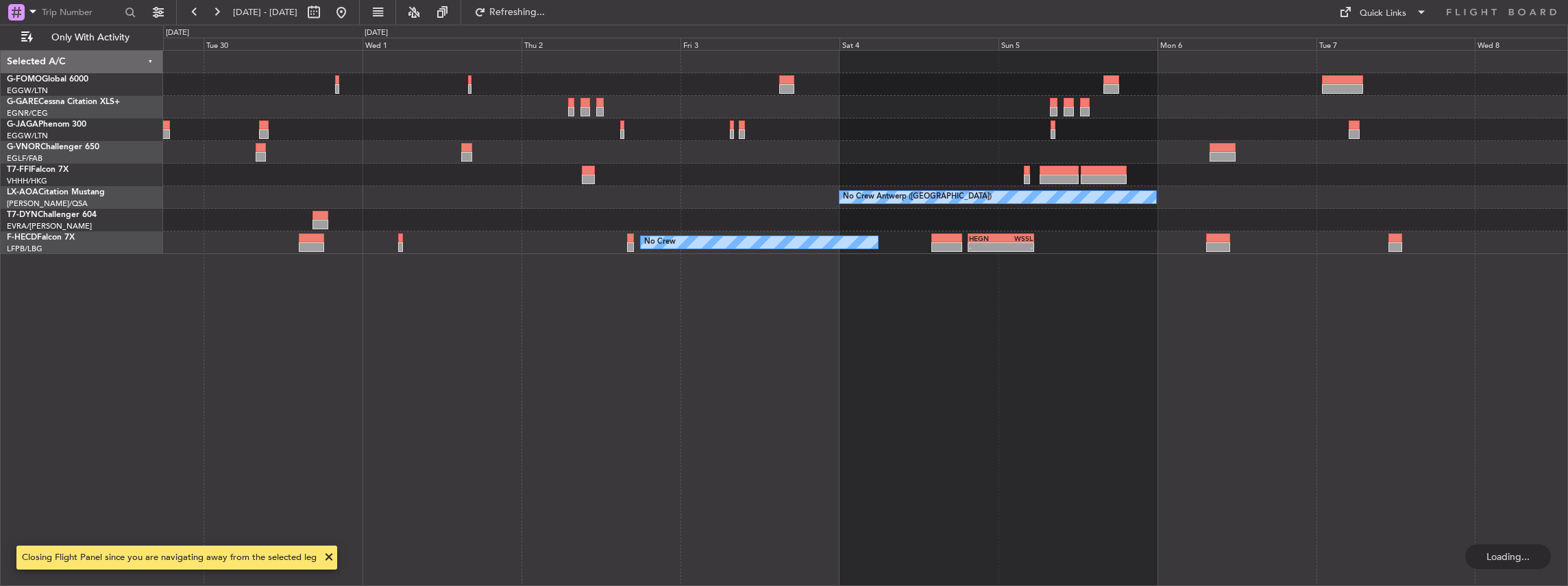
click at [934, 365] on div "LFMN 13:00 Z ZBAA 23:40 Z - - Planned Maint Geneva ([GEOGRAPHIC_DATA]) No Crew …" at bounding box center [865, 318] width 1405 height 537
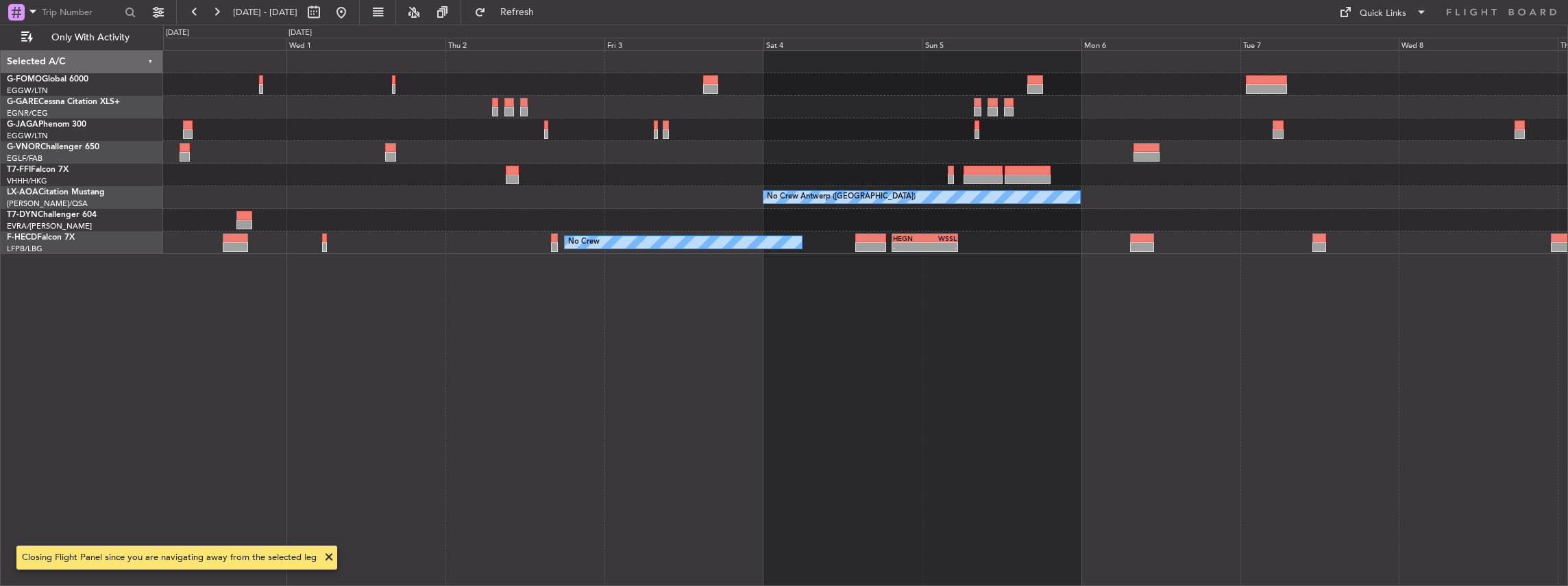
click at [1051, 355] on div "Planned Maint Geneva (Cointrin) No Crew [GEOGRAPHIC_DATA] ([GEOGRAPHIC_DATA]) N…" at bounding box center [865, 318] width 1405 height 537
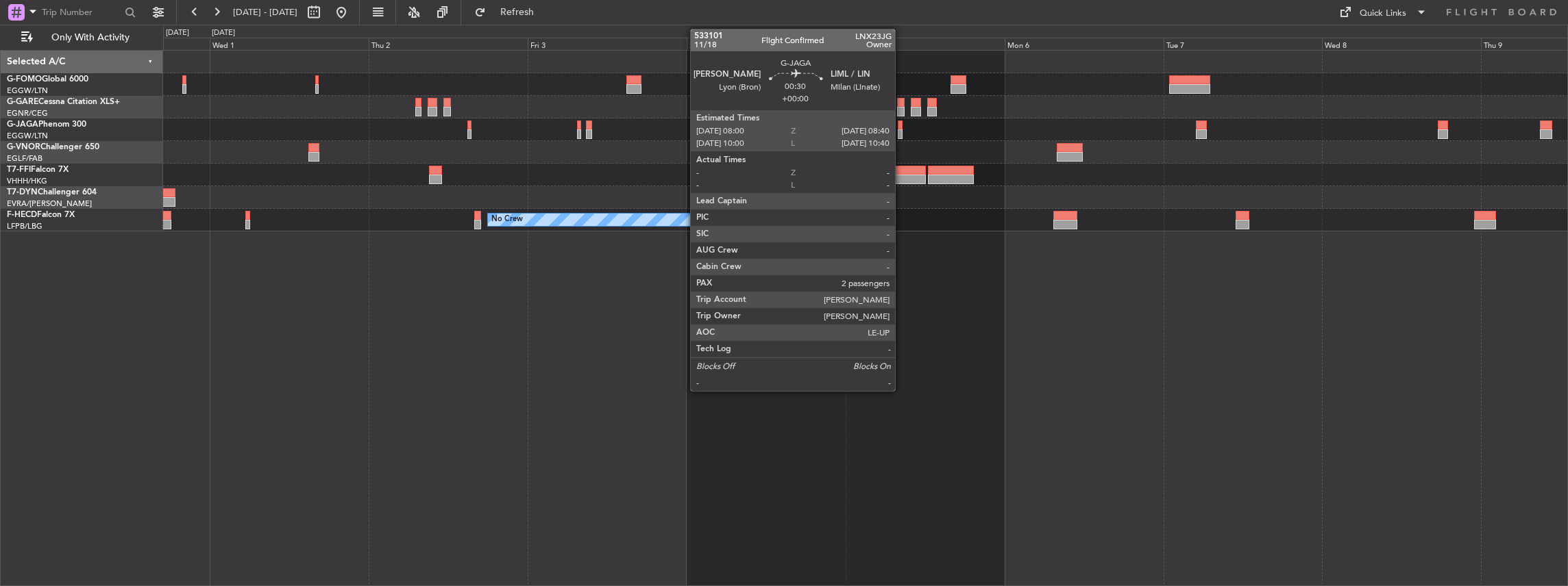
click at [901, 130] on div at bounding box center [900, 135] width 5 height 10
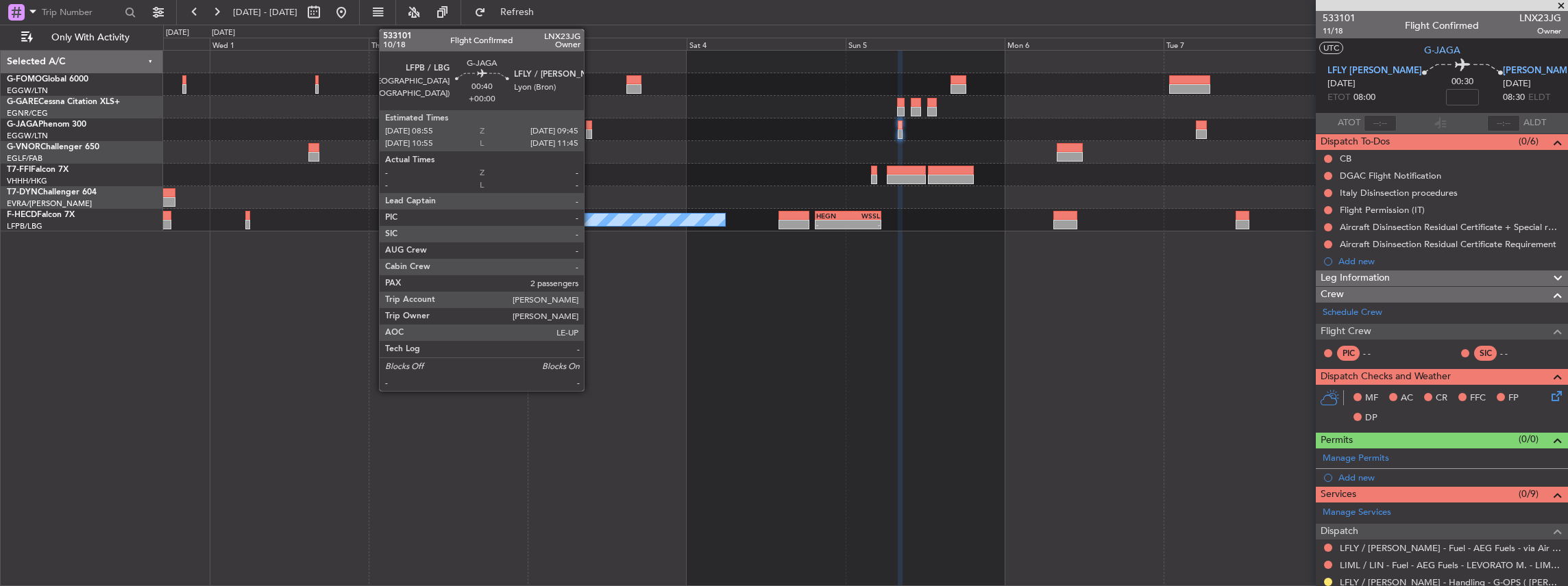
click at [590, 131] on div at bounding box center [588, 135] width 6 height 10
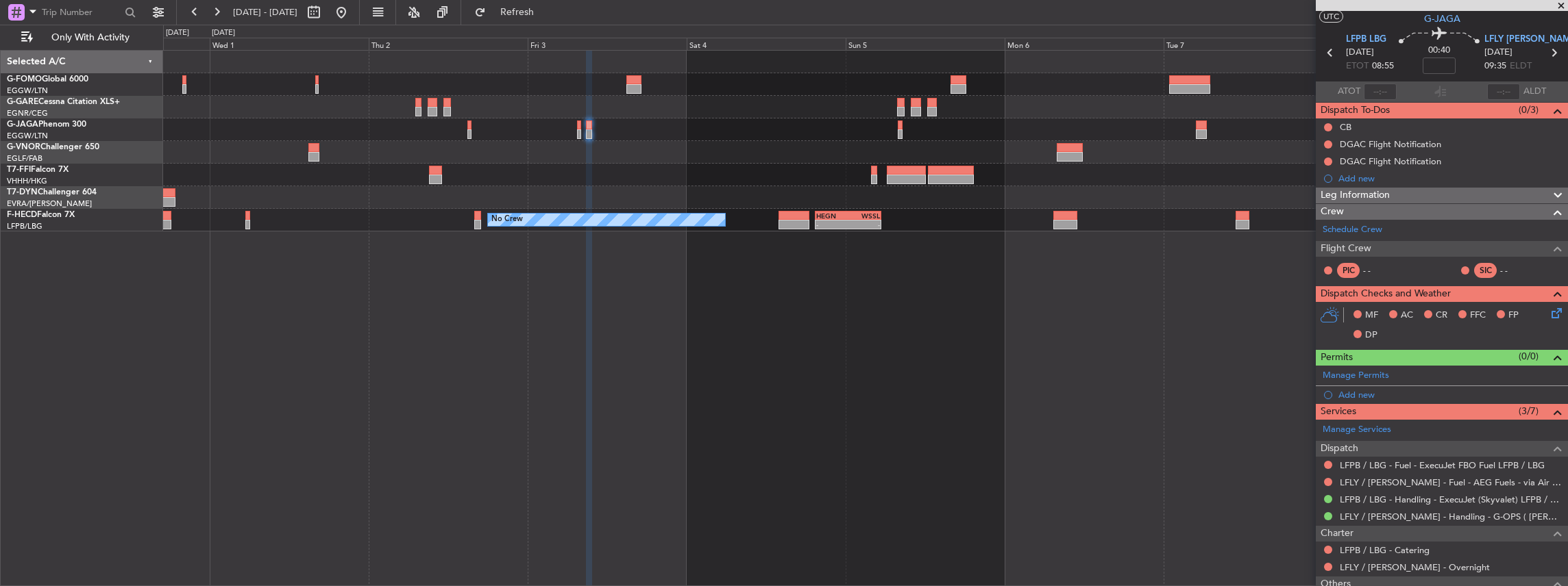
scroll to position [45, 0]
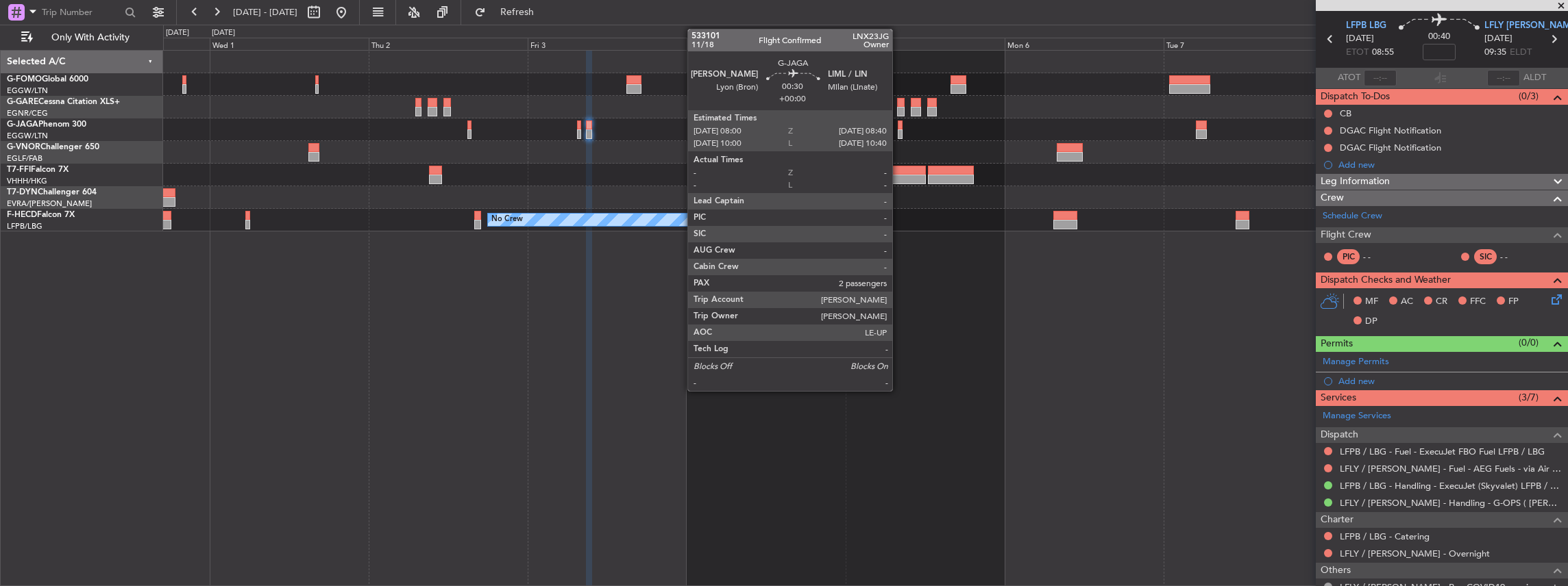
click at [899, 130] on div at bounding box center [900, 135] width 5 height 10
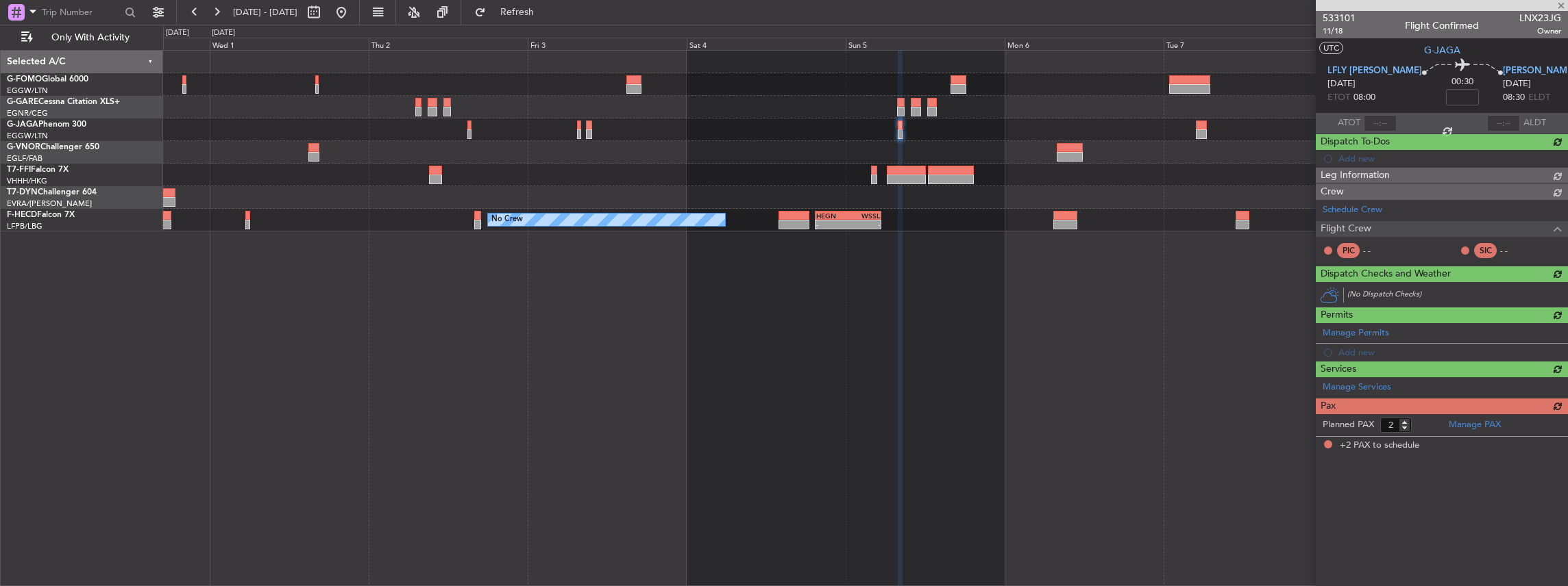
scroll to position [0, 0]
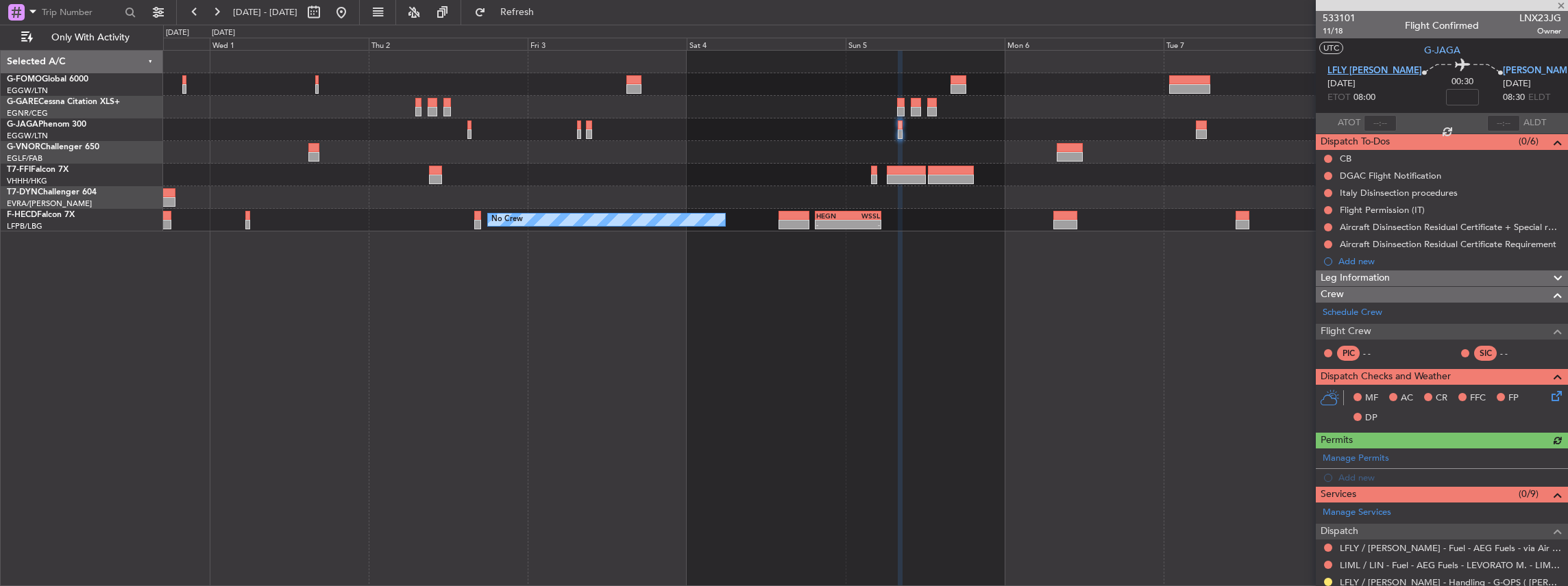
click at [1372, 70] on span "LFLY [PERSON_NAME]" at bounding box center [1374, 71] width 94 height 14
click at [1503, 74] on span "[PERSON_NAME]" at bounding box center [1539, 71] width 73 height 14
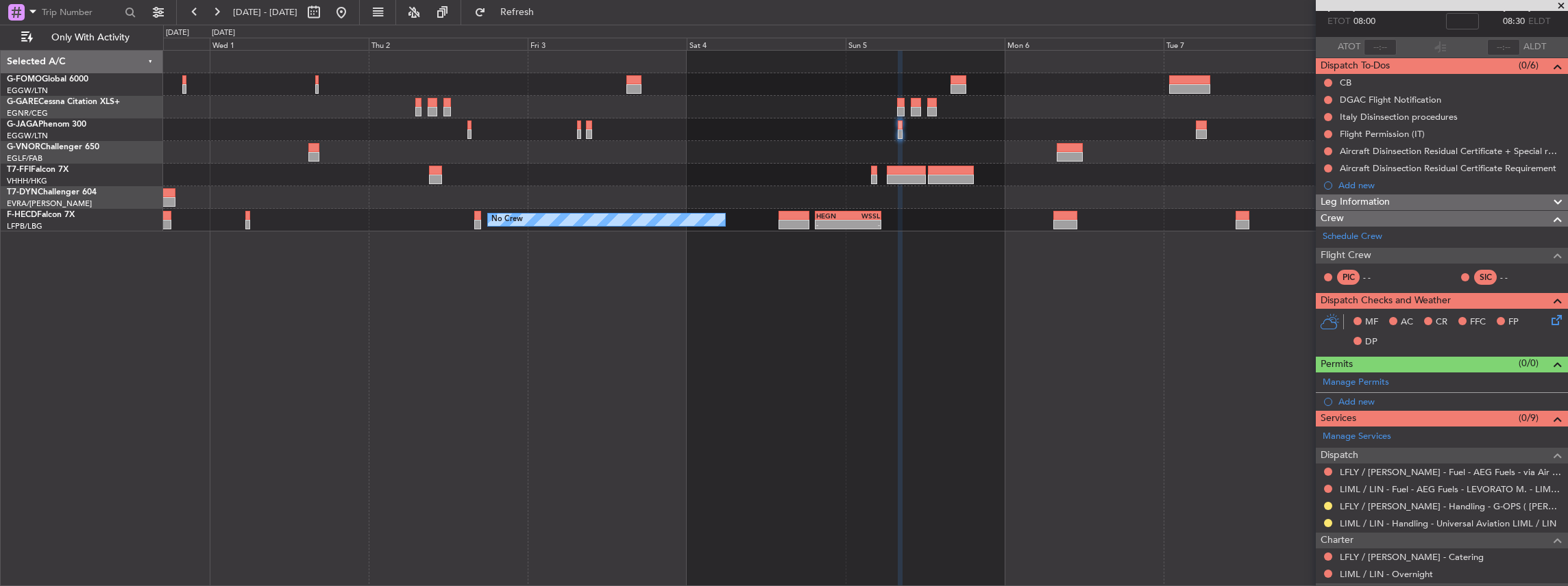
scroll to position [91, 0]
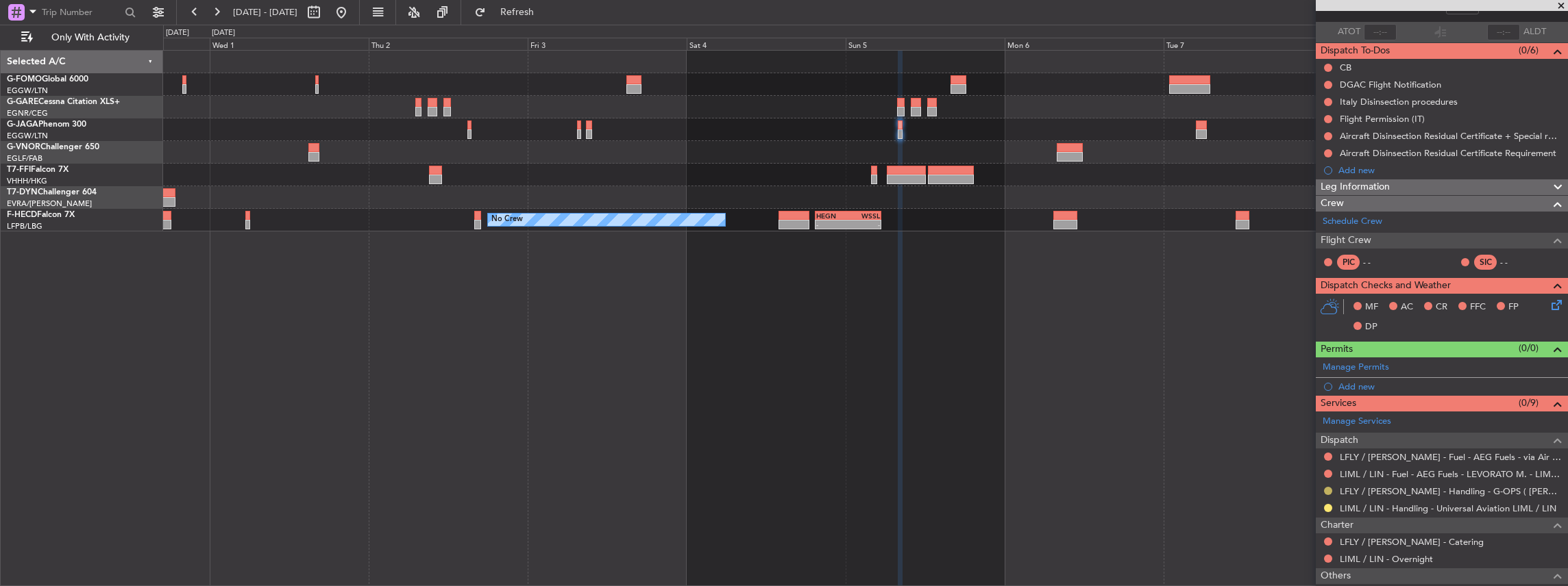
click at [1327, 487] on button at bounding box center [1328, 491] width 8 height 8
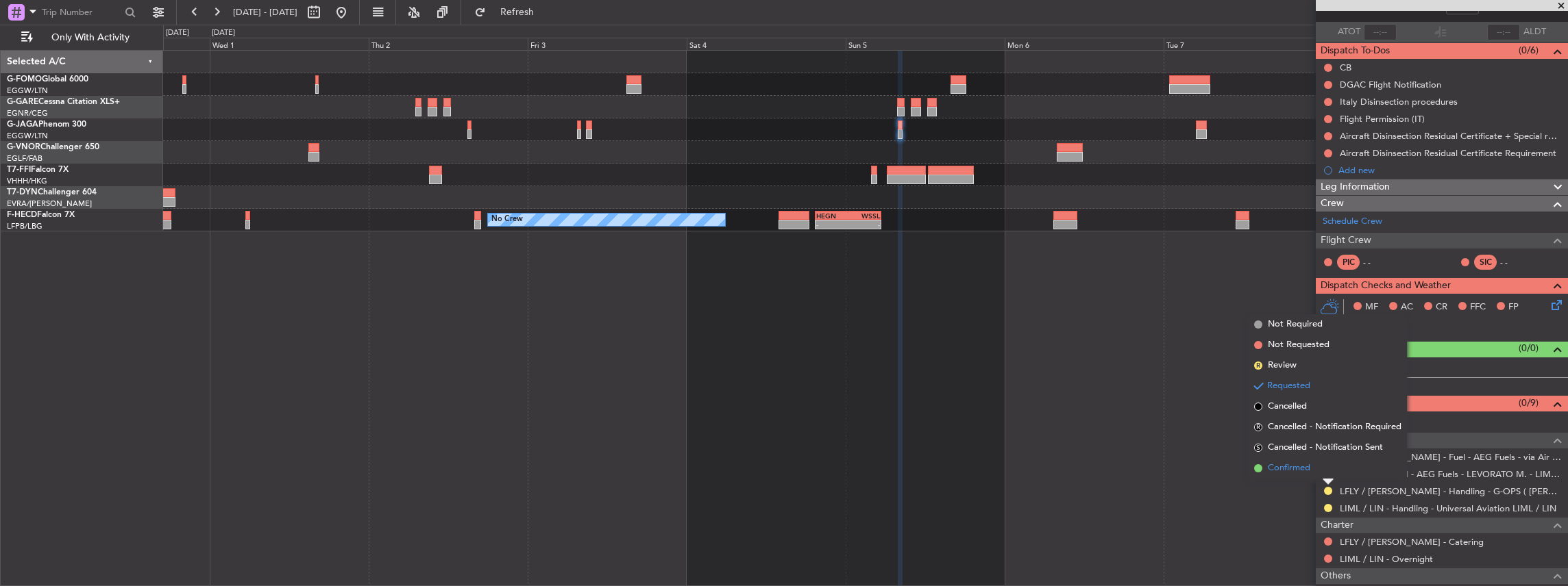
click at [1312, 469] on li "Confirmed" at bounding box center [1327, 468] width 158 height 21
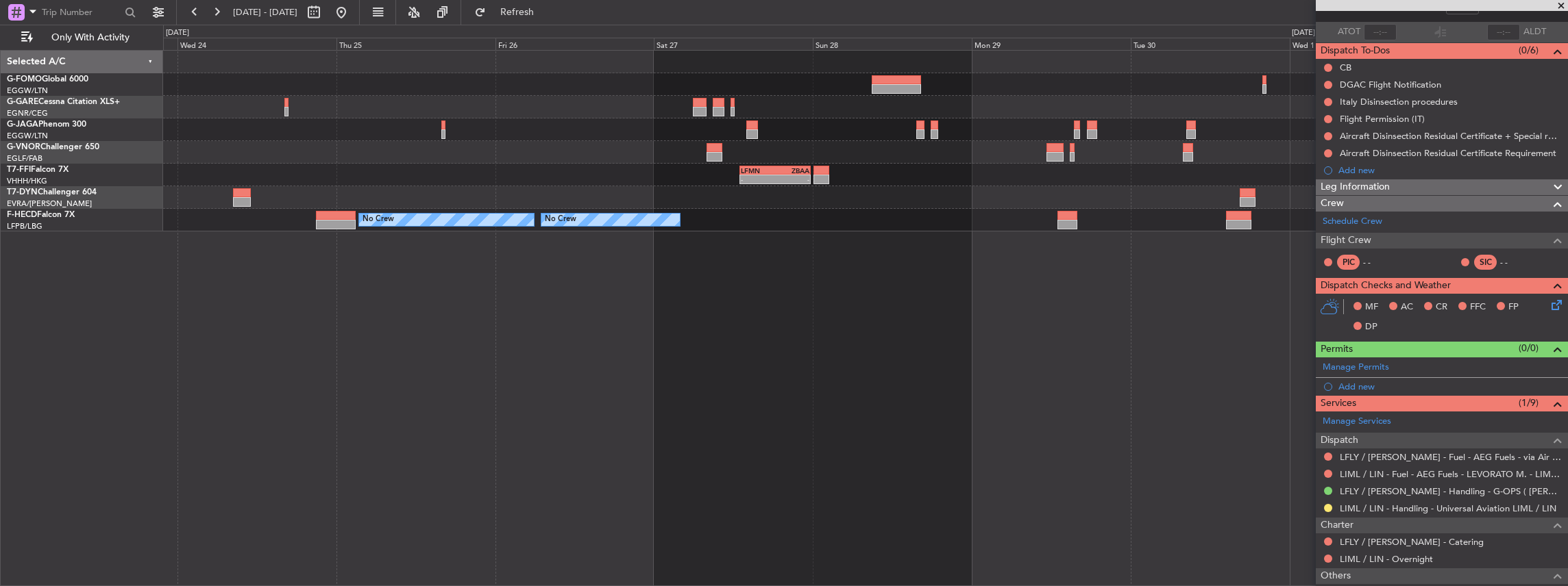
click at [1567, 271] on html "[DATE] - [DATE] Refresh Quick Links Only With Activity LFMN 13:00 Z ZBAA 23:40 …" at bounding box center [784, 293] width 1568 height 586
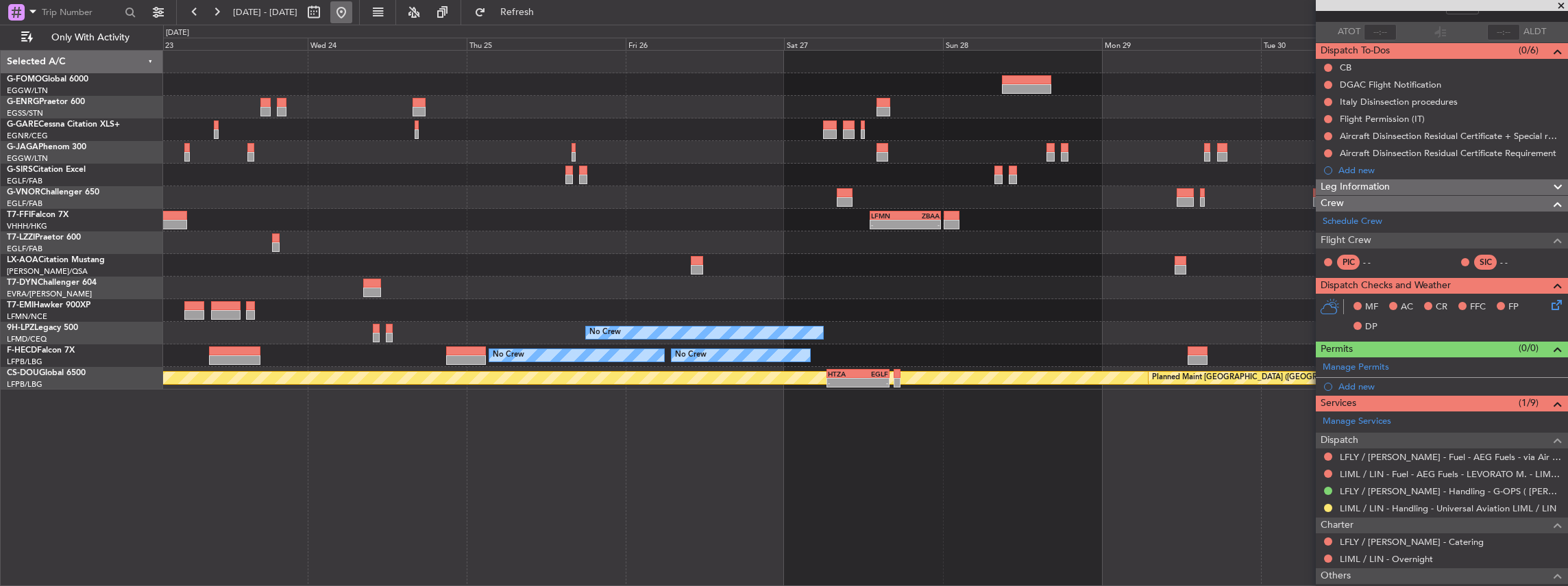
click at [352, 14] on button at bounding box center [341, 12] width 22 height 22
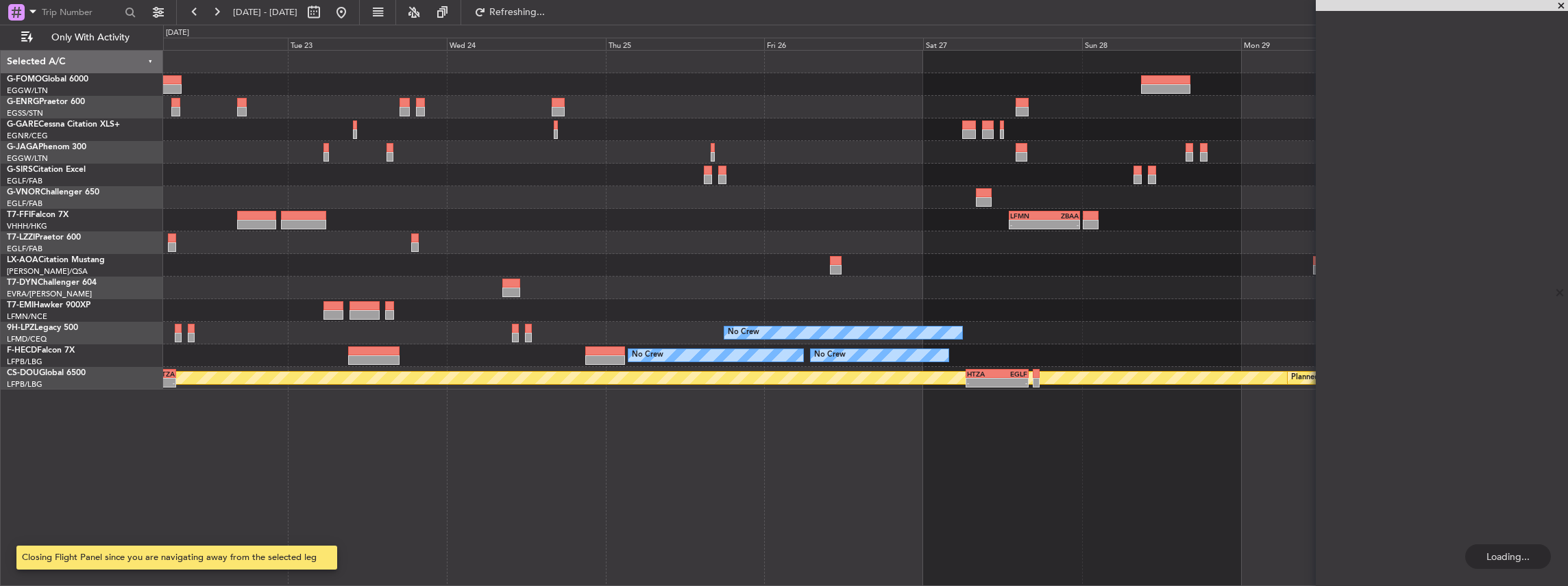
scroll to position [0, 0]
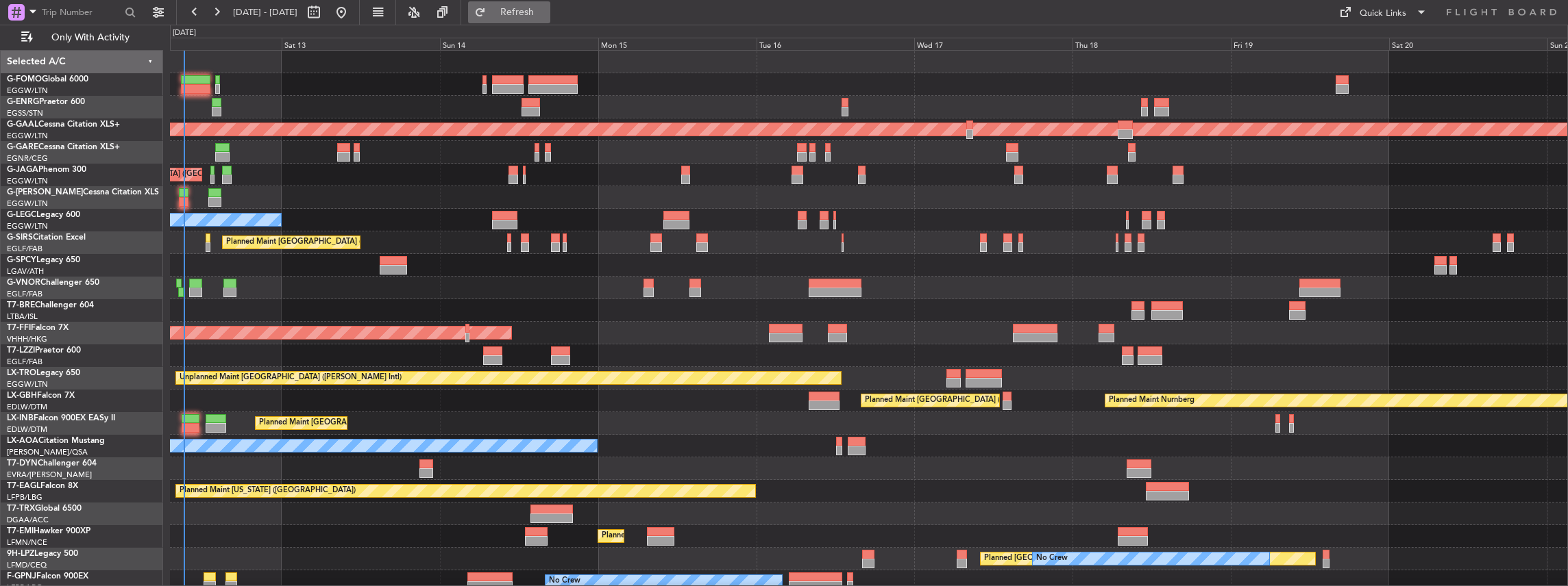
click at [546, 7] on span "Refresh" at bounding box center [518, 12] width 58 height 10
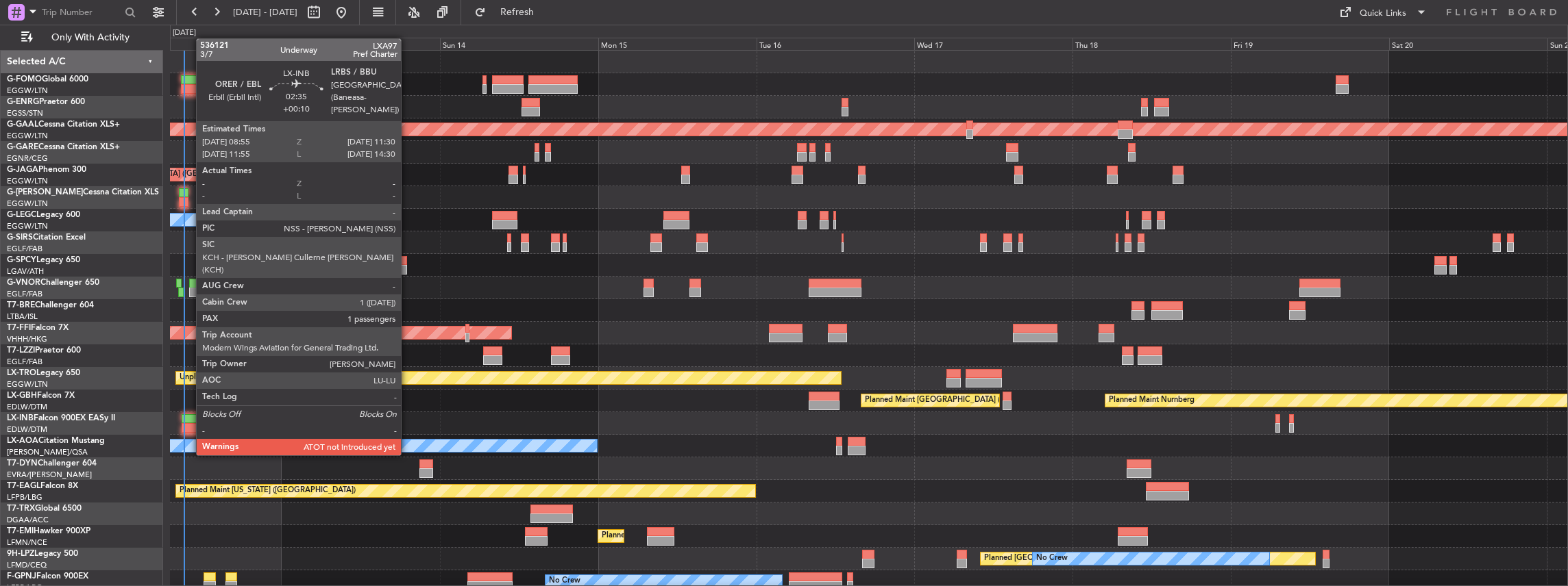
click at [189, 430] on div at bounding box center [190, 428] width 17 height 10
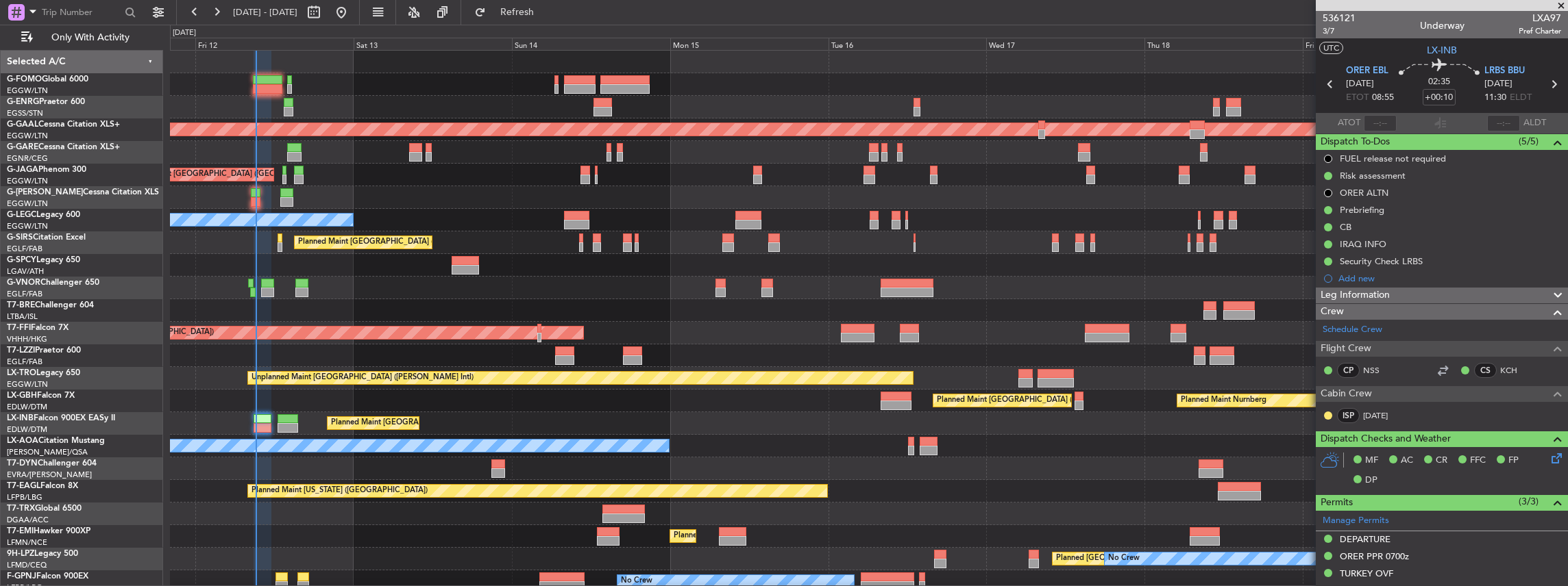
click at [866, 193] on div "Planned Maint [GEOGRAPHIC_DATA] ([GEOGRAPHIC_DATA]) No Crew Planned Maint [GEOG…" at bounding box center [868, 355] width 1398 height 610
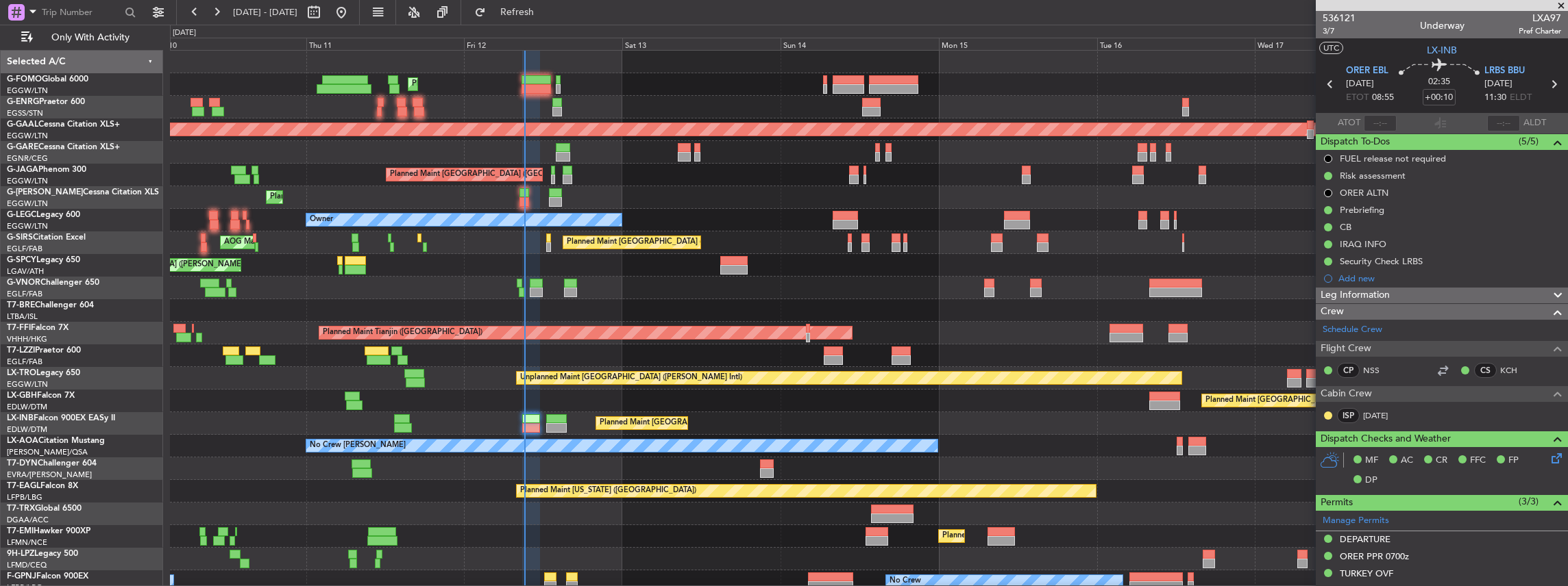
click at [1142, 293] on div "Planned Maint [GEOGRAPHIC_DATA] ([GEOGRAPHIC_DATA])" at bounding box center [868, 288] width 1398 height 22
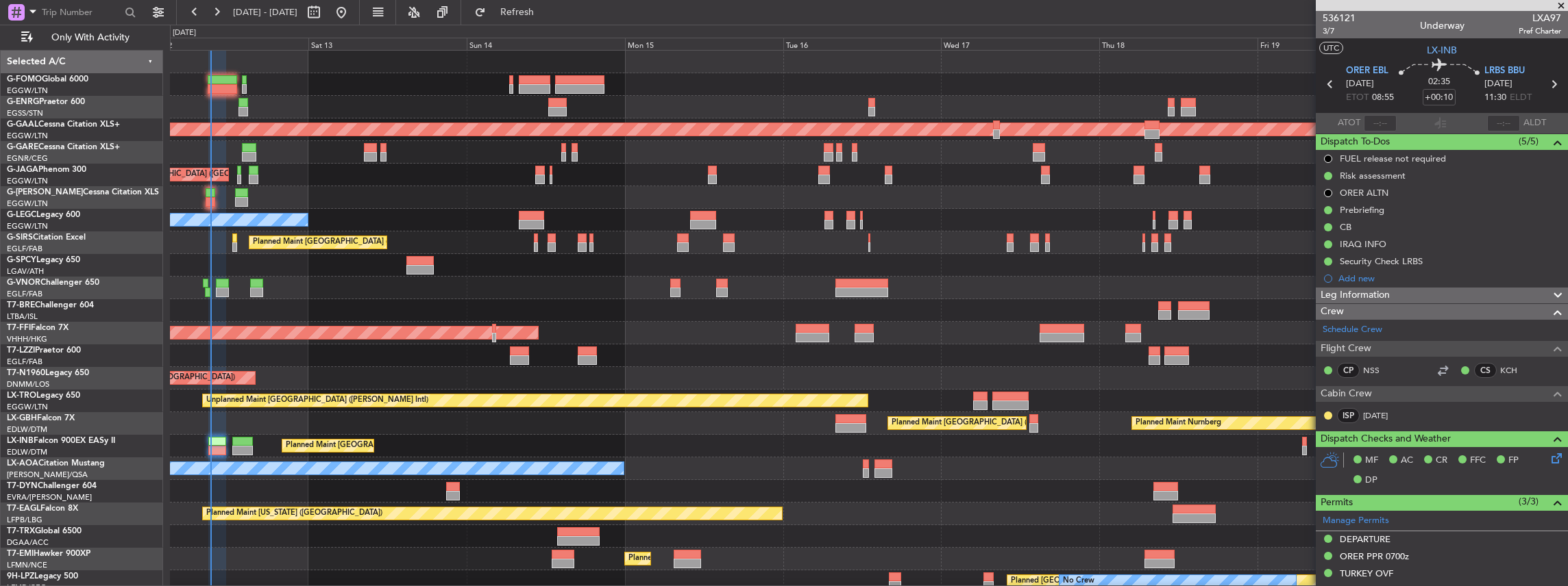
click at [748, 456] on div "Planned Maint [GEOGRAPHIC_DATA] ([GEOGRAPHIC_DATA])" at bounding box center [868, 445] width 1398 height 22
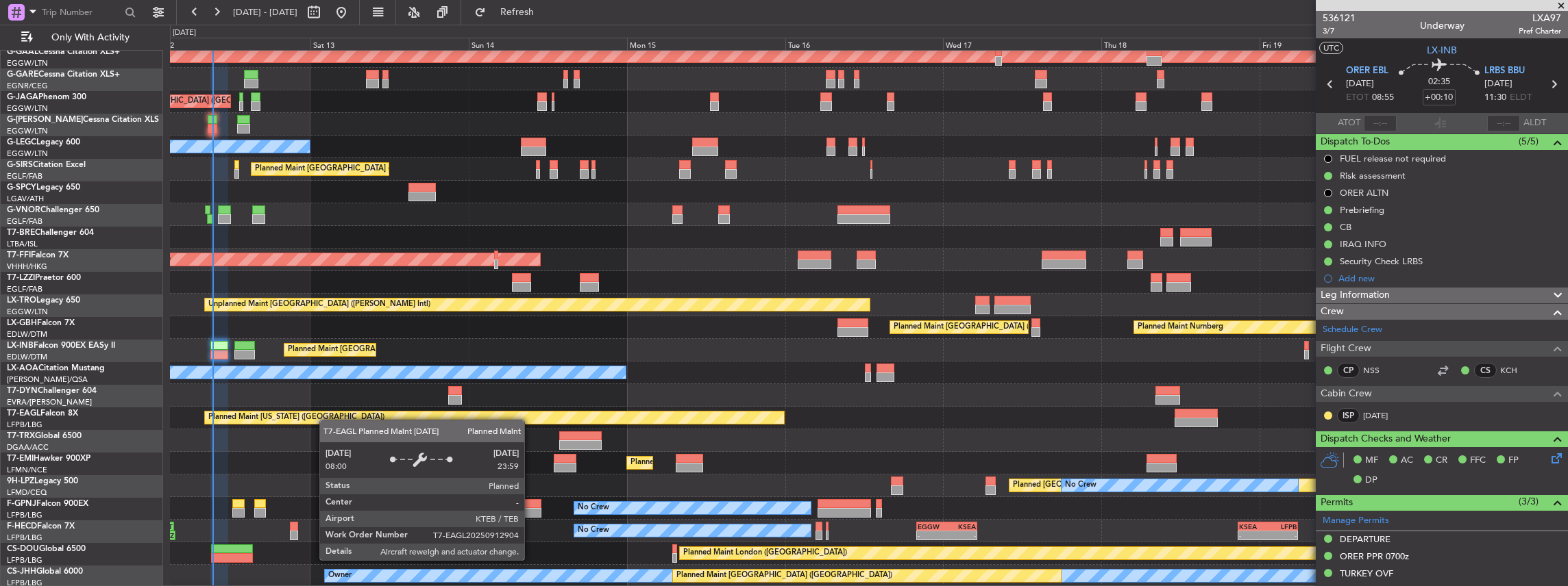
scroll to position [74, 0]
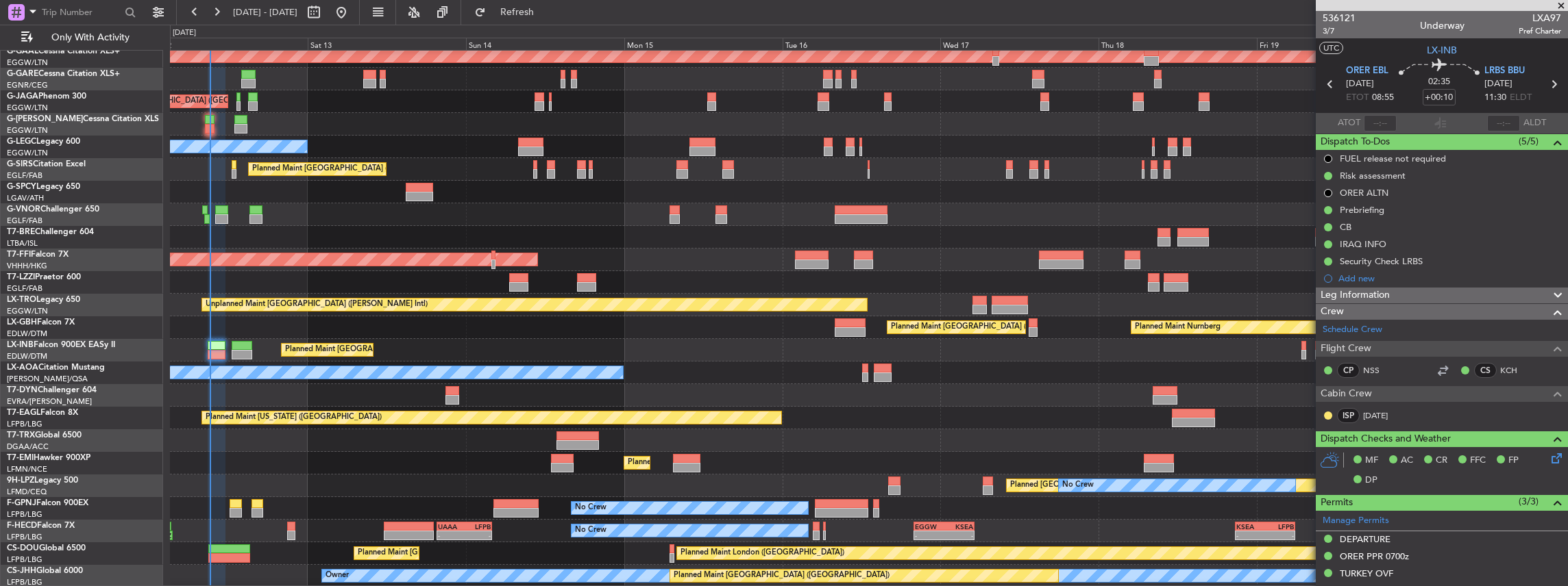
click at [323, 388] on div "No Crew Planned [GEOGRAPHIC_DATA] Planned Maint [GEOGRAPHIC_DATA] ([GEOGRAPHIC_…" at bounding box center [868, 283] width 1398 height 610
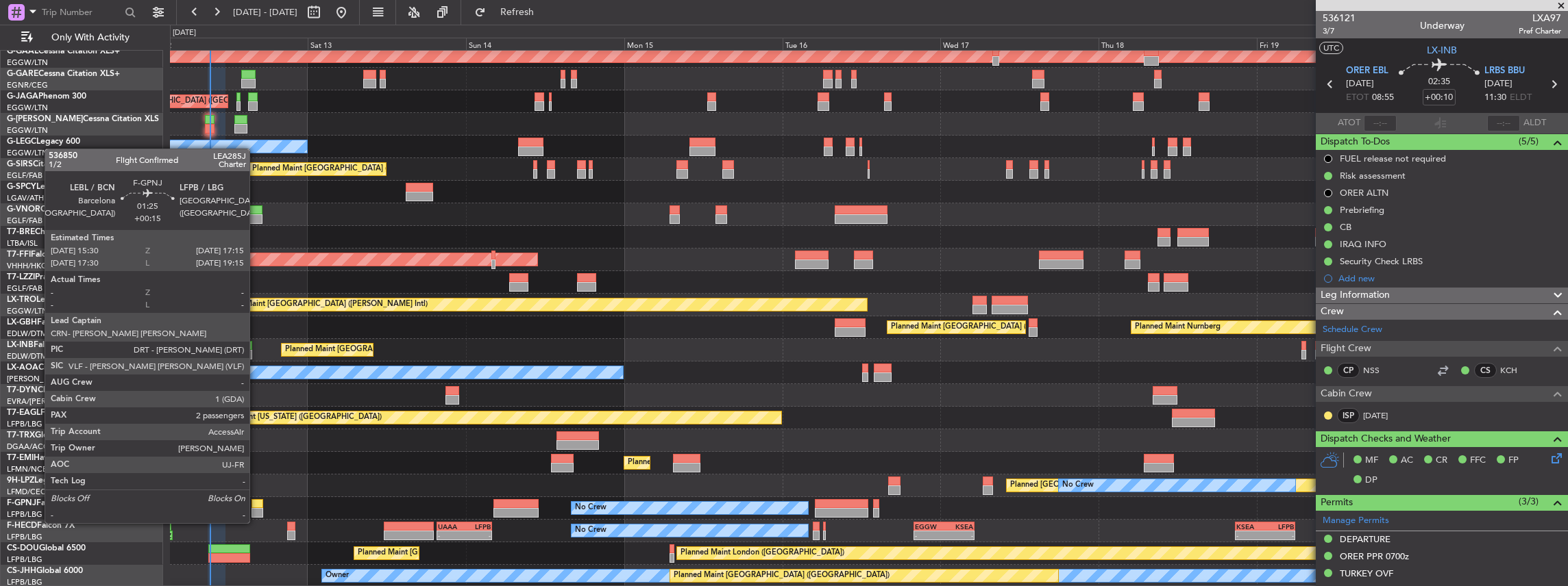
click at [256, 509] on div at bounding box center [257, 513] width 12 height 10
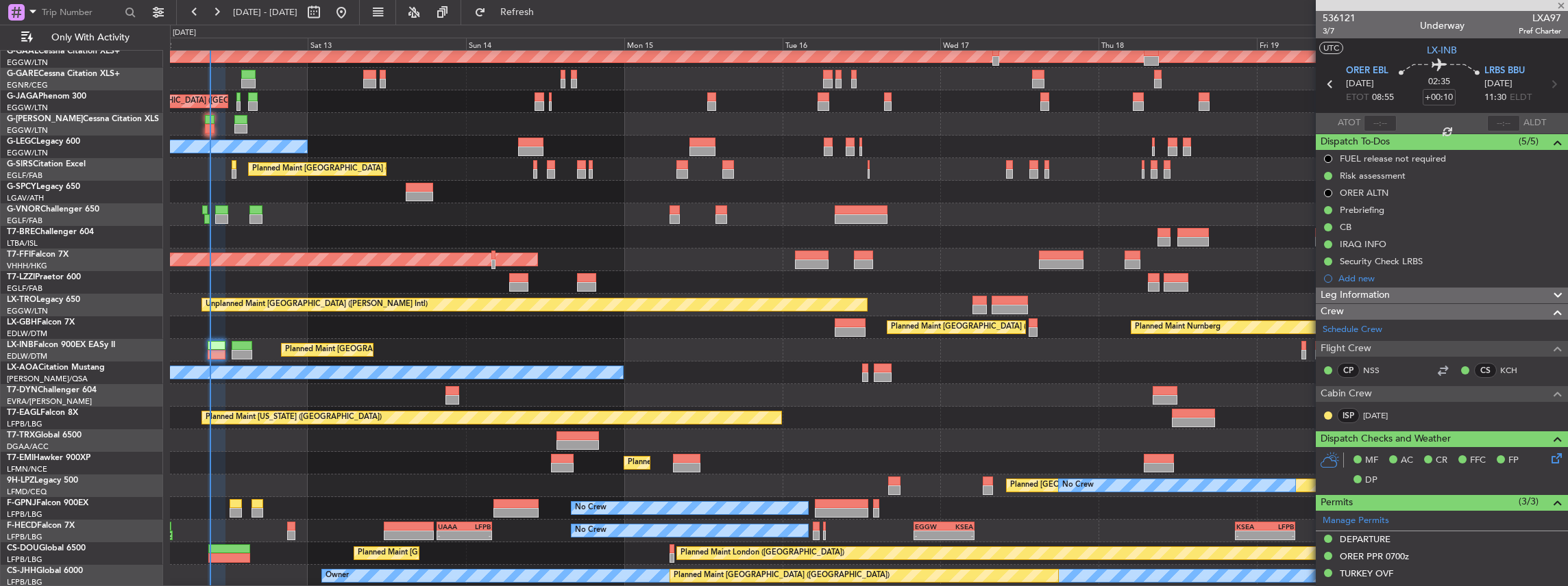
type input "+00:15"
type input "2"
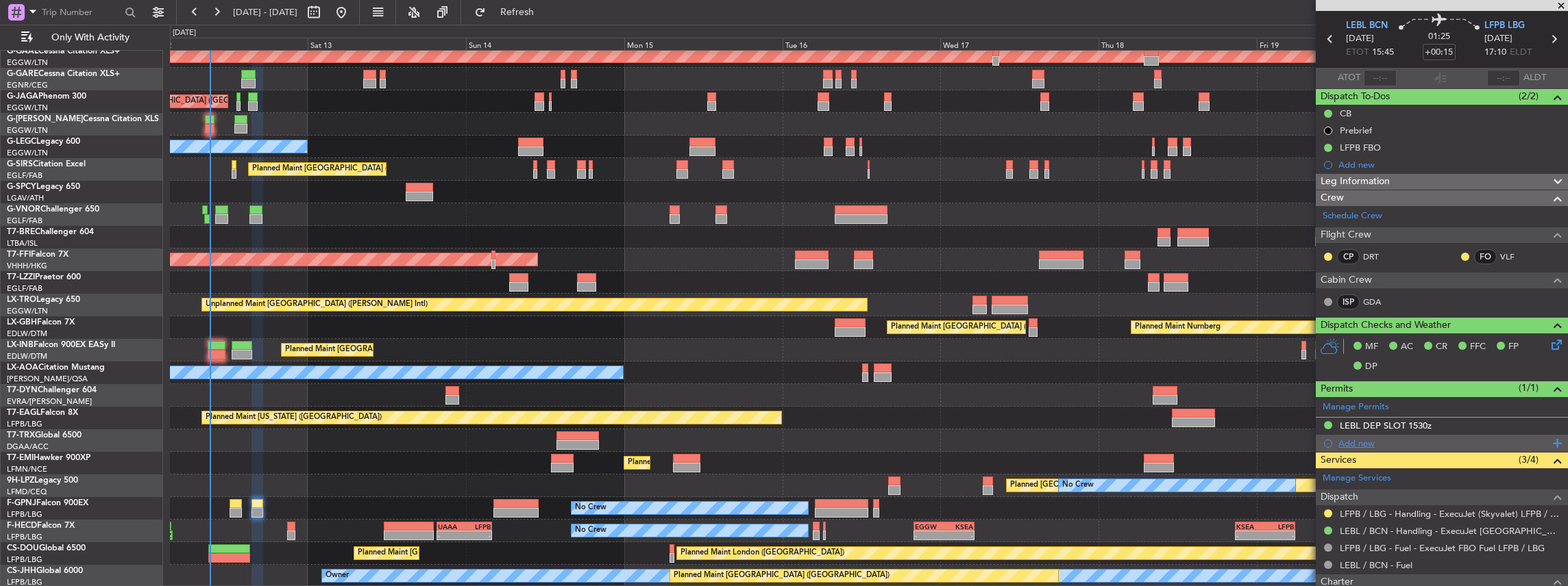
scroll to position [0, 0]
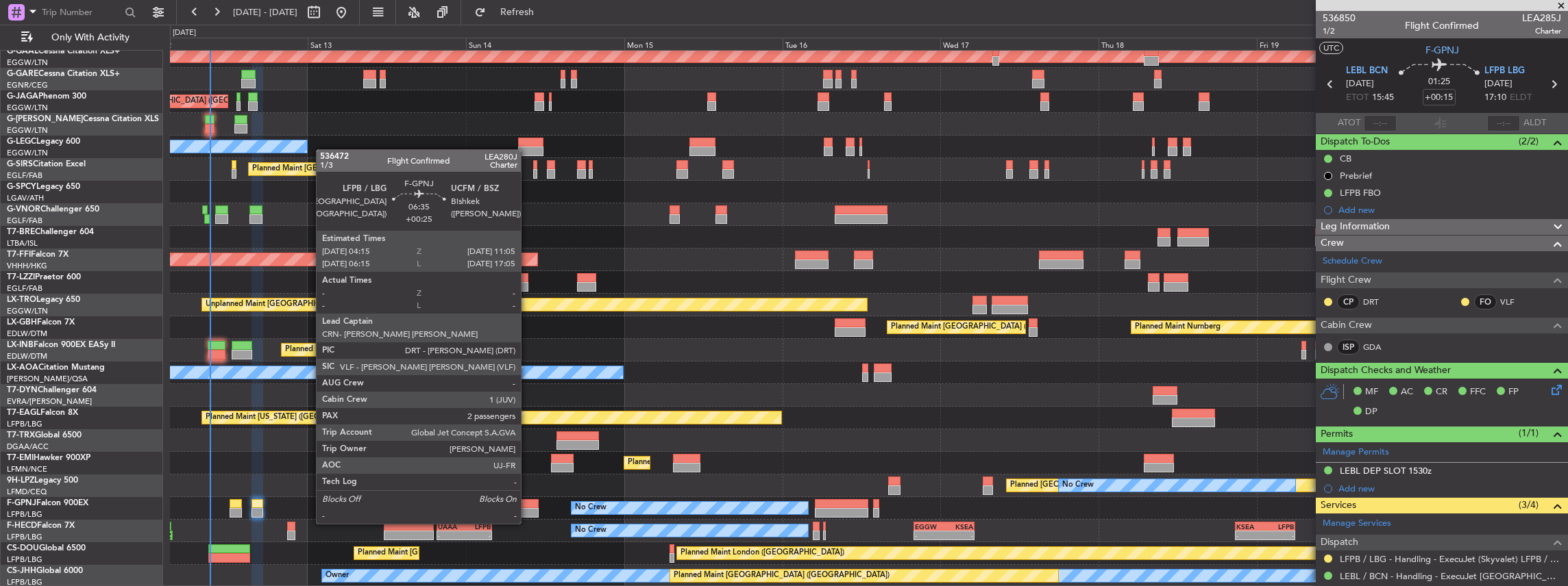
click at [528, 510] on div at bounding box center [516, 513] width 45 height 10
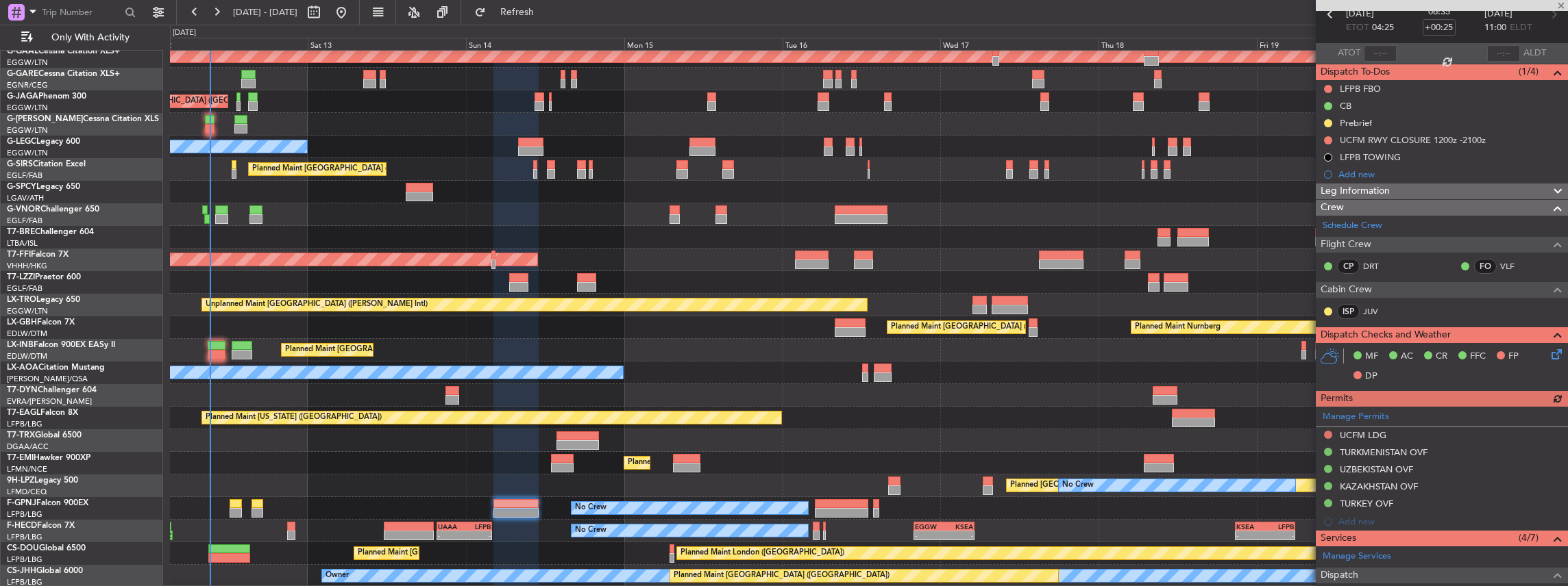
scroll to position [182, 0]
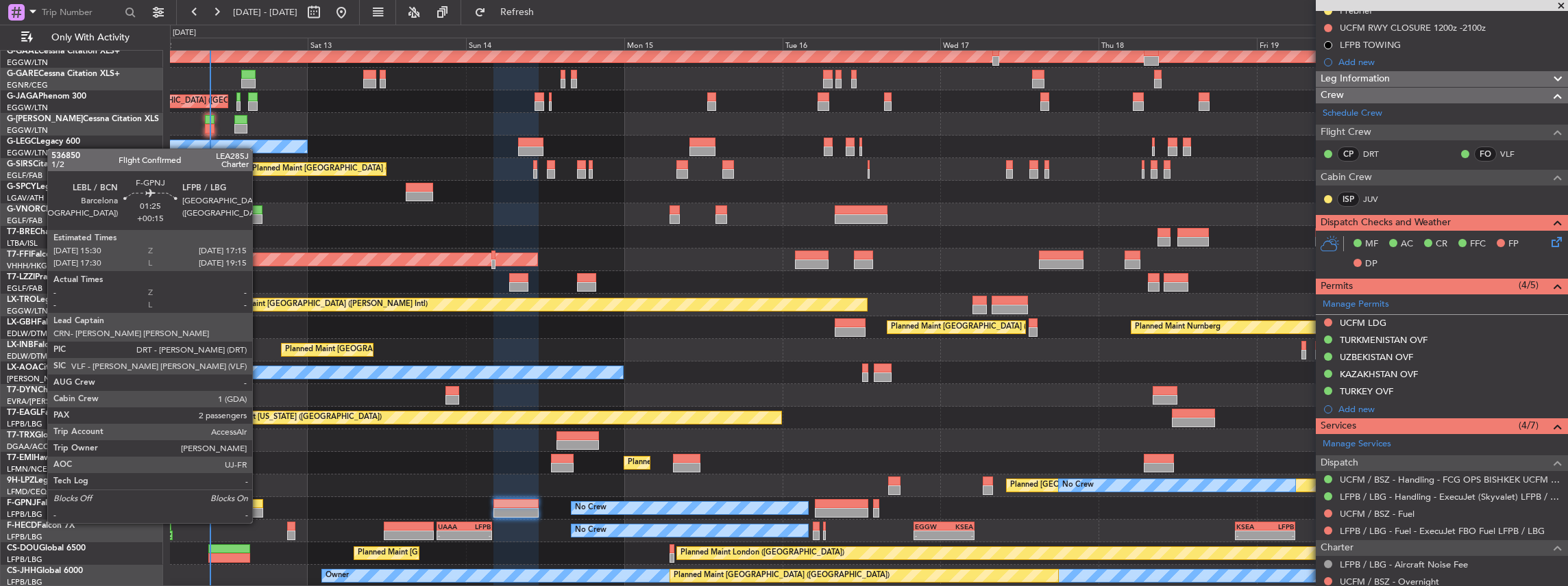
click at [259, 509] on div at bounding box center [257, 513] width 12 height 10
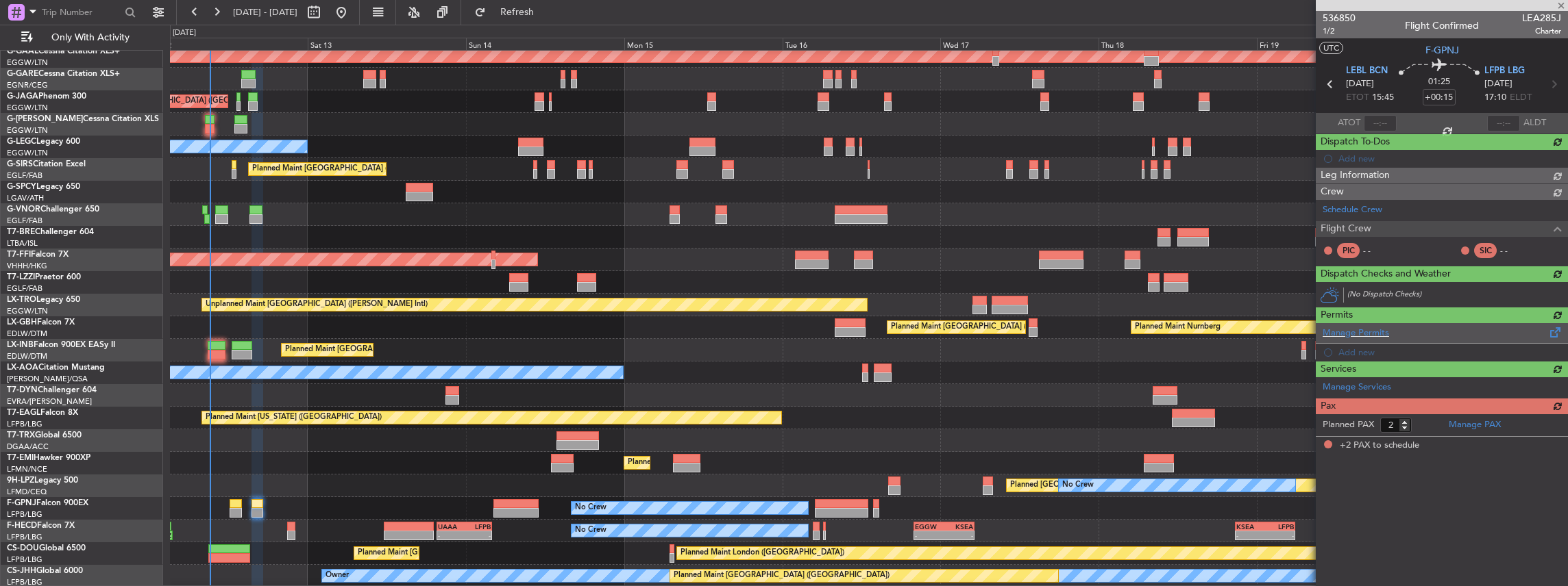
scroll to position [0, 0]
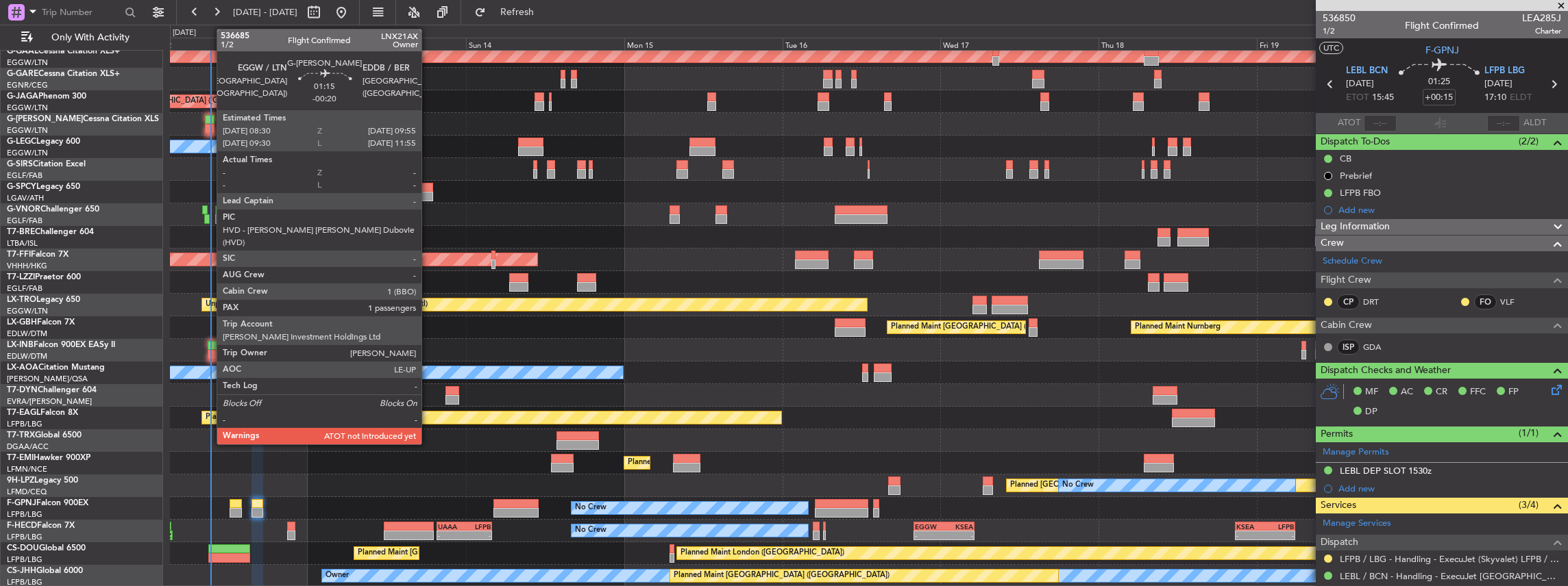
click at [211, 121] on div at bounding box center [210, 120] width 10 height 10
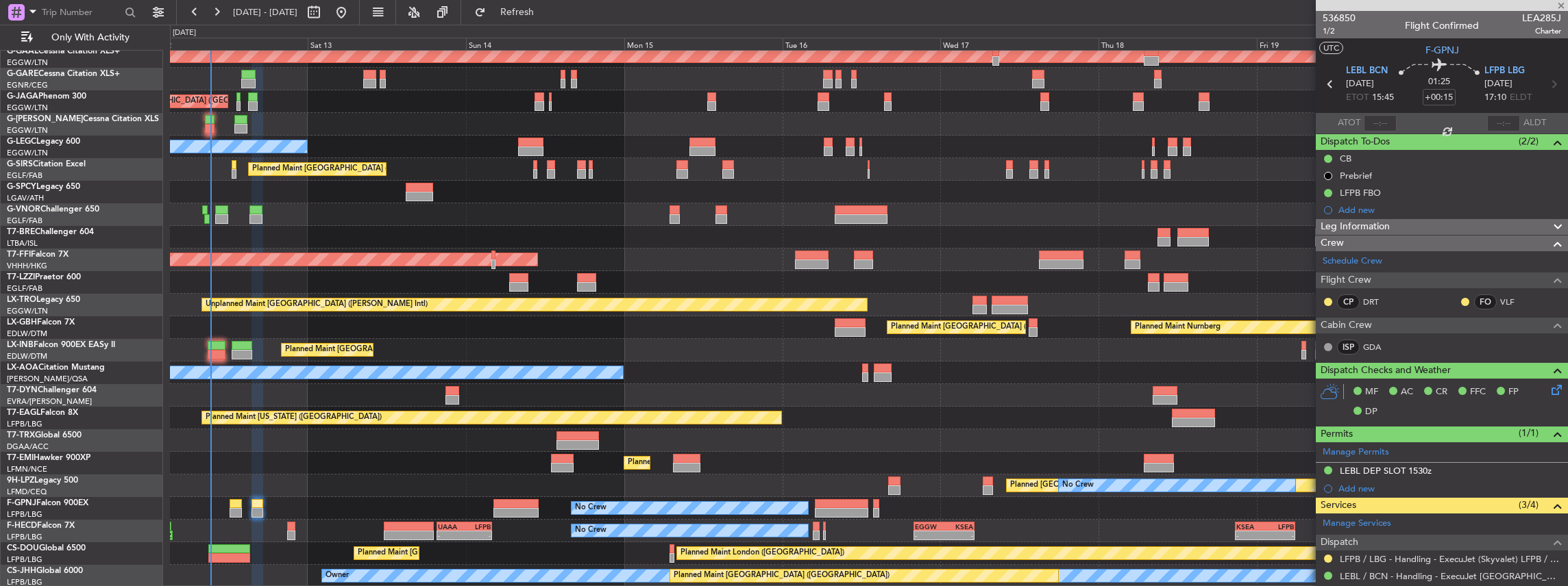
type input "-00:20"
type input "1"
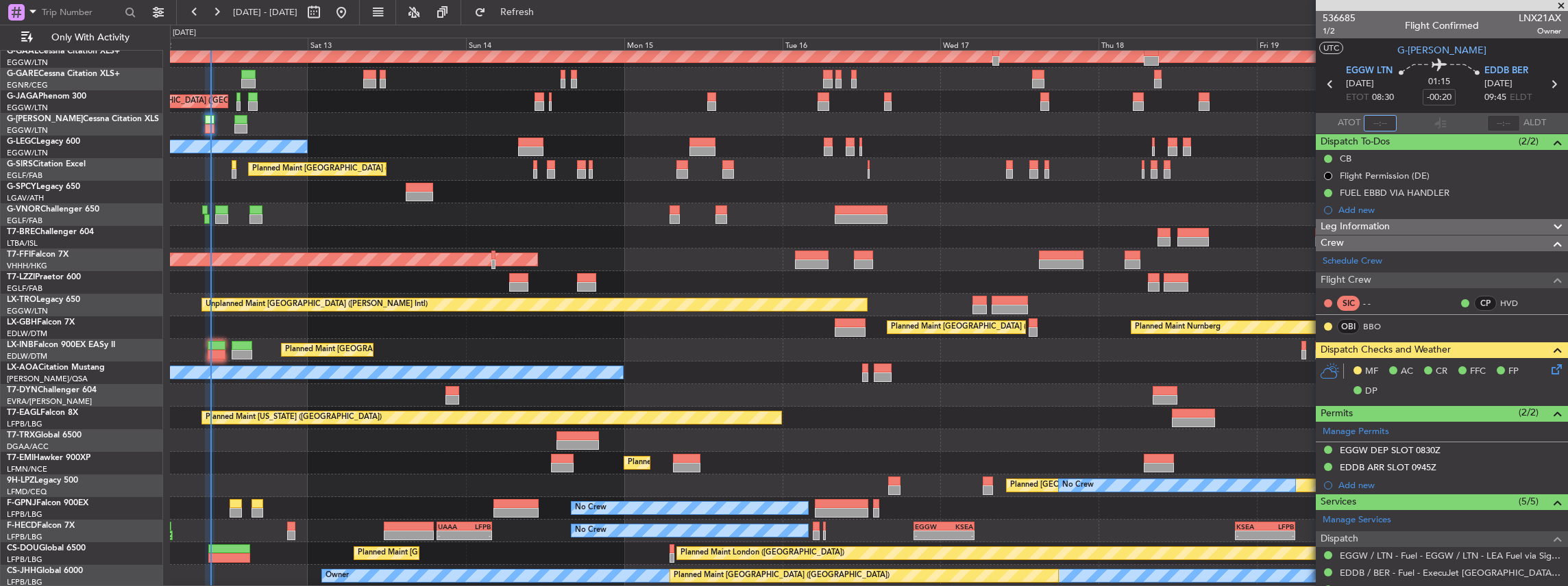
click at [1378, 126] on input "text" at bounding box center [1380, 123] width 33 height 17
click at [1370, 115] on input "text" at bounding box center [1380, 123] width 33 height 17
click at [1411, 124] on section "ATOT 0910 ALDT" at bounding box center [1441, 123] width 252 height 21
type input "09:10"
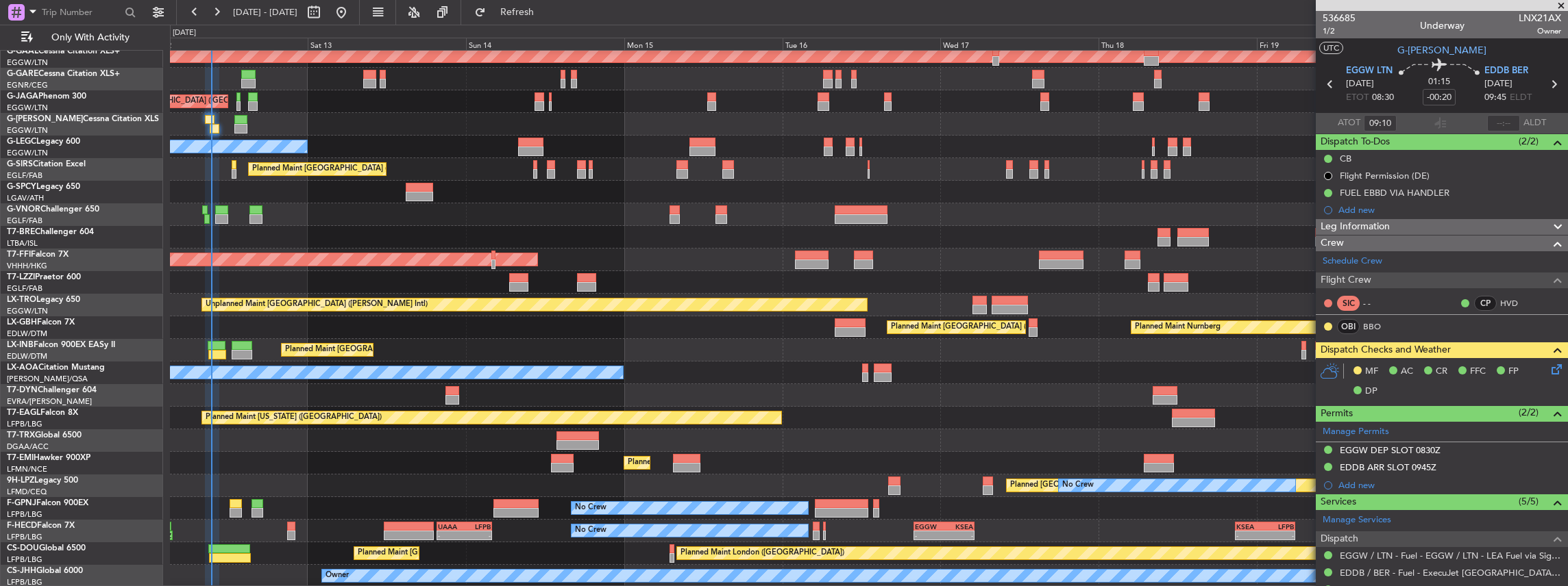
click at [450, 339] on div "Planned Maint Nurnberg Planned Maint [GEOGRAPHIC_DATA] ([GEOGRAPHIC_DATA])" at bounding box center [868, 327] width 1398 height 22
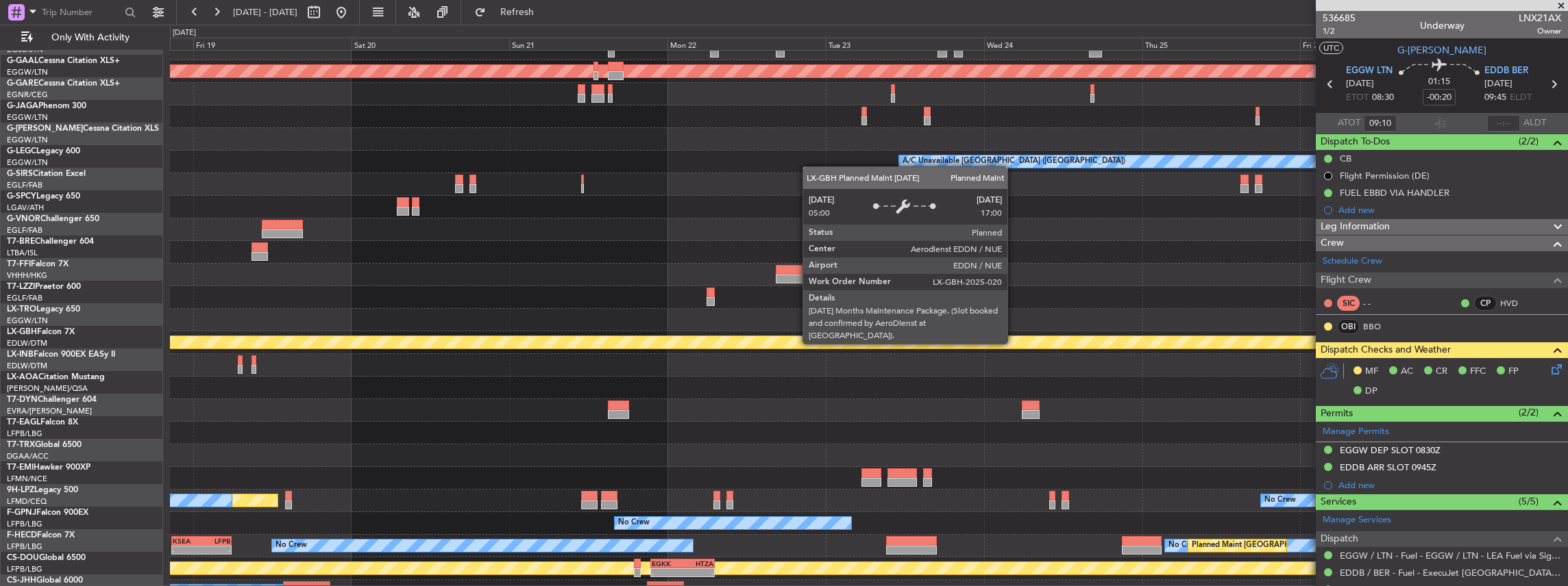
click at [419, 343] on div "Planned Maint Nurnberg" at bounding box center [1516, 342] width 2897 height 12
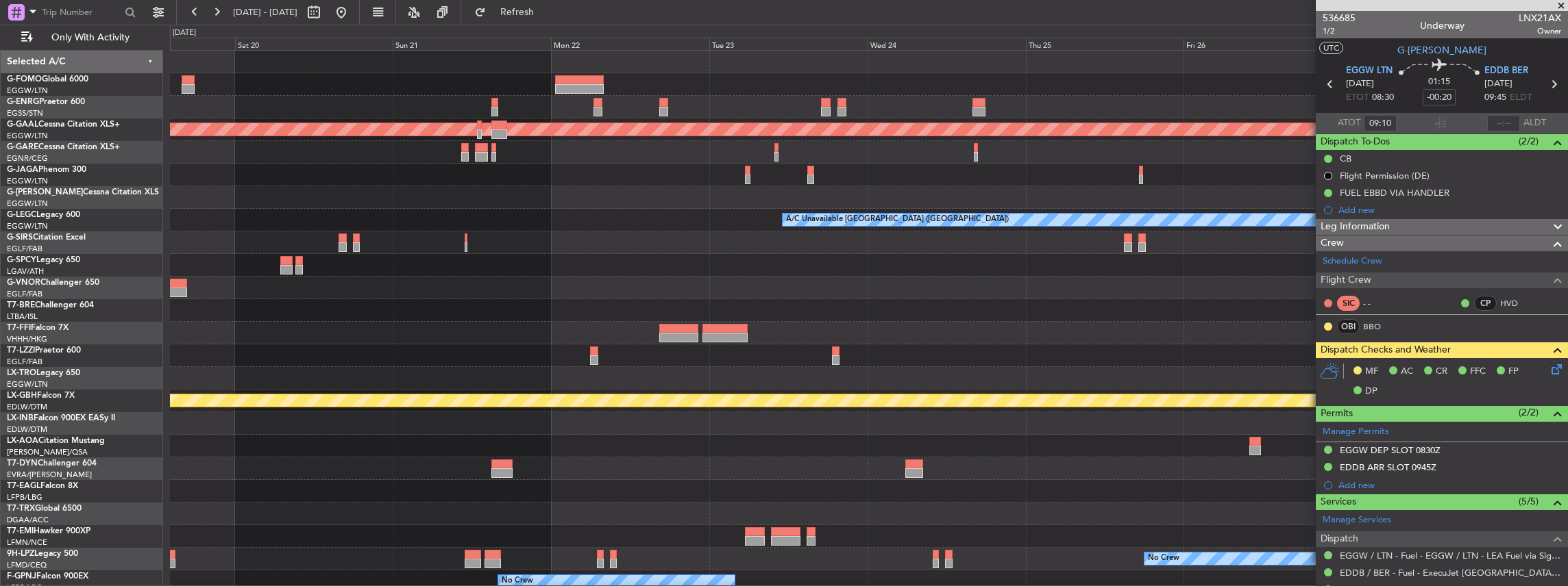
click at [1101, 388] on div "Planned Maint Dusseldorf A/C Unavailable [GEOGRAPHIC_DATA] ([GEOGRAPHIC_DATA]) …" at bounding box center [868, 355] width 1398 height 610
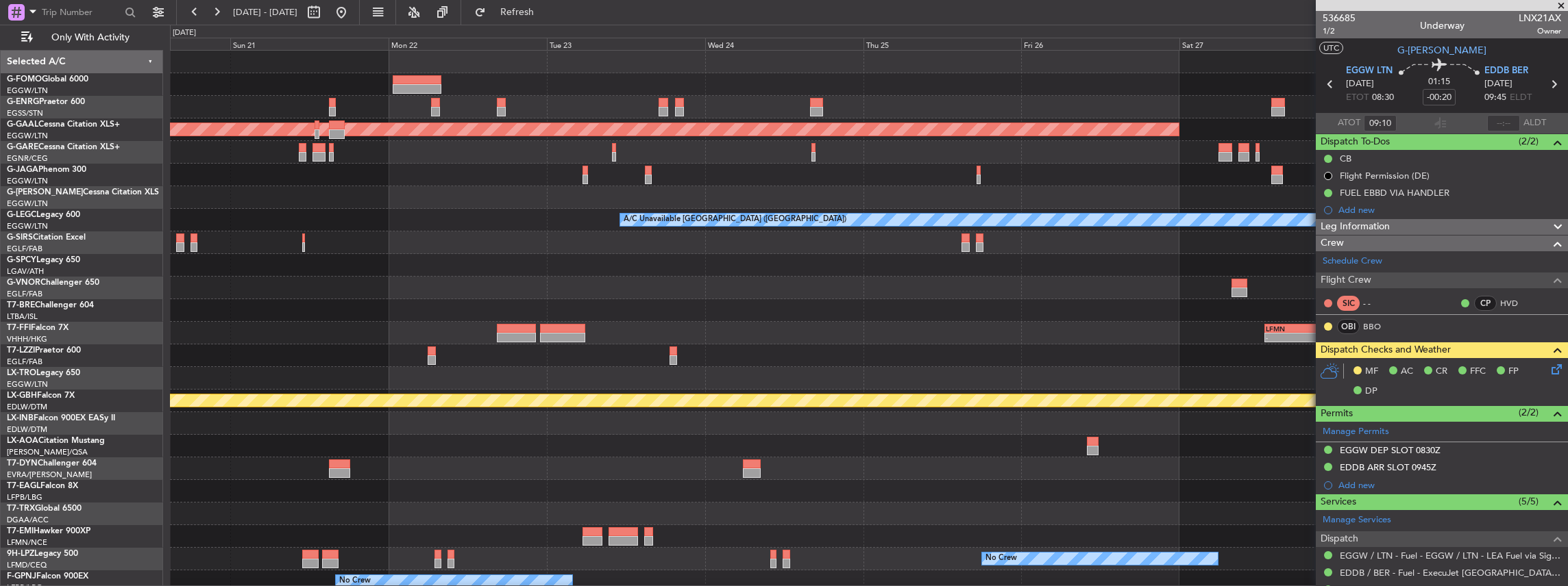
click at [786, 360] on div at bounding box center [868, 355] width 1398 height 22
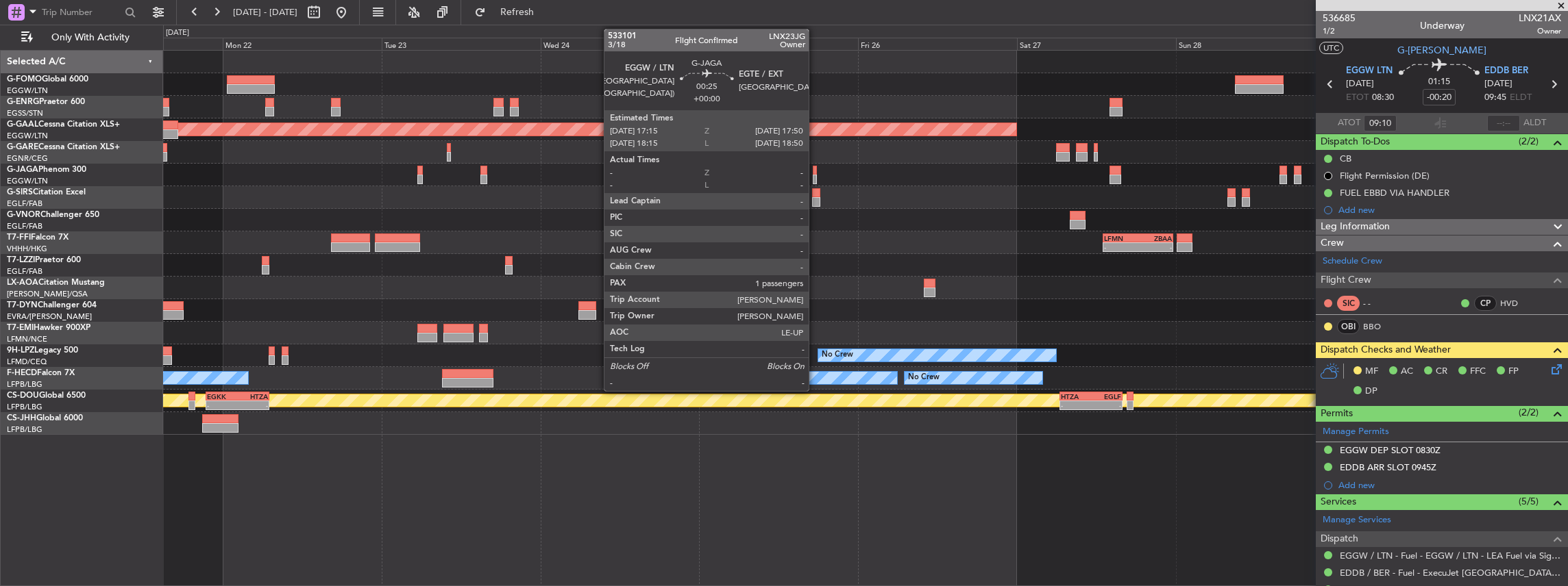
click at [815, 169] on div at bounding box center [815, 171] width 4 height 10
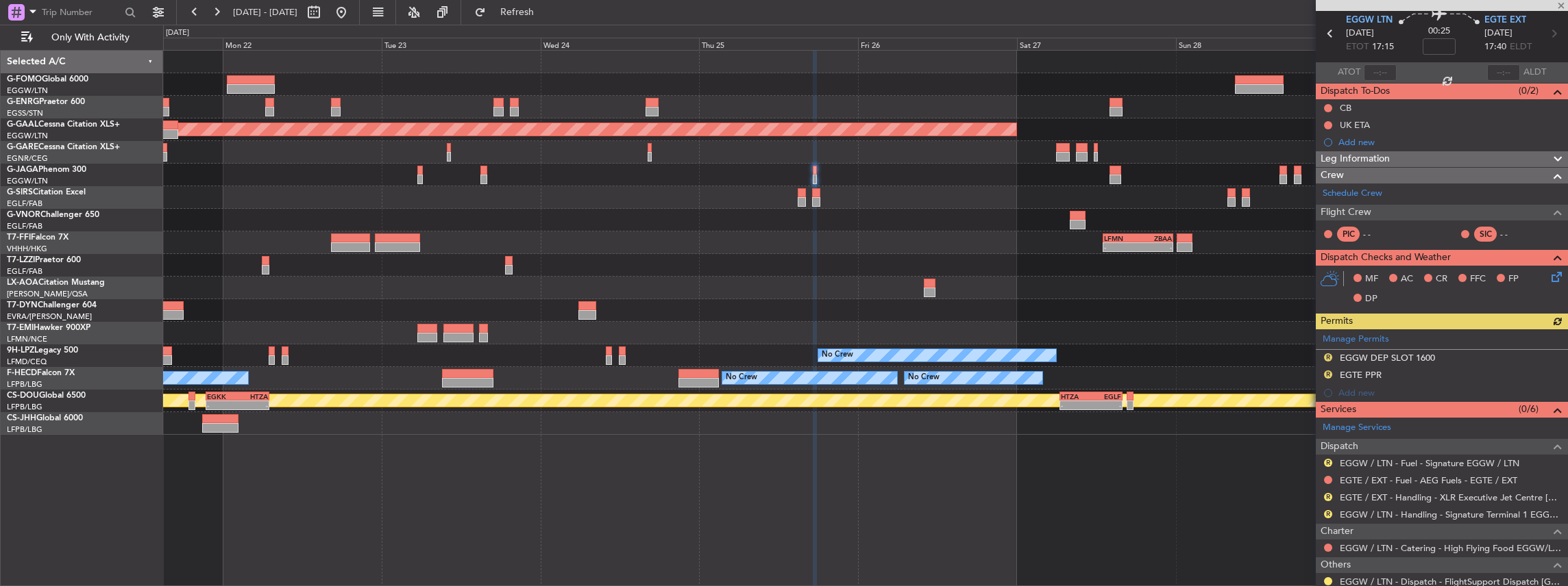
scroll to position [91, 0]
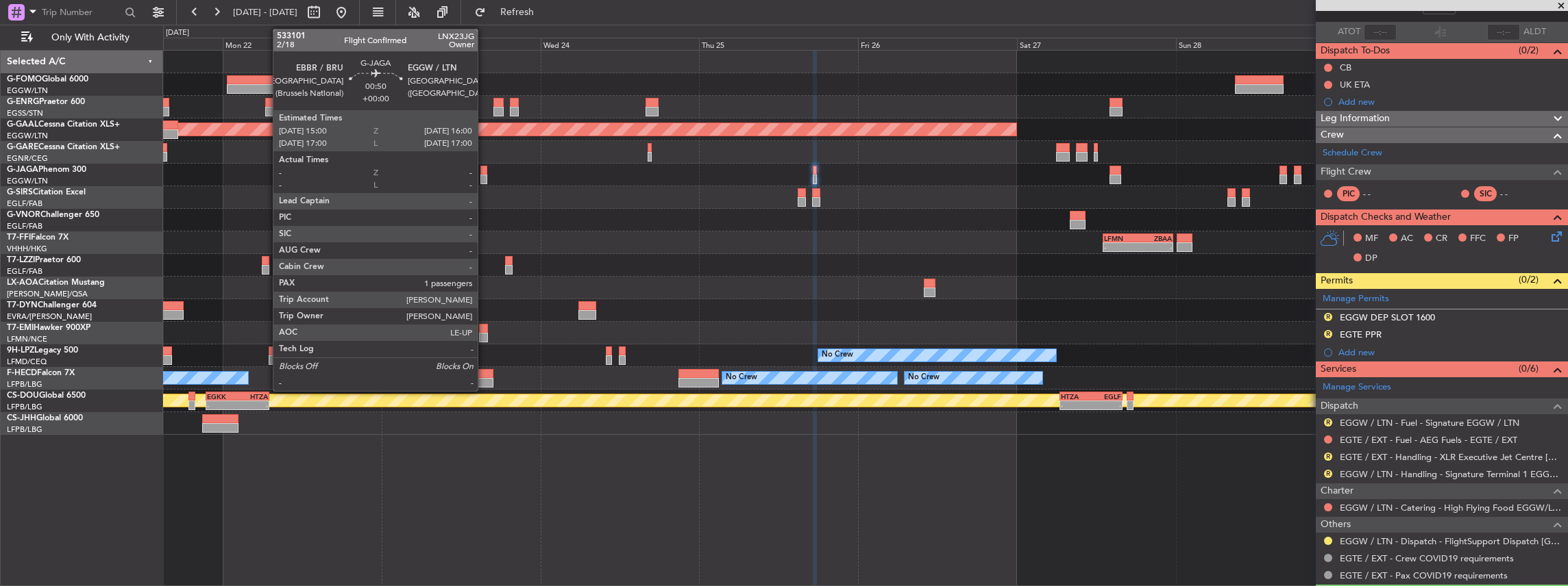
click at [485, 171] on div at bounding box center [484, 171] width 7 height 10
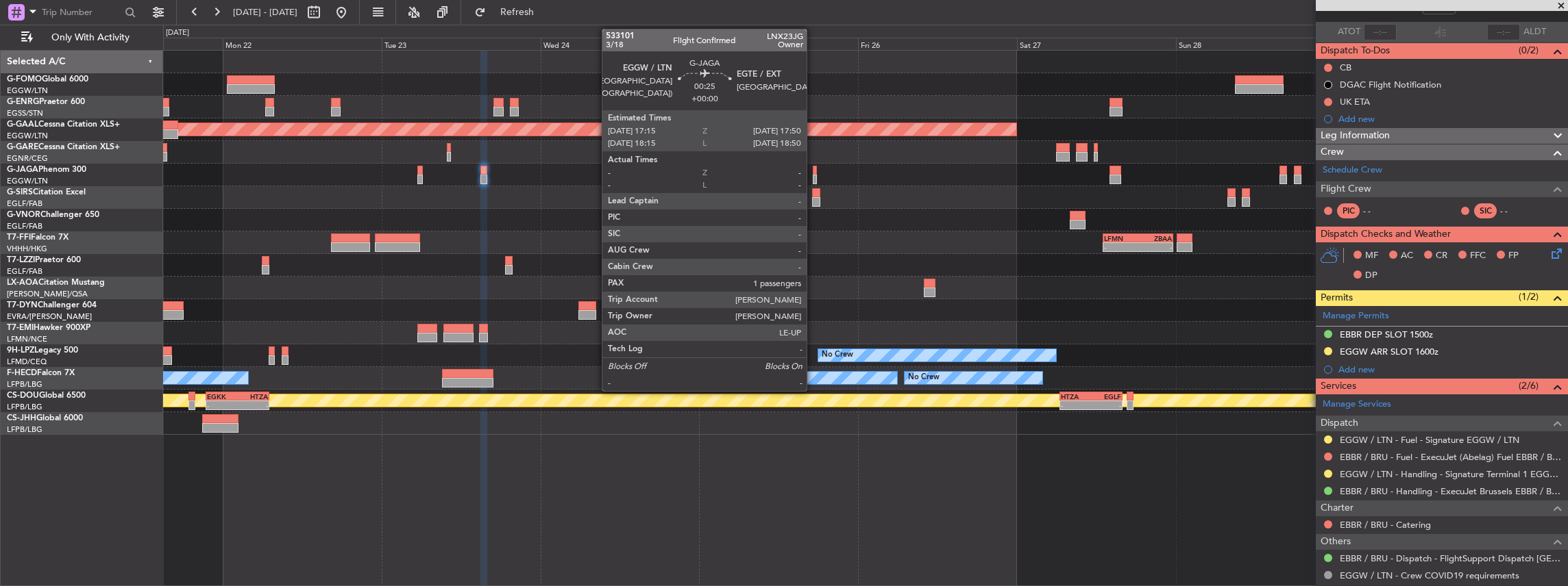
click at [814, 173] on div at bounding box center [815, 171] width 4 height 10
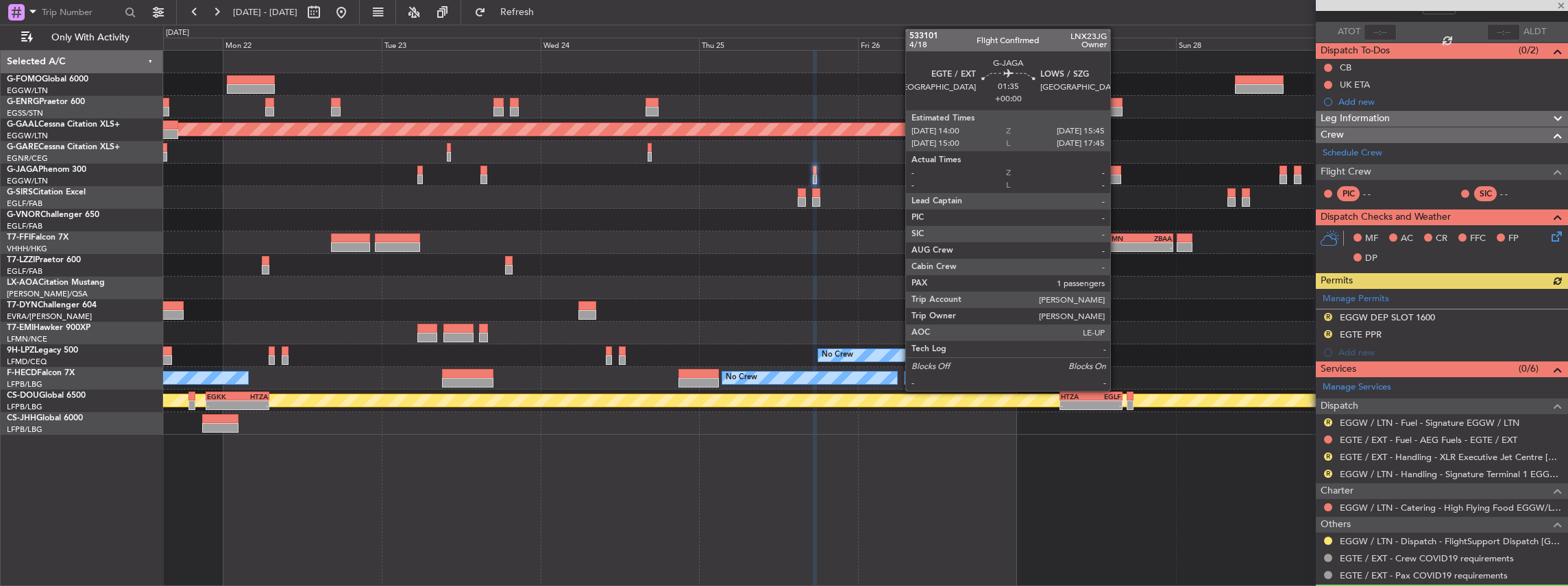
click at [1117, 171] on div at bounding box center [1116, 171] width 12 height 10
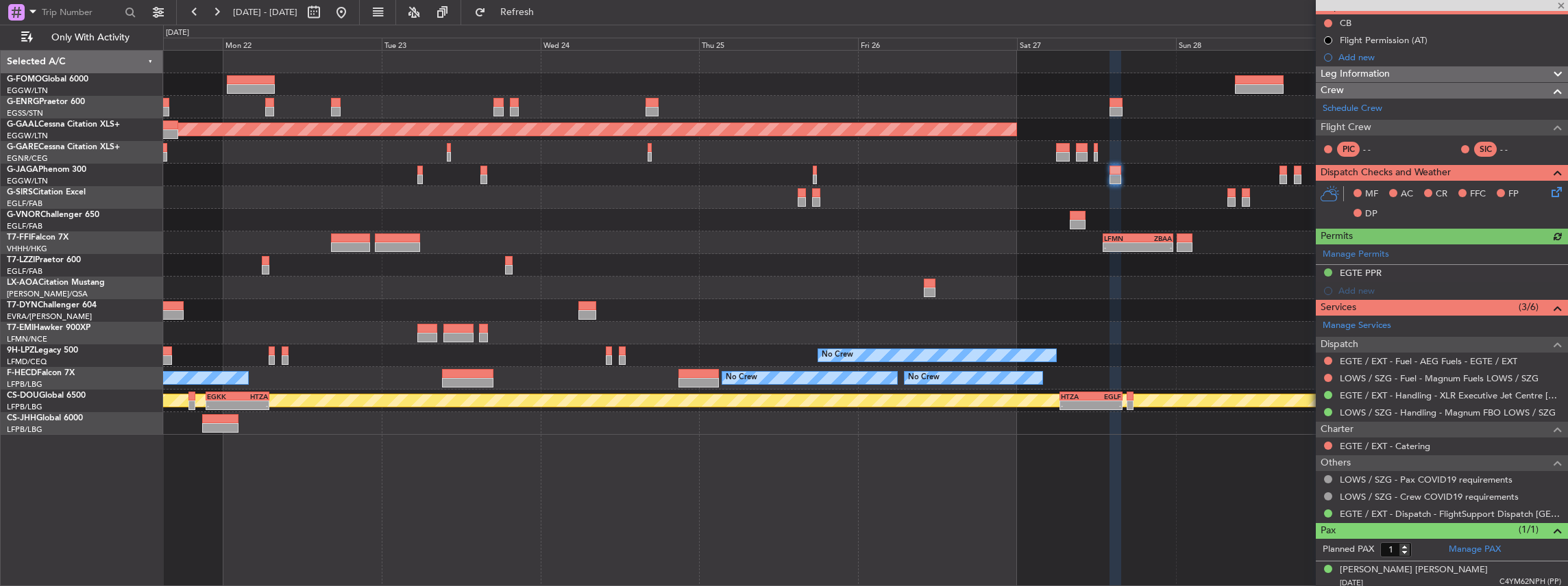
scroll to position [138, 0]
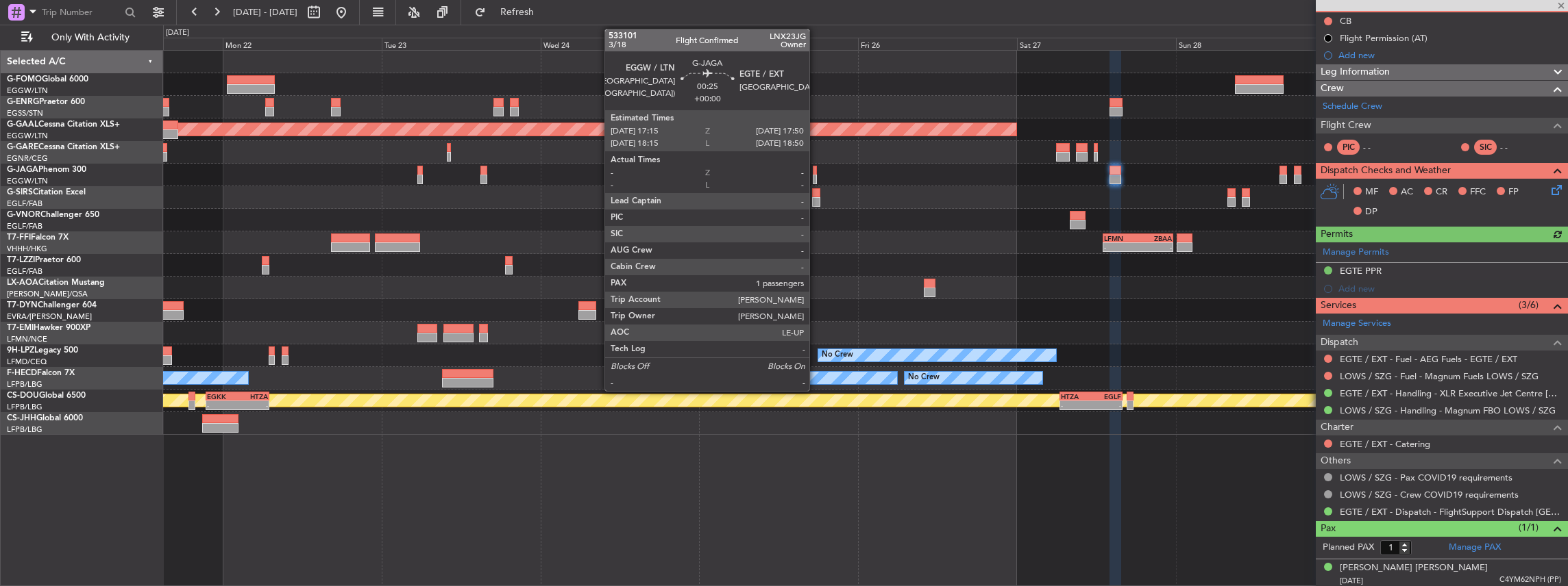
click at [816, 174] on div at bounding box center [815, 179] width 4 height 10
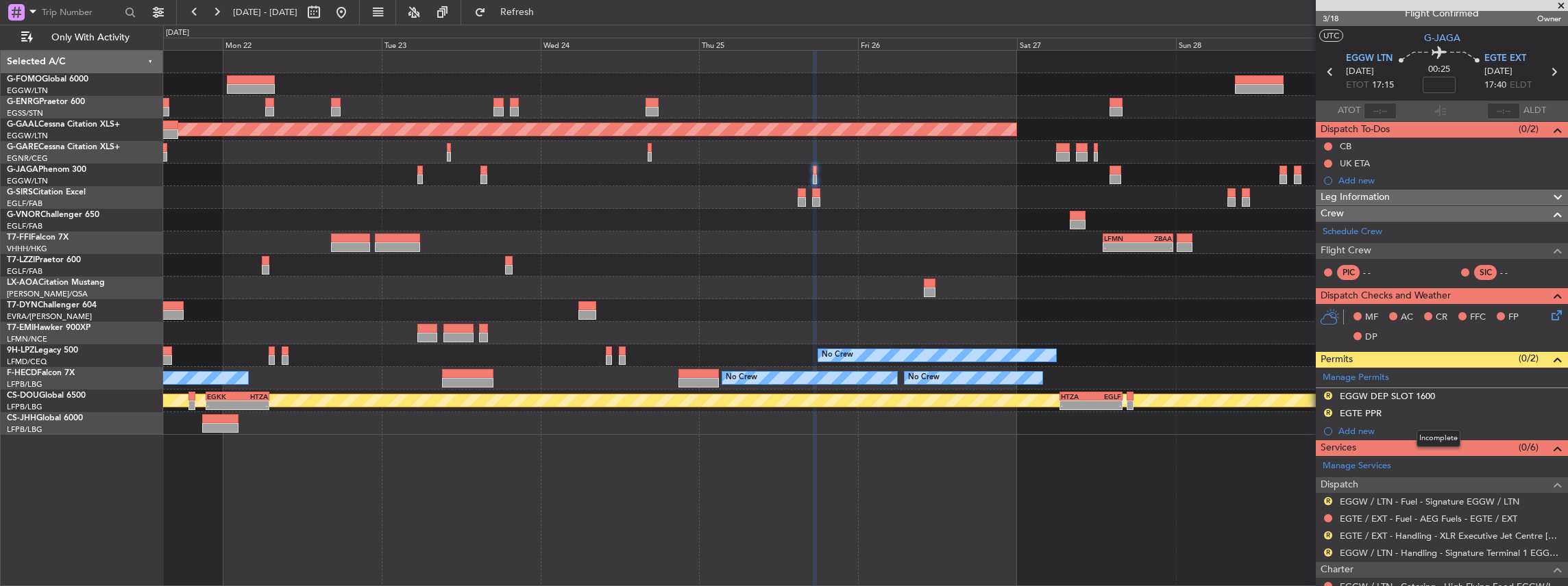
scroll to position [0, 0]
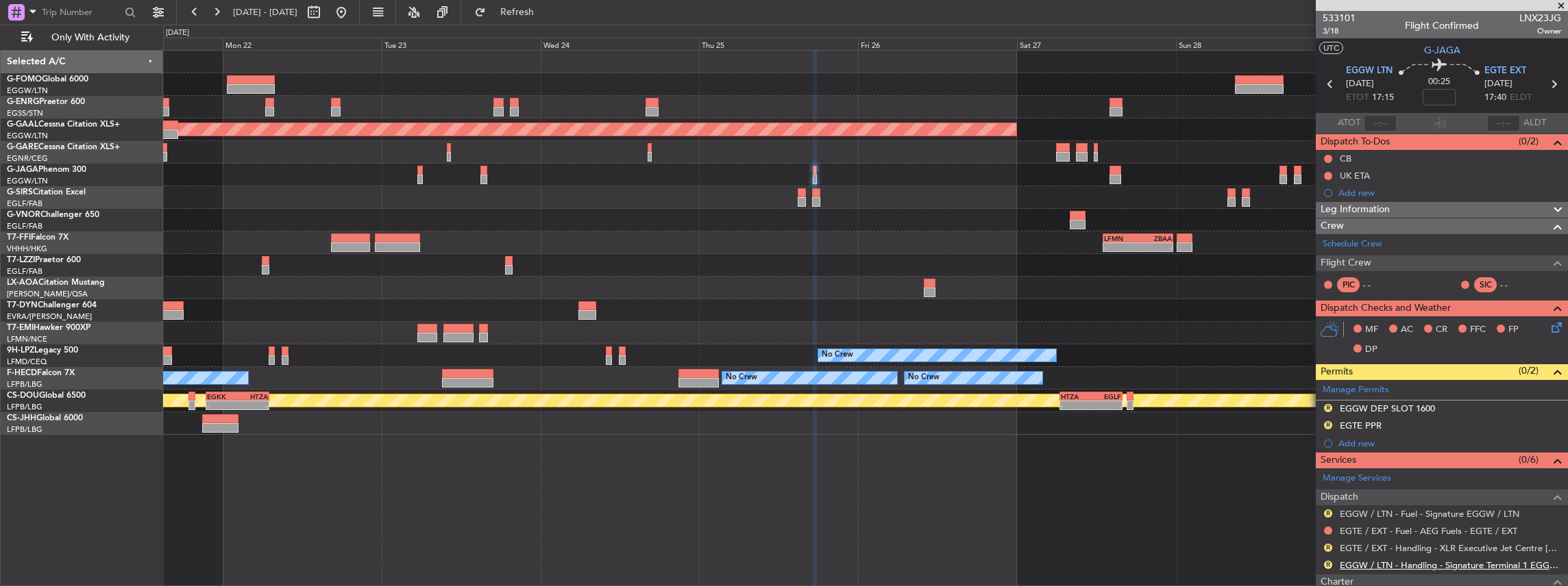
click at [1368, 560] on link "EGGW / LTN - Handling - Signature Terminal 1 EGGW / LTN" at bounding box center [1451, 565] width 222 height 12
click at [519, 8] on button "Refresh" at bounding box center [509, 12] width 82 height 22
click at [1329, 562] on button "R" at bounding box center [1328, 565] width 8 height 8
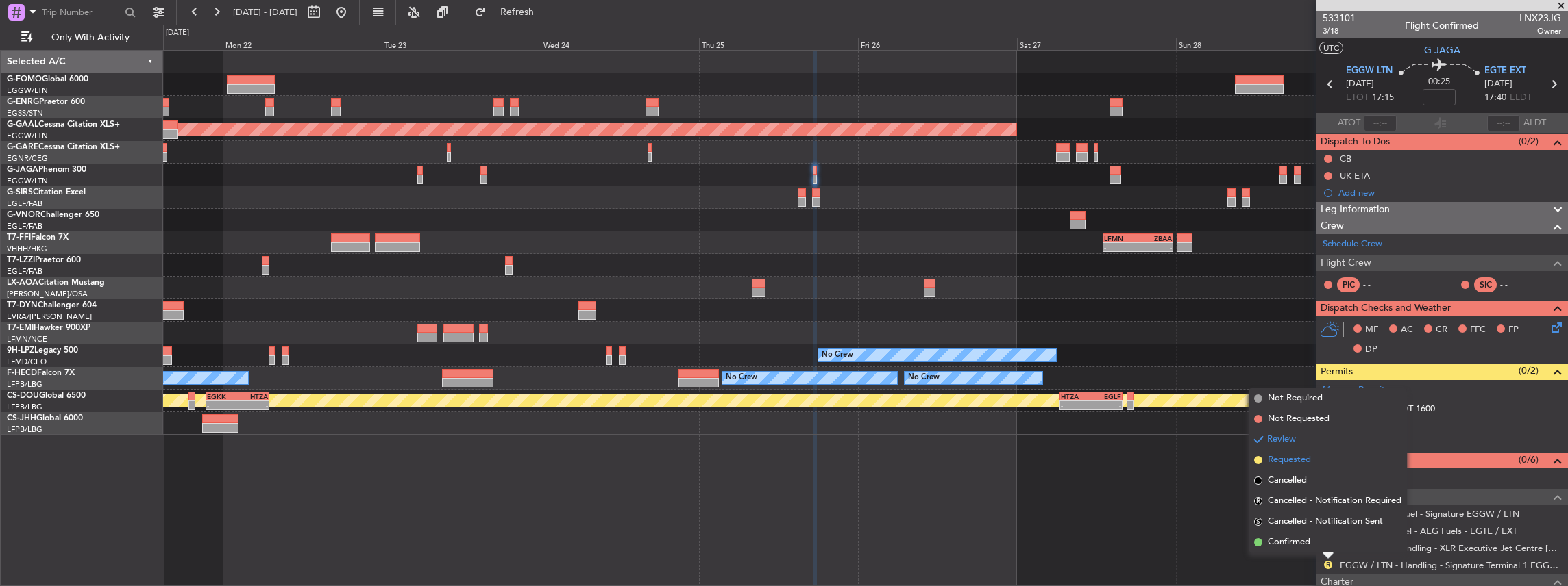
click at [1297, 454] on span "Requested" at bounding box center [1289, 460] width 43 height 14
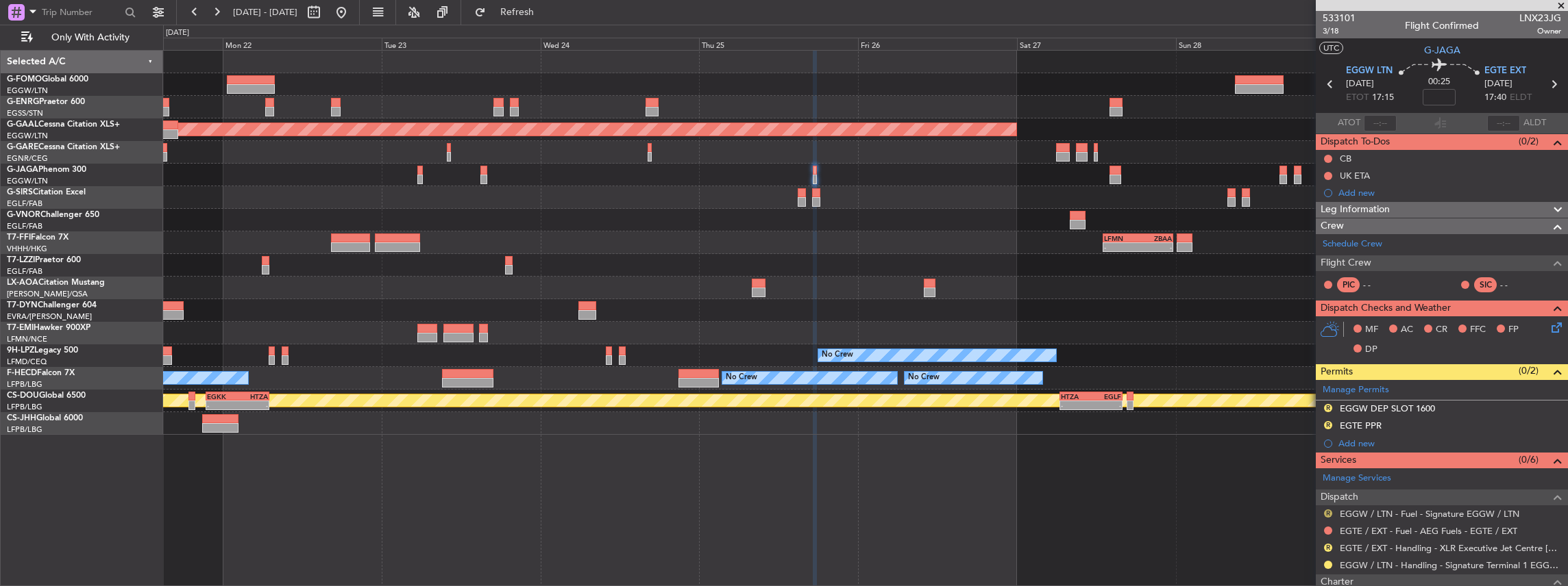
click at [1329, 509] on button "R" at bounding box center [1328, 513] width 8 height 8
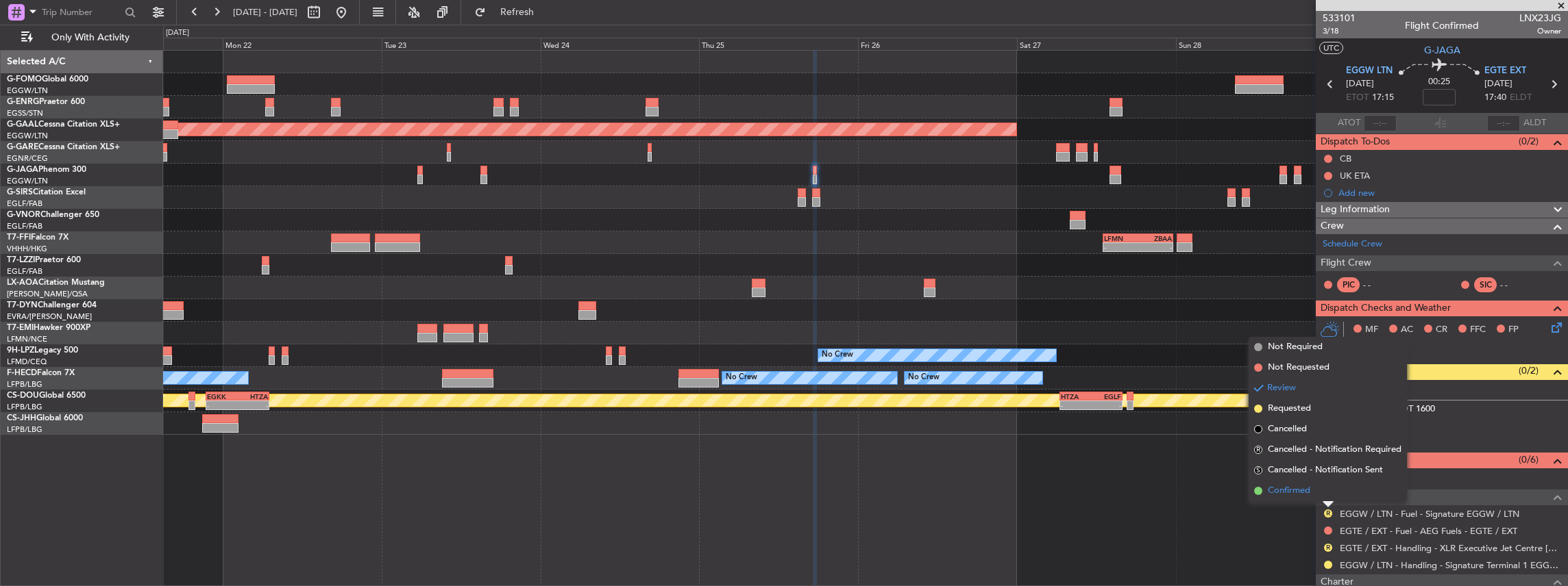
click at [1321, 486] on li "Confirmed" at bounding box center [1327, 491] width 158 height 21
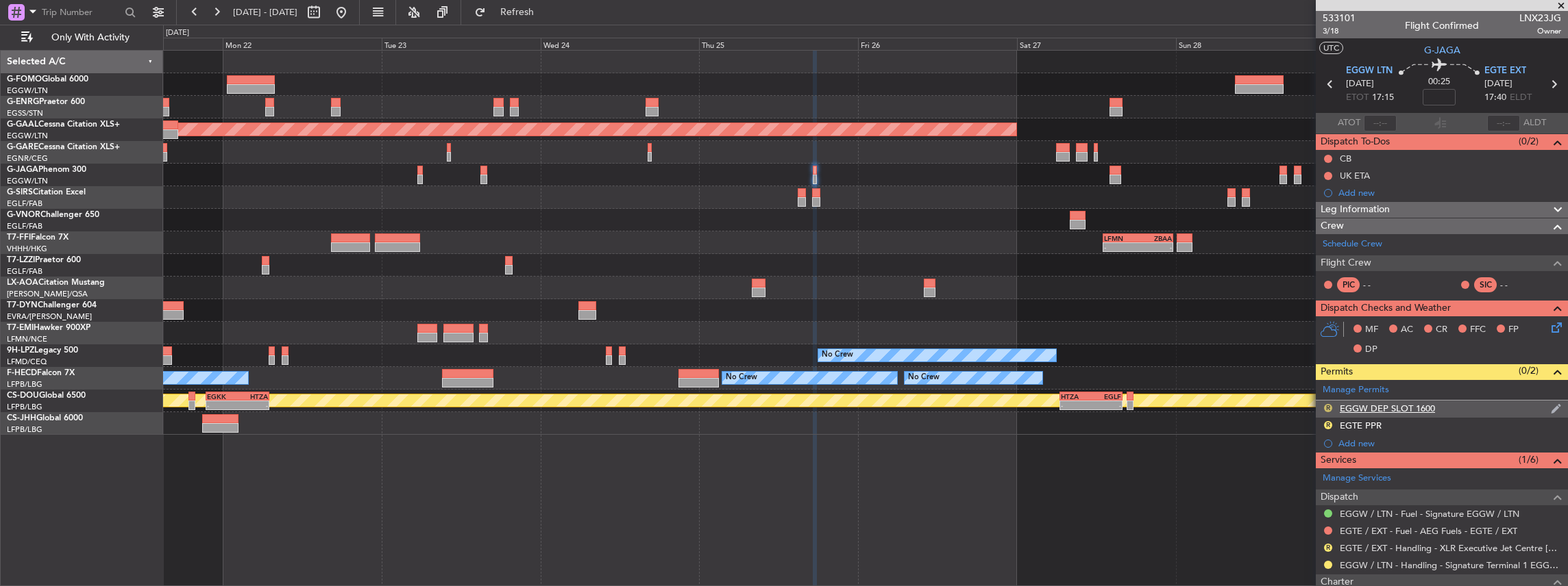
click at [1326, 406] on button "R" at bounding box center [1328, 408] width 8 height 8
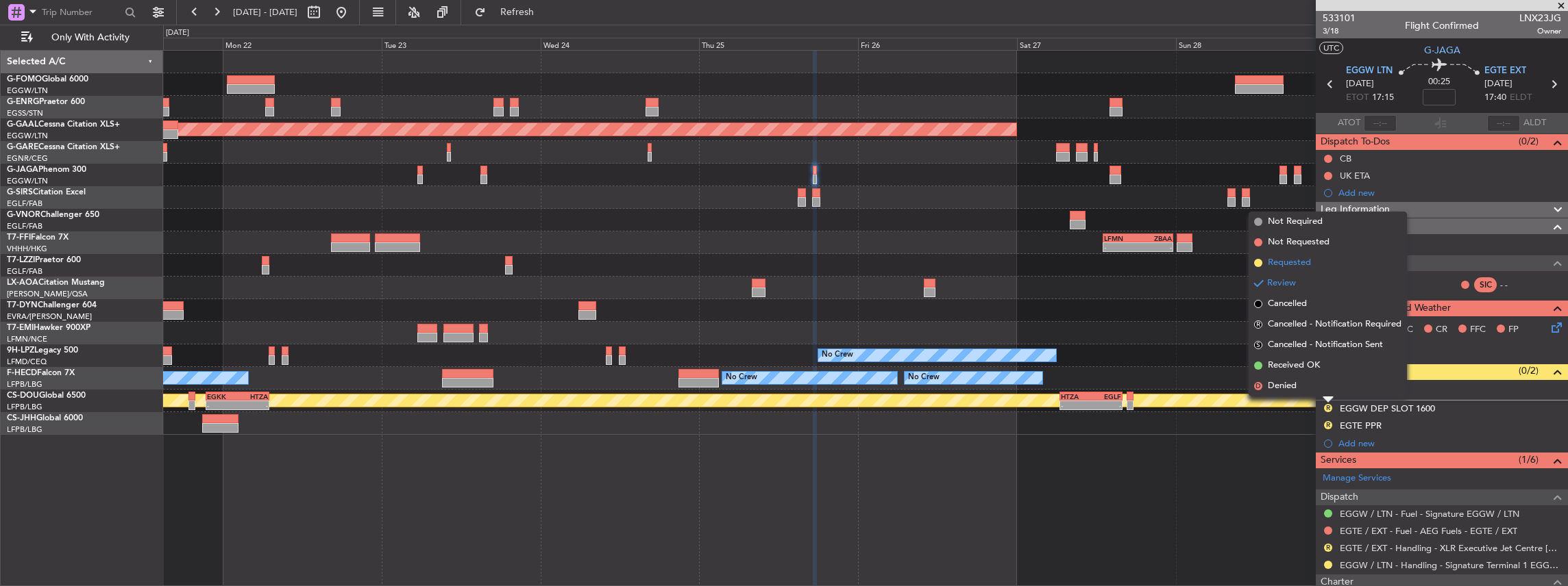
click at [1295, 259] on span "Requested" at bounding box center [1289, 263] width 43 height 14
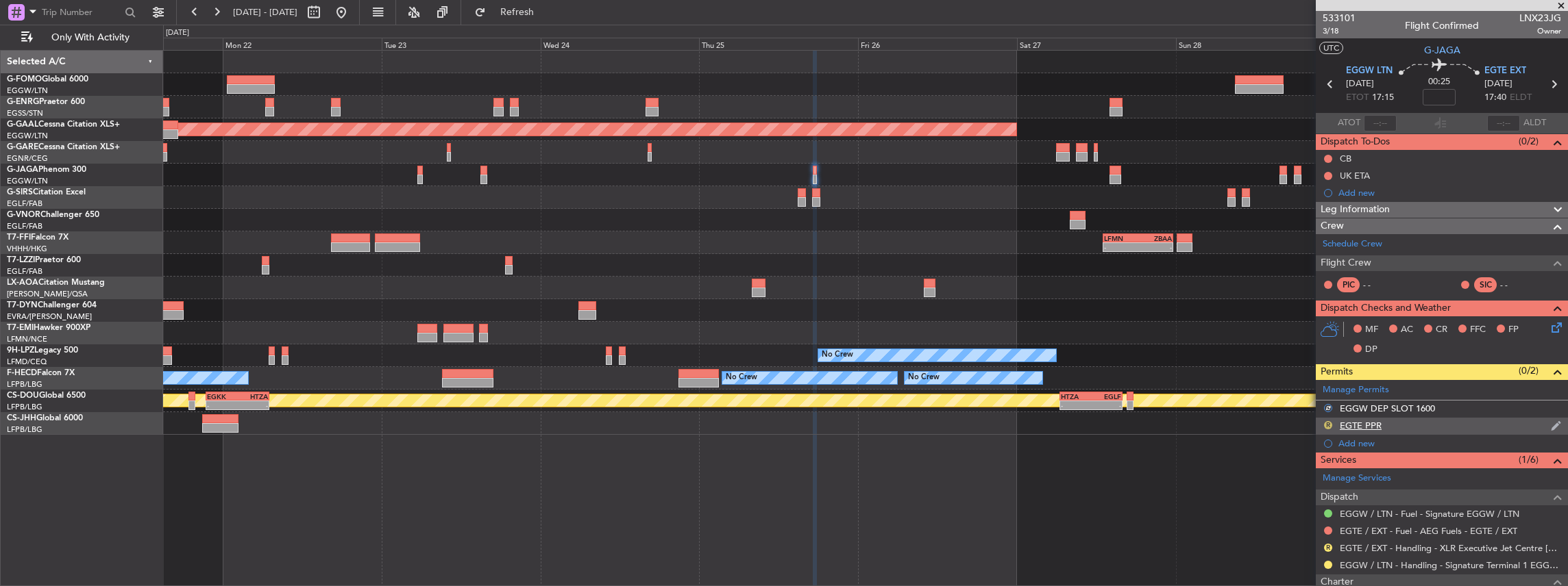
click at [1328, 424] on button "R" at bounding box center [1328, 426] width 8 height 8
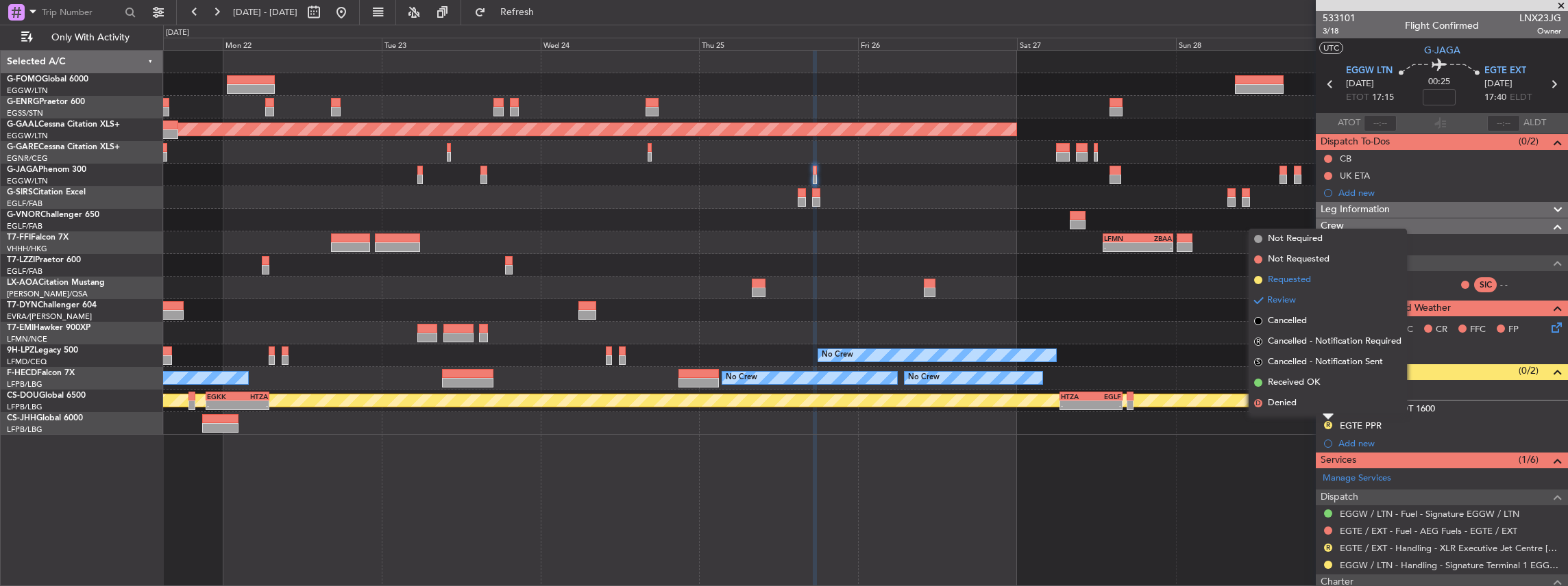
click at [1295, 274] on span "Requested" at bounding box center [1289, 280] width 43 height 14
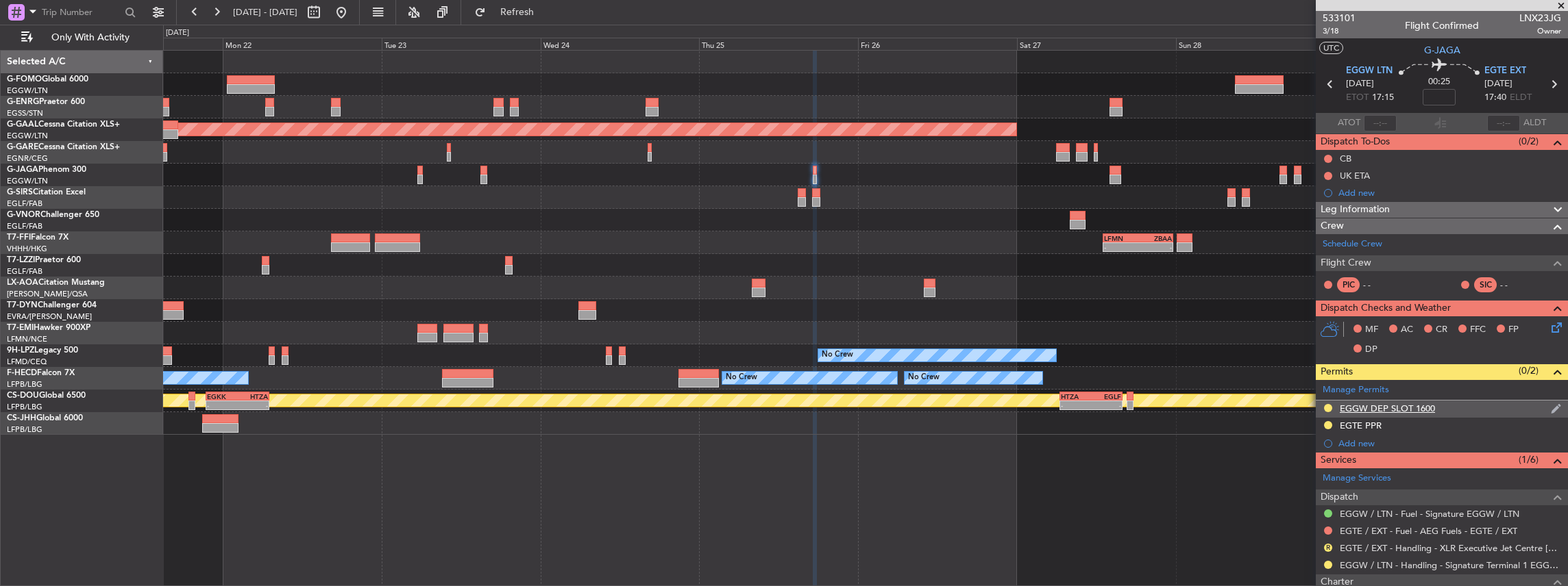
click at [1473, 408] on div "EGGW DEP SLOT 1600" at bounding box center [1441, 409] width 252 height 17
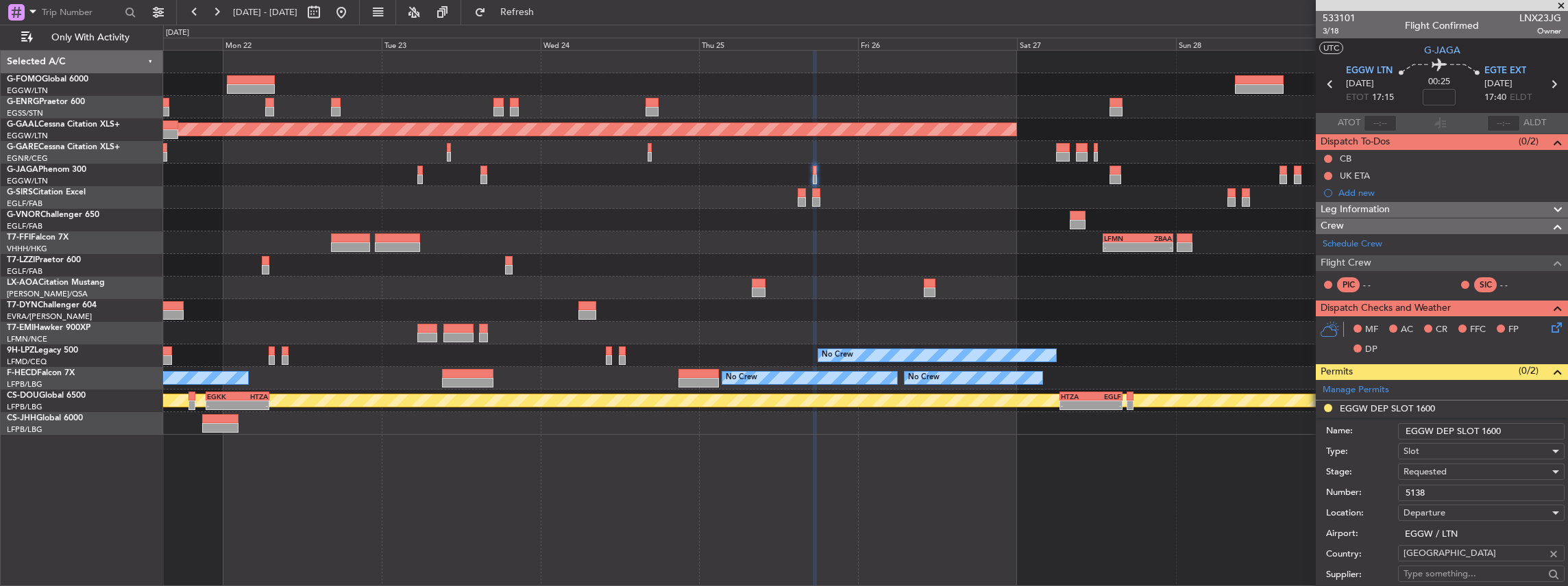
drag, startPoint x: 1500, startPoint y: 427, endPoint x: 1484, endPoint y: 429, distance: 16.1
click at [1484, 429] on input "EGGW DEP SLOT 1600" at bounding box center [1480, 431] width 166 height 17
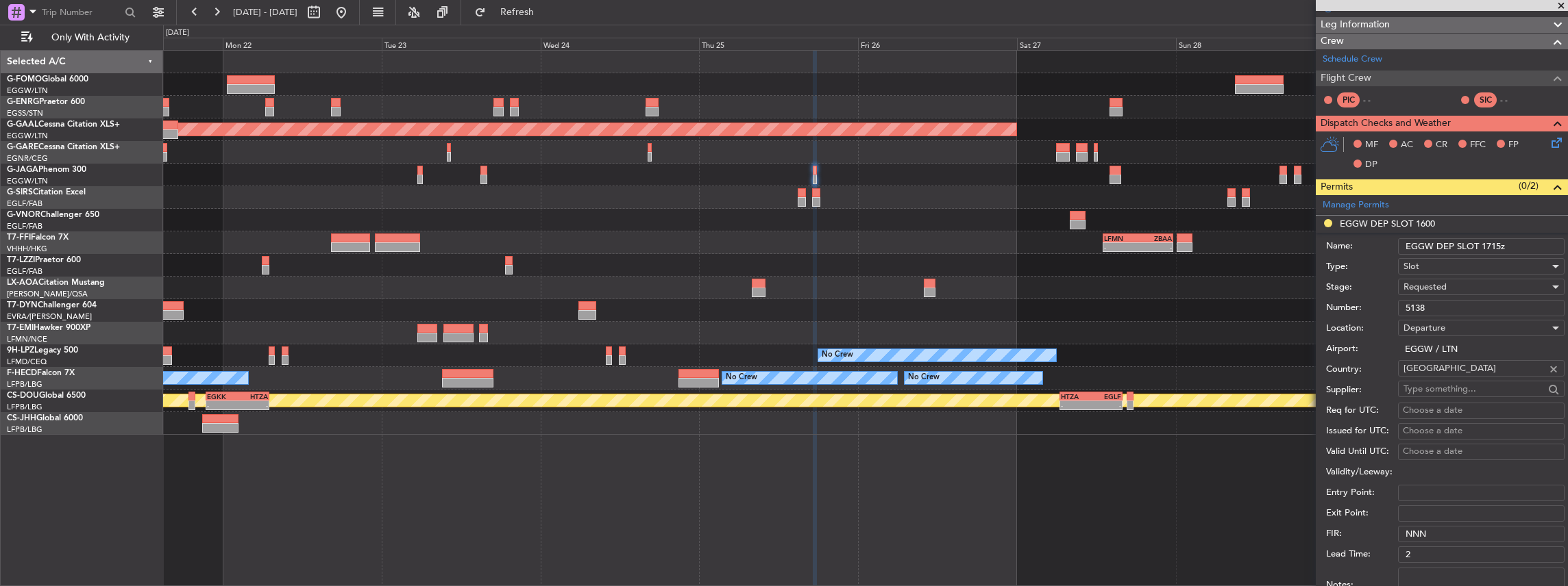
scroll to position [319, 0]
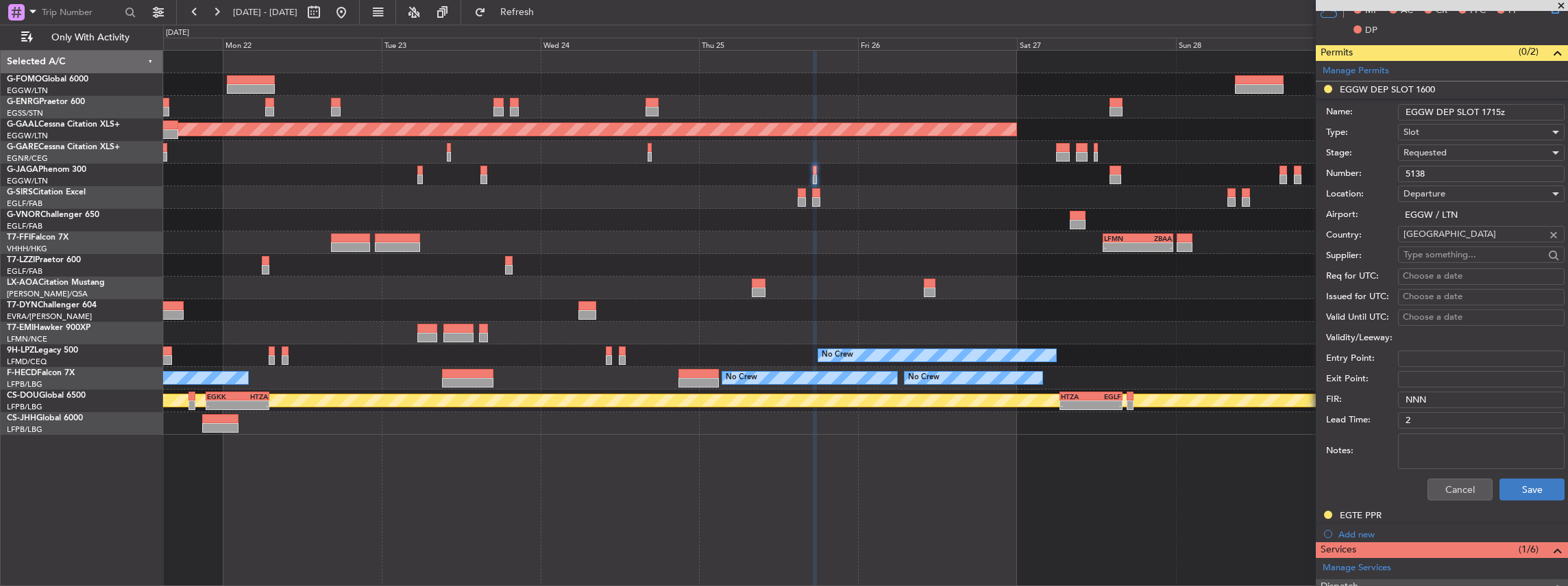
type input "EGGW DEP SLOT 1715z"
click at [1518, 489] on button "Save" at bounding box center [1532, 489] width 65 height 22
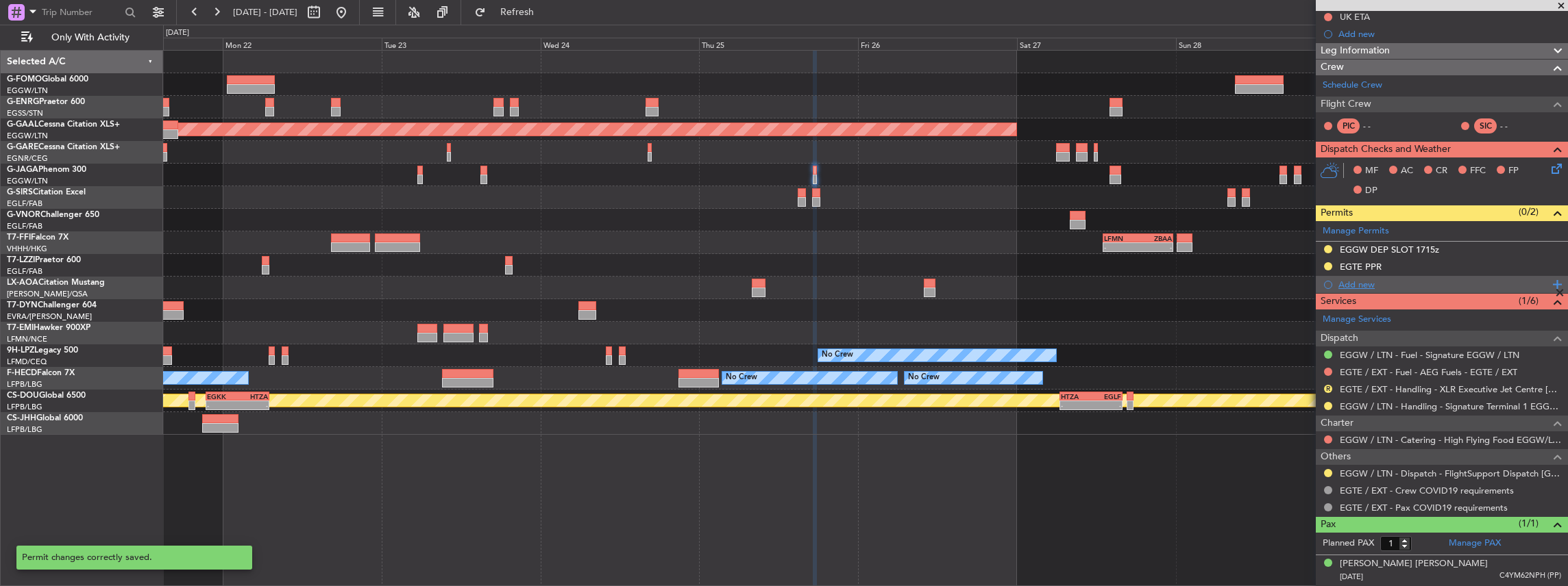
scroll to position [155, 0]
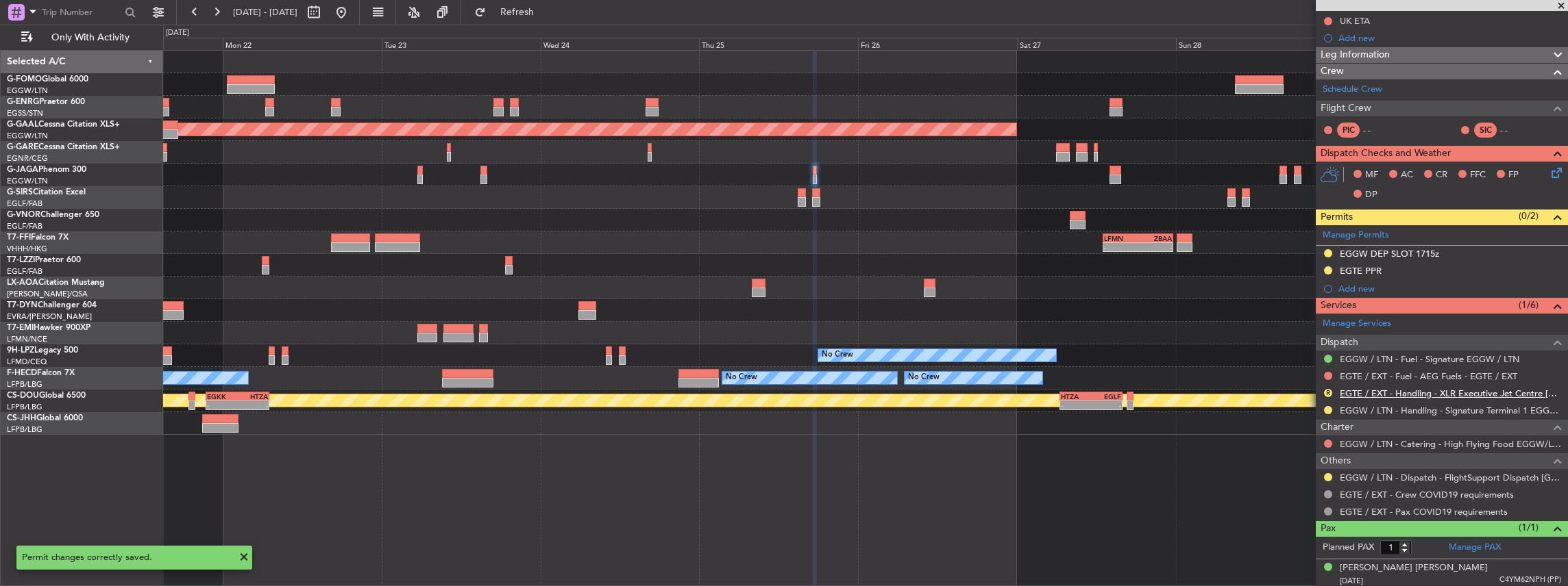
click at [1379, 389] on link "EGTE / EXT - Handling - XLR Executive Jet Centre [GEOGRAPHIC_DATA] EGTE / EXT" at bounding box center [1451, 393] width 222 height 12
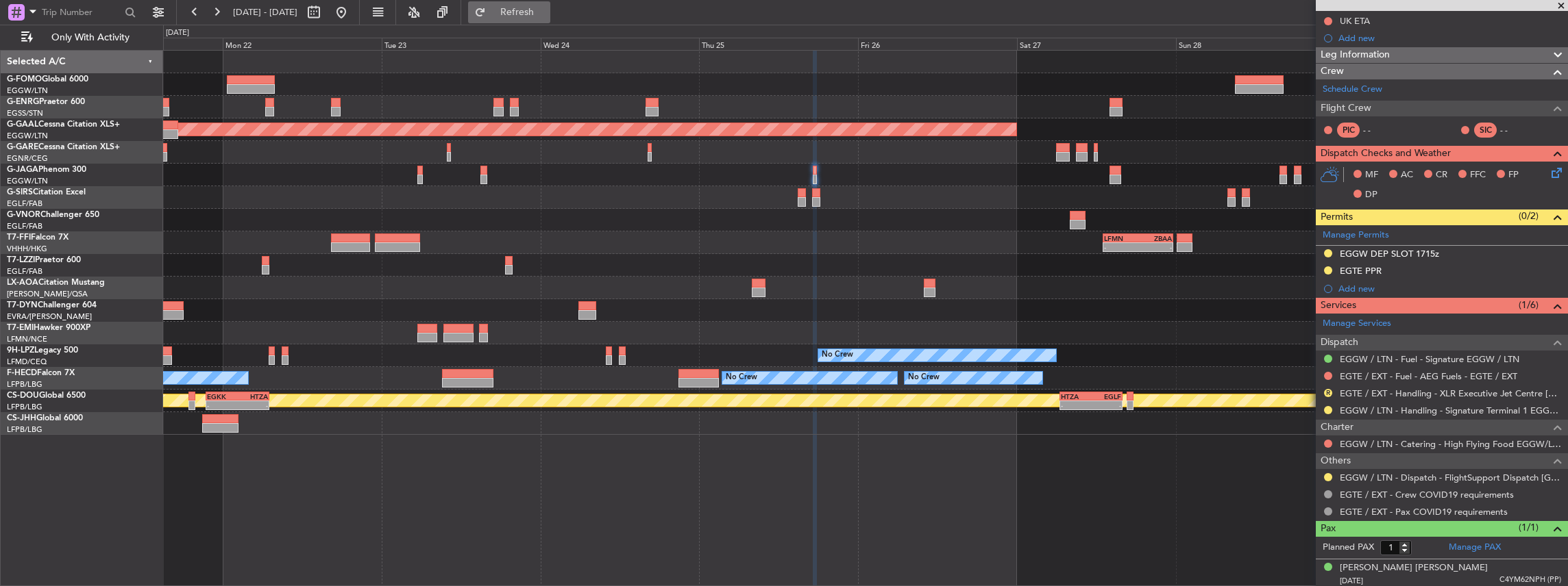
click at [543, 17] on span "Refresh" at bounding box center [518, 12] width 58 height 10
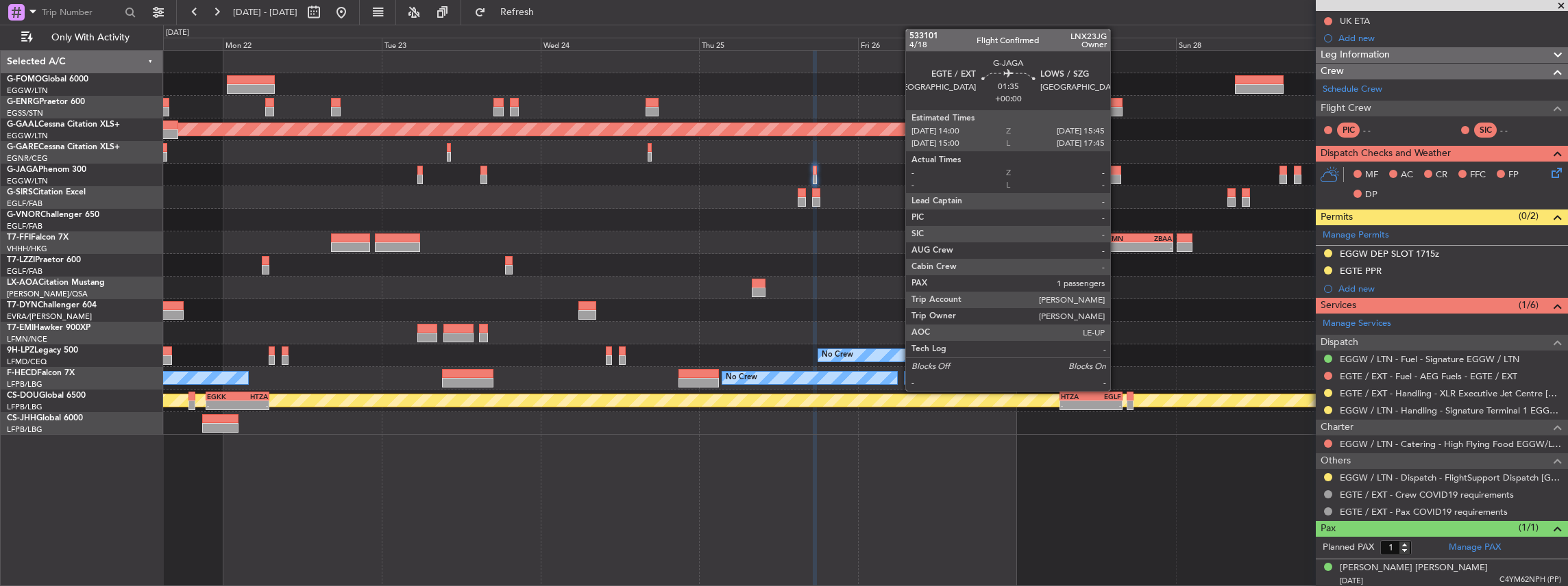
click at [1117, 169] on div at bounding box center [1116, 171] width 12 height 10
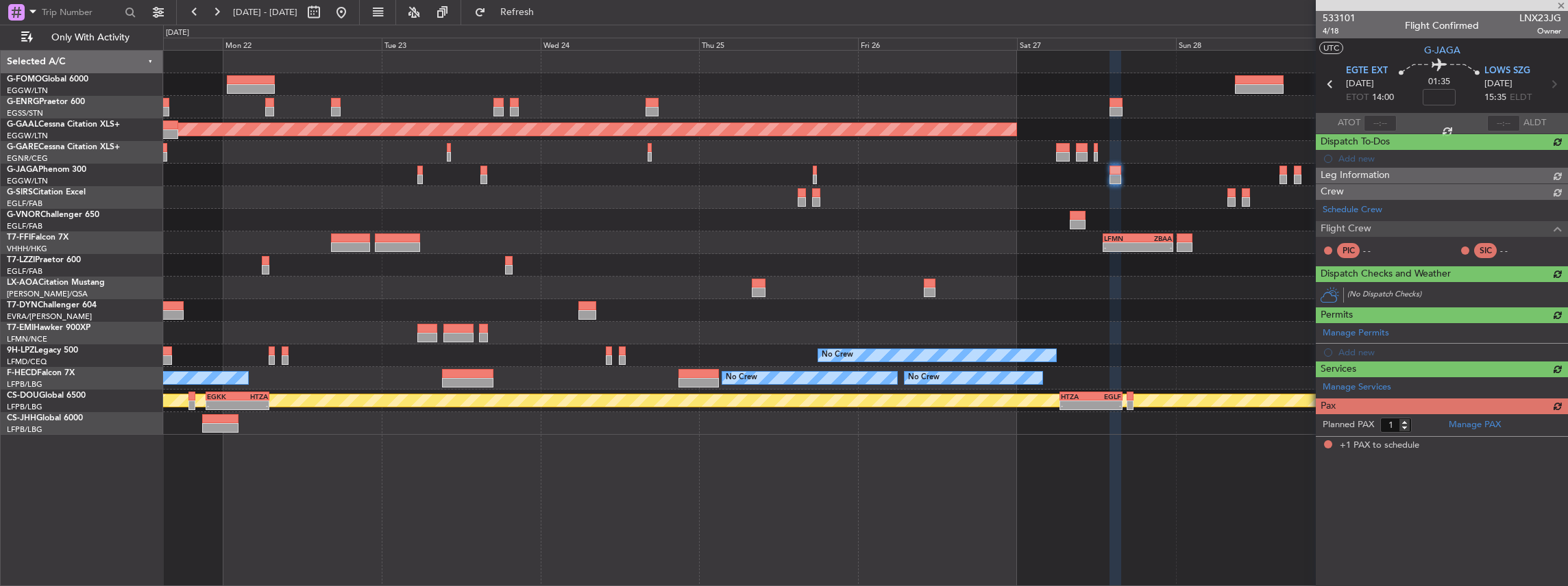
scroll to position [0, 0]
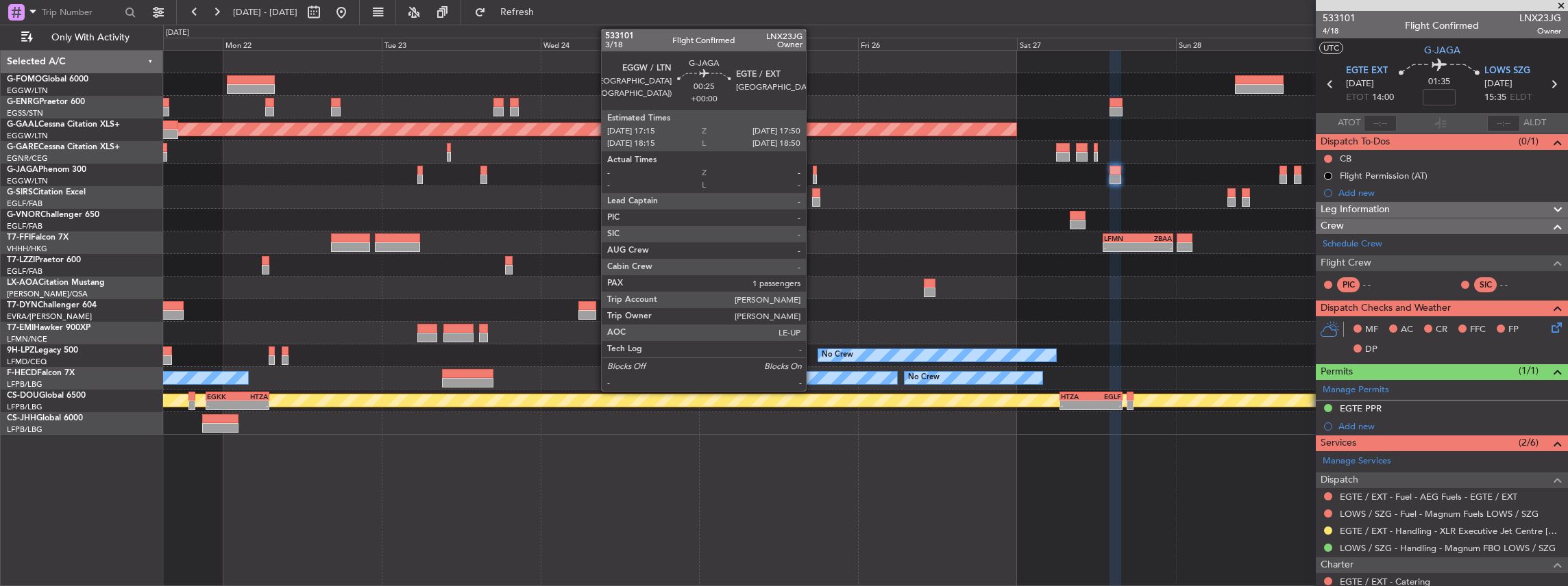
click at [813, 175] on div at bounding box center [815, 179] width 4 height 10
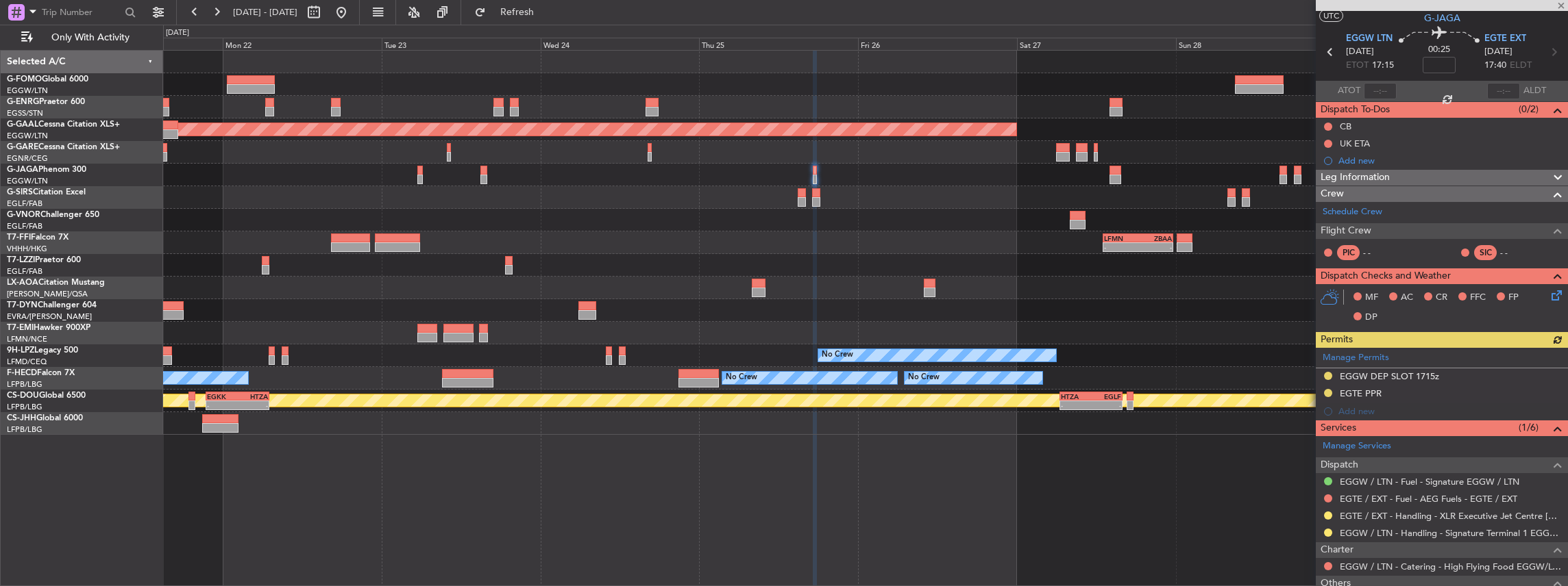
scroll to position [45, 0]
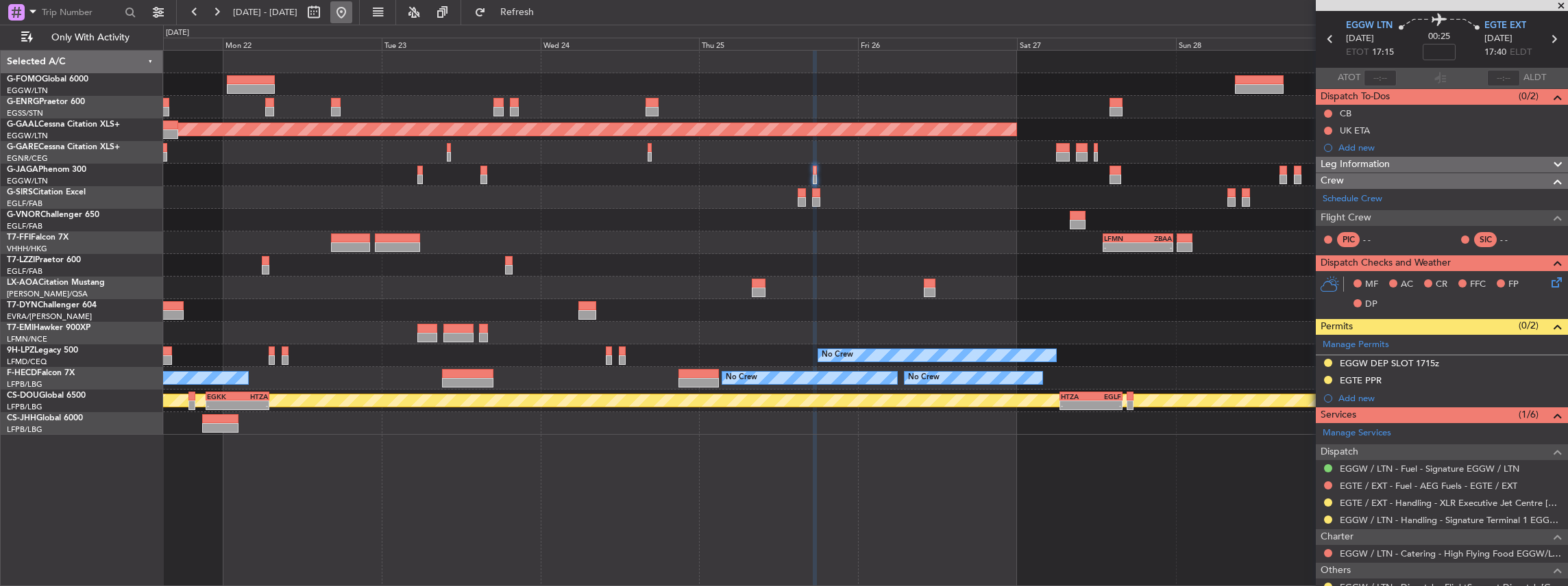
click at [352, 6] on button at bounding box center [341, 12] width 22 height 22
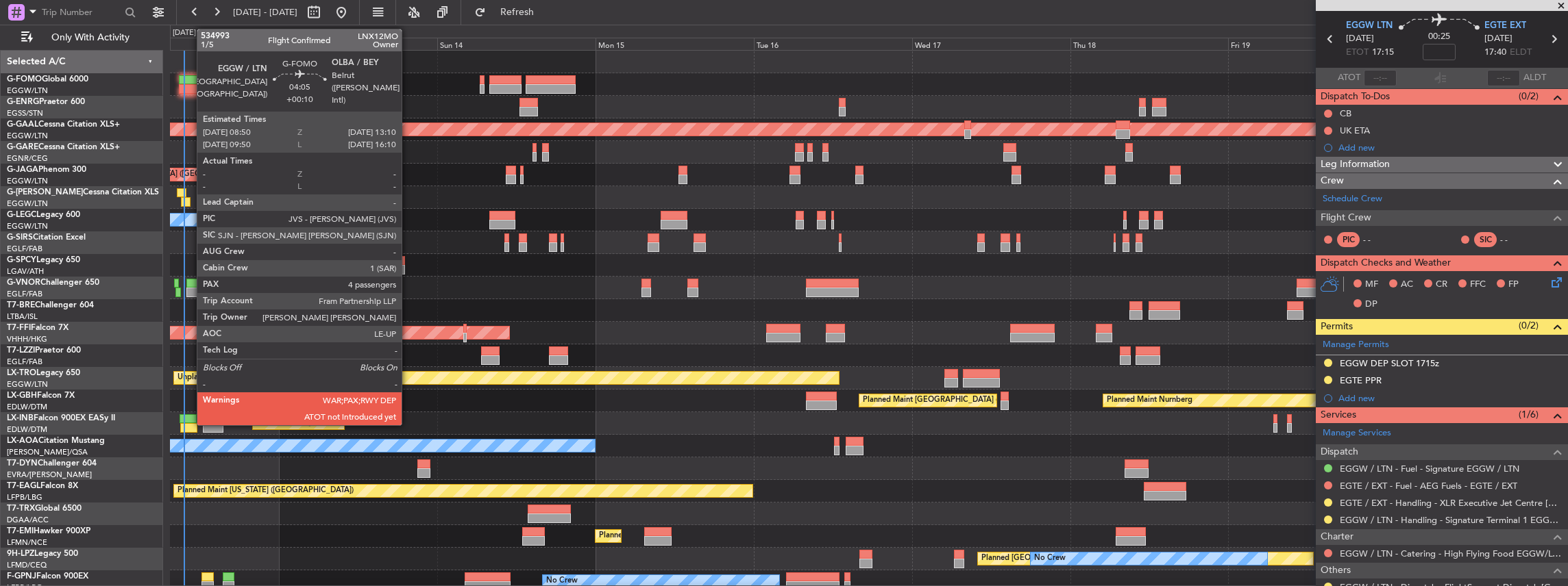
click at [190, 88] on div at bounding box center [193, 89] width 29 height 10
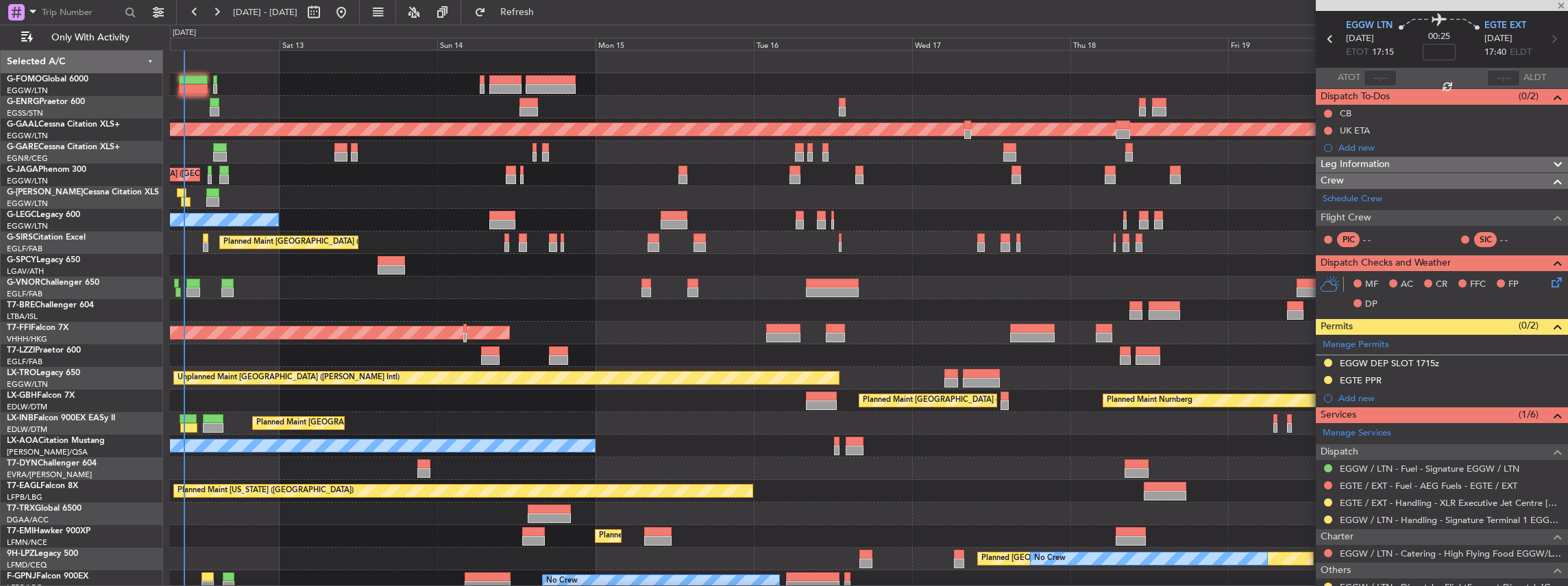
type input "+00:10"
type input "4"
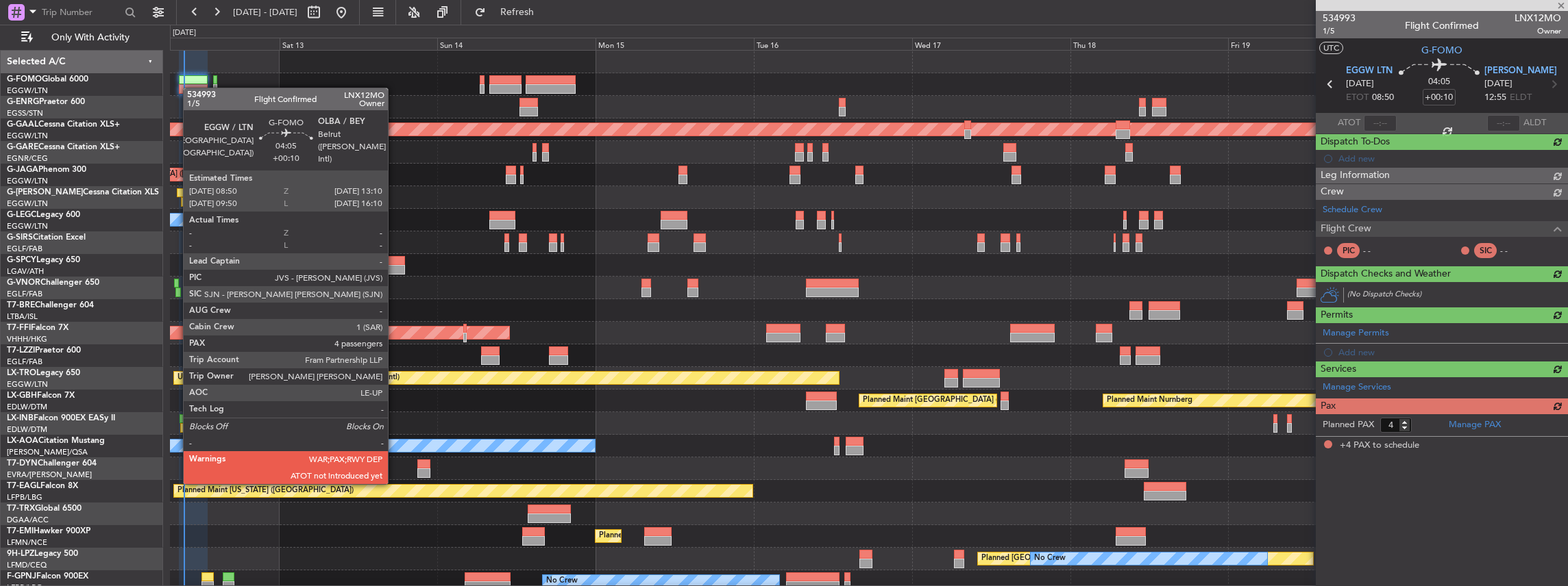
scroll to position [0, 0]
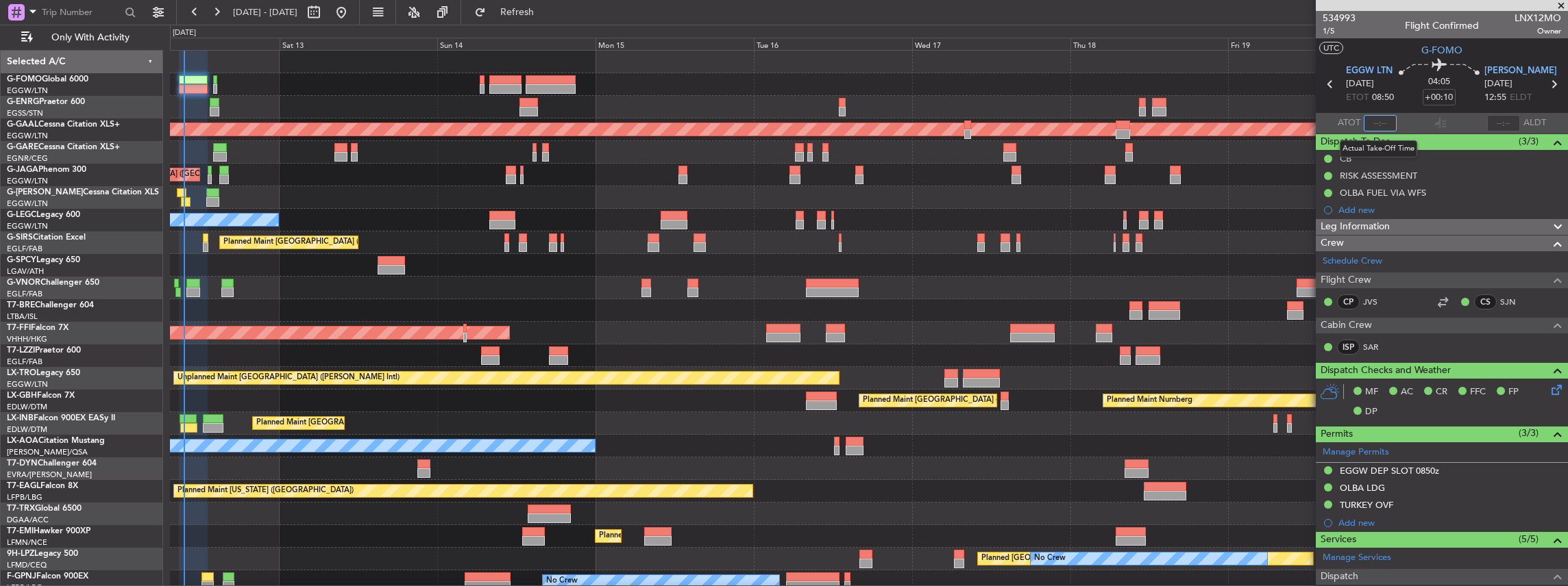
click at [1377, 121] on input "text" at bounding box center [1380, 123] width 33 height 17
click at [1413, 123] on section "ATOT 0929 ALDT" at bounding box center [1441, 123] width 252 height 21
type input "09:29"
click at [1512, 75] on span "[PERSON_NAME]" at bounding box center [1521, 71] width 73 height 14
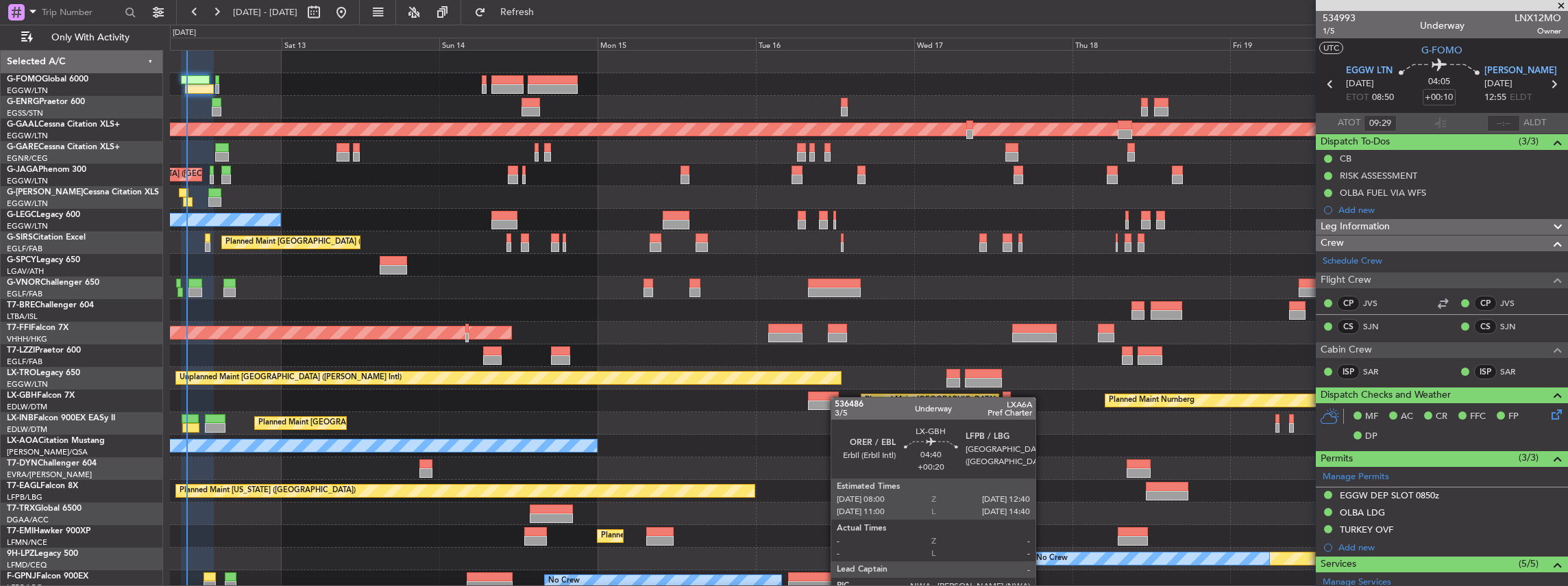
click at [838, 398] on div "Planned Maint [GEOGRAPHIC_DATA] ([GEOGRAPHIC_DATA]) Planned [GEOGRAPHIC_DATA] P…" at bounding box center [868, 355] width 1398 height 610
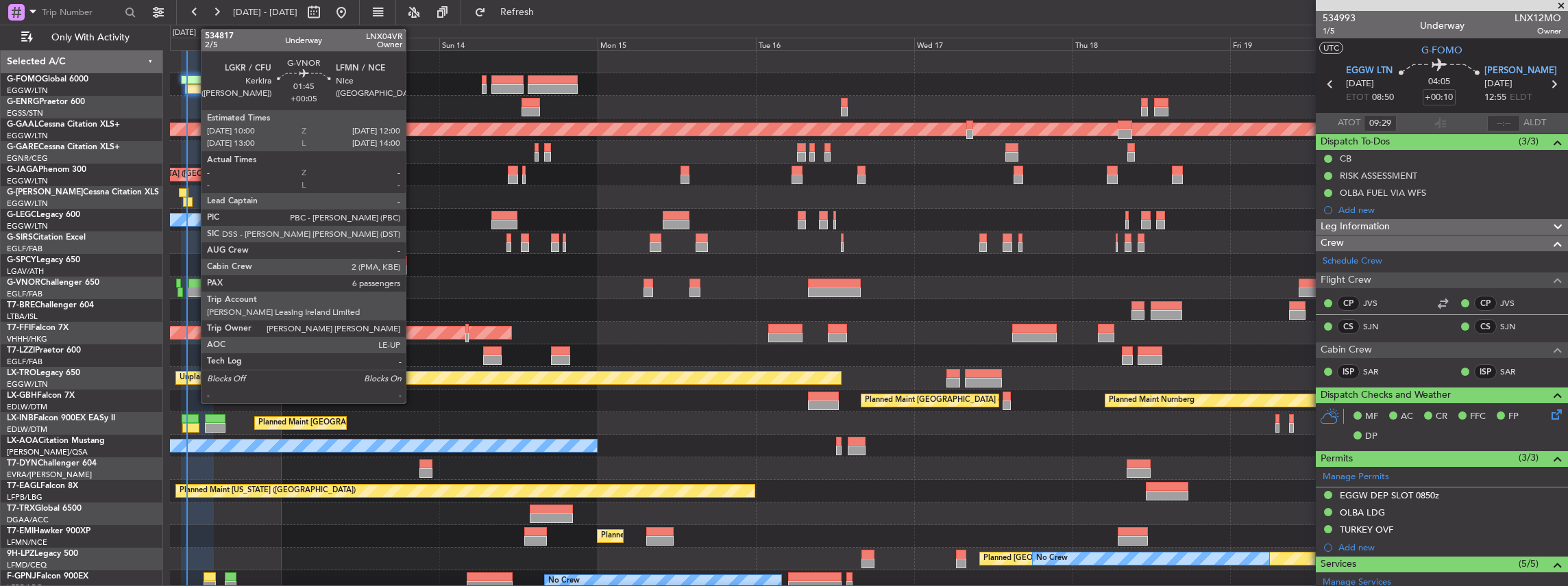
click at [194, 288] on div at bounding box center [195, 293] width 14 height 10
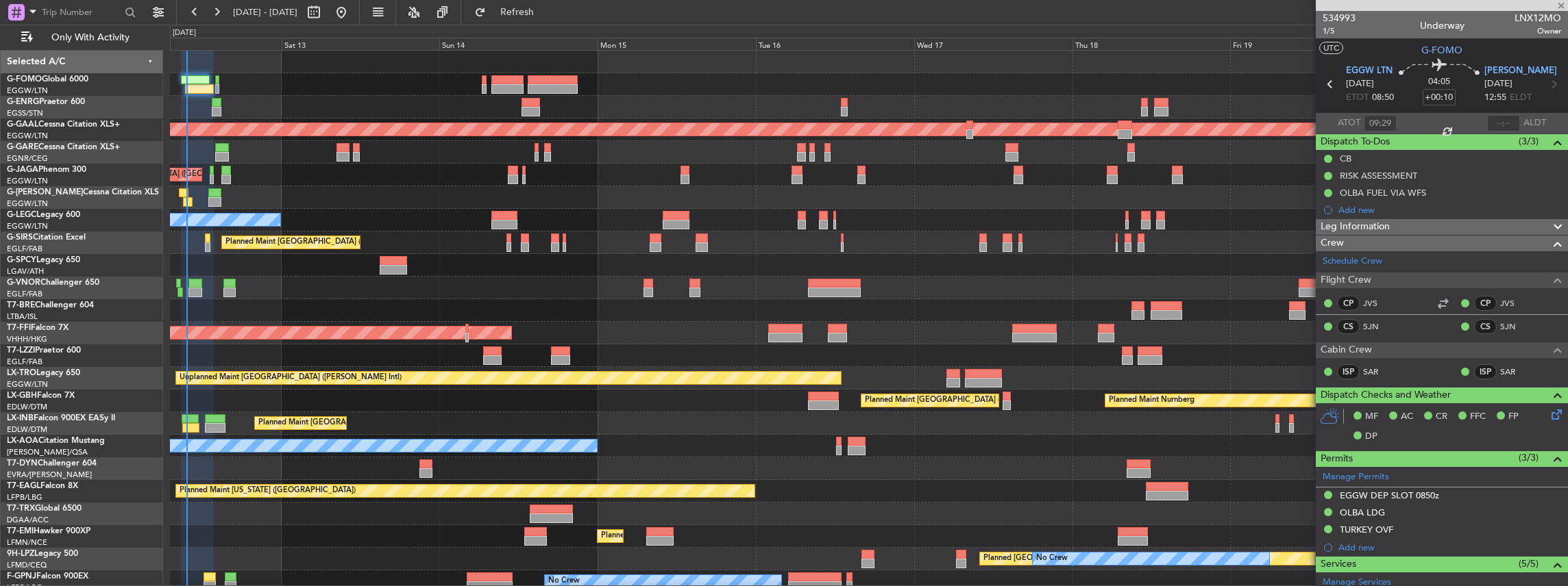
type input "+00:05"
type input "6"
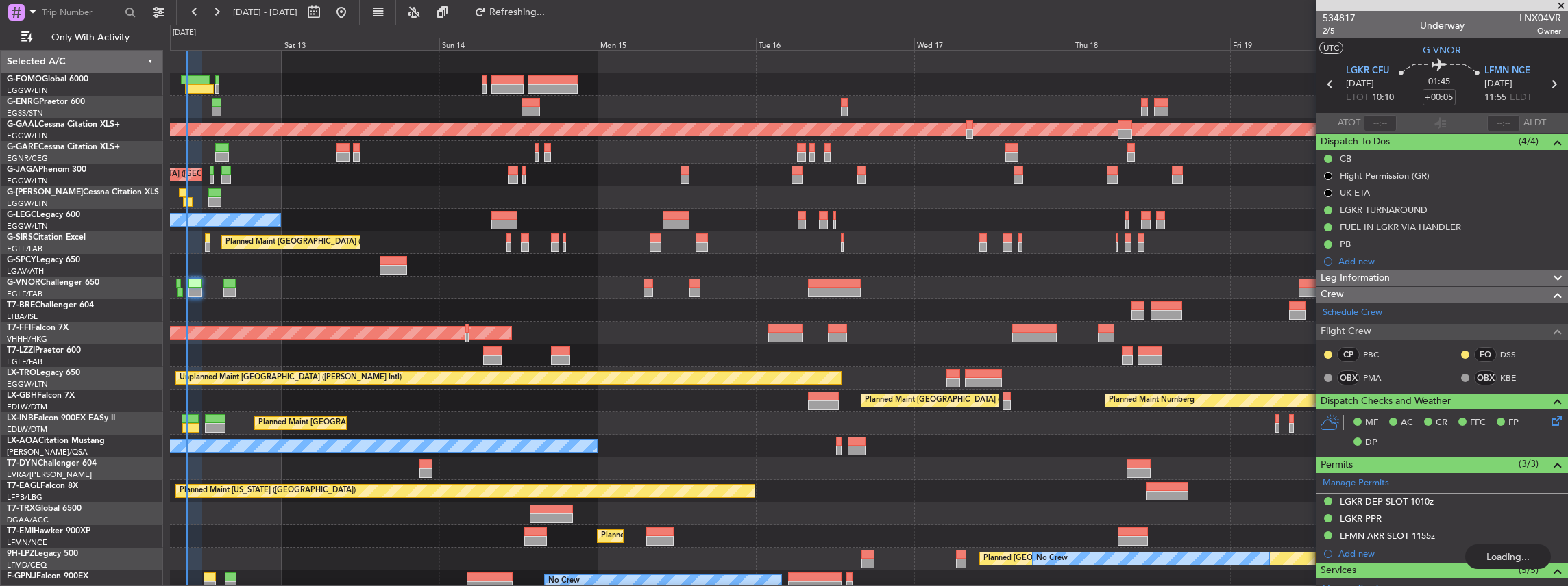
click at [321, 312] on div "Planned Maint [GEOGRAPHIC_DATA] ([GEOGRAPHIC_DATA]) Planned [GEOGRAPHIC_DATA] P…" at bounding box center [868, 355] width 1398 height 610
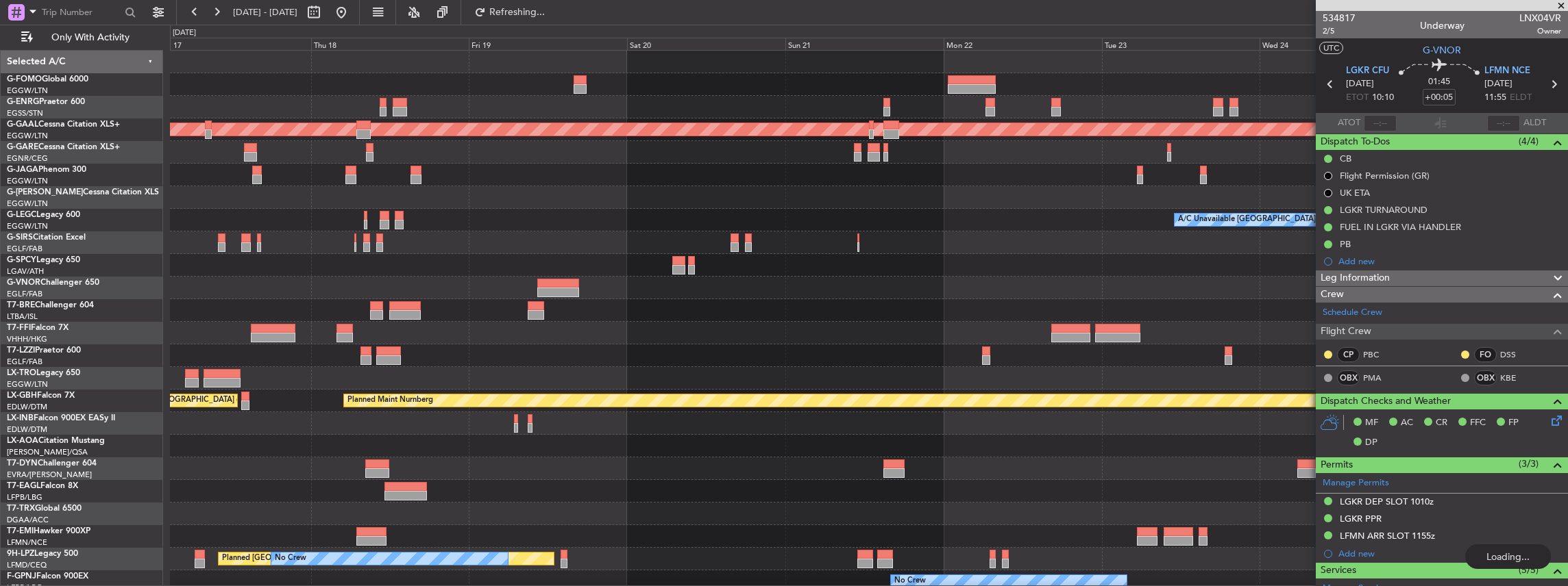
click at [507, 312] on div at bounding box center [868, 310] width 1398 height 22
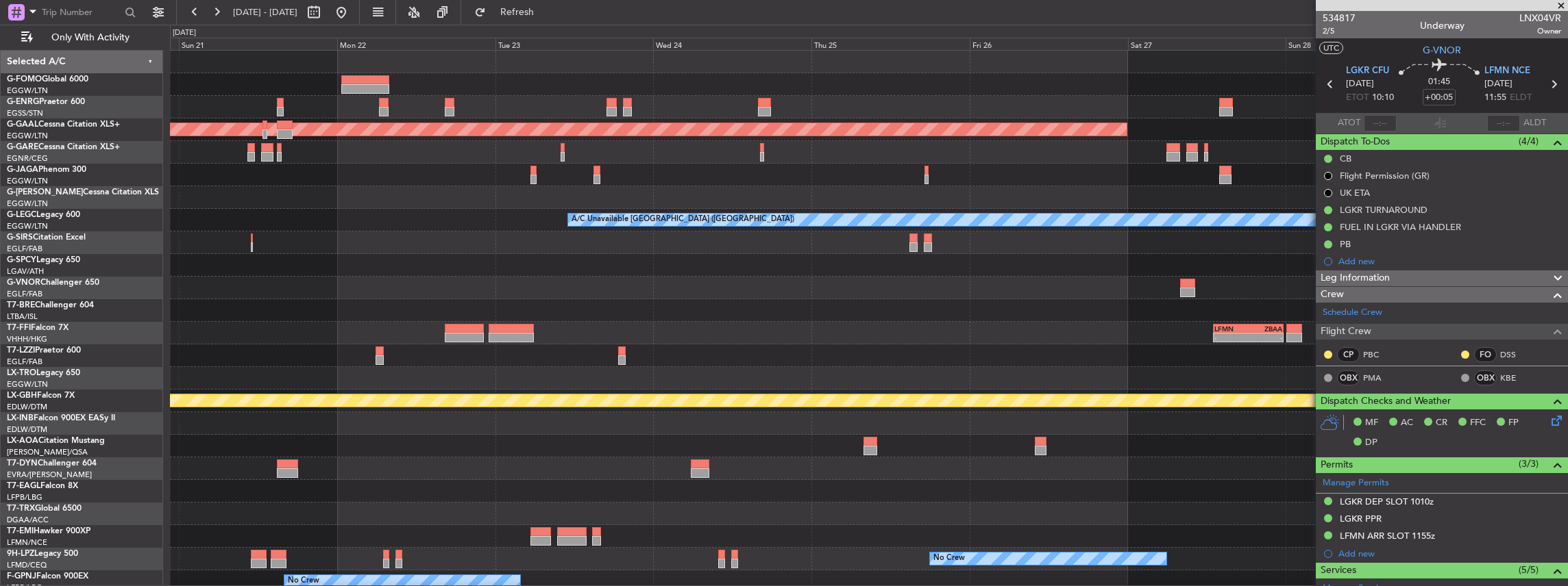
click at [576, 299] on div "Planned Maint Dusseldorf A/C Unavailable [GEOGRAPHIC_DATA] ([GEOGRAPHIC_DATA]) …" at bounding box center [868, 355] width 1398 height 610
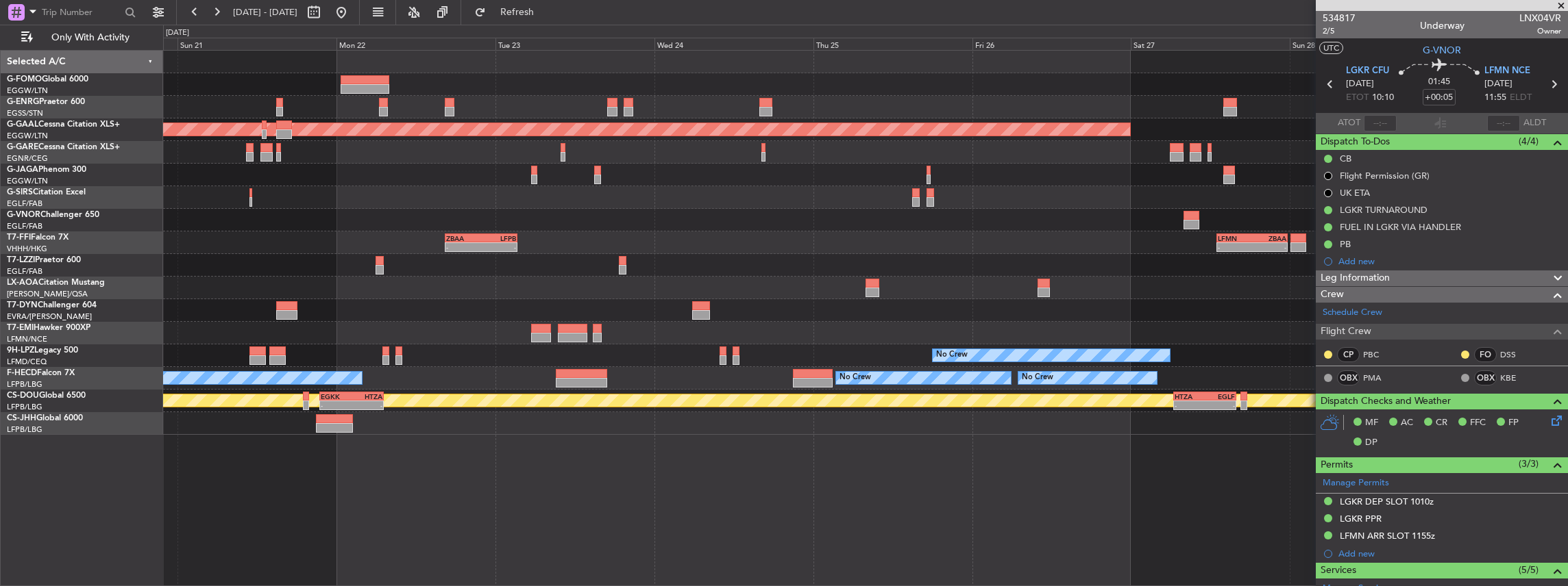
click at [864, 286] on div at bounding box center [865, 288] width 1405 height 22
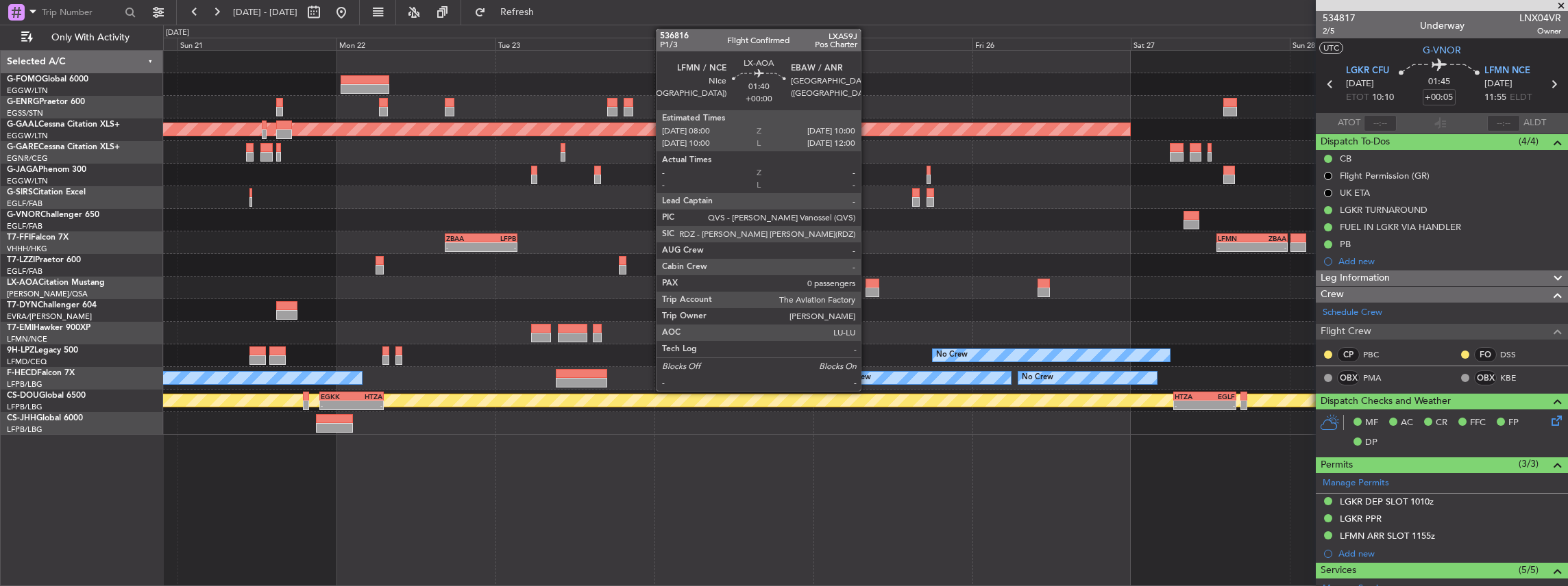
click at [868, 286] on div at bounding box center [872, 283] width 14 height 10
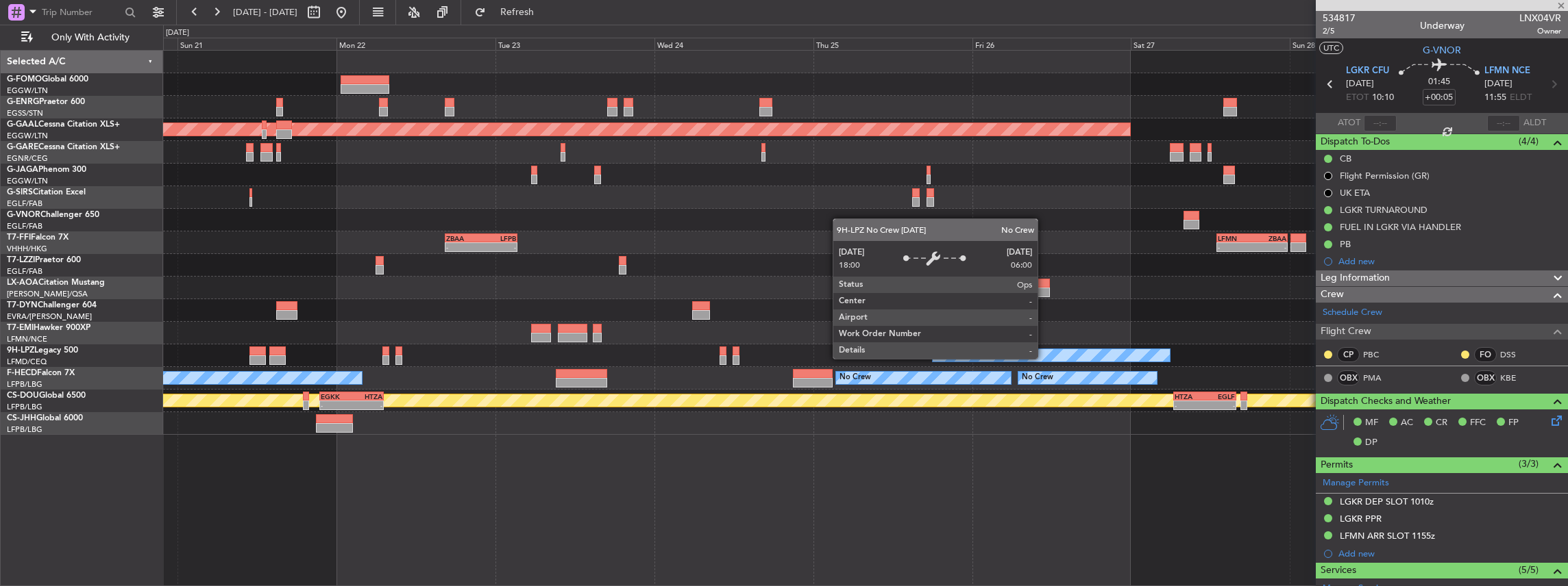
type input "0"
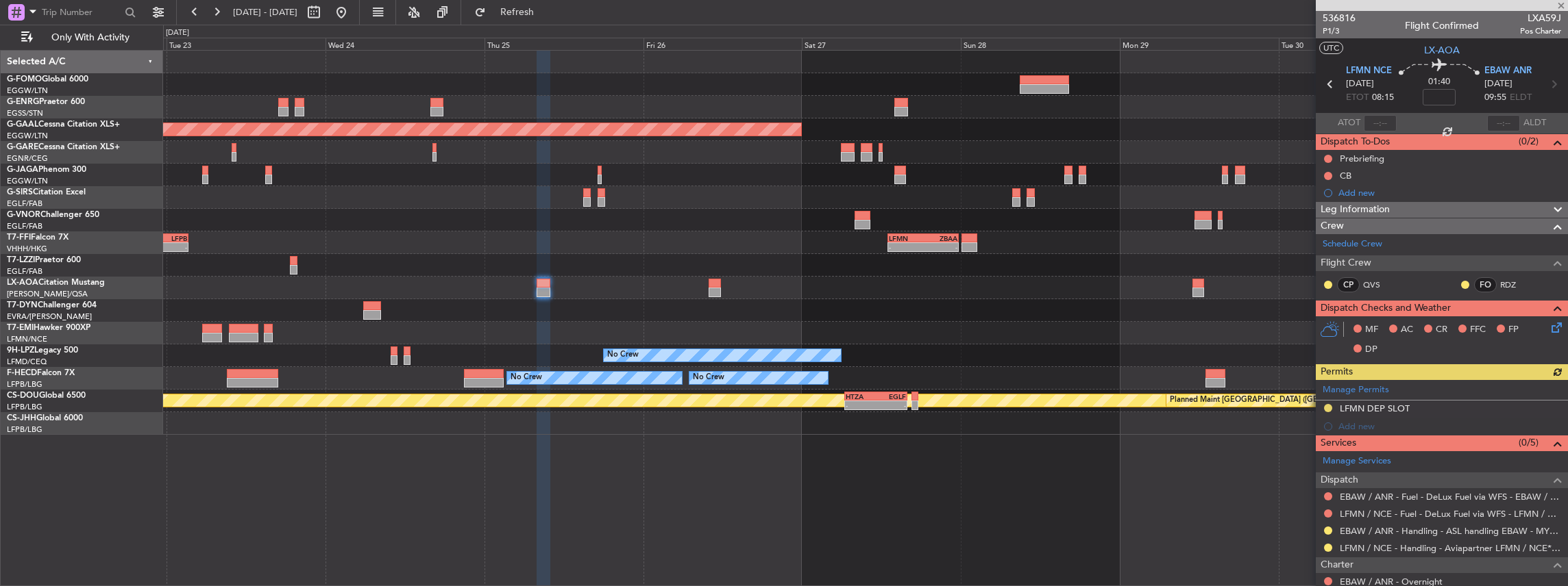
click at [790, 331] on div at bounding box center [865, 332] width 1405 height 22
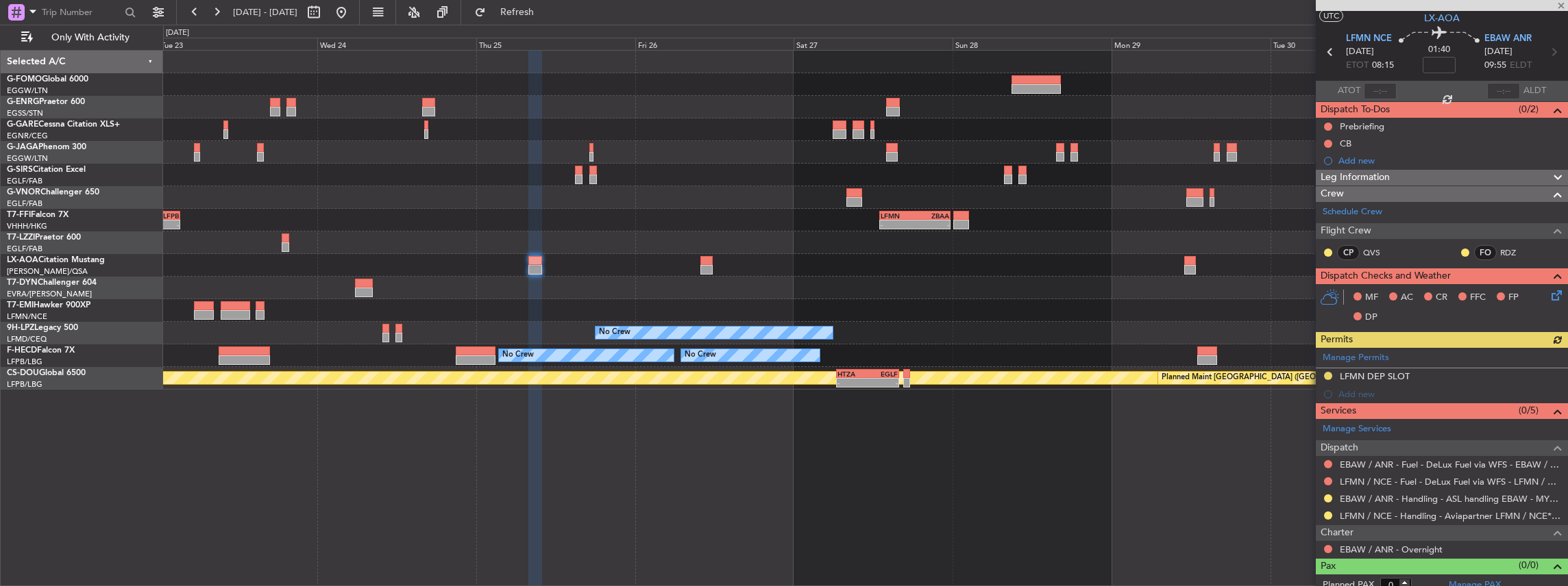
scroll to position [39, 0]
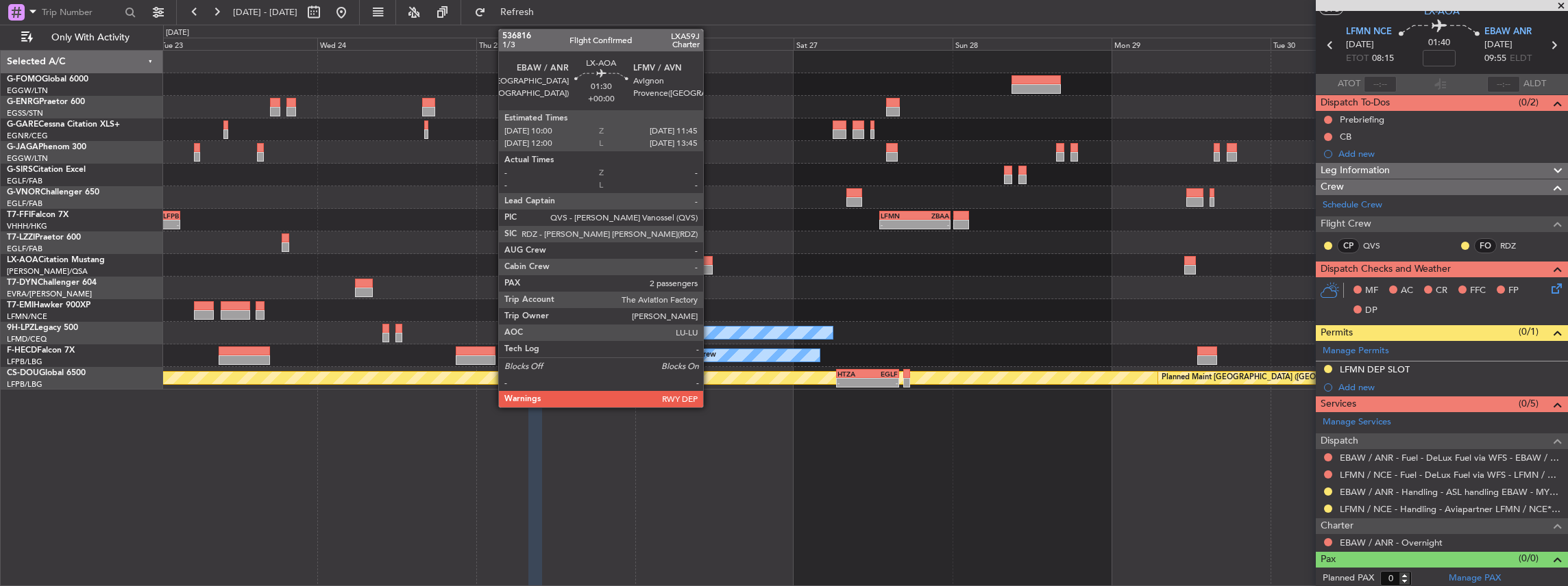
click at [710, 265] on div at bounding box center [706, 270] width 12 height 10
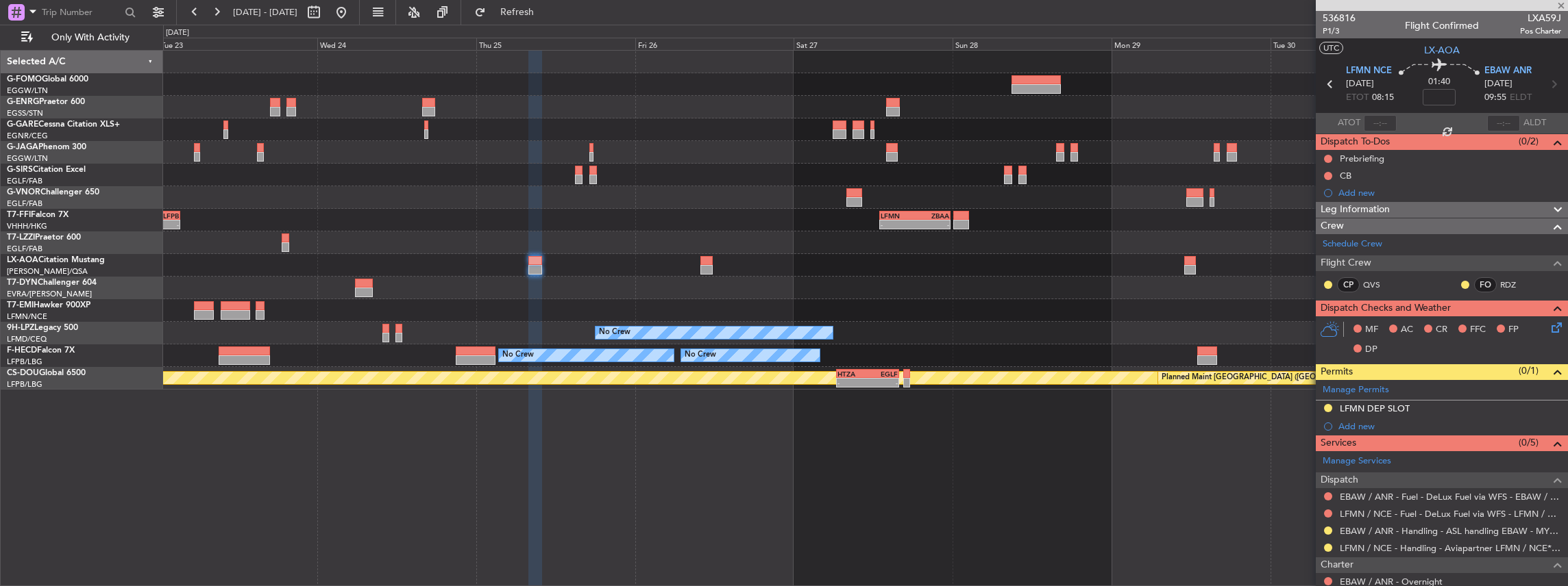
scroll to position [39, 0]
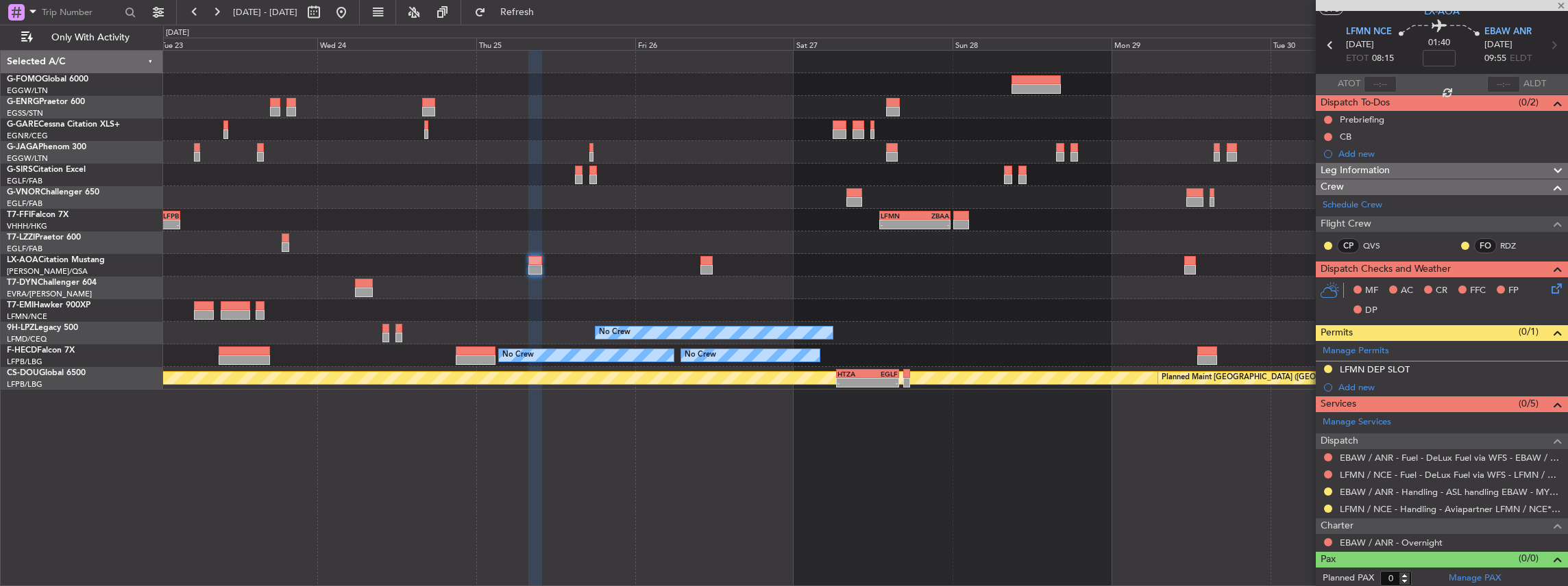
type input "2"
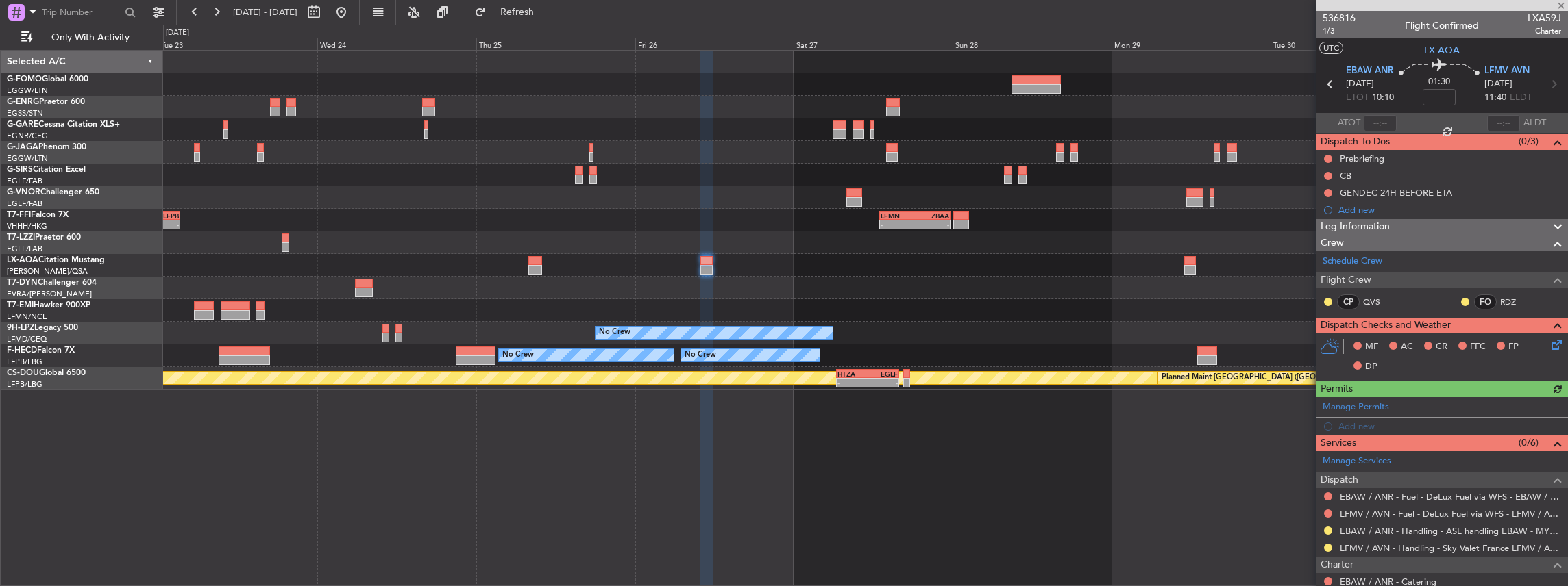
scroll to position [137, 0]
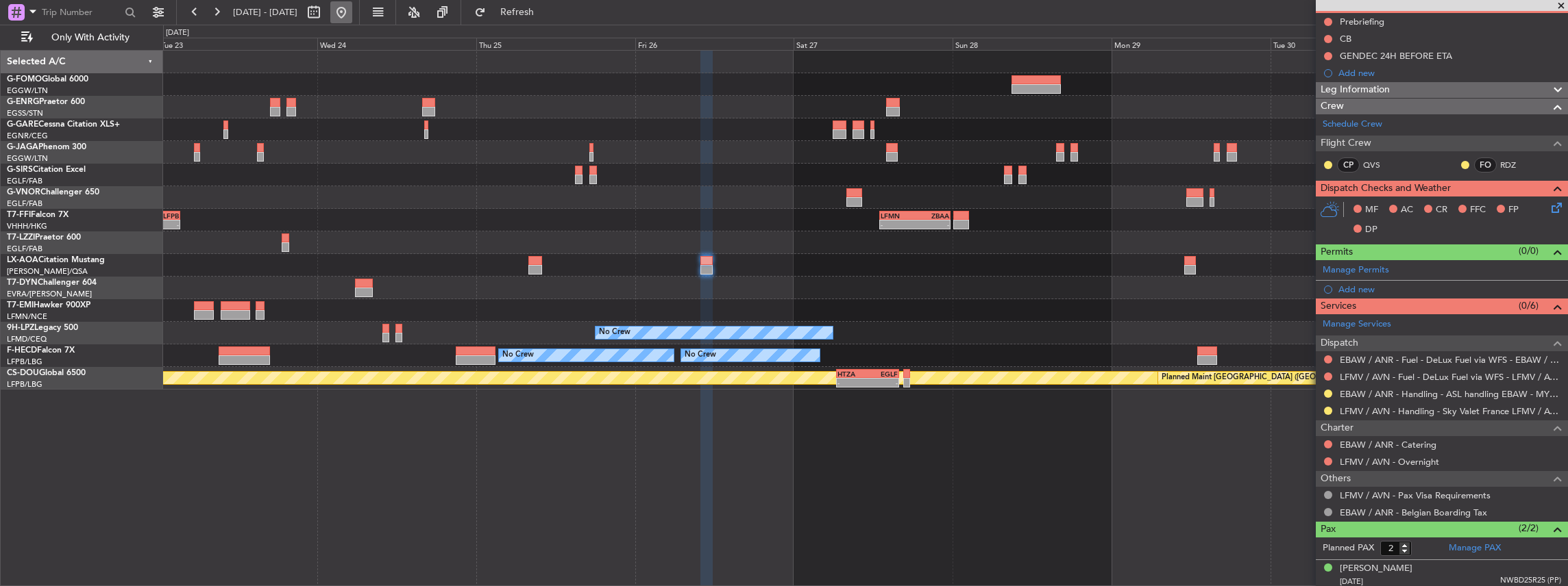
click at [352, 11] on button at bounding box center [341, 12] width 22 height 22
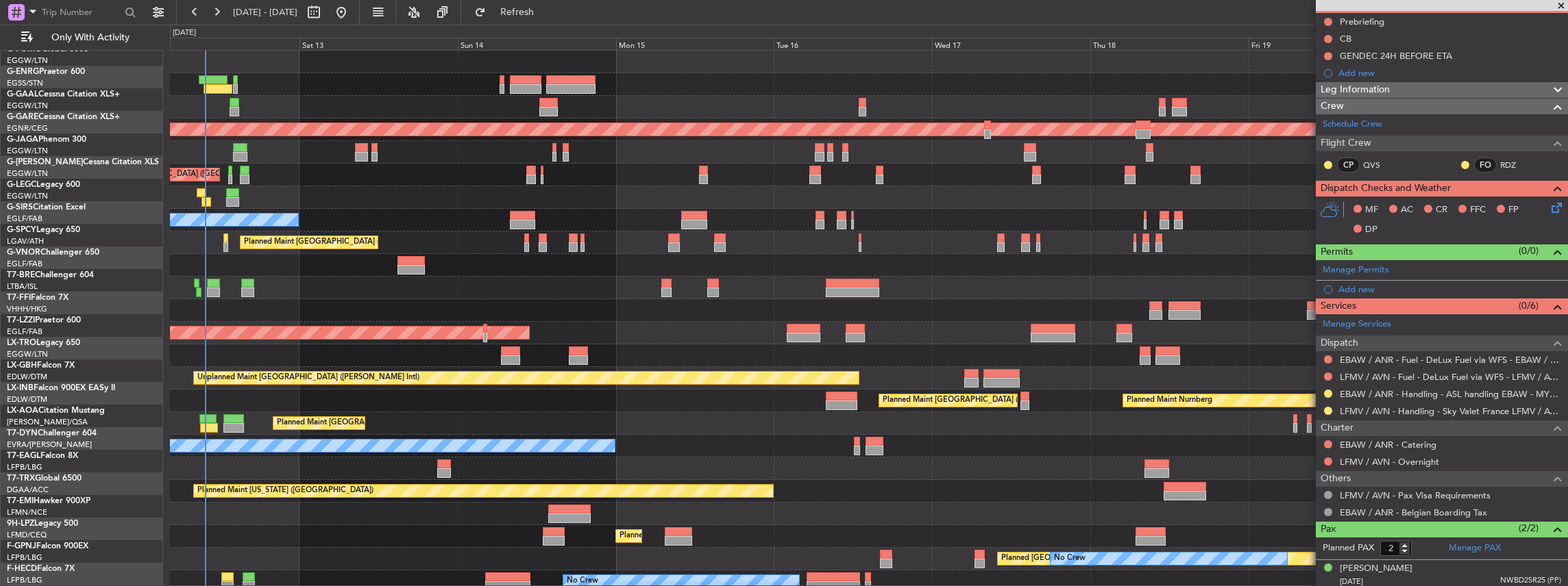
scroll to position [0, 0]
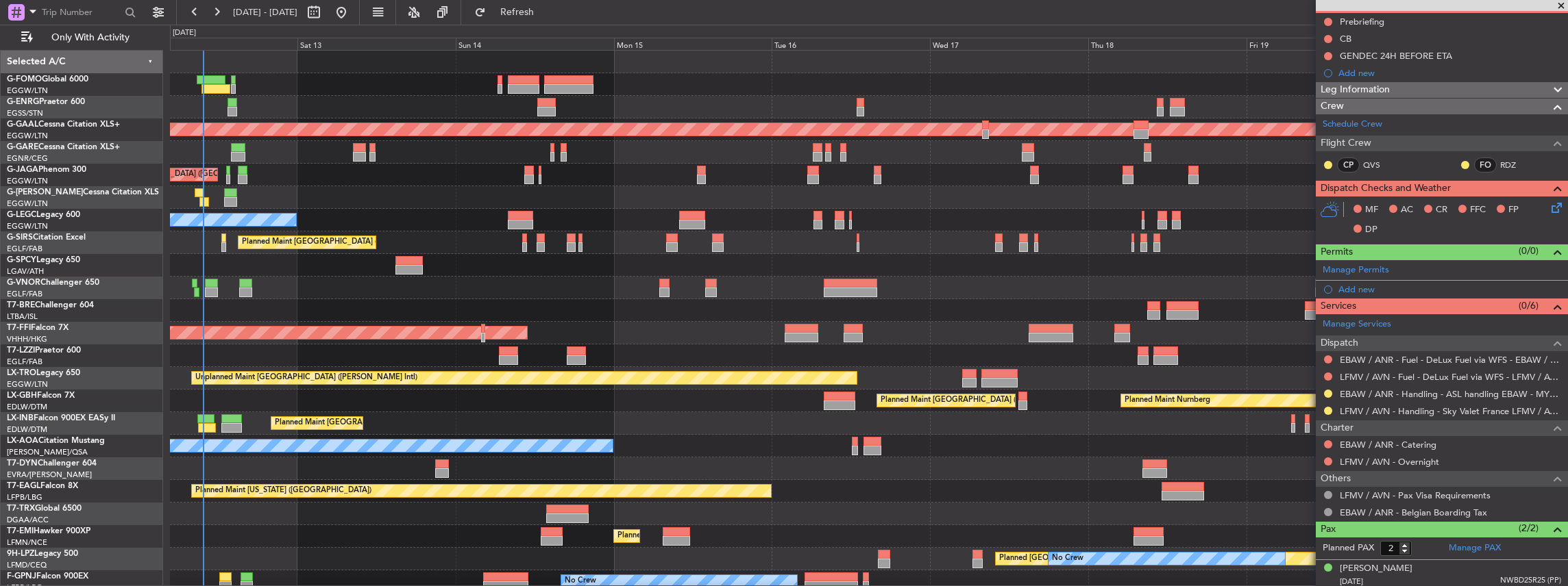
click at [739, 423] on div "Planned Maint [GEOGRAPHIC_DATA] ([GEOGRAPHIC_DATA]) No Crew Planned [GEOGRAPHIC…" at bounding box center [868, 355] width 1398 height 610
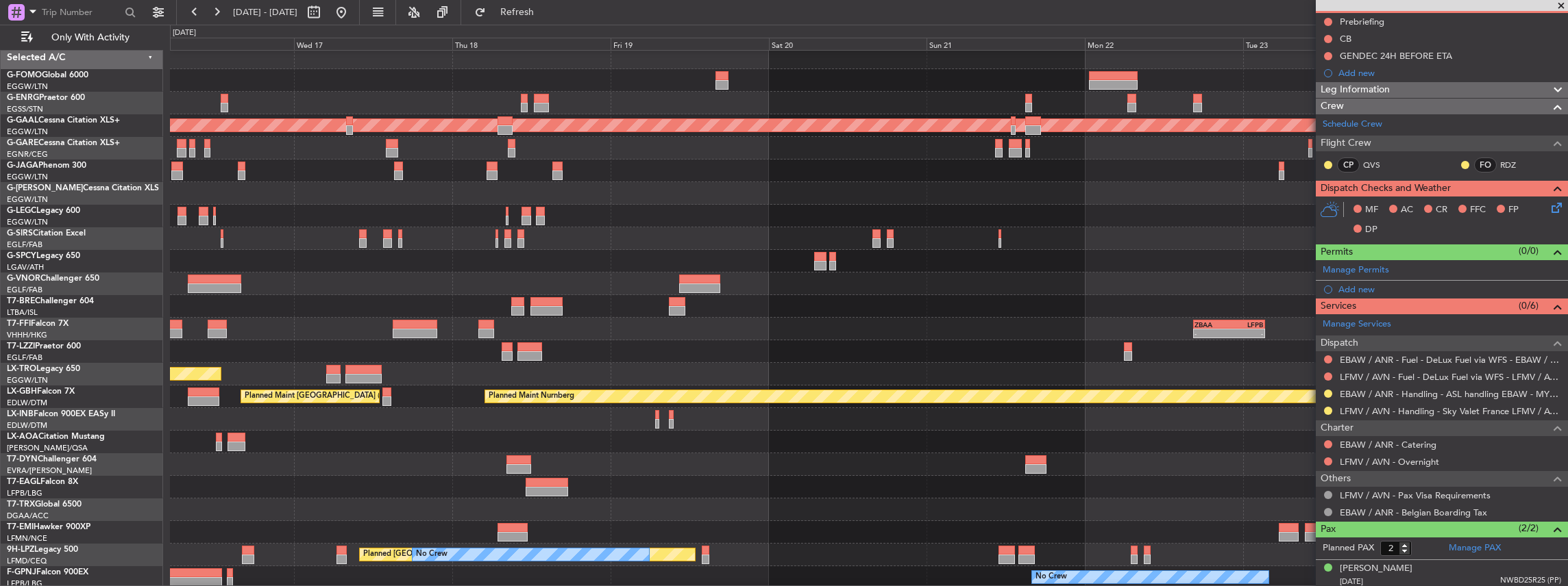
click at [360, 461] on div at bounding box center [868, 465] width 1398 height 22
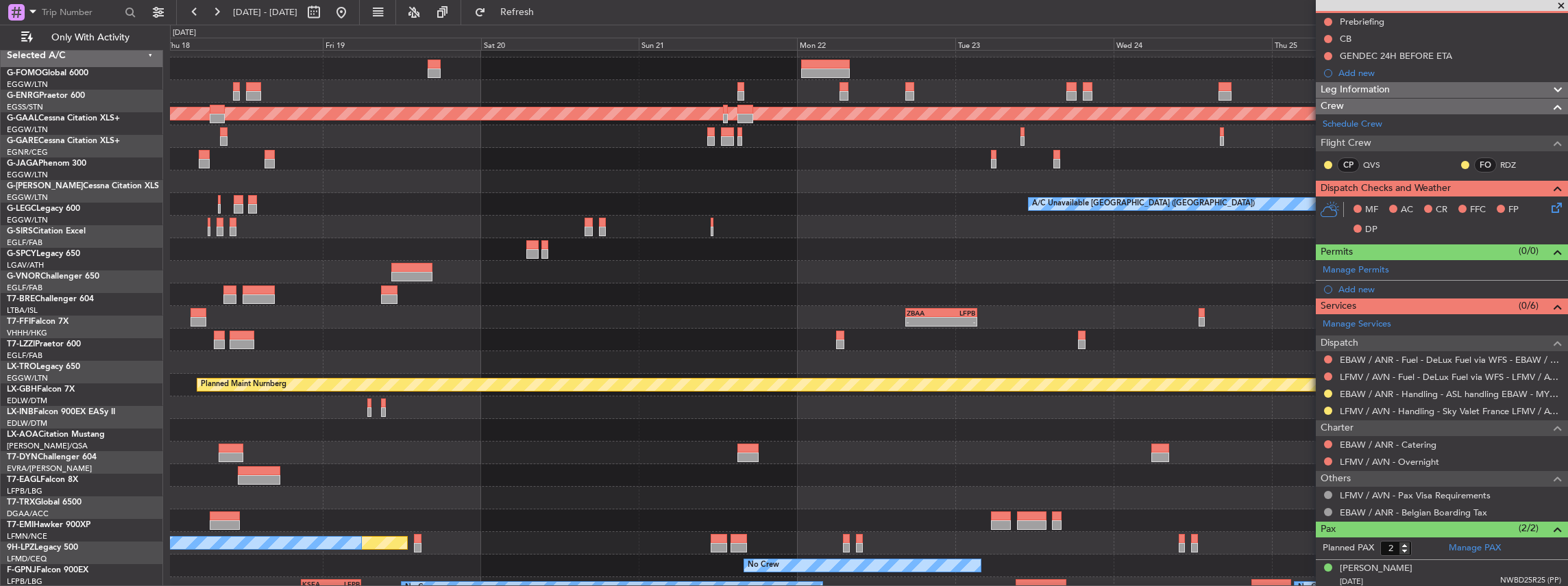
scroll to position [15, 0]
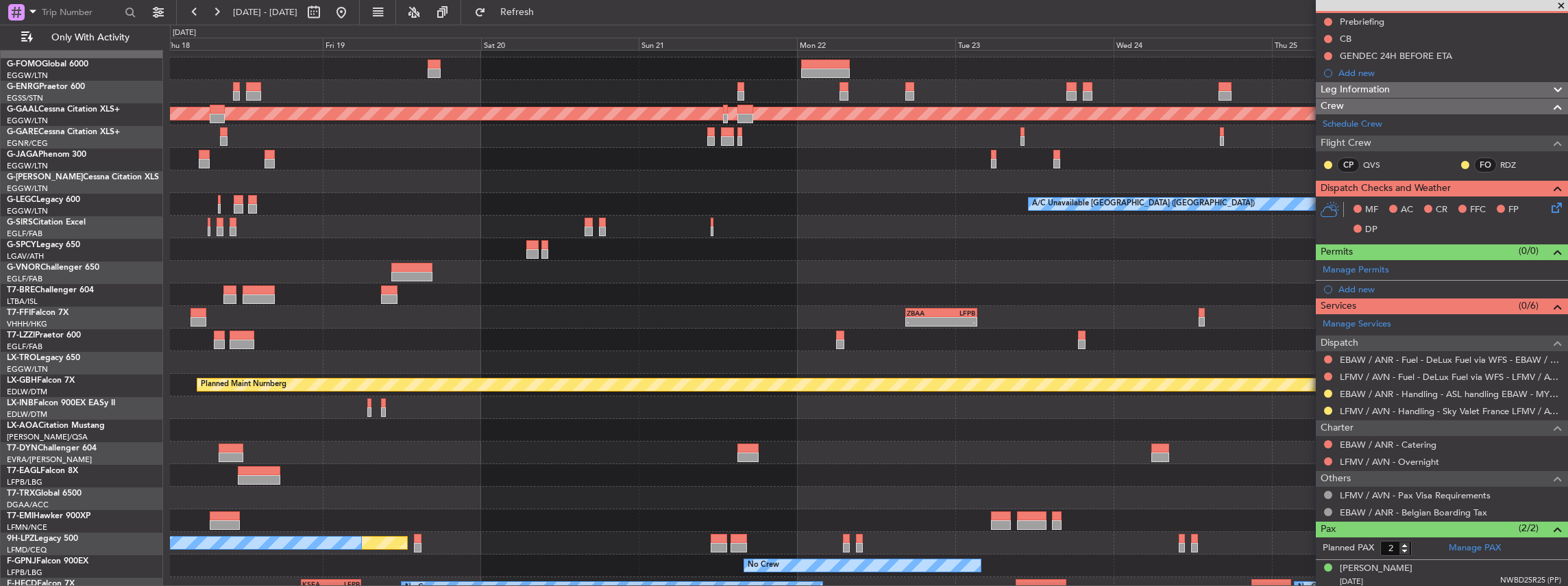
click at [593, 448] on div at bounding box center [868, 452] width 1398 height 22
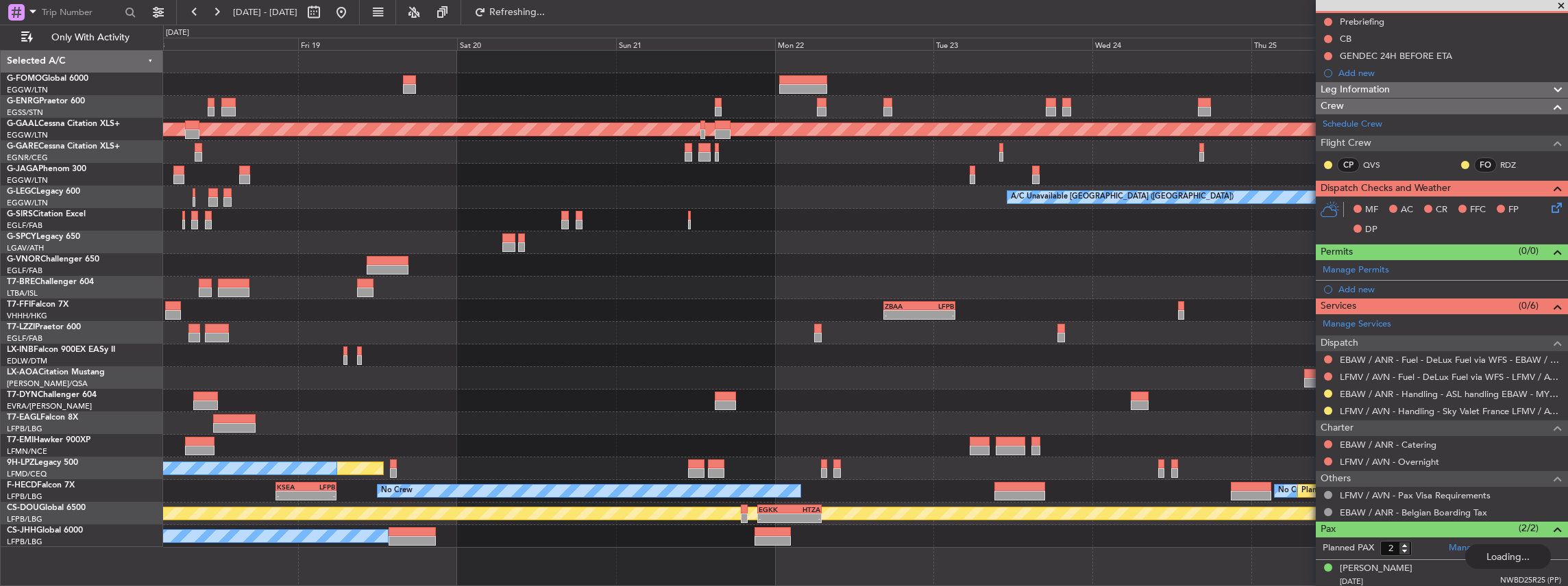
scroll to position [0, 0]
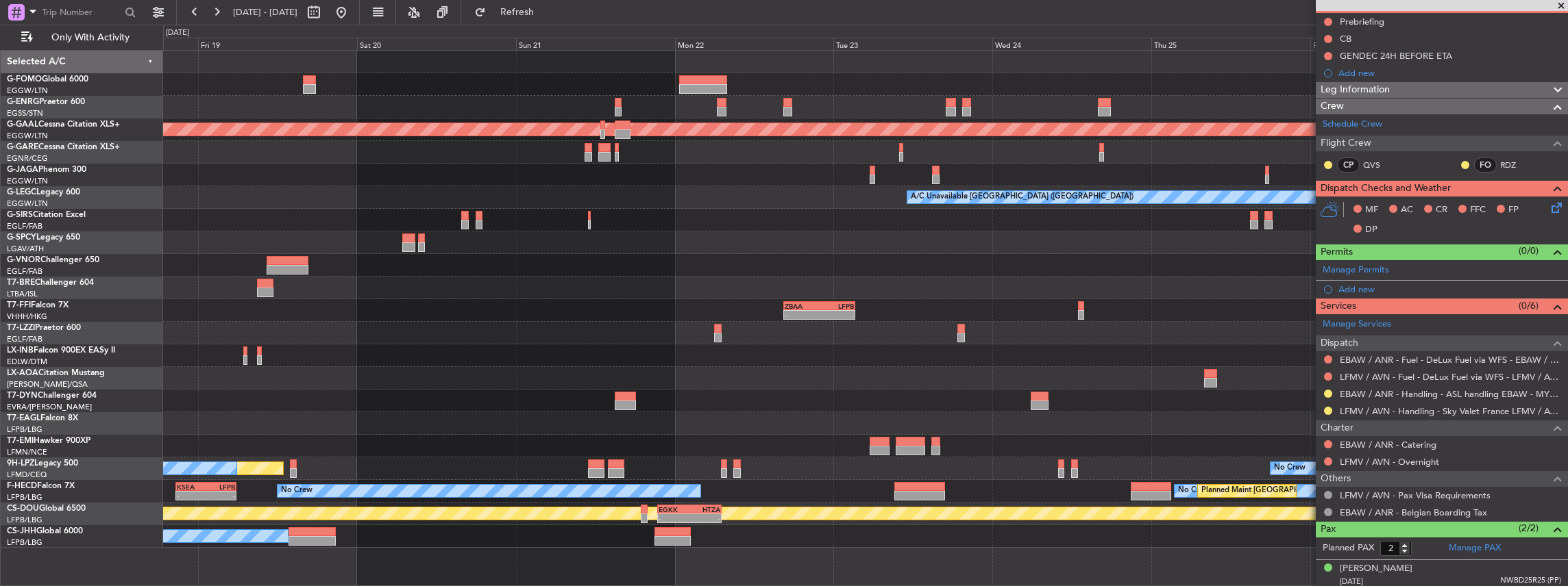
click at [918, 460] on div "Planned [GEOGRAPHIC_DATA] ([GEOGRAPHIC_DATA]) No Crew No Crew" at bounding box center [865, 469] width 1405 height 22
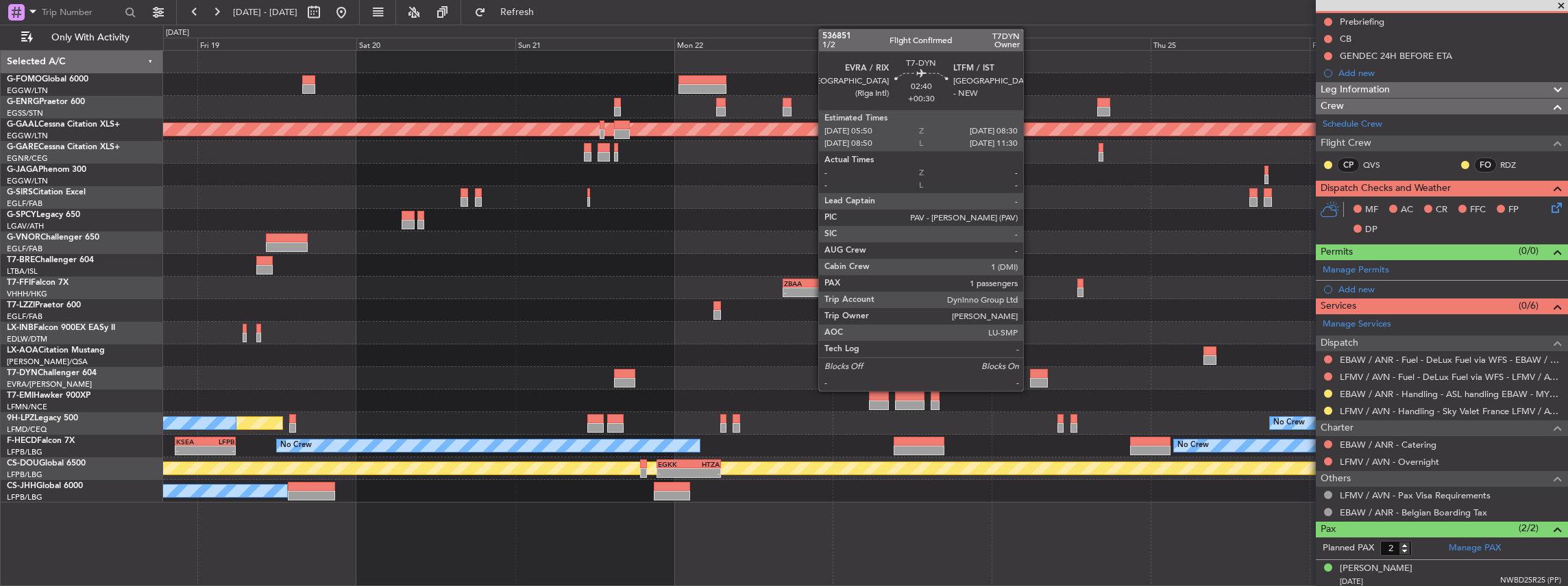
click at [1031, 378] on div at bounding box center [1039, 383] width 18 height 10
type input "+00:30"
type input "1"
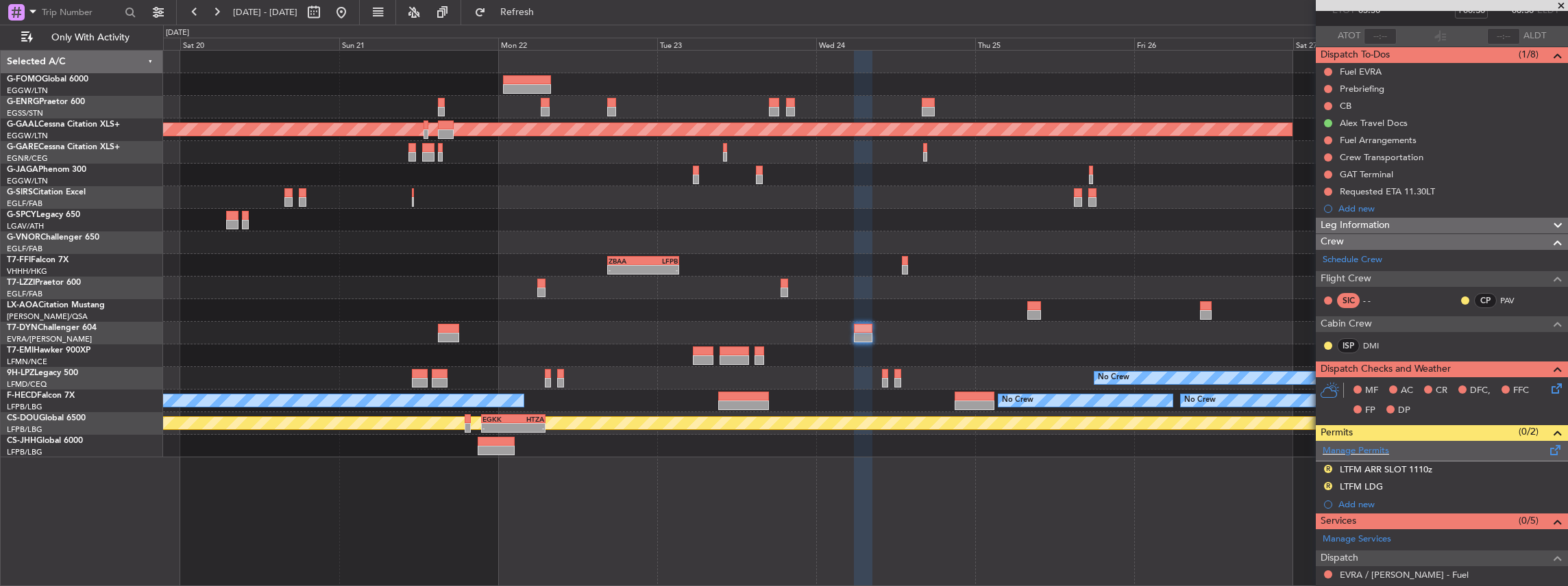
scroll to position [91, 0]
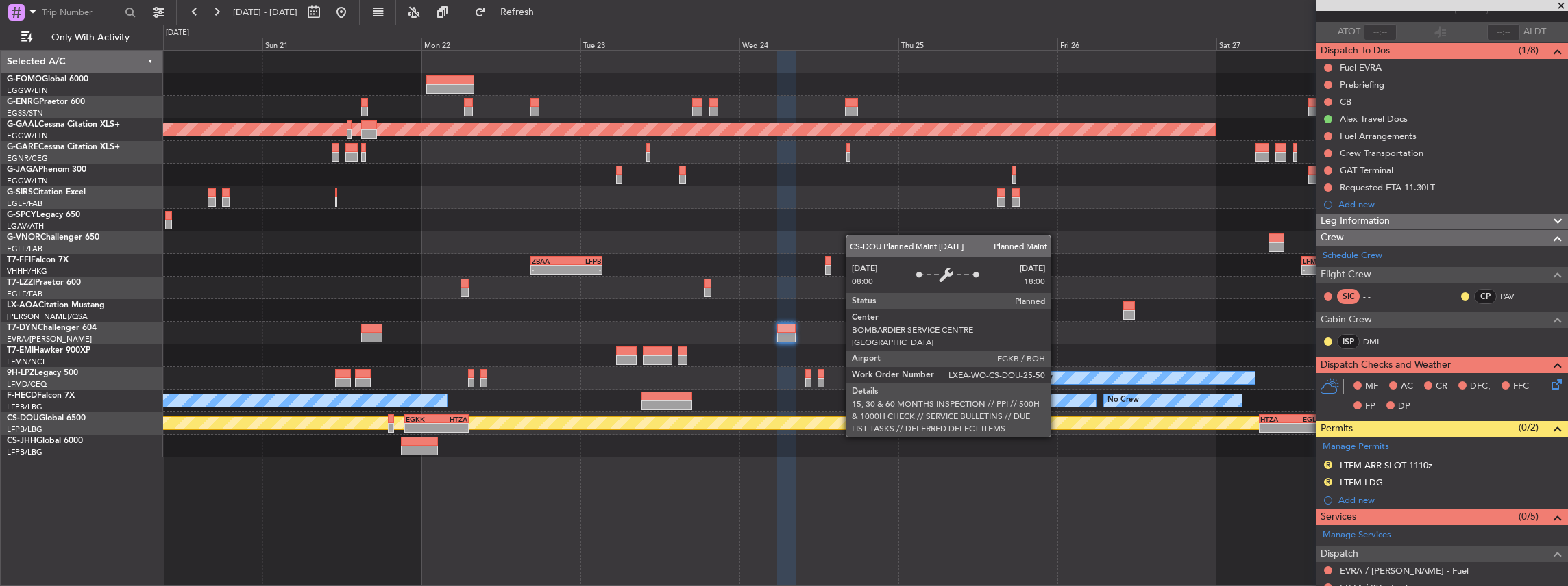
click at [974, 423] on div "Planned Maint London ([GEOGRAPHIC_DATA])" at bounding box center [1167, 423] width 3610 height 12
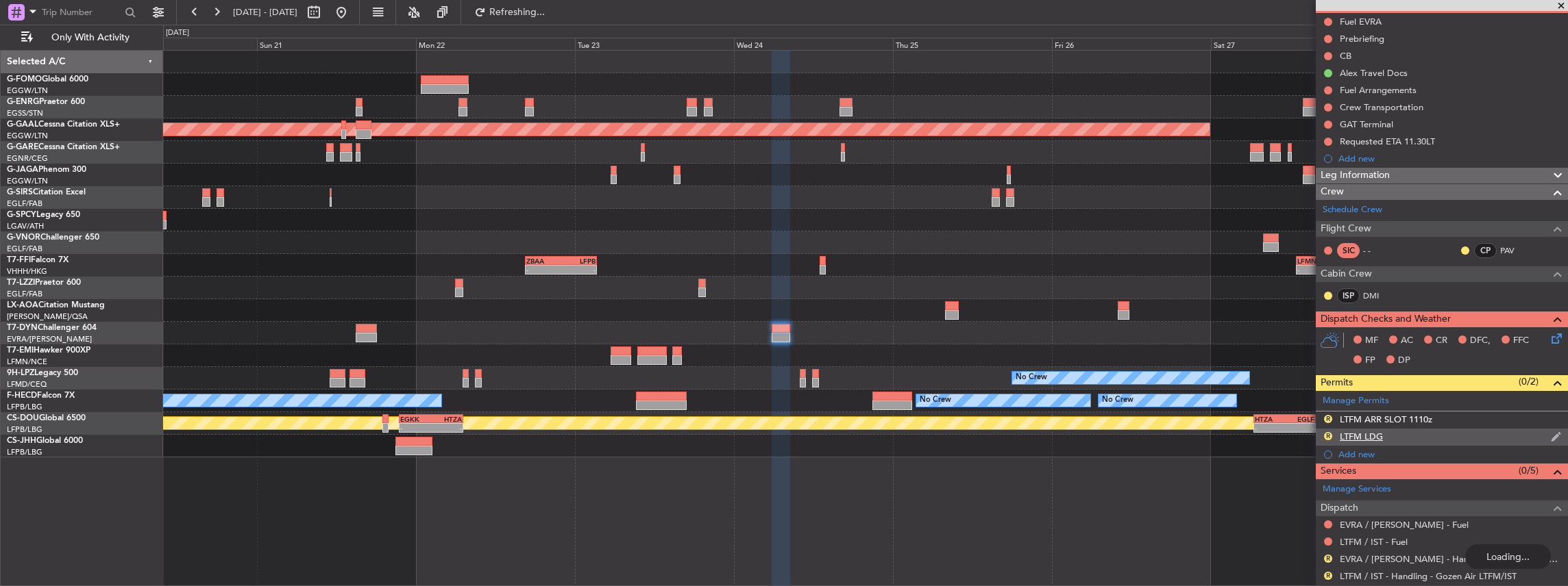
scroll to position [182, 0]
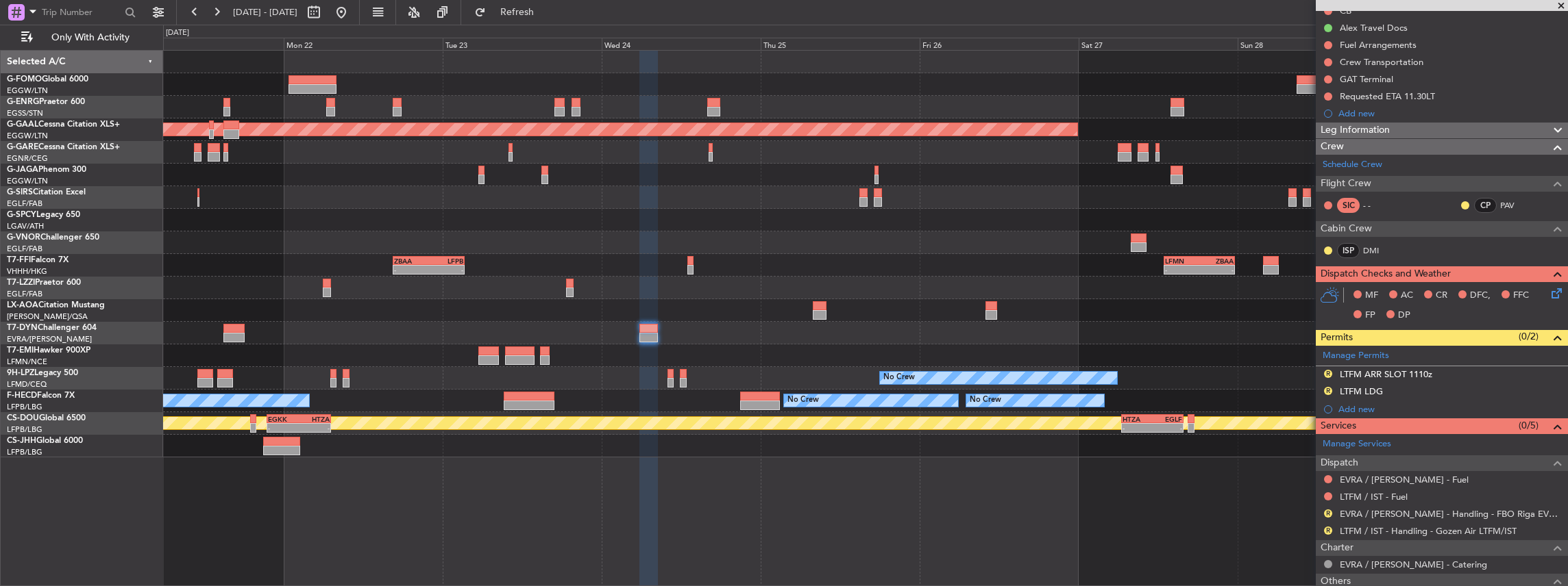
click at [798, 350] on div at bounding box center [865, 355] width 1405 height 22
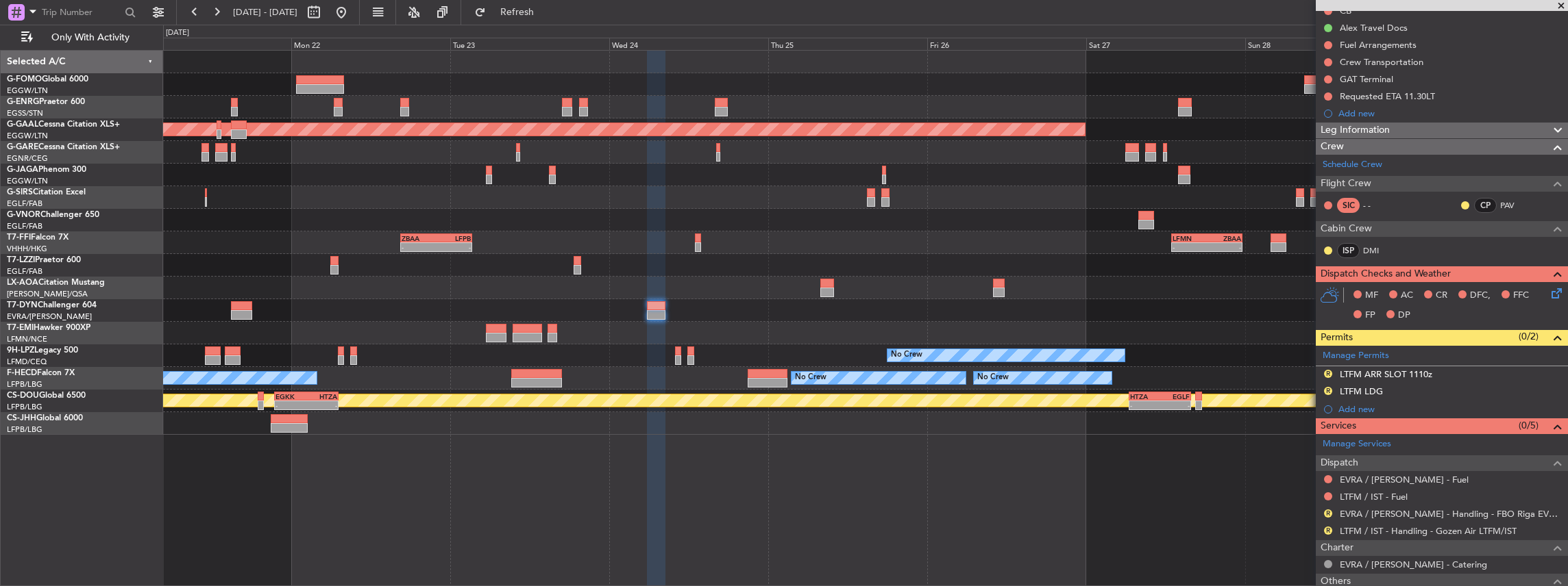
click at [237, 334] on div at bounding box center [865, 332] width 1405 height 22
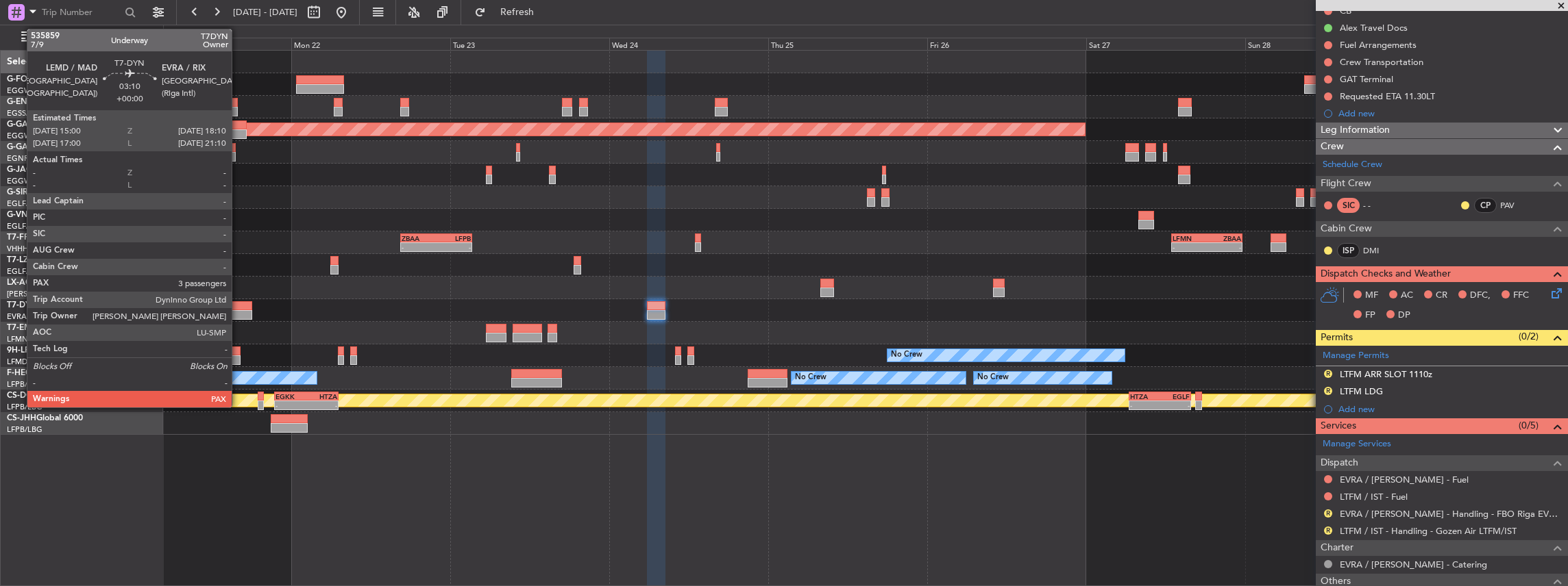
click at [238, 307] on div at bounding box center [241, 307] width 22 height 10
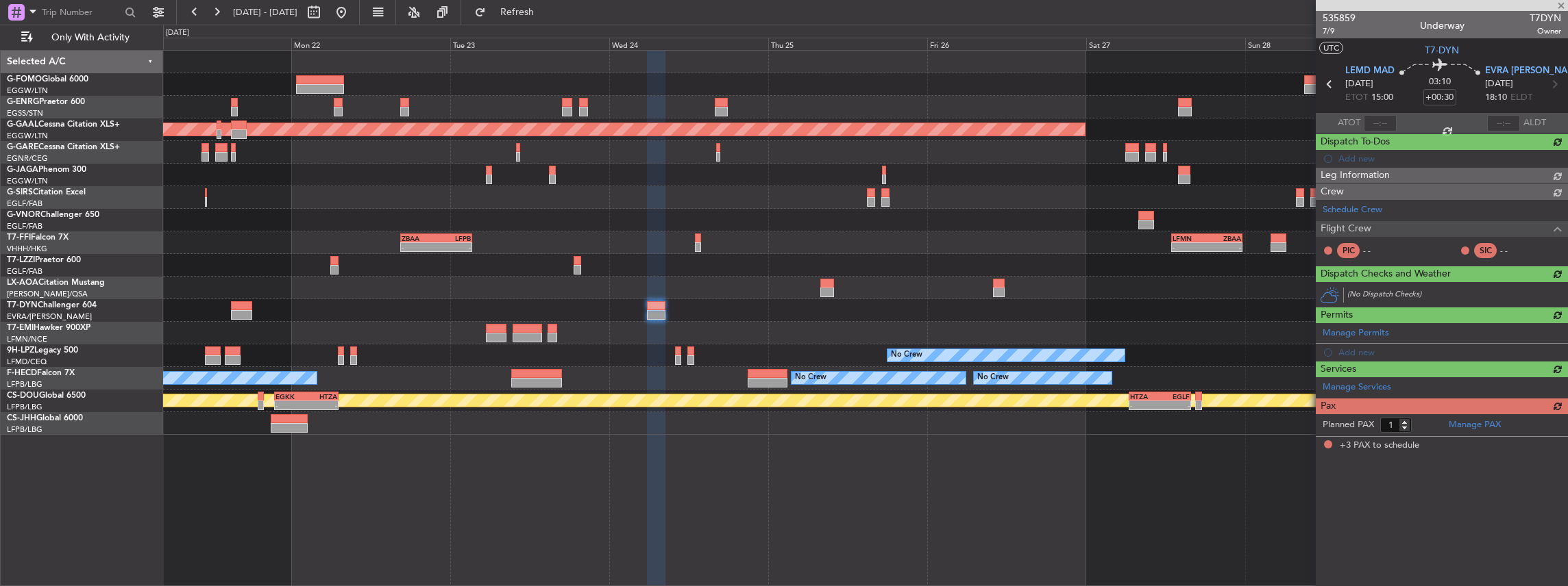
type input "3"
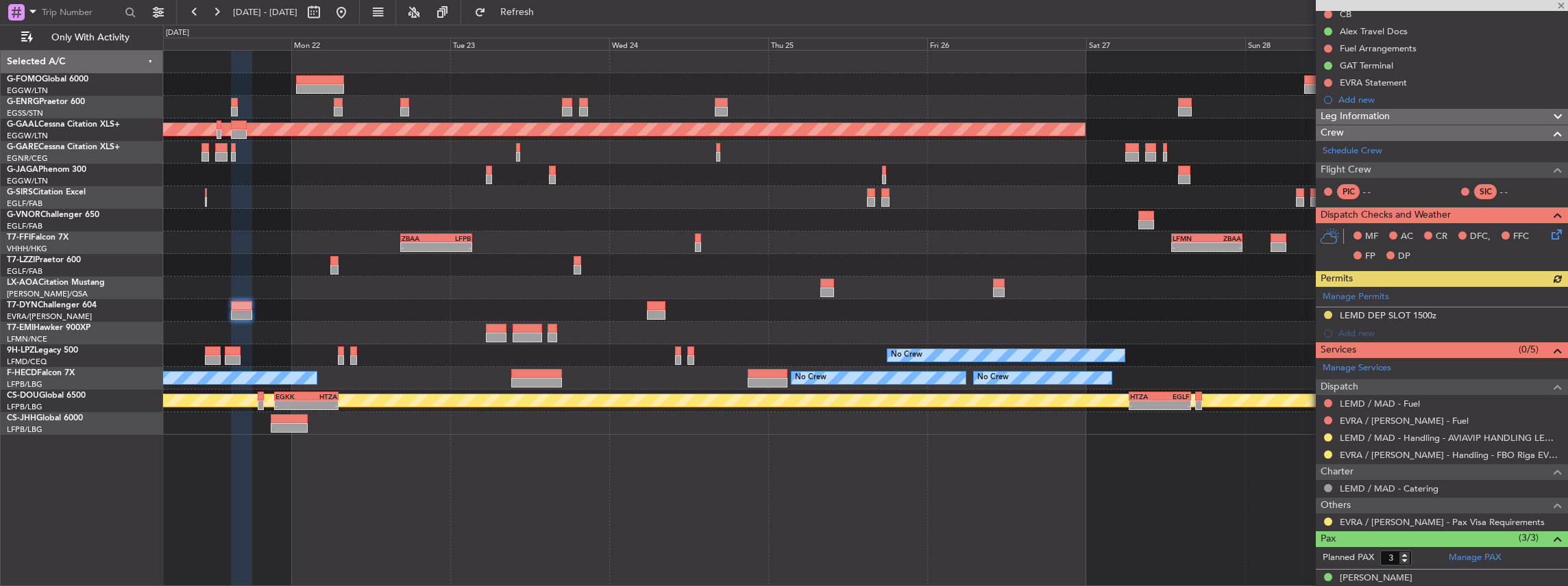
scroll to position [228, 0]
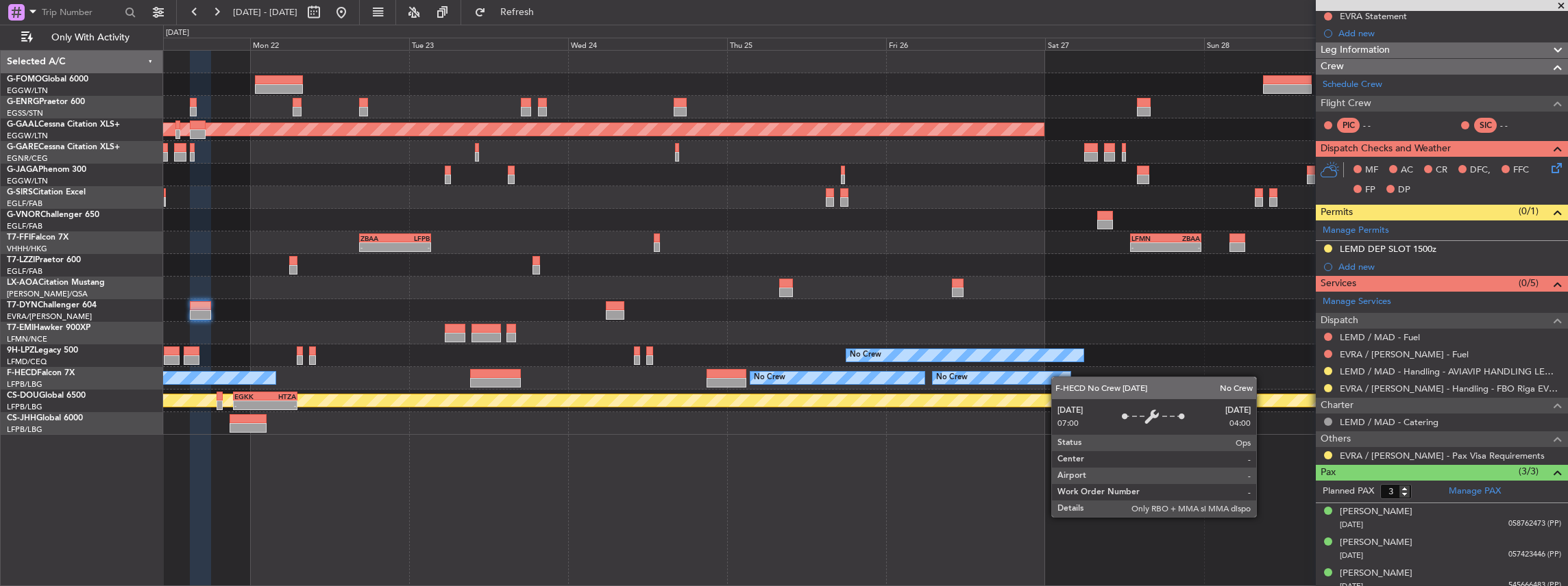
click at [1062, 377] on div "No Crew" at bounding box center [1002, 378] width 138 height 12
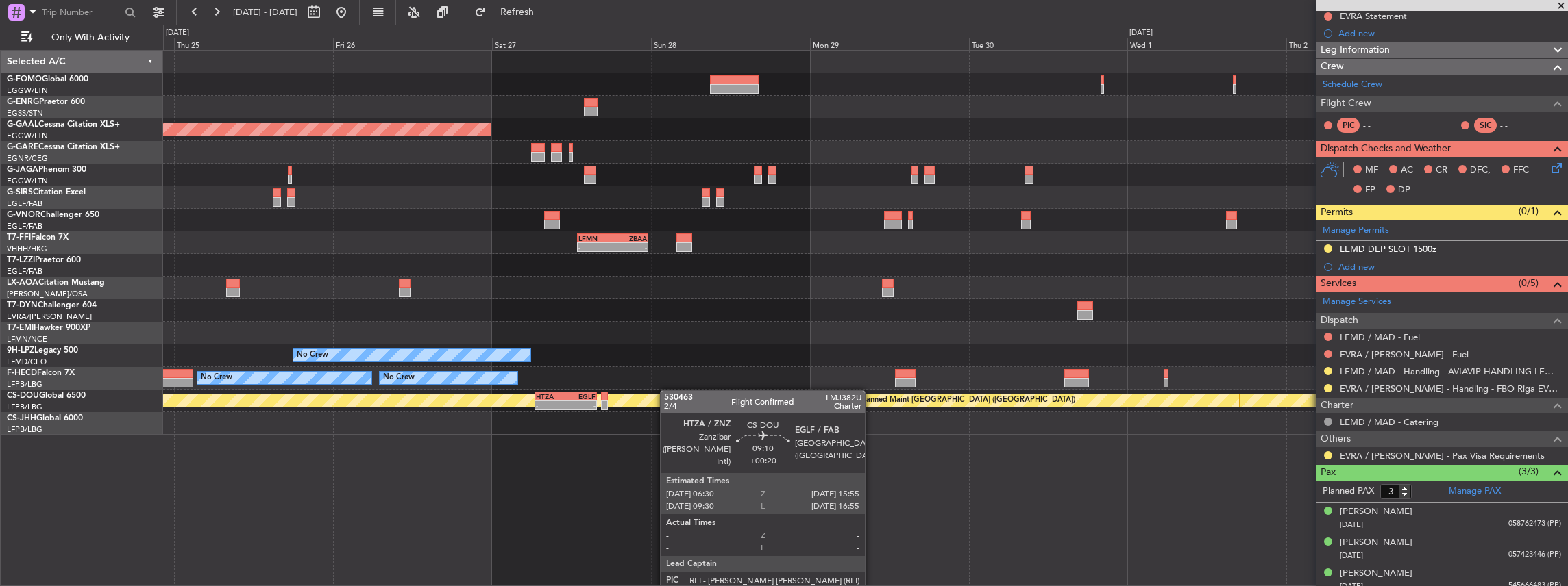
click at [570, 393] on div "Planned Maint Dusseldorf - - LFMN 13:00 Z ZBAA 23:40 Z ZBAA 16:30 Z LFPB 03:20 …" at bounding box center [865, 242] width 1405 height 384
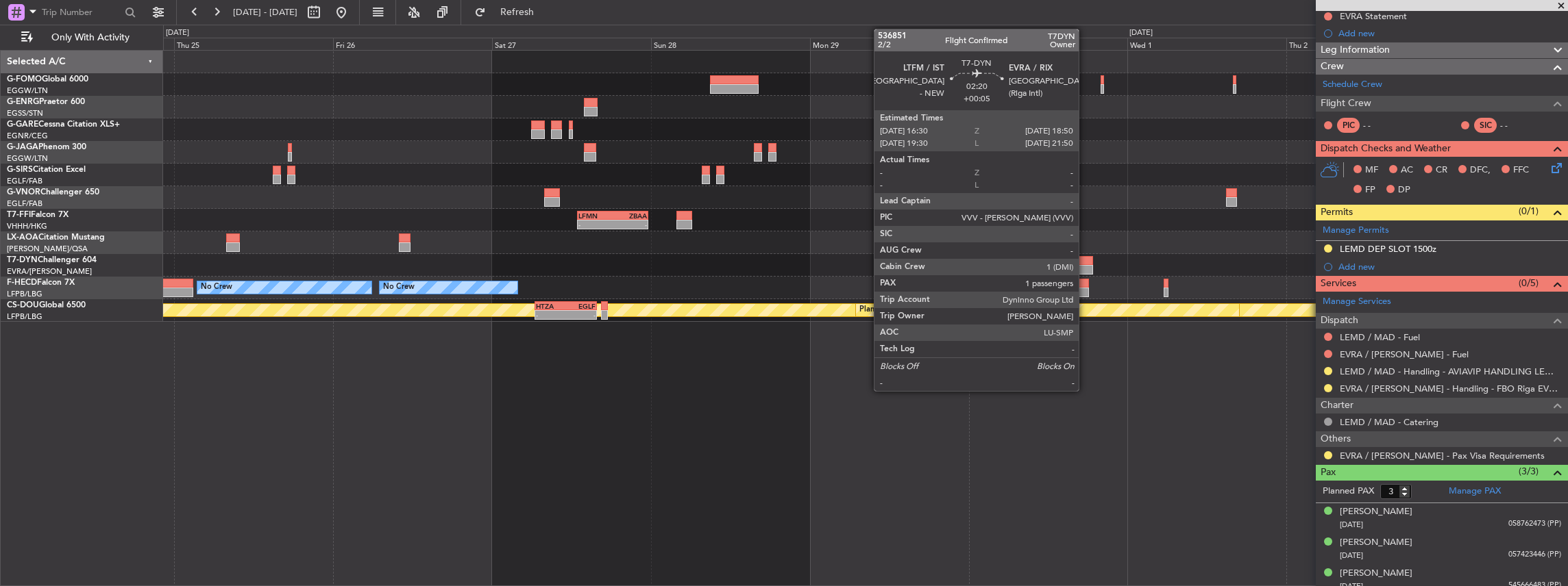
click at [1086, 269] on div at bounding box center [1085, 270] width 16 height 10
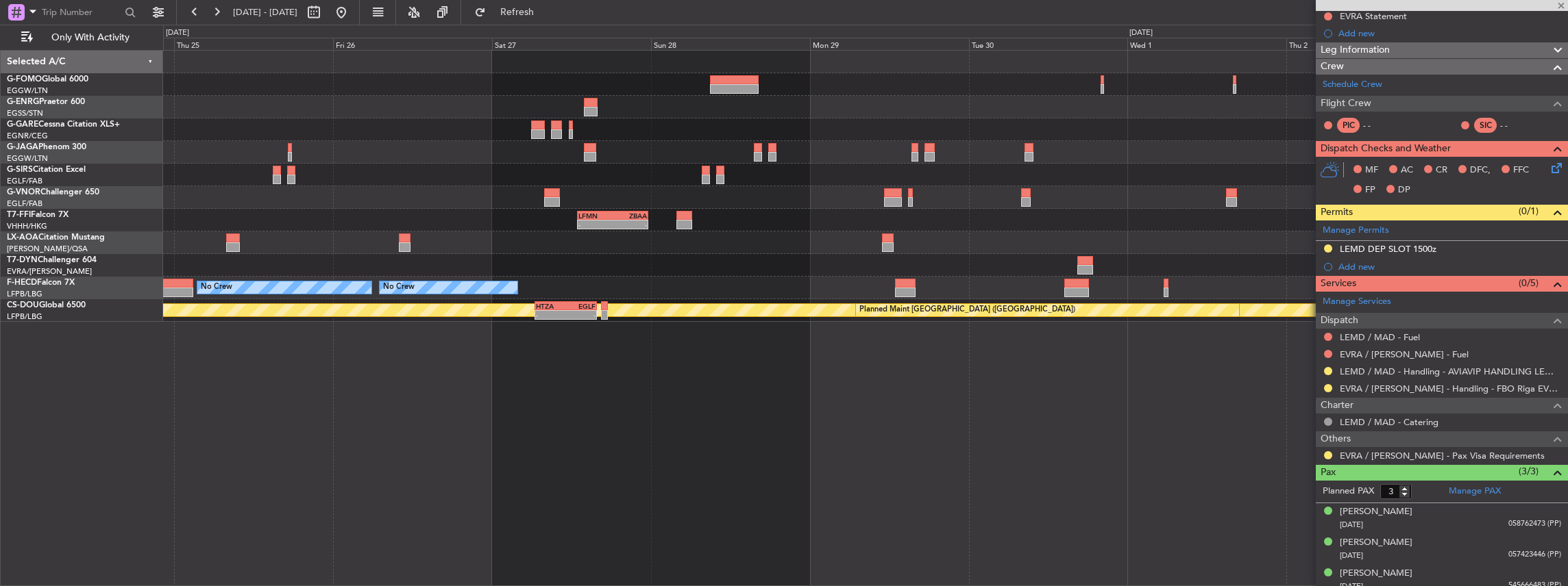
type input "+00:05"
type input "1"
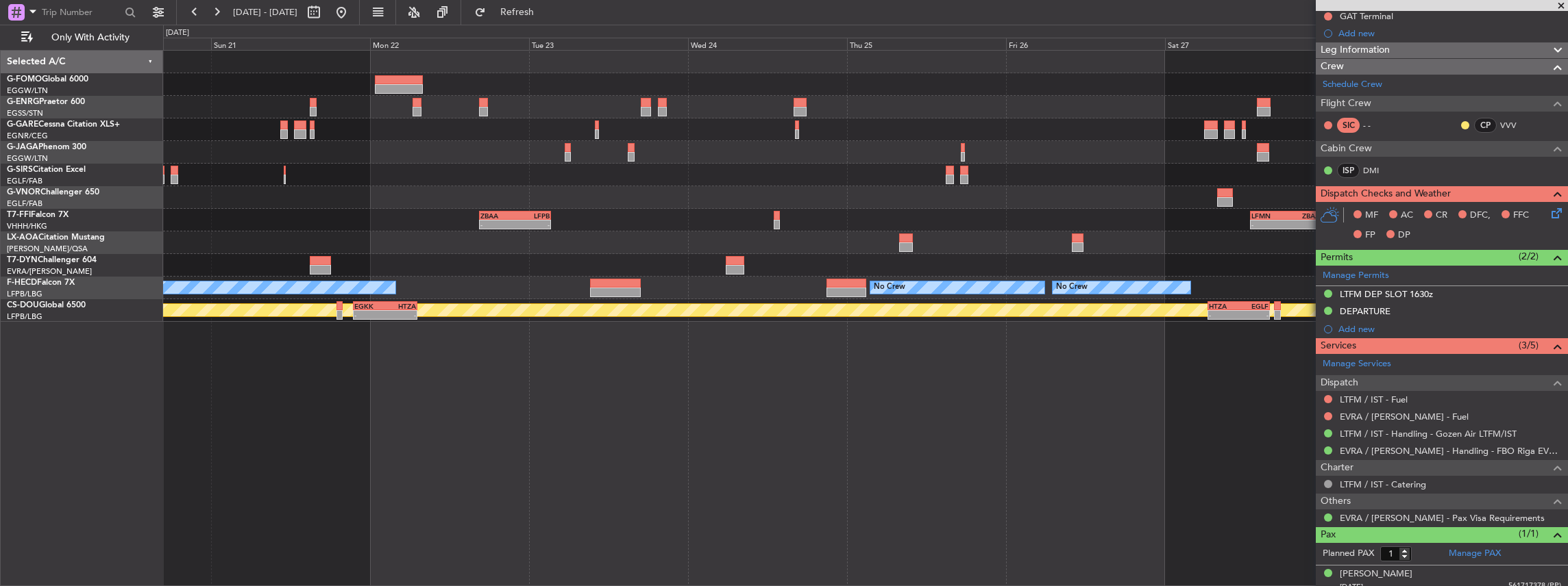
click at [1377, 364] on fb-app "[DATE] - [DATE] Refresh Quick Links Only With Activity - - LFMN 13:00 Z ZBAA 23…" at bounding box center [784, 298] width 1568 height 576
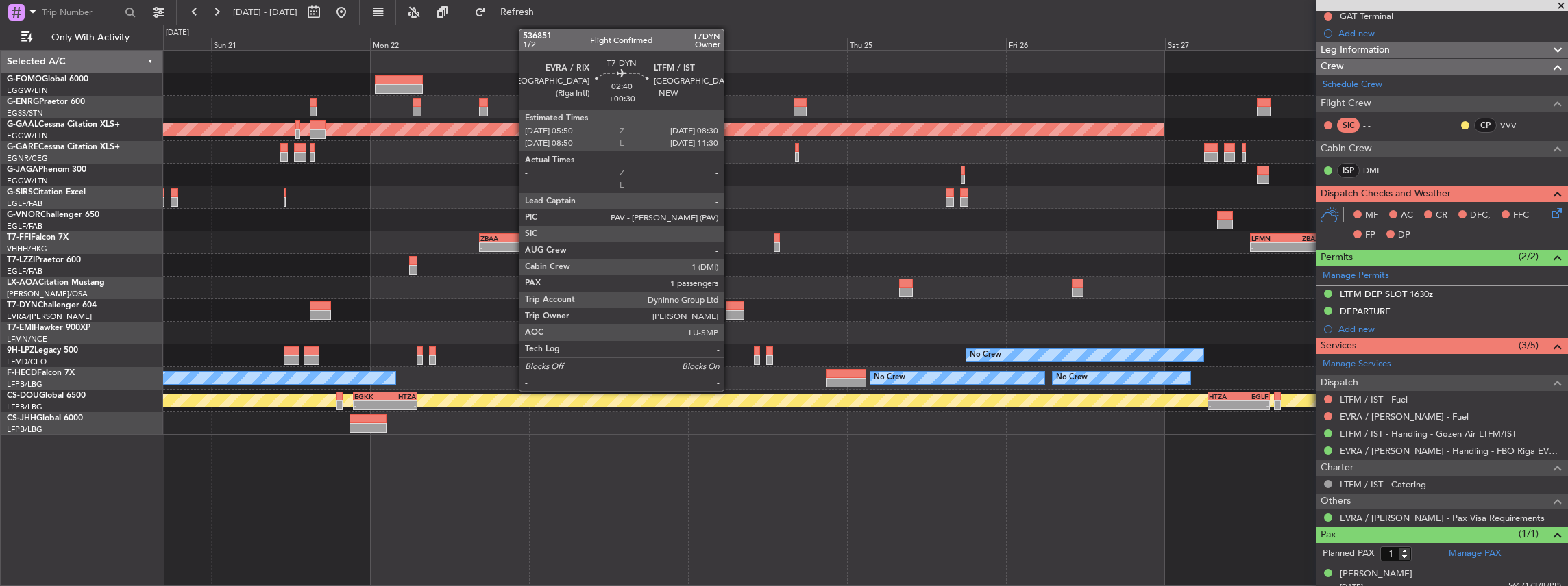
click at [730, 308] on div at bounding box center [734, 307] width 18 height 10
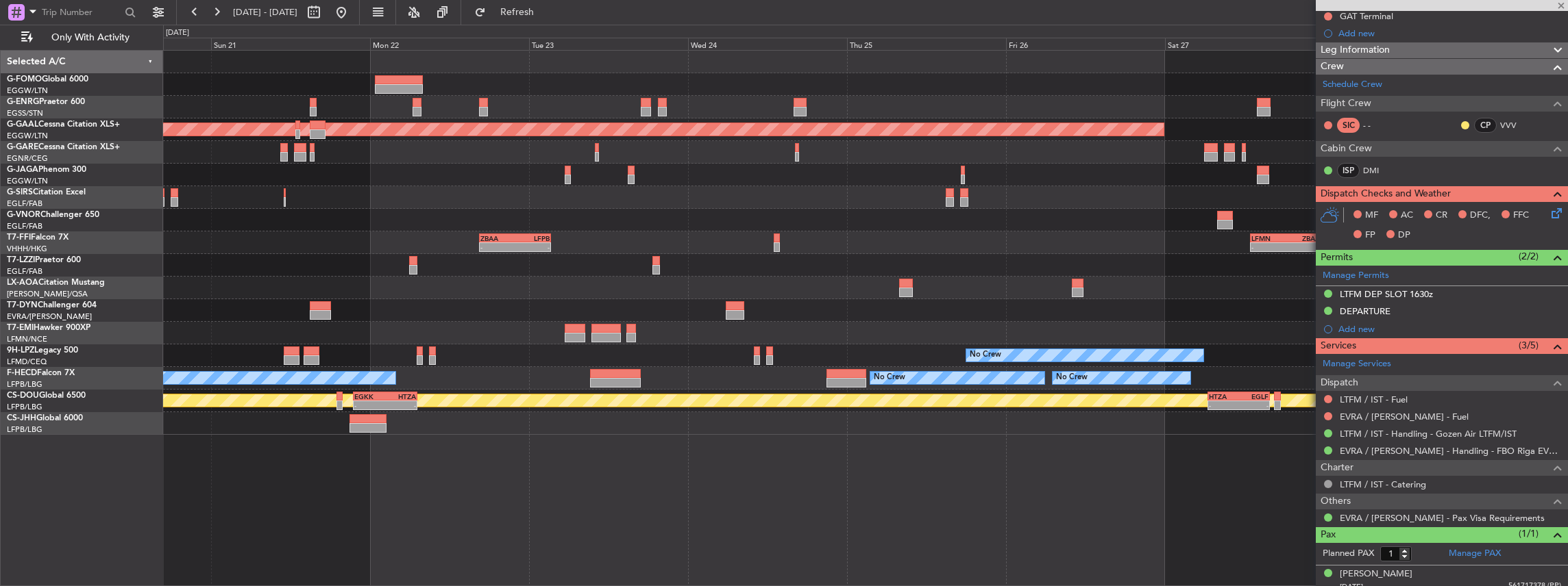
type input "+00:30"
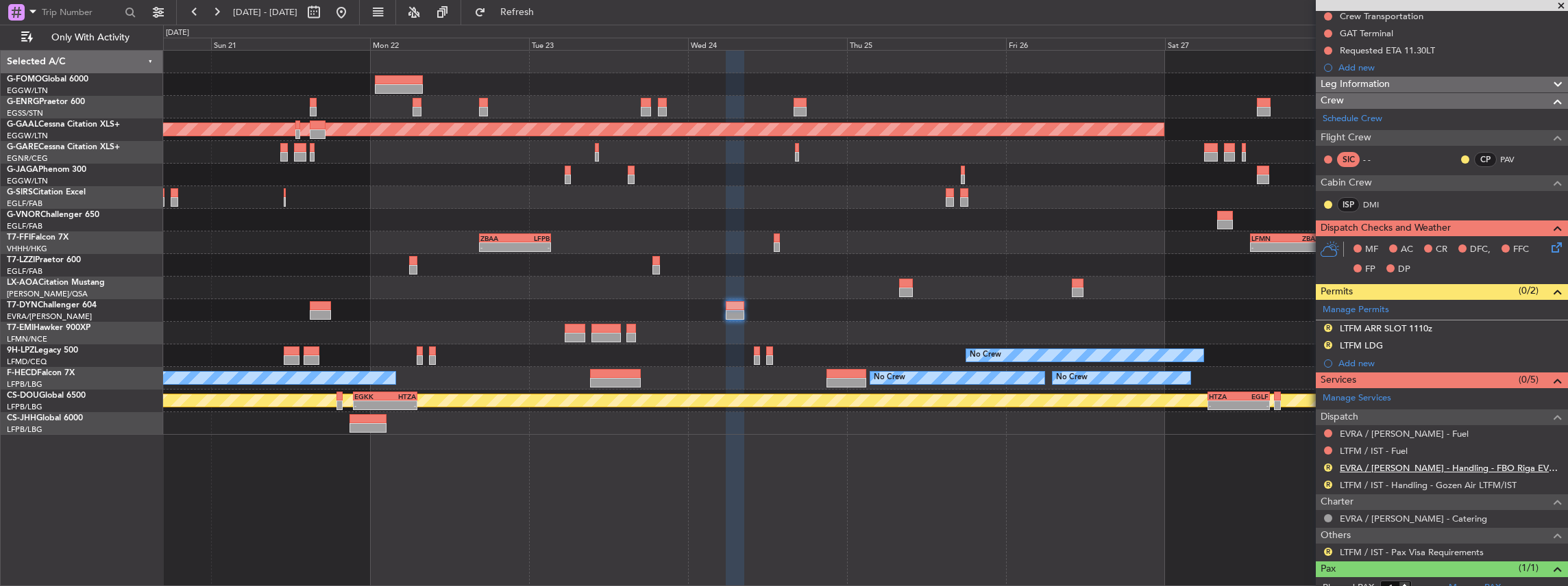
click at [1394, 462] on link "EVRA / [PERSON_NAME] - Handling - FBO Riga EVRA / [PERSON_NAME]" at bounding box center [1451, 468] width 222 height 12
click at [532, 14] on span "Refresh" at bounding box center [518, 12] width 58 height 10
click at [1365, 482] on link "LTFM / IST - Handling - Gozen Air LTFM/IST" at bounding box center [1428, 485] width 177 height 12
click at [540, 12] on span "Refresh" at bounding box center [518, 12] width 58 height 10
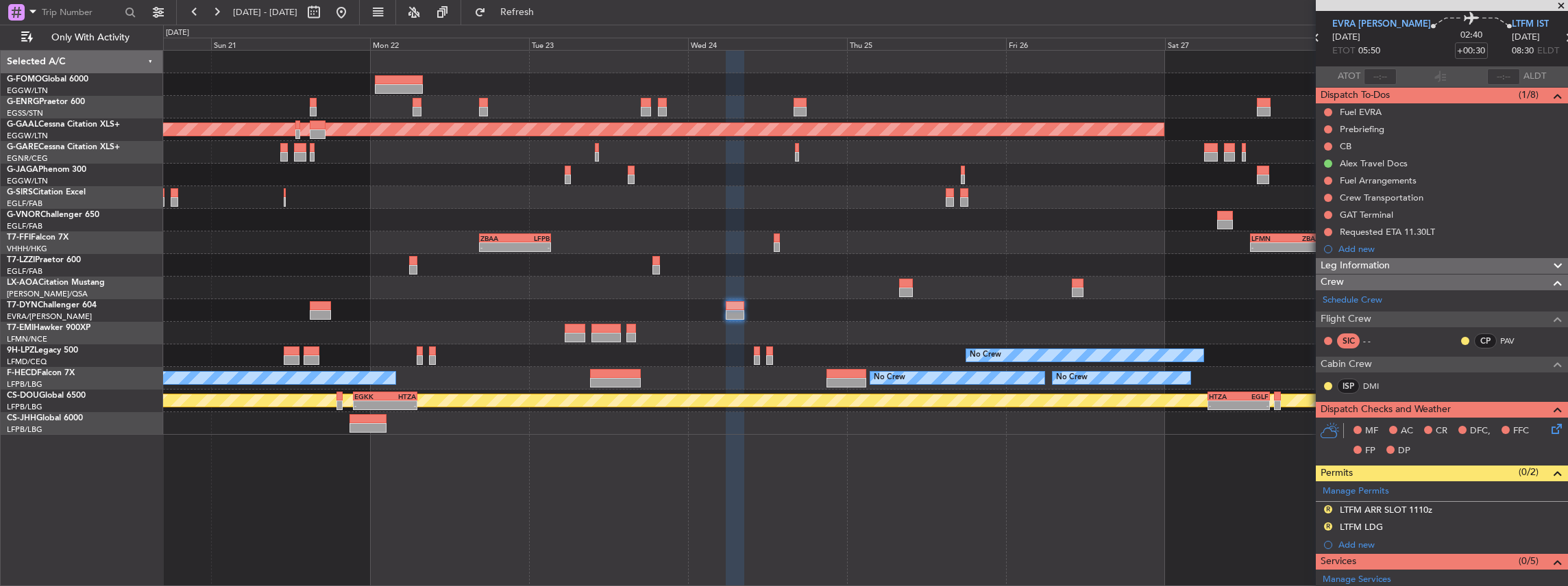
scroll to position [45, 0]
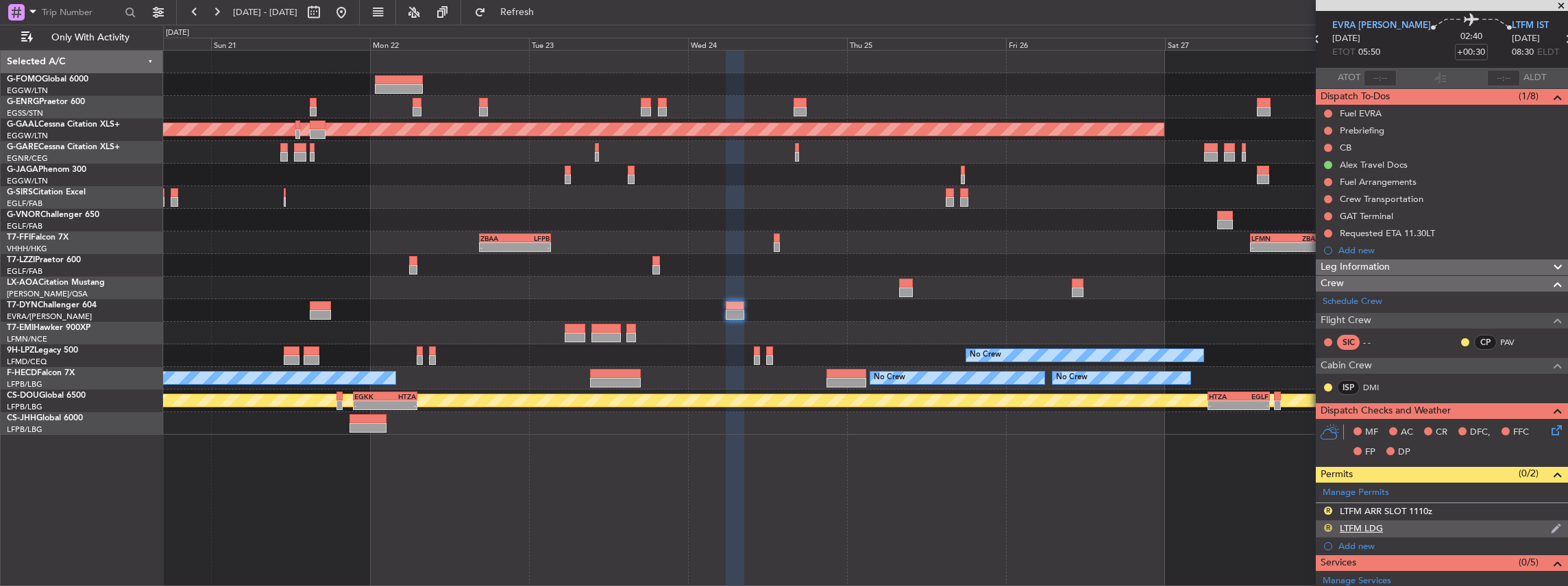
click at [1328, 525] on button "R" at bounding box center [1328, 528] width 8 height 8
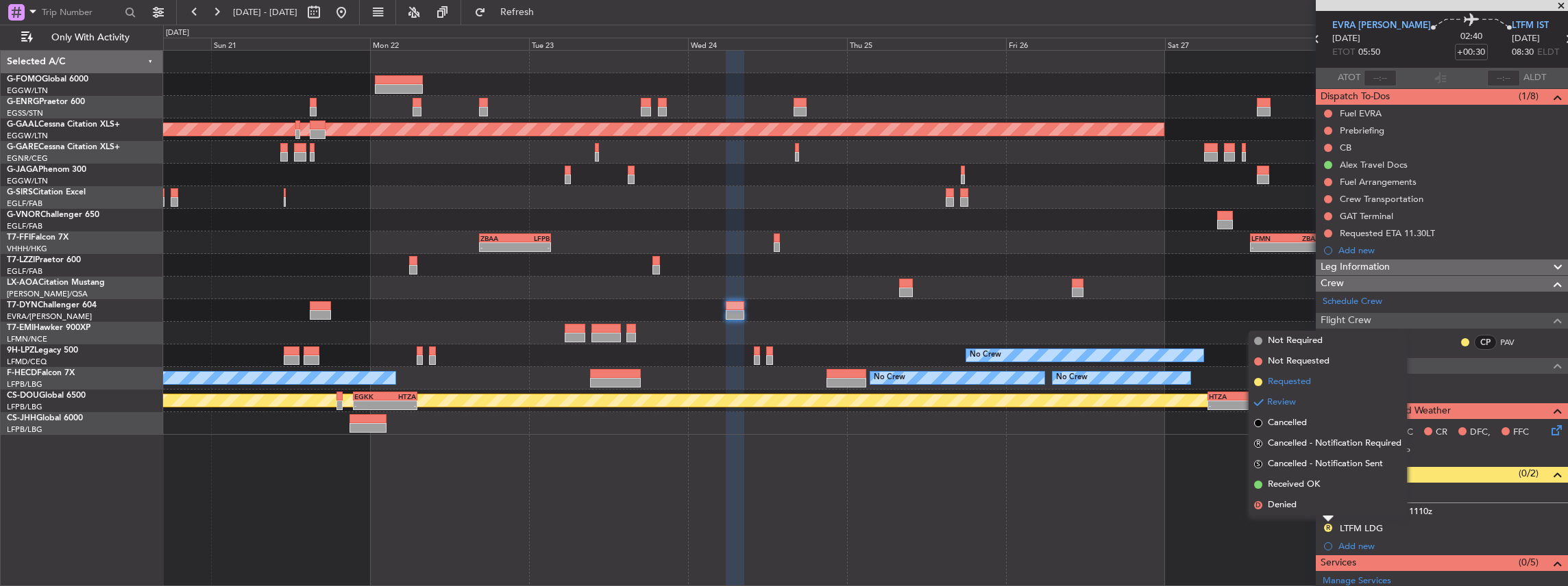
click at [1314, 378] on li "Requested" at bounding box center [1327, 382] width 158 height 21
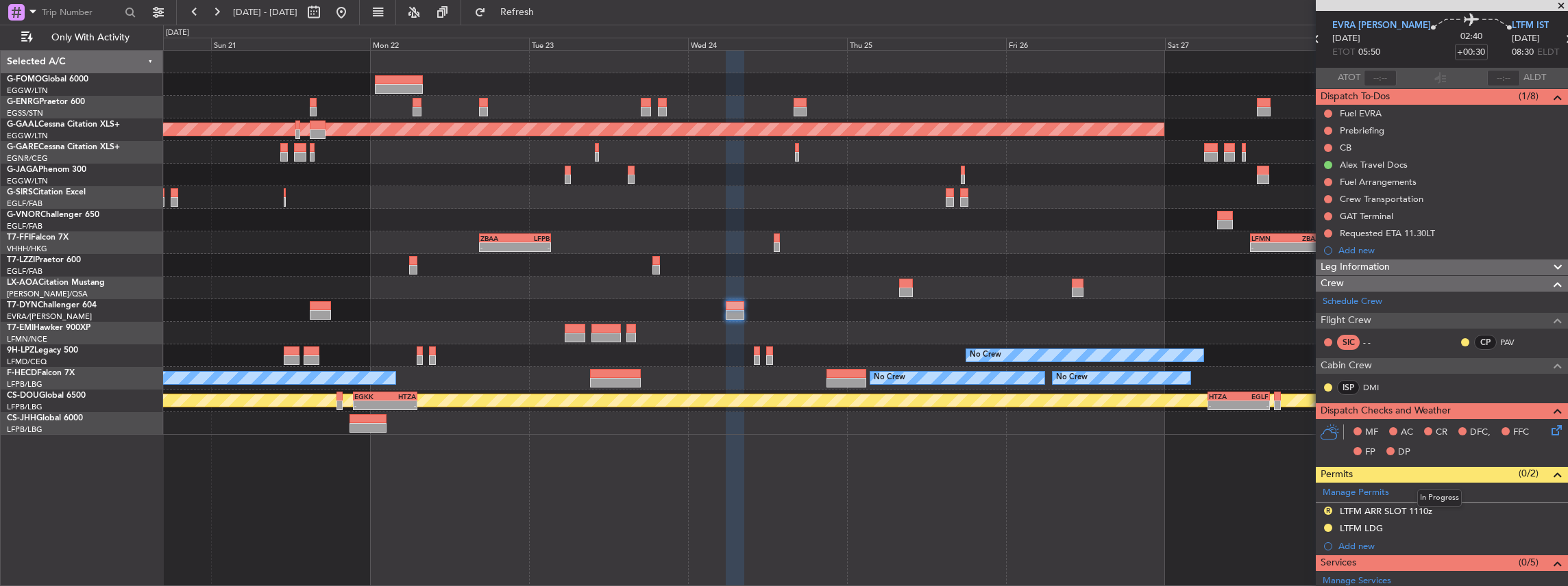
scroll to position [0, 0]
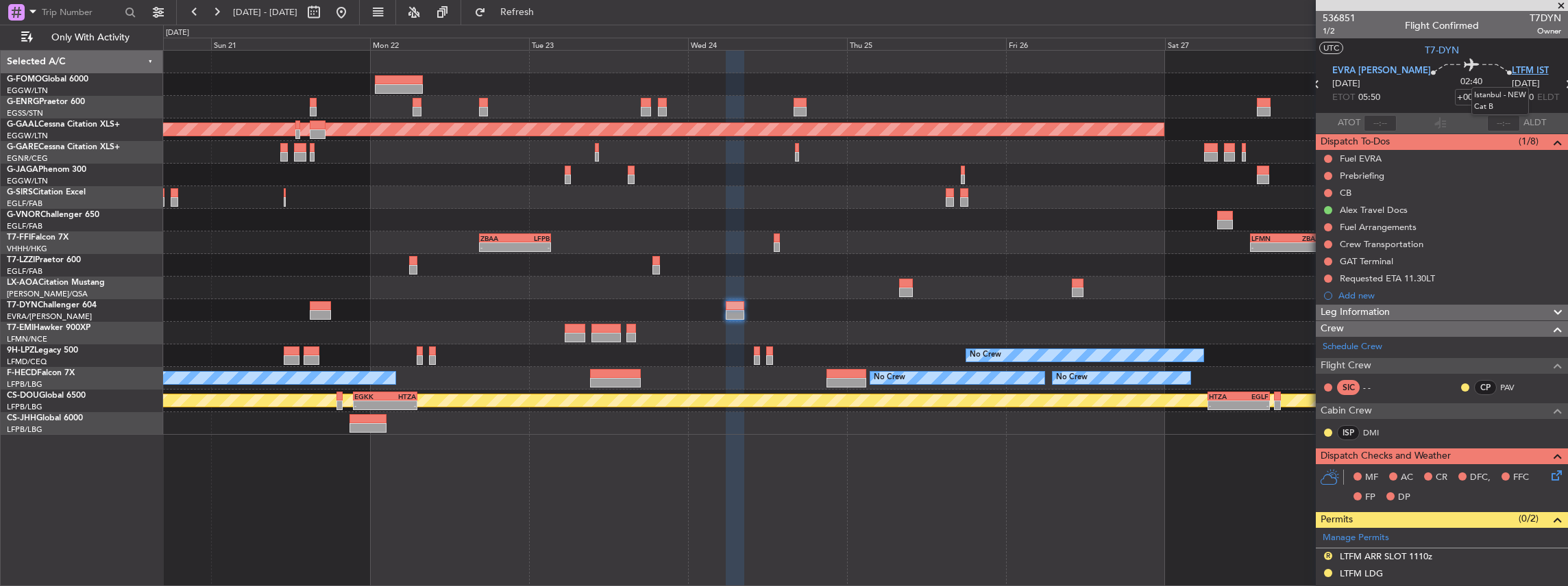
click at [1512, 64] on span "LTFM IST" at bounding box center [1530, 71] width 37 height 14
click at [1441, 559] on div "R LTFM ARR SLOT 1110z" at bounding box center [1441, 557] width 252 height 17
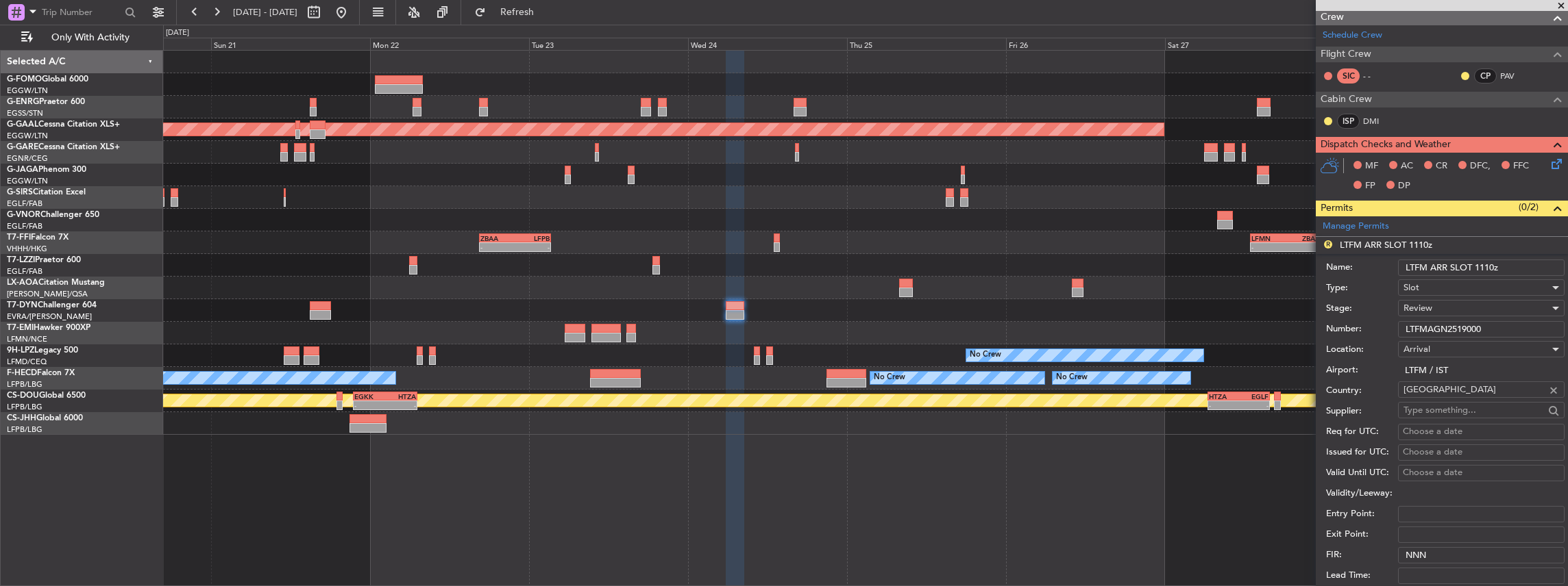
scroll to position [319, 0]
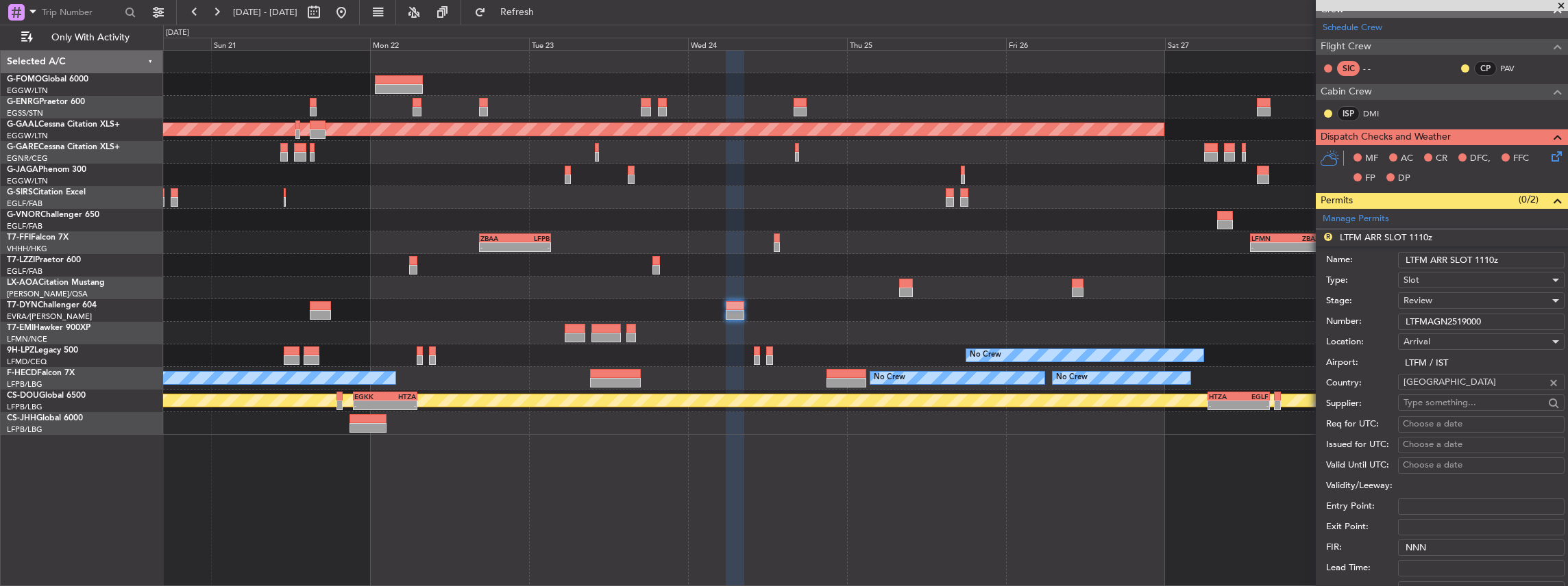
drag, startPoint x: 1487, startPoint y: 256, endPoint x: 1480, endPoint y: 259, distance: 7.6
click at [1480, 259] on input "LTFM ARR SLOT 1110z" at bounding box center [1480, 260] width 166 height 17
type input "LTFM ARR SLOT 0830z"
click at [1452, 306] on div "Review" at bounding box center [1476, 300] width 146 height 21
click at [1451, 390] on span "Requested" at bounding box center [1478, 388] width 148 height 21
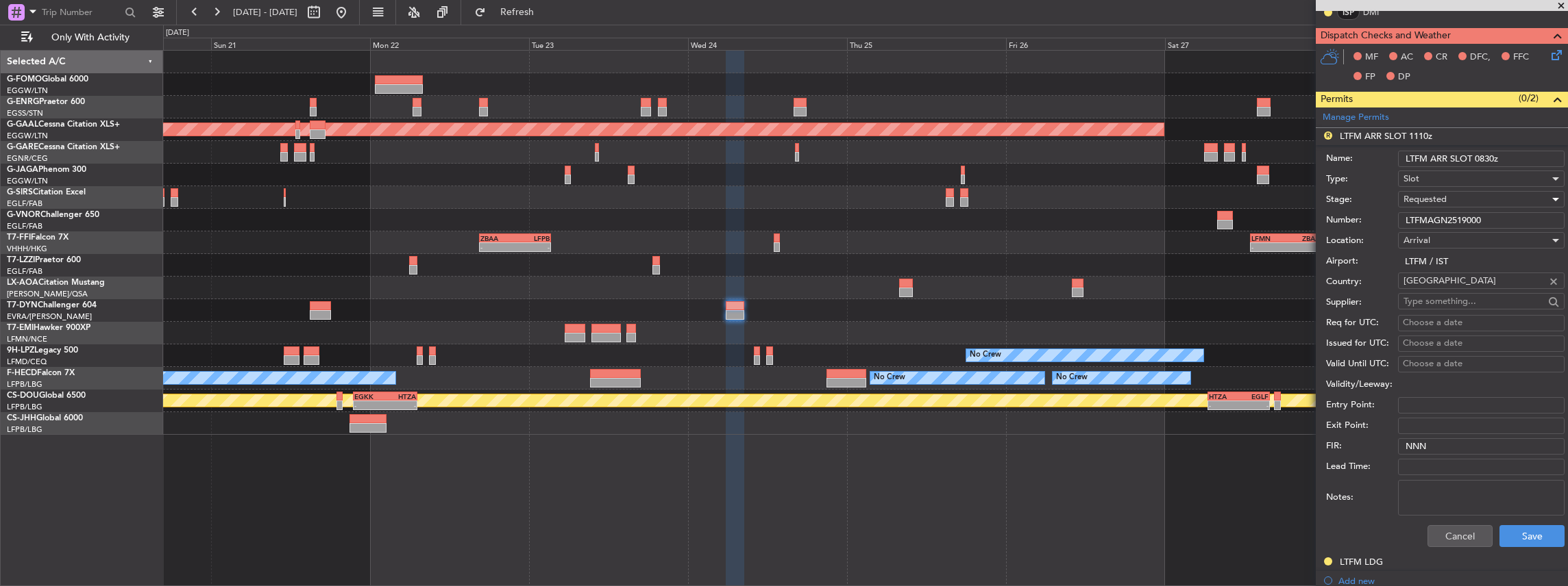
scroll to position [548, 0]
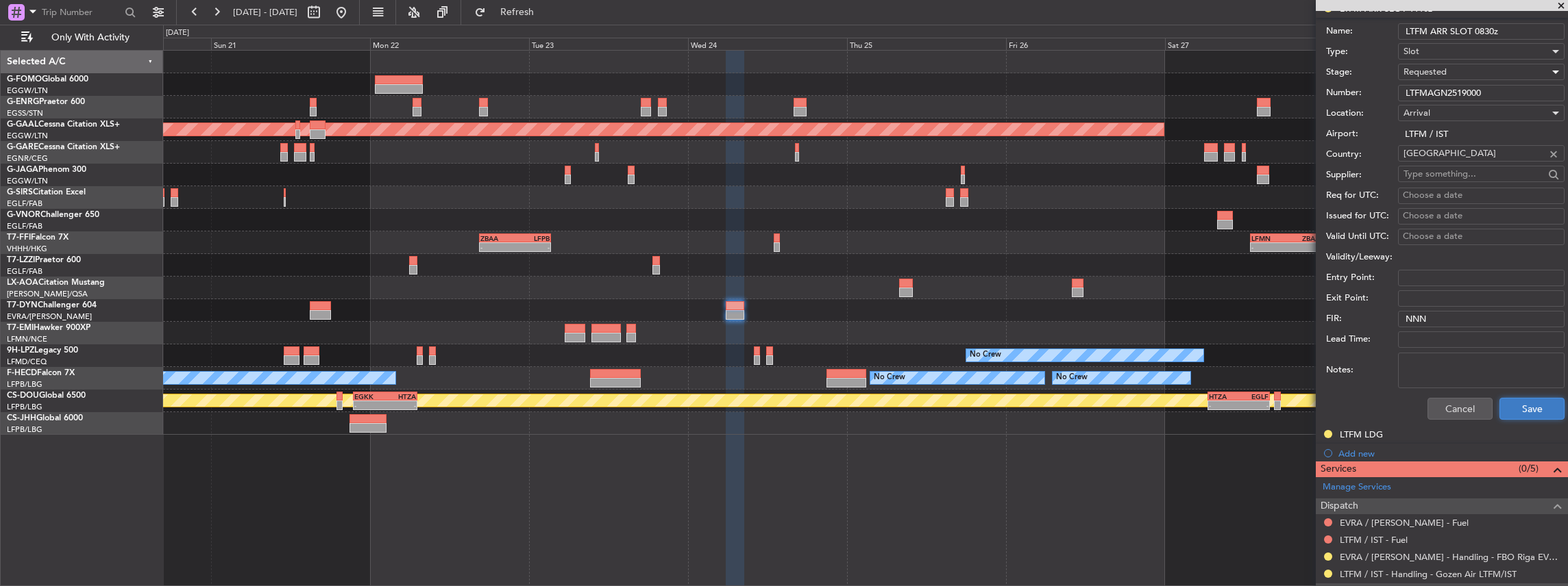
click at [1535, 403] on button "Save" at bounding box center [1532, 408] width 65 height 22
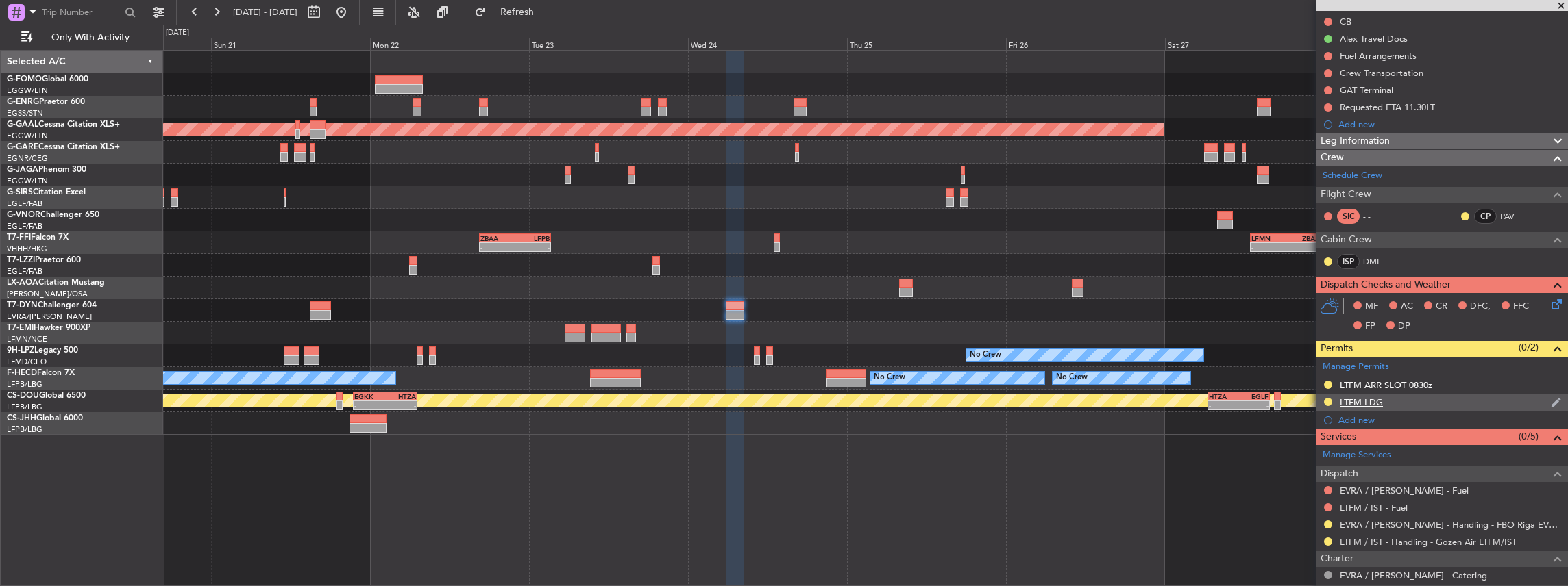
scroll to position [269, 0]
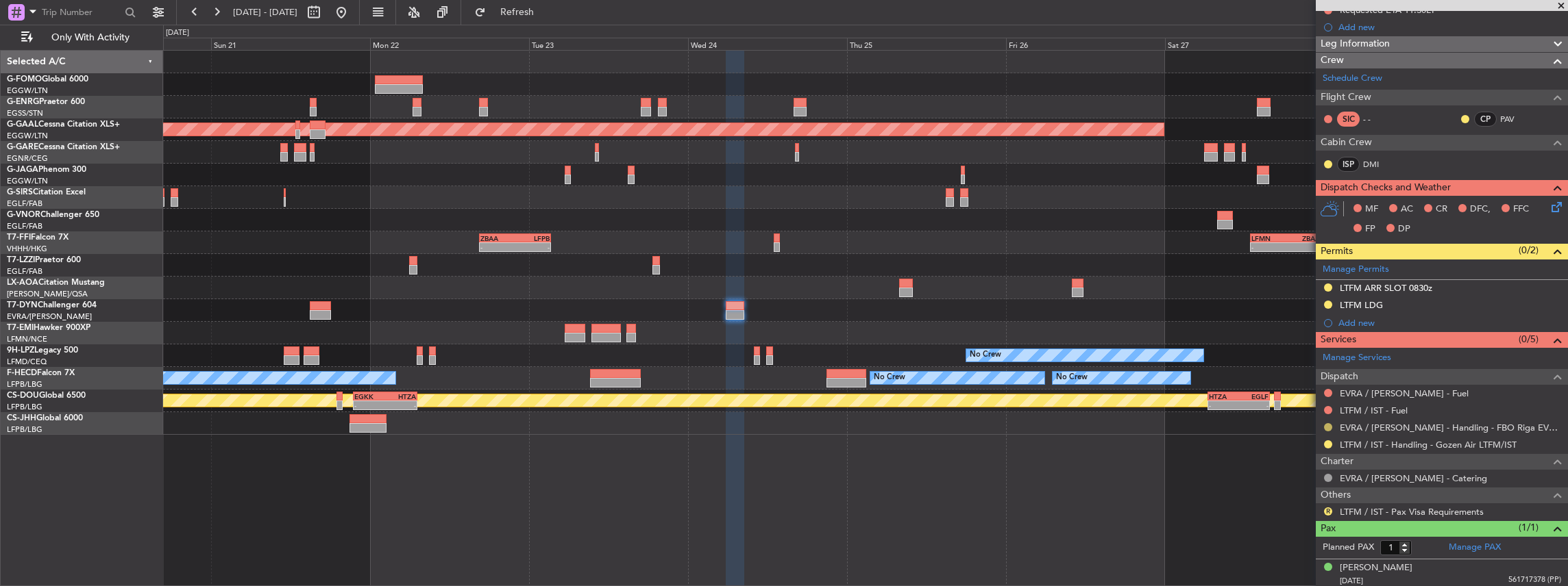
click at [1324, 425] on button at bounding box center [1328, 427] width 8 height 8
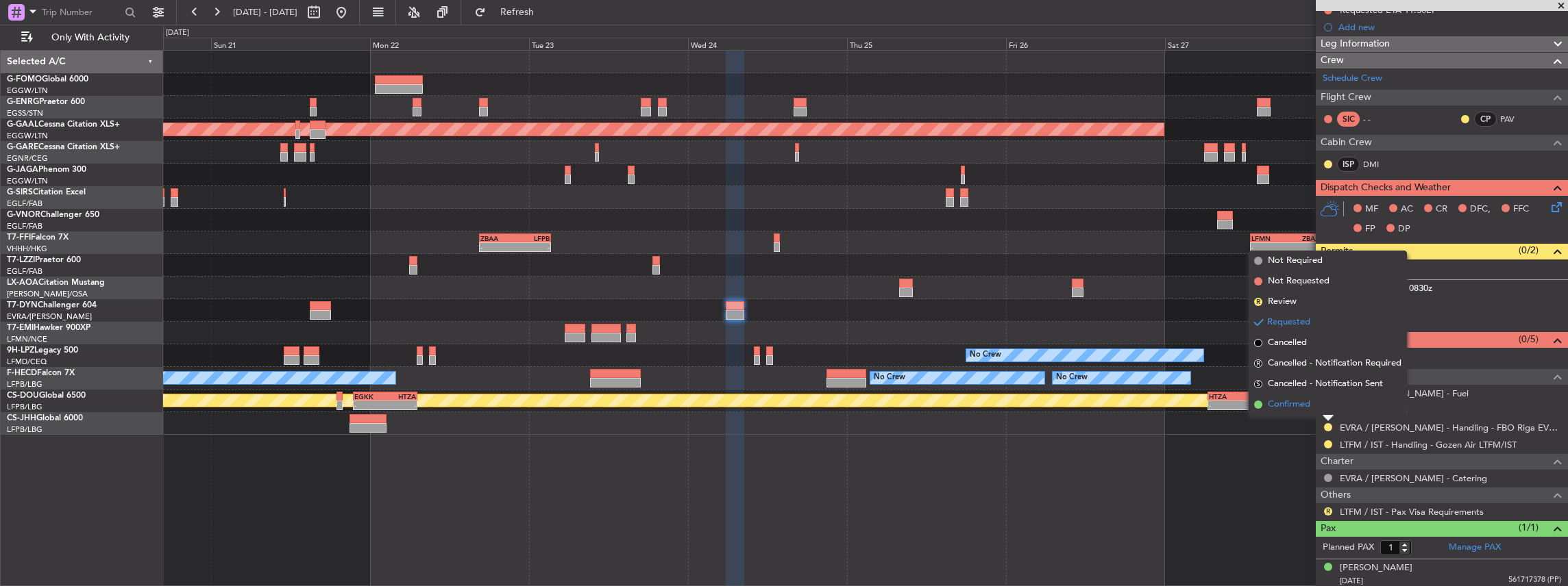
click at [1297, 405] on span "Confirmed" at bounding box center [1288, 404] width 42 height 14
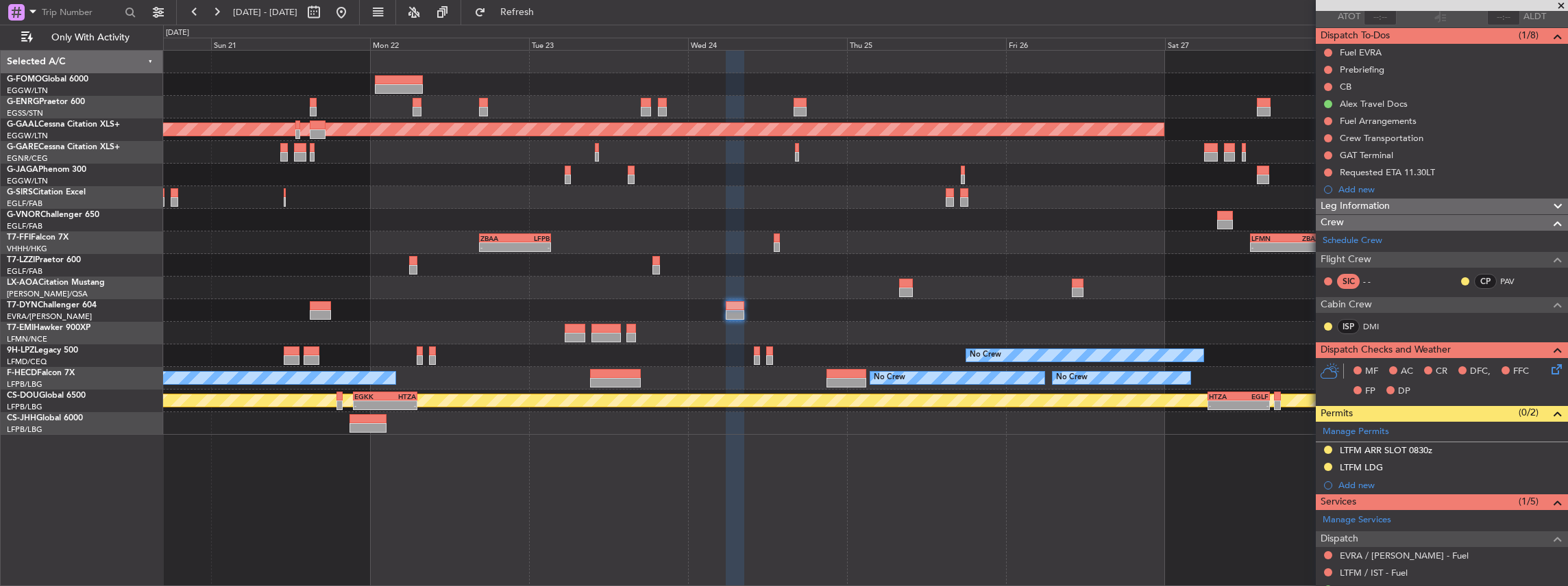
scroll to position [222, 0]
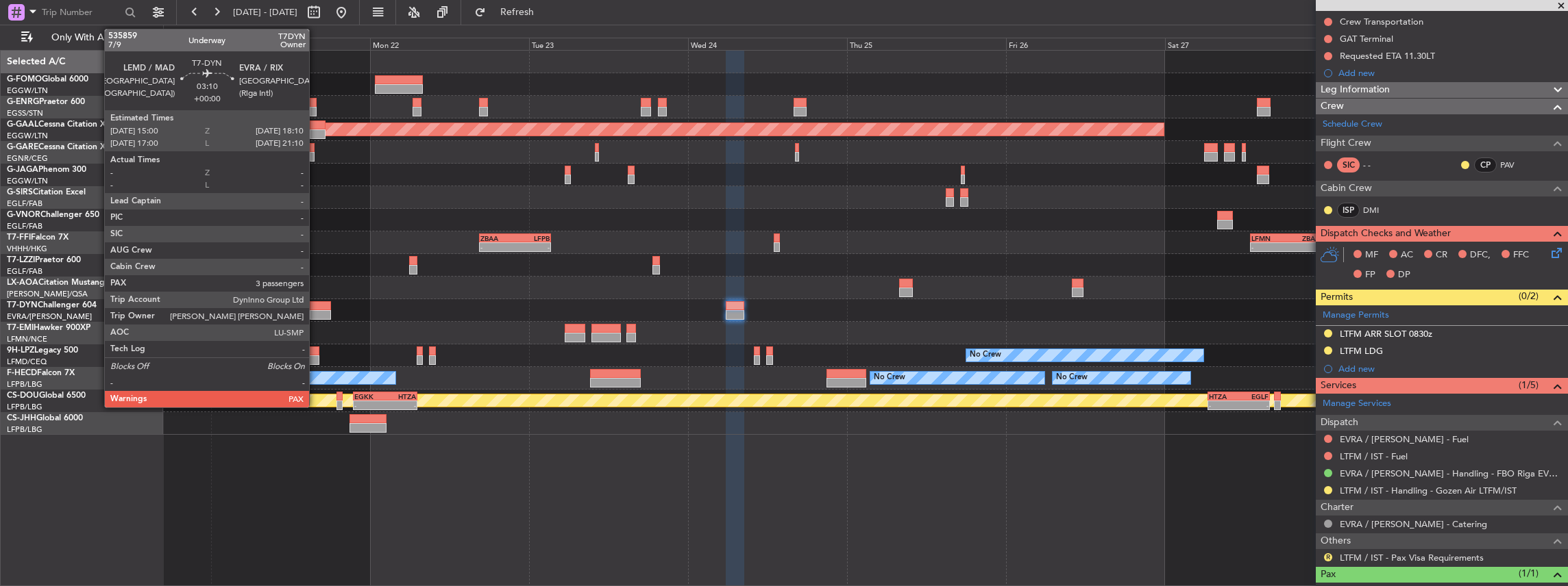
click at [316, 306] on div at bounding box center [321, 307] width 22 height 10
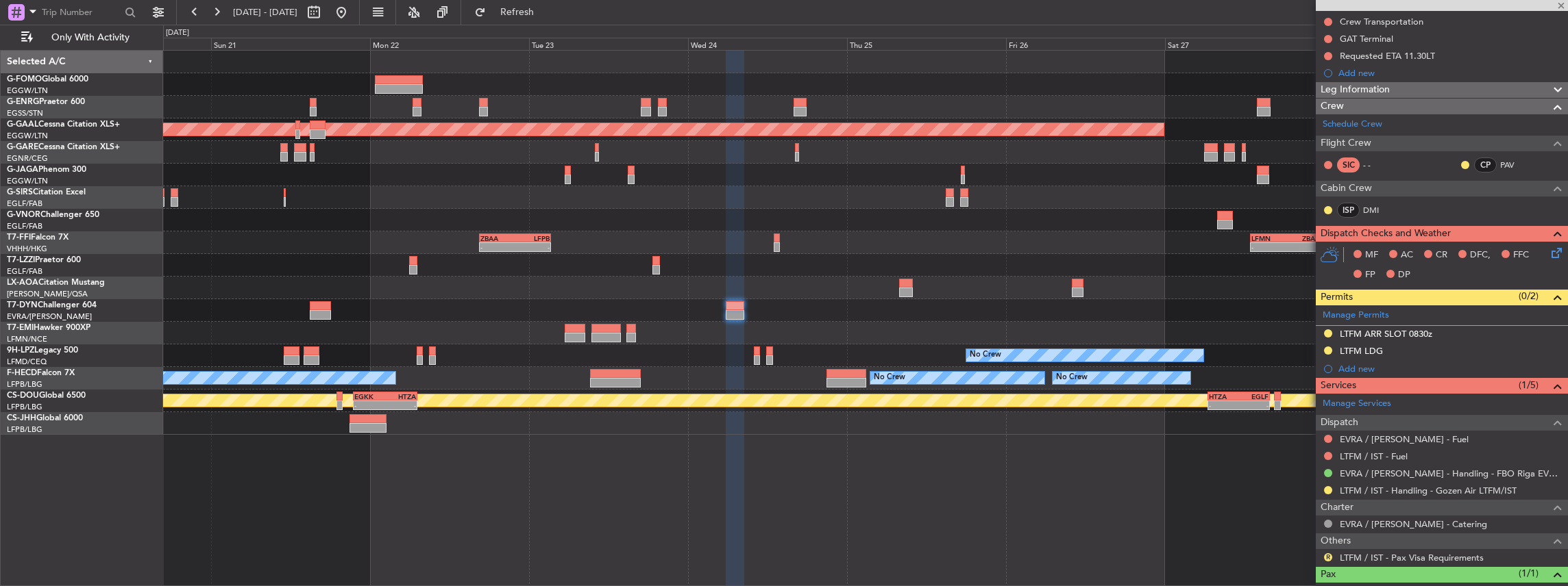
type input "3"
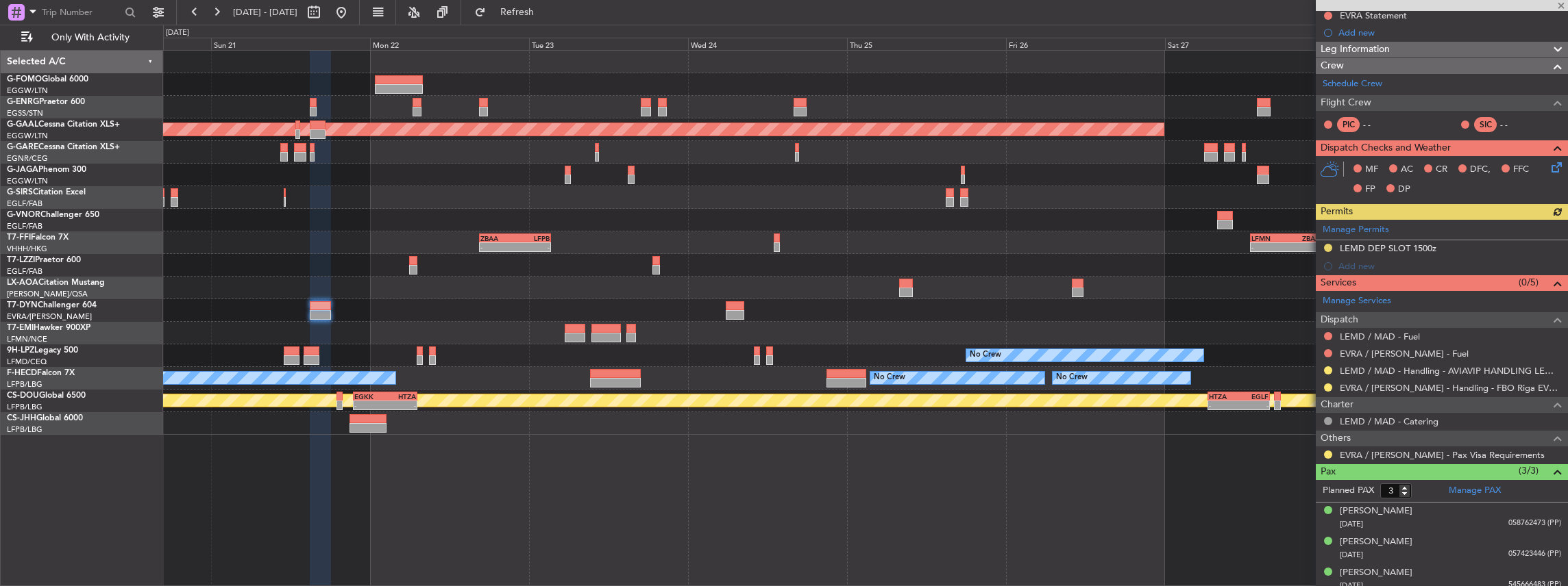
scroll to position [234, 0]
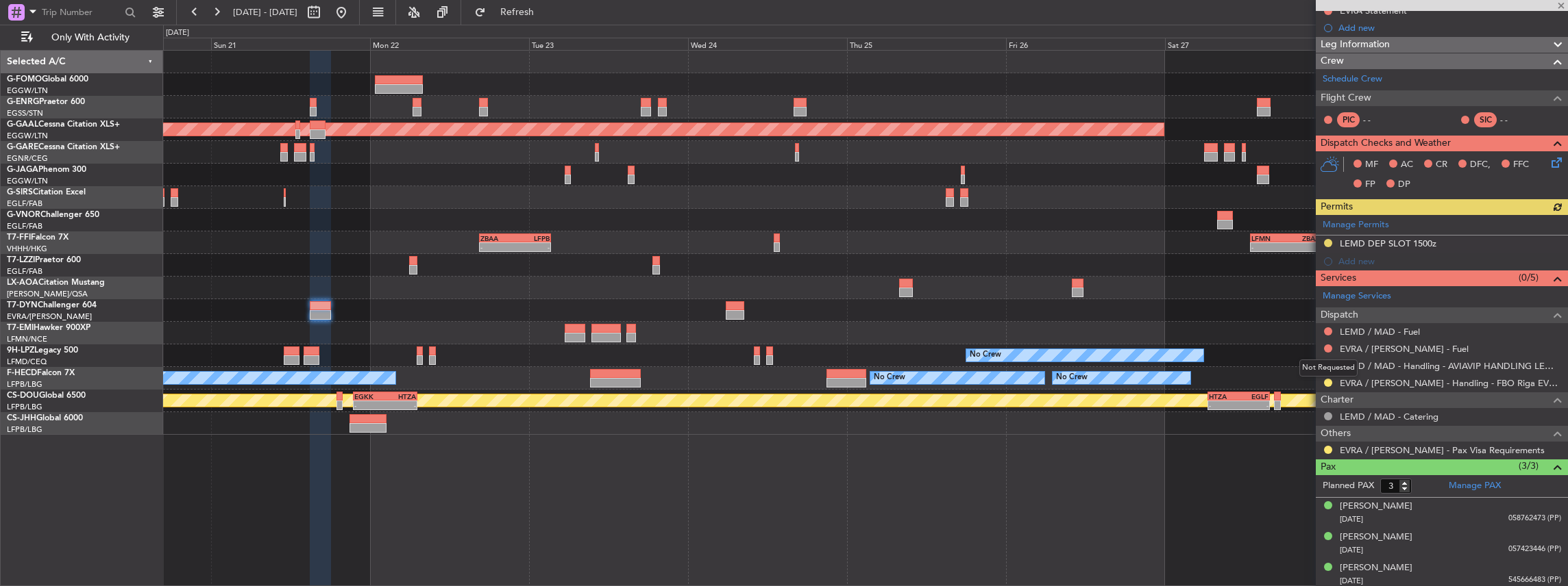
click at [1328, 381] on mat-tooltip-component "Not Requested" at bounding box center [1328, 368] width 78 height 36
click at [1329, 379] on button at bounding box center [1328, 383] width 8 height 8
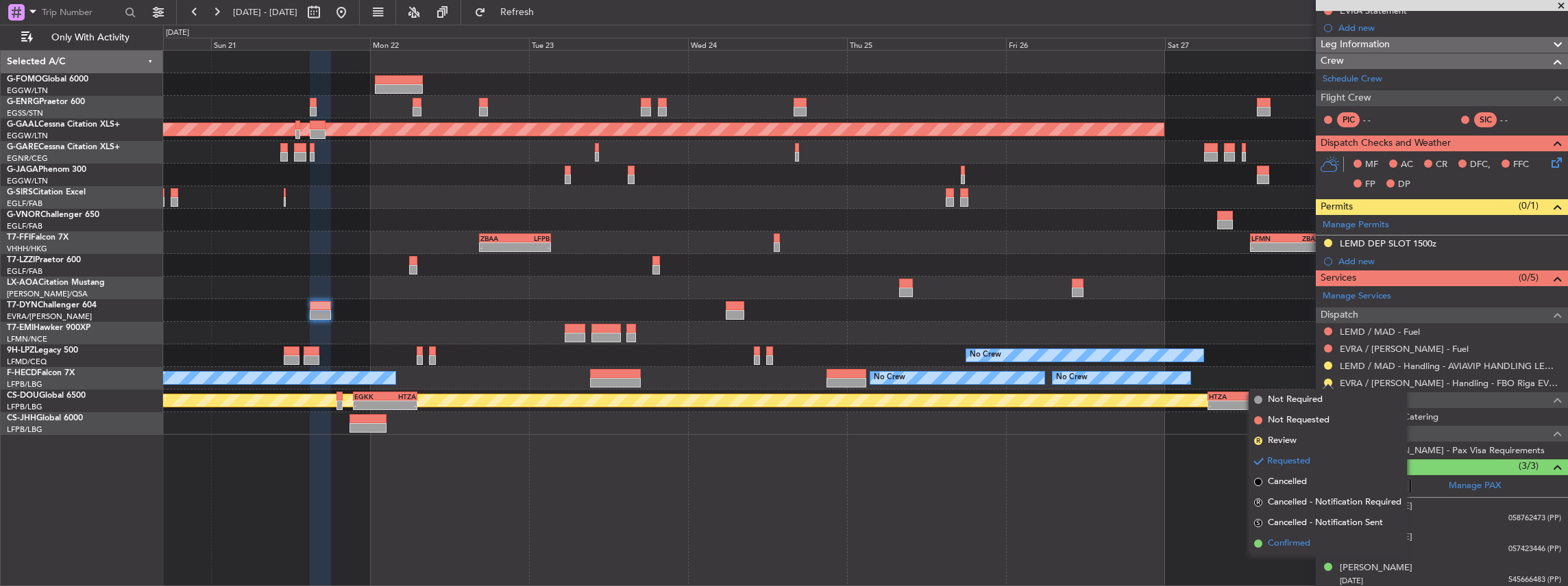
click at [1290, 549] on span "Confirmed" at bounding box center [1288, 544] width 42 height 14
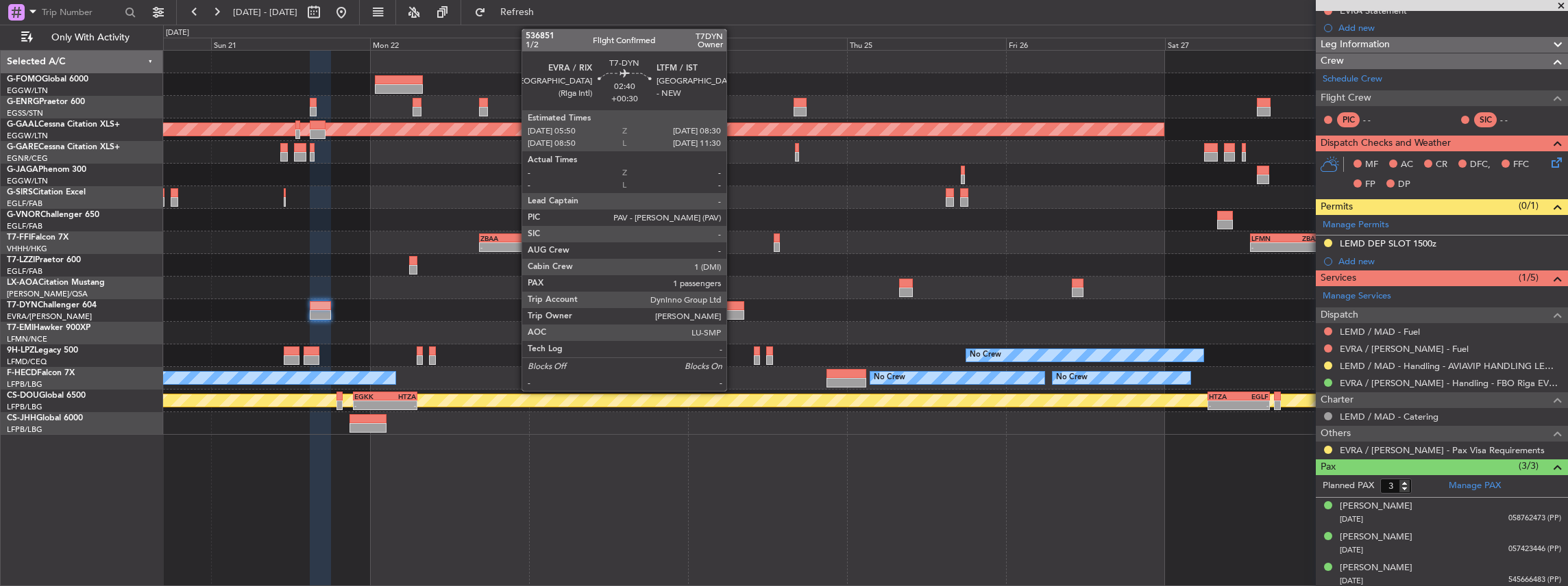
click at [734, 307] on div at bounding box center [734, 307] width 18 height 10
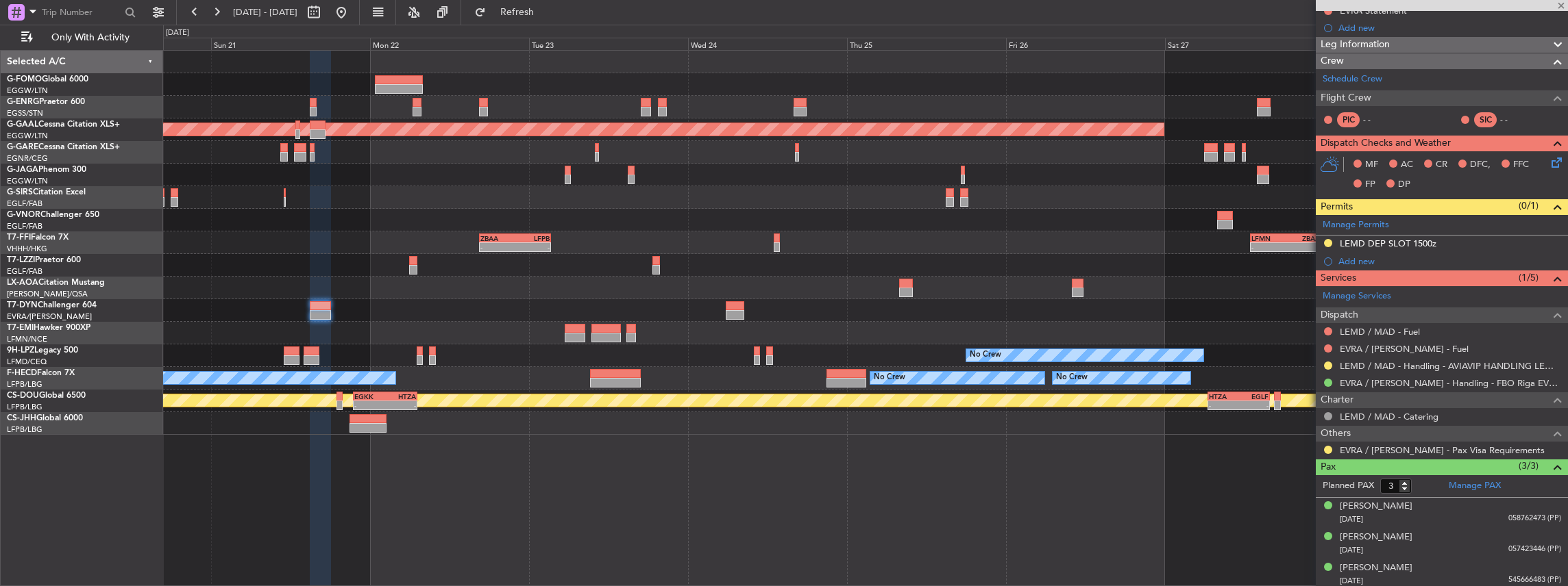
type input "+00:30"
type input "1"
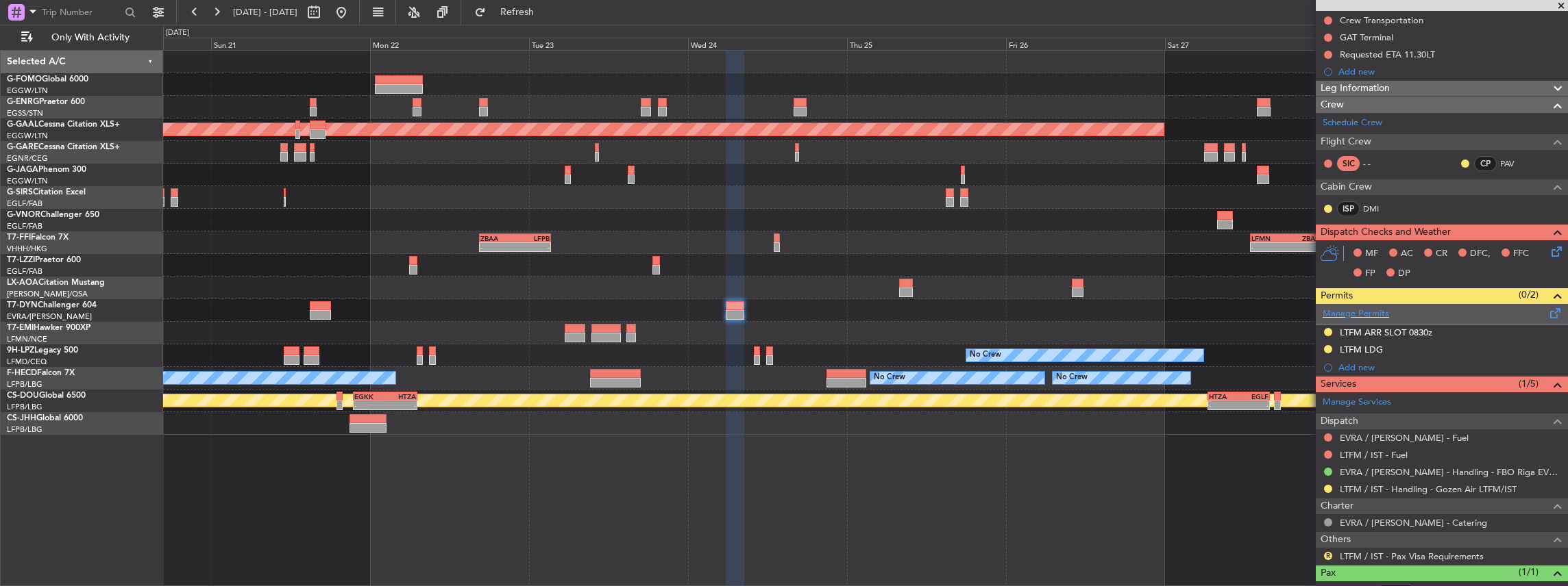
scroll to position [228, 0]
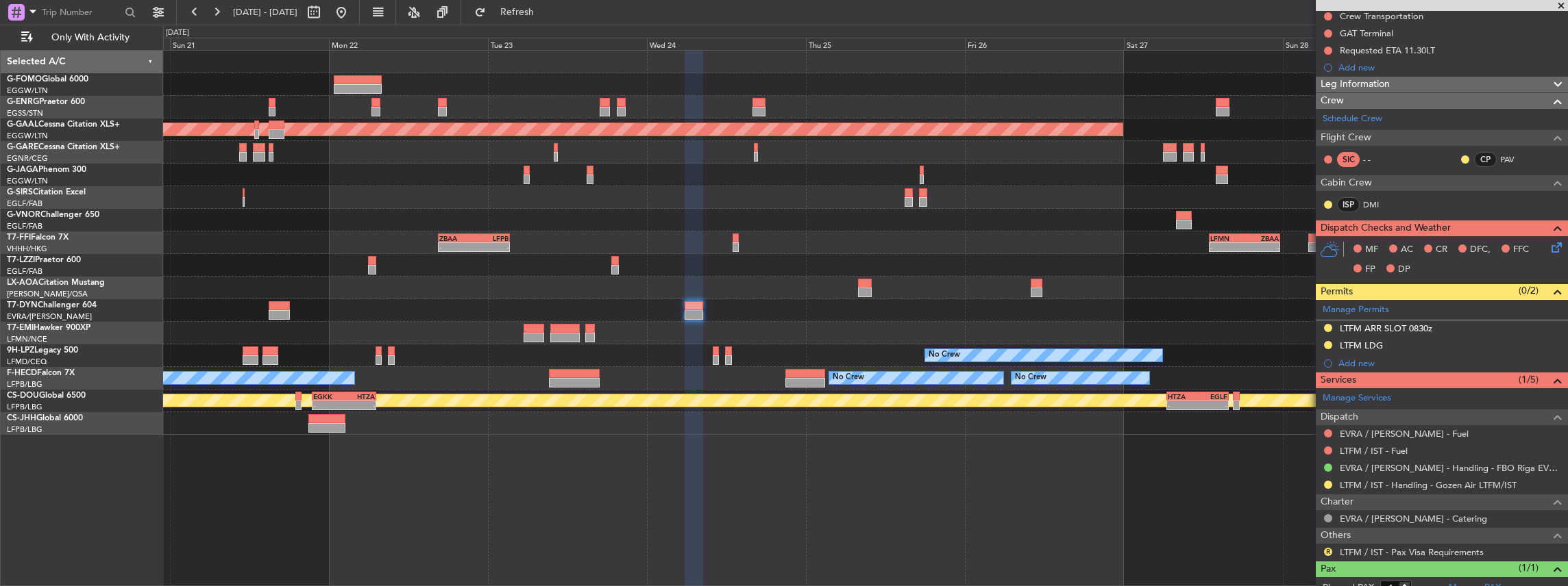
click at [1145, 413] on div "Planned Maint Dusseldorf - - LFMN 13:00 Z ZBAA 23:40 Z ZBAA 16:30 Z LFPB 03:20 …" at bounding box center [865, 242] width 1405 height 384
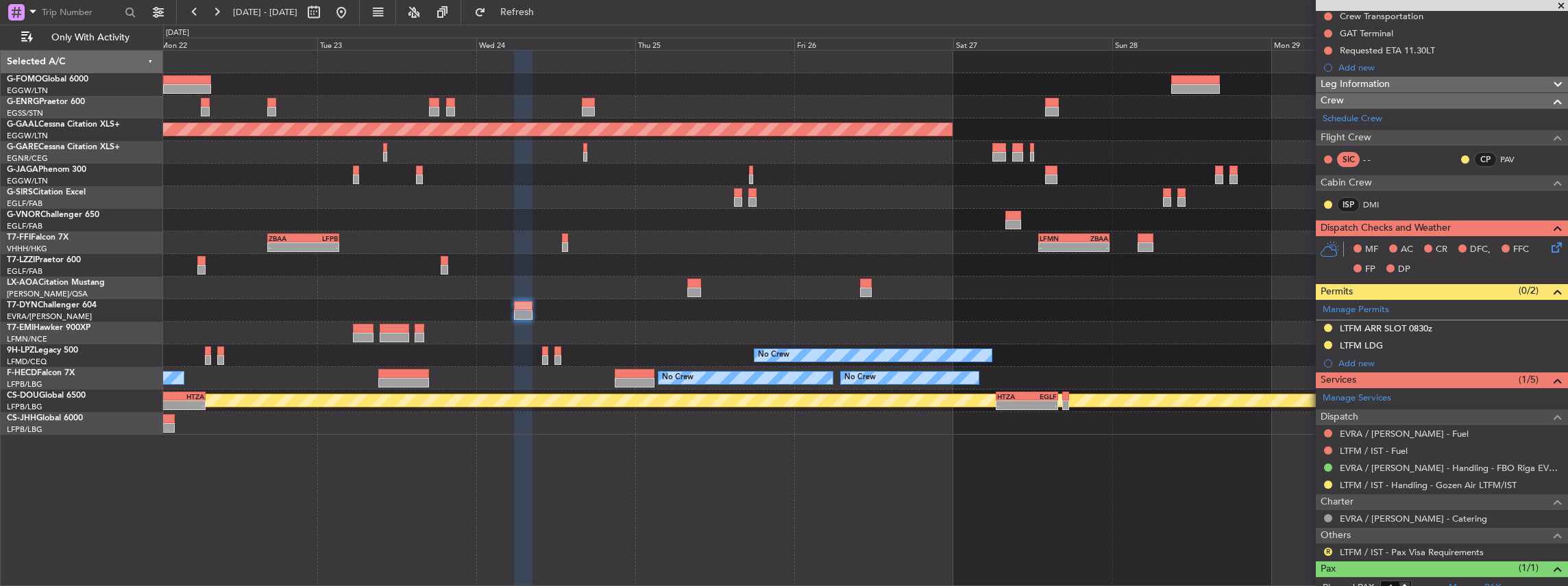
click at [923, 210] on div "Planned Maint Dusseldorf - - LFMN 13:00 Z ZBAA 23:40 Z ZBAA 16:30 Z LFPB 03:20 …" at bounding box center [865, 242] width 1405 height 384
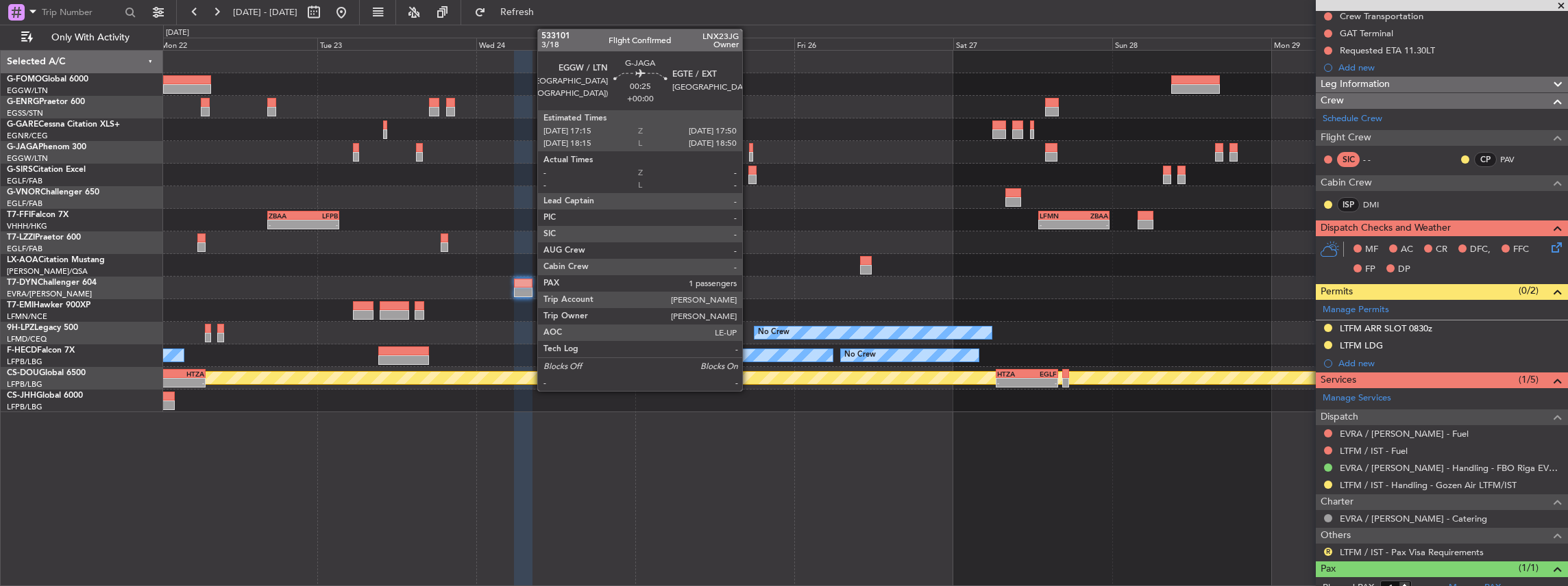
click at [749, 150] on div at bounding box center [751, 148] width 4 height 10
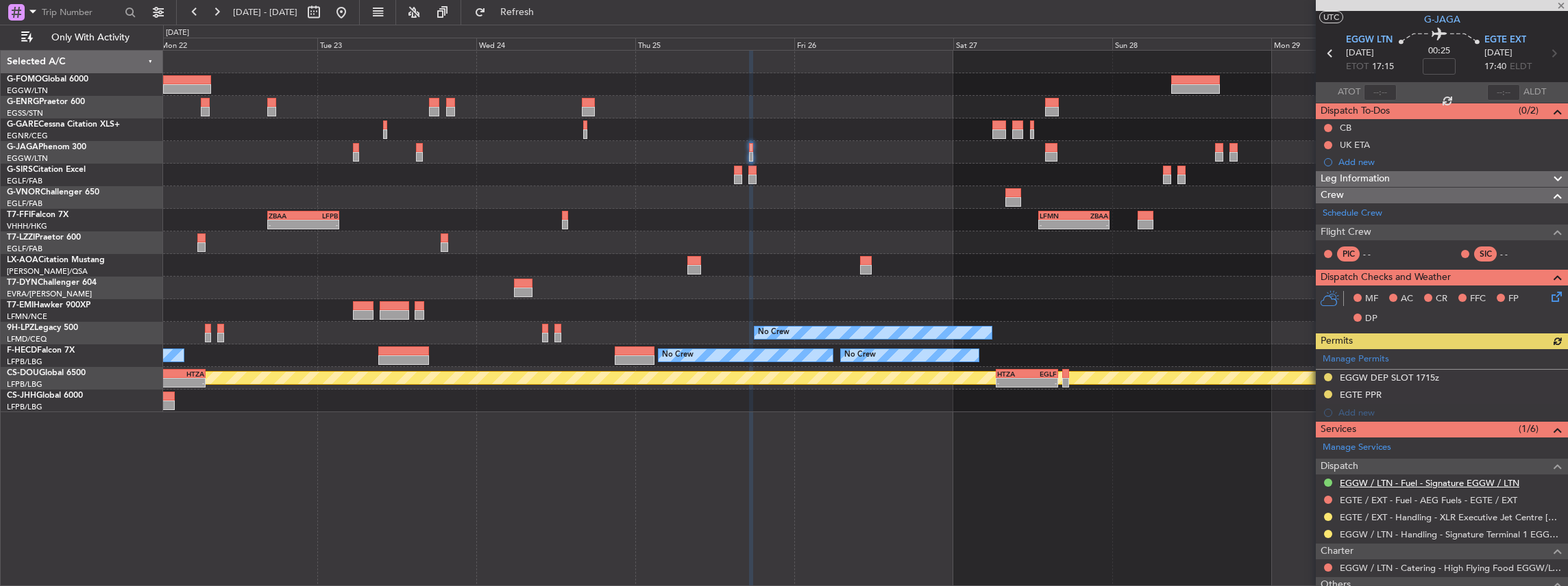
scroll to position [45, 0]
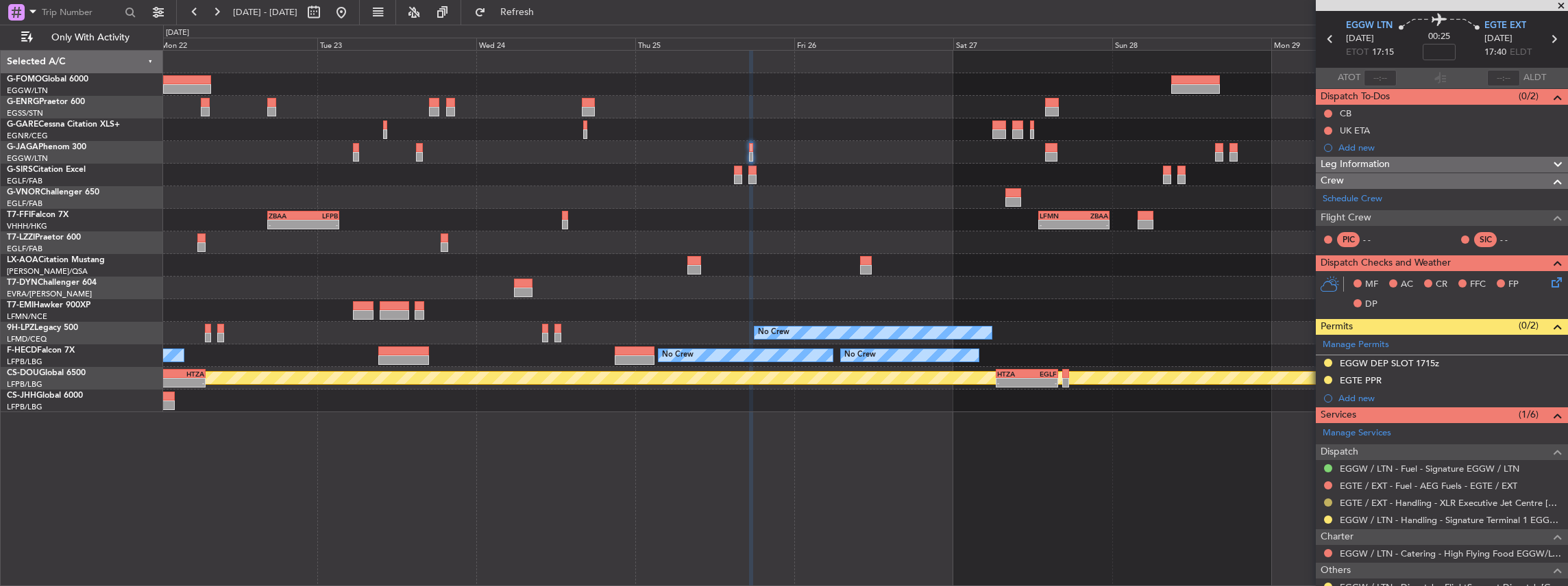
click at [1327, 498] on button at bounding box center [1328, 503] width 8 height 8
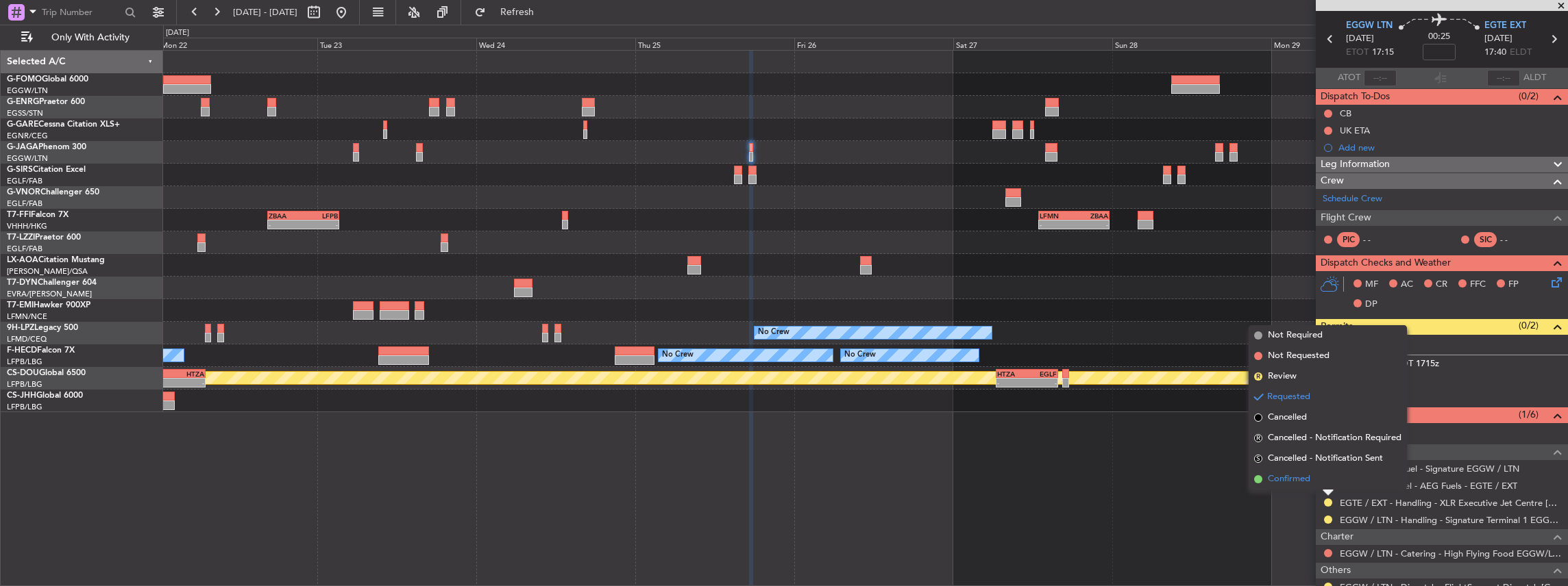
click at [1317, 474] on li "Confirmed" at bounding box center [1327, 479] width 158 height 21
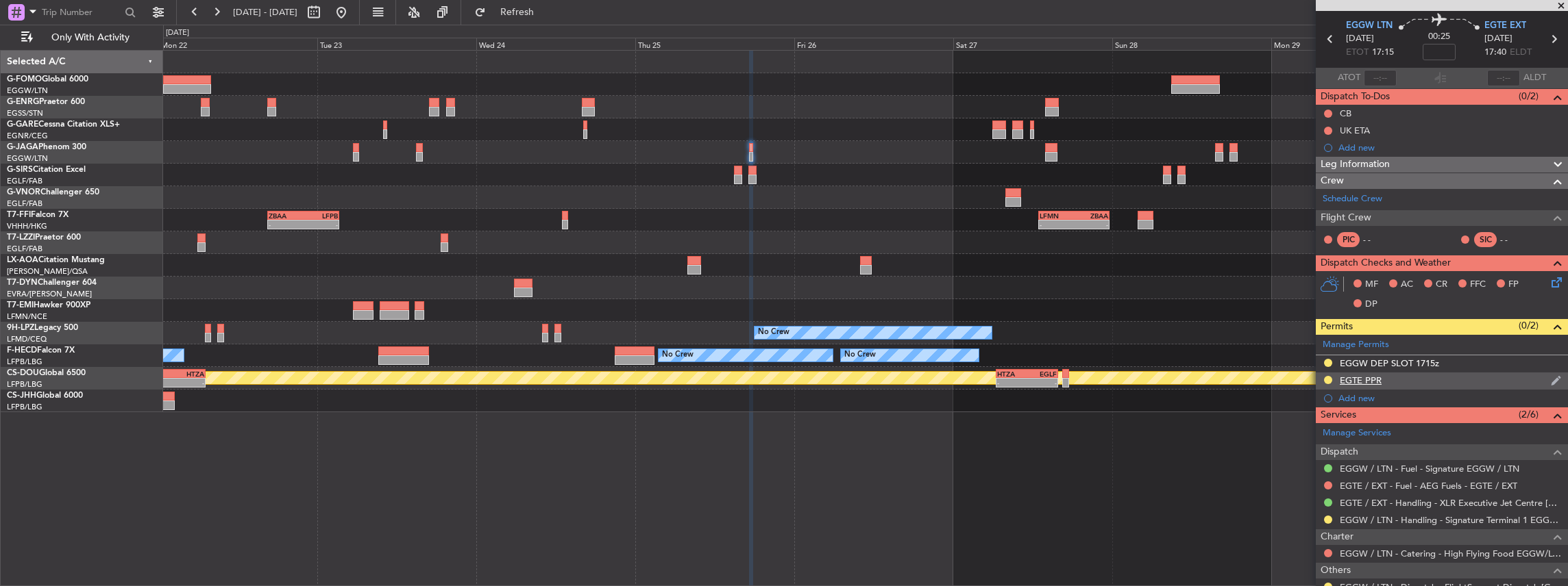
click at [1405, 378] on div "EGTE PPR" at bounding box center [1441, 381] width 252 height 17
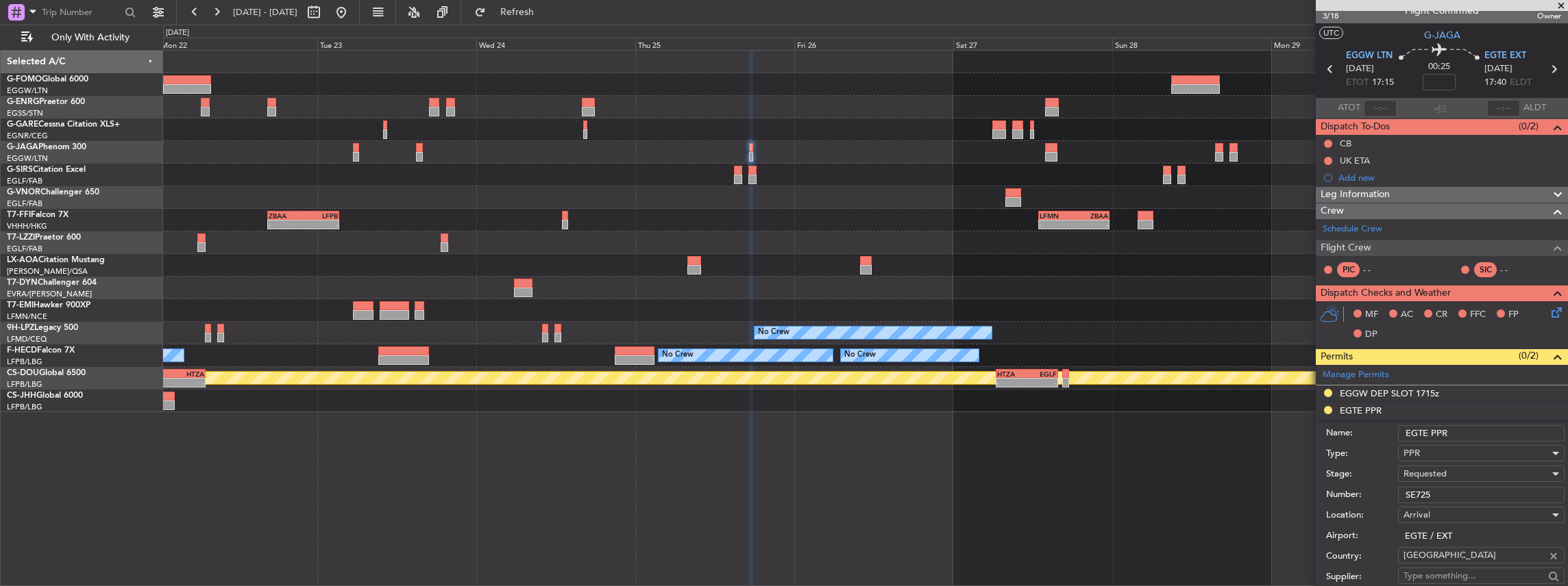
scroll to position [0, 0]
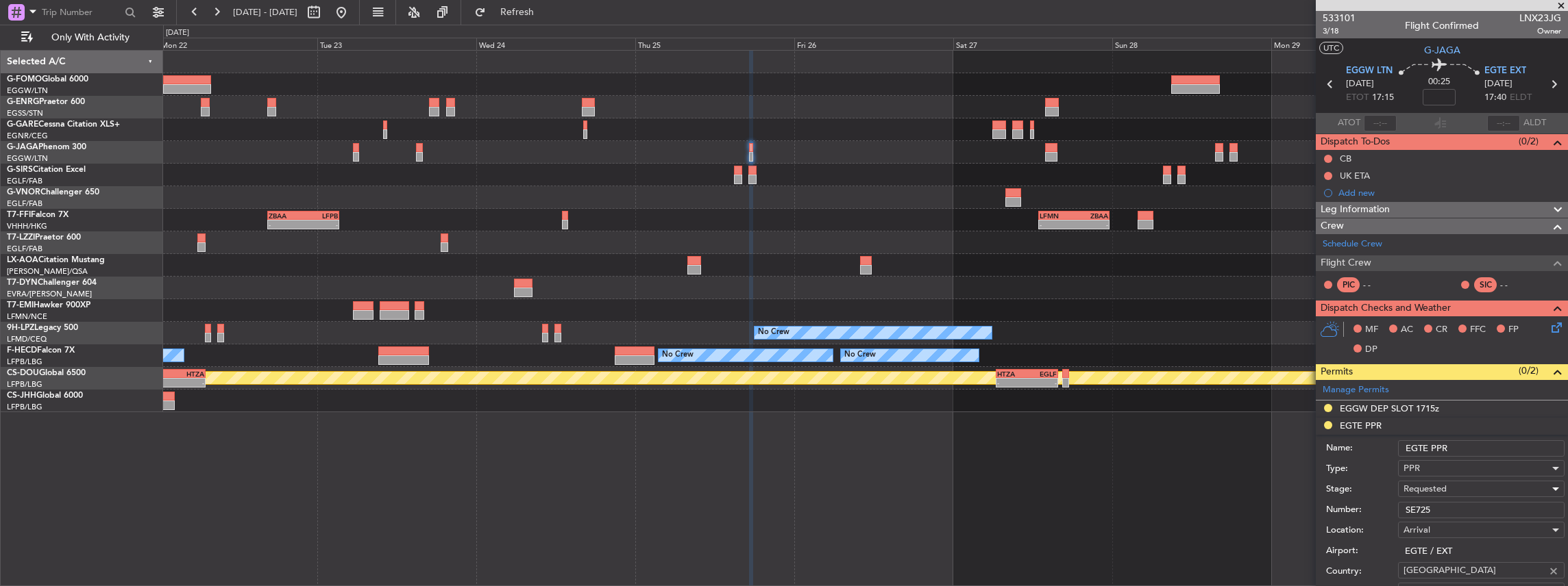
click at [1437, 485] on span "Requested" at bounding box center [1425, 488] width 43 height 12
click at [1437, 575] on span "Received OK" at bounding box center [1478, 575] width 148 height 21
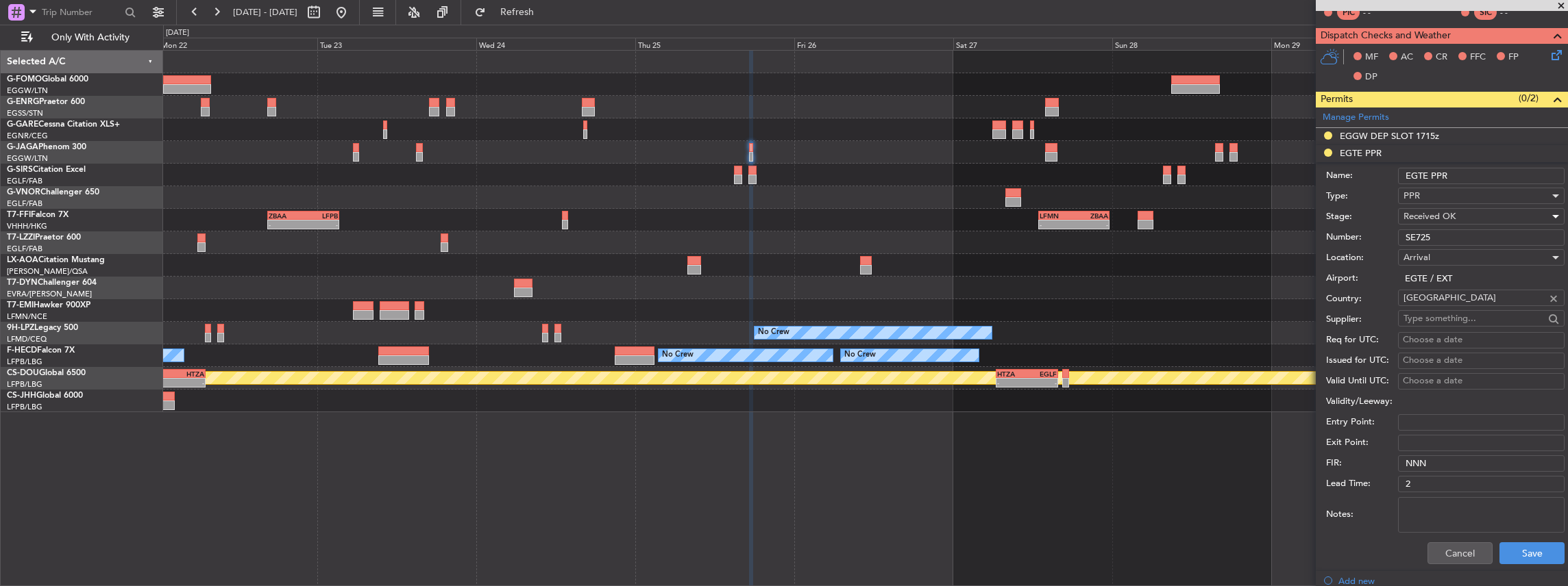
scroll to position [274, 0]
click at [1505, 549] on button "Save" at bounding box center [1532, 552] width 65 height 22
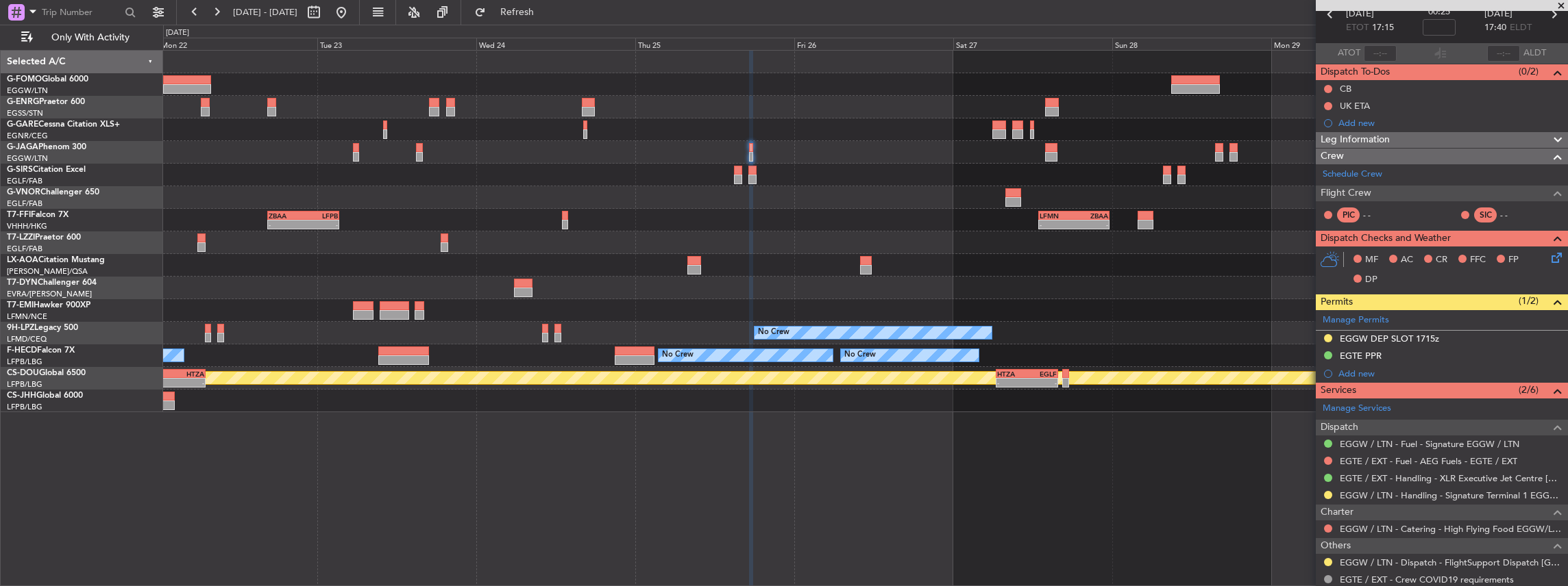
scroll to position [0, 0]
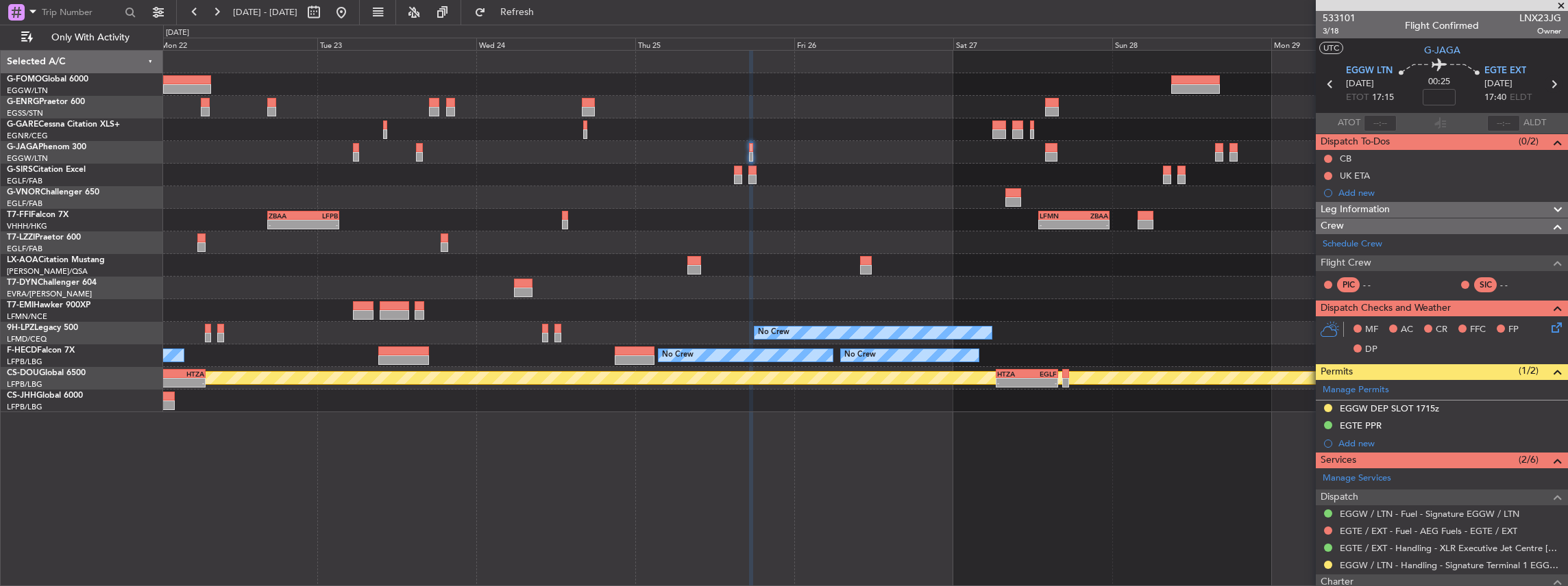
click at [1547, 84] on icon at bounding box center [1554, 84] width 18 height 18
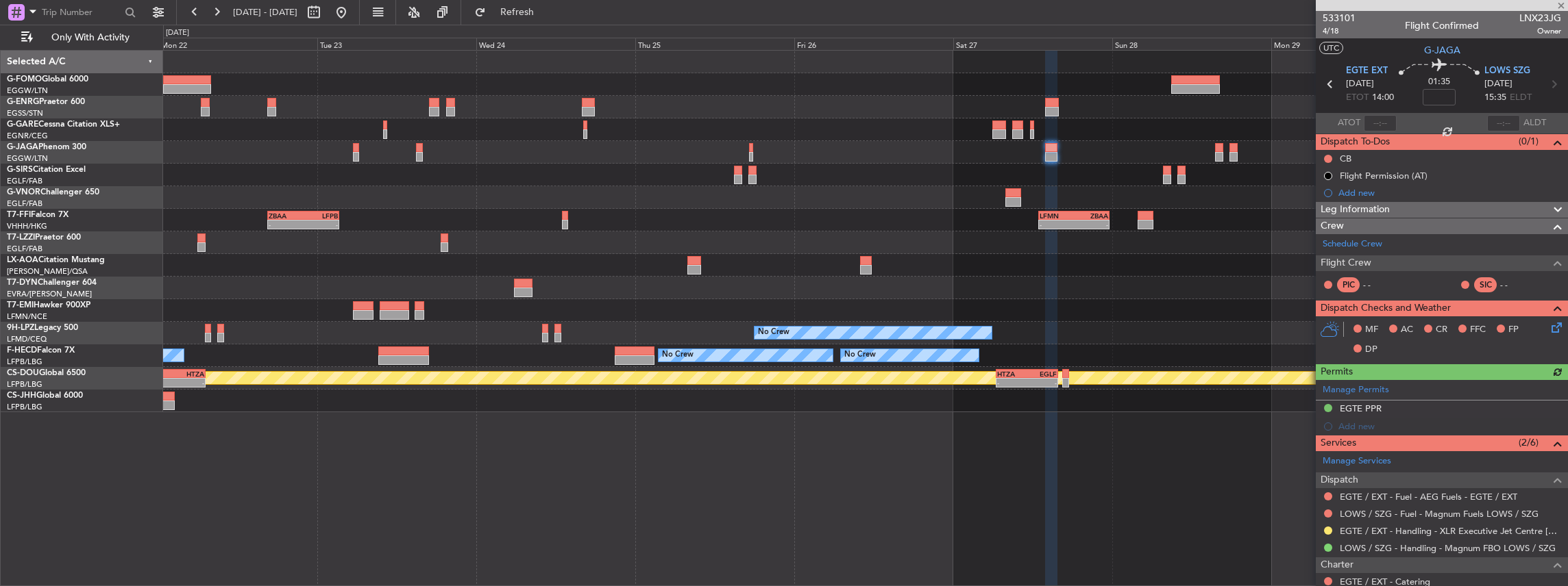
scroll to position [137, 0]
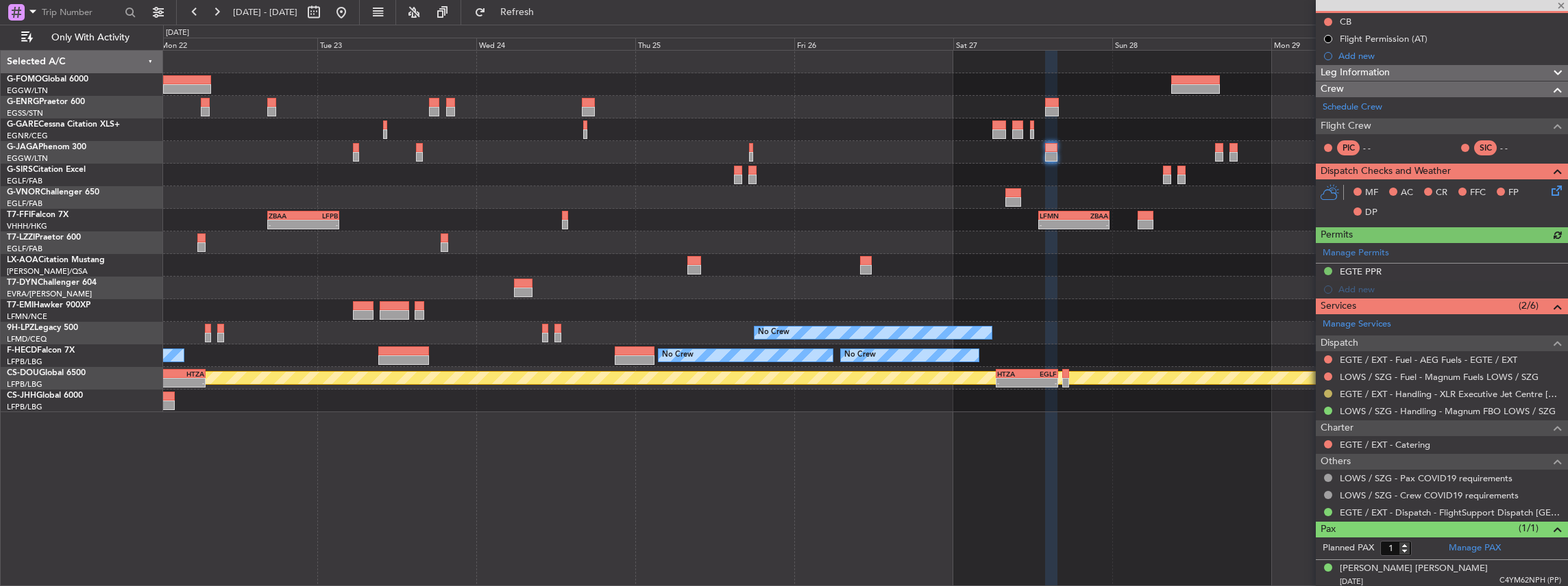
click at [1331, 393] on button at bounding box center [1328, 393] width 8 height 8
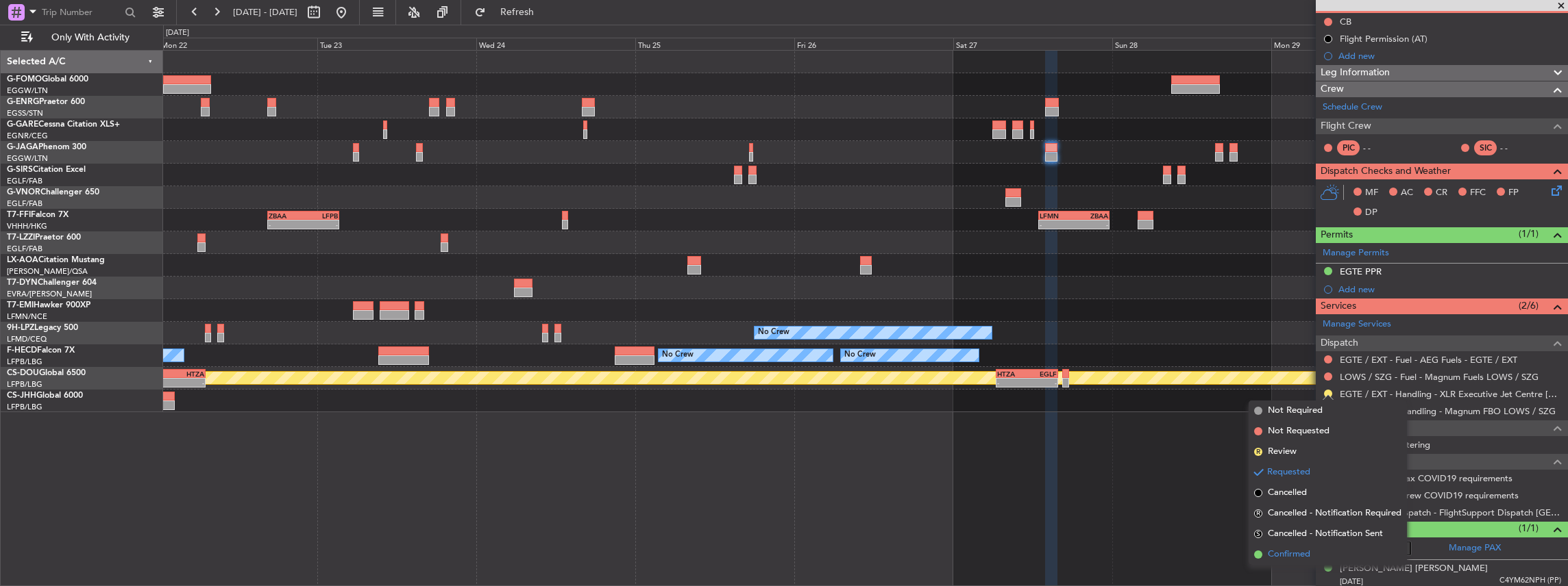
click at [1289, 550] on span "Confirmed" at bounding box center [1288, 555] width 42 height 14
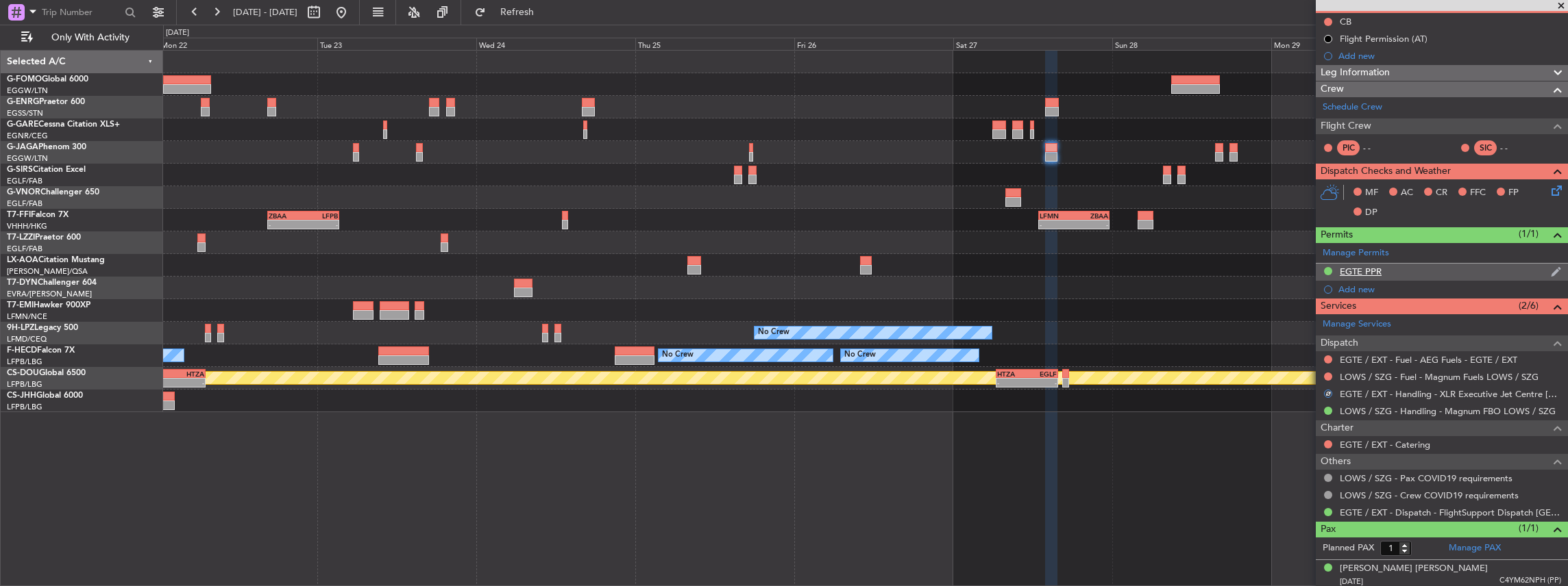
click at [1388, 267] on div "EGTE PPR" at bounding box center [1441, 272] width 252 height 17
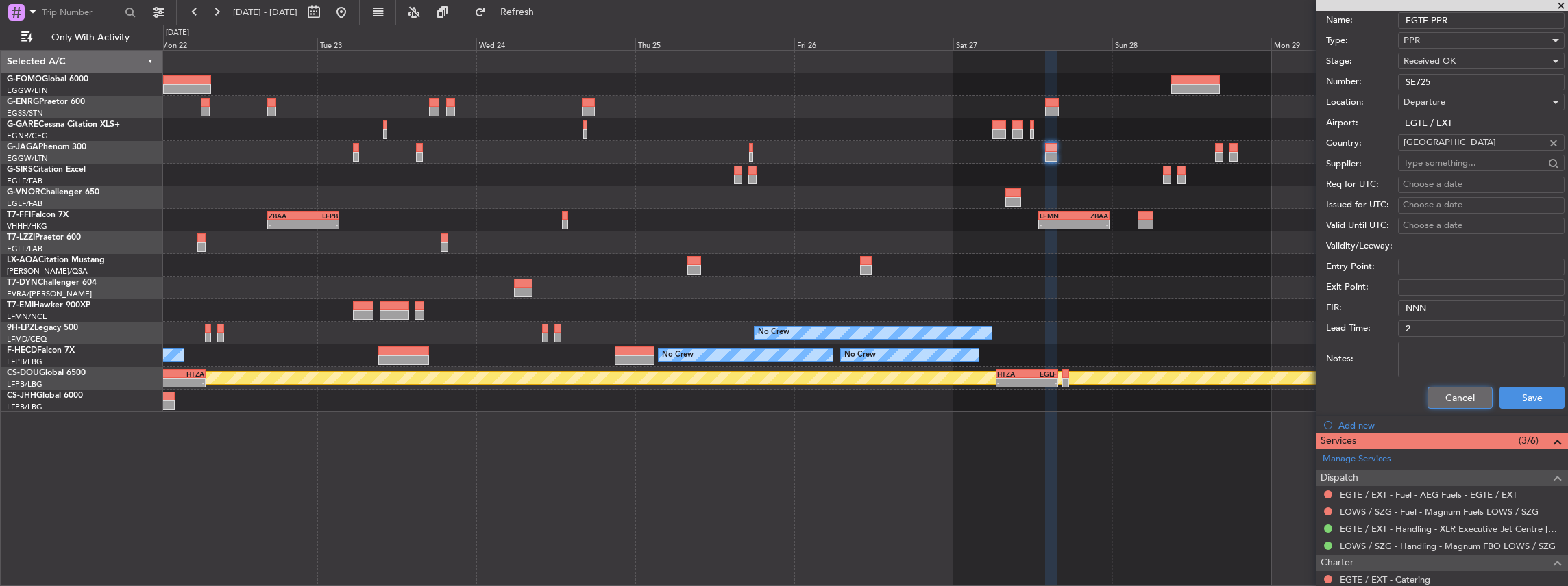
click at [1452, 394] on button "Cancel" at bounding box center [1460, 398] width 65 height 22
